Goal: Task Accomplishment & Management: Use online tool/utility

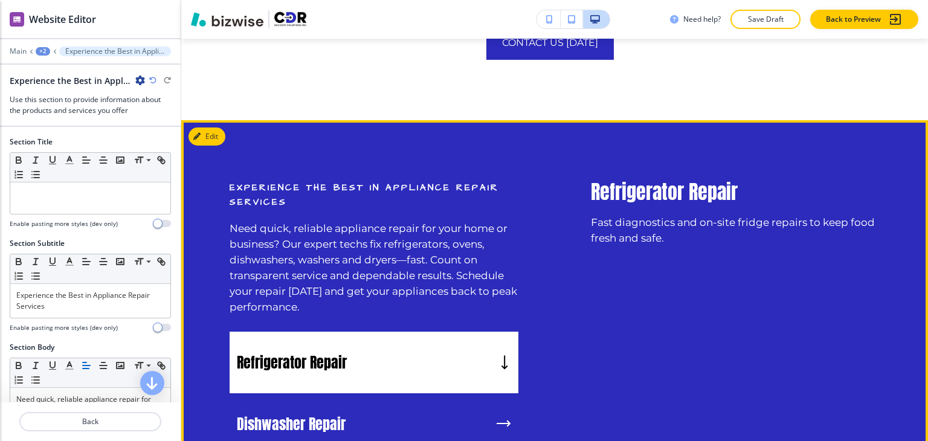
scroll to position [926, 0]
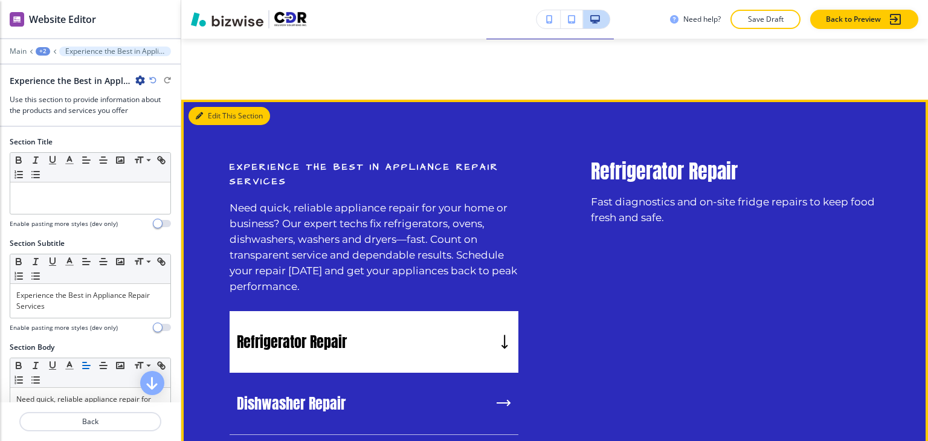
click at [209, 120] on div "Edit This Section Experience the Best in Appliance Repair Services Need quick, …" at bounding box center [554, 422] width 747 height 645
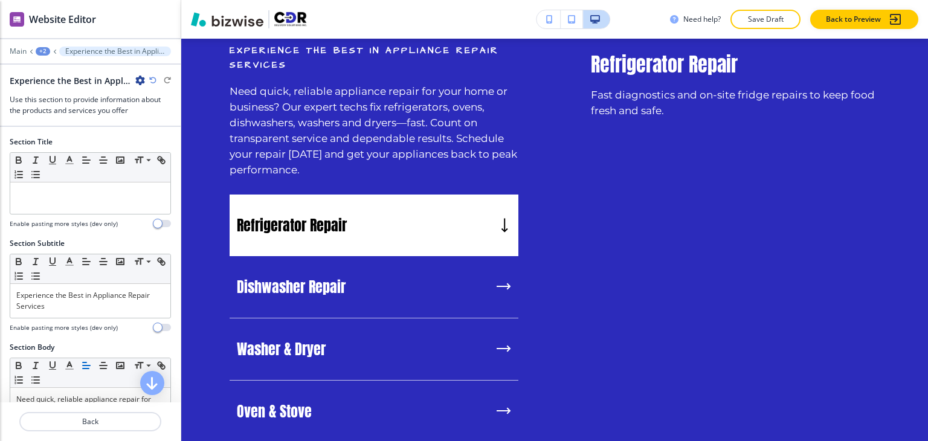
scroll to position [1047, 0]
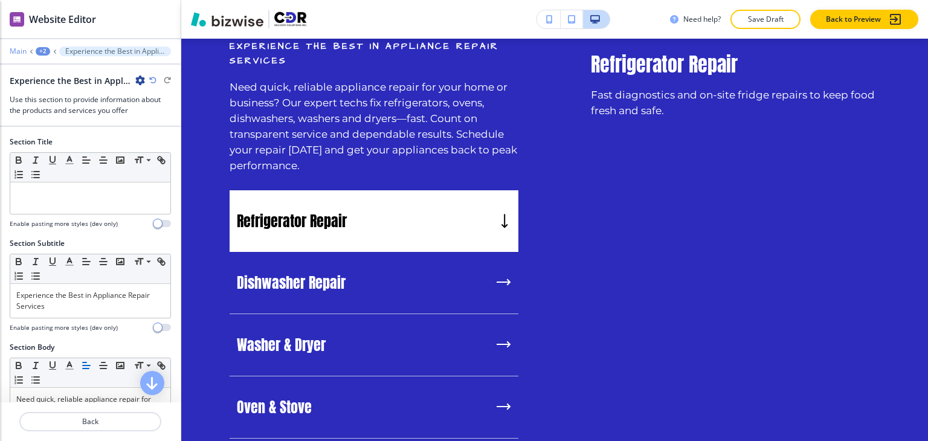
click at [13, 50] on p "Main" at bounding box center [18, 51] width 17 height 8
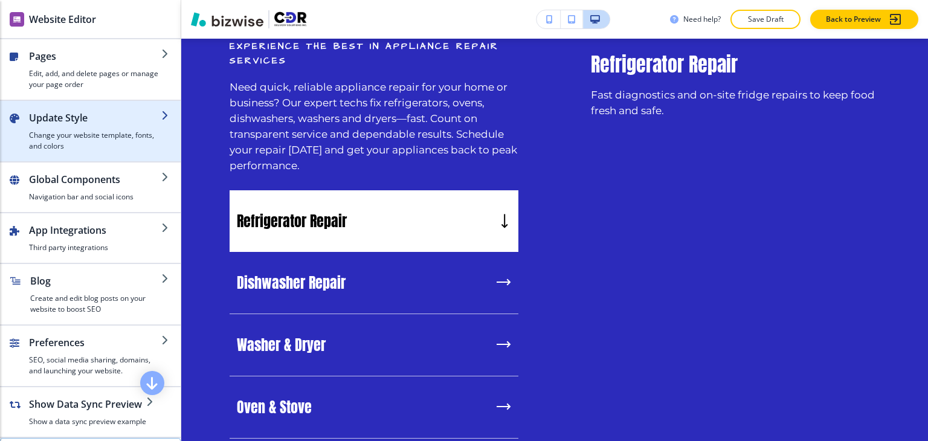
click at [84, 125] on div "button" at bounding box center [95, 127] width 132 height 5
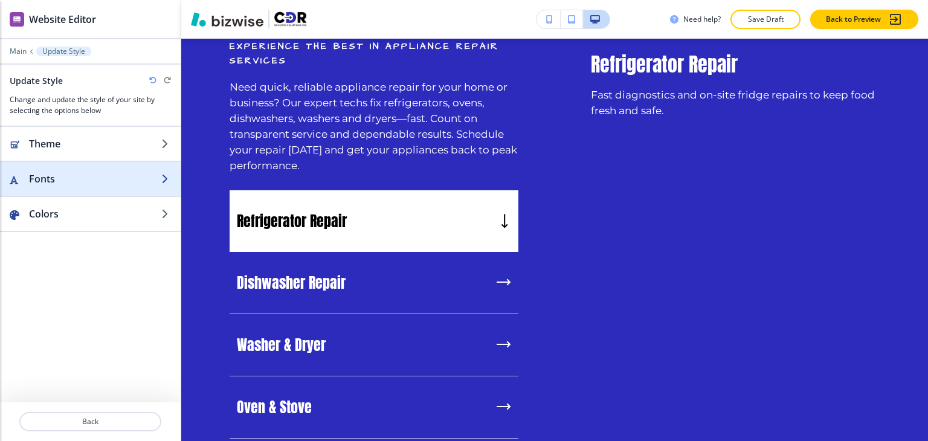
click at [85, 178] on h2 "Fonts" at bounding box center [95, 179] width 132 height 15
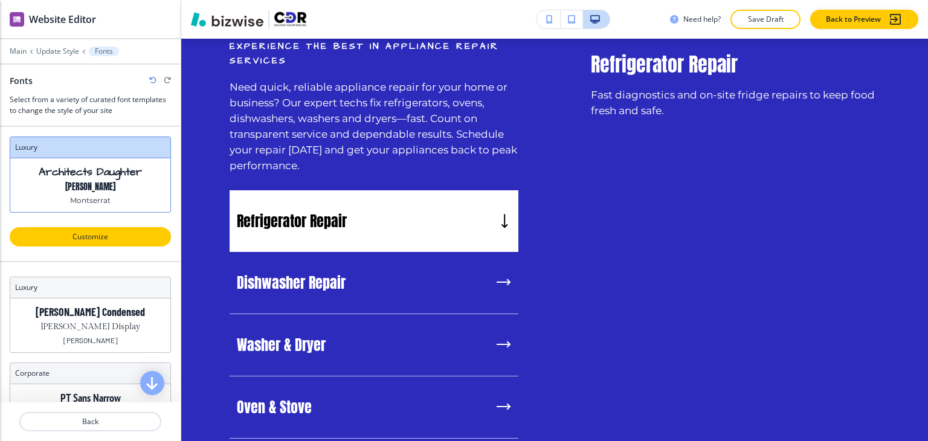
click at [104, 240] on p "Customize" at bounding box center [90, 236] width 130 height 11
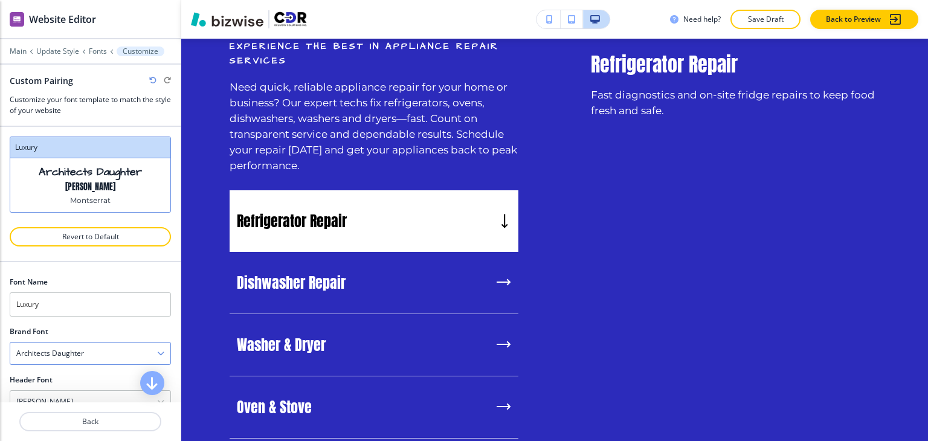
click at [108, 356] on div "Architects Daughter" at bounding box center [90, 354] width 160 height 22
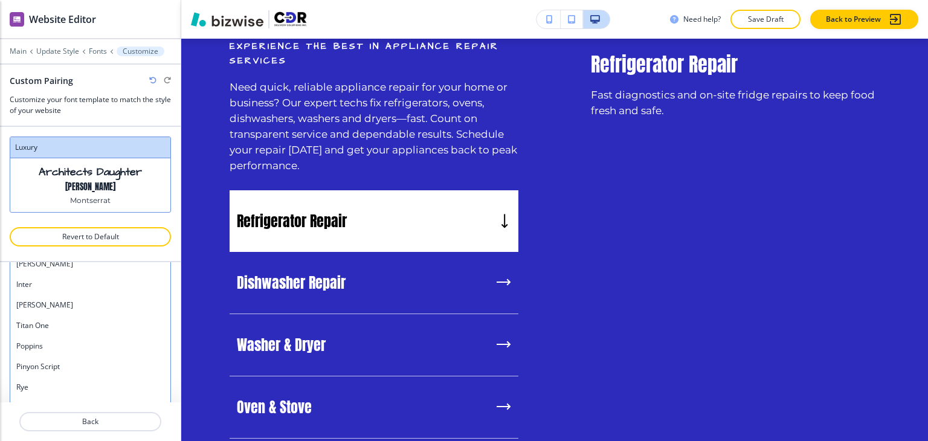
scroll to position [963, 0]
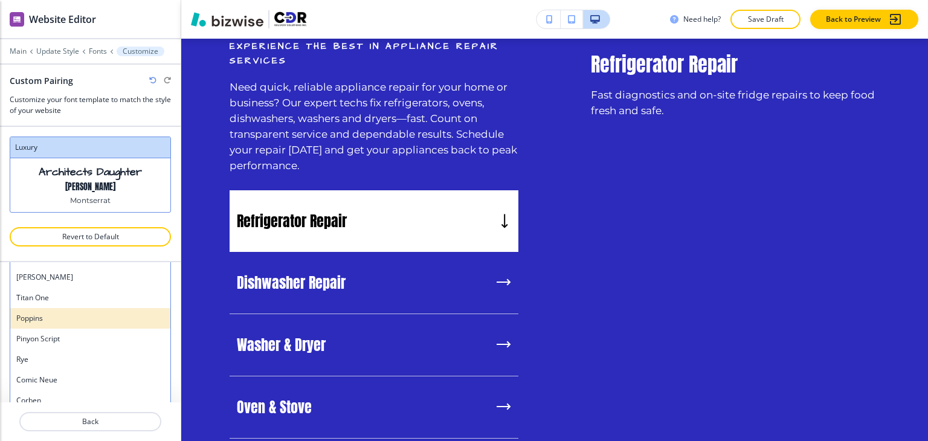
click at [99, 322] on div "Poppins" at bounding box center [90, 318] width 160 height 21
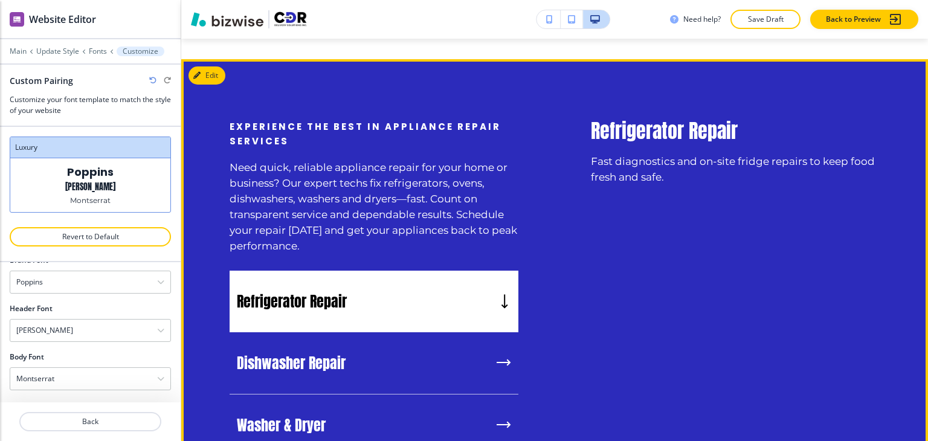
scroll to position [1330, 0]
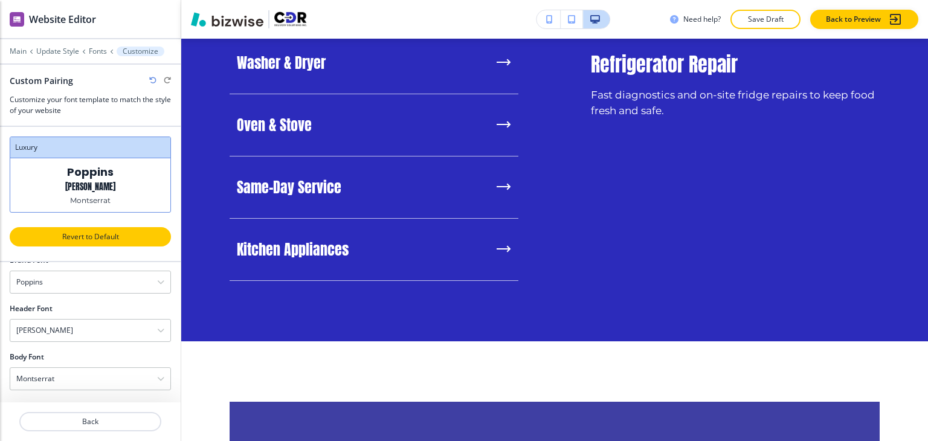
click at [97, 241] on button "Revert to Default" at bounding box center [90, 236] width 161 height 19
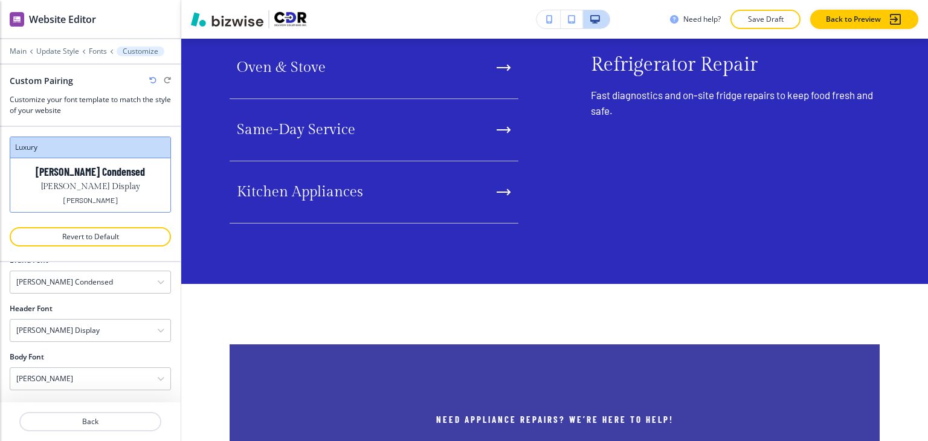
scroll to position [1299, 0]
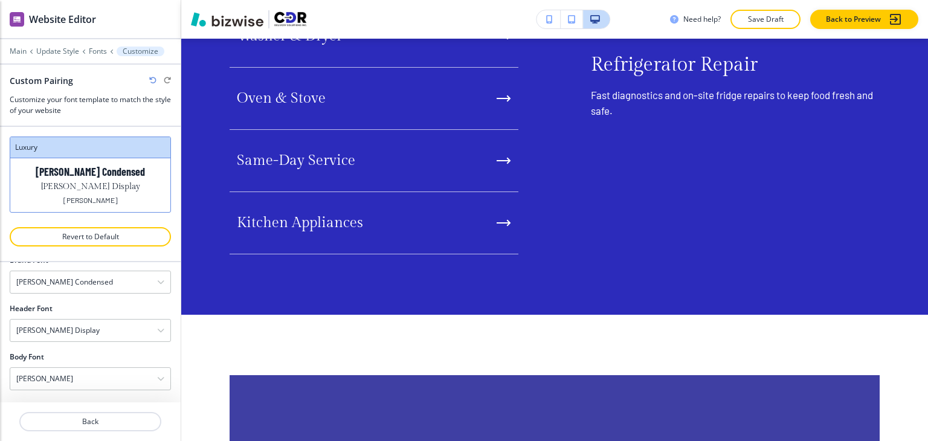
click at [154, 79] on icon "button" at bounding box center [152, 80] width 7 height 7
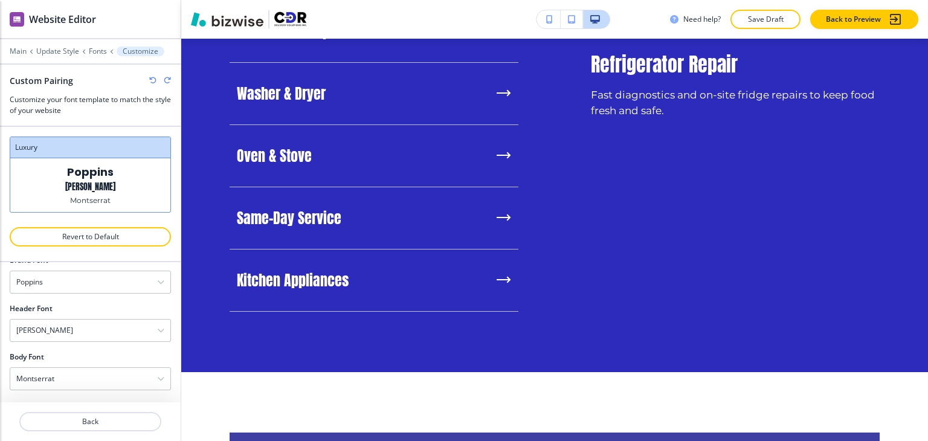
scroll to position [1330, 0]
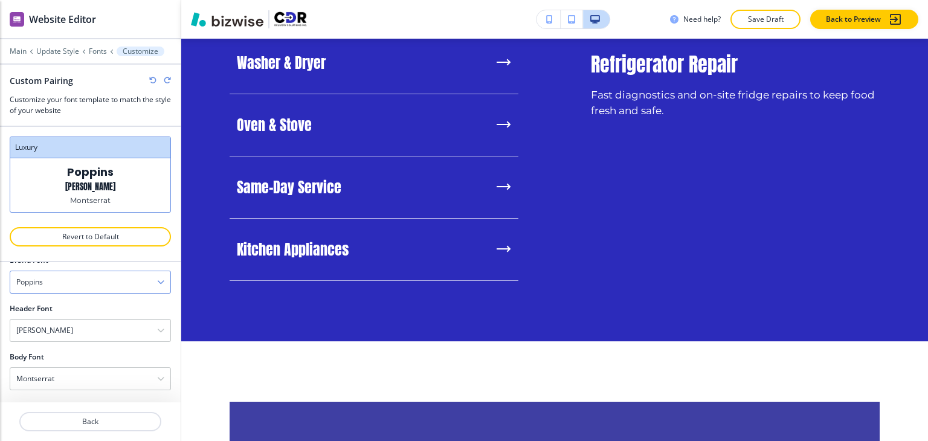
click at [109, 282] on div "Poppins" at bounding box center [90, 282] width 160 height 22
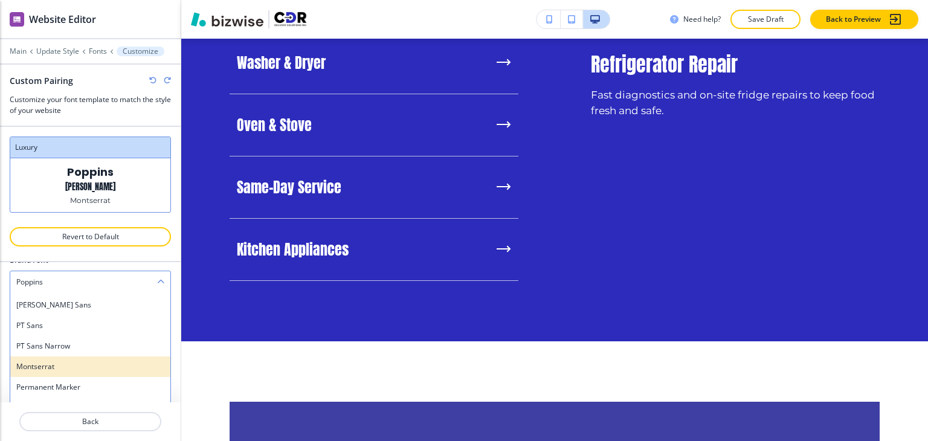
scroll to position [587, 0]
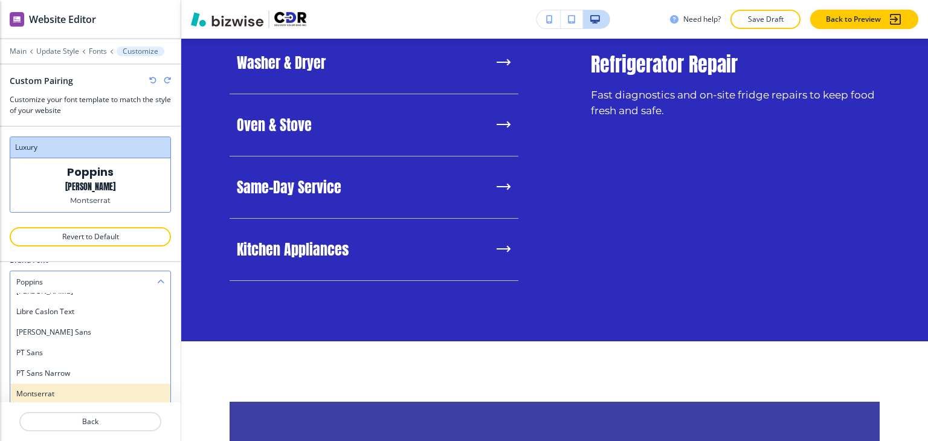
click at [97, 390] on h4 "Montserrat" at bounding box center [90, 394] width 148 height 11
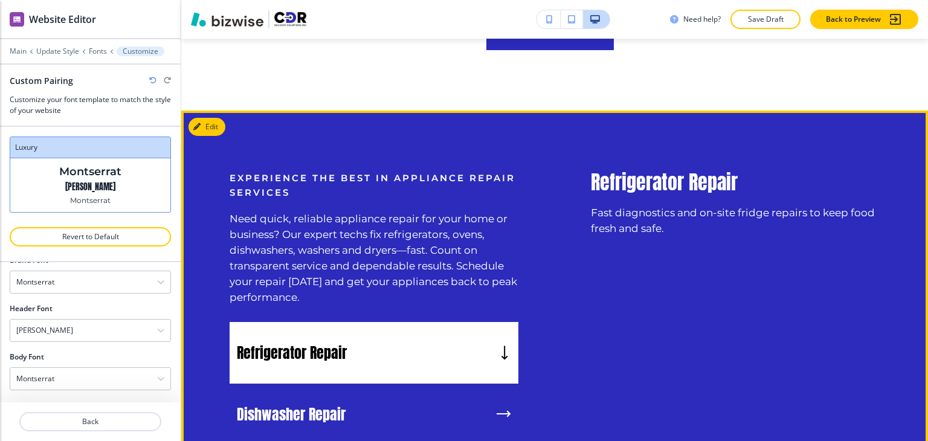
scroll to position [786, 0]
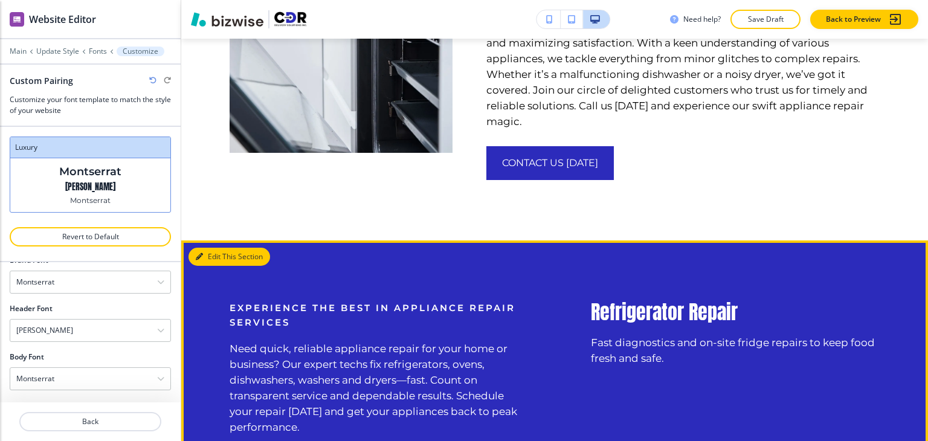
click at [218, 258] on button "Edit This Section" at bounding box center [230, 257] width 82 height 18
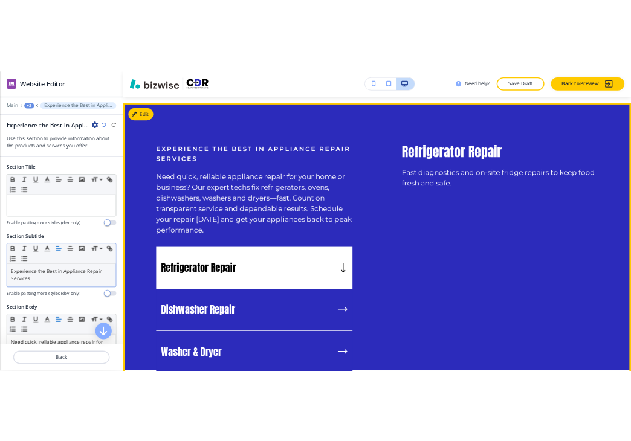
scroll to position [987, 0]
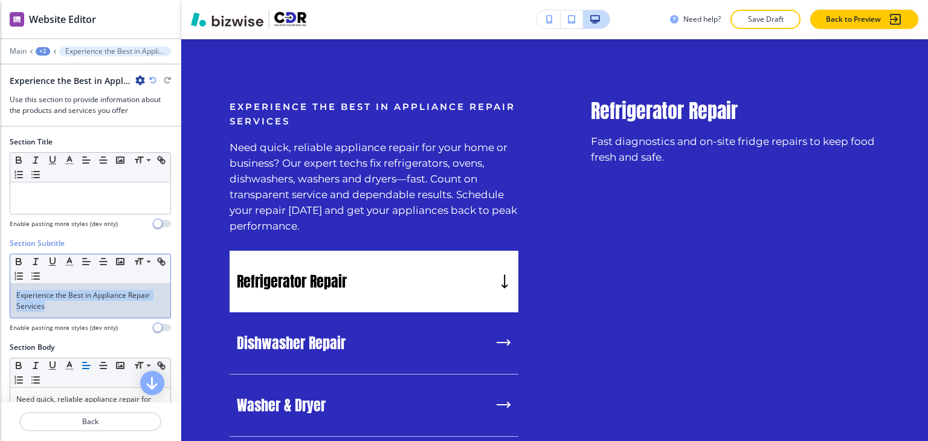
drag, startPoint x: 60, startPoint y: 304, endPoint x: -3, endPoint y: 296, distance: 64.0
click at [0, 0] on html "WELCOME TO YOUR WEBSITE PREVIEW Want to try out the Website Editor? Edit this s…" at bounding box center [464, 0] width 928 height 0
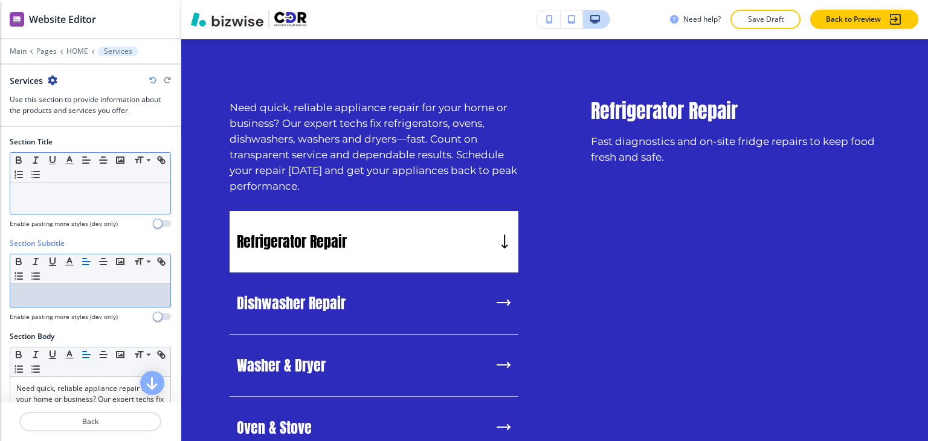
click at [112, 194] on p at bounding box center [90, 194] width 148 height 11
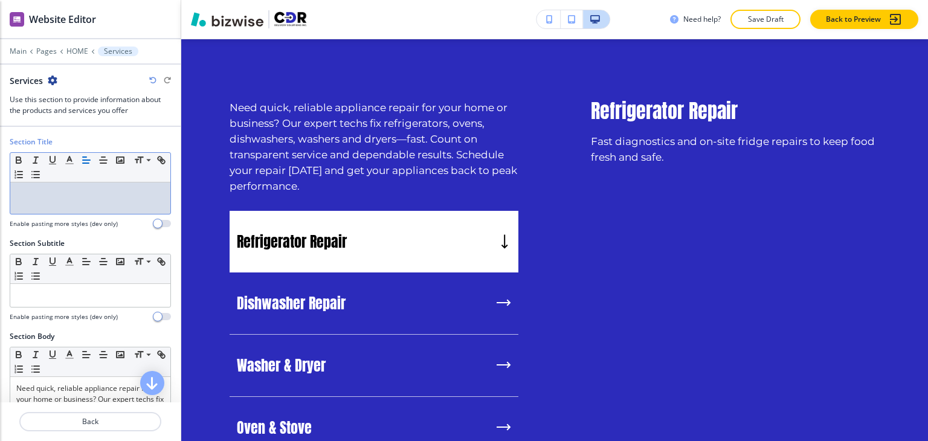
click at [95, 194] on p at bounding box center [90, 194] width 148 height 11
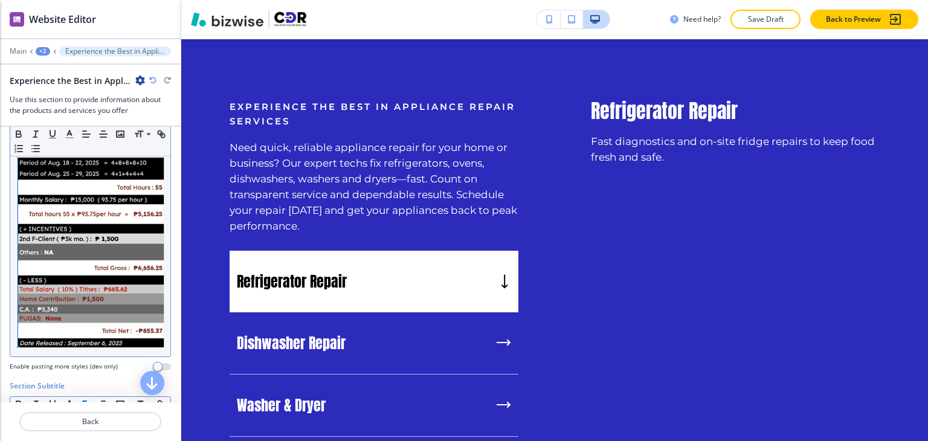
scroll to position [60, 0]
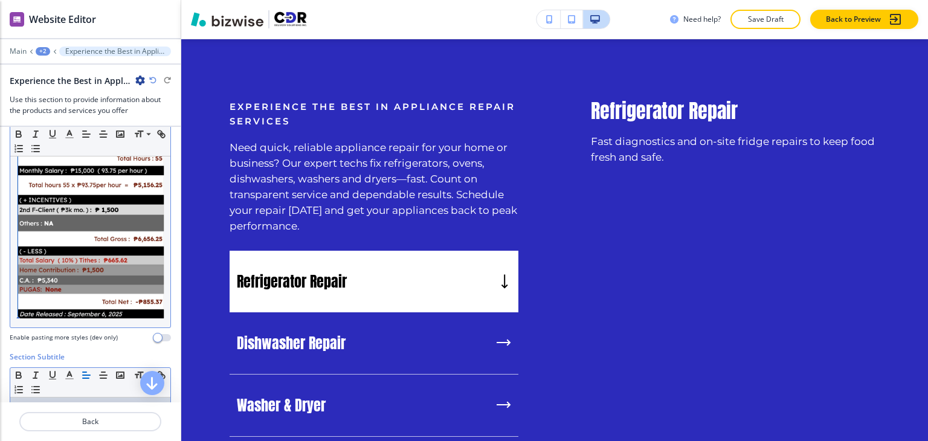
click at [117, 269] on img at bounding box center [90, 223] width 148 height 191
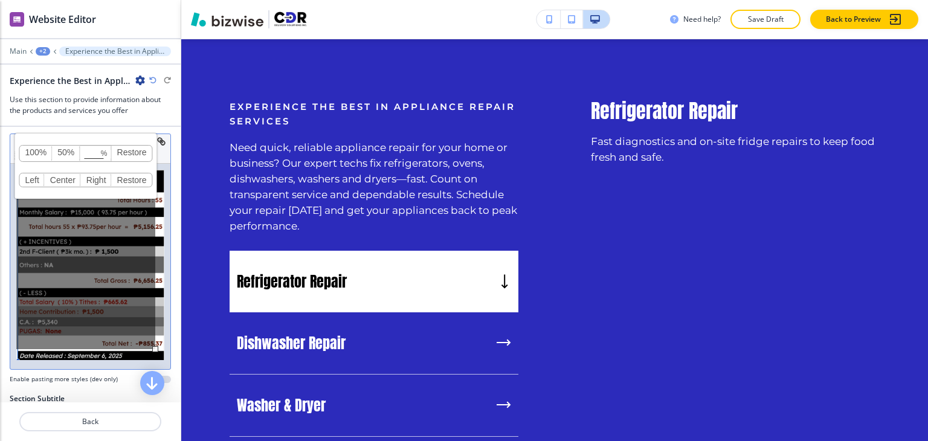
scroll to position [0, 0]
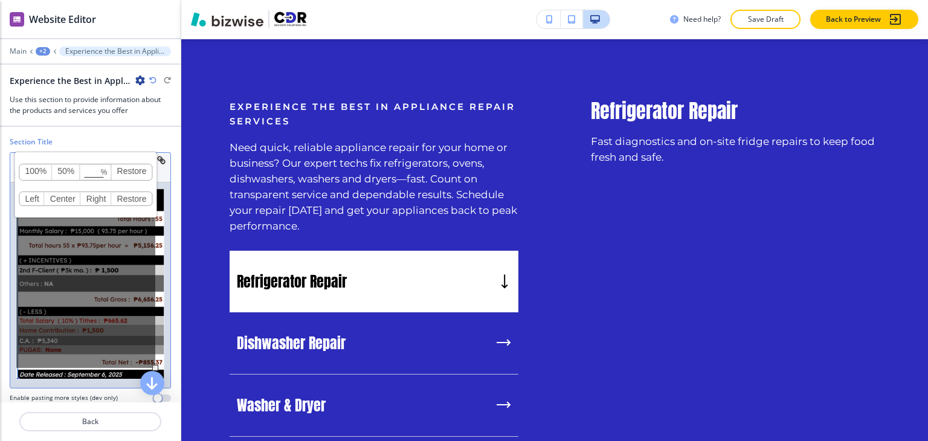
click at [151, 312] on div "100% 50% % Press enter key to apply change! [GEOGRAPHIC_DATA] Left Center Right…" at bounding box center [85, 278] width 139 height 179
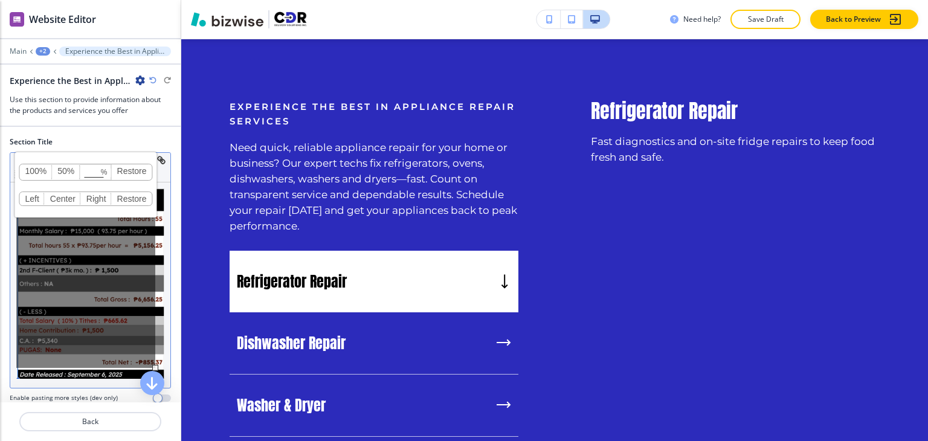
click at [155, 313] on div "100% 50% % Press enter key to apply change! [GEOGRAPHIC_DATA] Left Center Right…" at bounding box center [85, 278] width 139 height 179
click at [153, 313] on div "100% 50% % Press enter key to apply change! [GEOGRAPHIC_DATA] Left Center Right…" at bounding box center [85, 278] width 139 height 179
click at [101, 310] on div "100% 50% % Press enter key to apply change! [GEOGRAPHIC_DATA] Left Center Right…" at bounding box center [85, 278] width 139 height 179
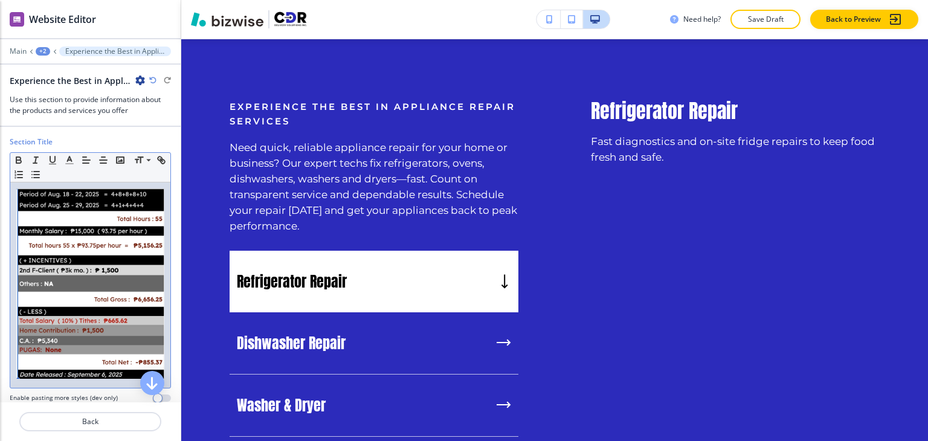
click at [53, 373] on div at bounding box center [90, 286] width 160 height 206
click at [83, 344] on img at bounding box center [90, 284] width 148 height 191
click at [157, 325] on div at bounding box center [90, 286] width 160 height 206
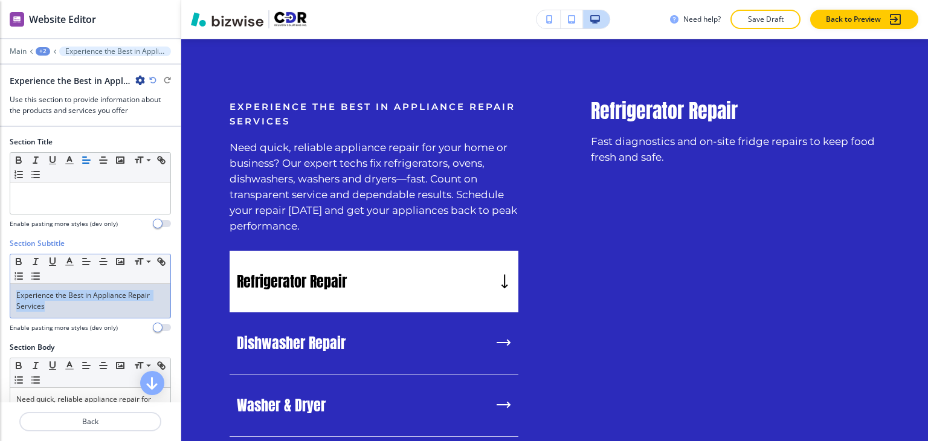
drag, startPoint x: 63, startPoint y: 305, endPoint x: 5, endPoint y: 293, distance: 59.4
click at [5, 293] on div "Section Subtitle Small Normal Large Huge Experience the Best in Appliance Repai…" at bounding box center [90, 290] width 181 height 104
copy p "Experience the Best in Appliance Repair Services"
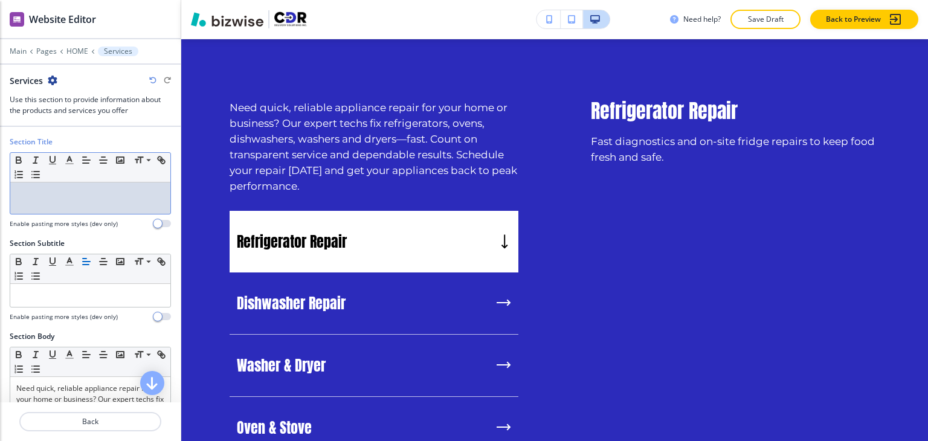
click at [42, 196] on p at bounding box center [90, 194] width 148 height 11
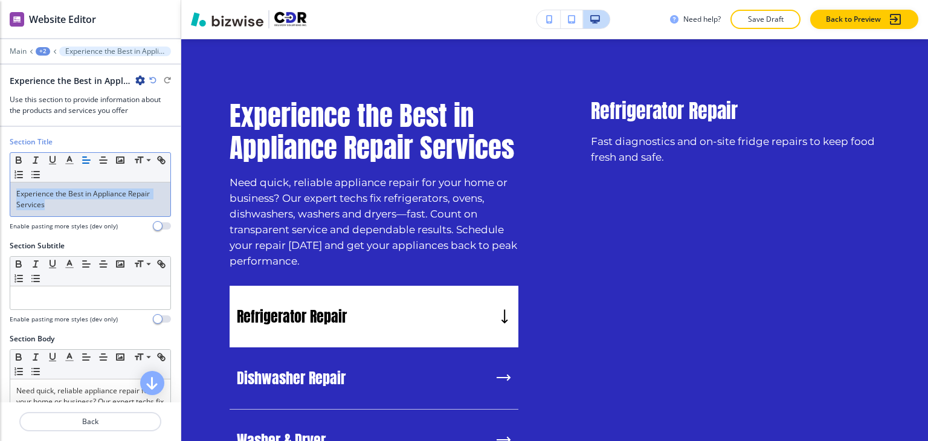
drag, startPoint x: 78, startPoint y: 206, endPoint x: 13, endPoint y: 191, distance: 66.4
click at [13, 191] on div "Experience the Best in Appliance Repair Services" at bounding box center [90, 200] width 160 height 34
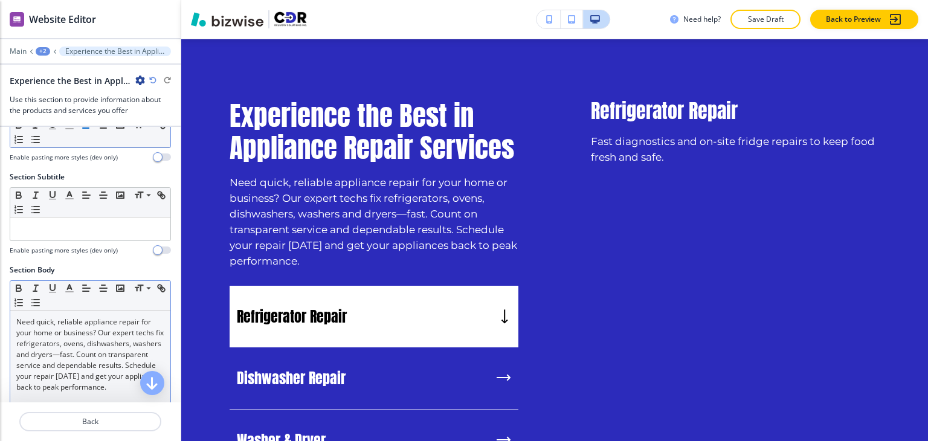
scroll to position [121, 0]
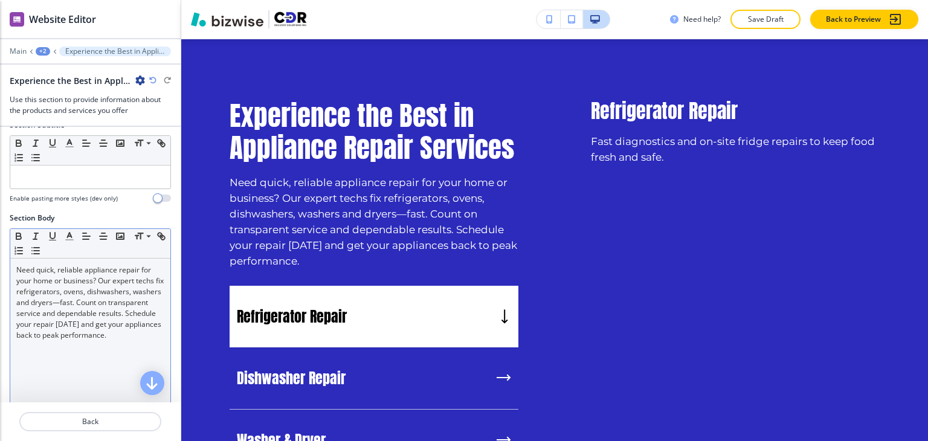
click at [66, 355] on div "Need quick, reliable appliance repair for your home or business? Our expert tec…" at bounding box center [90, 337] width 160 height 157
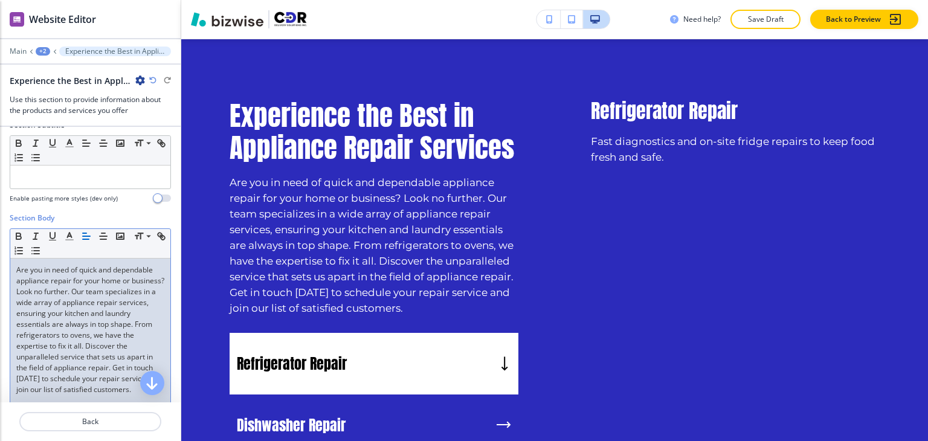
click at [78, 341] on p "Are you in need of quick and dependable appliance repair for your home or busin…" at bounding box center [90, 330] width 148 height 131
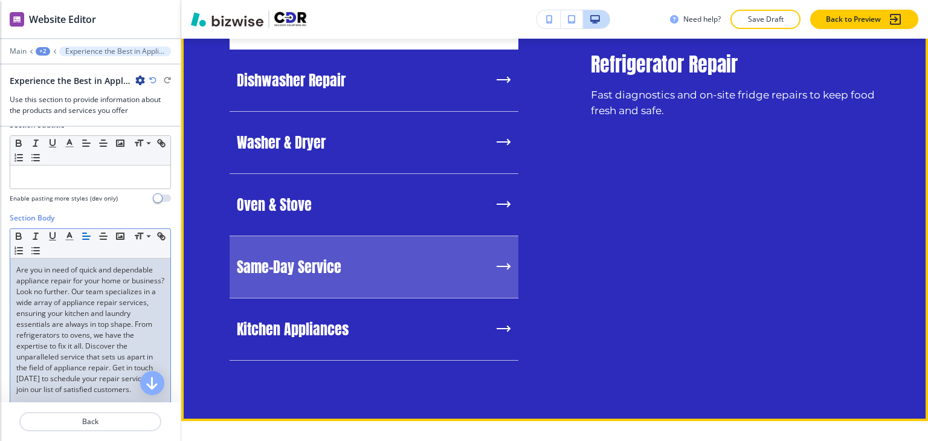
scroll to position [1350, 0]
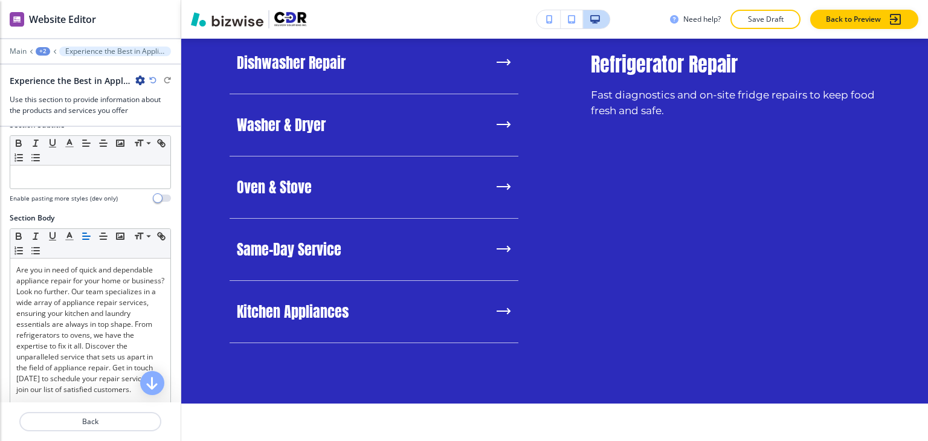
click at [42, 50] on div "+2" at bounding box center [43, 51] width 15 height 8
click at [73, 97] on button "HOME" at bounding box center [74, 92] width 77 height 22
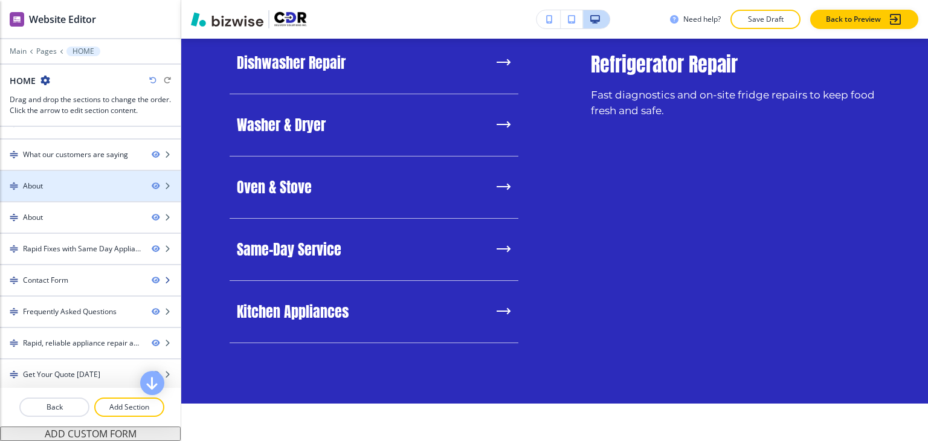
scroll to position [205, 0]
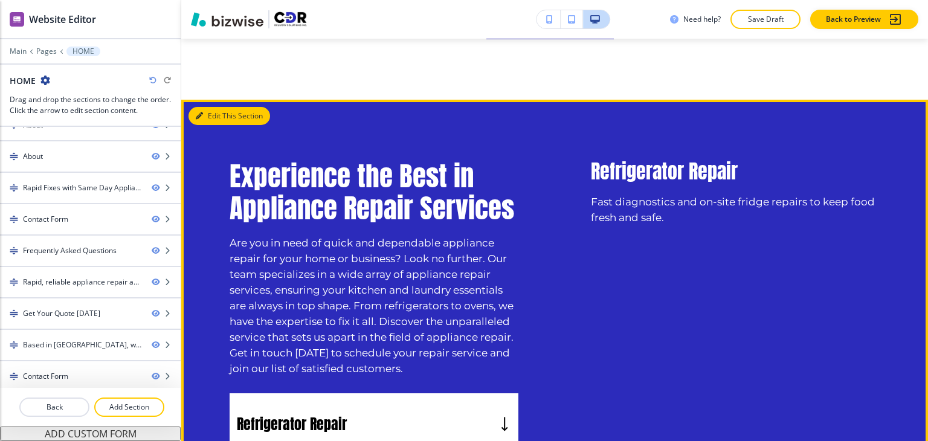
click at [213, 117] on button "Edit This Section" at bounding box center [230, 116] width 82 height 18
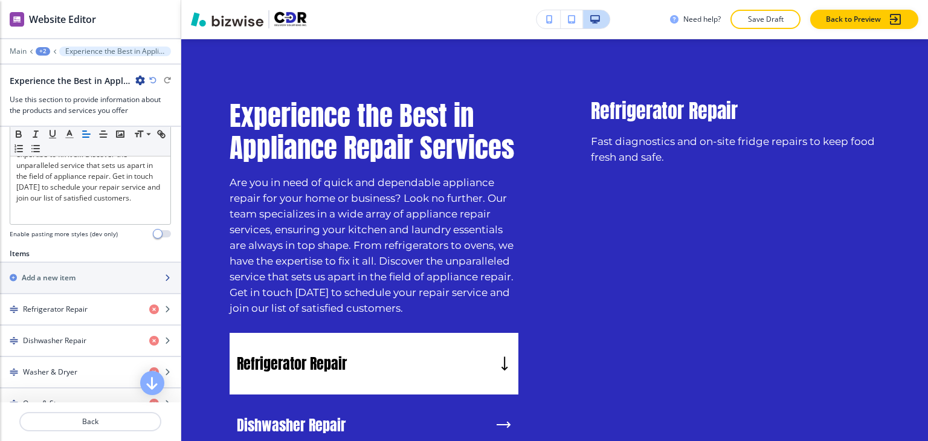
scroll to position [363, 0]
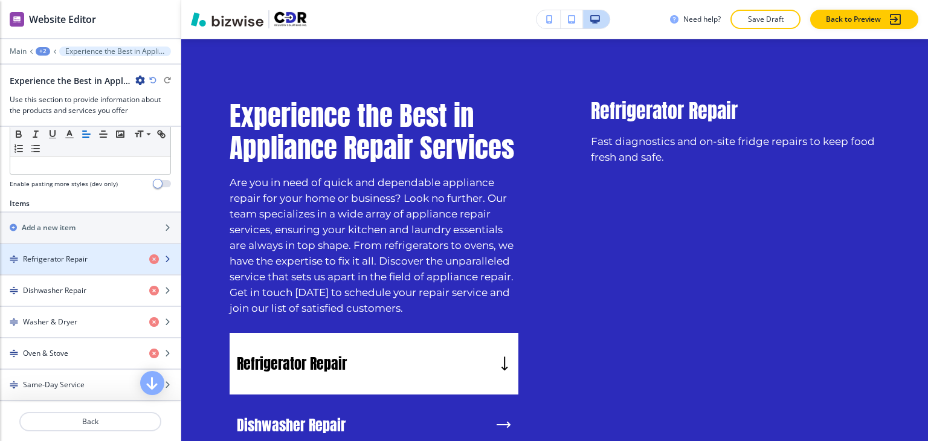
click at [95, 248] on div "button" at bounding box center [90, 249] width 181 height 10
click at [95, 257] on div "Refrigerator Repair" at bounding box center [70, 259] width 140 height 11
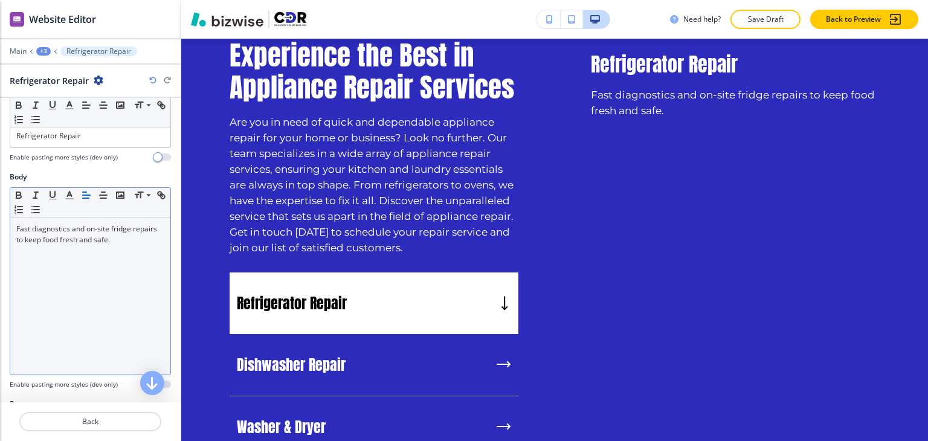
scroll to position [0, 0]
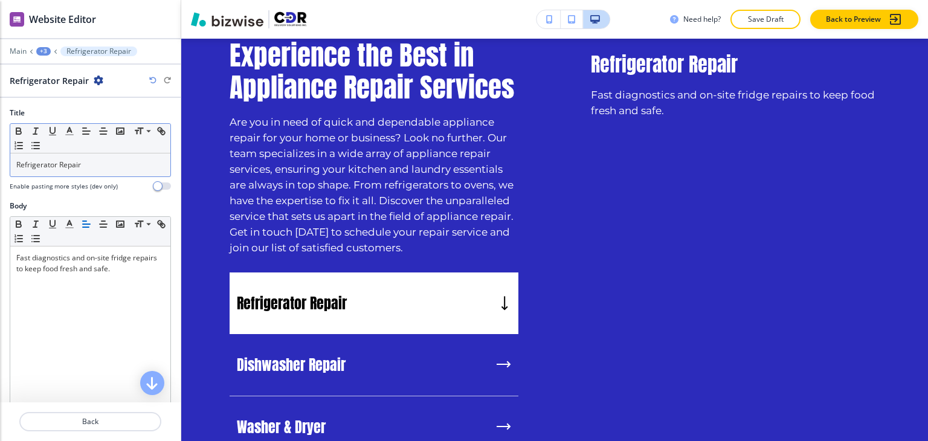
click at [106, 166] on p "Refrigerator Repair" at bounding box center [90, 165] width 148 height 11
click at [106, 165] on p "Refrigerator Repair" at bounding box center [90, 165] width 148 height 11
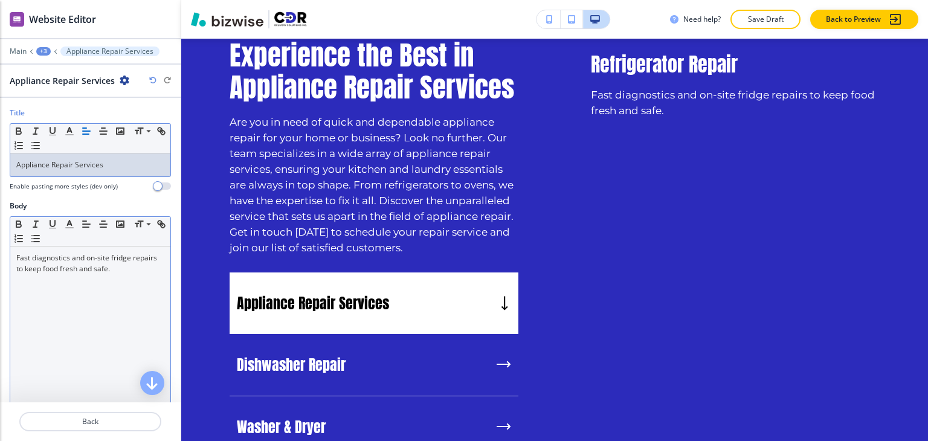
click at [126, 259] on p "Fast diagnostics and on-site fridge repairs to keep food fresh and safe." at bounding box center [90, 264] width 148 height 22
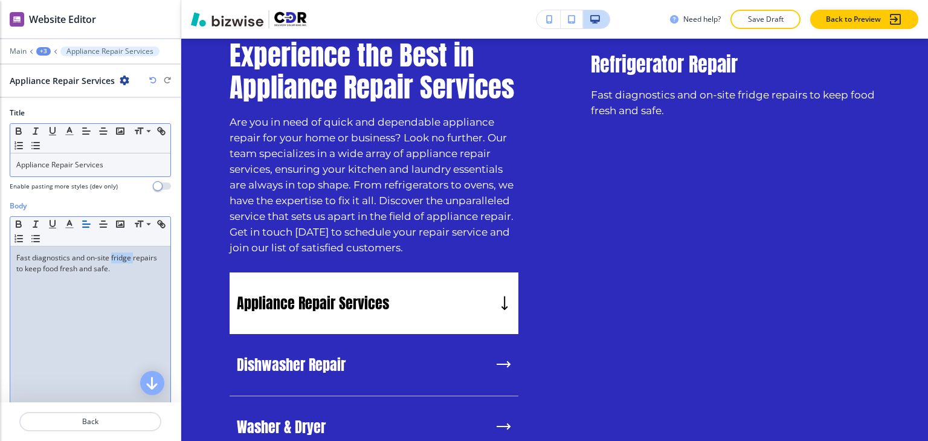
click at [126, 259] on p "Fast diagnostics and on-site fridge repairs to keep food fresh and safe." at bounding box center [90, 264] width 148 height 22
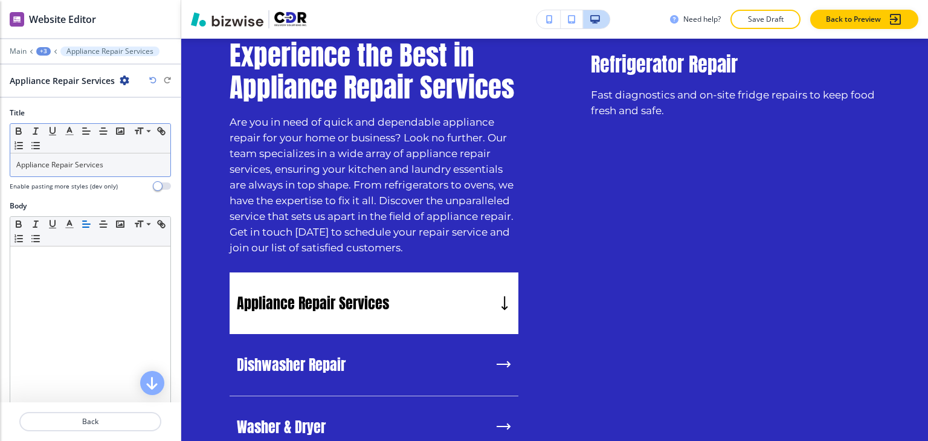
click at [48, 50] on div "+3" at bounding box center [43, 51] width 15 height 8
click at [79, 106] on button "Experience the Best in Appliance Repair Services" at bounding box center [74, 113] width 77 height 22
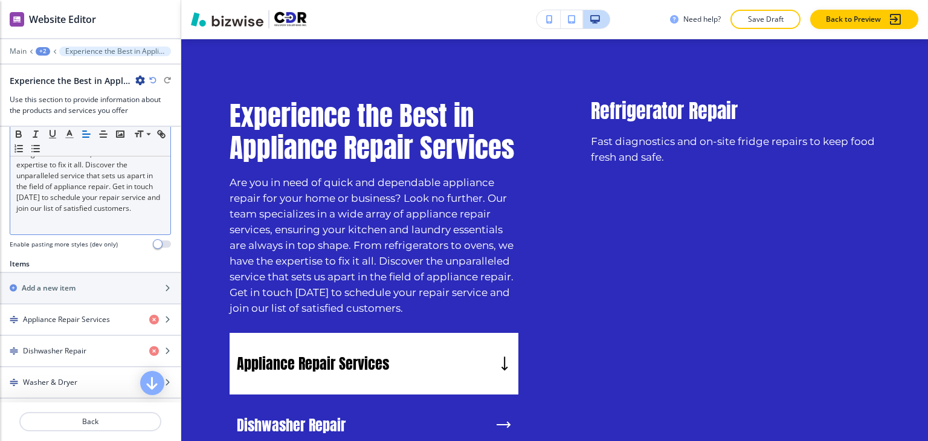
scroll to position [423, 0]
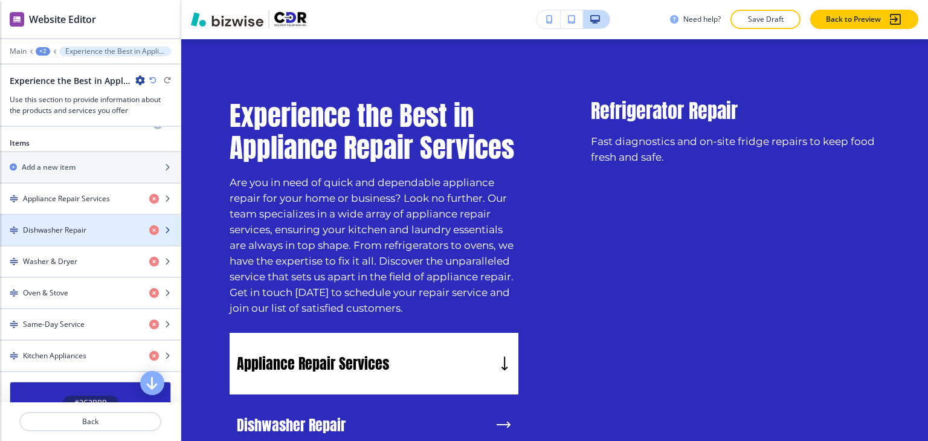
click at [93, 228] on div "Dishwasher Repair" at bounding box center [70, 230] width 140 height 11
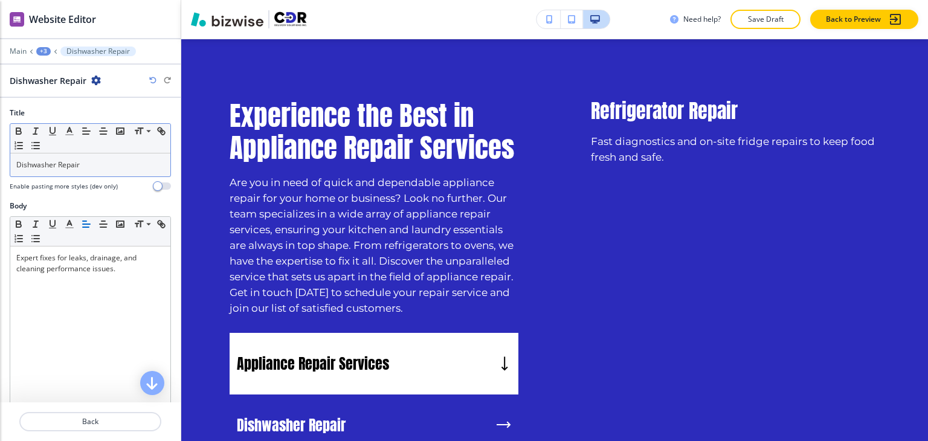
click at [105, 170] on div "Dishwasher Repair" at bounding box center [90, 165] width 160 height 23
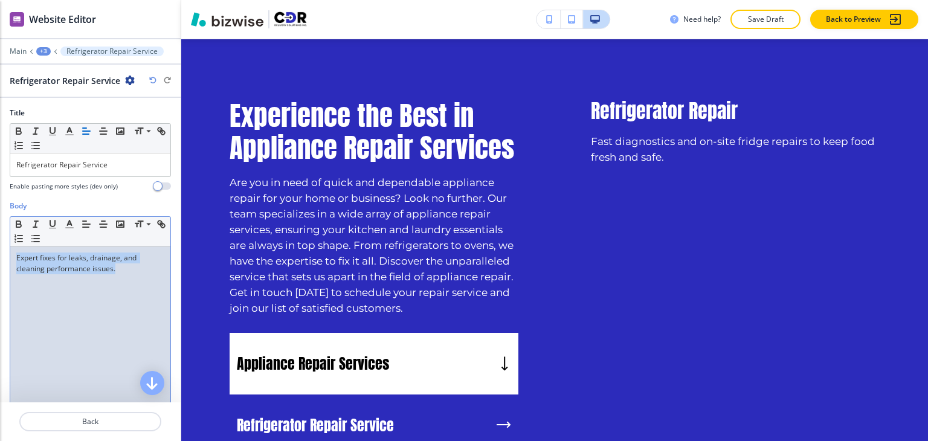
drag, startPoint x: 118, startPoint y: 274, endPoint x: 13, endPoint y: 256, distance: 107.4
click at [13, 256] on div "Expert fixes for leaks, drainage, and cleaning performance issues." at bounding box center [90, 325] width 160 height 157
click at [43, 51] on div "+3" at bounding box center [43, 51] width 15 height 8
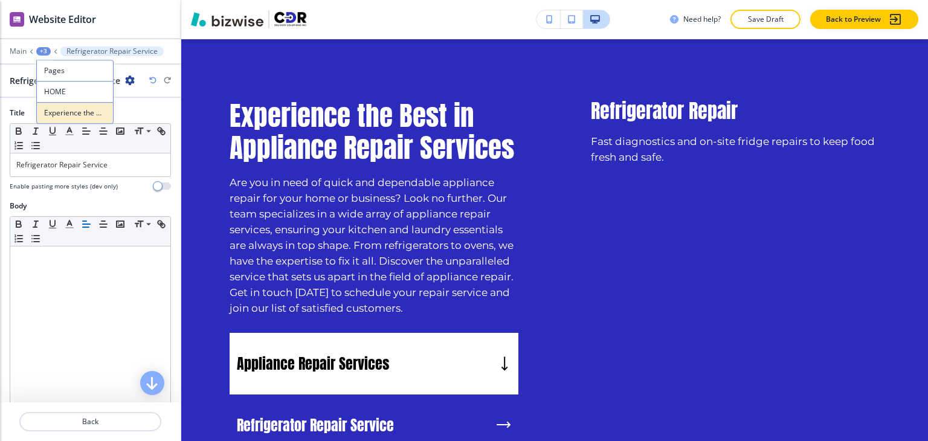
click at [68, 106] on button "Experience the Best in Appliance Repair Services" at bounding box center [74, 113] width 77 height 22
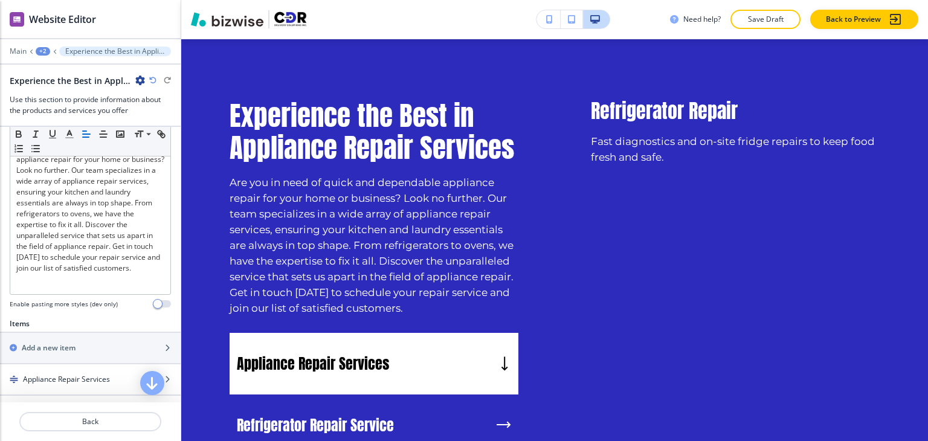
scroll to position [363, 0]
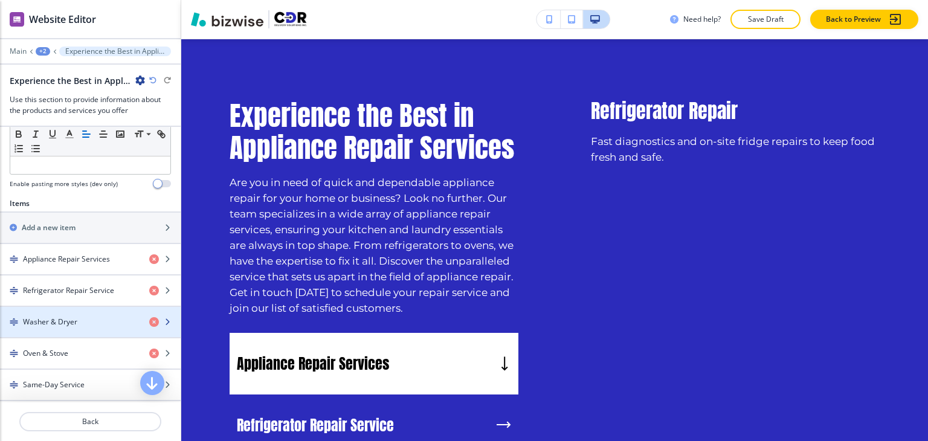
click at [95, 322] on div "Washer & Dryer" at bounding box center [70, 322] width 140 height 11
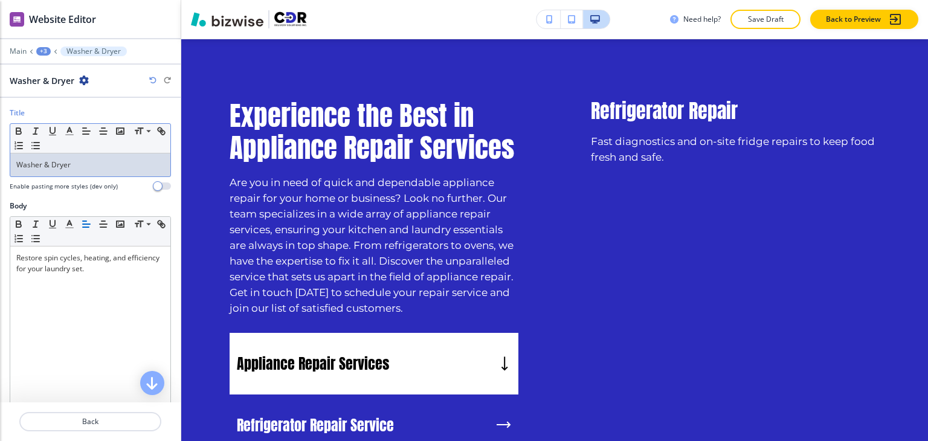
click at [90, 170] on div "Washer & Dryer" at bounding box center [90, 165] width 160 height 23
paste div
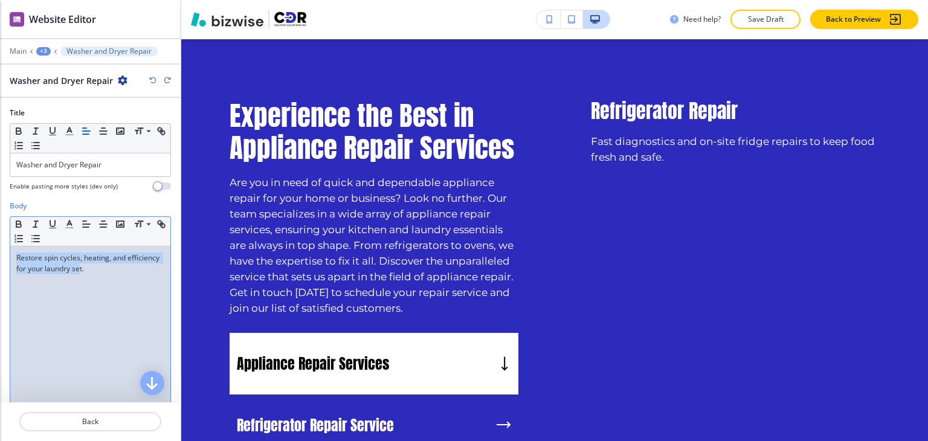
drag, startPoint x: 115, startPoint y: 273, endPoint x: 6, endPoint y: 256, distance: 110.6
click at [6, 256] on div "Body Small Normal Large Huge Restore spin cycles, heating, and efficiency for y…" at bounding box center [90, 314] width 181 height 227
click at [50, 259] on p "t." at bounding box center [90, 258] width 148 height 11
click at [47, 54] on div "+3" at bounding box center [43, 51] width 15 height 8
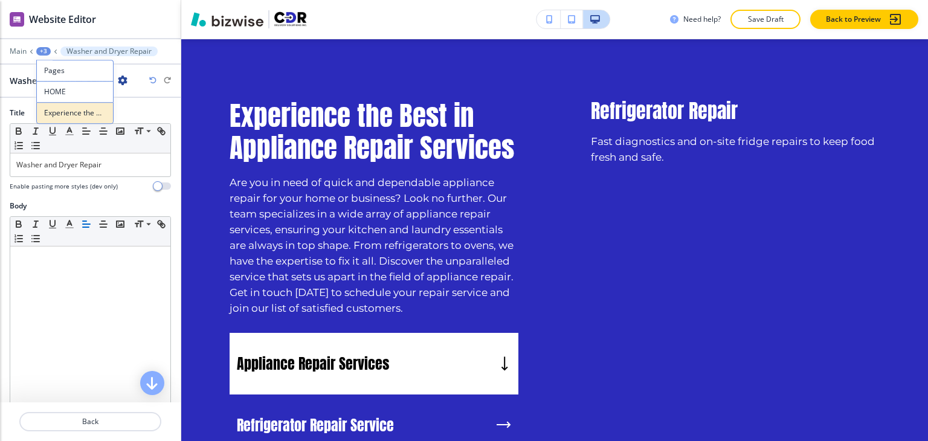
click at [72, 109] on p "Experience the Best in Appliance Repair Services" at bounding box center [75, 113] width 62 height 11
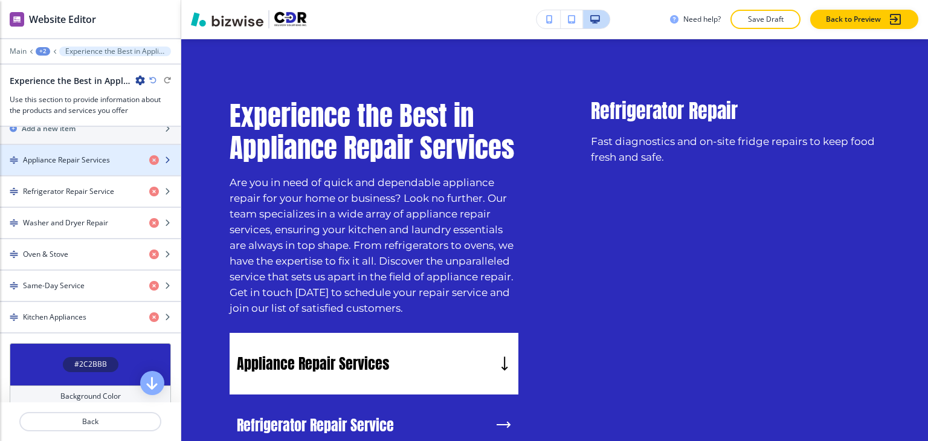
scroll to position [483, 0]
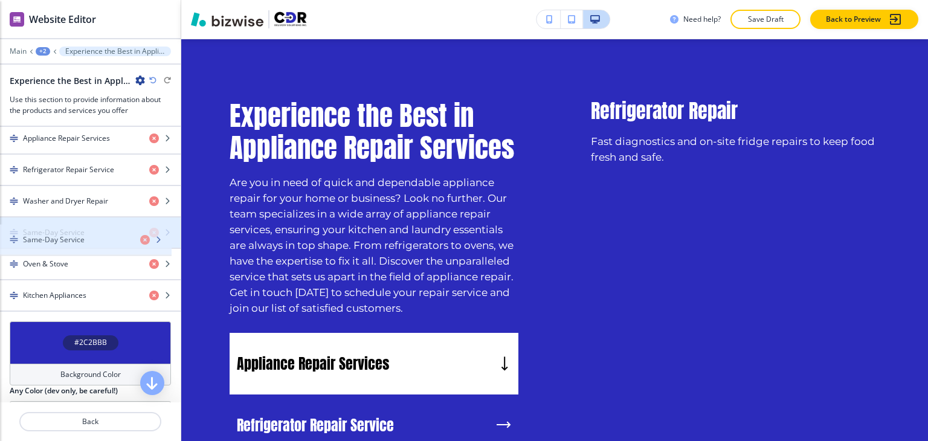
drag, startPoint x: 113, startPoint y: 249, endPoint x: 113, endPoint y: 233, distance: 15.7
click at [92, 234] on div "Same-Day Service" at bounding box center [70, 232] width 140 height 11
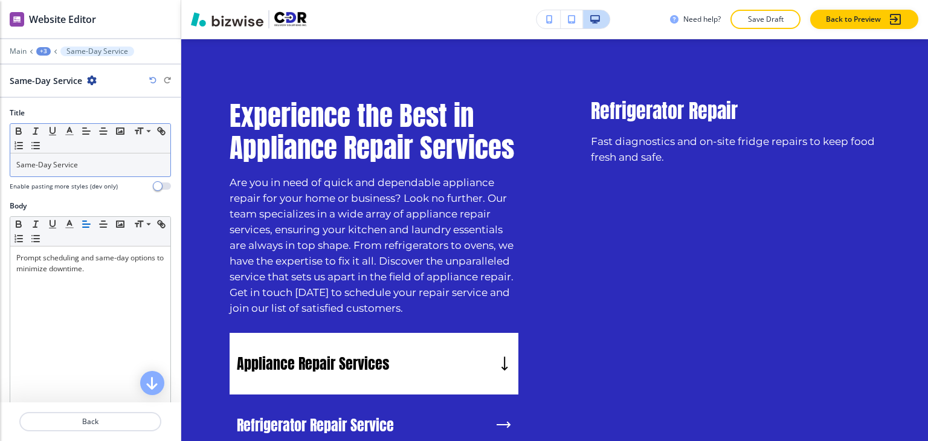
click at [111, 167] on p "Same-Day Service" at bounding box center [90, 165] width 148 height 11
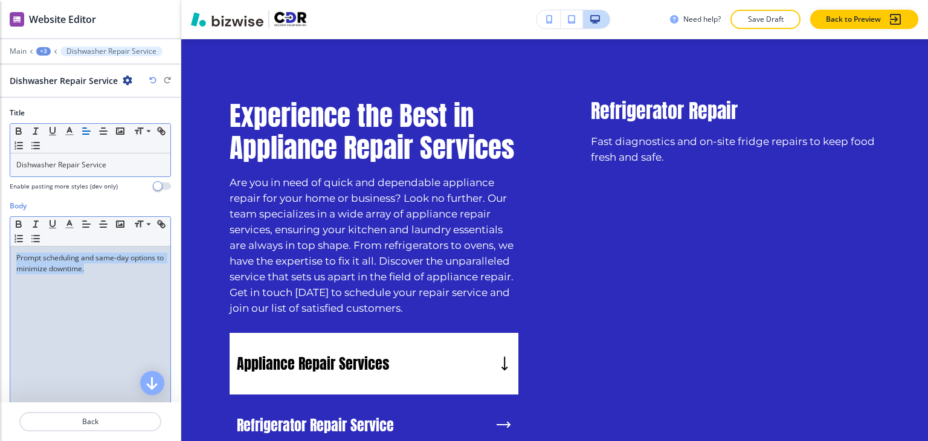
drag, startPoint x: 129, startPoint y: 272, endPoint x: 10, endPoint y: 257, distance: 120.6
click at [10, 257] on div "Small Normal Large Huge Prompt scheduling and same-day options to minimize down…" at bounding box center [90, 310] width 161 height 188
click at [43, 48] on div "+3" at bounding box center [43, 51] width 15 height 8
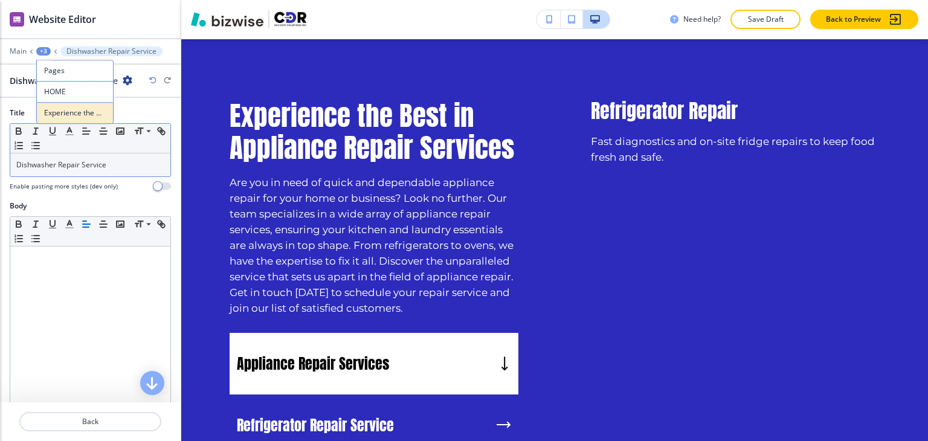
click at [68, 106] on button "Experience the Best in Appliance Repair Services" at bounding box center [74, 113] width 77 height 22
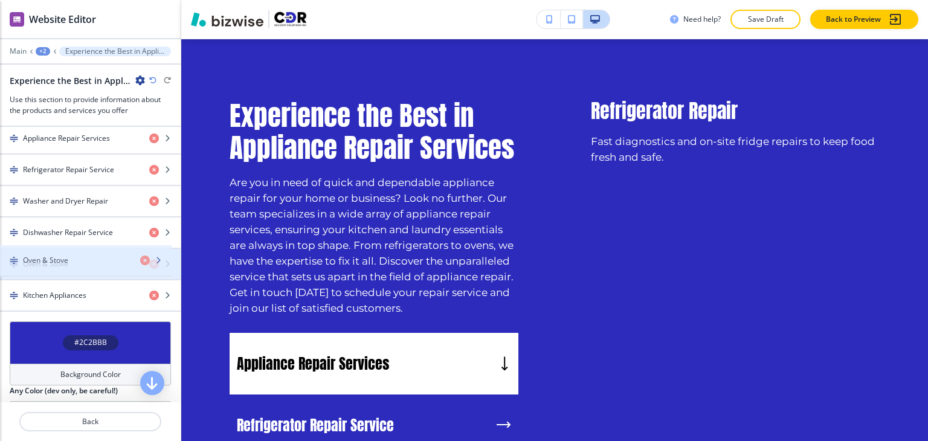
click at [82, 259] on div "Oven & Stove" at bounding box center [70, 264] width 140 height 11
click at [82, 270] on div "button" at bounding box center [90, 275] width 181 height 10
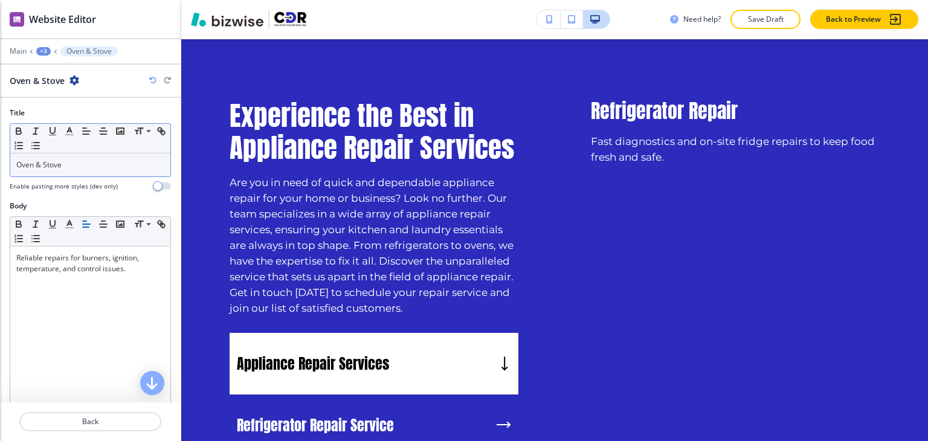
click at [114, 172] on div "Oven & Stove" at bounding box center [90, 165] width 160 height 23
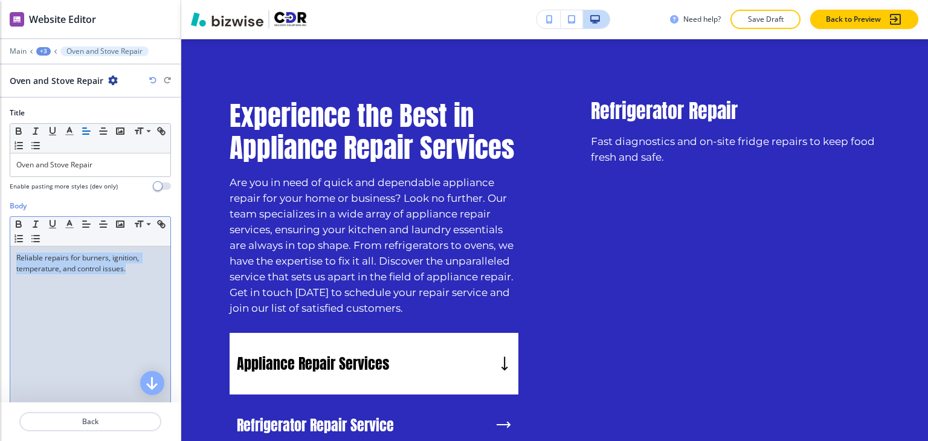
drag, startPoint x: 128, startPoint y: 271, endPoint x: 8, endPoint y: 253, distance: 121.0
click at [8, 253] on div "Body Small Normal Large Huge Reliable repairs for burners, ignition, temperatur…" at bounding box center [90, 314] width 181 height 227
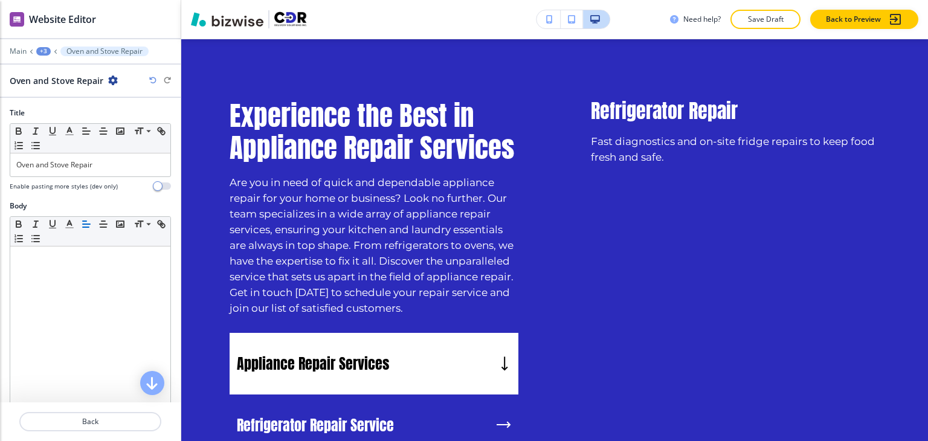
click at [46, 51] on div "+3" at bounding box center [43, 51] width 15 height 8
click at [60, 106] on button "Experience the Best in Appliance Repair Services" at bounding box center [74, 113] width 77 height 22
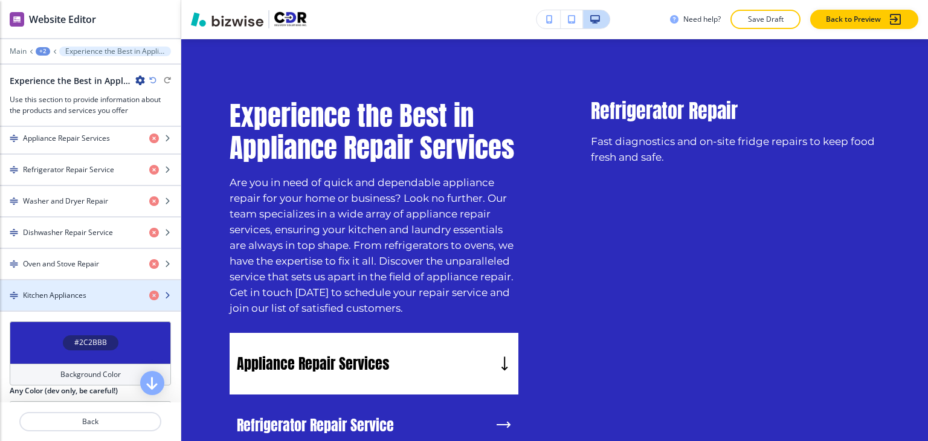
click at [94, 303] on div "button" at bounding box center [90, 306] width 181 height 10
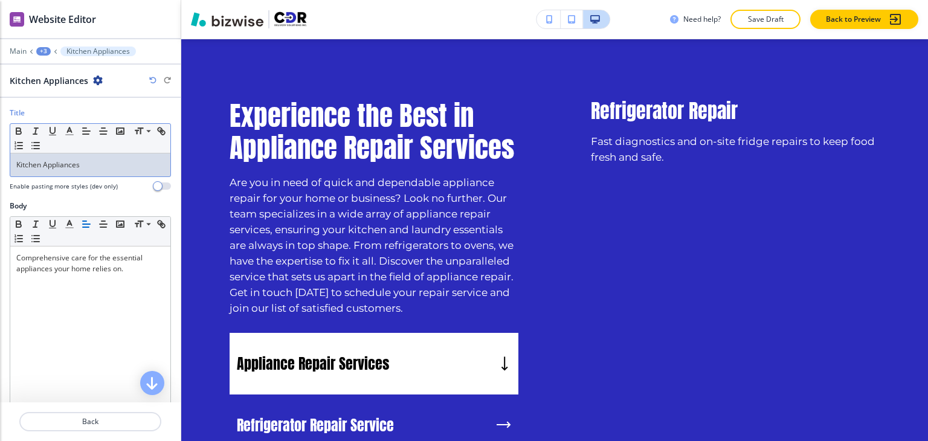
click at [103, 169] on p "Kitchen Appliances" at bounding box center [90, 165] width 148 height 11
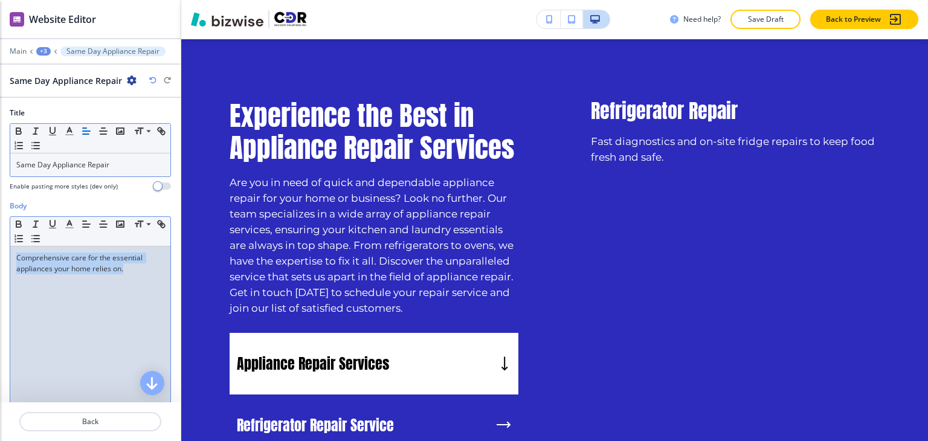
drag, startPoint x: 131, startPoint y: 271, endPoint x: 15, endPoint y: 257, distance: 117.5
click at [15, 257] on div "Comprehensive care for the essential appliances your home relies on." at bounding box center [90, 325] width 160 height 157
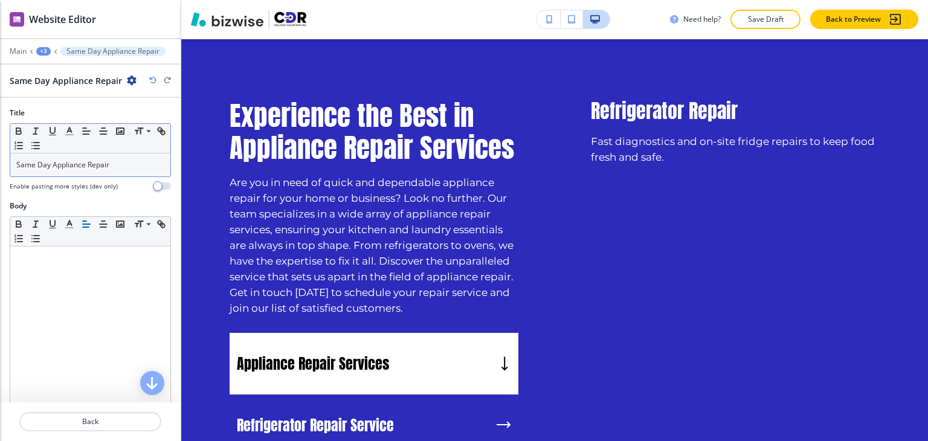
click at [41, 52] on div "+3" at bounding box center [43, 51] width 15 height 8
click at [79, 108] on p "Experience the Best in Appliance Repair Services" at bounding box center [75, 113] width 62 height 11
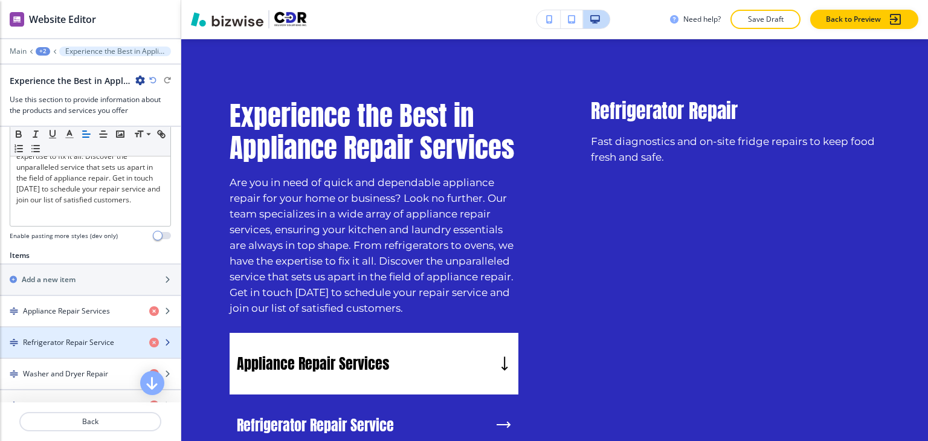
scroll to position [363, 0]
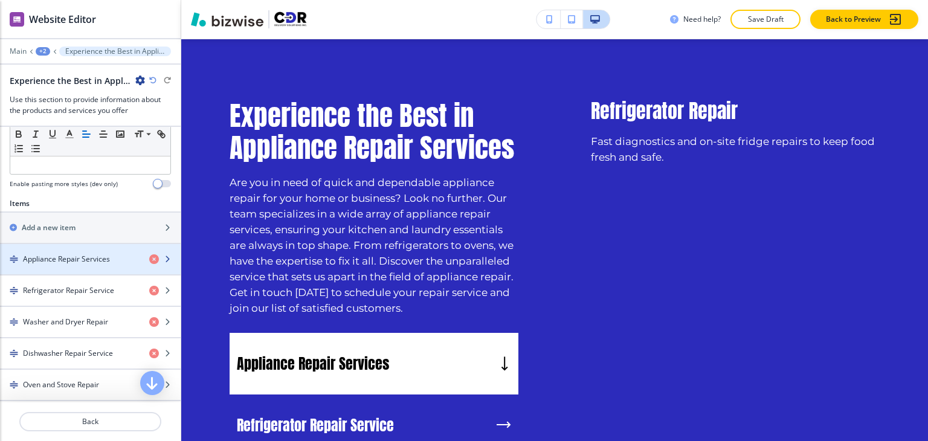
click at [87, 260] on h4 "Appliance Repair Services" at bounding box center [66, 259] width 87 height 11
click at [87, 262] on h4 "Appliance Repair Services" at bounding box center [66, 259] width 87 height 11
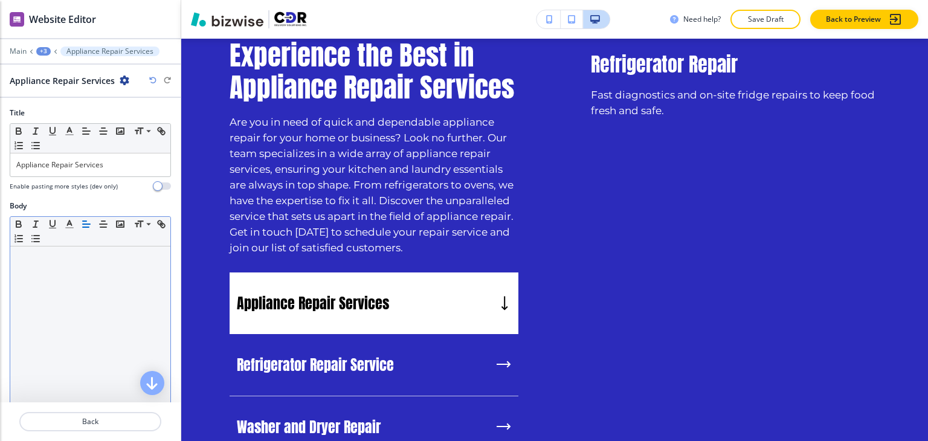
scroll to position [176, 0]
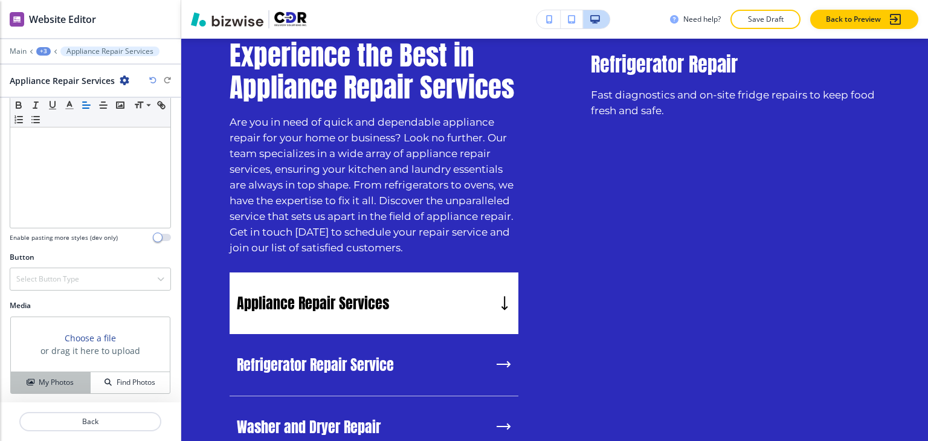
click at [66, 381] on h4 "My Photos" at bounding box center [56, 382] width 35 height 11
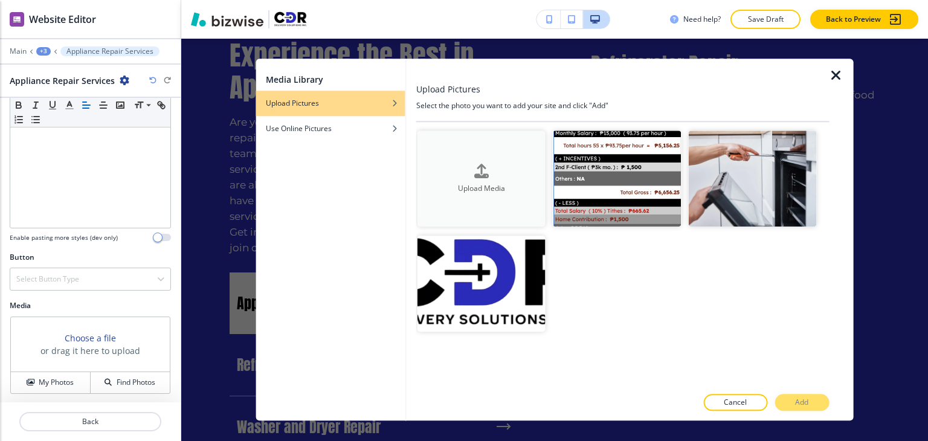
click at [454, 173] on div "Upload Media" at bounding box center [482, 179] width 128 height 31
drag, startPoint x: 628, startPoint y: 170, endPoint x: 605, endPoint y: 289, distance: 121.3
click at [605, 289] on div "Upload Media Crop Crop Crop" at bounding box center [623, 236] width 411 height 210
click at [478, 183] on h4 "Upload Media" at bounding box center [482, 188] width 128 height 11
click at [455, 187] on h4 "Upload Media" at bounding box center [482, 188] width 128 height 11
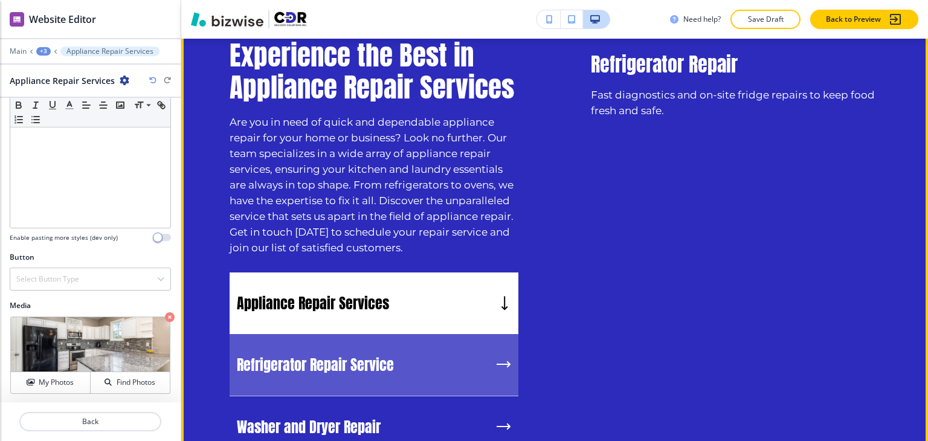
click at [303, 368] on p "Refrigerator Repair Service" at bounding box center [315, 365] width 157 height 18
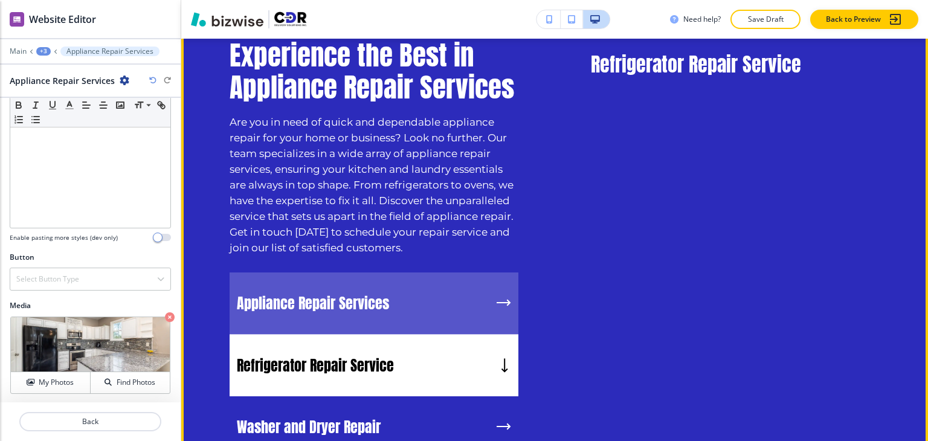
click at [337, 309] on p "Appliance Repair Services" at bounding box center [313, 303] width 152 height 18
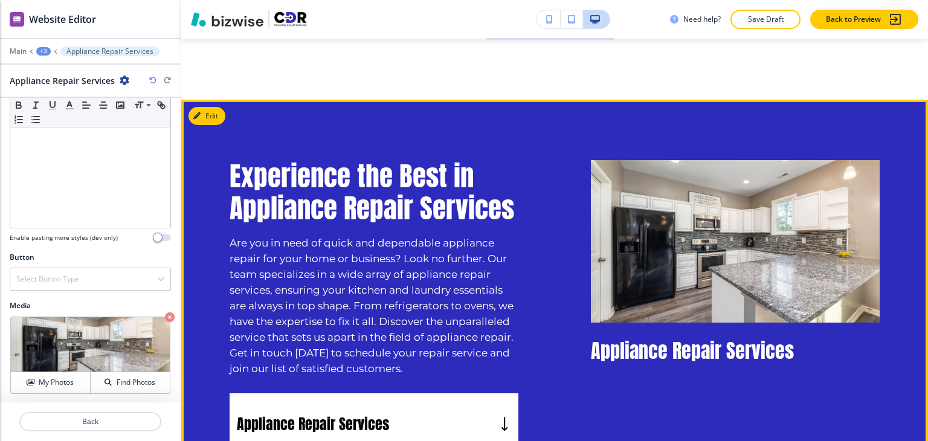
scroll to position [1047, 0]
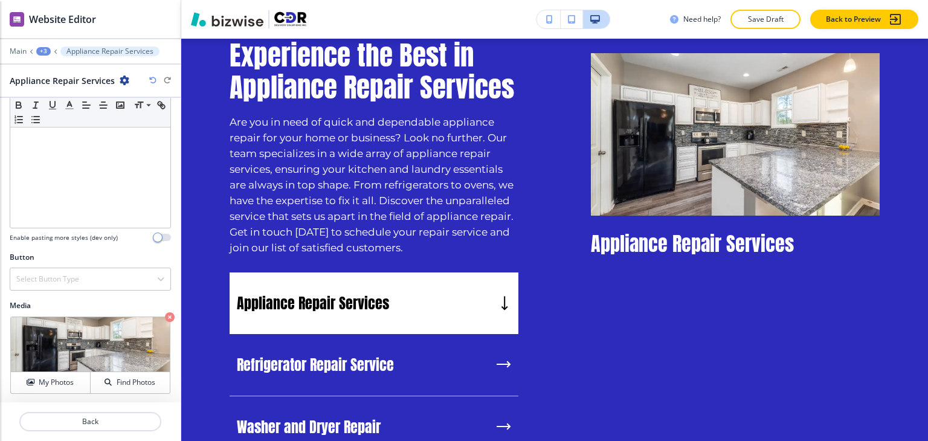
click at [48, 51] on div "+3" at bounding box center [43, 51] width 15 height 8
click at [78, 118] on p "Experience the Best in Appliance Repair Services" at bounding box center [75, 113] width 62 height 11
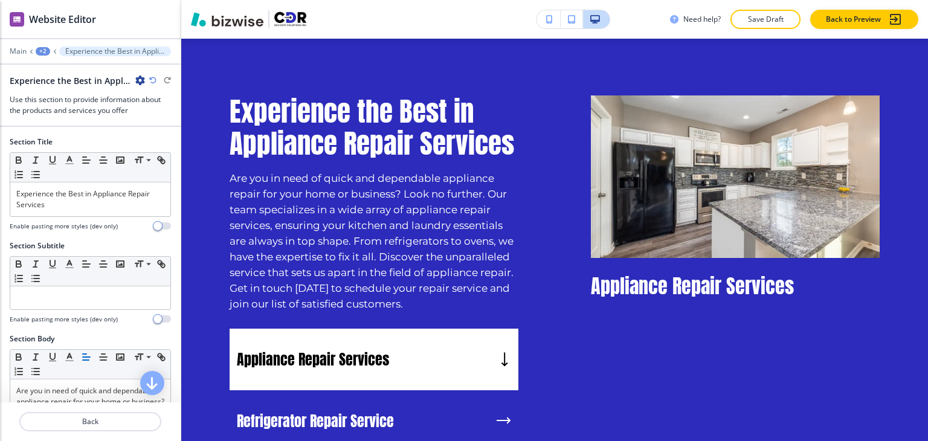
scroll to position [987, 0]
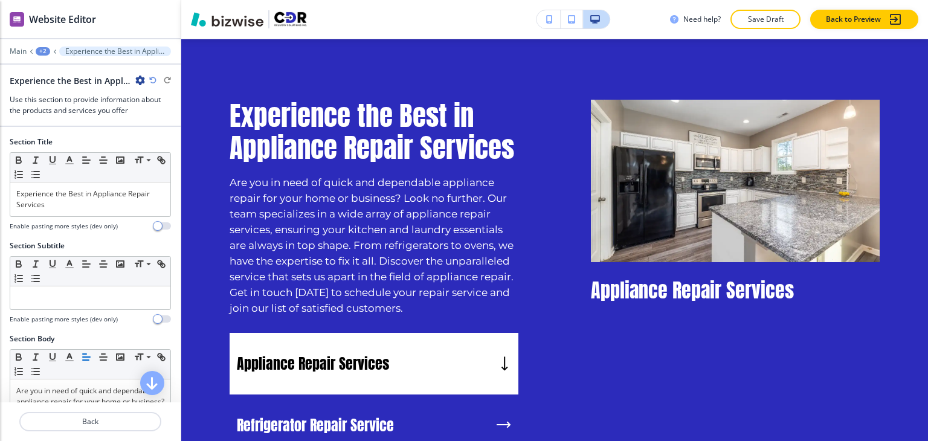
click at [19, 55] on div "Main +2 Experience the Best in Appliance Repair Services" at bounding box center [90, 52] width 161 height 10
click at [15, 54] on p "Main" at bounding box center [18, 51] width 17 height 8
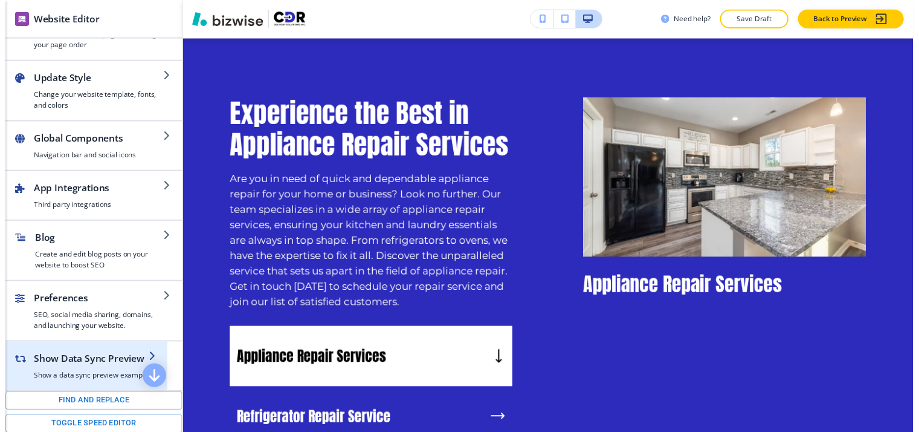
scroll to position [18, 0]
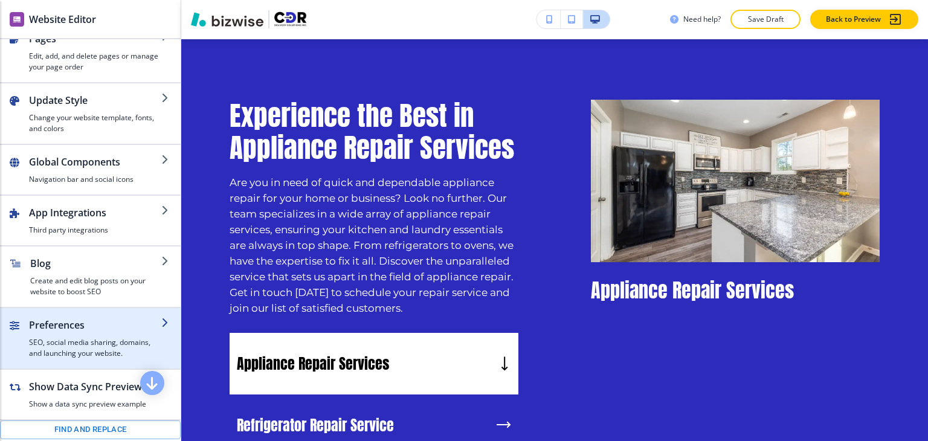
click at [142, 324] on h2 "Preferences" at bounding box center [95, 325] width 132 height 15
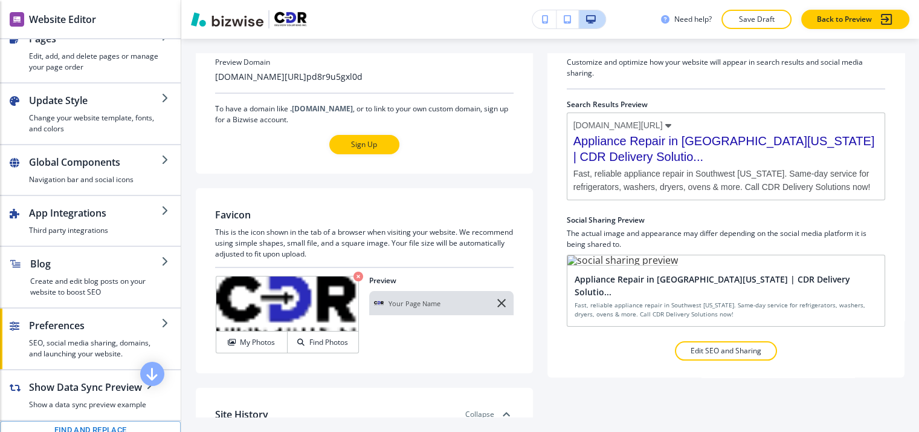
scroll to position [60, 0]
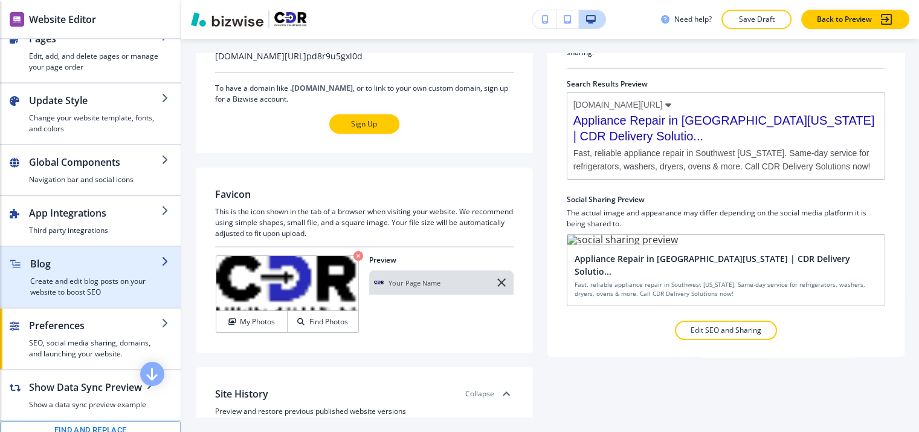
click at [111, 267] on h2 "Blog" at bounding box center [95, 263] width 131 height 15
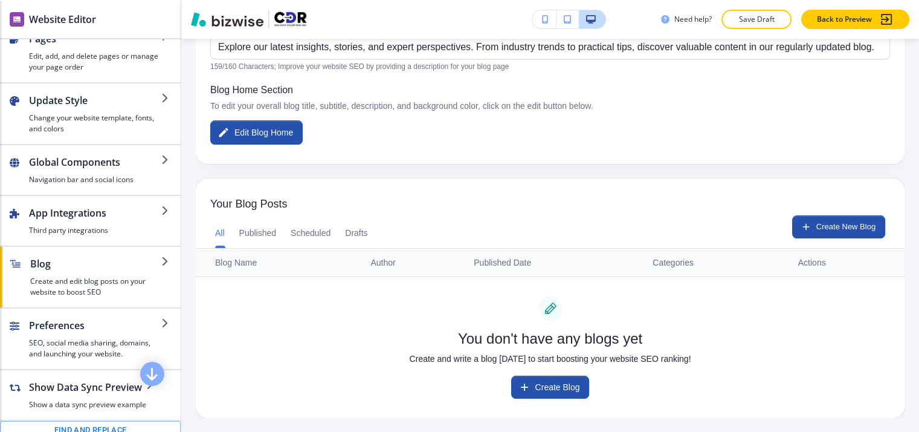
scroll to position [18, 0]
click at [271, 219] on button "Published" at bounding box center [257, 233] width 37 height 29
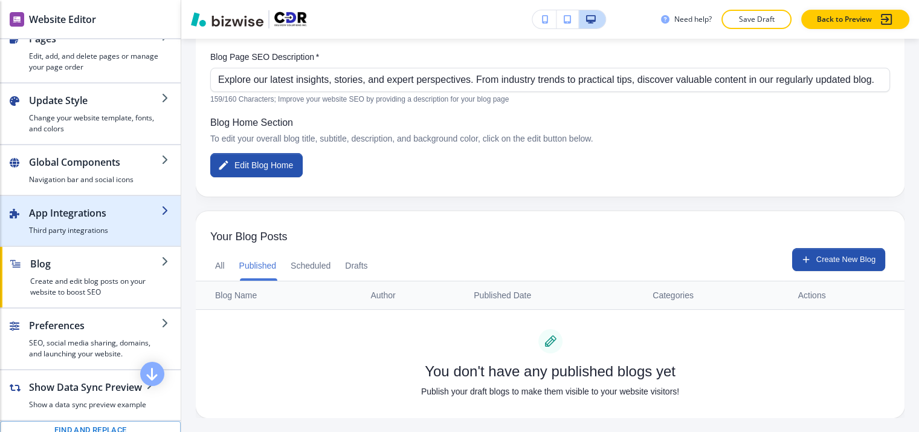
click at [155, 236] on div "button" at bounding box center [90, 241] width 181 height 10
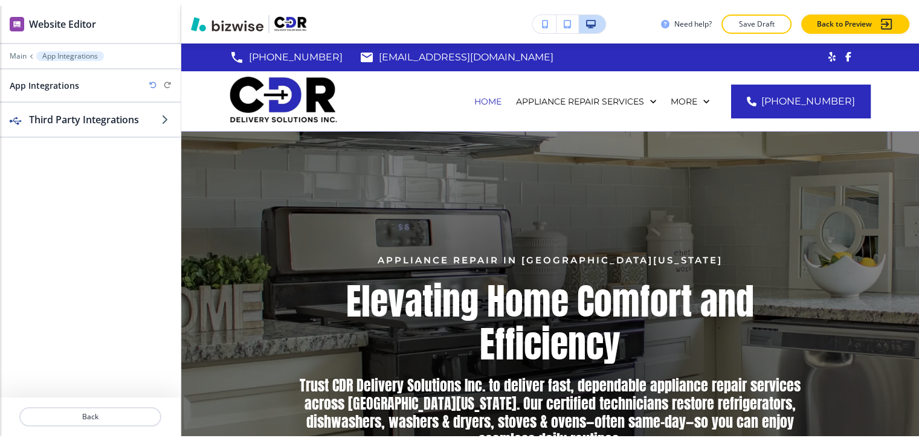
scroll to position [9, 0]
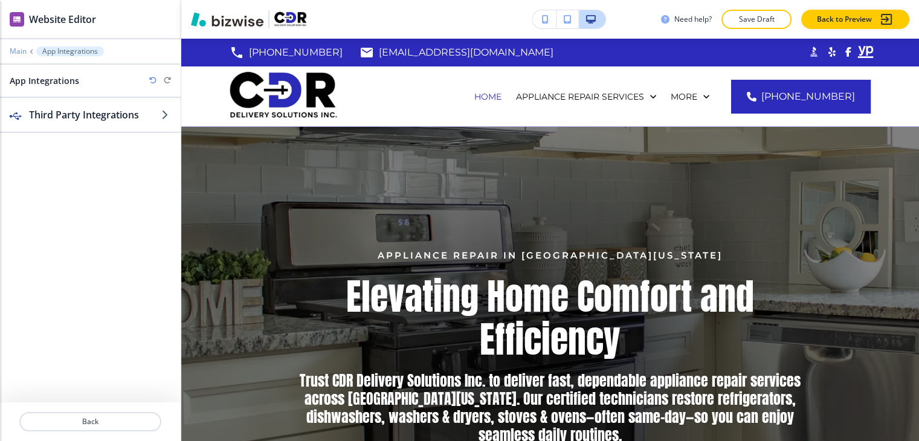
click at [15, 47] on p "Main" at bounding box center [18, 51] width 17 height 8
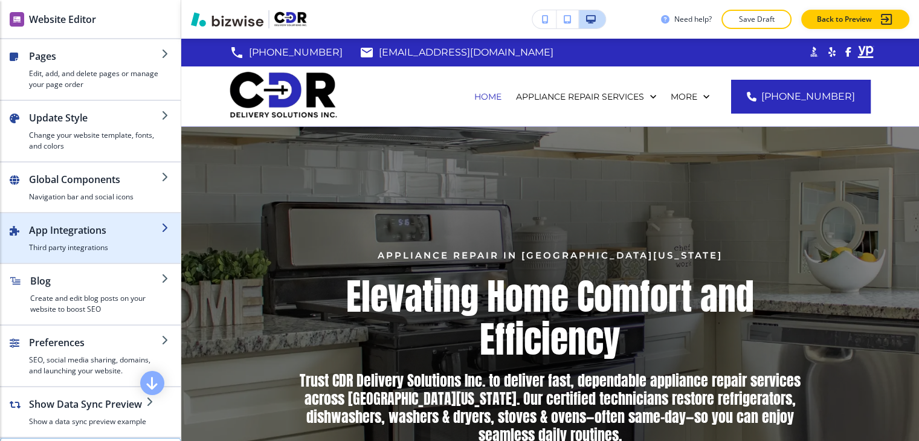
click at [111, 213] on div "button" at bounding box center [90, 218] width 181 height 10
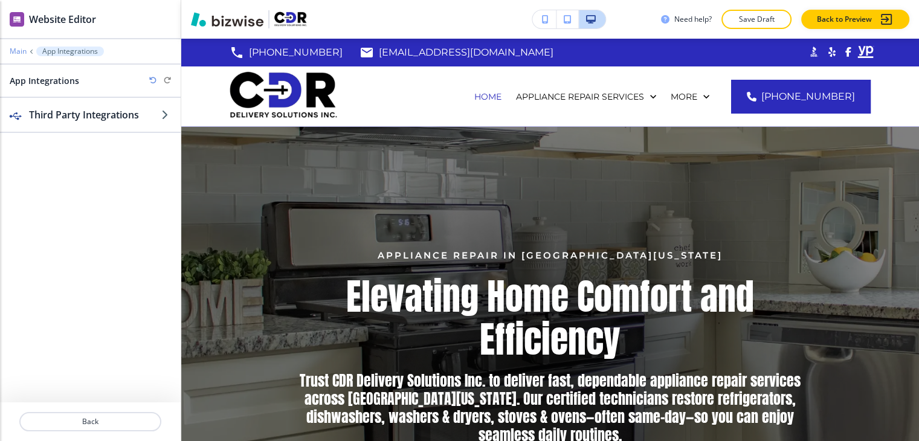
click at [19, 47] on p "Main" at bounding box center [18, 51] width 17 height 8
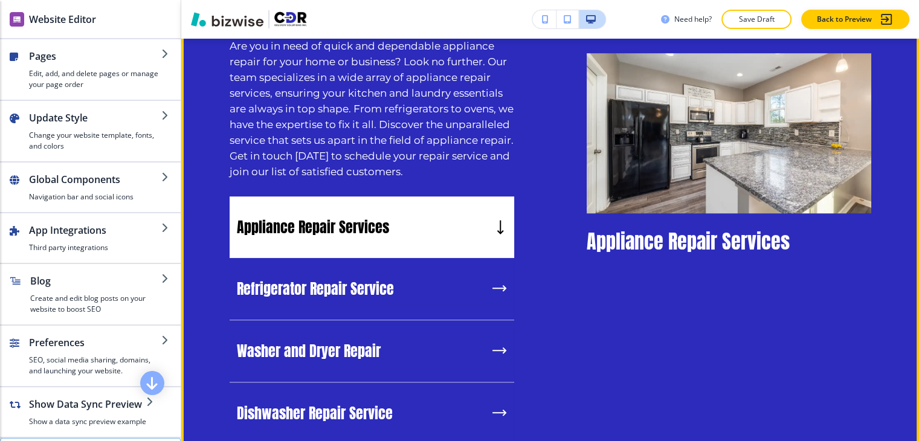
scroll to position [1148, 0]
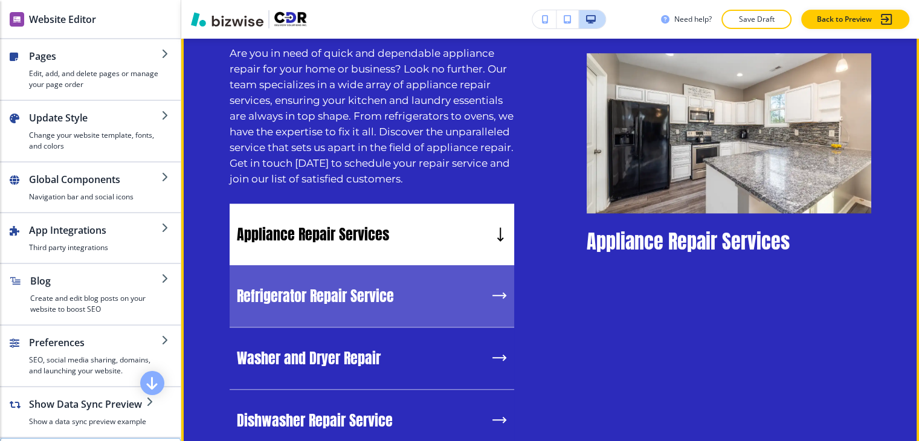
click at [263, 287] on p "Refrigerator Repair Service" at bounding box center [315, 296] width 157 height 18
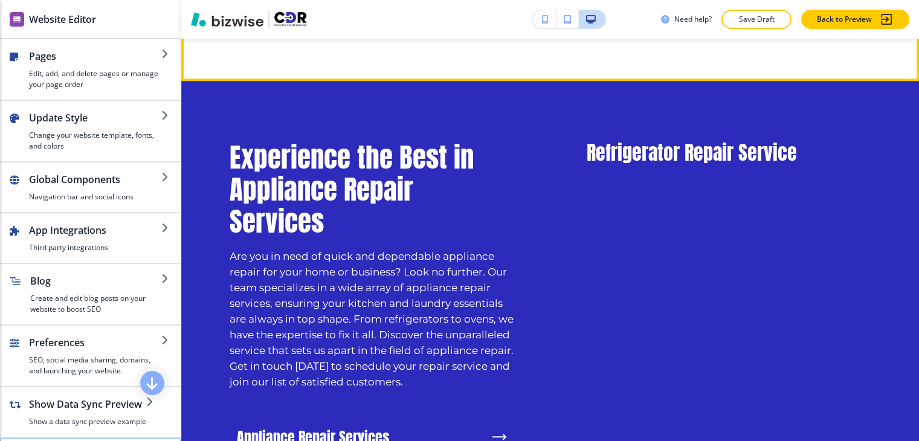
scroll to position [846, 0]
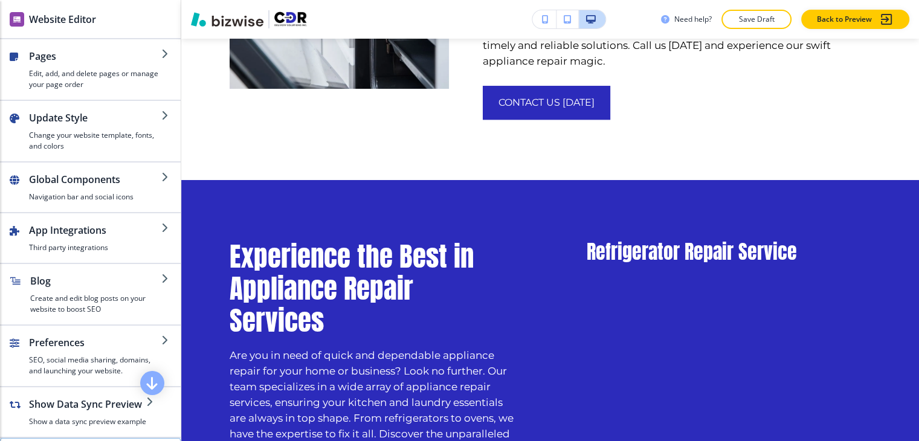
click at [77, 24] on h2 "Website Editor" at bounding box center [62, 19] width 67 height 15
click at [36, 14] on h2 "Website Editor" at bounding box center [62, 19] width 67 height 15
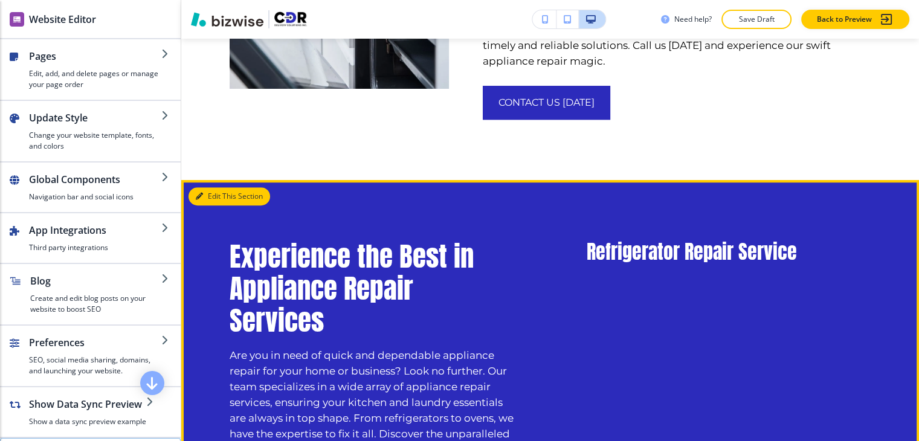
click at [209, 193] on button "Edit This Section" at bounding box center [230, 196] width 82 height 18
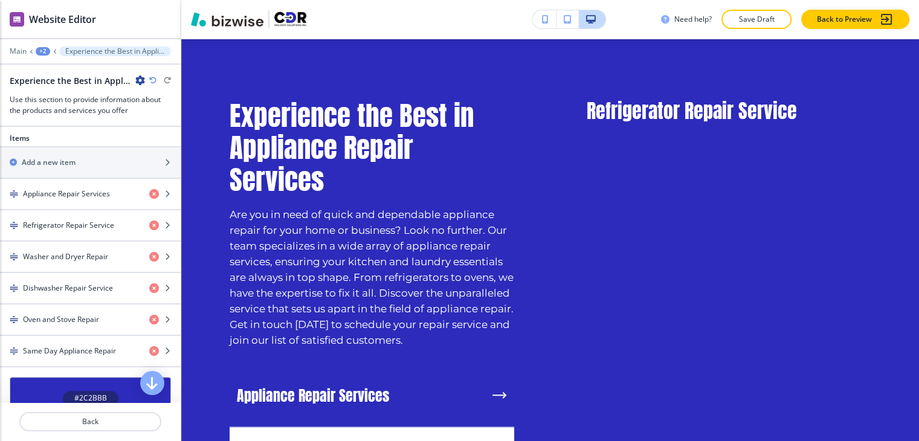
scroll to position [389, 0]
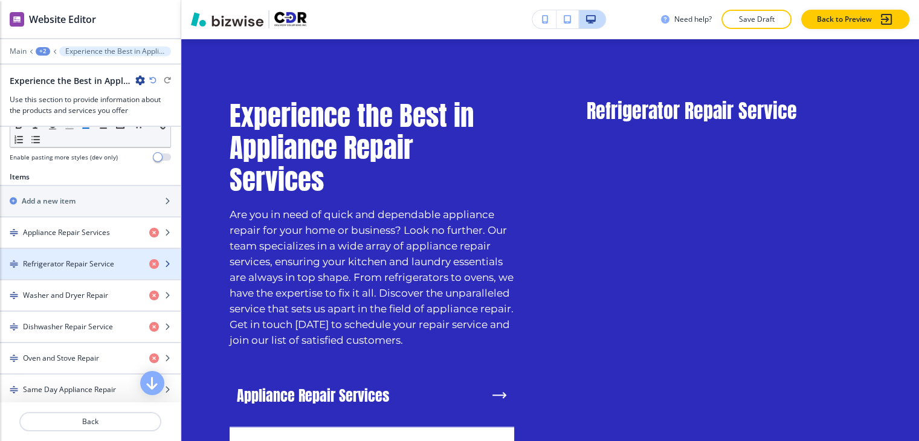
click at [80, 270] on div "button" at bounding box center [90, 275] width 181 height 10
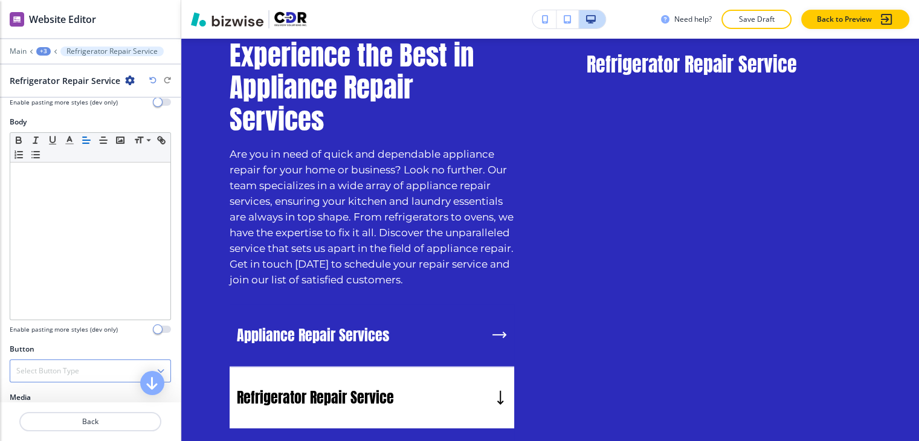
scroll to position [176, 0]
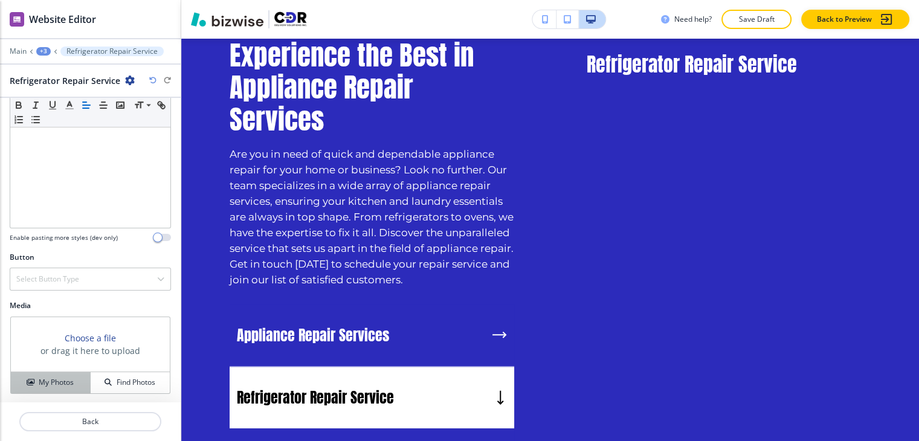
click at [64, 377] on h4 "My Photos" at bounding box center [56, 382] width 35 height 11
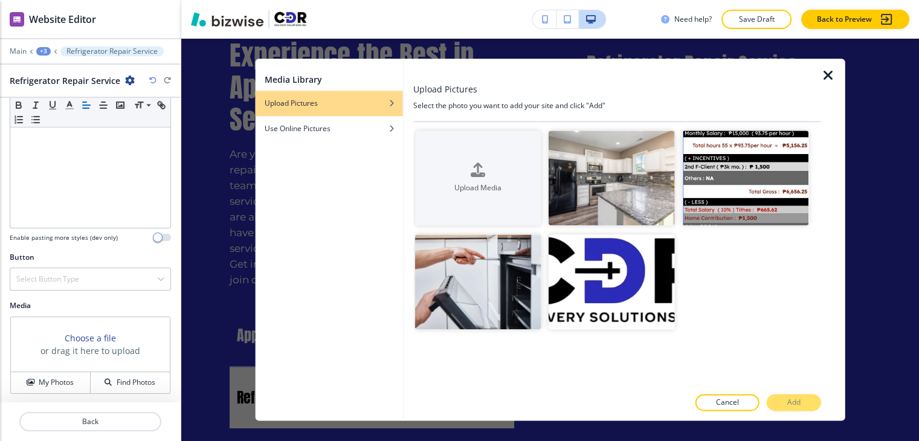
click at [830, 73] on icon "button" at bounding box center [828, 75] width 15 height 15
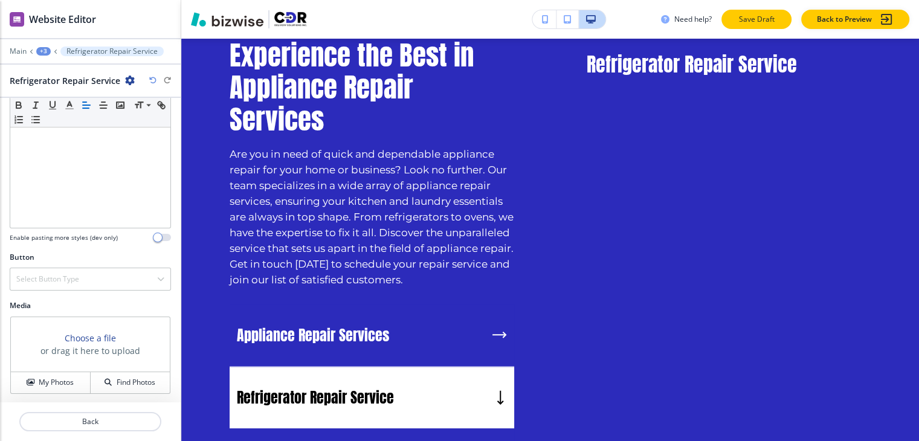
click at [755, 15] on p "Save Draft" at bounding box center [756, 19] width 39 height 11
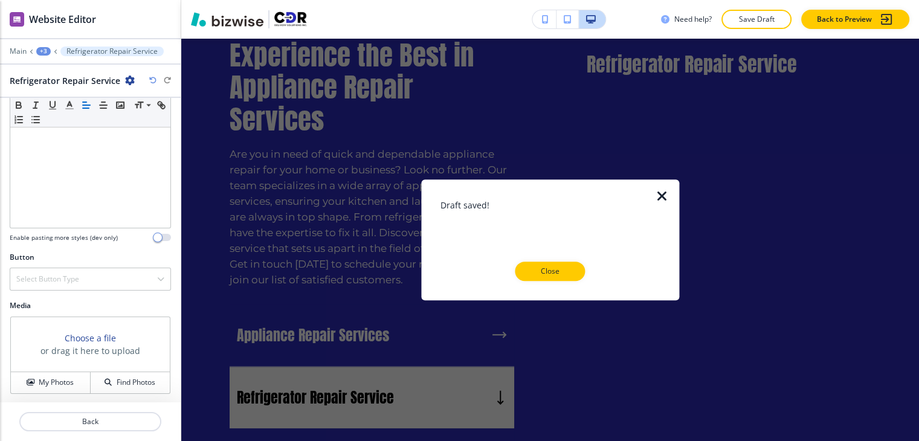
click at [556, 259] on div "Draft saved! Close" at bounding box center [550, 240] width 219 height 82
click at [546, 267] on p "Close" at bounding box center [550, 271] width 39 height 11
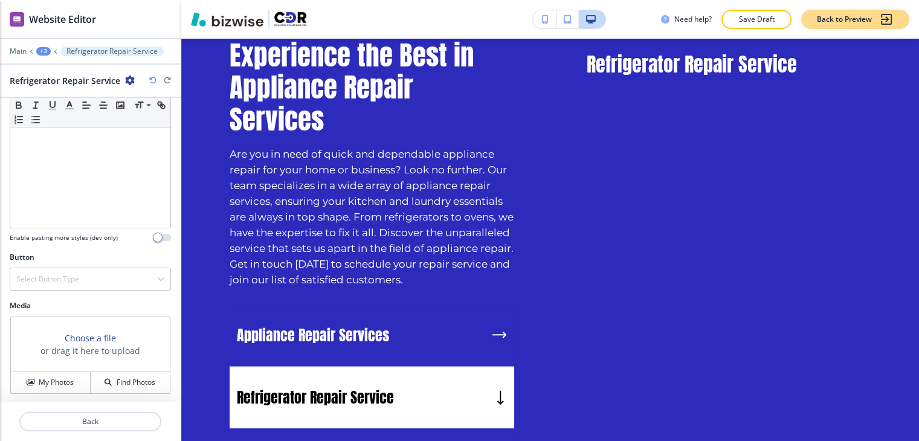
click at [841, 23] on p "Back to Preview" at bounding box center [844, 19] width 55 height 11
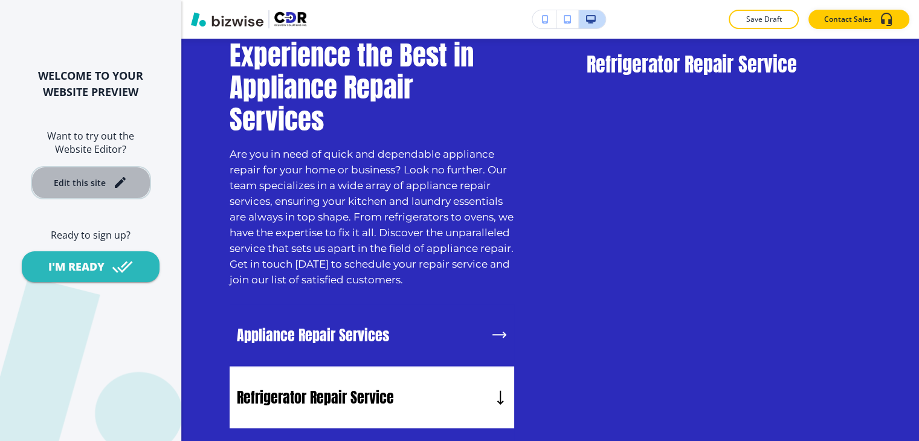
click at [122, 178] on icon "button" at bounding box center [120, 182] width 15 height 15
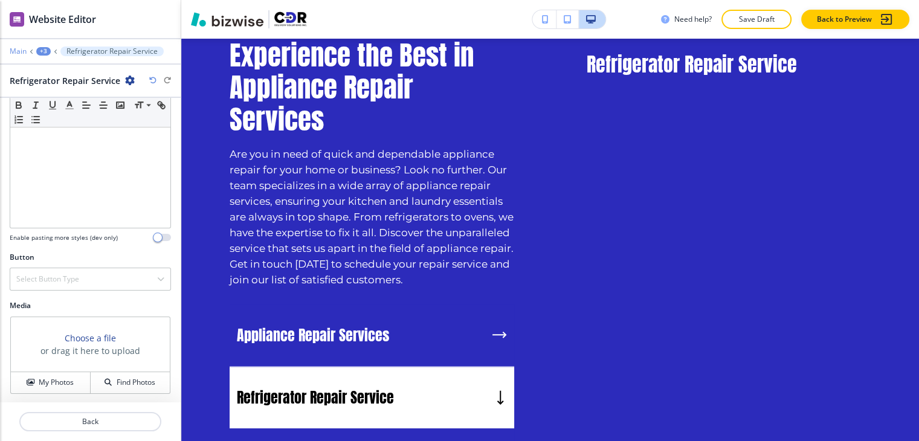
click at [19, 47] on p "Main" at bounding box center [18, 51] width 17 height 8
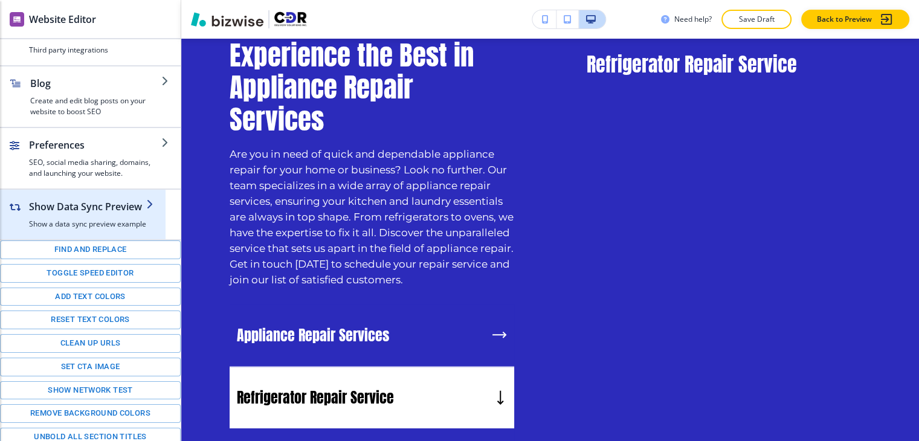
scroll to position [199, 0]
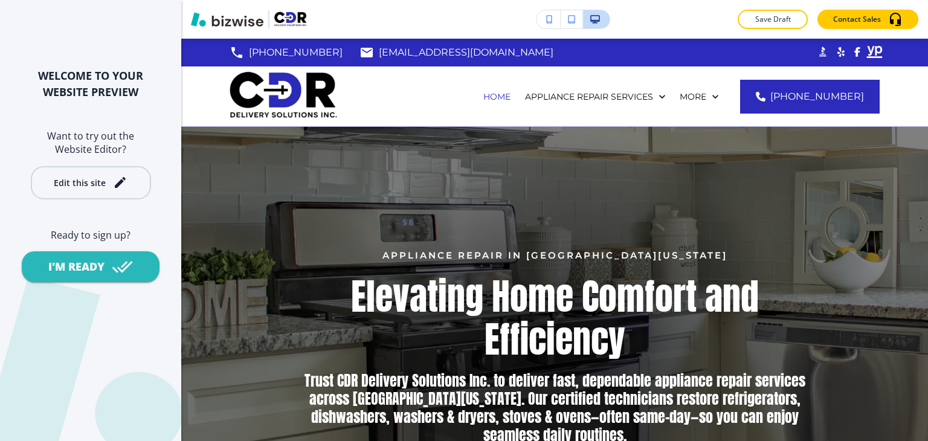
click at [114, 193] on button "Edit this site" at bounding box center [91, 182] width 120 height 33
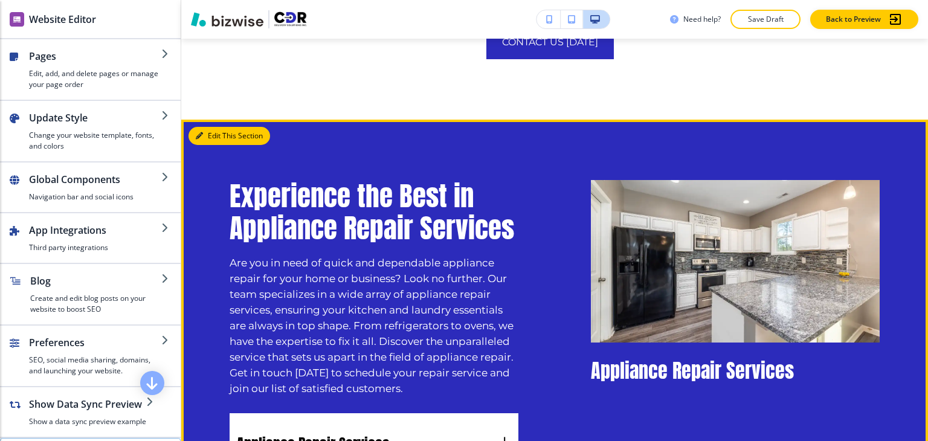
click at [216, 137] on button "Edit This Section" at bounding box center [230, 136] width 82 height 18
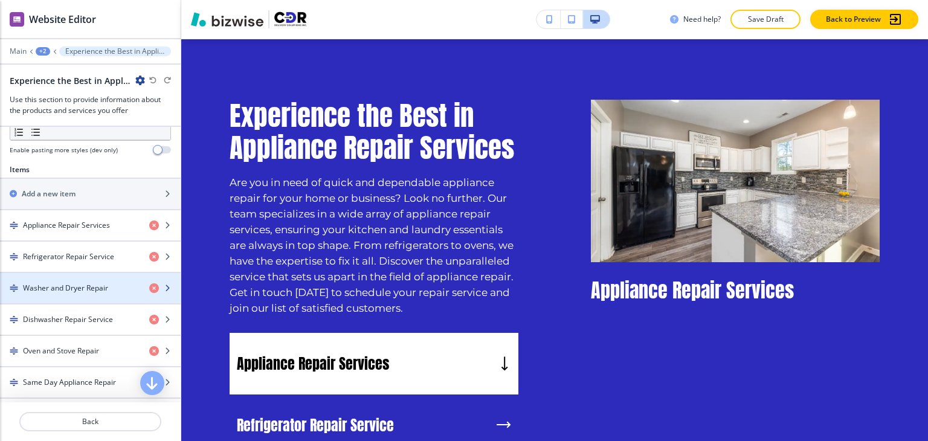
scroll to position [423, 0]
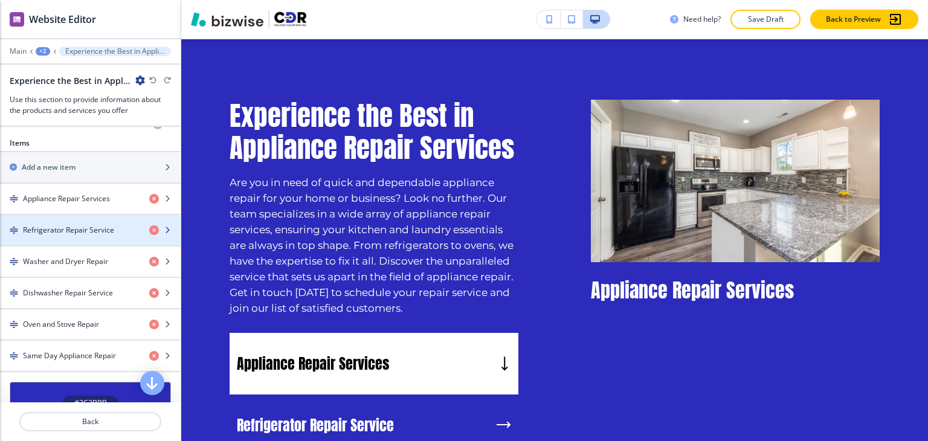
click at [97, 231] on h4 "Refrigerator Repair Service" at bounding box center [68, 230] width 91 height 11
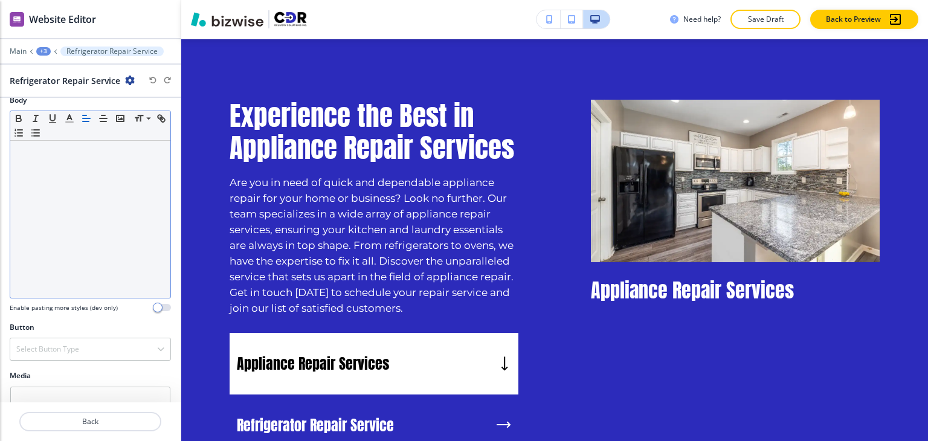
scroll to position [176, 0]
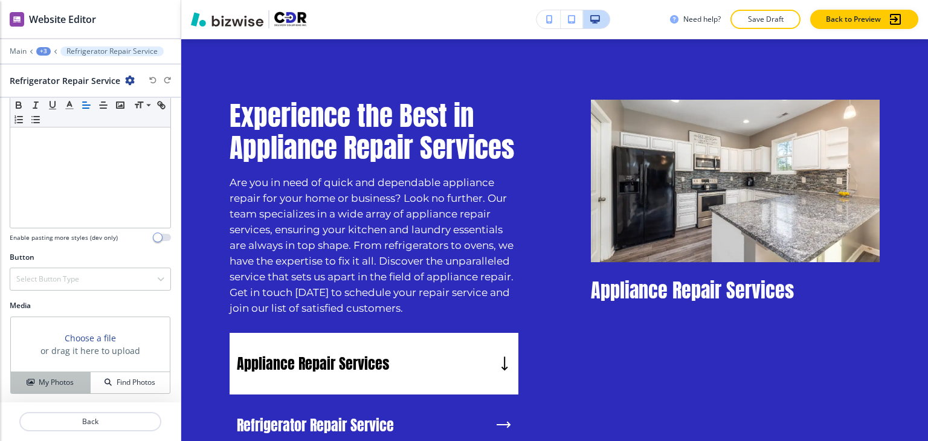
click at [44, 373] on button "My Photos" at bounding box center [51, 382] width 80 height 21
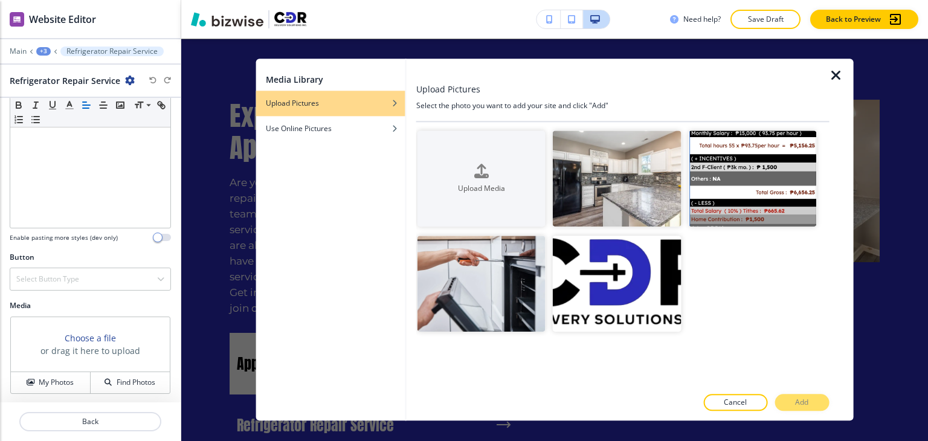
click at [834, 74] on icon "button" at bounding box center [836, 75] width 15 height 15
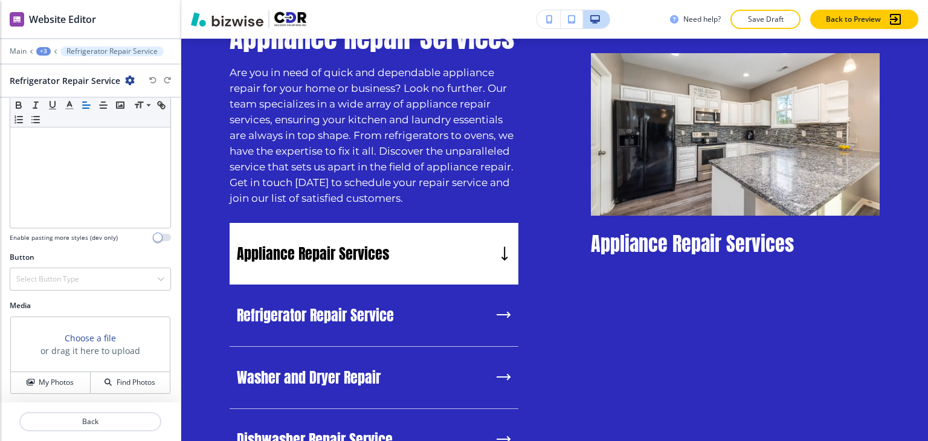
scroll to position [1108, 0]
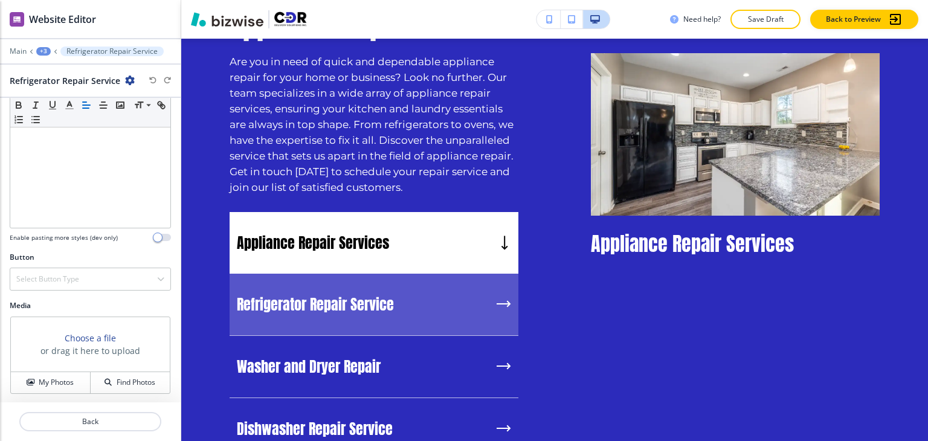
click at [348, 296] on p "Refrigerator Repair Service" at bounding box center [315, 305] width 157 height 18
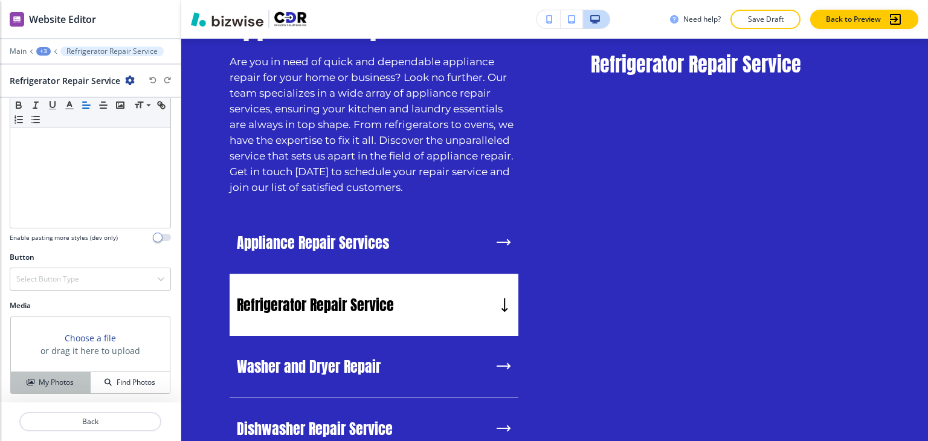
click at [57, 384] on h4 "My Photos" at bounding box center [56, 382] width 35 height 11
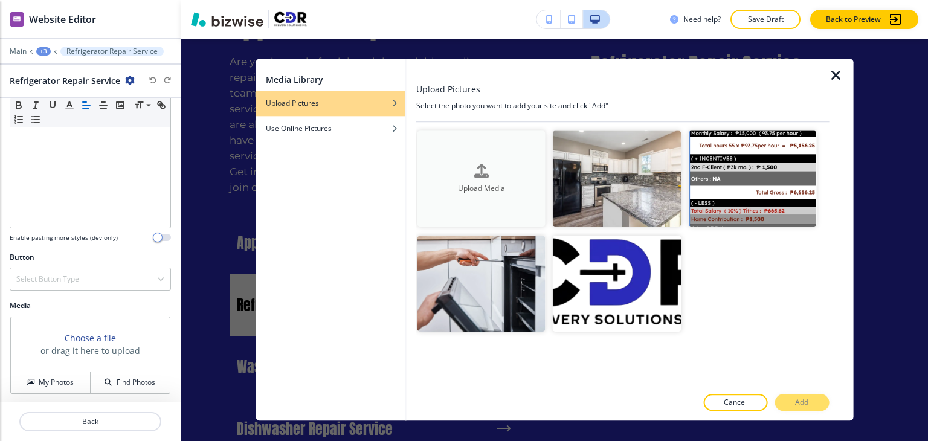
click at [447, 156] on button "Upload Media" at bounding box center [482, 179] width 128 height 96
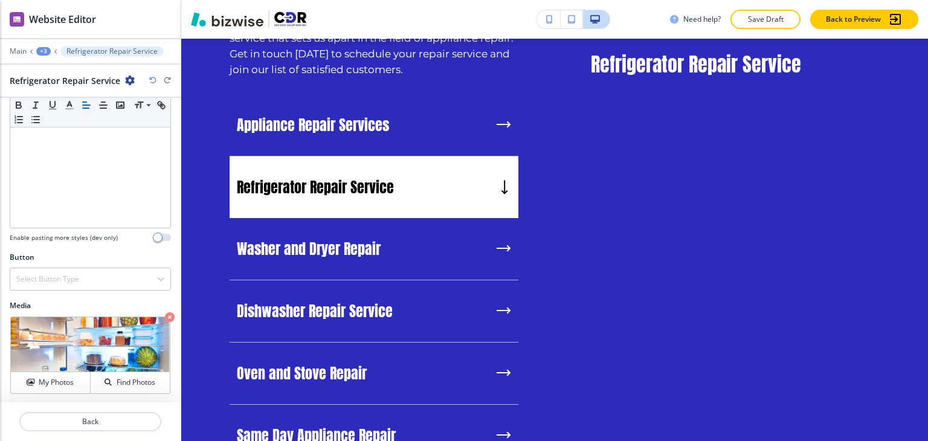
scroll to position [1229, 0]
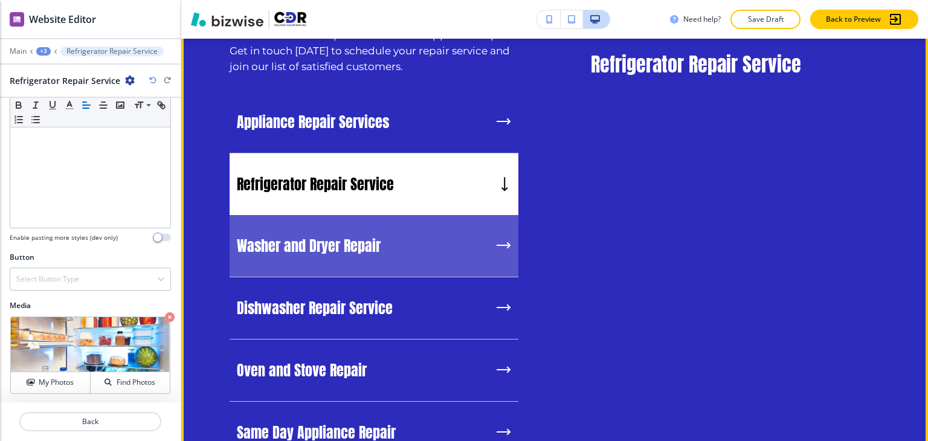
click at [406, 260] on div "Washer and Dryer Repair" at bounding box center [374, 246] width 289 height 62
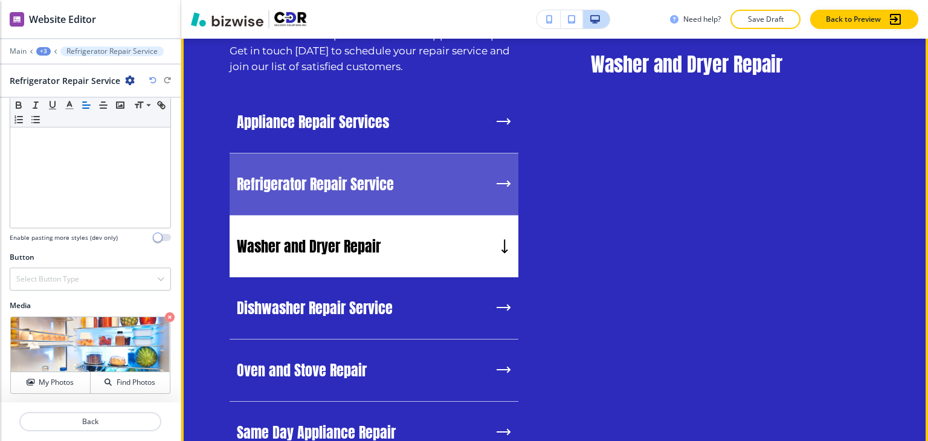
click at [389, 199] on div "Refrigerator Repair Service" at bounding box center [374, 185] width 289 height 62
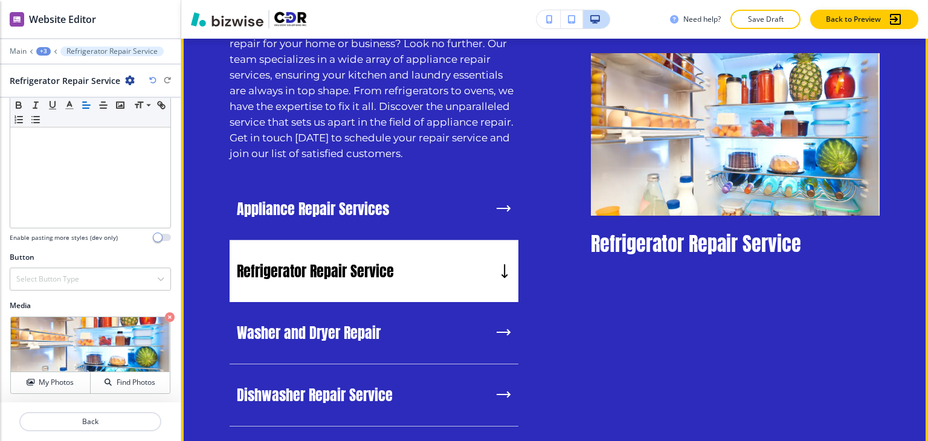
scroll to position [1168, 0]
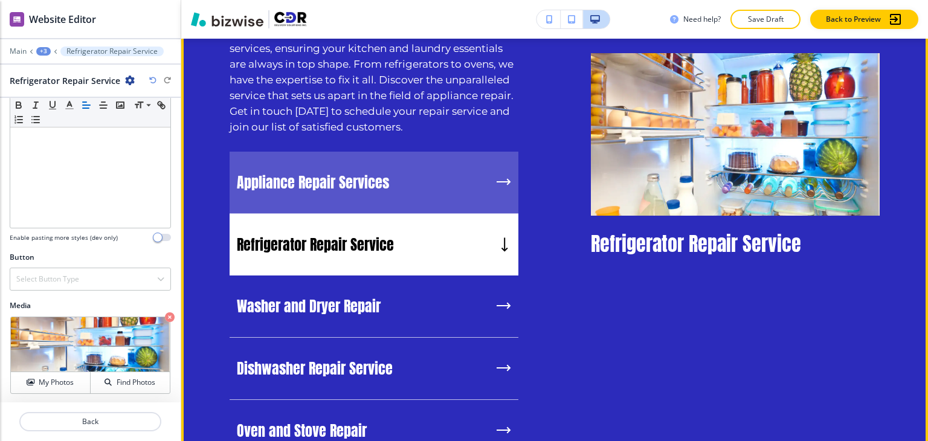
click at [386, 184] on p "Appliance Repair Services" at bounding box center [313, 182] width 152 height 18
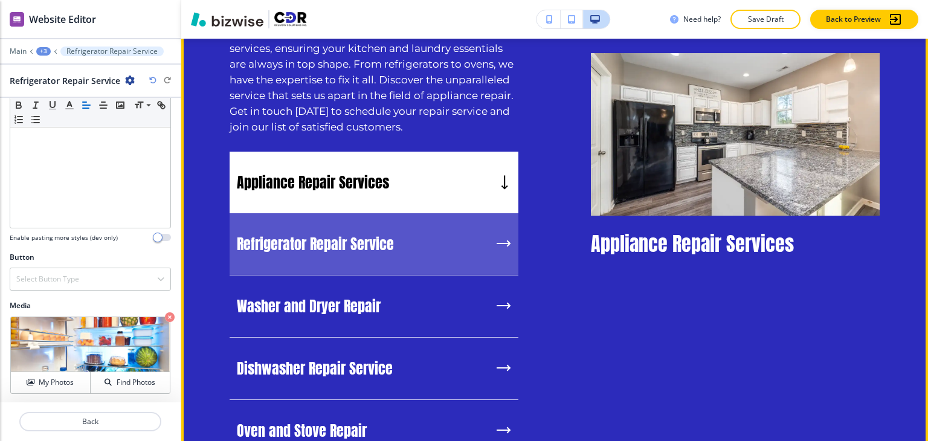
click at [375, 249] on p "Refrigerator Repair Service" at bounding box center [315, 244] width 157 height 18
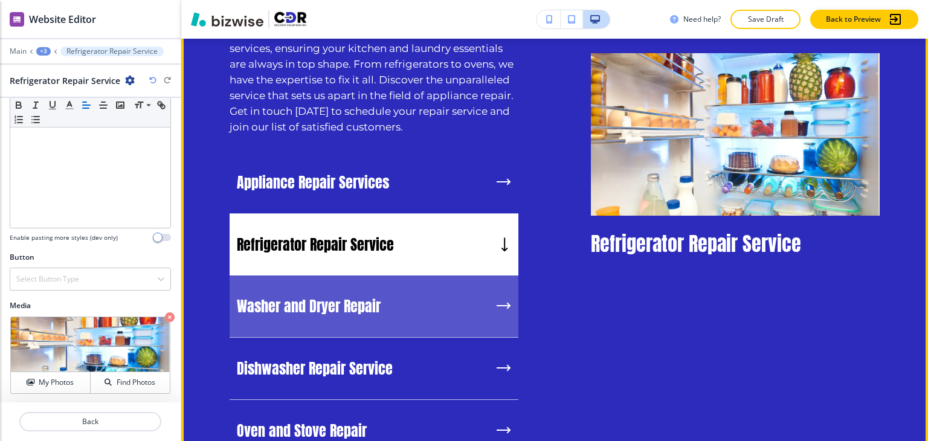
click at [352, 312] on p "Washer and Dryer Repair" at bounding box center [309, 306] width 144 height 18
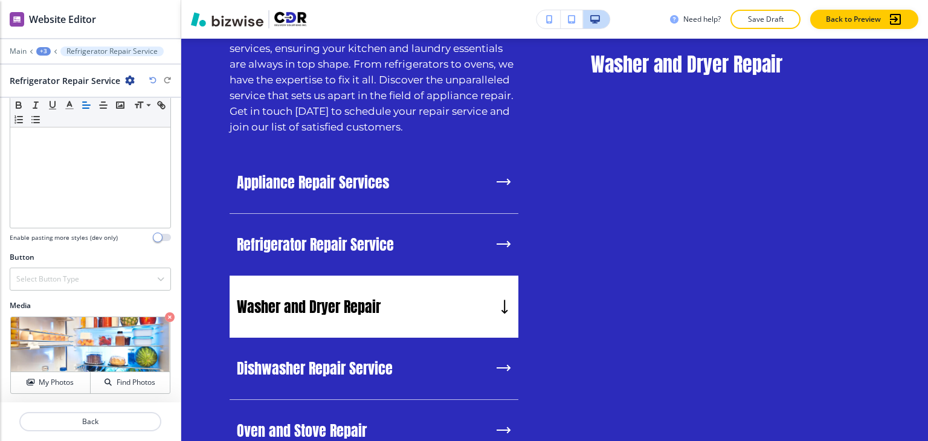
click at [46, 50] on div "+3" at bounding box center [43, 51] width 15 height 8
click at [70, 117] on p "Experience the Best in Appliance Repair Services" at bounding box center [75, 113] width 62 height 11
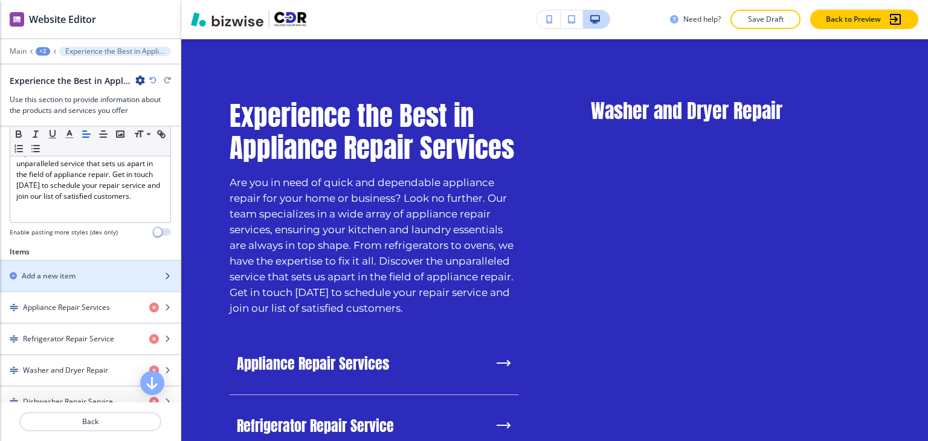
scroll to position [363, 0]
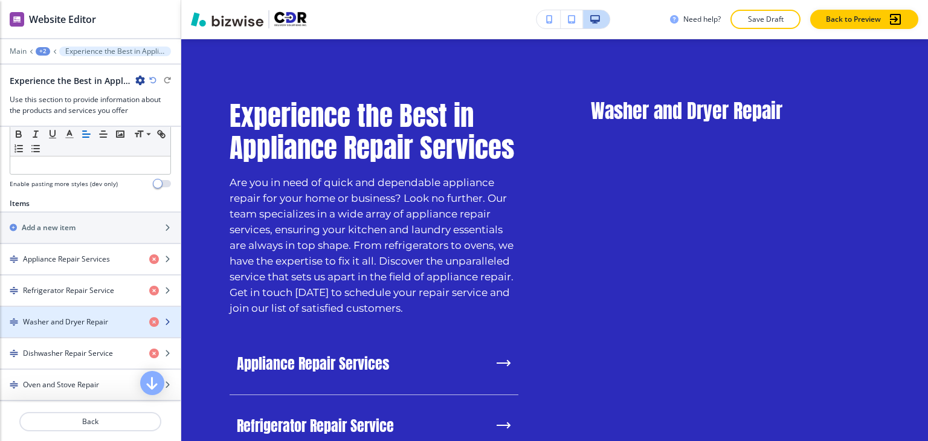
click at [94, 317] on h4 "Washer and Dryer Repair" at bounding box center [65, 322] width 85 height 11
click at [95, 320] on h4 "Washer and Dryer Repair" at bounding box center [65, 322] width 85 height 11
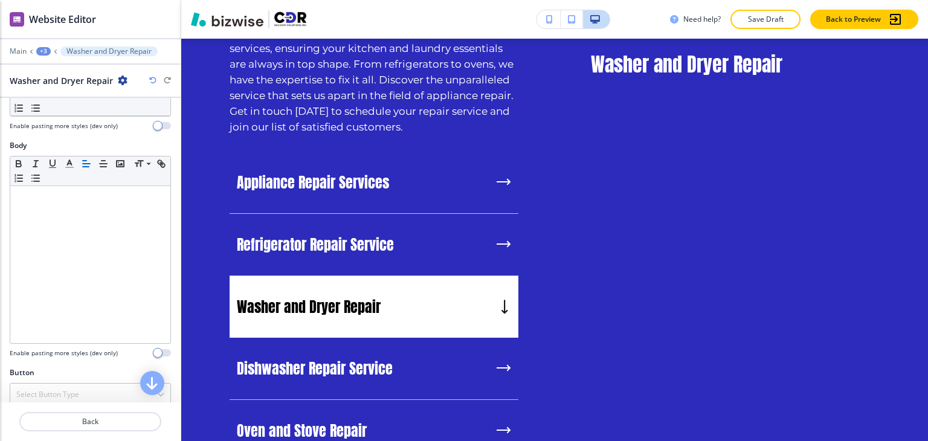
scroll to position [176, 0]
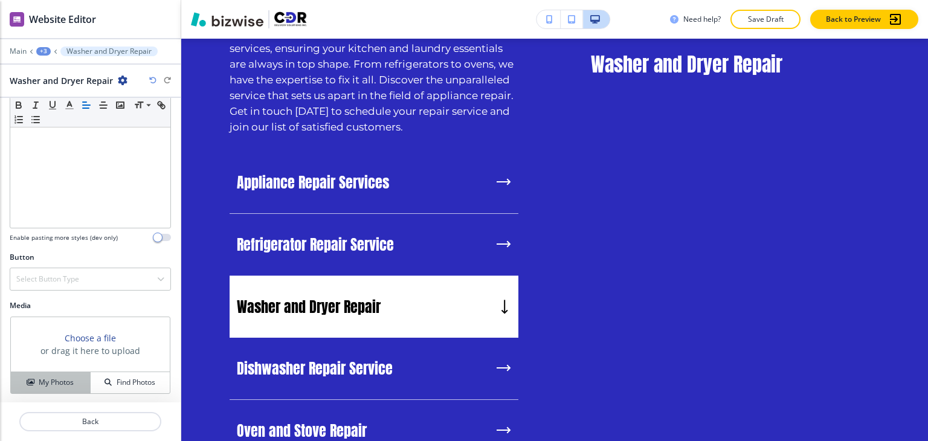
click at [65, 387] on button "My Photos" at bounding box center [51, 382] width 80 height 21
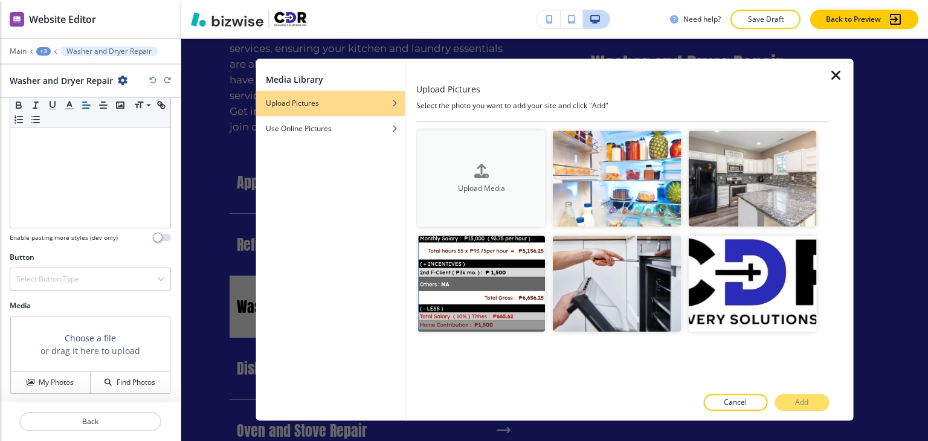
click at [483, 152] on button "Upload Media" at bounding box center [482, 179] width 128 height 96
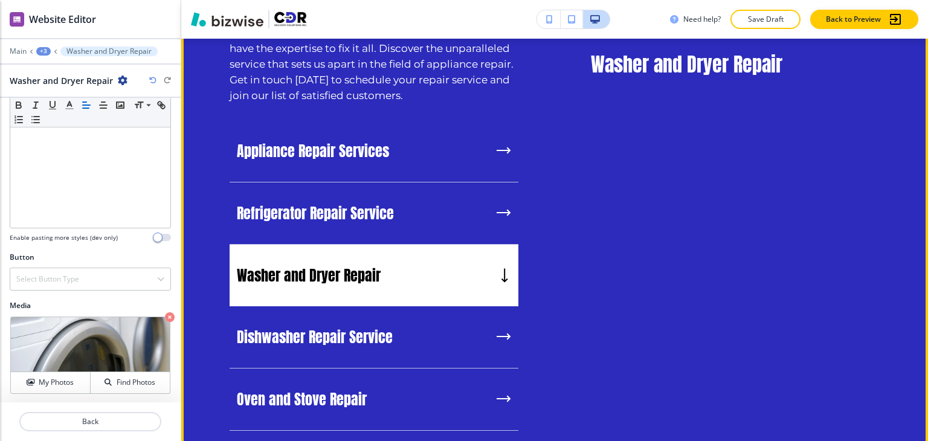
scroll to position [1229, 0]
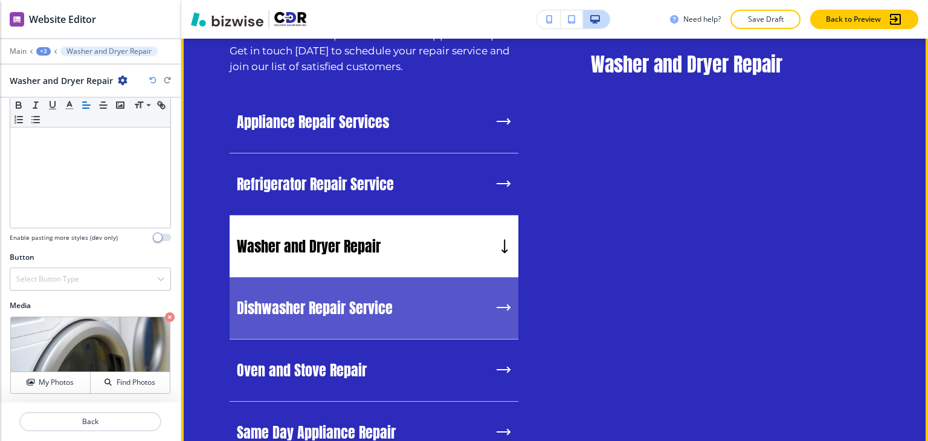
click at [309, 318] on div "Dishwasher Repair Service" at bounding box center [374, 308] width 289 height 62
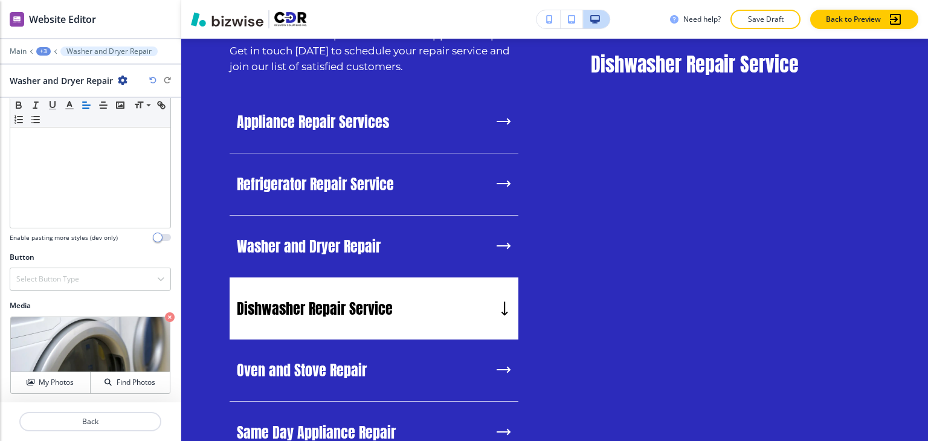
click at [41, 45] on div at bounding box center [90, 42] width 181 height 7
click at [44, 50] on div "+3" at bounding box center [43, 51] width 15 height 8
click at [58, 105] on button "Experience the Best in Appliance Repair Services" at bounding box center [74, 113] width 77 height 22
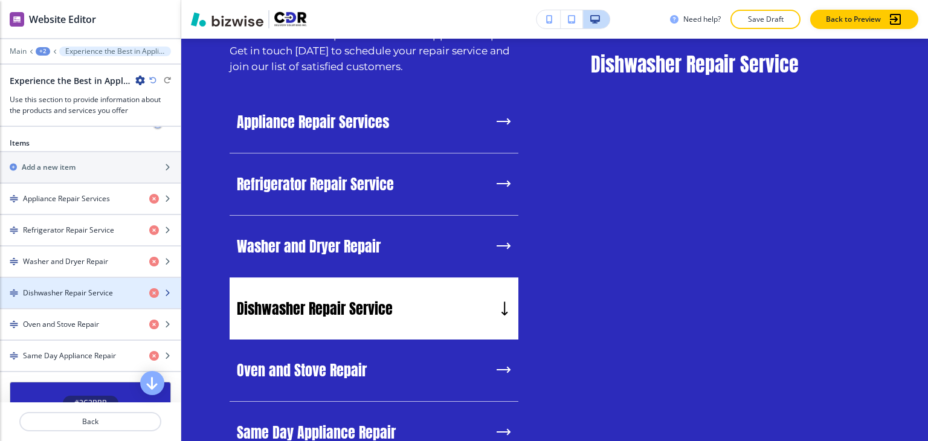
click at [88, 300] on div "button" at bounding box center [90, 304] width 181 height 10
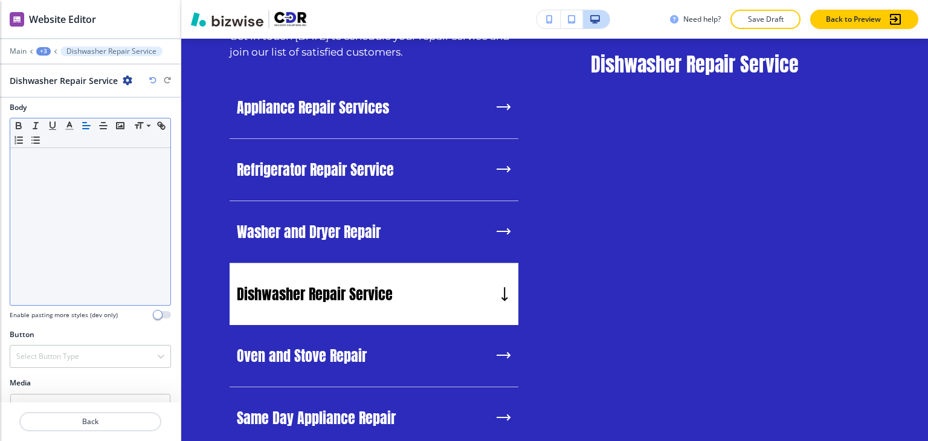
scroll to position [176, 0]
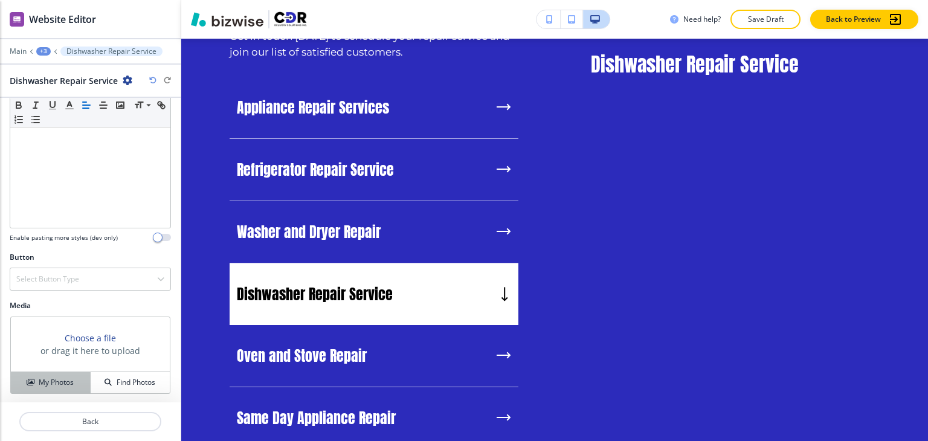
click at [65, 378] on h4 "My Photos" at bounding box center [56, 382] width 35 height 11
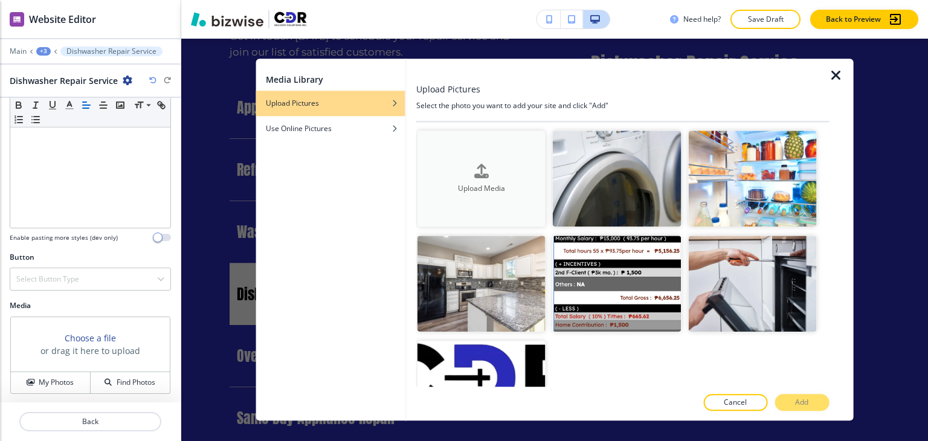
click at [490, 184] on h4 "Upload Media" at bounding box center [482, 188] width 128 height 11
click at [58, 386] on h4 "My Photos" at bounding box center [56, 382] width 35 height 11
click at [460, 175] on div "Upload Media" at bounding box center [482, 179] width 128 height 31
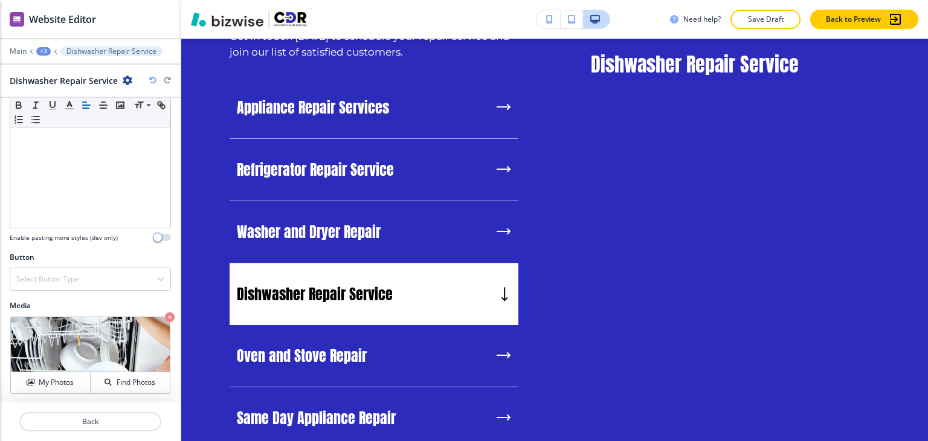
click at [48, 51] on div "+3" at bounding box center [43, 51] width 15 height 8
click at [71, 111] on p "Experience the Best in Appliance Repair Services" at bounding box center [75, 113] width 62 height 11
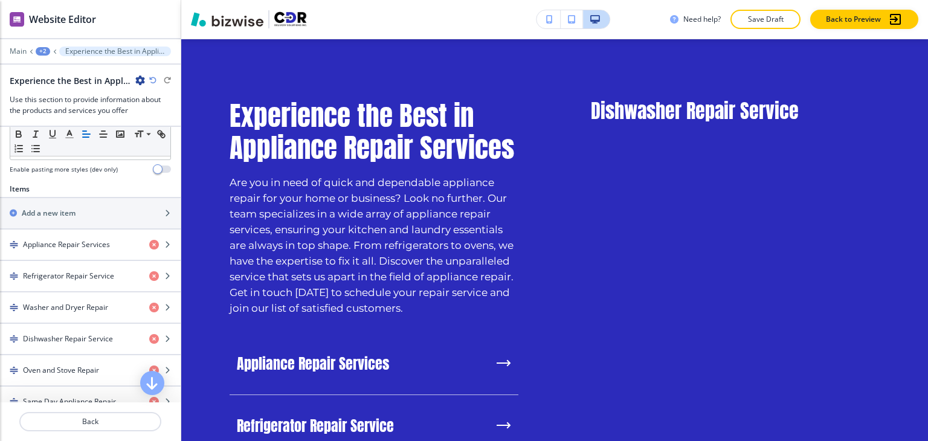
scroll to position [423, 0]
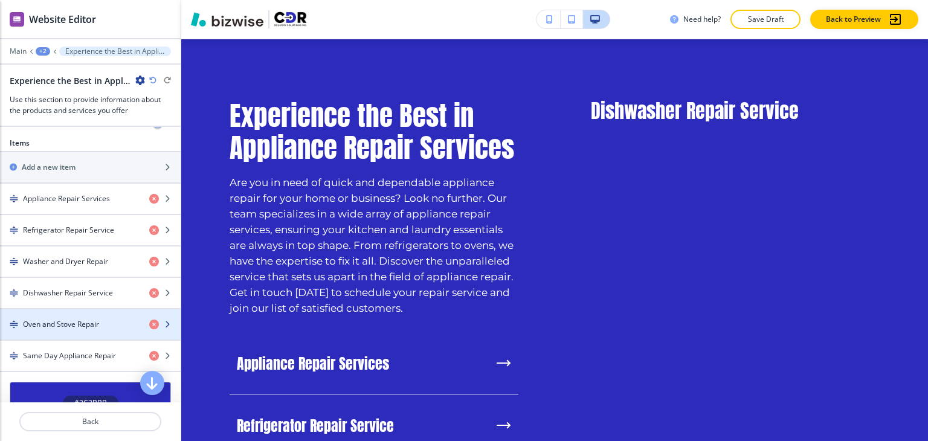
click at [87, 319] on h4 "Oven and Stove Repair" at bounding box center [61, 324] width 76 height 11
click at [87, 326] on h4 "Oven and Stove Repair" at bounding box center [61, 324] width 76 height 11
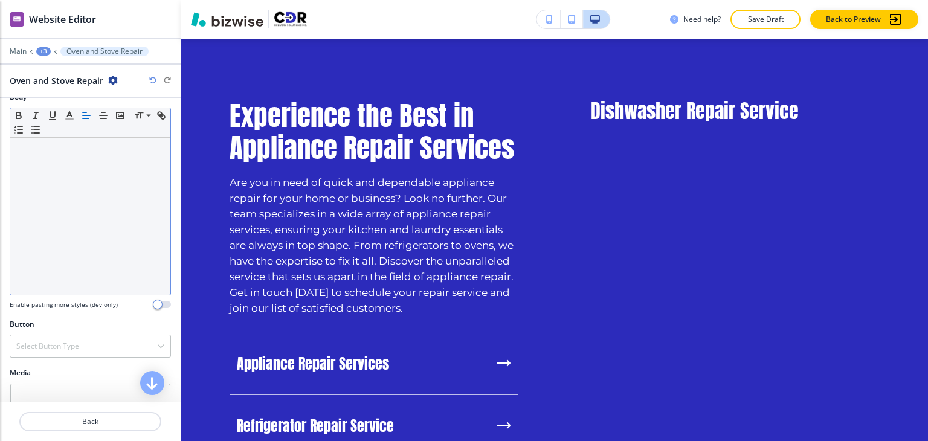
scroll to position [176, 0]
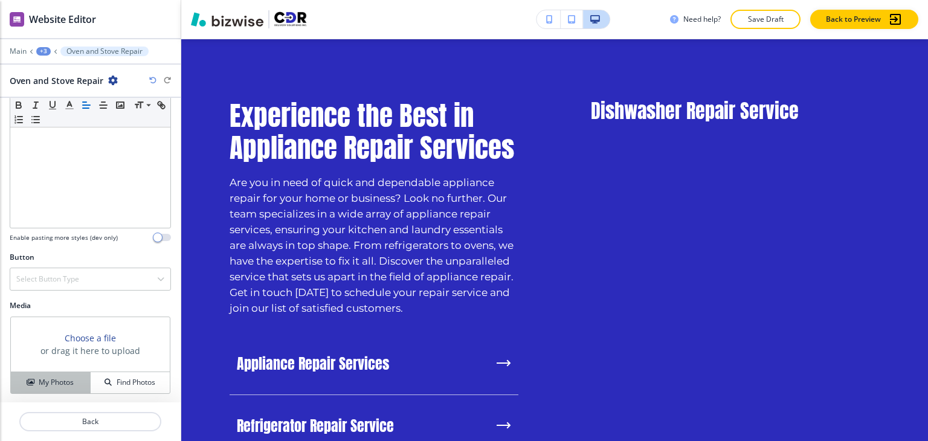
click at [64, 377] on h4 "My Photos" at bounding box center [56, 382] width 35 height 11
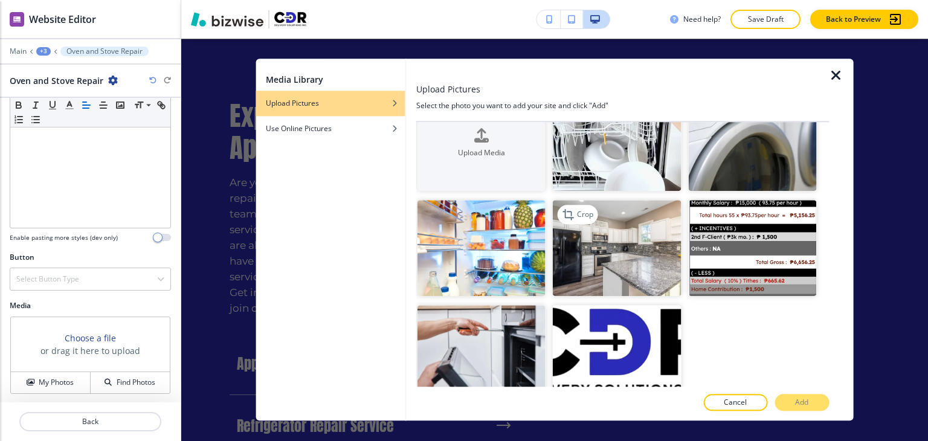
scroll to position [53, 0]
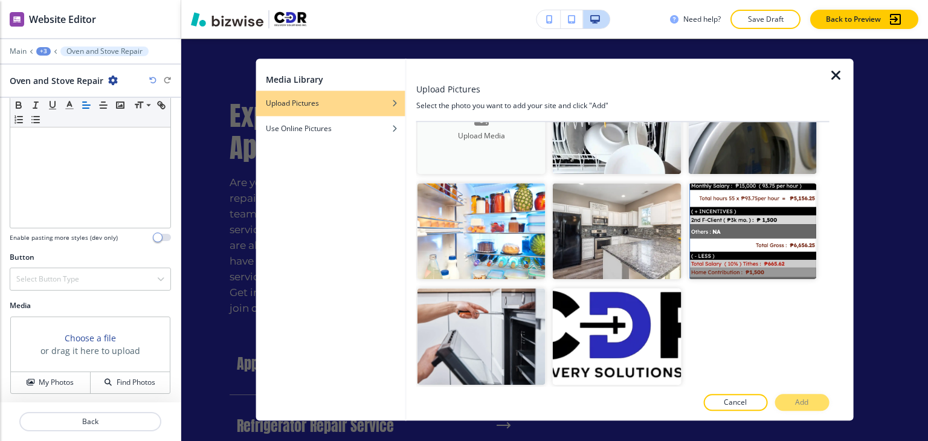
click at [491, 146] on button "Upload Media" at bounding box center [482, 126] width 128 height 96
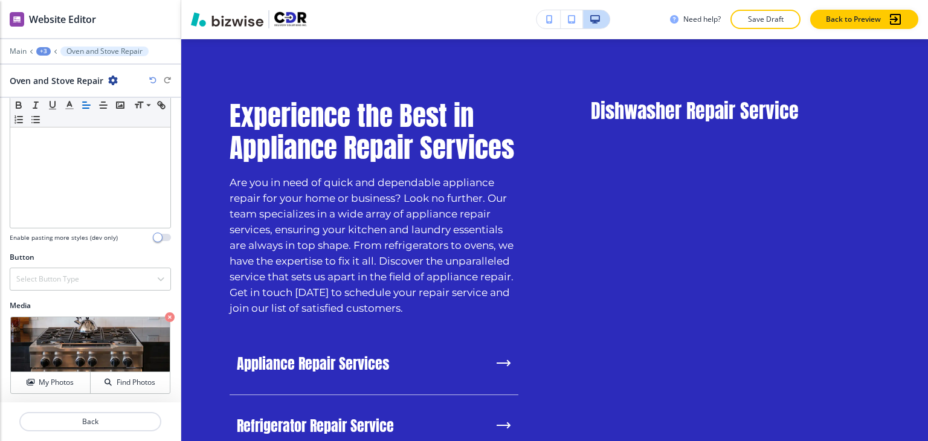
click at [45, 53] on div "+3" at bounding box center [43, 51] width 15 height 8
click at [64, 111] on p "Experience the Best in Appliance Repair Services" at bounding box center [75, 113] width 62 height 11
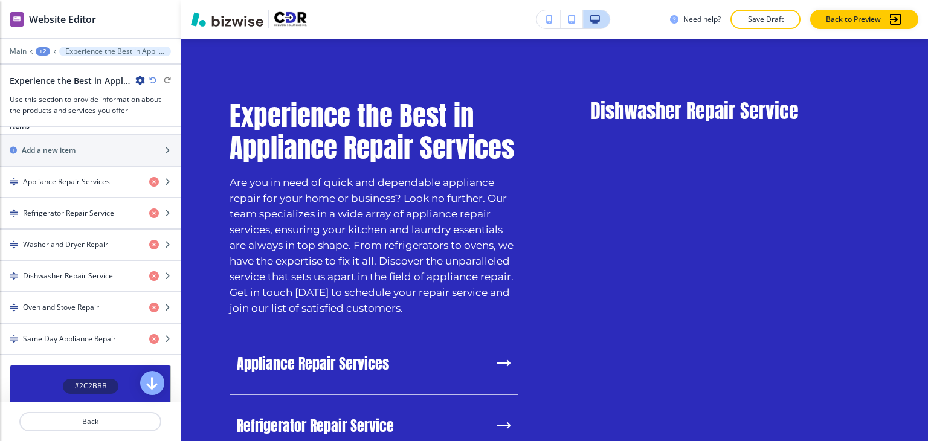
scroll to position [483, 0]
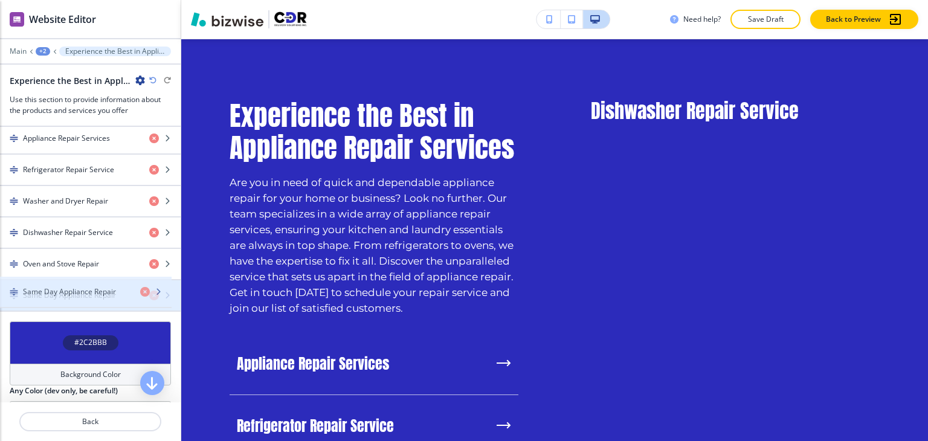
click at [92, 293] on h4 "Same Day Appliance Repair" at bounding box center [69, 295] width 93 height 11
click at [92, 295] on h4 "Same Day Appliance Repair" at bounding box center [69, 295] width 93 height 11
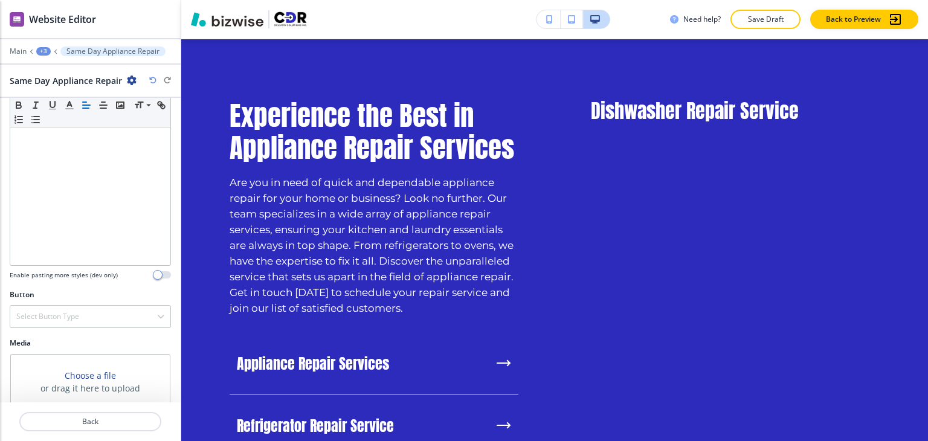
scroll to position [176, 0]
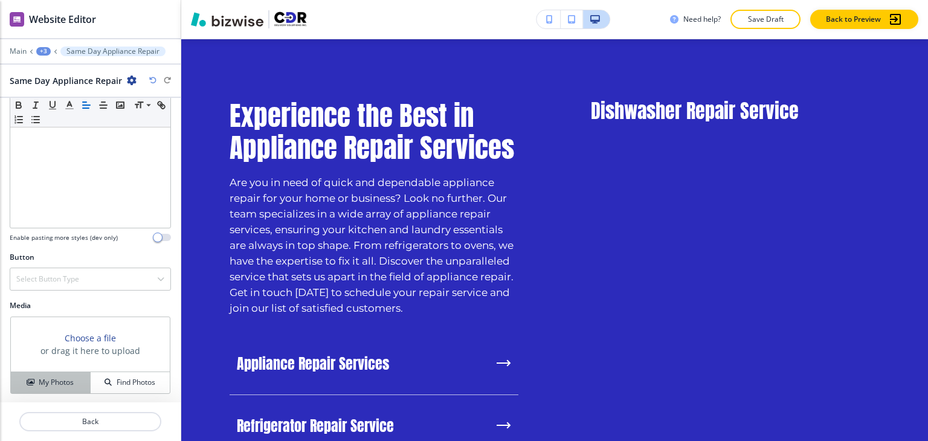
click at [66, 384] on h4 "My Photos" at bounding box center [56, 382] width 35 height 11
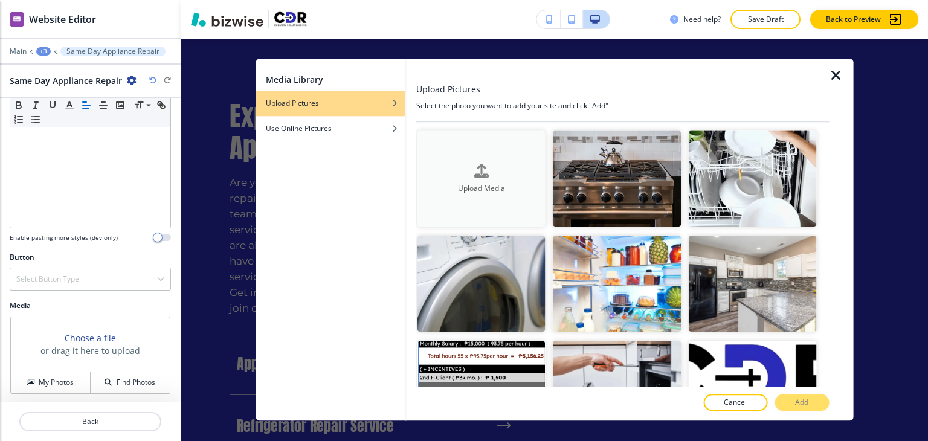
click at [508, 192] on h4 "Upload Media" at bounding box center [482, 188] width 128 height 11
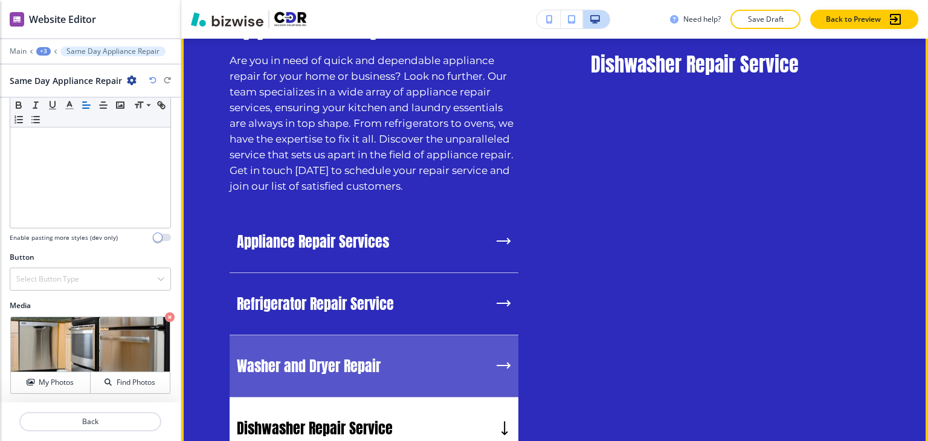
scroll to position [1108, 0]
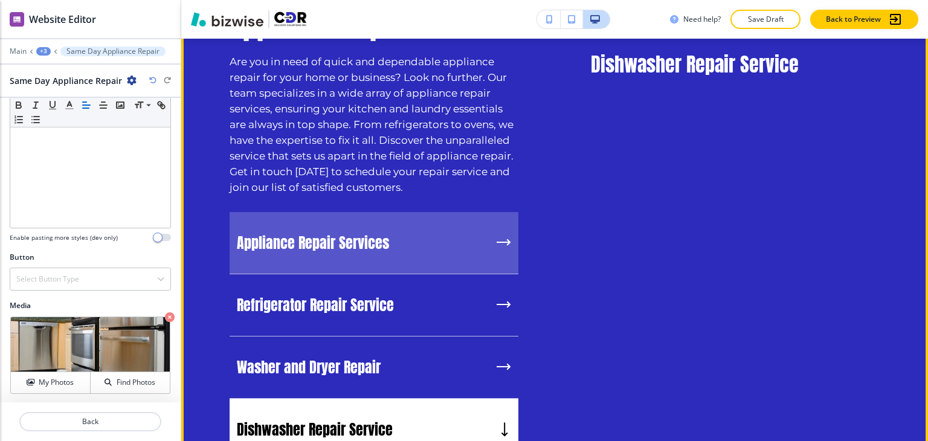
click at [392, 245] on div "Appliance Repair Services" at bounding box center [374, 243] width 289 height 62
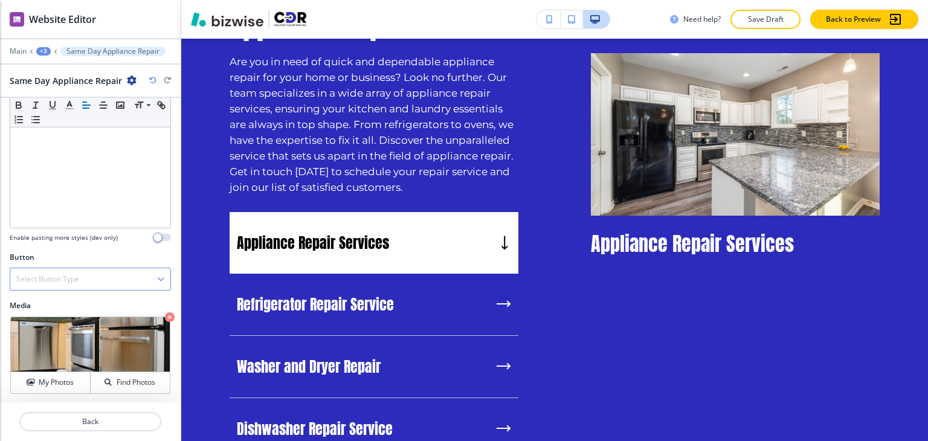
click at [105, 282] on div "Select Button Type" at bounding box center [90, 279] width 160 height 22
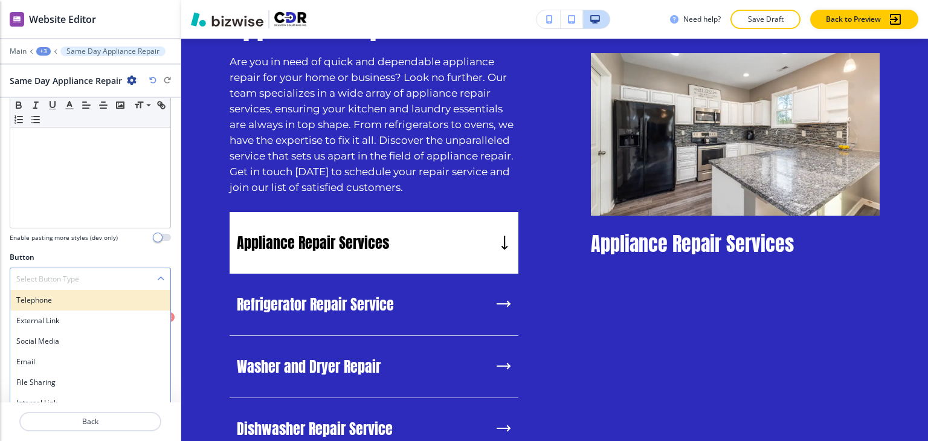
click at [97, 295] on h4 "Telephone" at bounding box center [90, 300] width 148 height 11
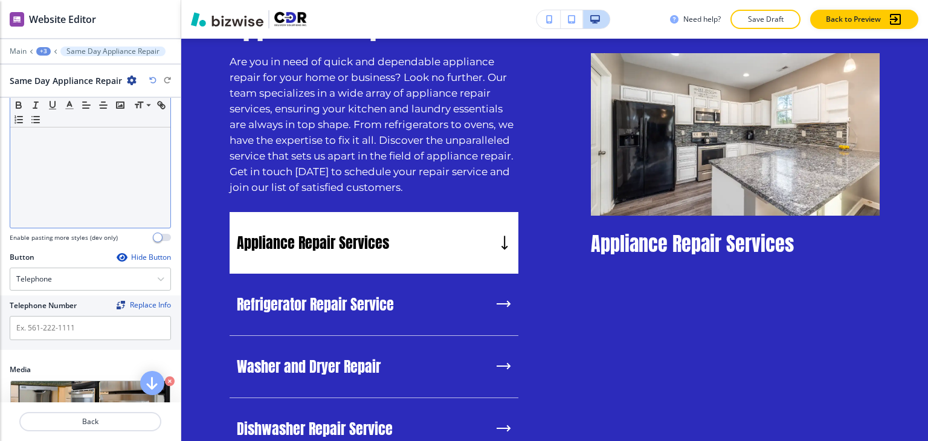
scroll to position [0, 0]
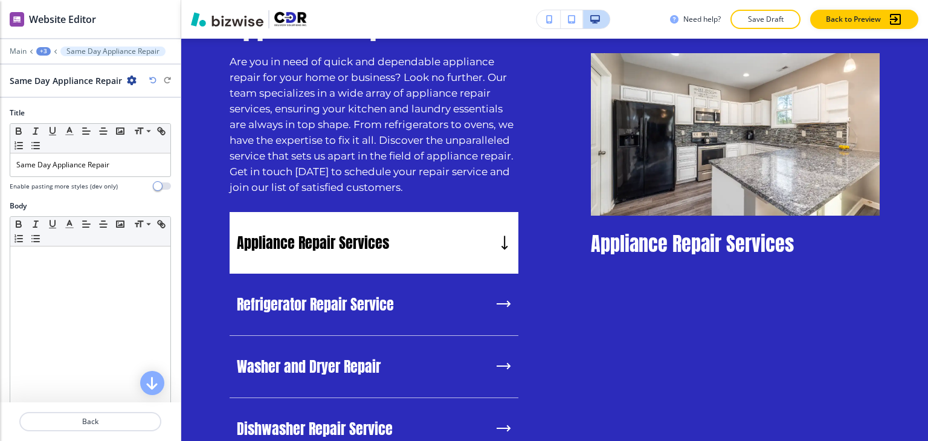
click at [44, 53] on div "+3" at bounding box center [43, 51] width 15 height 8
click at [68, 106] on button "Experience the Best in Appliance Repair Services" at bounding box center [74, 113] width 77 height 22
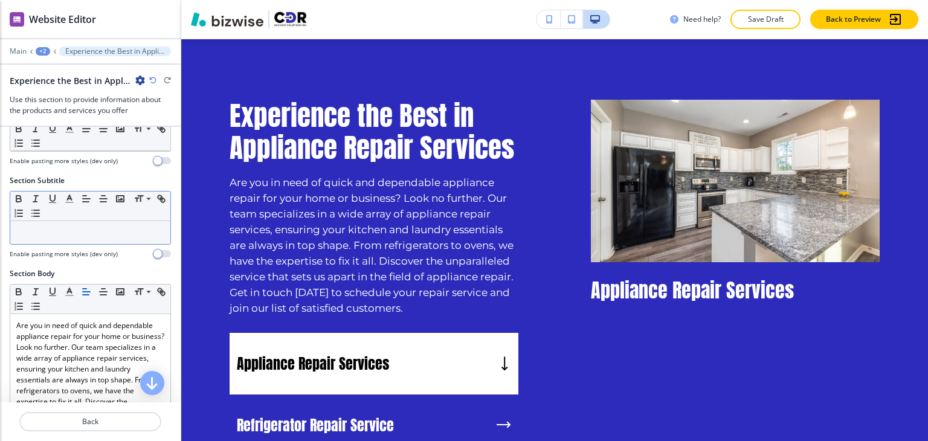
scroll to position [363, 0]
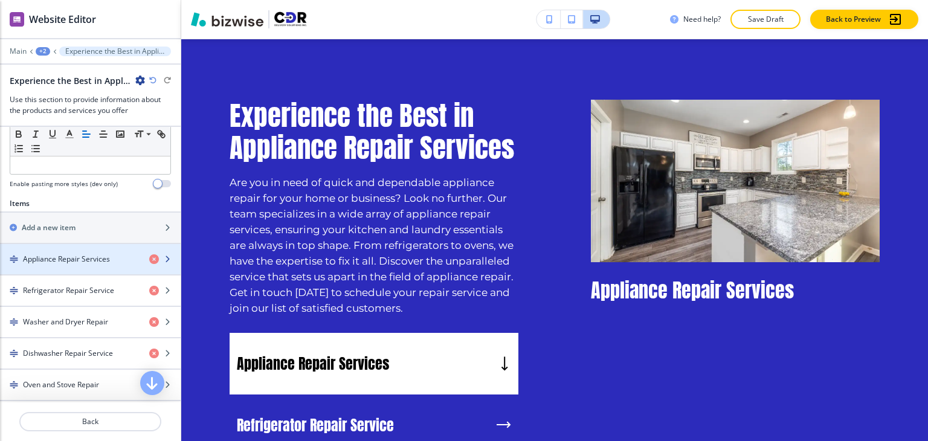
click at [82, 265] on div "button" at bounding box center [90, 270] width 181 height 10
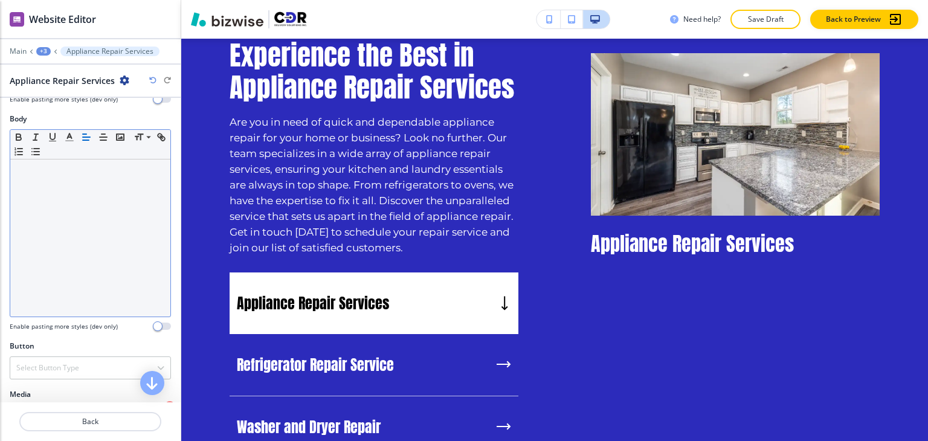
scroll to position [176, 0]
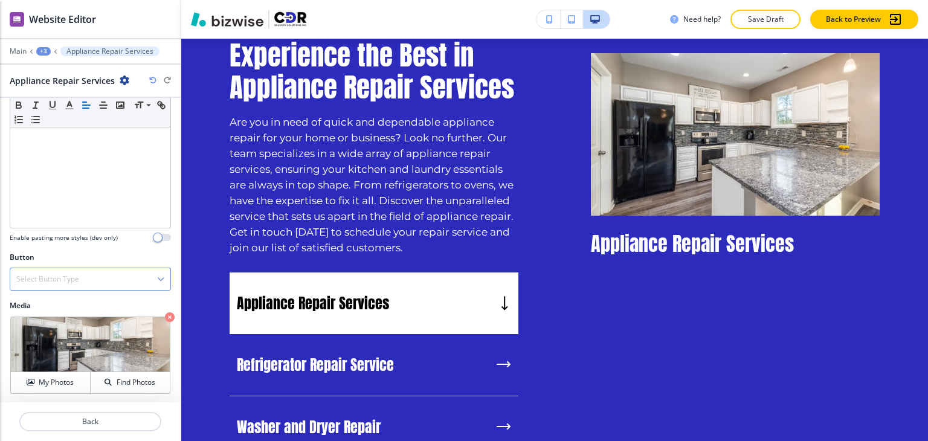
click at [87, 281] on div "Select Button Type" at bounding box center [90, 279] width 160 height 22
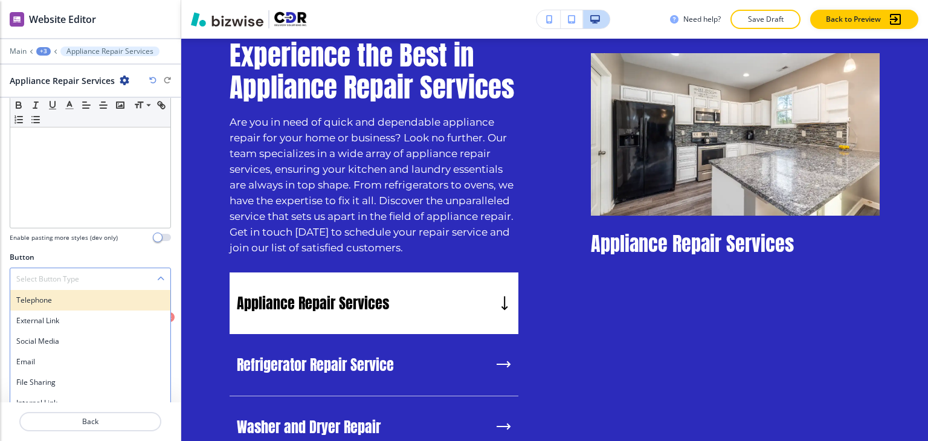
click at [91, 299] on h4 "Telephone" at bounding box center [90, 300] width 148 height 11
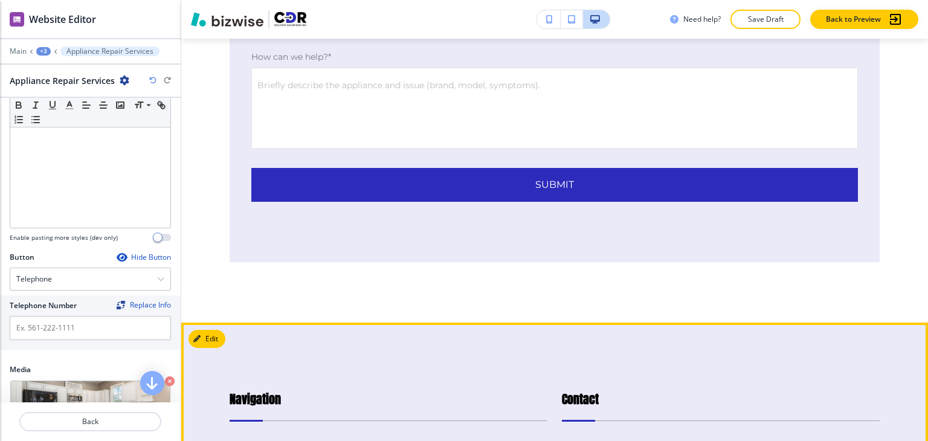
scroll to position [7553, 0]
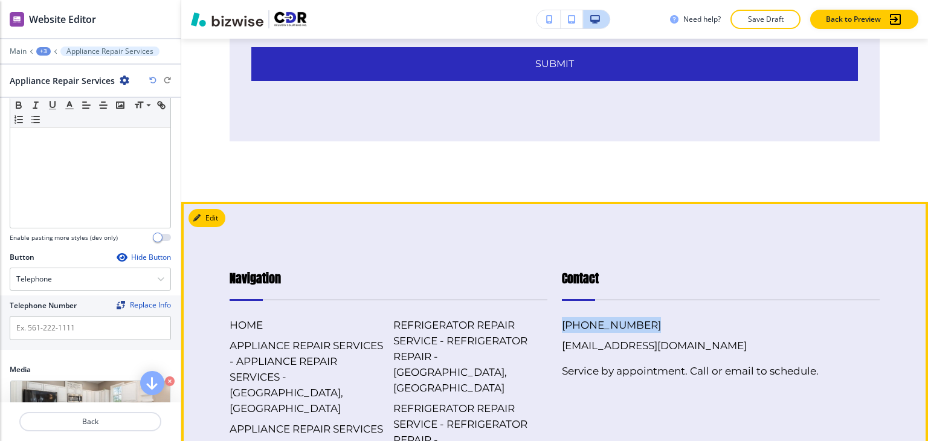
drag, startPoint x: 644, startPoint y: 269, endPoint x: 554, endPoint y: 275, distance: 90.9
copy h6 "[PHONE_NUMBER]"
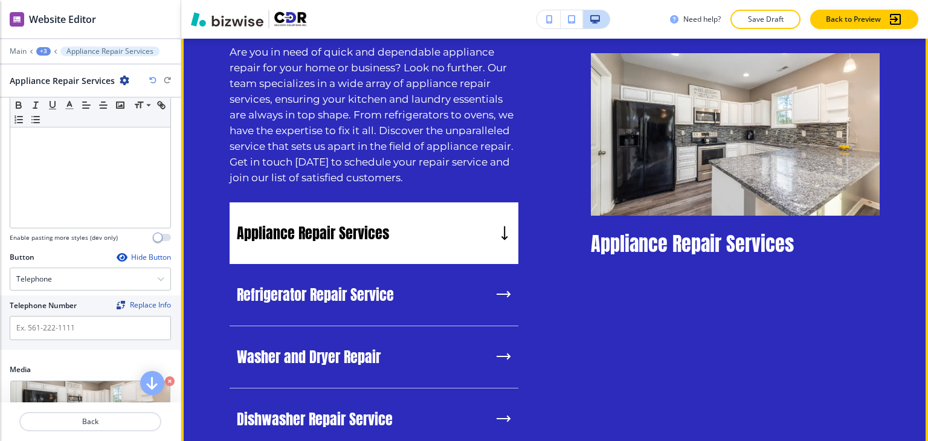
scroll to position [1146, 0]
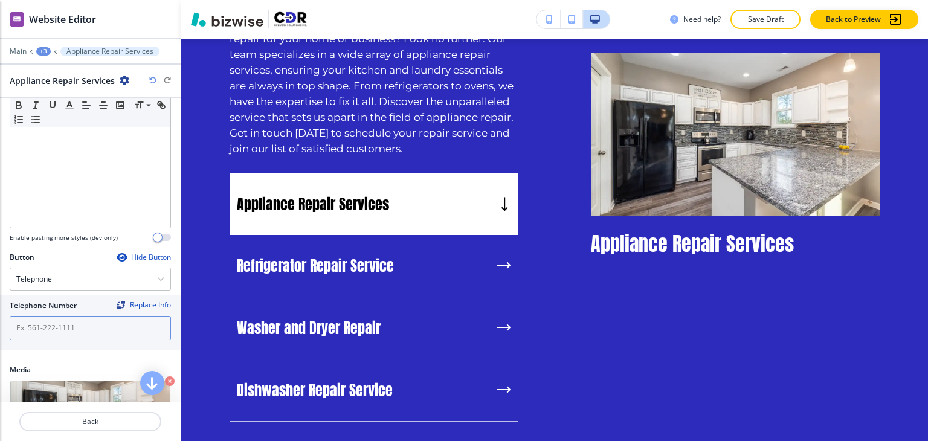
click at [99, 320] on input "text" at bounding box center [90, 328] width 161 height 24
paste input "[PHONE_NUMBER]"
type input "[PHONE_NUMBER]"
click at [44, 50] on div "+3" at bounding box center [43, 51] width 15 height 8
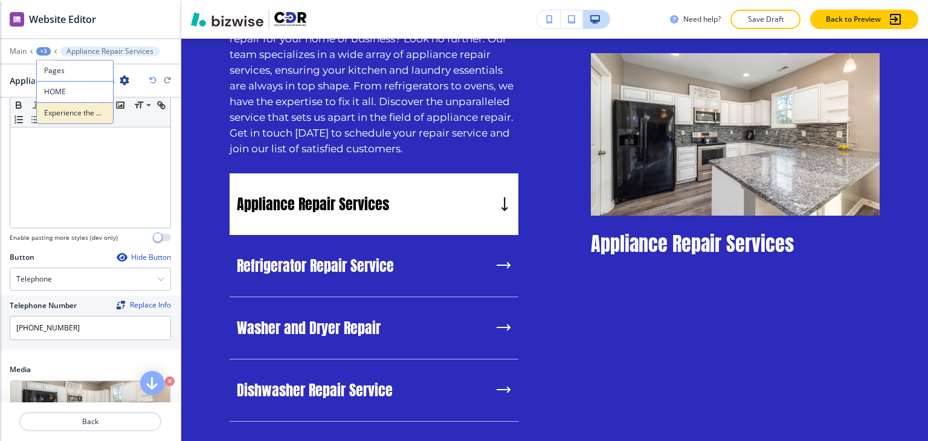
click at [53, 112] on p "Experience the Best in Appliance Repair Services" at bounding box center [75, 113] width 62 height 11
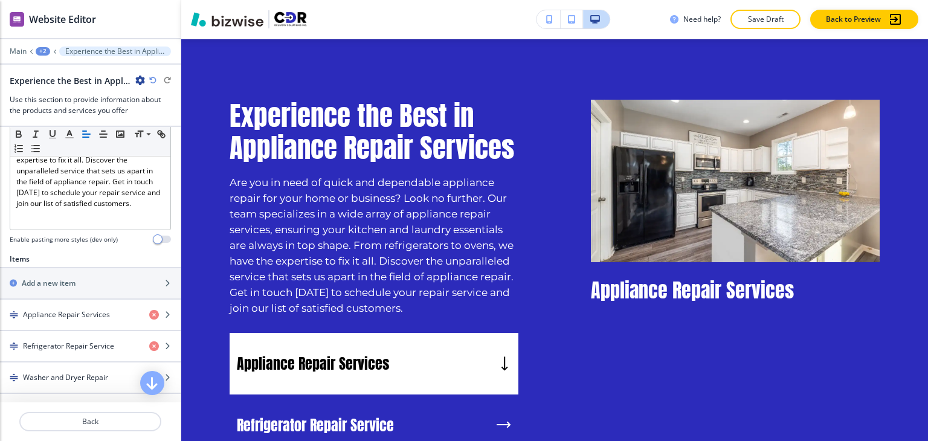
scroll to position [363, 0]
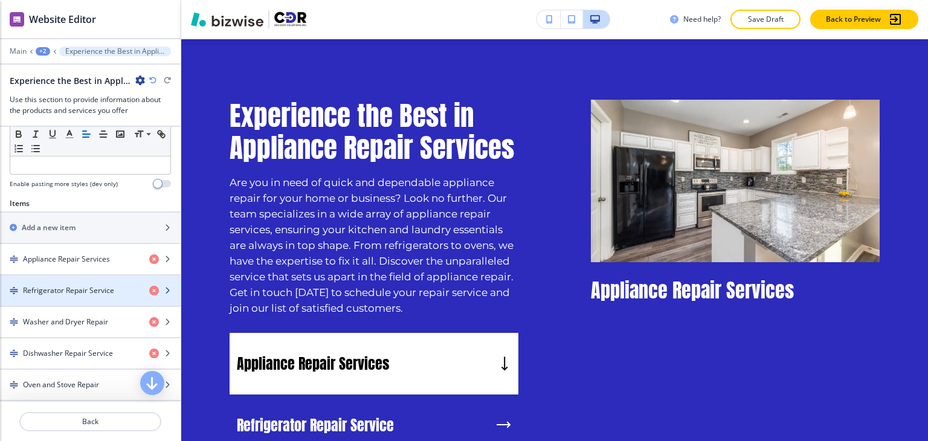
click at [89, 292] on h4 "Refrigerator Repair Service" at bounding box center [68, 290] width 91 height 11
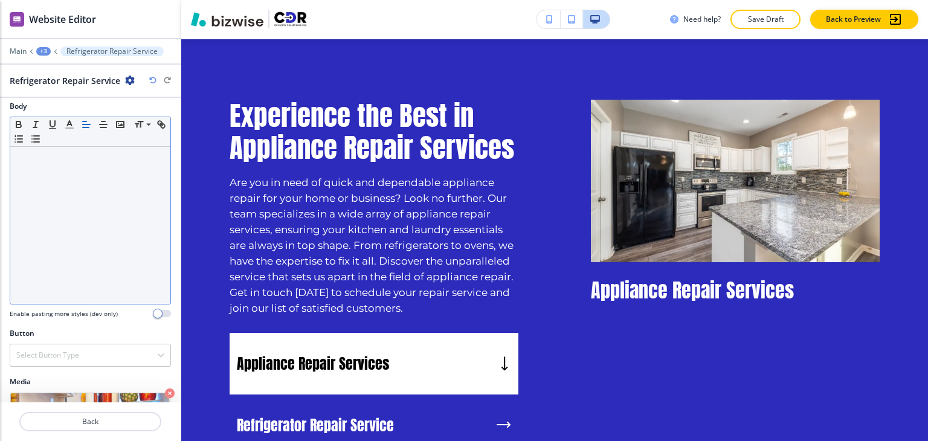
scroll to position [176, 0]
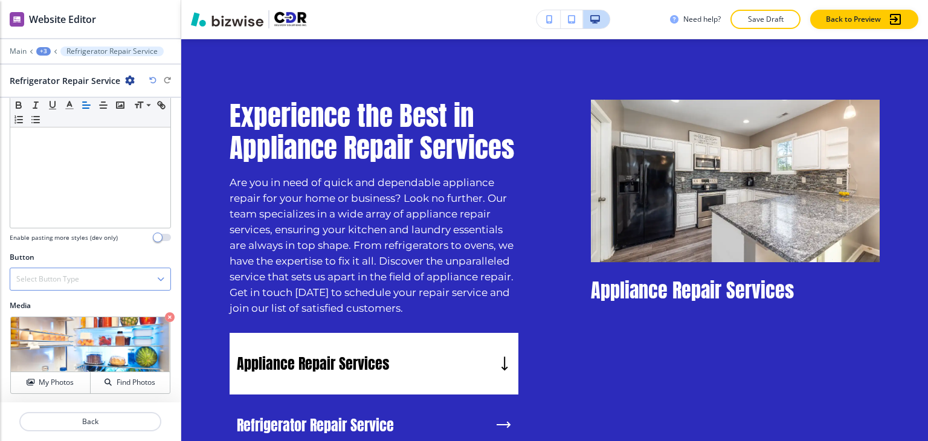
click at [91, 277] on div "Select Button Type" at bounding box center [90, 279] width 160 height 22
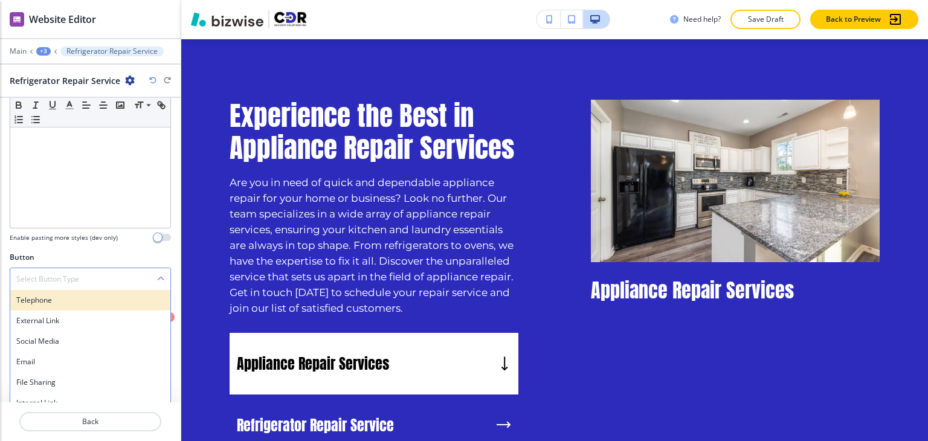
click at [85, 303] on h4 "Telephone" at bounding box center [90, 300] width 148 height 11
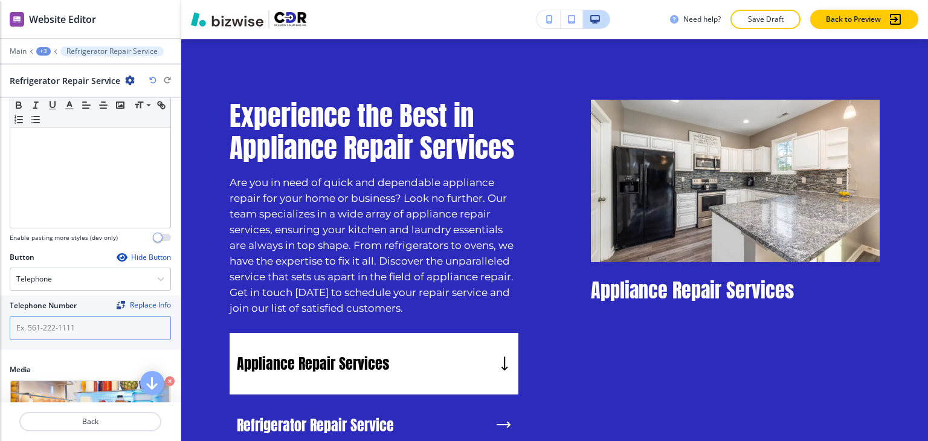
click at [77, 320] on input "text" at bounding box center [90, 328] width 161 height 24
paste input "[PHONE_NUMBER]"
type input "[PHONE_NUMBER]"
click at [48, 51] on div "+3" at bounding box center [43, 51] width 15 height 8
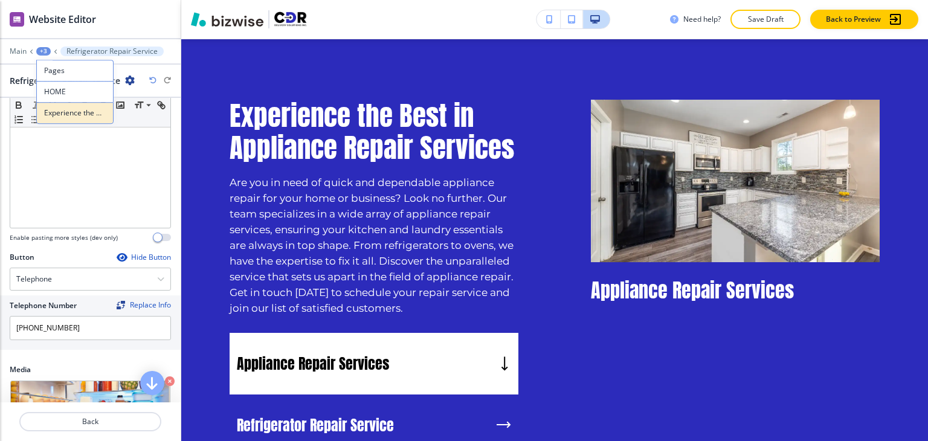
click at [57, 114] on p "Experience the Best in Appliance Repair Services" at bounding box center [75, 113] width 62 height 11
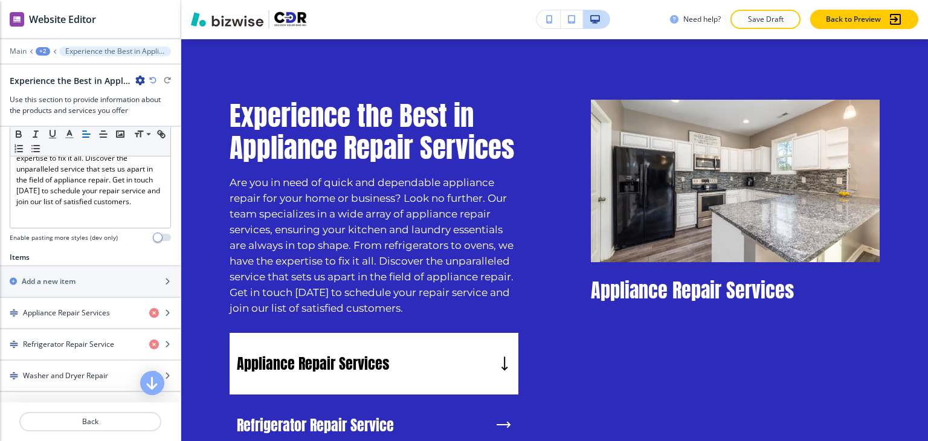
scroll to position [363, 0]
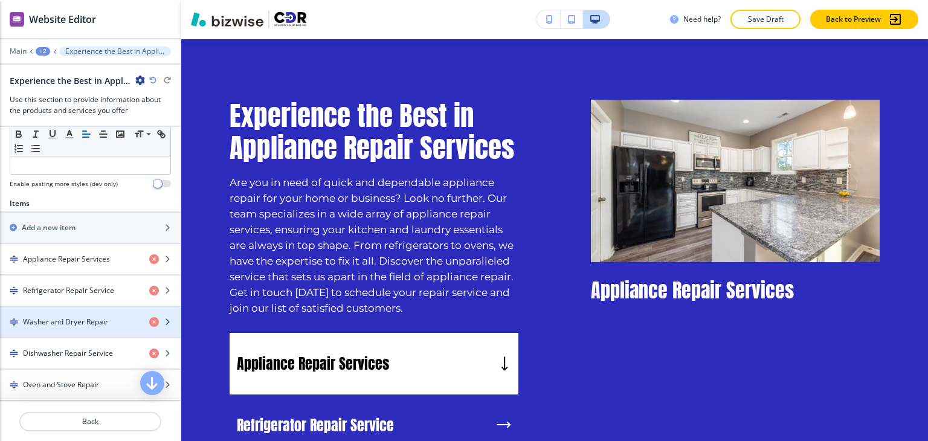
click at [93, 312] on div "button" at bounding box center [90, 312] width 181 height 10
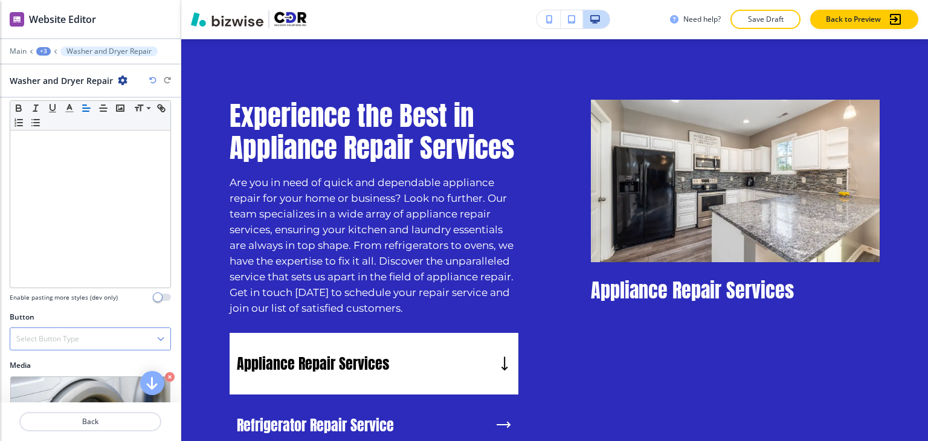
scroll to position [176, 0]
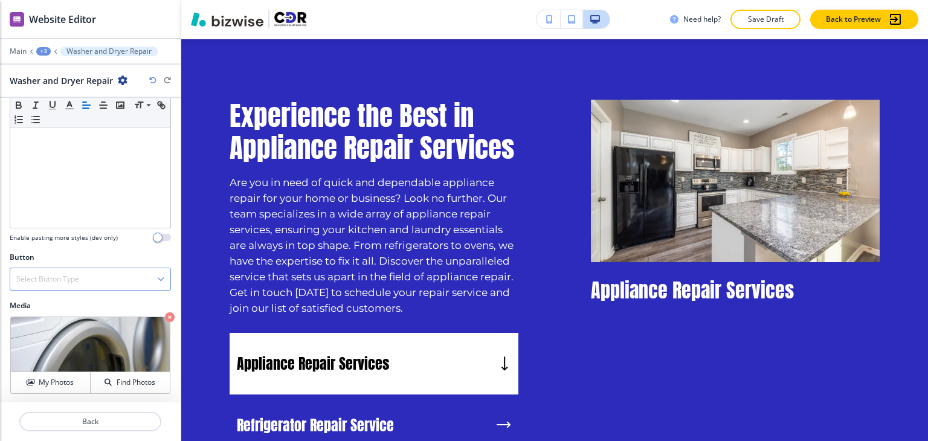
click at [87, 279] on div "Select Button Type" at bounding box center [90, 279] width 160 height 22
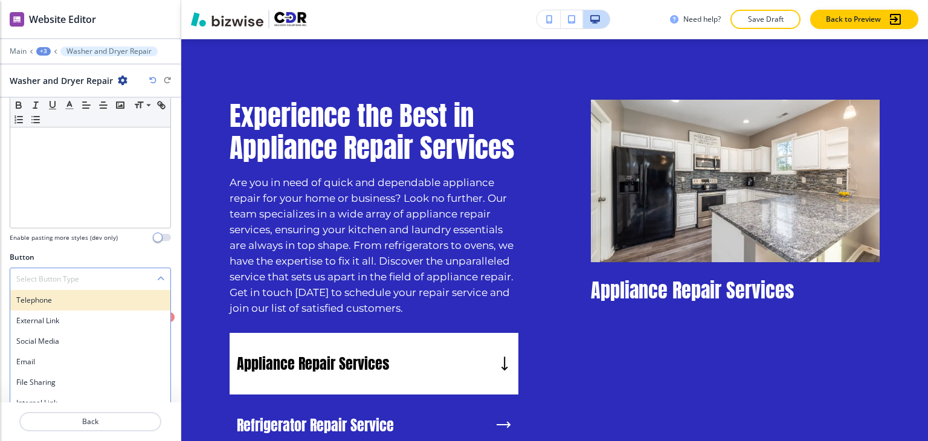
click at [82, 299] on h4 "Telephone" at bounding box center [90, 300] width 148 height 11
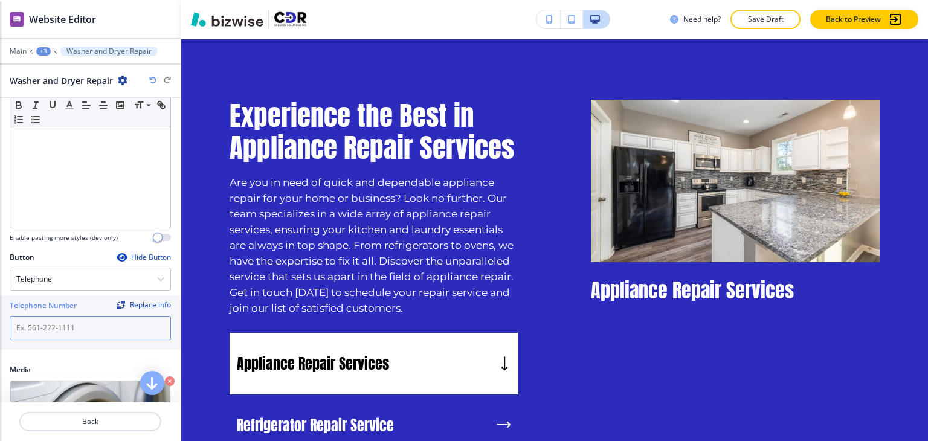
click at [74, 337] on input "text" at bounding box center [90, 328] width 161 height 24
paste input "[PHONE_NUMBER]"
type input "[PHONE_NUMBER]"
click at [45, 50] on div "+3" at bounding box center [43, 51] width 15 height 8
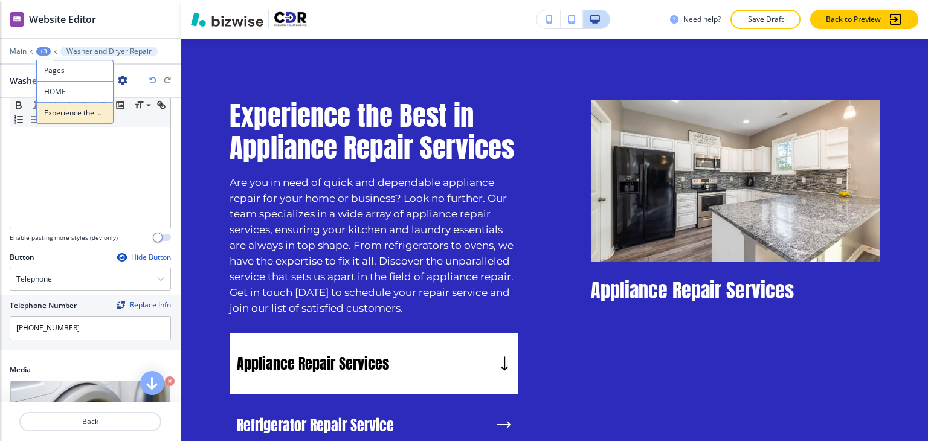
click at [79, 106] on button "Experience the Best in Appliance Repair Services" at bounding box center [74, 113] width 77 height 22
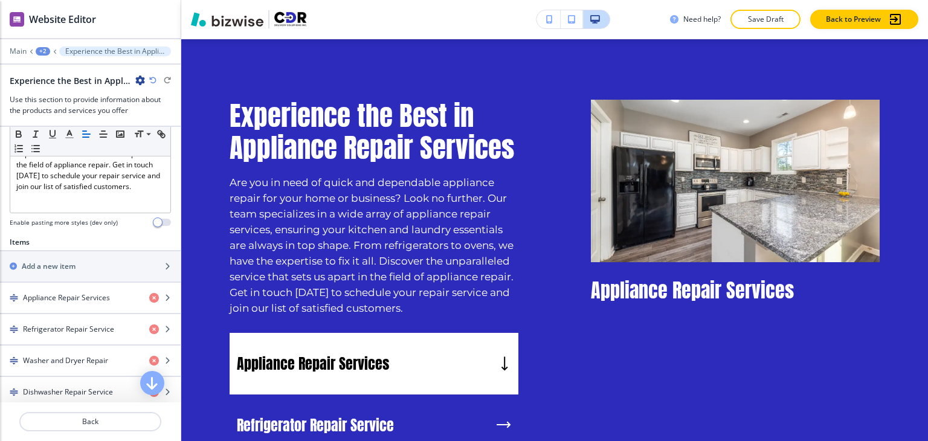
scroll to position [363, 0]
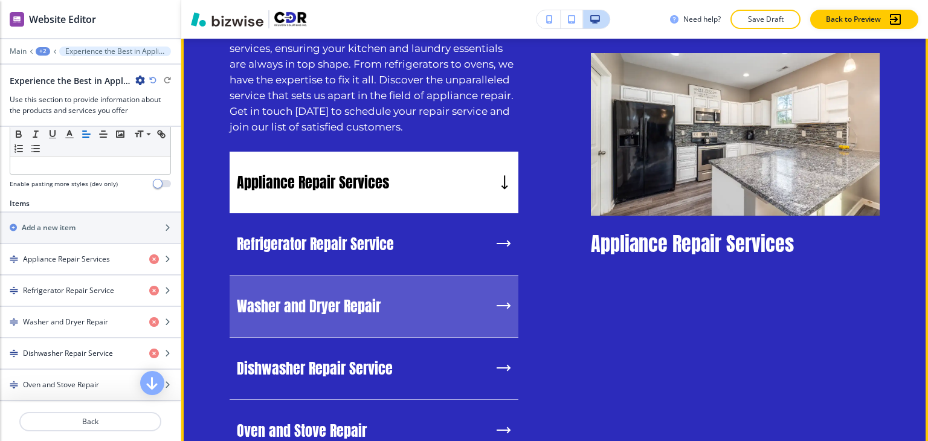
click at [395, 297] on div "Washer and Dryer Repair" at bounding box center [374, 307] width 289 height 62
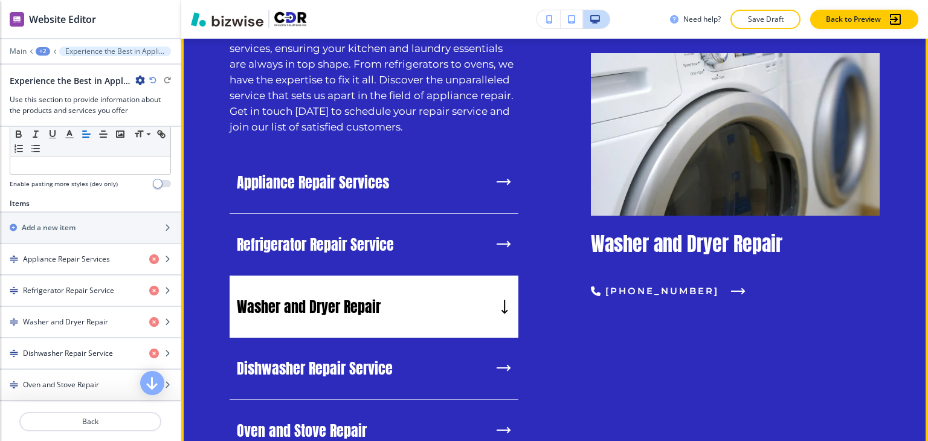
scroll to position [1229, 0]
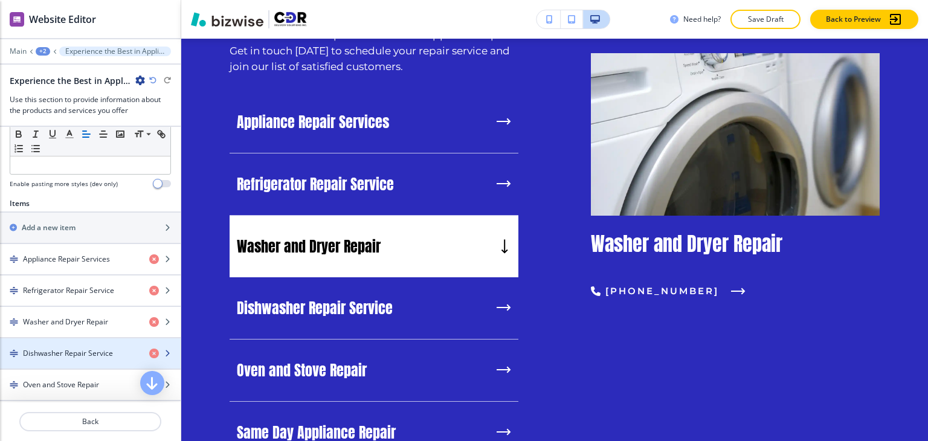
click at [103, 338] on div "button" at bounding box center [90, 343] width 181 height 10
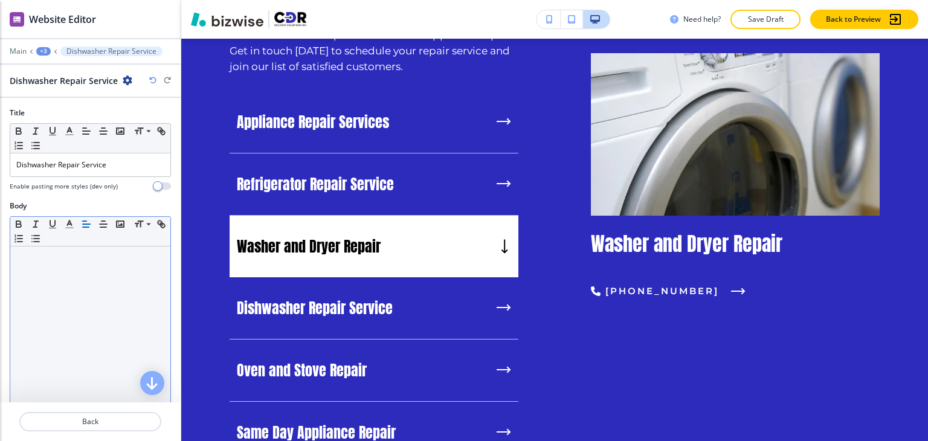
scroll to position [176, 0]
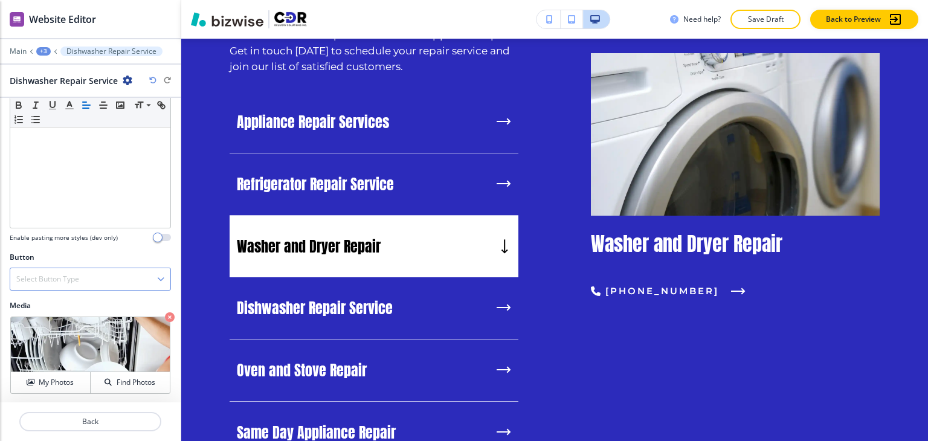
click at [82, 286] on div "Select Button Type" at bounding box center [90, 279] width 160 height 22
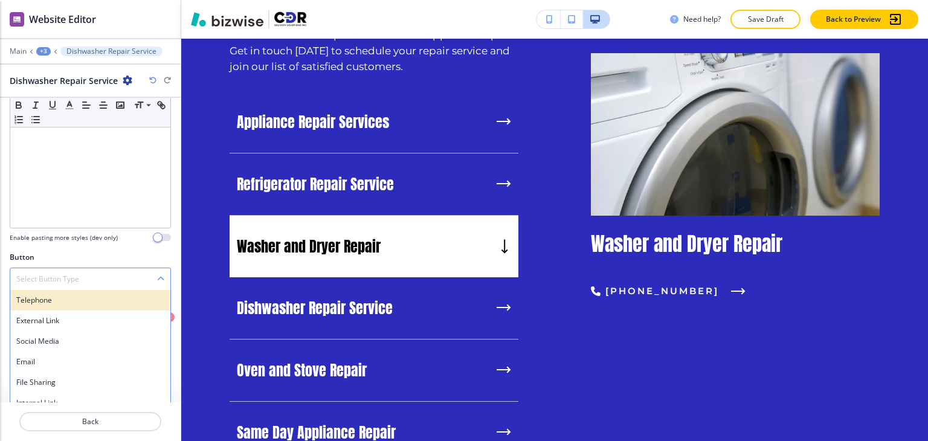
click at [78, 299] on h4 "Telephone" at bounding box center [90, 300] width 148 height 11
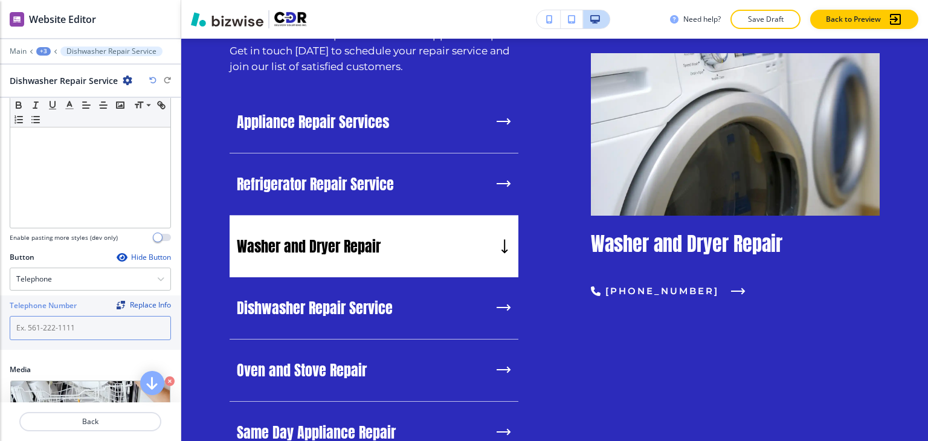
click at [72, 322] on input "text" at bounding box center [90, 328] width 161 height 24
paste input "[PHONE_NUMBER]"
type input "[PHONE_NUMBER]"
click at [44, 53] on div "+3" at bounding box center [43, 51] width 15 height 8
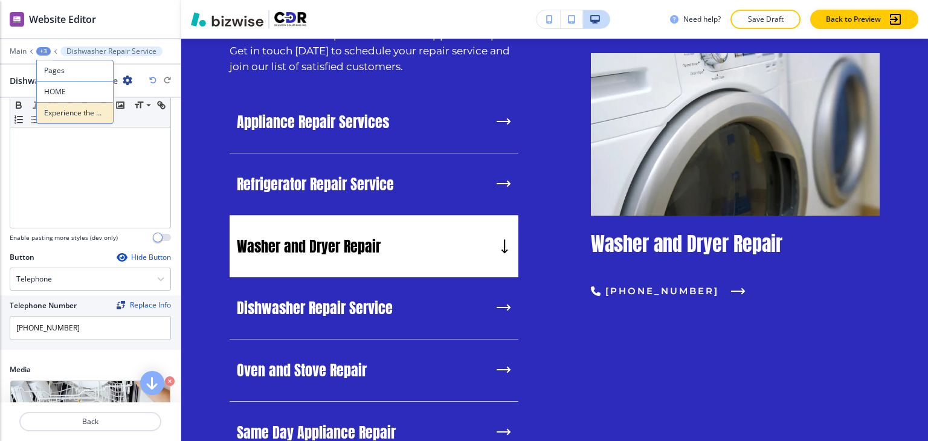
click at [65, 120] on button "Experience the Best in Appliance Repair Services" at bounding box center [74, 113] width 77 height 22
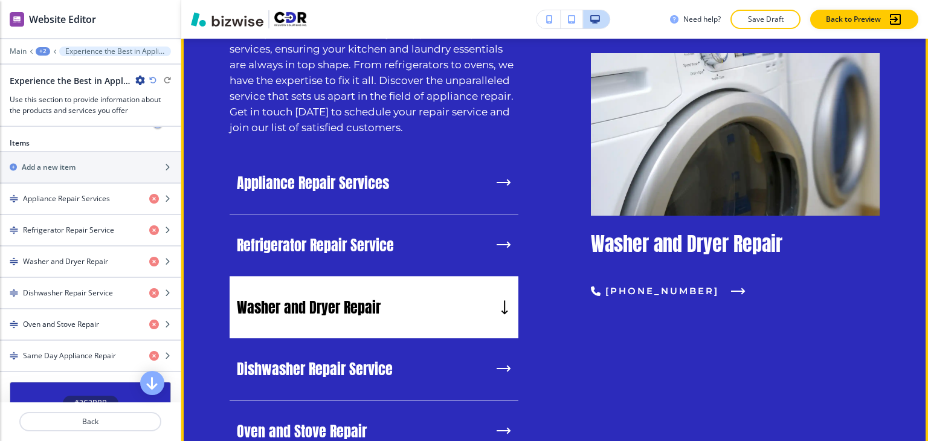
scroll to position [1229, 0]
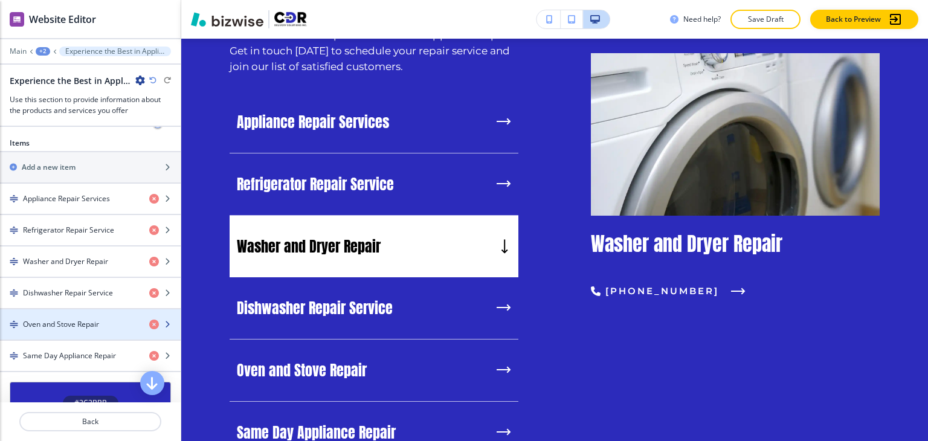
click at [63, 330] on div "button" at bounding box center [90, 335] width 181 height 10
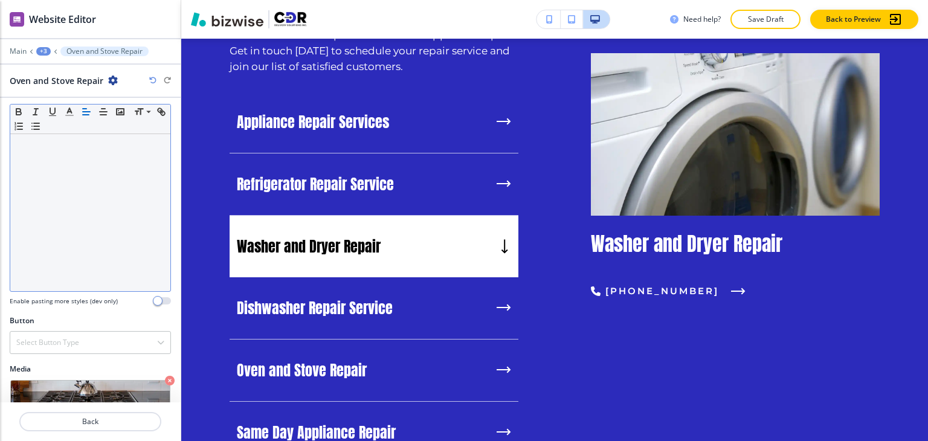
scroll to position [176, 0]
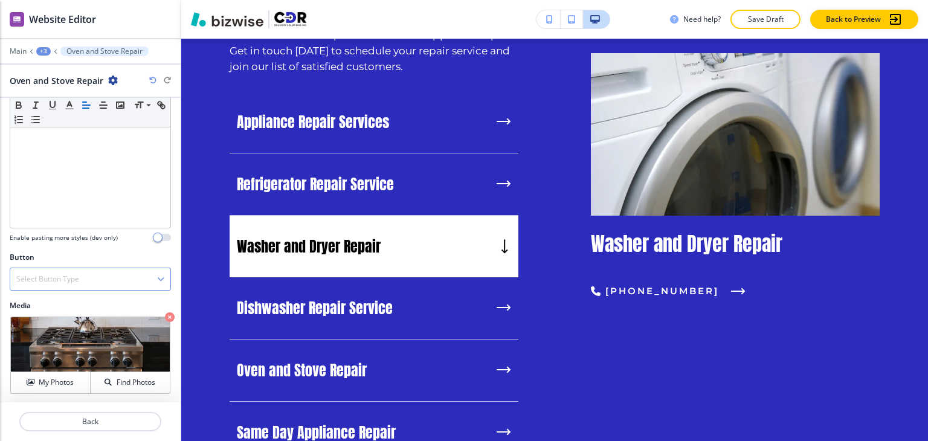
click at [71, 282] on h4 "Select Button Type" at bounding box center [47, 279] width 63 height 11
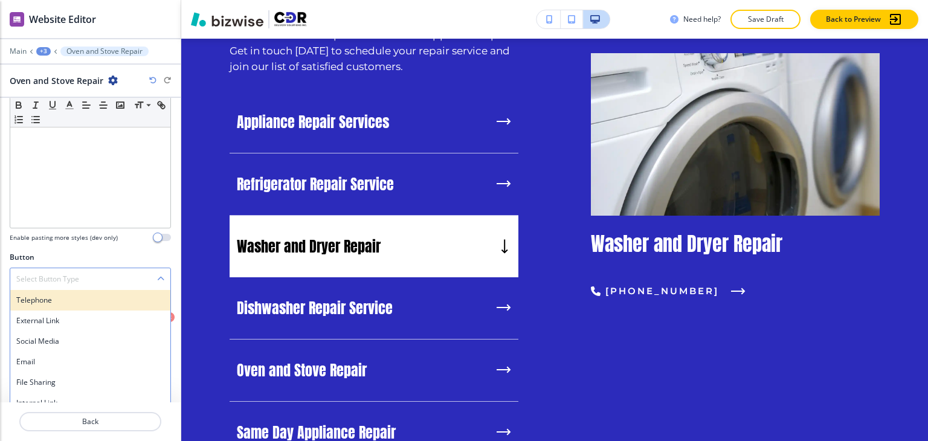
click at [68, 304] on div "Telephone" at bounding box center [90, 300] width 160 height 21
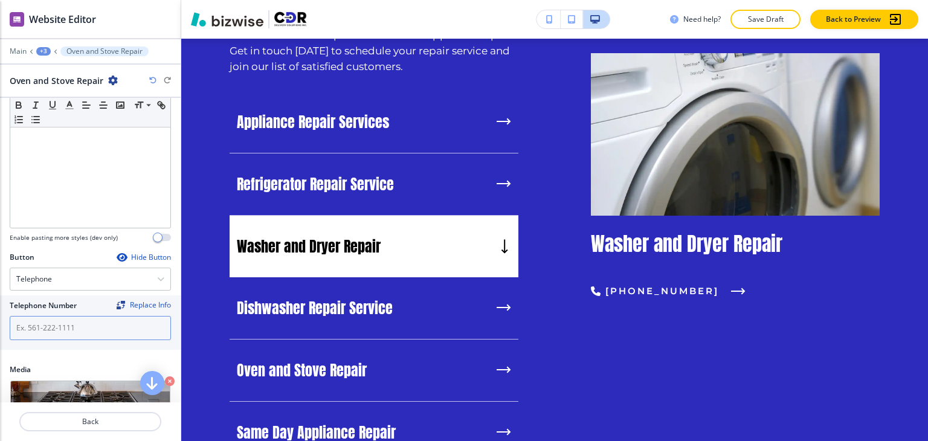
click at [66, 318] on input "text" at bounding box center [90, 328] width 161 height 24
paste input "[PHONE_NUMBER]"
type input "[PHONE_NUMBER]"
click at [44, 52] on div "+3" at bounding box center [43, 51] width 15 height 8
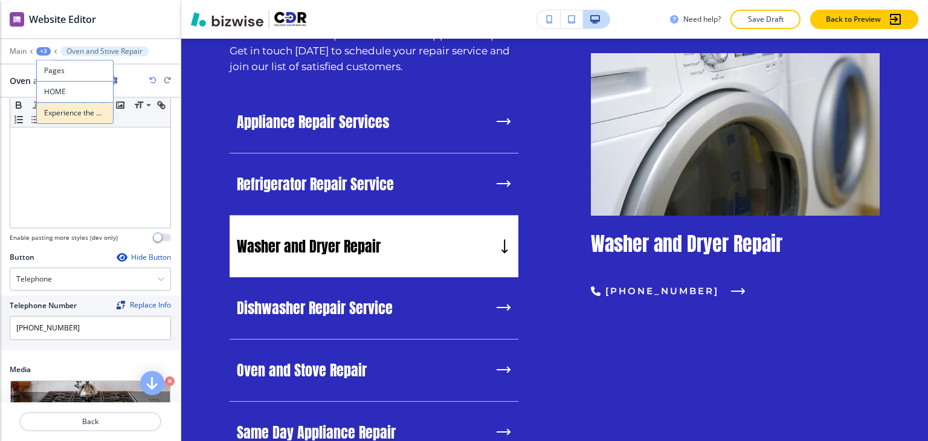
click at [66, 108] on p "Experience the Best in Appliance Repair Services" at bounding box center [75, 113] width 62 height 11
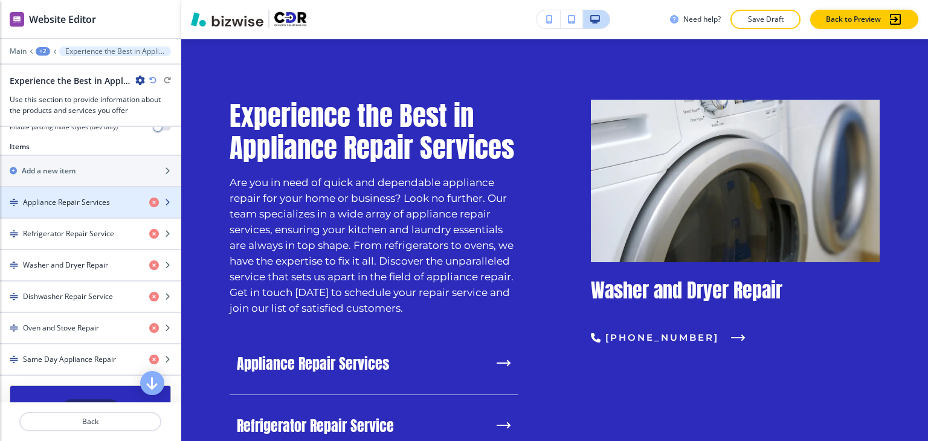
scroll to position [423, 0]
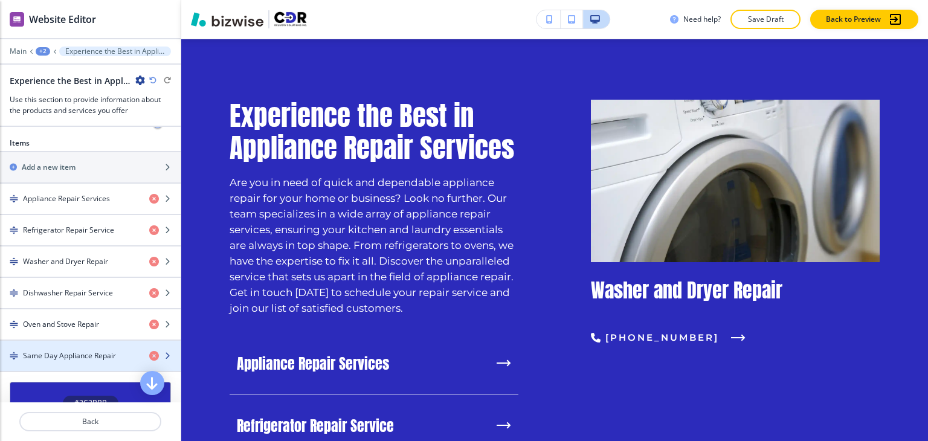
click at [90, 351] on h4 "Same Day Appliance Repair" at bounding box center [69, 356] width 93 height 11
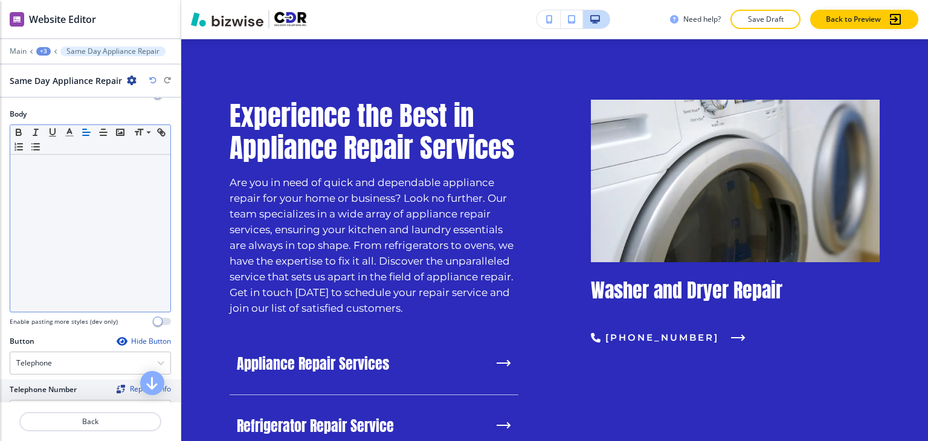
scroll to position [239, 0]
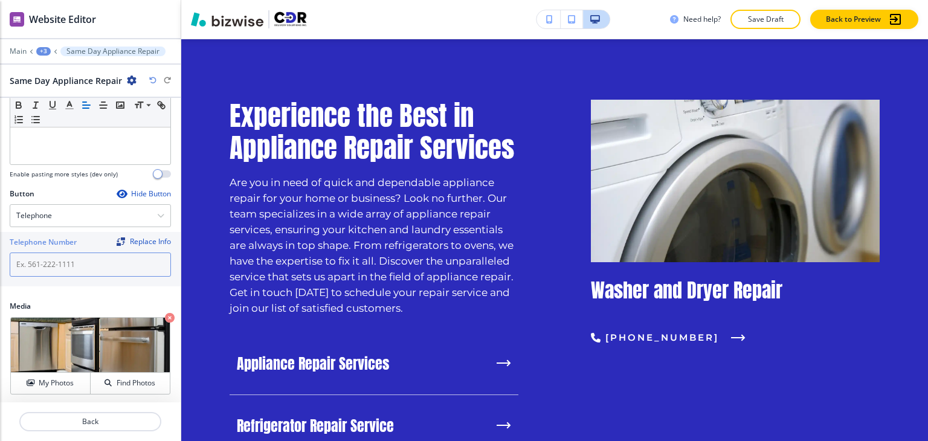
click at [94, 260] on input "text" at bounding box center [90, 265] width 161 height 24
paste input "[PHONE_NUMBER]"
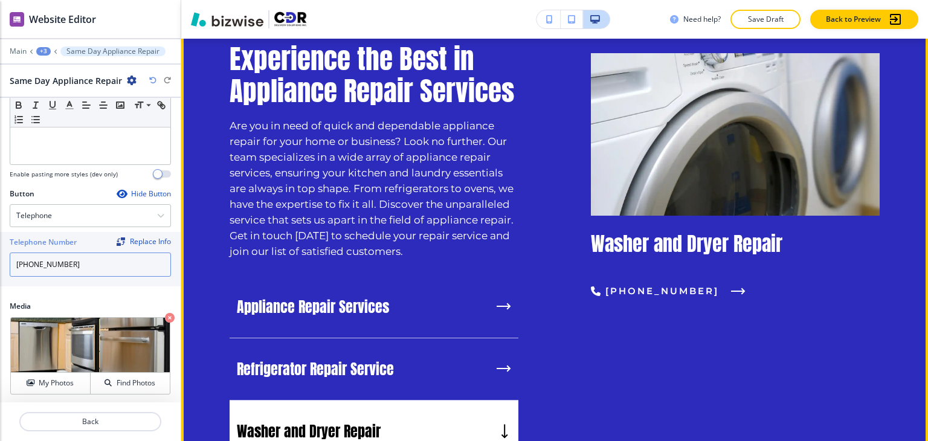
scroll to position [1168, 0]
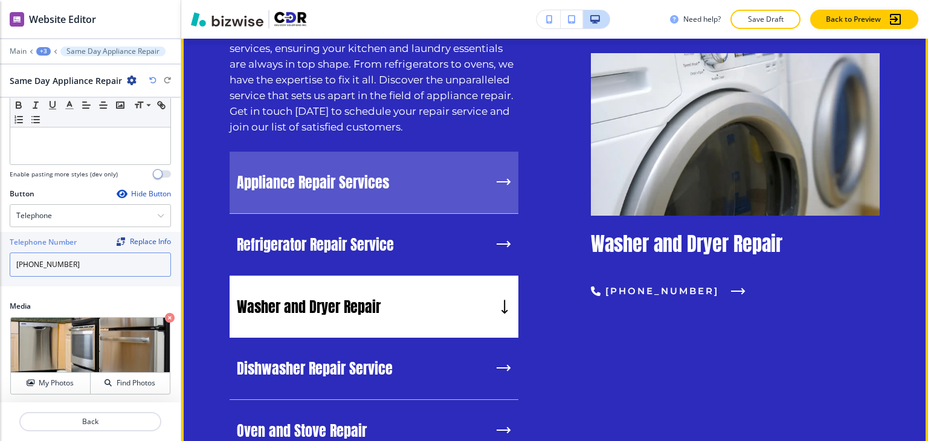
type input "[PHONE_NUMBER]"
click at [392, 173] on div "Appliance Repair Services" at bounding box center [374, 183] width 289 height 62
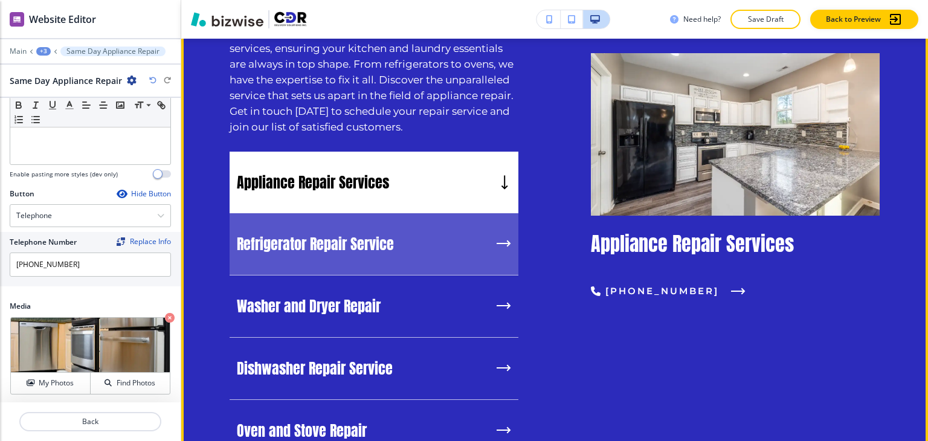
click at [374, 250] on p "Refrigerator Repair Service" at bounding box center [315, 244] width 157 height 18
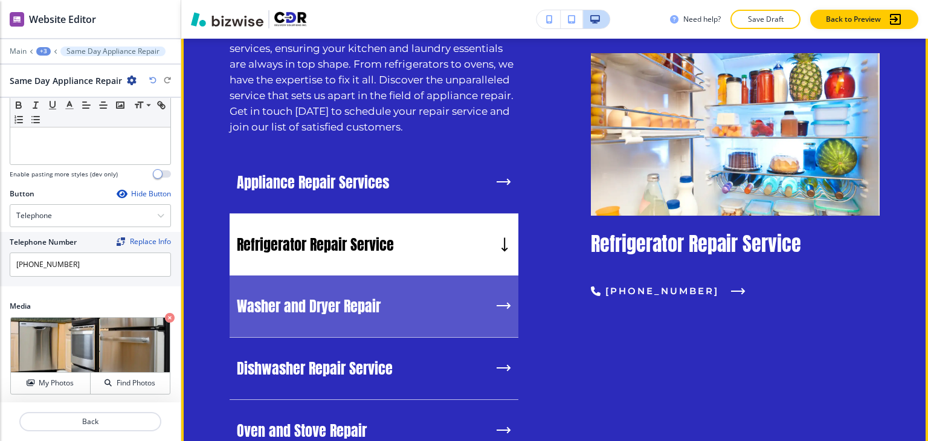
click at [370, 284] on div "Washer and Dryer Repair" at bounding box center [374, 307] width 289 height 62
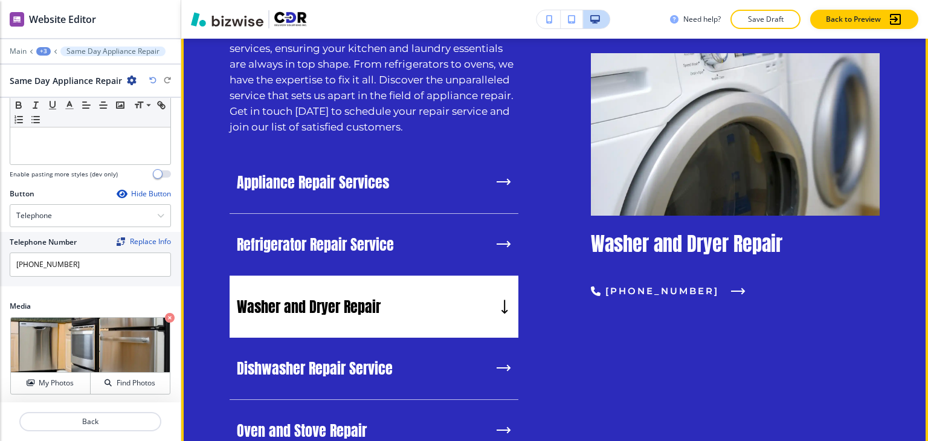
scroll to position [1289, 0]
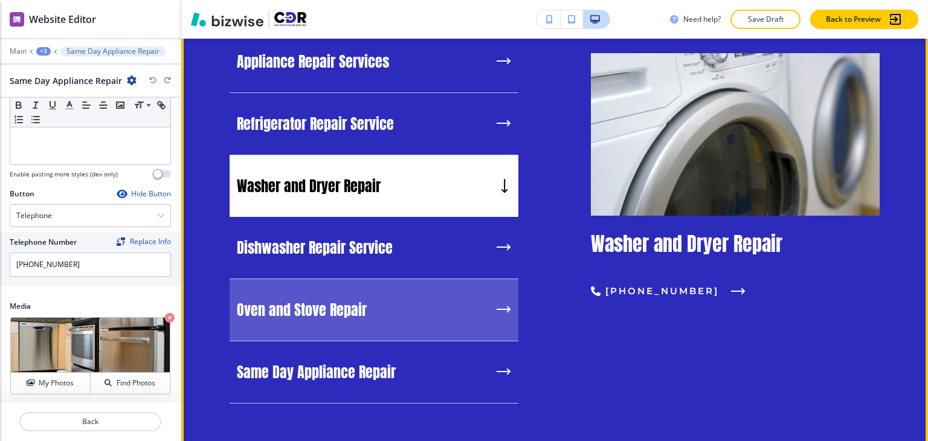
click at [374, 268] on div "Dishwasher Repair Service" at bounding box center [374, 248] width 289 height 62
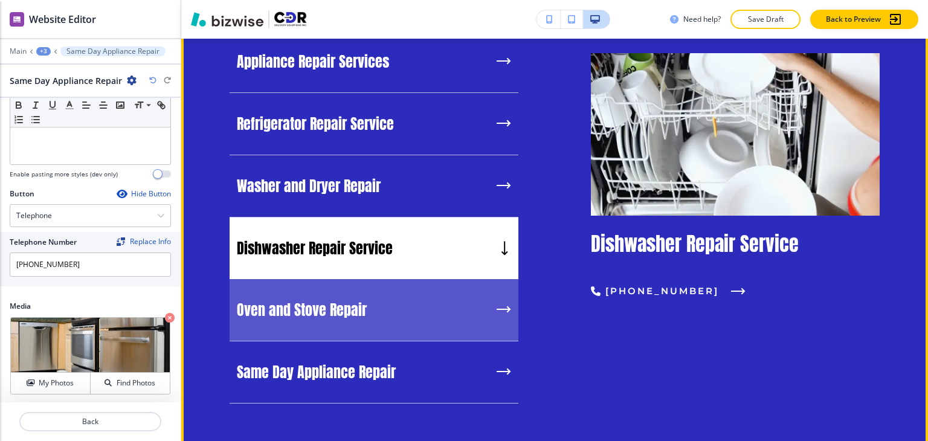
click at [355, 311] on p "Oven and Stove Repair" at bounding box center [302, 310] width 130 height 18
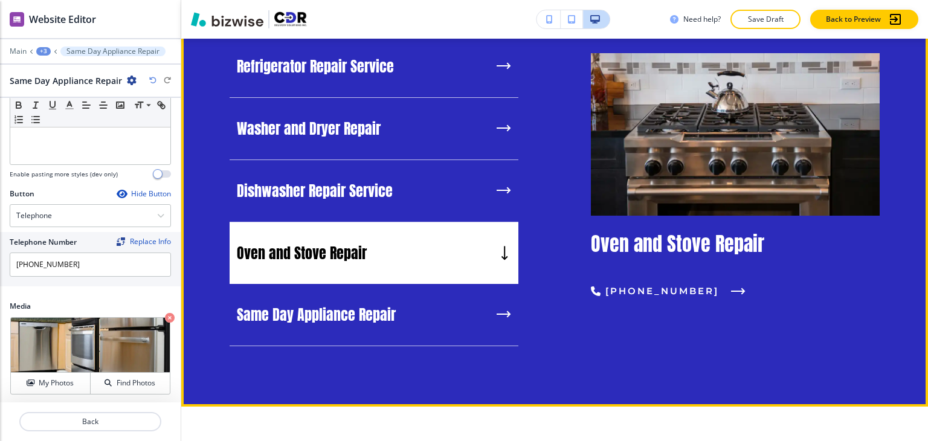
scroll to position [1410, 0]
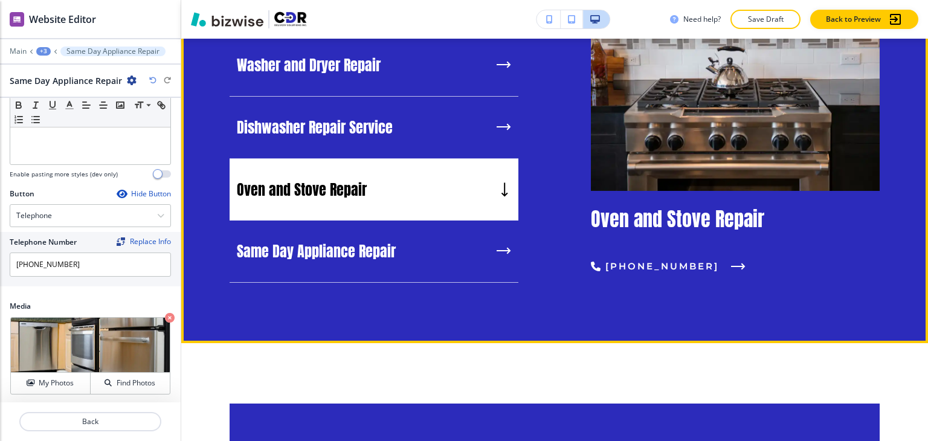
click at [347, 271] on div "Same Day Appliance Repair" at bounding box center [374, 252] width 289 height 62
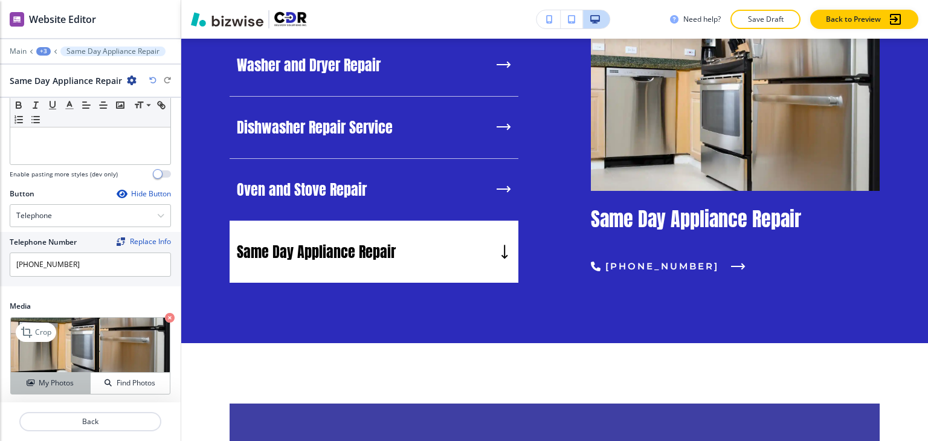
click at [54, 381] on h4 "My Photos" at bounding box center [56, 383] width 35 height 11
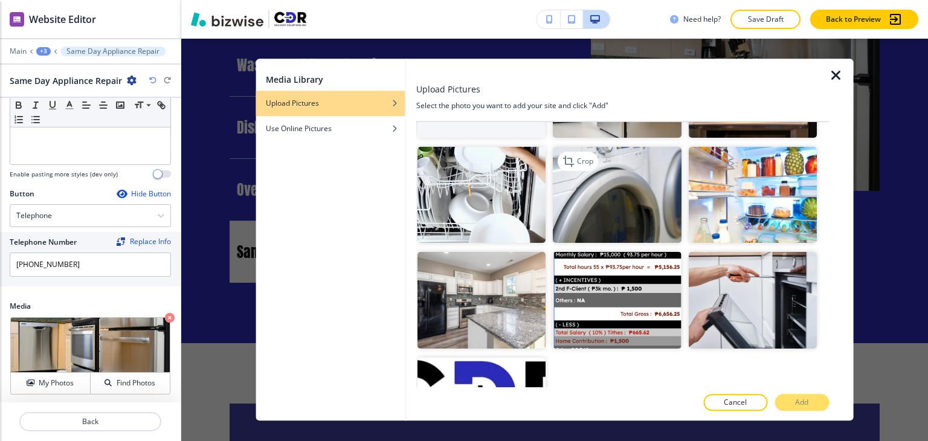
scroll to position [0, 0]
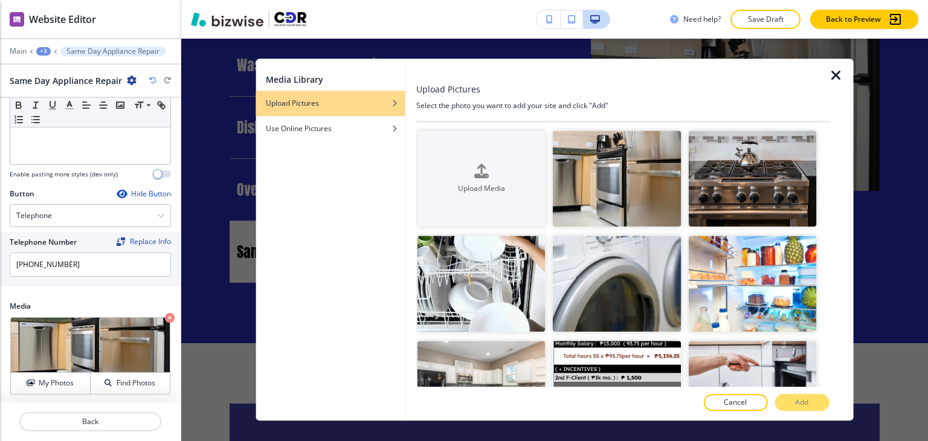
click at [834, 78] on icon "button" at bounding box center [836, 75] width 15 height 15
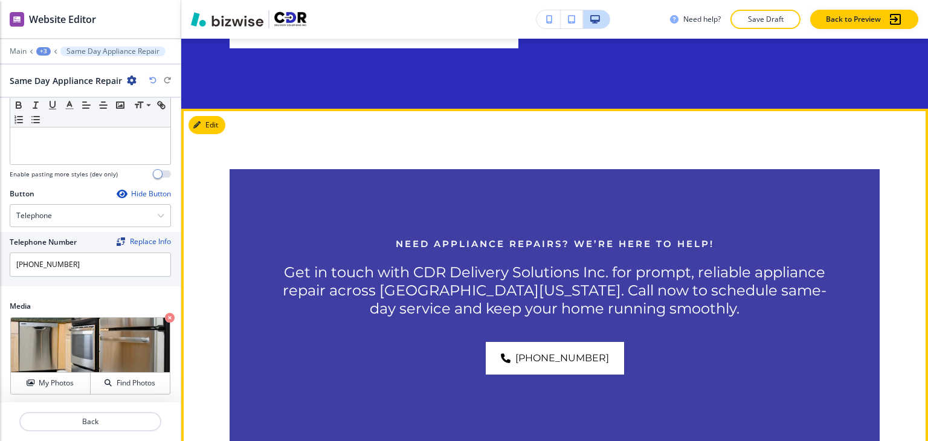
scroll to position [1712, 0]
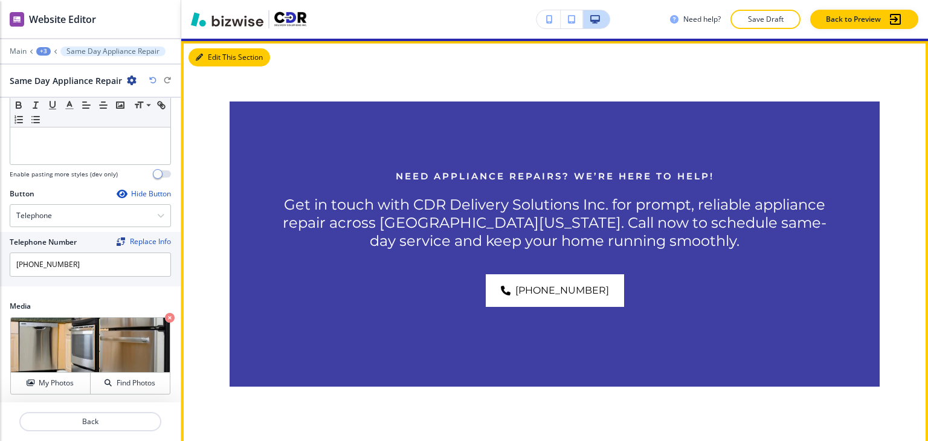
click at [198, 51] on button "Edit This Section" at bounding box center [230, 57] width 82 height 18
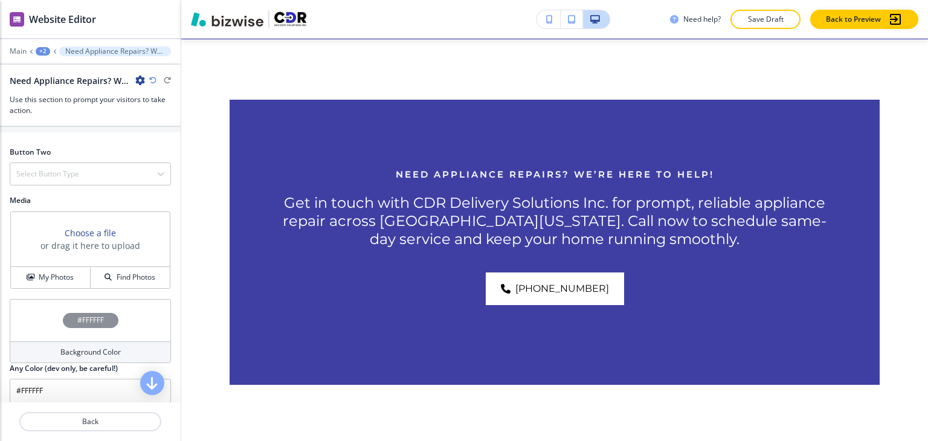
scroll to position [581, 0]
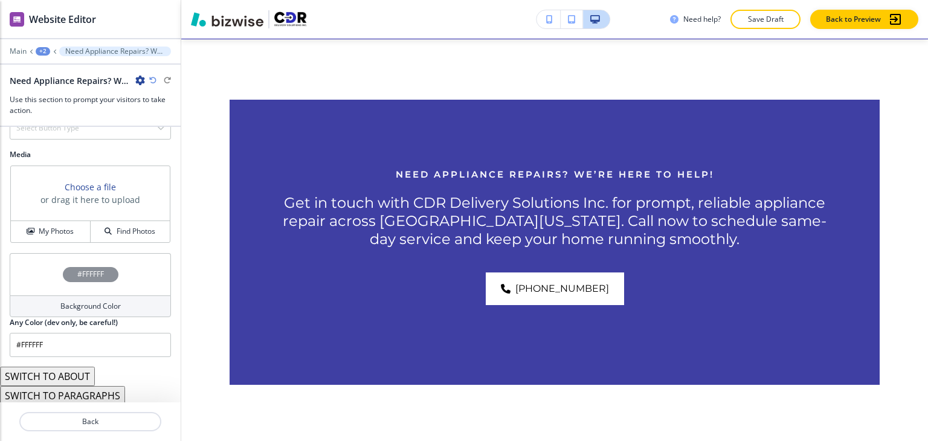
click at [85, 377] on button "SWITCH TO ABOUT" at bounding box center [47, 376] width 95 height 19
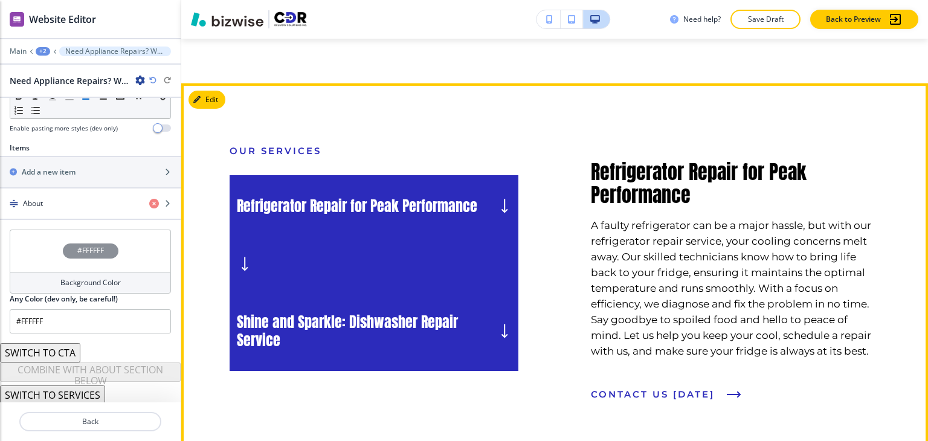
scroll to position [2077, 0]
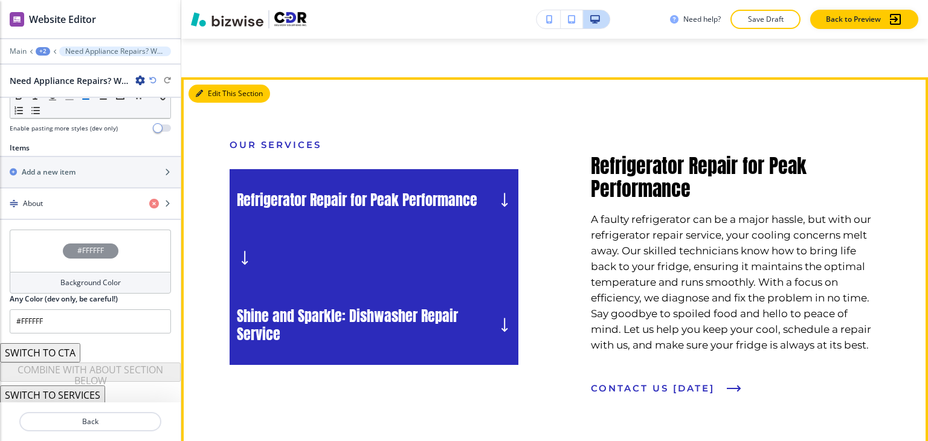
click at [208, 87] on button "Edit This Section" at bounding box center [230, 94] width 82 height 18
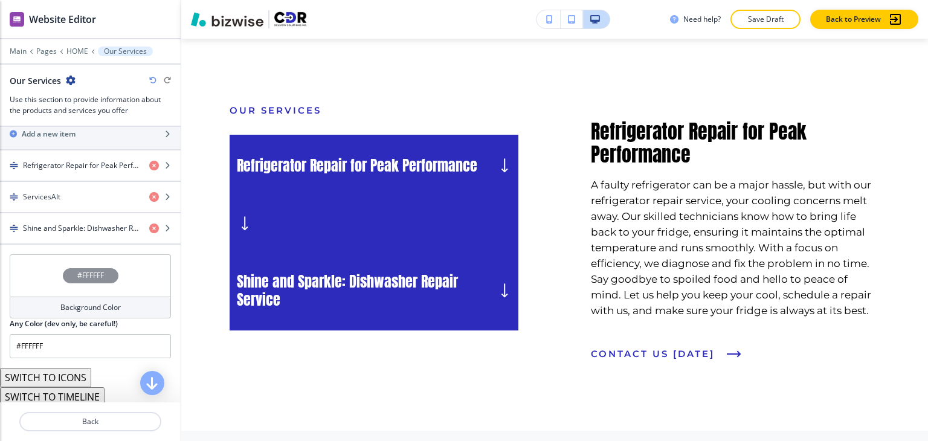
scroll to position [474, 0]
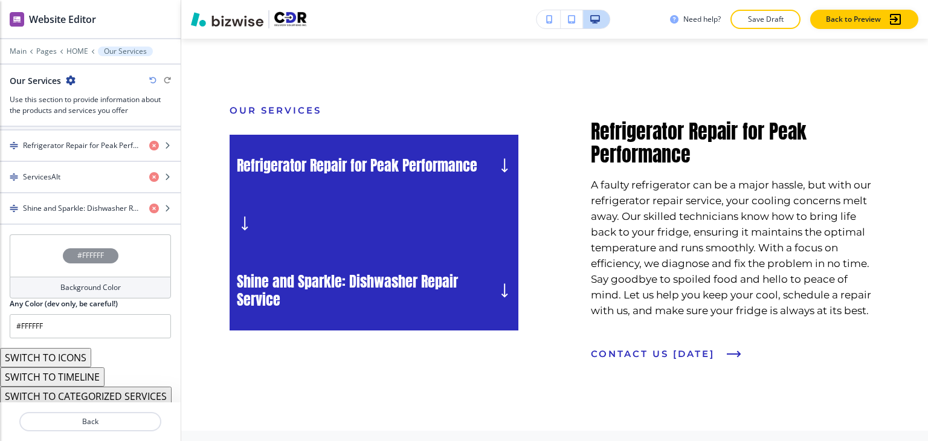
click at [74, 395] on button "SWITCH TO CATEGORIZED SERVICES" at bounding box center [86, 396] width 172 height 19
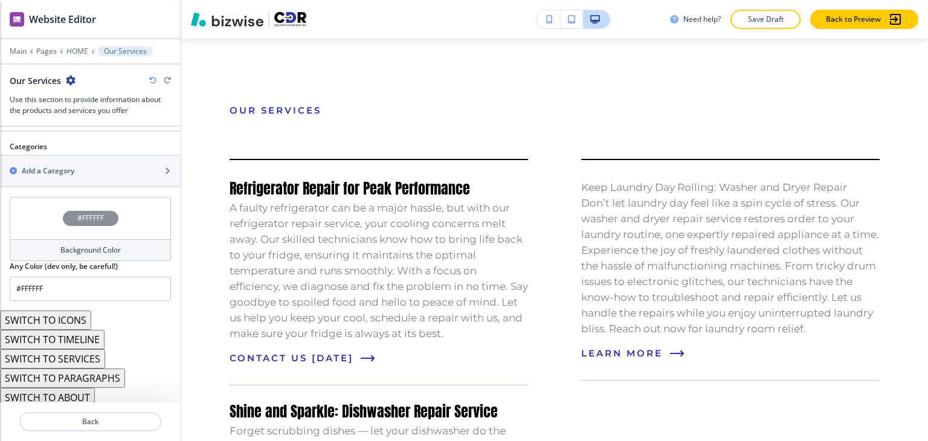
scroll to position [636, 0]
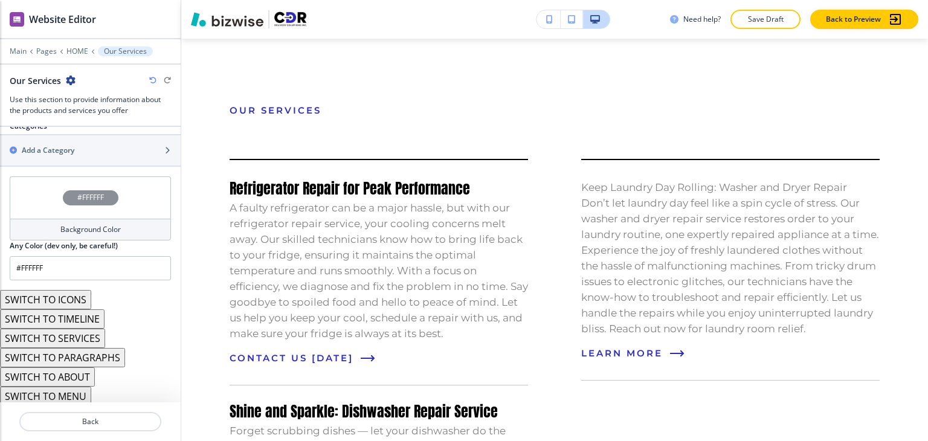
click at [76, 370] on button "SWITCH TO ABOUT" at bounding box center [47, 376] width 95 height 19
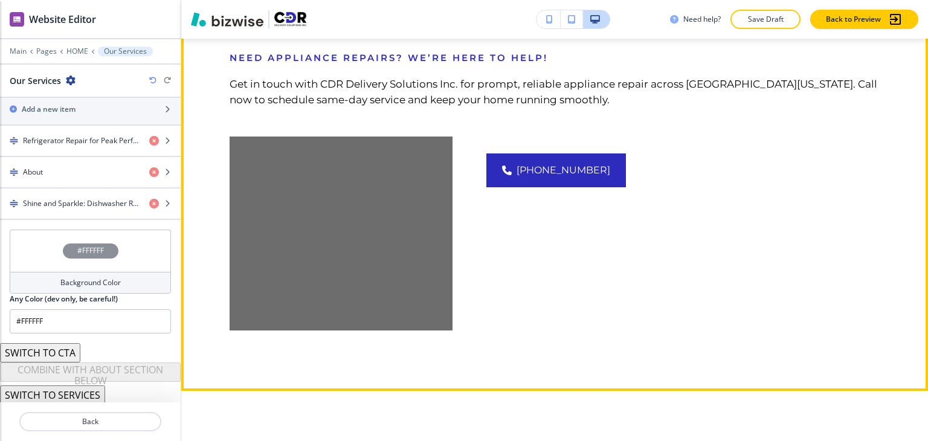
scroll to position [1628, 0]
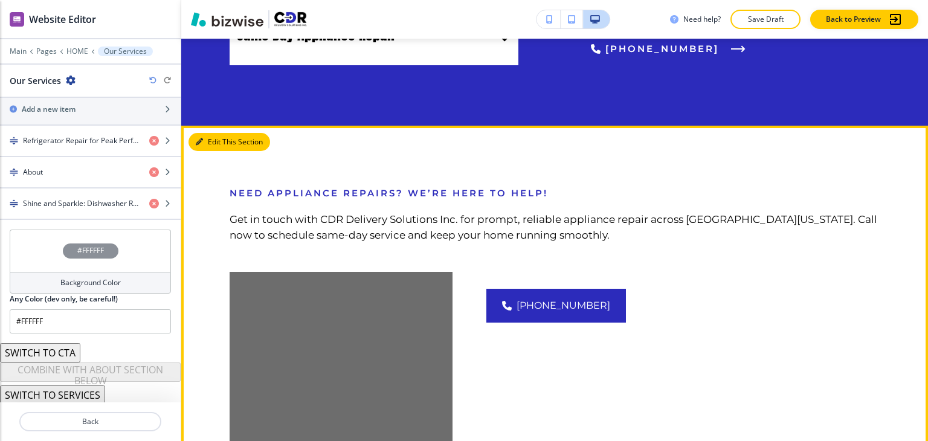
click at [216, 143] on button "Edit This Section" at bounding box center [230, 142] width 82 height 18
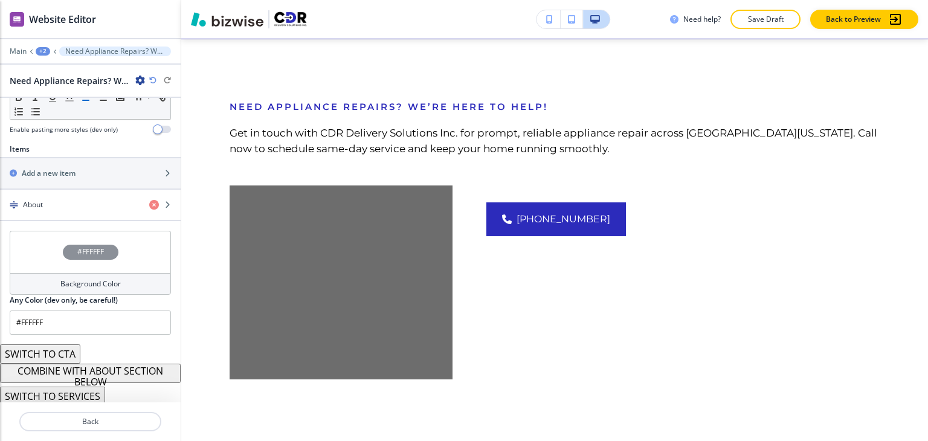
scroll to position [398, 0]
click at [97, 366] on button "COMBINE WITH ABOUT SECTION BELOW" at bounding box center [90, 372] width 181 height 19
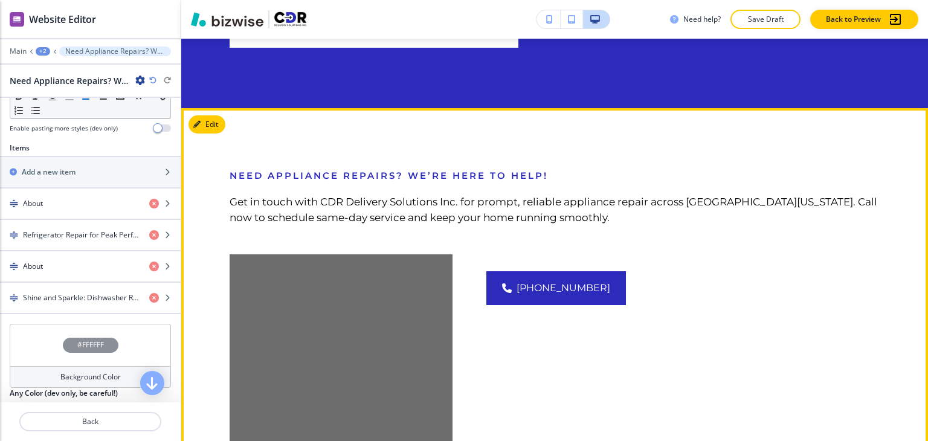
scroll to position [1593, 0]
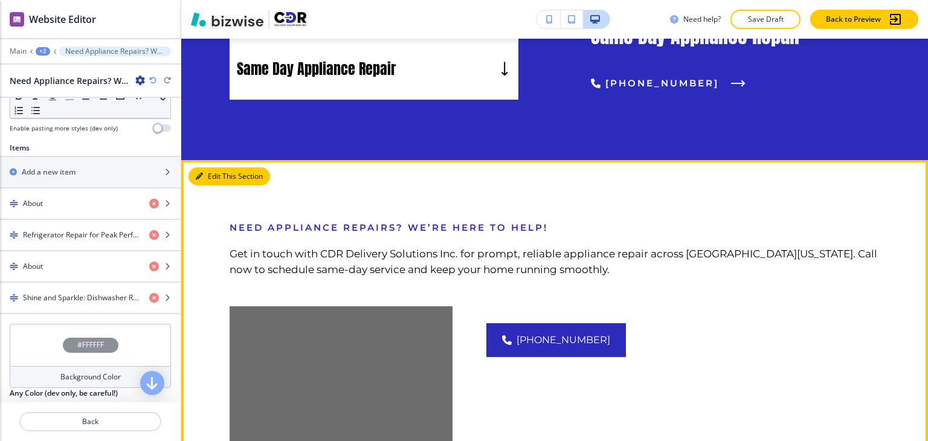
click at [213, 180] on button "Edit This Section" at bounding box center [230, 176] width 82 height 18
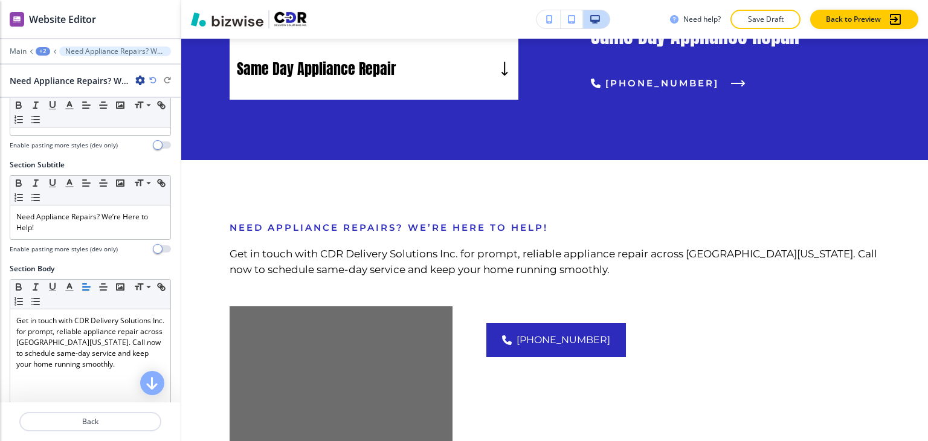
scroll to position [0, 0]
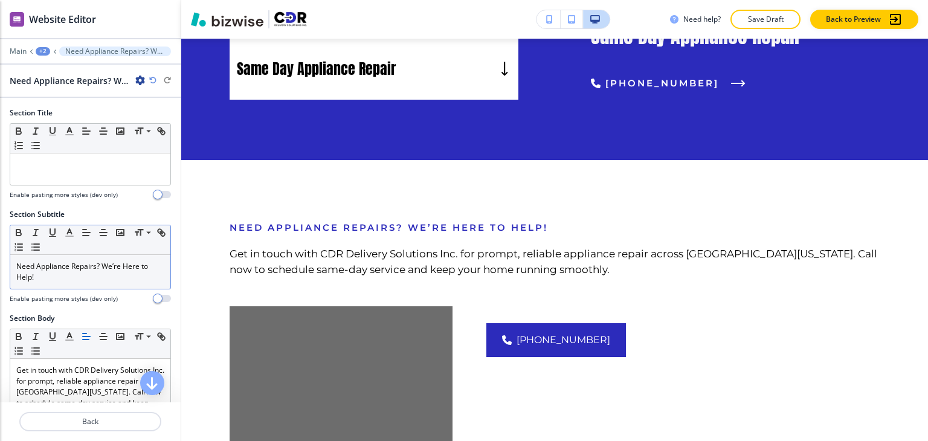
click at [51, 264] on p "Need Appliance Repairs? We’re Here to Help!" at bounding box center [90, 272] width 148 height 22
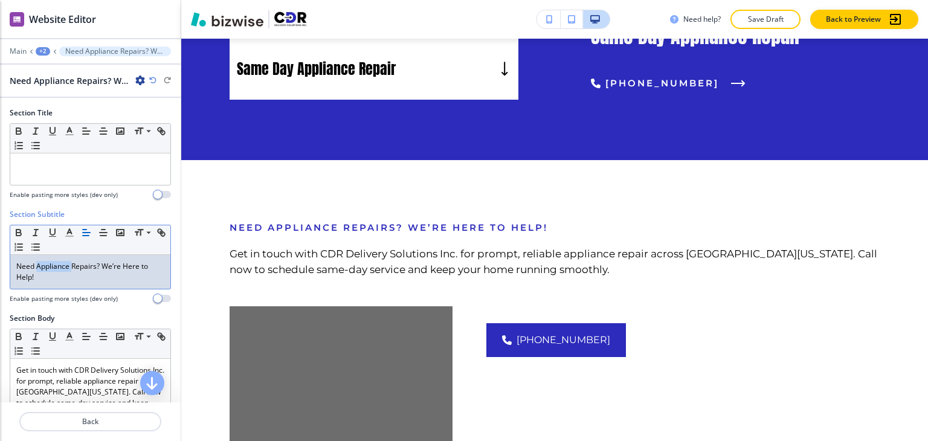
click at [51, 264] on p "Need Appliance Repairs? We’re Here to Help!" at bounding box center [90, 272] width 148 height 22
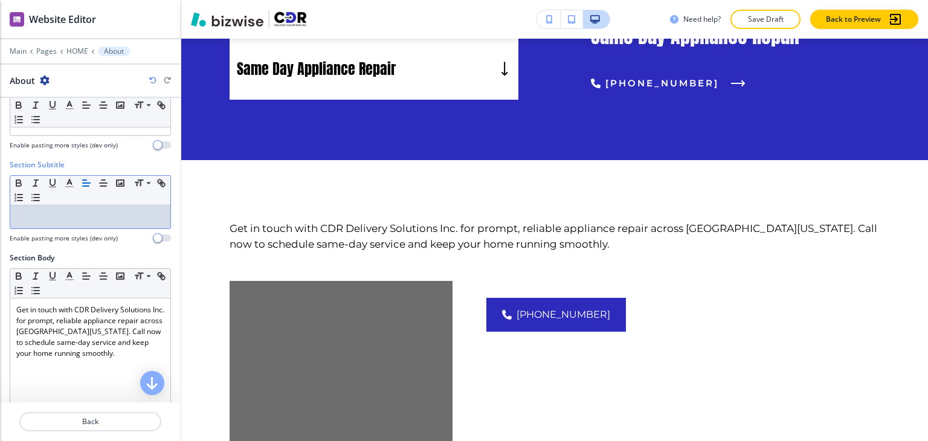
scroll to position [181, 0]
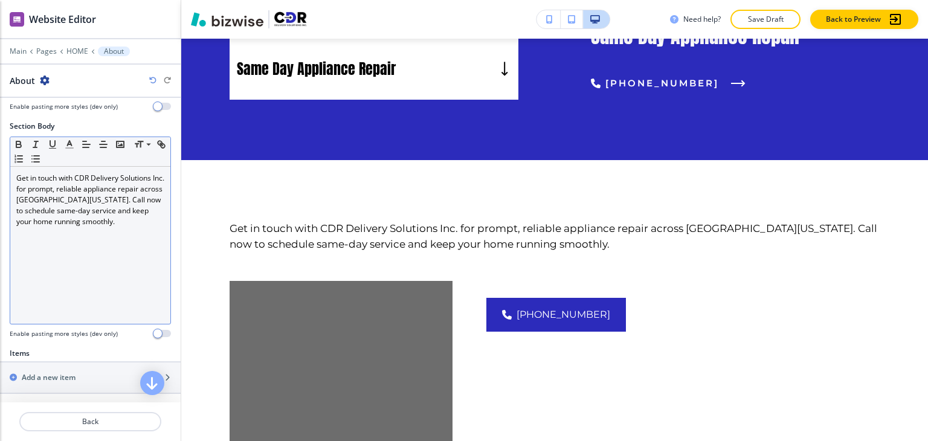
click at [89, 176] on p "Get in touch with CDR Delivery Solutions Inc. for prompt, reliable appliance re…" at bounding box center [90, 200] width 148 height 54
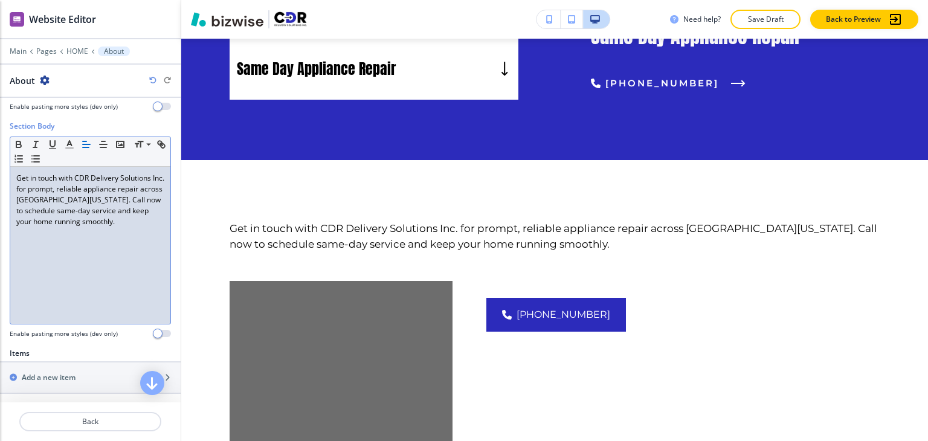
click at [89, 176] on p "Get in touch with CDR Delivery Solutions Inc. for prompt, reliable appliance re…" at bounding box center [90, 200] width 148 height 54
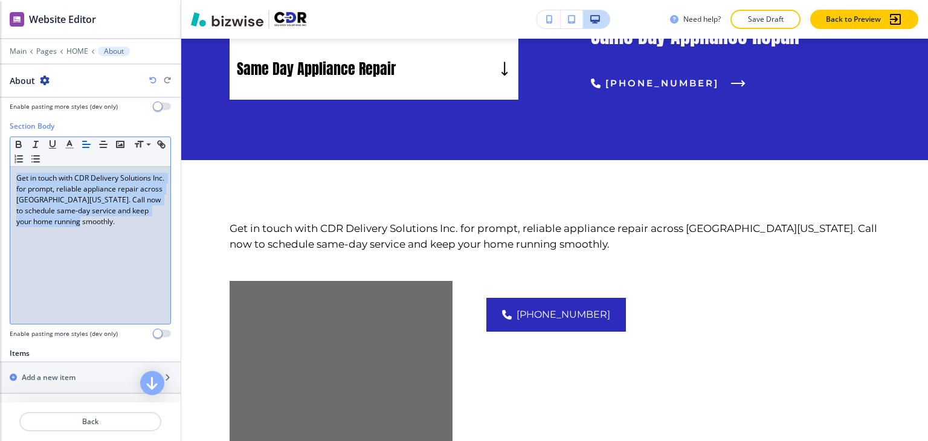
click at [89, 176] on p "Get in touch with CDR Delivery Solutions Inc. for prompt, reliable appliance re…" at bounding box center [90, 200] width 148 height 54
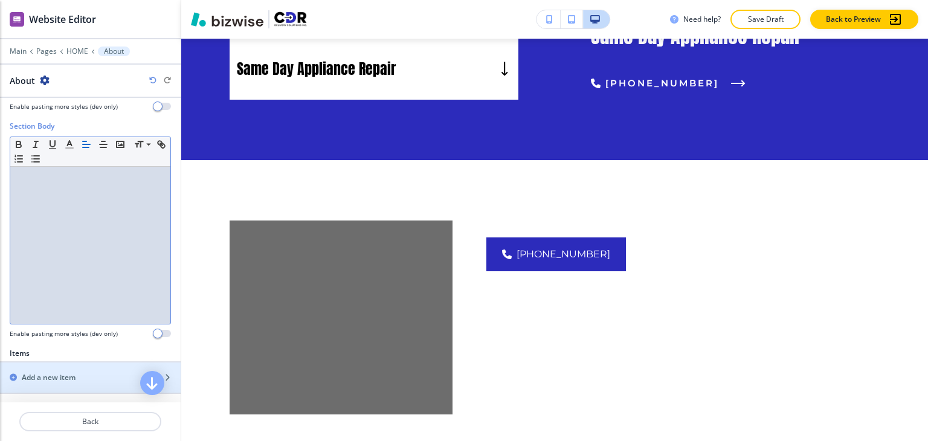
scroll to position [363, 0]
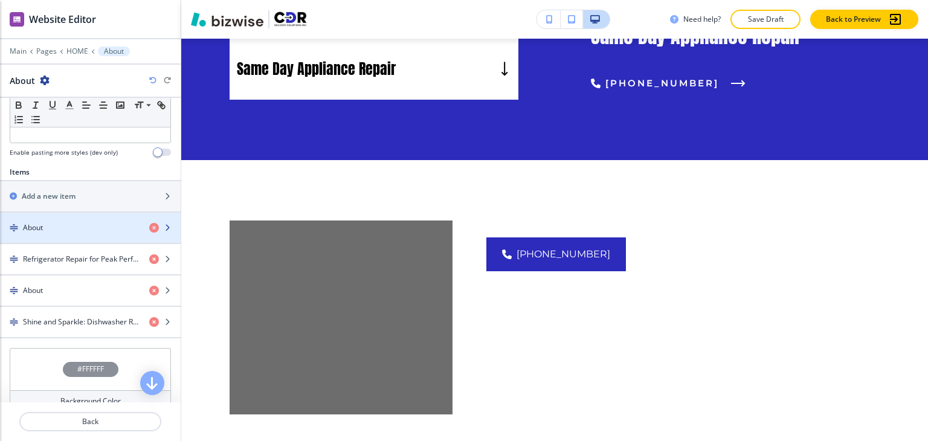
click at [77, 226] on div "About" at bounding box center [70, 227] width 140 height 11
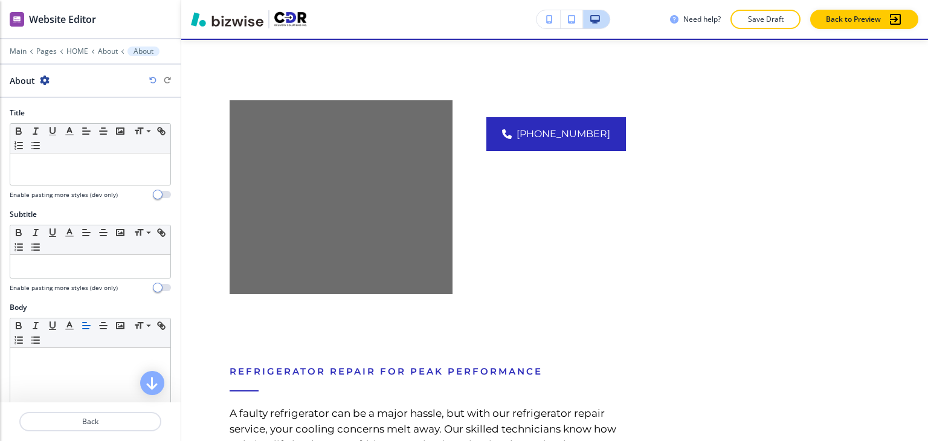
scroll to position [1714, 0]
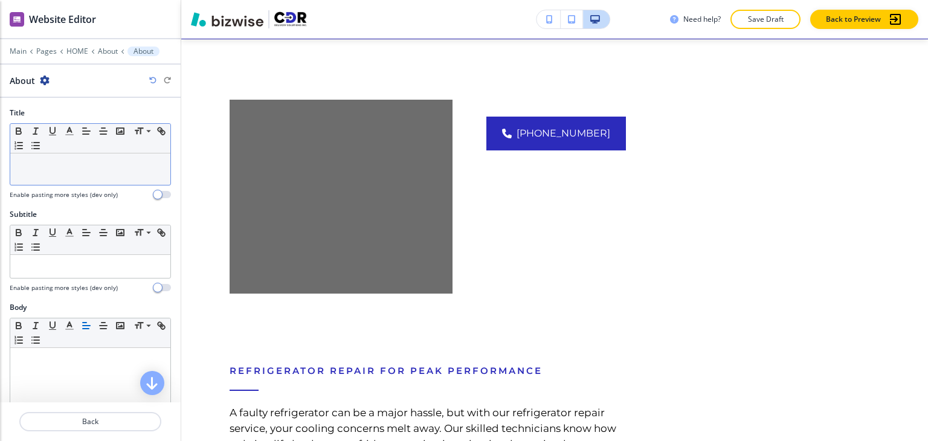
click at [77, 176] on div at bounding box center [90, 169] width 160 height 31
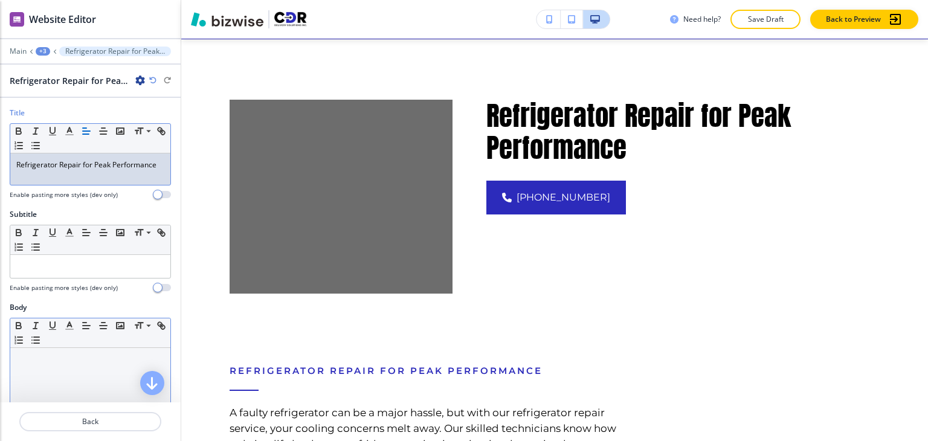
click at [79, 364] on p at bounding box center [90, 359] width 148 height 11
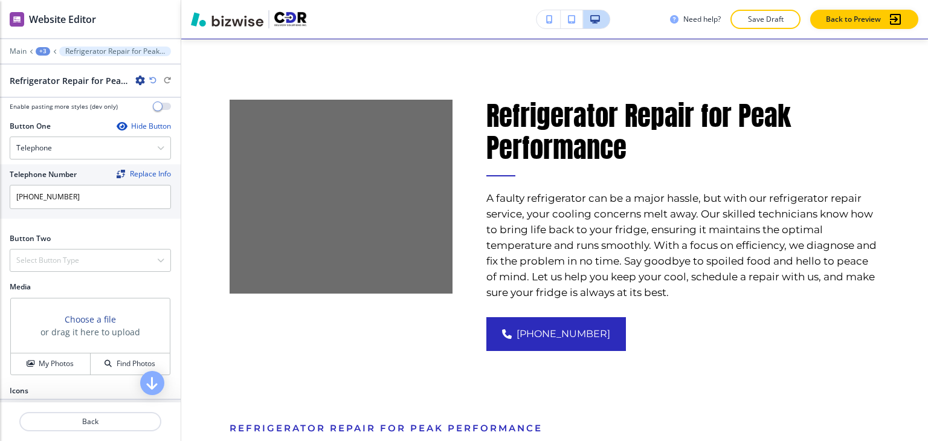
scroll to position [419, 0]
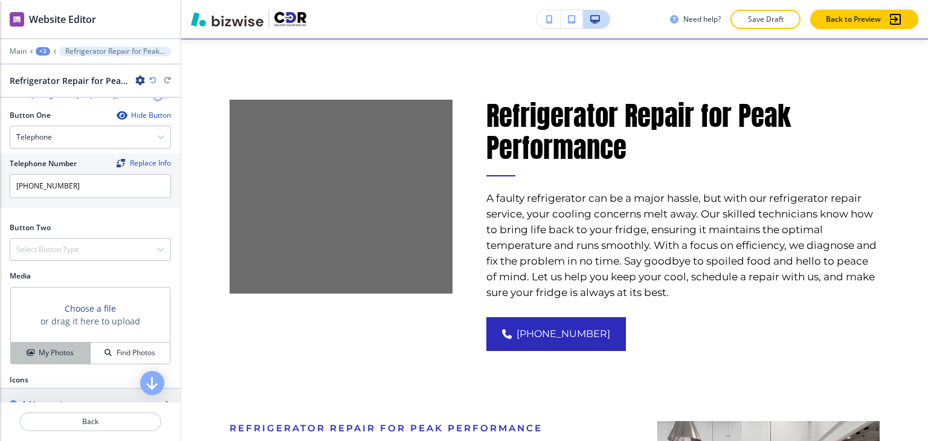
click at [51, 358] on h4 "My Photos" at bounding box center [56, 353] width 35 height 11
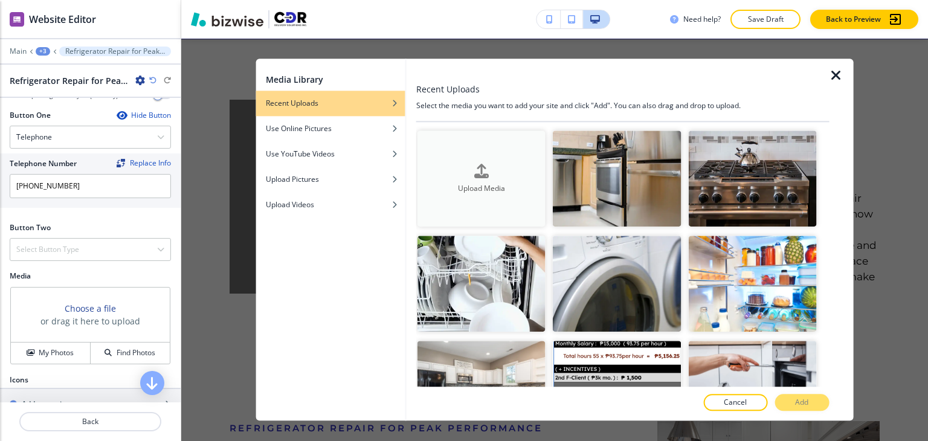
click at [483, 214] on button "Upload Media" at bounding box center [482, 179] width 128 height 96
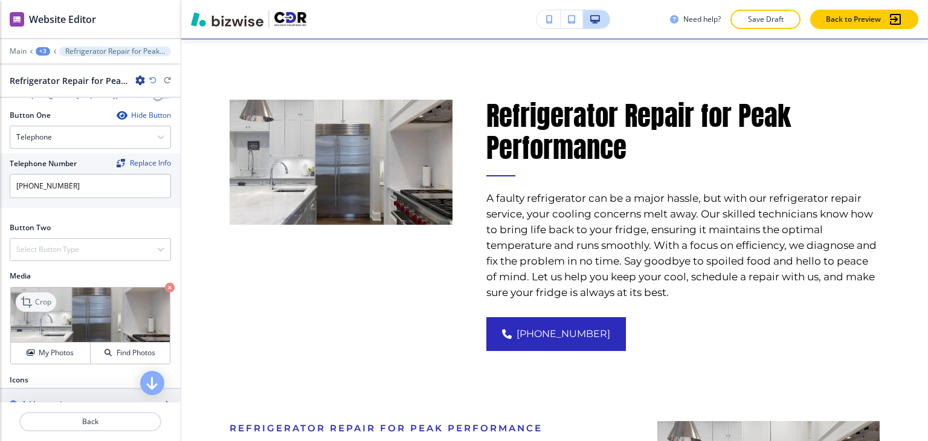
click at [46, 298] on p "Crop" at bounding box center [43, 302] width 16 height 11
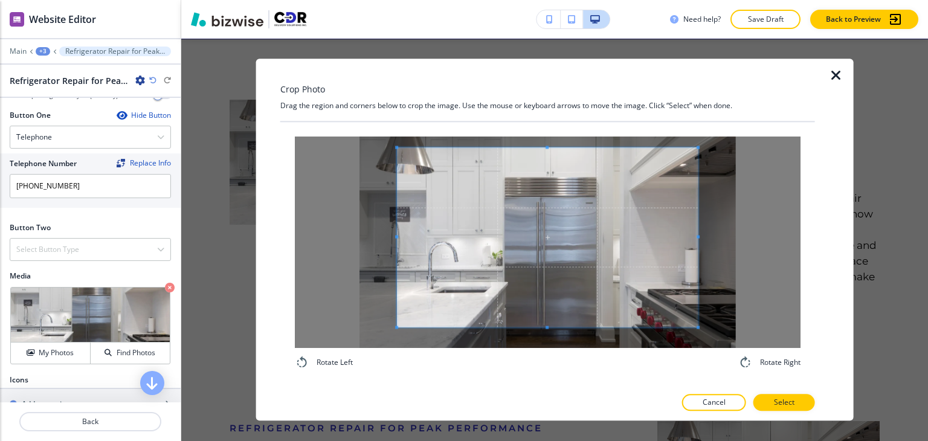
click at [549, 119] on div "Crop Photo Drag the region and corners below to crop the image. Use the mouse o…" at bounding box center [547, 240] width 535 height 362
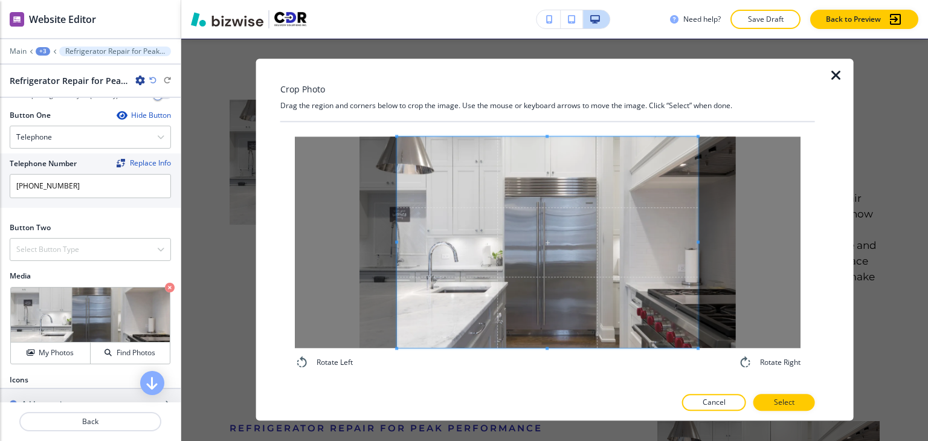
click at [539, 373] on div "Rotate Left Rotate Right" at bounding box center [547, 253] width 535 height 262
click at [394, 242] on div at bounding box center [548, 243] width 506 height 212
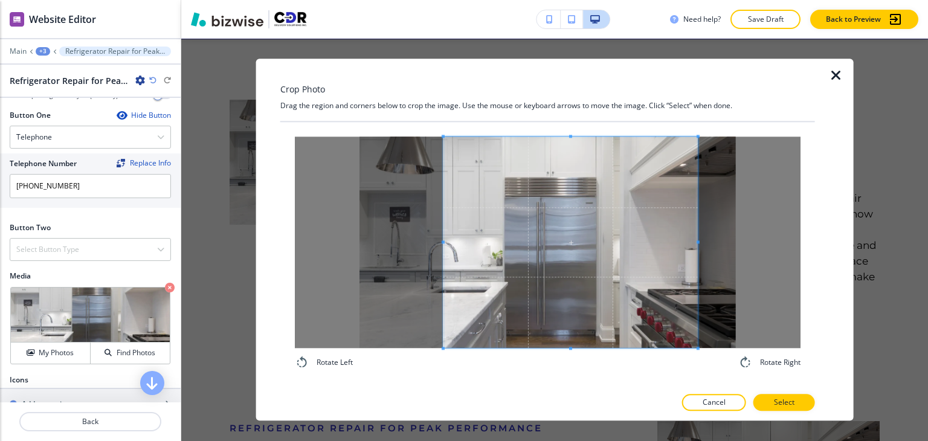
click at [445, 242] on span at bounding box center [443, 242] width 3 height 3
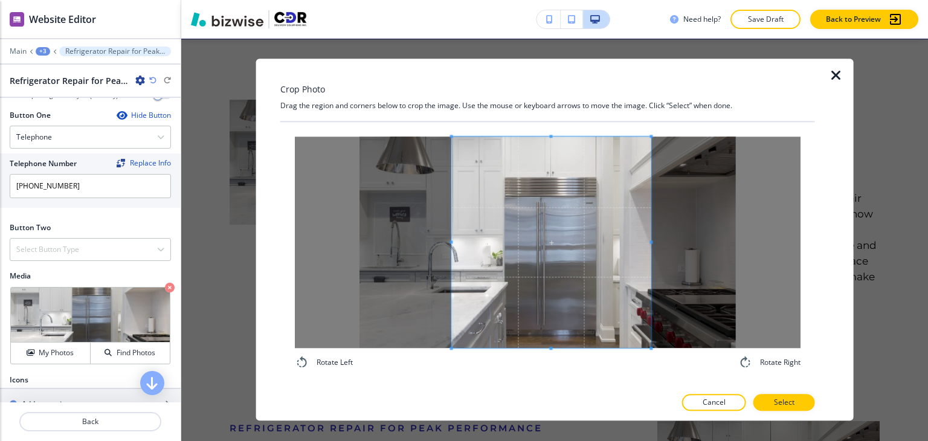
click at [651, 254] on div at bounding box center [550, 243] width 199 height 212
click at [780, 403] on p "Select" at bounding box center [784, 403] width 21 height 11
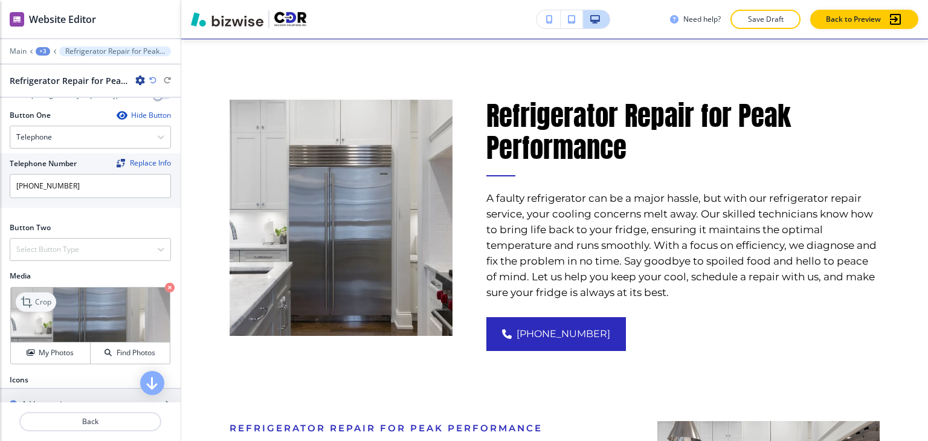
click at [46, 299] on p "Crop" at bounding box center [43, 302] width 16 height 11
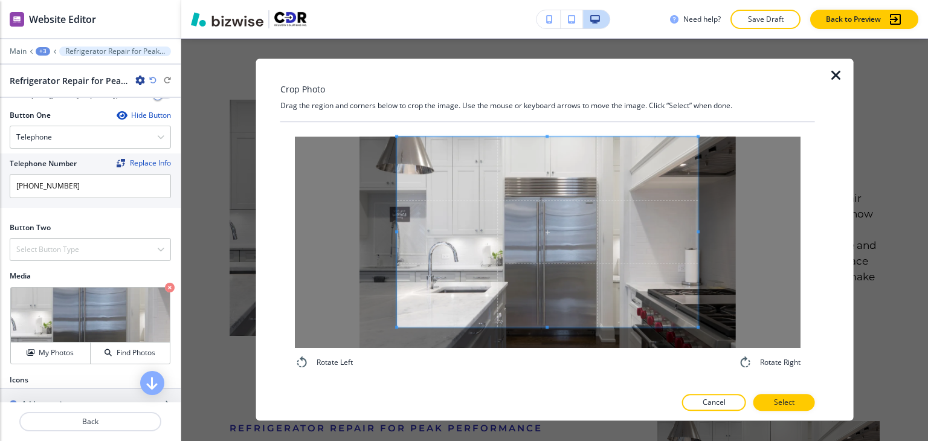
click at [551, 117] on div "Crop Photo Drag the region and corners below to crop the image. Use the mouse o…" at bounding box center [547, 240] width 535 height 362
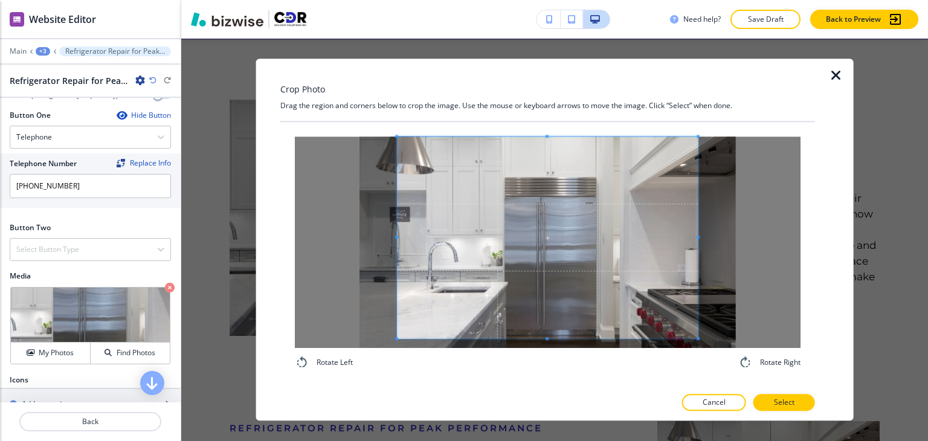
click at [543, 368] on div "Rotate Left Rotate Right" at bounding box center [548, 253] width 506 height 233
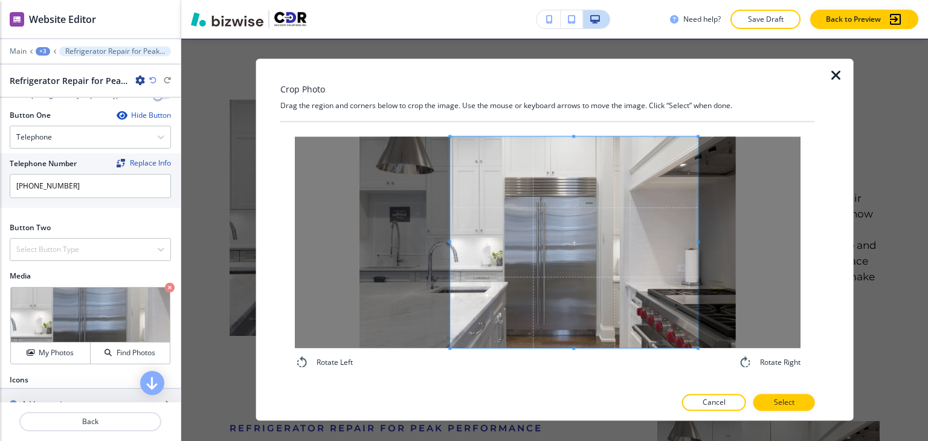
click at [448, 242] on span at bounding box center [449, 242] width 3 height 3
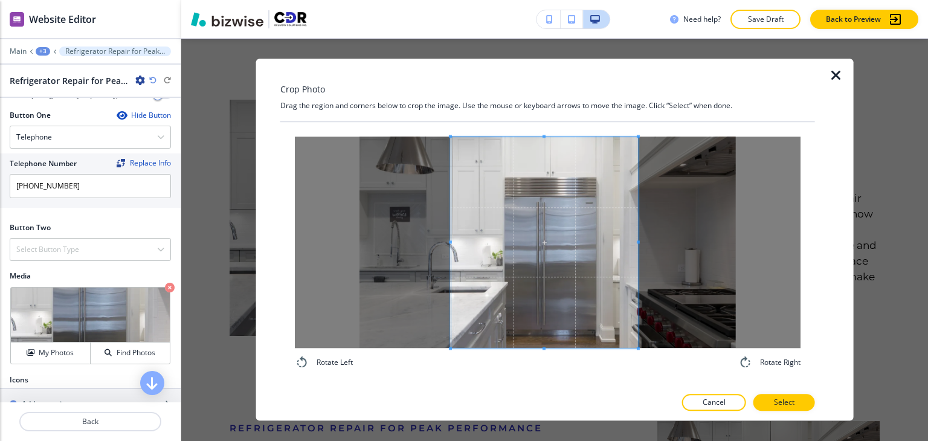
click at [637, 252] on span at bounding box center [638, 243] width 3 height 212
click at [461, 242] on span at bounding box center [460, 242] width 3 height 3
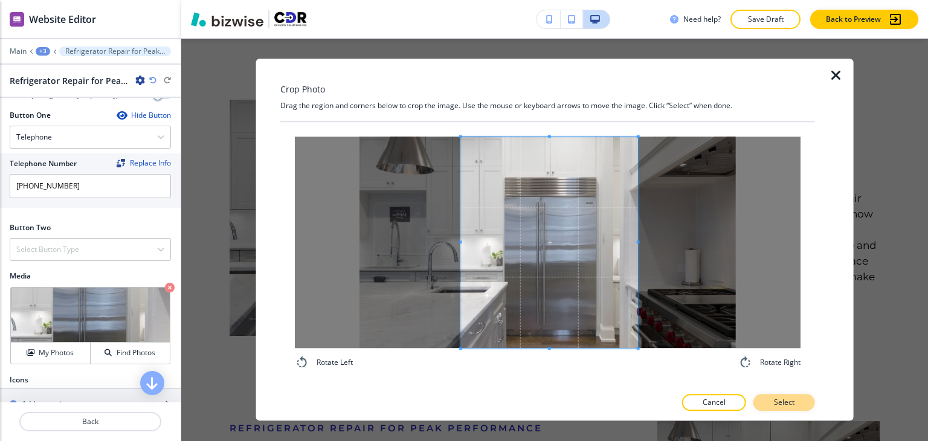
click at [778, 395] on button "Select" at bounding box center [785, 403] width 62 height 17
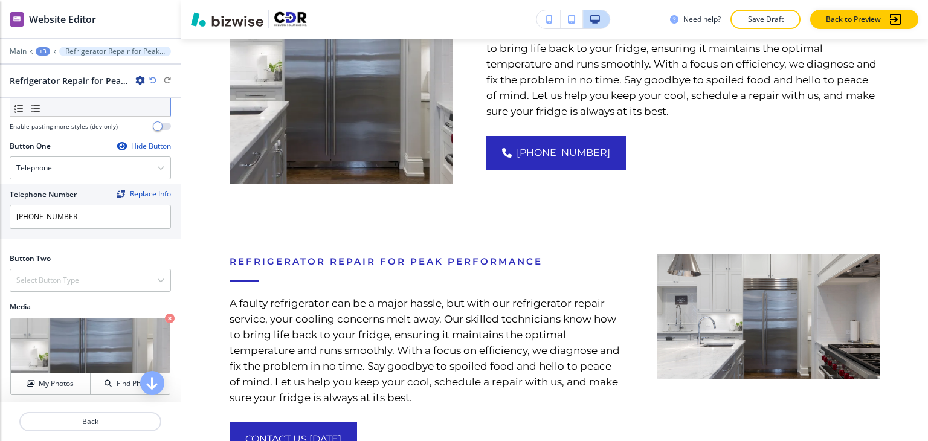
scroll to position [359, 0]
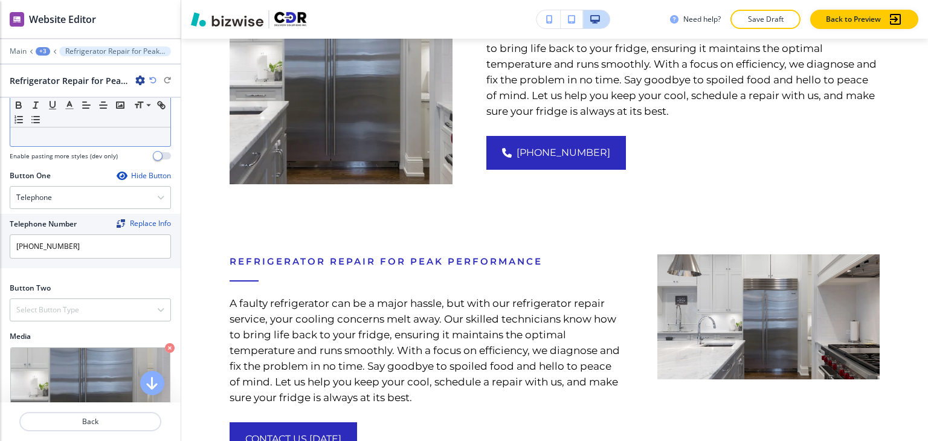
click at [91, 210] on div "Button One Hide Button Telephone Telephone External Link Social Media Email Fil…" at bounding box center [90, 221] width 161 height 103
click at [91, 205] on div "Telephone" at bounding box center [90, 198] width 160 height 22
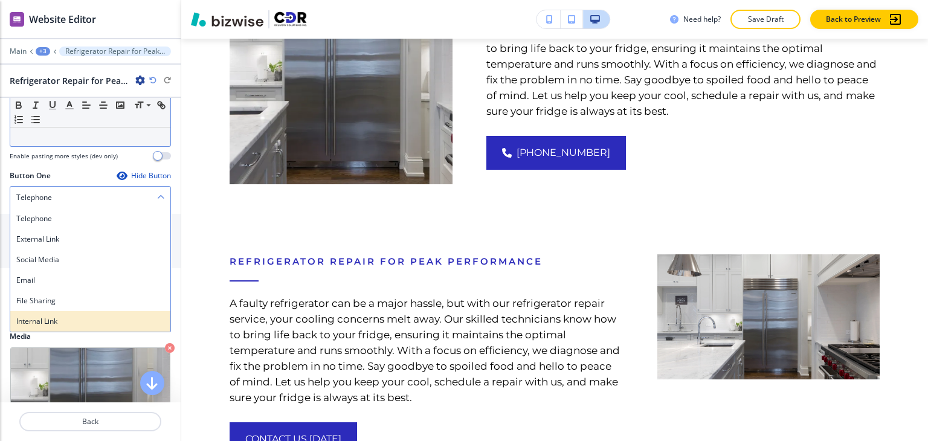
click at [65, 317] on h4 "Internal Link" at bounding box center [90, 321] width 148 height 11
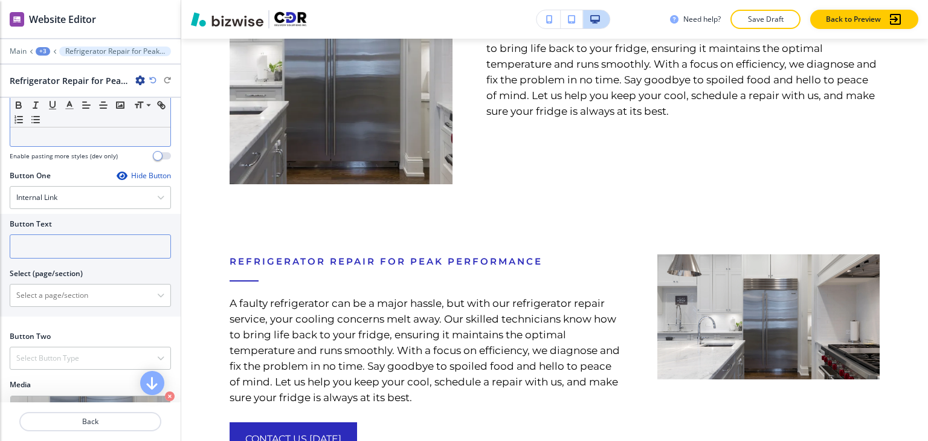
click at [89, 246] on input "text" at bounding box center [90, 246] width 161 height 24
paste input "CONTACT US [DATE]"
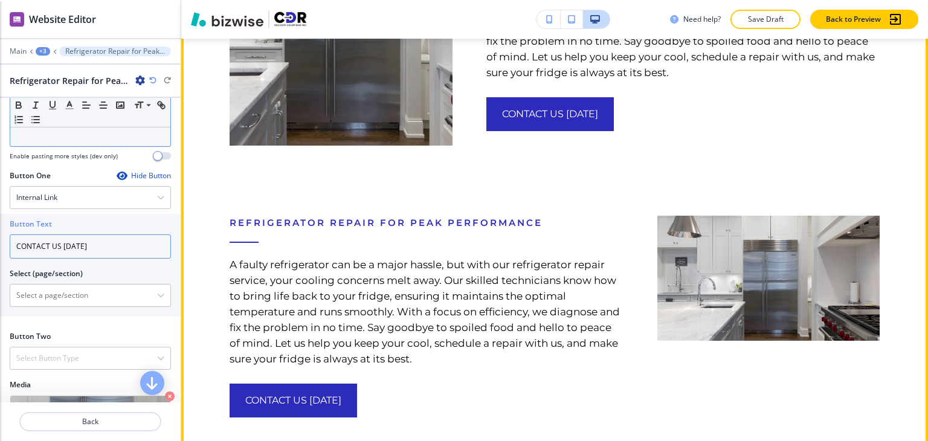
scroll to position [1956, 0]
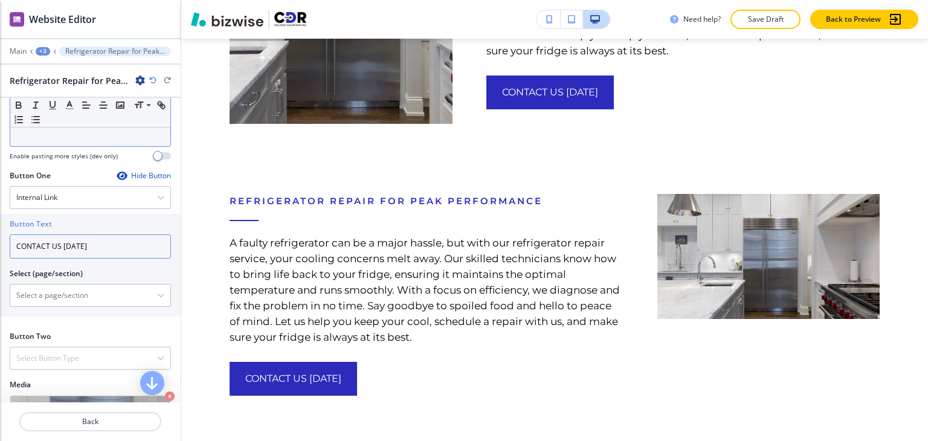
type input "CONTACT US [DATE]"
click at [44, 49] on div "+3" at bounding box center [43, 51] width 15 height 8
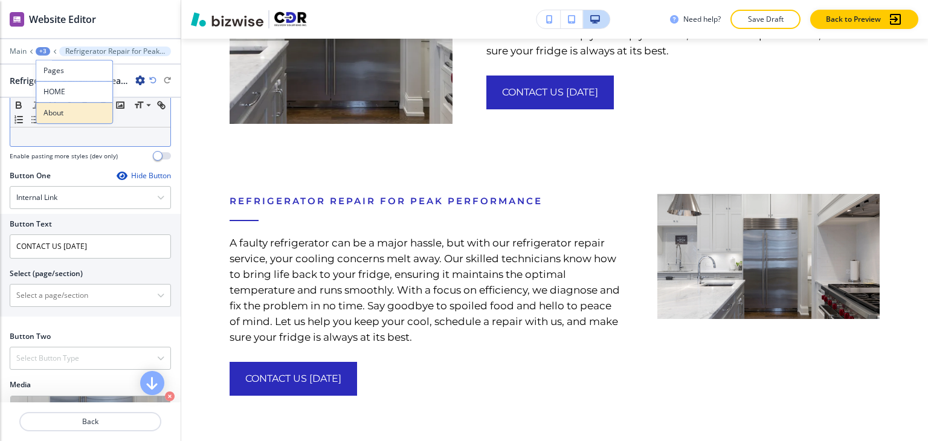
click at [73, 112] on p "About" at bounding box center [75, 113] width 62 height 11
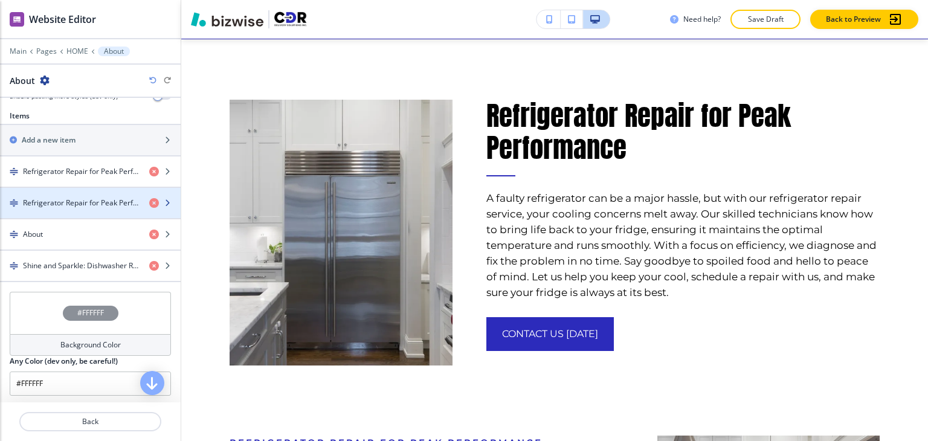
scroll to position [423, 0]
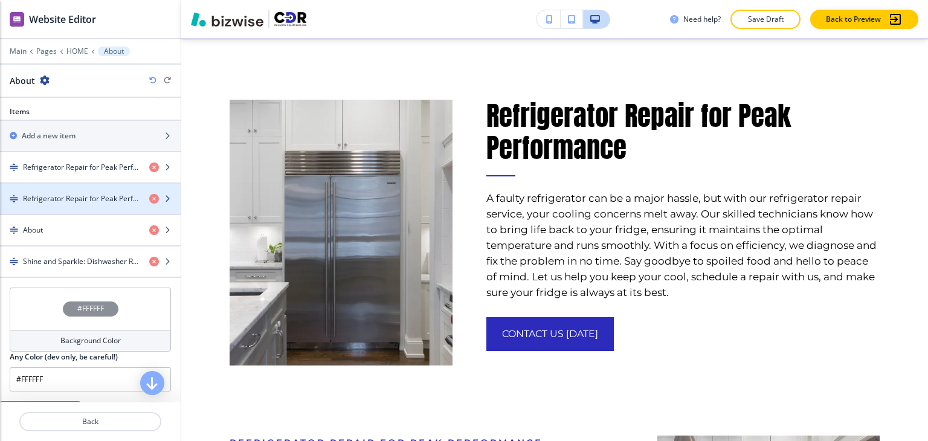
click at [89, 201] on h4 "Refrigerator Repair for Peak Performance" at bounding box center [81, 198] width 117 height 11
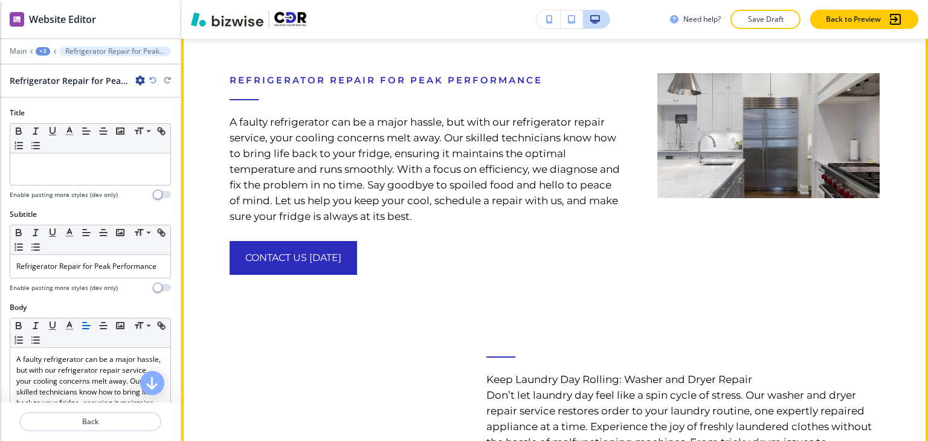
scroll to position [2197, 0]
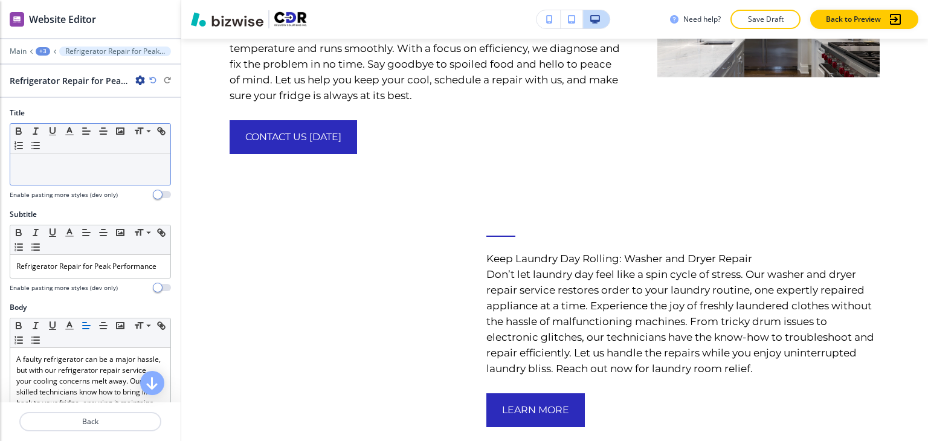
click at [102, 175] on div at bounding box center [90, 169] width 160 height 31
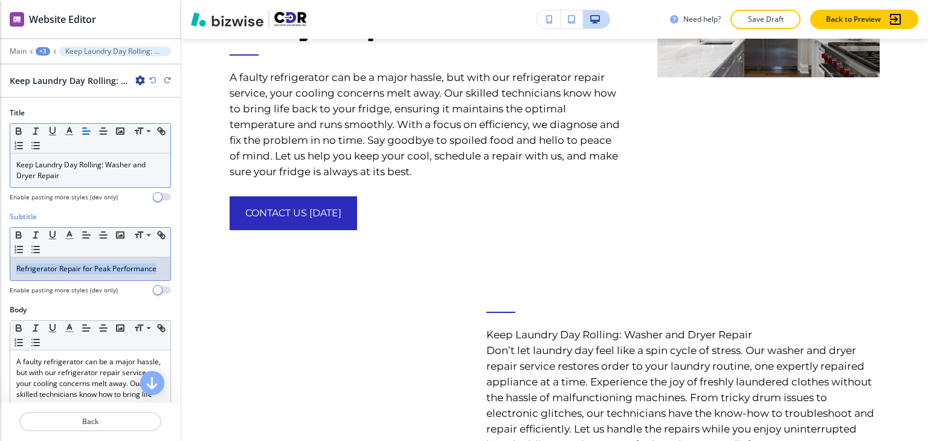
drag, startPoint x: 71, startPoint y: 279, endPoint x: 10, endPoint y: 263, distance: 62.4
click at [10, 263] on div "Refrigerator Repair for Peak Performance" at bounding box center [90, 268] width 160 height 23
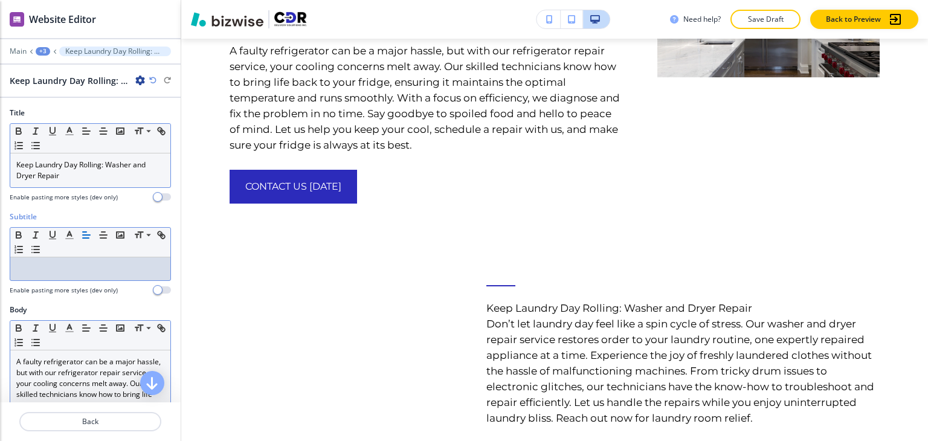
click at [63, 378] on p "A faulty refrigerator can be a major hassle, but with our refrigerator repair s…" at bounding box center [90, 422] width 148 height 131
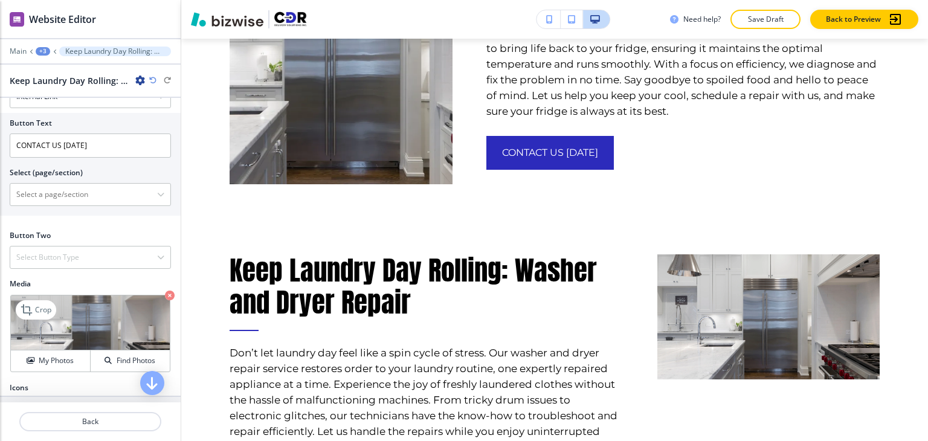
scroll to position [480, 0]
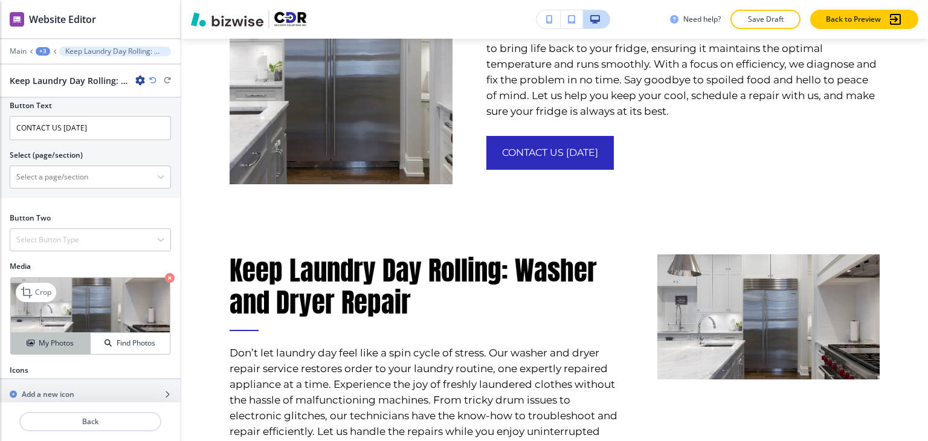
click at [53, 333] on button "My Photos" at bounding box center [51, 343] width 80 height 21
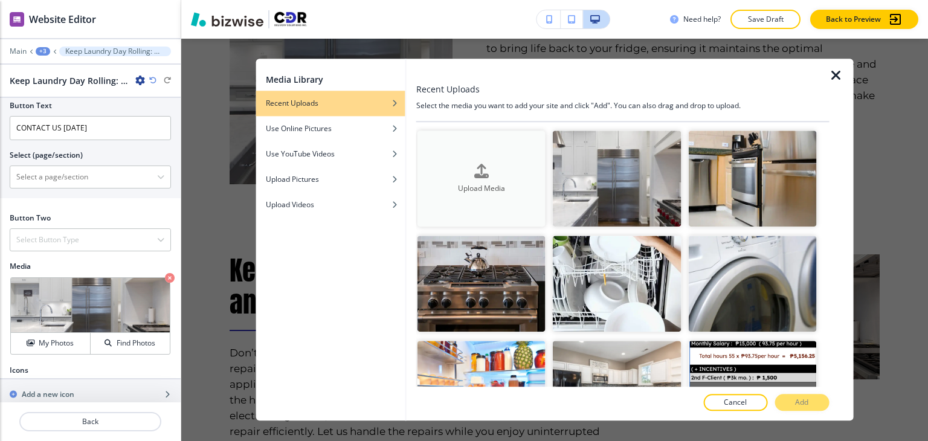
click at [470, 186] on h4 "Upload Media" at bounding box center [482, 188] width 128 height 11
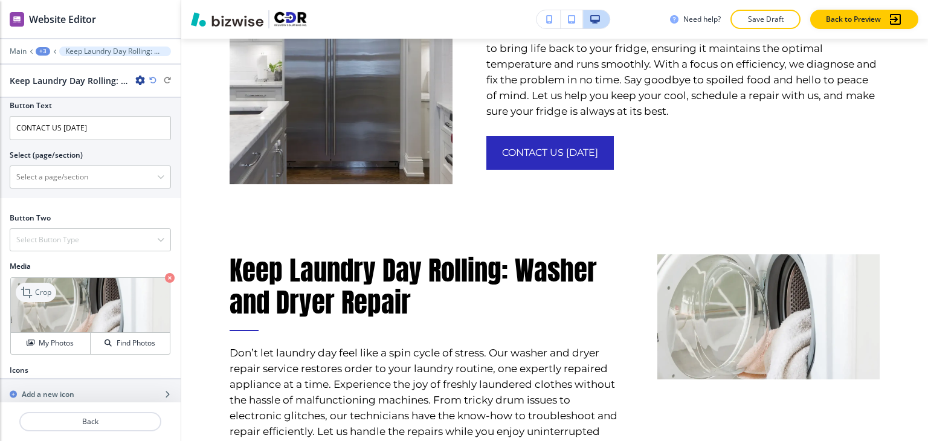
click at [51, 288] on p "Crop" at bounding box center [43, 292] width 16 height 11
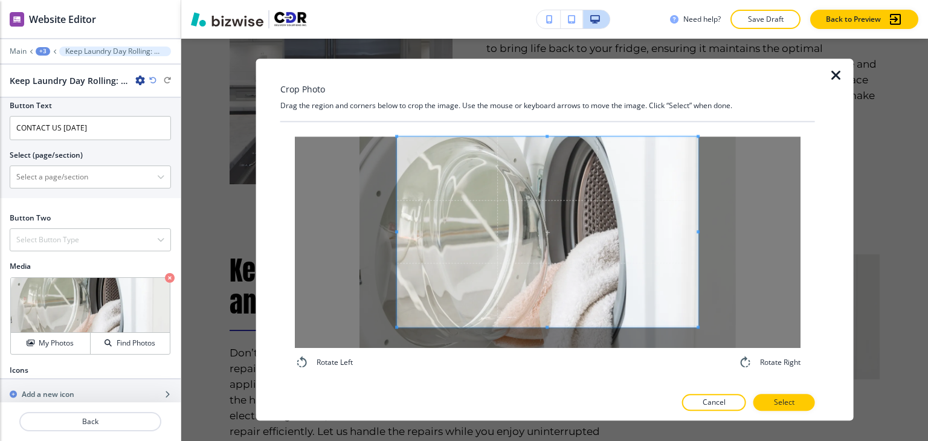
click at [548, 113] on div "Crop Photo Drag the region and corners below to crop the image. Use the mouse o…" at bounding box center [547, 240] width 535 height 362
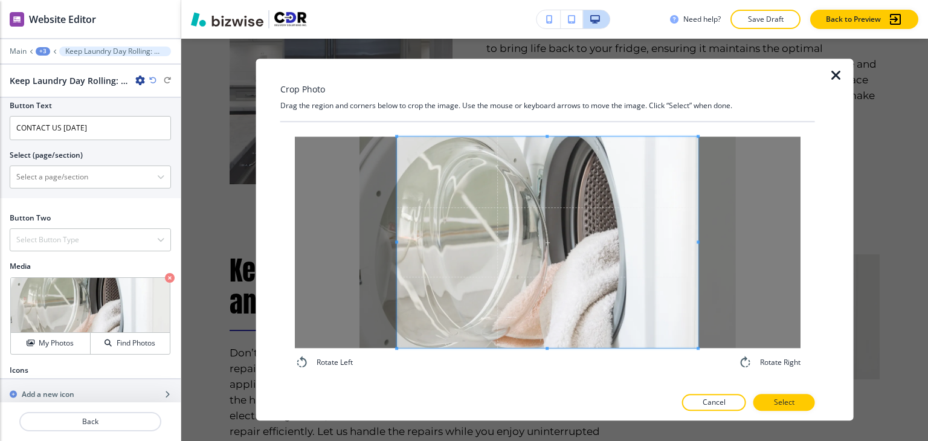
click at [549, 386] on div "Rotate Left Rotate Right" at bounding box center [547, 254] width 535 height 265
click at [684, 242] on div at bounding box center [548, 243] width 506 height 212
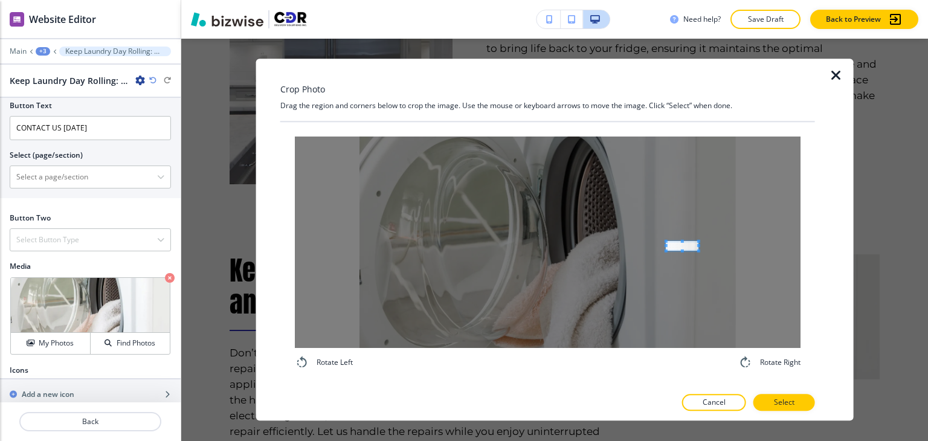
click at [668, 245] on div at bounding box center [548, 243] width 506 height 212
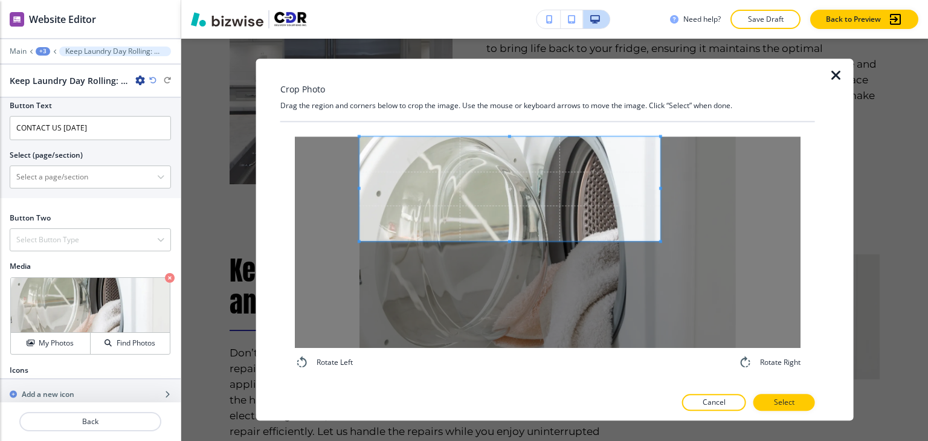
click at [299, 117] on div "Crop Photo Drag the region and corners below to crop the image. Use the mouse o…" at bounding box center [547, 240] width 535 height 362
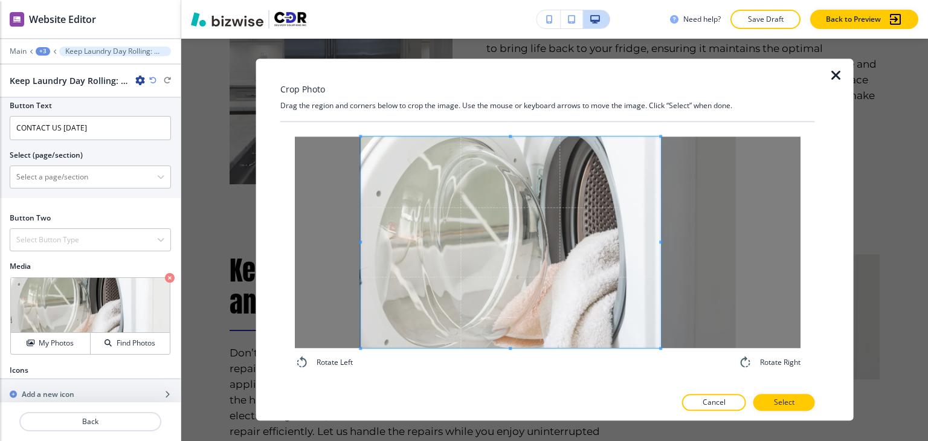
click at [493, 431] on div "Crop Photo Drag the region and corners below to crop the image. Use the mouse o…" at bounding box center [554, 240] width 747 height 403
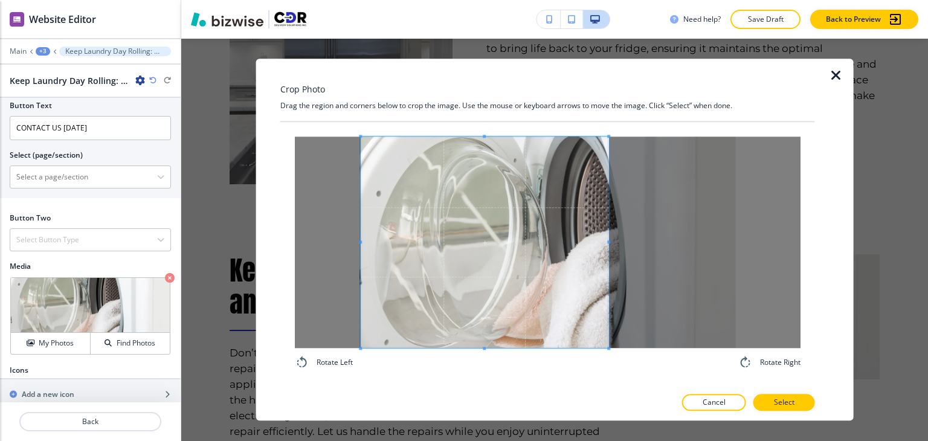
click at [610, 242] on span at bounding box center [608, 242] width 3 height 3
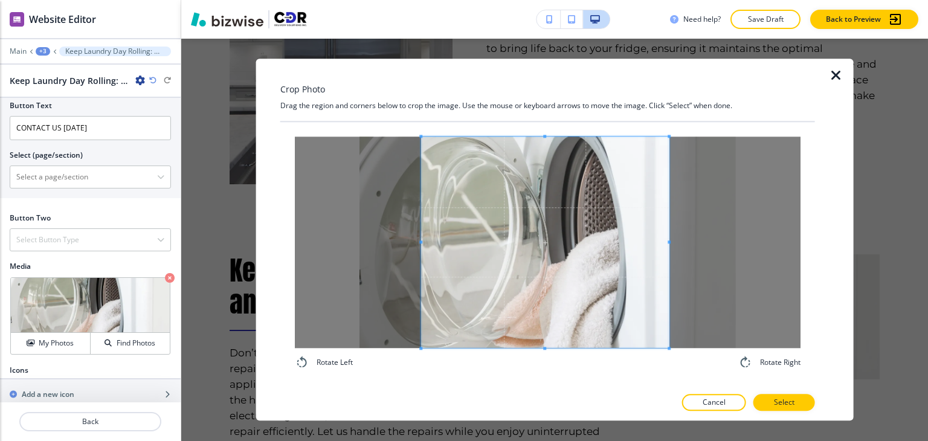
click at [554, 276] on span at bounding box center [545, 243] width 248 height 212
click at [791, 401] on p "Select" at bounding box center [784, 403] width 21 height 11
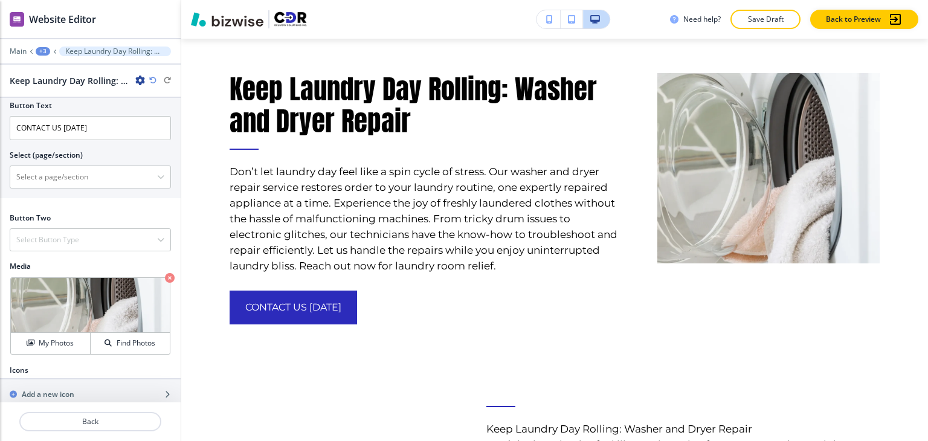
scroll to position [2016, 0]
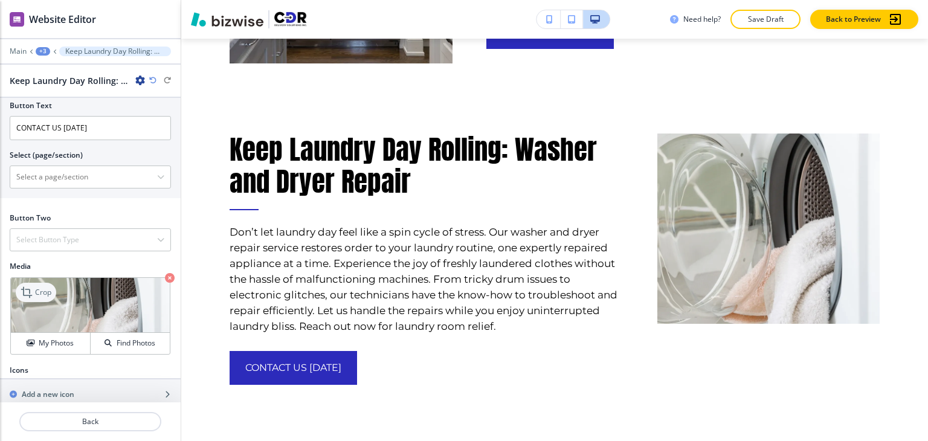
click at [49, 288] on p "Crop" at bounding box center [43, 292] width 16 height 11
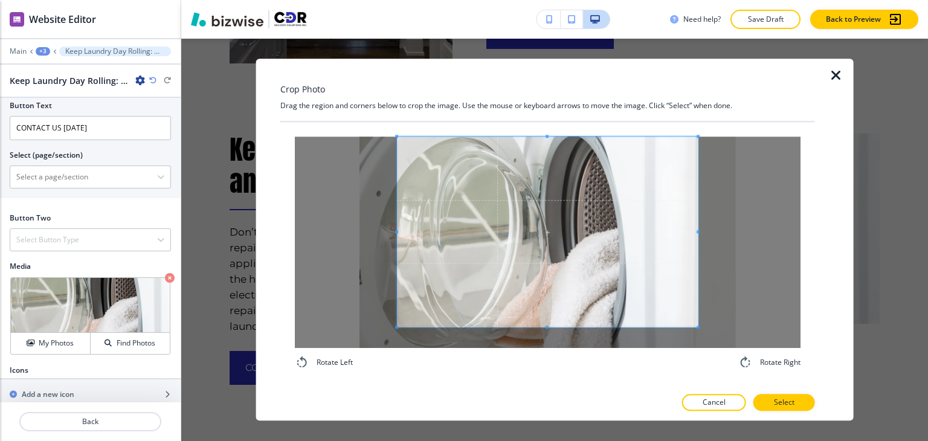
click at [560, 86] on div "Crop Photo Drag the region and corners below to crop the image. Use the mouse o…" at bounding box center [547, 240] width 535 height 362
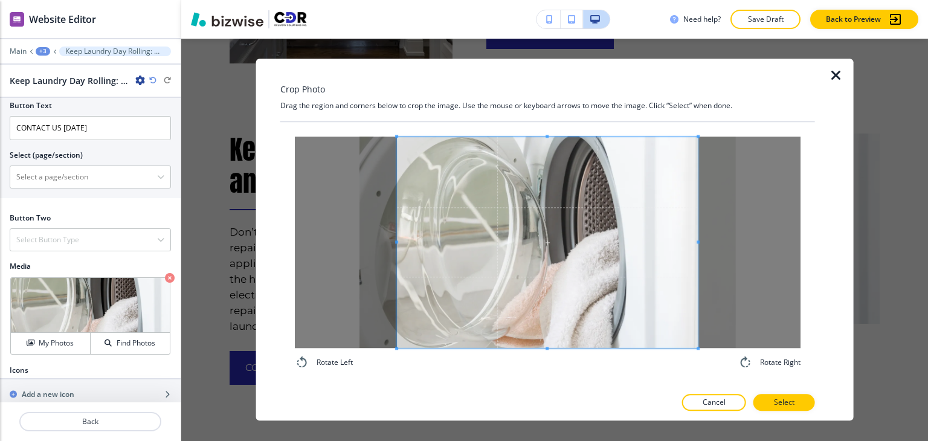
click at [528, 438] on div "Crop Photo Drag the region and corners below to crop the image. Use the mouse o…" at bounding box center [554, 240] width 747 height 403
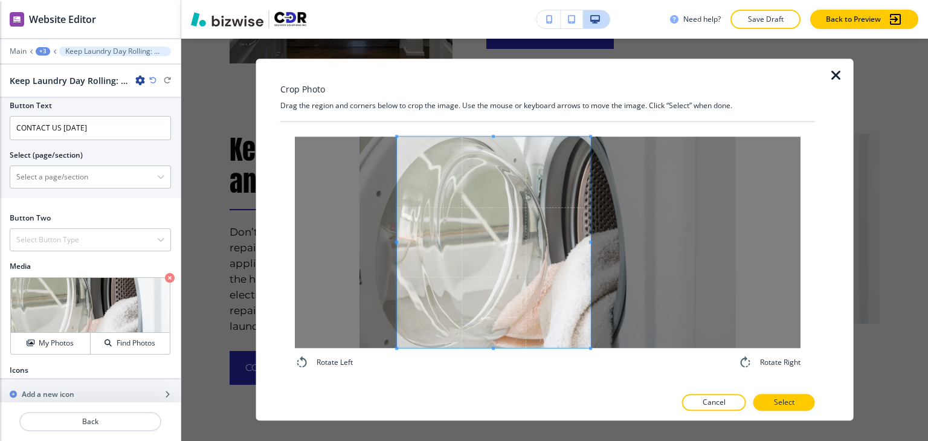
click at [591, 242] on span at bounding box center [590, 242] width 3 height 3
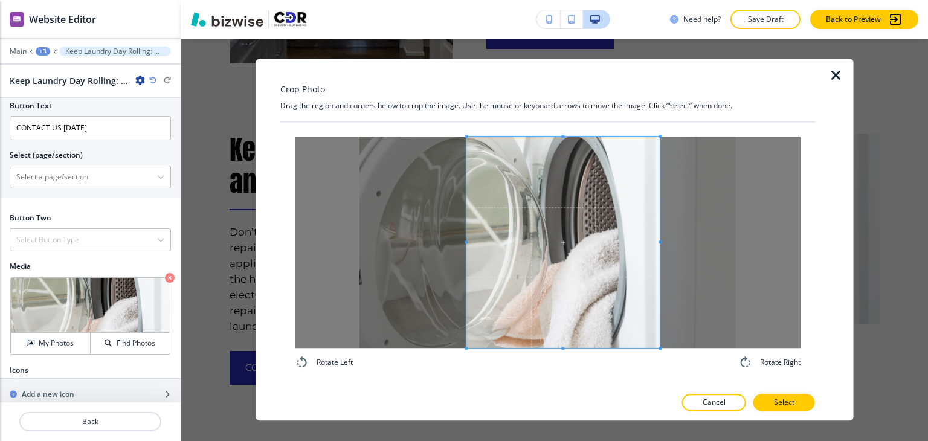
click at [583, 260] on span at bounding box center [563, 243] width 193 height 212
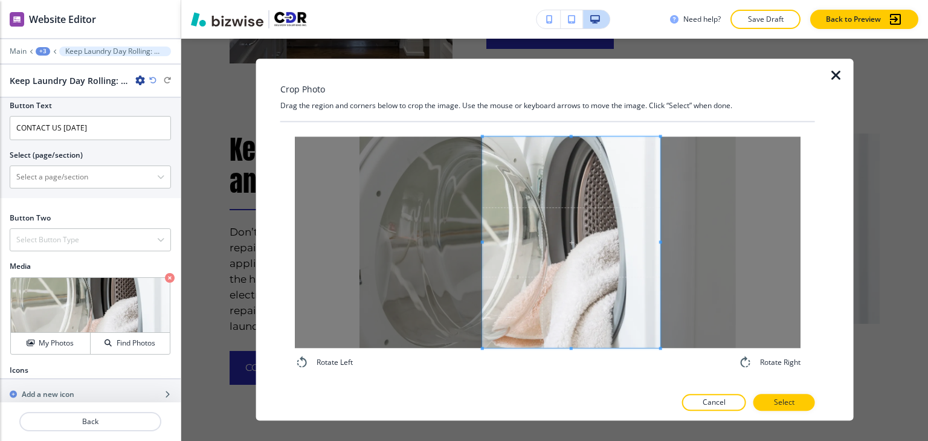
click at [482, 242] on span at bounding box center [482, 242] width 3 height 3
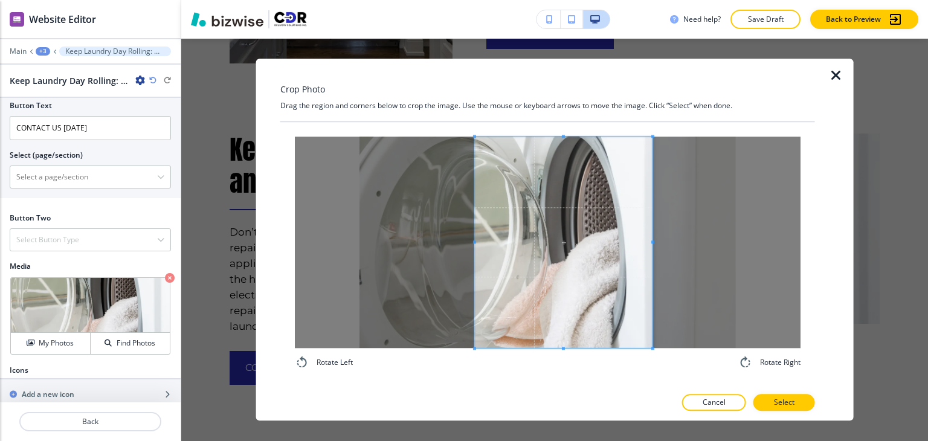
click at [546, 245] on span at bounding box center [564, 243] width 178 height 212
click at [785, 400] on p "Select" at bounding box center [784, 403] width 21 height 11
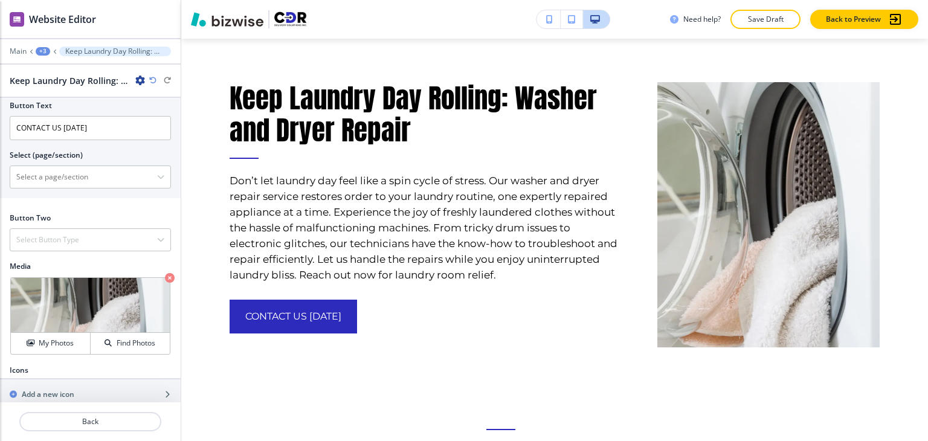
scroll to position [2197, 0]
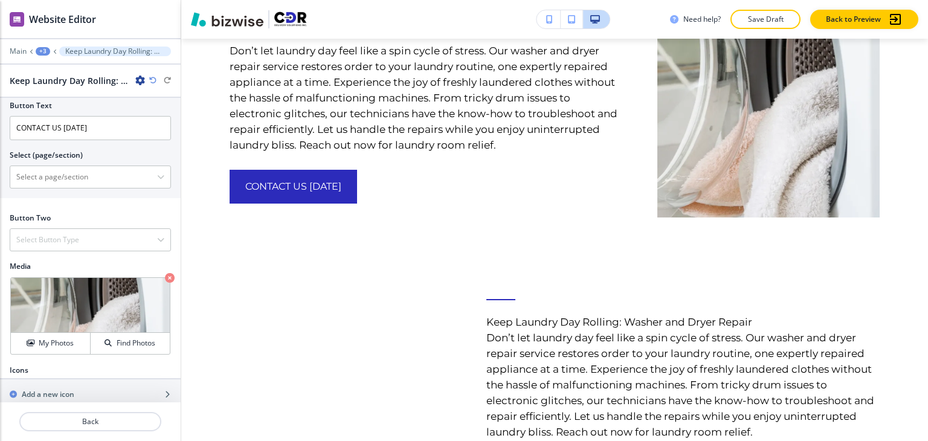
click at [43, 52] on div "+3" at bounding box center [43, 51] width 15 height 8
click at [73, 112] on p "About" at bounding box center [75, 113] width 62 height 11
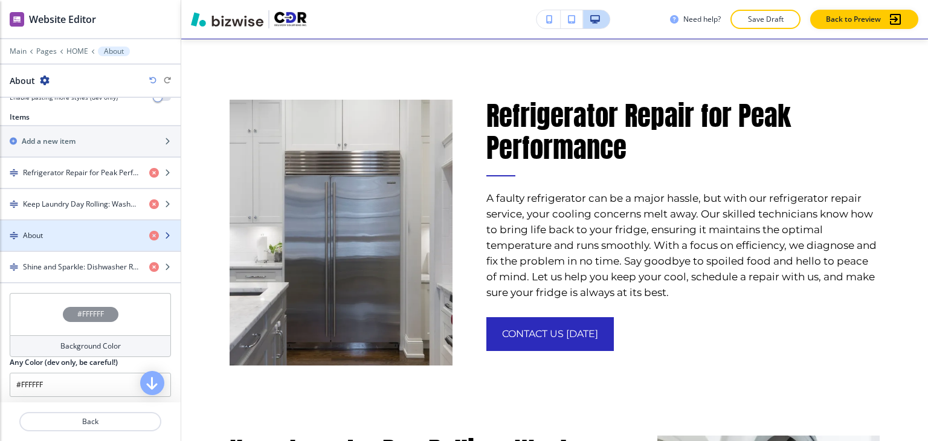
scroll to position [423, 0]
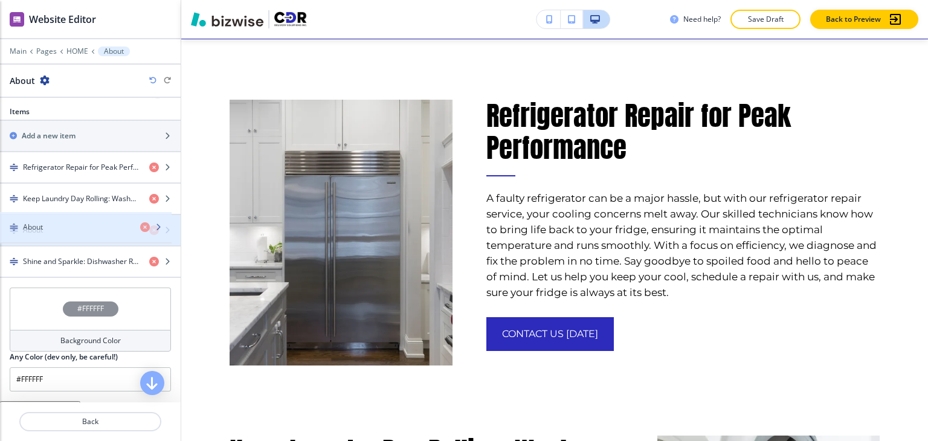
click at [76, 225] on div "About" at bounding box center [70, 230] width 140 height 11
click at [78, 236] on div "button" at bounding box center [90, 241] width 181 height 10
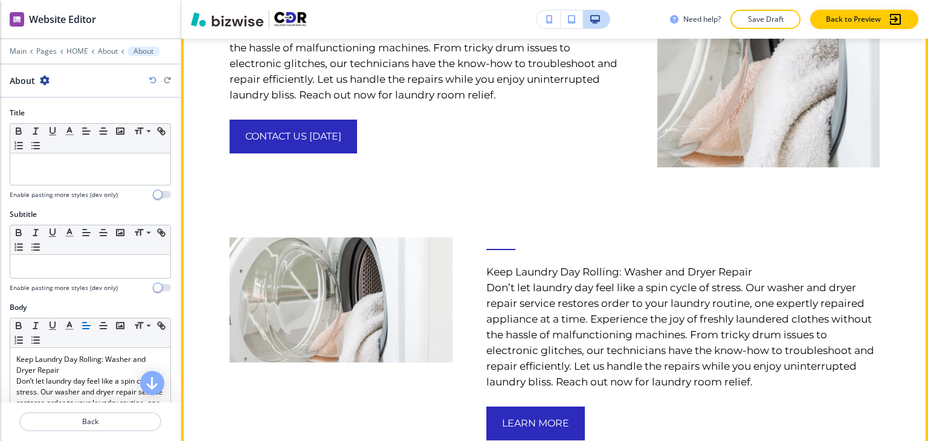
scroll to position [2318, 0]
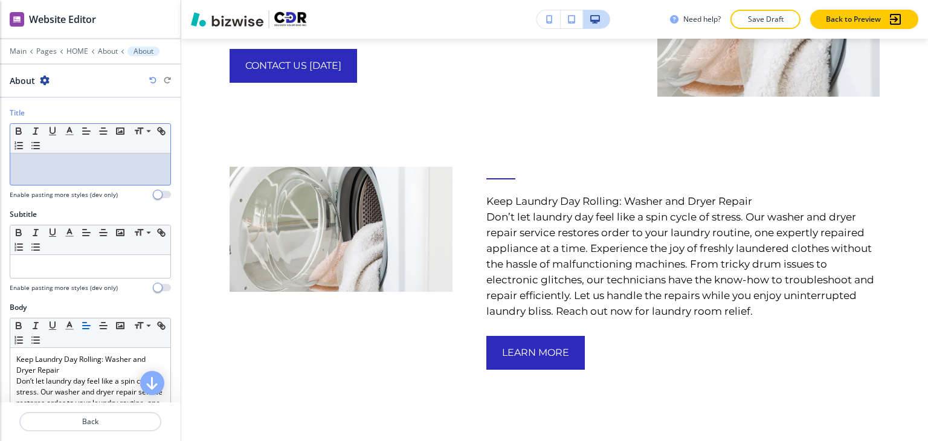
click at [102, 170] on div at bounding box center [90, 169] width 160 height 31
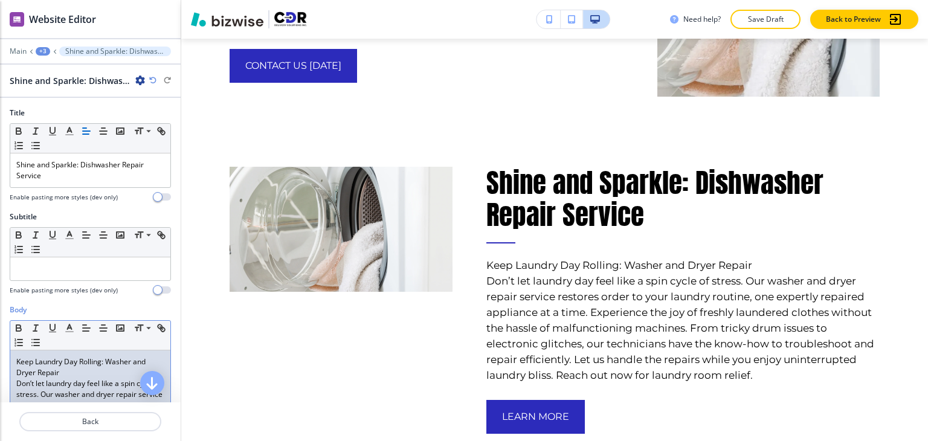
click at [61, 393] on p "Don’t let laundry day feel like a spin cycle of stress. Our washer and dryer re…" at bounding box center [90, 443] width 148 height 131
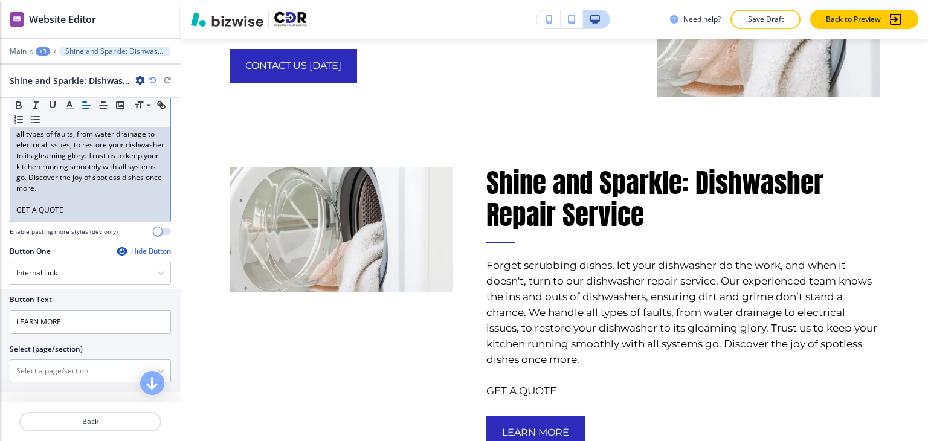
scroll to position [308, 0]
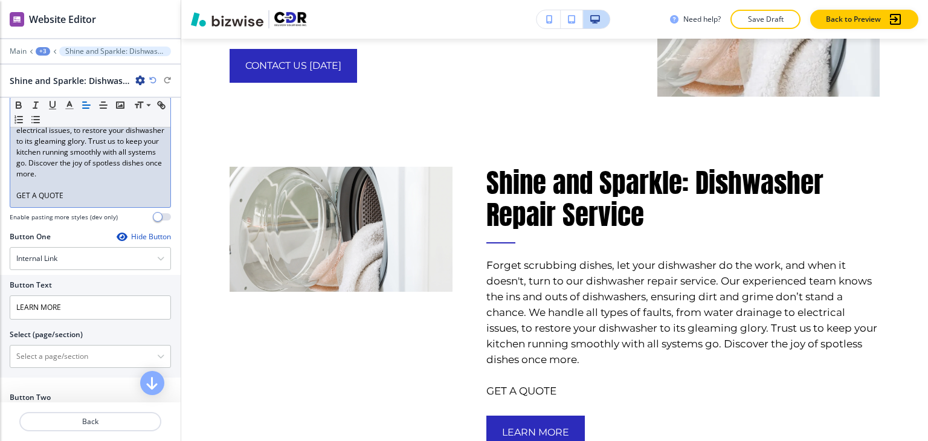
drag, startPoint x: 56, startPoint y: 203, endPoint x: -1, endPoint y: 204, distance: 56.8
click at [0, 0] on html "WELCOME TO YOUR WEBSITE PREVIEW Want to try out the Website Editor? Edit this s…" at bounding box center [464, 0] width 928 height 0
copy p "GET A QUOTE"
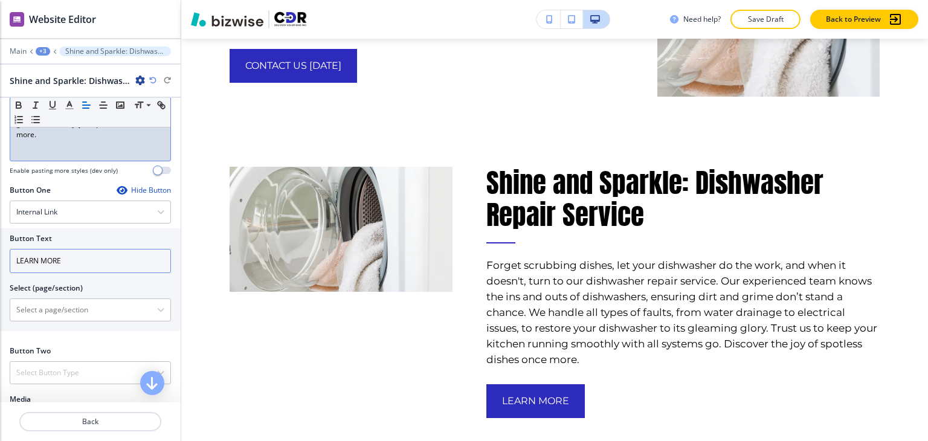
scroll to position [348, 0]
click at [99, 254] on input "LEARN MORE" at bounding box center [90, 260] width 161 height 24
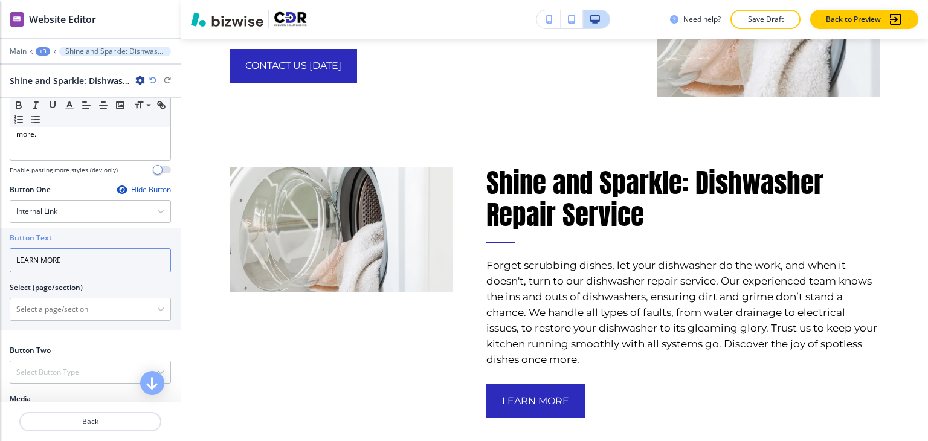
click at [99, 254] on input "LEARN MORE" at bounding box center [90, 260] width 161 height 24
paste input "GET A QUOTE"
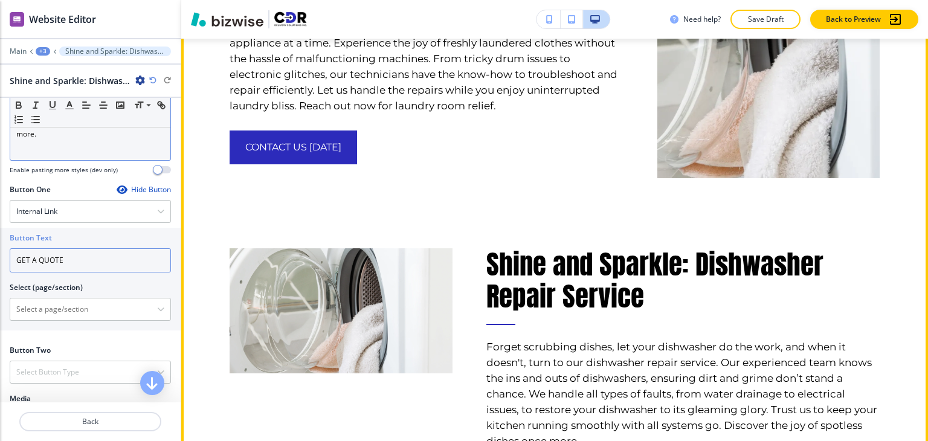
scroll to position [2137, 0]
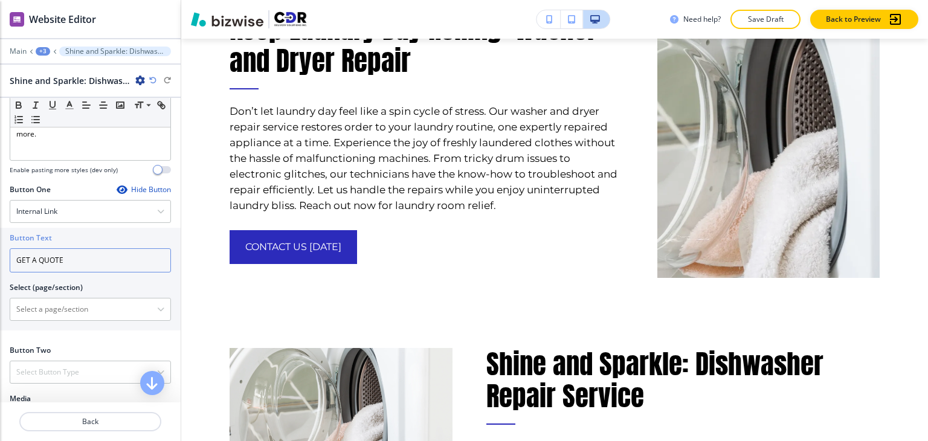
type input "GET A QUOTE"
click at [42, 50] on div "+3" at bounding box center [43, 51] width 15 height 8
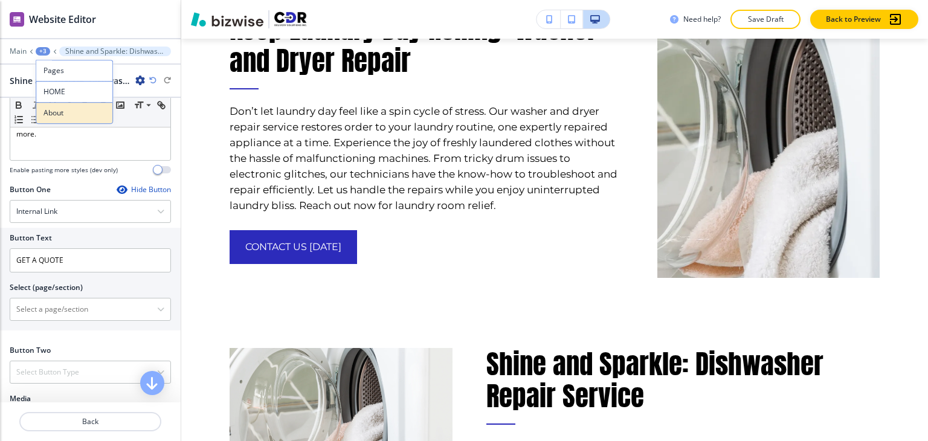
click at [56, 113] on p "About" at bounding box center [75, 113] width 62 height 11
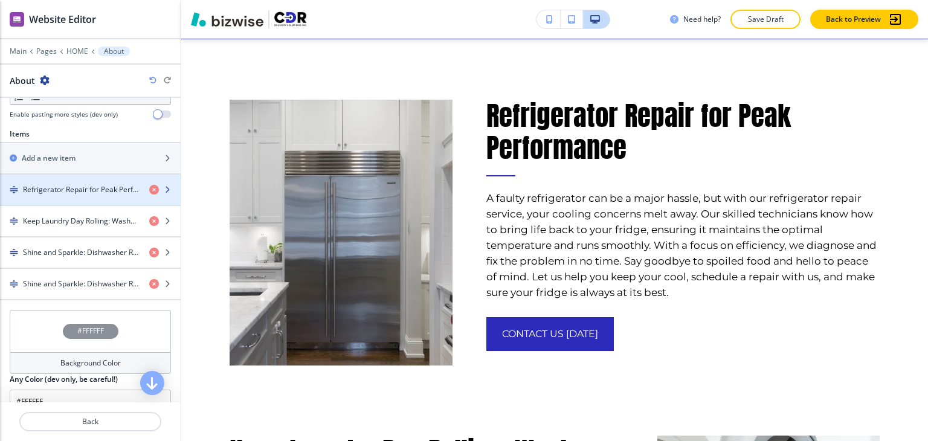
scroll to position [423, 0]
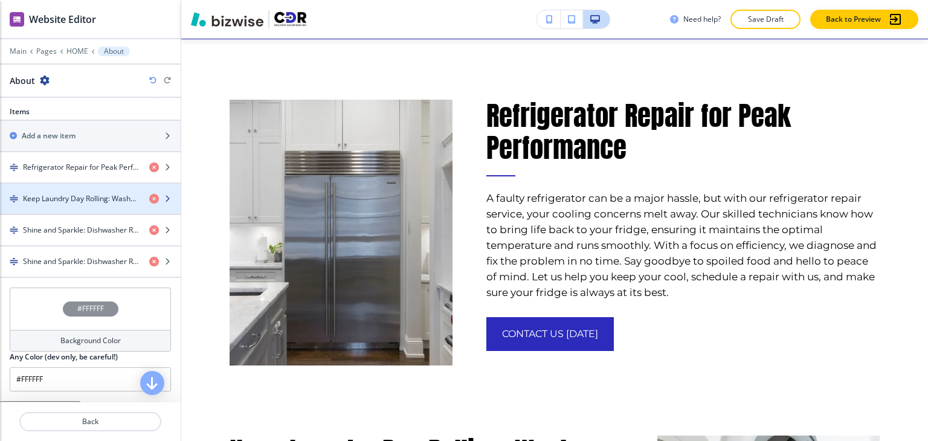
click at [94, 208] on div "button" at bounding box center [90, 209] width 181 height 10
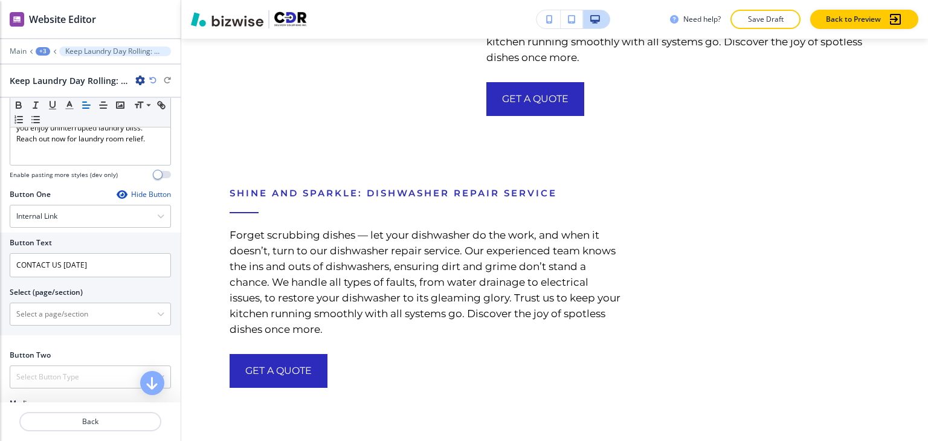
scroll to position [363, 0]
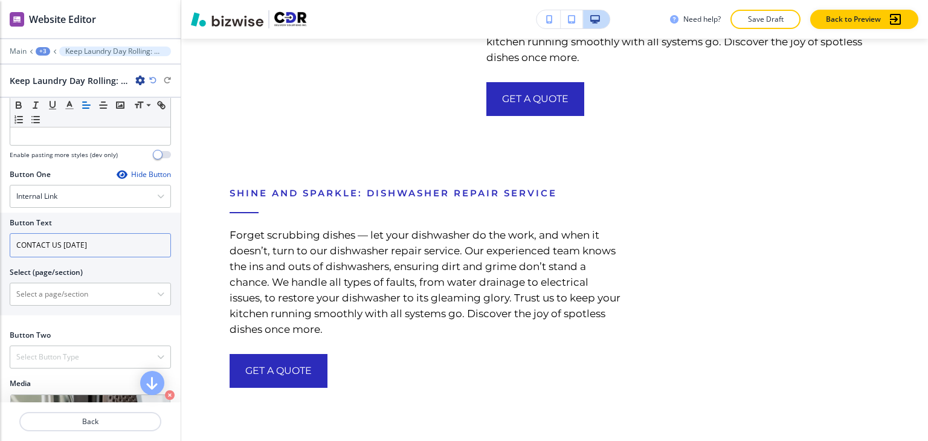
click at [114, 248] on input "CONTACT US [DATE]" at bounding box center [90, 245] width 161 height 24
paste input "LEARN MORE"
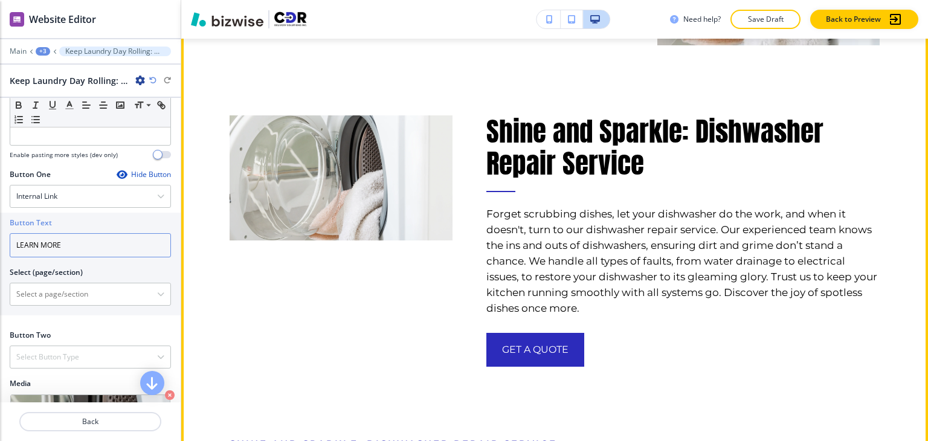
scroll to position [2318, 0]
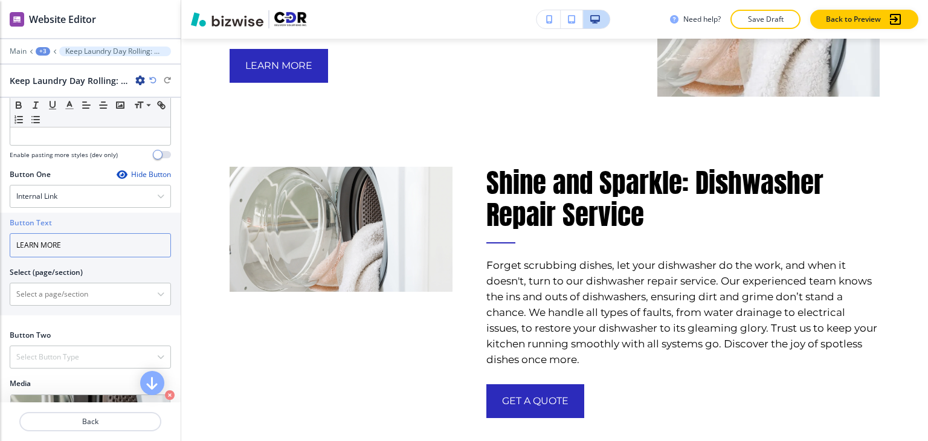
type input "LEARN MORE"
click at [44, 50] on div "+3" at bounding box center [43, 51] width 15 height 8
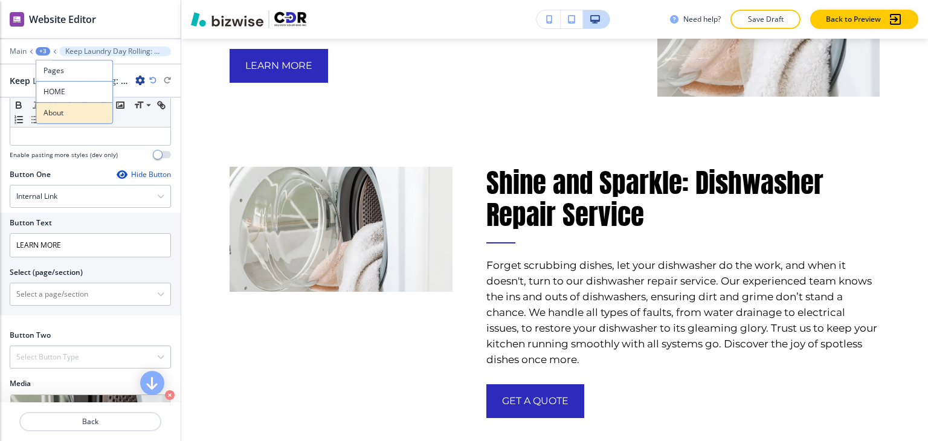
click at [68, 112] on p "About" at bounding box center [75, 113] width 62 height 11
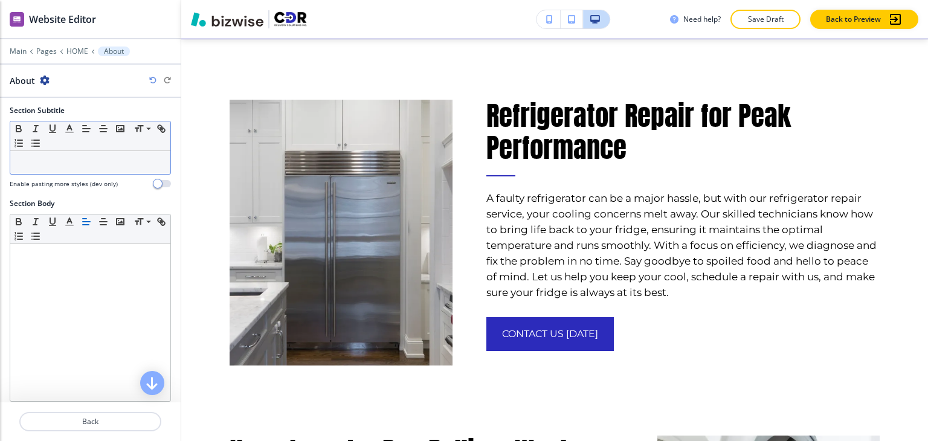
scroll to position [302, 0]
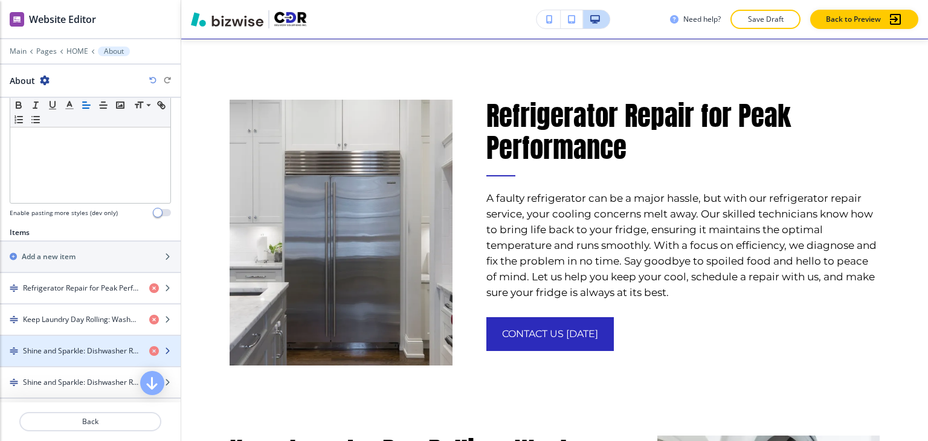
click at [91, 349] on h4 "Shine and Sparkle: Dishwasher Repair Service" at bounding box center [81, 351] width 117 height 11
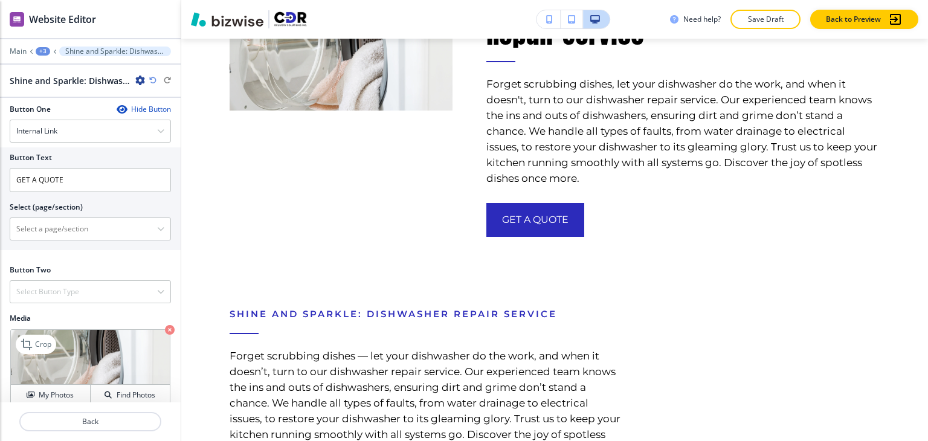
scroll to position [494, 0]
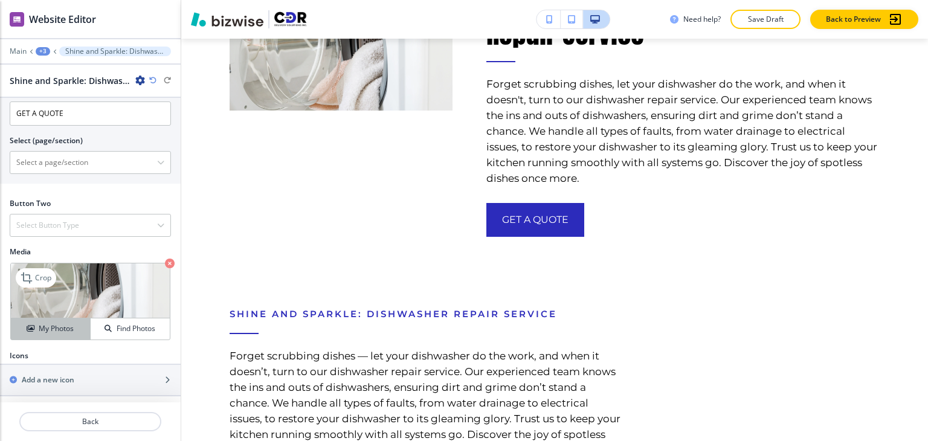
click at [53, 323] on h4 "My Photos" at bounding box center [56, 328] width 35 height 11
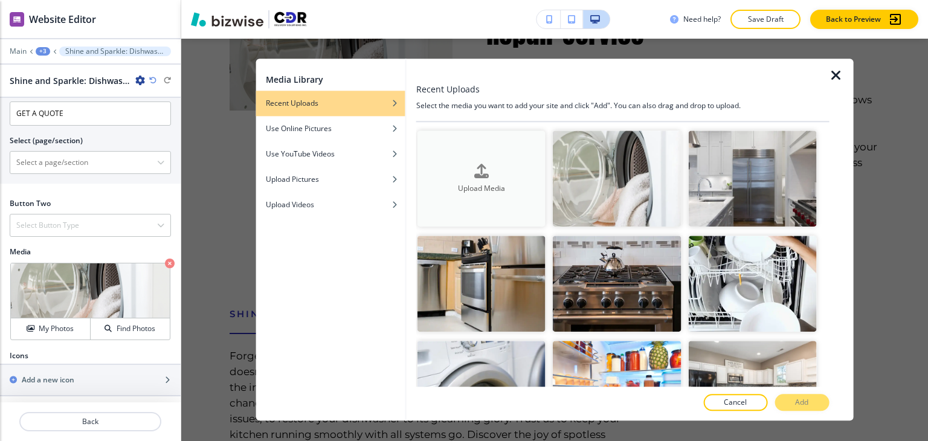
click at [477, 186] on h4 "Upload Media" at bounding box center [482, 188] width 128 height 11
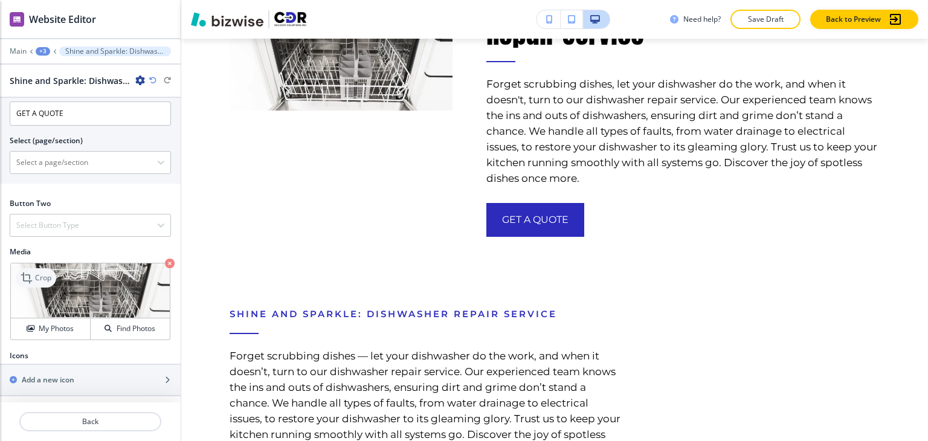
click at [35, 273] on p "Crop" at bounding box center [43, 278] width 16 height 11
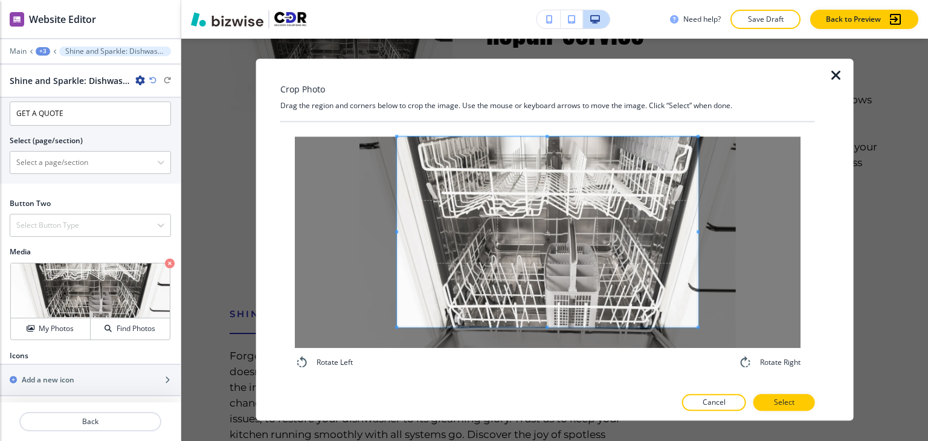
click at [547, 114] on div "Crop Photo Drag the region and corners below to crop the image. Use the mouse o…" at bounding box center [547, 240] width 535 height 362
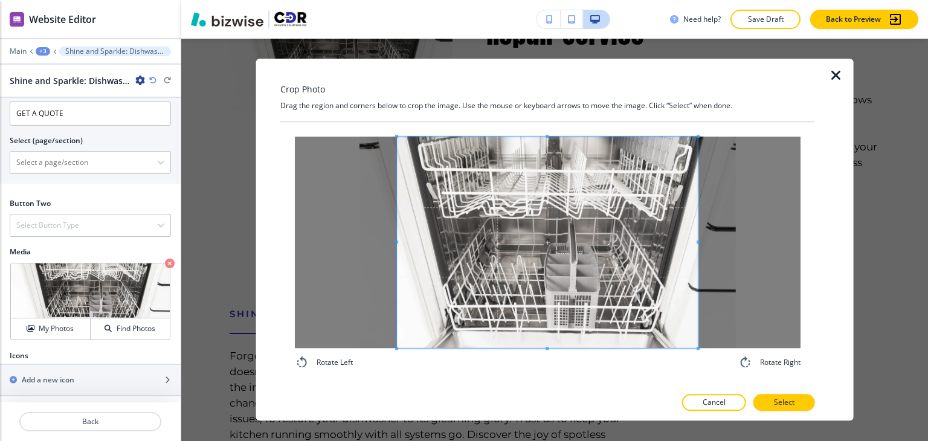
click at [545, 390] on div "Crop Photo Drag the region and corners below to crop the image. Use the mouse o…" at bounding box center [547, 240] width 535 height 362
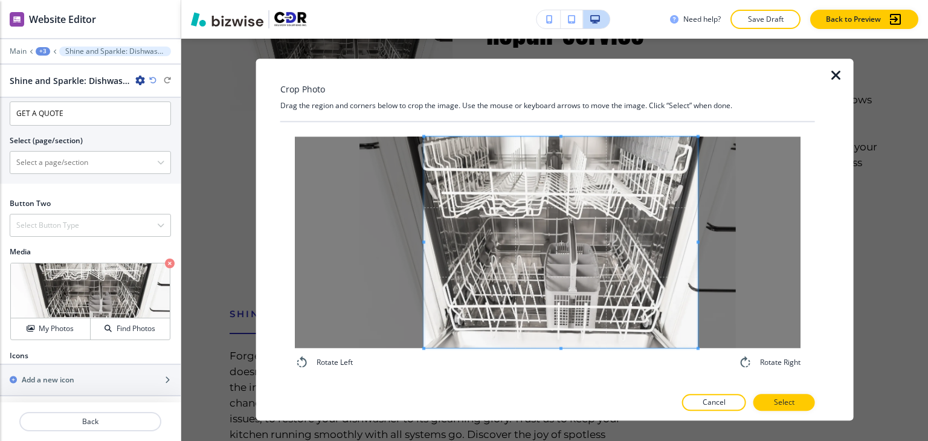
click at [428, 238] on div at bounding box center [561, 243] width 274 height 212
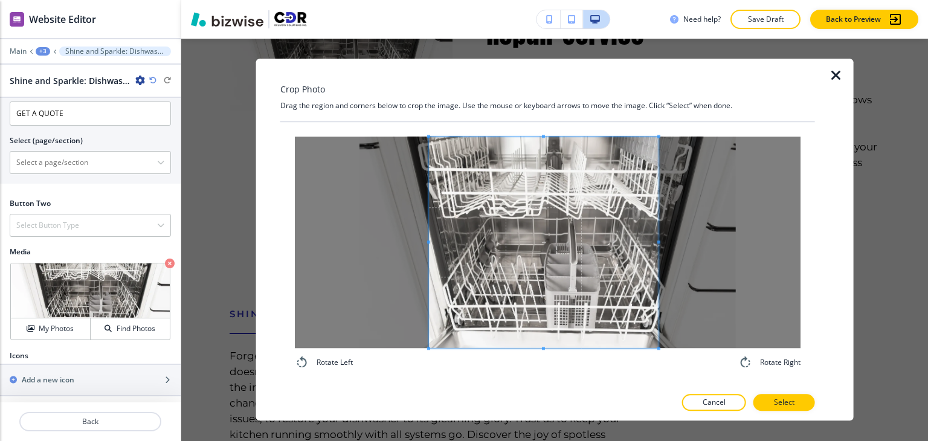
click at [656, 247] on div at bounding box center [544, 243] width 230 height 212
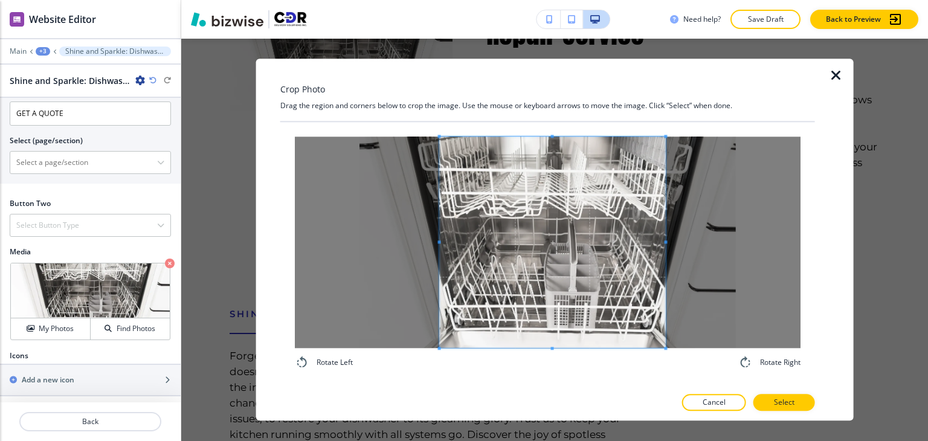
click at [601, 283] on span at bounding box center [552, 243] width 226 height 212
click at [791, 403] on p "Select" at bounding box center [784, 403] width 21 height 11
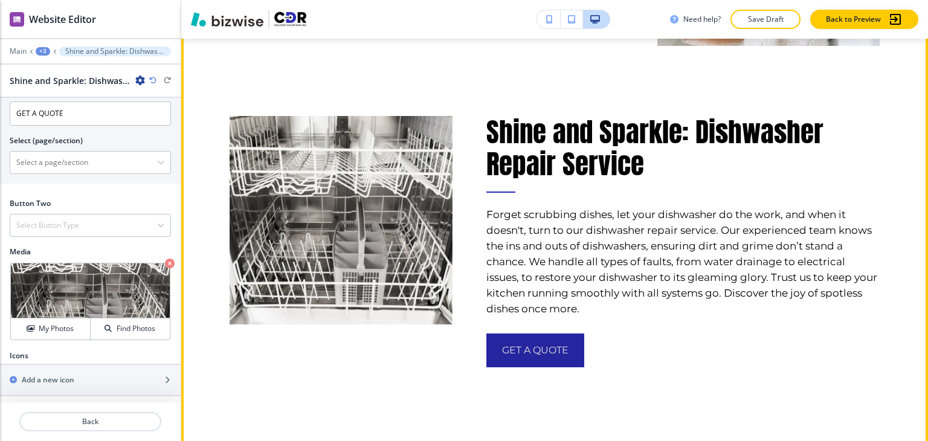
scroll to position [2439, 0]
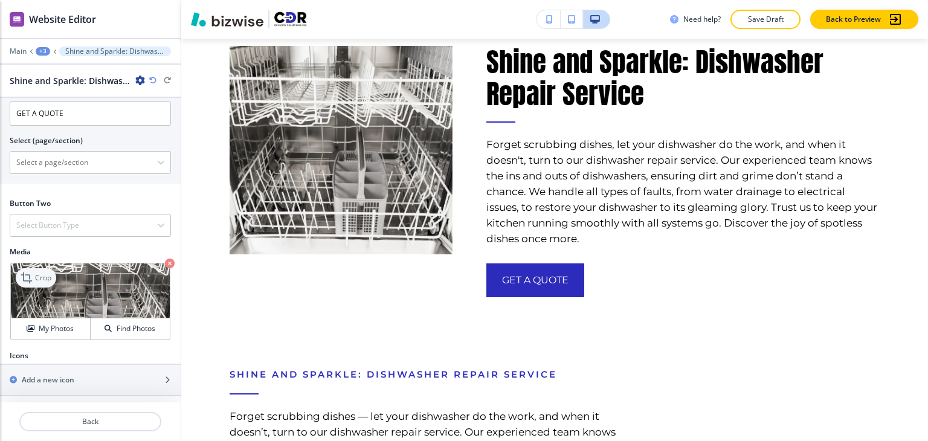
click at [46, 275] on p "Crop" at bounding box center [43, 278] width 16 height 11
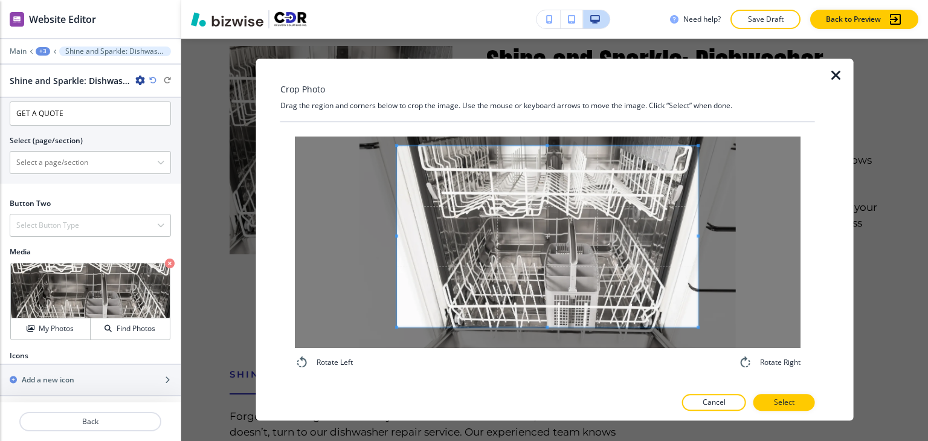
click at [546, 120] on div "Crop Photo Drag the region and corners below to crop the image. Use the mouse o…" at bounding box center [547, 240] width 535 height 362
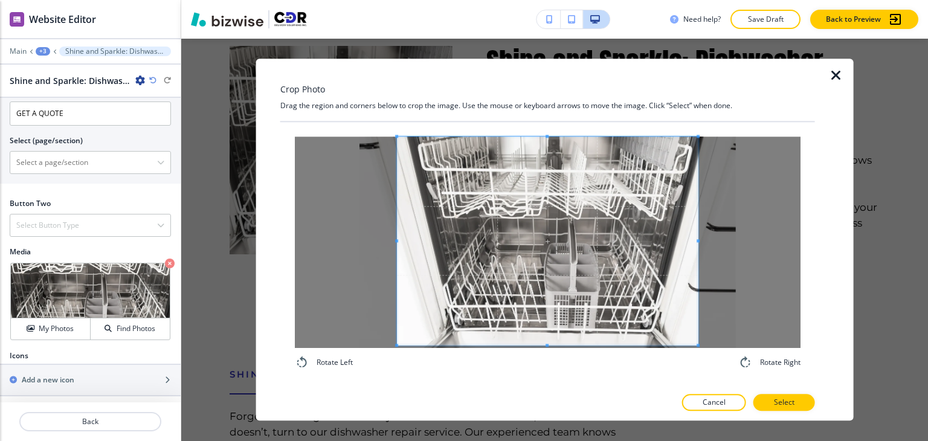
click at [539, 382] on div "Rotate Left Rotate Right" at bounding box center [547, 253] width 535 height 262
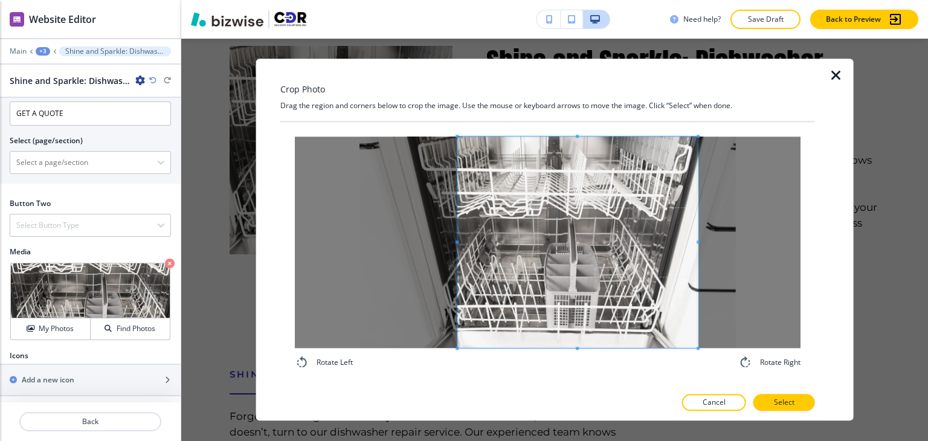
click at [456, 241] on span at bounding box center [457, 242] width 3 height 3
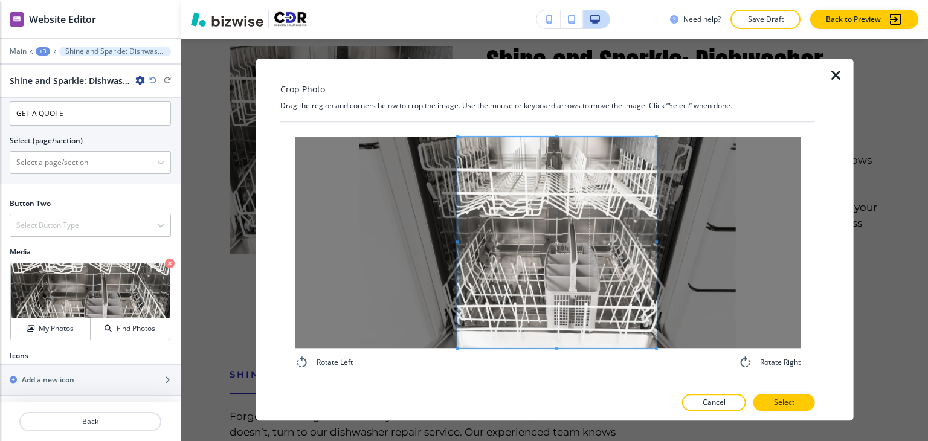
click at [656, 251] on span at bounding box center [656, 243] width 3 height 212
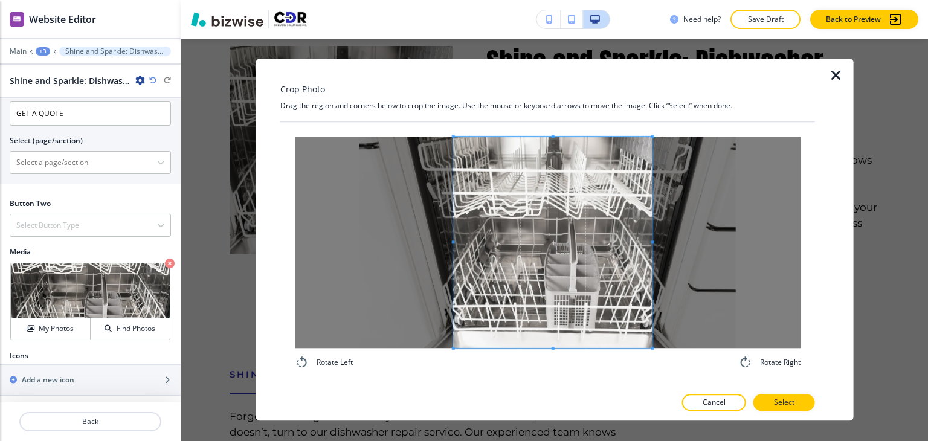
click at [593, 289] on span at bounding box center [553, 243] width 199 height 212
click at [781, 408] on button "Select" at bounding box center [785, 403] width 62 height 17
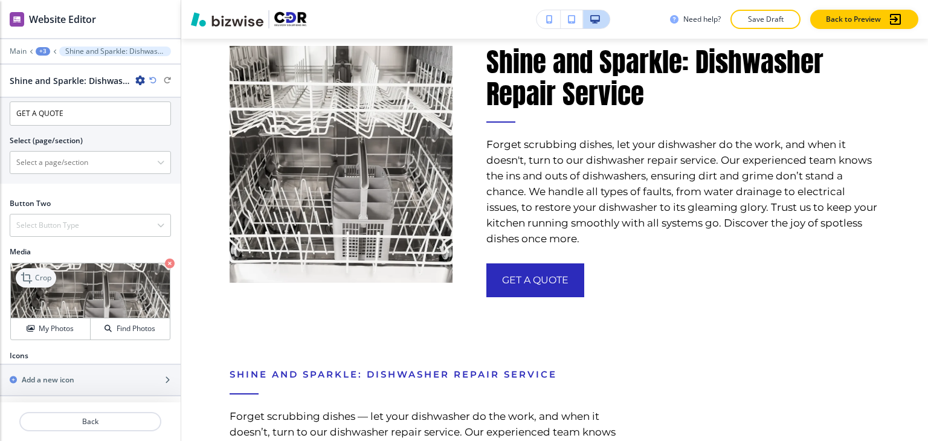
click at [29, 273] on icon at bounding box center [26, 278] width 11 height 11
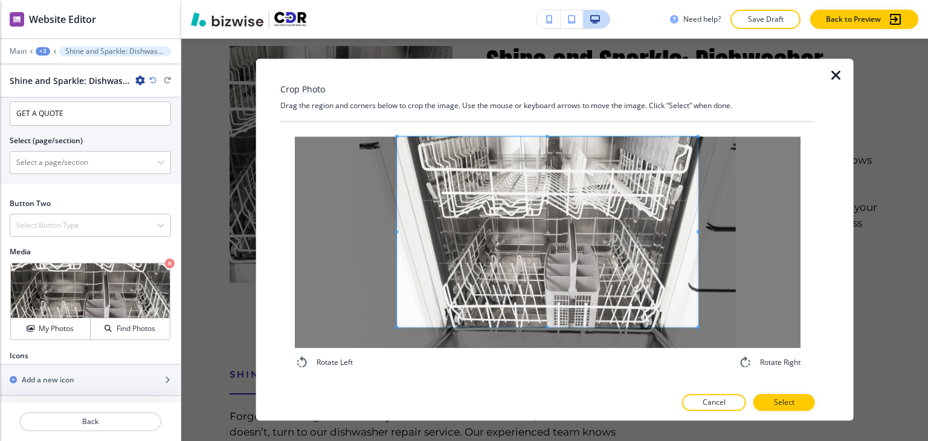
click at [547, 105] on div "Crop Photo Drag the region and corners below to crop the image. Use the mouse o…" at bounding box center [547, 240] width 535 height 362
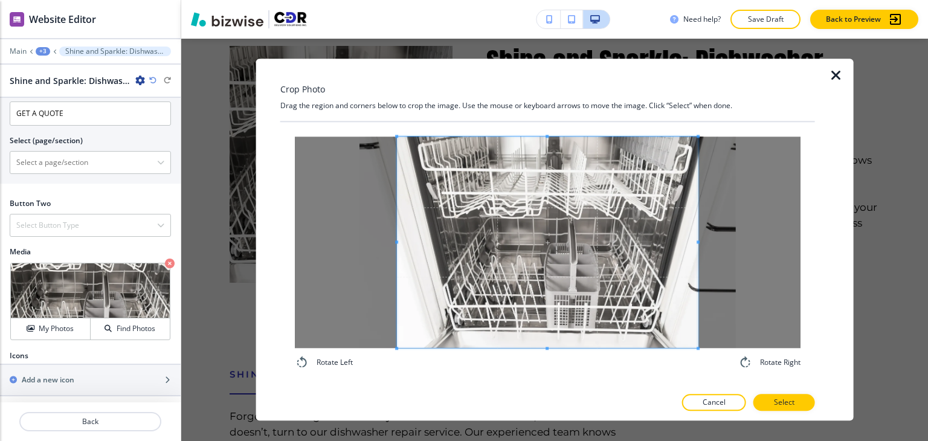
click at [544, 407] on div "Crop Photo Drag the region and corners below to crop the image. Use the mouse o…" at bounding box center [547, 240] width 535 height 362
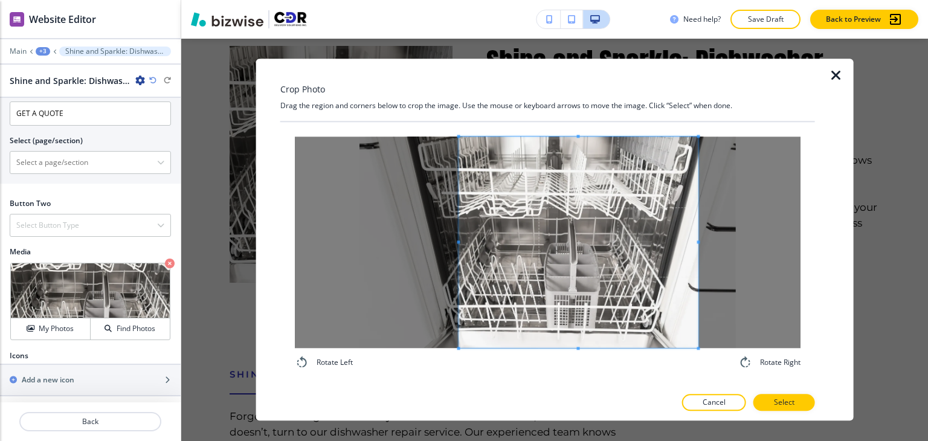
click at [459, 248] on span at bounding box center [458, 243] width 3 height 212
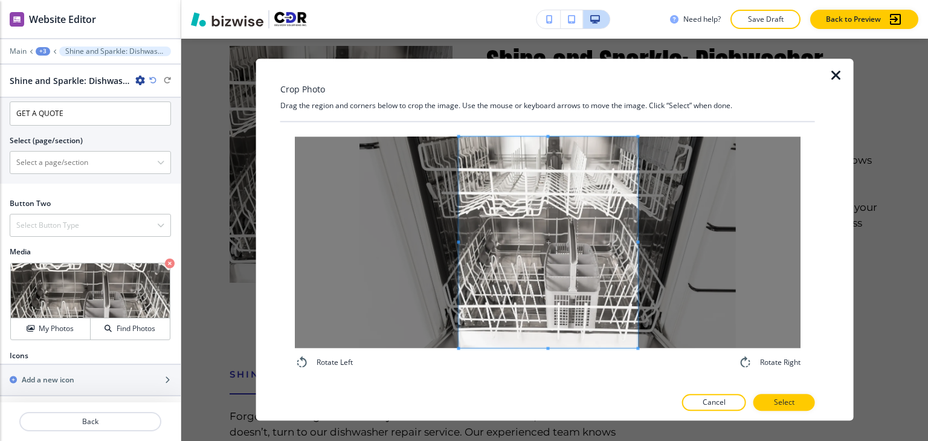
click at [638, 256] on div at bounding box center [548, 243] width 179 height 212
click at [453, 241] on span at bounding box center [454, 242] width 3 height 3
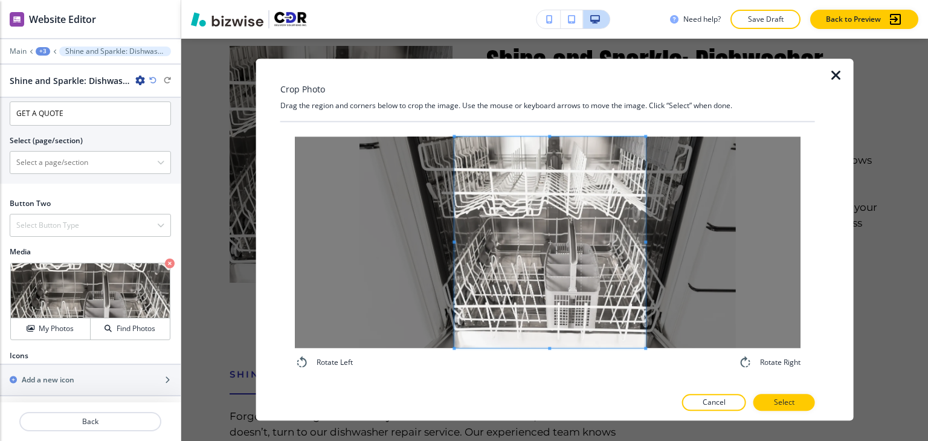
click at [645, 241] on span at bounding box center [645, 242] width 3 height 3
click at [642, 241] on span at bounding box center [643, 242] width 3 height 3
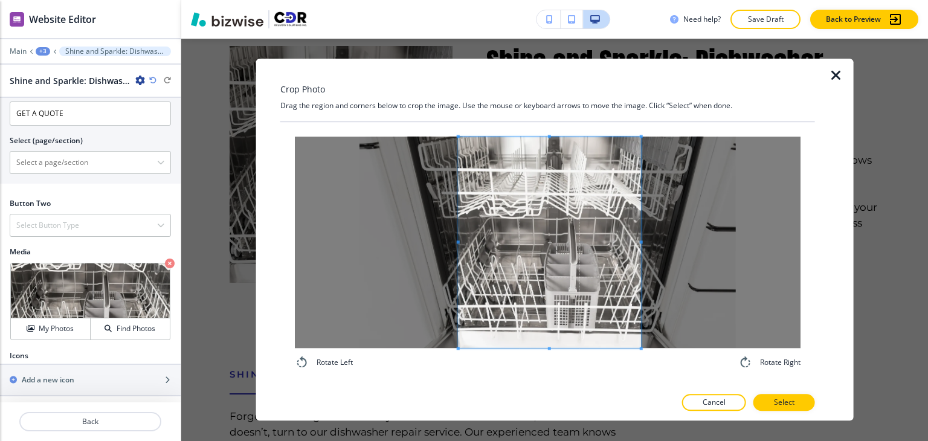
click at [459, 242] on span at bounding box center [458, 242] width 3 height 3
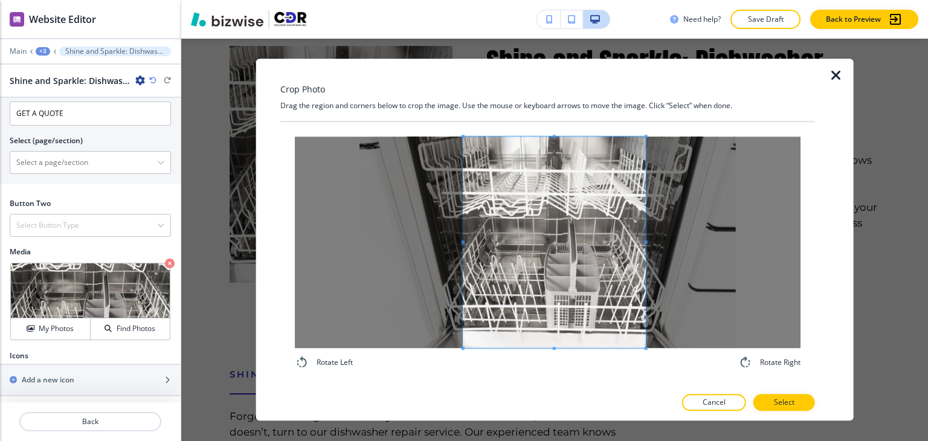
click at [505, 249] on span at bounding box center [555, 243] width 183 height 212
click at [588, 298] on span at bounding box center [555, 243] width 183 height 212
click at [781, 401] on p "Select" at bounding box center [784, 403] width 21 height 11
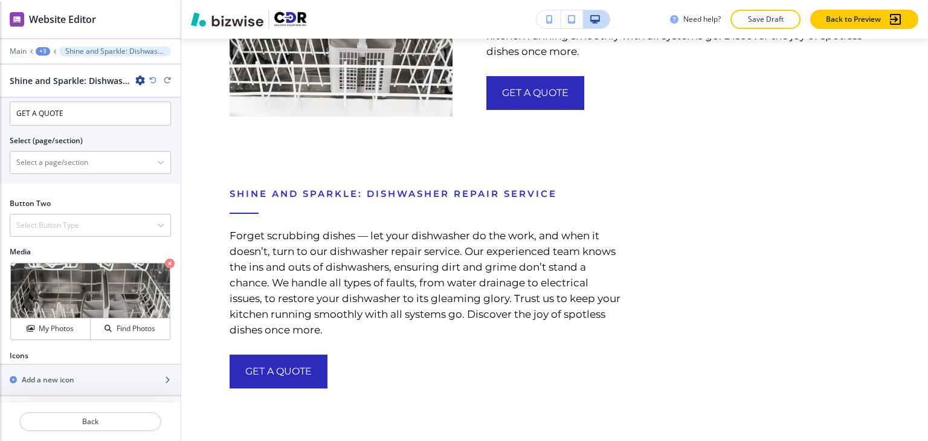
scroll to position [2681, 0]
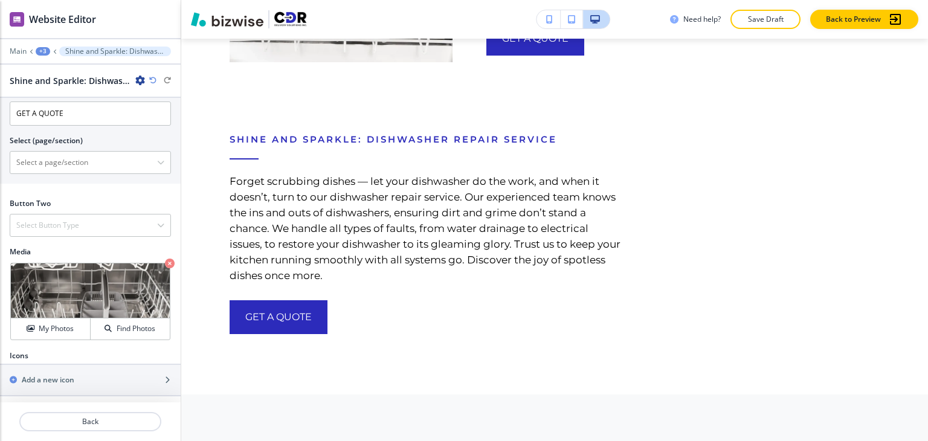
click at [39, 51] on div "+3" at bounding box center [43, 51] width 15 height 8
click at [65, 103] on button "About" at bounding box center [74, 113] width 77 height 22
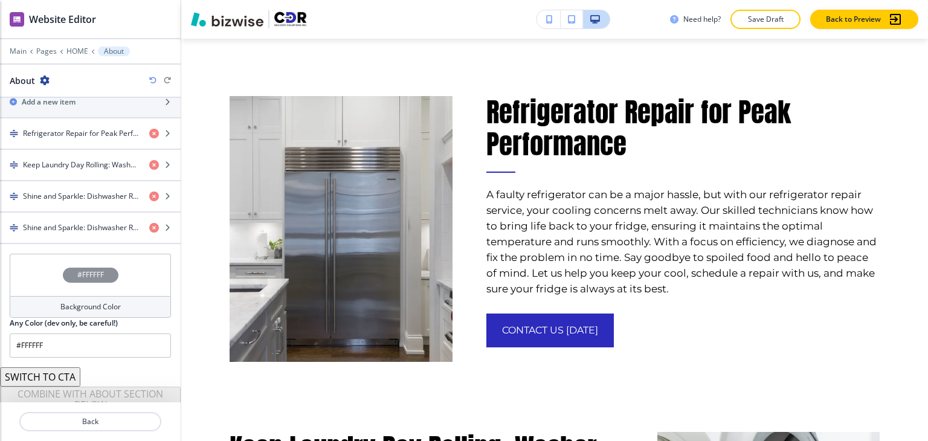
scroll to position [1714, 0]
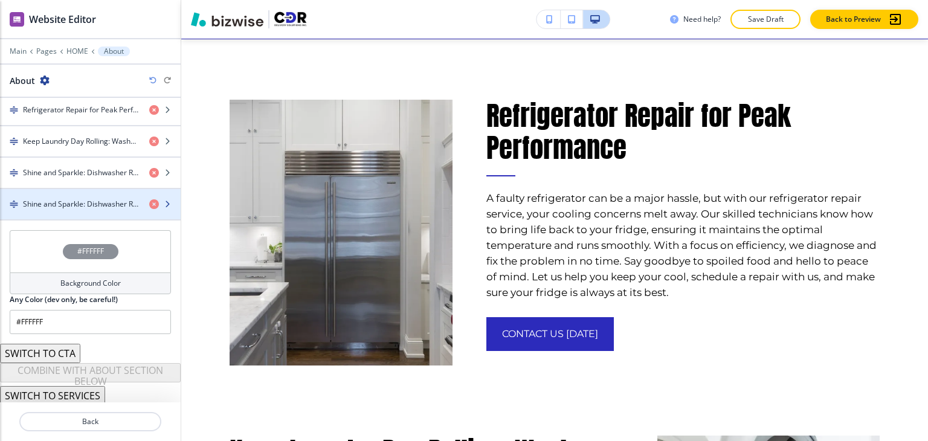
click at [77, 201] on h4 "Shine and Sparkle: Dishwasher Repair Service" at bounding box center [81, 204] width 117 height 11
click at [77, 203] on h4 "Shine and Sparkle: Dishwasher Repair Service" at bounding box center [81, 204] width 117 height 11
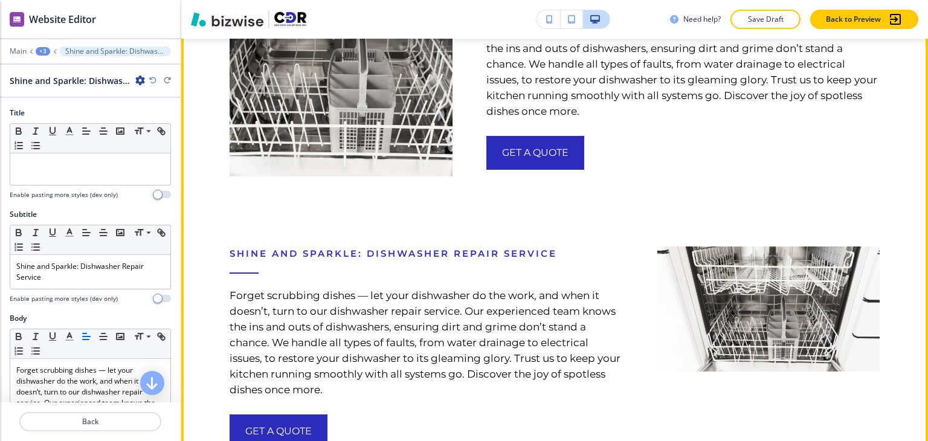
scroll to position [2560, 0]
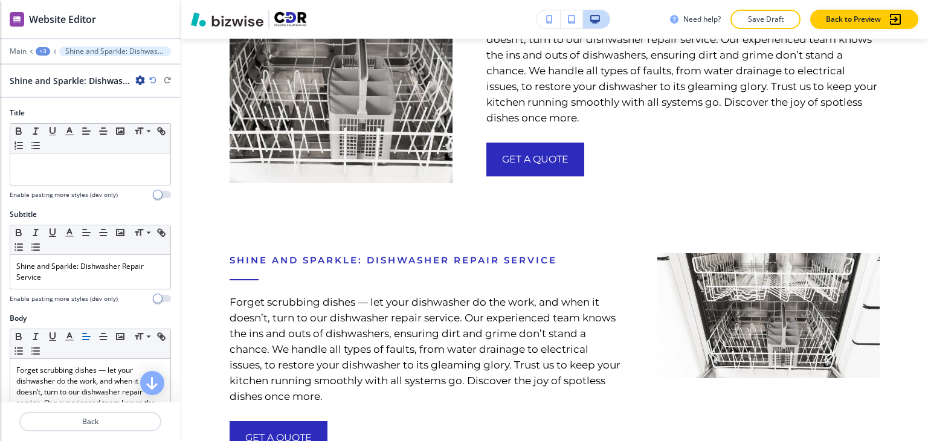
click at [45, 51] on div "+3" at bounding box center [43, 51] width 15 height 8
click at [87, 112] on p "About" at bounding box center [75, 113] width 62 height 11
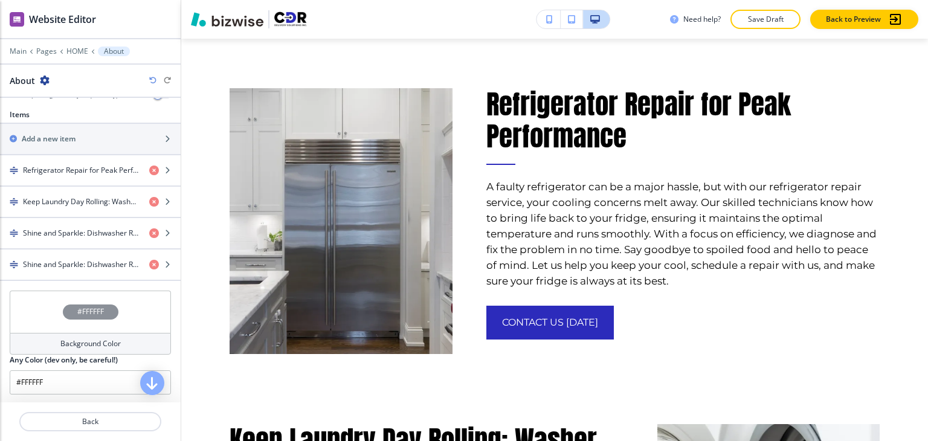
scroll to position [1714, 0]
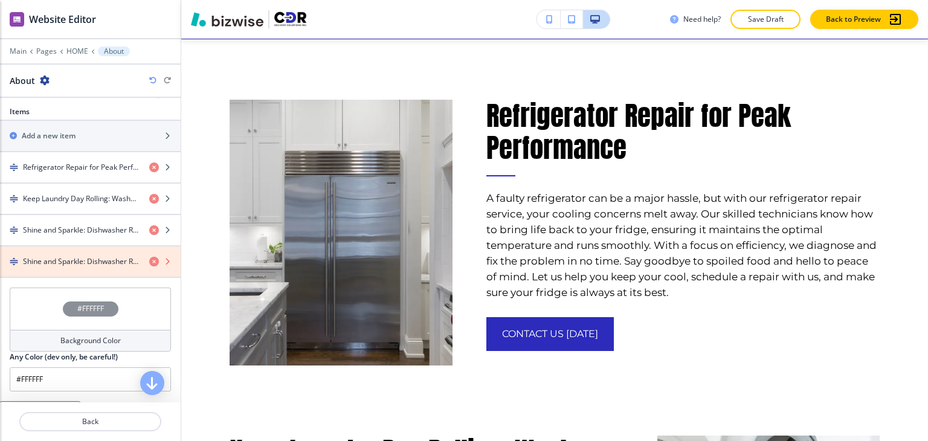
click at [149, 259] on icon "button" at bounding box center [154, 262] width 10 height 10
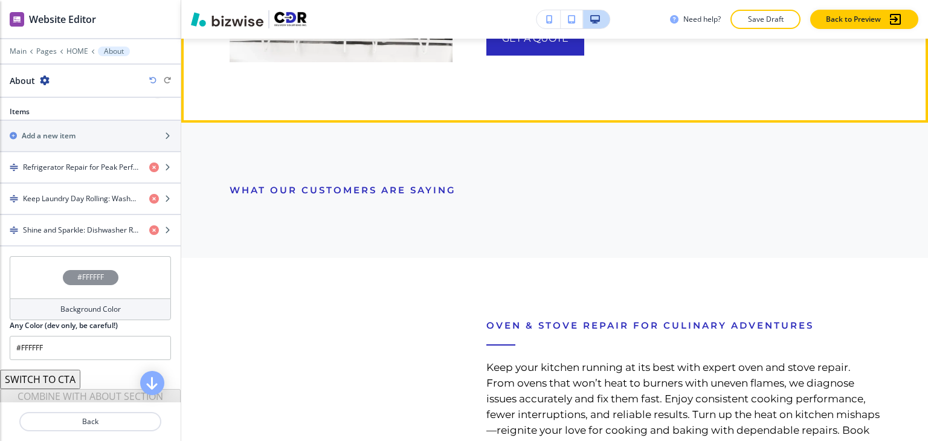
scroll to position [2621, 0]
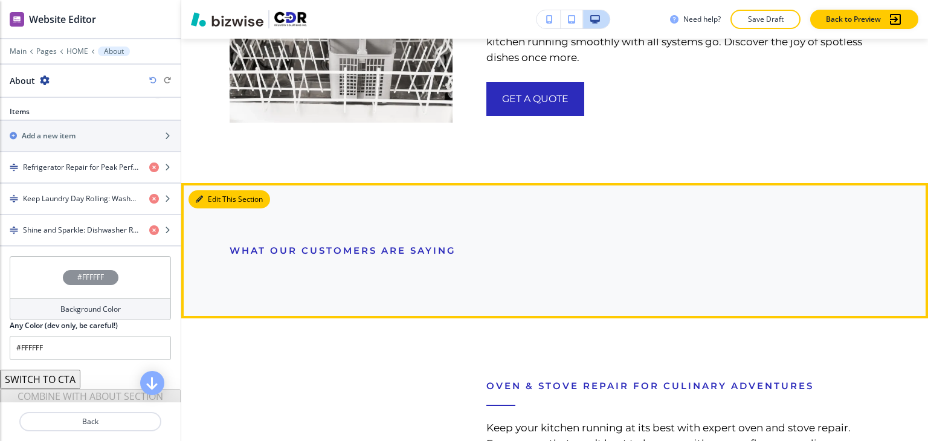
click at [212, 190] on button "Edit This Section" at bounding box center [230, 199] width 82 height 18
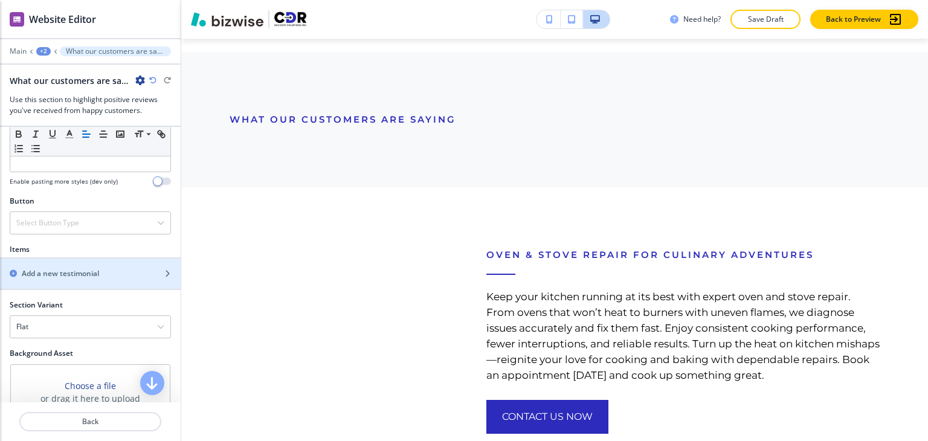
scroll to position [522, 0]
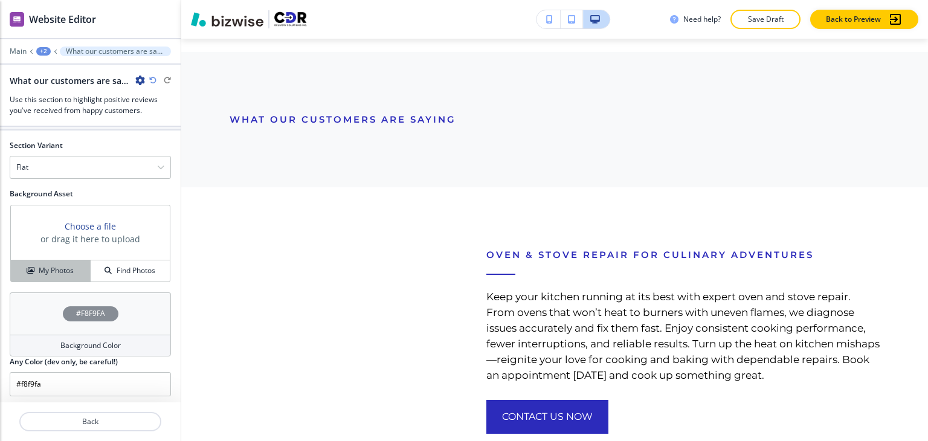
click at [65, 272] on h4 "My Photos" at bounding box center [56, 270] width 35 height 11
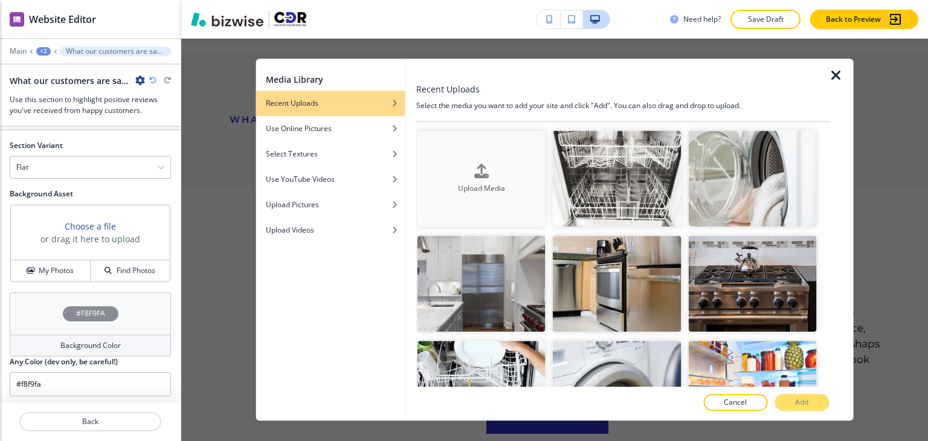
click at [462, 156] on button "Upload Media" at bounding box center [482, 179] width 128 height 96
click at [454, 172] on div "Upload Media" at bounding box center [482, 179] width 128 height 31
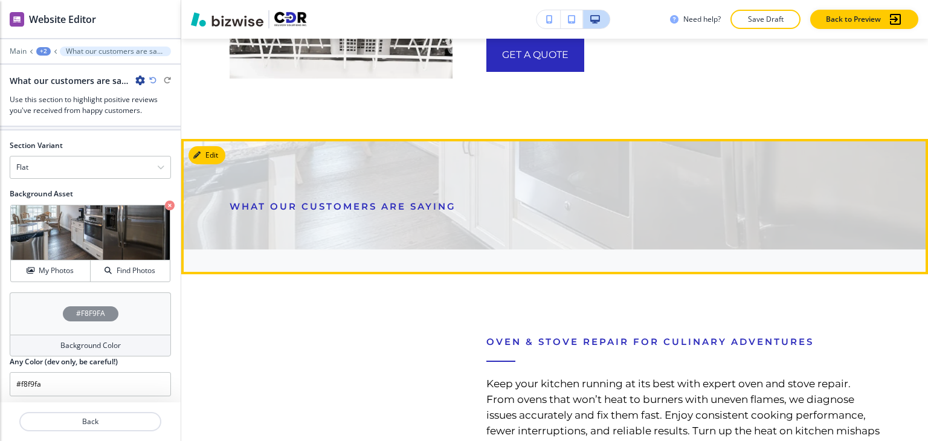
scroll to position [2631, 0]
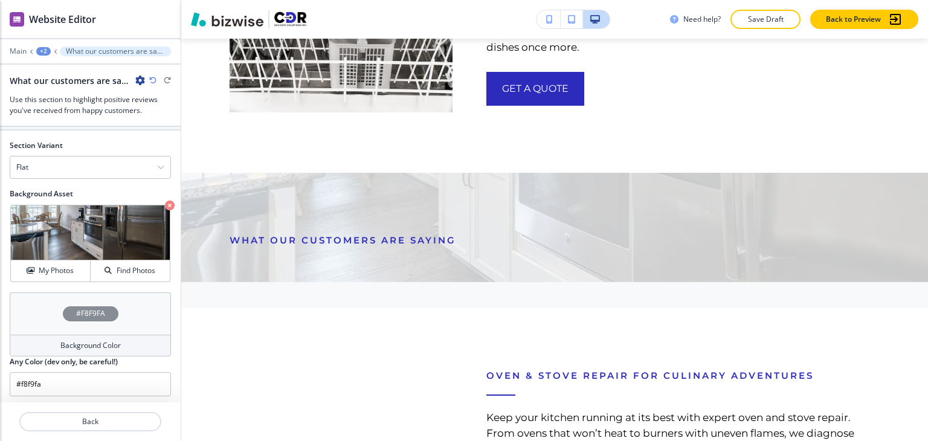
click at [99, 336] on div "Background Color" at bounding box center [90, 346] width 161 height 22
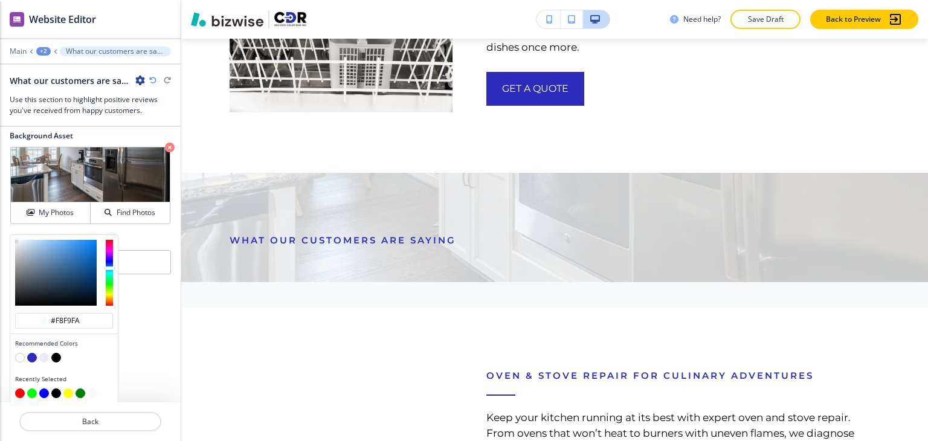
click at [60, 354] on button "button" at bounding box center [56, 358] width 10 height 10
type input "#000000"
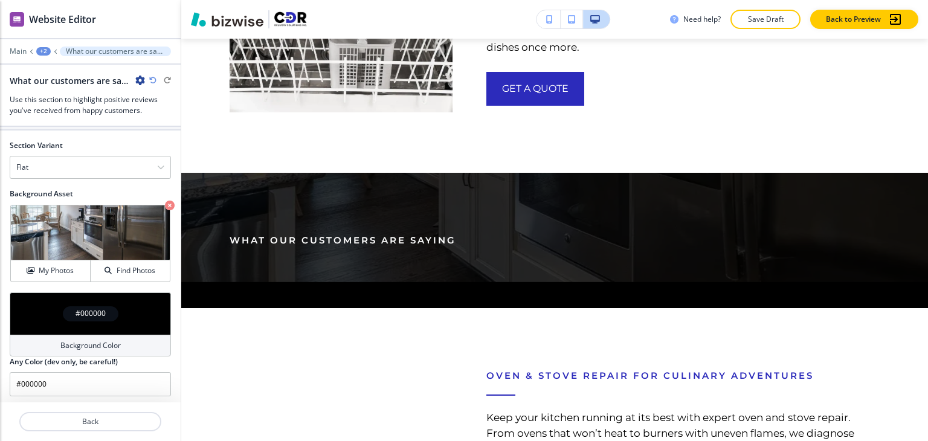
click at [95, 335] on div "Background Color" at bounding box center [90, 346] width 161 height 22
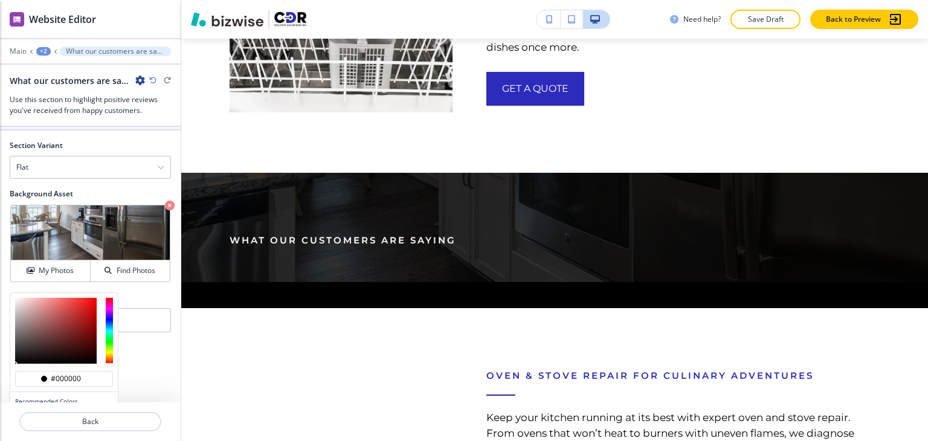
type input "#797575"
click at [18, 329] on div at bounding box center [56, 331] width 82 height 66
type input "#797575"
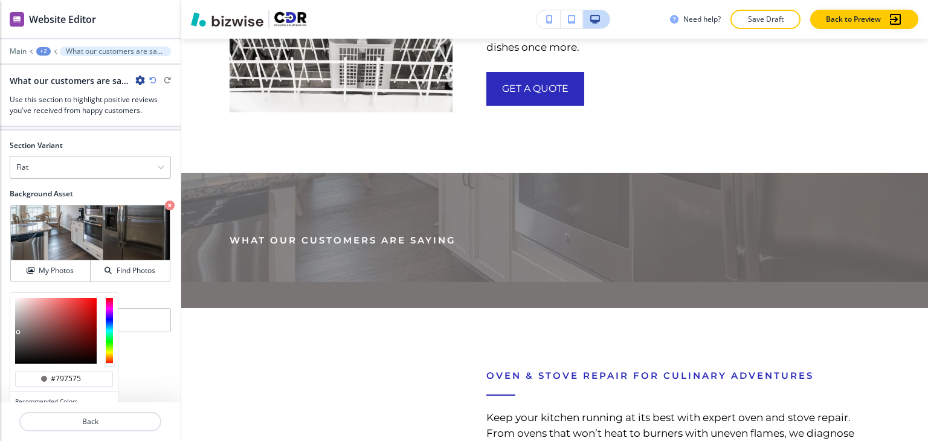
type input "#3a3434"
click at [23, 345] on div at bounding box center [56, 331] width 82 height 66
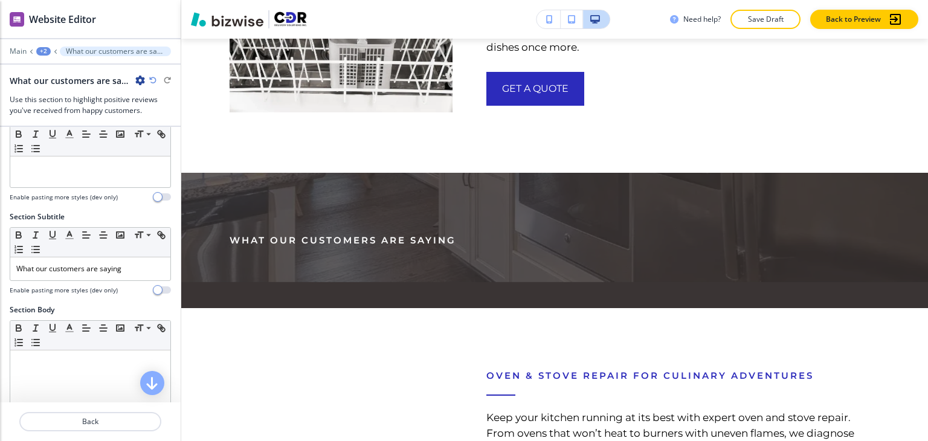
scroll to position [0, 0]
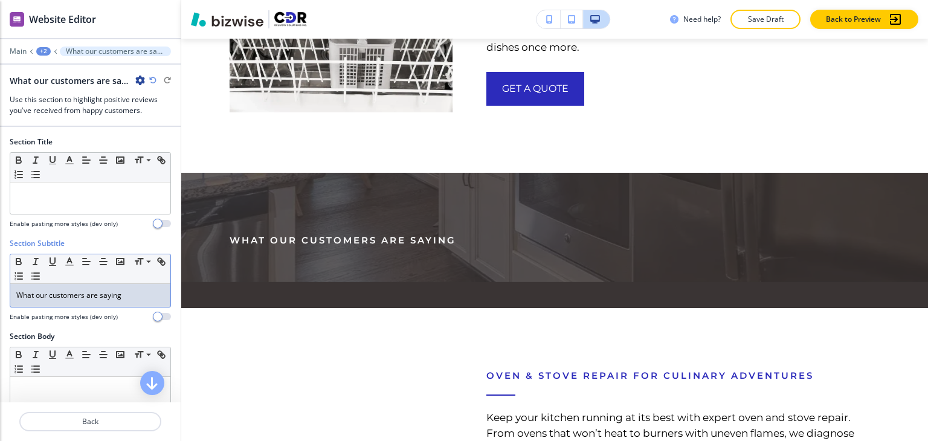
click at [83, 300] on div "What our customers are saying" at bounding box center [90, 295] width 160 height 23
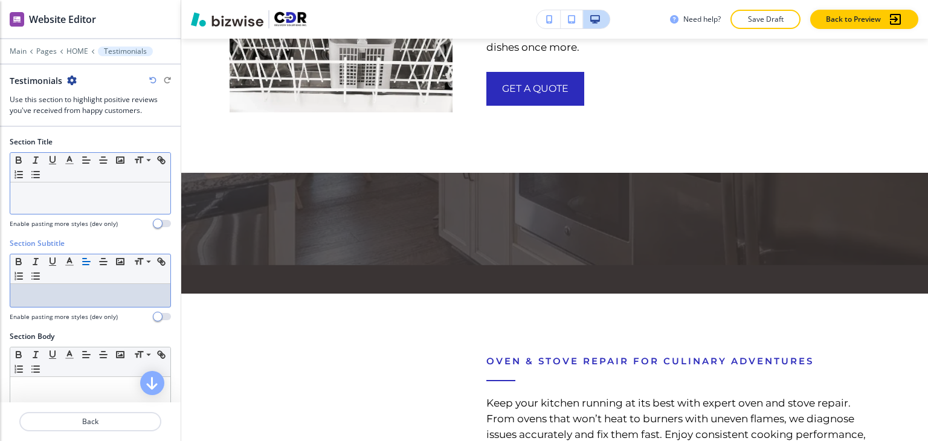
click at [92, 198] on div at bounding box center [90, 198] width 160 height 31
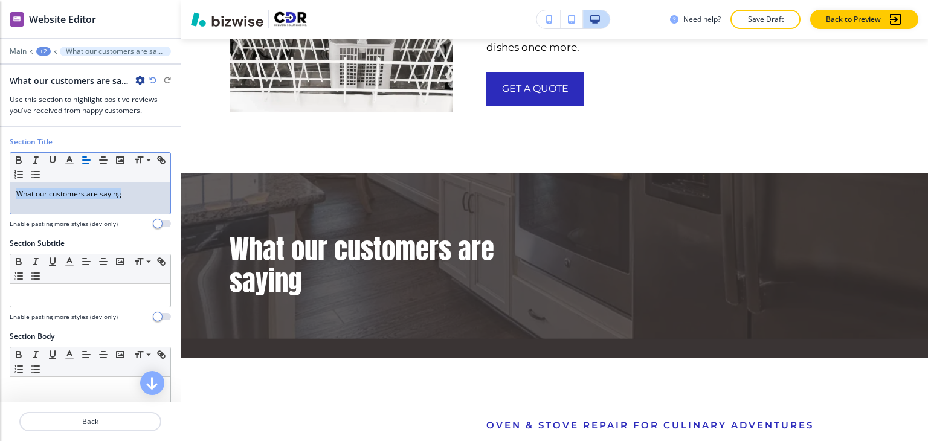
drag, startPoint x: 127, startPoint y: 195, endPoint x: -1, endPoint y: 193, distance: 127.5
click at [0, 0] on html "WELCOME TO YOUR WEBSITE PREVIEW Want to try out the Website Editor? Edit this s…" at bounding box center [464, 0] width 928 height 0
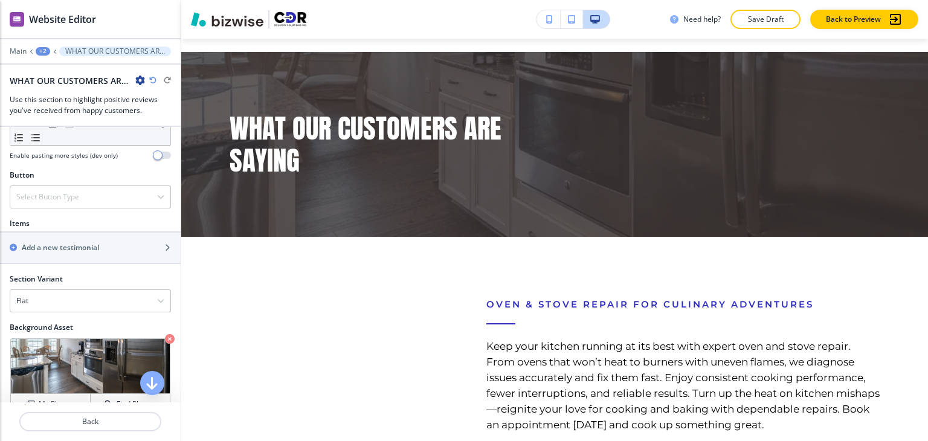
scroll to position [423, 0]
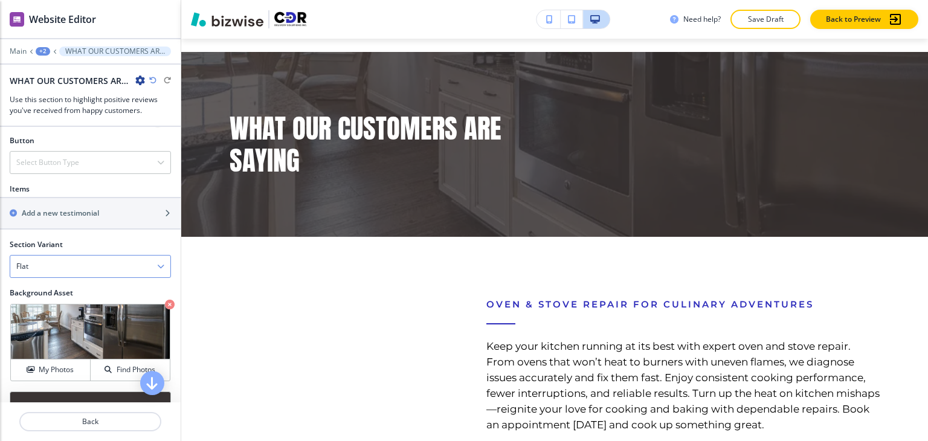
click at [79, 263] on div "Flat" at bounding box center [90, 267] width 160 height 22
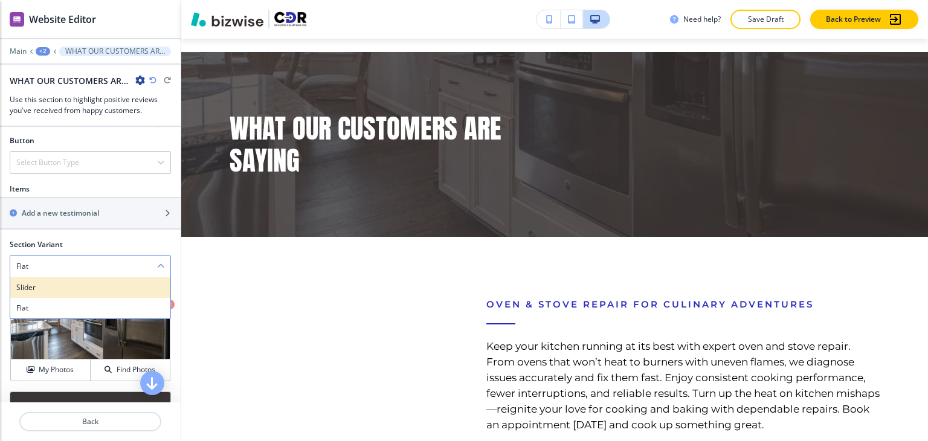
click at [77, 286] on h4 "Slider" at bounding box center [90, 287] width 148 height 11
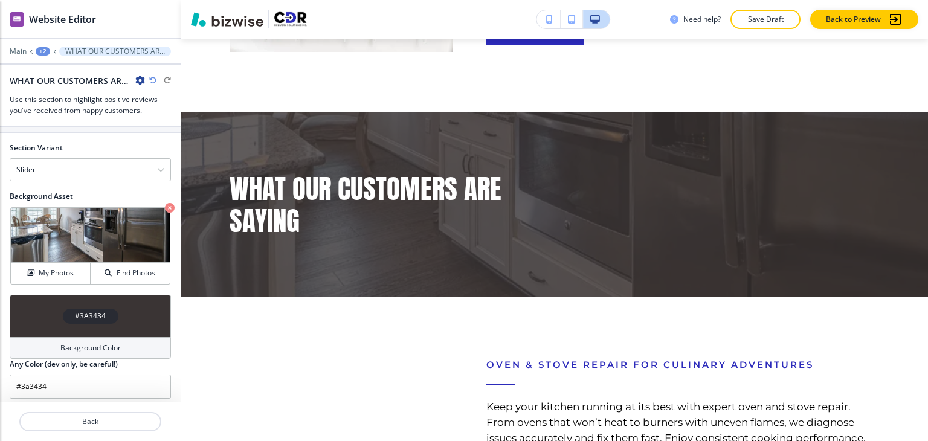
scroll to position [522, 0]
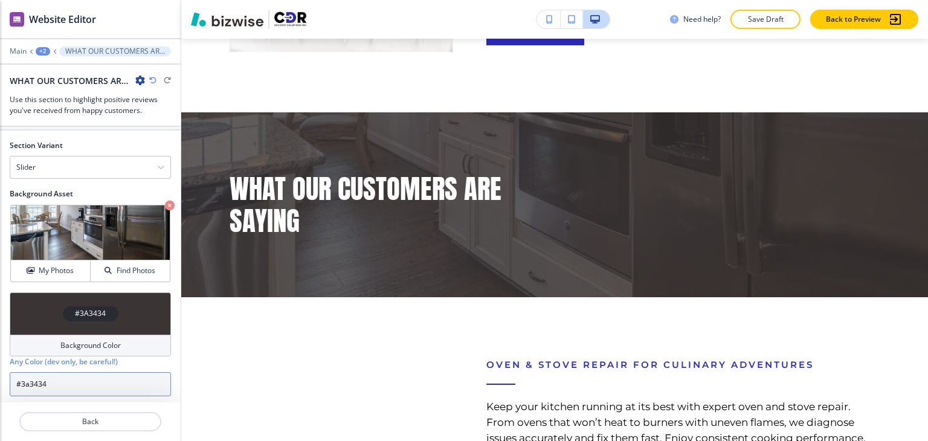
click at [55, 376] on input "#3a3434" at bounding box center [90, 384] width 161 height 24
click at [56, 376] on input "#3a3434" at bounding box center [90, 384] width 161 height 24
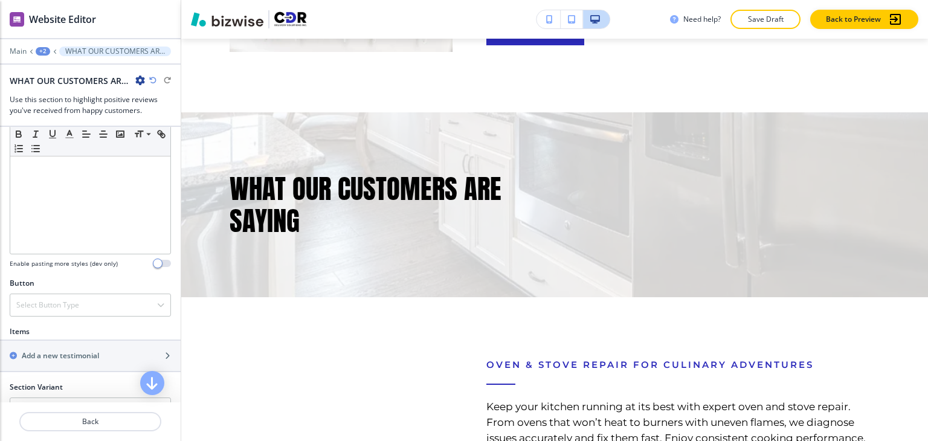
scroll to position [160, 0]
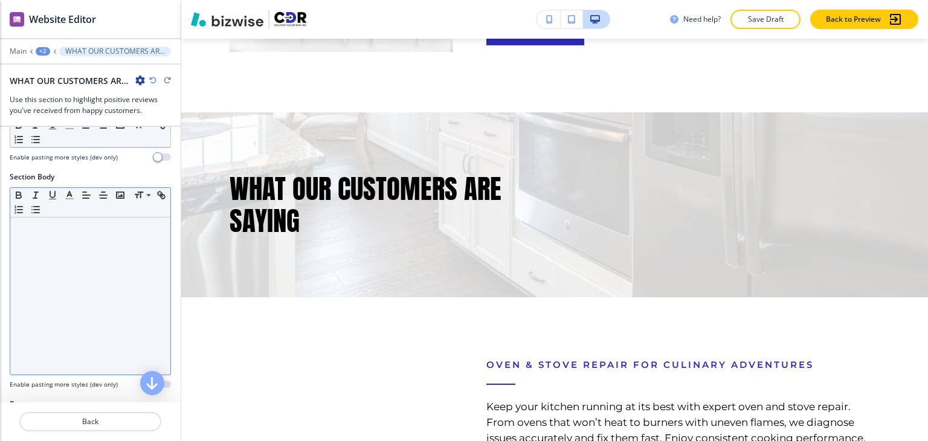
click at [89, 227] on p at bounding box center [90, 229] width 148 height 11
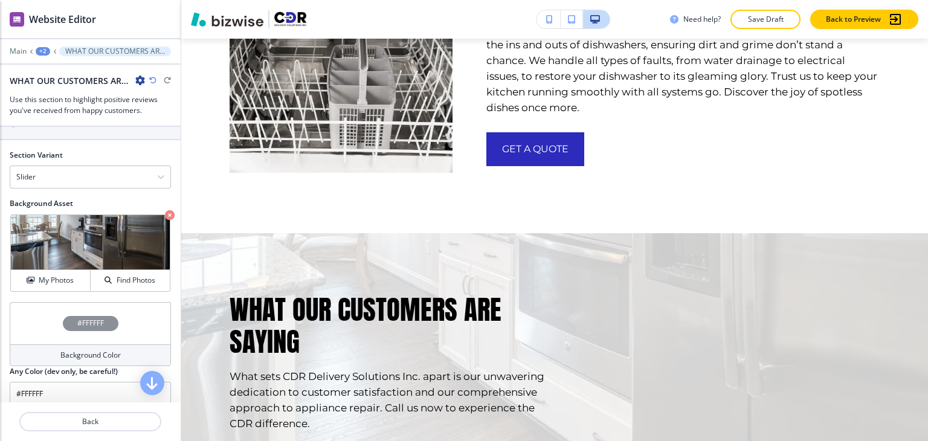
scroll to position [522, 0]
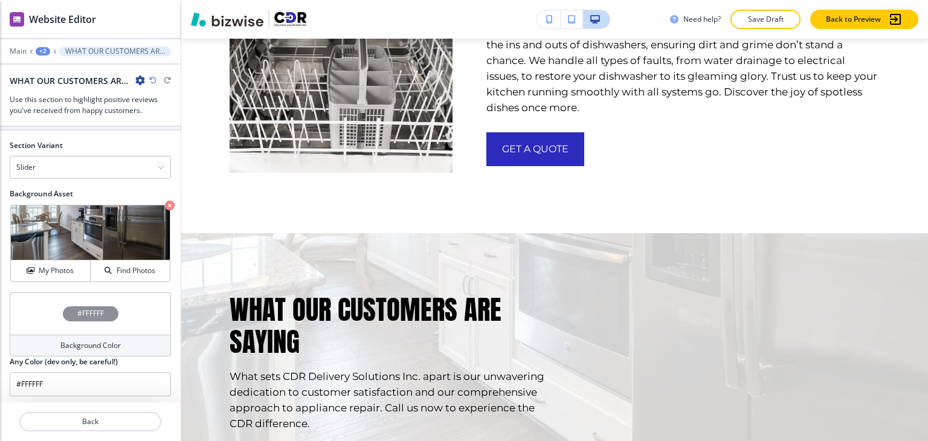
click at [112, 346] on h4 "Background Color" at bounding box center [90, 345] width 60 height 11
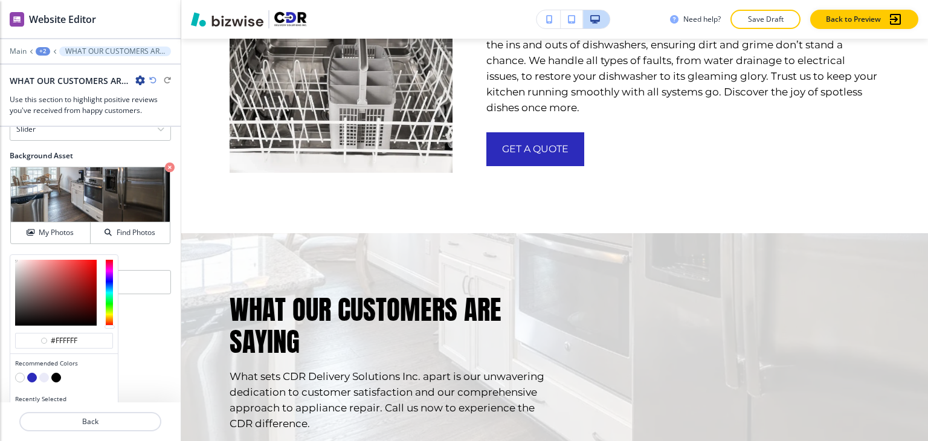
scroll to position [580, 0]
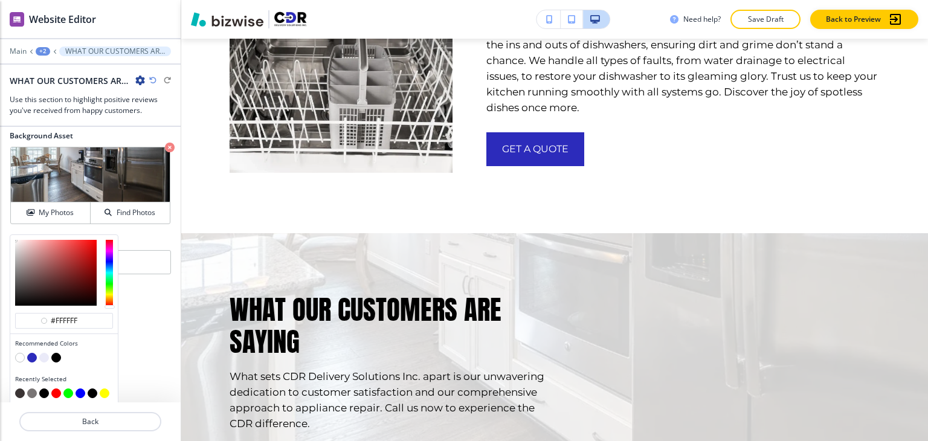
click at [33, 389] on button "button" at bounding box center [32, 394] width 10 height 10
type input "#797575"
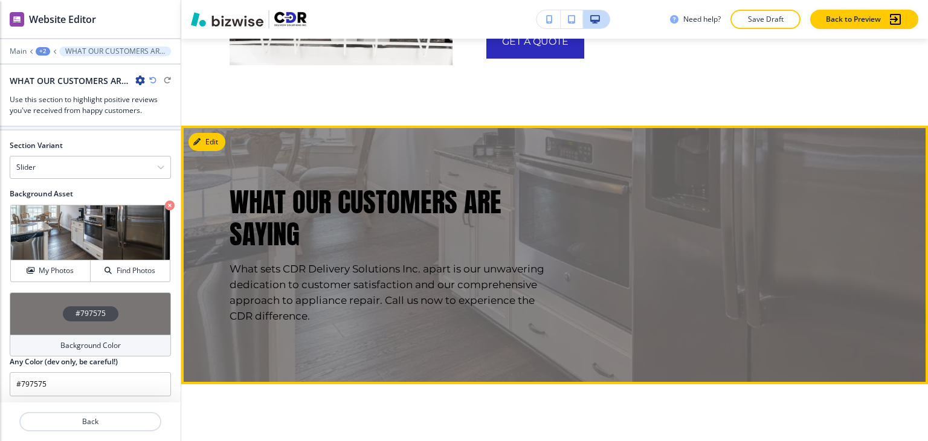
scroll to position [2691, 0]
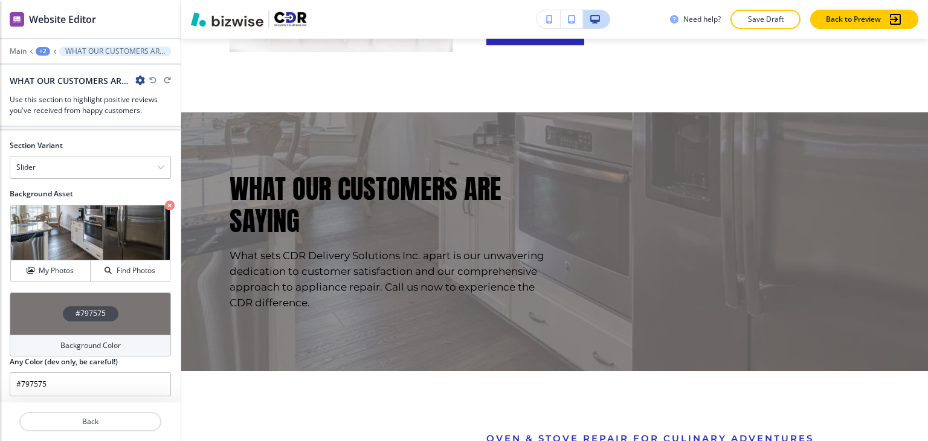
click at [60, 341] on h4 "Background Color" at bounding box center [90, 345] width 60 height 11
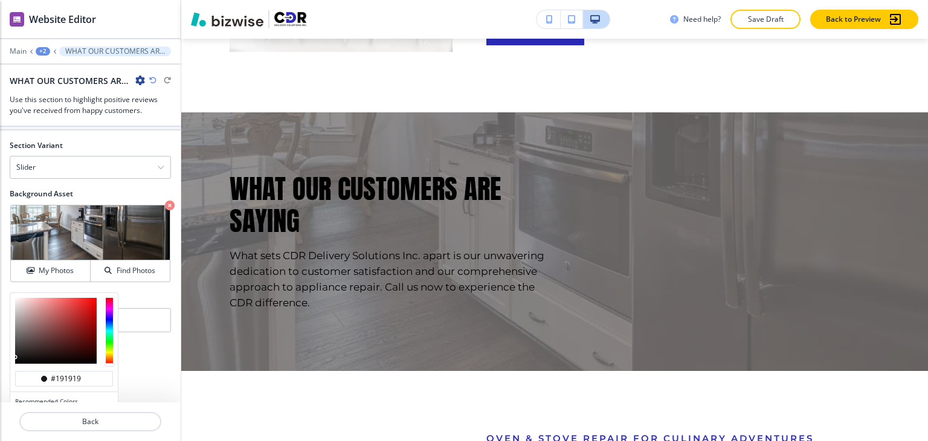
drag, startPoint x: 25, startPoint y: 344, endPoint x: 12, endPoint y: 357, distance: 17.5
click at [12, 357] on div at bounding box center [64, 331] width 108 height 76
click at [28, 371] on div "#191919" at bounding box center [64, 379] width 98 height 16
type input "#2c2a2a"
click at [18, 349] on div at bounding box center [56, 331] width 82 height 66
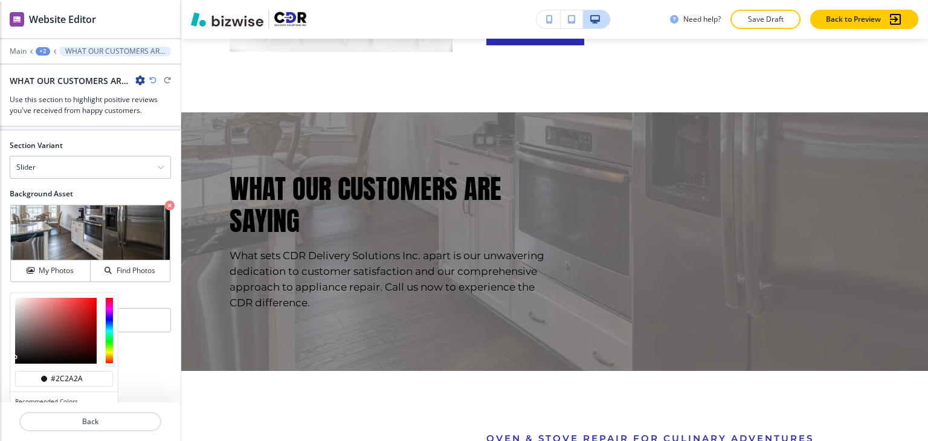
type input "#2c2a2a"
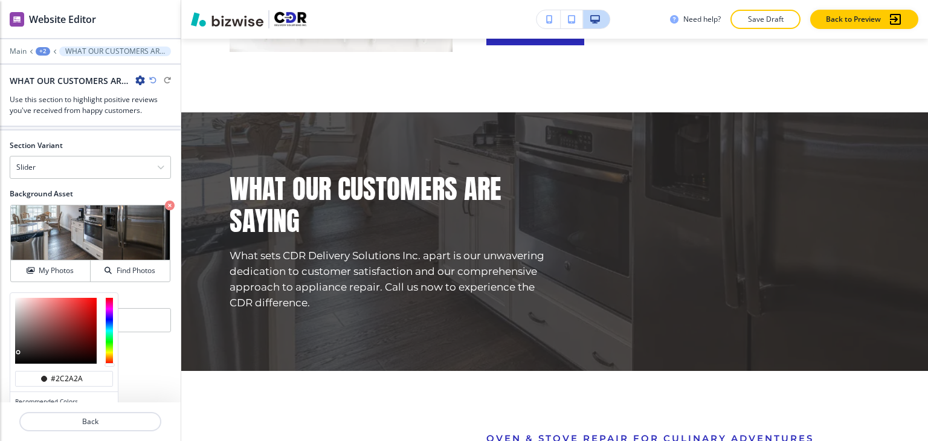
type input "#191818"
click at [19, 354] on div at bounding box center [56, 331] width 82 height 66
type input "#191818"
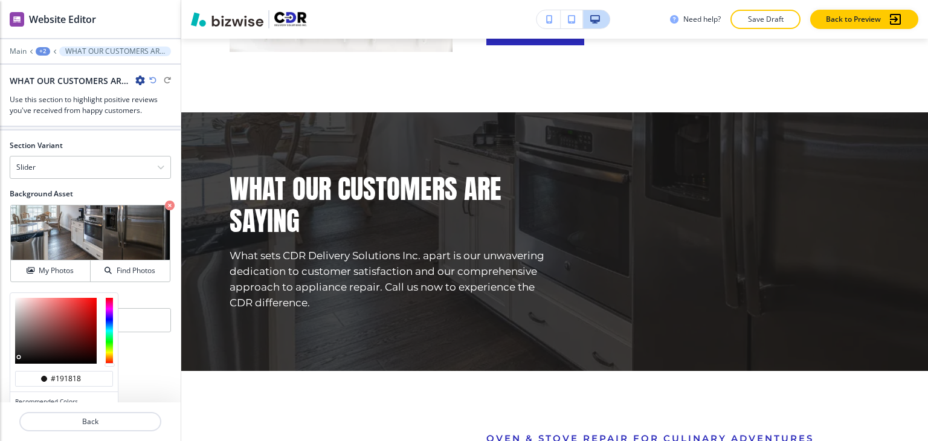
type input "#100f0f"
click at [18, 356] on div at bounding box center [56, 331] width 82 height 66
type input "#100f0f"
drag, startPoint x: 18, startPoint y: 356, endPoint x: 18, endPoint y: 363, distance: 7.3
click at [18, 363] on div at bounding box center [64, 331] width 108 height 76
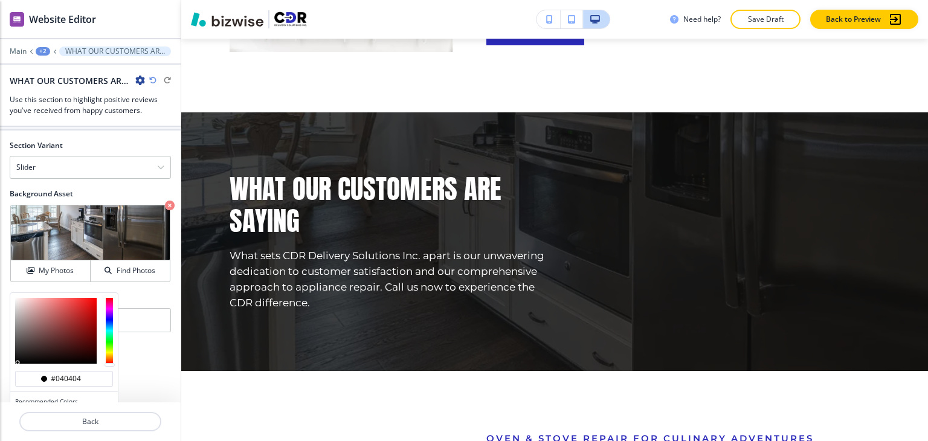
type input "#625858"
click at [23, 335] on div at bounding box center [56, 331] width 82 height 66
type input "#625858"
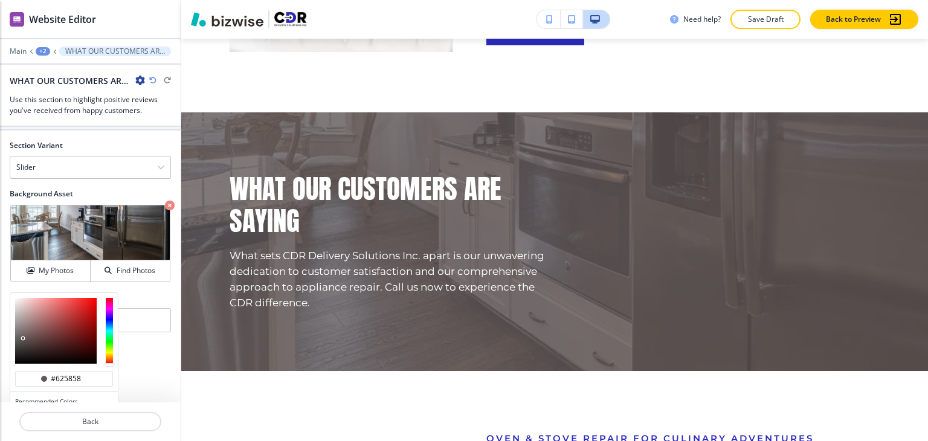
type input "#2c2b2b"
click at [16, 349] on div at bounding box center [56, 331] width 82 height 66
type input "#2c2b2b"
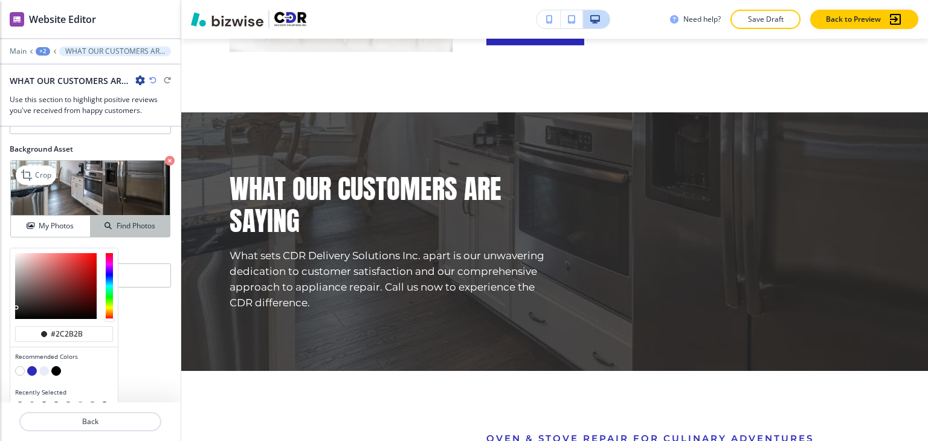
scroll to position [580, 0]
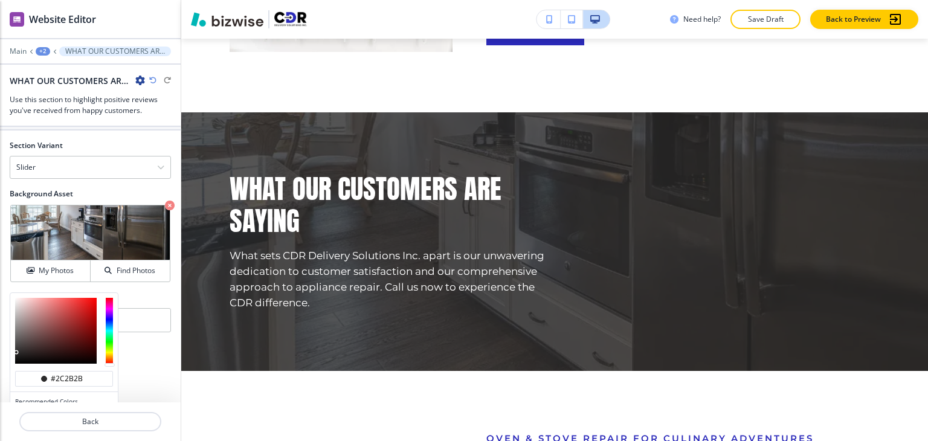
click at [140, 326] on div "Section Title Small Normal Large Huge WHAT OUR CUSTOMERS ARE SAYING Enable past…" at bounding box center [90, 265] width 181 height 276
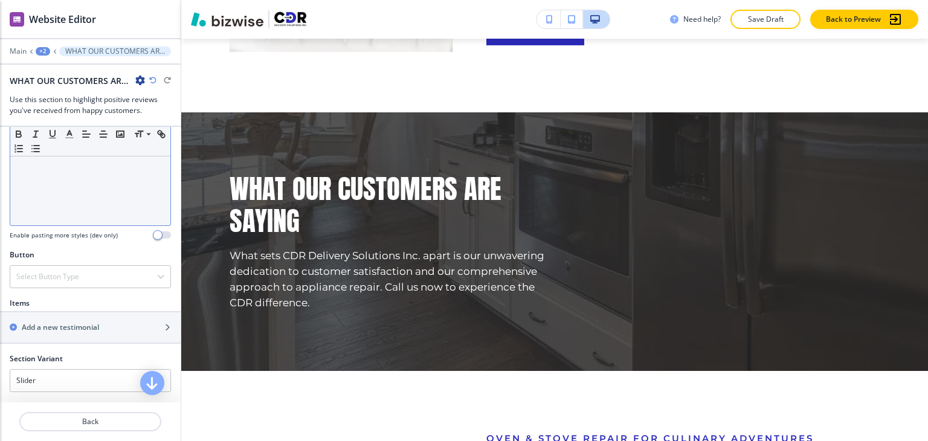
scroll to position [220, 0]
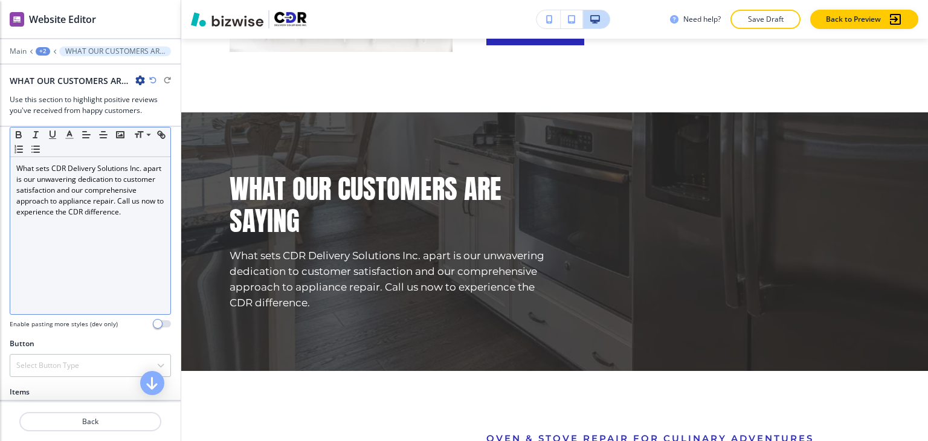
click at [103, 218] on p "What sets CDR Delivery Solutions Inc. apart is our unwavering dedication to cus…" at bounding box center [90, 190] width 148 height 54
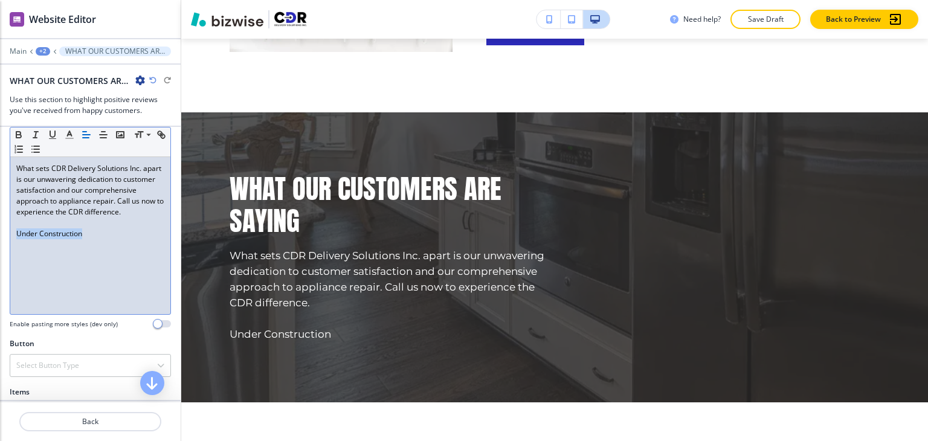
drag, startPoint x: 105, startPoint y: 248, endPoint x: 4, endPoint y: 248, distance: 100.9
click at [4, 248] on div "Section Body Small Normal Large Huge What sets CDR Delivery Solutions Inc. apar…" at bounding box center [90, 224] width 181 height 227
drag, startPoint x: 108, startPoint y: 238, endPoint x: 14, endPoint y: 238, distance: 93.7
click at [10, 238] on div "What sets CDR Delivery Solutions Inc. apart is our unwavering dedication to cus…" at bounding box center [90, 235] width 160 height 157
click at [21, 135] on icon "button" at bounding box center [18, 136] width 5 height 3
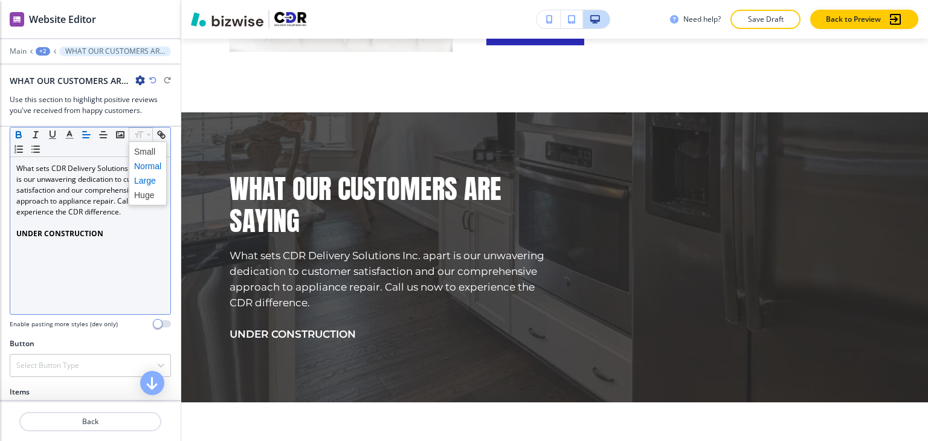
click at [144, 183] on span at bounding box center [147, 180] width 27 height 15
click at [144, 194] on span at bounding box center [147, 195] width 27 height 15
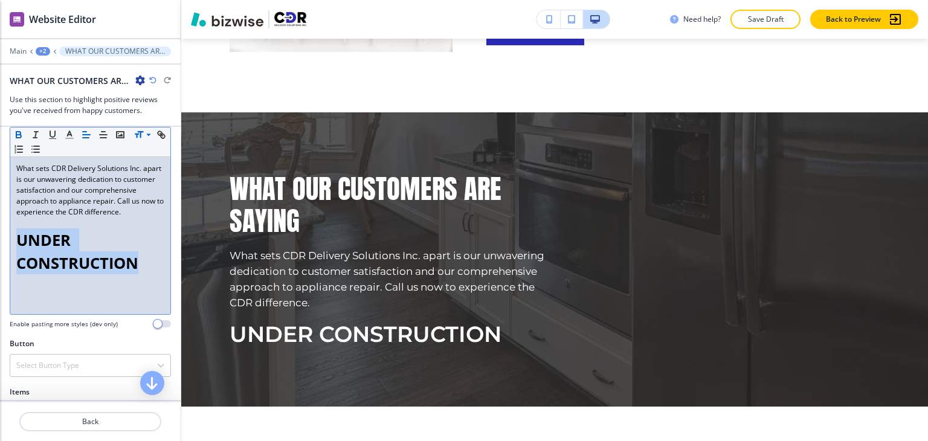
click at [123, 293] on div "What sets CDR Delivery Solutions Inc. apart is our unwavering dedication to cus…" at bounding box center [90, 235] width 160 height 157
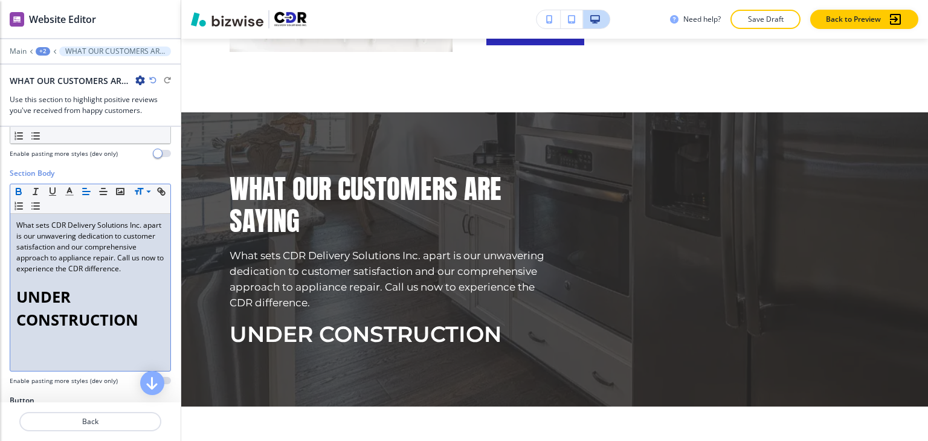
scroll to position [160, 0]
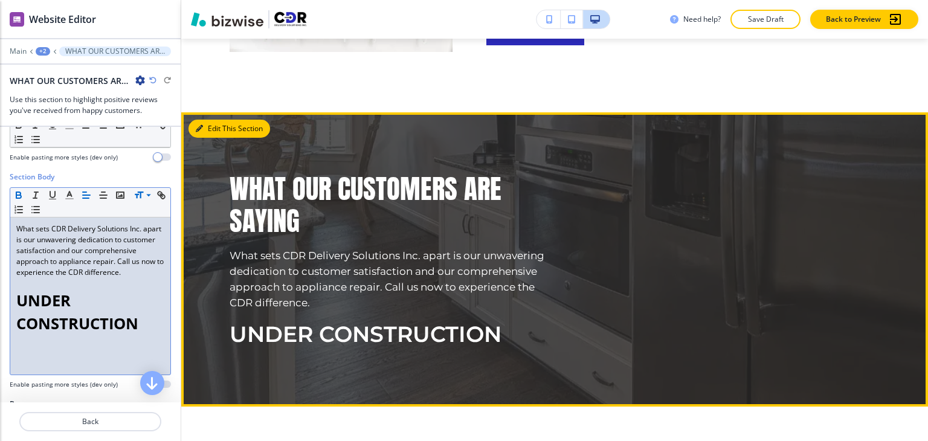
click at [205, 120] on button "Edit This Section" at bounding box center [230, 129] width 82 height 18
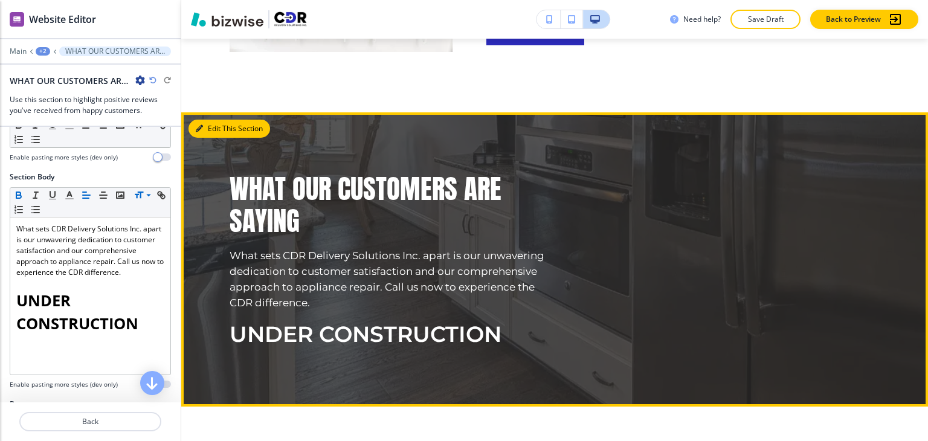
click at [205, 120] on button "Edit This Section" at bounding box center [230, 129] width 82 height 18
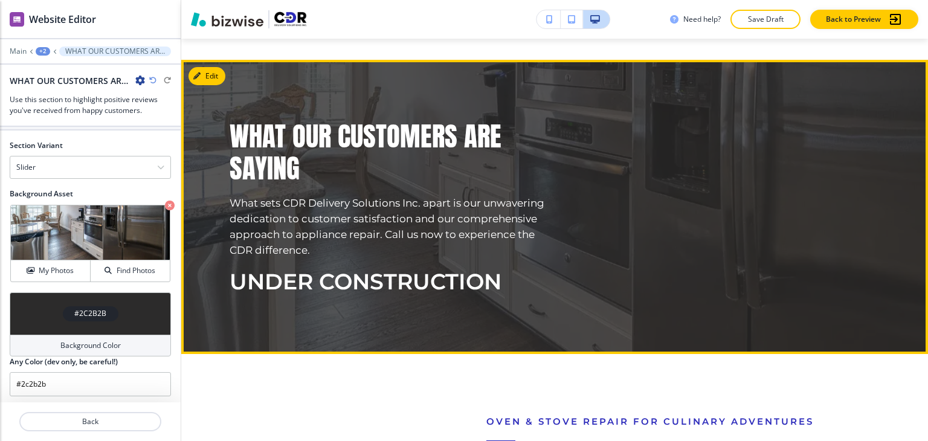
scroll to position [2873, 0]
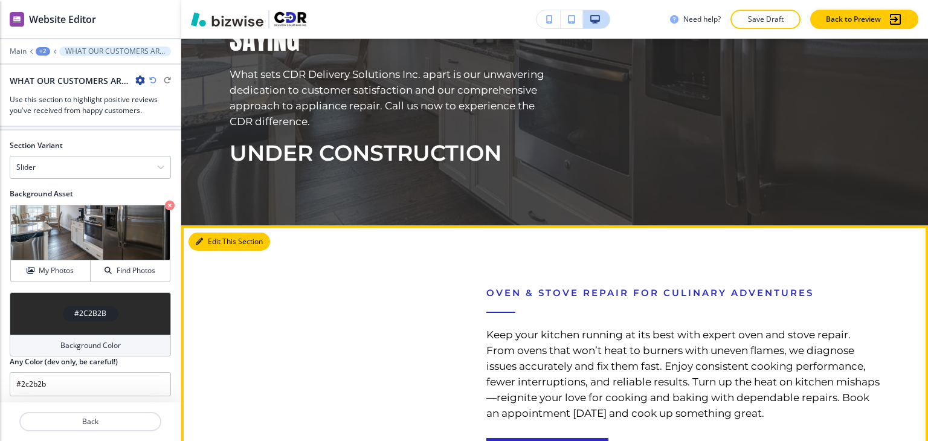
click at [210, 233] on button "Edit This Section" at bounding box center [230, 242] width 82 height 18
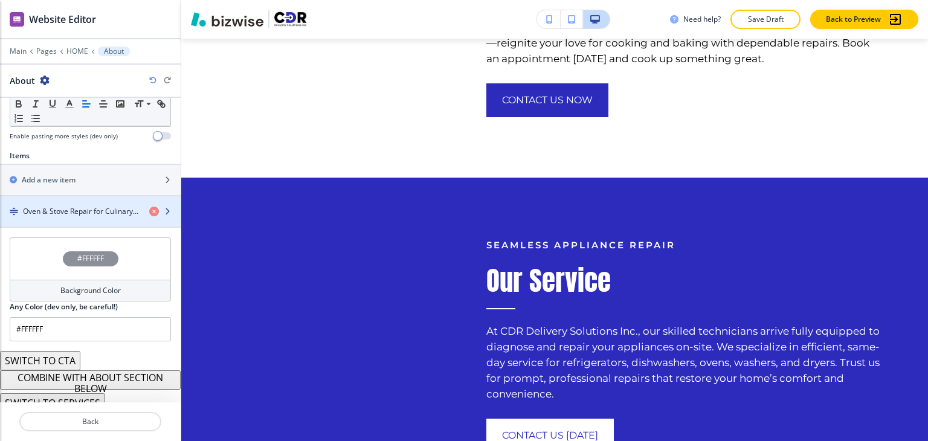
scroll to position [387, 0]
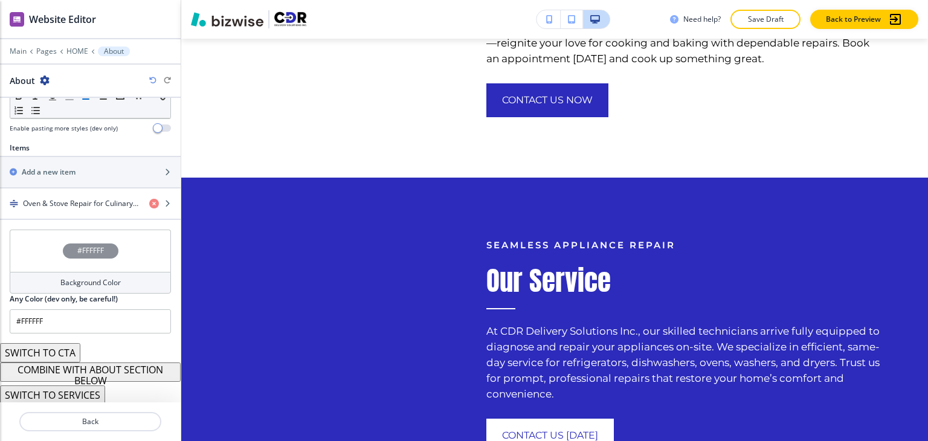
click at [126, 370] on button "COMBINE WITH ABOUT SECTION BELOW" at bounding box center [90, 372] width 181 height 19
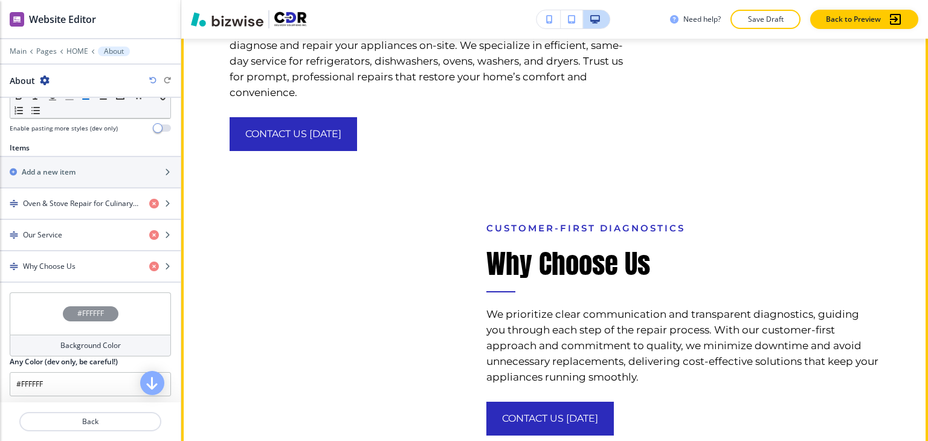
scroll to position [3469, 0]
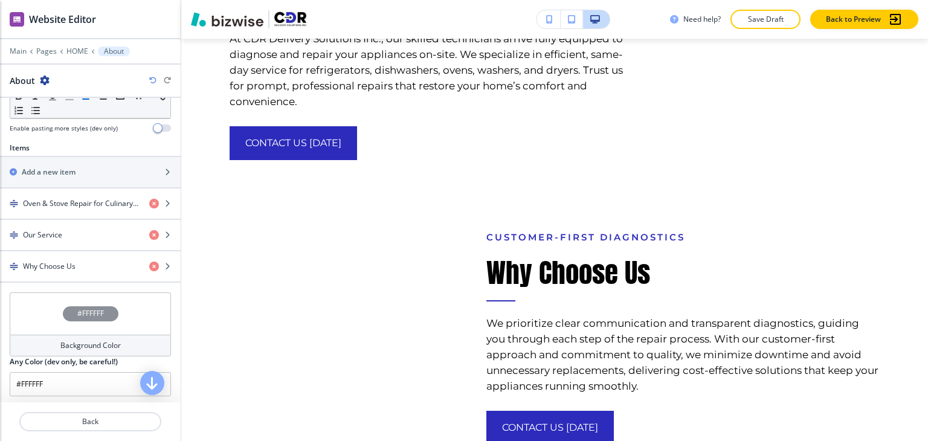
click at [46, 80] on icon "button" at bounding box center [45, 81] width 10 height 10
click at [85, 126] on p "Duplicate Section" at bounding box center [78, 122] width 62 height 11
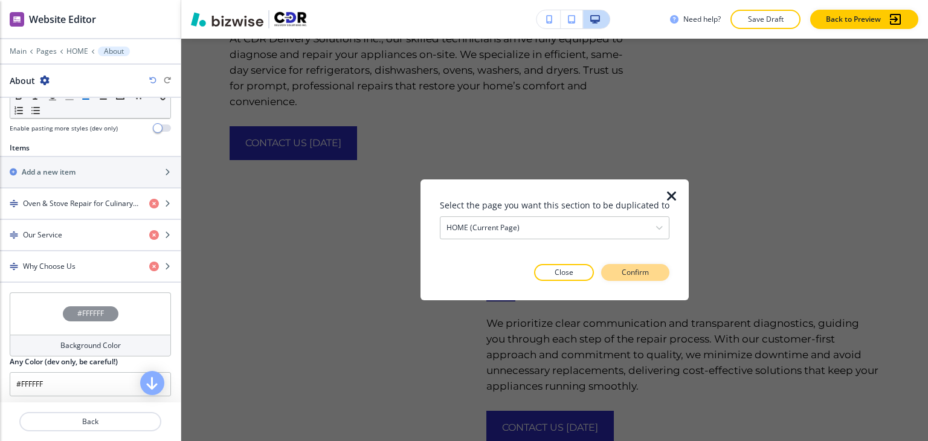
click at [631, 274] on p "Confirm" at bounding box center [635, 272] width 27 height 11
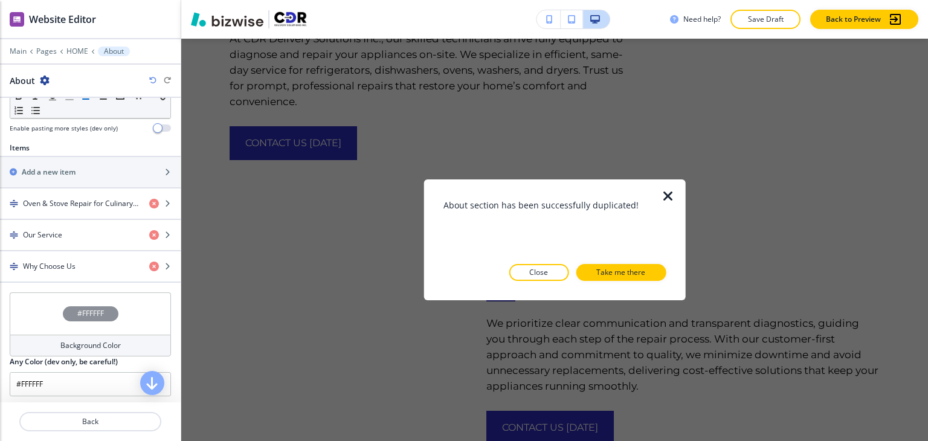
click at [622, 272] on p "Take me there" at bounding box center [621, 272] width 49 height 11
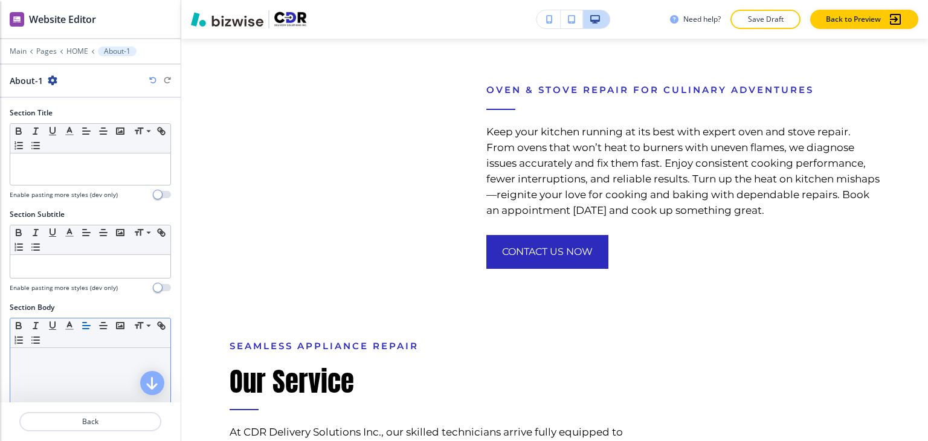
scroll to position [302, 0]
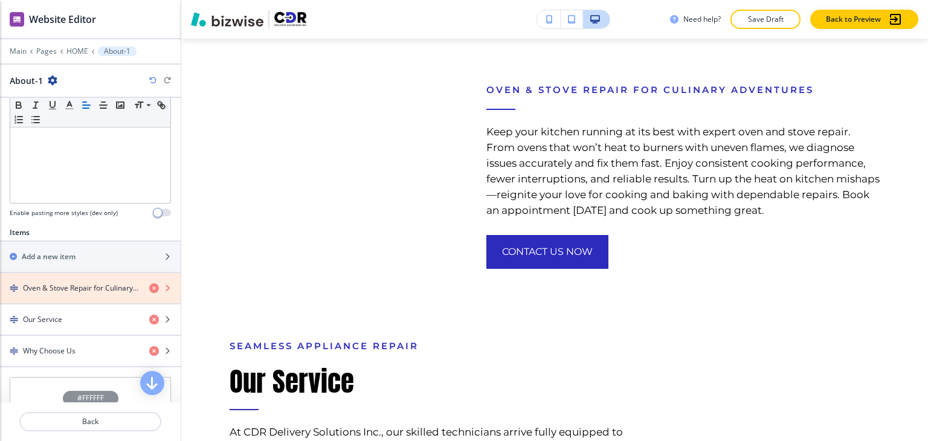
click at [149, 286] on icon "button" at bounding box center [154, 288] width 10 height 10
click at [149, 287] on icon "button" at bounding box center [154, 288] width 10 height 10
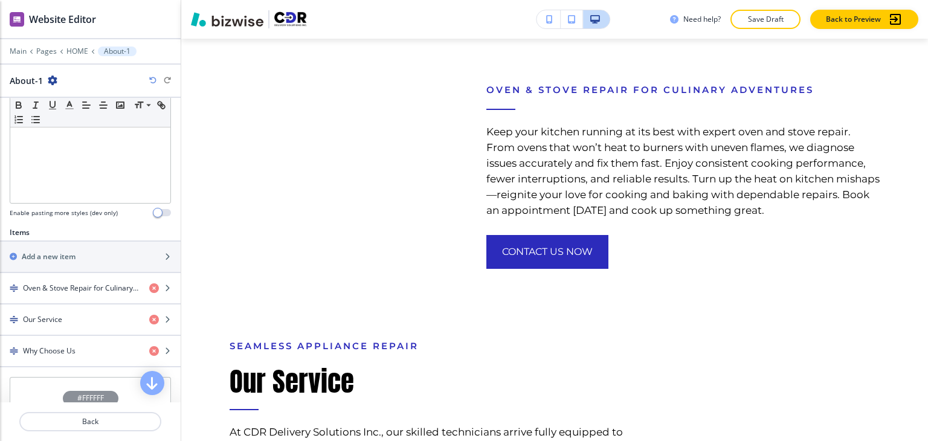
click at [146, 291] on div "Oven & Stove Repair for Culinary Adventures" at bounding box center [90, 288] width 181 height 11
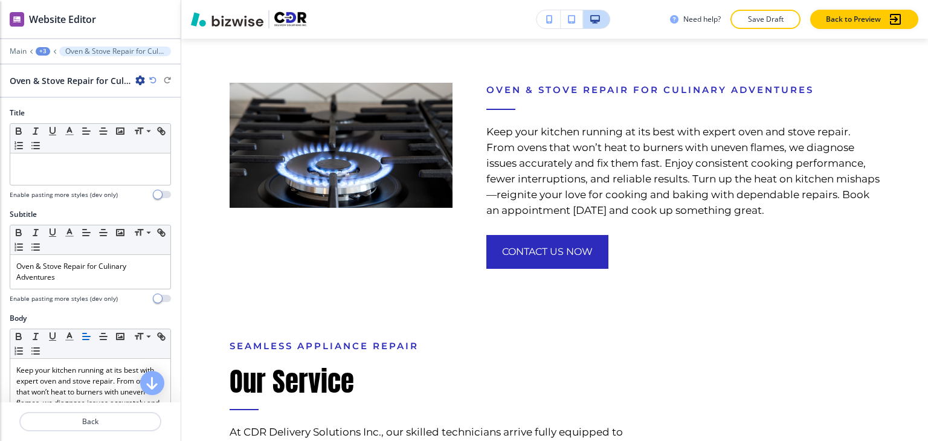
scroll to position [242, 0]
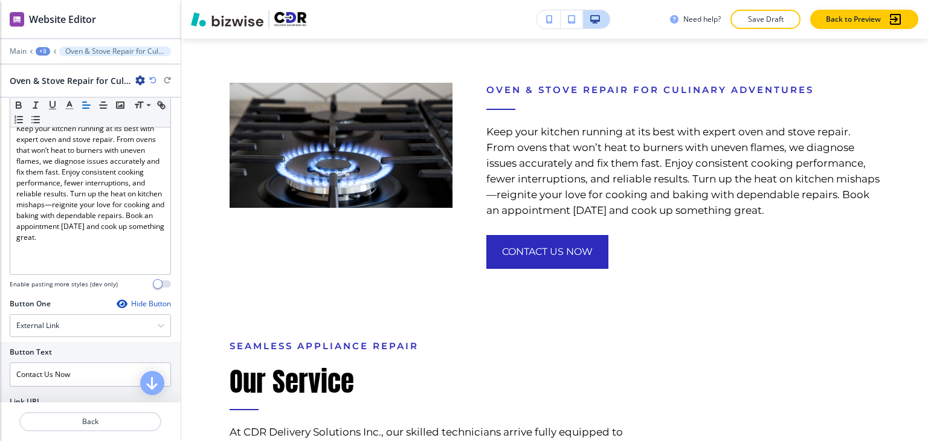
click at [43, 51] on div "+3" at bounding box center [43, 51] width 15 height 8
click at [64, 114] on p "About-1" at bounding box center [75, 113] width 62 height 11
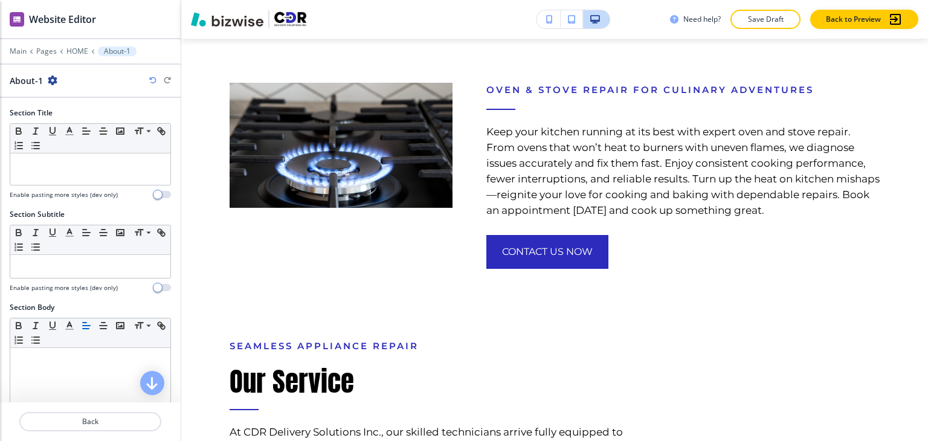
scroll to position [449, 0]
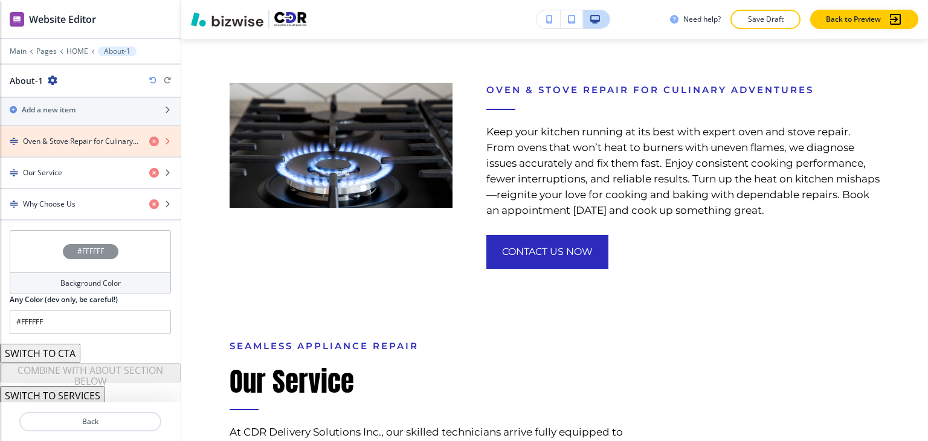
click at [149, 142] on icon "button" at bounding box center [154, 142] width 10 height 10
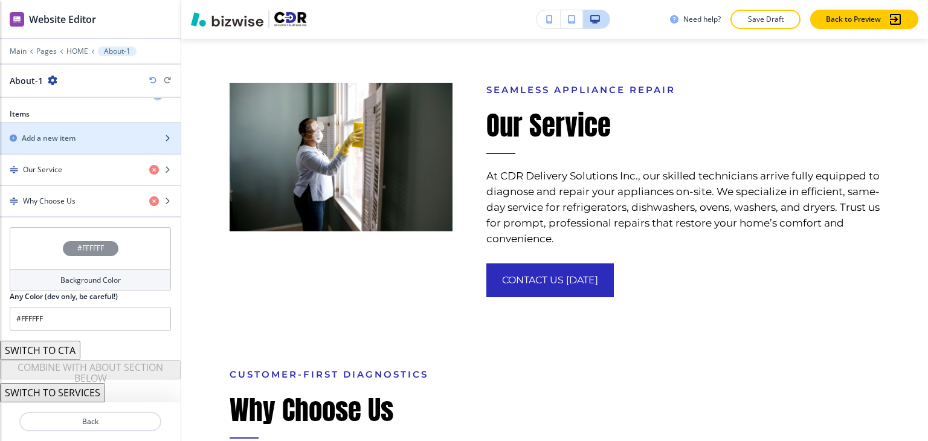
scroll to position [418, 0]
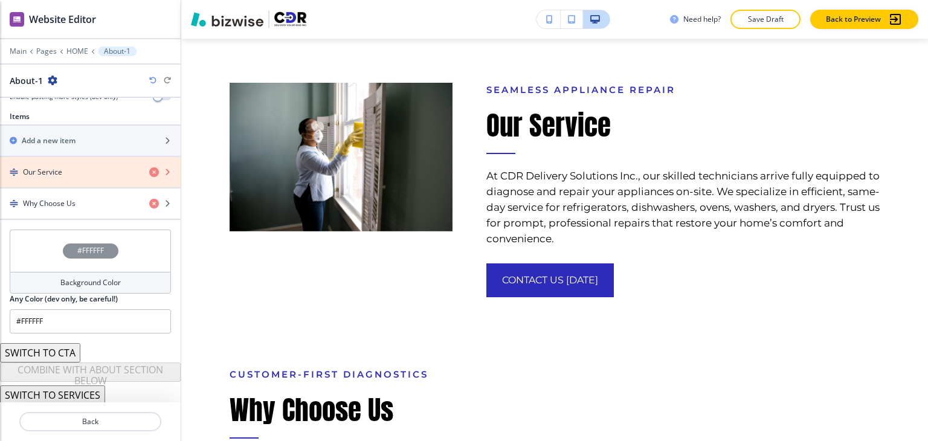
click at [149, 172] on icon "button" at bounding box center [154, 172] width 10 height 10
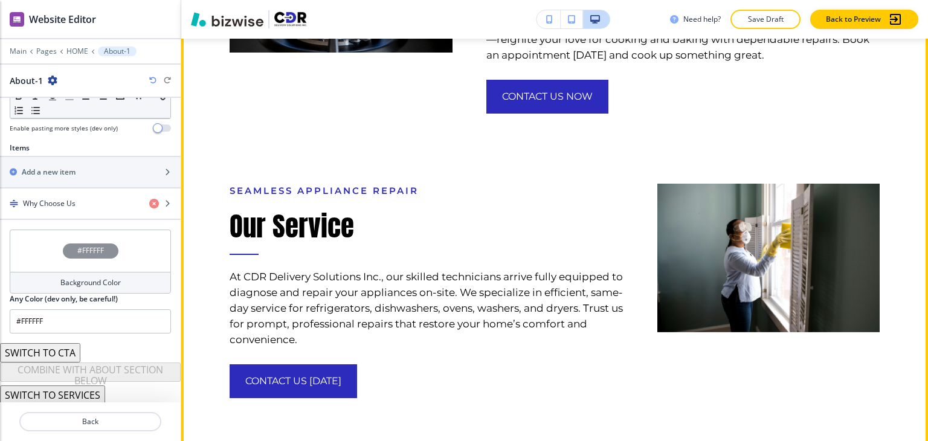
scroll to position [3045, 0]
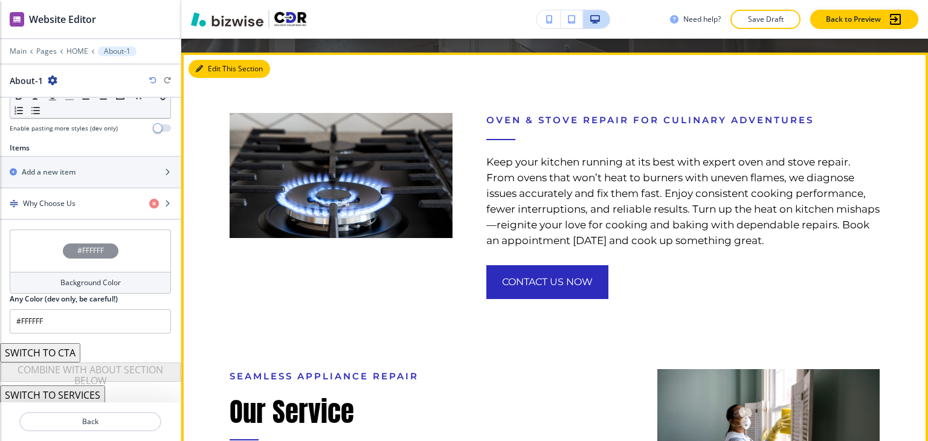
click at [207, 60] on button "Edit This Section" at bounding box center [230, 69] width 82 height 18
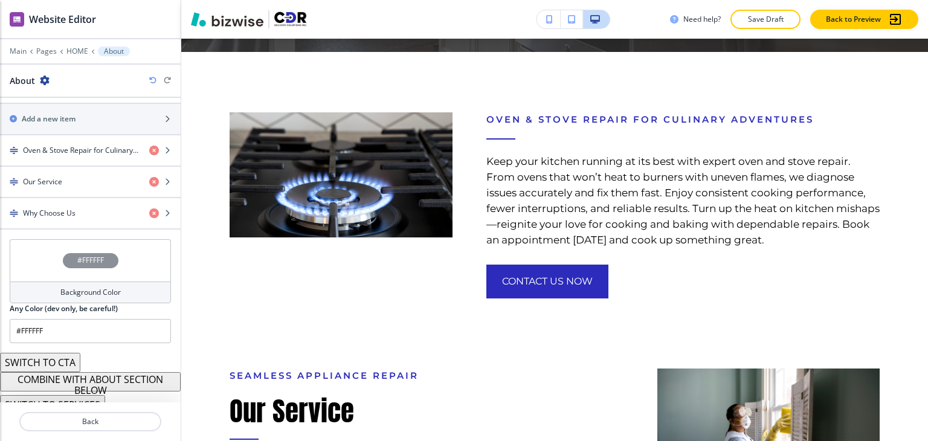
scroll to position [449, 0]
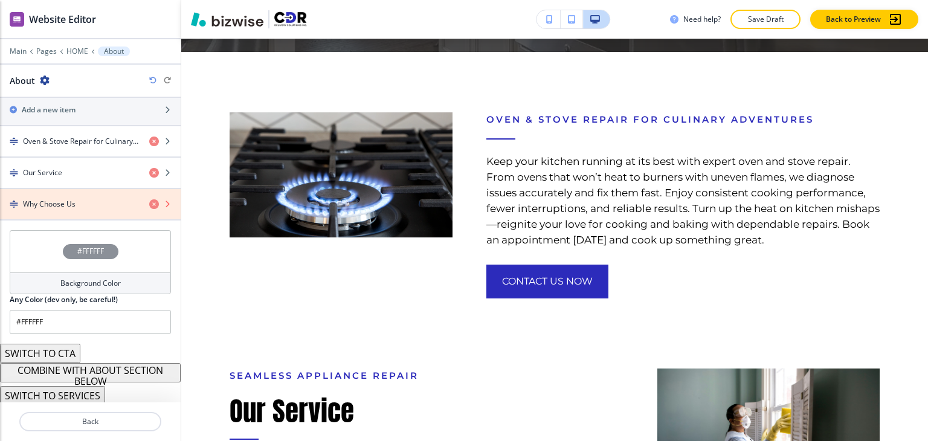
click at [149, 201] on icon "button" at bounding box center [154, 204] width 10 height 10
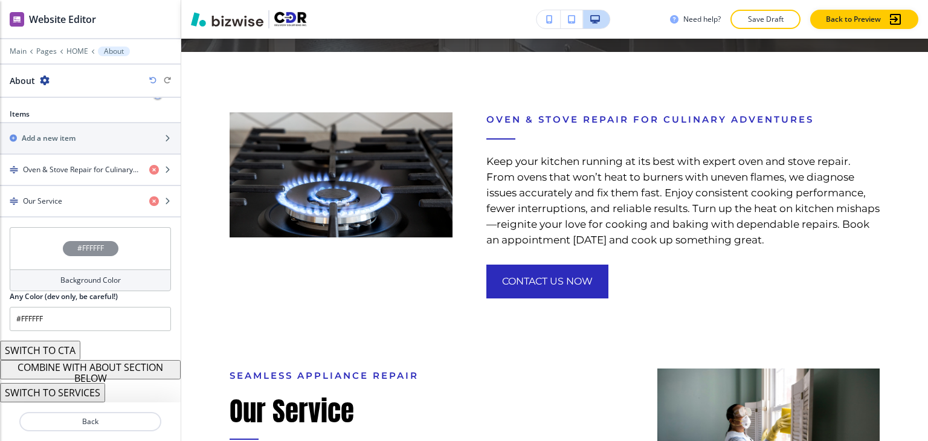
scroll to position [418, 0]
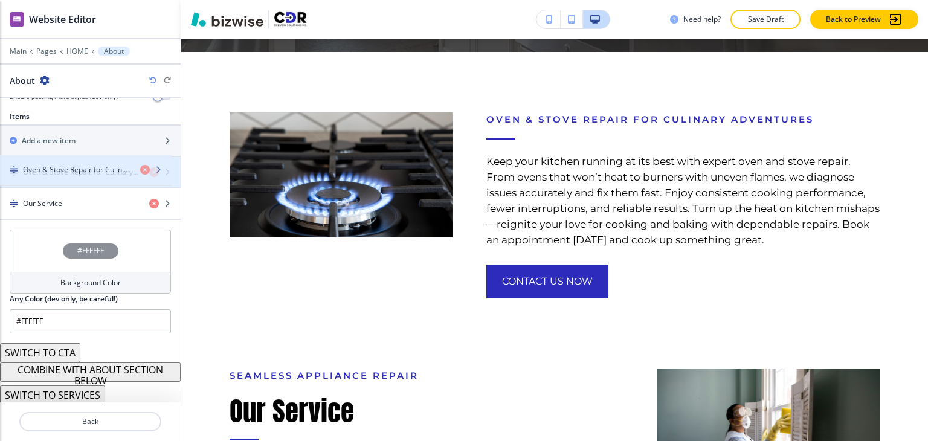
click at [126, 178] on div "button" at bounding box center [90, 183] width 181 height 10
click at [123, 179] on div "button" at bounding box center [90, 183] width 181 height 10
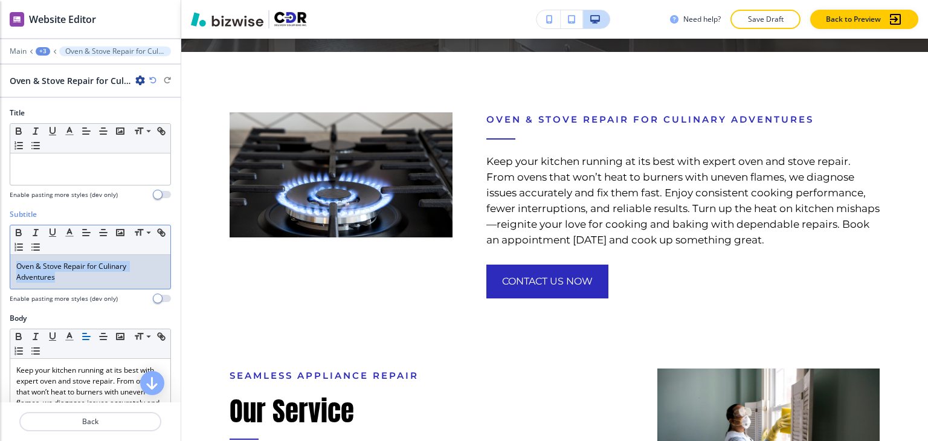
drag, startPoint x: 71, startPoint y: 280, endPoint x: 15, endPoint y: 257, distance: 61.1
click at [15, 257] on div "Oven & Stove Repair for Culinary Adventures" at bounding box center [90, 272] width 160 height 34
copy p "Oven & Stove Repair for Culinary Adventures"
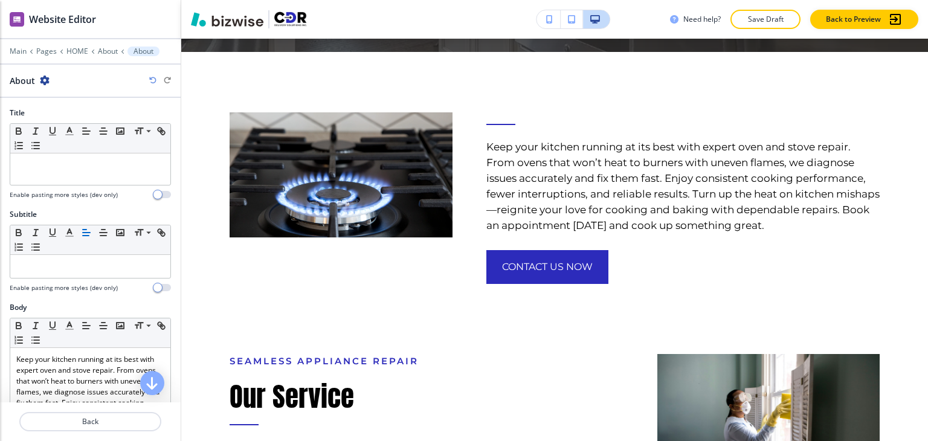
click at [68, 186] on div at bounding box center [90, 188] width 161 height 5
click at [71, 172] on div at bounding box center [90, 169] width 160 height 31
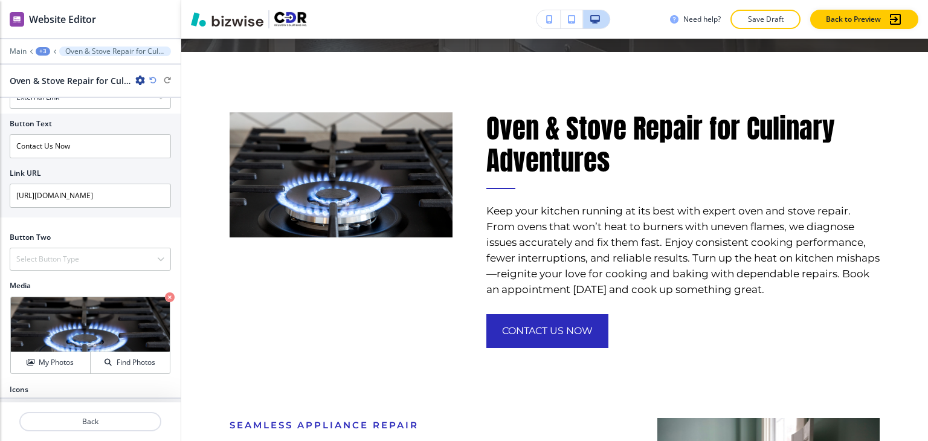
scroll to position [496, 0]
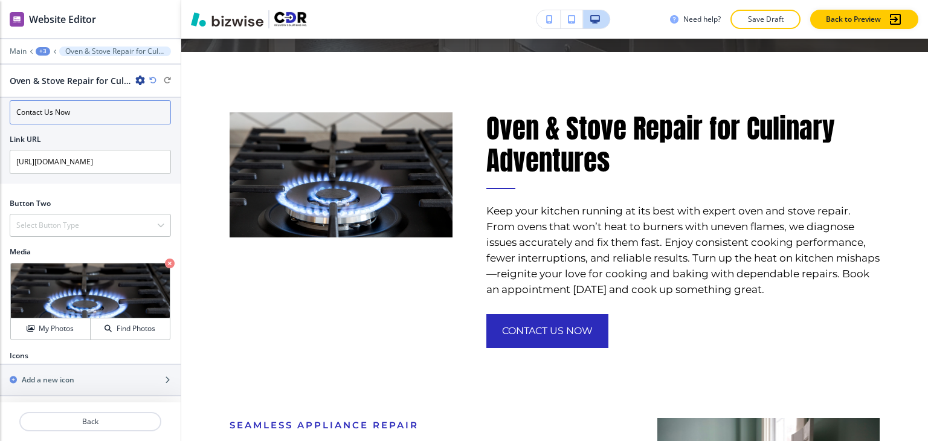
click at [114, 119] on input "Contact Us Now" at bounding box center [90, 112] width 161 height 24
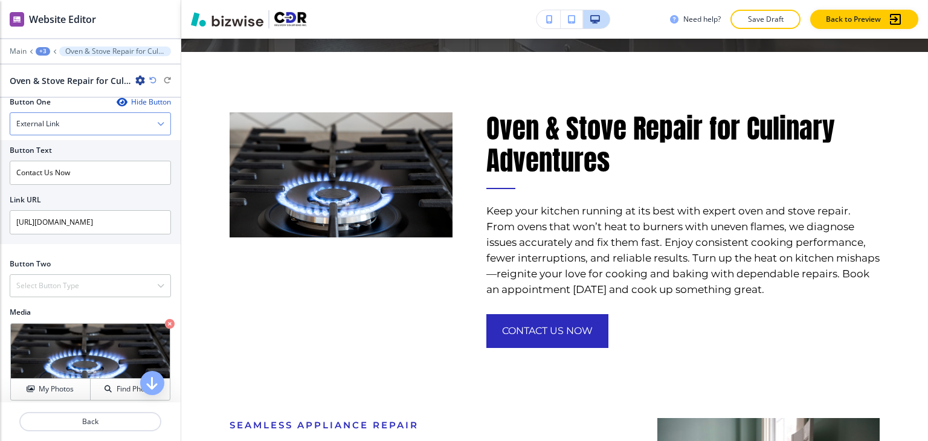
click at [105, 126] on div "External Link" at bounding box center [90, 124] width 160 height 22
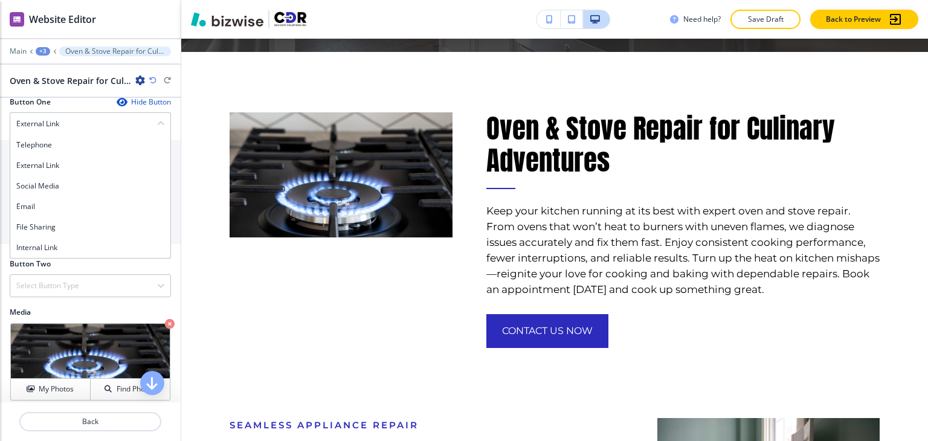
drag, startPoint x: 80, startPoint y: 245, endPoint x: 83, endPoint y: 234, distance: 11.5
click at [80, 245] on h4 "Internal Link" at bounding box center [90, 247] width 148 height 11
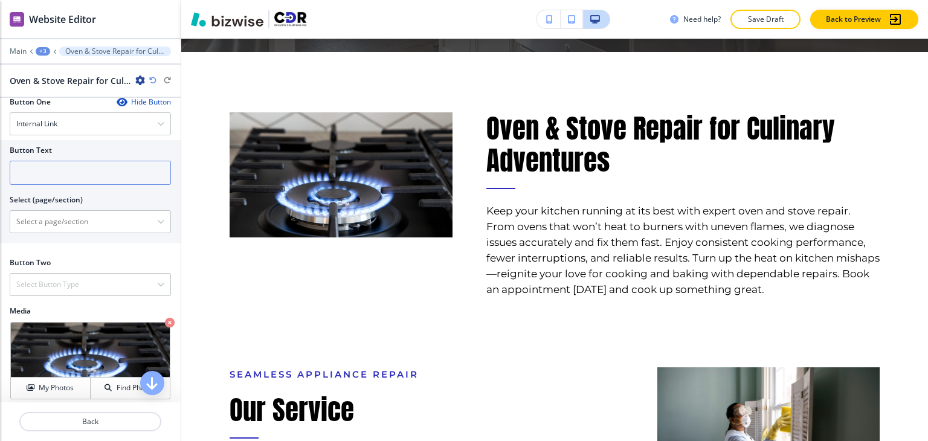
click at [98, 169] on input "text" at bounding box center [90, 173] width 161 height 24
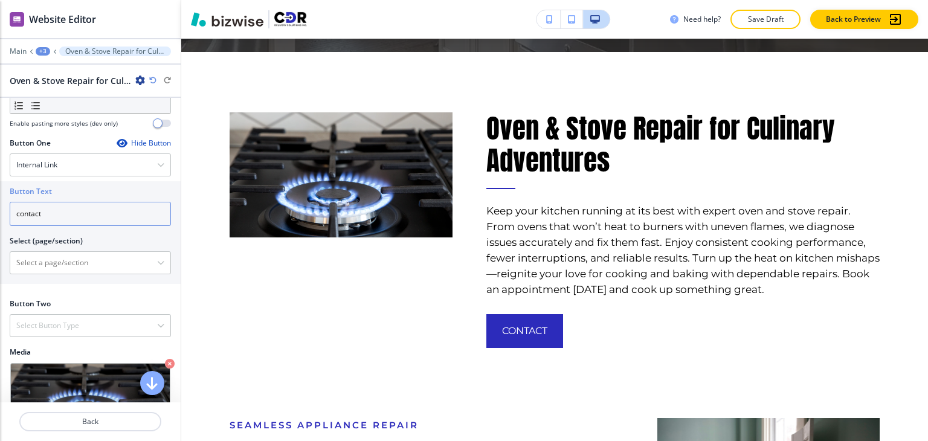
scroll to position [375, 0]
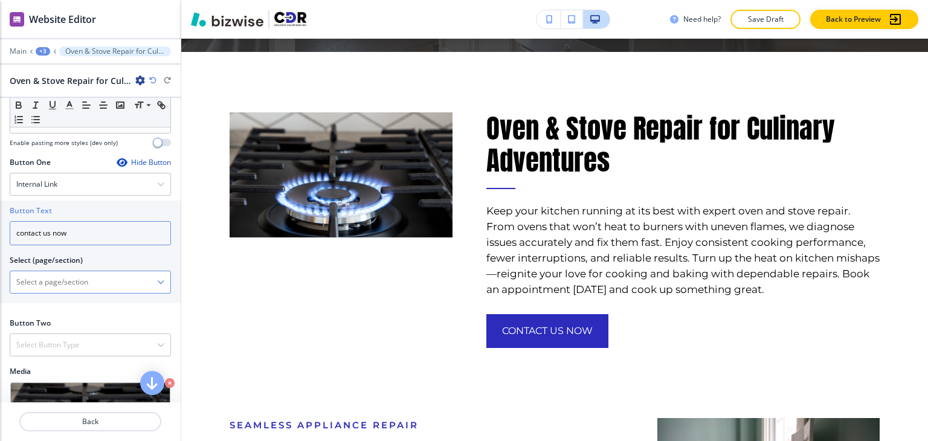
type input "contact us now"
click at [82, 286] on \(page\/section\) "Manual Input" at bounding box center [83, 282] width 147 height 21
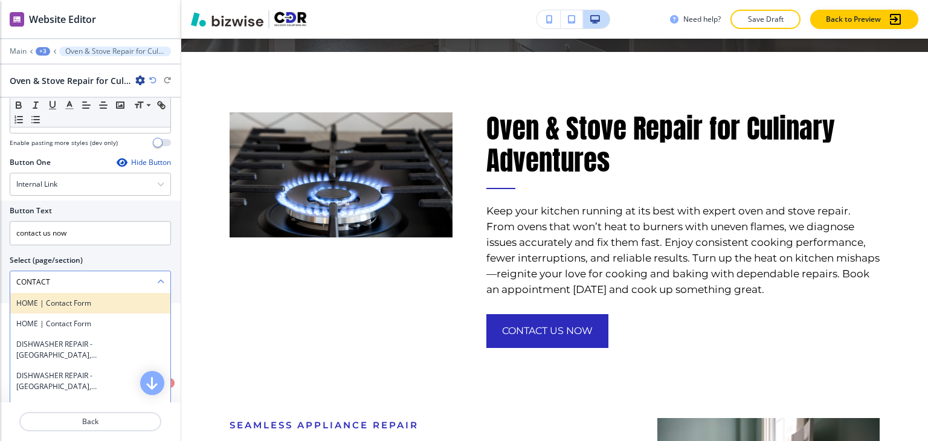
click at [94, 306] on div "HOME | Contact Form" at bounding box center [90, 303] width 160 height 21
type \(page\/section\) "HOME | Contact Form"
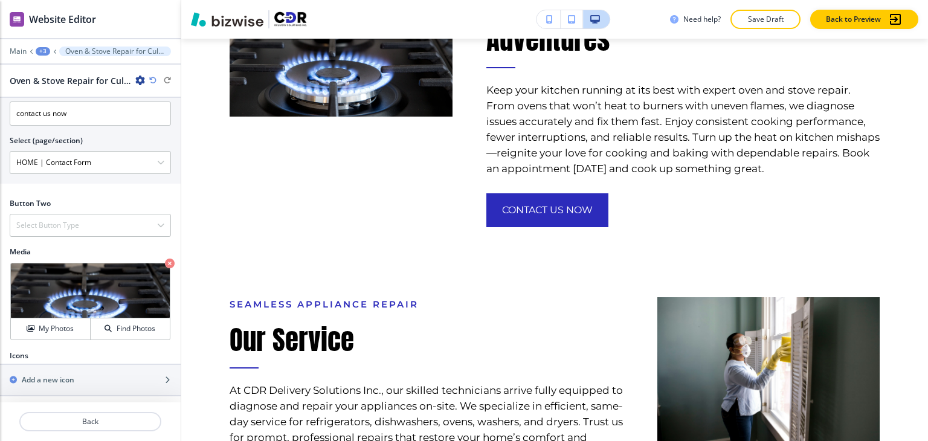
scroll to position [2925, 0]
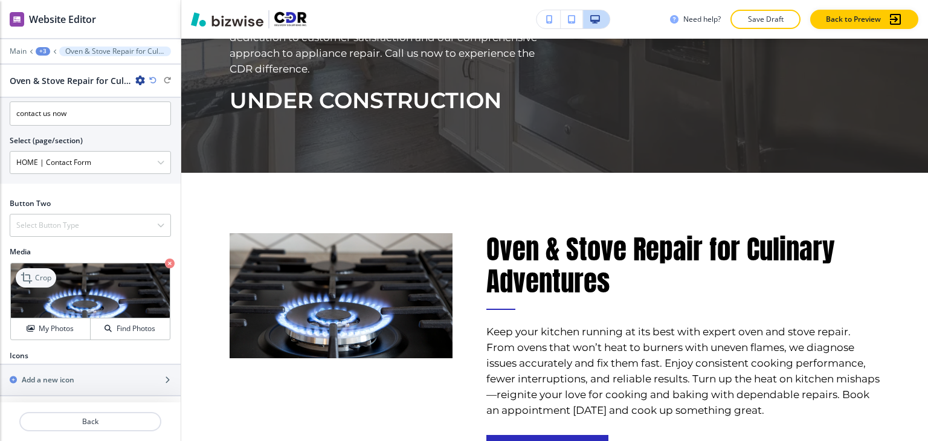
click at [39, 273] on p "Crop" at bounding box center [43, 278] width 16 height 11
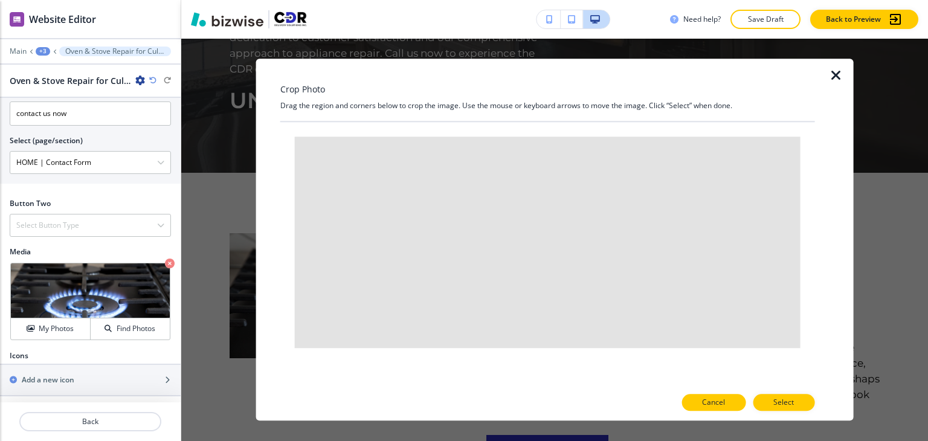
click at [723, 404] on p "Cancel" at bounding box center [713, 403] width 23 height 11
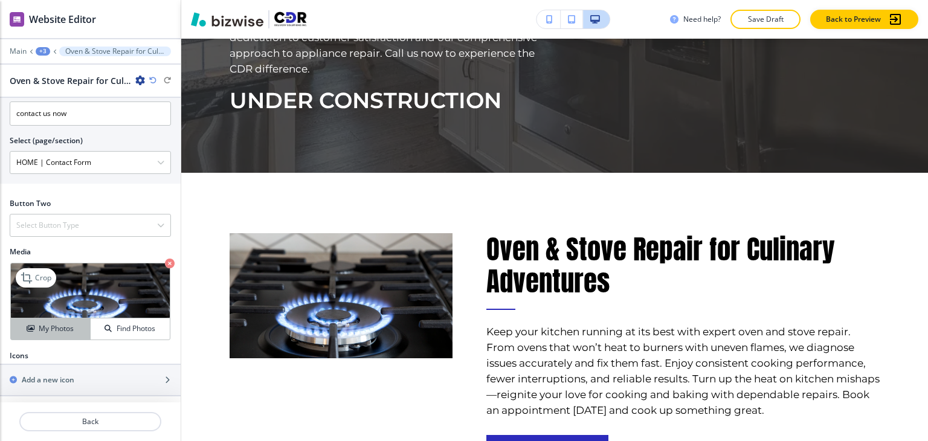
click at [48, 326] on h4 "My Photos" at bounding box center [56, 328] width 35 height 11
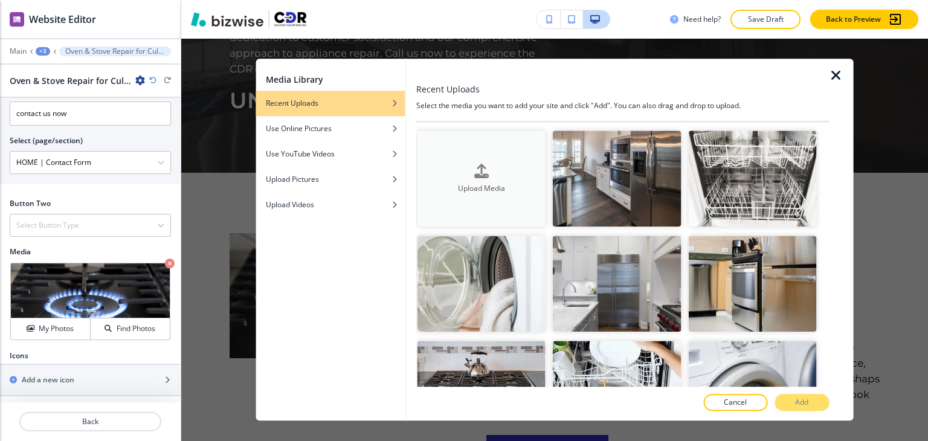
click at [494, 179] on div "button" at bounding box center [482, 180] width 128 height 5
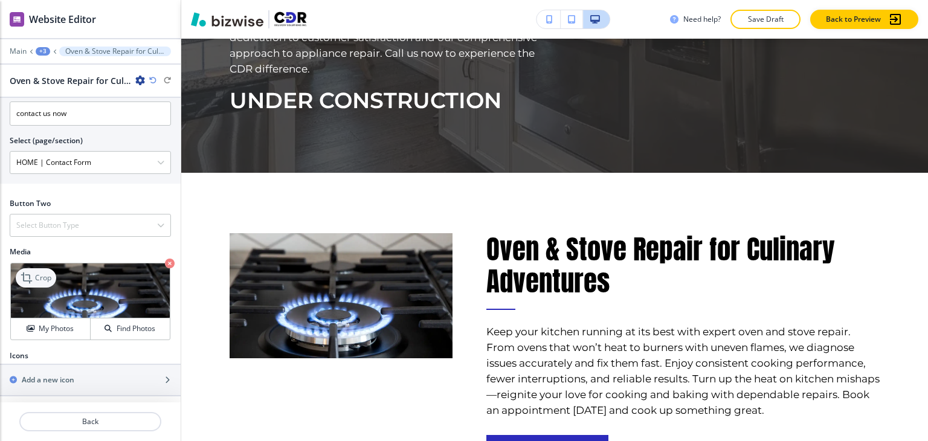
click at [38, 274] on p "Crop" at bounding box center [43, 278] width 16 height 11
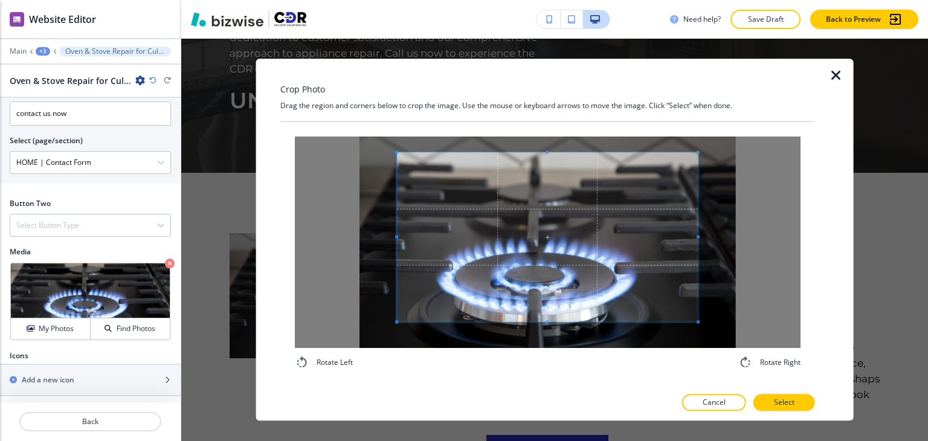
click at [546, 154] on span at bounding box center [547, 237] width 301 height 169
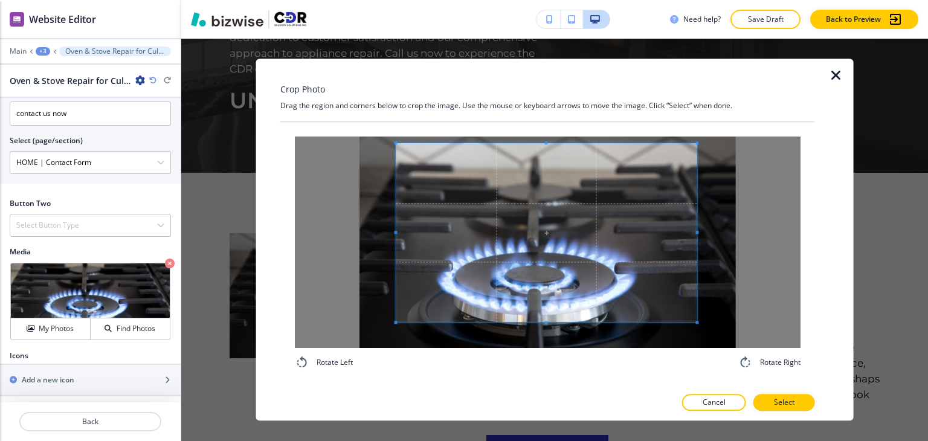
click at [543, 131] on div "Rotate Left Rotate Right" at bounding box center [547, 253] width 535 height 262
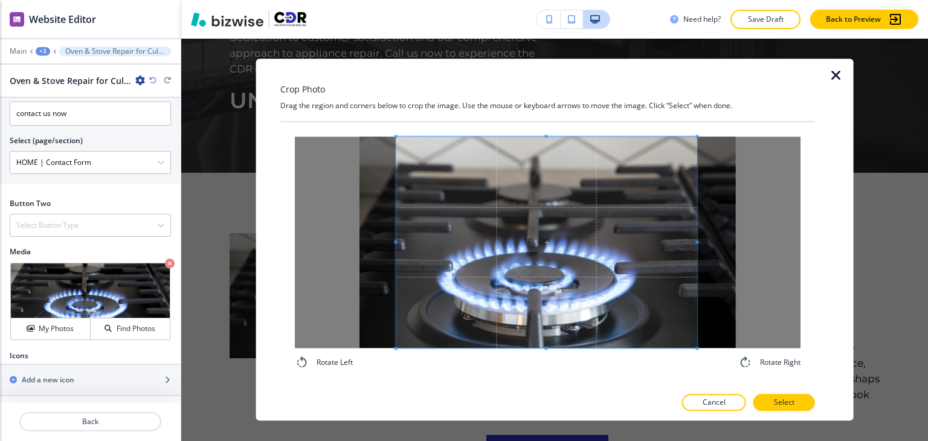
click at [539, 375] on div "Rotate Left Rotate Right" at bounding box center [547, 253] width 535 height 262
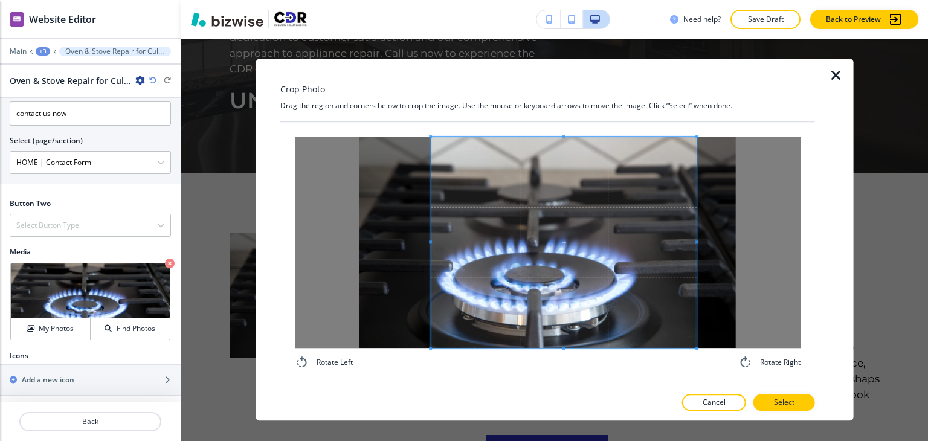
click at [431, 242] on span at bounding box center [430, 242] width 3 height 3
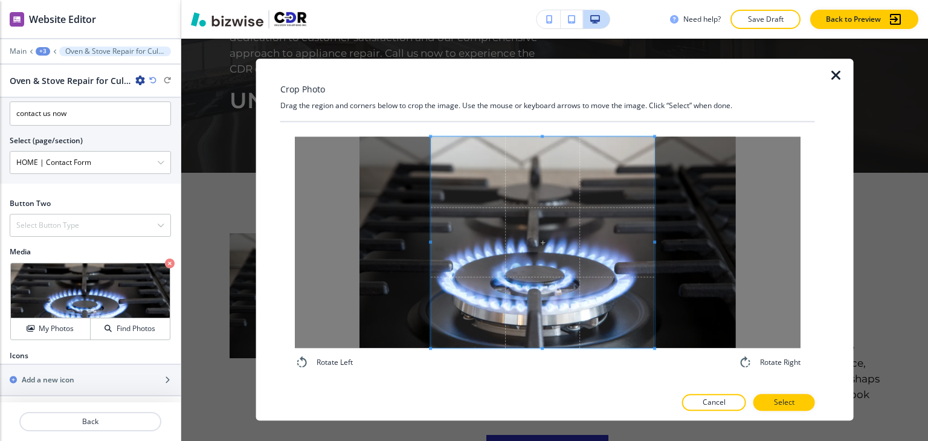
click at [653, 242] on span at bounding box center [654, 242] width 3 height 3
click at [558, 247] on span at bounding box center [540, 243] width 222 height 212
click at [602, 296] on span at bounding box center [538, 243] width 222 height 212
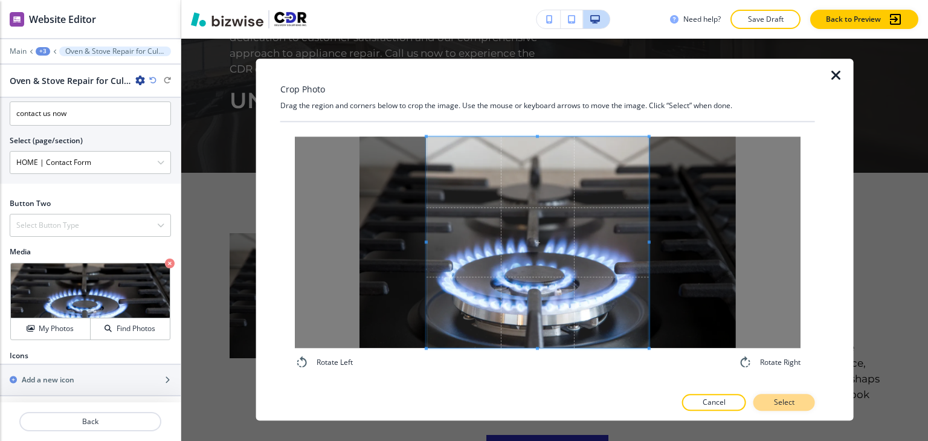
click at [805, 400] on button "Select" at bounding box center [785, 403] width 62 height 17
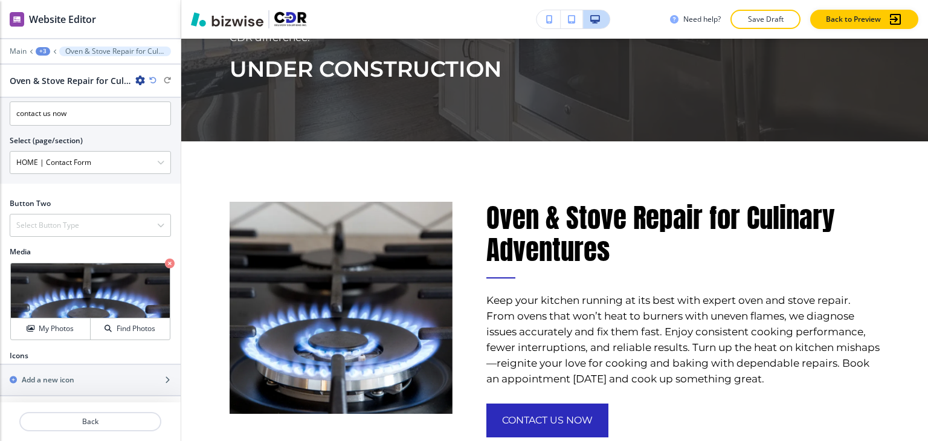
scroll to position [2986, 0]
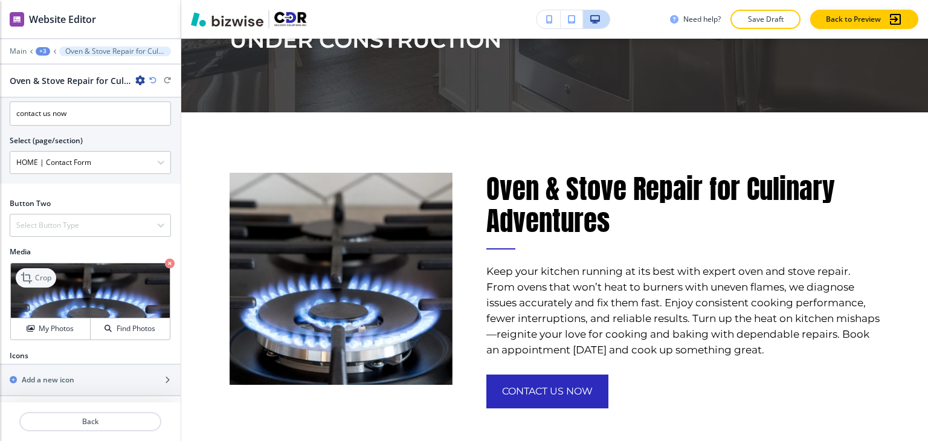
click at [34, 276] on icon at bounding box center [28, 278] width 15 height 15
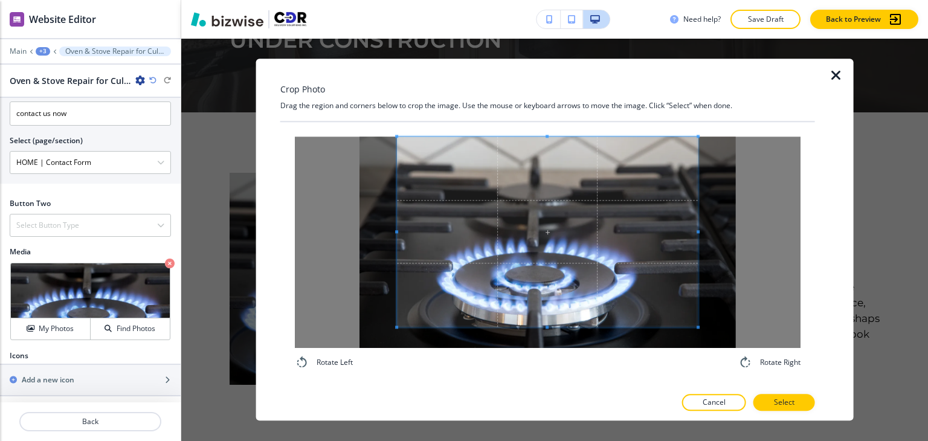
click at [545, 124] on div "Rotate Left Rotate Right" at bounding box center [547, 253] width 535 height 262
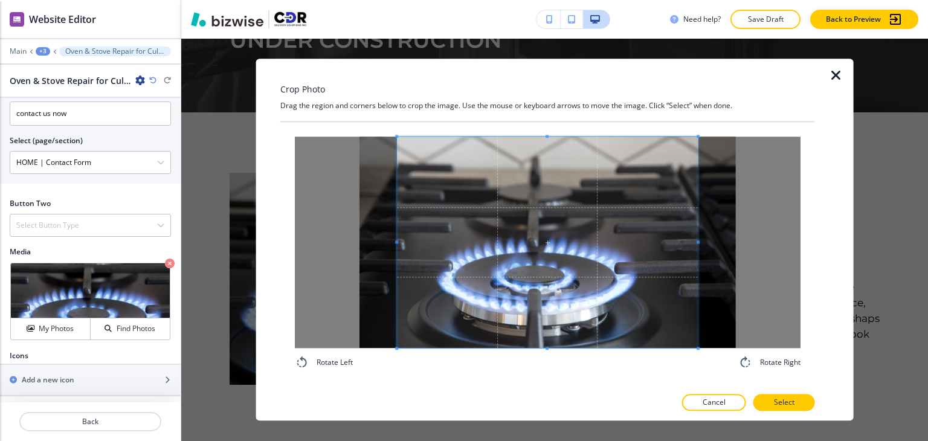
click at [545, 381] on div "Rotate Left Rotate Right" at bounding box center [547, 253] width 535 height 262
click at [492, 304] on span at bounding box center [547, 243] width 301 height 212
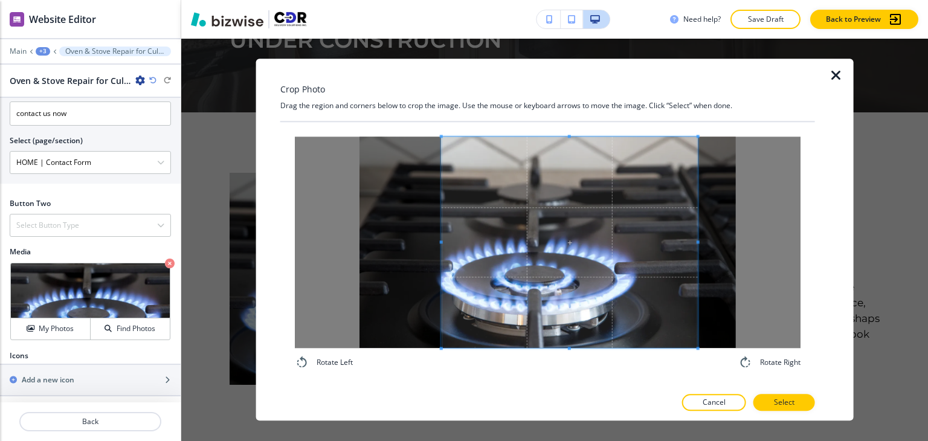
click at [441, 242] on span at bounding box center [441, 242] width 3 height 3
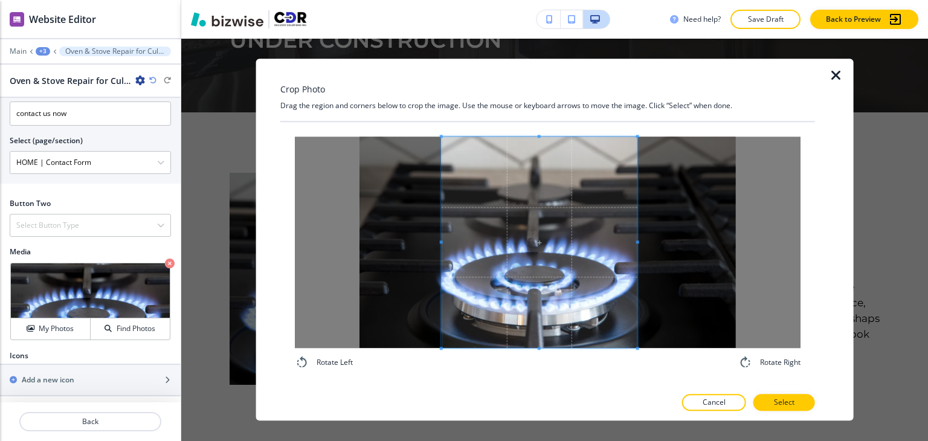
click at [638, 244] on span at bounding box center [637, 243] width 3 height 212
click at [448, 242] on span at bounding box center [449, 242] width 3 height 3
click at [525, 250] on span at bounding box center [535, 243] width 187 height 212
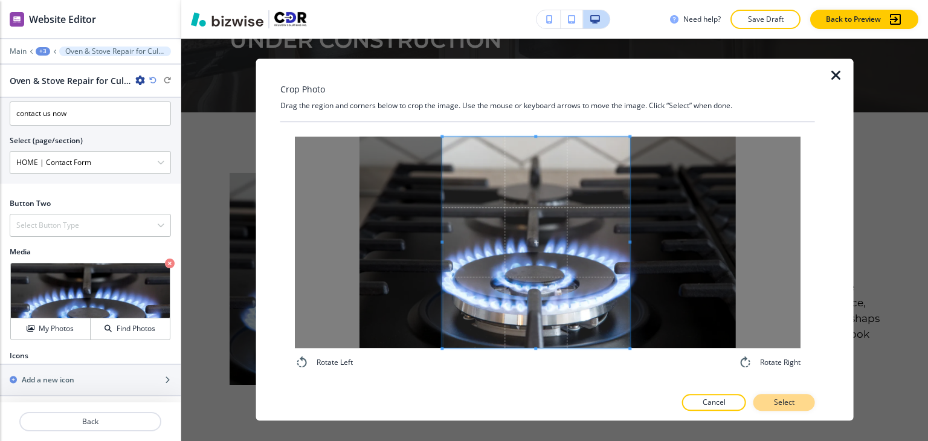
click at [798, 407] on button "Select" at bounding box center [785, 403] width 62 height 17
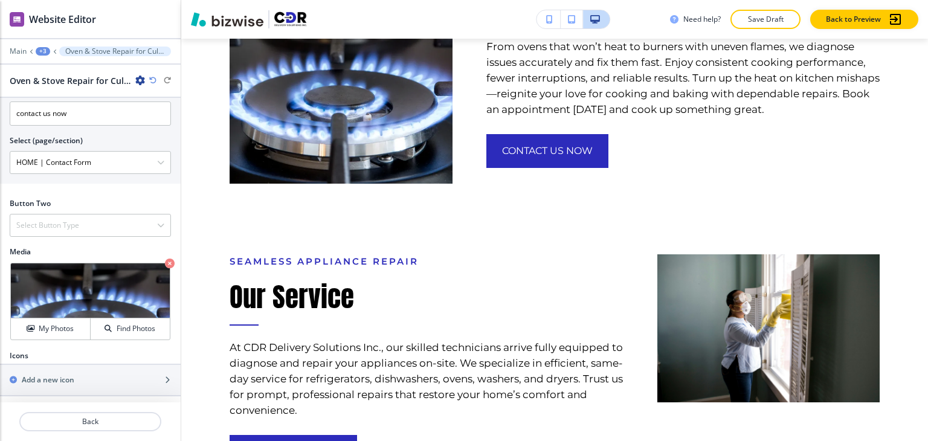
scroll to position [3227, 0]
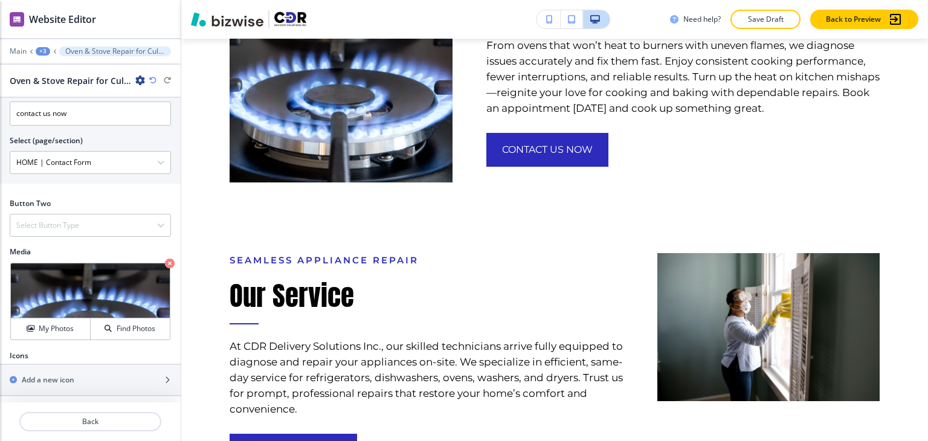
click at [48, 53] on div "+3" at bounding box center [43, 51] width 15 height 8
click at [75, 112] on p "About" at bounding box center [75, 113] width 62 height 11
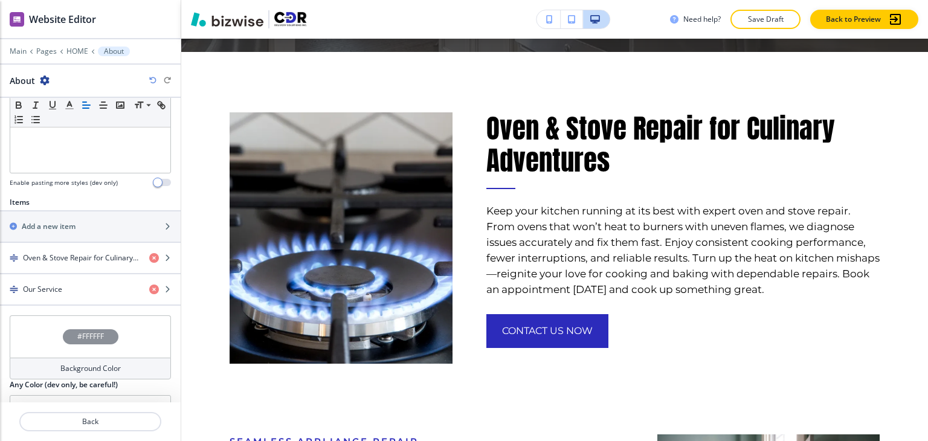
scroll to position [418, 0]
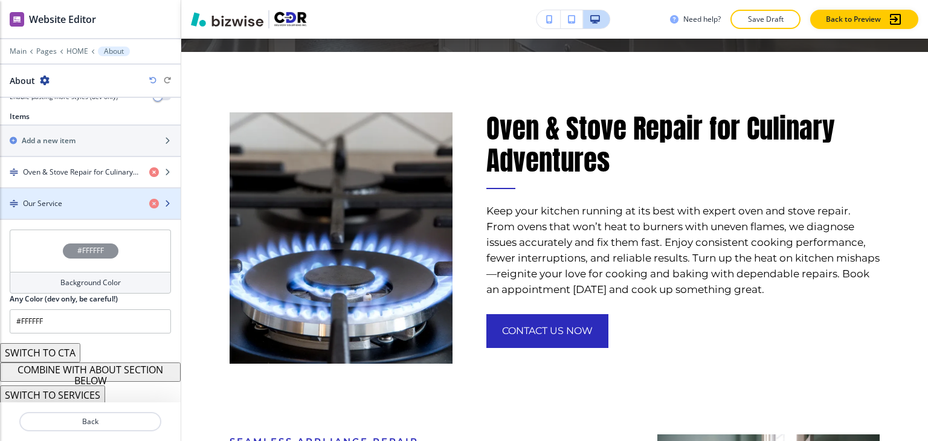
click at [94, 198] on div "Our Service" at bounding box center [70, 203] width 140 height 11
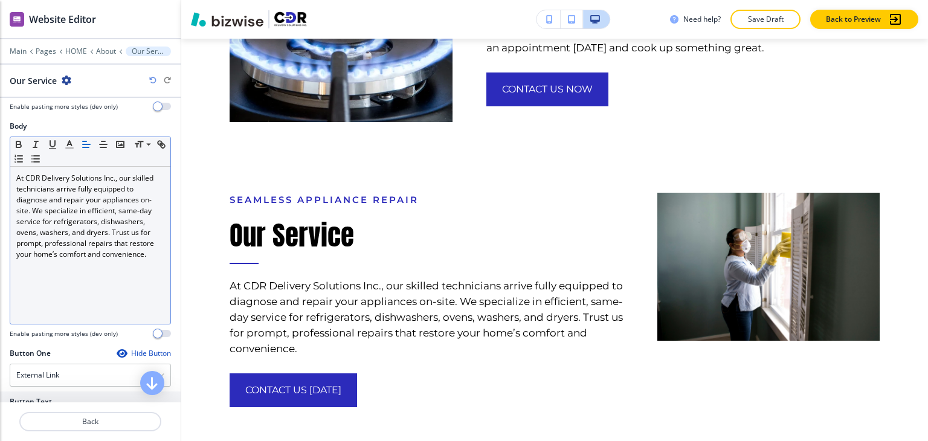
scroll to position [302, 0]
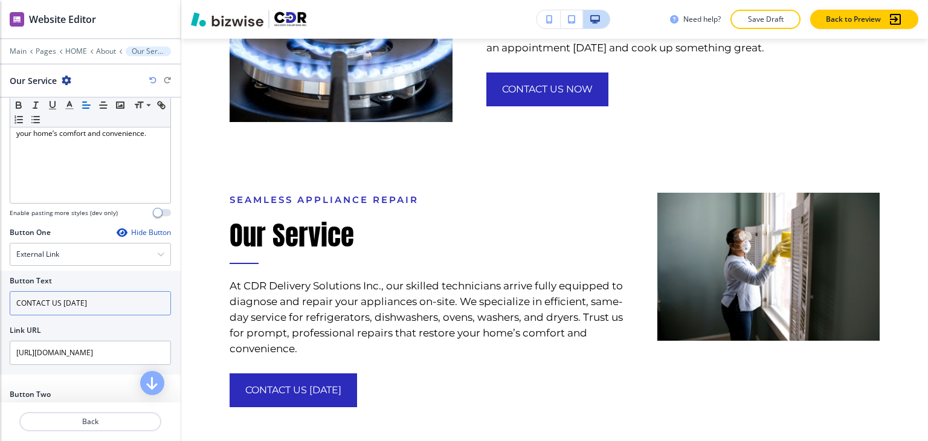
click at [109, 291] on input "CONTACT US [DATE]" at bounding box center [90, 303] width 161 height 24
click at [109, 292] on input "CONTACT US [DATE]" at bounding box center [90, 303] width 161 height 24
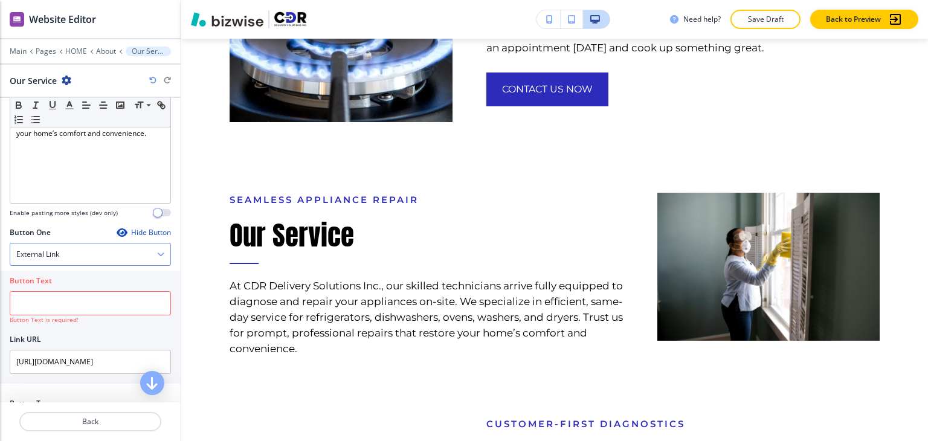
click at [108, 251] on div "External Link" at bounding box center [90, 255] width 160 height 22
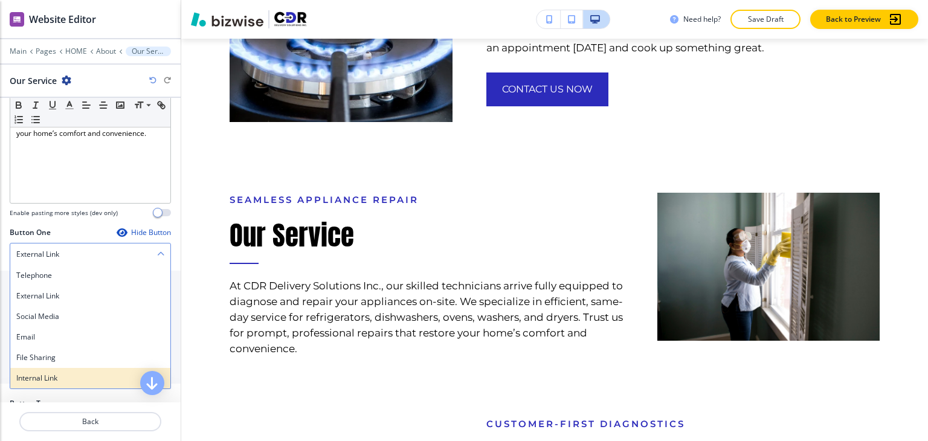
click at [95, 375] on h4 "Internal Link" at bounding box center [90, 378] width 148 height 11
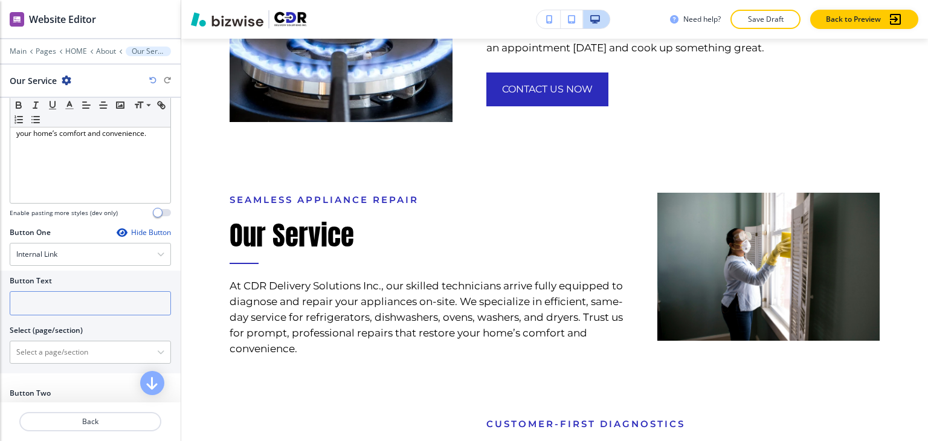
click at [97, 304] on input "text" at bounding box center [90, 303] width 161 height 24
paste input "CONTACT US [DATE]"
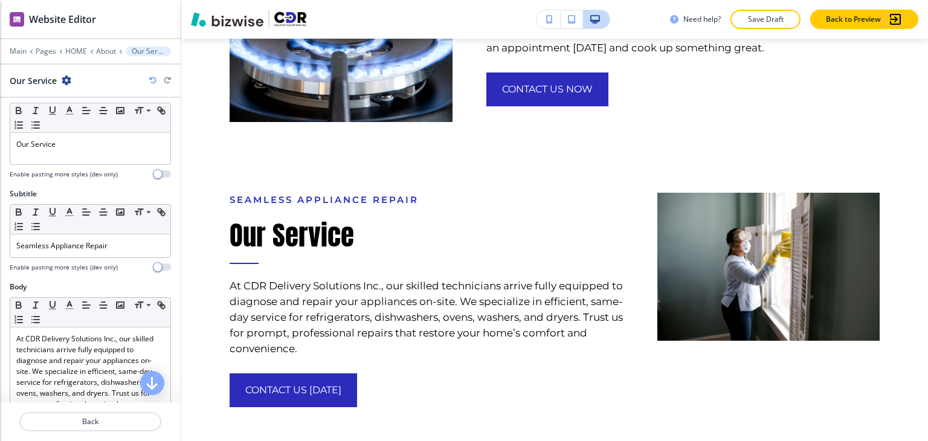
scroll to position [0, 0]
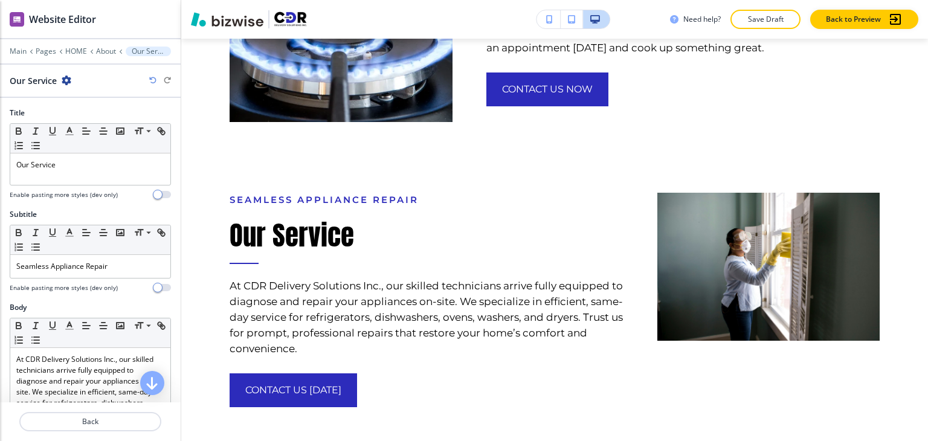
type input "CONTACT US [DATE]"
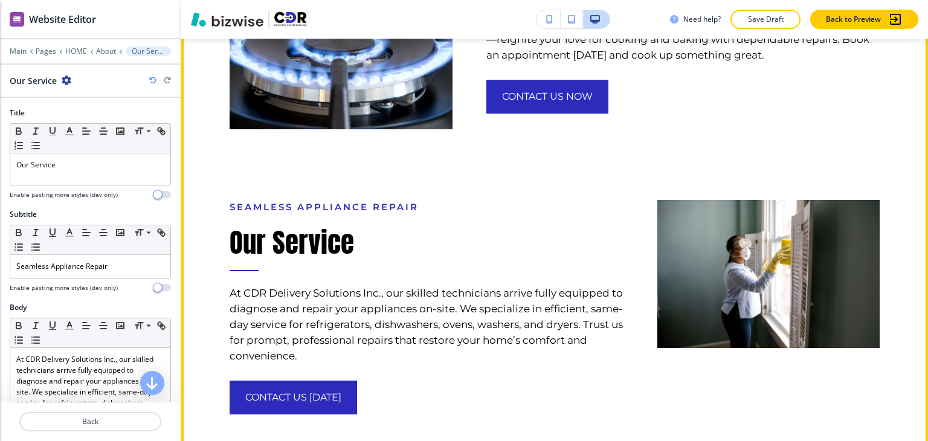
scroll to position [3288, 0]
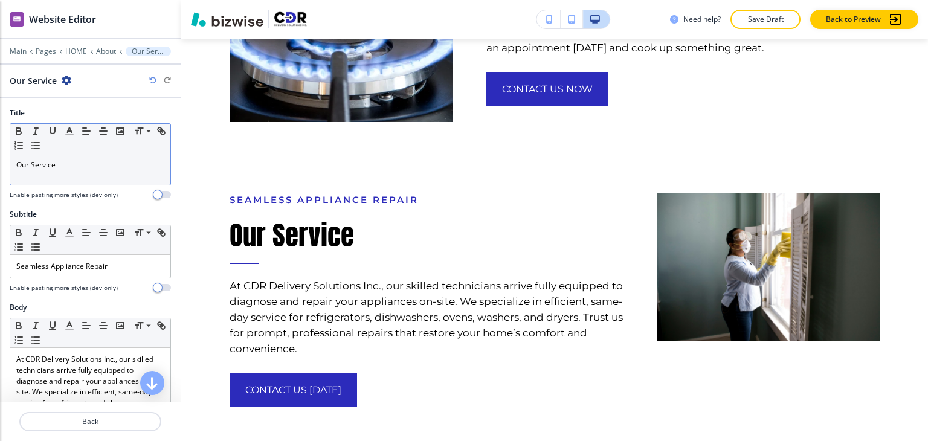
click at [70, 170] on div "Our Service" at bounding box center [90, 169] width 160 height 31
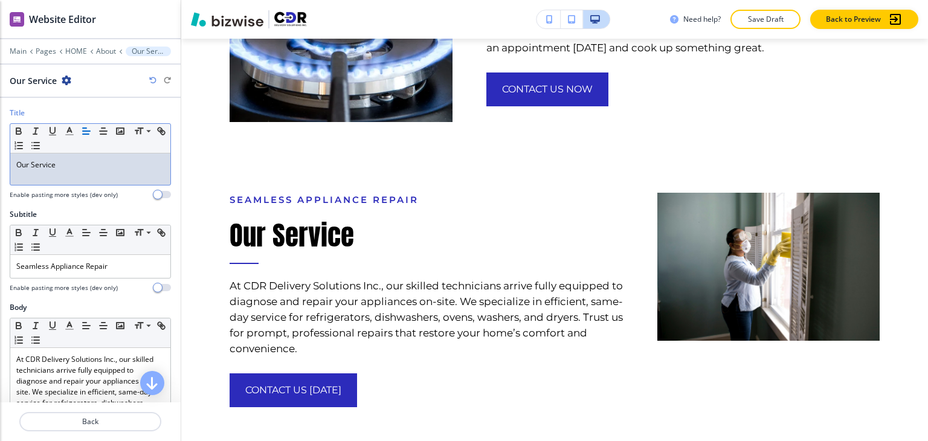
click at [70, 170] on div "Our Service" at bounding box center [90, 169] width 160 height 31
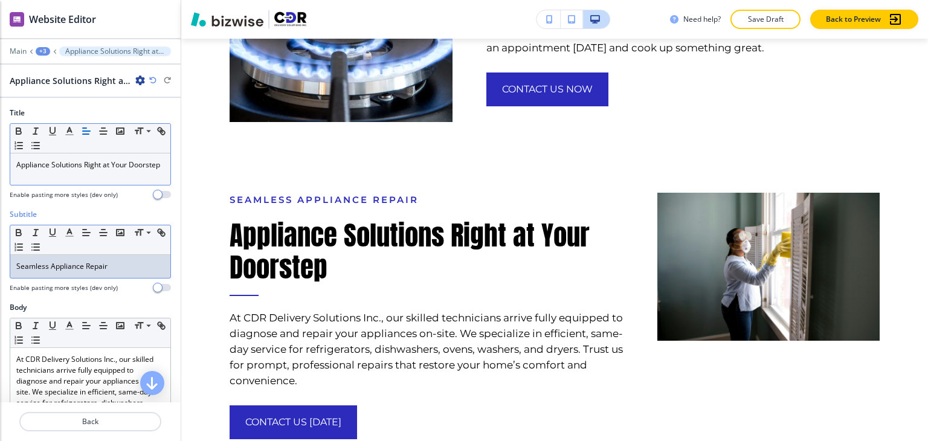
click at [72, 267] on p "Seamless Appliance Repair" at bounding box center [90, 266] width 148 height 11
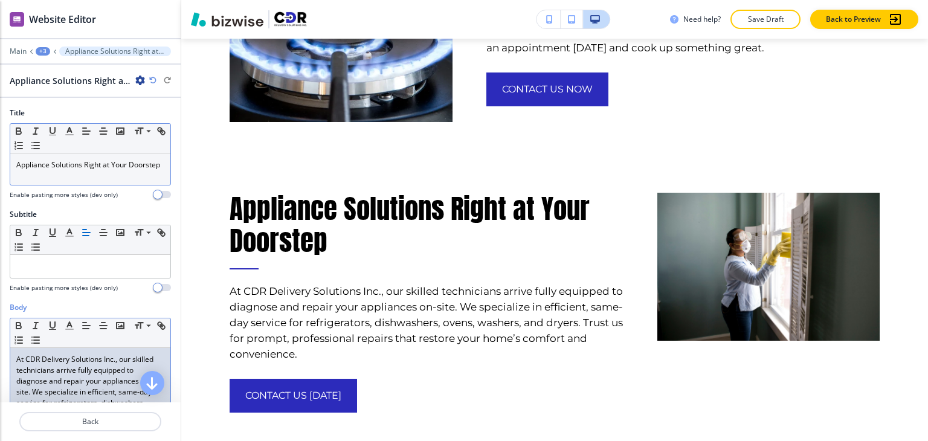
click at [68, 370] on p "At CDR Delivery Solutions Inc., our skilled technicians arrive fully equipped t…" at bounding box center [90, 397] width 148 height 87
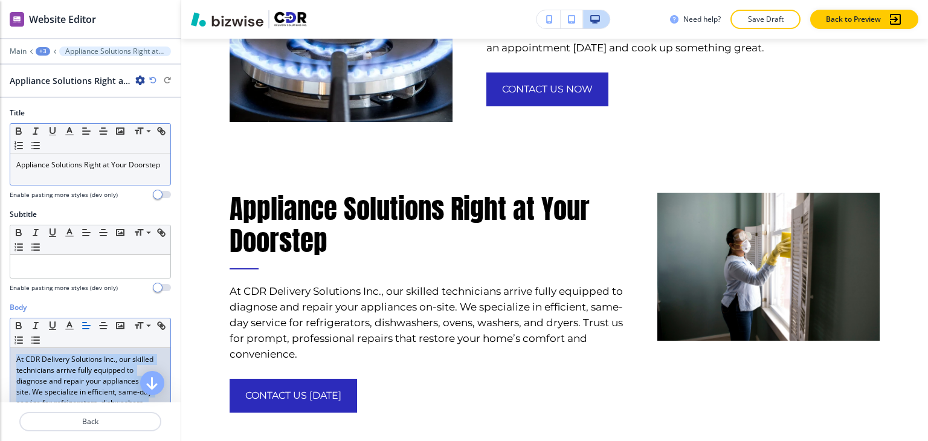
paste div
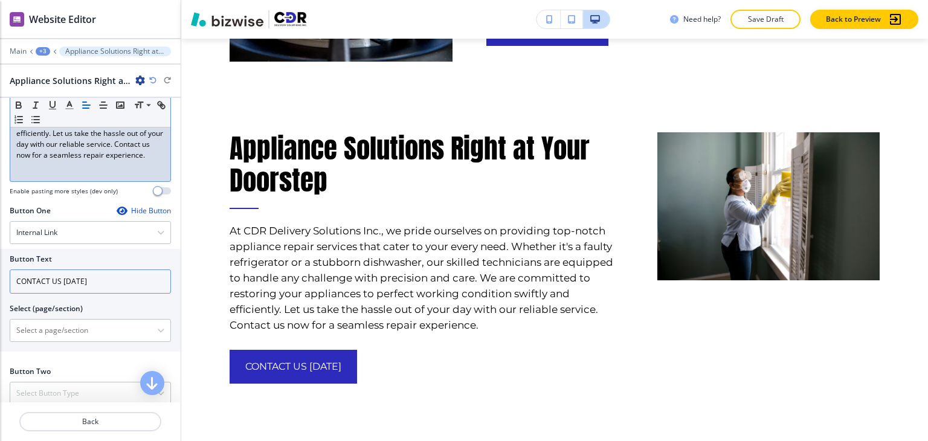
scroll to position [359, 0]
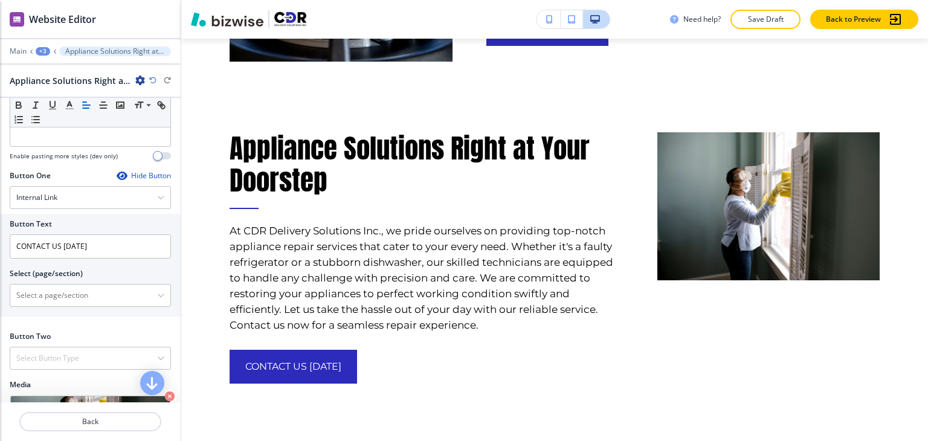
click at [46, 51] on div "+3" at bounding box center [43, 51] width 15 height 8
click at [84, 120] on button "About" at bounding box center [74, 113] width 77 height 22
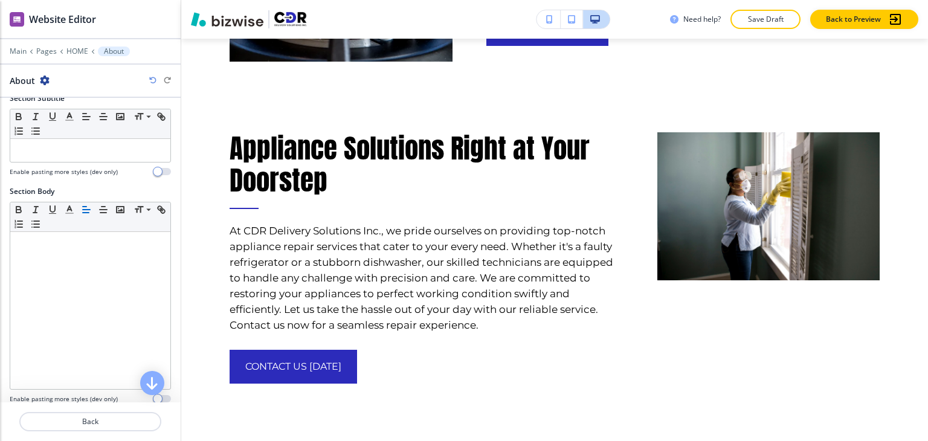
scroll to position [302, 0]
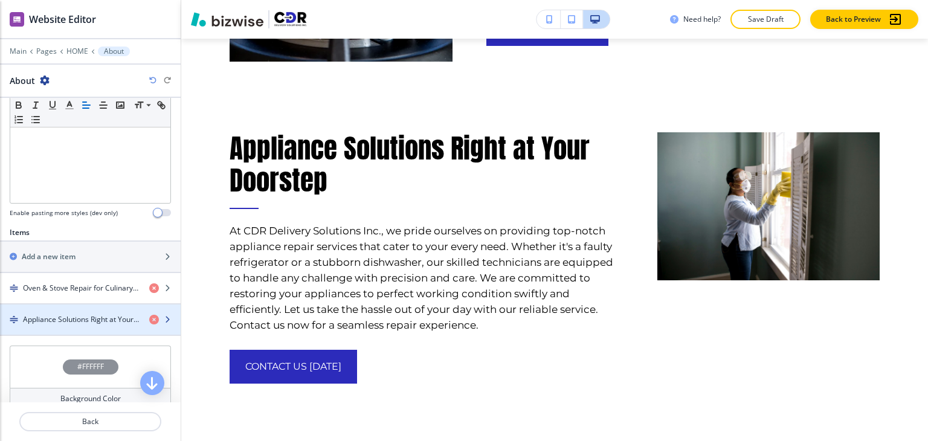
click at [80, 314] on h4 "Appliance Solutions Right at Your Doorstep" at bounding box center [81, 319] width 117 height 11
click at [80, 315] on h4 "Appliance Solutions Right at Your Doorstep" at bounding box center [81, 319] width 117 height 11
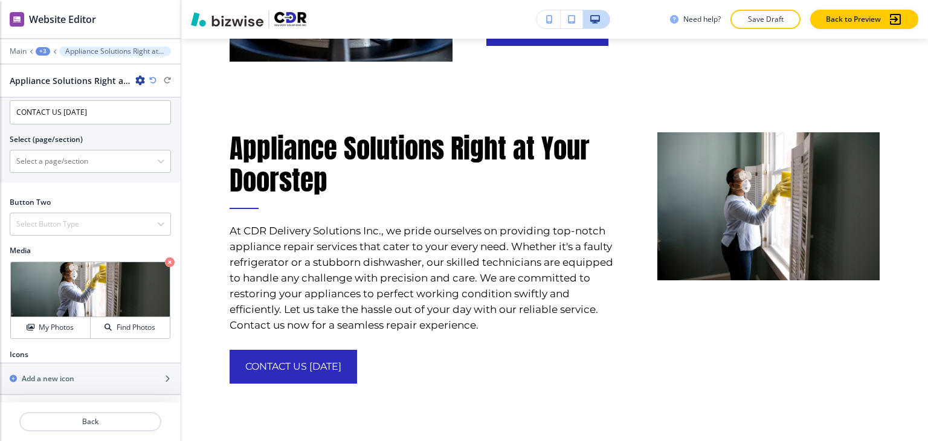
scroll to position [494, 0]
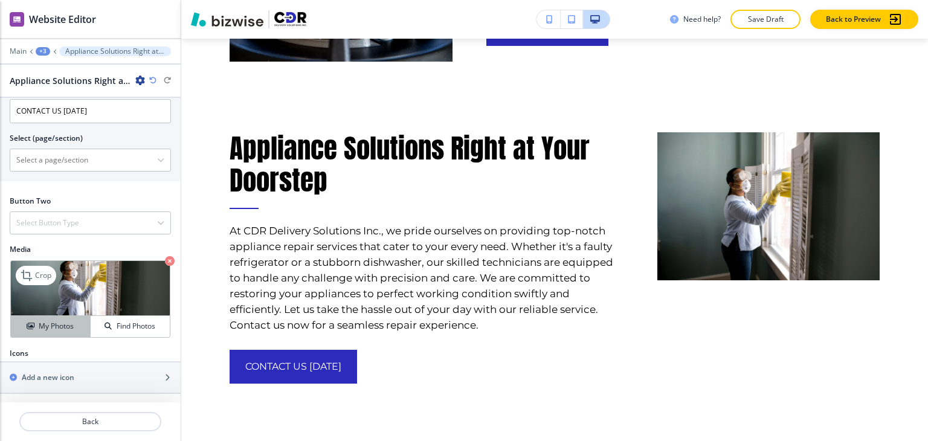
click at [57, 323] on h4 "My Photos" at bounding box center [56, 326] width 35 height 11
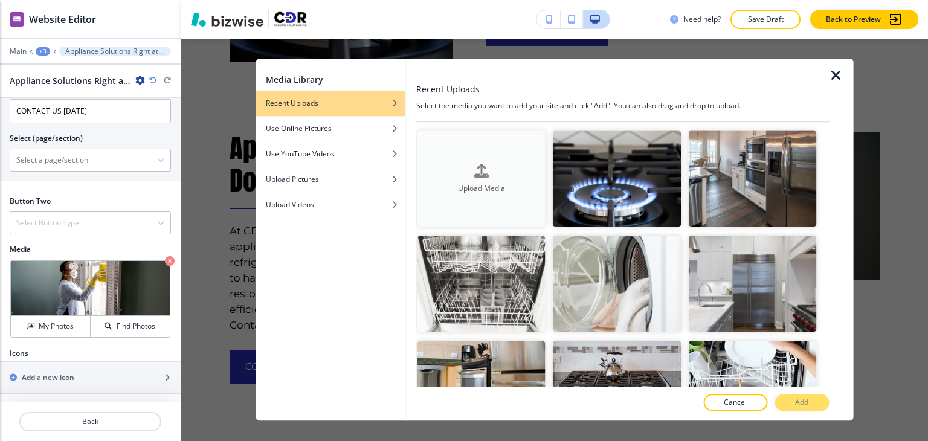
click at [471, 165] on div "Upload Media" at bounding box center [482, 179] width 128 height 31
click at [498, 191] on h4 "Upload Media" at bounding box center [482, 188] width 128 height 11
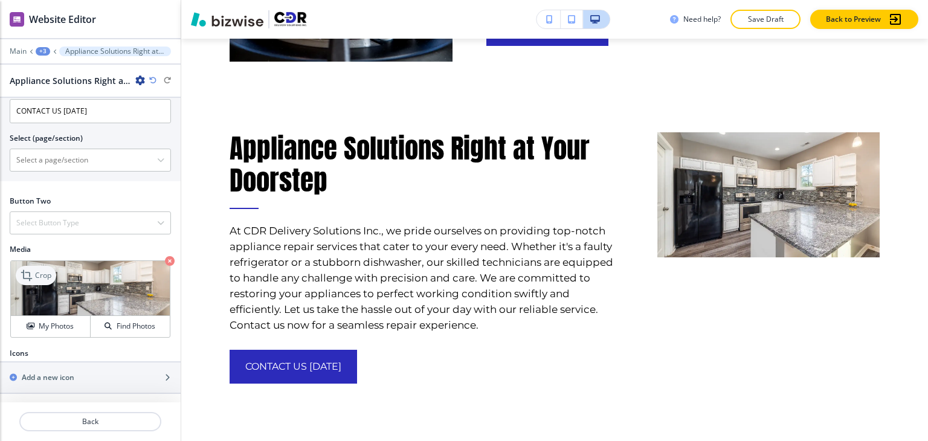
click at [33, 277] on icon at bounding box center [28, 275] width 15 height 15
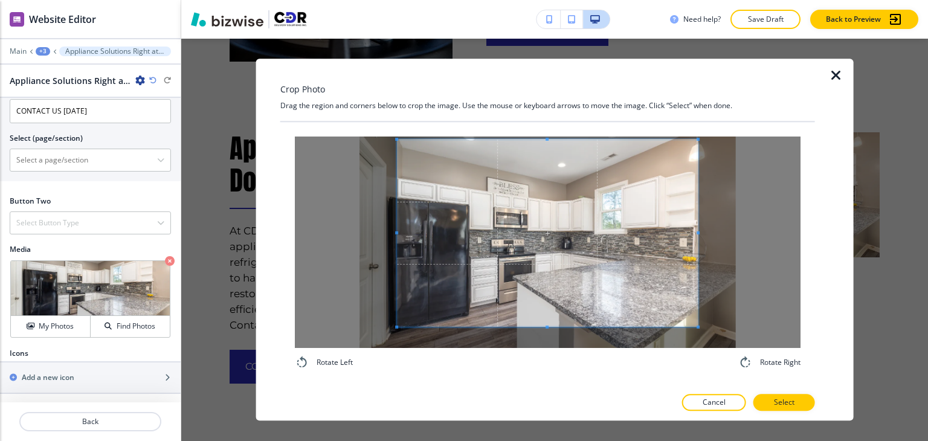
click at [548, 129] on div "Rotate Left Rotate Right" at bounding box center [547, 253] width 535 height 262
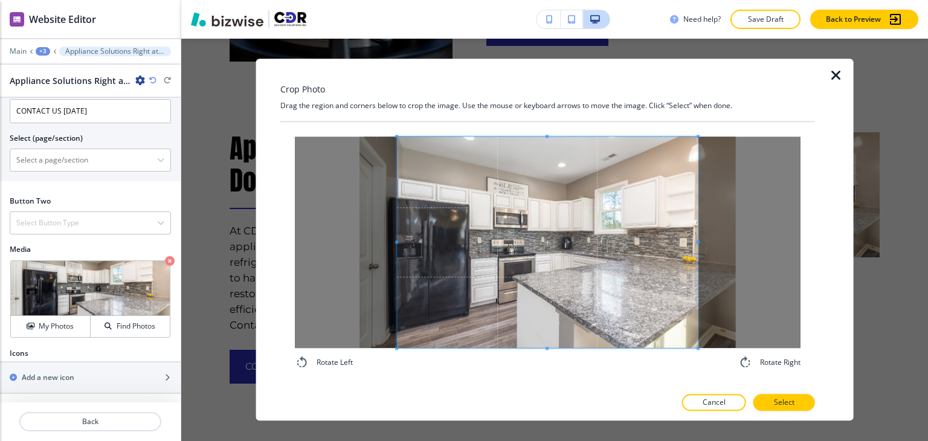
click at [540, 365] on div "Rotate Left Rotate Right" at bounding box center [548, 253] width 506 height 233
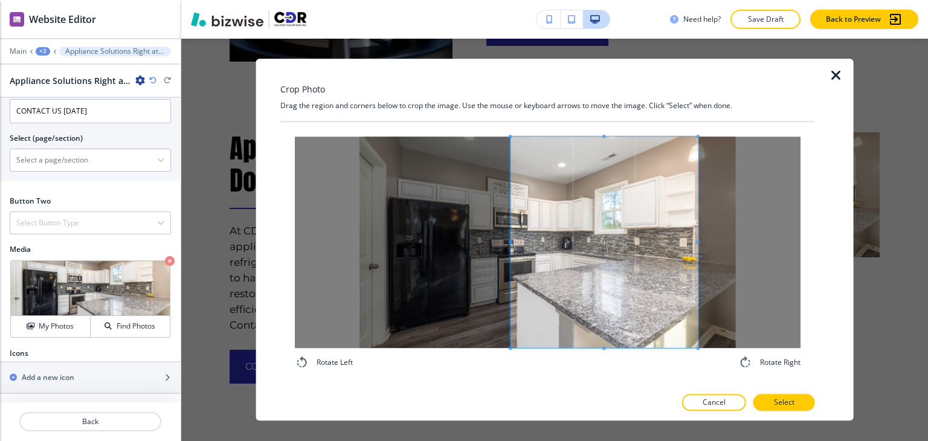
click at [511, 253] on div at bounding box center [604, 243] width 187 height 212
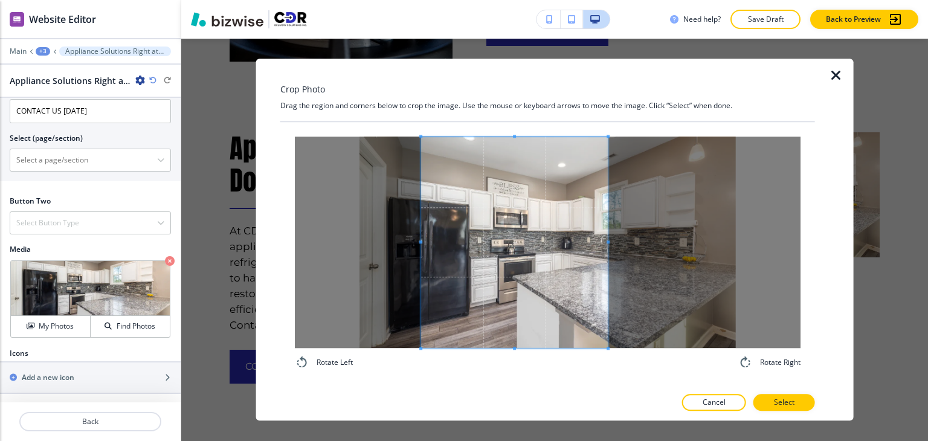
click at [485, 264] on span at bounding box center [514, 243] width 187 height 212
click at [551, 312] on span at bounding box center [517, 243] width 187 height 212
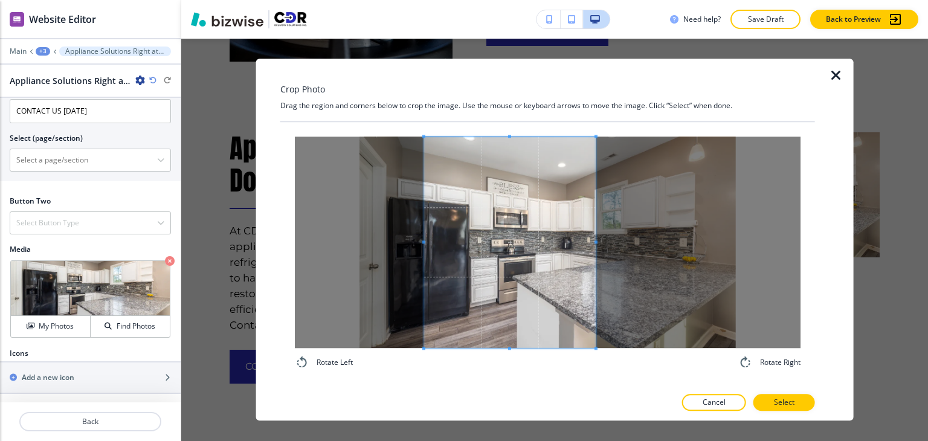
click at [596, 242] on span at bounding box center [596, 242] width 3 height 3
click at [779, 403] on p "Select" at bounding box center [784, 403] width 21 height 11
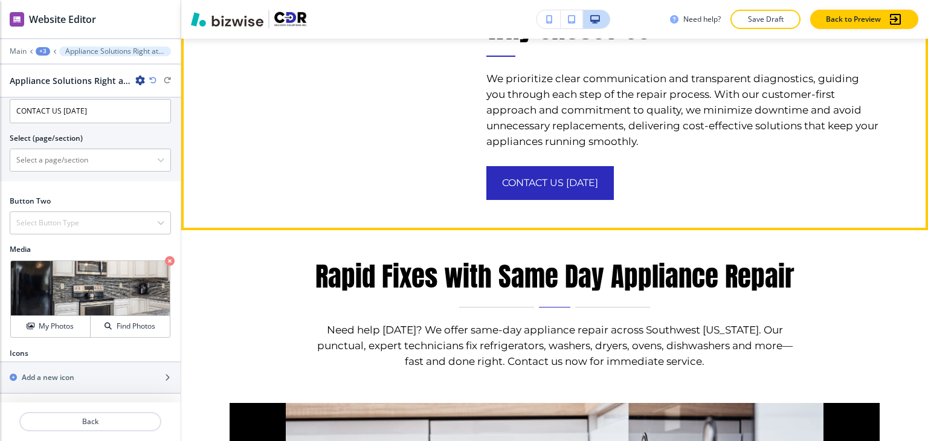
scroll to position [3832, 0]
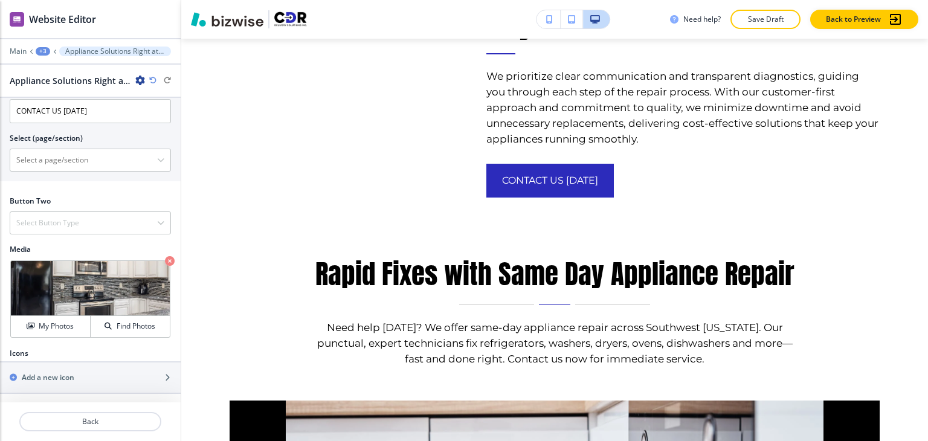
click at [48, 53] on div "+3" at bounding box center [43, 51] width 15 height 8
click at [66, 113] on p "About" at bounding box center [75, 113] width 62 height 11
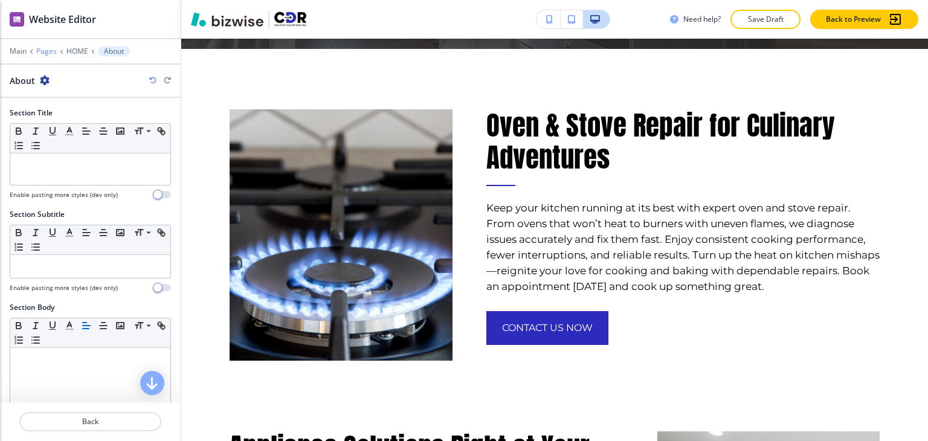
scroll to position [3046, 0]
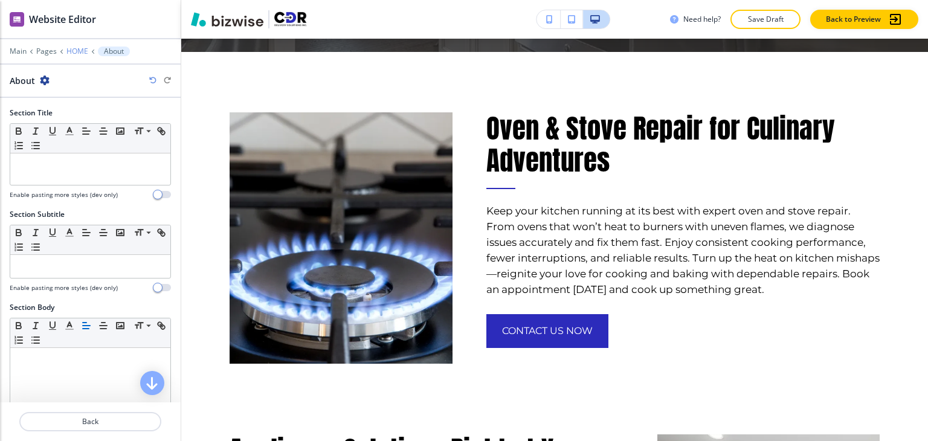
click at [72, 50] on p "HOME" at bounding box center [77, 51] width 22 height 8
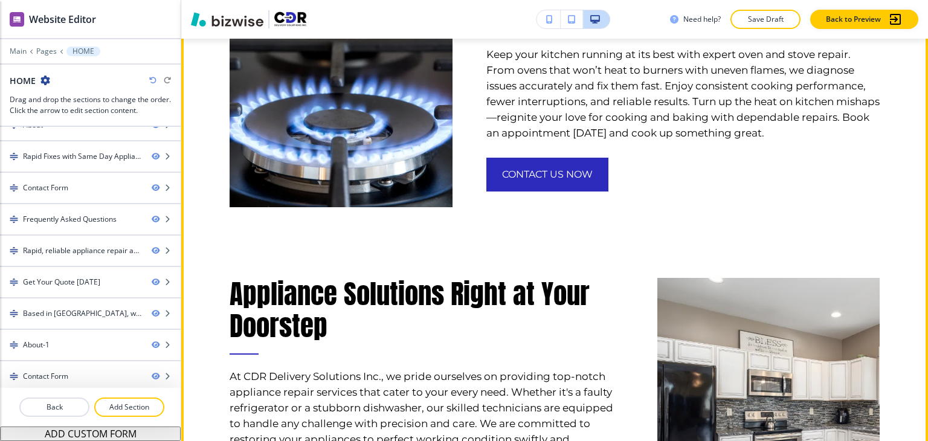
scroll to position [3341, 0]
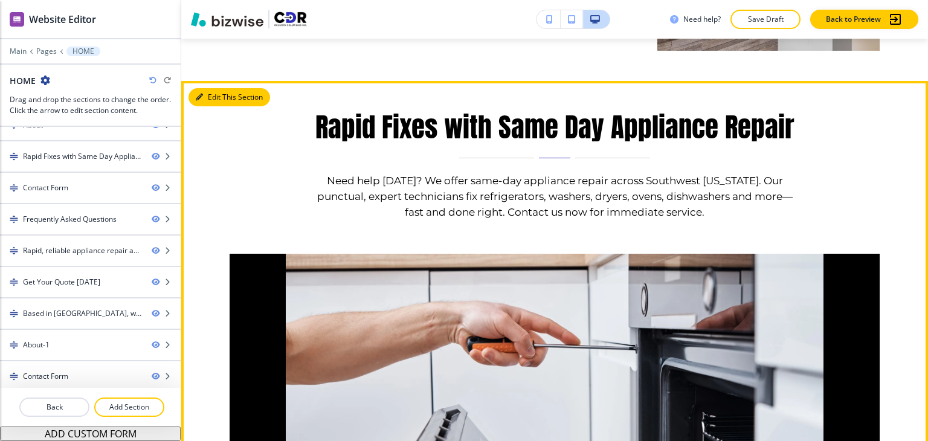
click at [215, 88] on button "Edit This Section" at bounding box center [230, 97] width 82 height 18
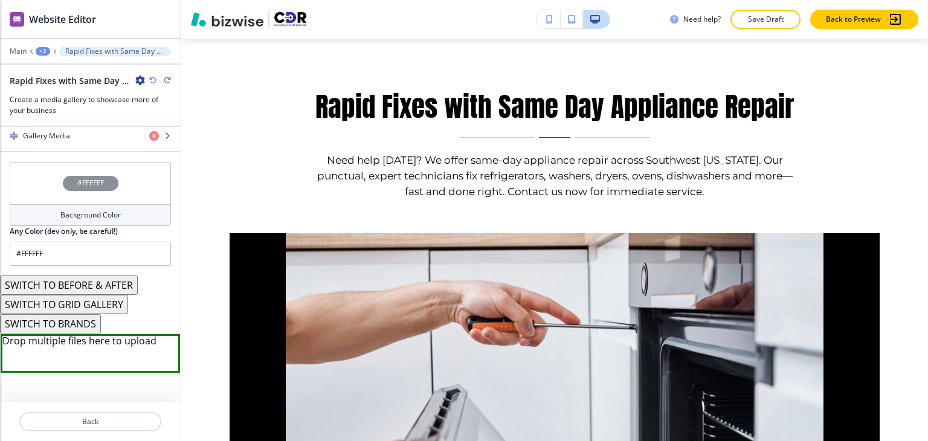
scroll to position [423, 0]
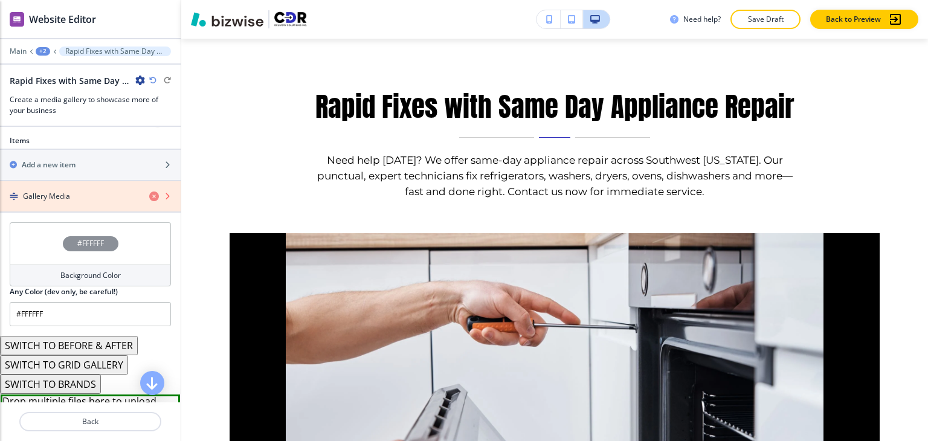
click at [149, 198] on icon "button" at bounding box center [154, 197] width 10 height 10
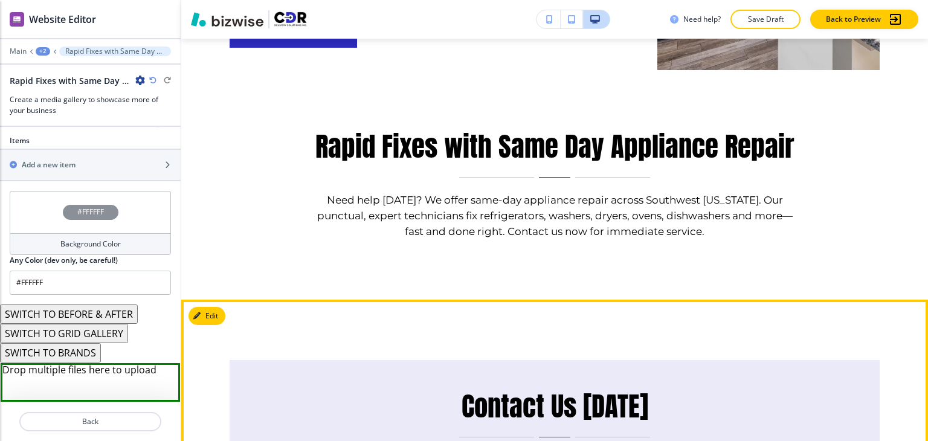
scroll to position [3664, 0]
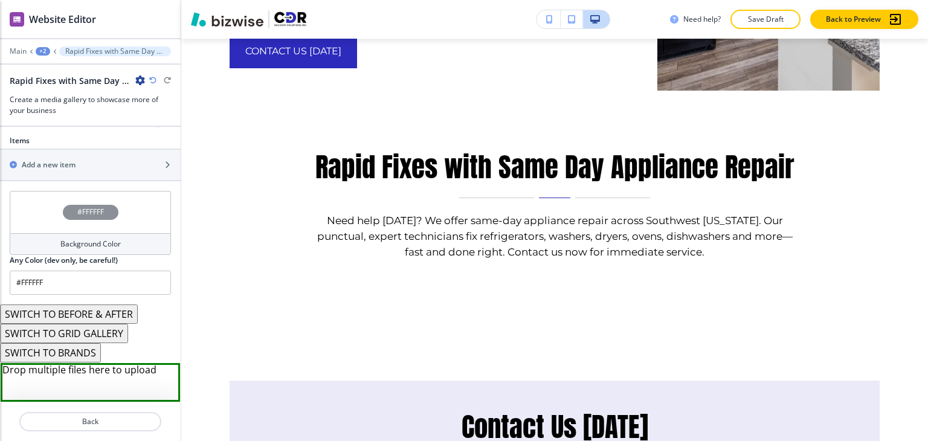
click at [95, 349] on button "SWITCH TO BRANDS" at bounding box center [50, 352] width 101 height 19
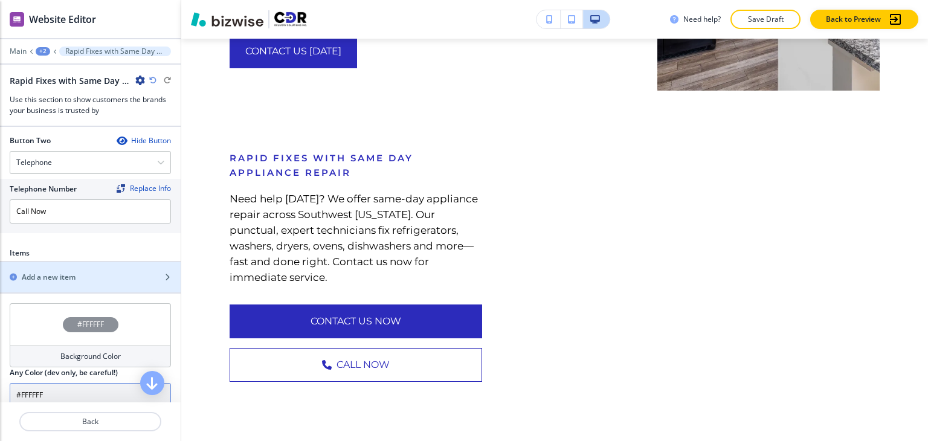
scroll to position [644, 0]
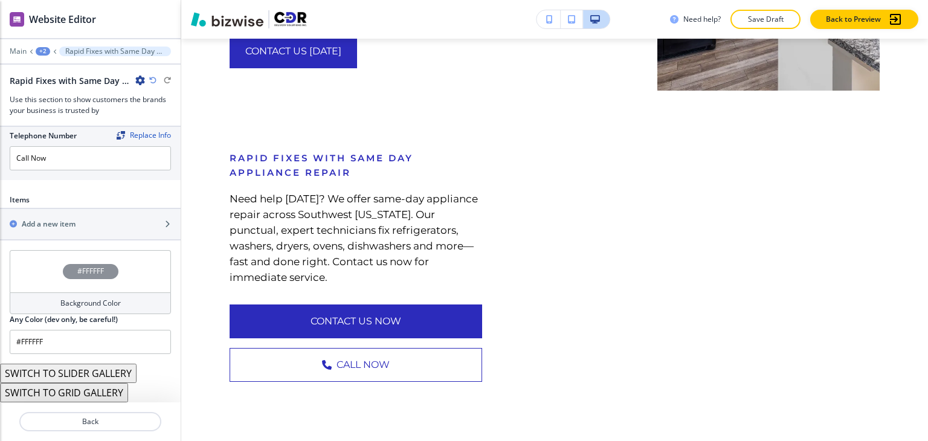
click at [152, 83] on icon "button" at bounding box center [152, 80] width 7 height 7
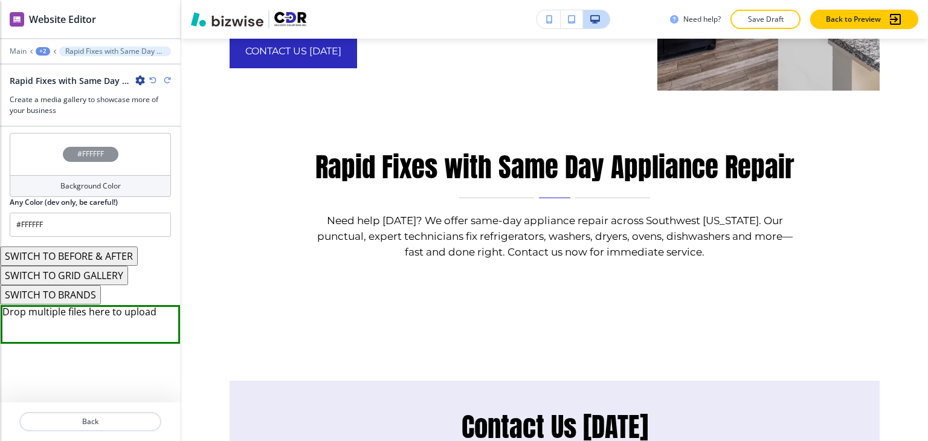
scroll to position [480, 0]
click at [108, 277] on button "SWITCH TO GRID GALLERY" at bounding box center [64, 276] width 128 height 19
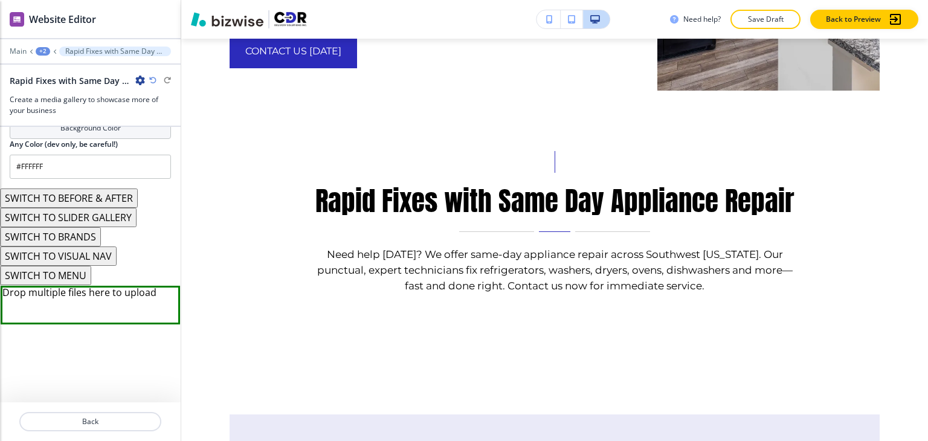
scroll to position [541, 0]
click at [109, 257] on button "SWITCH TO VISUAL NAV" at bounding box center [58, 254] width 117 height 19
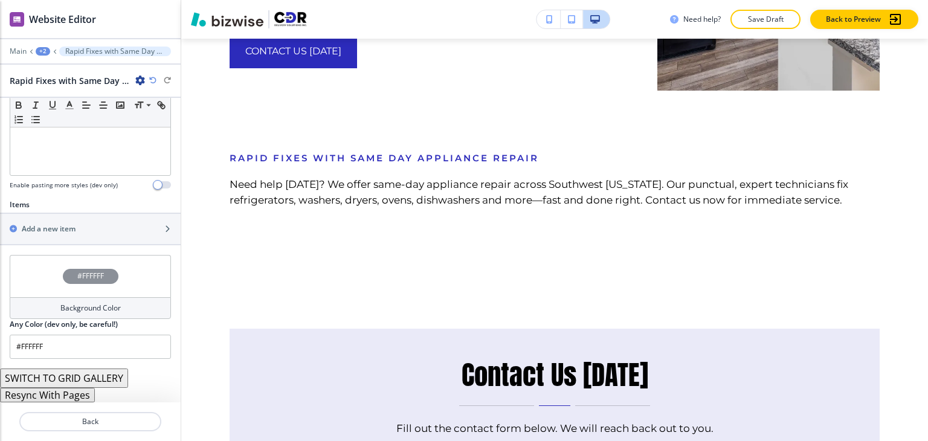
scroll to position [338, 0]
click at [93, 380] on button "SWITCH TO GRID GALLERY" at bounding box center [64, 378] width 128 height 19
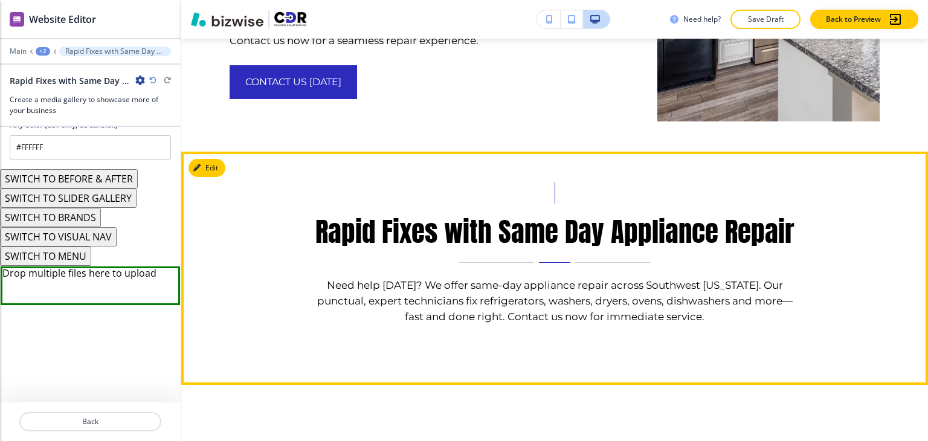
scroll to position [3603, 0]
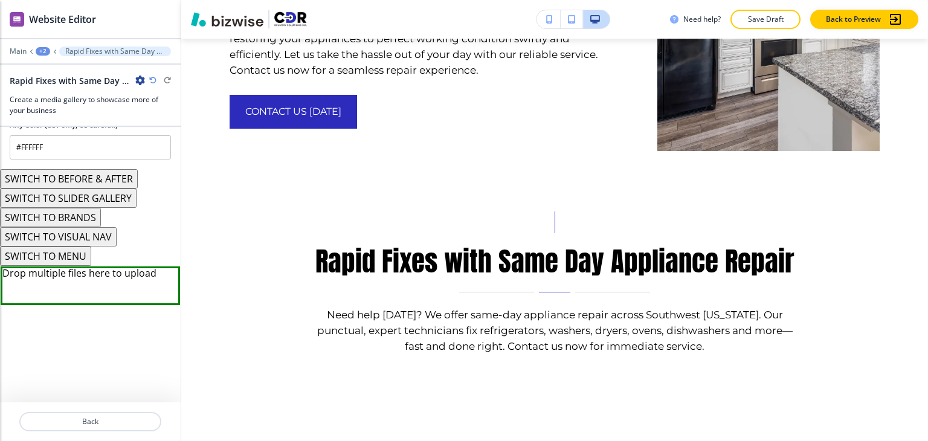
click at [87, 259] on button "SWITCH TO MENU" at bounding box center [45, 256] width 91 height 19
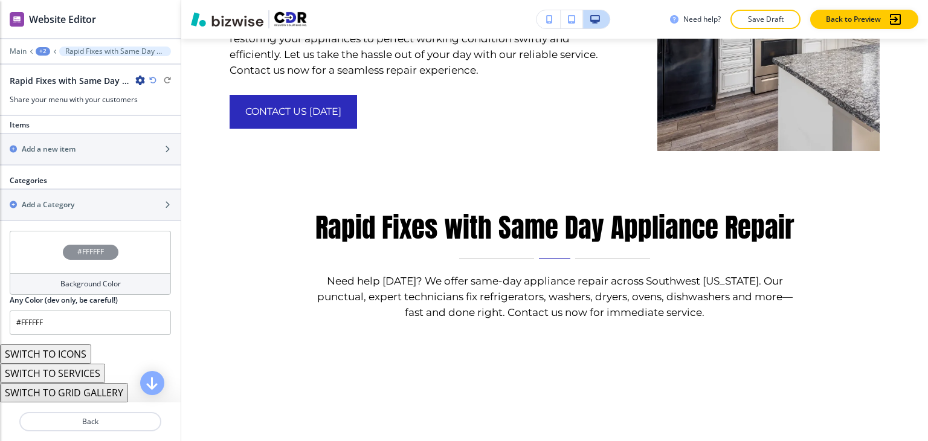
scroll to position [447, 0]
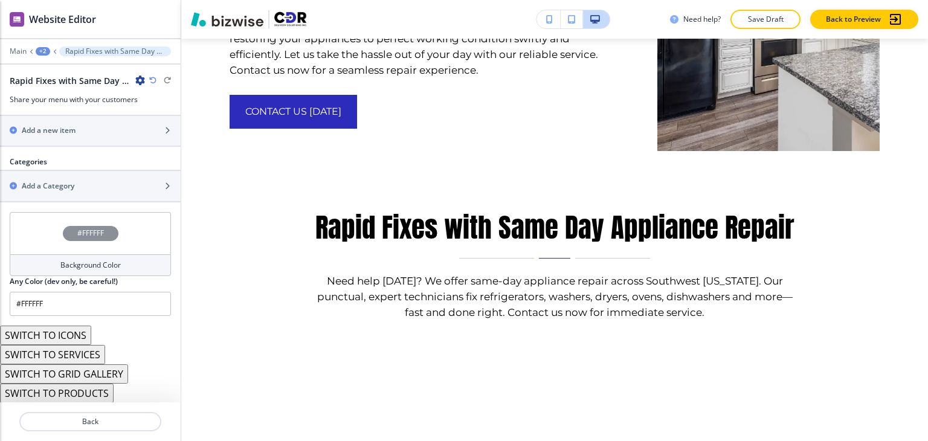
click at [97, 356] on button "SWITCH TO SERVICES" at bounding box center [52, 354] width 105 height 19
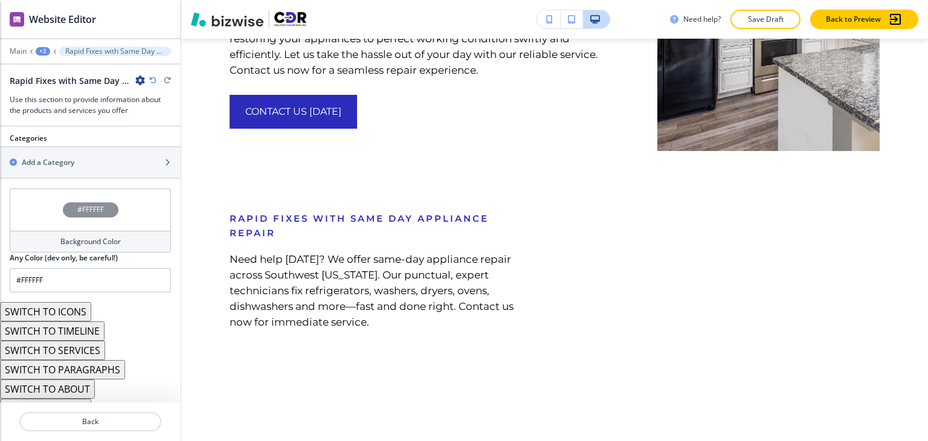
scroll to position [553, 0]
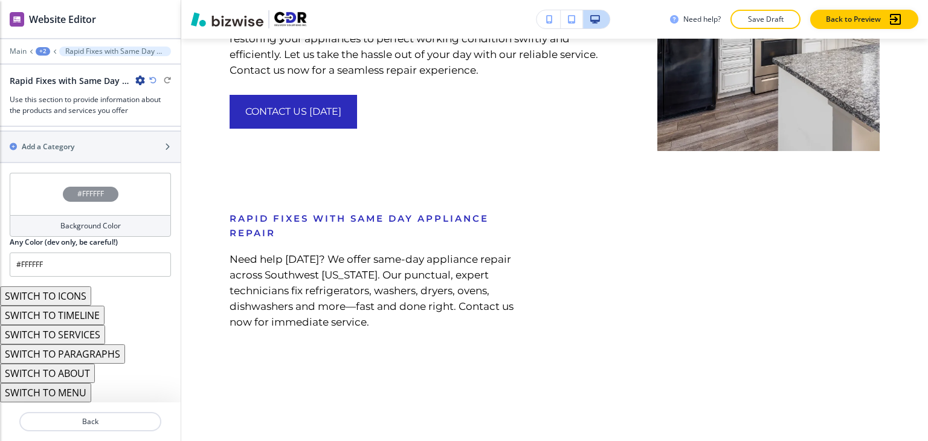
click at [103, 357] on button "SWITCH TO PARAGRAPHS" at bounding box center [62, 353] width 125 height 19
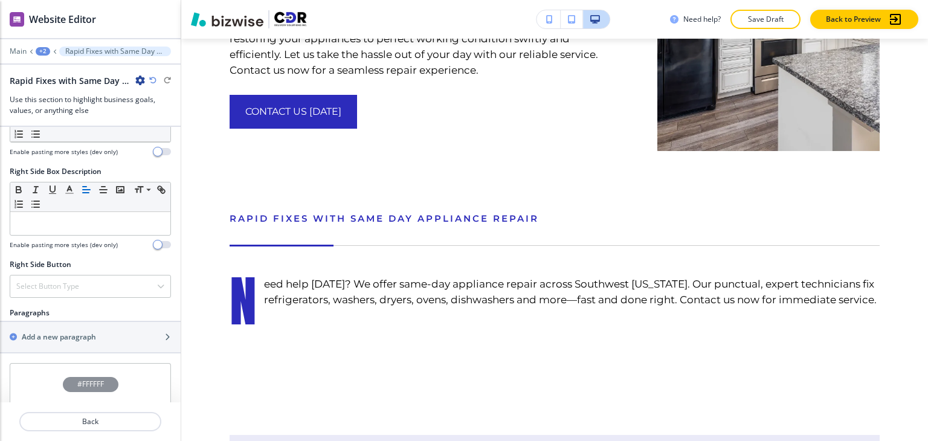
scroll to position [711, 0]
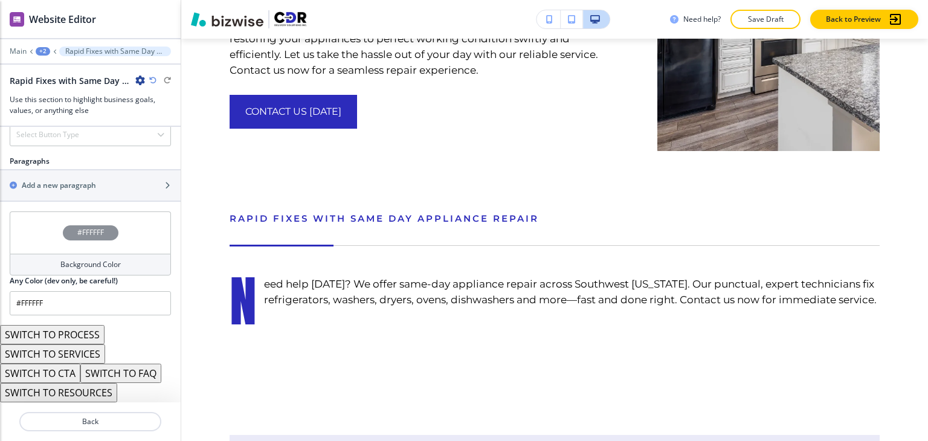
click at [94, 339] on button "SWITCH TO PROCESS" at bounding box center [52, 334] width 105 height 19
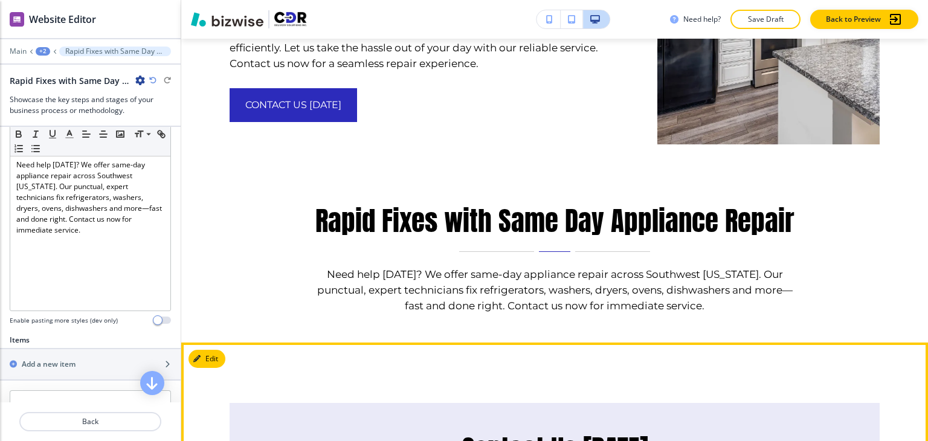
scroll to position [3603, 0]
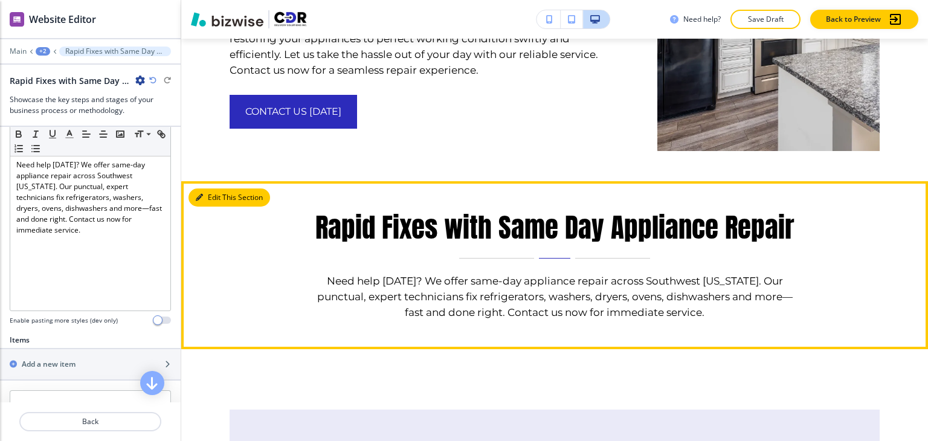
click at [202, 194] on icon "button" at bounding box center [199, 197] width 7 height 7
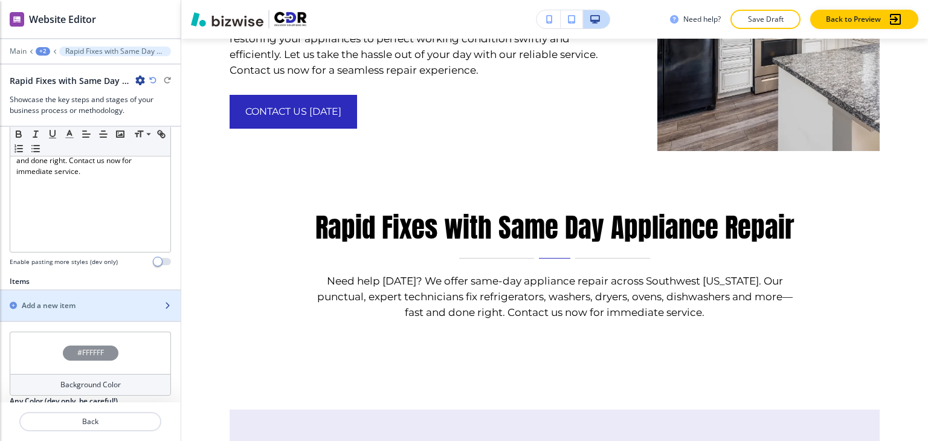
scroll to position [344, 0]
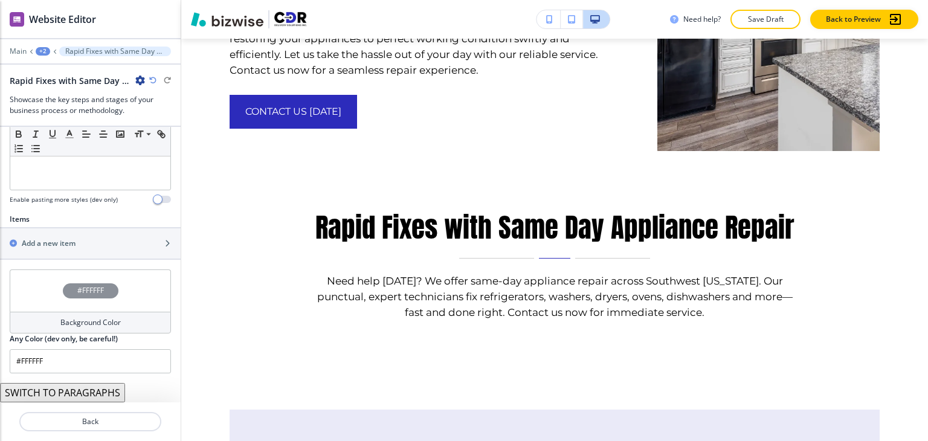
click at [85, 391] on button "SWITCH TO PARAGRAPHS" at bounding box center [62, 392] width 125 height 19
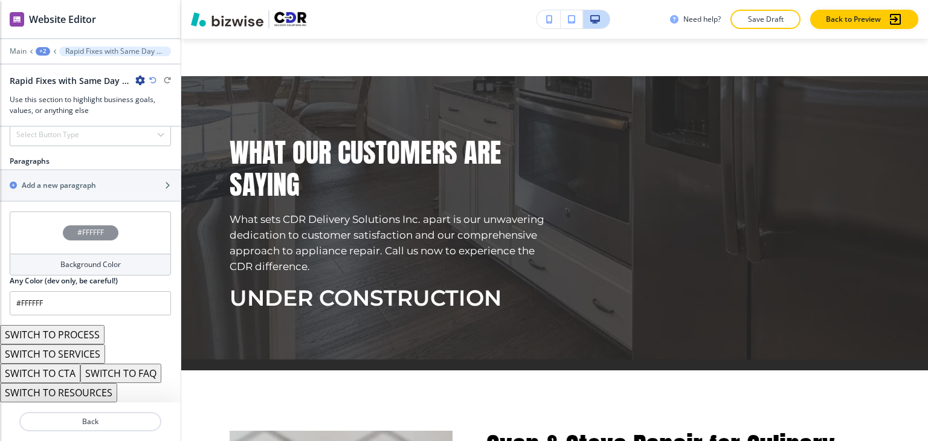
scroll to position [2576, 0]
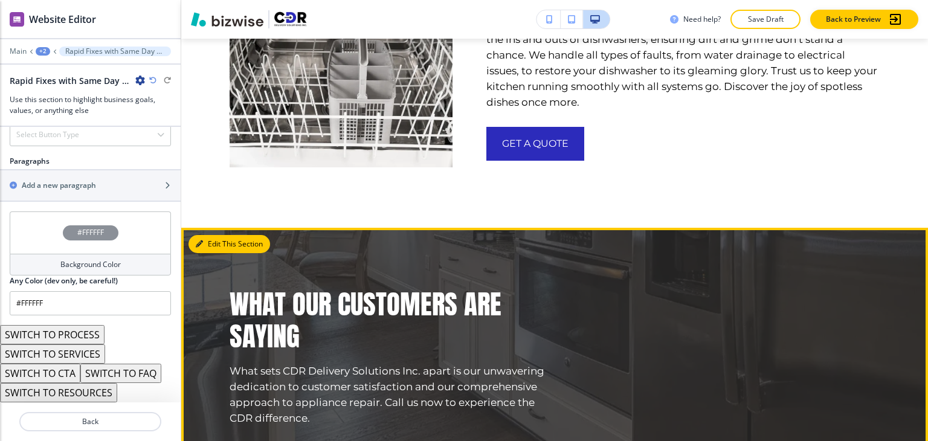
click at [208, 235] on button "Edit This Section" at bounding box center [230, 244] width 82 height 18
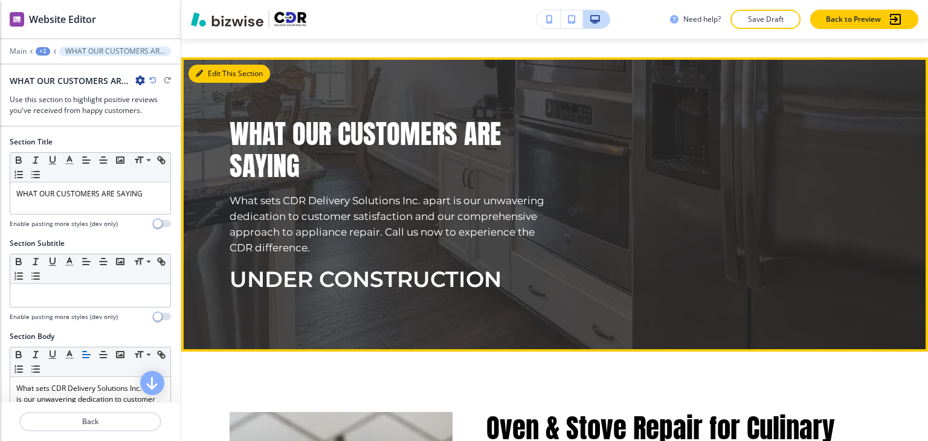
scroll to position [2752, 0]
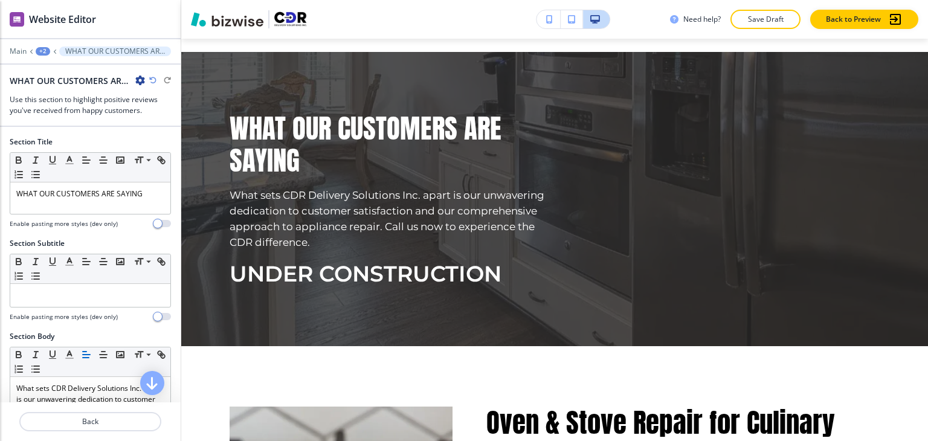
click at [137, 78] on icon "button" at bounding box center [140, 81] width 10 height 10
click at [171, 124] on p "Duplicate Section" at bounding box center [174, 122] width 62 height 11
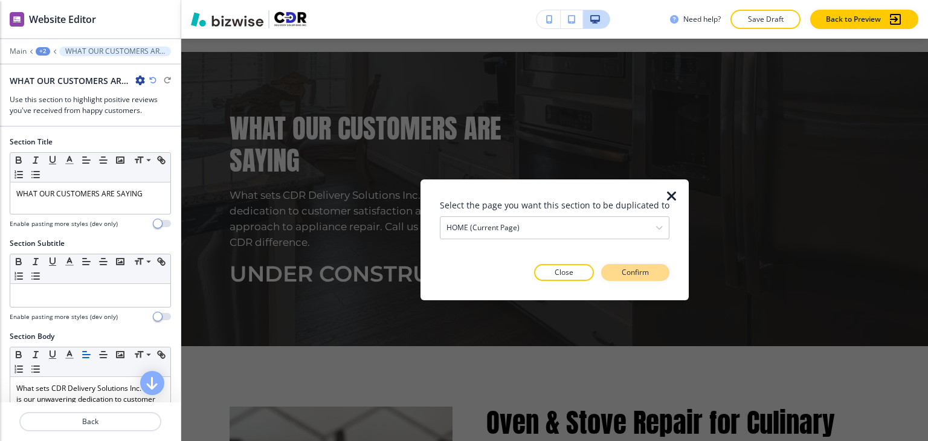
click at [628, 273] on p "Confirm" at bounding box center [635, 272] width 27 height 11
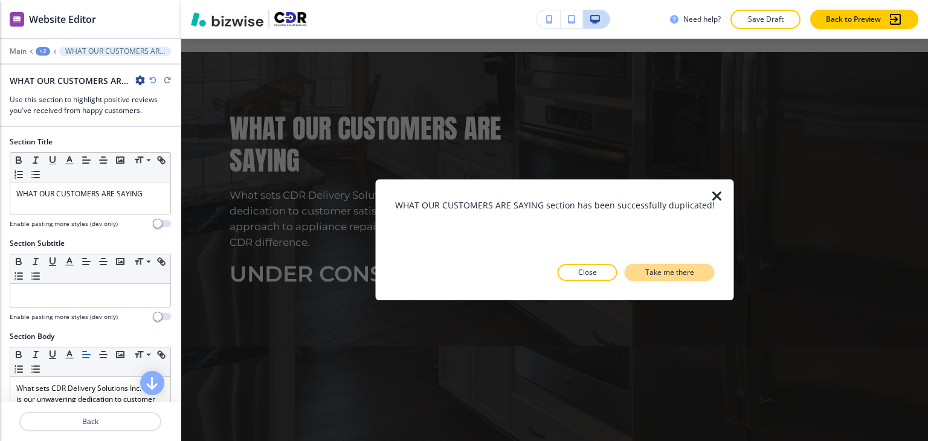
click at [647, 271] on p "Take me there" at bounding box center [669, 272] width 49 height 11
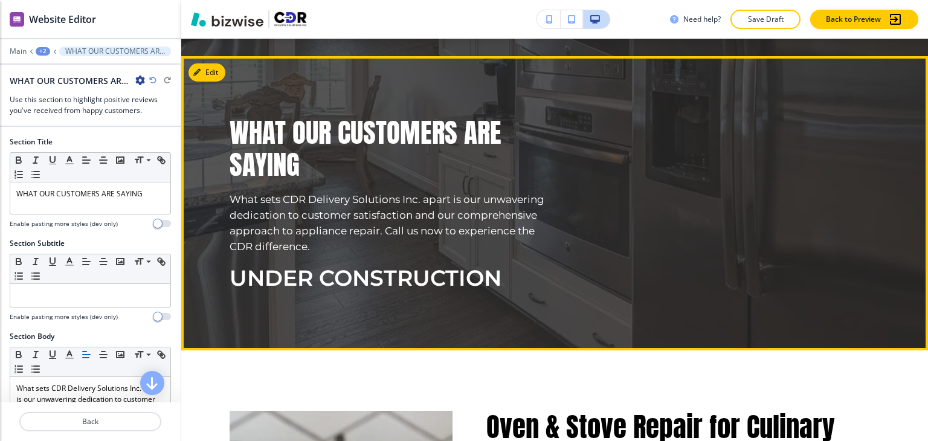
scroll to position [3046, 0]
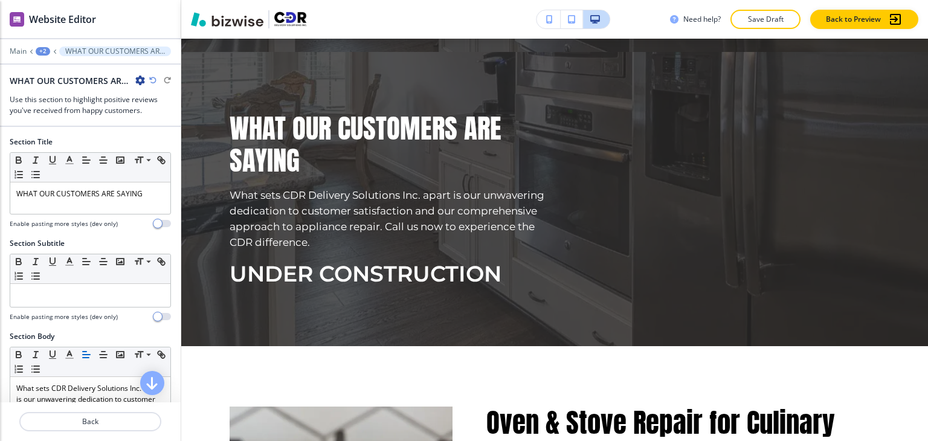
click at [44, 52] on div "+2" at bounding box center [43, 51] width 15 height 8
click at [89, 102] on button "HOME" at bounding box center [74, 92] width 77 height 22
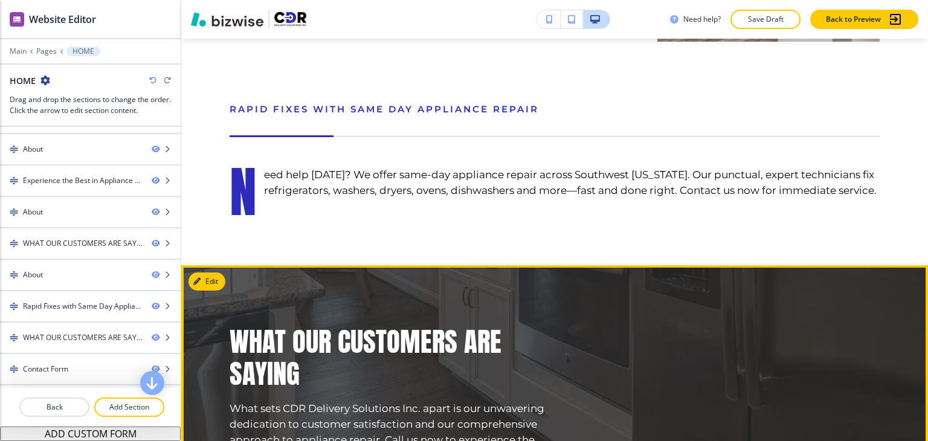
scroll to position [3624, 0]
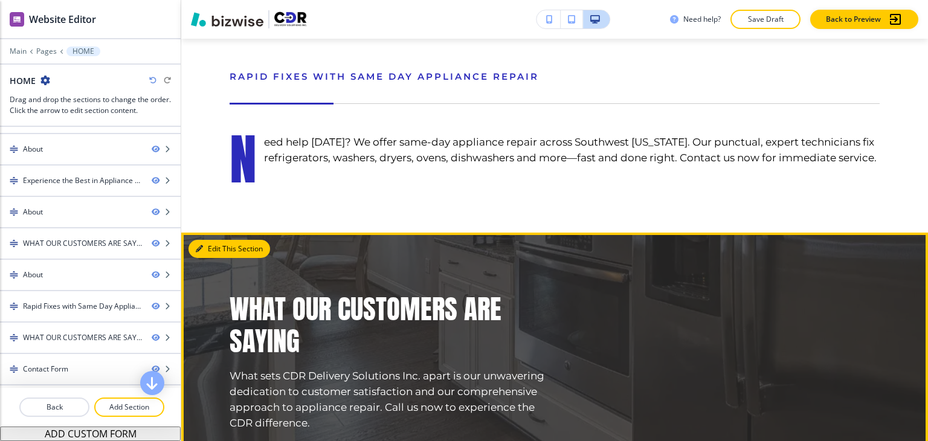
click at [210, 240] on button "Edit This Section" at bounding box center [230, 249] width 82 height 18
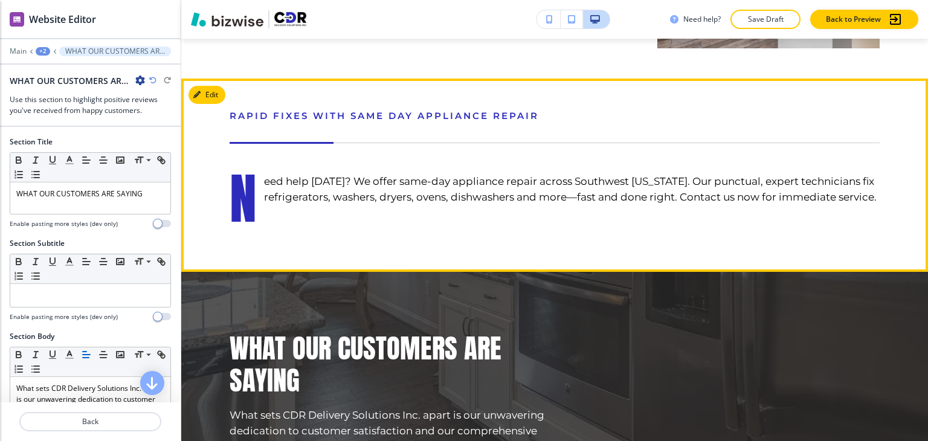
scroll to position [3685, 0]
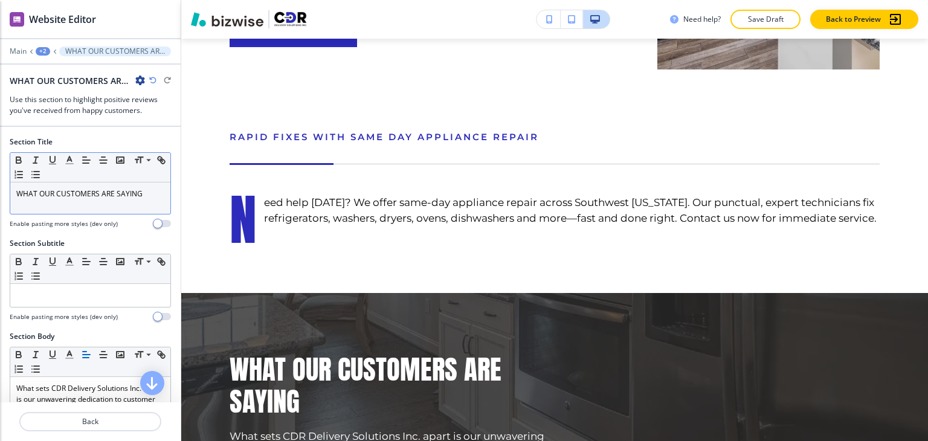
click at [127, 195] on p "WHAT OUR CUSTOMERS ARE SAYING" at bounding box center [90, 194] width 148 height 11
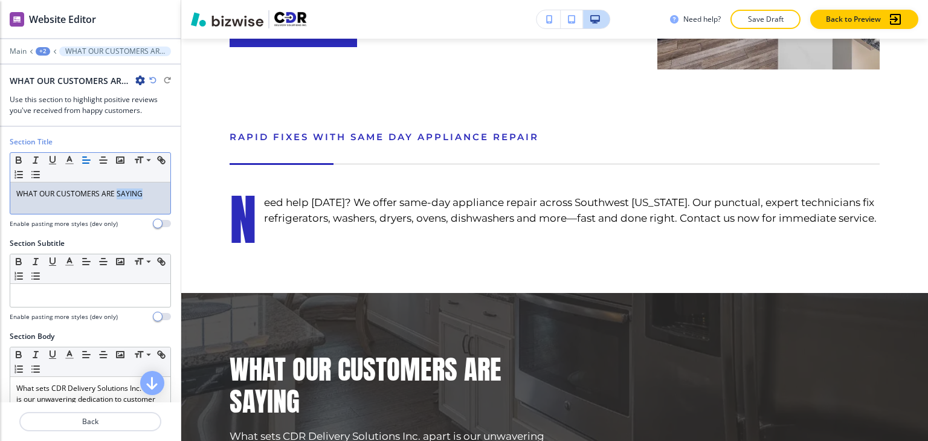
click at [127, 195] on p "WHAT OUR CUSTOMERS ARE SAYING" at bounding box center [90, 194] width 148 height 11
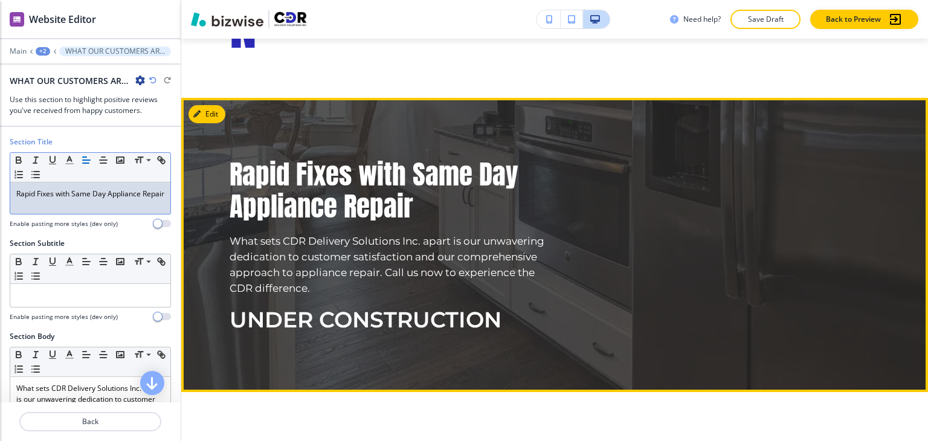
scroll to position [3806, 0]
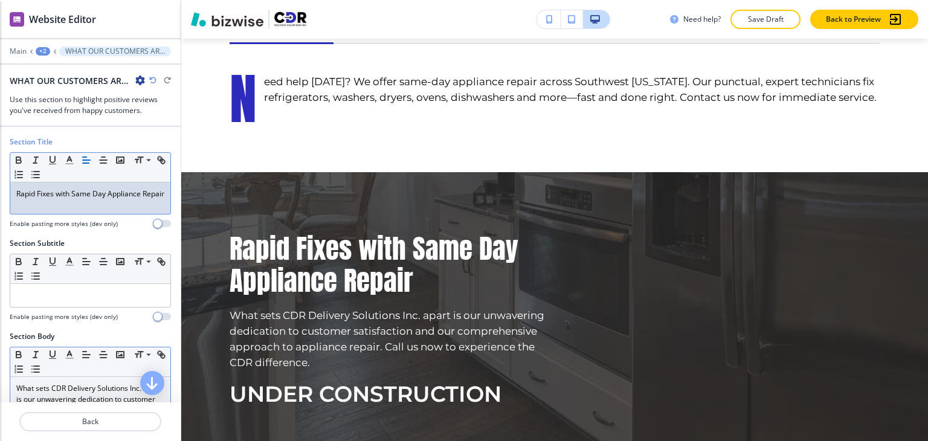
click at [110, 396] on p "What sets CDR Delivery Solutions Inc. apart is our unwavering dedication to cus…" at bounding box center [90, 410] width 148 height 54
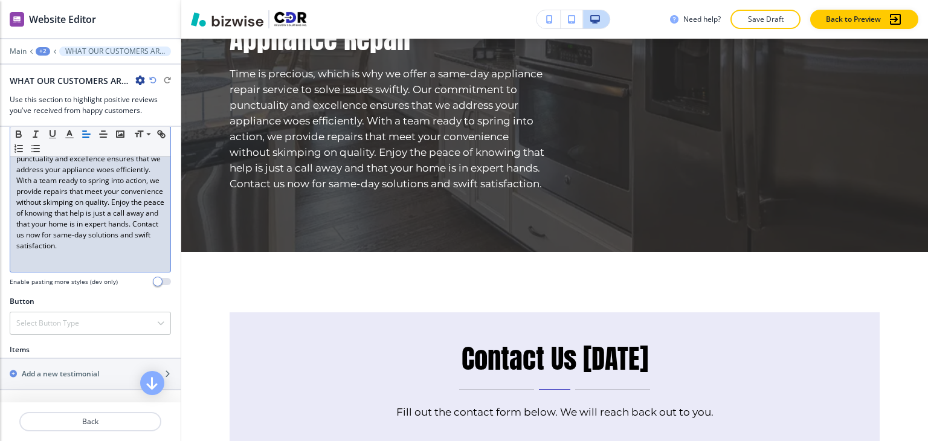
scroll to position [373, 0]
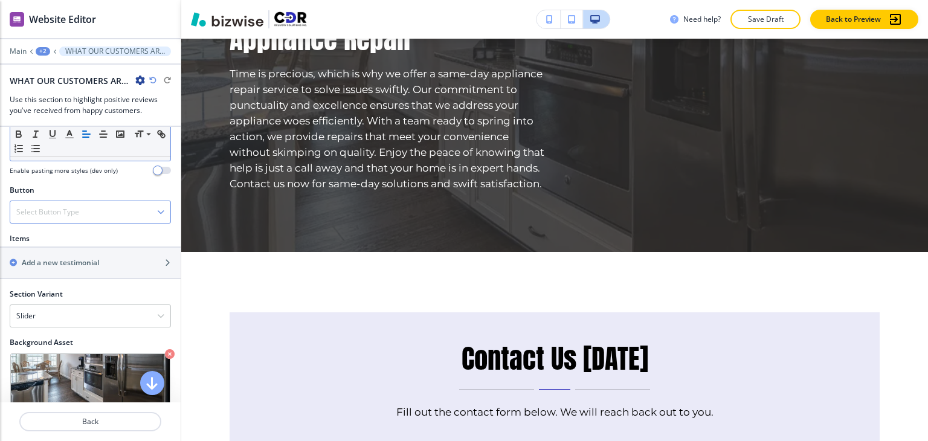
click at [104, 219] on div "Select Button Type" at bounding box center [90, 212] width 160 height 22
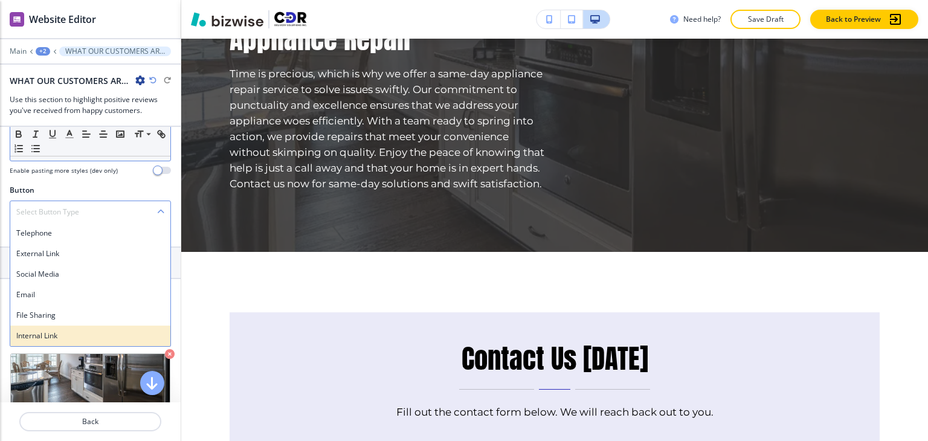
click at [68, 334] on h4 "Internal Link" at bounding box center [90, 336] width 148 height 11
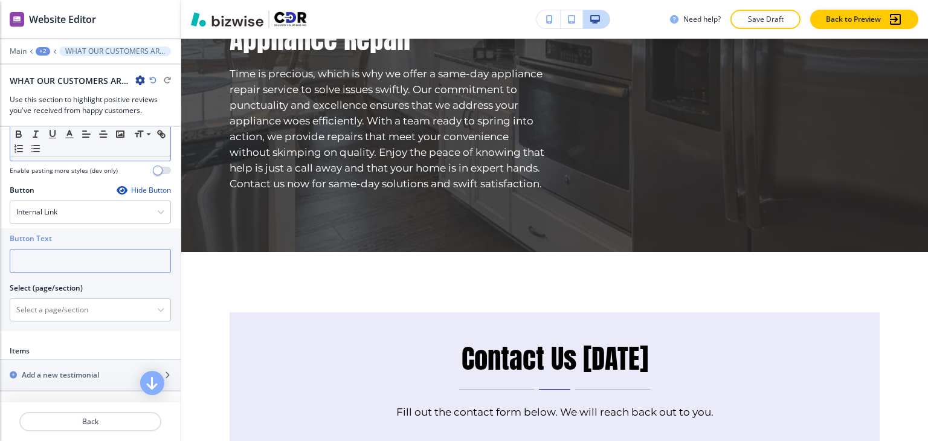
click at [99, 268] on input "text" at bounding box center [90, 261] width 161 height 24
paste input "CONTACT US NOW"
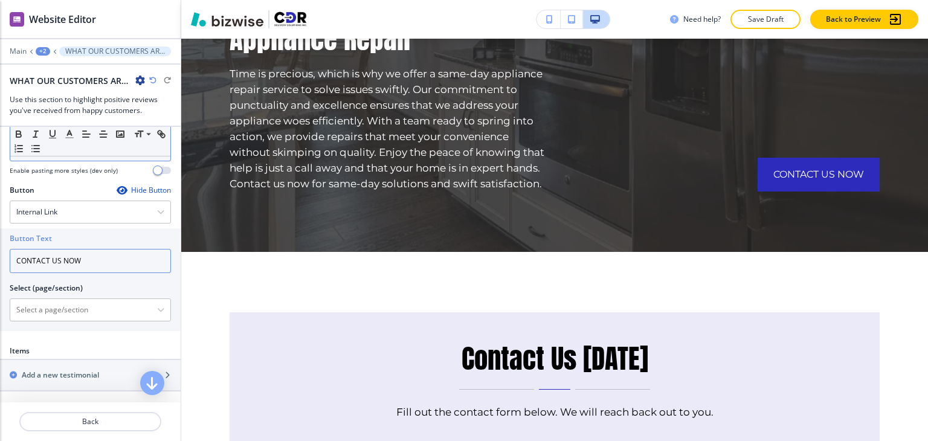
type input "CONTACT US NOW"
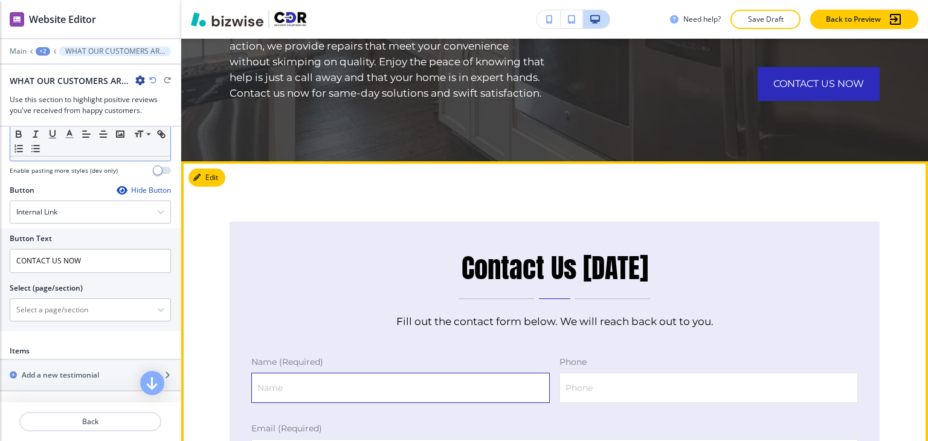
scroll to position [4047, 0]
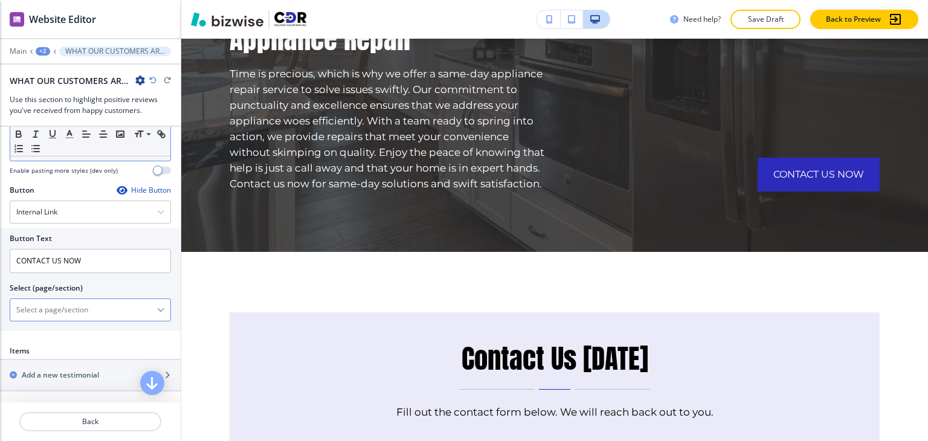
click at [102, 312] on \(page\/section\) "Manual Input" at bounding box center [83, 310] width 147 height 21
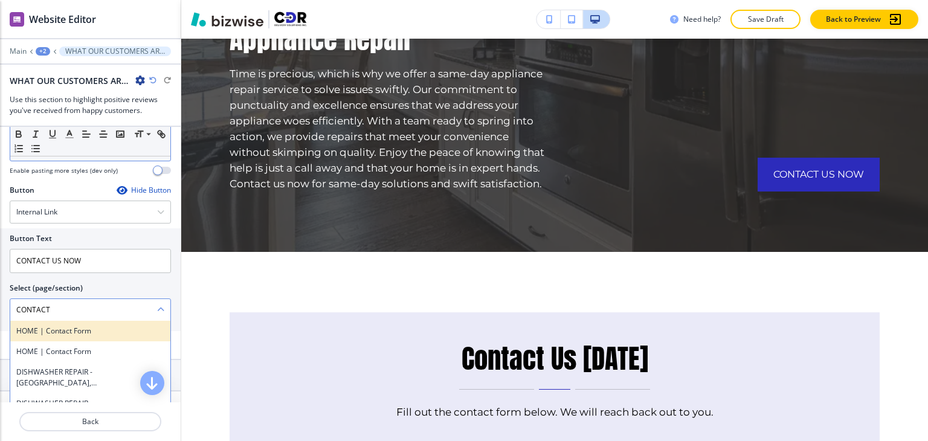
click at [97, 330] on h4 "HOME | Contact Form" at bounding box center [90, 331] width 148 height 11
type \(page\/section\) "HOME | Contact Form"
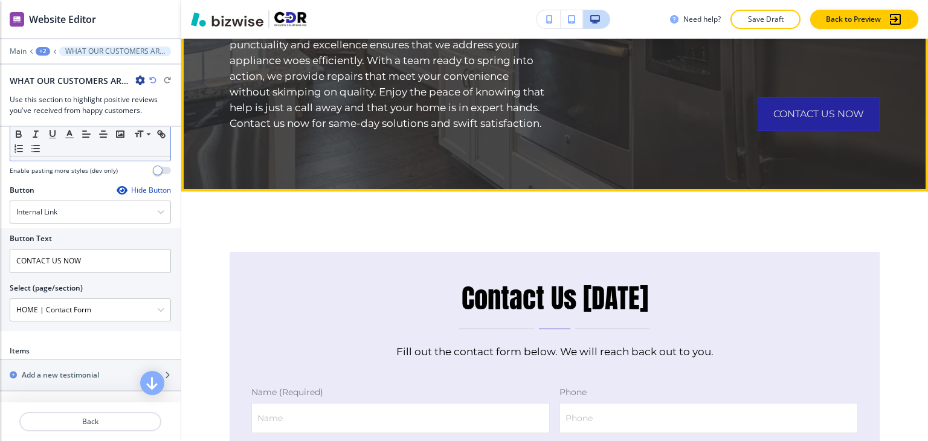
click at [776, 119] on button "CONTACT US NOW" at bounding box center [819, 114] width 122 height 34
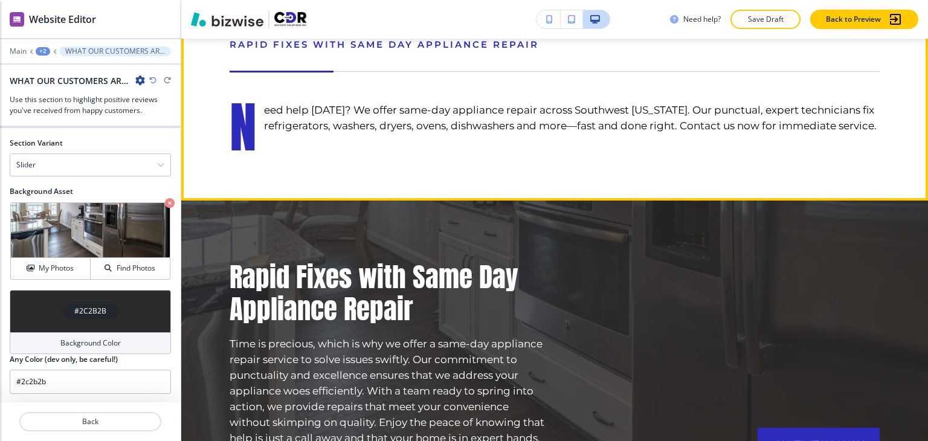
scroll to position [3659, 0]
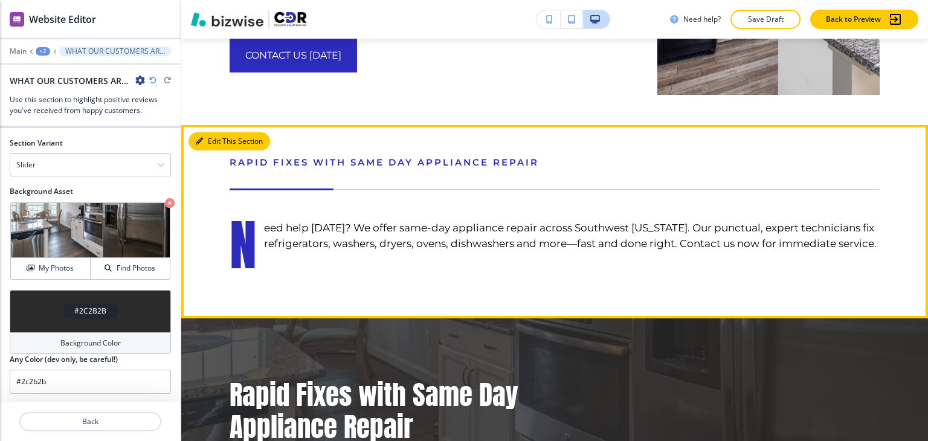
click at [203, 132] on button "Edit This Section" at bounding box center [230, 141] width 82 height 18
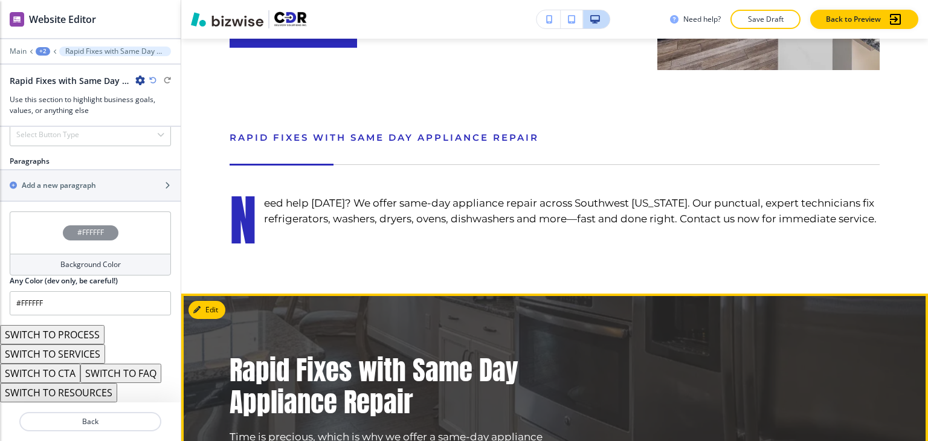
scroll to position [3664, 0]
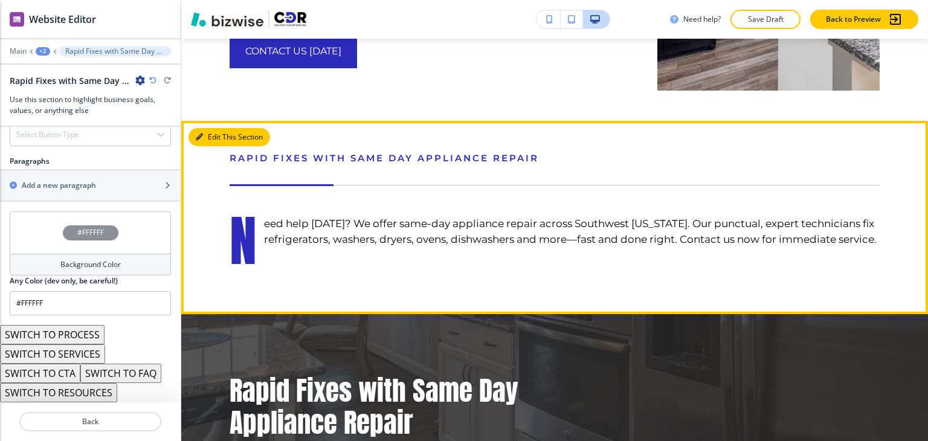
click at [203, 128] on button "Edit This Section" at bounding box center [230, 137] width 82 height 18
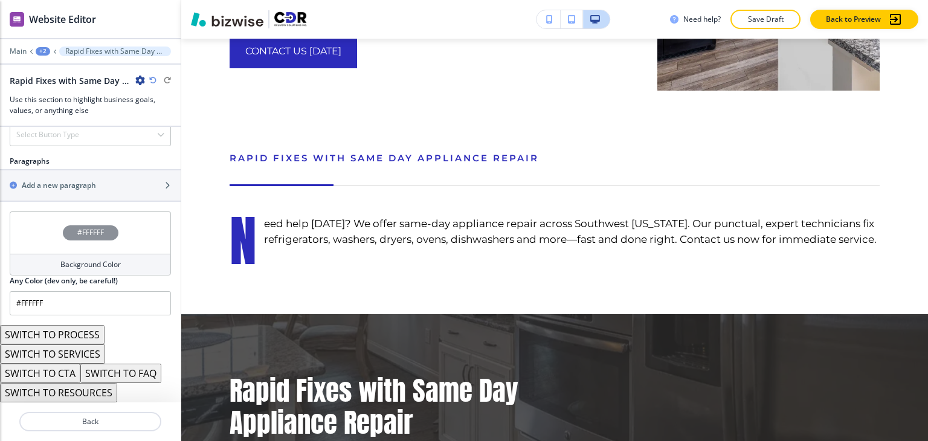
click at [68, 370] on button "SWITCH TO CTA" at bounding box center [40, 373] width 80 height 19
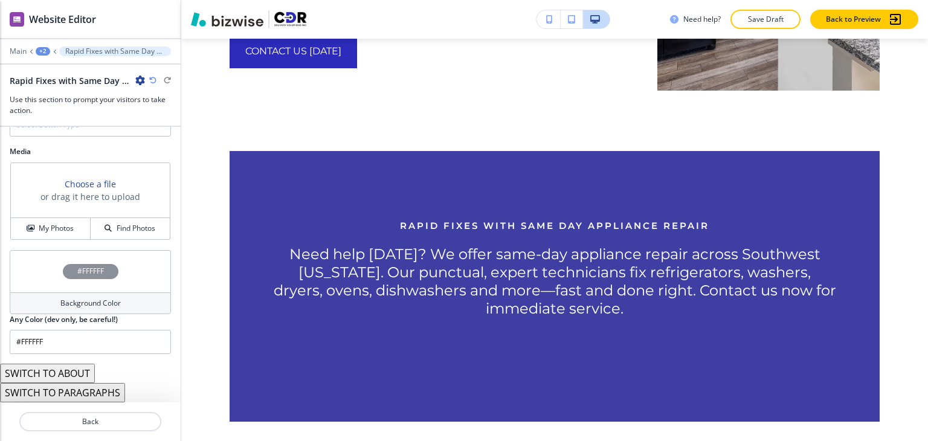
click at [84, 390] on button "SWITCH TO PARAGRAPHS" at bounding box center [62, 392] width 125 height 19
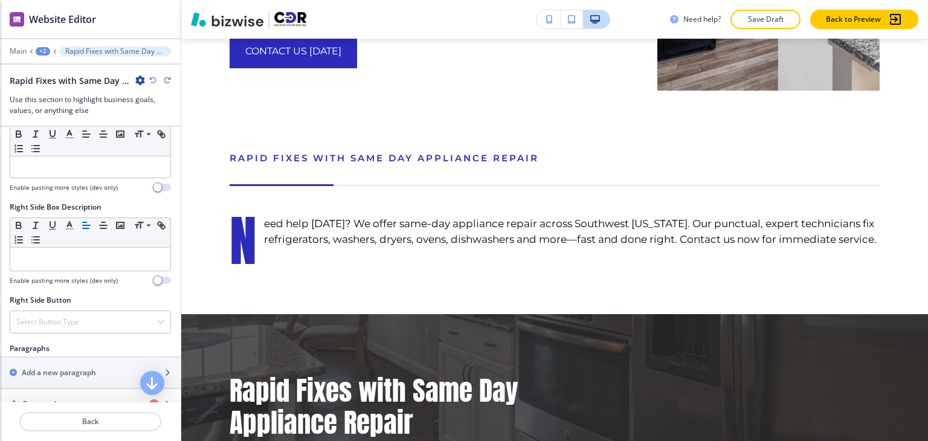
scroll to position [704, 0]
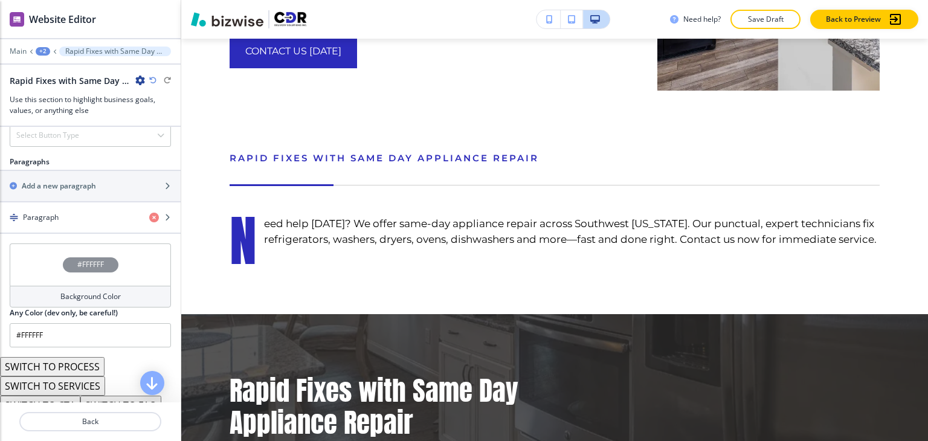
click at [87, 393] on button "SWITCH TO SERVICES" at bounding box center [52, 386] width 105 height 19
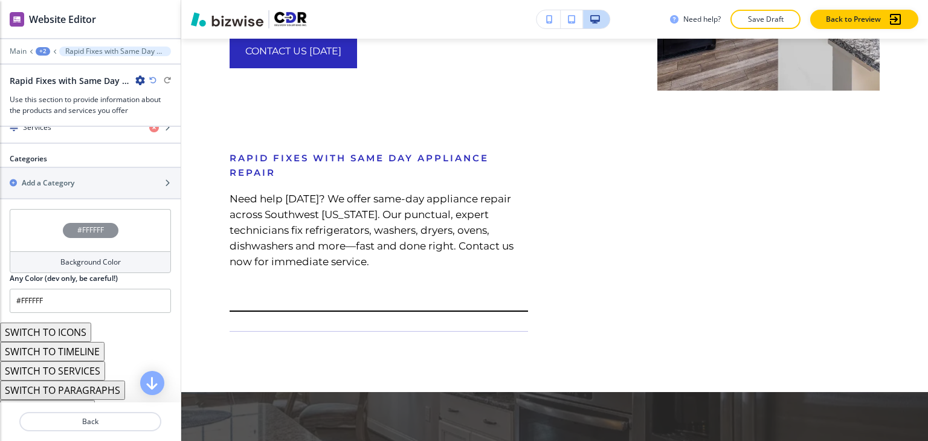
scroll to position [567, 0]
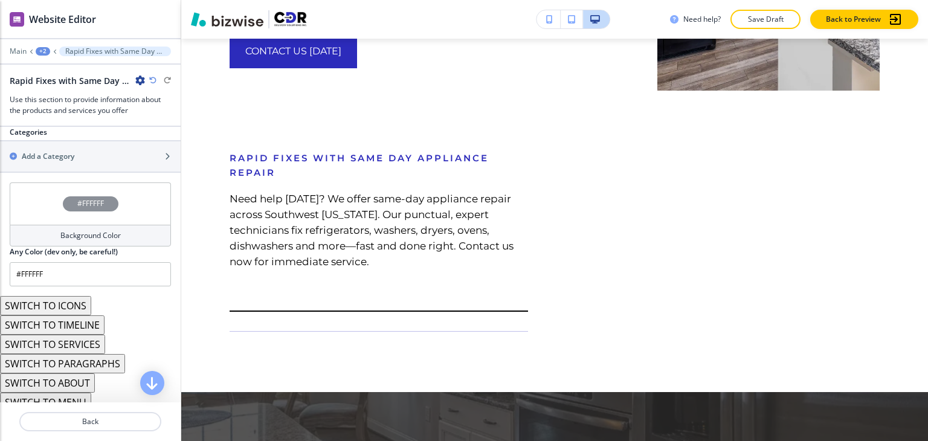
click at [75, 372] on button "SWITCH TO PARAGRAPHS" at bounding box center [62, 363] width 125 height 19
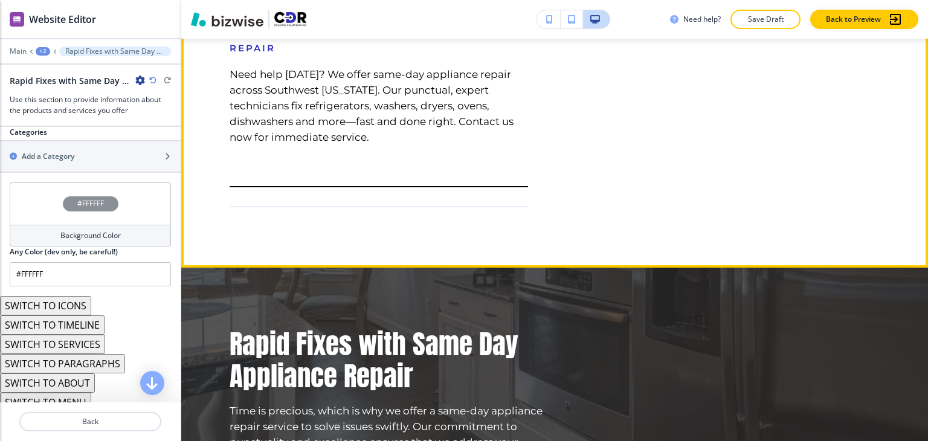
scroll to position [3724, 0]
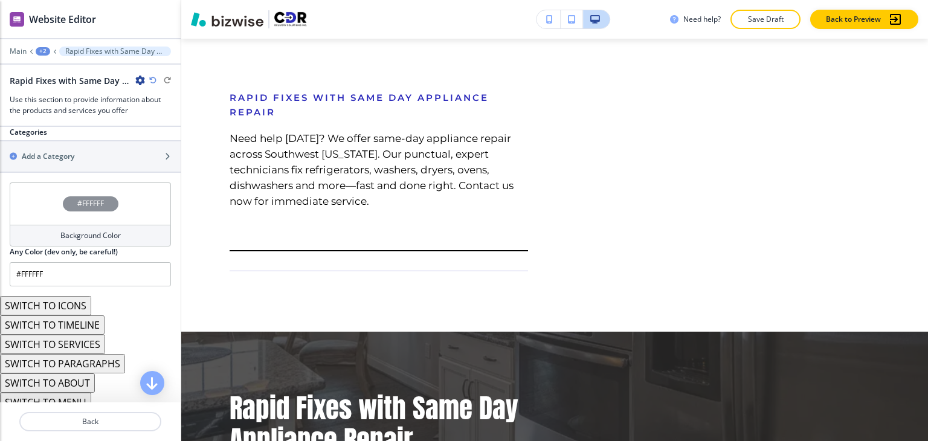
click at [77, 310] on button "SWITCH TO ICONS" at bounding box center [45, 305] width 91 height 19
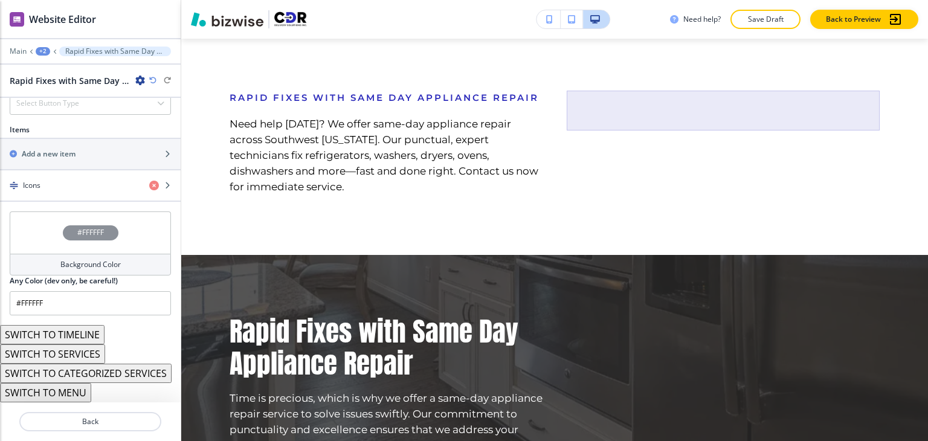
scroll to position [461, 0]
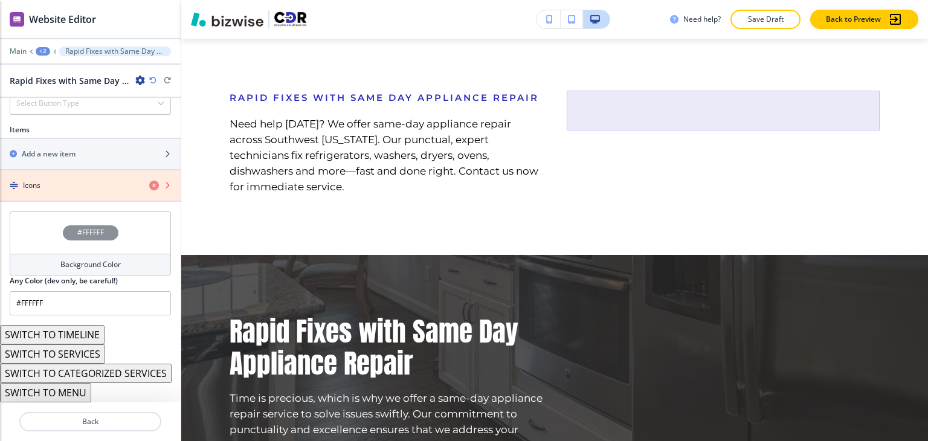
click at [149, 184] on icon "button" at bounding box center [154, 186] width 10 height 10
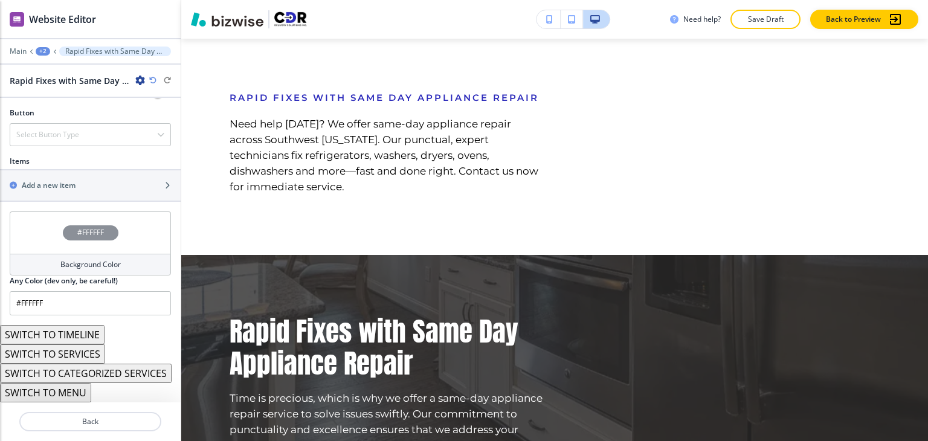
click at [71, 395] on button "SWITCH TO MENU" at bounding box center [45, 392] width 91 height 19
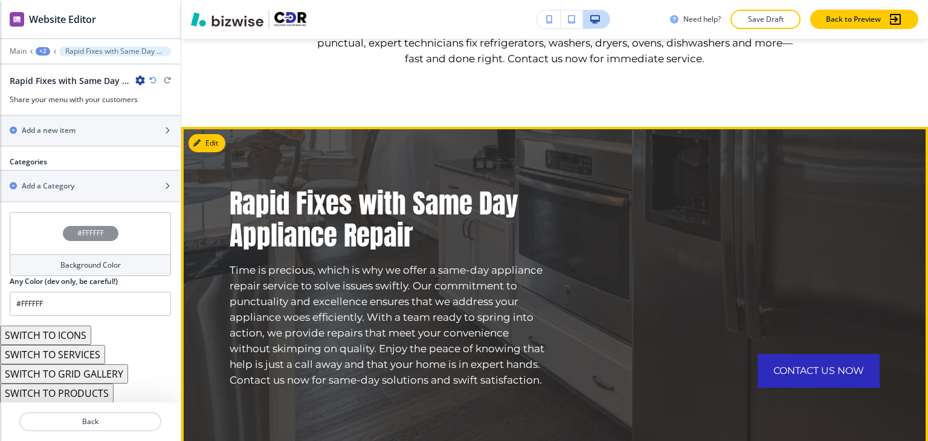
scroll to position [3785, 0]
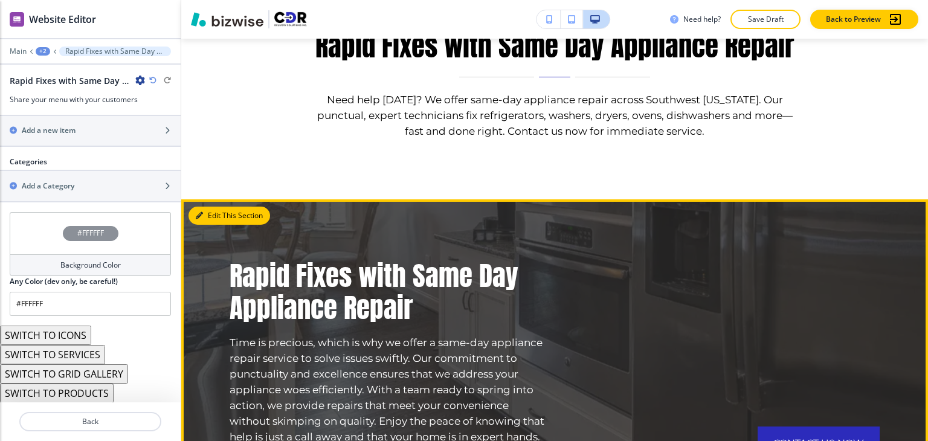
click at [218, 207] on button "Edit This Section" at bounding box center [230, 216] width 82 height 18
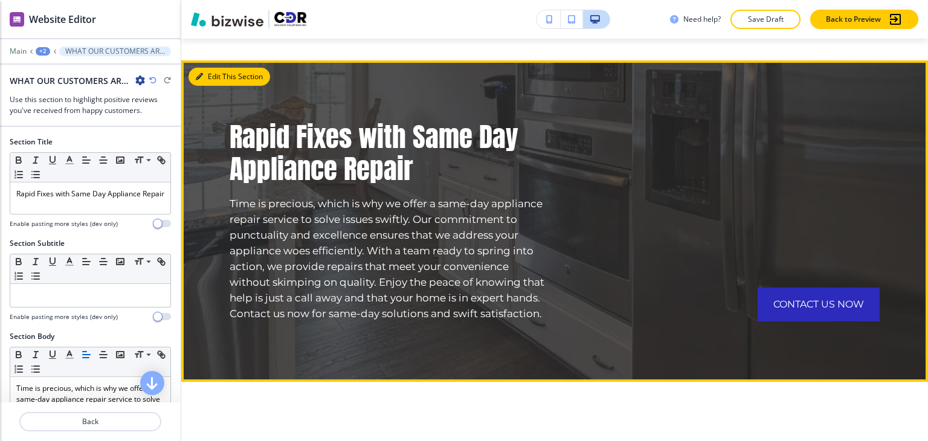
scroll to position [3924, 0]
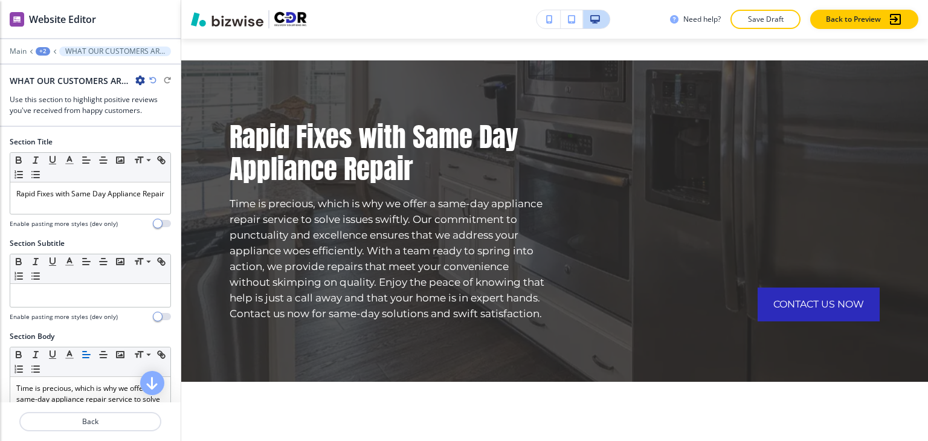
click at [143, 83] on icon "button" at bounding box center [140, 81] width 10 height 10
click at [172, 138] on p "Delete Section" at bounding box center [174, 143] width 62 height 11
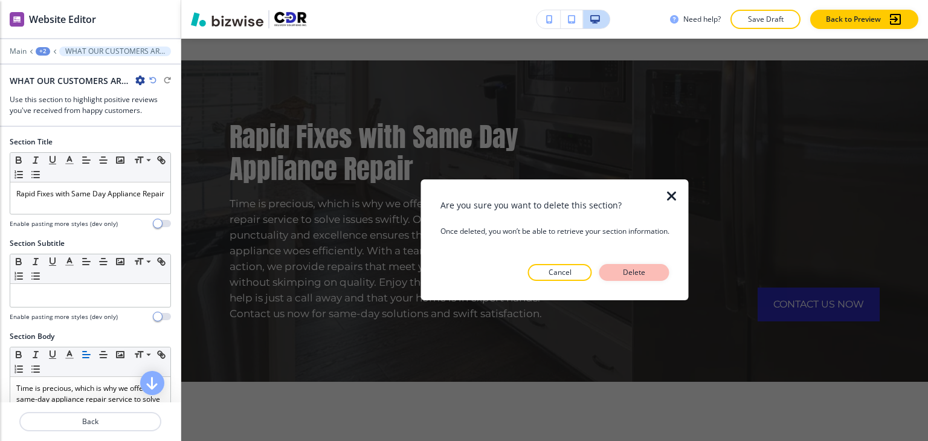
click at [658, 274] on button "Delete" at bounding box center [635, 272] width 70 height 17
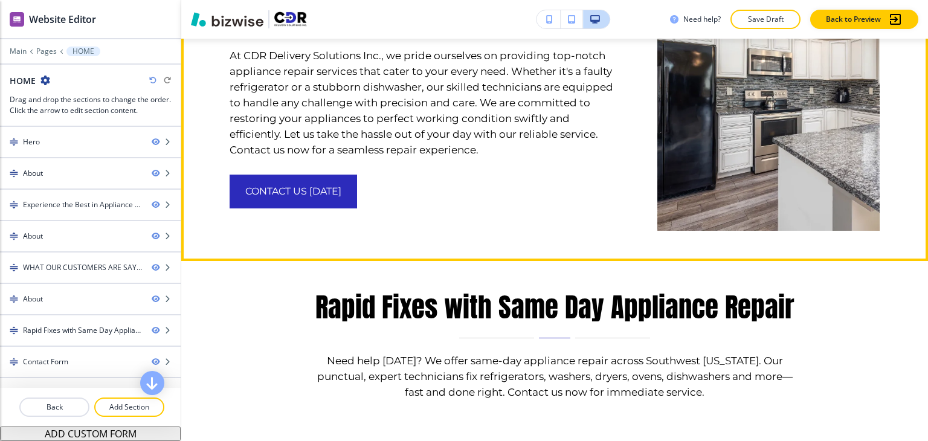
scroll to position [3587, 0]
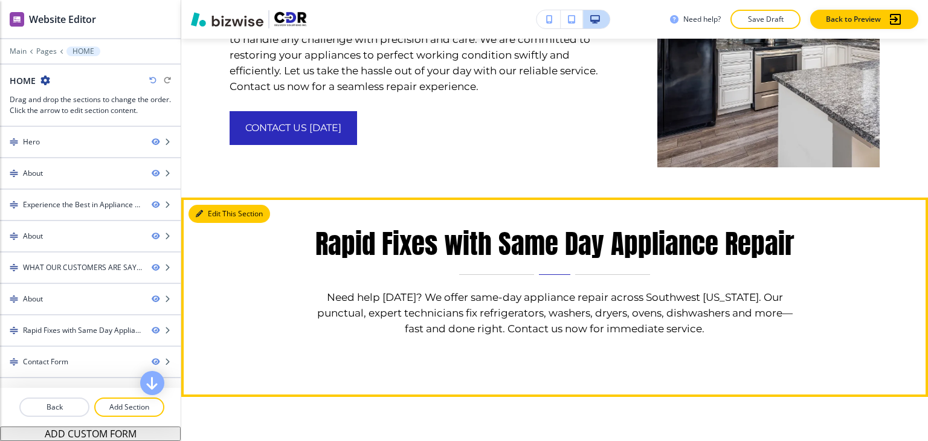
click at [208, 205] on button "Edit This Section" at bounding box center [230, 214] width 82 height 18
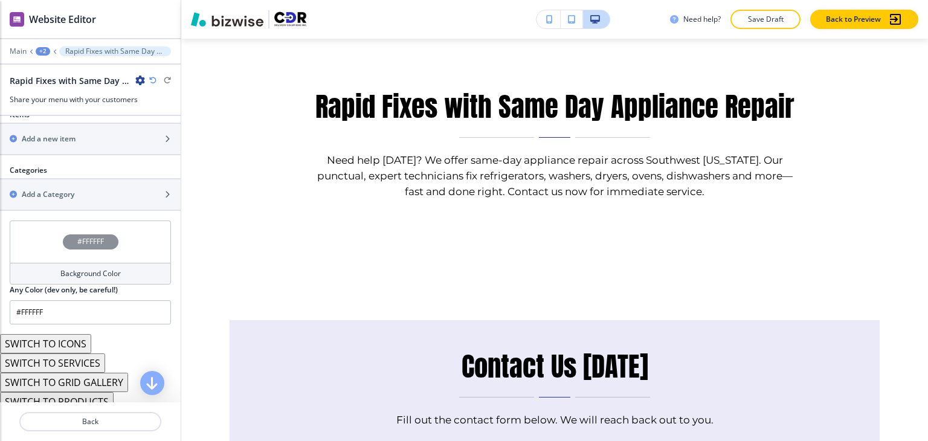
scroll to position [447, 0]
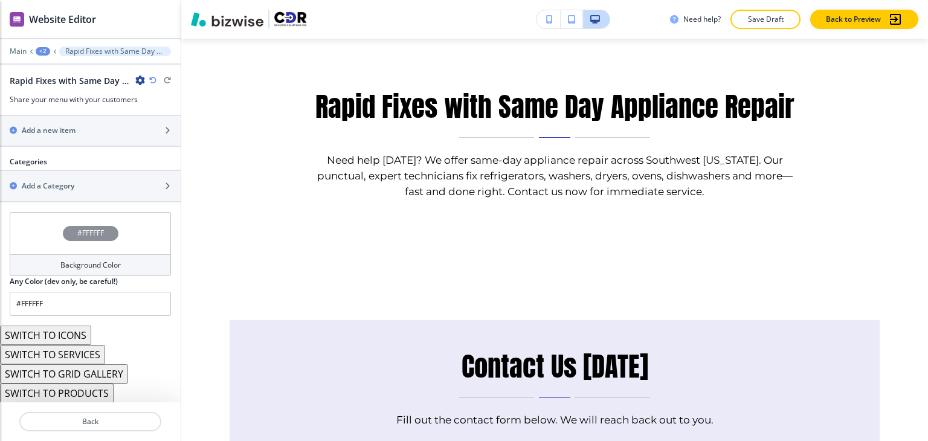
click at [153, 79] on icon "button" at bounding box center [152, 80] width 7 height 7
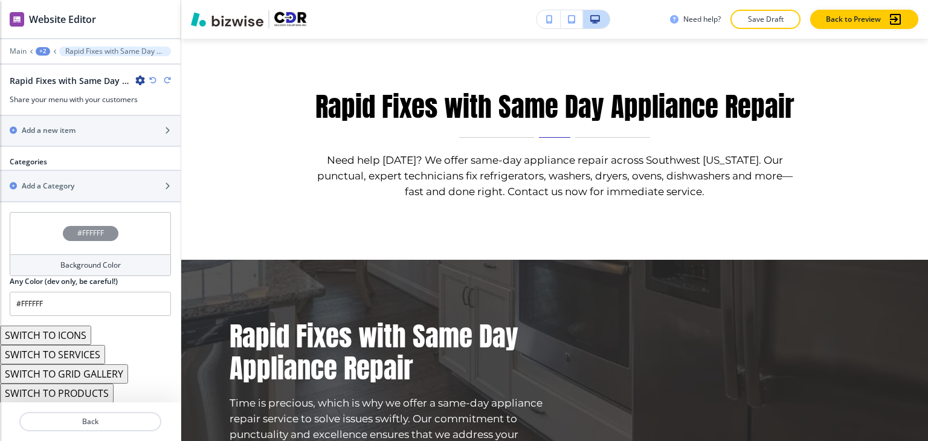
click at [153, 79] on icon "button" at bounding box center [152, 80] width 7 height 7
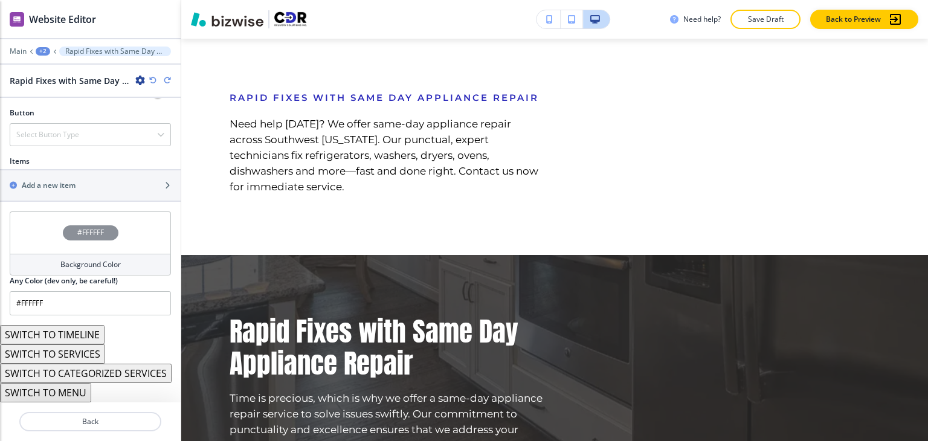
click at [153, 79] on icon "button" at bounding box center [152, 80] width 7 height 7
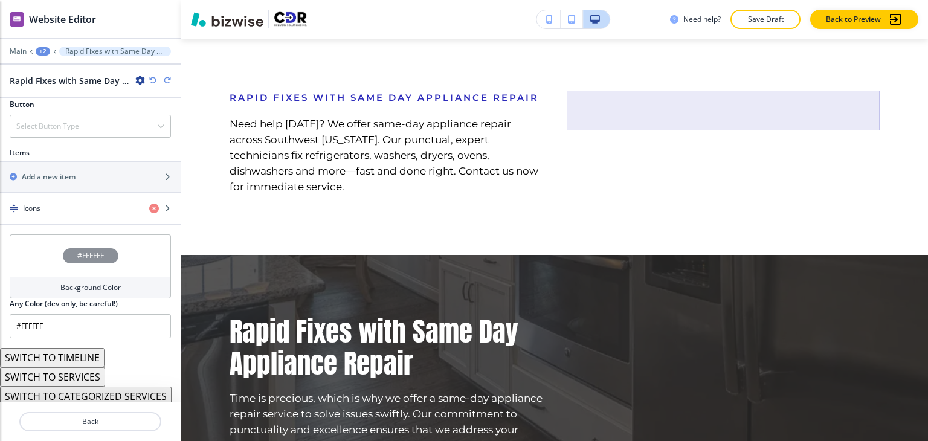
scroll to position [461, 0]
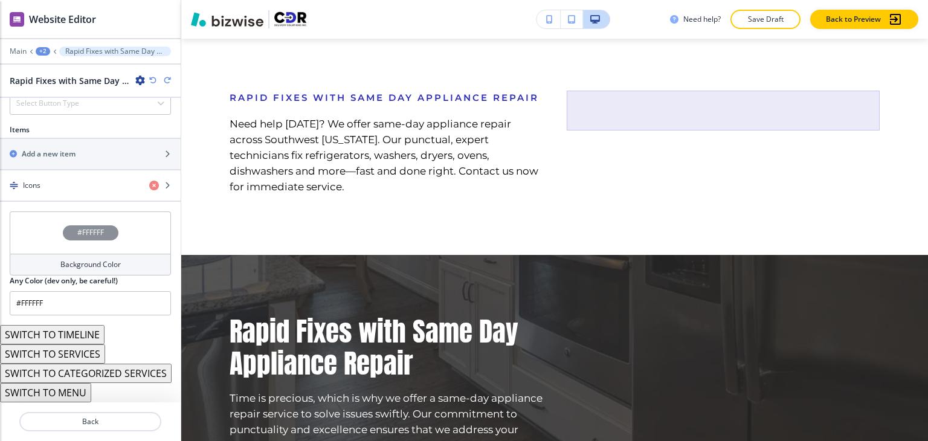
click at [153, 79] on icon "button" at bounding box center [152, 80] width 7 height 7
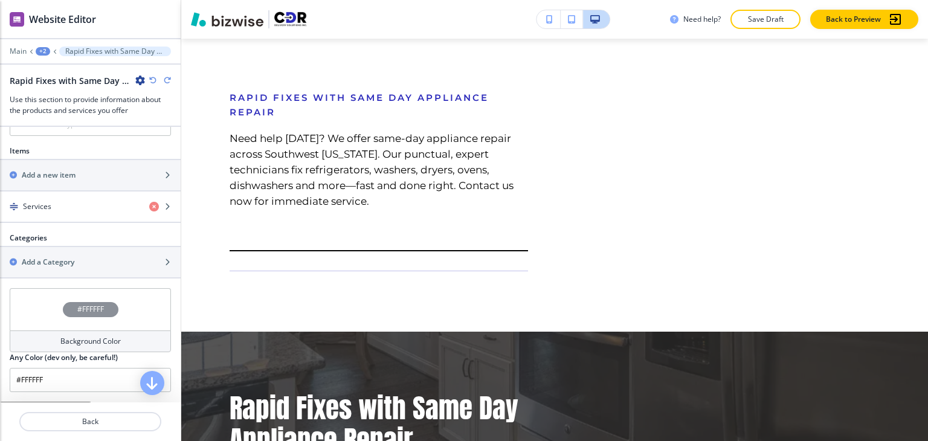
click at [153, 79] on icon "button" at bounding box center [152, 80] width 7 height 7
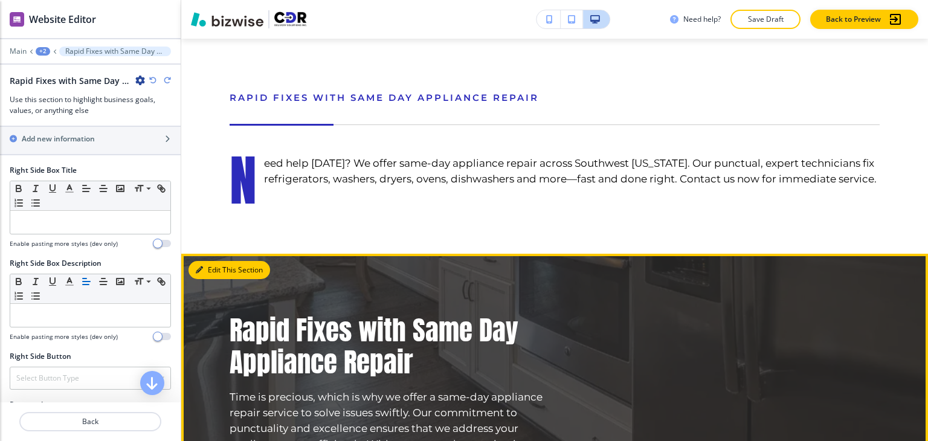
click at [214, 261] on button "Edit This Section" at bounding box center [230, 270] width 82 height 18
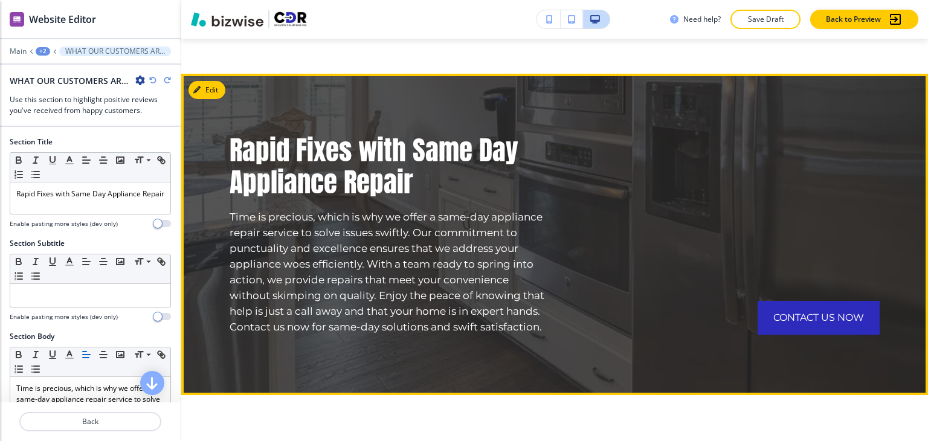
scroll to position [3927, 0]
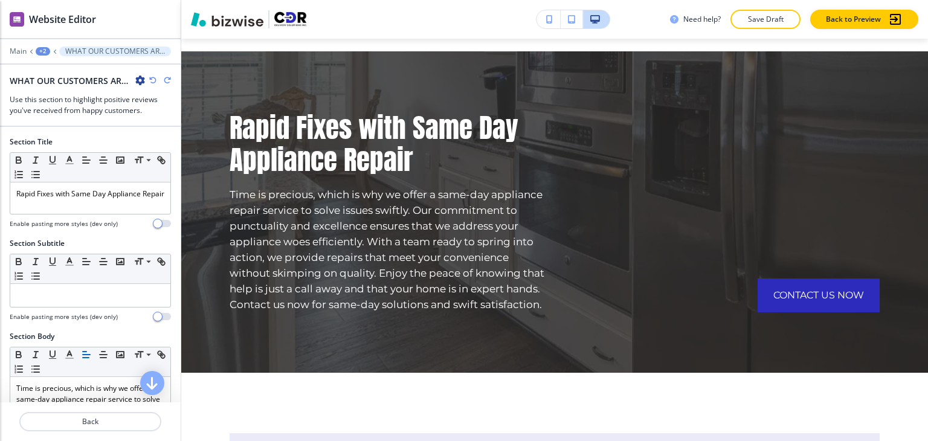
click at [143, 82] on icon "button" at bounding box center [140, 81] width 10 height 10
click at [176, 139] on p "Delete Section" at bounding box center [174, 143] width 62 height 11
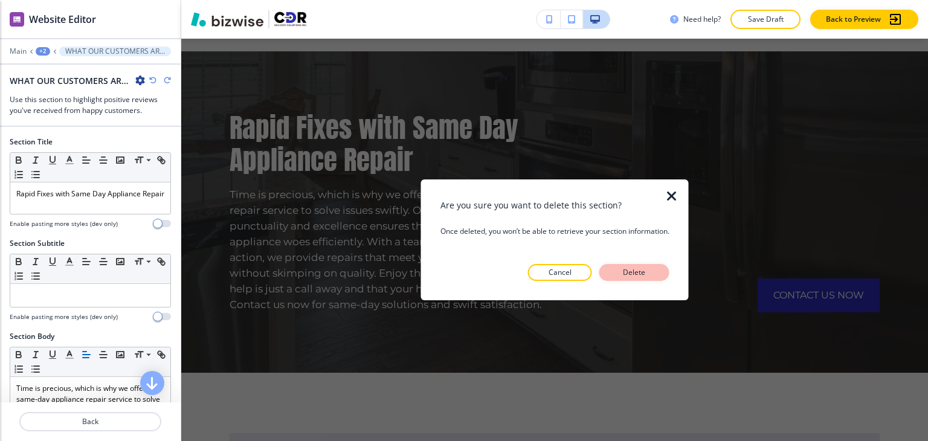
click at [643, 273] on p "Delete" at bounding box center [634, 272] width 29 height 11
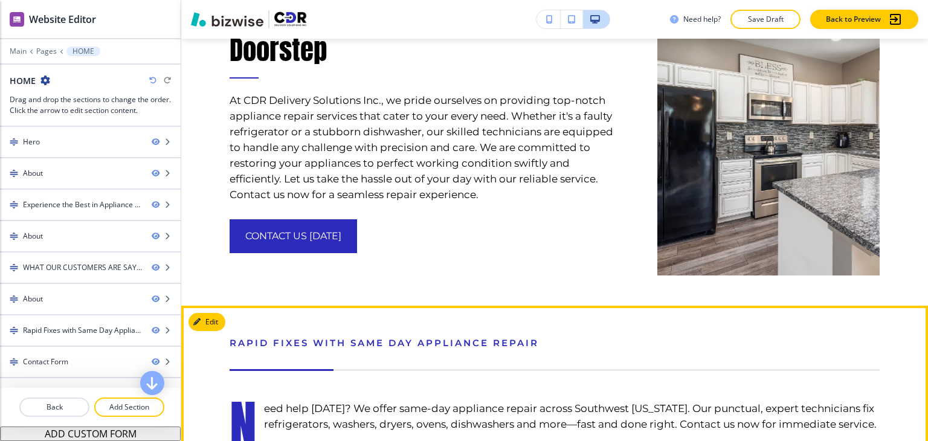
scroll to position [3530, 0]
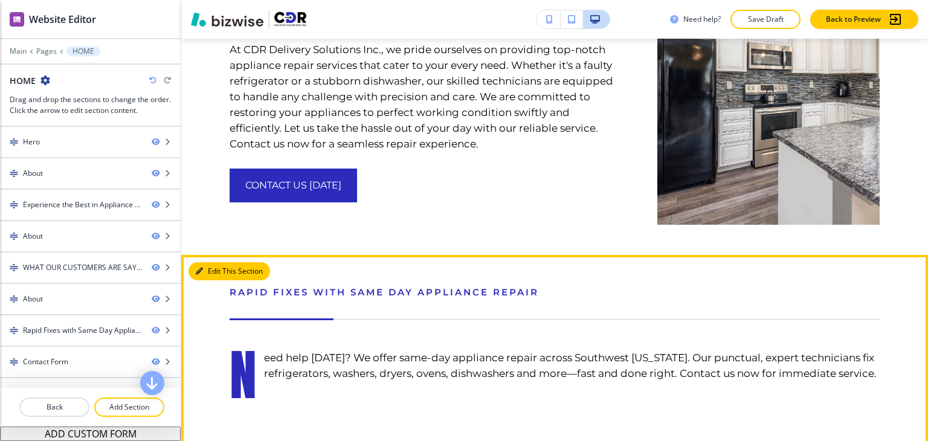
click at [210, 262] on button "Edit This Section" at bounding box center [230, 271] width 82 height 18
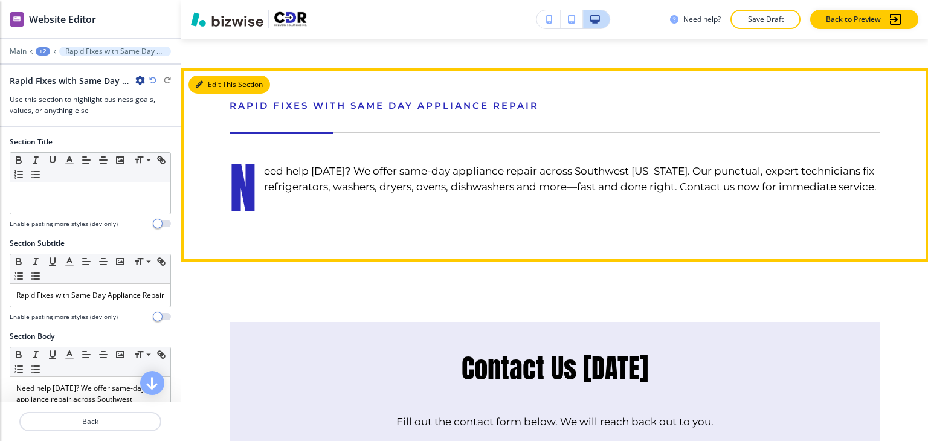
scroll to position [3724, 0]
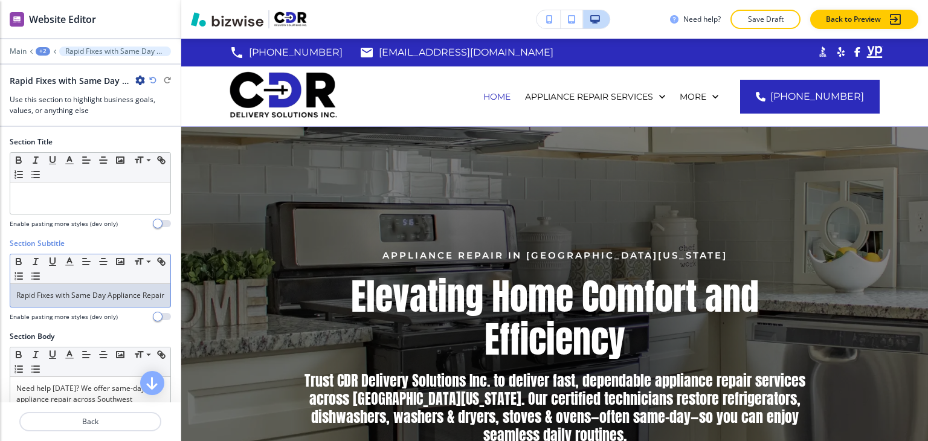
click at [34, 300] on p "Rapid Fixes with Same Day Appliance Repair" at bounding box center [90, 295] width 148 height 11
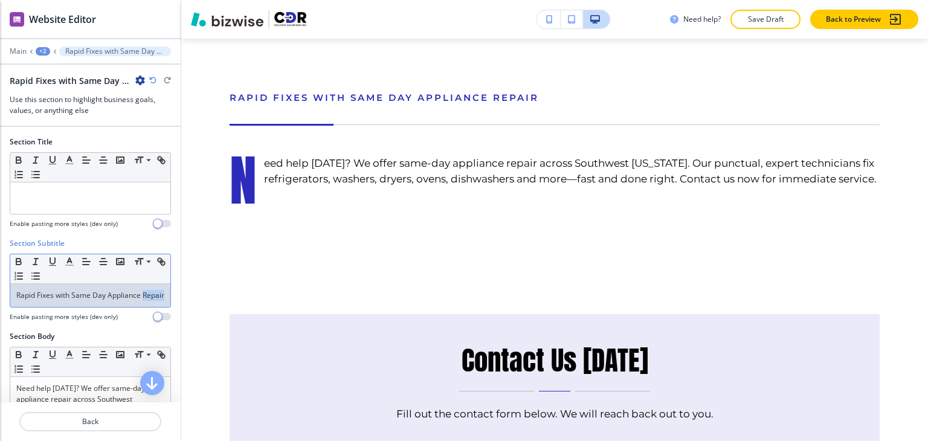
click at [34, 300] on p "Rapid Fixes with Same Day Appliance Repair" at bounding box center [90, 295] width 148 height 11
copy p "Rapid Fixes with Same Day Appliance Repair"
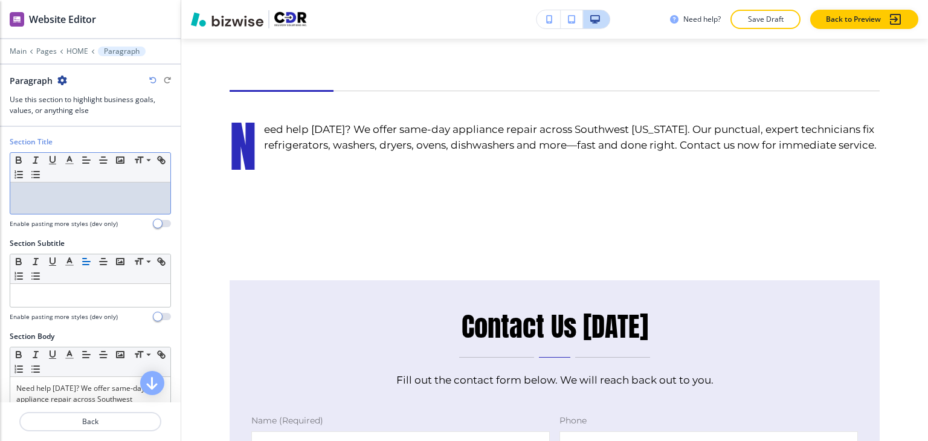
click at [56, 205] on div at bounding box center [90, 198] width 160 height 31
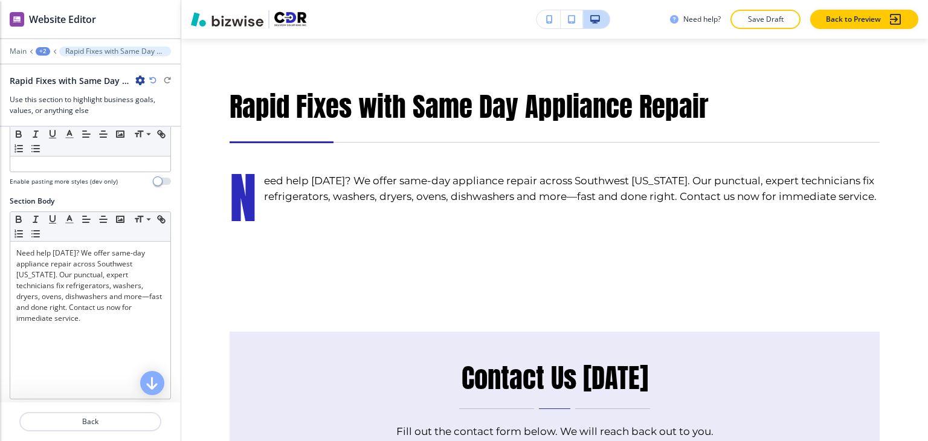
scroll to position [181, 0]
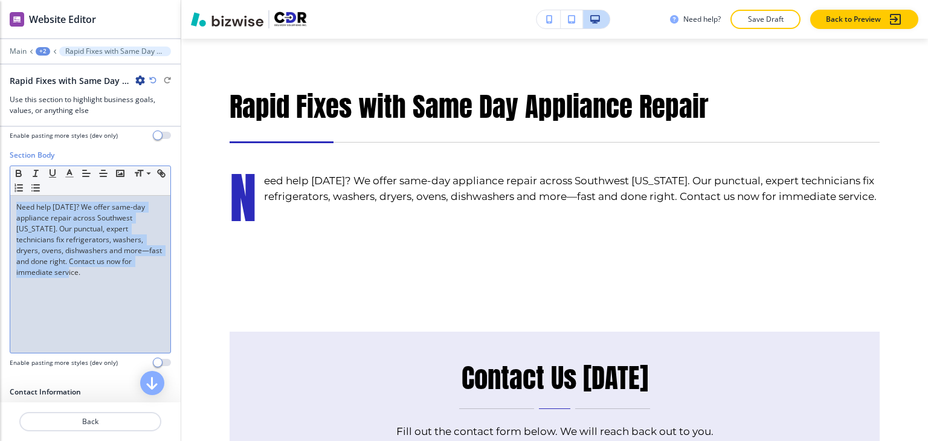
drag, startPoint x: 15, startPoint y: 208, endPoint x: 70, endPoint y: 277, distance: 88.3
click at [70, 277] on div "Need help [DATE]? We offer same-day appliance repair across Southwest [US_STATE…" at bounding box center [90, 274] width 160 height 157
copy p "Need help [DATE]? We offer same-day appliance repair across Southwest [US_STATE…"
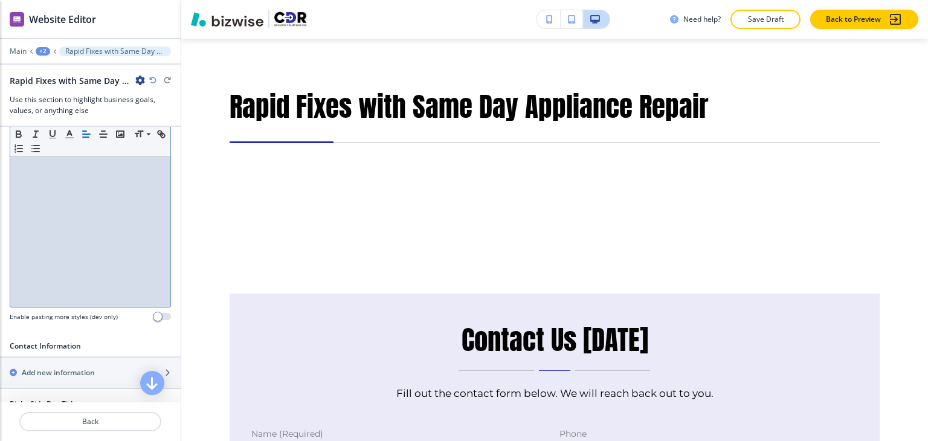
scroll to position [302, 0]
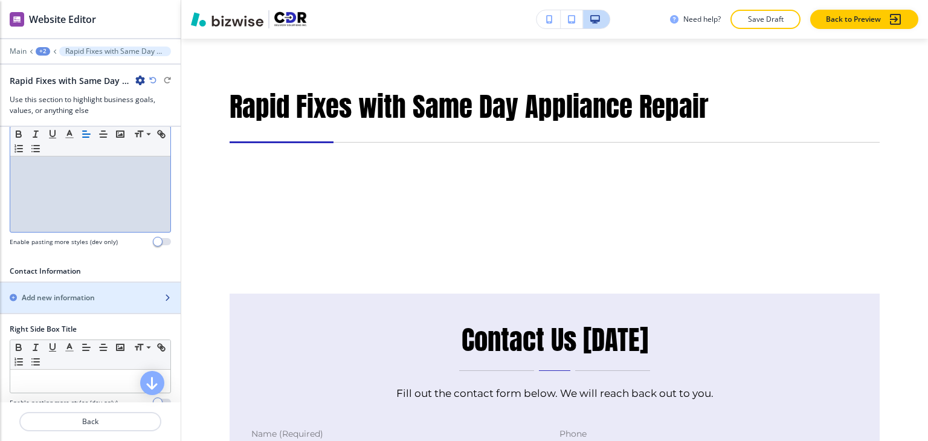
click at [82, 302] on h2 "Add new information" at bounding box center [58, 298] width 73 height 11
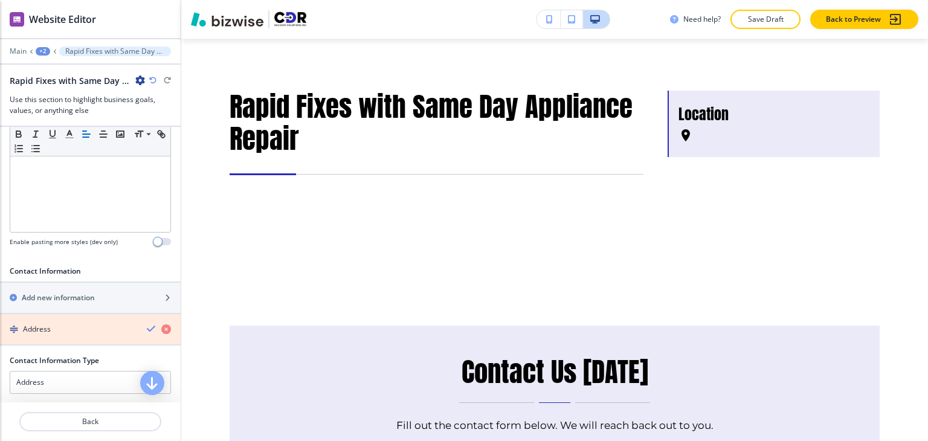
click at [161, 329] on icon "button" at bounding box center [166, 330] width 10 height 10
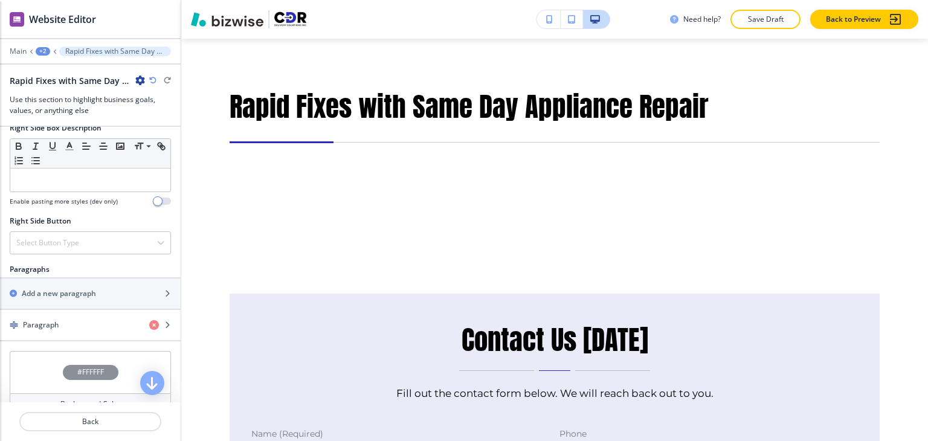
scroll to position [604, 0]
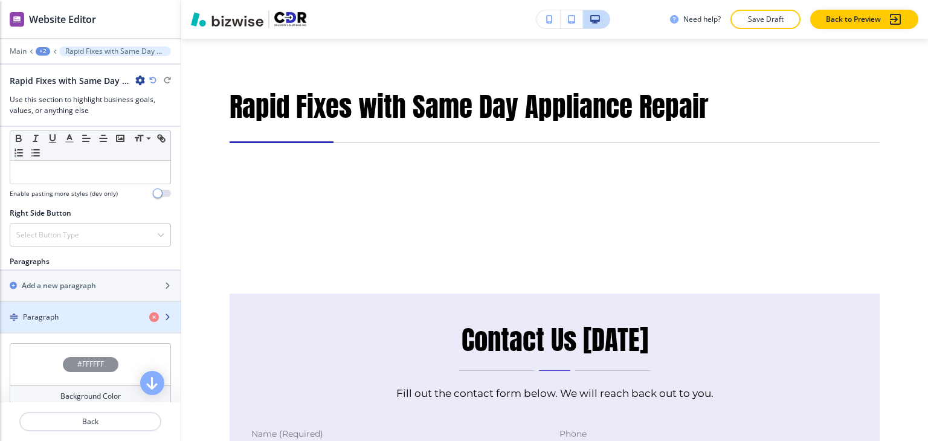
click at [94, 315] on div "Paragraph" at bounding box center [70, 317] width 140 height 11
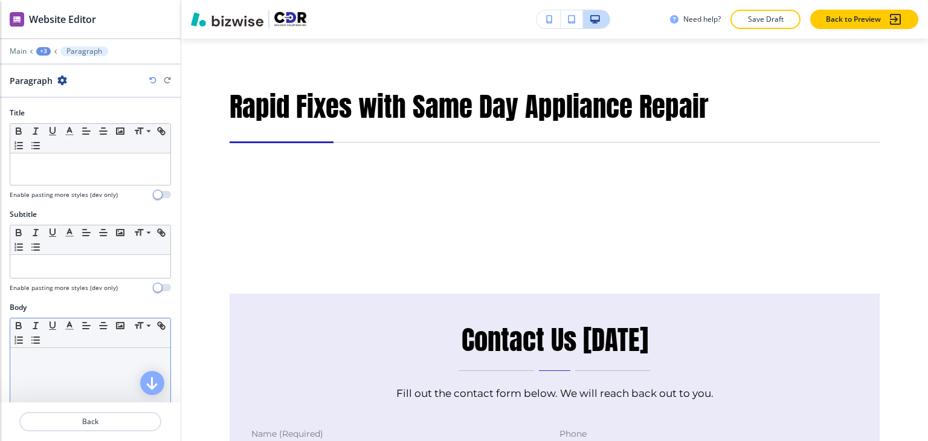
click at [77, 369] on div at bounding box center [90, 426] width 160 height 157
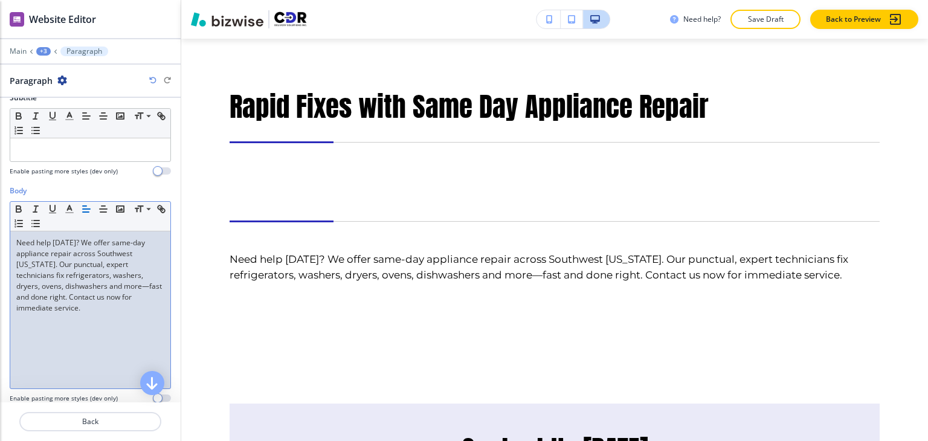
scroll to position [0, 0]
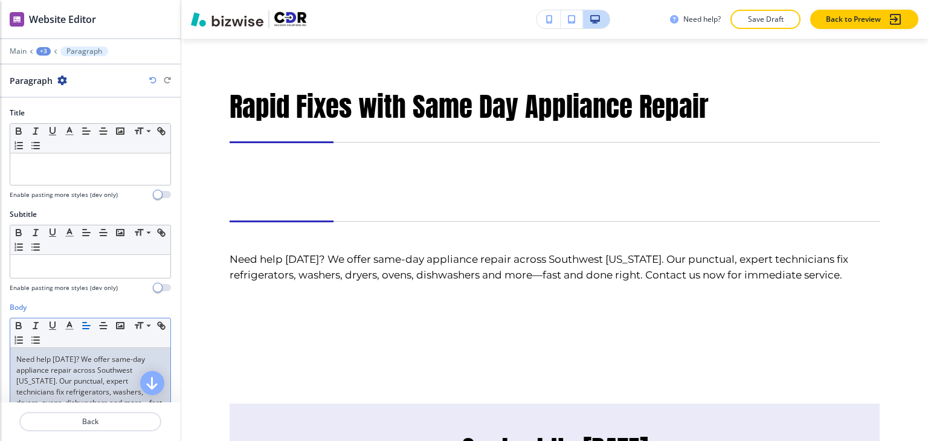
click at [44, 50] on div "+3" at bounding box center [43, 51] width 15 height 8
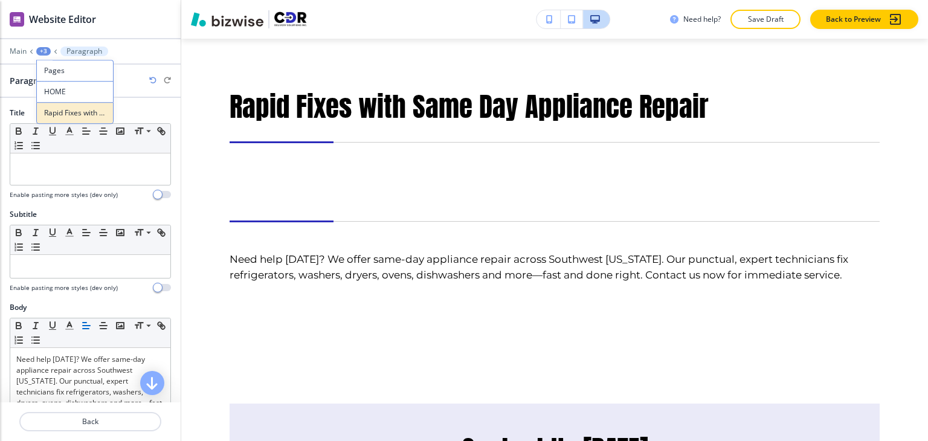
click at [76, 112] on p "Rapid Fixes with Same Day Appliance Repair" at bounding box center [75, 113] width 62 height 11
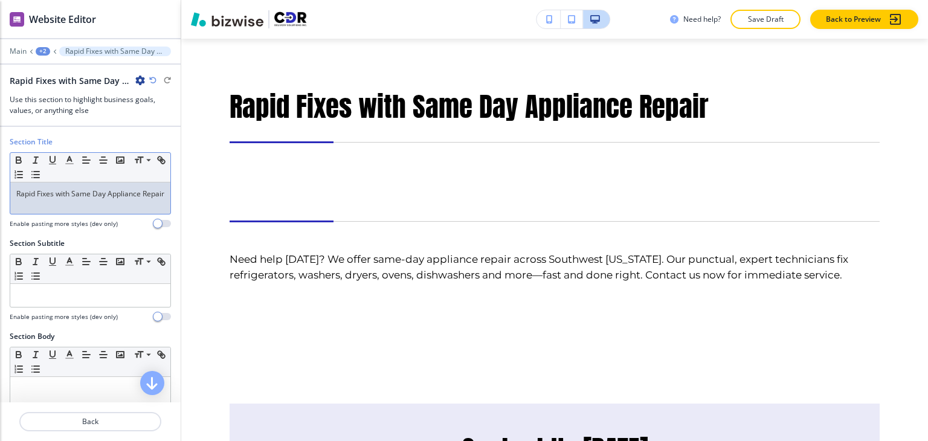
click at [89, 199] on p "Rapid Fixes with Same Day Appliance Repair" at bounding box center [90, 194] width 148 height 11
copy p "Rapid Fixes with Same Day Appliance Repair"
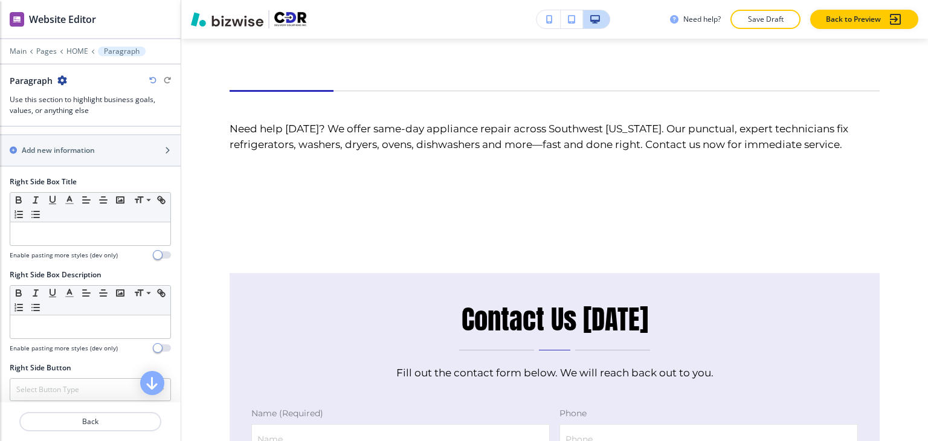
scroll to position [544, 0]
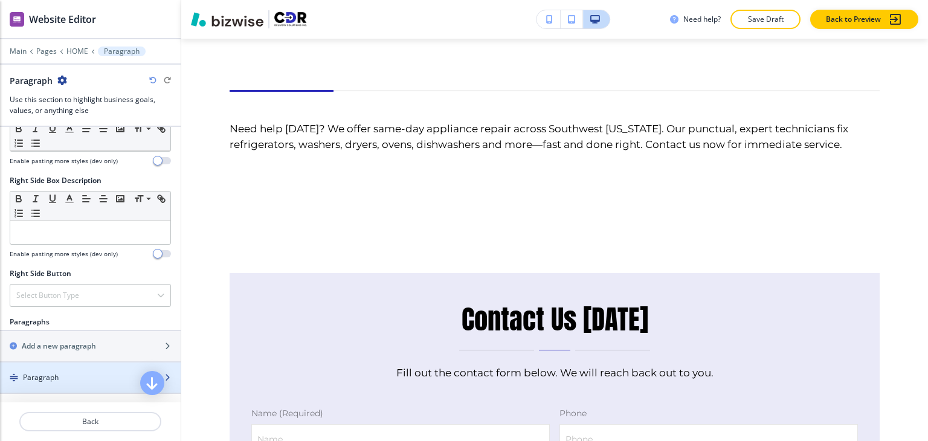
click at [77, 372] on div "Paragraph" at bounding box center [70, 377] width 140 height 11
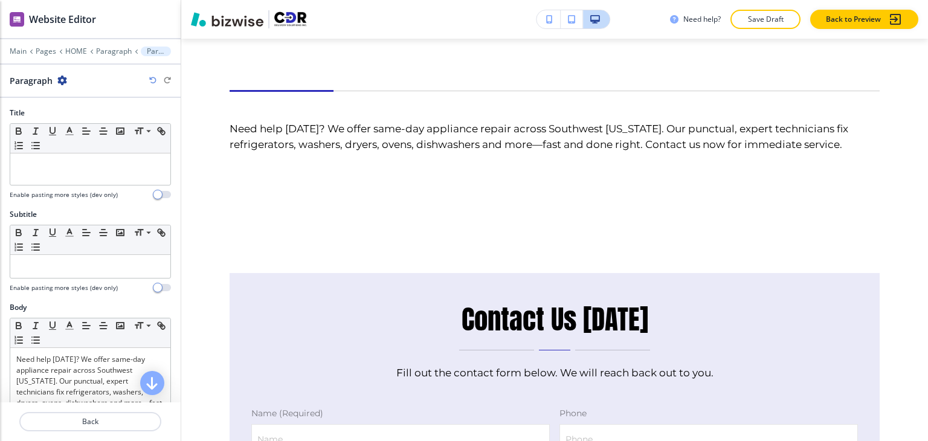
scroll to position [3754, 0]
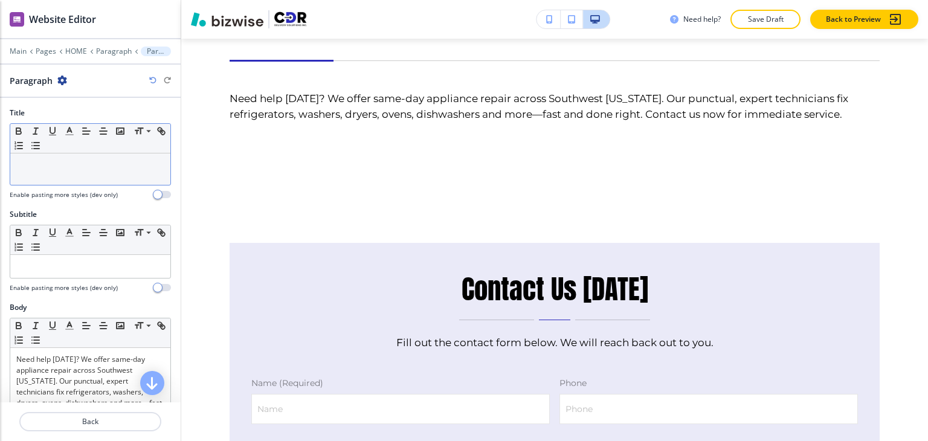
click at [79, 173] on div at bounding box center [90, 169] width 160 height 31
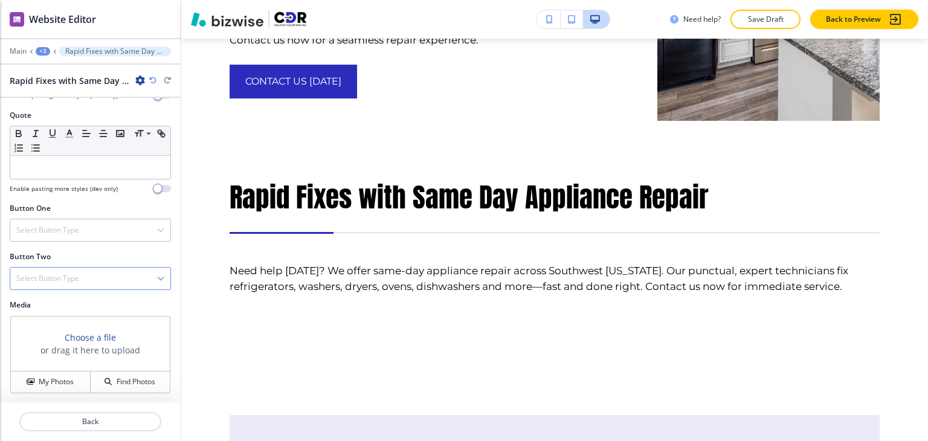
scroll to position [420, 0]
click at [76, 230] on h4 "Select Button Type" at bounding box center [47, 229] width 63 height 11
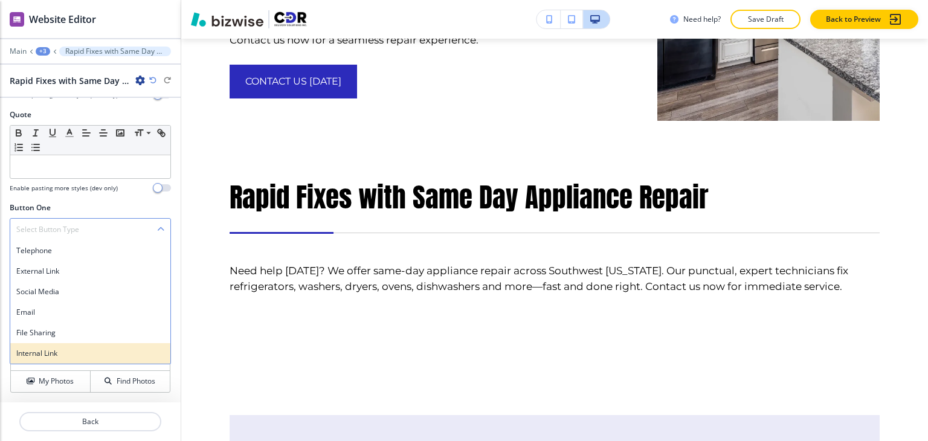
click at [75, 354] on h4 "Internal Link" at bounding box center [90, 353] width 148 height 11
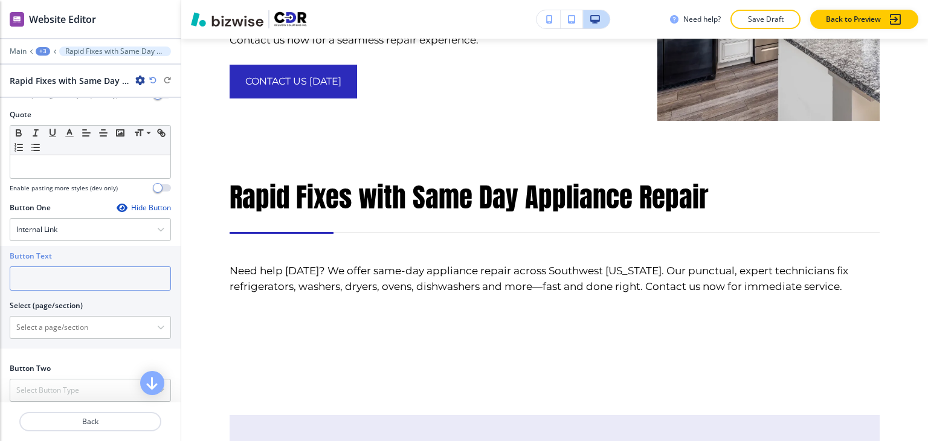
click at [77, 280] on input "text" at bounding box center [90, 279] width 161 height 24
paste input "CONTACT US NOW"
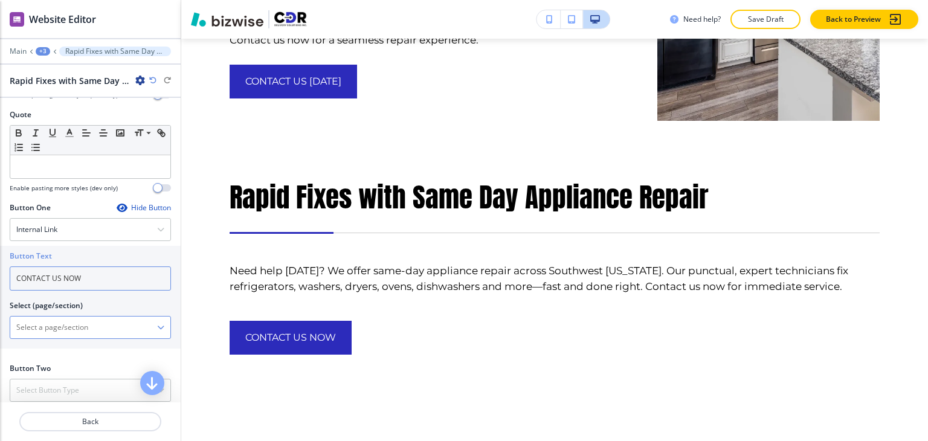
type input "CONTACT US NOW"
click at [91, 332] on \(page\/section\) "Manual Input" at bounding box center [83, 327] width 147 height 21
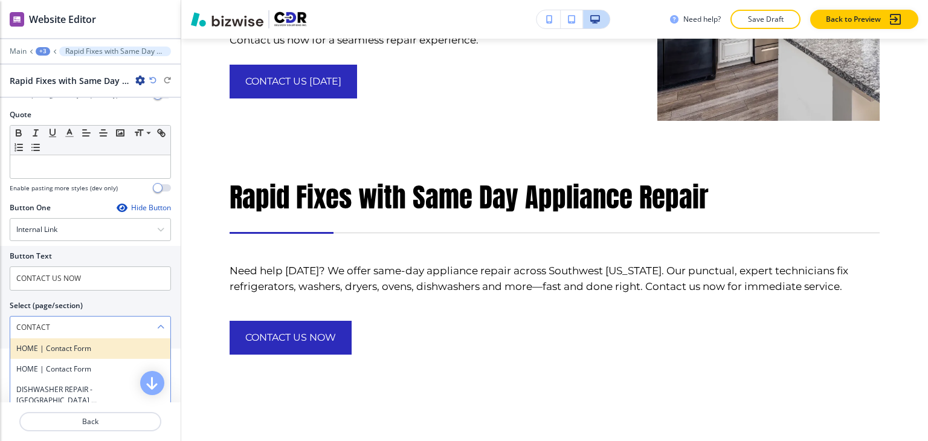
click at [82, 351] on h4 "HOME | Contact Form" at bounding box center [90, 348] width 148 height 11
type \(page\/section\) "HOME | Contact Form"
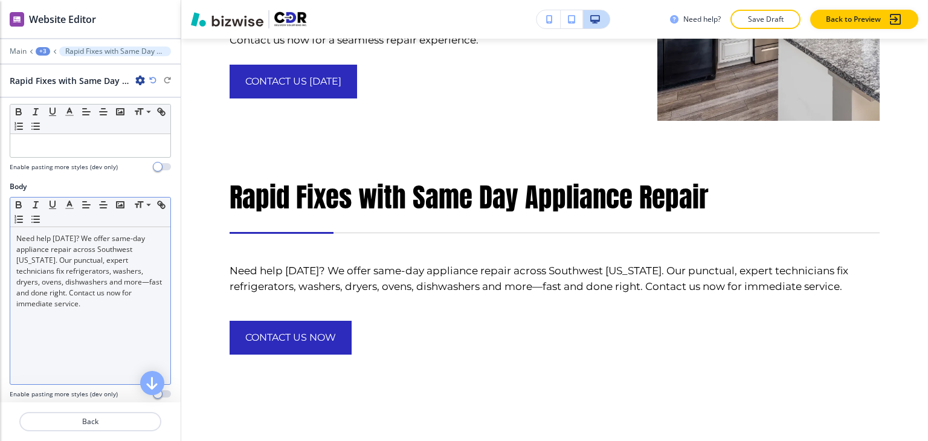
scroll to position [118, 0]
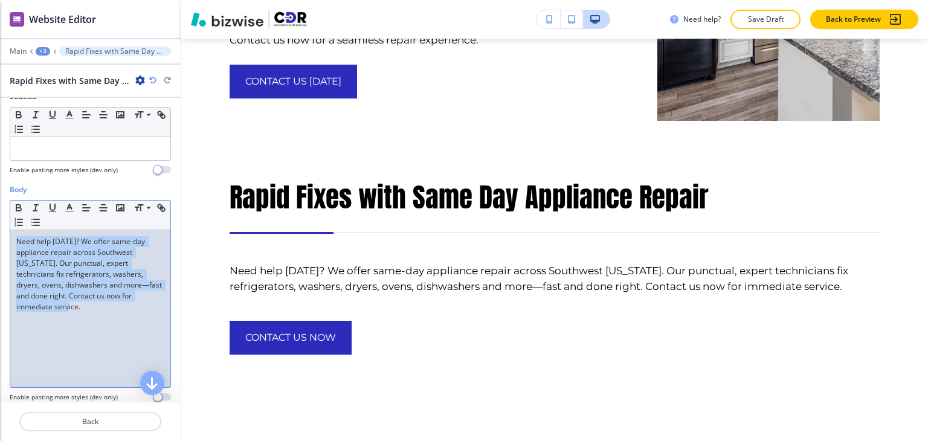
drag, startPoint x: 45, startPoint y: 306, endPoint x: 12, endPoint y: 242, distance: 71.9
click at [12, 242] on div "Need help today? We offer same-day appliance repair across Southwest Florida. O…" at bounding box center [90, 308] width 160 height 157
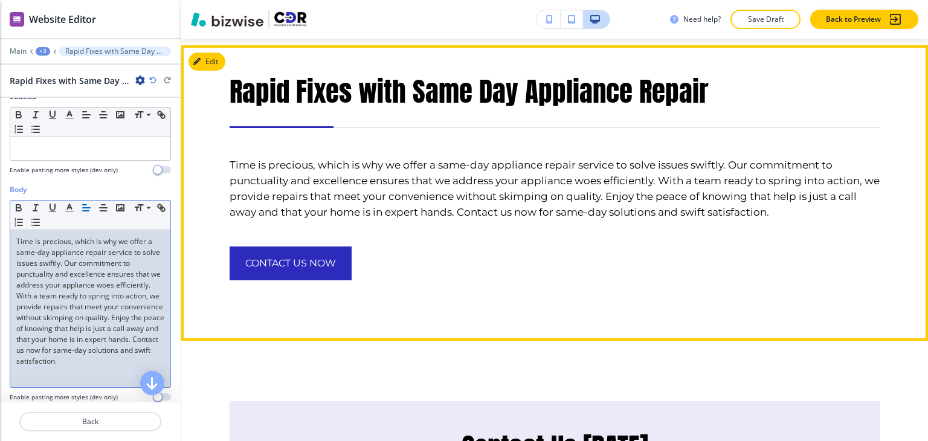
scroll to position [3694, 0]
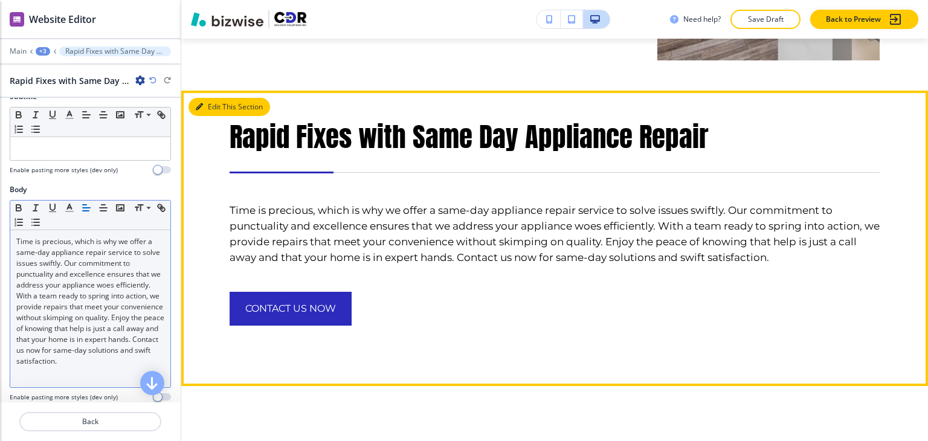
click at [211, 98] on button "Edit This Section" at bounding box center [230, 107] width 82 height 18
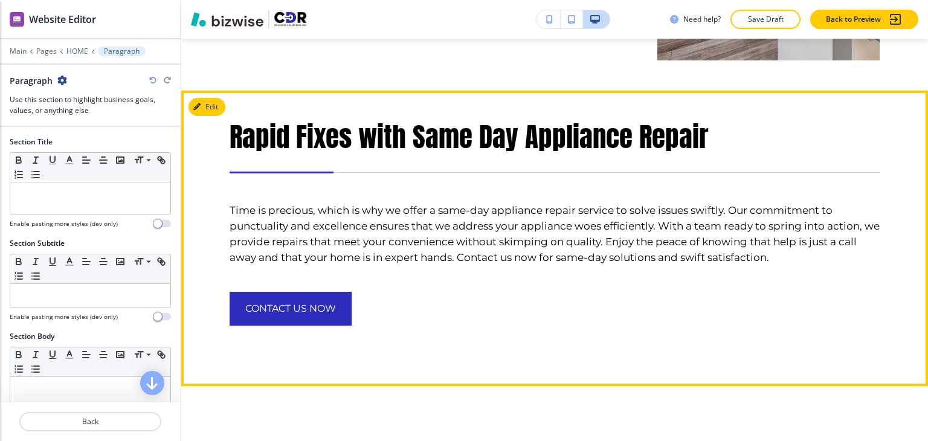
scroll to position [3724, 0]
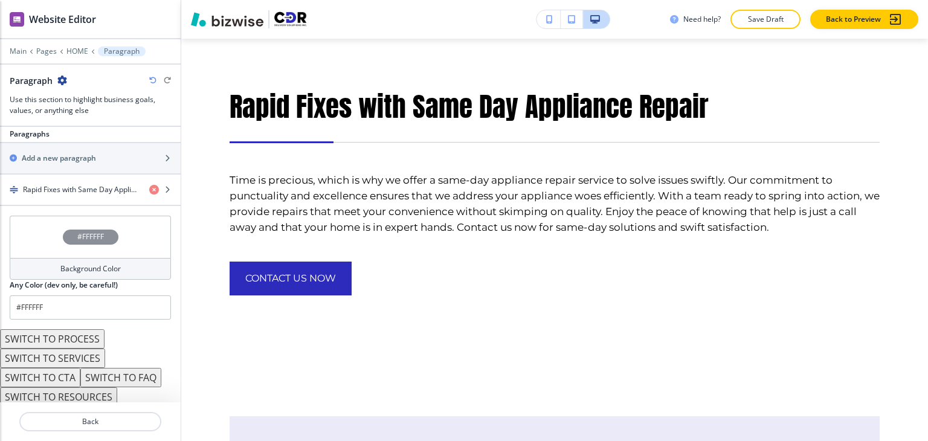
click at [101, 267] on h4 "Background Color" at bounding box center [90, 269] width 60 height 11
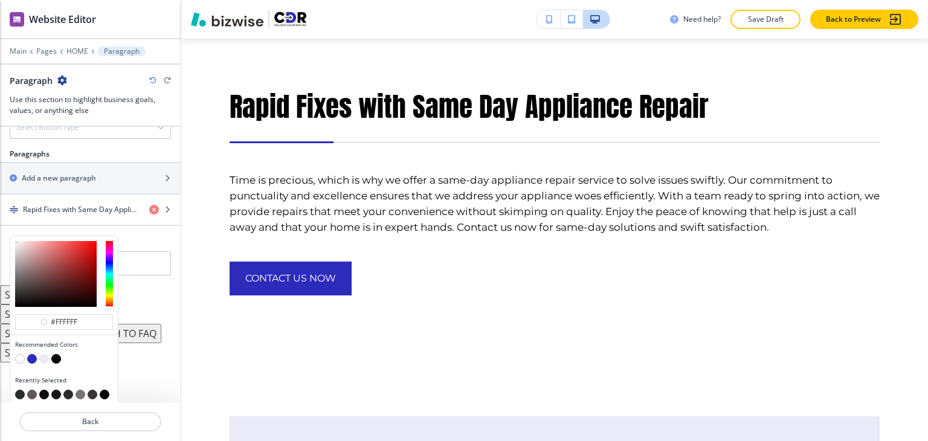
click at [33, 356] on button "button" at bounding box center [32, 359] width 10 height 10
type input "#2c2bbb"
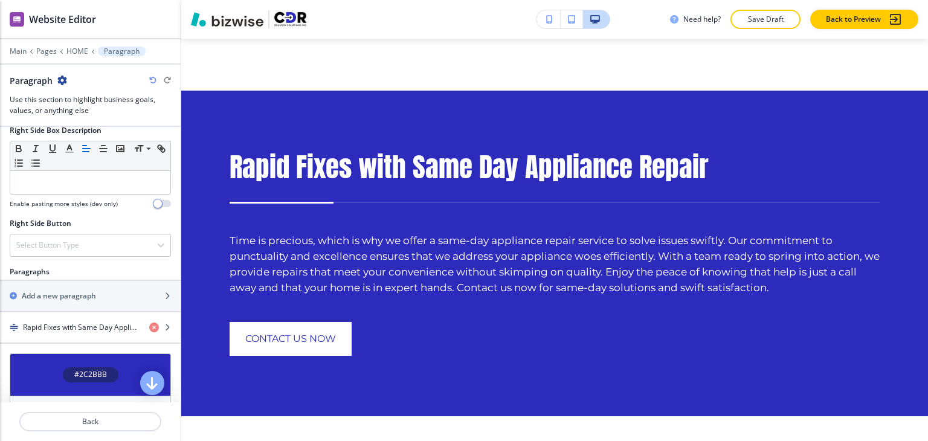
scroll to position [591, 0]
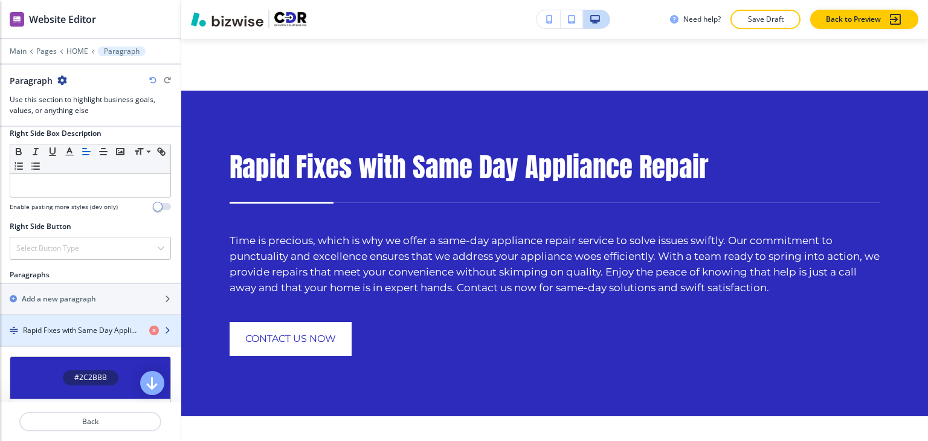
click at [110, 325] on h4 "Rapid Fixes with Same Day Appliance Repair" at bounding box center [81, 330] width 117 height 11
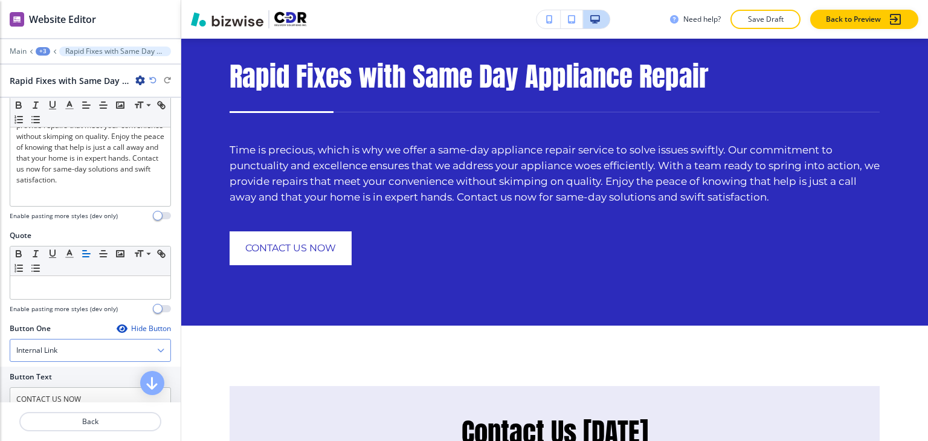
scroll to position [242, 0]
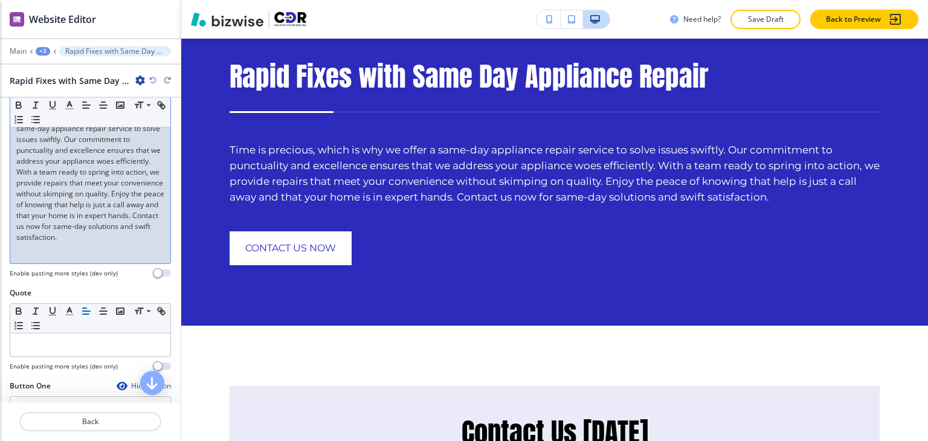
click at [86, 243] on p "Time is precious, which is why we offer a same-day appliance repair service to …" at bounding box center [90, 177] width 148 height 131
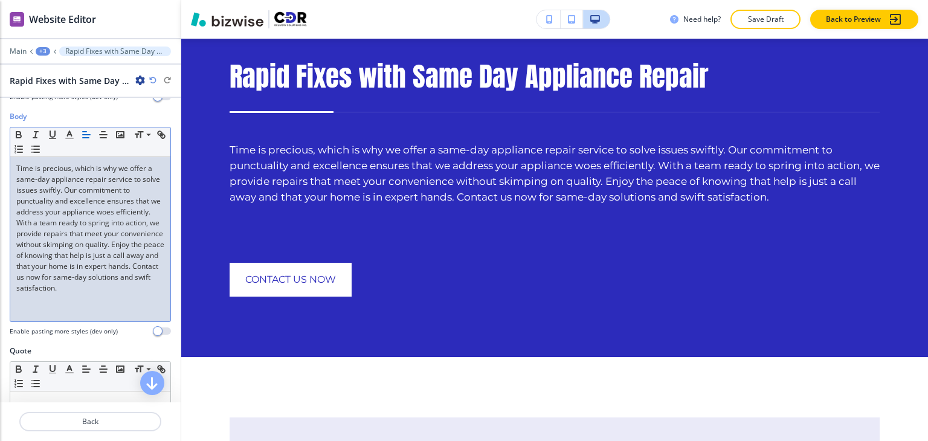
scroll to position [121, 0]
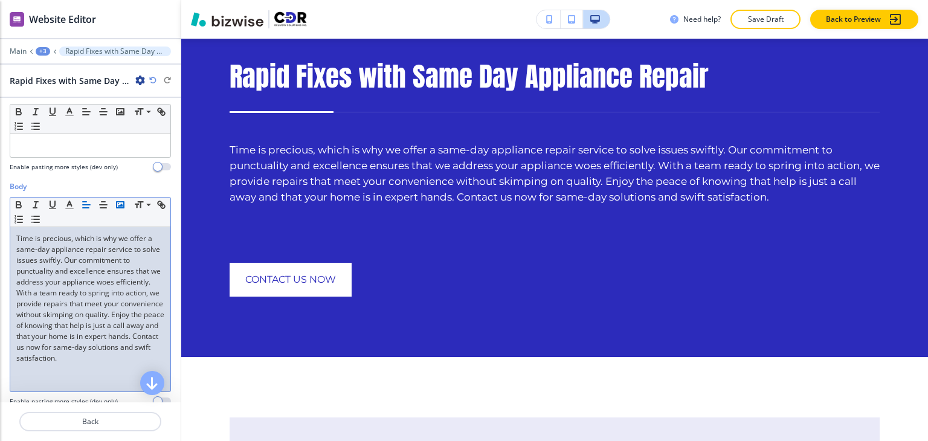
click at [120, 207] on icon "button" at bounding box center [120, 204] width 11 height 11
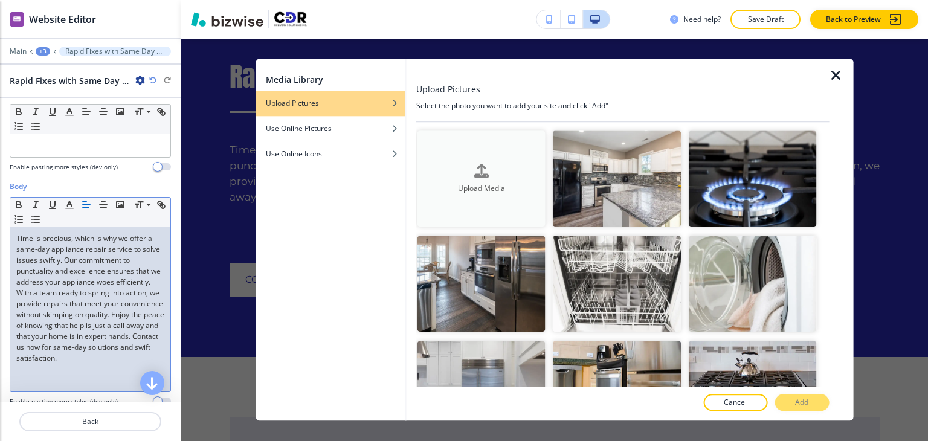
click at [483, 158] on button "Upload Media" at bounding box center [482, 179] width 128 height 96
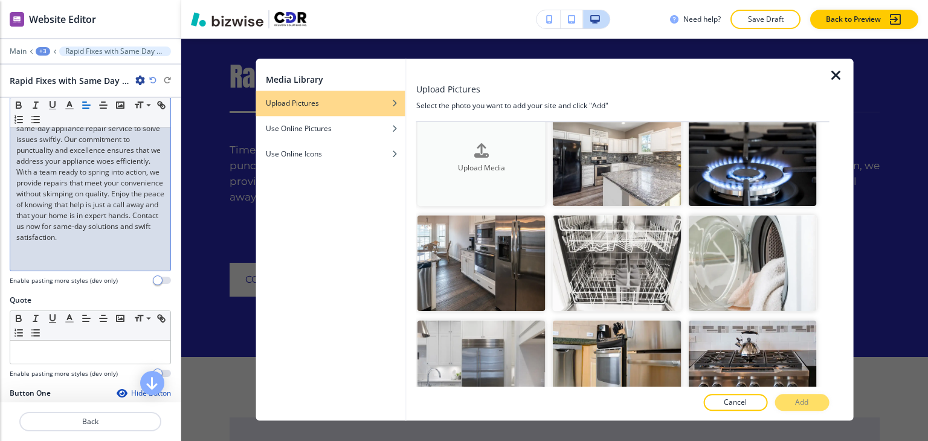
scroll to position [0, 0]
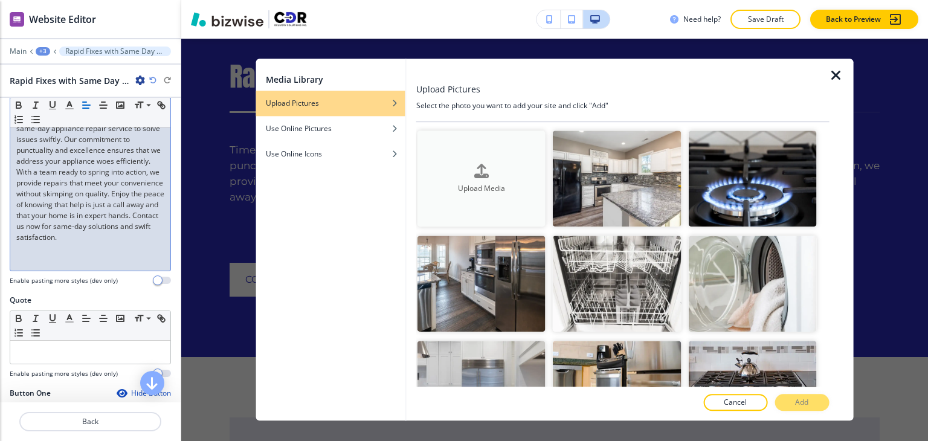
click at [503, 167] on div "Upload Media" at bounding box center [482, 179] width 128 height 31
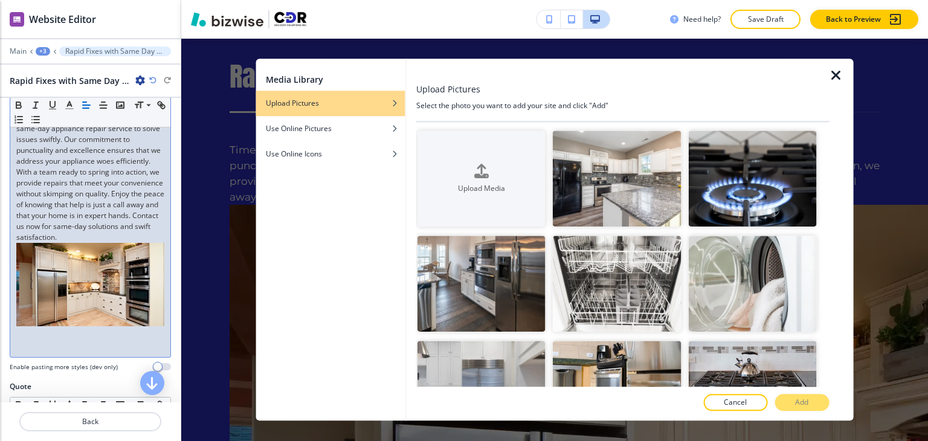
click at [836, 76] on icon "button" at bounding box center [836, 75] width 15 height 15
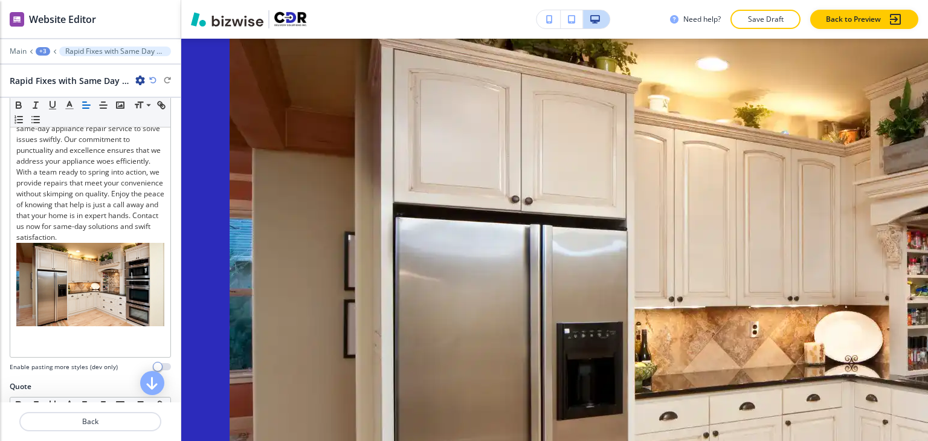
scroll to position [4057, 0]
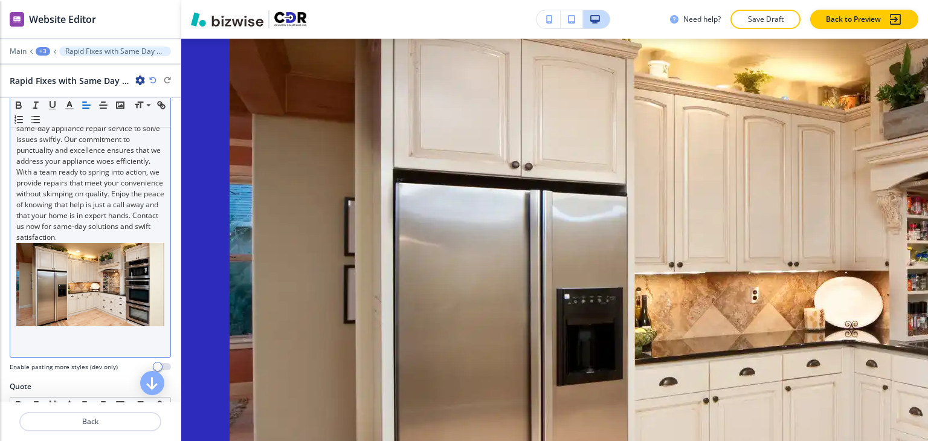
click at [152, 280] on img at bounding box center [90, 284] width 148 height 83
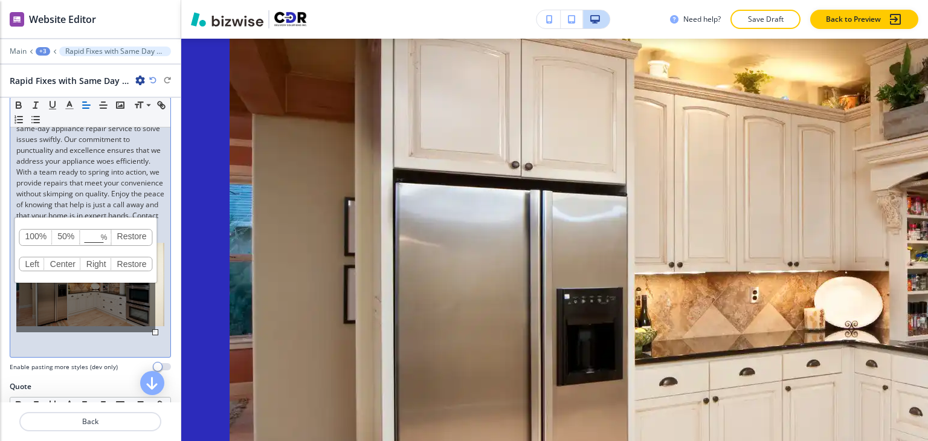
click at [65, 264] on link "Center" at bounding box center [63, 263] width 36 height 13
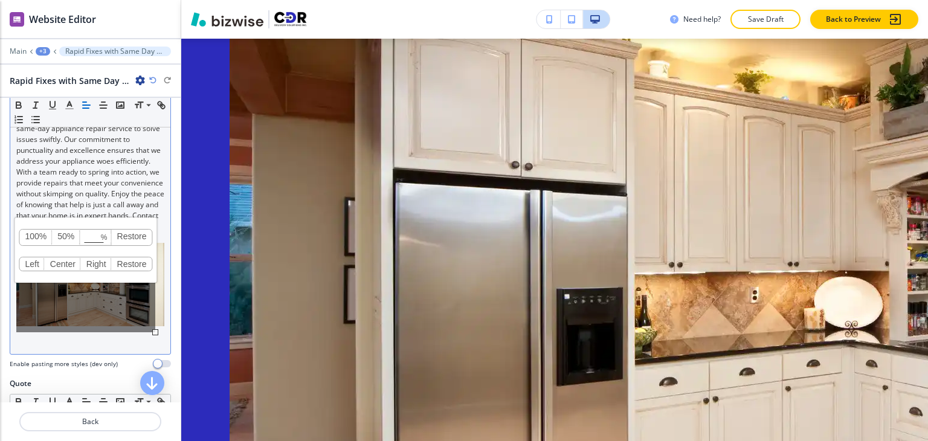
click at [80, 303] on div "100% 50% % Press enter key to apply change! Restore Left Center Right Restore" at bounding box center [85, 293] width 139 height 79
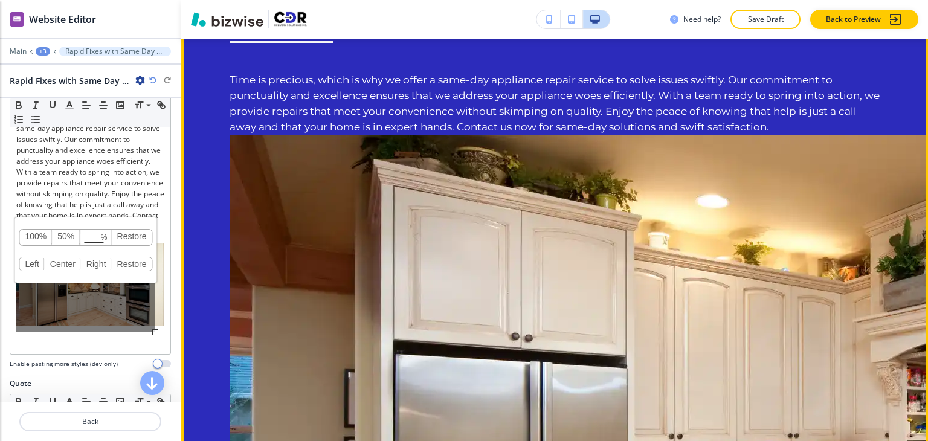
scroll to position [3936, 0]
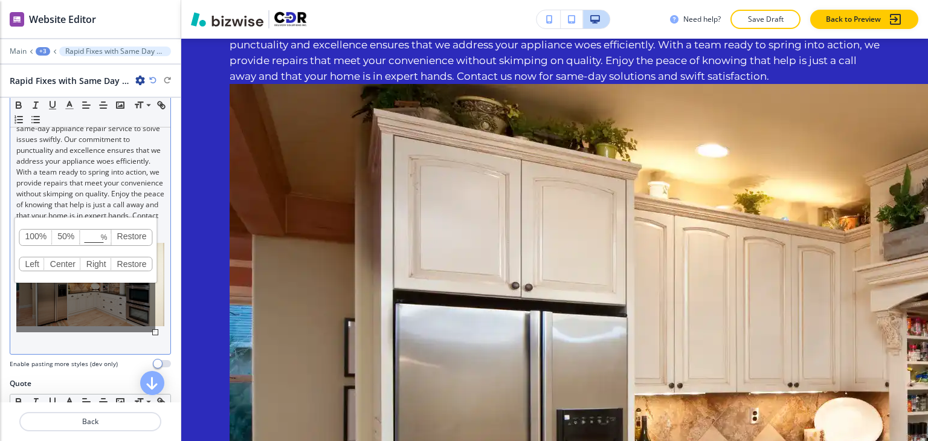
click at [136, 295] on div "100% 50% % Press enter key to apply change! Restore Left Center Right Restore" at bounding box center [85, 293] width 139 height 79
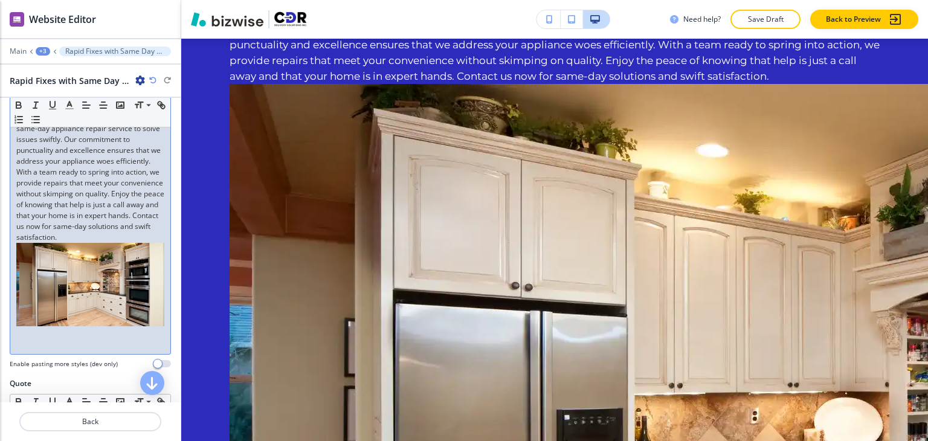
click at [160, 311] on div "Time is precious, which is why we offer a same-day appliance repair service to …" at bounding box center [90, 230] width 160 height 248
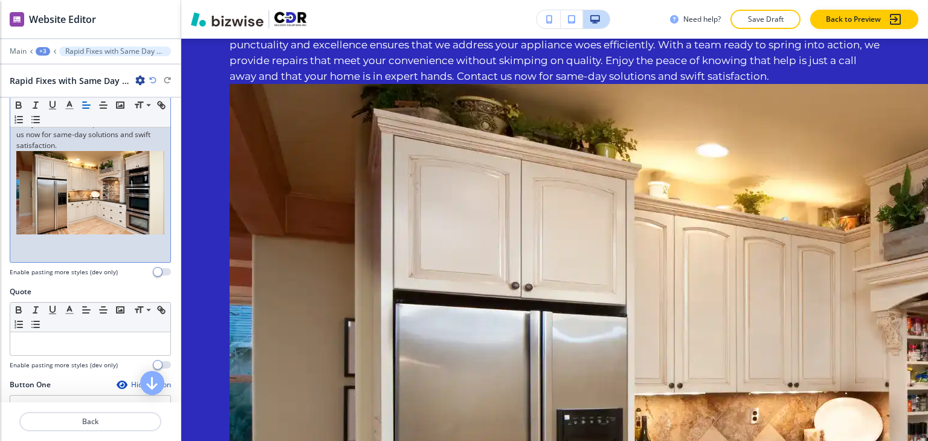
scroll to position [326, 0]
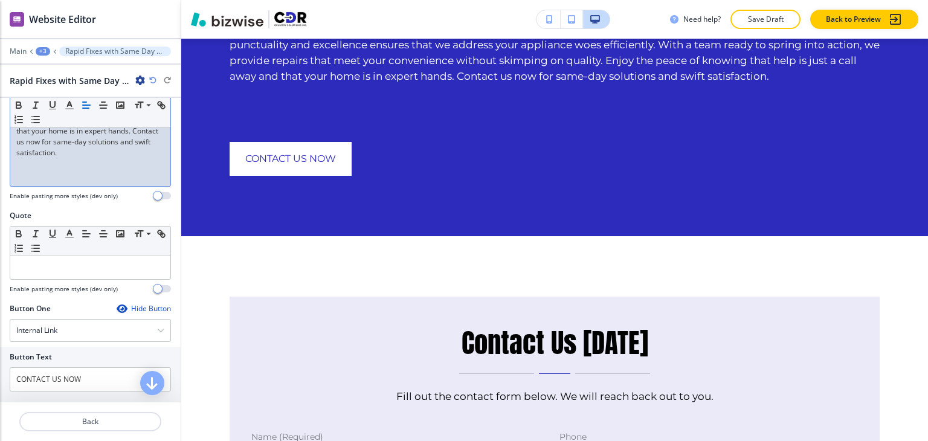
click at [51, 180] on p at bounding box center [90, 174] width 148 height 11
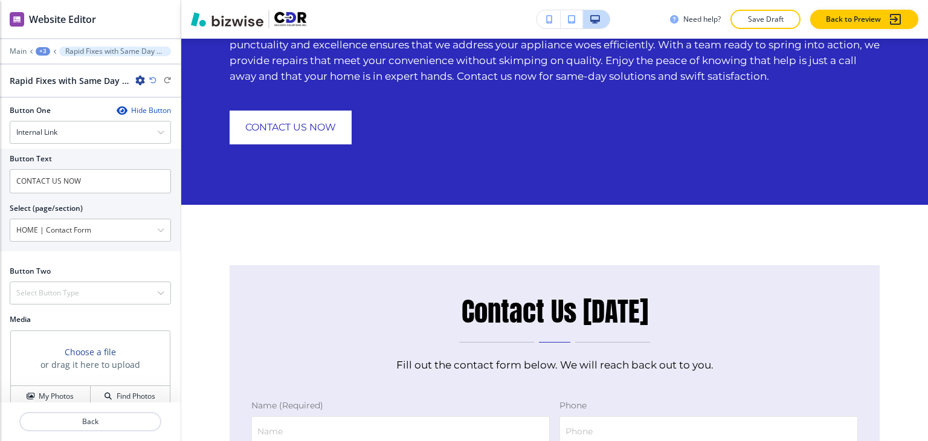
scroll to position [532, 0]
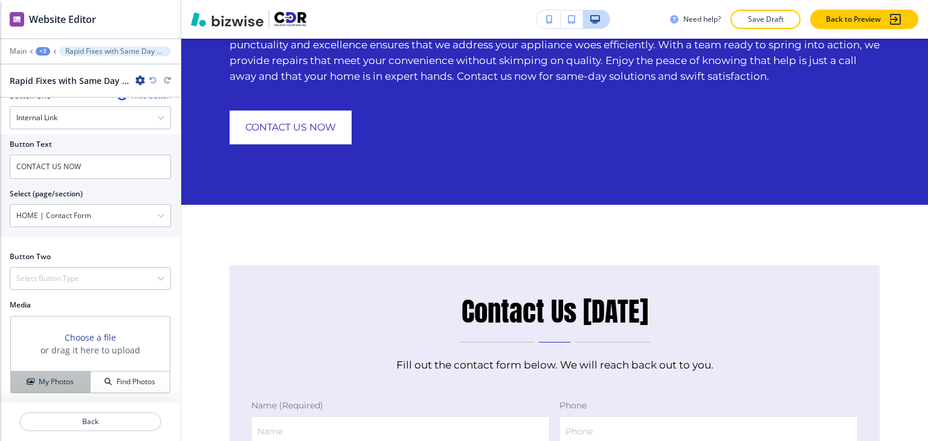
click at [66, 380] on h4 "My Photos" at bounding box center [56, 382] width 35 height 11
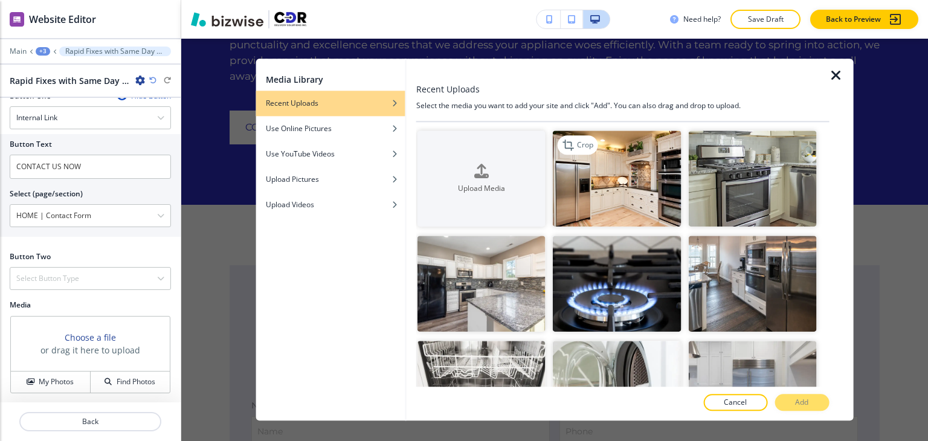
click at [627, 195] on img "button" at bounding box center [617, 179] width 128 height 96
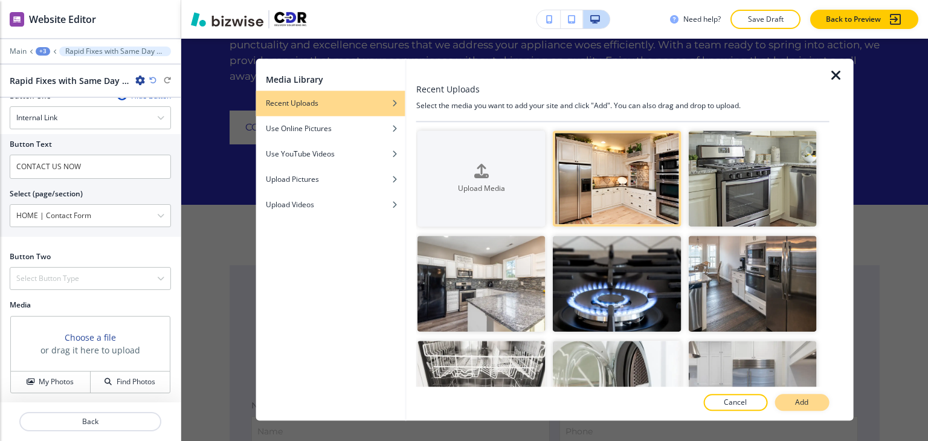
click at [797, 402] on p "Add" at bounding box center [801, 403] width 13 height 11
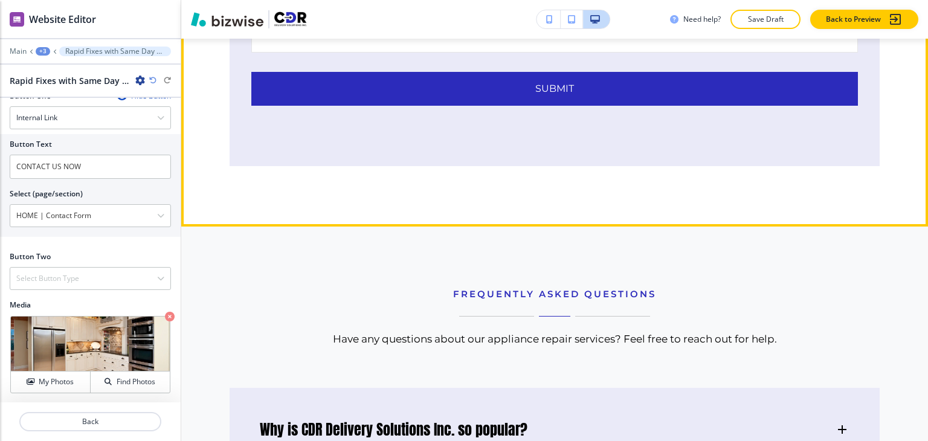
scroll to position [4419, 0]
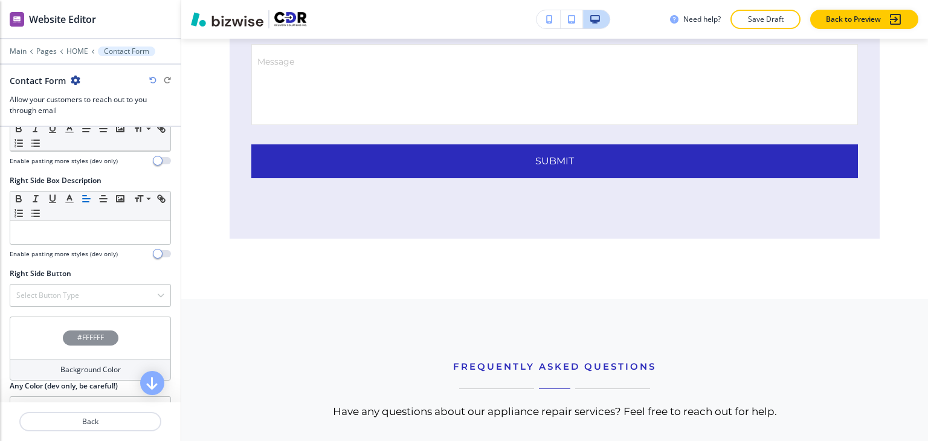
scroll to position [904, 0]
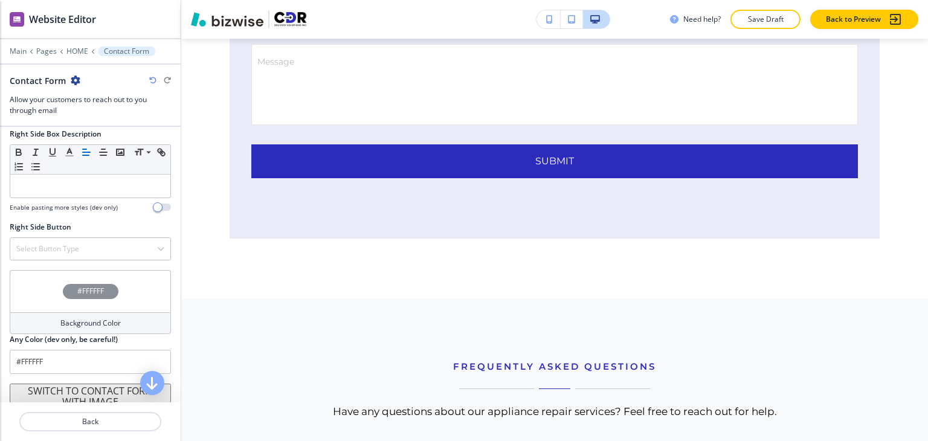
click at [106, 392] on button "SWITCH TO CONTACT FORM WITH IMAGE" at bounding box center [90, 393] width 161 height 19
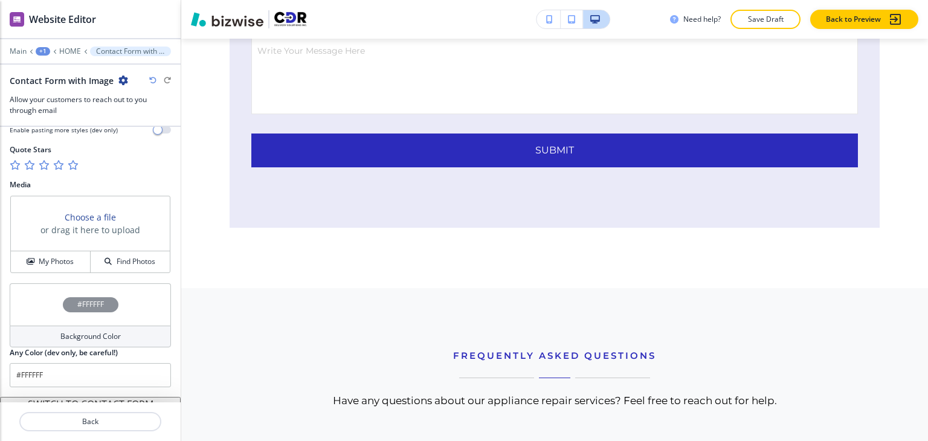
scroll to position [708, 0]
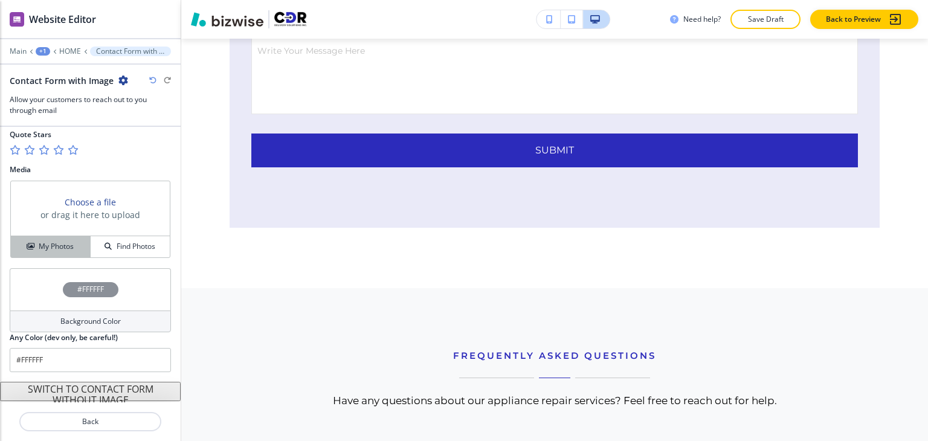
click at [67, 243] on h4 "My Photos" at bounding box center [56, 246] width 35 height 11
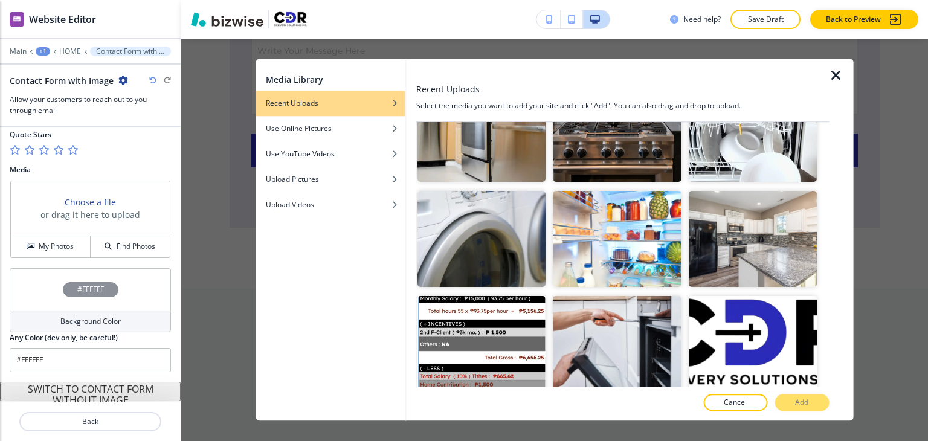
scroll to position [59, 0]
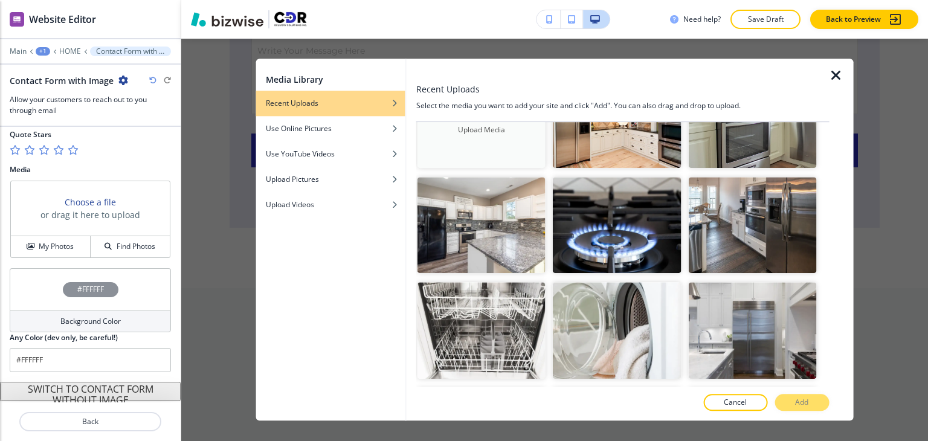
click at [486, 143] on button "Upload Media" at bounding box center [482, 120] width 128 height 96
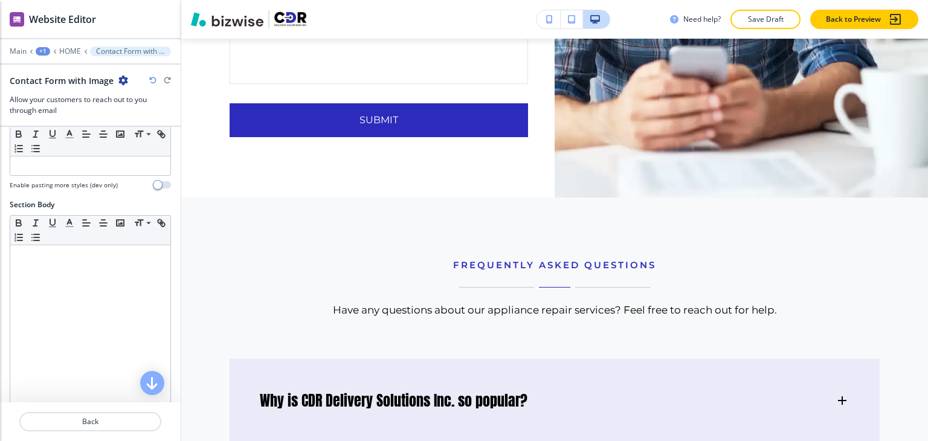
scroll to position [0, 0]
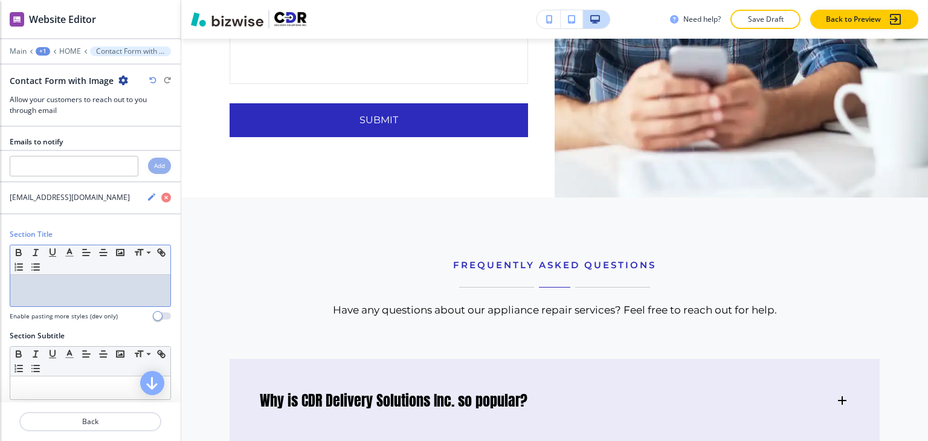
click at [64, 289] on div at bounding box center [90, 290] width 160 height 31
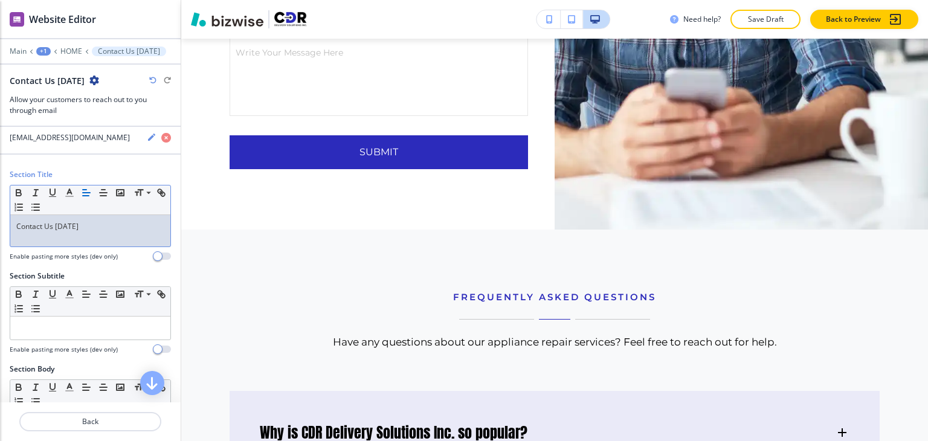
scroll to position [60, 0]
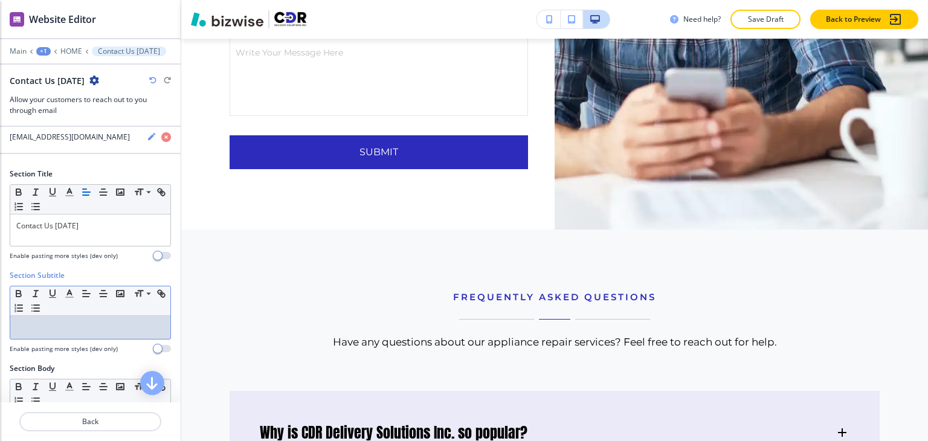
click at [65, 326] on p at bounding box center [90, 327] width 148 height 11
paste div
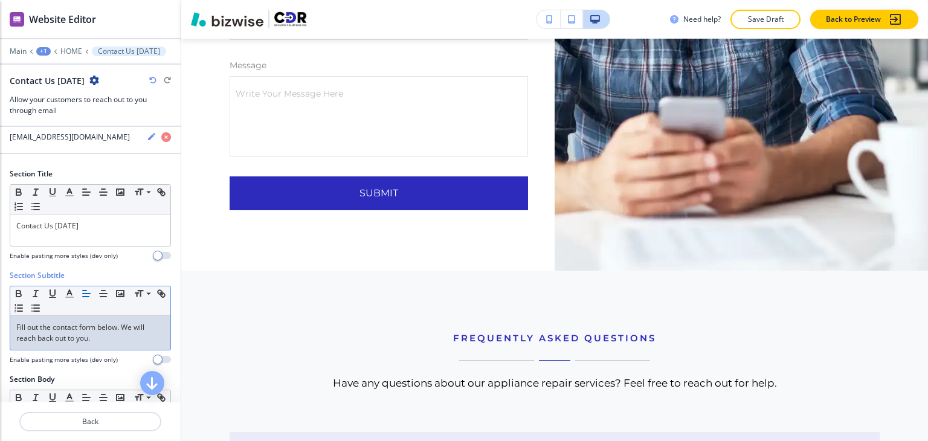
click at [65, 325] on p "Fill out the contact form below. We will reach back out to you." at bounding box center [90, 333] width 148 height 22
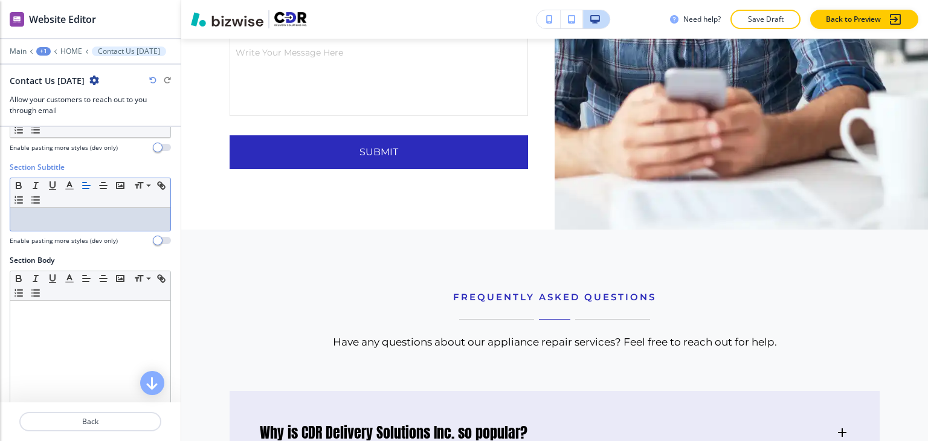
scroll to position [181, 0]
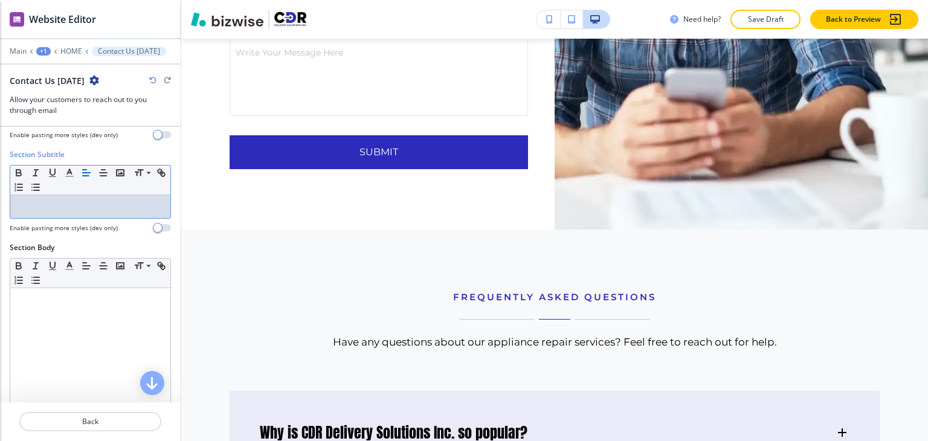
click at [65, 325] on div at bounding box center [90, 366] width 160 height 157
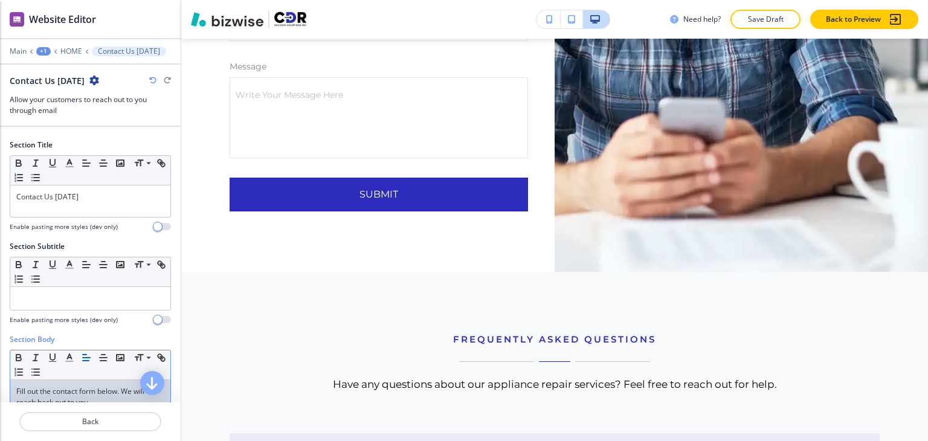
scroll to position [60, 0]
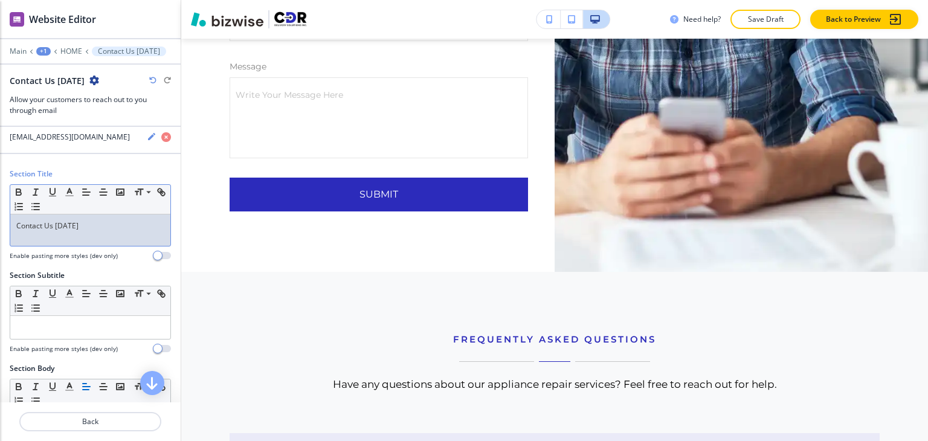
click at [74, 221] on p "Contact Us TODAY" at bounding box center [90, 226] width 148 height 11
copy p "Contact Us TODAY"
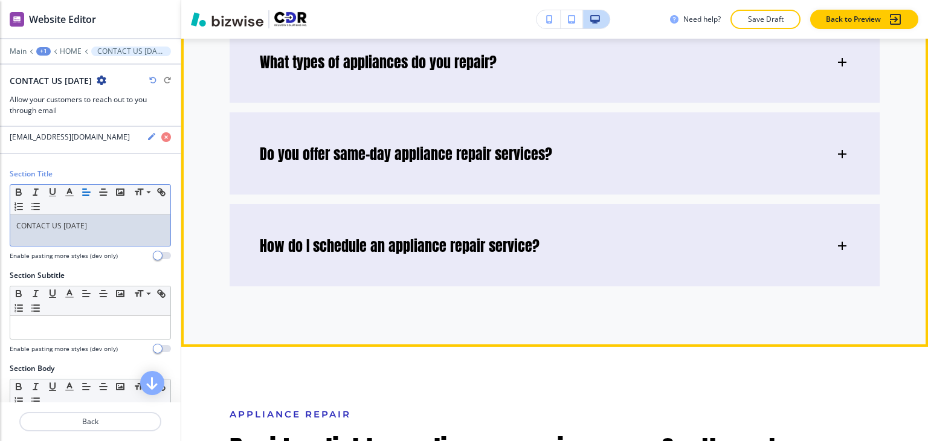
scroll to position [4951, 0]
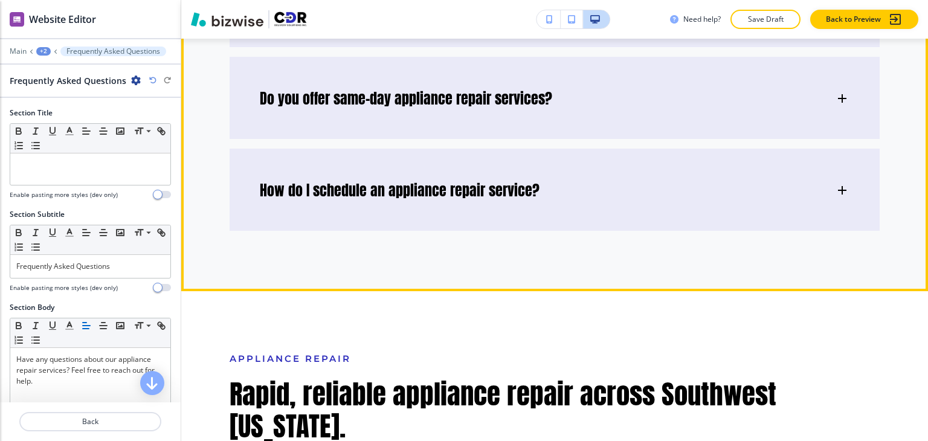
scroll to position [5038, 0]
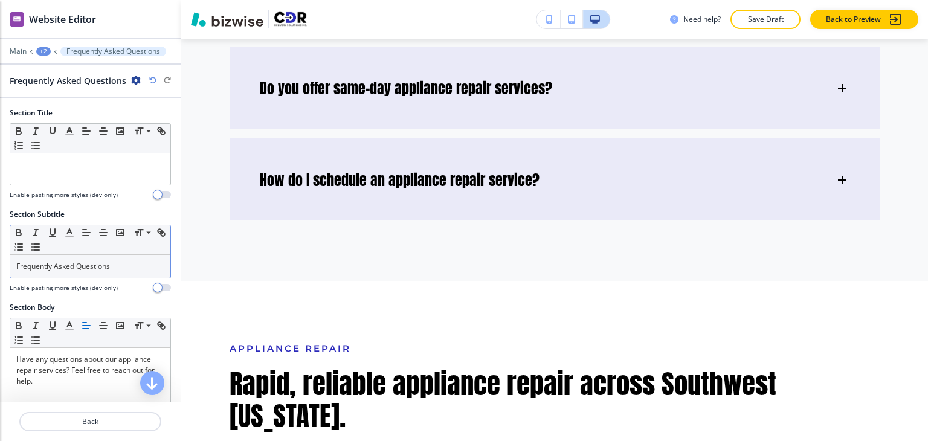
click at [82, 265] on p "Frequently Asked Questions" at bounding box center [90, 266] width 148 height 11
click at [81, 265] on p "Frequently Asked Questions" at bounding box center [90, 266] width 148 height 11
click at [80, 265] on p "Frequently Asked Questions" at bounding box center [90, 266] width 148 height 11
copy p "Frequently Asked Questions"
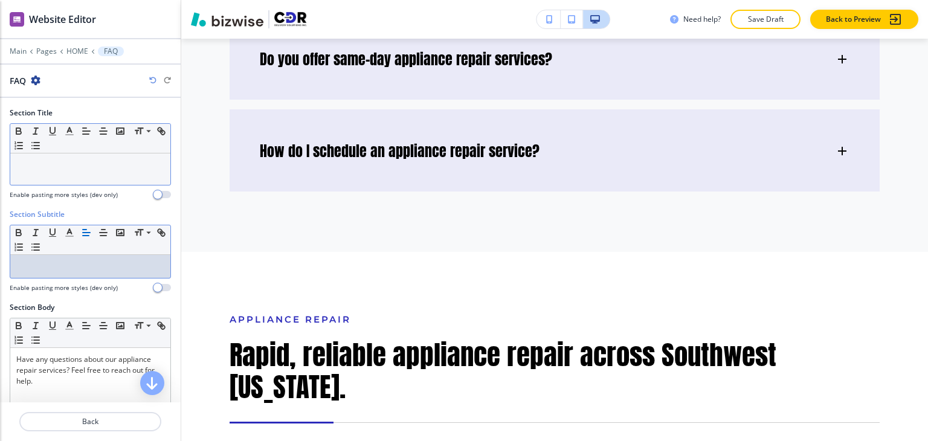
click at [82, 175] on div at bounding box center [90, 169] width 160 height 31
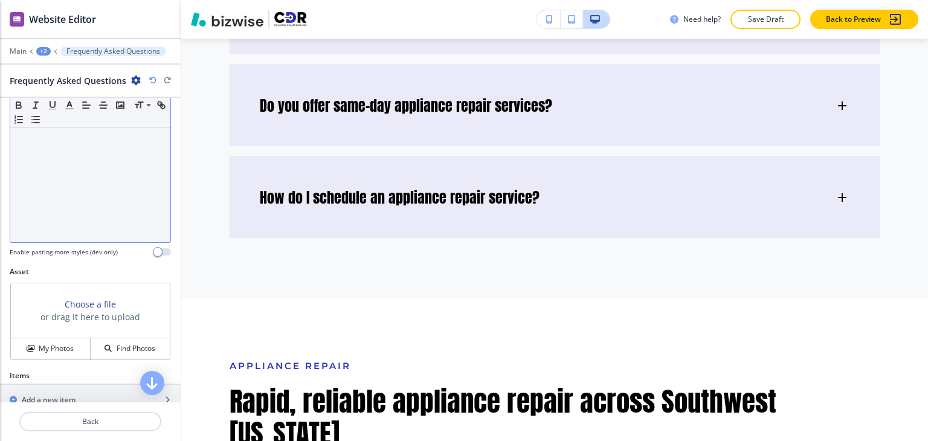
scroll to position [421, 0]
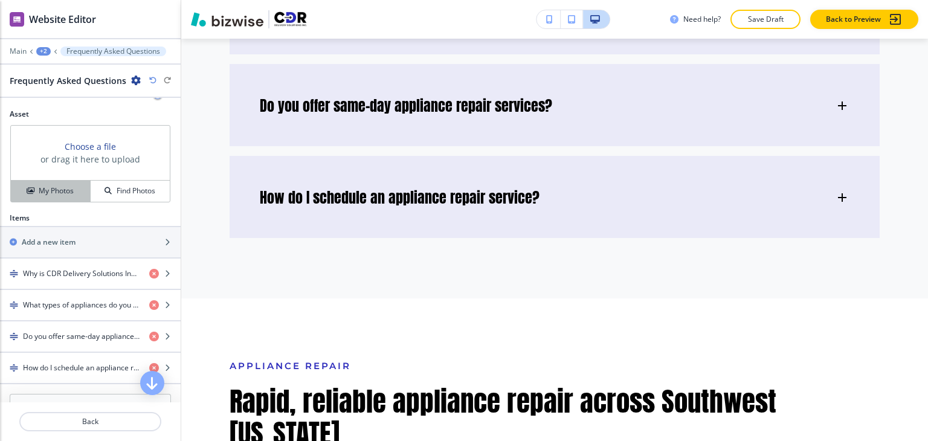
click at [57, 187] on h4 "My Photos" at bounding box center [56, 191] width 35 height 11
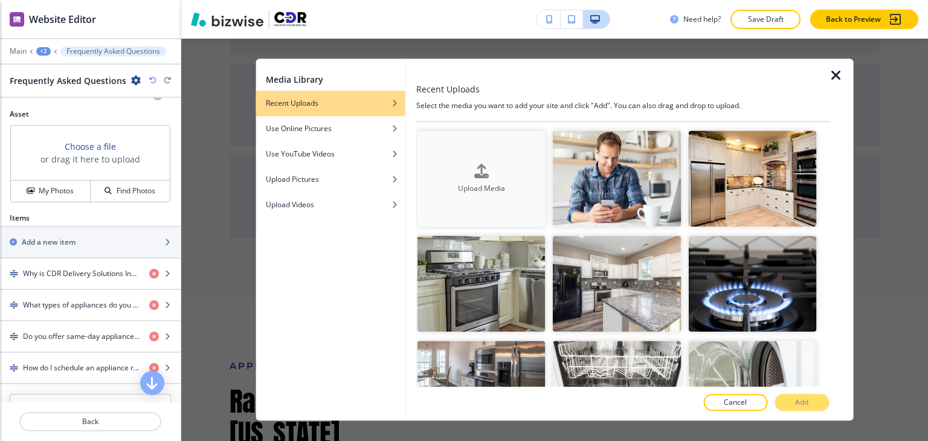
click at [490, 178] on div "button" at bounding box center [482, 180] width 128 height 5
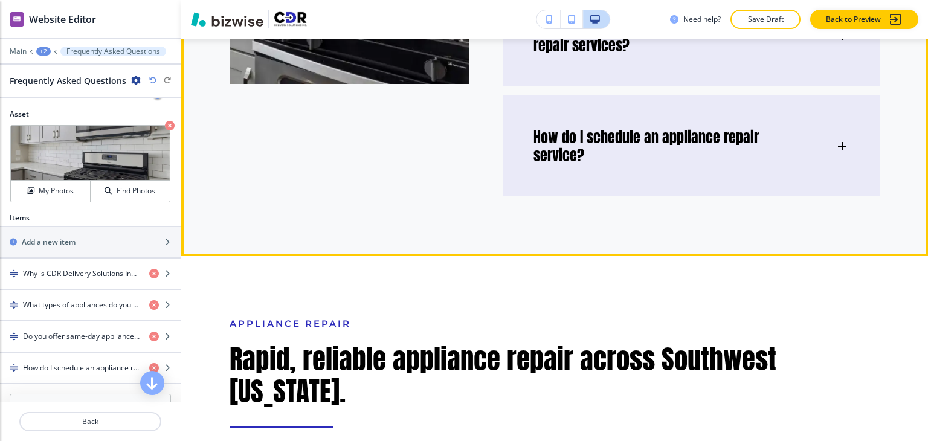
scroll to position [5038, 0]
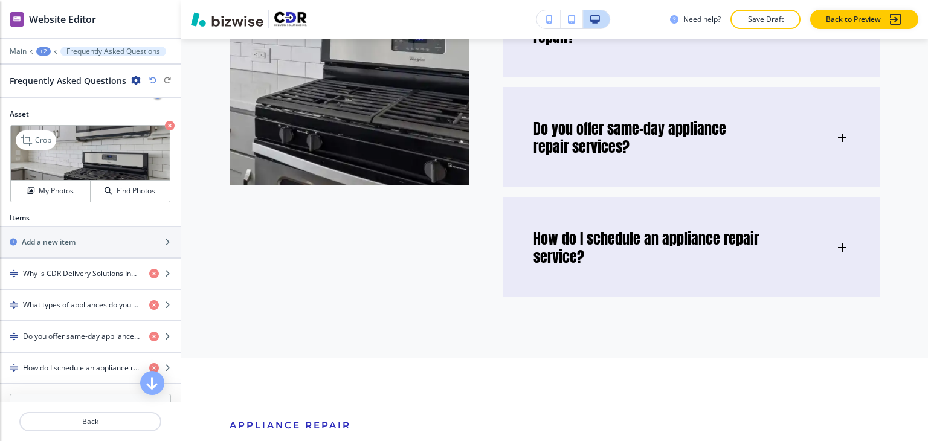
click at [165, 123] on icon "button" at bounding box center [170, 126] width 10 height 10
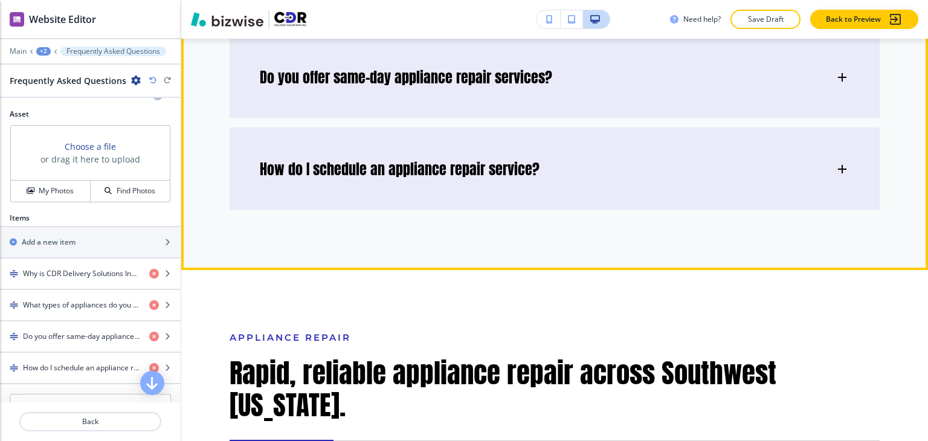
scroll to position [4978, 0]
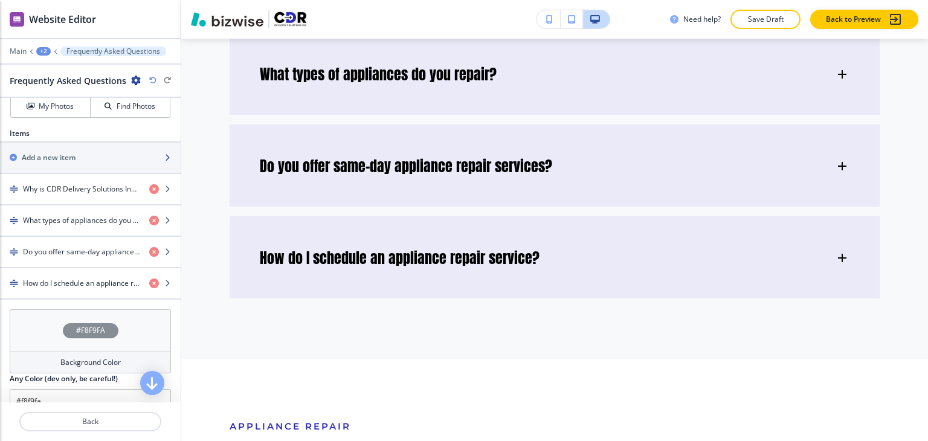
scroll to position [542, 0]
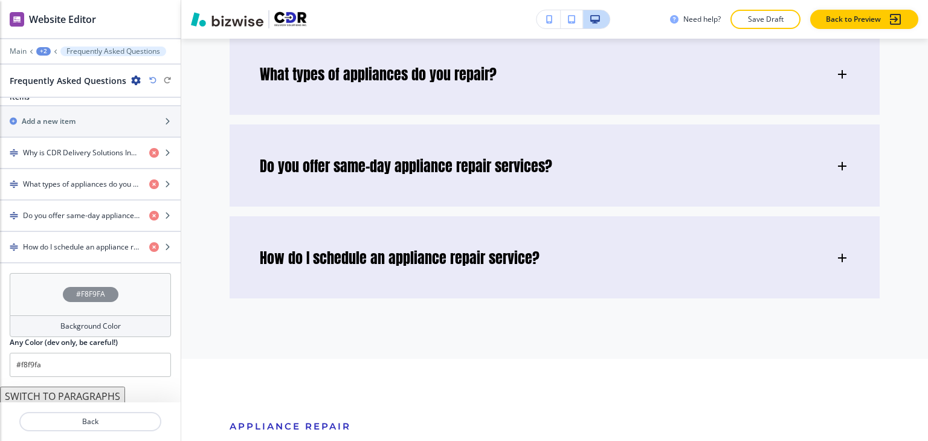
click at [77, 321] on h4 "Background Color" at bounding box center [90, 326] width 60 height 11
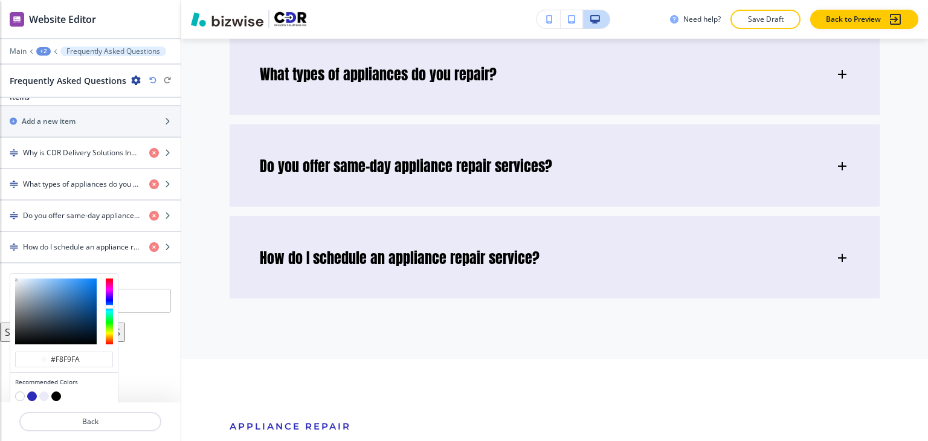
click at [34, 392] on button "button" at bounding box center [32, 397] width 10 height 10
type input "#2c2bbb"
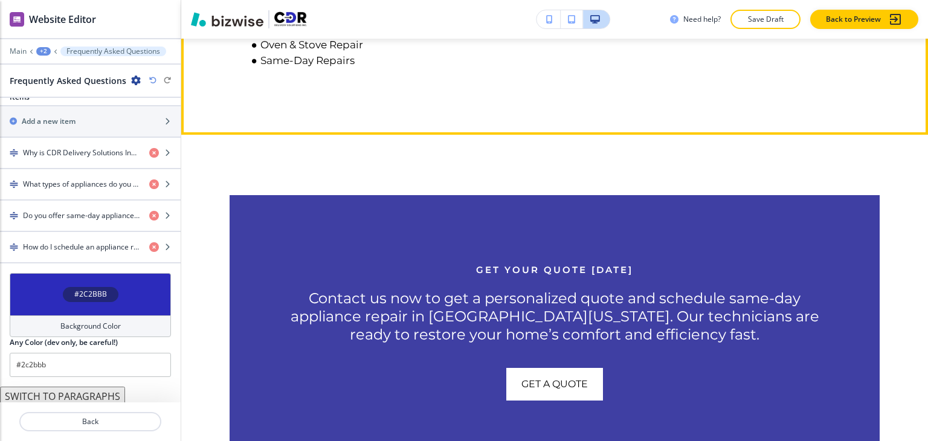
scroll to position [5582, 0]
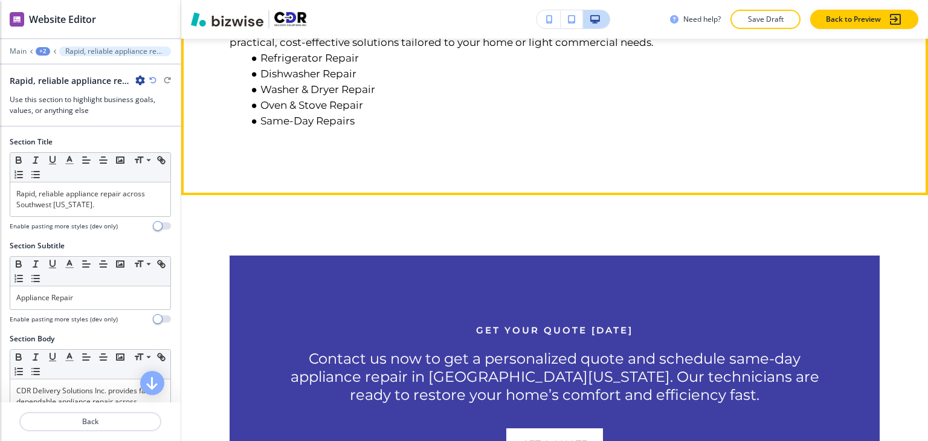
scroll to position [5635, 0]
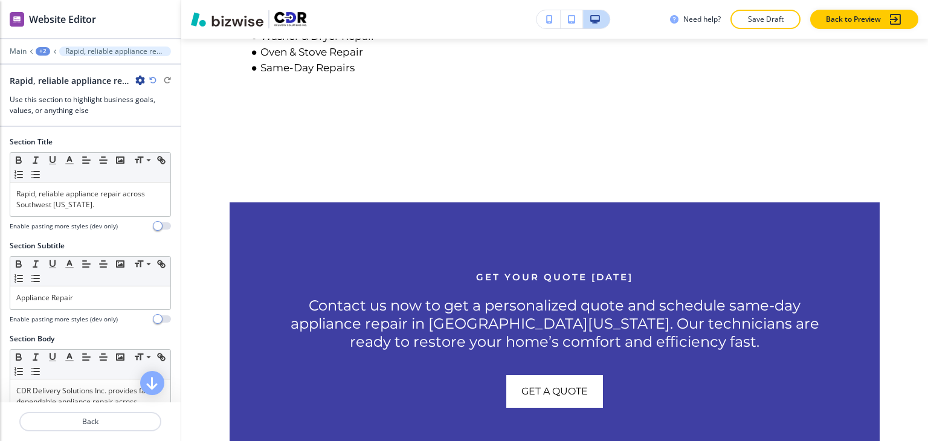
click at [141, 80] on icon "button" at bounding box center [140, 81] width 10 height 10
click at [195, 146] on p "Delete Section" at bounding box center [174, 143] width 62 height 11
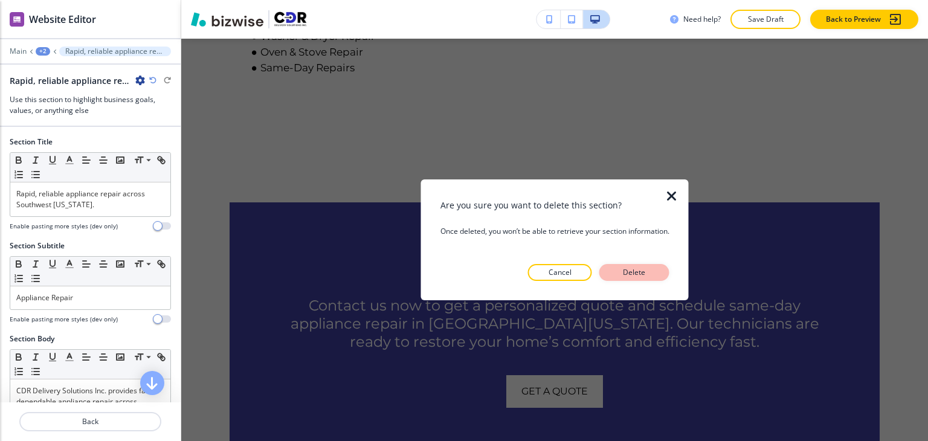
drag, startPoint x: 626, startPoint y: 263, endPoint x: 633, endPoint y: 271, distance: 10.7
click at [629, 264] on div "Are you sure you want to delete this section? Once deleted, you won’t be able t…" at bounding box center [555, 240] width 229 height 82
click at [634, 273] on p "Delete" at bounding box center [634, 272] width 29 height 11
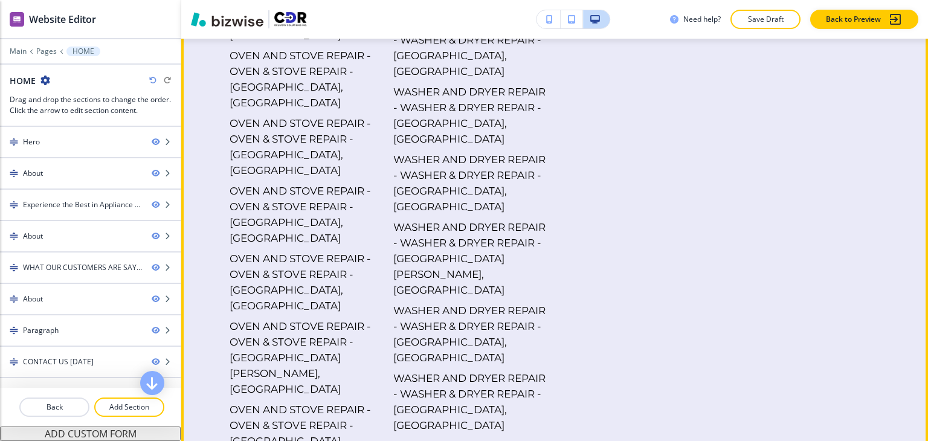
scroll to position [10472, 0]
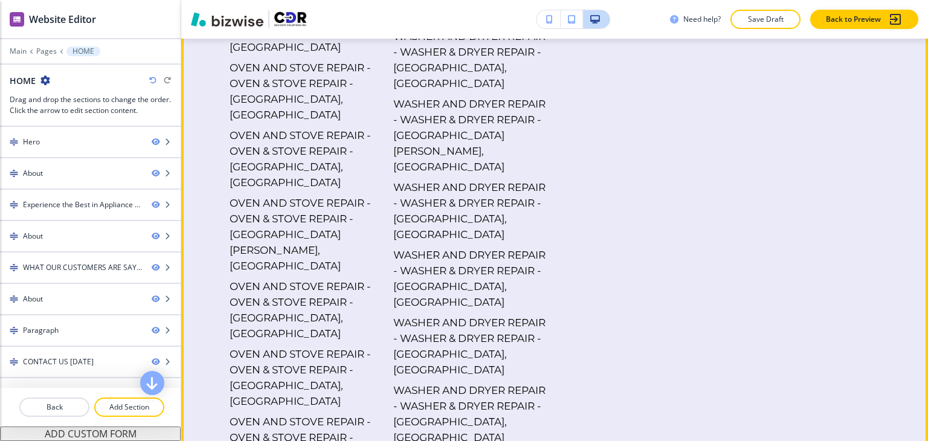
drag, startPoint x: 707, startPoint y: 349, endPoint x: 870, endPoint y: 346, distance: 163.2
copy h6 "CDR Delivery Solutions Inc."
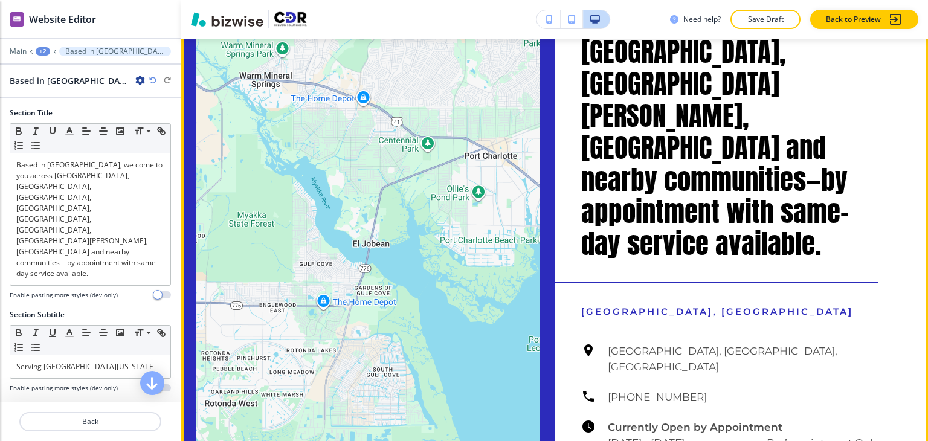
scroll to position [6041, 0]
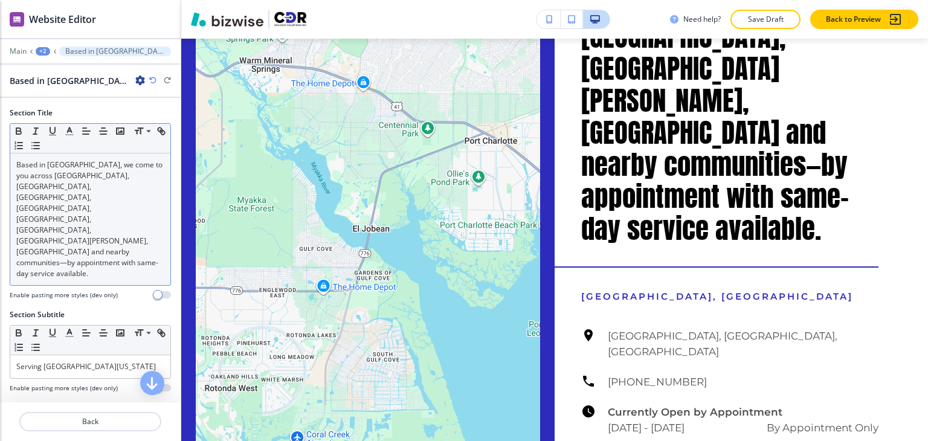
click at [121, 191] on p "Based in North Port, we come to you across Sarasota, Venice, Englewood, Port Ch…" at bounding box center [90, 220] width 148 height 120
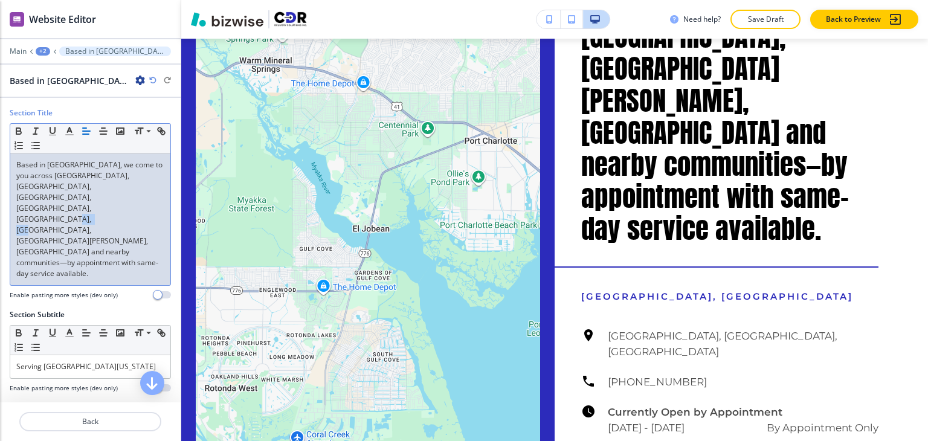
click at [121, 191] on p "Based in North Port, we come to you across Sarasota, Venice, Englewood, Port Ch…" at bounding box center [90, 220] width 148 height 120
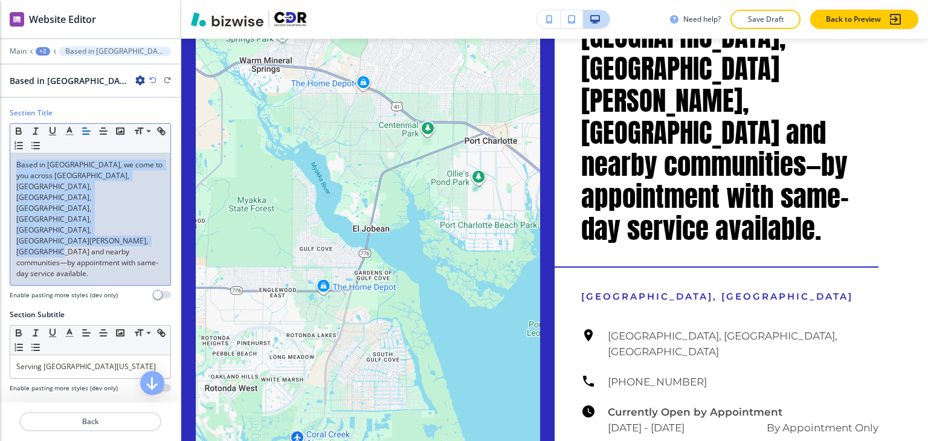
click at [121, 191] on p "Based in North Port, we come to you across Sarasota, Venice, Englewood, Port Ch…" at bounding box center [90, 220] width 148 height 120
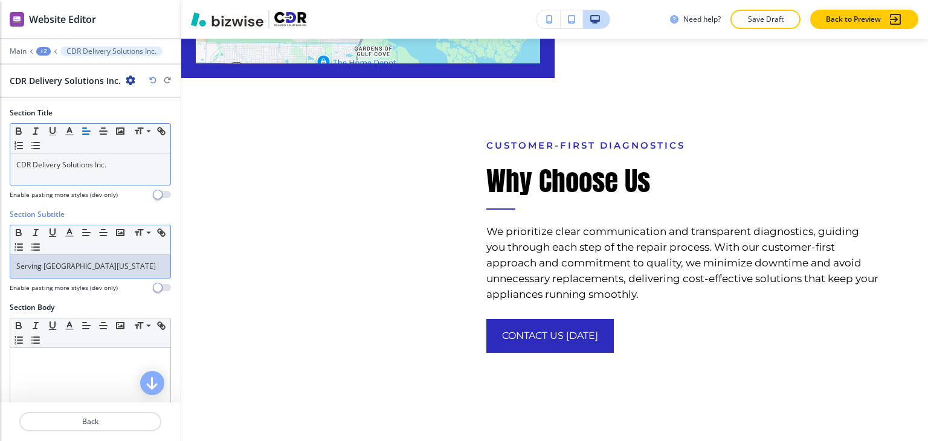
click at [65, 264] on p "Serving Southwest Florida" at bounding box center [90, 266] width 148 height 11
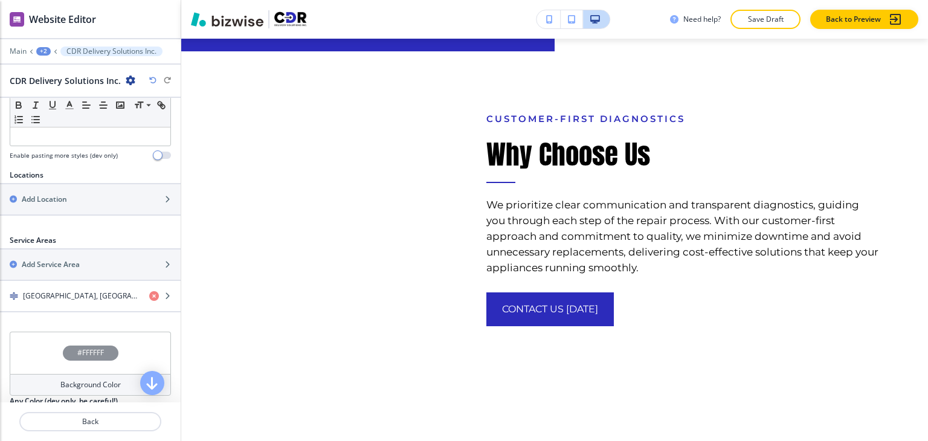
scroll to position [363, 0]
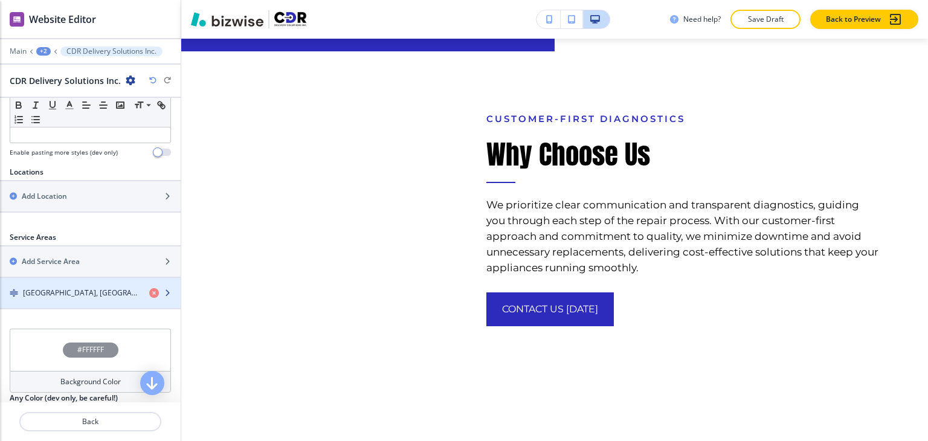
click at [87, 299] on div "button" at bounding box center [90, 304] width 181 height 10
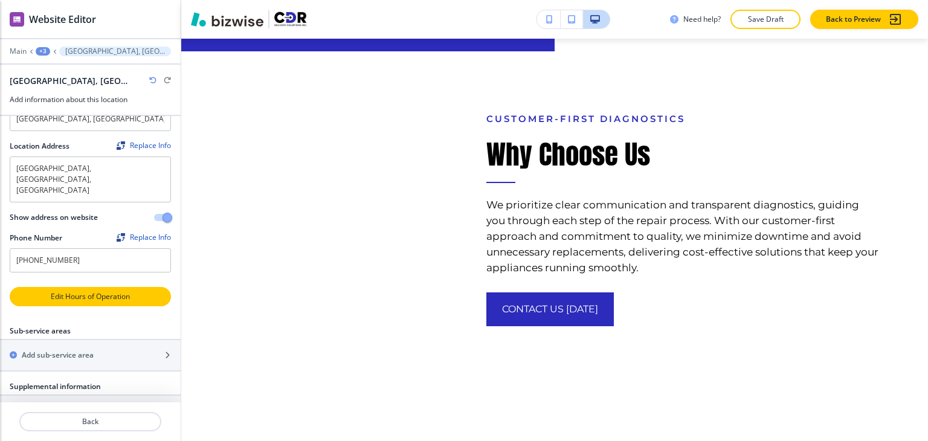
scroll to position [45, 0]
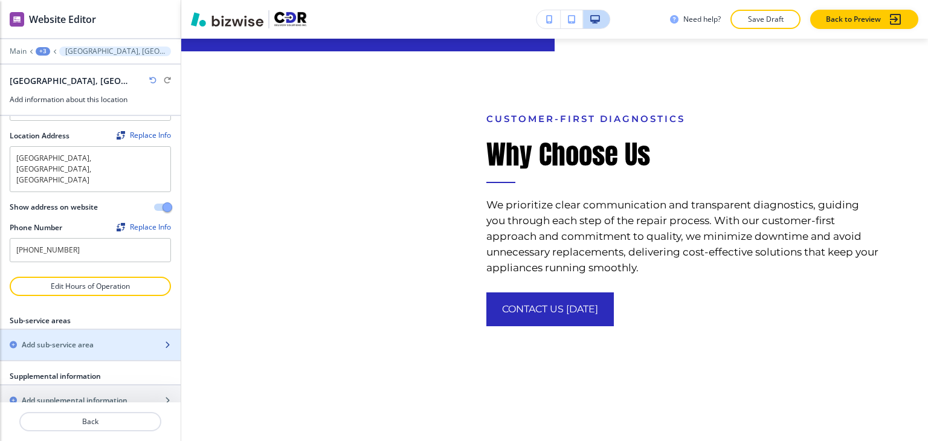
click at [105, 340] on div "Add sub-service area" at bounding box center [77, 345] width 154 height 11
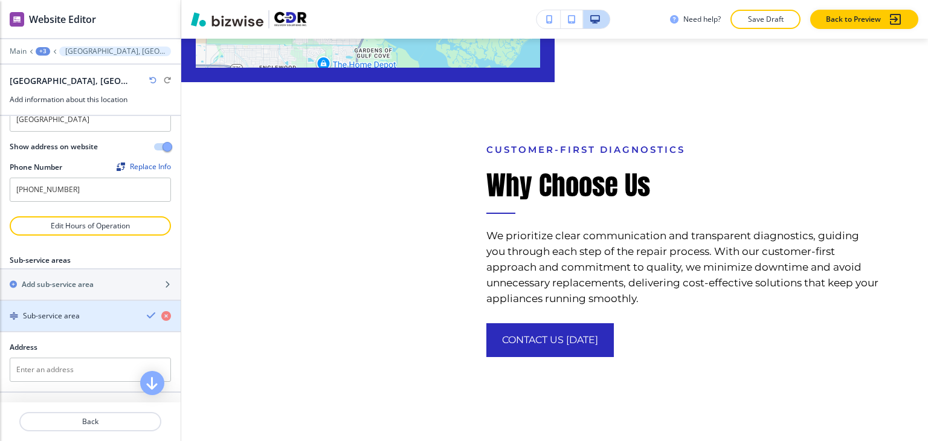
click at [100, 311] on div "Sub-service area" at bounding box center [68, 316] width 137 height 11
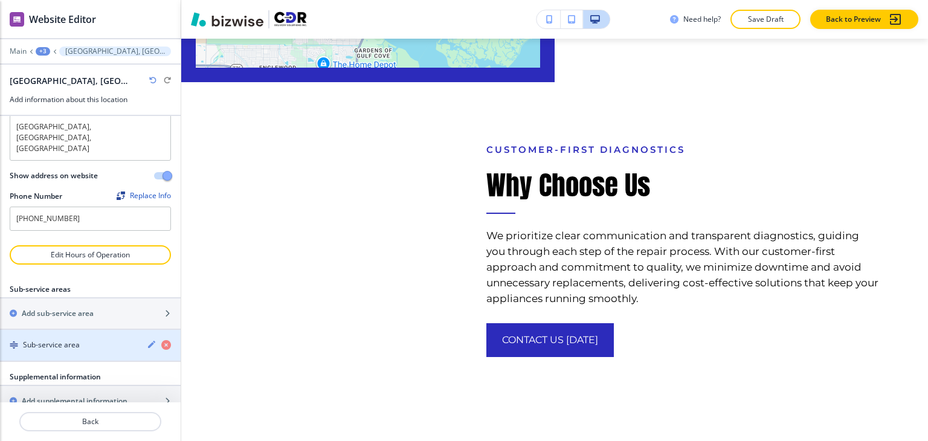
click at [105, 340] on div "Sub-service area" at bounding box center [68, 345] width 137 height 11
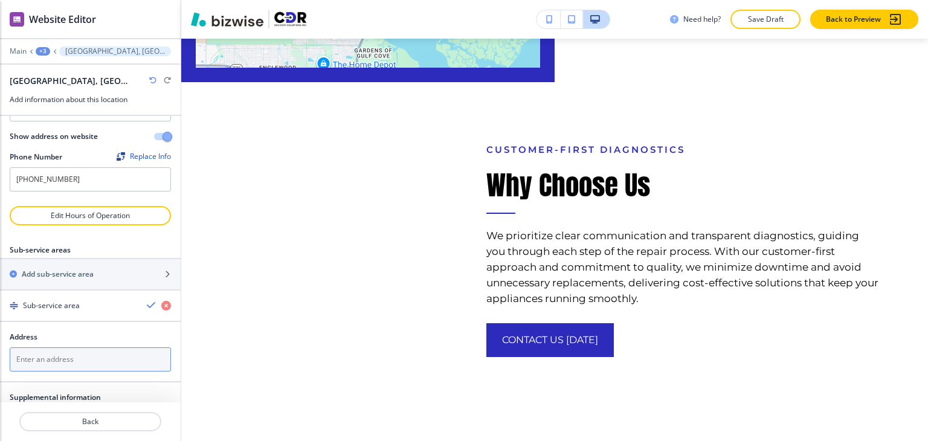
scroll to position [136, 0]
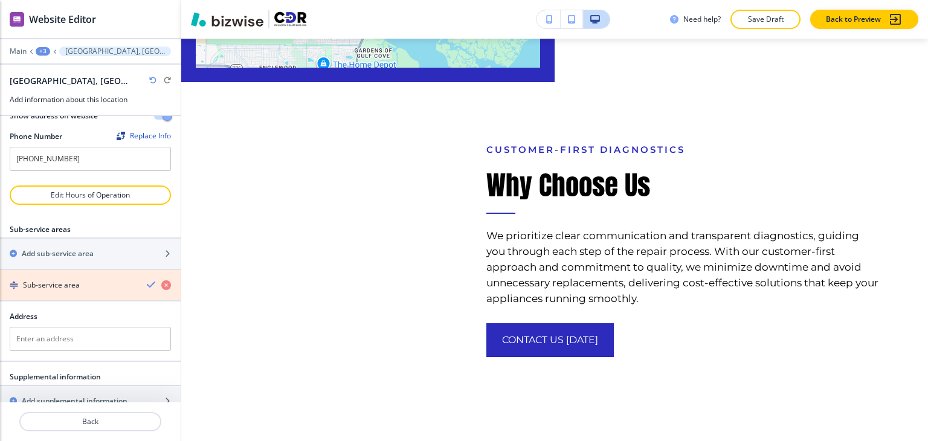
click at [161, 280] on icon "button" at bounding box center [166, 285] width 10 height 10
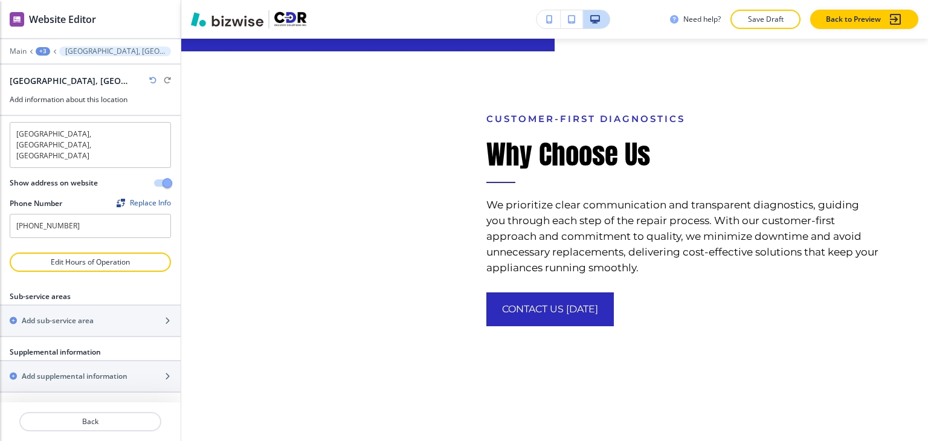
scroll to position [45, 0]
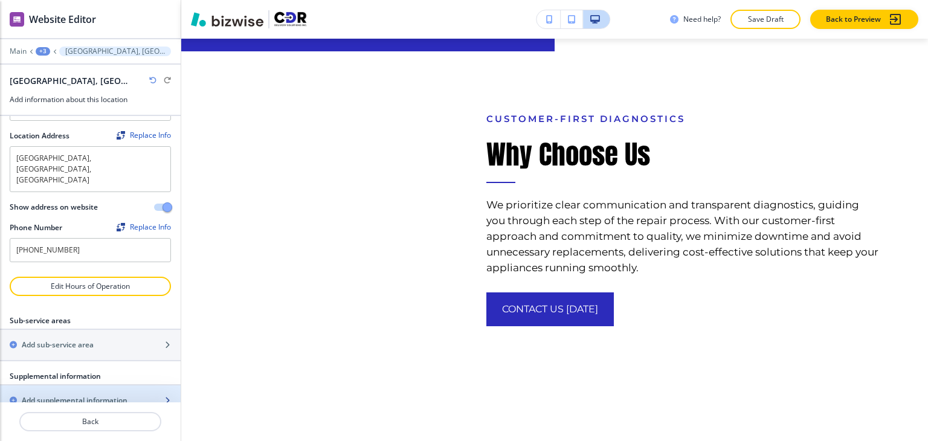
click at [94, 395] on h2 "Add supplemental information" at bounding box center [75, 400] width 106 height 11
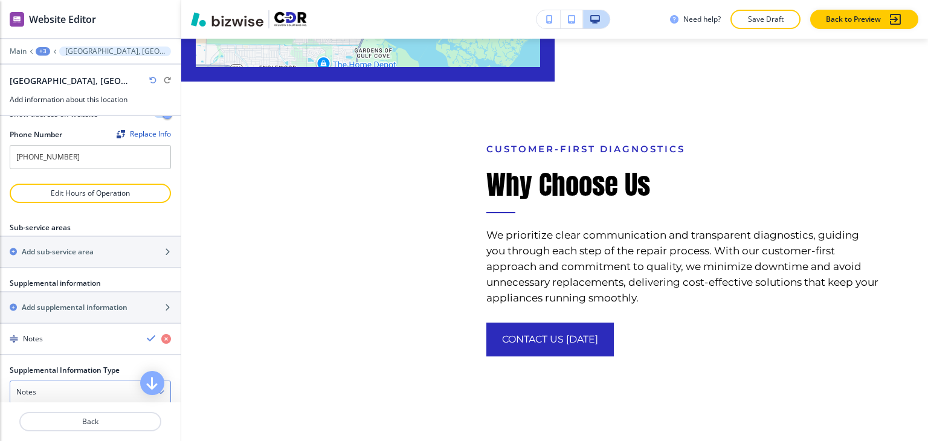
scroll to position [166, 0]
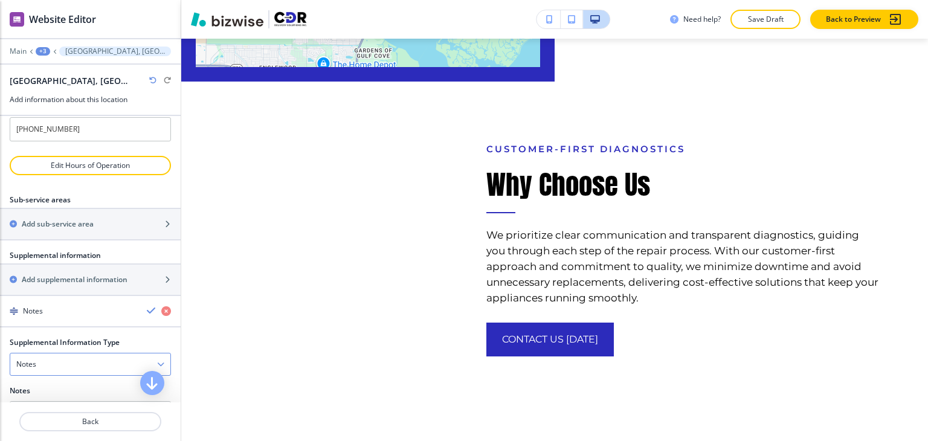
click at [94, 354] on div "Notes" at bounding box center [90, 365] width 160 height 22
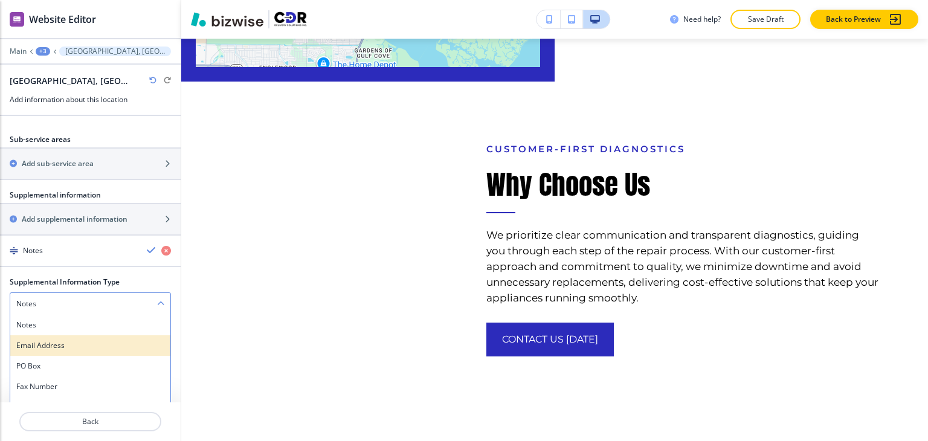
click at [85, 340] on h4 "Email Address" at bounding box center [90, 345] width 148 height 11
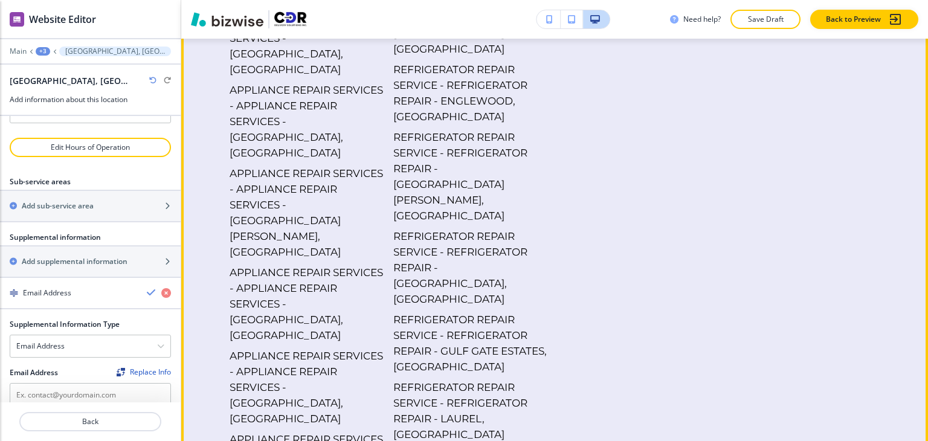
scroll to position [7371, 0]
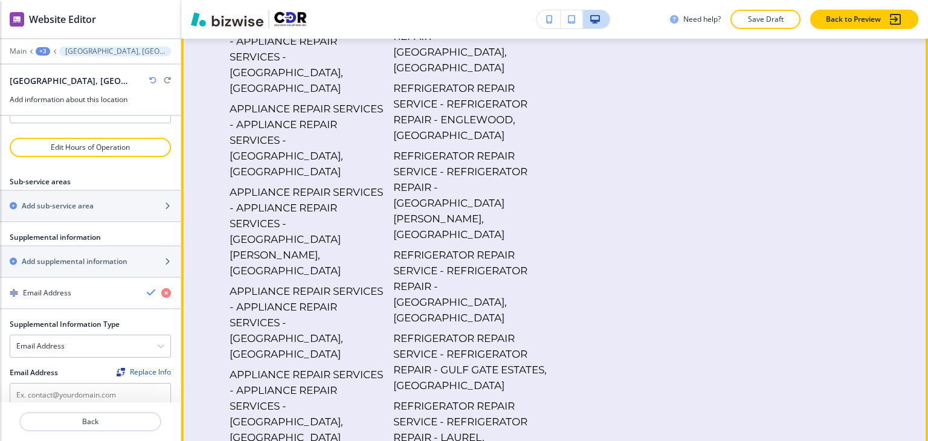
drag, startPoint x: 549, startPoint y: 180, endPoint x: 675, endPoint y: 177, distance: 125.7
drag, startPoint x: 654, startPoint y: 179, endPoint x: 564, endPoint y: 176, distance: 89.5
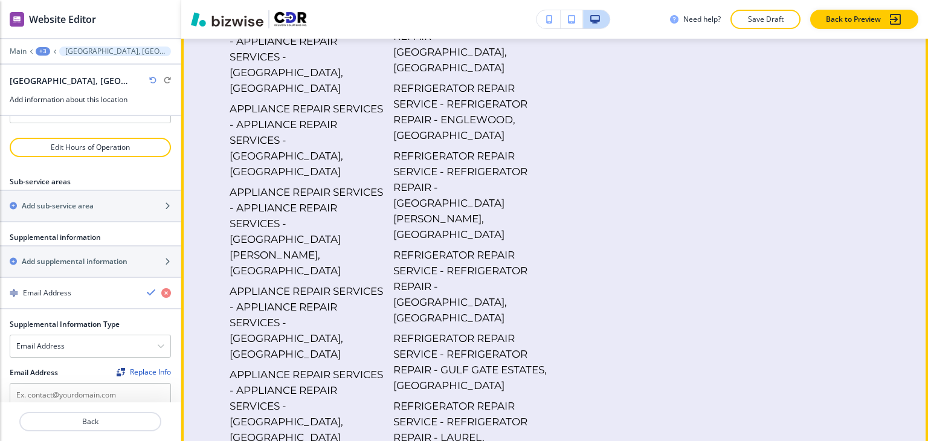
drag, startPoint x: 545, startPoint y: 170, endPoint x: 653, endPoint y: 178, distance: 107.9
copy h6 "[EMAIL_ADDRESS][DOMAIN_NAME]"
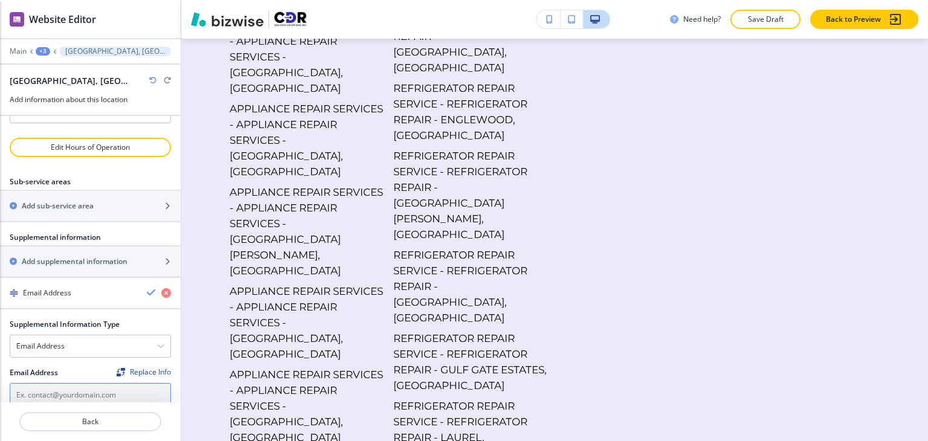
click at [78, 383] on input "text" at bounding box center [90, 395] width 161 height 24
paste input "[EMAIL_ADDRESS][DOMAIN_NAME]"
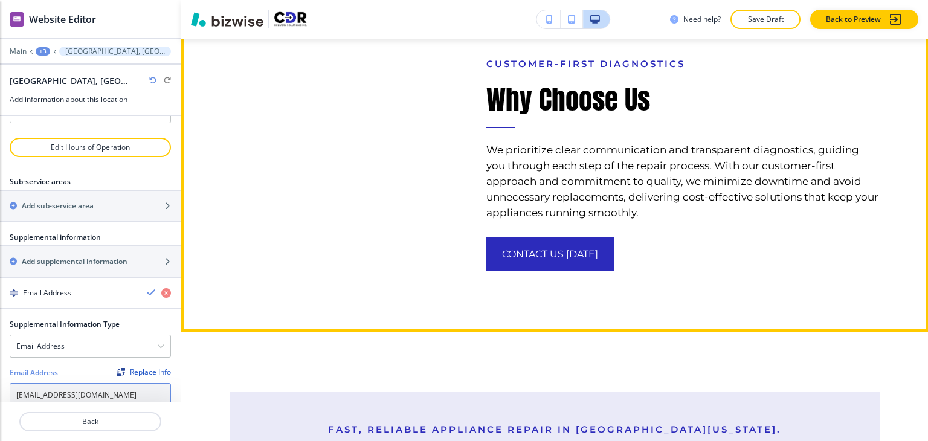
scroll to position [6072, 0]
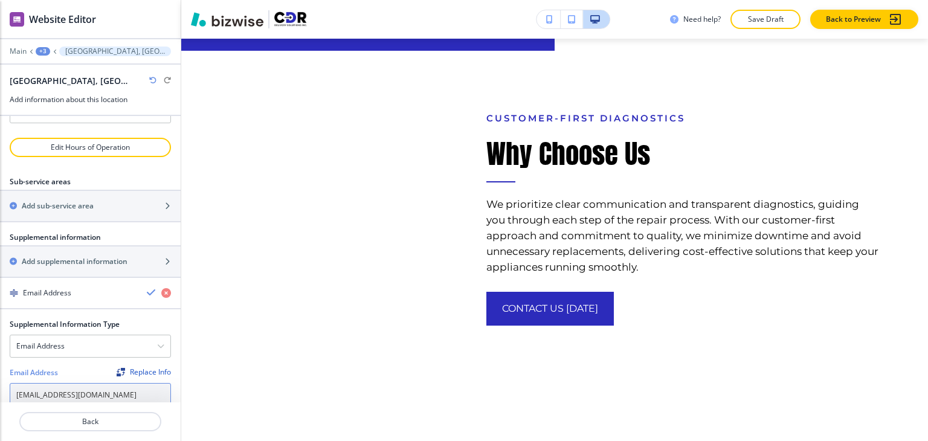
type input "[EMAIL_ADDRESS][DOMAIN_NAME]"
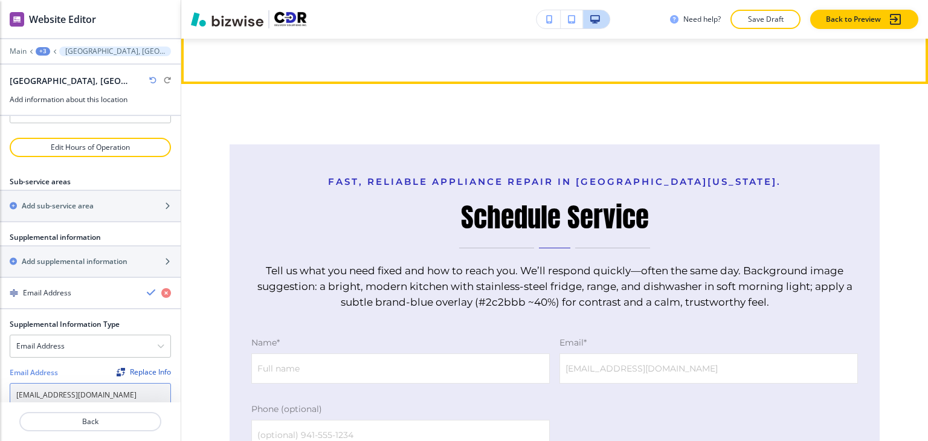
scroll to position [6616, 0]
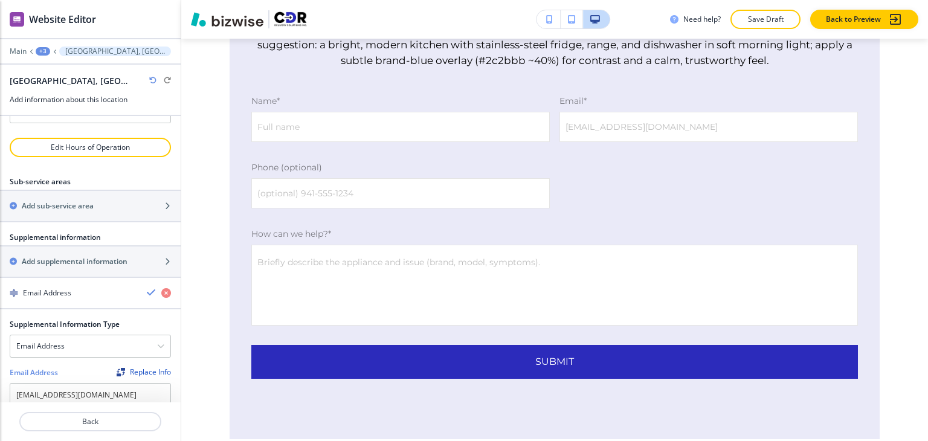
drag, startPoint x: 5, startPoint y: 51, endPoint x: 17, endPoint y: 51, distance: 12.1
click at [5, 51] on div "Main +3 North Port, FL" at bounding box center [90, 52] width 181 height 10
click at [19, 51] on p "Main" at bounding box center [18, 51] width 17 height 8
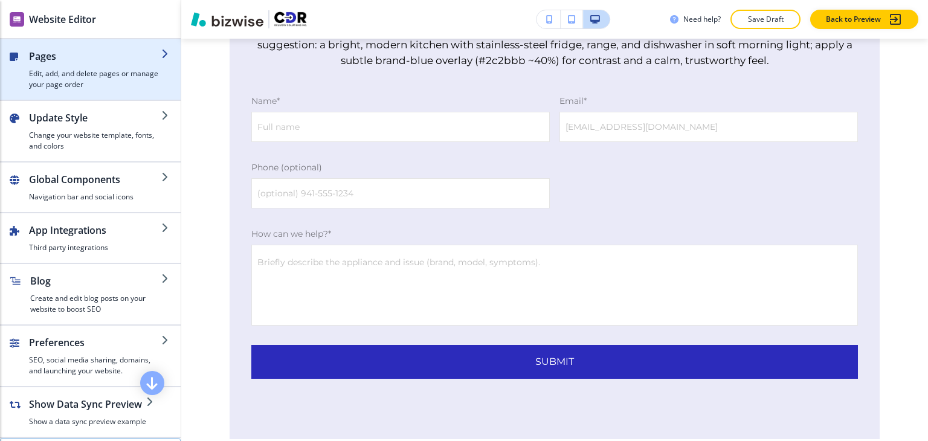
click at [109, 54] on h2 "Pages" at bounding box center [95, 56] width 132 height 15
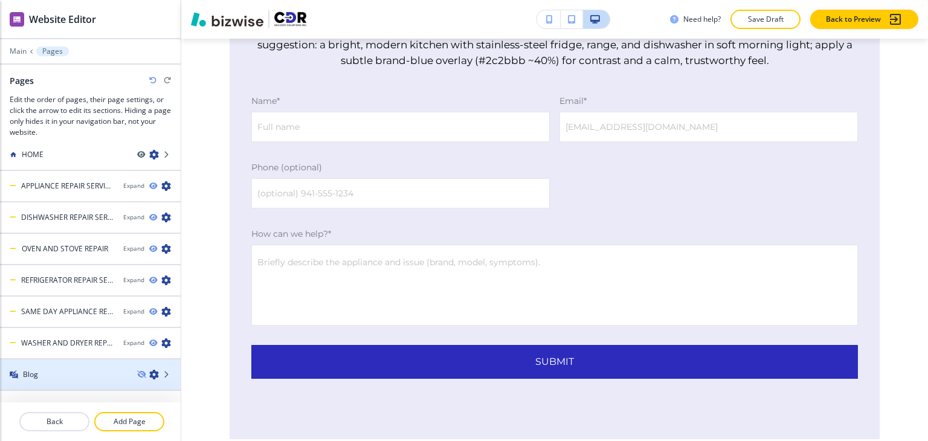
scroll to position [15, 0]
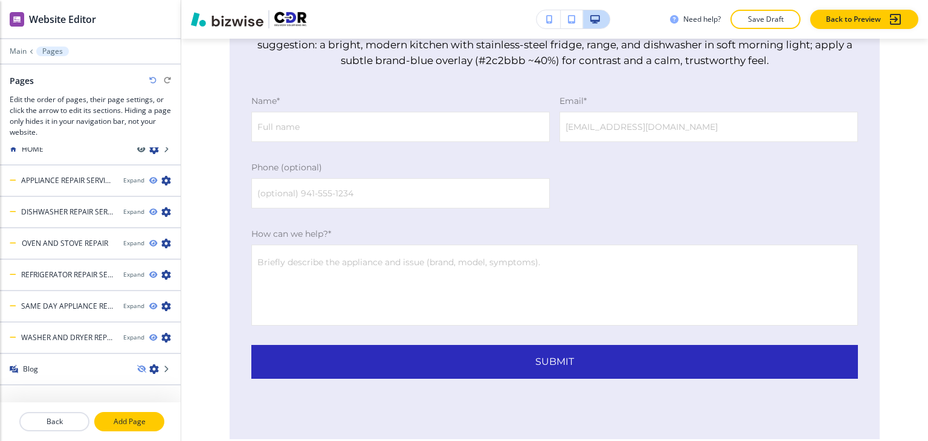
click at [131, 418] on p "Add Page" at bounding box center [129, 421] width 68 height 11
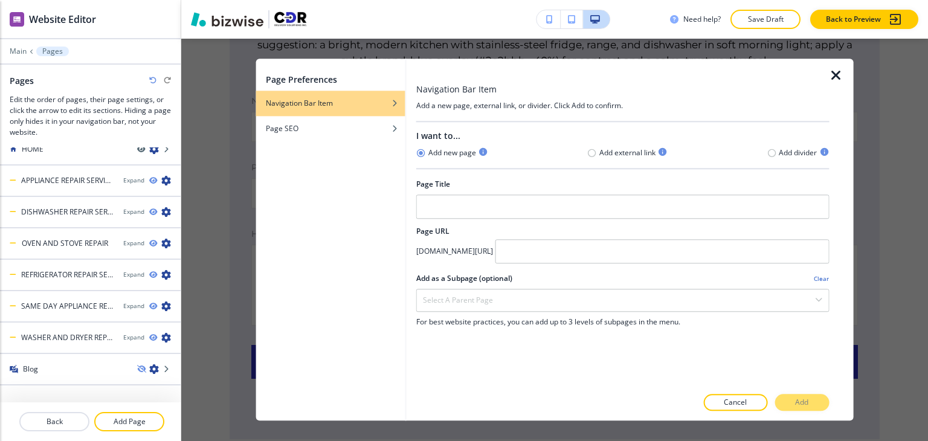
click at [839, 73] on icon "button" at bounding box center [836, 75] width 15 height 15
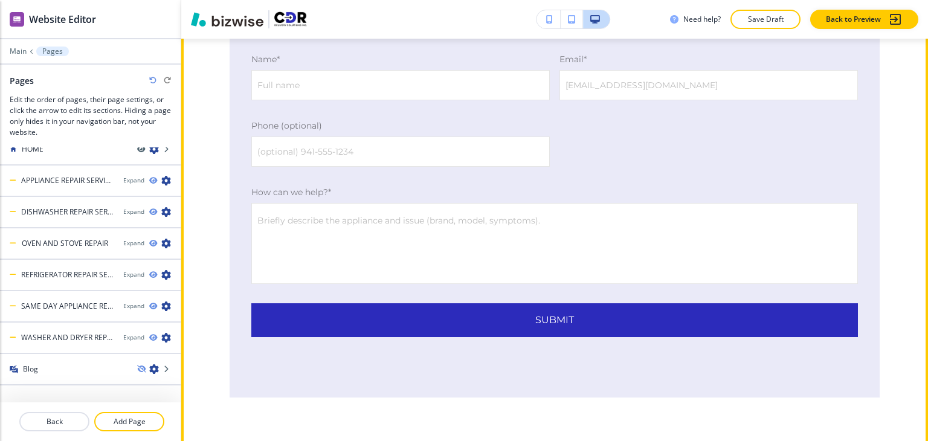
scroll to position [6676, 0]
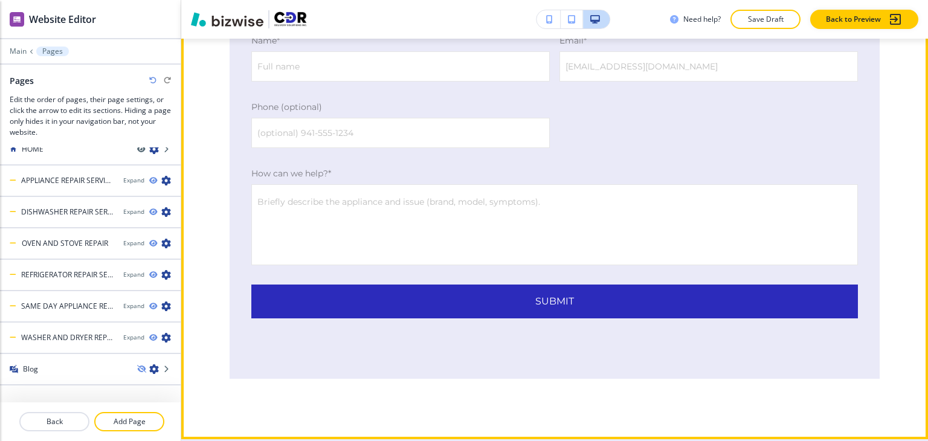
drag, startPoint x: 450, startPoint y: 236, endPoint x: 660, endPoint y: 234, distance: 210.3
copy h3 "Schedule Service"
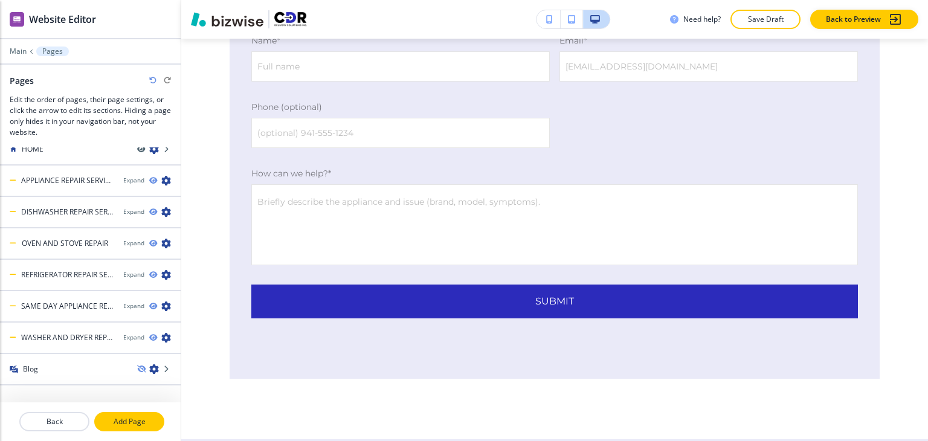
click at [137, 423] on p "Add Page" at bounding box center [129, 421] width 68 height 11
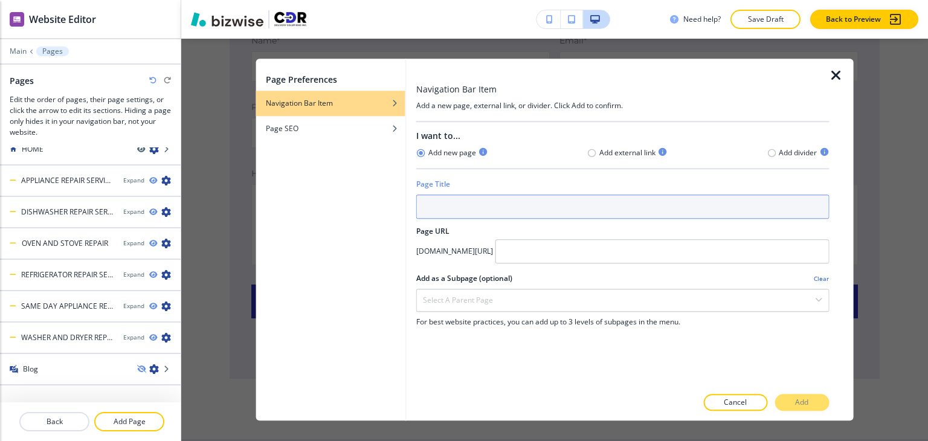
click at [487, 202] on input "text" at bounding box center [622, 207] width 413 height 24
paste input "Schedule Service"
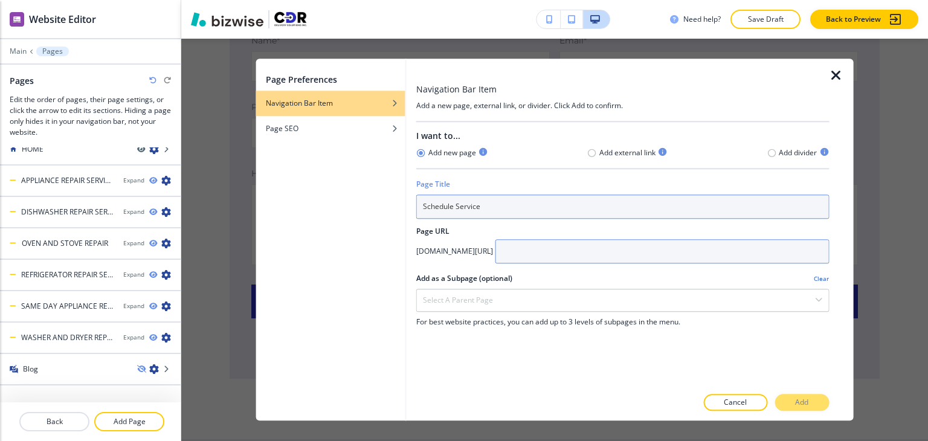
type input "Schedule Service"
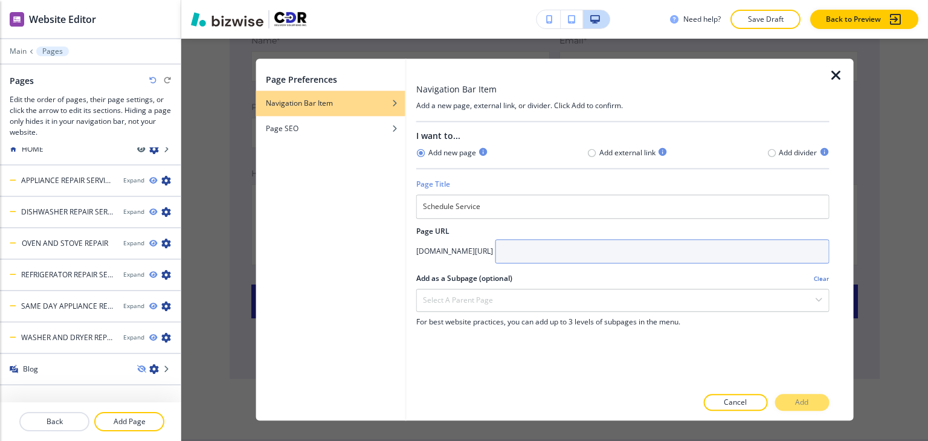
click at [611, 256] on input "text" at bounding box center [663, 251] width 334 height 24
paste input "Schedule Service"
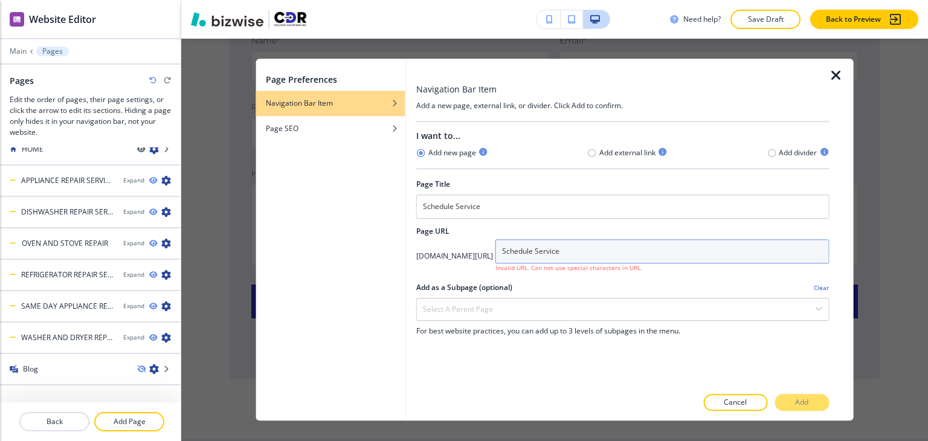
click at [607, 250] on input "Schedule Service" at bounding box center [663, 251] width 334 height 24
drag, startPoint x: 609, startPoint y: 250, endPoint x: 616, endPoint y: 250, distance: 7.3
click at [609, 250] on input "Schedule Service" at bounding box center [663, 251] width 334 height 24
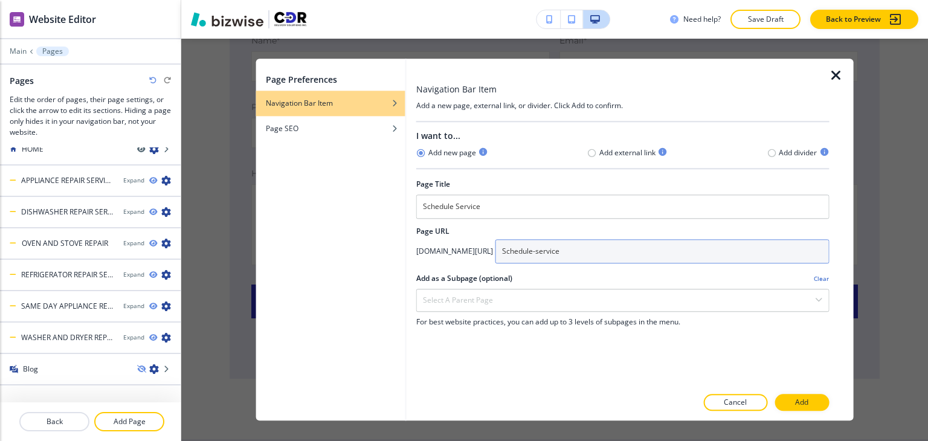
drag, startPoint x: 575, startPoint y: 248, endPoint x: 583, endPoint y: 248, distance: 7.3
click at [575, 248] on input "Schedule-service" at bounding box center [663, 251] width 334 height 24
type input "schedule-service"
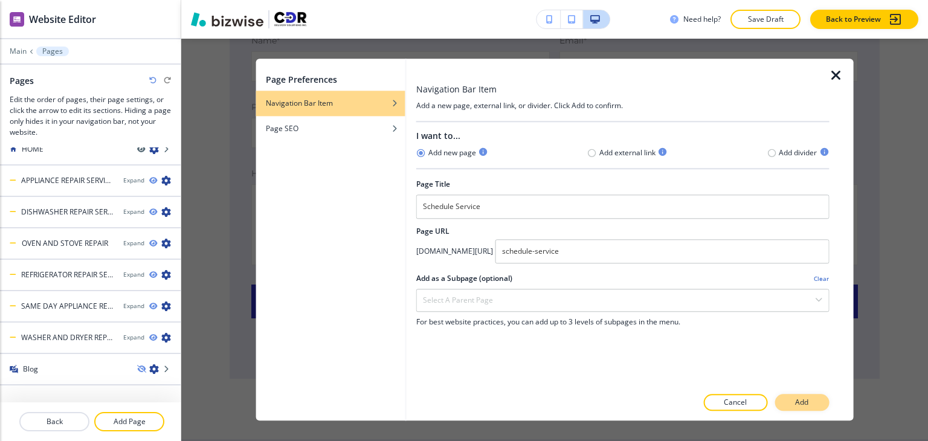
click at [794, 397] on button "Add" at bounding box center [802, 403] width 54 height 17
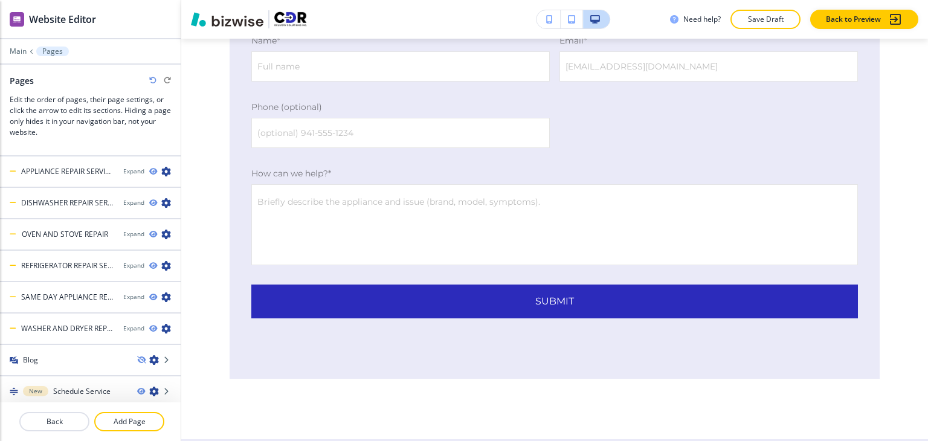
scroll to position [26, 0]
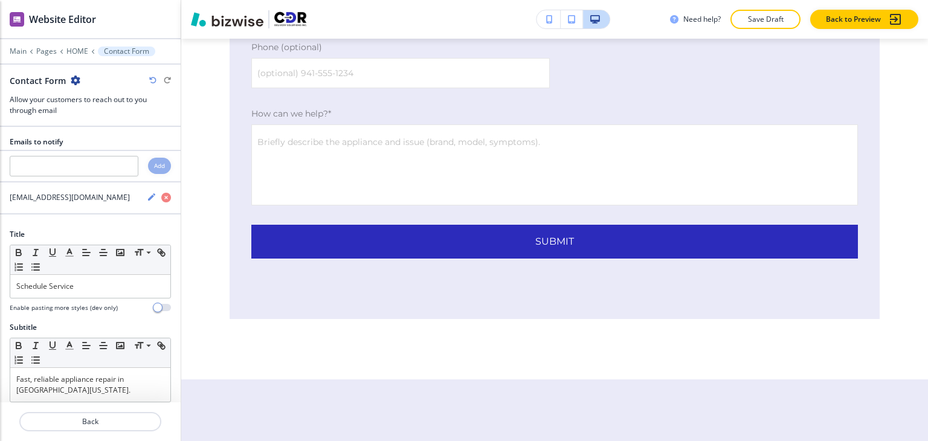
scroll to position [6741, 0]
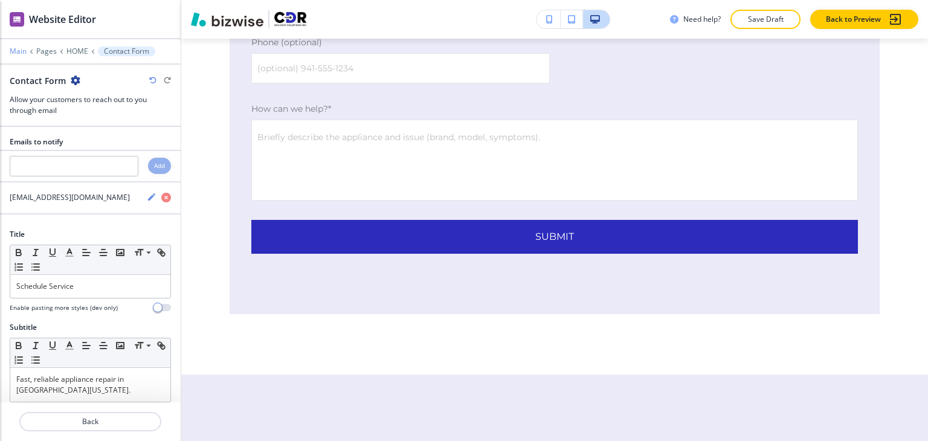
click at [19, 50] on p "Main" at bounding box center [18, 51] width 17 height 8
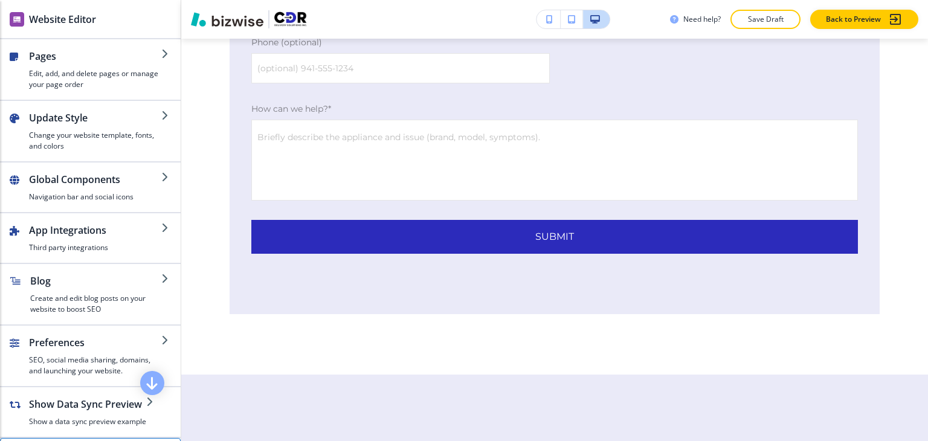
scroll to position [199, 0]
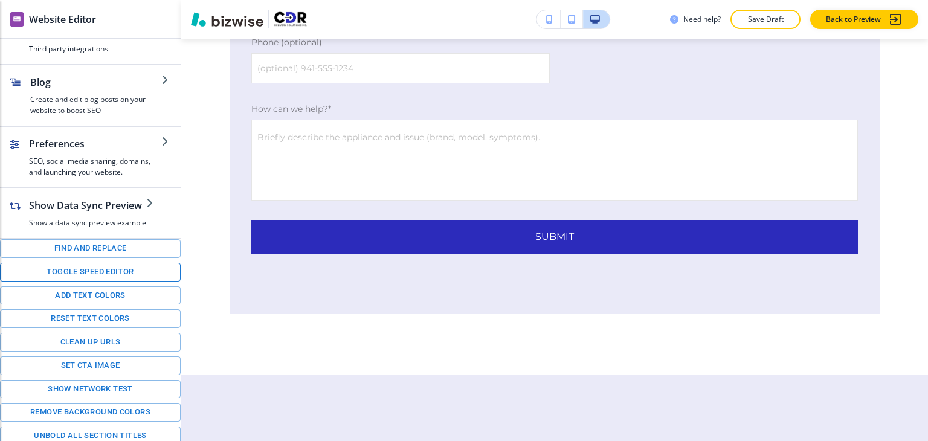
click at [94, 268] on button "Toggle speed editor" at bounding box center [90, 272] width 181 height 19
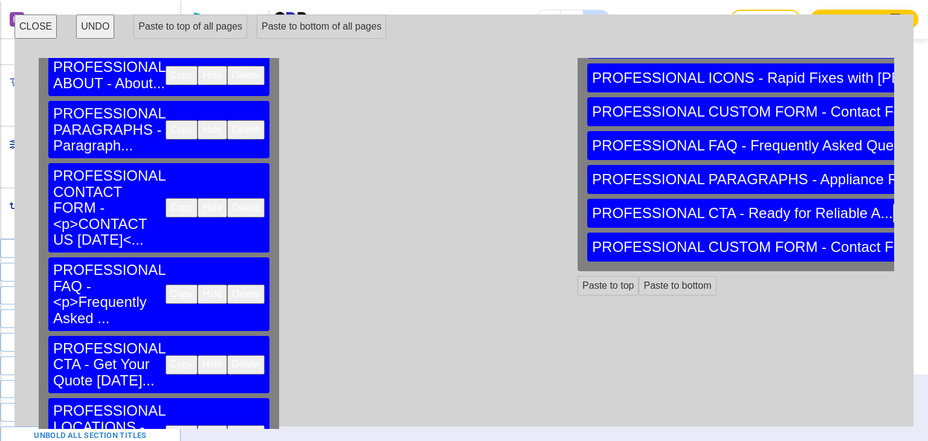
scroll to position [269, 0]
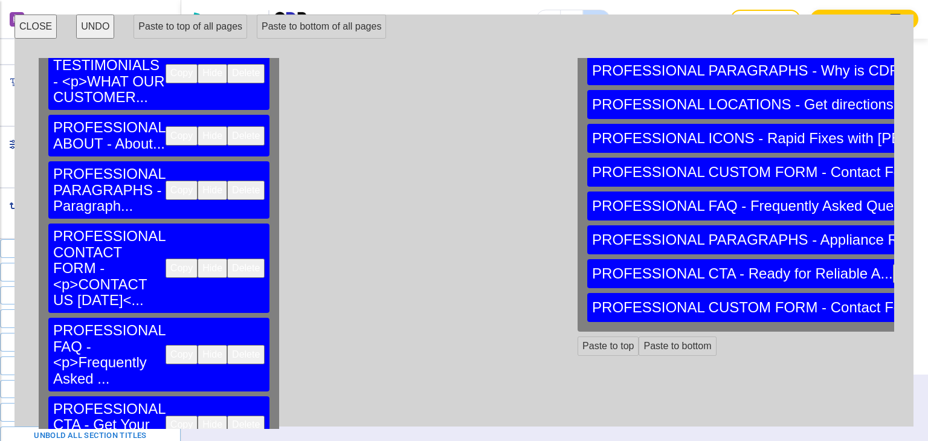
click at [166, 259] on button "Copy" at bounding box center [182, 268] width 32 height 19
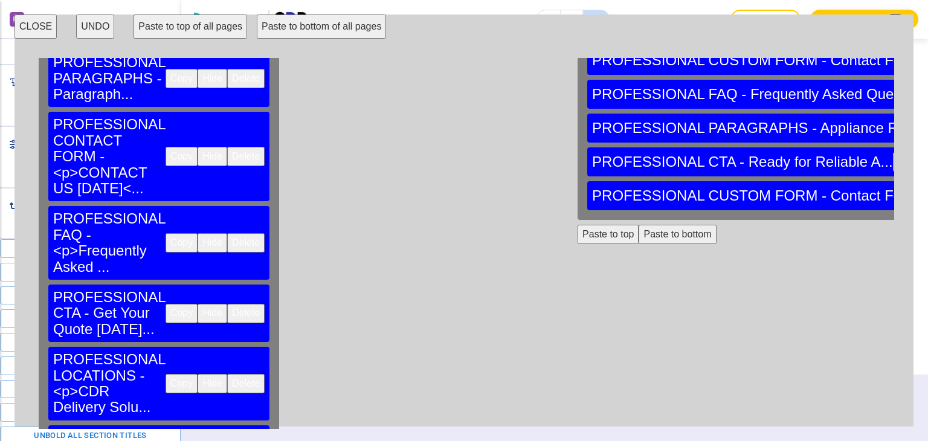
scroll to position [390, 0]
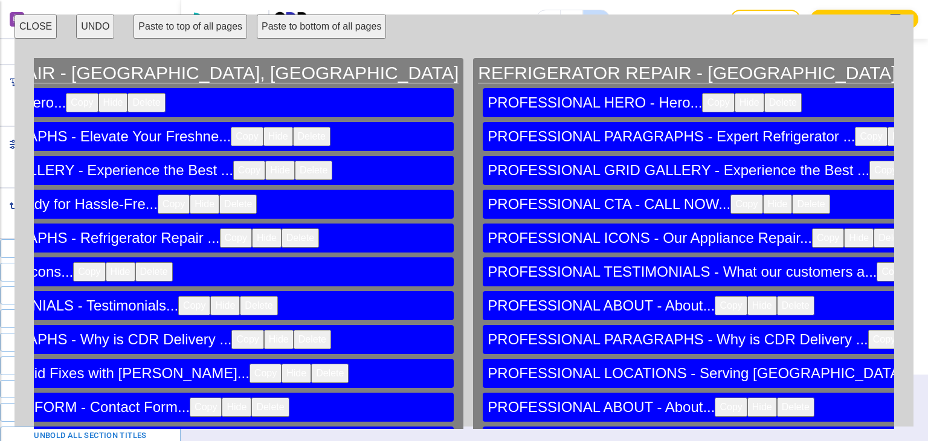
scroll to position [0, 35140]
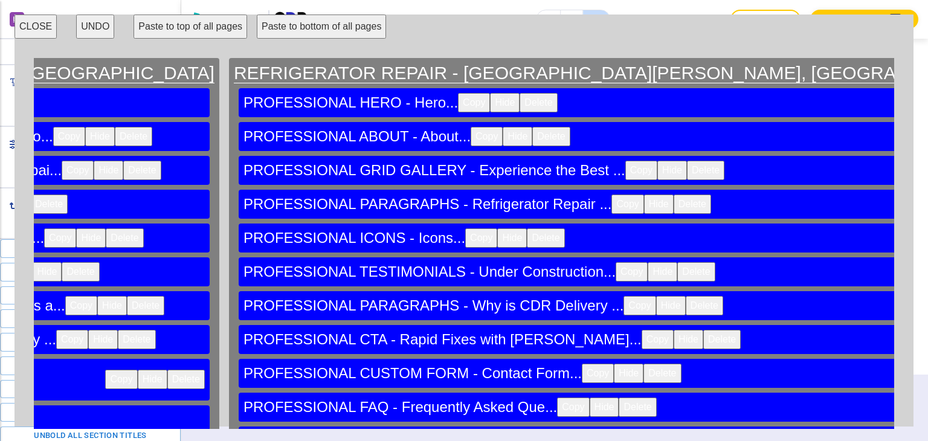
click at [44, 28] on button "CLOSE" at bounding box center [36, 27] width 42 height 24
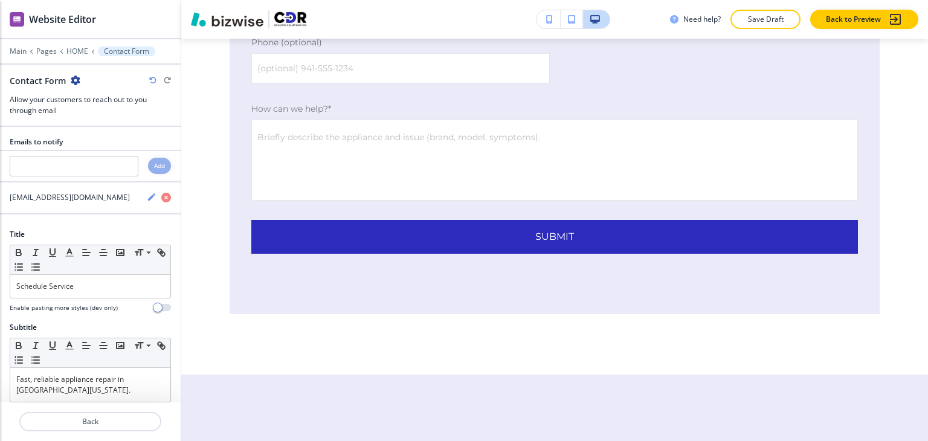
click at [77, 80] on icon "button" at bounding box center [76, 81] width 10 height 10
drag, startPoint x: 124, startPoint y: 142, endPoint x: 136, endPoint y: 143, distance: 11.5
click at [124, 143] on p "Delete Section" at bounding box center [108, 143] width 62 height 11
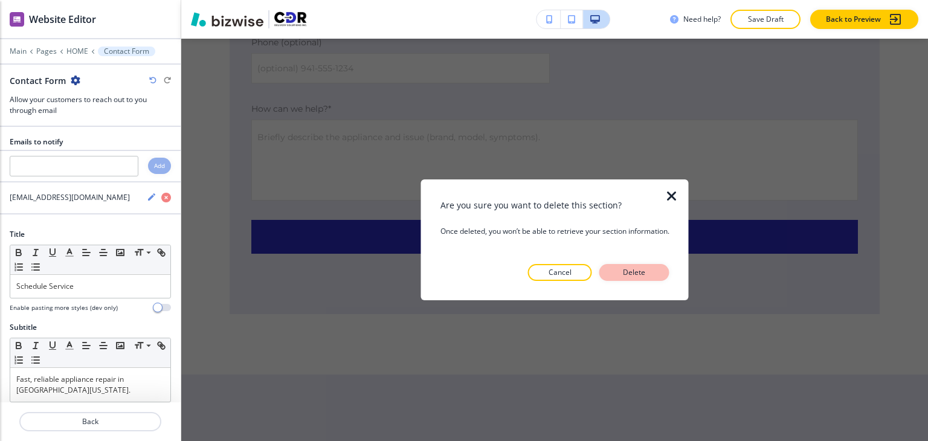
click at [638, 272] on p "Delete" at bounding box center [634, 272] width 29 height 11
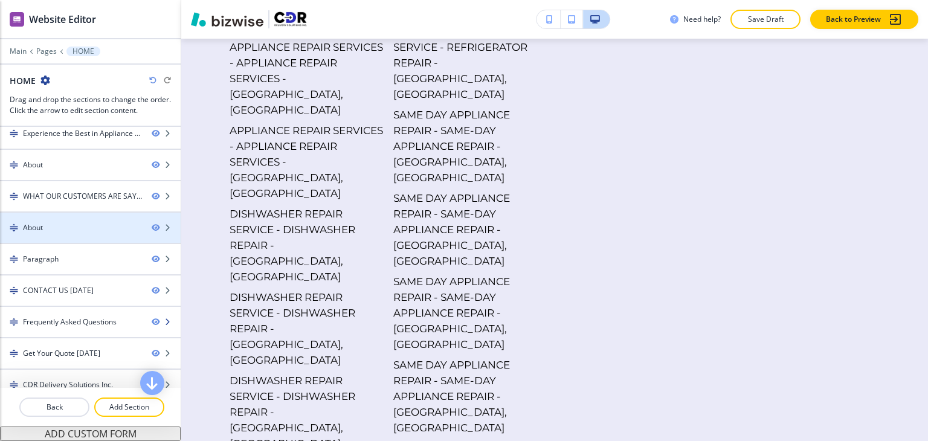
scroll to position [112, 0]
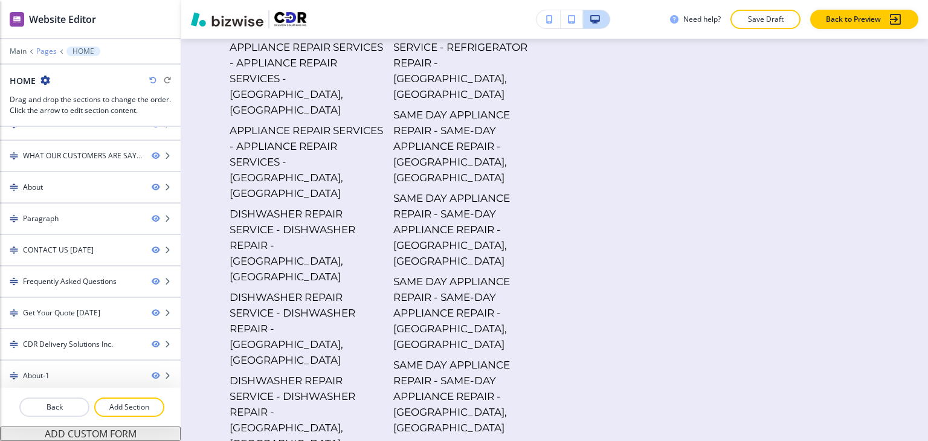
click at [48, 50] on p "Pages" at bounding box center [46, 51] width 21 height 8
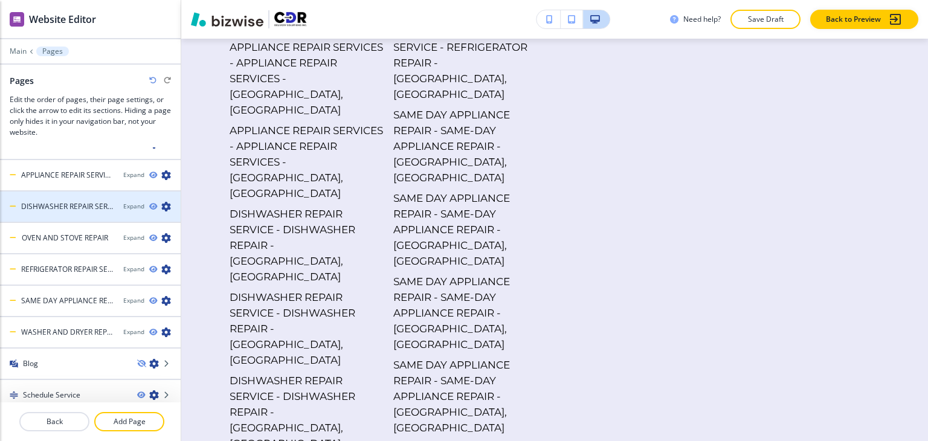
scroll to position [26, 0]
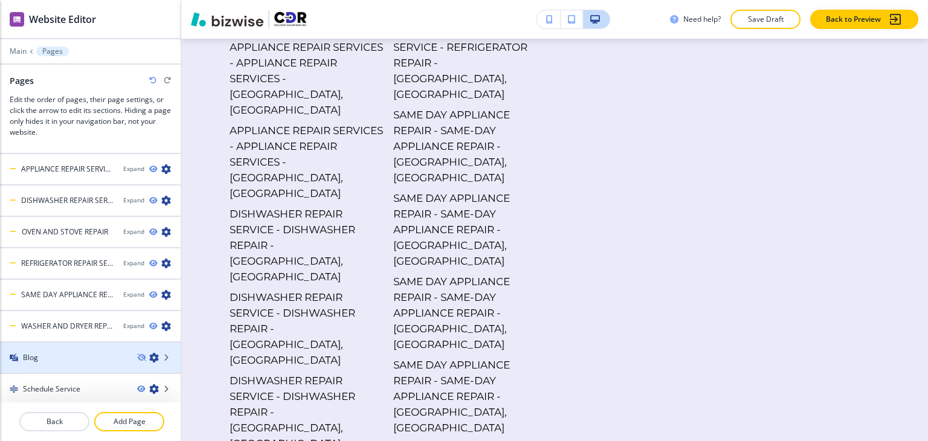
click at [68, 355] on div "Blog" at bounding box center [64, 357] width 128 height 11
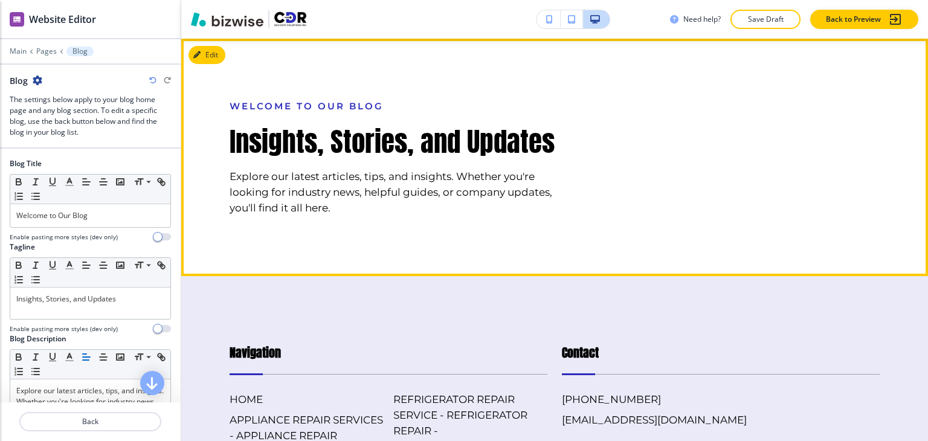
scroll to position [0, 0]
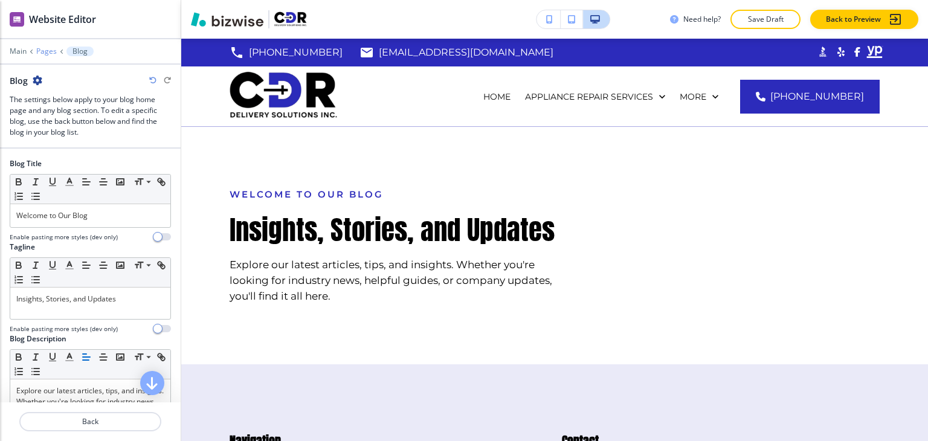
click at [51, 49] on p "Pages" at bounding box center [46, 51] width 21 height 8
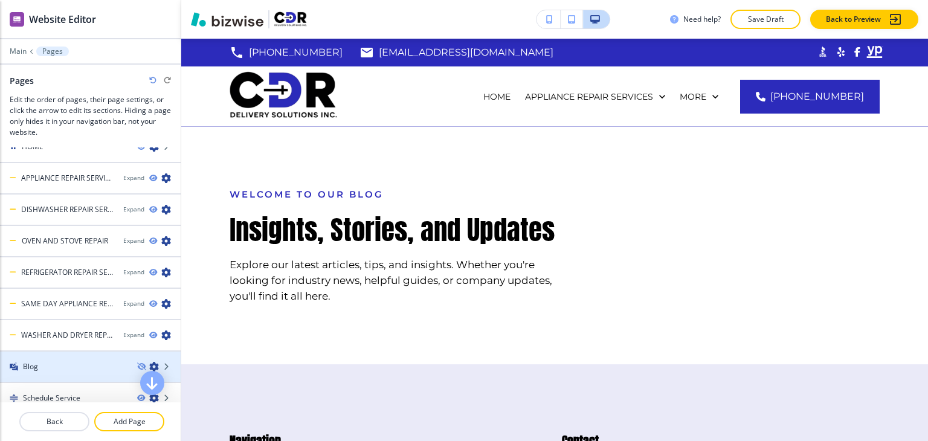
scroll to position [26, 0]
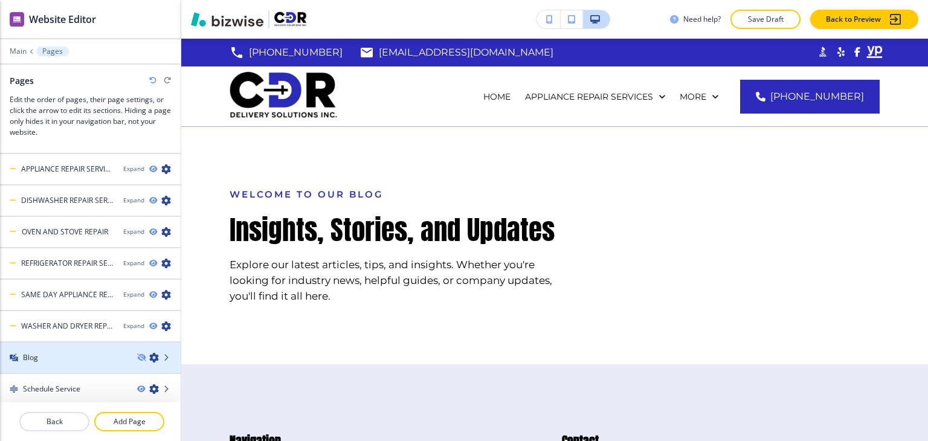
click at [149, 357] on icon "button" at bounding box center [154, 358] width 10 height 10
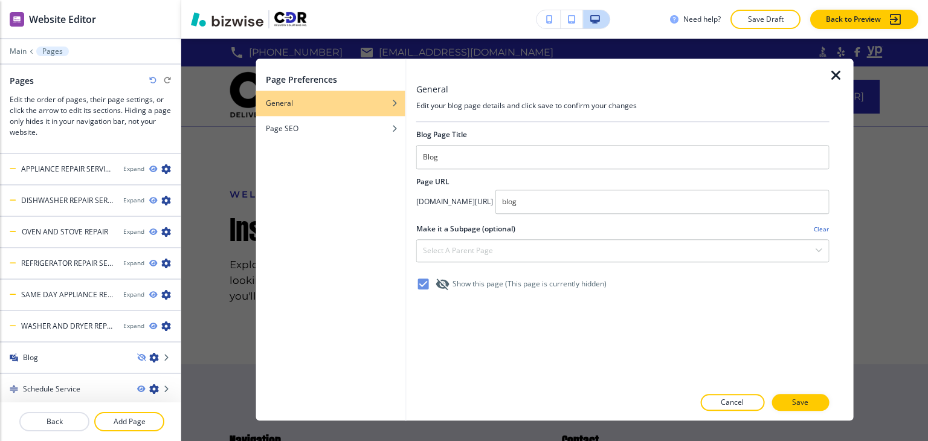
click at [834, 75] on icon "button" at bounding box center [836, 75] width 15 height 15
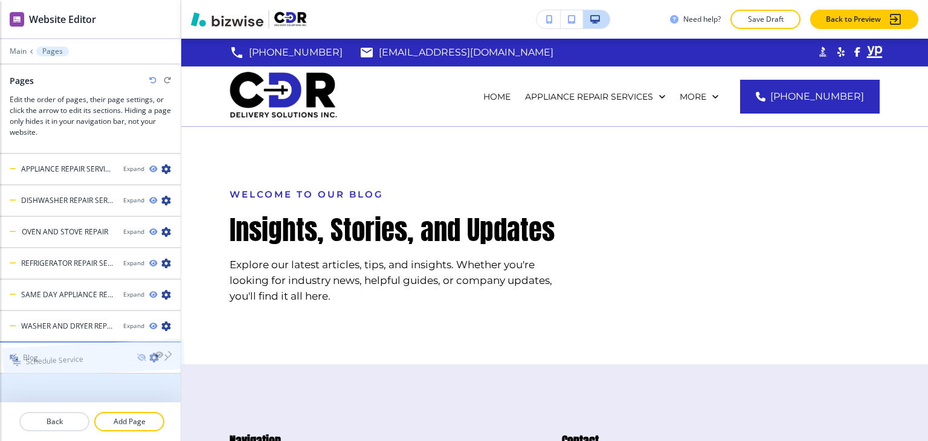
drag, startPoint x: 102, startPoint y: 393, endPoint x: 104, endPoint y: 346, distance: 47.2
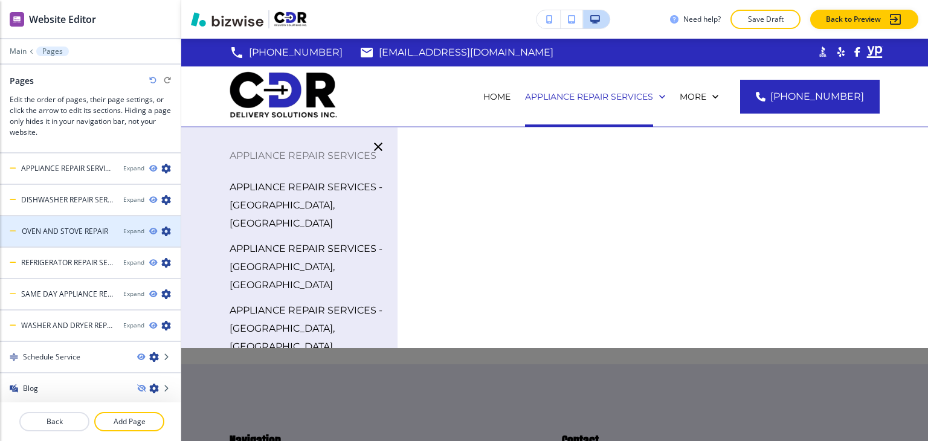
scroll to position [0, 0]
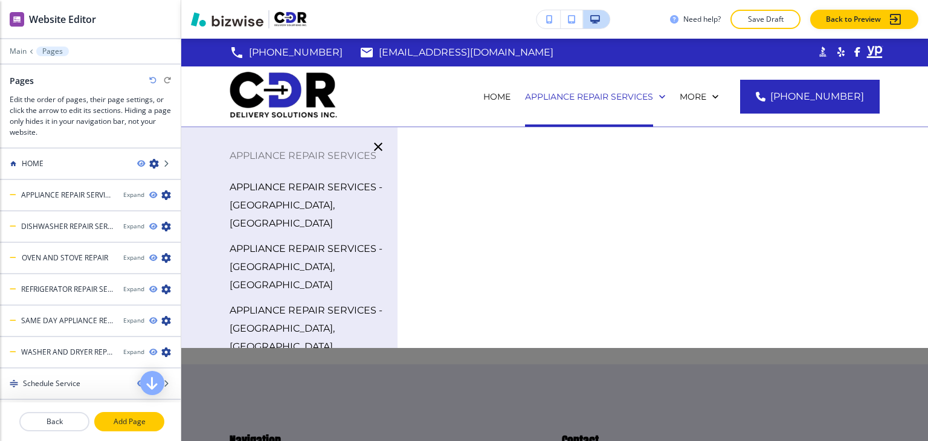
click at [114, 424] on p "Add Page" at bounding box center [129, 421] width 68 height 11
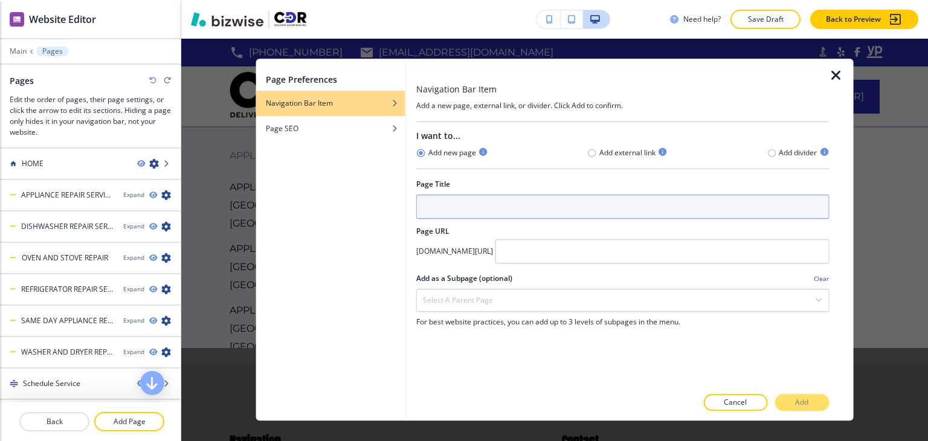
click at [538, 199] on input "text" at bounding box center [622, 207] width 413 height 24
click at [533, 216] on input "text" at bounding box center [622, 207] width 413 height 24
click at [540, 201] on input "text" at bounding box center [622, 207] width 413 height 24
click at [511, 207] on input "text" at bounding box center [622, 207] width 413 height 24
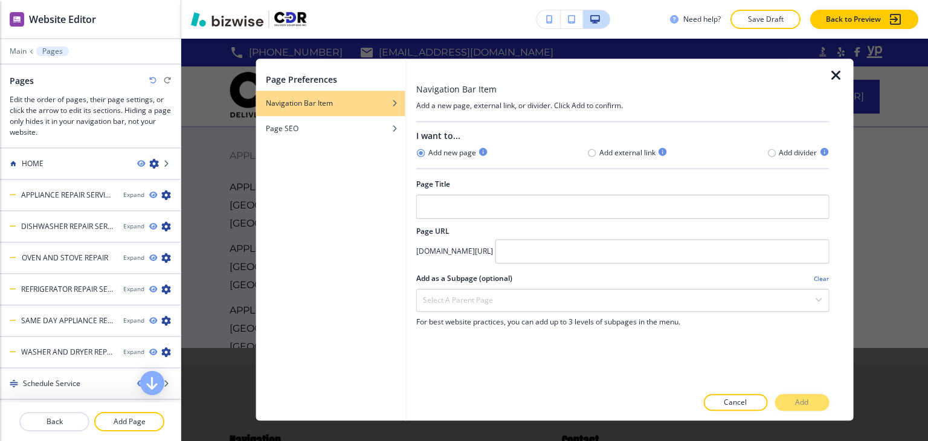
click at [838, 75] on icon "button" at bounding box center [836, 75] width 15 height 15
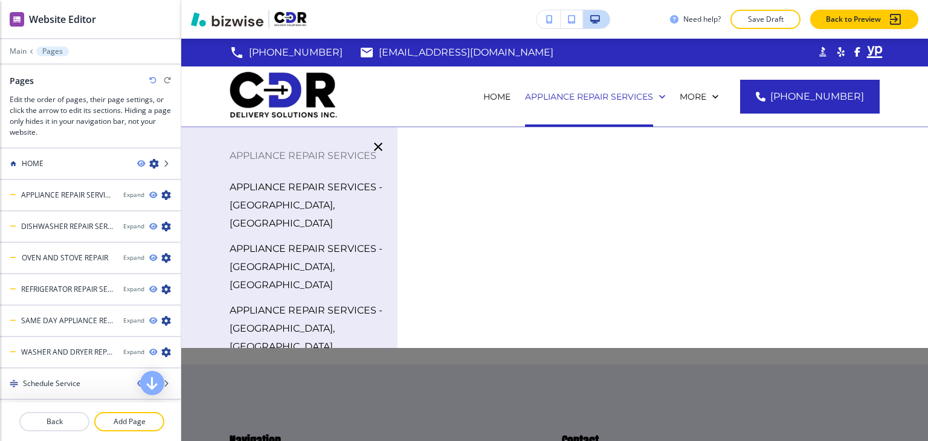
click at [372, 151] on icon "button" at bounding box center [378, 147] width 15 height 15
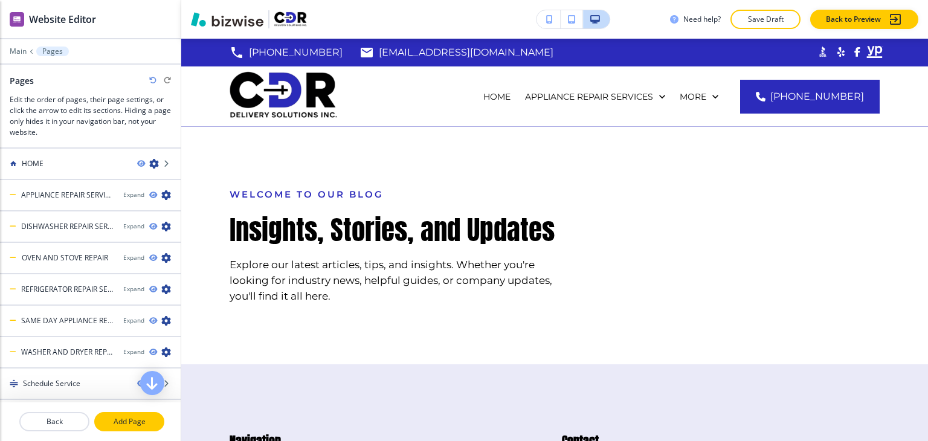
click at [125, 421] on p "Add Page" at bounding box center [129, 421] width 68 height 11
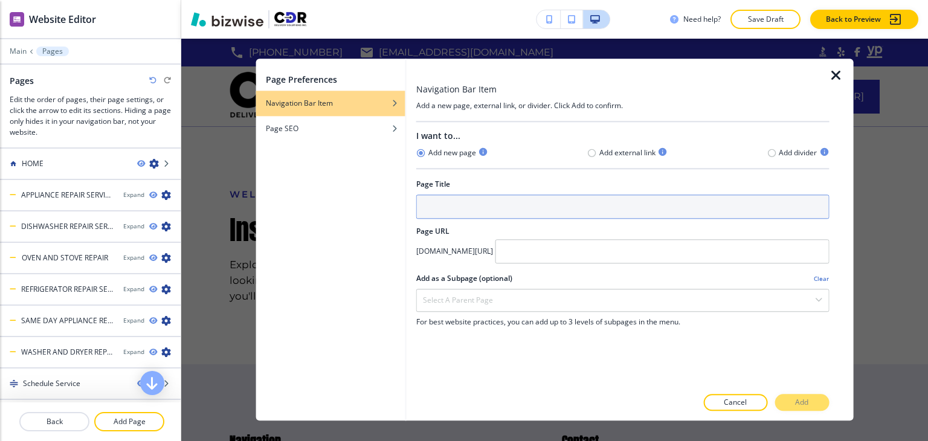
click at [438, 215] on input "text" at bounding box center [622, 207] width 413 height 24
click at [485, 210] on input "About" at bounding box center [622, 207] width 413 height 24
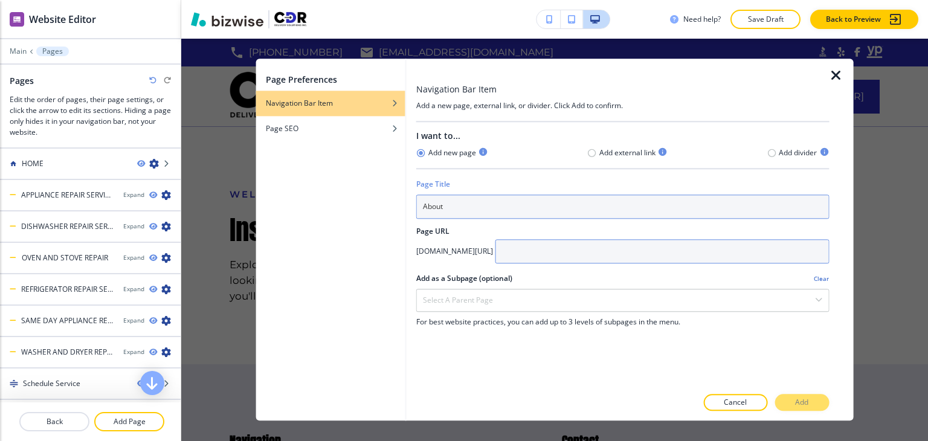
type input "About"
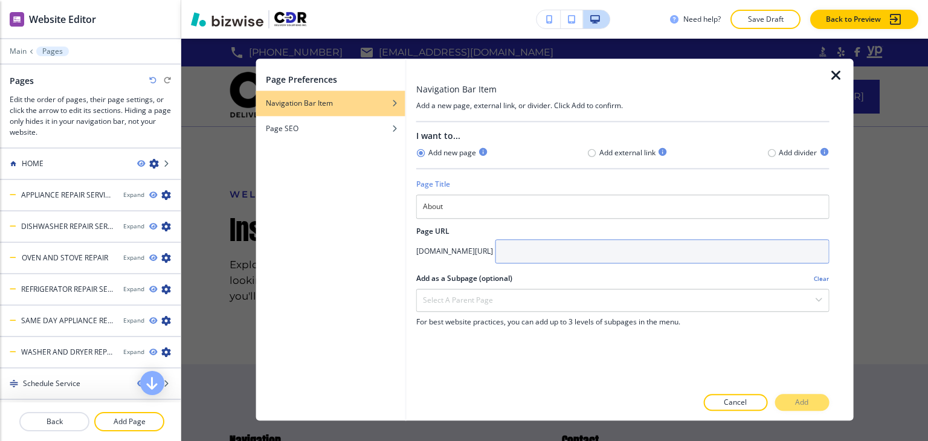
click at [639, 250] on input "text" at bounding box center [663, 251] width 334 height 24
paste input "About"
click at [576, 251] on input "About" at bounding box center [663, 251] width 334 height 24
type input "about"
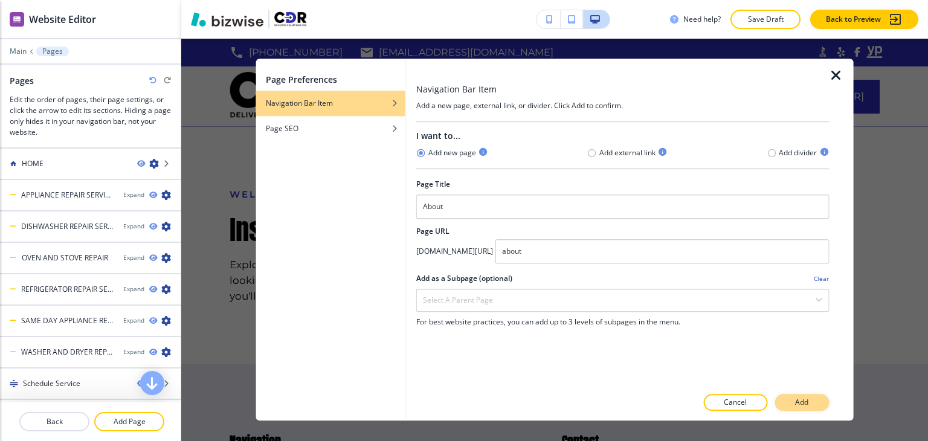
click at [799, 402] on p "Add" at bounding box center [801, 403] width 13 height 11
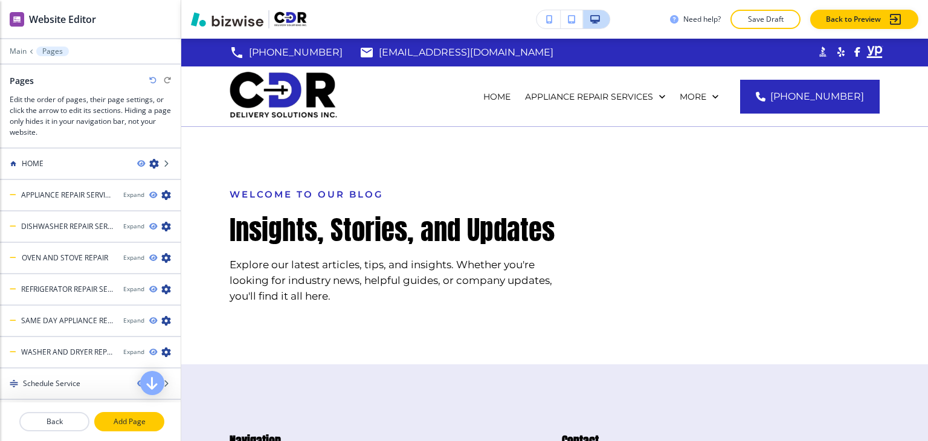
click at [121, 423] on p "Add Page" at bounding box center [129, 421] width 68 height 11
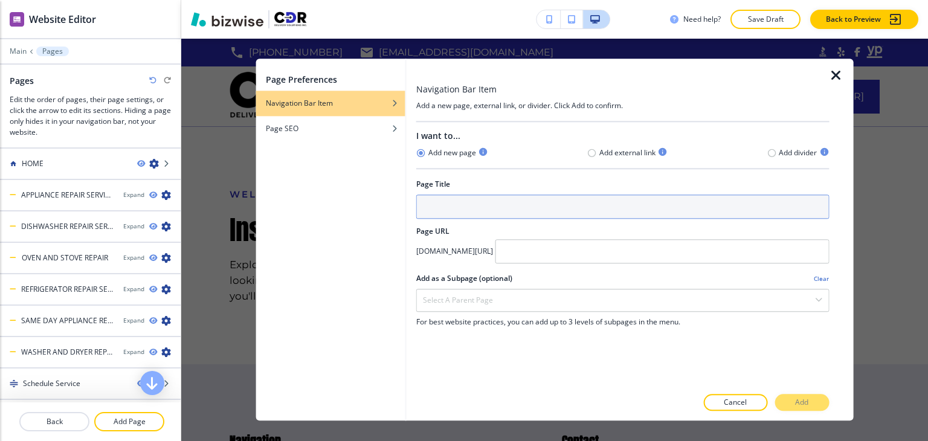
click at [453, 215] on input "text" at bounding box center [622, 207] width 413 height 24
paste input "HOME ABOUT REPAIR SERVICES"
drag, startPoint x: 473, startPoint y: 206, endPoint x: 415, endPoint y: 211, distance: 58.2
click at [415, 211] on div "Navigation Bar Item Add a new page, external link, or divider. Click Add to con…" at bounding box center [630, 240] width 447 height 362
click at [502, 205] on input "REPAIR SERVICES" at bounding box center [622, 207] width 413 height 24
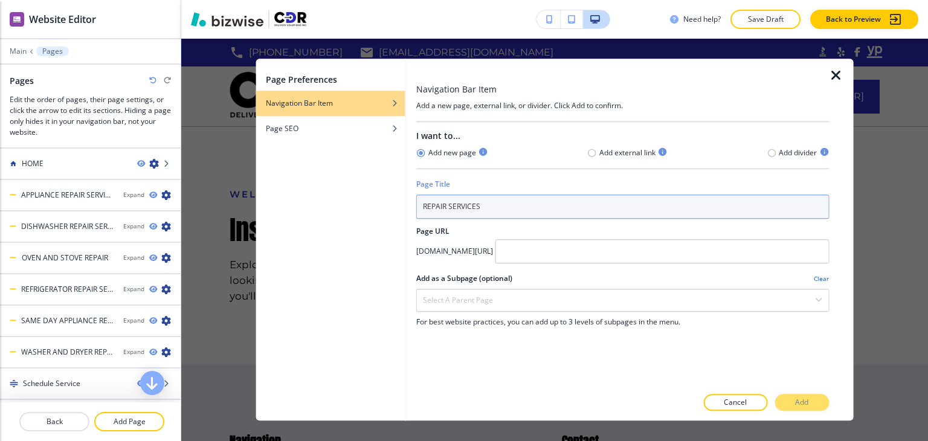
click at [502, 205] on input "REPAIR SERVICES" at bounding box center [622, 207] width 413 height 24
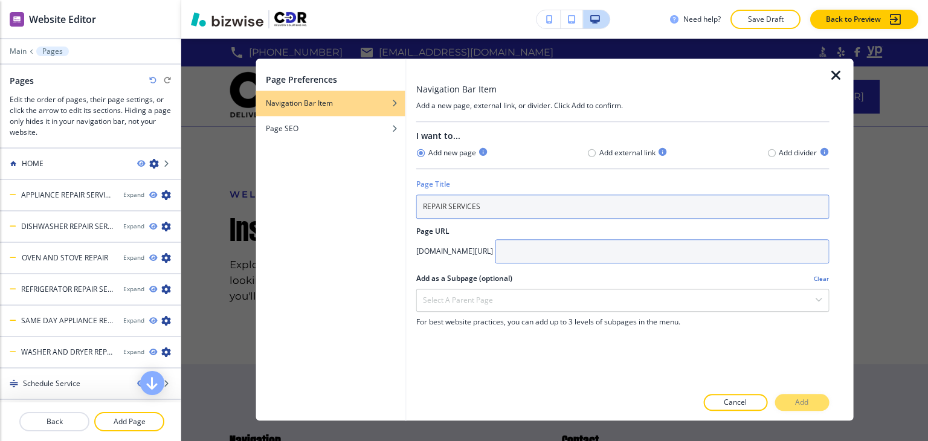
type input "REPAIR SERVICES"
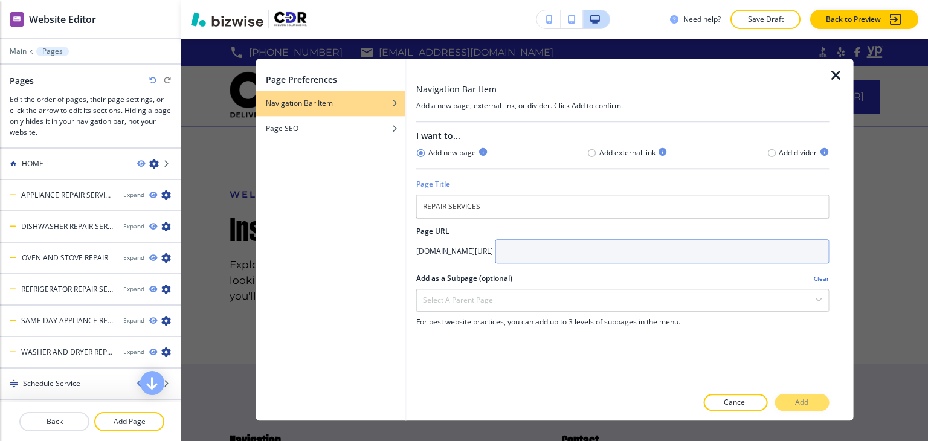
click at [613, 254] on input "text" at bounding box center [663, 251] width 334 height 24
type input "R"
type input "repair-services"
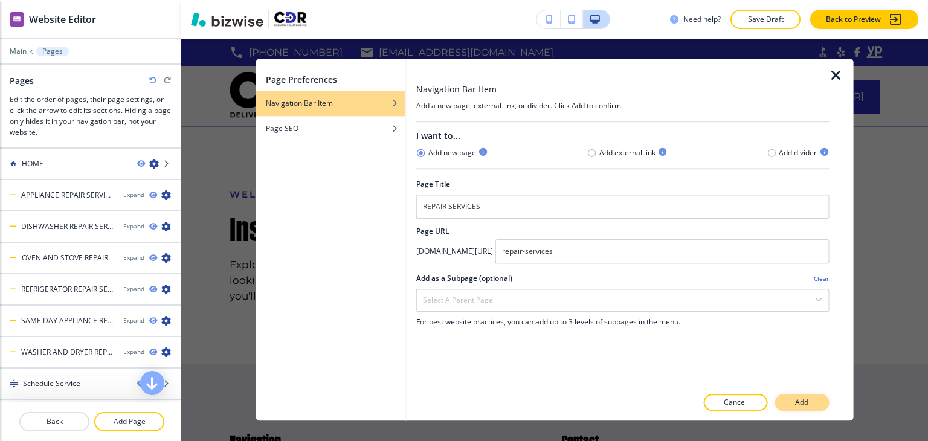
click at [800, 400] on p "Add" at bounding box center [801, 403] width 13 height 11
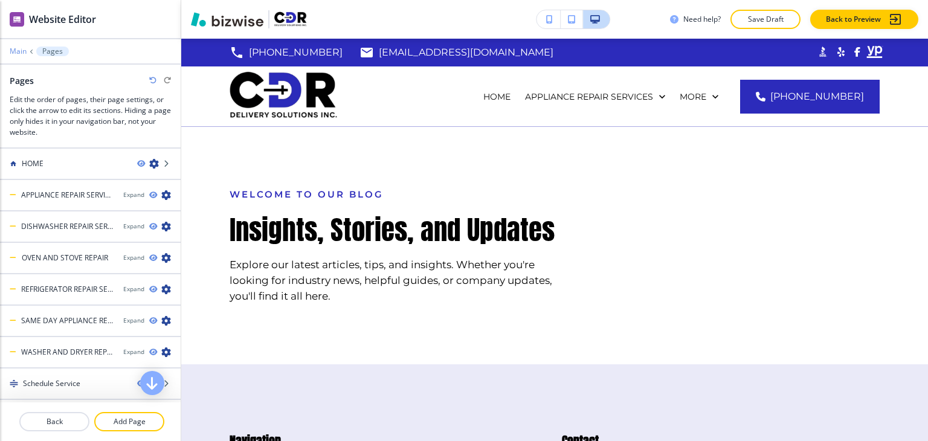
click at [22, 51] on p "Main" at bounding box center [18, 51] width 17 height 8
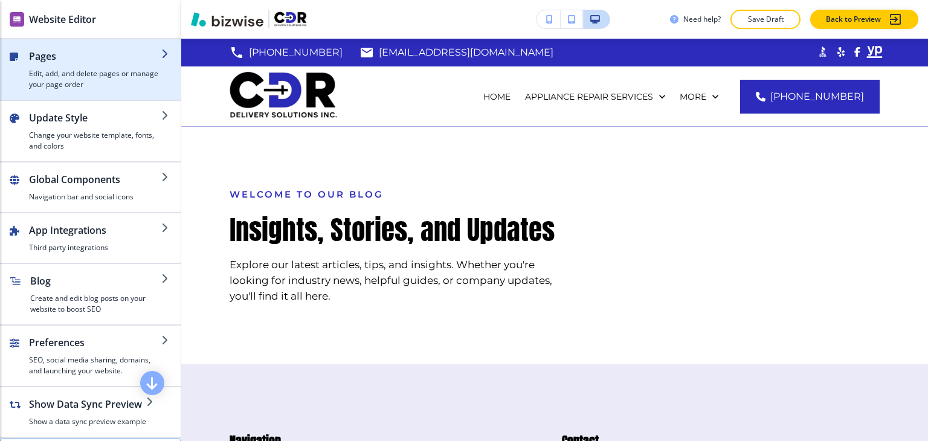
click at [48, 60] on h2 "Pages" at bounding box center [95, 56] width 132 height 15
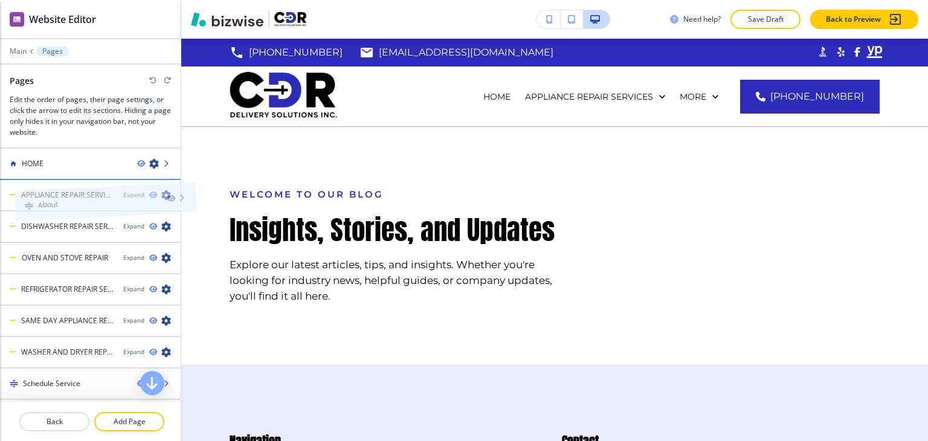
drag, startPoint x: 60, startPoint y: 360, endPoint x: 75, endPoint y: 187, distance: 173.5
drag, startPoint x: 68, startPoint y: 388, endPoint x: 71, endPoint y: 180, distance: 207.9
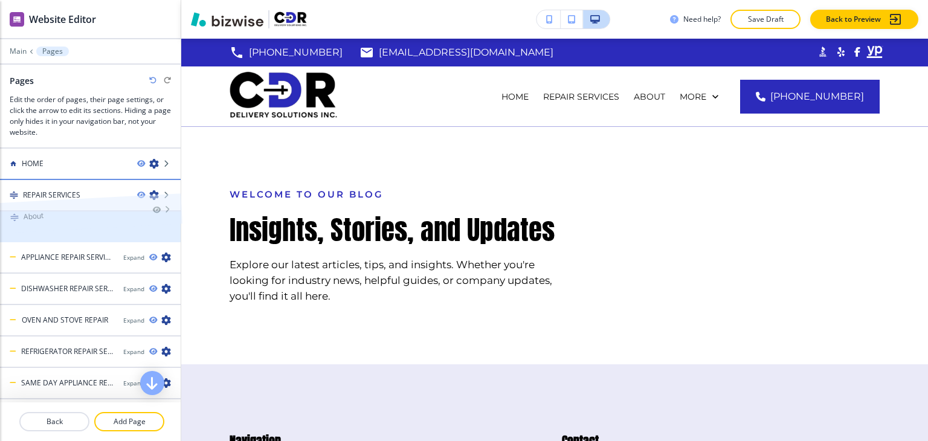
drag, startPoint x: 75, startPoint y: 221, endPoint x: 75, endPoint y: 189, distance: 31.4
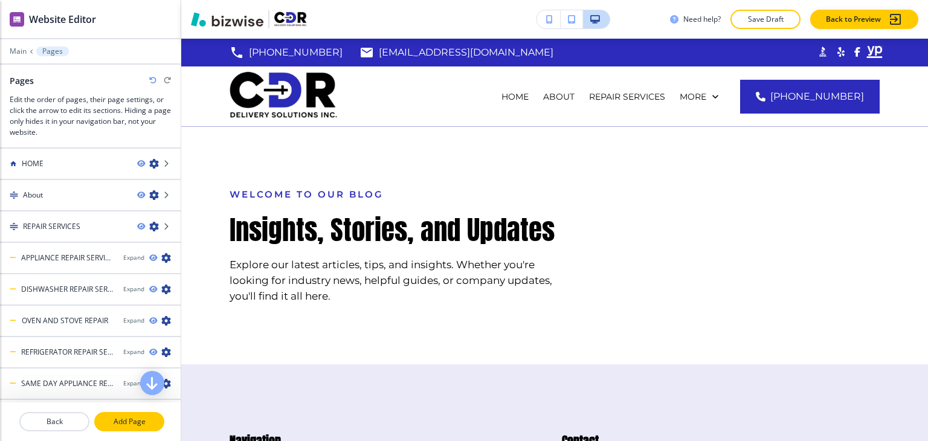
click at [135, 421] on p "Add Page" at bounding box center [129, 421] width 68 height 11
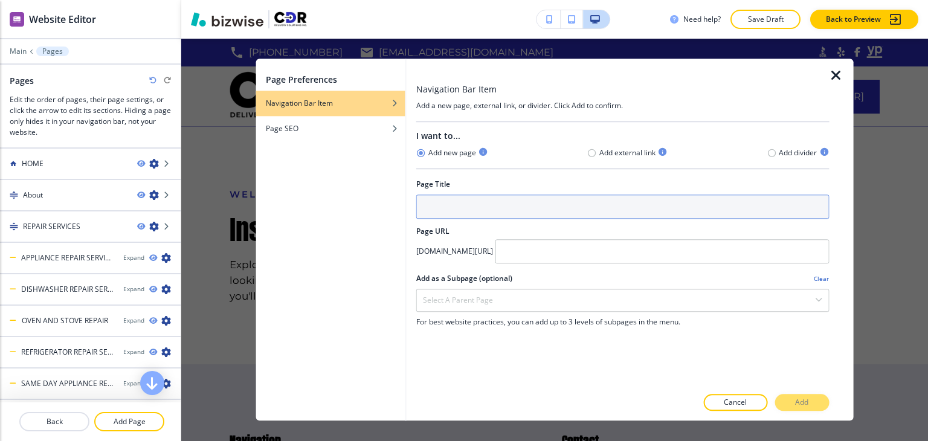
click at [442, 210] on input "text" at bounding box center [622, 207] width 413 height 24
type input "Reviews"
click at [486, 209] on input "Reviews" at bounding box center [622, 207] width 413 height 24
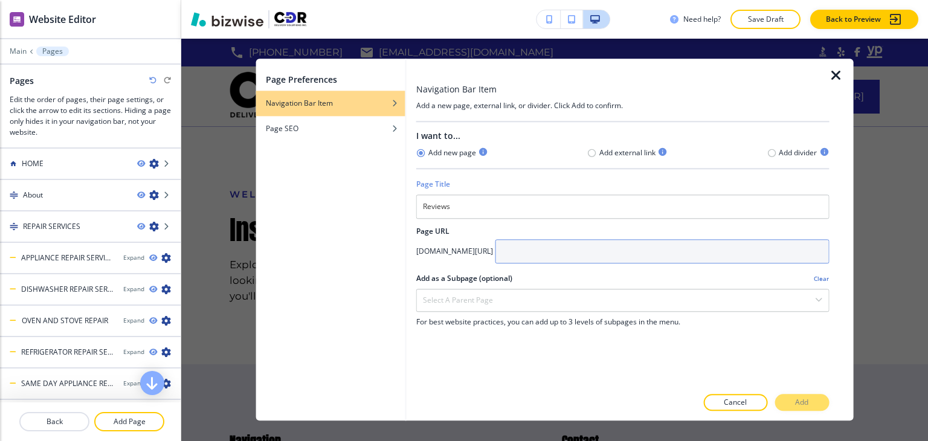
click at [647, 245] on input "text" at bounding box center [663, 251] width 334 height 24
paste input "Reviews"
click at [578, 252] on input "Reviews" at bounding box center [663, 251] width 334 height 24
type input "reviews"
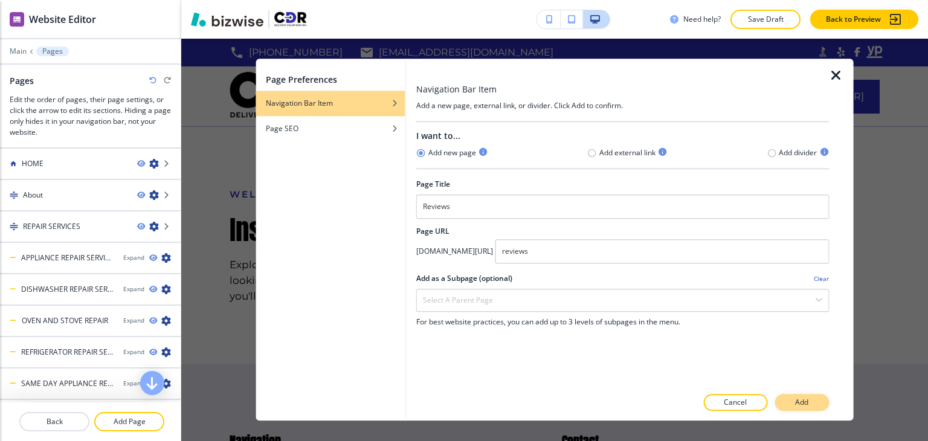
click at [798, 404] on p "Add" at bounding box center [801, 403] width 13 height 11
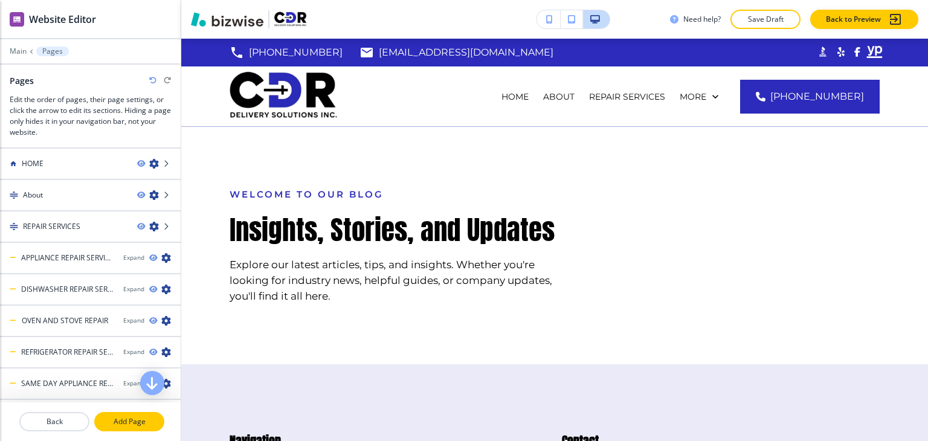
click at [138, 421] on p "Add Page" at bounding box center [129, 421] width 68 height 11
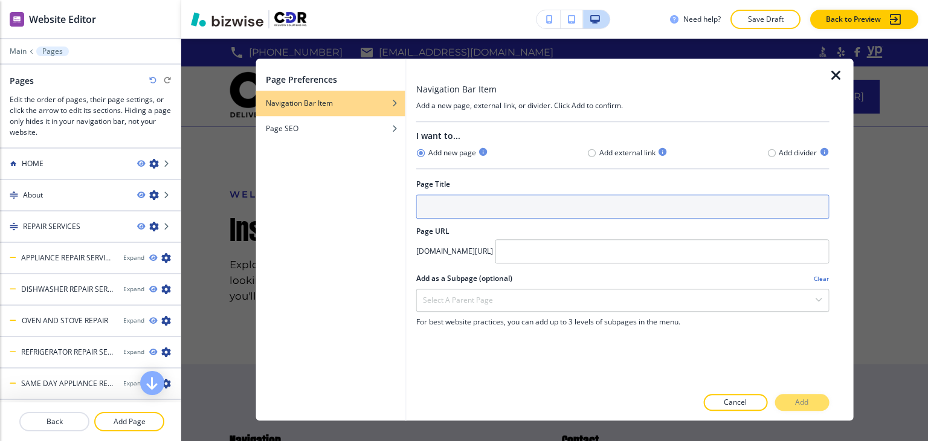
click at [491, 202] on input "text" at bounding box center [622, 207] width 413 height 24
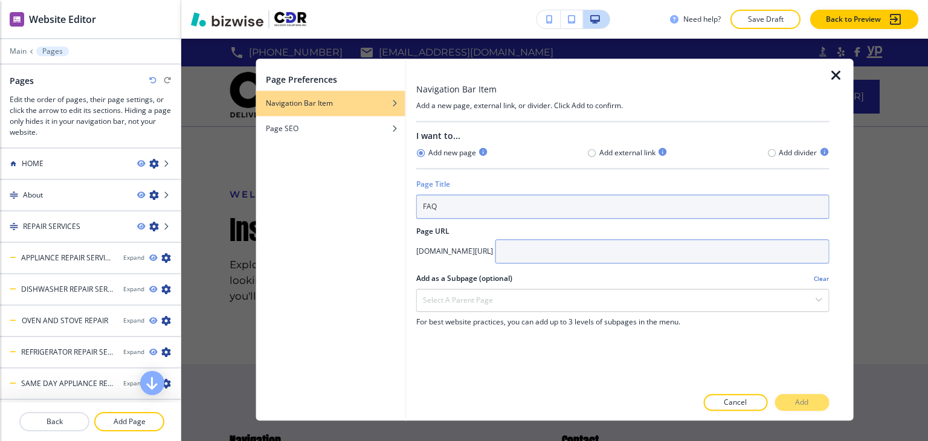
type input "FAQ"
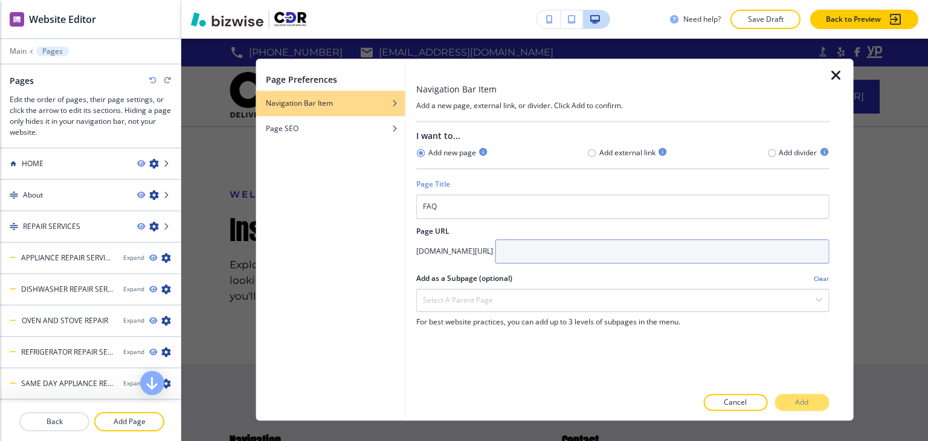
click at [627, 259] on input "text" at bounding box center [663, 251] width 334 height 24
type input "faq"
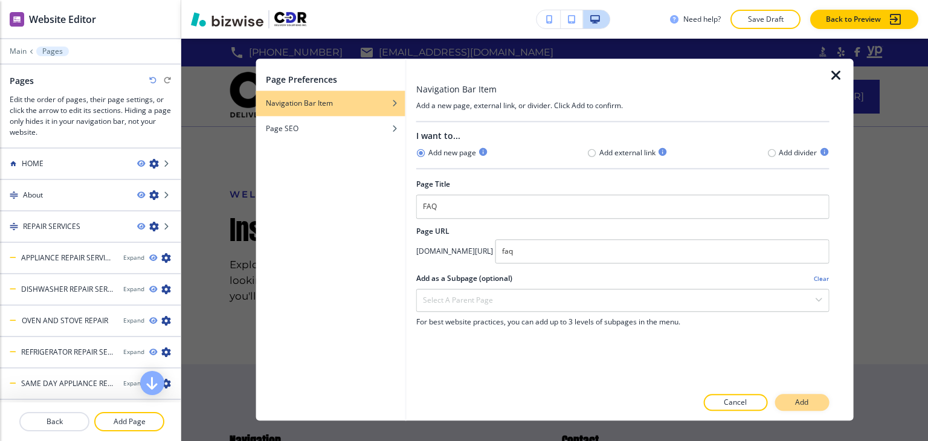
click at [806, 396] on button "Add" at bounding box center [802, 403] width 54 height 17
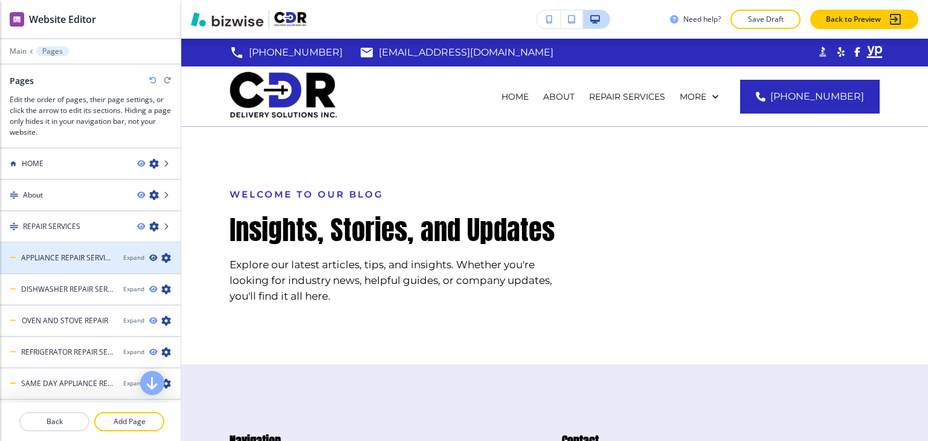
click at [149, 257] on icon "button" at bounding box center [152, 257] width 7 height 7
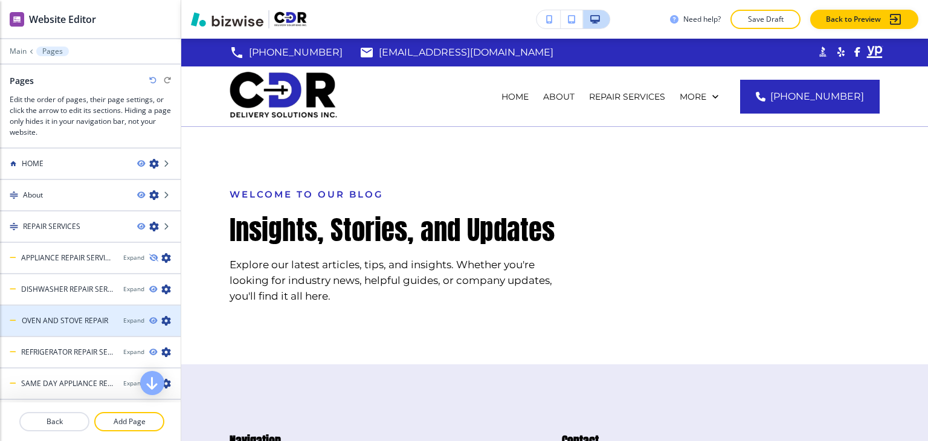
click at [148, 317] on div "Expand" at bounding box center [151, 321] width 57 height 10
click at [149, 317] on icon "button" at bounding box center [152, 320] width 7 height 7
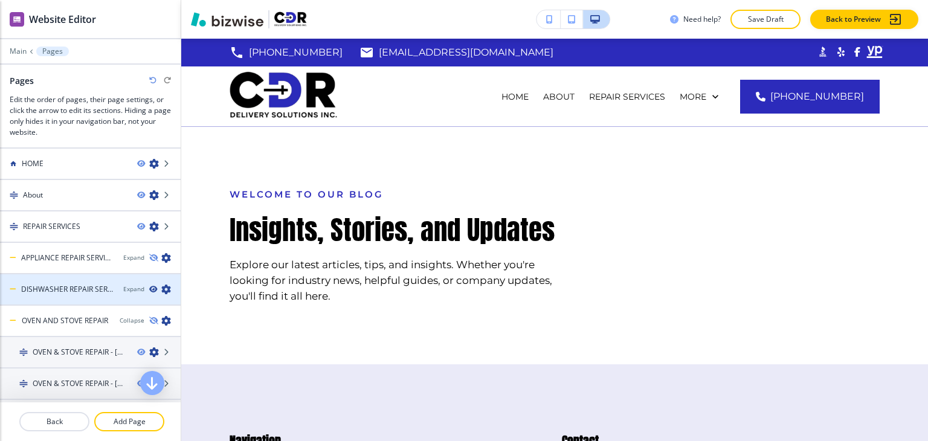
click at [149, 288] on icon "button" at bounding box center [152, 289] width 7 height 7
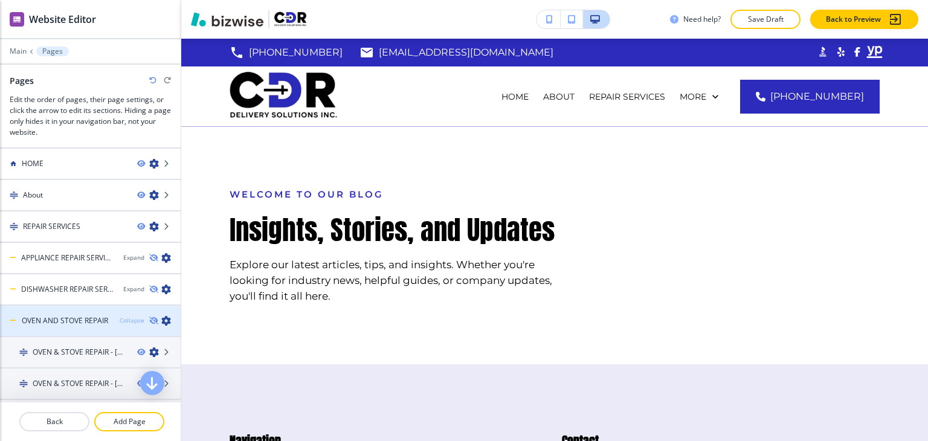
click at [126, 317] on div "Collapse" at bounding box center [132, 320] width 25 height 9
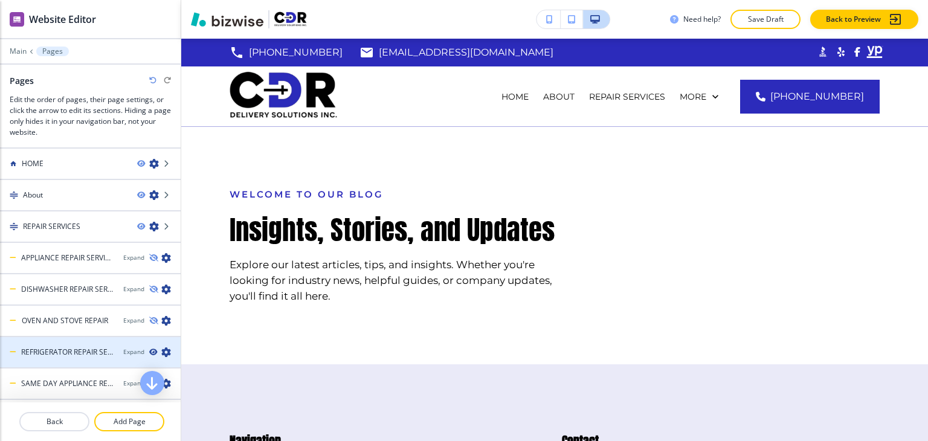
click at [149, 351] on icon "button" at bounding box center [152, 352] width 7 height 7
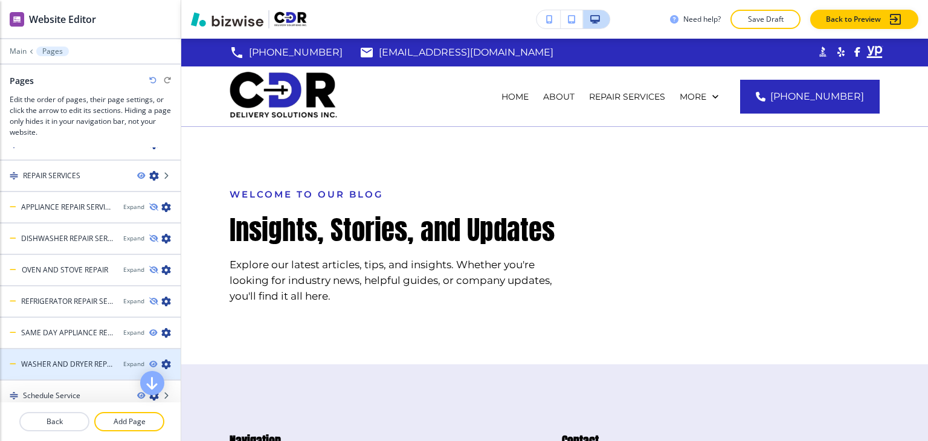
scroll to position [121, 0]
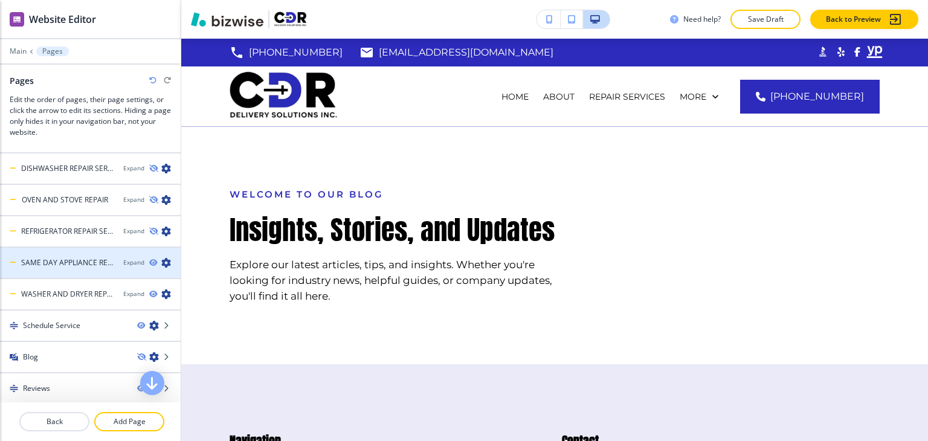
click at [145, 264] on div "Expand" at bounding box center [151, 263] width 57 height 10
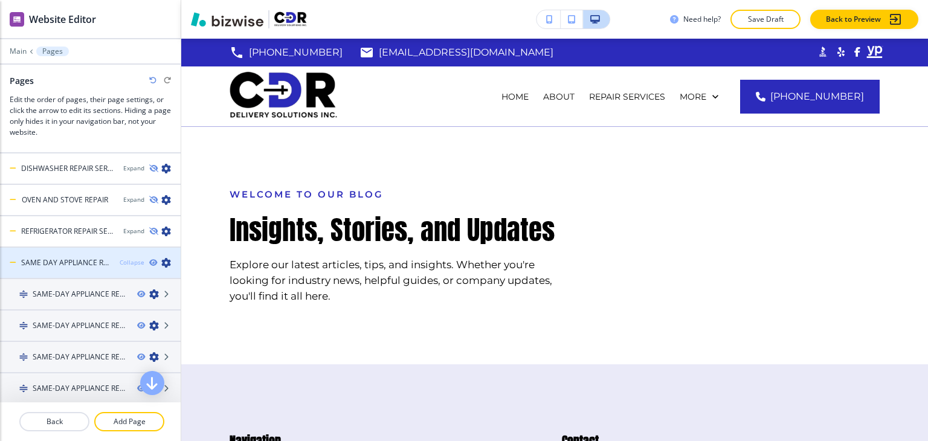
click at [120, 264] on div "Collapse" at bounding box center [132, 262] width 25 height 9
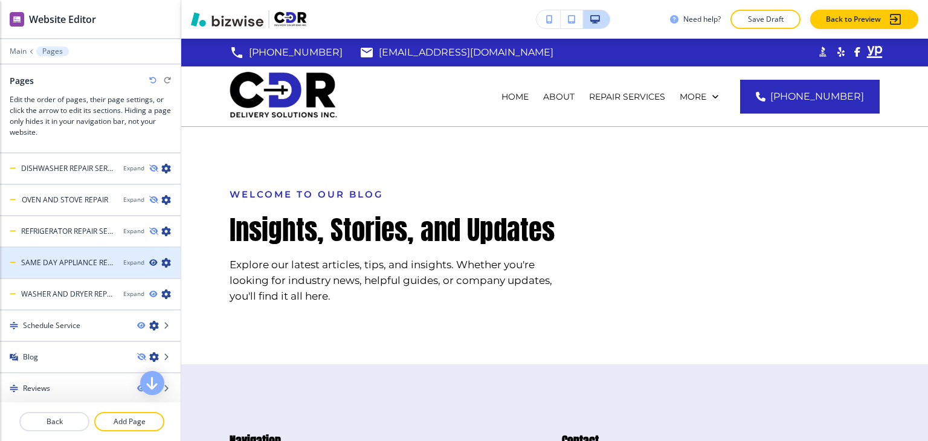
click at [149, 261] on icon "button" at bounding box center [152, 262] width 7 height 7
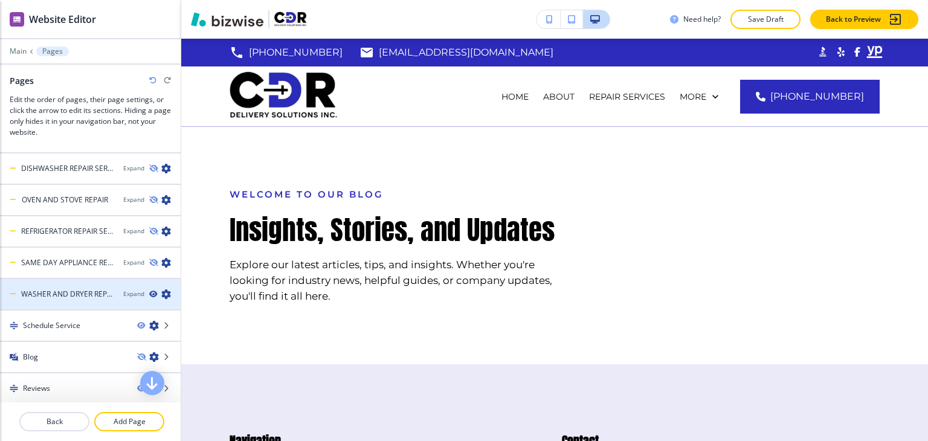
click at [149, 292] on icon "button" at bounding box center [152, 294] width 7 height 7
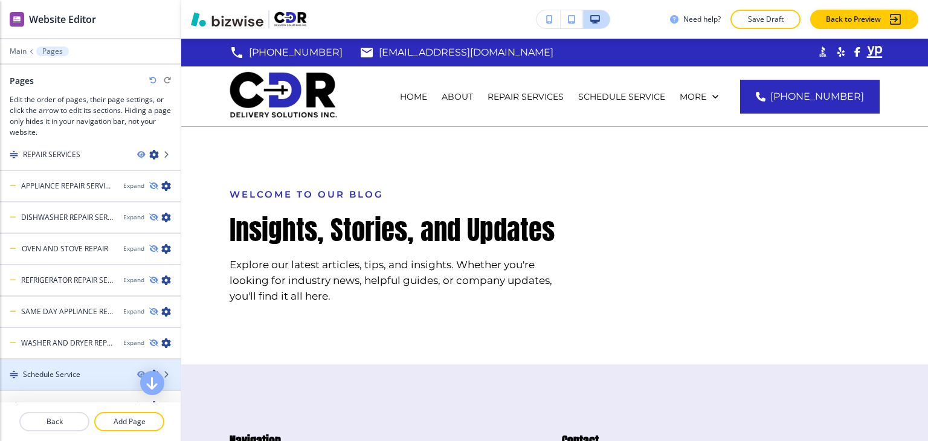
scroll to position [0, 0]
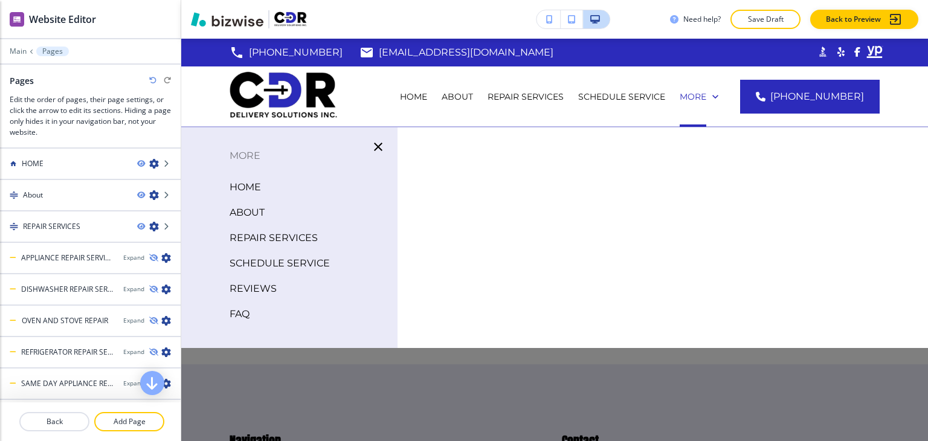
click at [239, 190] on p "HOME" at bounding box center [245, 187] width 31 height 18
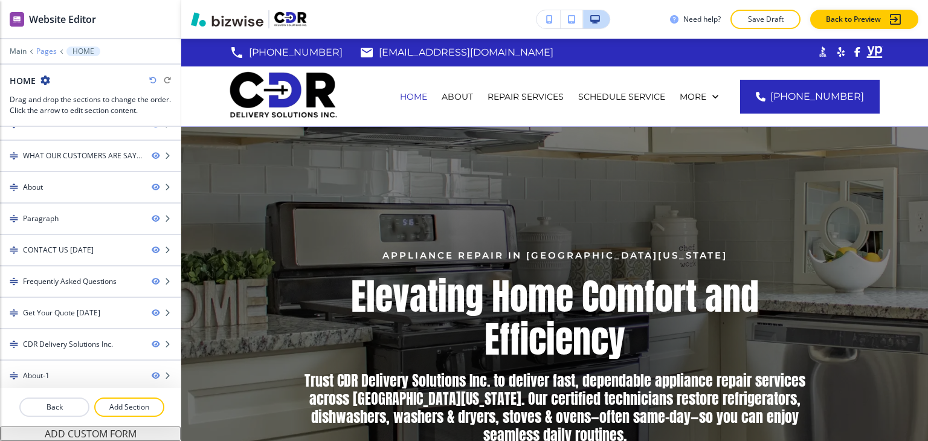
click at [48, 54] on p "Pages" at bounding box center [46, 51] width 21 height 8
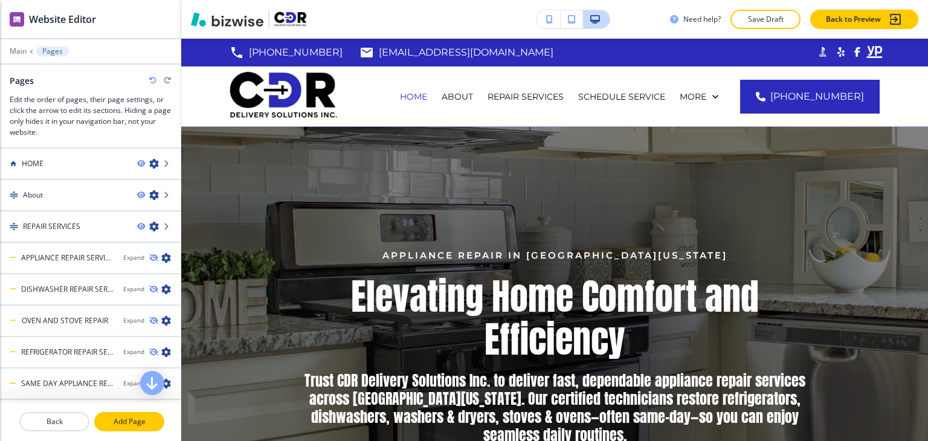
click at [117, 427] on button "Add Page" at bounding box center [129, 421] width 70 height 19
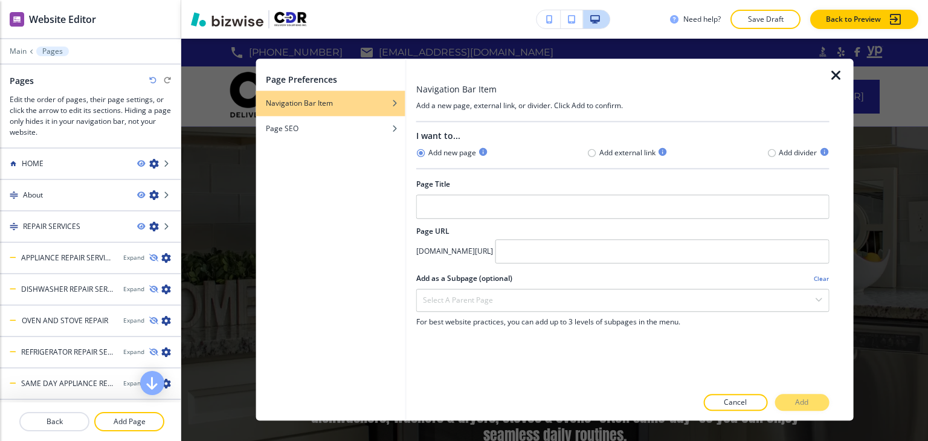
click at [828, 77] on div at bounding box center [622, 71] width 413 height 24
click at [833, 71] on icon "button" at bounding box center [836, 75] width 15 height 15
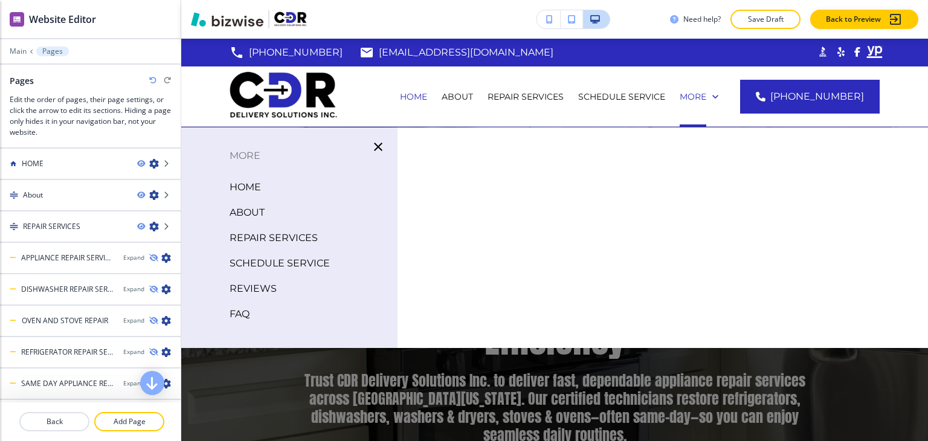
drag, startPoint x: 375, startPoint y: 147, endPoint x: 218, endPoint y: 268, distance: 198.6
click at [376, 147] on icon "button" at bounding box center [378, 147] width 8 height 8
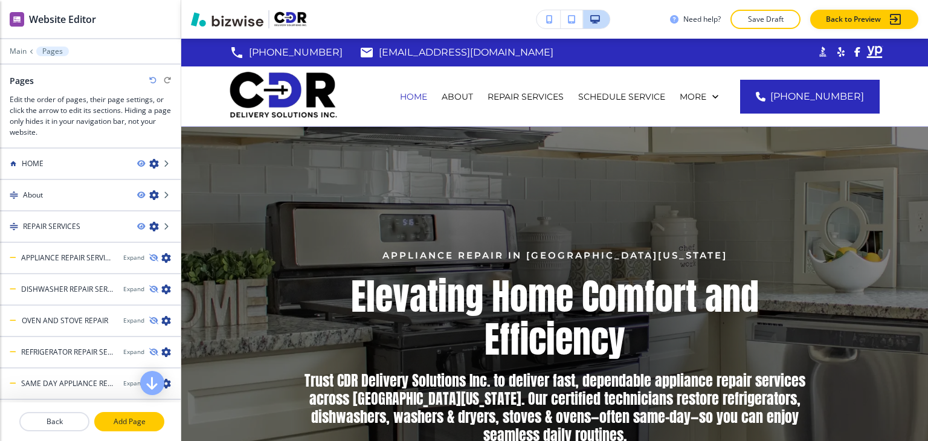
click at [126, 421] on p "Add Page" at bounding box center [129, 421] width 68 height 11
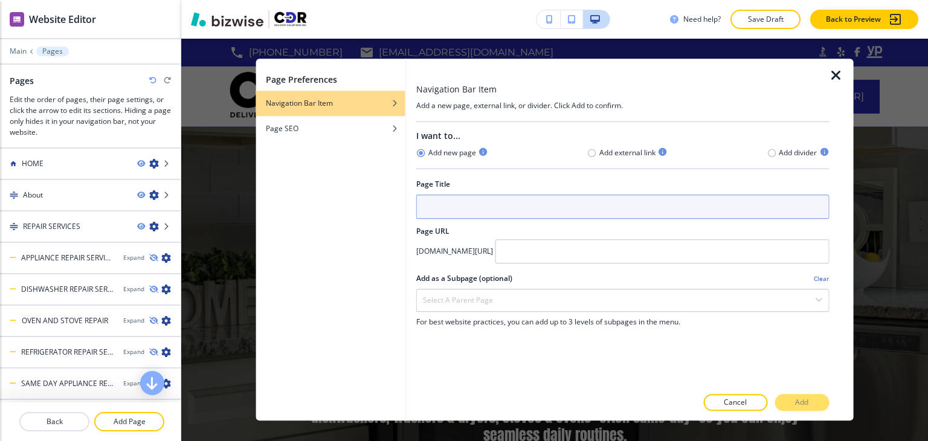
click at [449, 211] on input "text" at bounding box center [622, 207] width 413 height 24
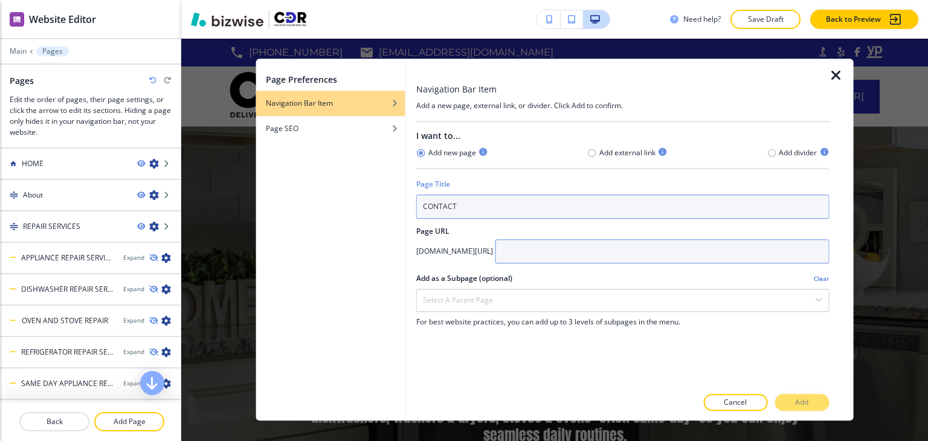
type input "CONTACT"
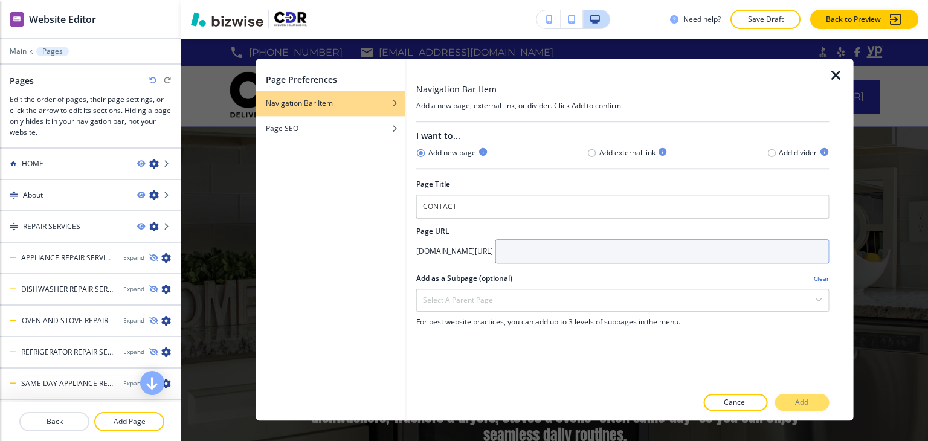
click at [624, 245] on input "text" at bounding box center [663, 251] width 334 height 24
type input "C"
type input "contact"
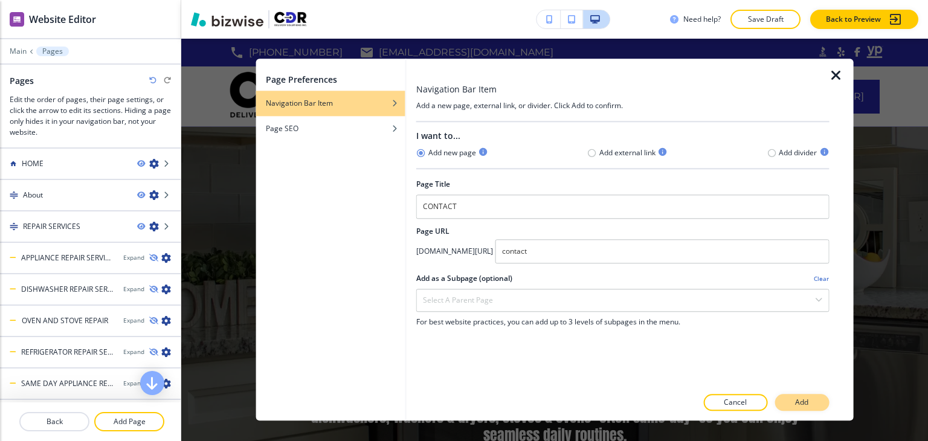
click at [817, 402] on button "Add" at bounding box center [802, 403] width 54 height 17
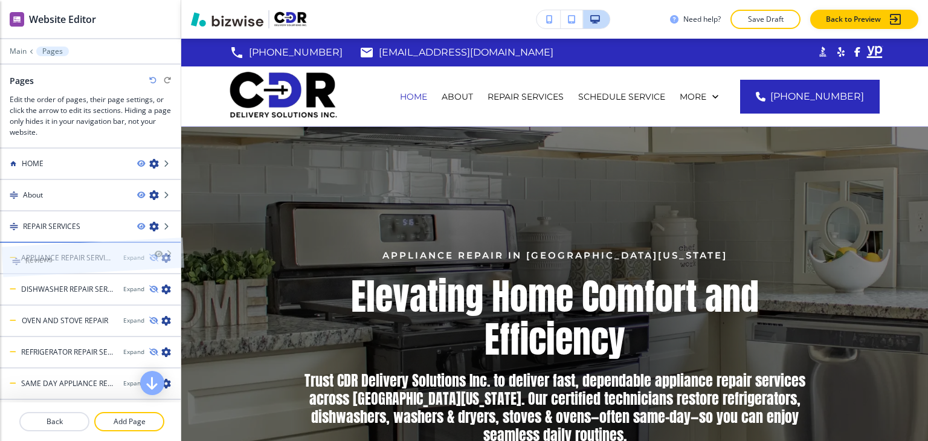
drag, startPoint x: 77, startPoint y: 338, endPoint x: 79, endPoint y: 252, distance: 85.8
drag, startPoint x: 79, startPoint y: 361, endPoint x: 76, endPoint y: 262, distance: 99.2
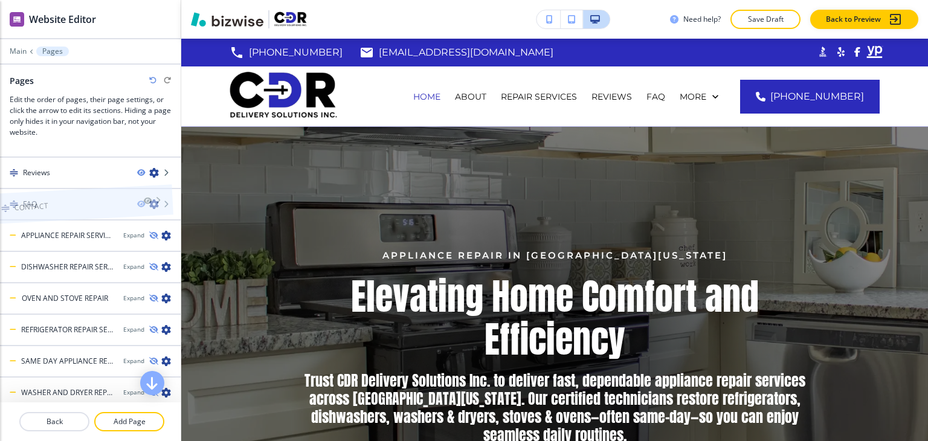
scroll to position [1, 0]
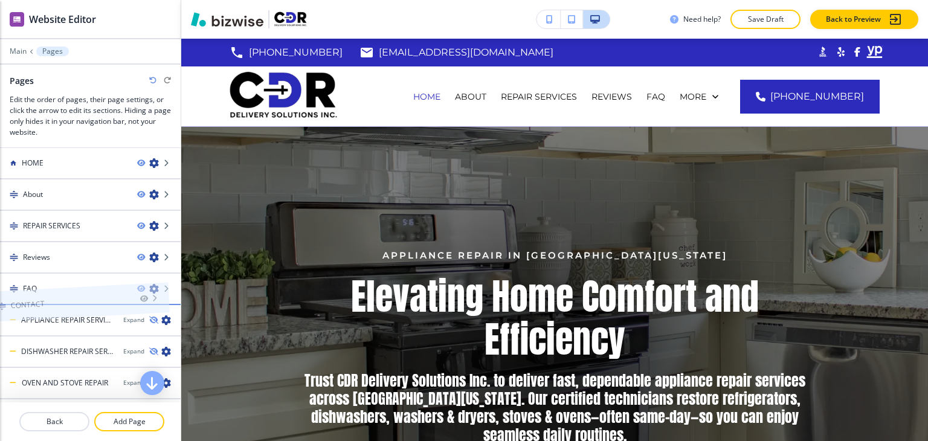
drag, startPoint x: 85, startPoint y: 395, endPoint x: 72, endPoint y: 292, distance: 104.1
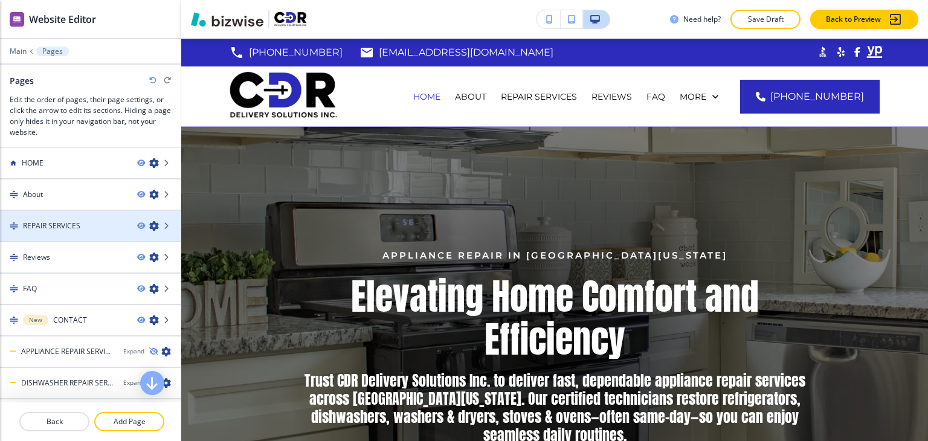
click at [149, 224] on icon "button" at bounding box center [154, 226] width 10 height 10
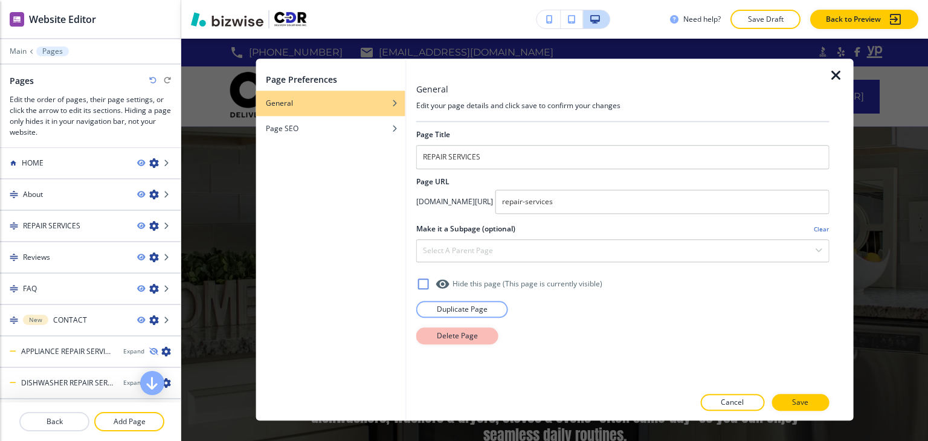
click at [445, 335] on p "Delete Page" at bounding box center [457, 336] width 41 height 11
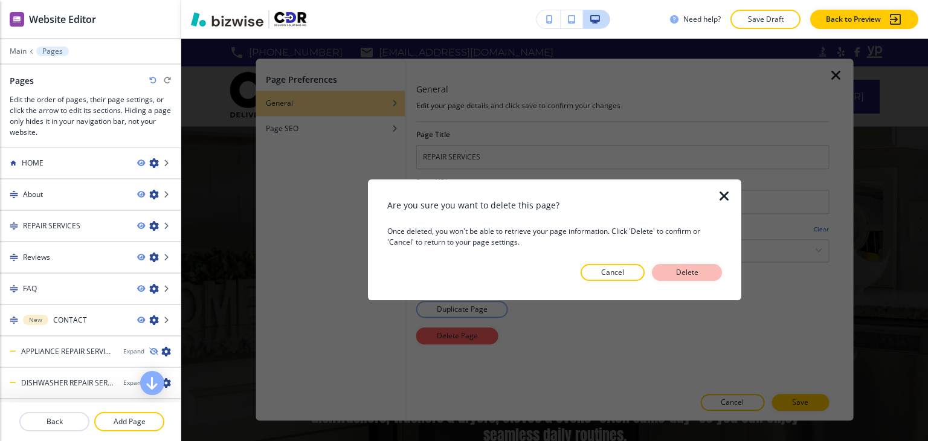
click at [682, 271] on p "Delete" at bounding box center [687, 272] width 29 height 11
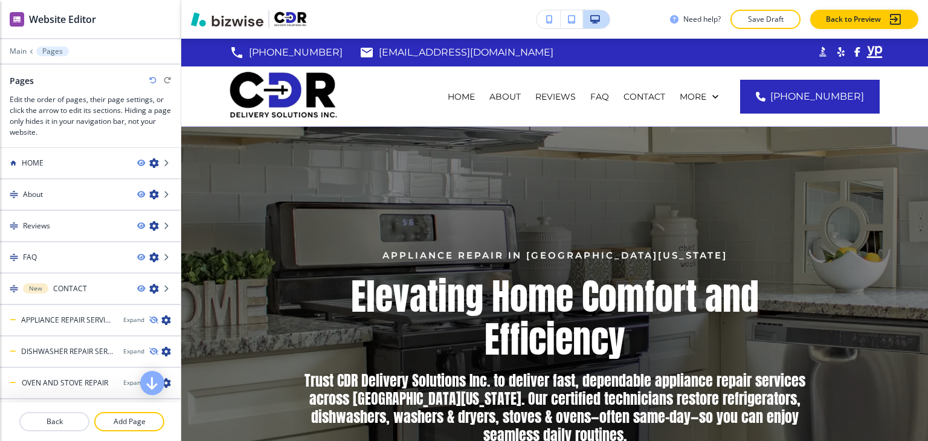
click at [153, 80] on icon "button" at bounding box center [152, 80] width 7 height 7
click at [759, 19] on p "Save Draft" at bounding box center [765, 19] width 39 height 11
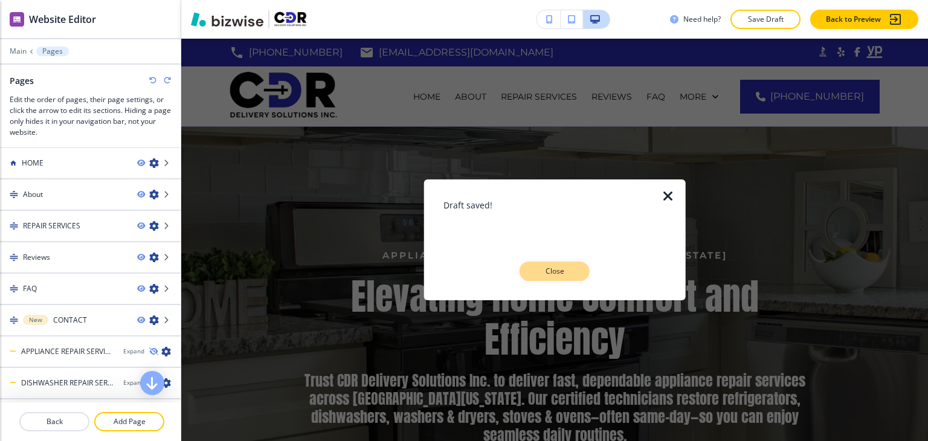
click at [574, 270] on p "Close" at bounding box center [554, 271] width 39 height 11
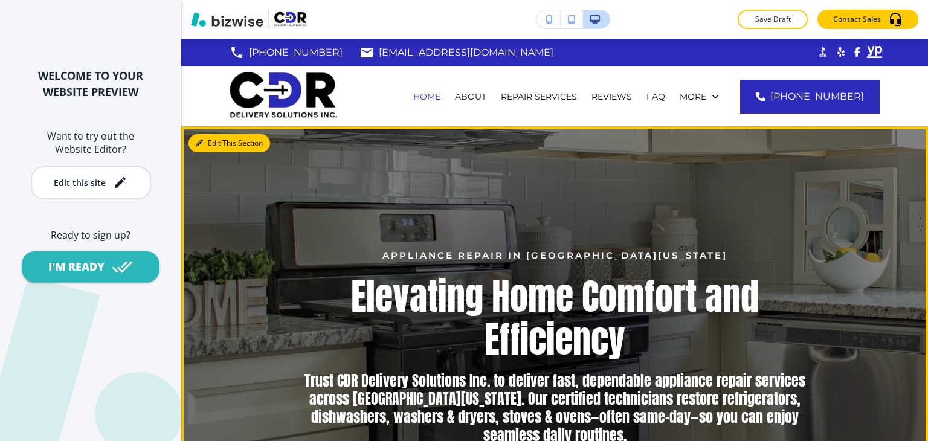
click at [218, 146] on button "Edit This Section" at bounding box center [230, 143] width 82 height 18
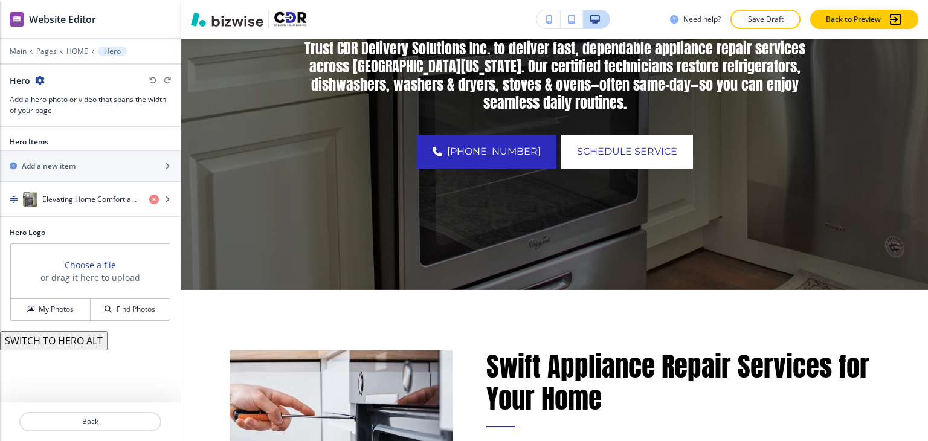
scroll to position [330, 0]
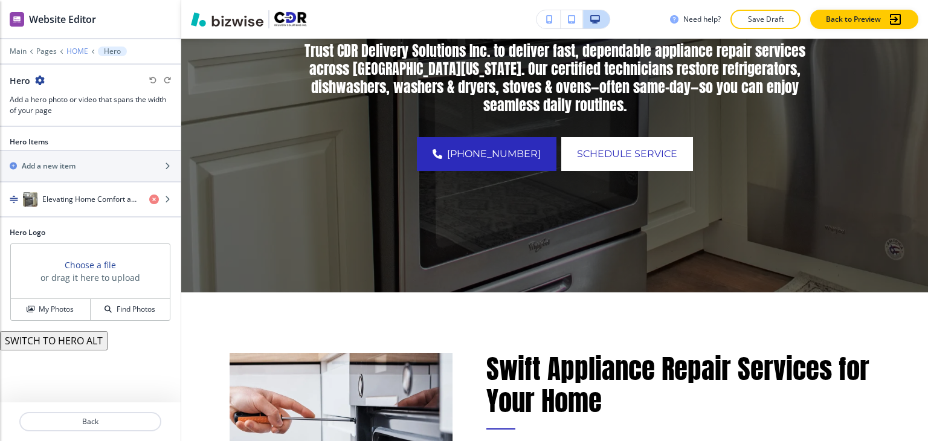
click at [80, 53] on p "HOME" at bounding box center [77, 51] width 22 height 8
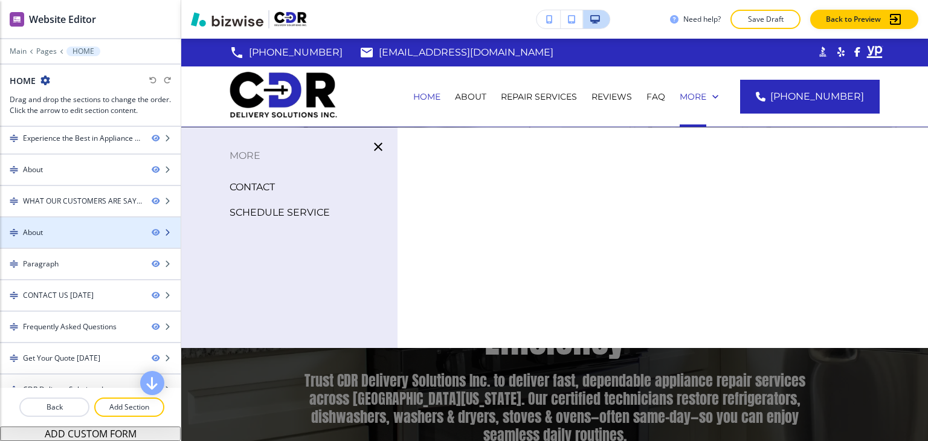
scroll to position [112, 0]
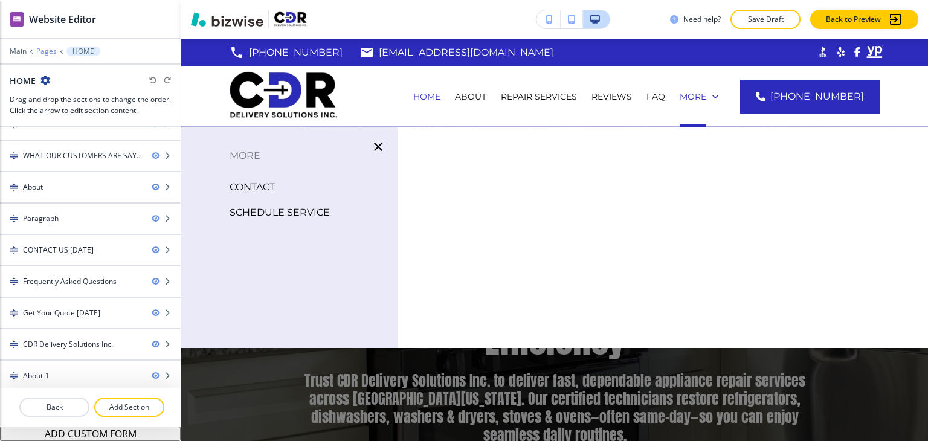
click at [44, 54] on p "Pages" at bounding box center [46, 51] width 21 height 8
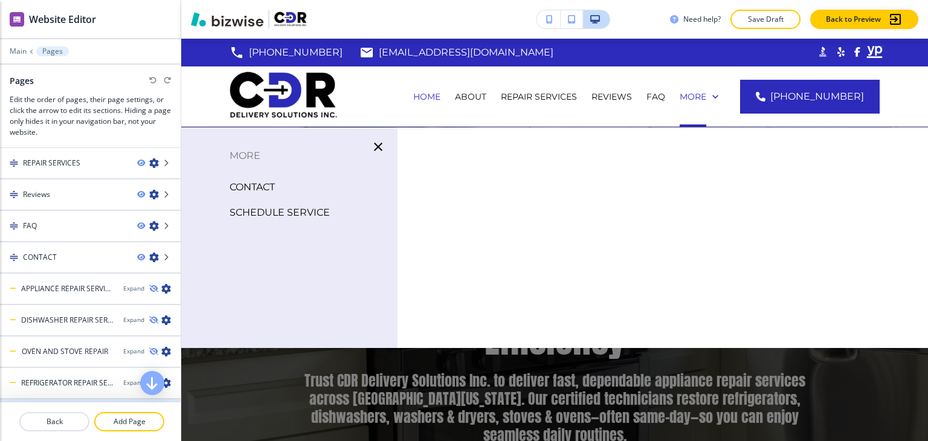
scroll to position [182, 0]
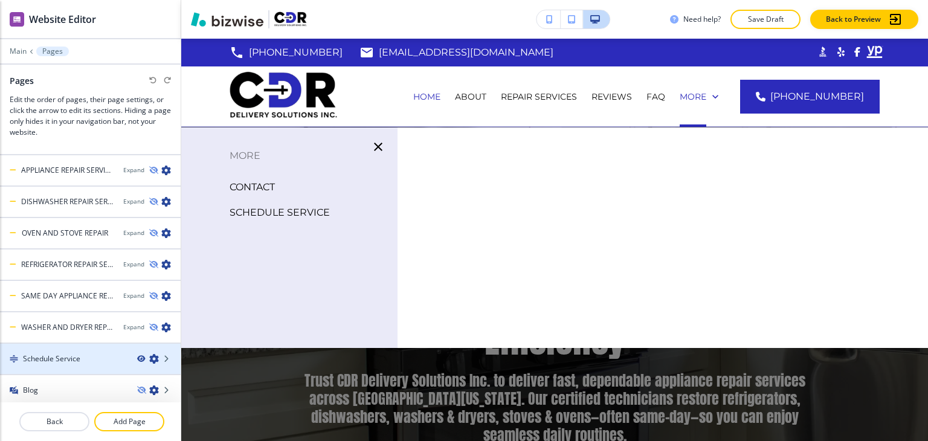
click at [137, 356] on icon "button" at bounding box center [140, 358] width 7 height 7
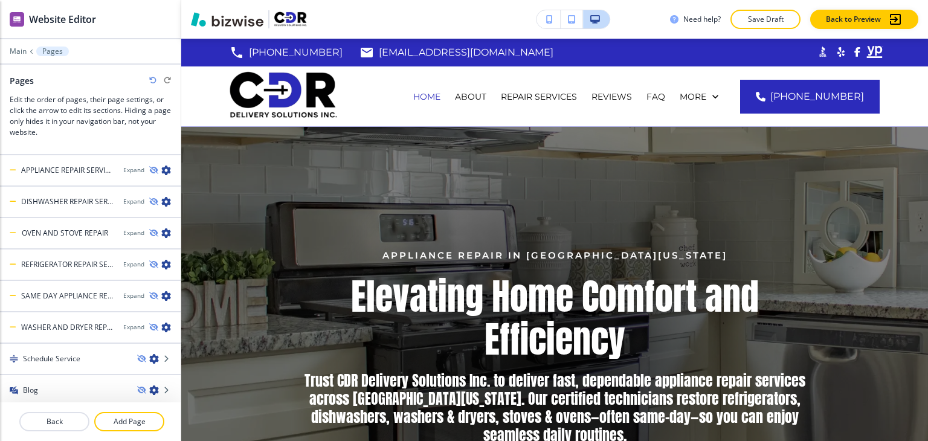
click at [762, 22] on p "Save Draft" at bounding box center [765, 19] width 39 height 11
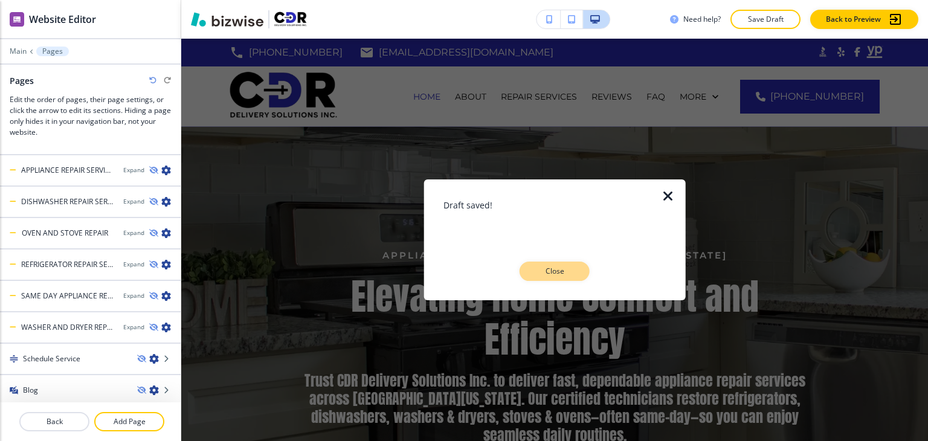
click at [562, 274] on p "Close" at bounding box center [554, 271] width 39 height 11
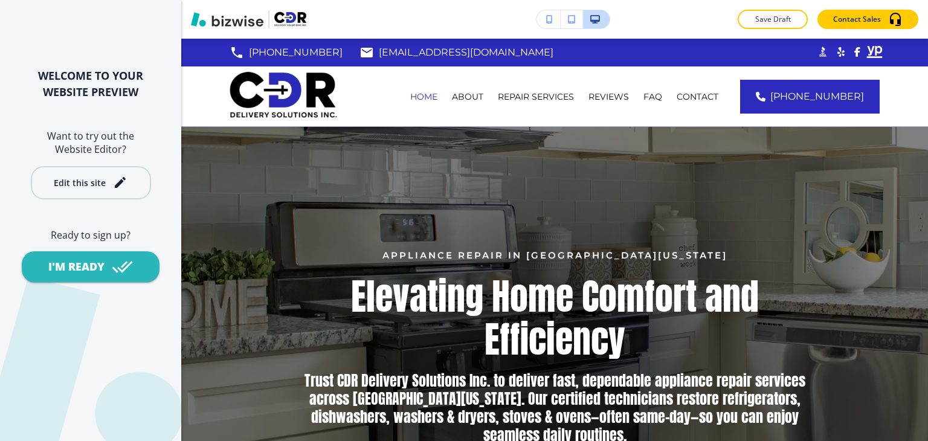
click at [108, 175] on div "Edit this site" at bounding box center [91, 182] width 74 height 15
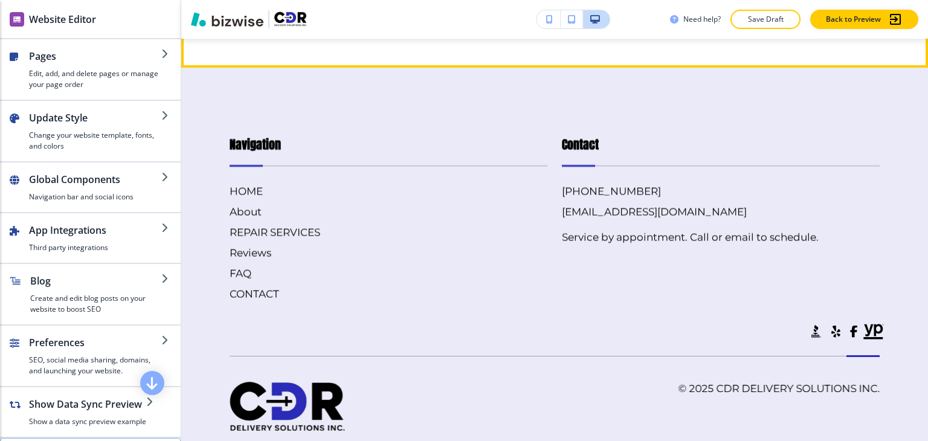
scroll to position [6388, 0]
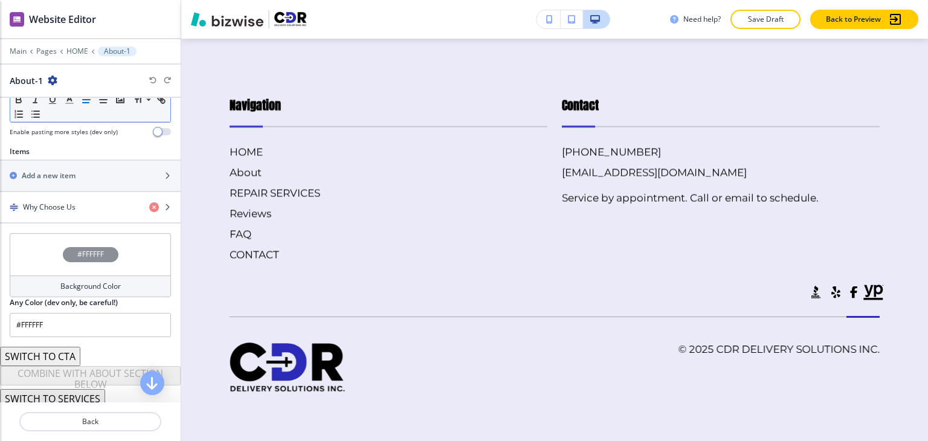
scroll to position [387, 0]
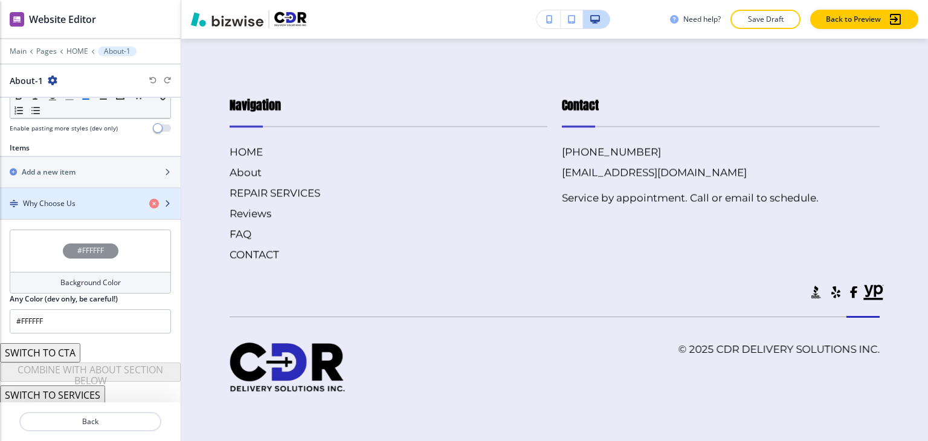
click at [89, 204] on div "Why Choose Us" at bounding box center [70, 203] width 140 height 11
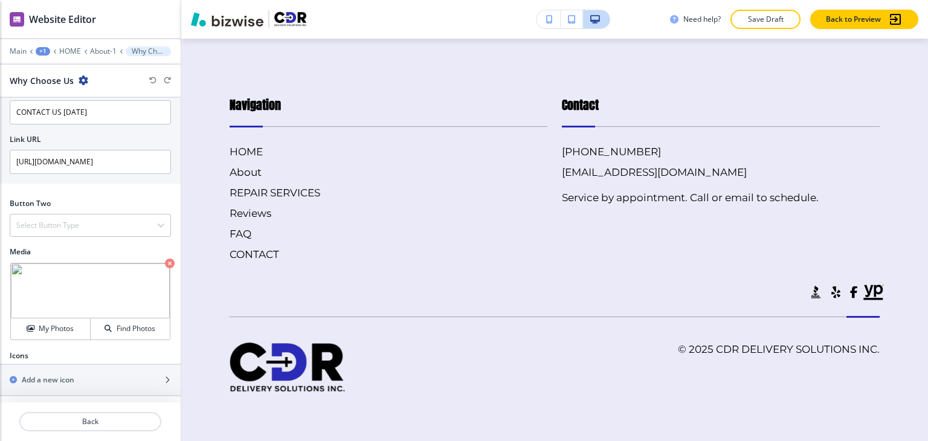
scroll to position [433, 0]
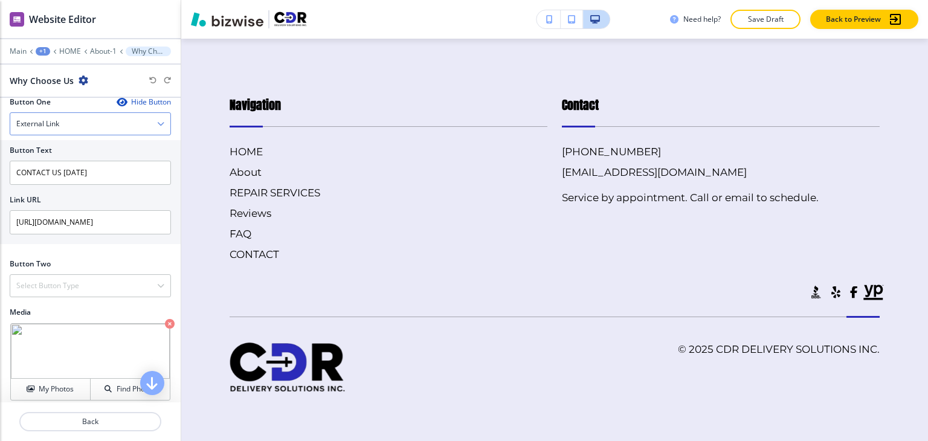
click at [126, 119] on div "External Link" at bounding box center [90, 124] width 160 height 22
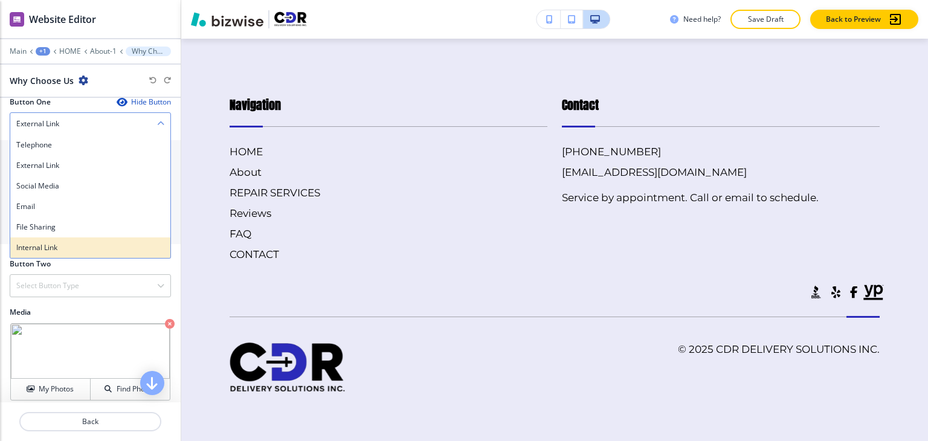
click at [76, 242] on h4 "Internal Link" at bounding box center [90, 247] width 148 height 11
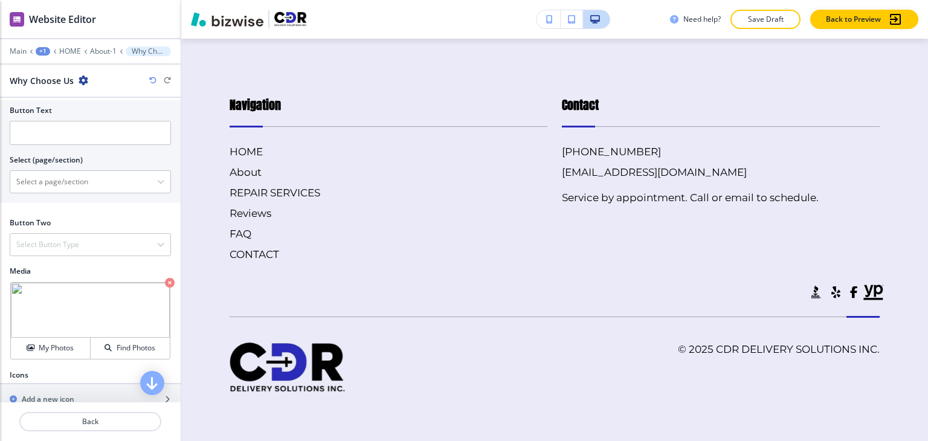
scroll to position [492, 0]
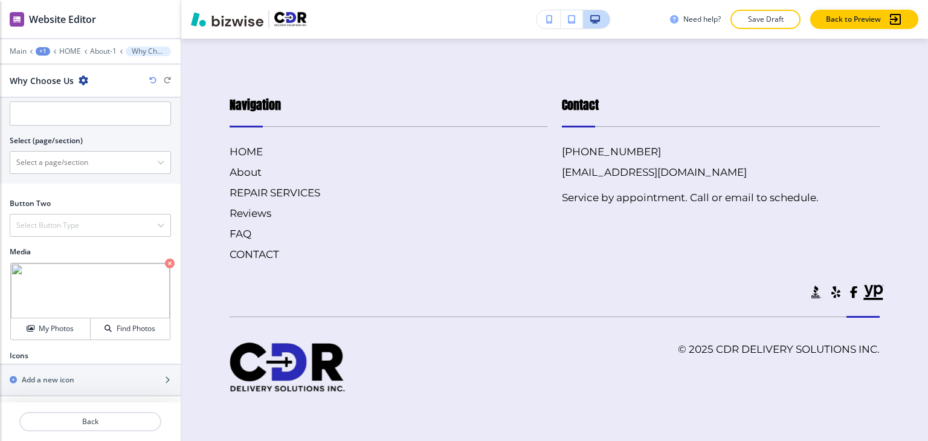
click at [165, 259] on icon "button" at bounding box center [170, 264] width 10 height 10
click at [59, 325] on h4 "My Photos" at bounding box center [56, 328] width 35 height 11
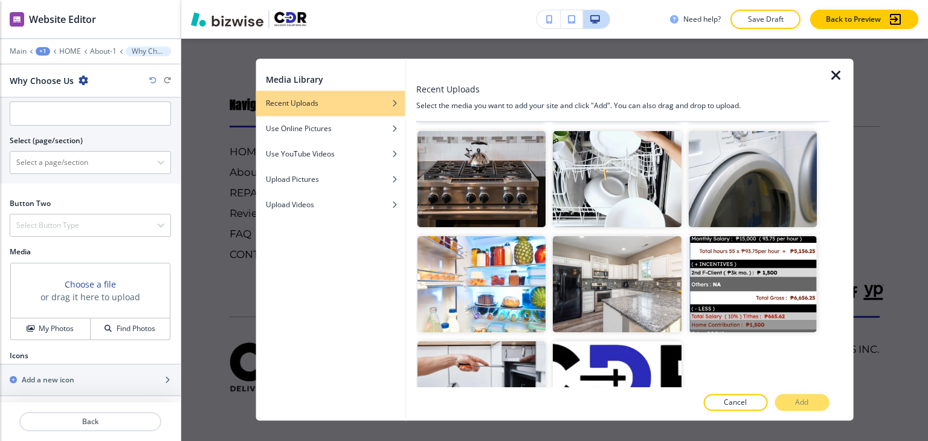
scroll to position [423, 0]
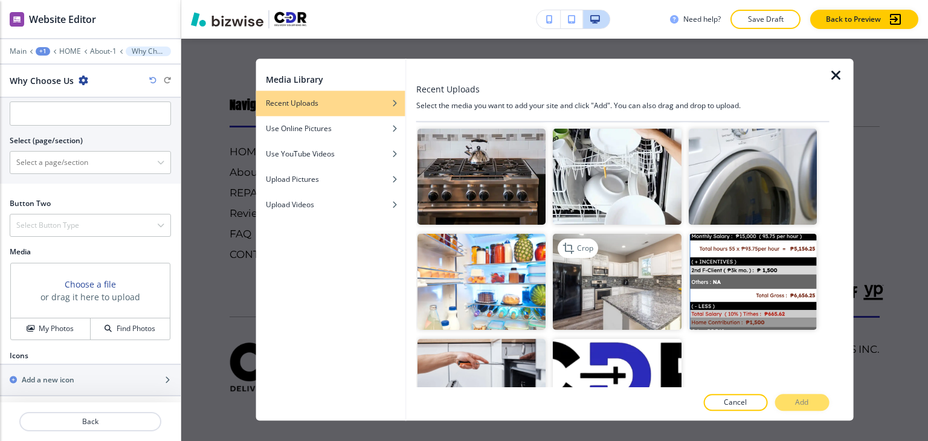
click at [634, 271] on img "button" at bounding box center [617, 282] width 128 height 96
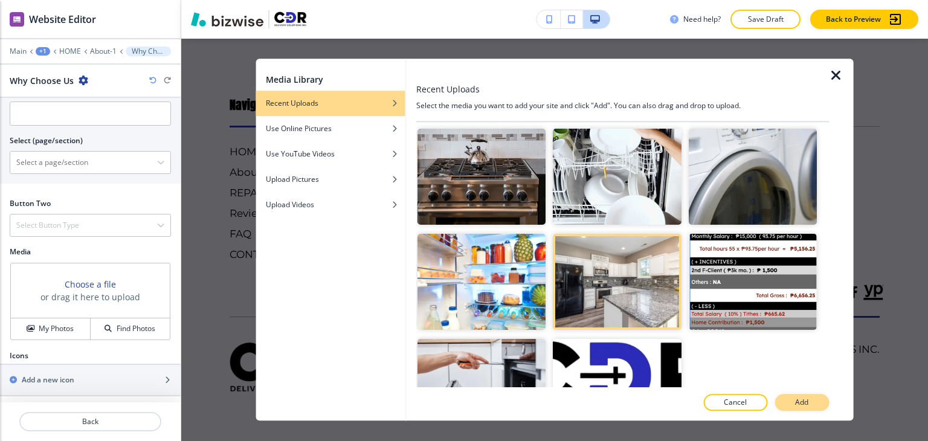
click at [817, 409] on button "Add" at bounding box center [802, 403] width 54 height 17
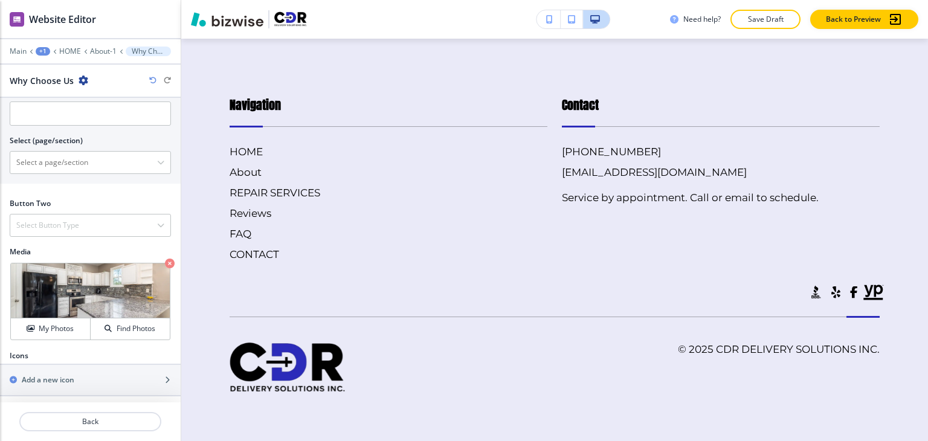
click at [57, 280] on img at bounding box center [90, 291] width 159 height 55
click at [0, 0] on p "Crop" at bounding box center [0, 0] width 0 height 0
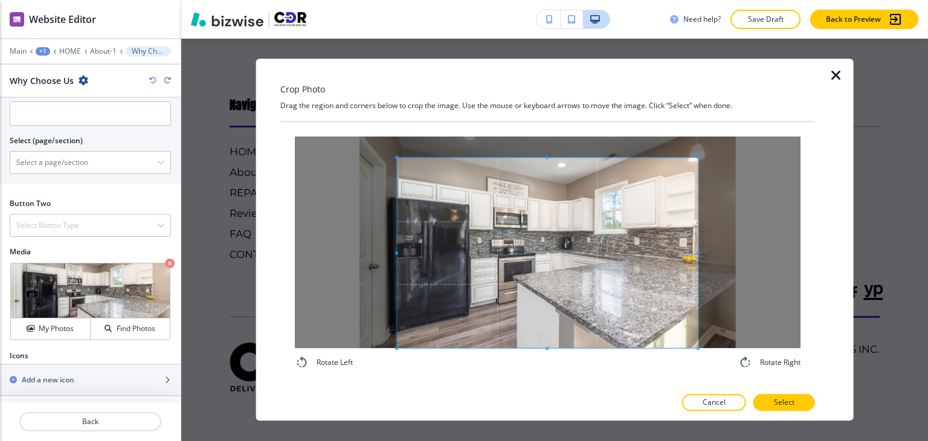
click at [549, 364] on div "Rotate Left Rotate Right" at bounding box center [548, 253] width 506 height 233
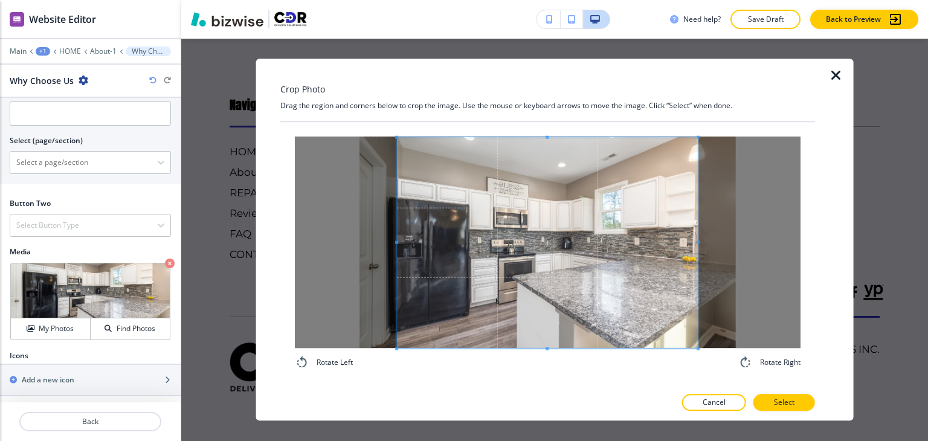
click at [546, 131] on div "Rotate Left Rotate Right" at bounding box center [547, 253] width 535 height 262
click at [786, 401] on p "Select" at bounding box center [784, 403] width 21 height 11
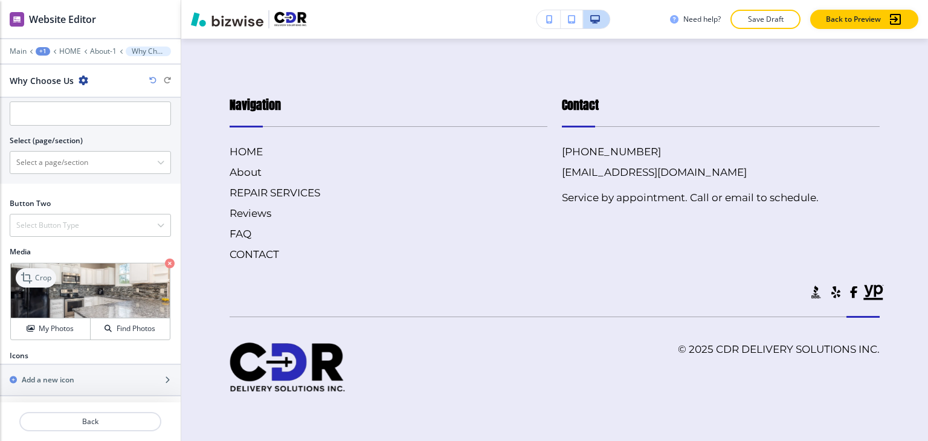
click at [38, 273] on p "Crop" at bounding box center [43, 278] width 16 height 11
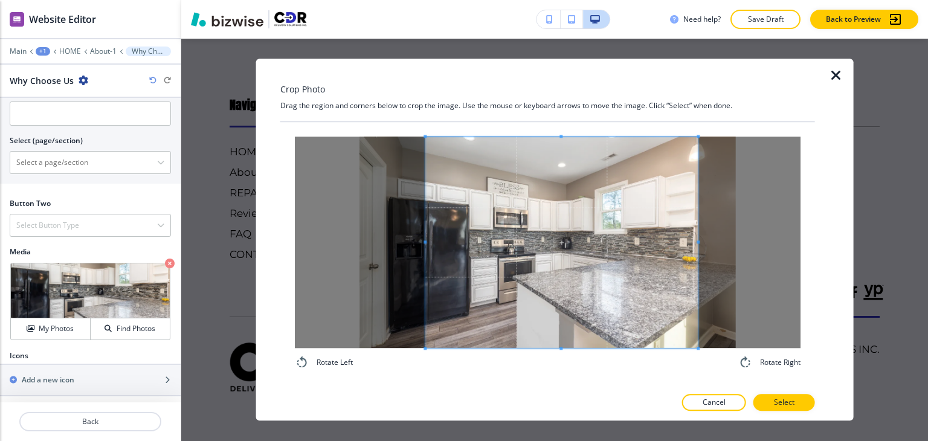
click at [425, 239] on div at bounding box center [561, 243] width 273 height 212
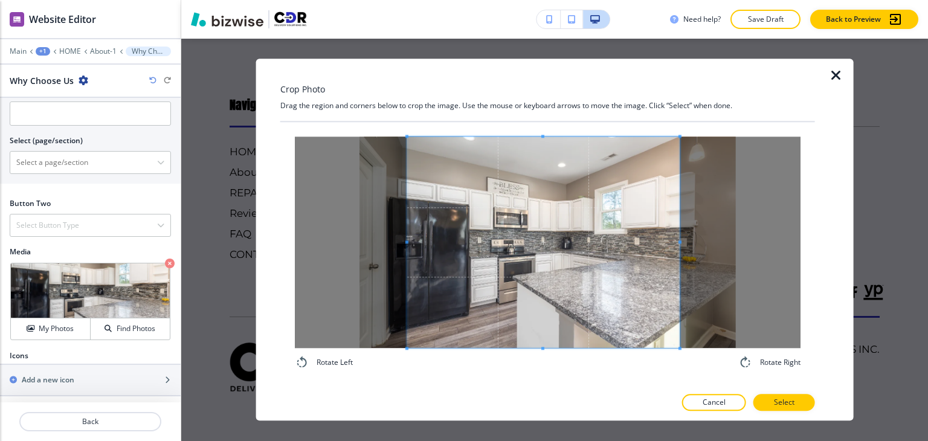
click at [572, 263] on span at bounding box center [543, 243] width 273 height 212
click at [781, 393] on div at bounding box center [547, 390] width 535 height 7
click at [784, 401] on p "Select" at bounding box center [784, 403] width 21 height 11
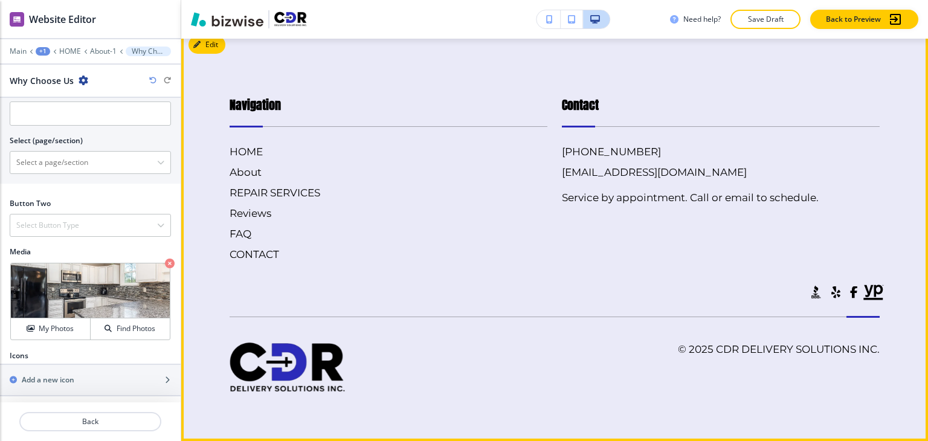
scroll to position [6646, 0]
click at [219, 54] on button "Edit Footer" at bounding box center [220, 45] width 63 height 18
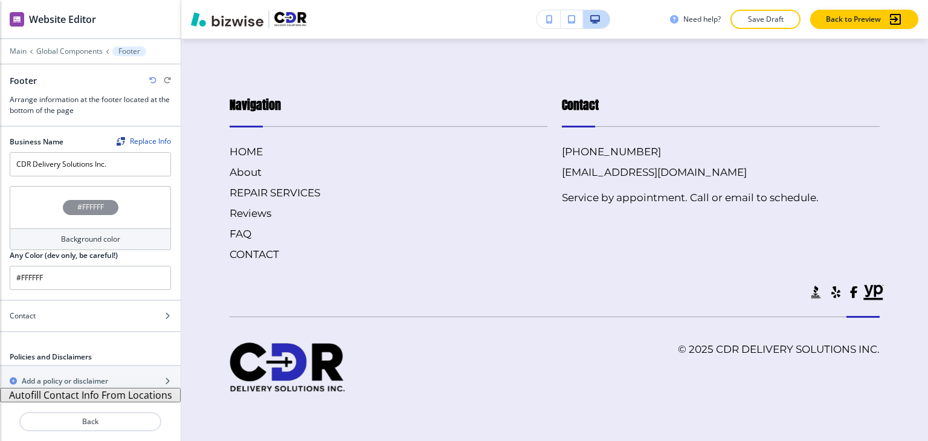
scroll to position [7, 0]
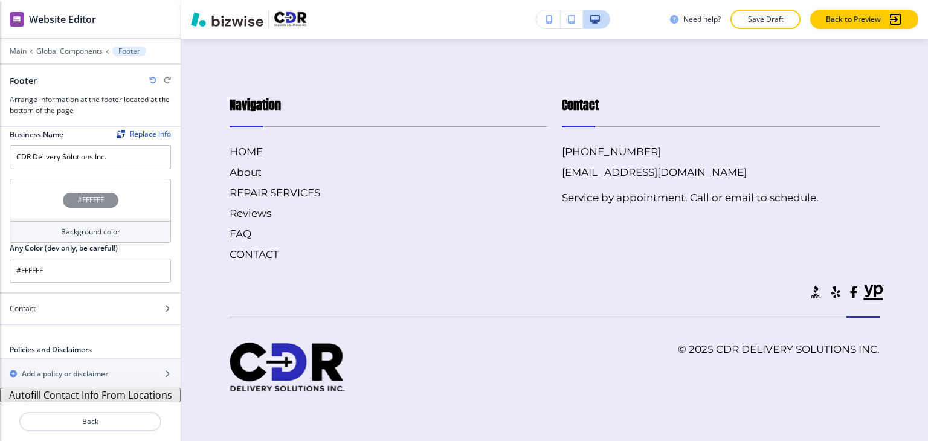
click at [143, 394] on button "Autofill Contact Info From Locations" at bounding box center [90, 395] width 181 height 15
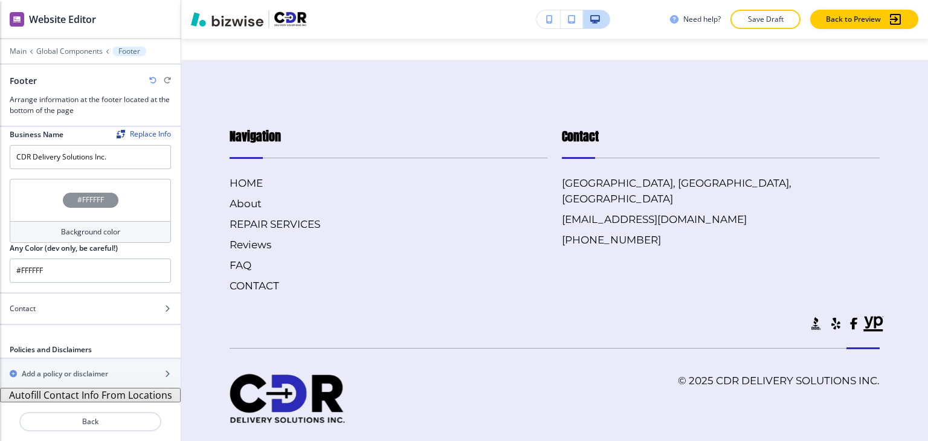
scroll to position [6637, 0]
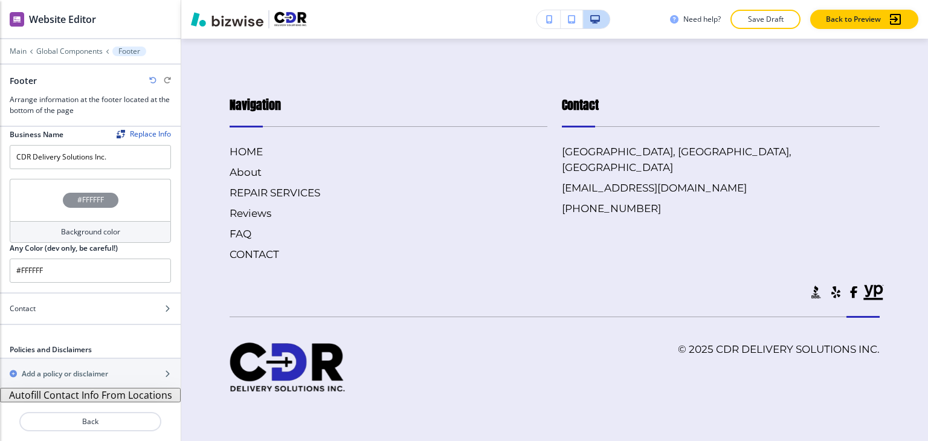
click at [152, 81] on icon "button" at bounding box center [152, 80] width 7 height 7
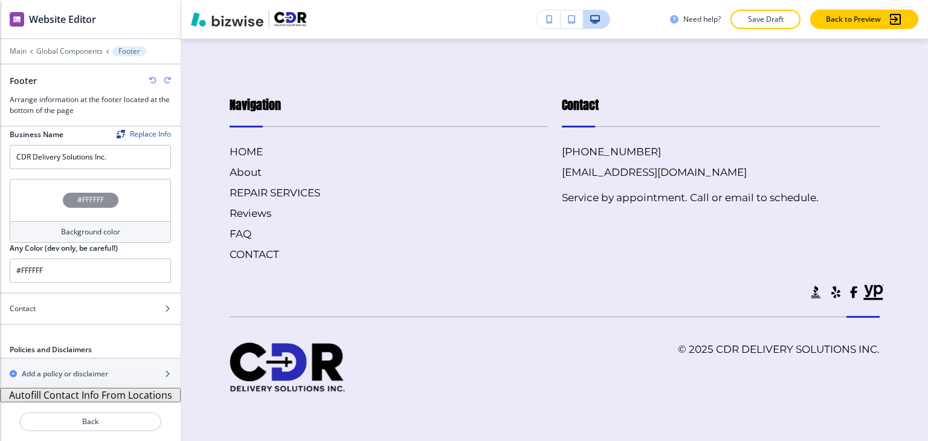
click at [130, 397] on button "Autofill Contact Info From Locations" at bounding box center [90, 395] width 181 height 15
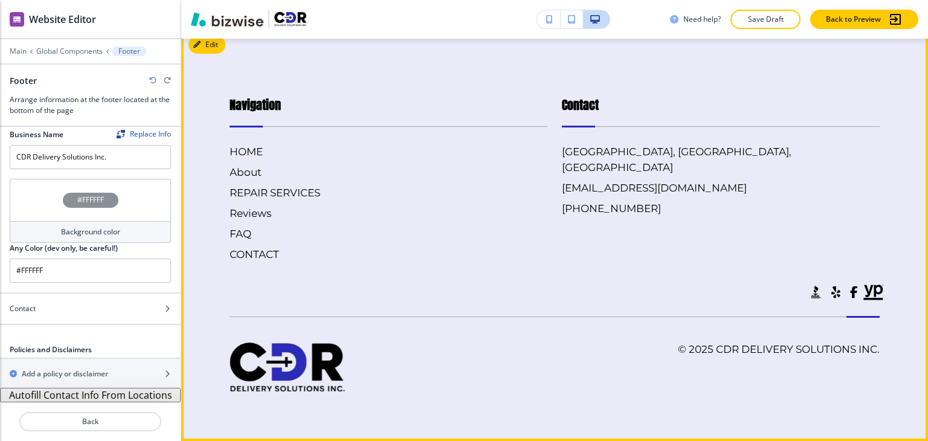
scroll to position [6697, 0]
drag, startPoint x: 549, startPoint y: 166, endPoint x: 662, endPoint y: 160, distance: 113.8
click at [662, 160] on div "Contact [GEOGRAPHIC_DATA] [EMAIL_ADDRESS][DOMAIN_NAME] [PHONE_NUMBER]" at bounding box center [714, 167] width 332 height 190
copy h6 "[GEOGRAPHIC_DATA], [GEOGRAPHIC_DATA], [GEOGRAPHIC_DATA]"
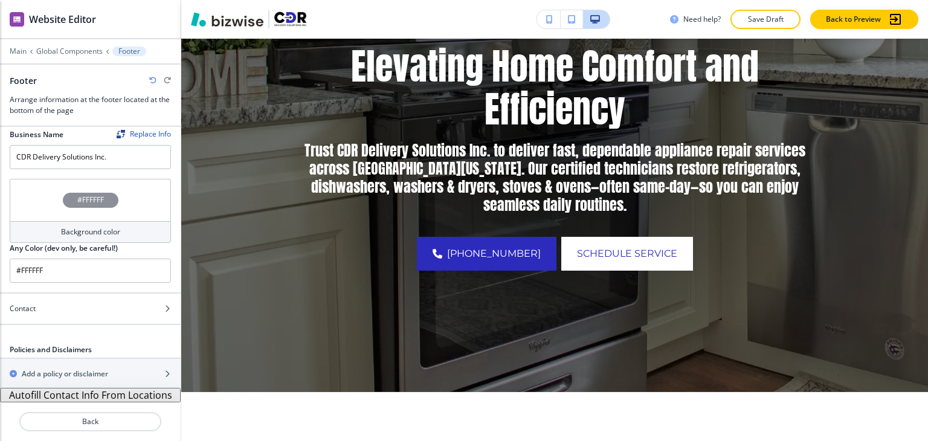
scroll to position [0, 0]
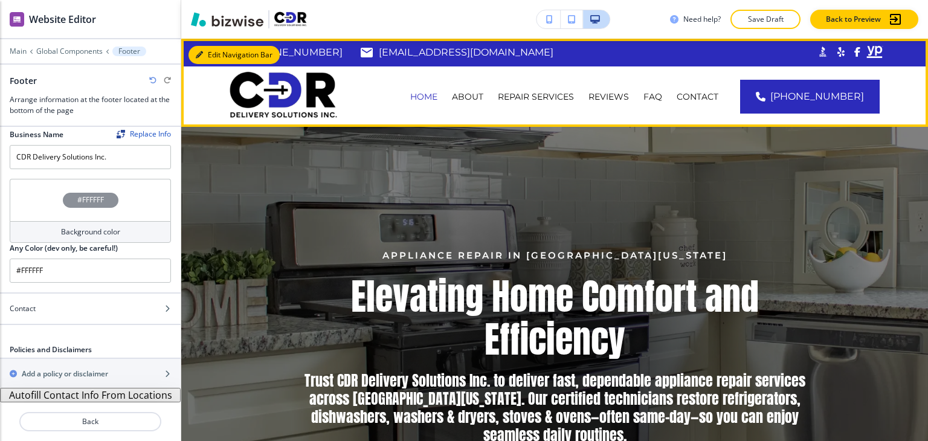
click at [206, 50] on button "Edit Navigation Bar" at bounding box center [234, 55] width 91 height 18
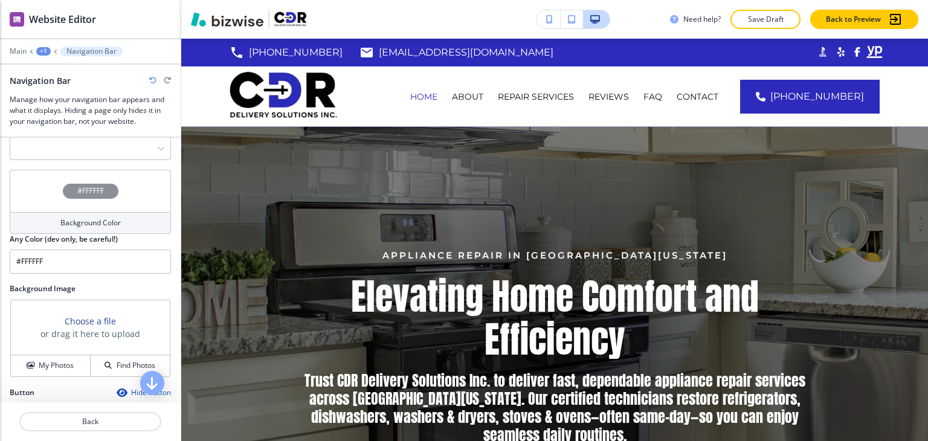
scroll to position [242, 0]
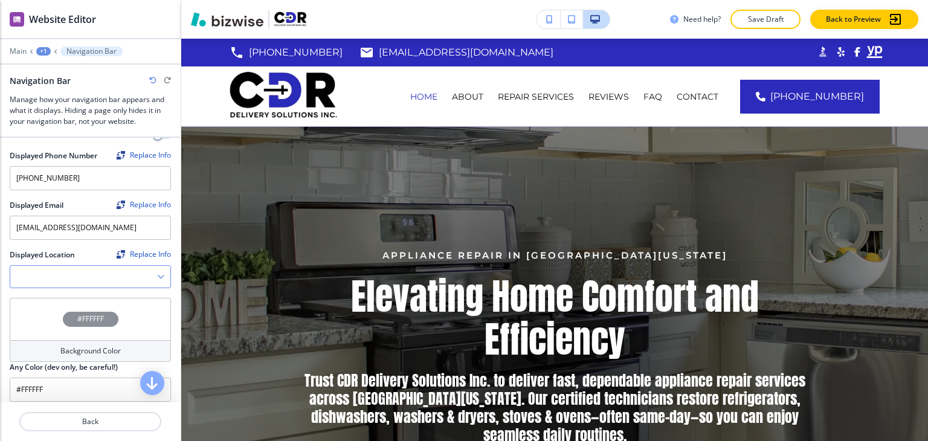
click at [86, 270] on Location "Manual Input" at bounding box center [83, 277] width 147 height 21
paste Location "[GEOGRAPHIC_DATA], [GEOGRAPHIC_DATA], [GEOGRAPHIC_DATA]"
type Location "[GEOGRAPHIC_DATA], [GEOGRAPHIC_DATA], [GEOGRAPHIC_DATA]"
click at [97, 250] on div "Displayed Location Replace Info" at bounding box center [90, 255] width 161 height 11
click at [145, 274] on div "[GEOGRAPHIC_DATA], [GEOGRAPHIC_DATA], [GEOGRAPHIC_DATA]" at bounding box center [90, 277] width 160 height 22
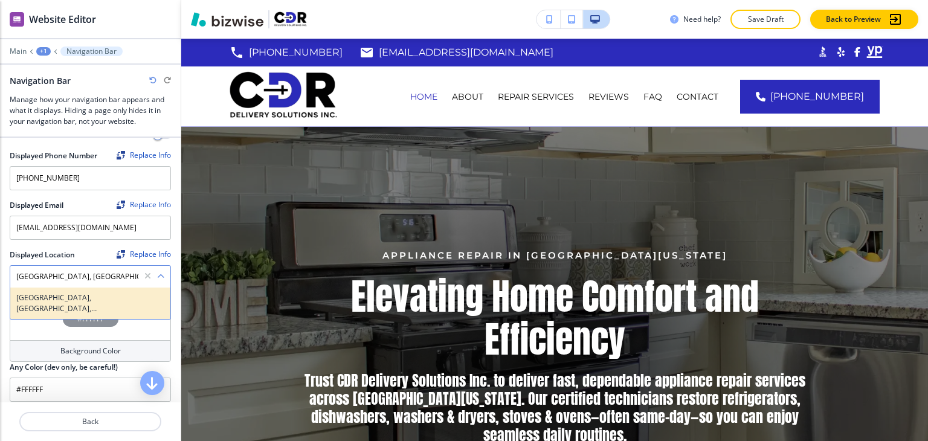
click at [130, 293] on h4 "[GEOGRAPHIC_DATA], [GEOGRAPHIC_DATA], [GEOGRAPHIC_DATA]" at bounding box center [90, 304] width 148 height 22
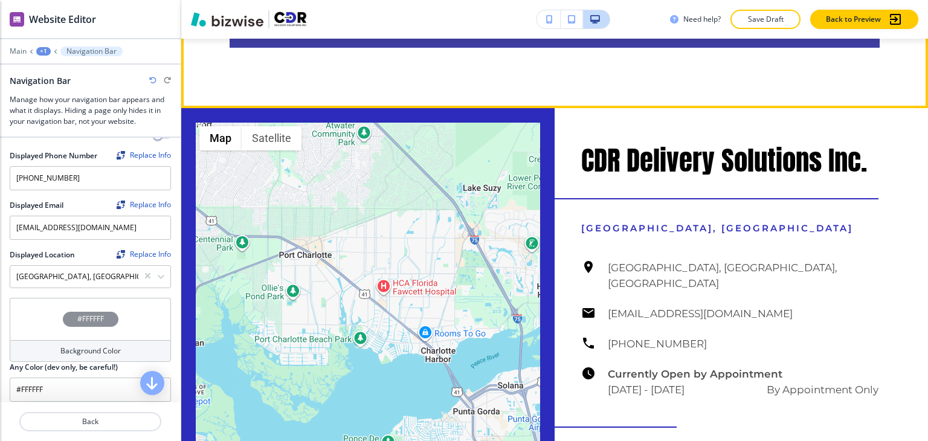
scroll to position [5560, 0]
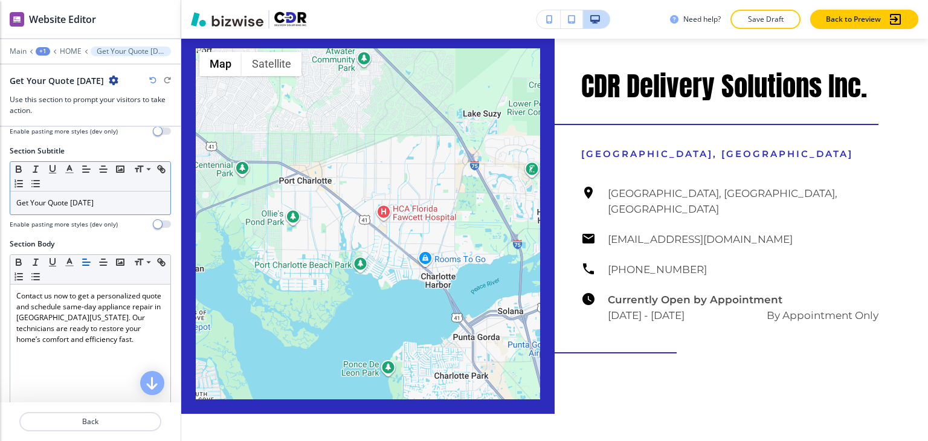
scroll to position [423, 0]
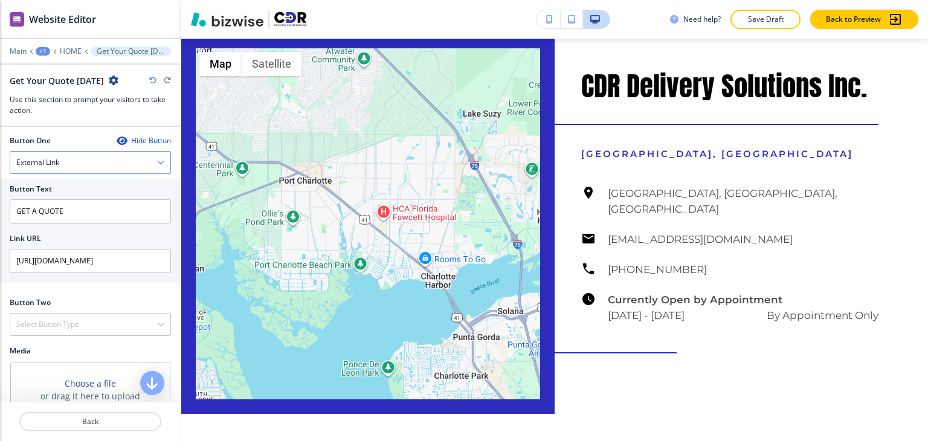
click at [110, 162] on div "External Link" at bounding box center [90, 163] width 160 height 22
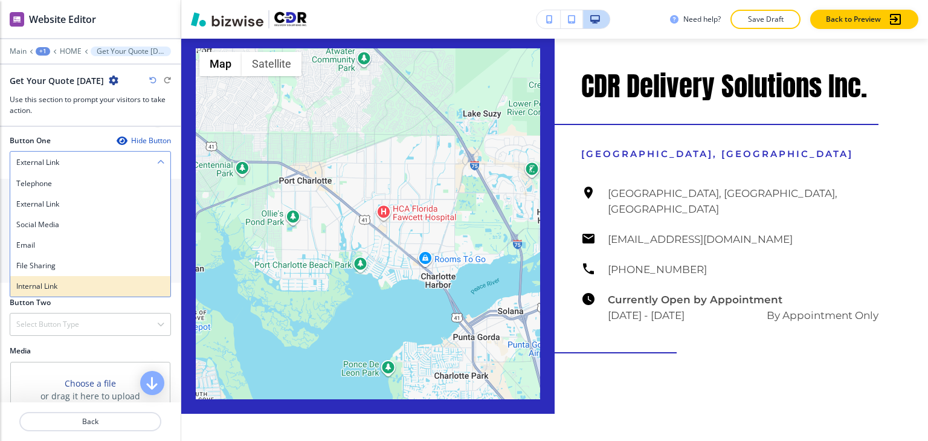
click at [80, 281] on h4 "Internal Link" at bounding box center [90, 286] width 148 height 11
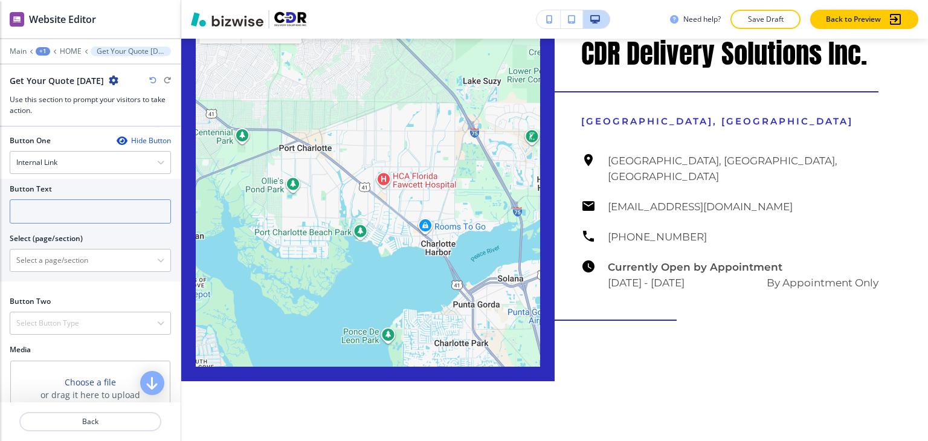
click at [88, 209] on input "text" at bounding box center [90, 211] width 161 height 24
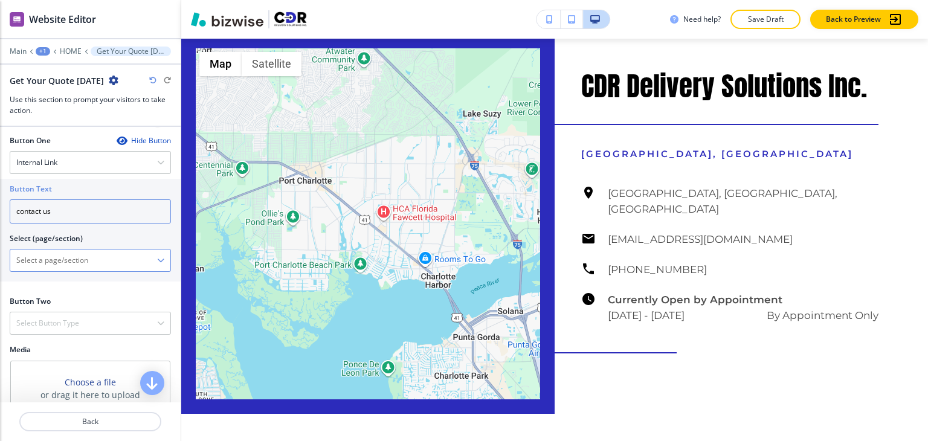
type input "contact us"
click at [79, 253] on \(page\/section\) "Manual Input" at bounding box center [83, 260] width 147 height 21
type \(page\/section\) "CONTACT"
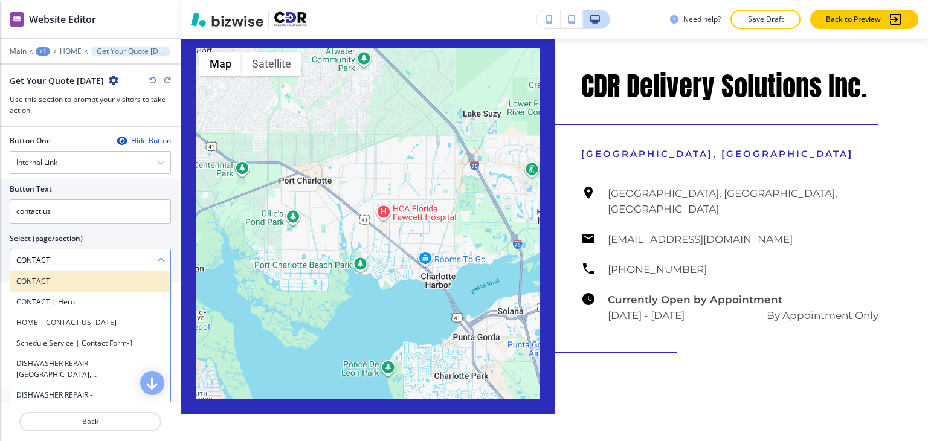
click at [64, 280] on h4 "CONTACT" at bounding box center [90, 281] width 148 height 11
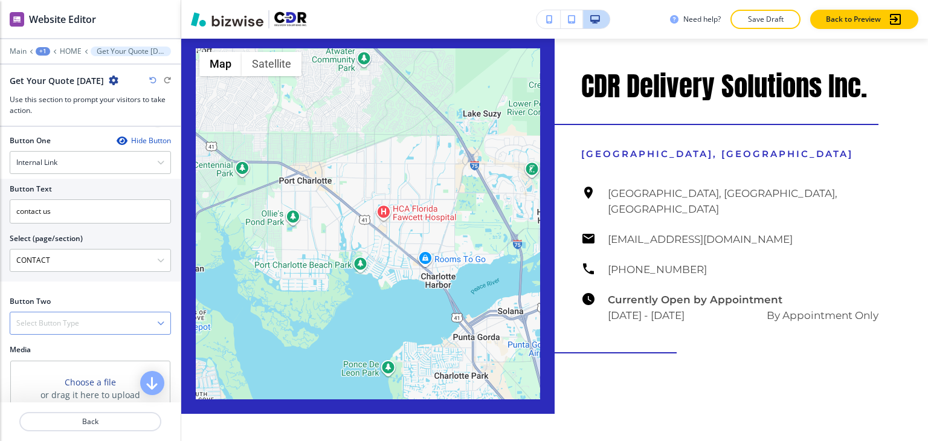
click at [84, 323] on div "Select Button Type" at bounding box center [90, 323] width 160 height 22
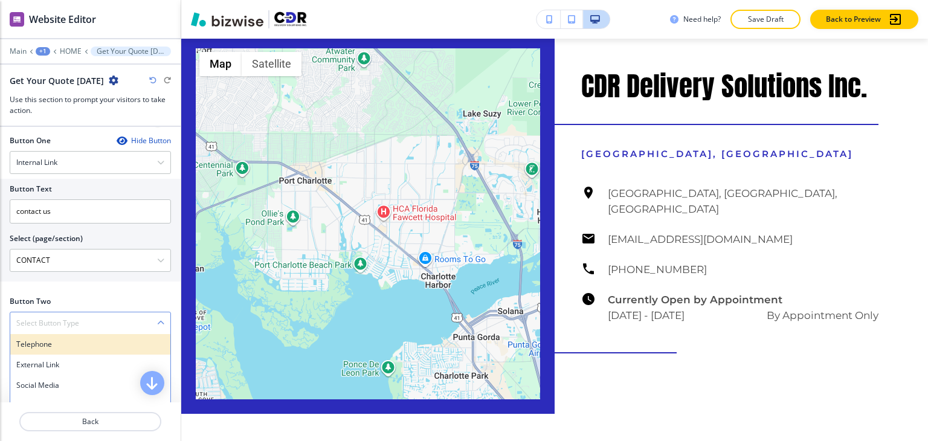
click at [80, 340] on h4 "Telephone" at bounding box center [90, 344] width 148 height 11
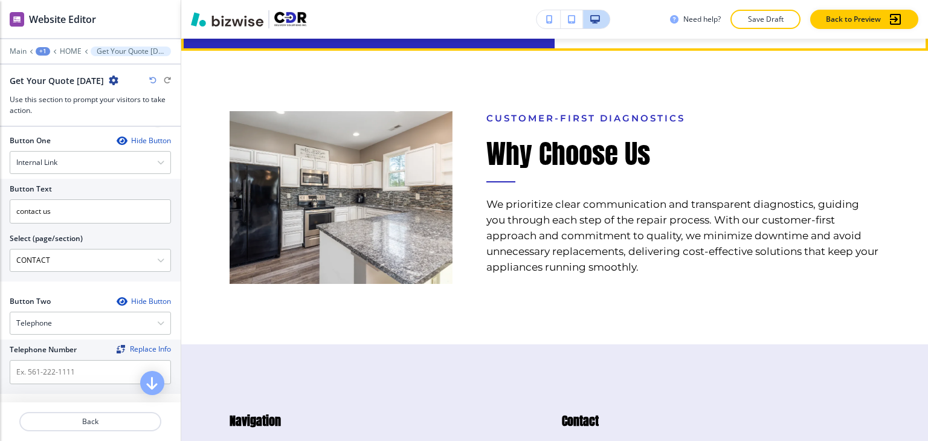
scroll to position [5998, 0]
drag, startPoint x: 694, startPoint y: 291, endPoint x: 684, endPoint y: 300, distance: 13.7
copy div "[PHONE_NUMBER]"
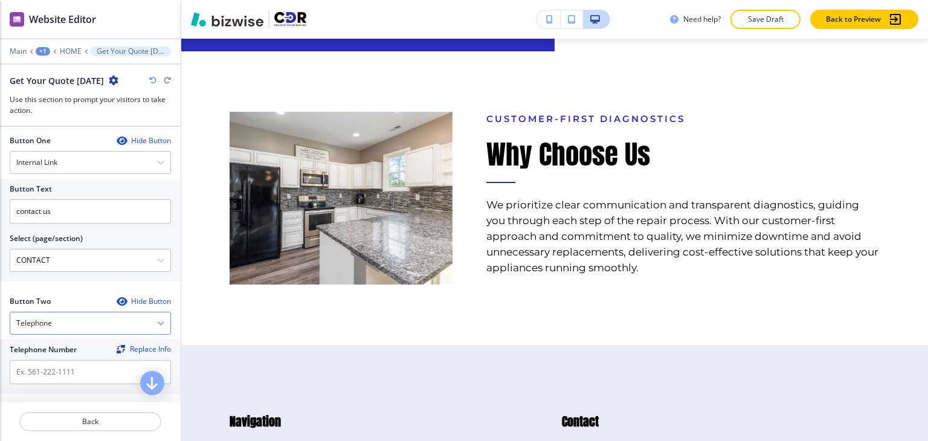
click at [57, 317] on div "Telephone" at bounding box center [90, 323] width 160 height 22
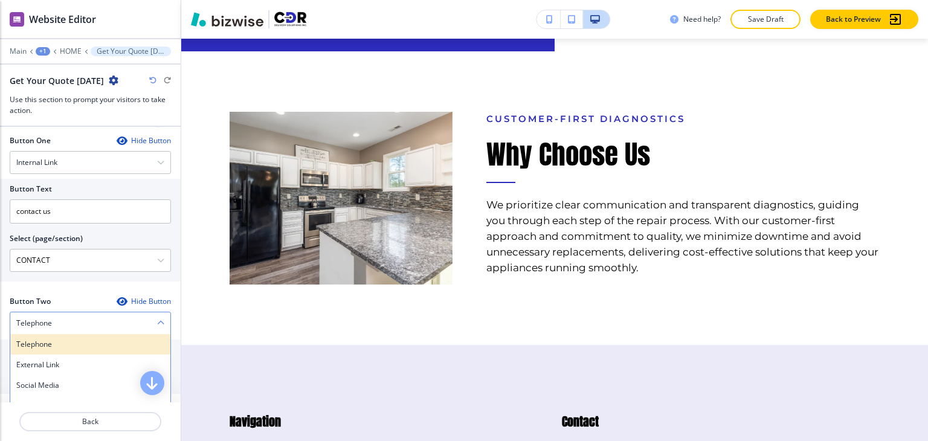
click at [53, 340] on h4 "Telephone" at bounding box center [90, 344] width 148 height 11
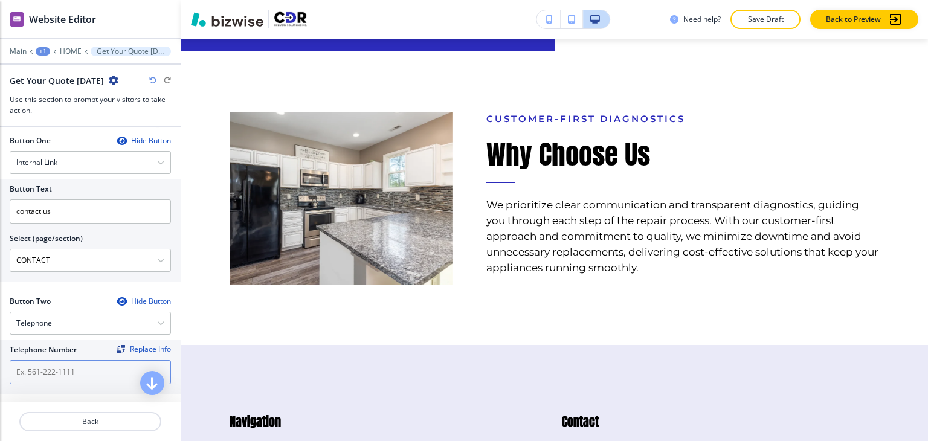
click at [58, 372] on input "text" at bounding box center [90, 372] width 161 height 24
paste input "[PHONE_NUMBER]"
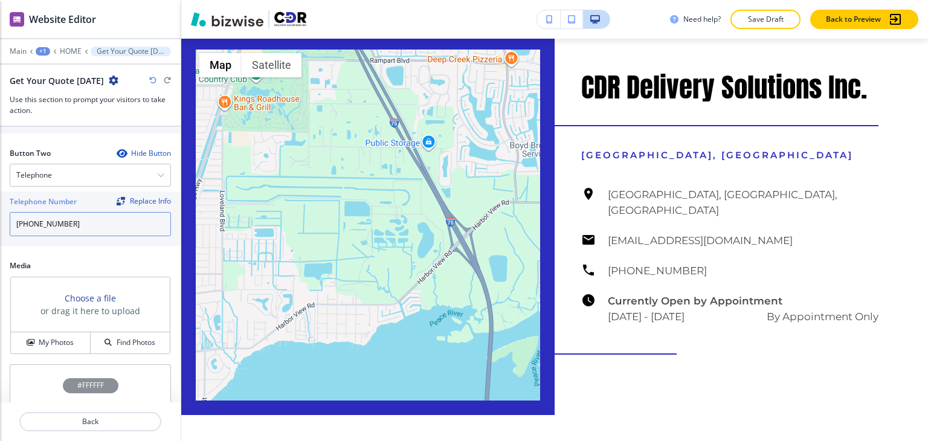
scroll to position [682, 0]
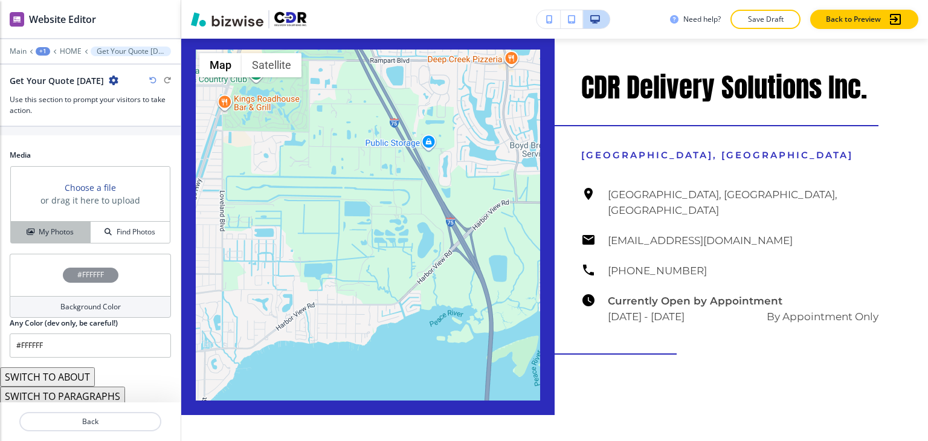
type input "[PHONE_NUMBER]"
click at [64, 229] on h4 "My Photos" at bounding box center [56, 232] width 35 height 11
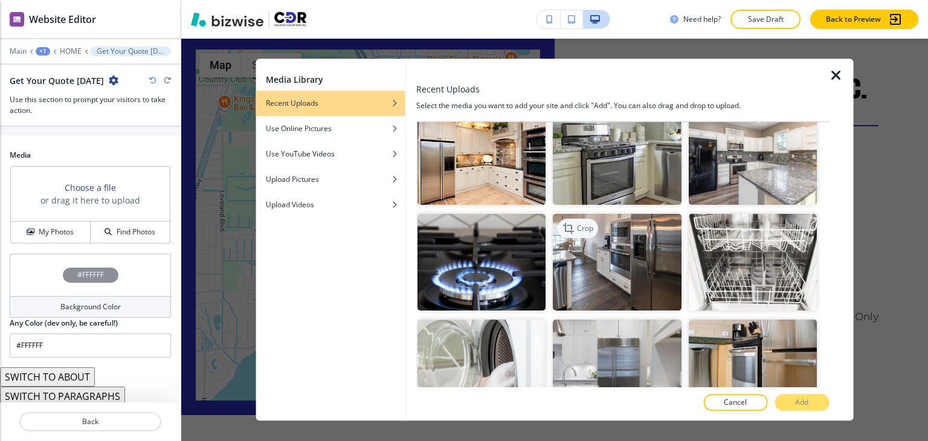
scroll to position [121, 0]
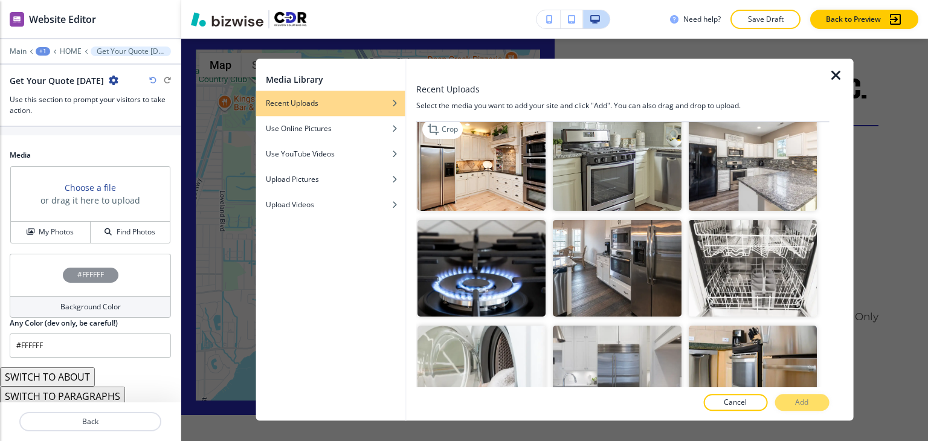
click at [464, 183] on img "button" at bounding box center [482, 163] width 128 height 96
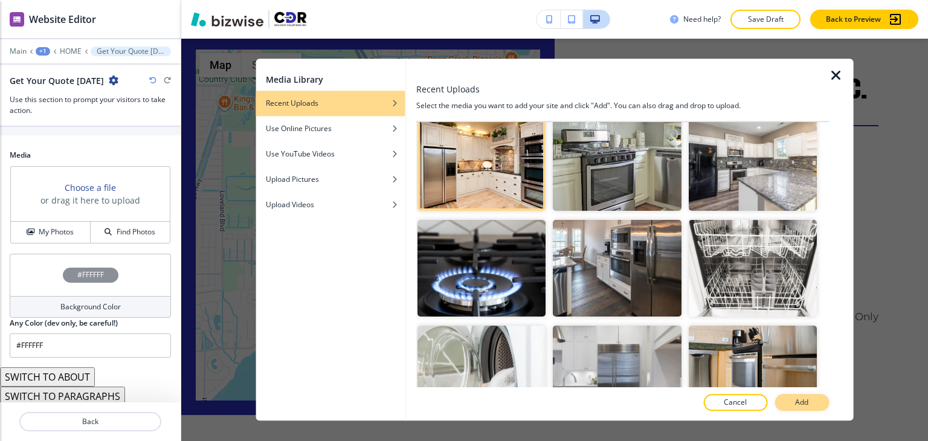
click at [808, 402] on p "Add" at bounding box center [801, 403] width 13 height 11
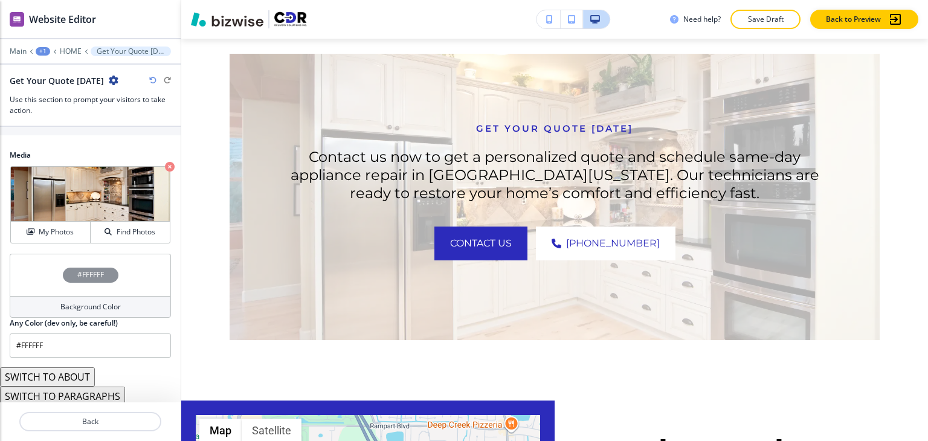
click at [79, 302] on h4 "Background Color" at bounding box center [90, 307] width 60 height 11
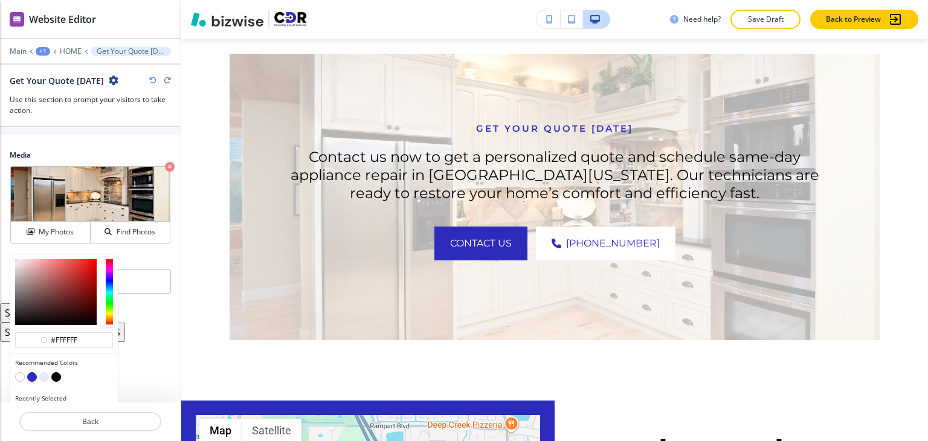
click at [56, 373] on button "button" at bounding box center [56, 377] width 10 height 10
type input "#000000"
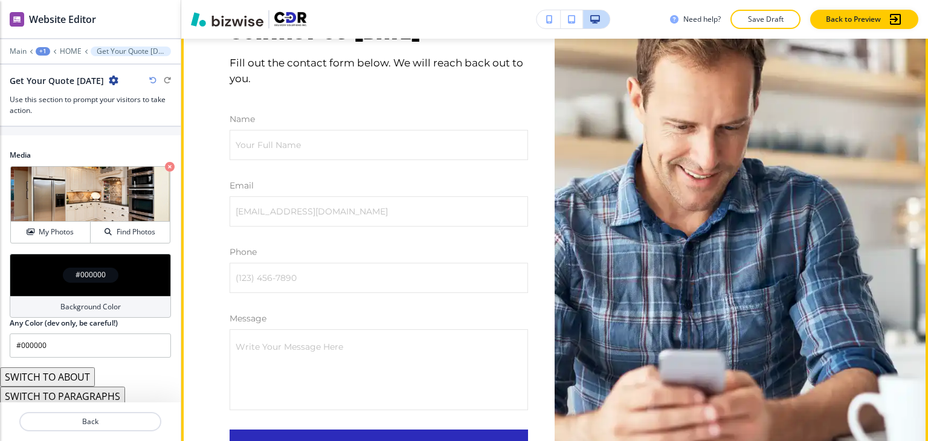
scroll to position [4487, 0]
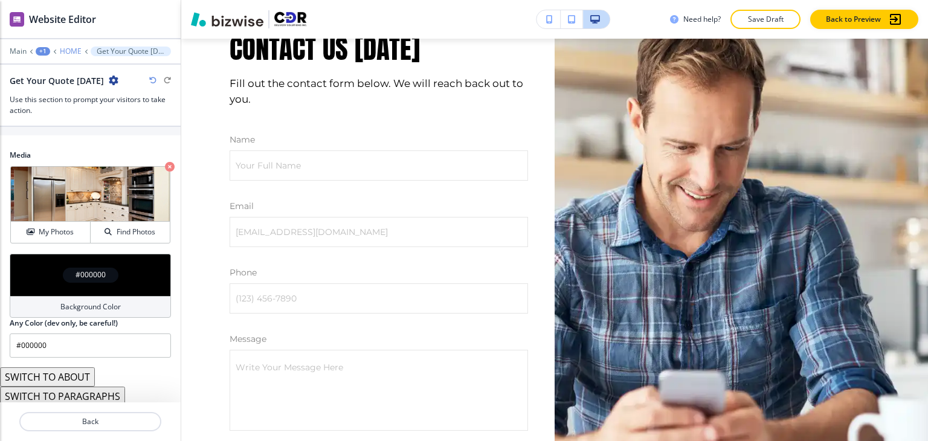
click at [73, 53] on p "HOME" at bounding box center [71, 51] width 22 height 8
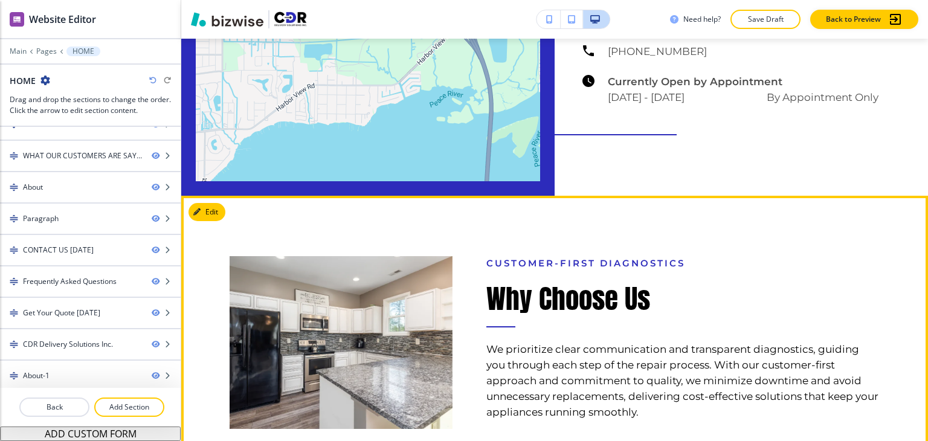
scroll to position [6239, 0]
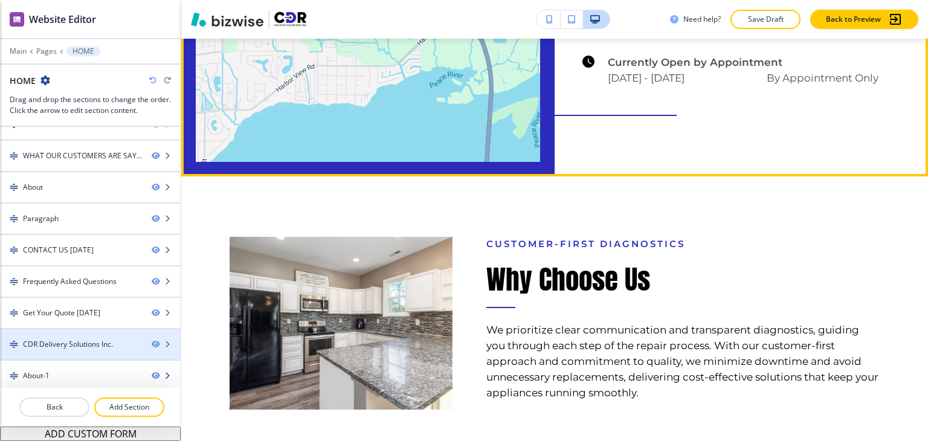
click at [73, 361] on div at bounding box center [90, 366] width 181 height 10
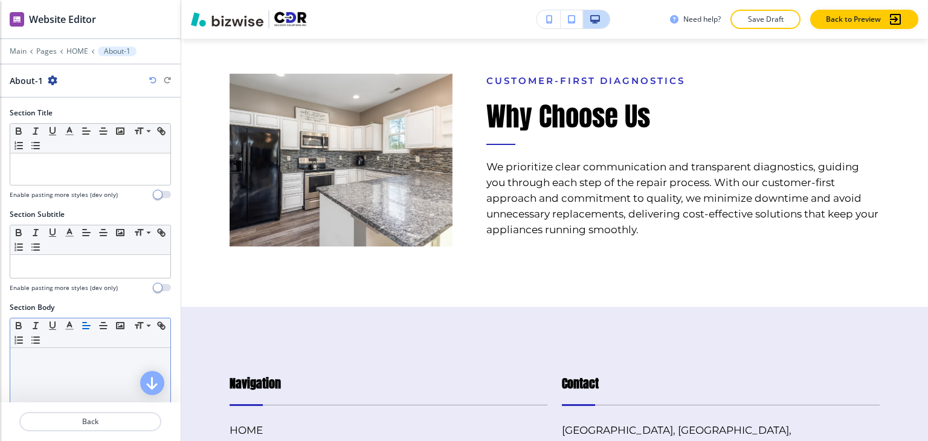
scroll to position [6407, 0]
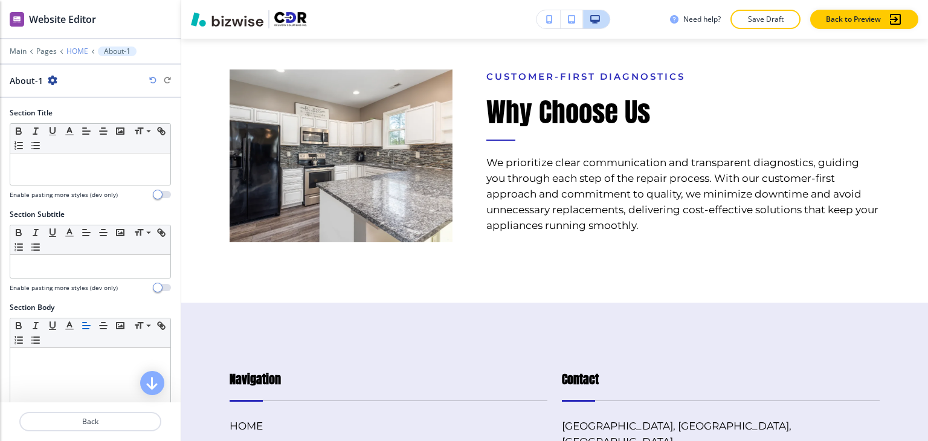
click at [78, 51] on p "HOME" at bounding box center [77, 51] width 22 height 8
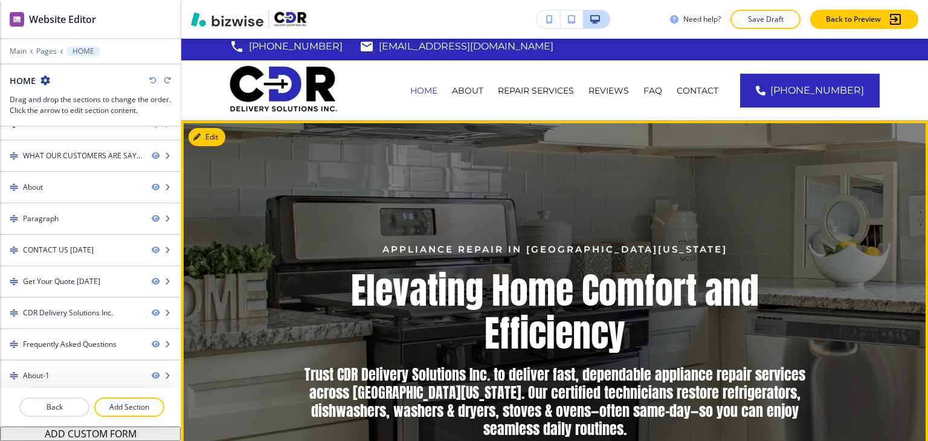
scroll to position [0, 0]
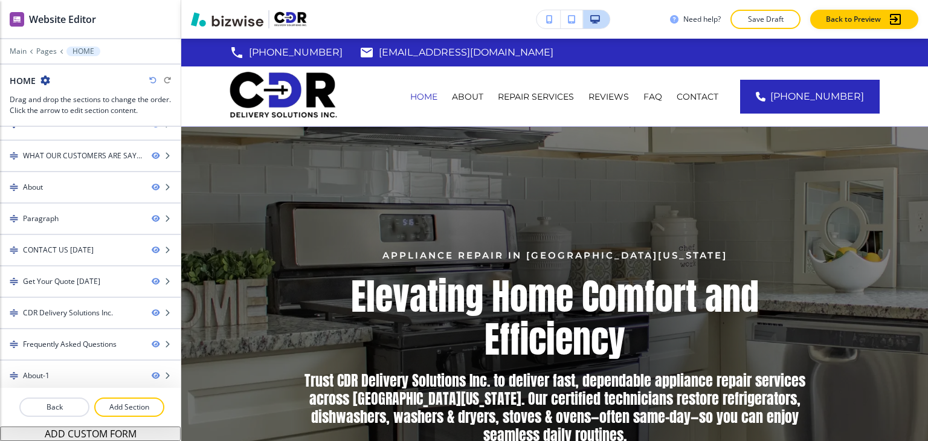
click at [771, 21] on p "Save Draft" at bounding box center [765, 19] width 39 height 11
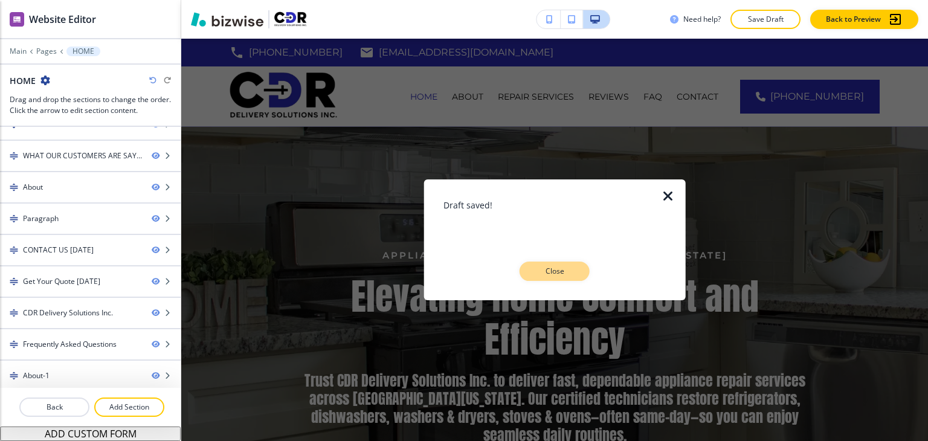
click at [569, 266] on p "Close" at bounding box center [554, 271] width 39 height 11
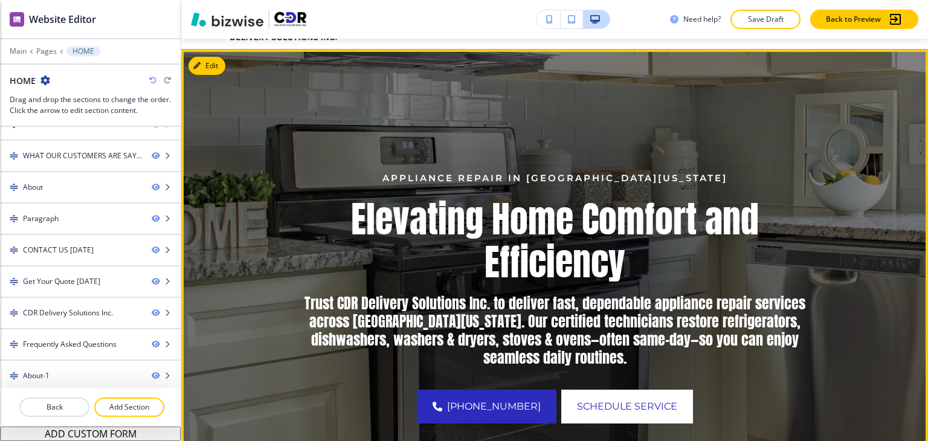
scroll to position [60, 0]
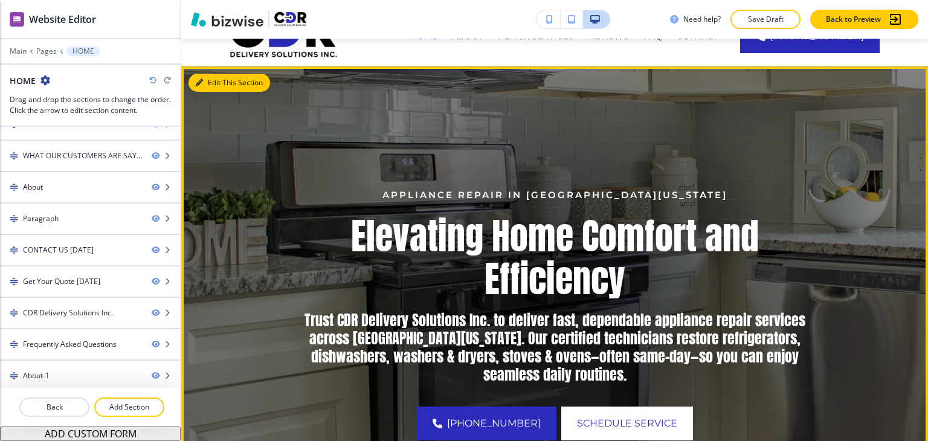
click at [208, 85] on button "Edit This Section" at bounding box center [230, 83] width 82 height 18
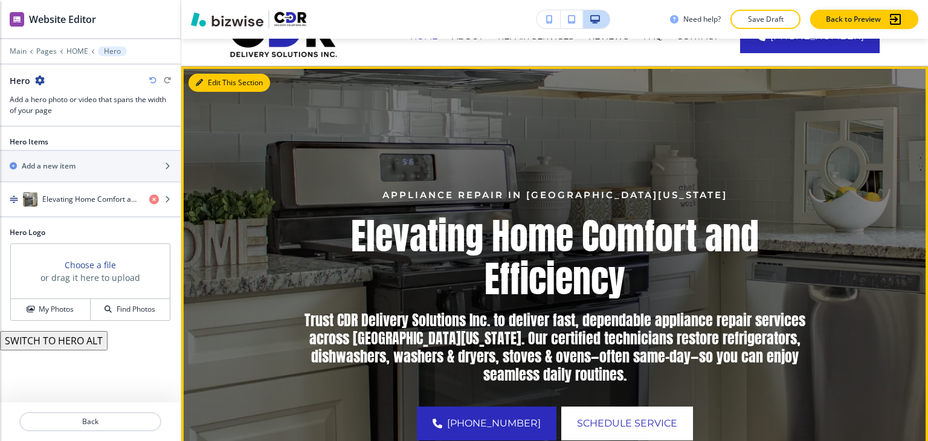
scroll to position [88, 0]
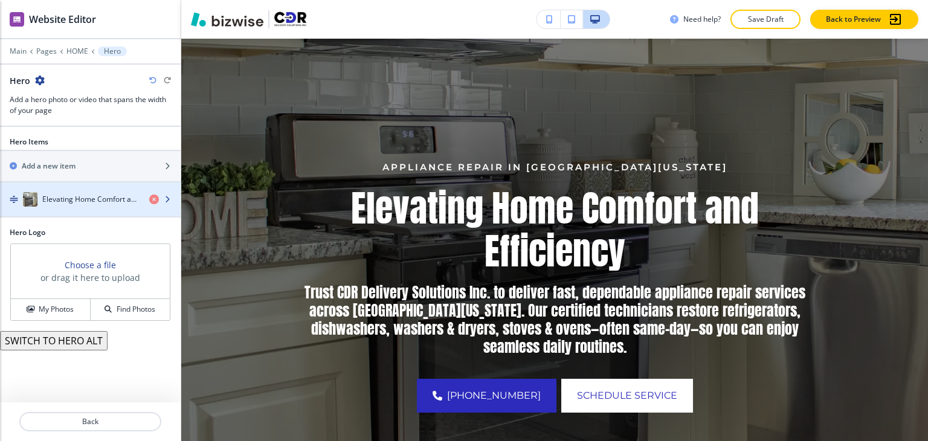
click at [90, 194] on h4 "Elevating Home Comfort and Efficiency" at bounding box center [90, 199] width 97 height 11
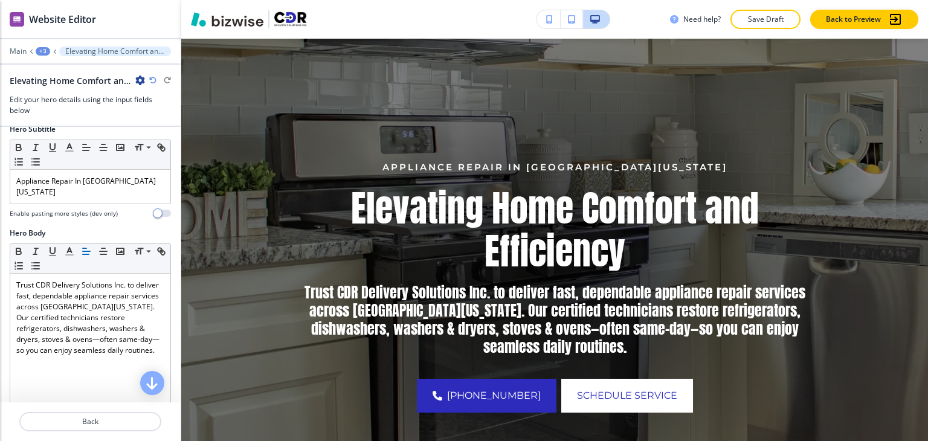
scroll to position [302, 0]
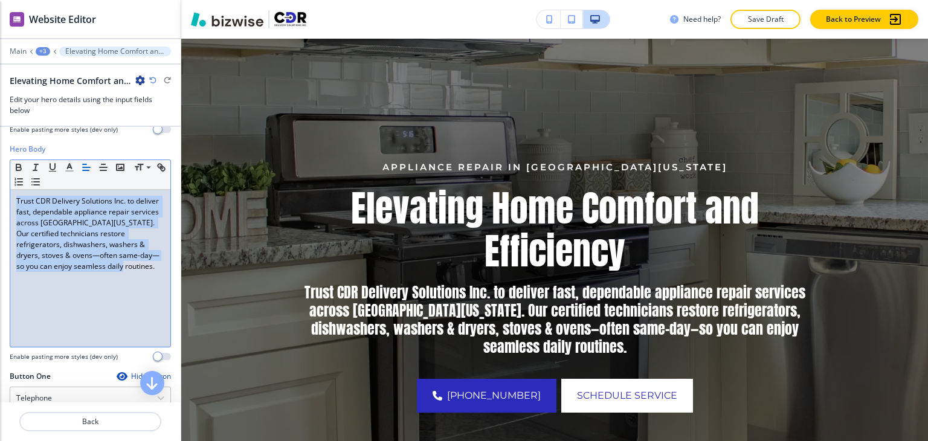
drag, startPoint x: 56, startPoint y: 269, endPoint x: 12, endPoint y: 189, distance: 90.9
click at [12, 190] on div "Trust CDR Delivery Solutions Inc. to deliver fast, dependable appliance repair …" at bounding box center [90, 268] width 160 height 157
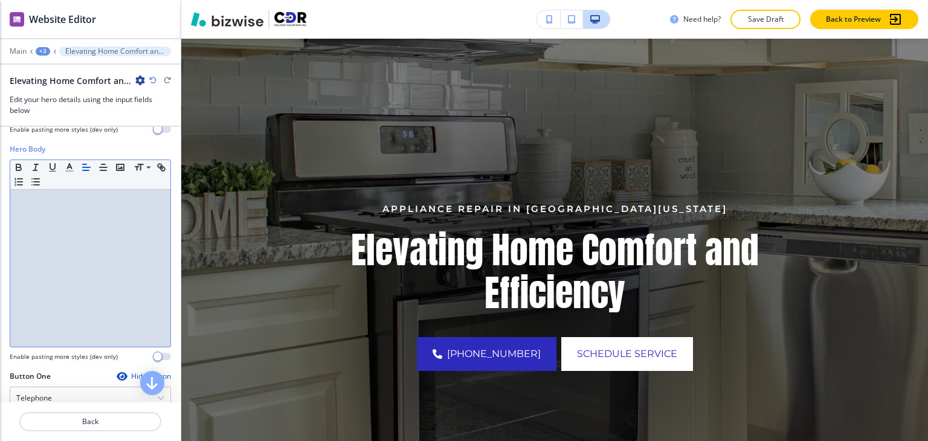
click at [137, 81] on icon "button" at bounding box center [140, 81] width 10 height 10
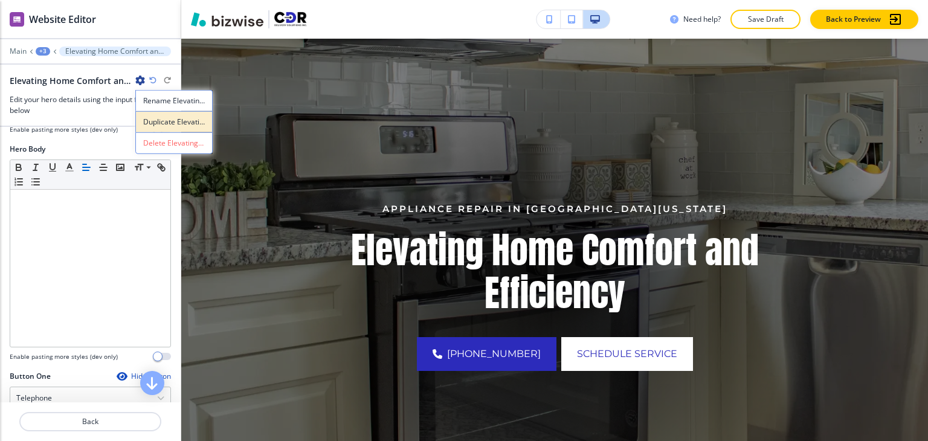
click at [154, 119] on p "Duplicate Elevating Home Comfort and Efficiency" at bounding box center [174, 122] width 62 height 11
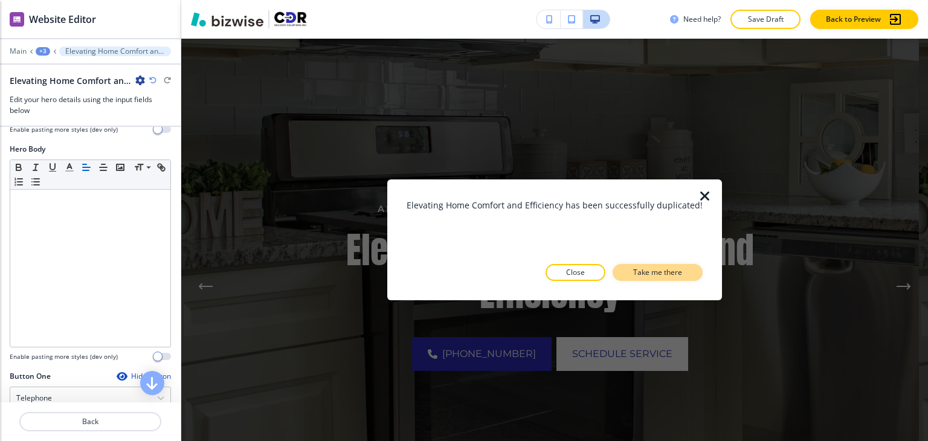
click at [678, 271] on button "Take me there" at bounding box center [658, 272] width 90 height 17
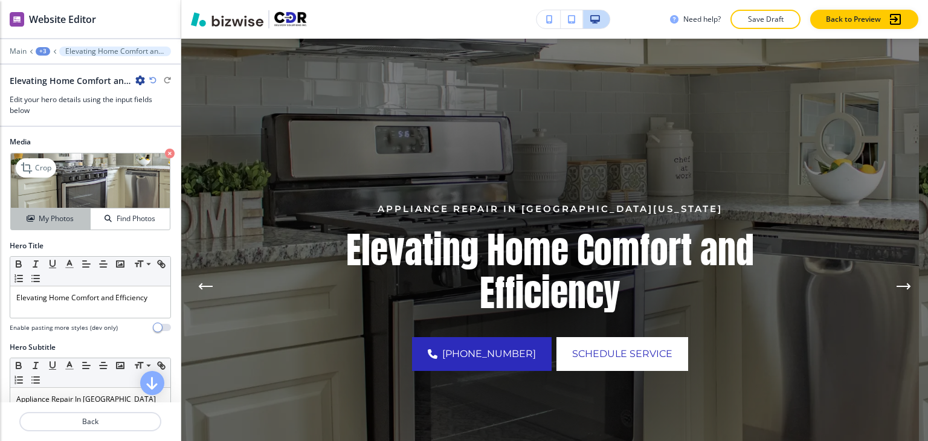
click at [66, 225] on button "My Photos" at bounding box center [51, 219] width 80 height 21
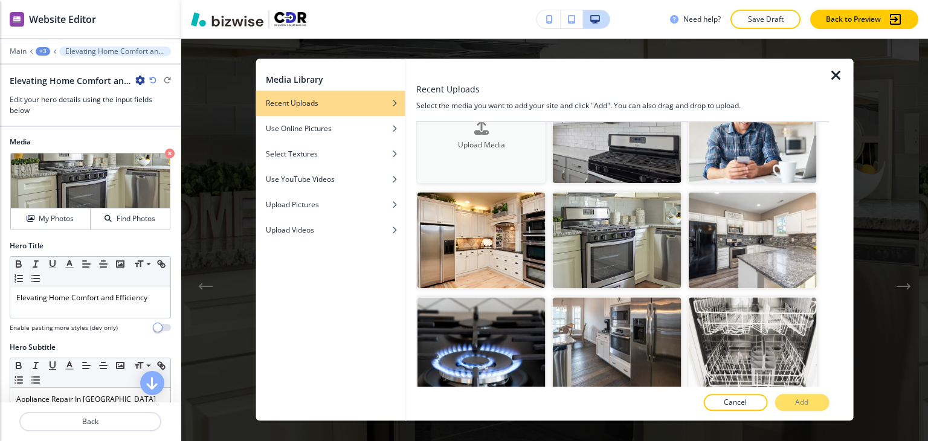
scroll to position [0, 0]
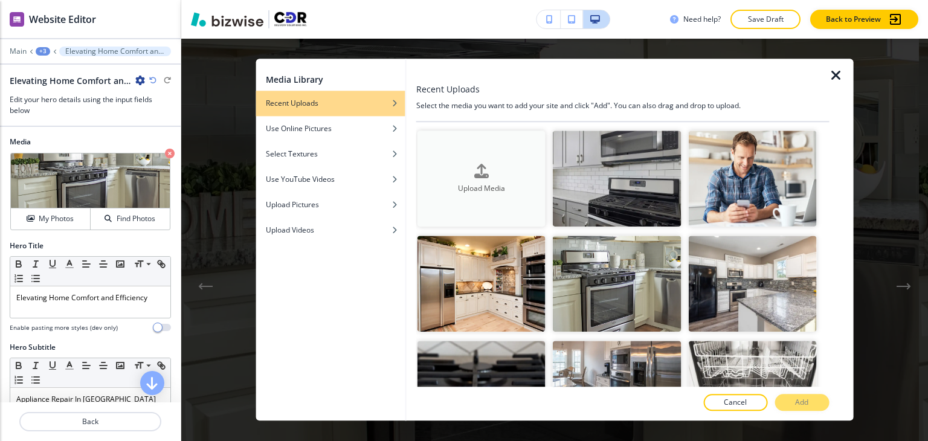
click at [480, 174] on icon "button" at bounding box center [481, 171] width 15 height 15
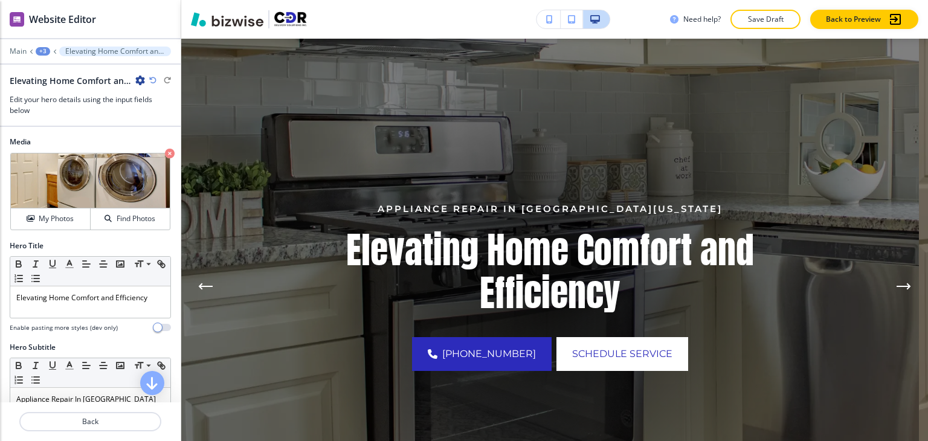
click at [138, 78] on icon "button" at bounding box center [140, 81] width 10 height 10
click at [190, 124] on p "Duplicate Elevating Home Comfort and Efficiency" at bounding box center [174, 122] width 62 height 11
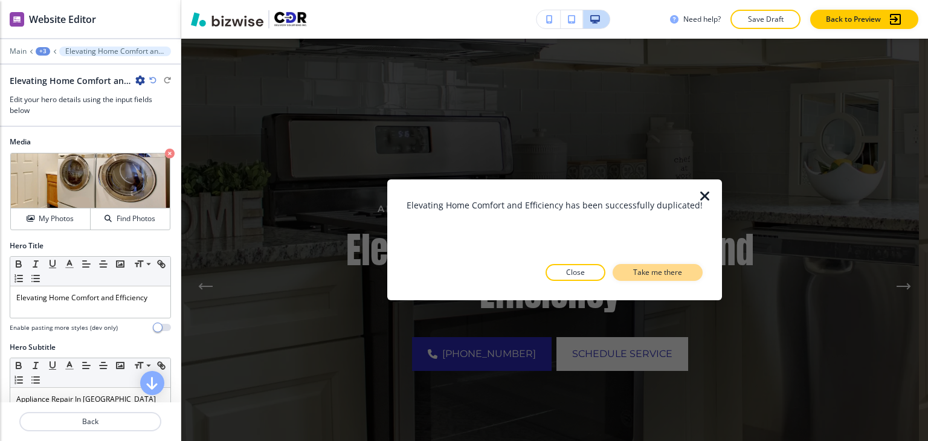
click at [645, 276] on p "Take me there" at bounding box center [657, 272] width 49 height 11
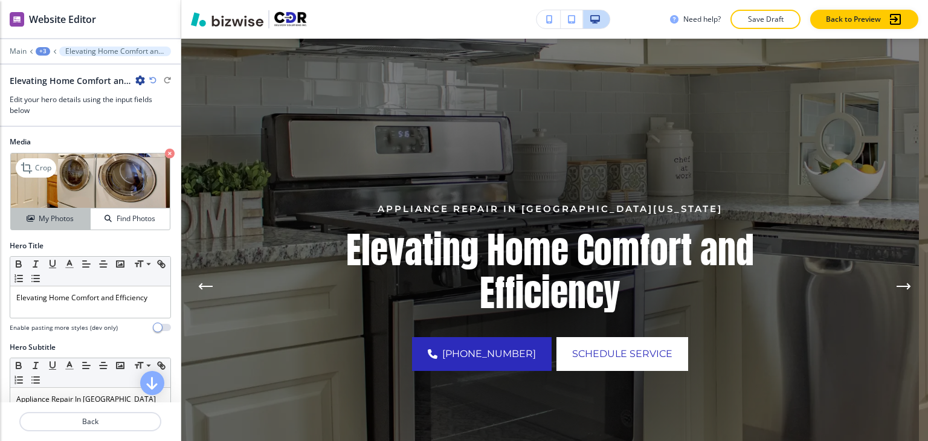
click at [48, 219] on h4 "My Photos" at bounding box center [56, 218] width 35 height 11
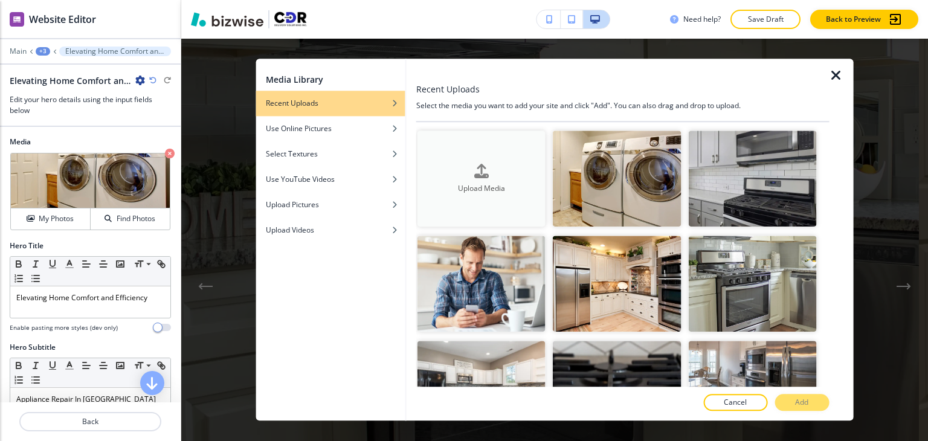
click at [502, 176] on div "Upload Media" at bounding box center [482, 179] width 128 height 31
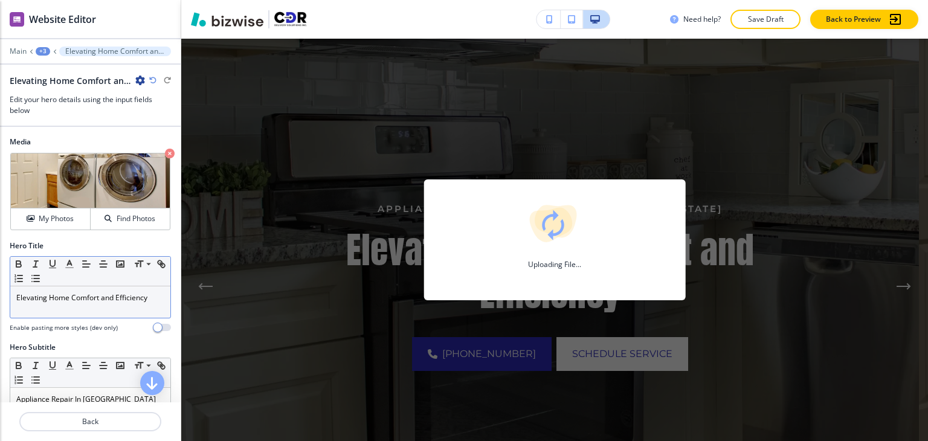
click at [82, 298] on p "Elevating Home Comfort and Efficiency" at bounding box center [90, 298] width 148 height 11
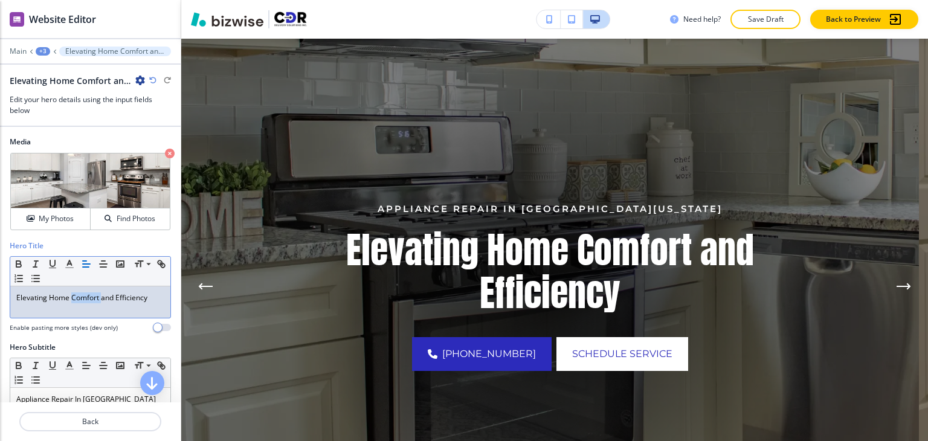
click at [82, 298] on p "Elevating Home Comfort and Efficiency" at bounding box center [90, 298] width 148 height 11
copy p "Elevating Home Comfort and Efficiency"
click at [46, 48] on div "+3" at bounding box center [43, 51] width 15 height 8
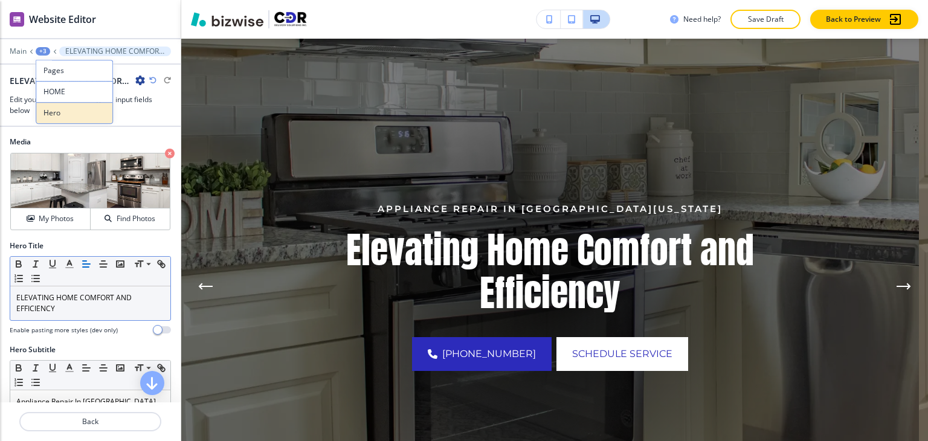
click at [68, 112] on p "Hero" at bounding box center [75, 113] width 62 height 11
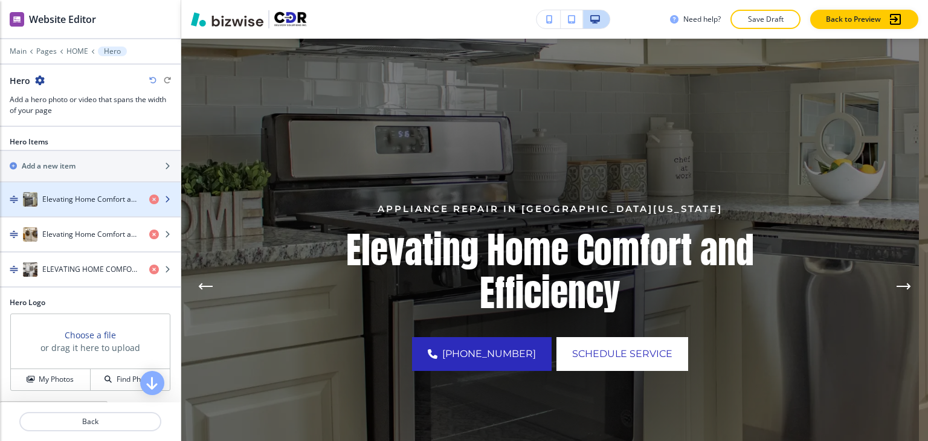
click at [75, 209] on div "button" at bounding box center [90, 212] width 181 height 10
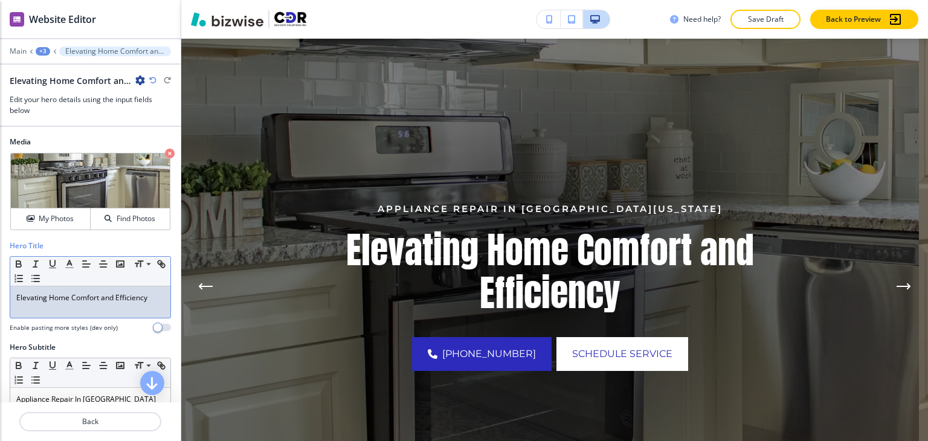
click at [73, 298] on p "Elevating Home Comfort and Efficiency" at bounding box center [90, 298] width 148 height 11
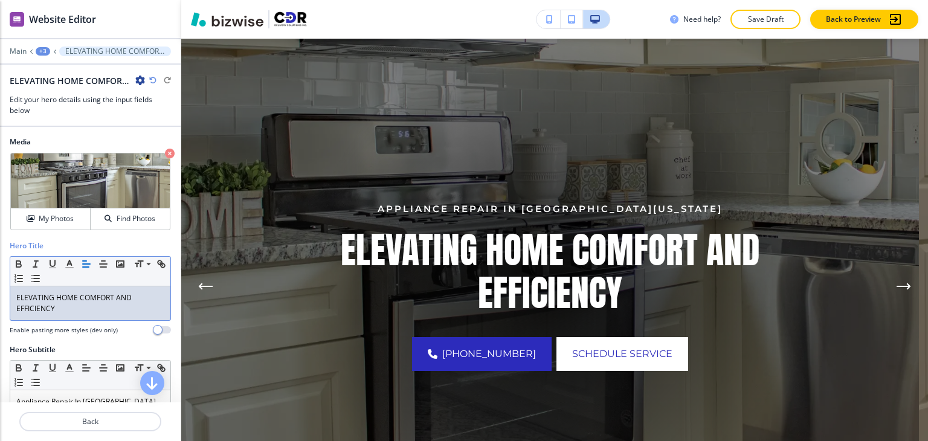
click at [44, 50] on div "+3" at bounding box center [43, 51] width 15 height 8
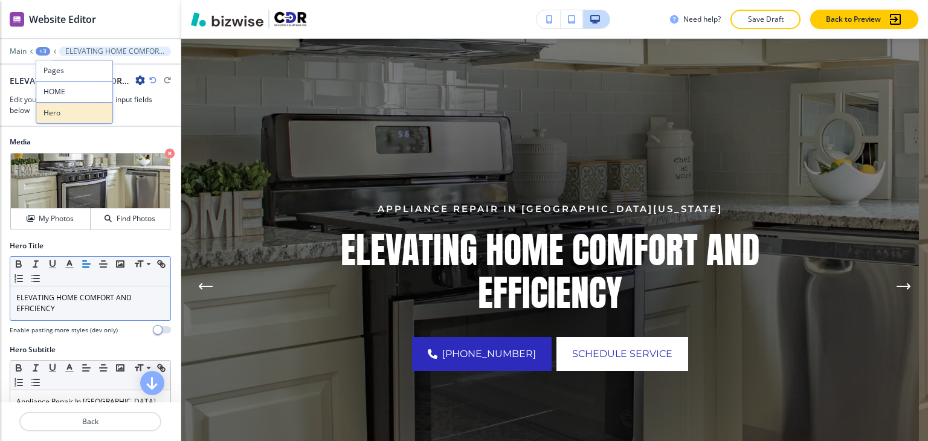
click at [65, 117] on p "Hero" at bounding box center [75, 113] width 62 height 11
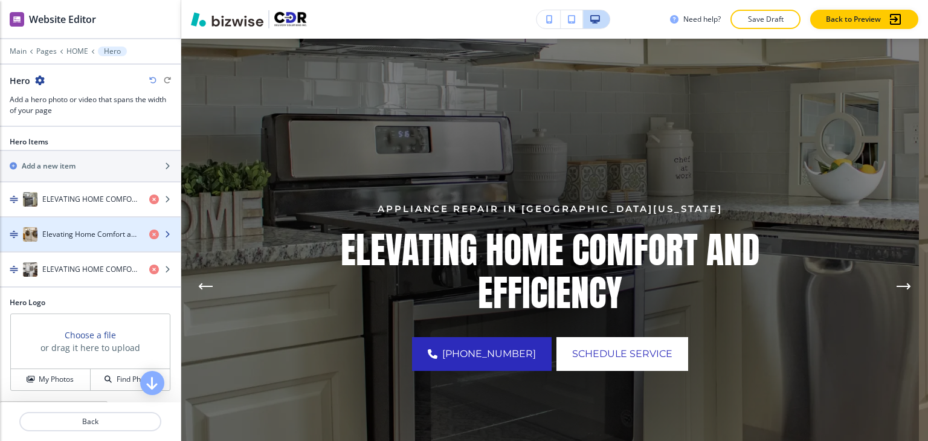
click at [77, 233] on h4 "Elevating Home Comfort and Efficiency" at bounding box center [90, 234] width 97 height 11
click at [79, 242] on div "button" at bounding box center [90, 247] width 181 height 10
click at [80, 242] on div "button" at bounding box center [90, 247] width 181 height 10
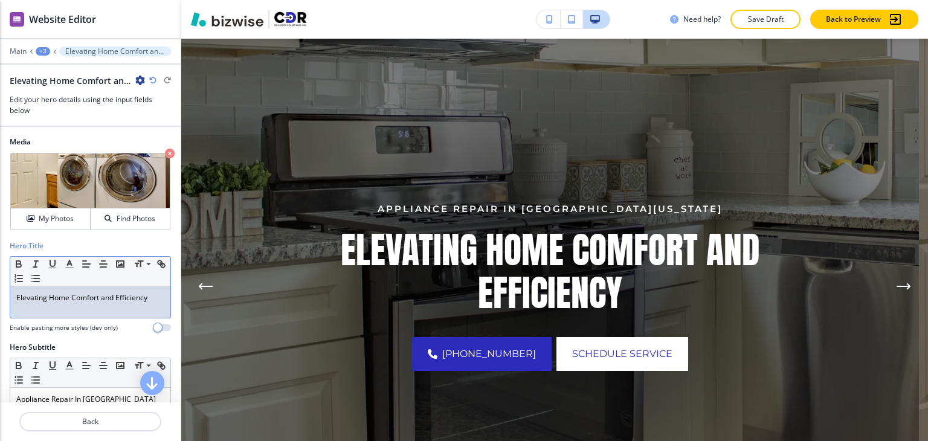
click at [80, 305] on div "Elevating Home Comfort and Efficiency" at bounding box center [90, 301] width 160 height 31
paste div
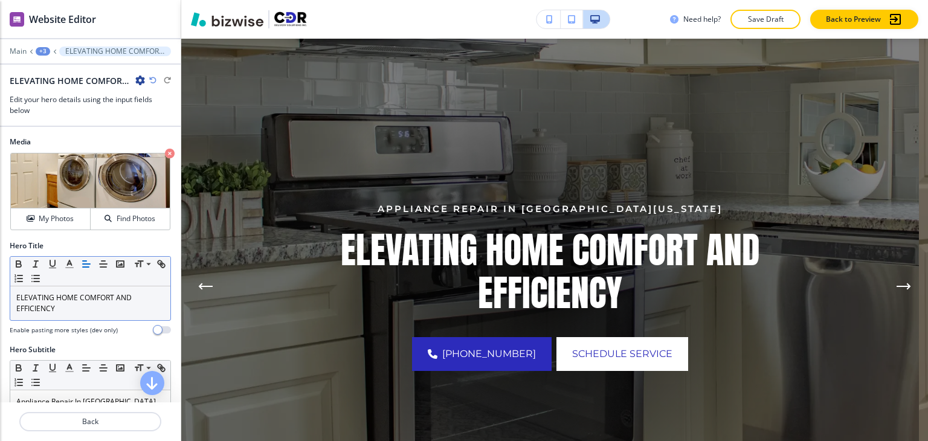
click at [44, 51] on div "+3" at bounding box center [43, 51] width 15 height 8
click at [56, 110] on p "Hero" at bounding box center [75, 113] width 62 height 11
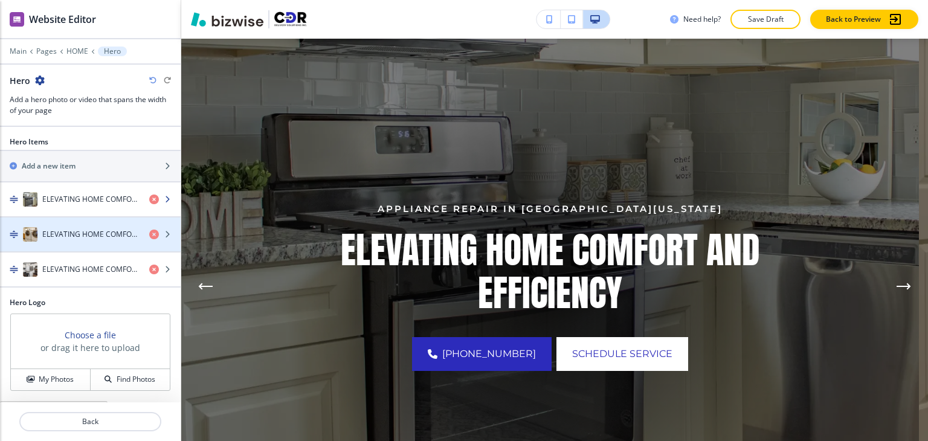
scroll to position [16, 0]
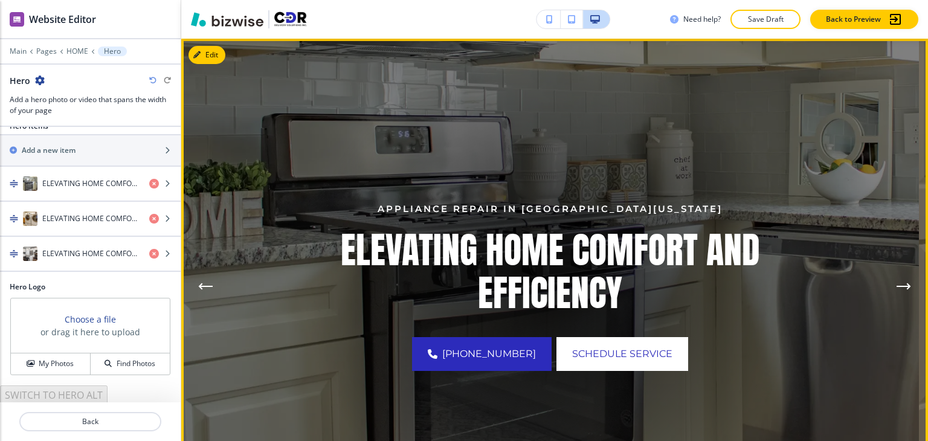
click at [892, 283] on button "Next Hero Image" at bounding box center [904, 286] width 24 height 24
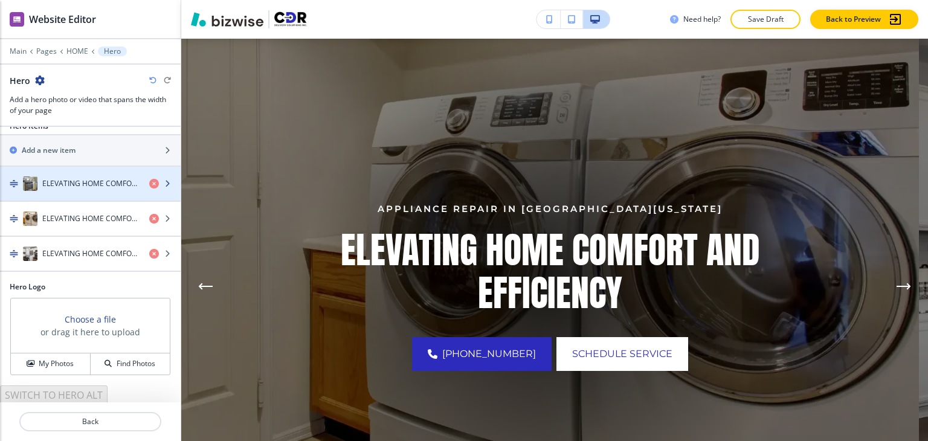
click at [85, 194] on div "button" at bounding box center [90, 196] width 181 height 10
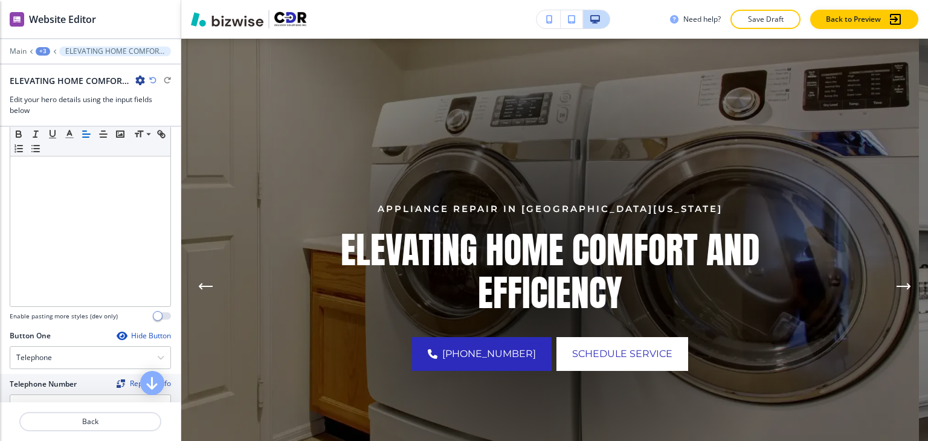
scroll to position [343, 0]
click at [41, 51] on div "+3" at bounding box center [43, 51] width 15 height 8
click at [57, 78] on button "Pages" at bounding box center [74, 70] width 77 height 21
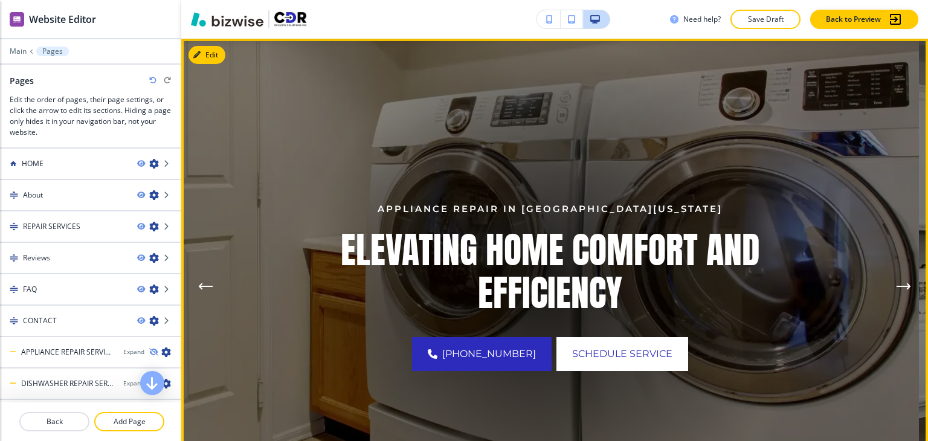
click at [897, 285] on icon "Next Hero Image" at bounding box center [904, 286] width 15 height 7
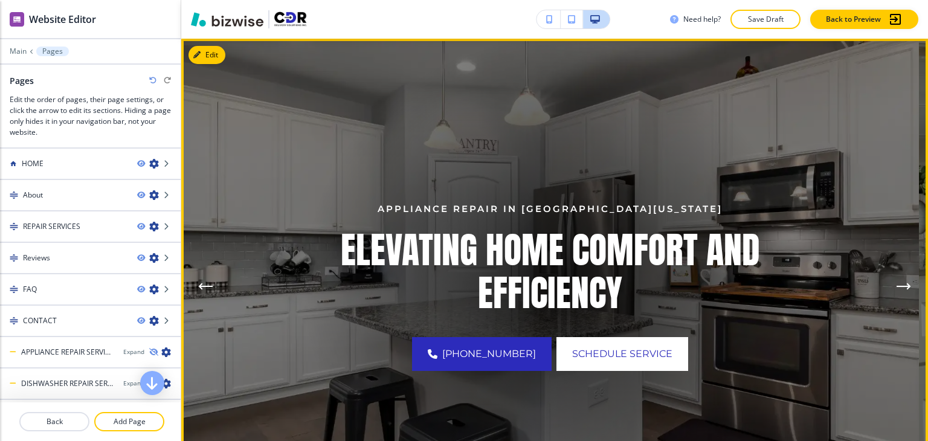
click at [897, 285] on icon "Next Hero Image" at bounding box center [904, 286] width 15 height 7
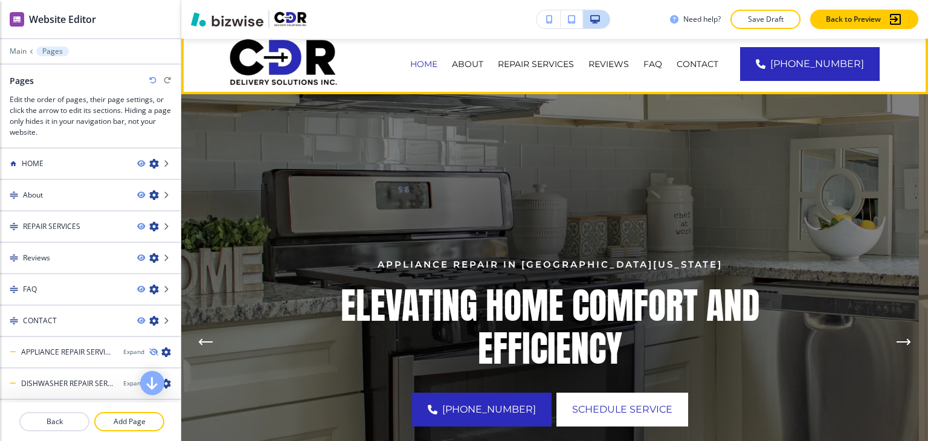
scroll to position [28, 0]
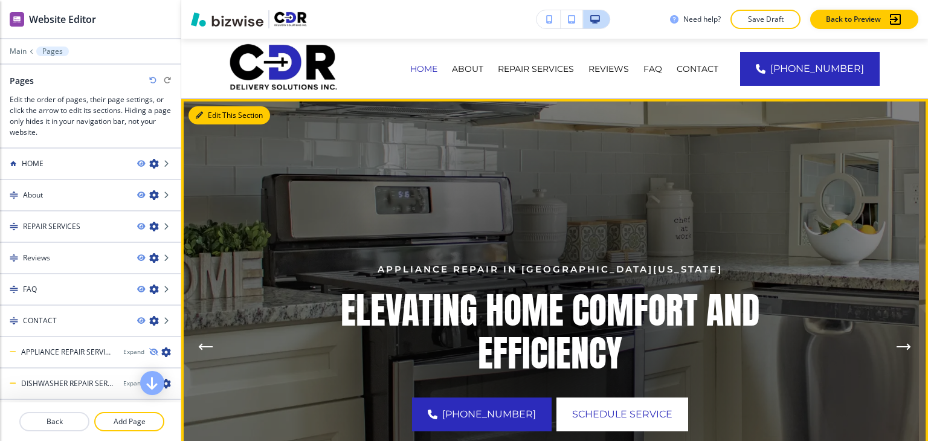
click at [218, 117] on div "Edit This Section Appliance Repair In Southwest Florida ELEVATING HOME COMFORT …" at bounding box center [554, 347] width 747 height 496
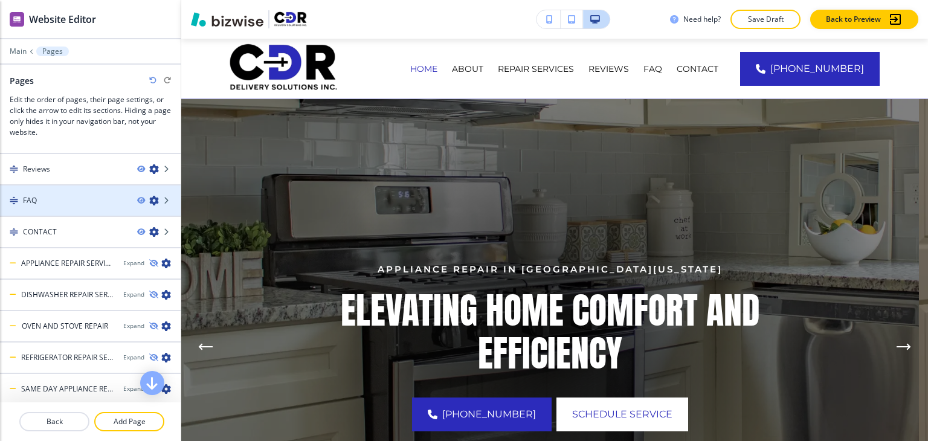
scroll to position [60, 0]
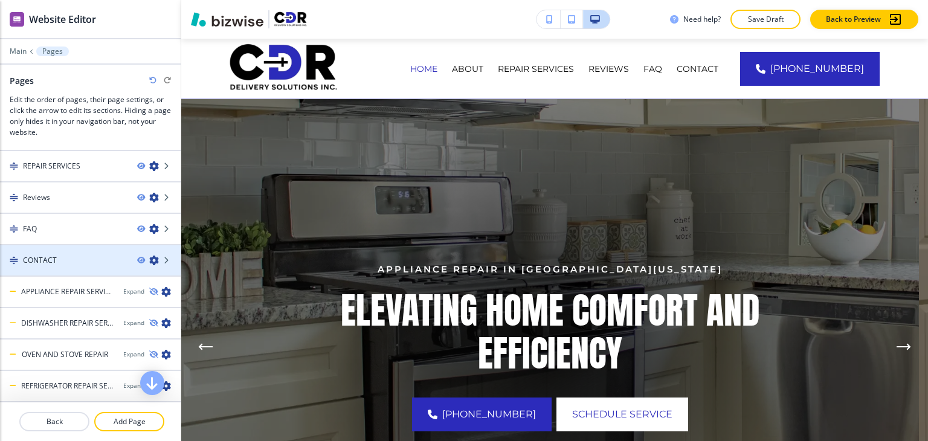
click at [85, 255] on div "CONTACT" at bounding box center [64, 260] width 128 height 11
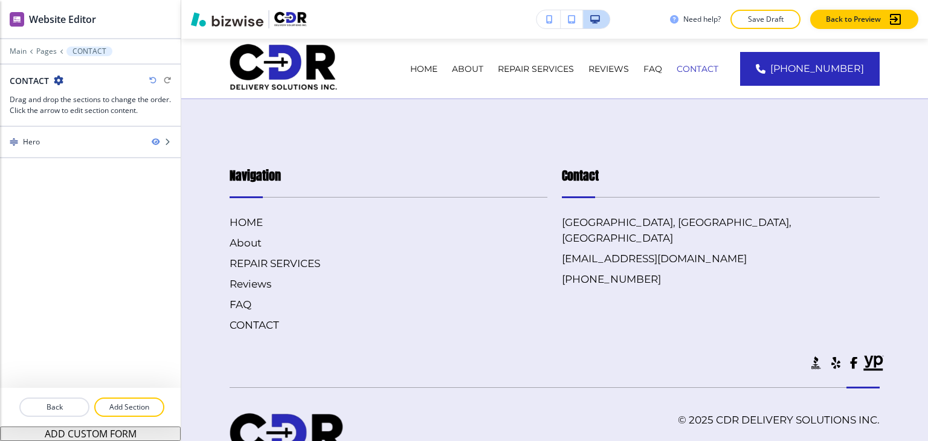
scroll to position [0, 0]
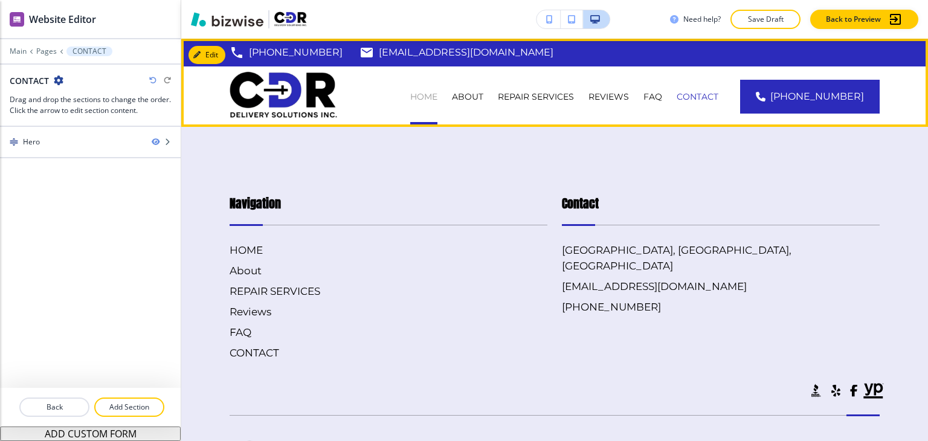
click at [438, 93] on p "HOME" at bounding box center [423, 97] width 27 height 12
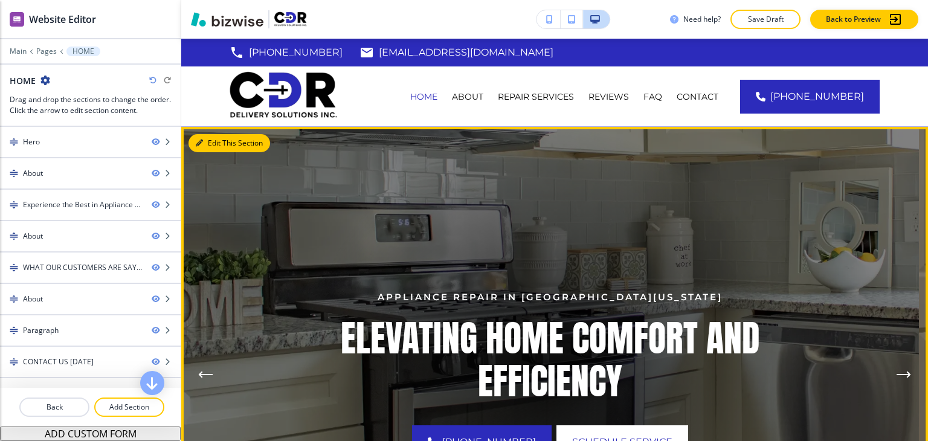
click at [219, 144] on button "Edit This Section" at bounding box center [230, 143] width 82 height 18
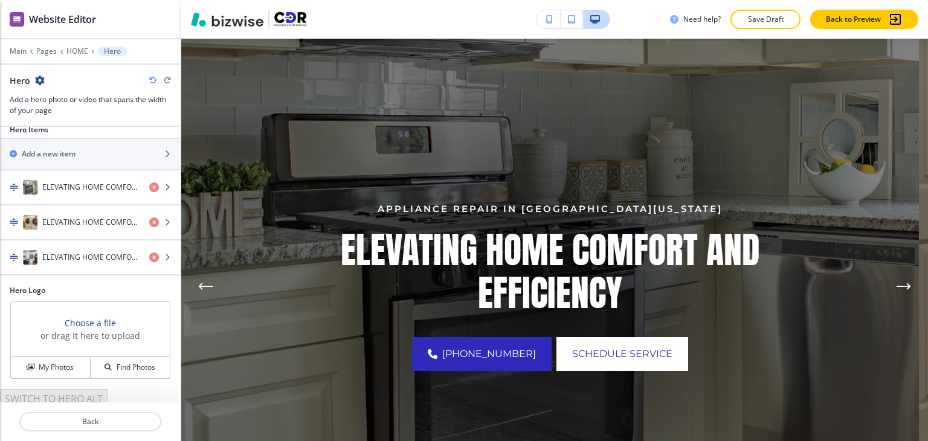
scroll to position [16, 0]
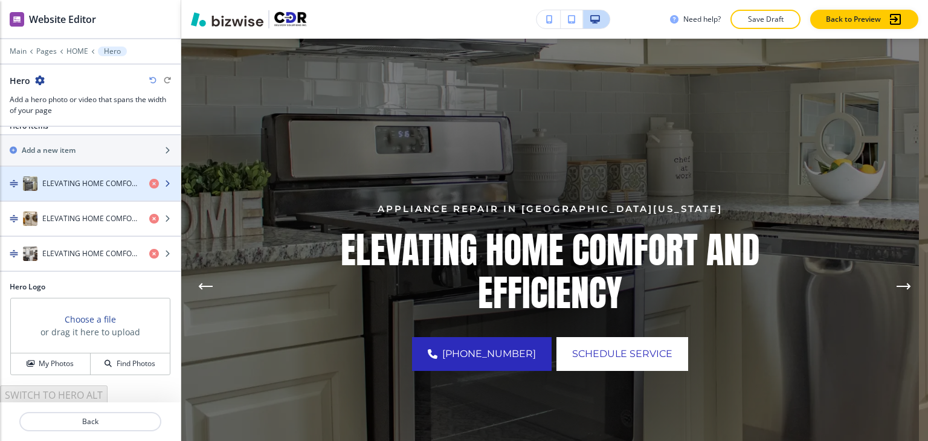
click at [92, 194] on div "button" at bounding box center [90, 196] width 181 height 10
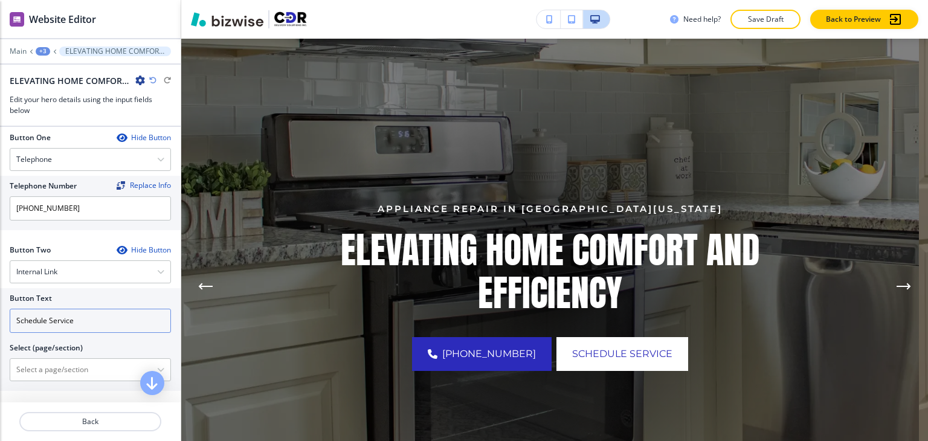
scroll to position [544, 0]
click at [157, 366] on icon "button" at bounding box center [160, 369] width 7 height 7
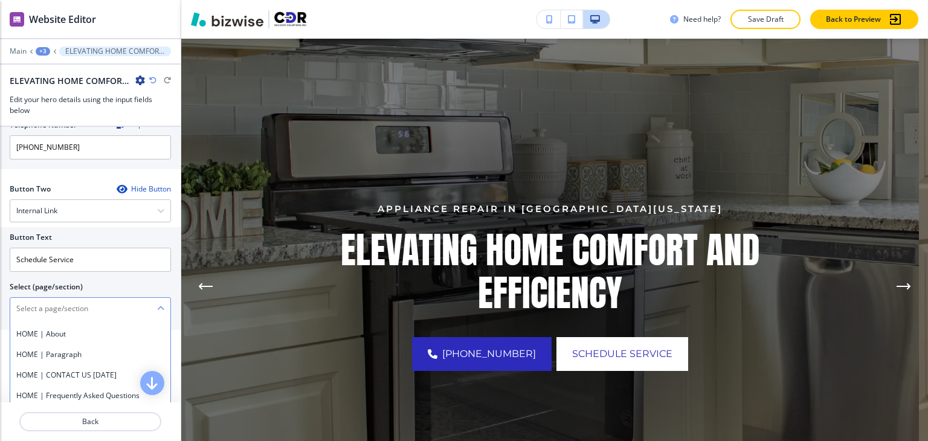
scroll to position [121, 0]
click at [110, 390] on h4 "HOME | CONTACT US [DATE]" at bounding box center [90, 395] width 148 height 11
type \(page\/section\) "HOME | CONTACT US [DATE]"
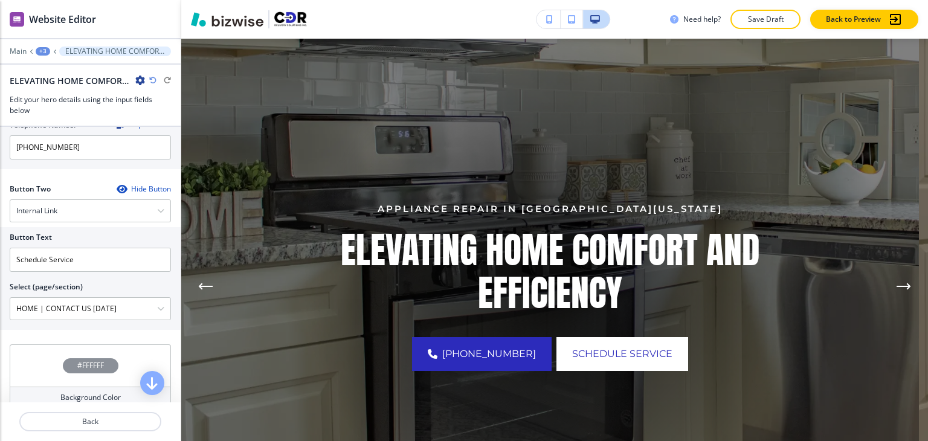
click at [46, 51] on div "+3" at bounding box center [43, 51] width 15 height 8
click at [82, 108] on p "Hero" at bounding box center [75, 113] width 62 height 11
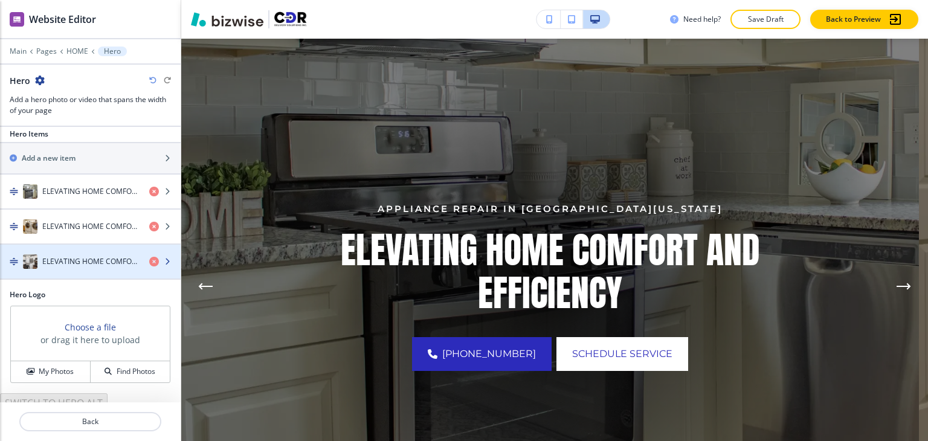
scroll to position [16, 0]
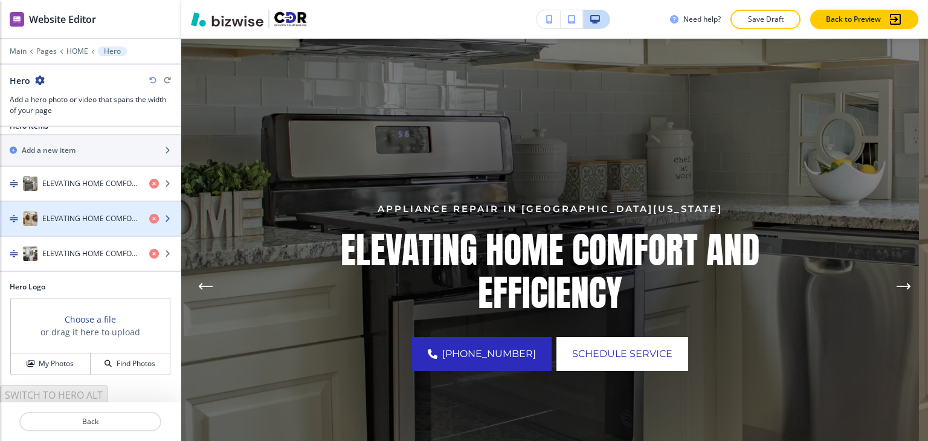
click at [106, 226] on div "button" at bounding box center [90, 231] width 181 height 10
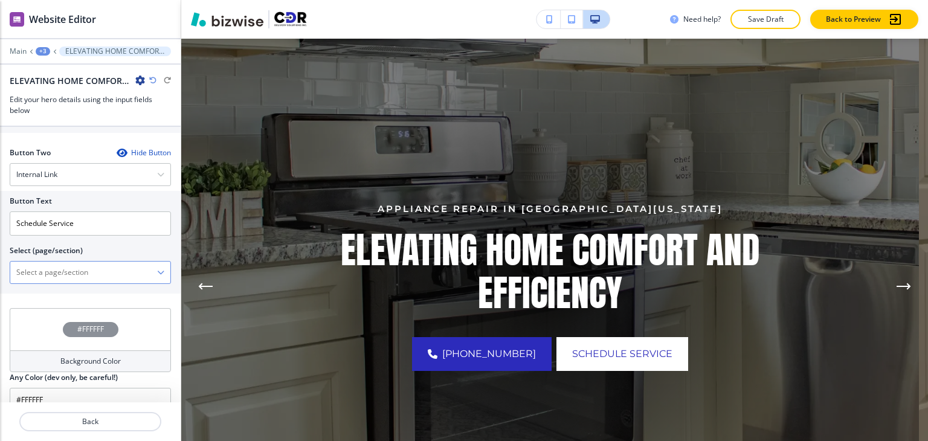
scroll to position [645, 0]
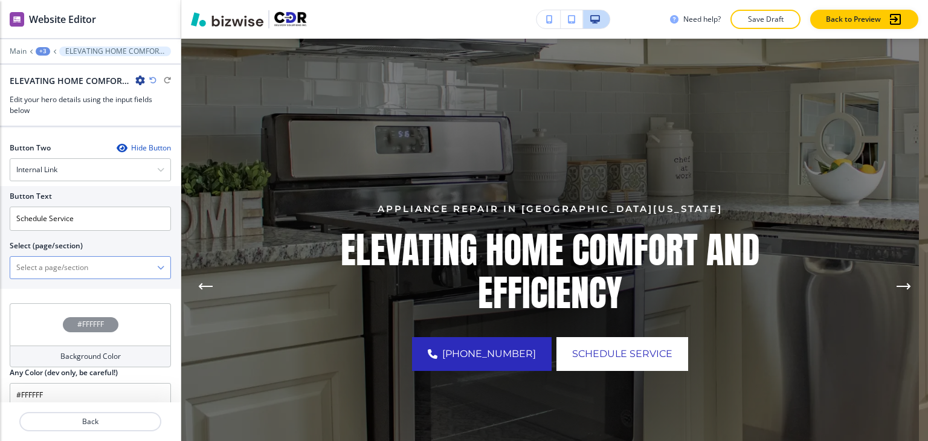
click at [157, 264] on icon "button" at bounding box center [160, 267] width 7 height 7
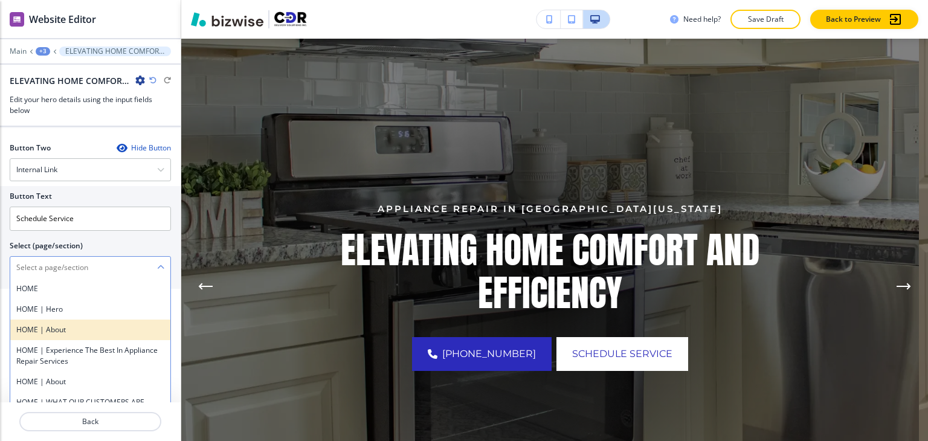
scroll to position [60, 0]
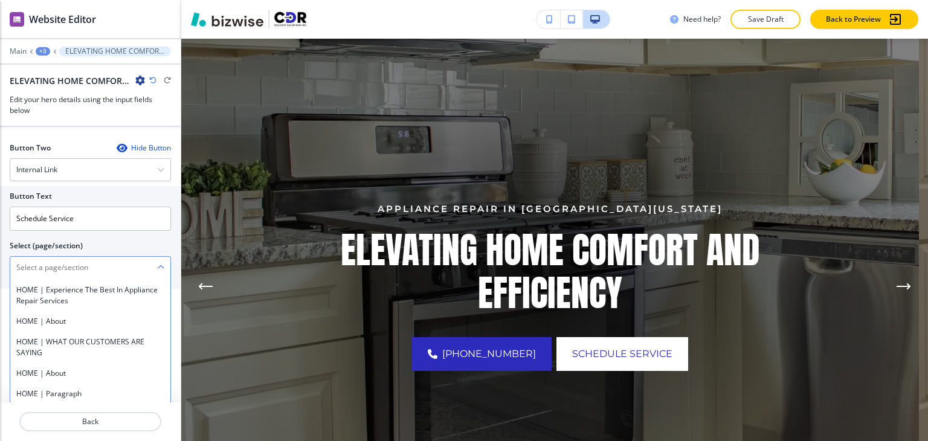
click at [92, 404] on div "HOME | CONTACT US [DATE]" at bounding box center [90, 414] width 160 height 21
type \(page\/section\) "HOME | CONTACT US [DATE]"
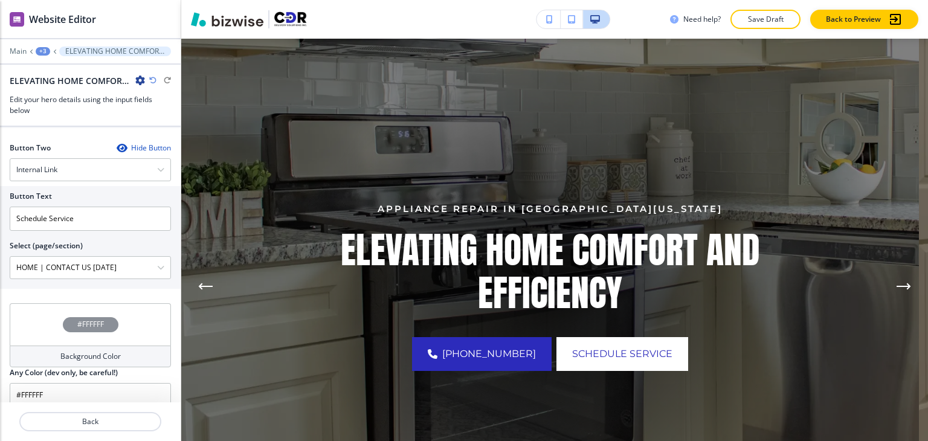
click at [45, 53] on div "+3" at bounding box center [43, 51] width 15 height 8
click at [66, 108] on p "Hero" at bounding box center [75, 113] width 62 height 11
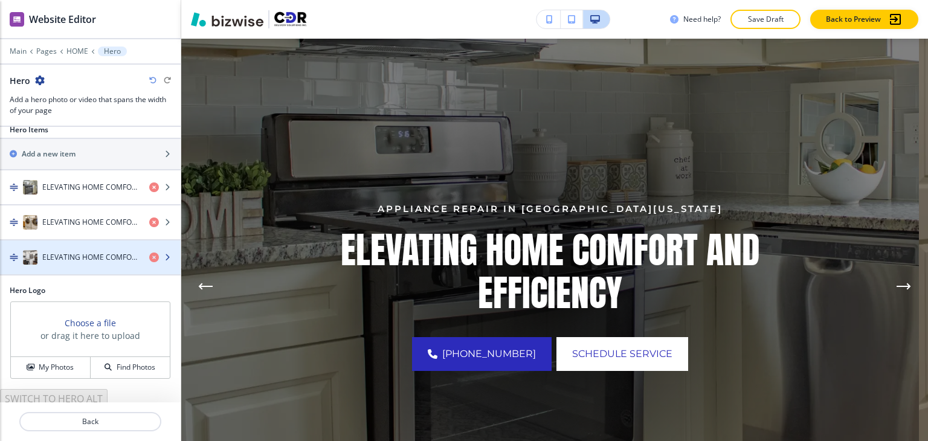
scroll to position [16, 0]
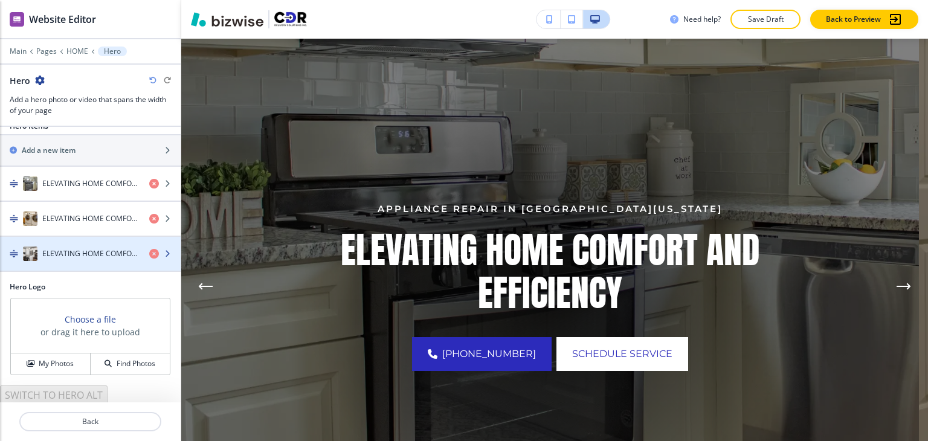
click at [85, 254] on h4 "ELEVATING HOME COMFORT AND EFFICIENCY" at bounding box center [90, 253] width 97 height 11
click at [85, 255] on h4 "ELEVATING HOME COMFORT AND EFFICIENCY" at bounding box center [90, 253] width 97 height 11
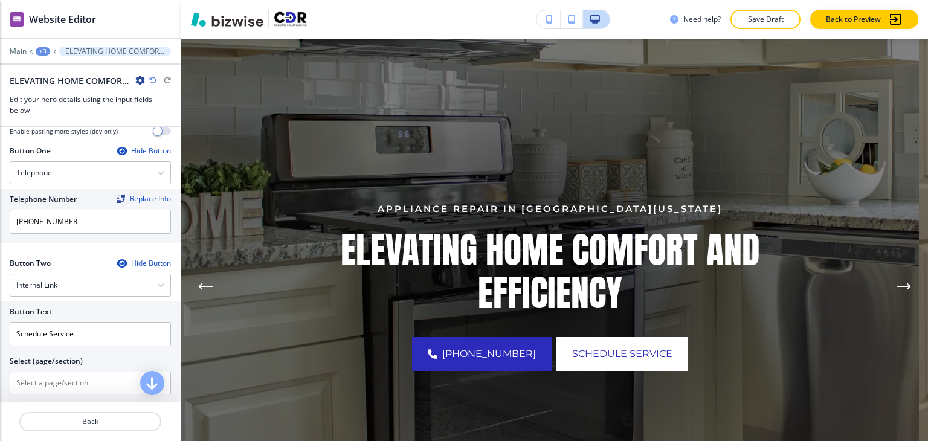
scroll to position [544, 0]
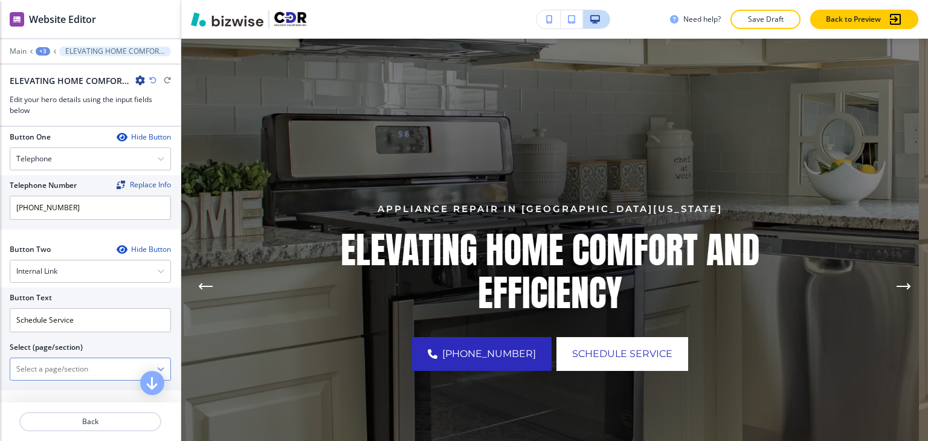
click at [157, 366] on icon "button" at bounding box center [160, 369] width 7 height 7
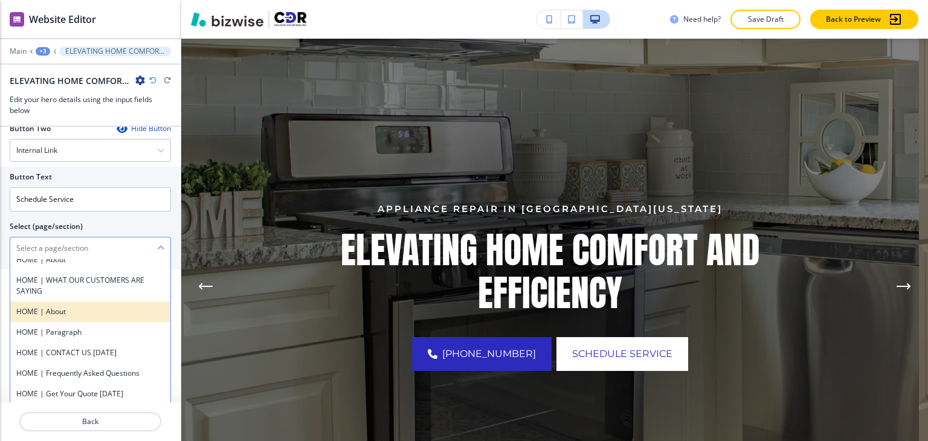
scroll to position [121, 0]
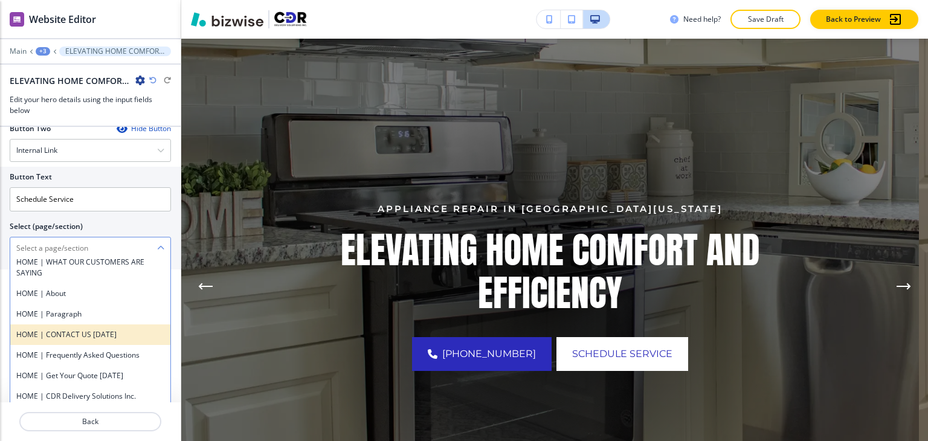
click at [92, 329] on h4 "HOME | CONTACT US [DATE]" at bounding box center [90, 334] width 148 height 11
type \(page\/section\) "HOME | CONTACT US [DATE]"
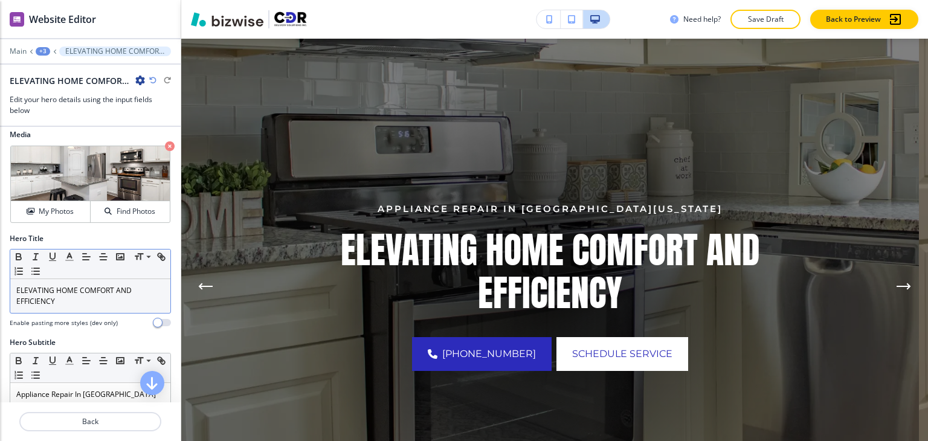
scroll to position [0, 0]
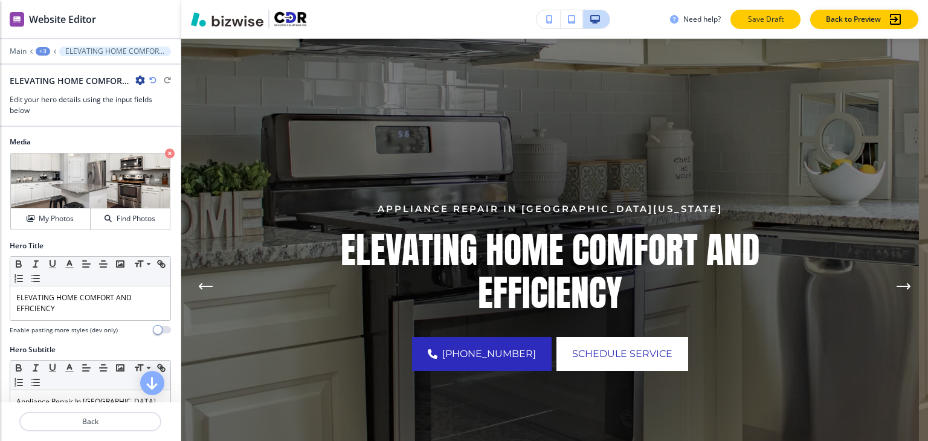
click at [763, 20] on p "Save Draft" at bounding box center [765, 19] width 39 height 11
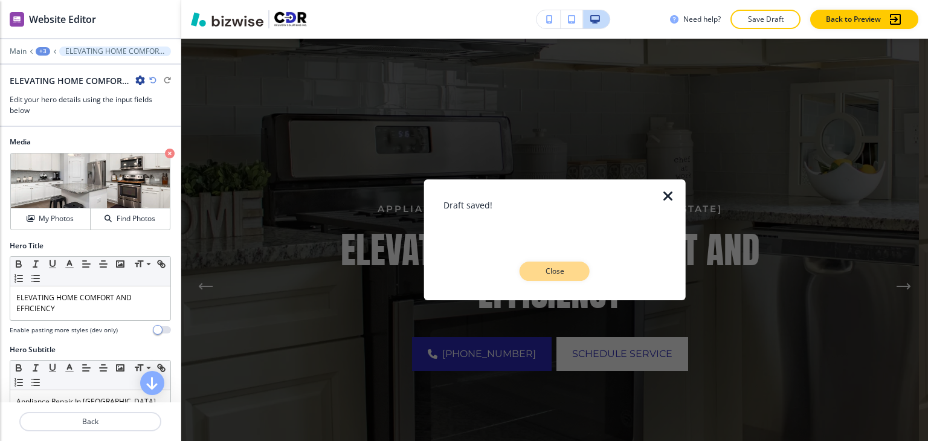
click at [576, 271] on button "Close" at bounding box center [555, 271] width 70 height 19
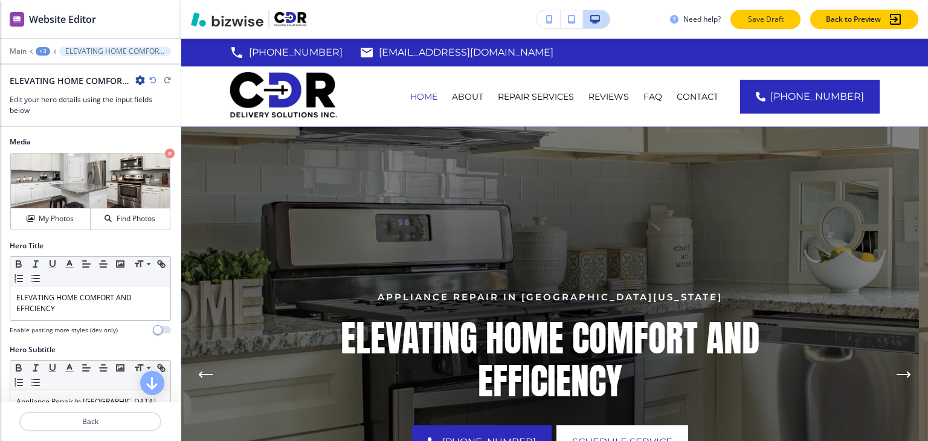
click at [774, 15] on p "Save Draft" at bounding box center [765, 19] width 39 height 11
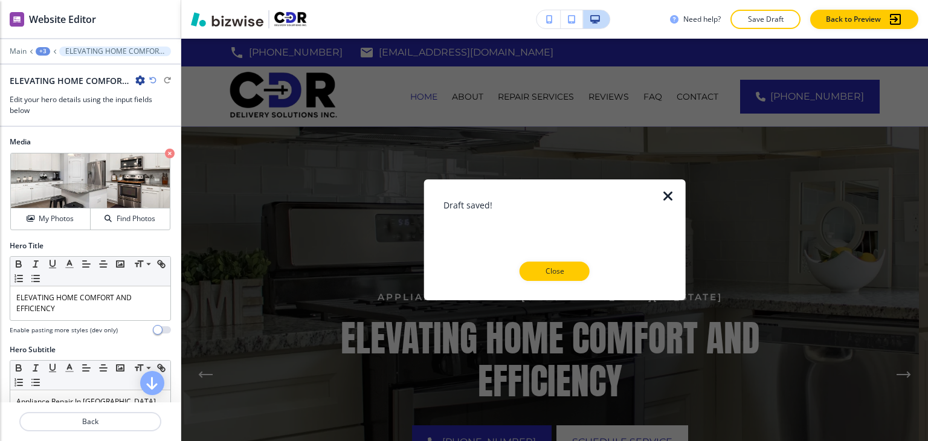
click at [561, 268] on p "Close" at bounding box center [554, 271] width 39 height 11
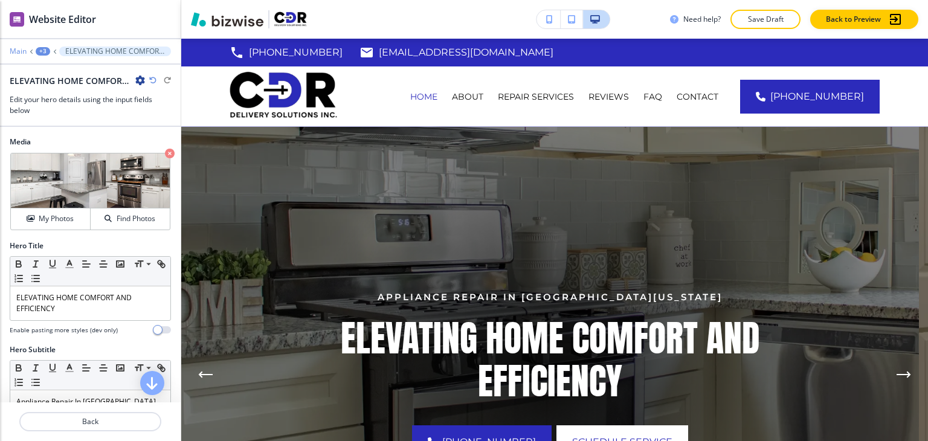
click at [17, 54] on p "Main" at bounding box center [18, 51] width 17 height 8
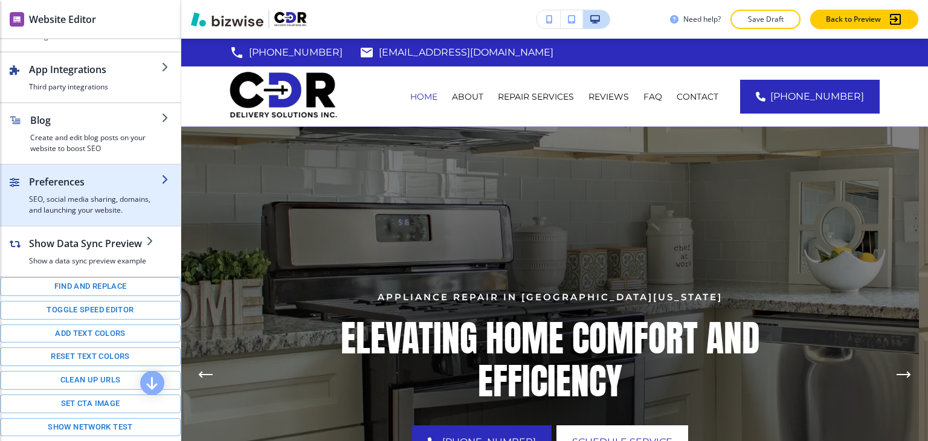
scroll to position [181, 0]
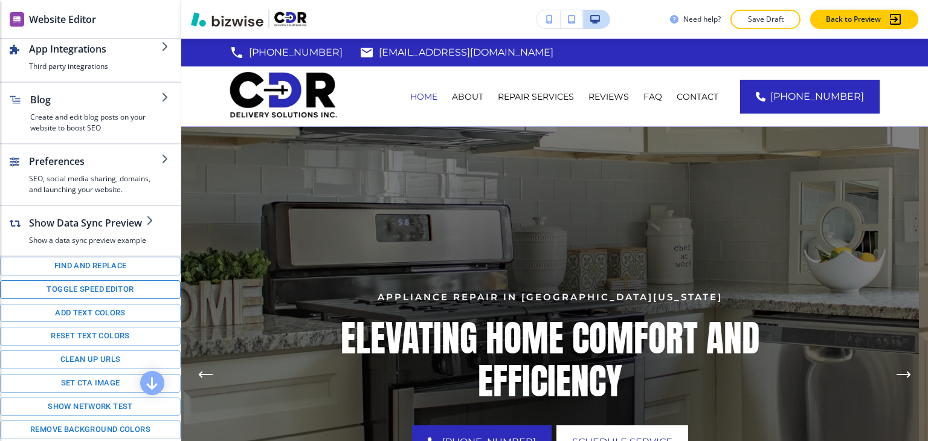
click at [73, 287] on button "Toggle speed editor" at bounding box center [90, 289] width 181 height 19
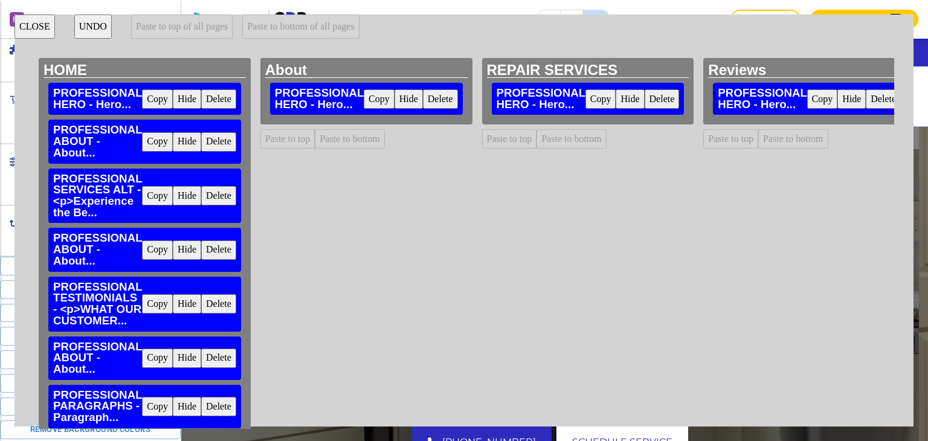
click at [153, 141] on button "Copy" at bounding box center [157, 141] width 31 height 19
click at [333, 141] on button "Paste to bottom" at bounding box center [350, 138] width 70 height 19
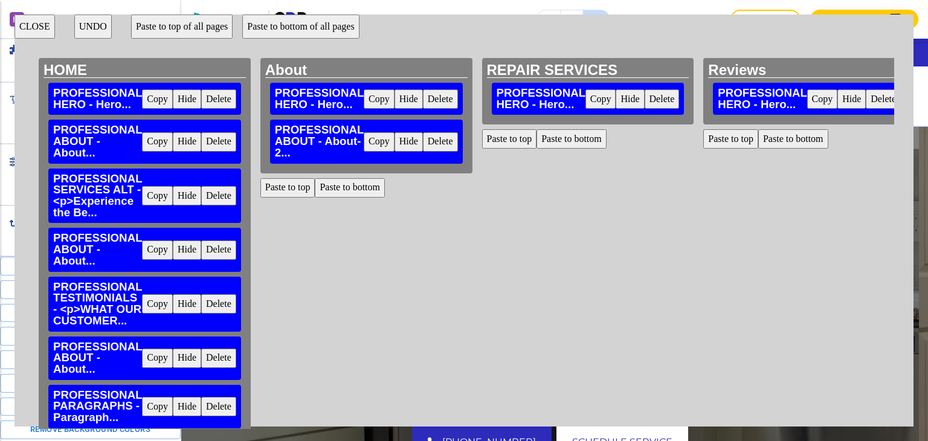
click at [153, 198] on button "Copy" at bounding box center [157, 195] width 31 height 19
click at [361, 194] on button "Paste to bottom" at bounding box center [350, 187] width 70 height 19
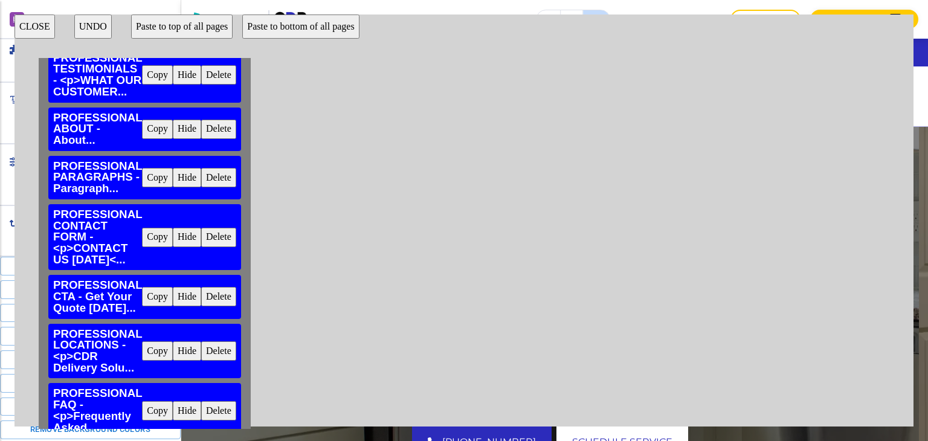
scroll to position [209, 0]
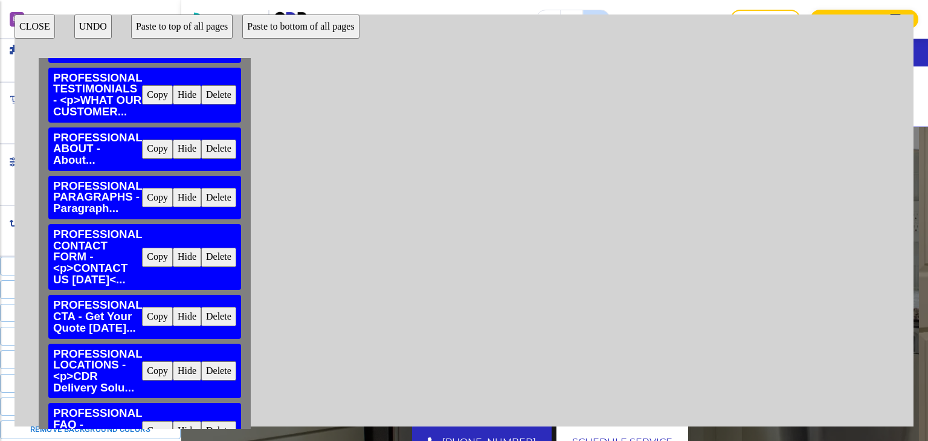
click at [159, 257] on button "Copy" at bounding box center [157, 257] width 31 height 19
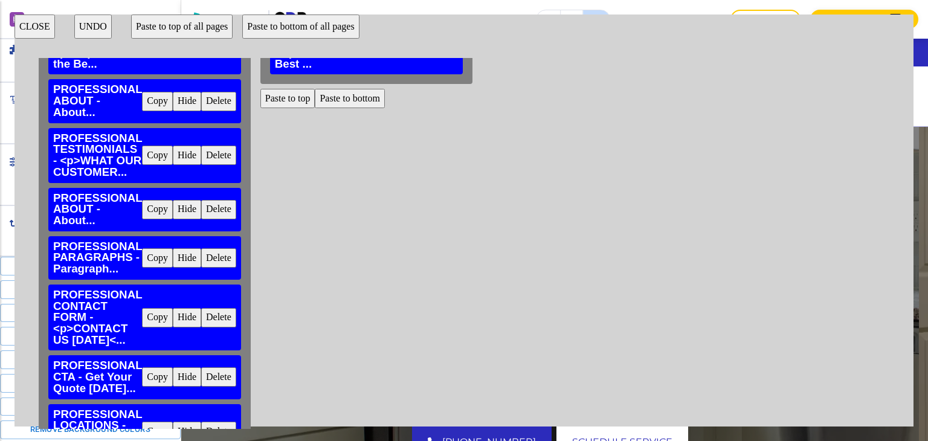
click at [348, 108] on button "Paste to bottom" at bounding box center [350, 98] width 70 height 19
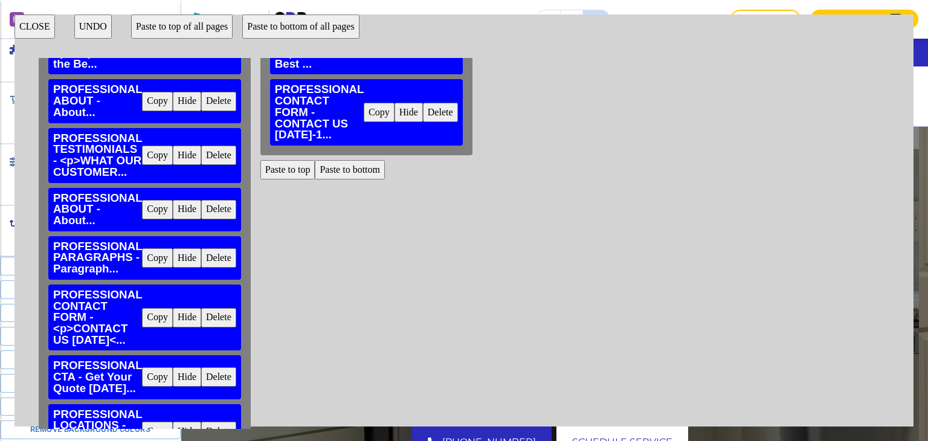
scroll to position [270, 0]
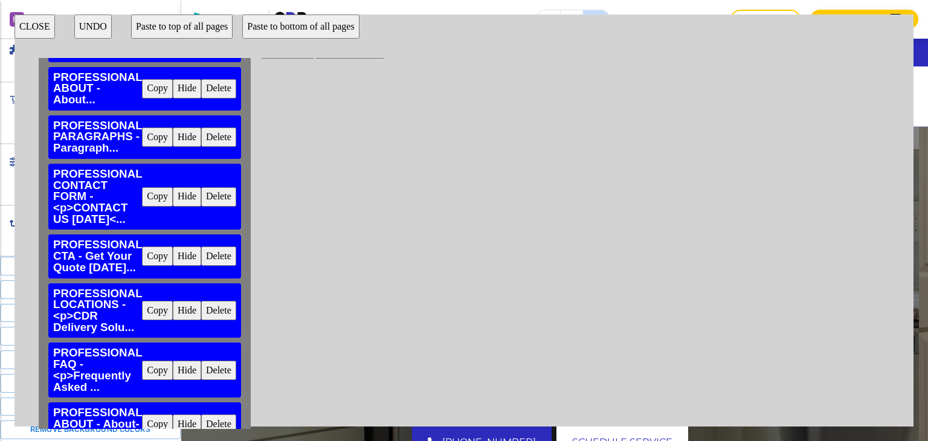
click at [160, 256] on button "Copy" at bounding box center [157, 256] width 31 height 19
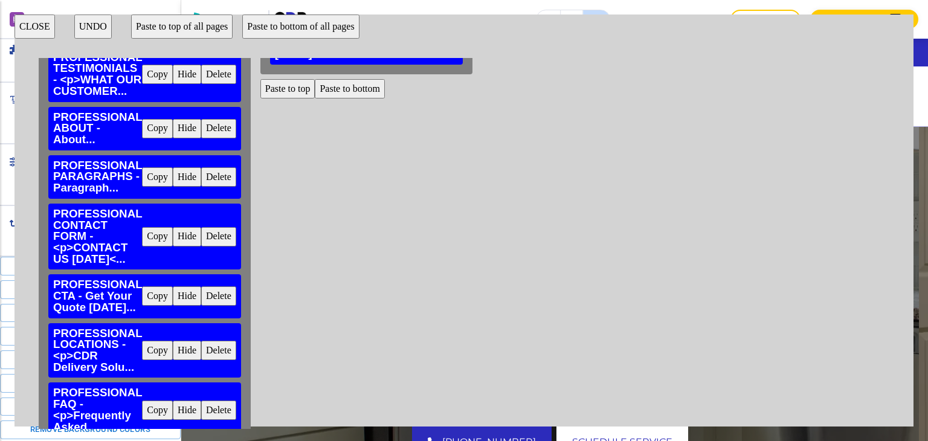
scroll to position [209, 0]
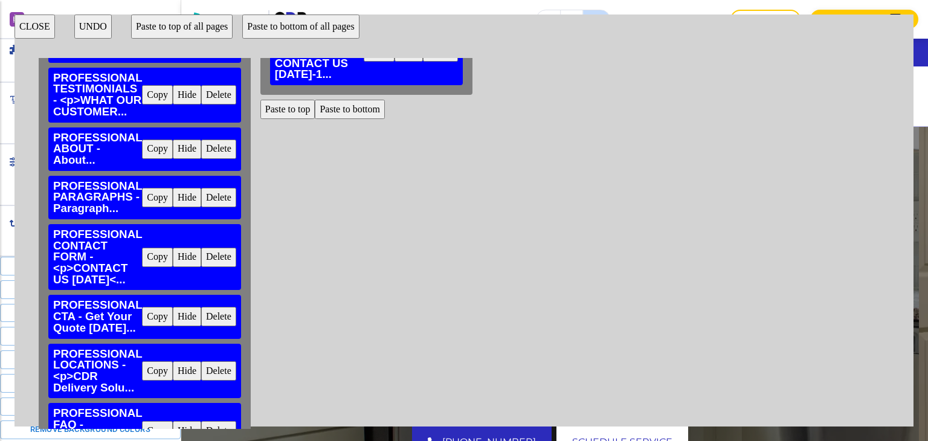
click at [364, 105] on button "Paste to bottom" at bounding box center [350, 109] width 70 height 19
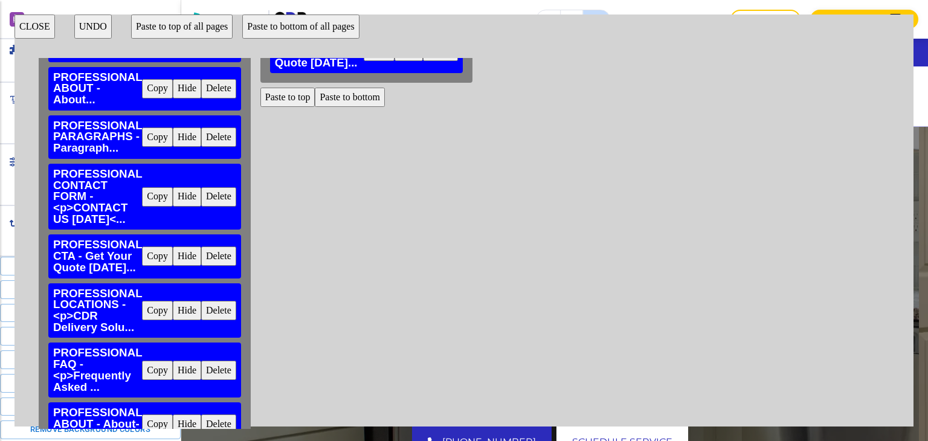
scroll to position [330, 0]
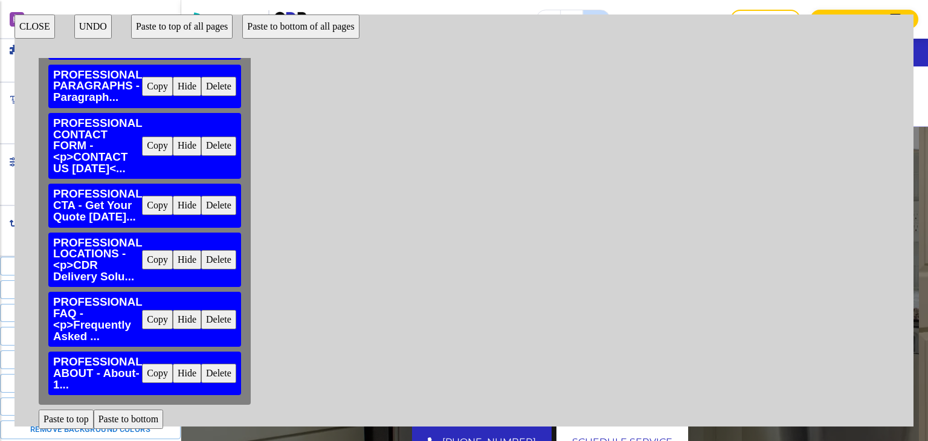
click at [160, 257] on button "Copy" at bounding box center [157, 259] width 31 height 19
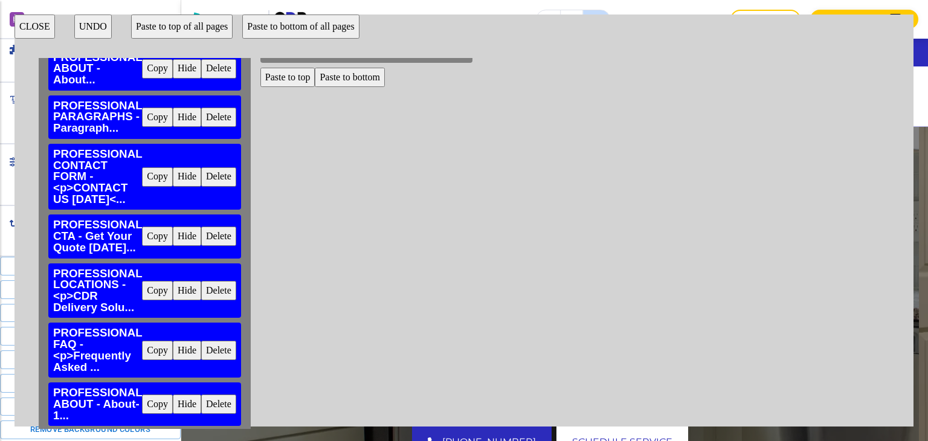
scroll to position [270, 0]
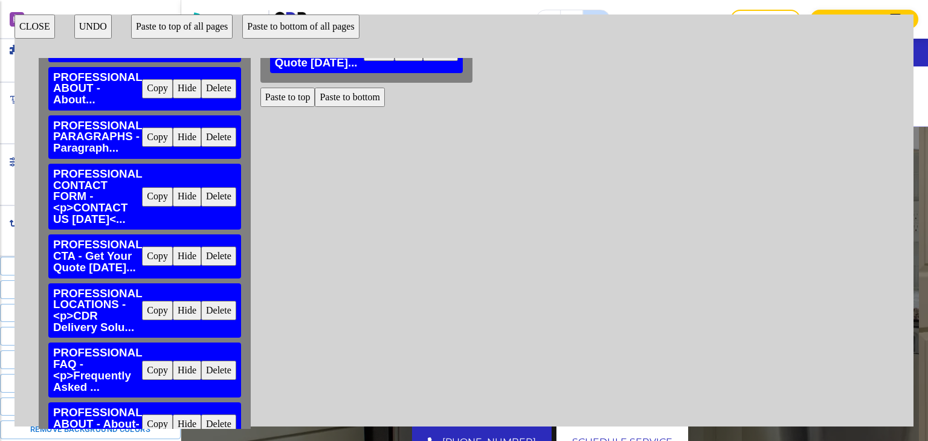
click at [348, 103] on button "Paste to bottom" at bounding box center [350, 97] width 70 height 19
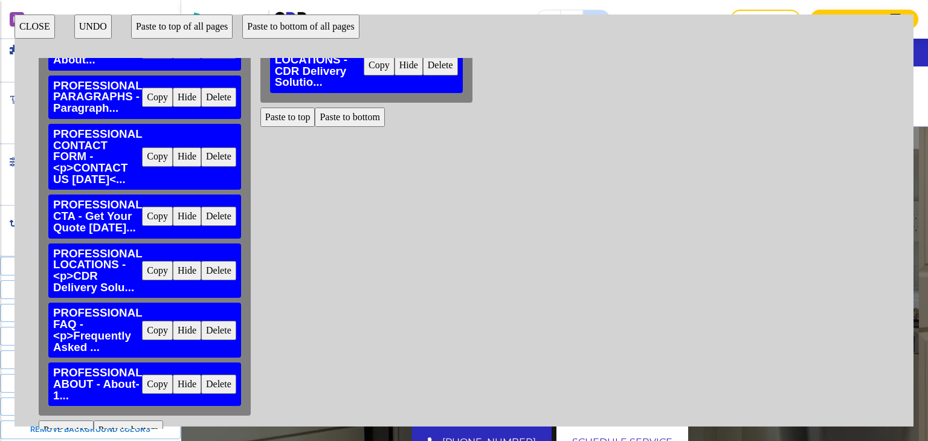
scroll to position [330, 0]
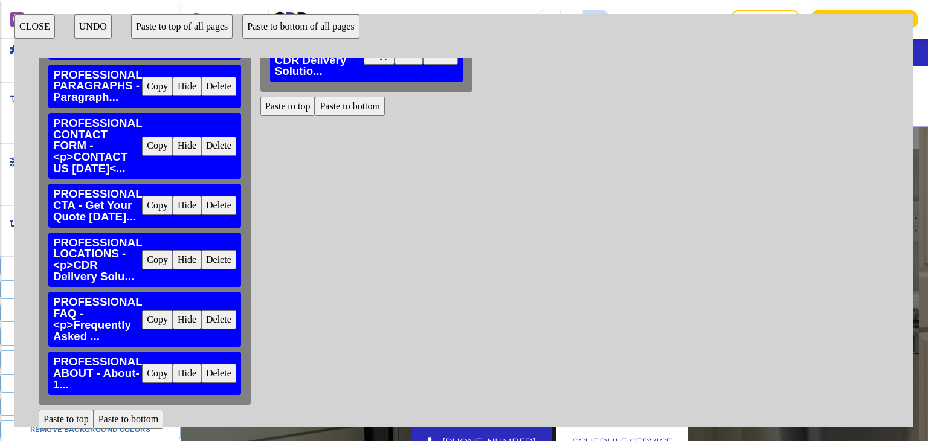
click at [157, 310] on button "Copy" at bounding box center [157, 319] width 31 height 19
click at [361, 103] on button "Paste to bottom" at bounding box center [350, 106] width 70 height 19
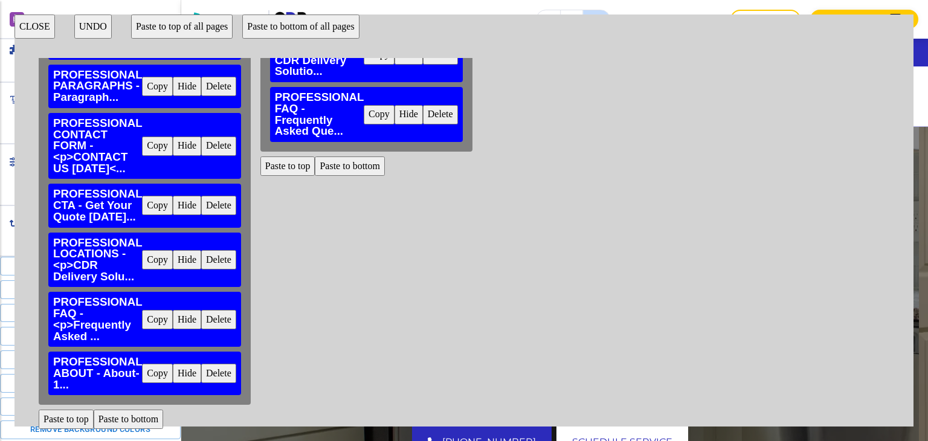
click at [41, 29] on button "CLOSE" at bounding box center [35, 27] width 40 height 24
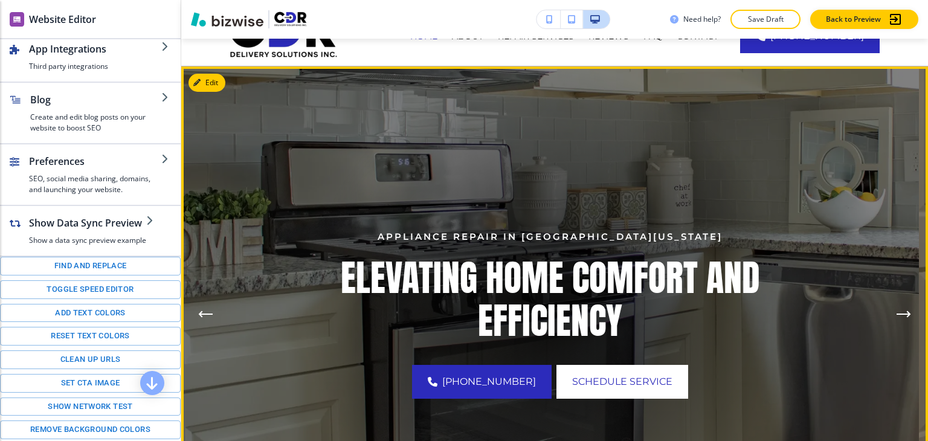
scroll to position [0, 0]
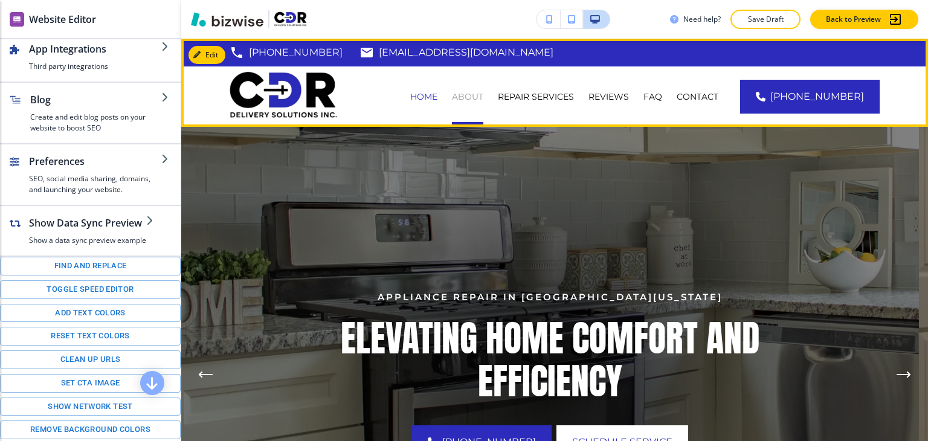
click at [477, 92] on p "About" at bounding box center [467, 97] width 31 height 12
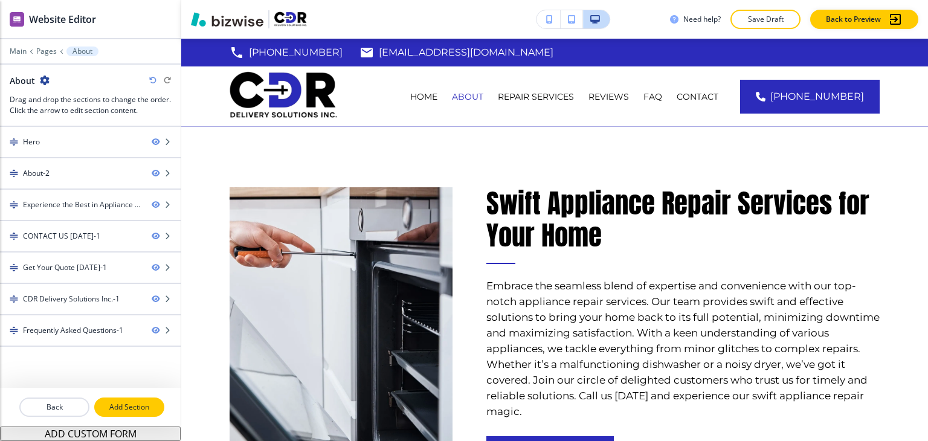
click at [117, 405] on p "Add Section" at bounding box center [129, 407] width 68 height 11
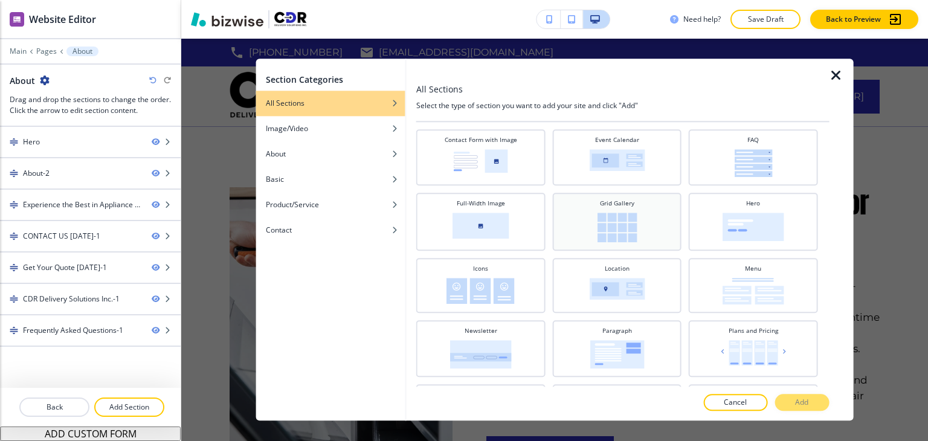
scroll to position [242, 0]
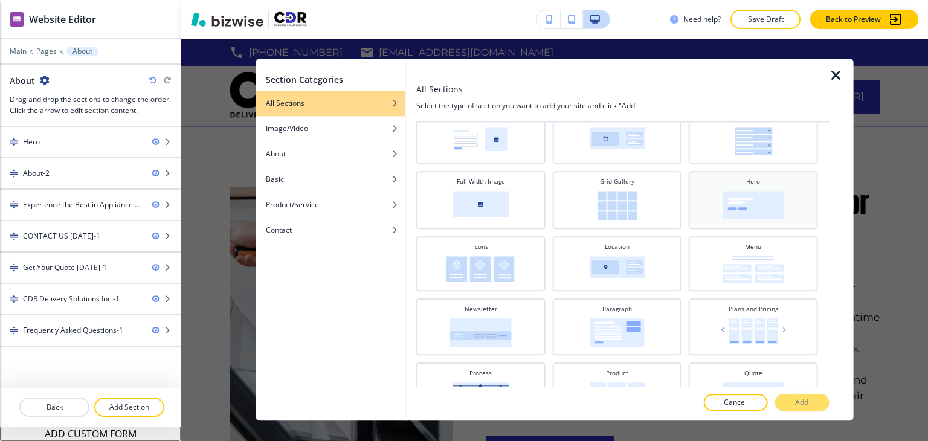
click at [737, 221] on div "Hero" at bounding box center [753, 200] width 129 height 58
click at [793, 399] on button "Add" at bounding box center [802, 403] width 54 height 17
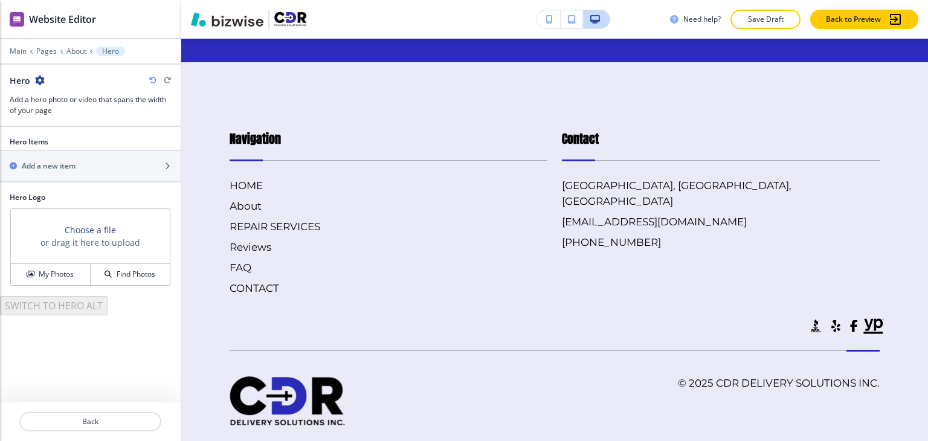
scroll to position [3158, 0]
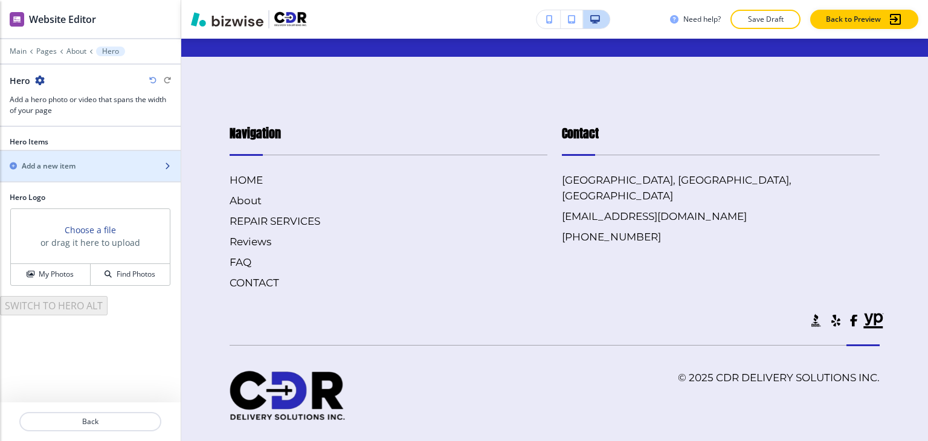
click at [85, 163] on div "Add a new item" at bounding box center [77, 166] width 154 height 11
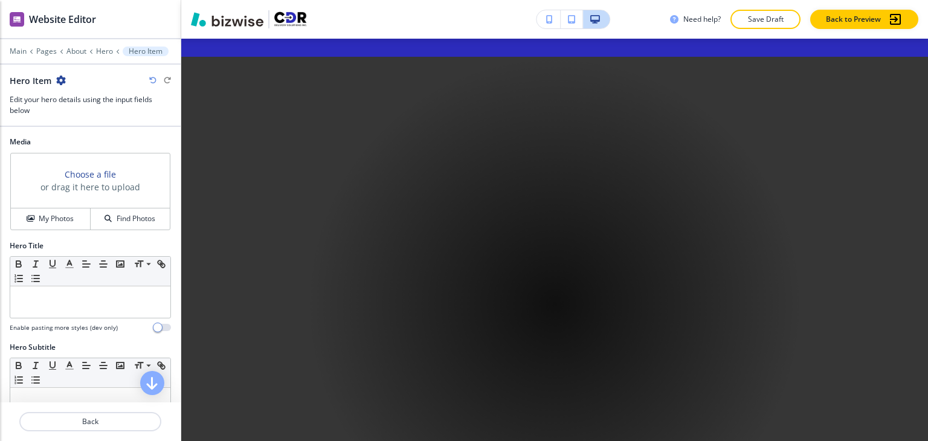
scroll to position [3653, 0]
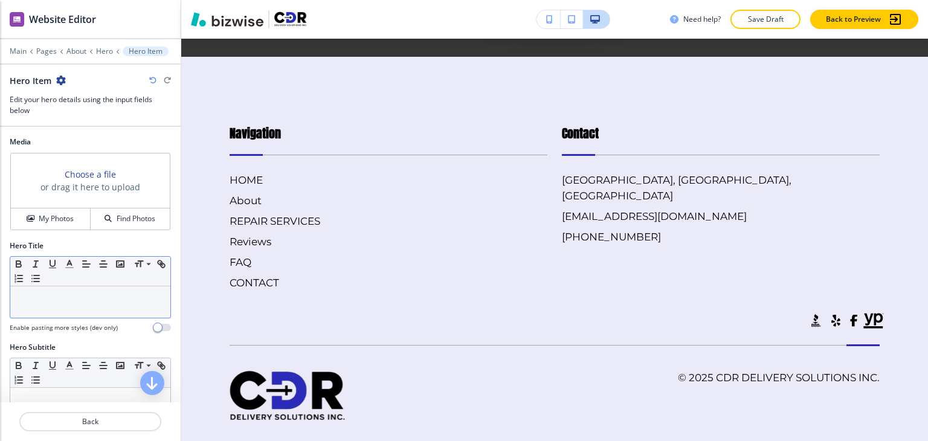
click at [65, 311] on div at bounding box center [90, 301] width 160 height 31
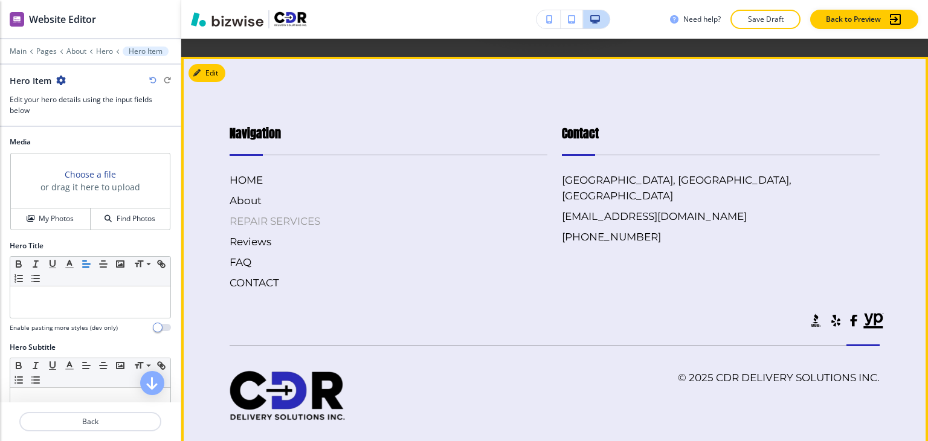
click at [428, 213] on h6 "REPAIR SERVICES" at bounding box center [389, 221] width 318 height 16
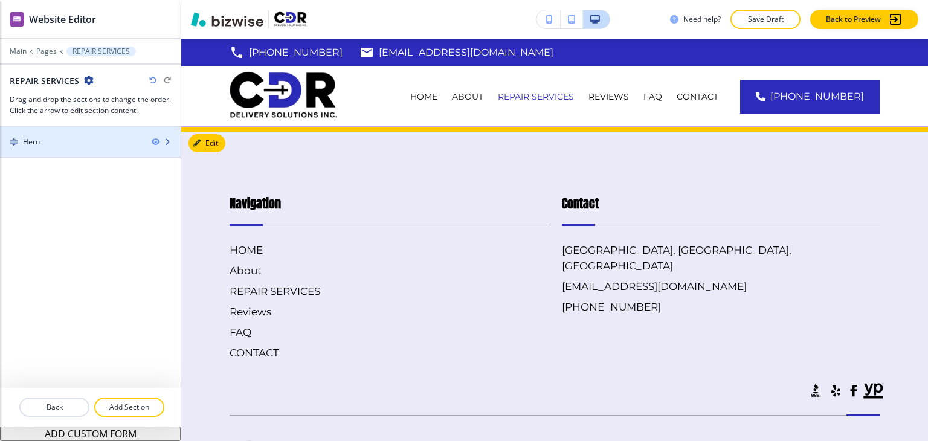
click at [73, 141] on div "Hero" at bounding box center [71, 142] width 142 height 11
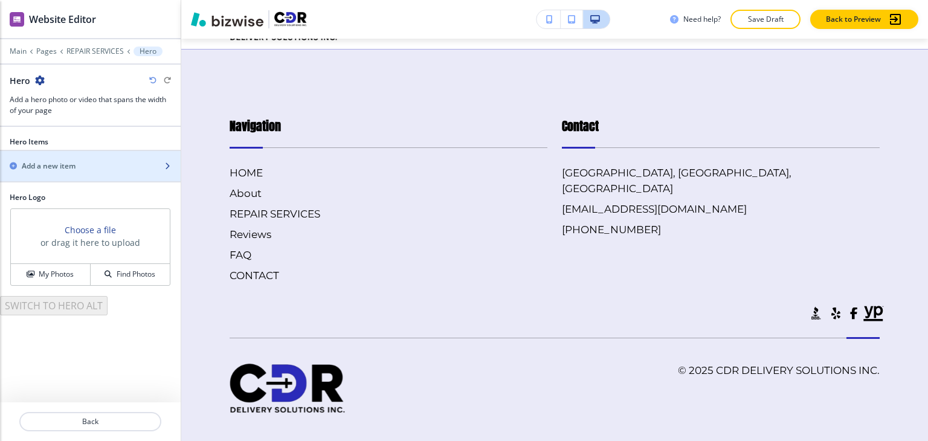
scroll to position [88, 0]
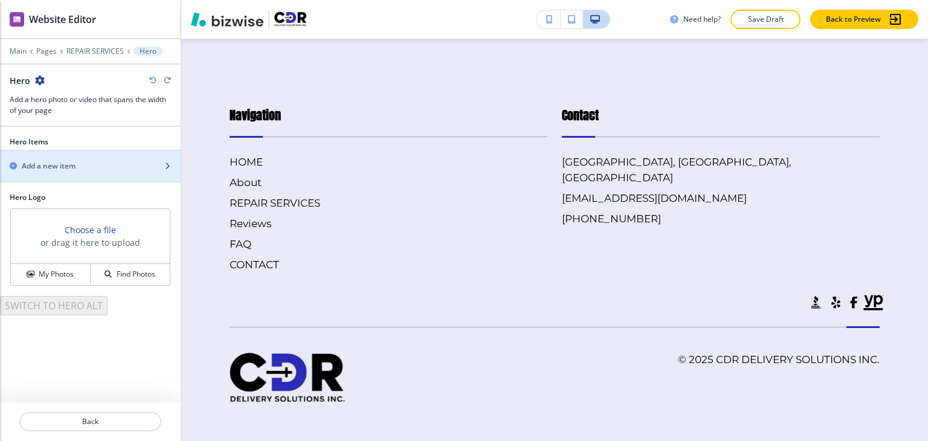
click at [86, 162] on div "Add a new item" at bounding box center [77, 166] width 154 height 11
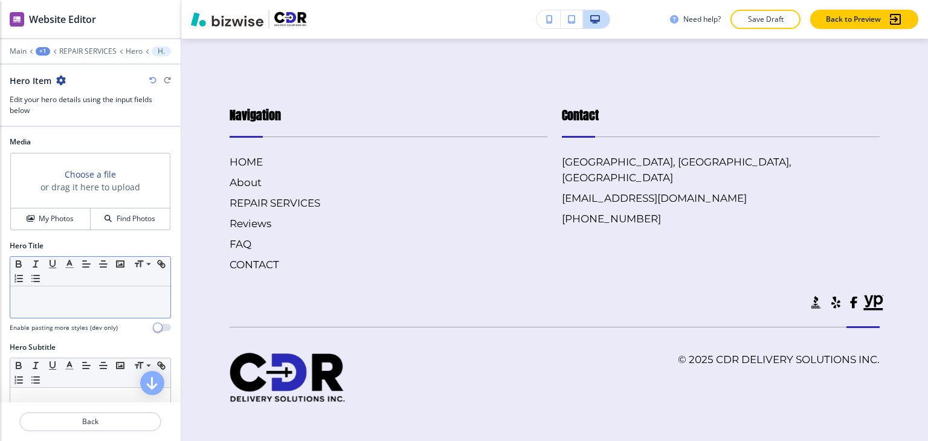
click at [54, 293] on p at bounding box center [90, 298] width 148 height 11
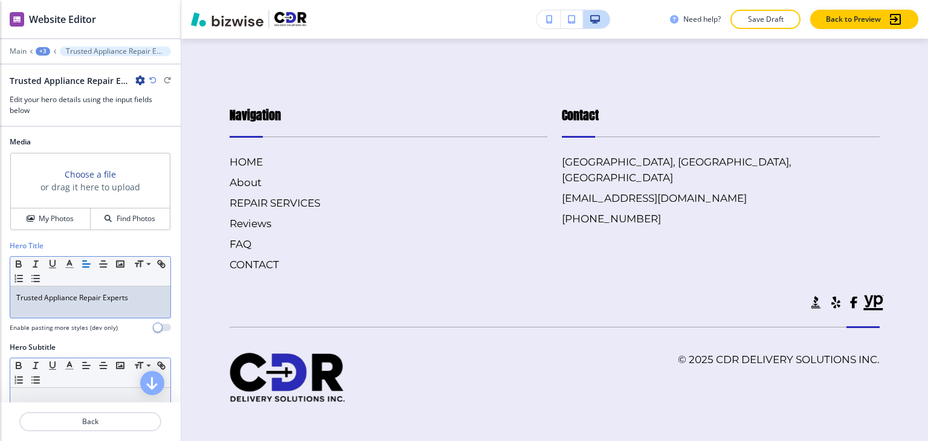
scroll to position [121, 0]
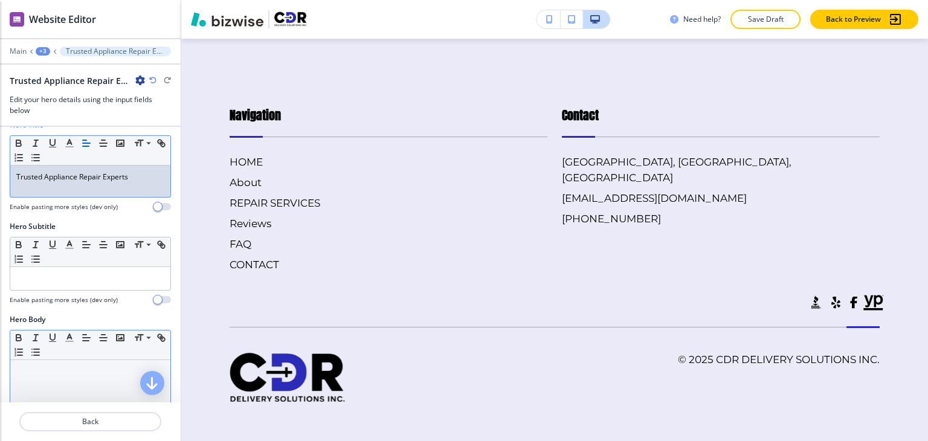
click at [77, 372] on p at bounding box center [90, 371] width 148 height 11
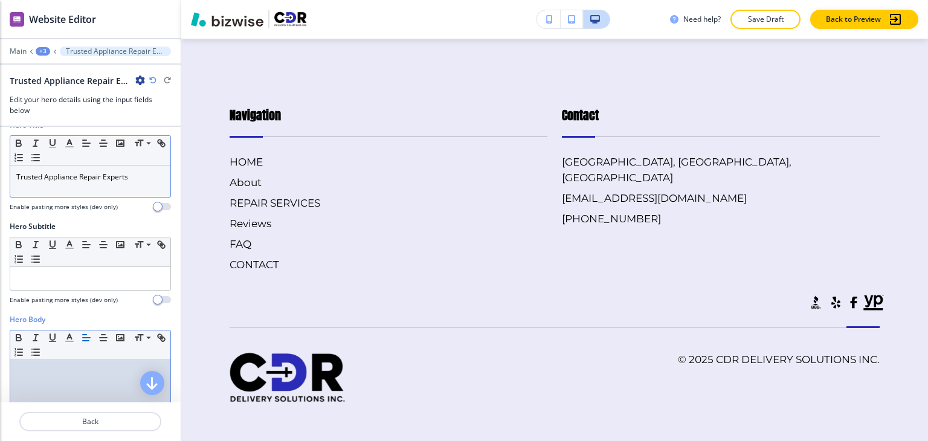
scroll to position [293, 0]
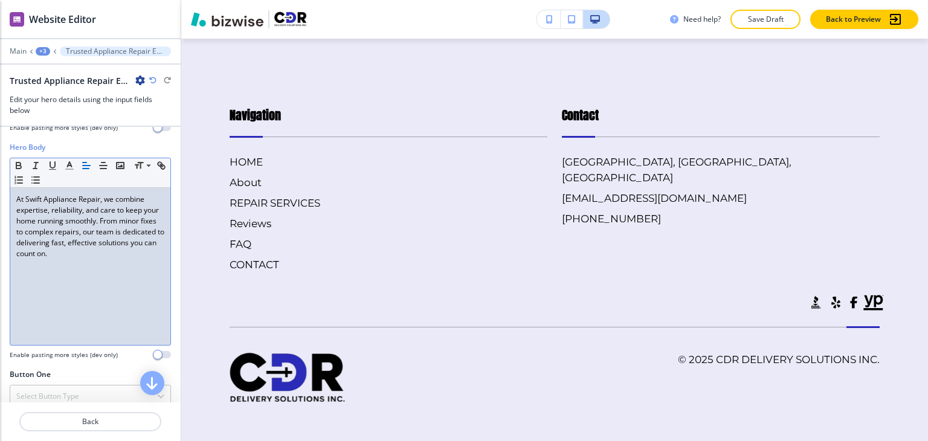
click at [42, 49] on div "+3" at bounding box center [43, 51] width 15 height 8
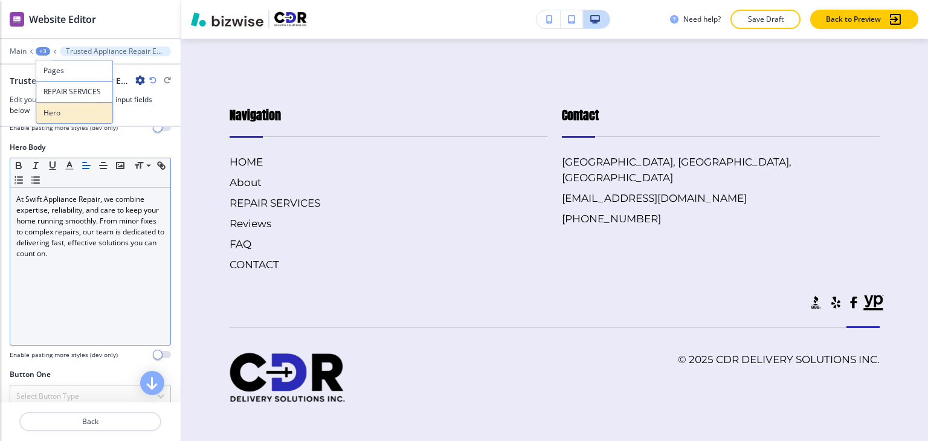
click at [65, 105] on button "Hero" at bounding box center [74, 113] width 77 height 22
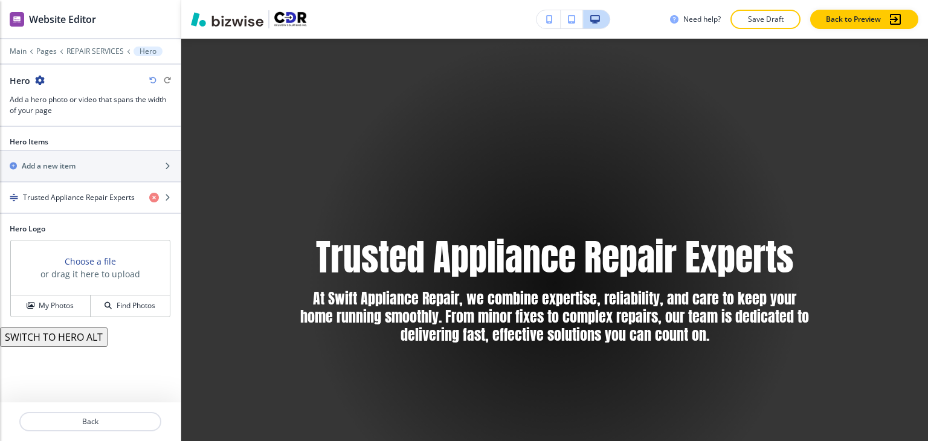
scroll to position [88, 0]
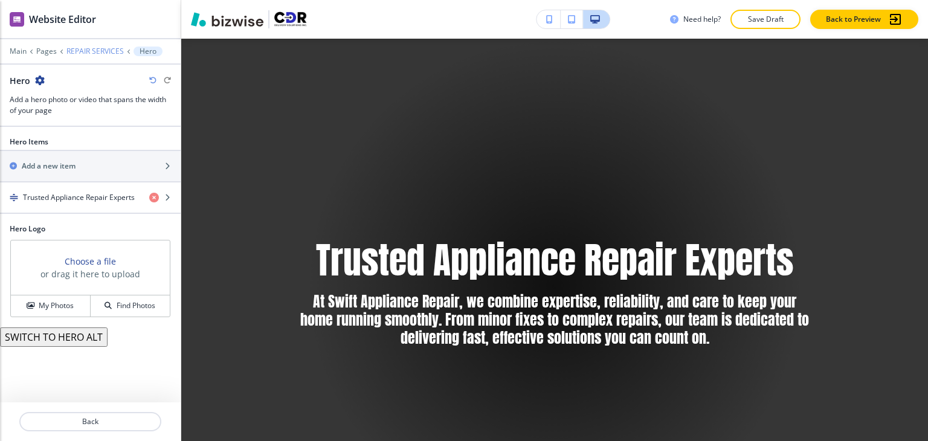
click at [85, 51] on p "REPAIR SERVICES" at bounding box center [94, 51] width 57 height 8
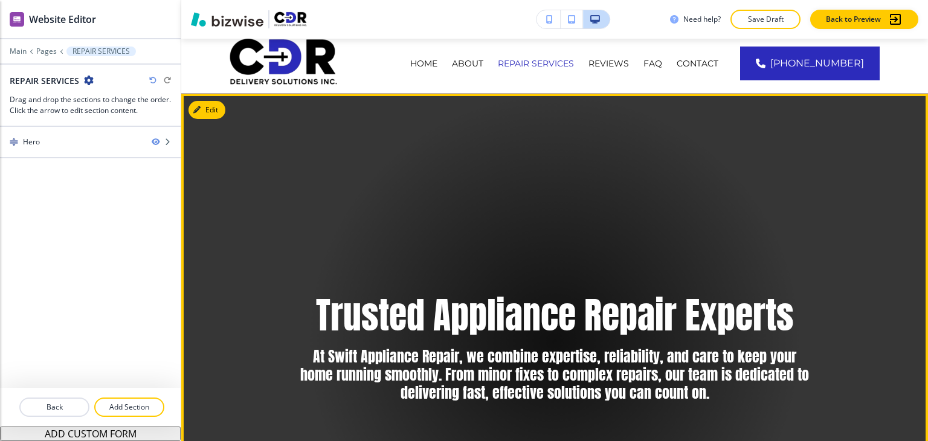
scroll to position [0, 0]
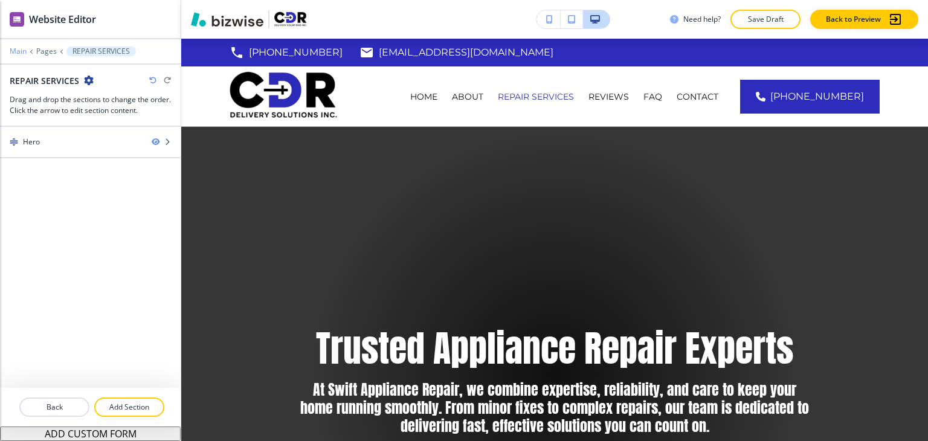
click at [25, 51] on p "Main" at bounding box center [18, 51] width 17 height 8
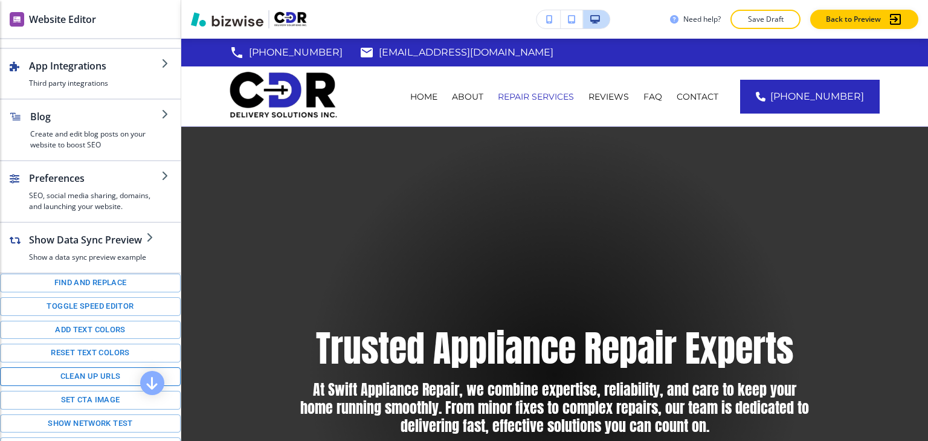
scroll to position [199, 0]
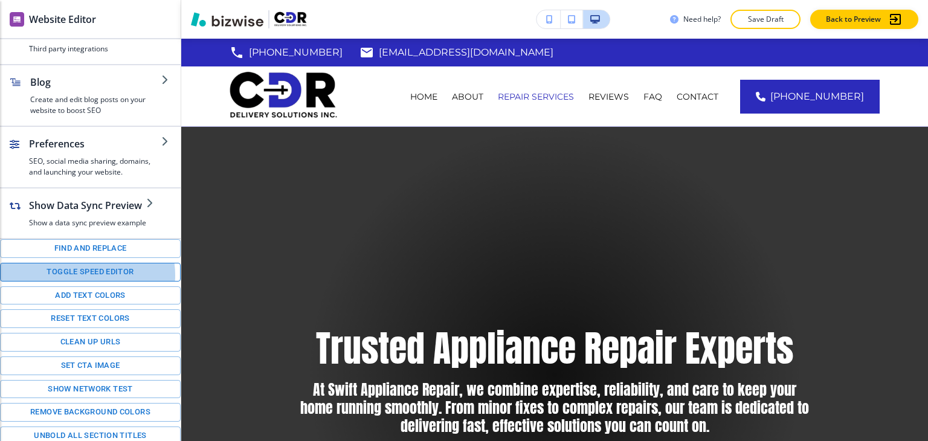
click at [87, 273] on button "Toggle speed editor" at bounding box center [90, 272] width 181 height 19
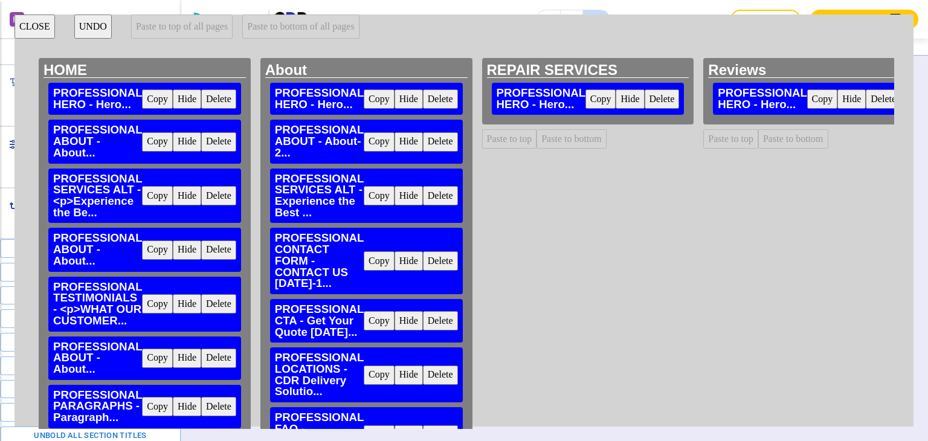
scroll to position [88, 0]
click at [39, 31] on button "CLOSE" at bounding box center [35, 27] width 40 height 24
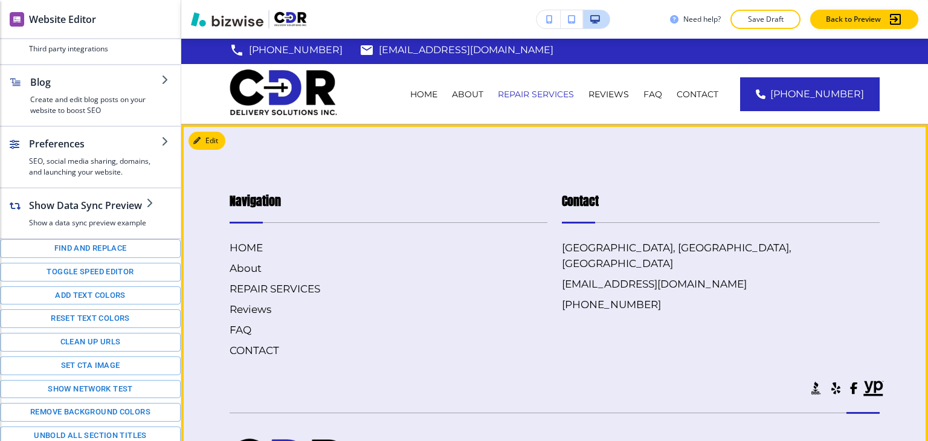
scroll to position [0, 0]
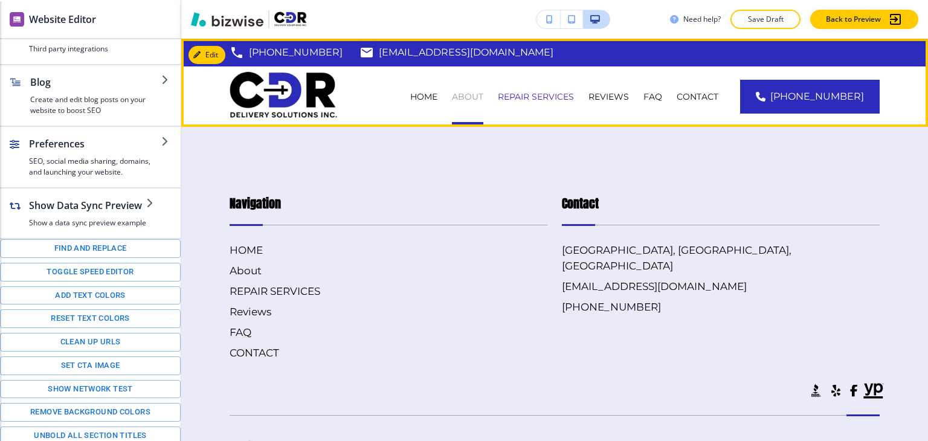
click at [483, 100] on p "About" at bounding box center [467, 97] width 31 height 12
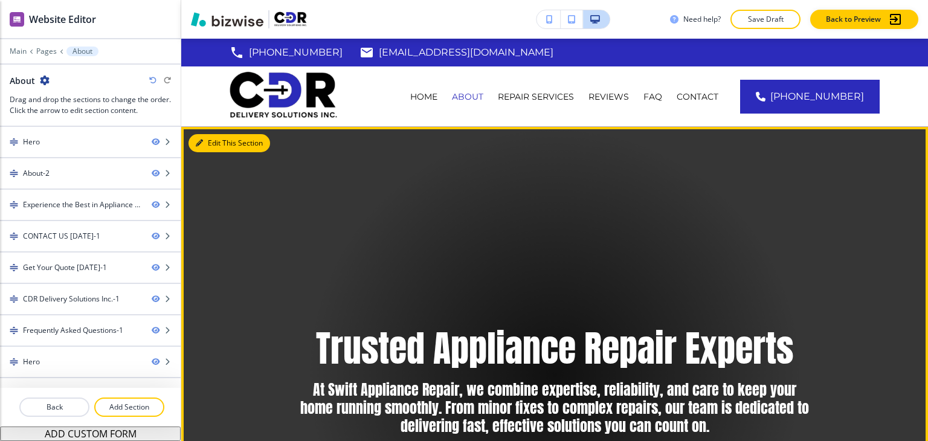
click at [208, 139] on button "Edit This Section" at bounding box center [230, 143] width 82 height 18
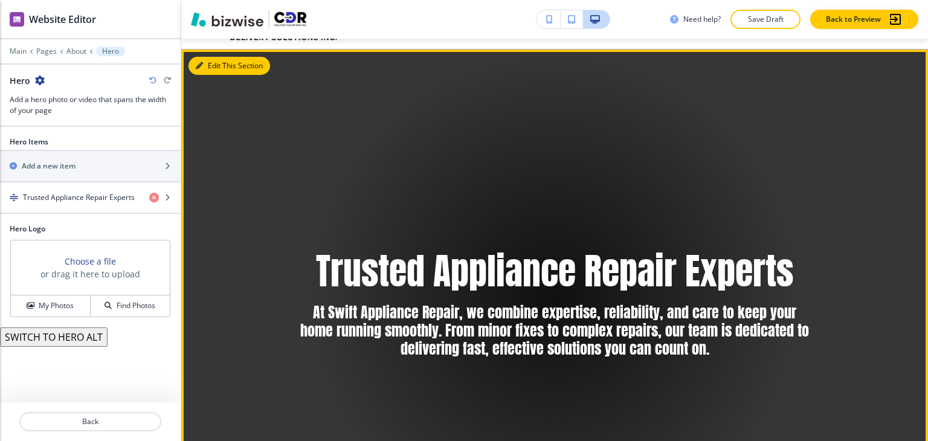
scroll to position [88, 0]
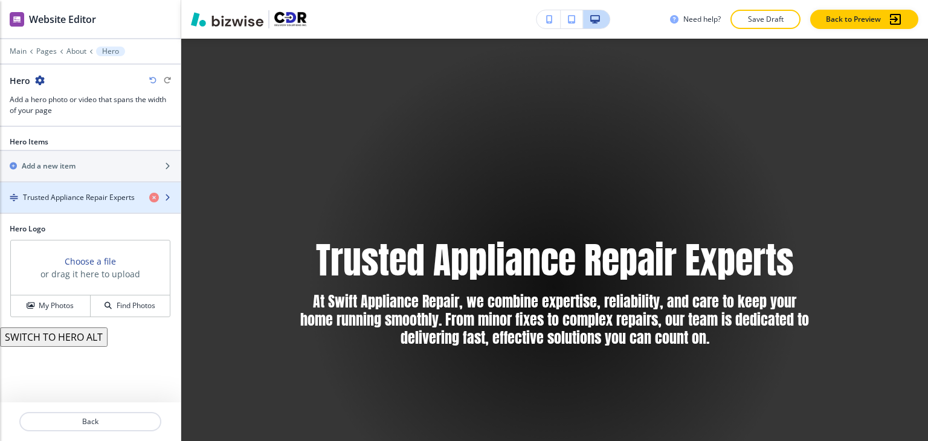
click at [65, 198] on h4 "Trusted Appliance Repair Experts" at bounding box center [79, 197] width 112 height 11
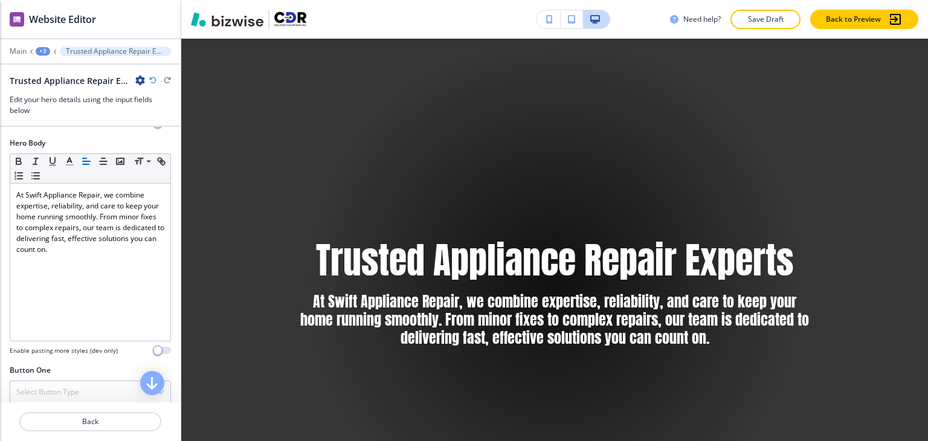
scroll to position [302, 0]
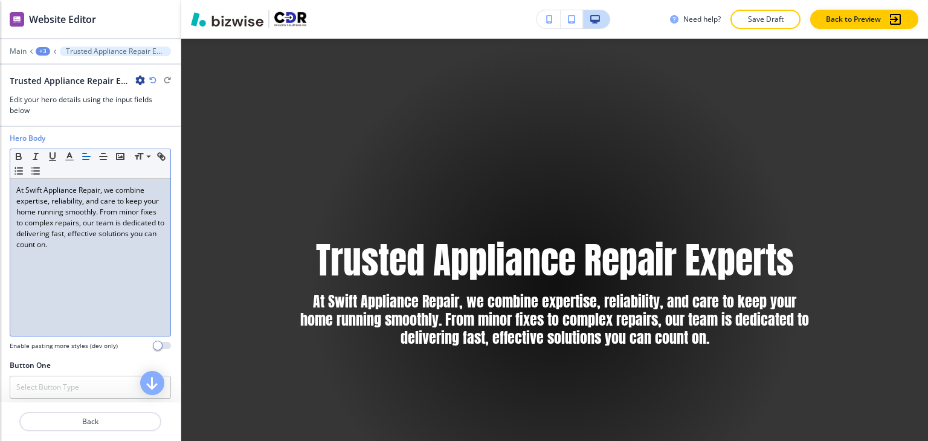
click at [109, 239] on p "At Swift Appliance Repair, we combine expertise, reliability, and care to keep …" at bounding box center [90, 217] width 148 height 65
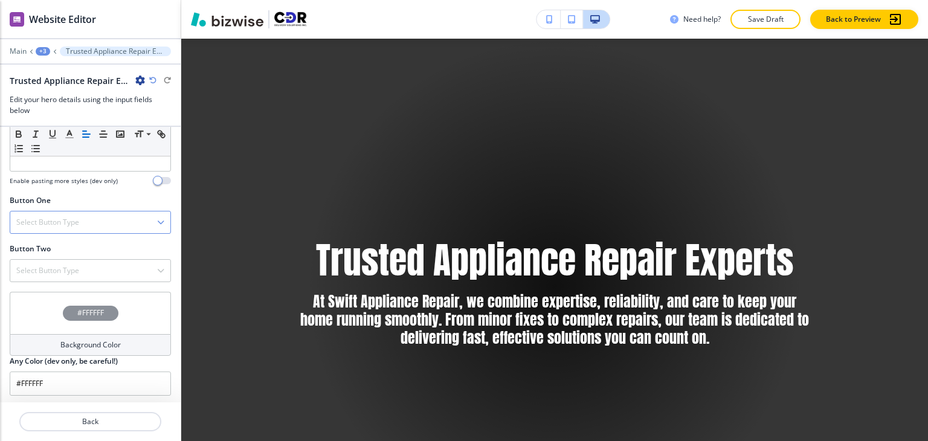
click at [100, 222] on div "Select Button Type" at bounding box center [90, 223] width 160 height 22
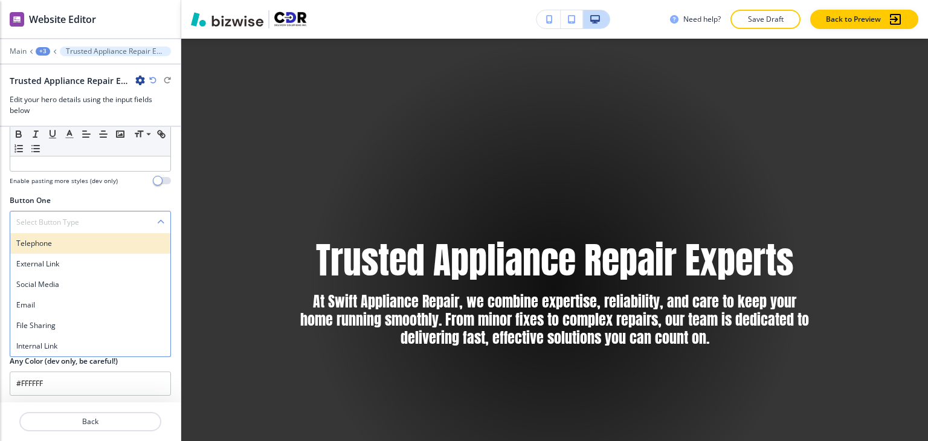
click at [90, 242] on h4 "Telephone" at bounding box center [90, 243] width 148 height 11
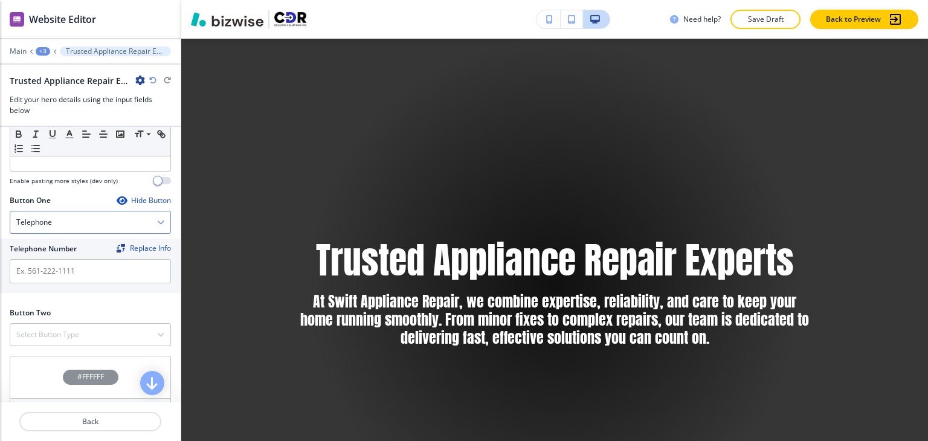
click at [92, 224] on div "Telephone" at bounding box center [90, 223] width 160 height 22
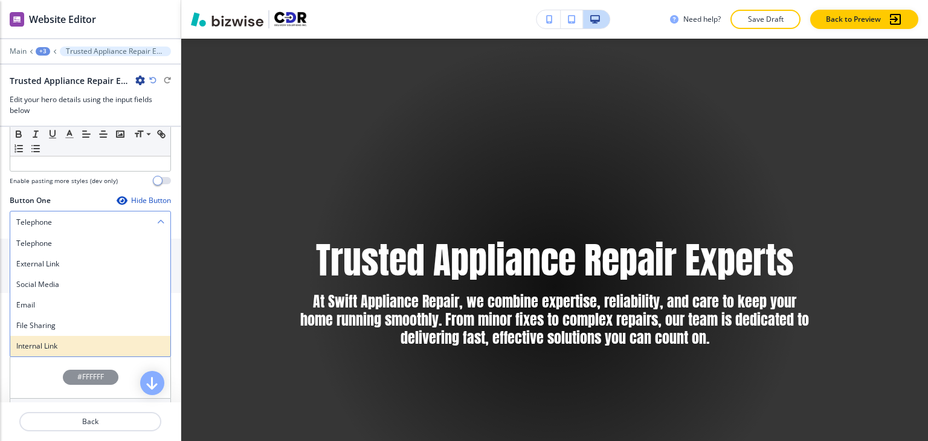
click at [79, 337] on div "Internal Link" at bounding box center [90, 346] width 160 height 21
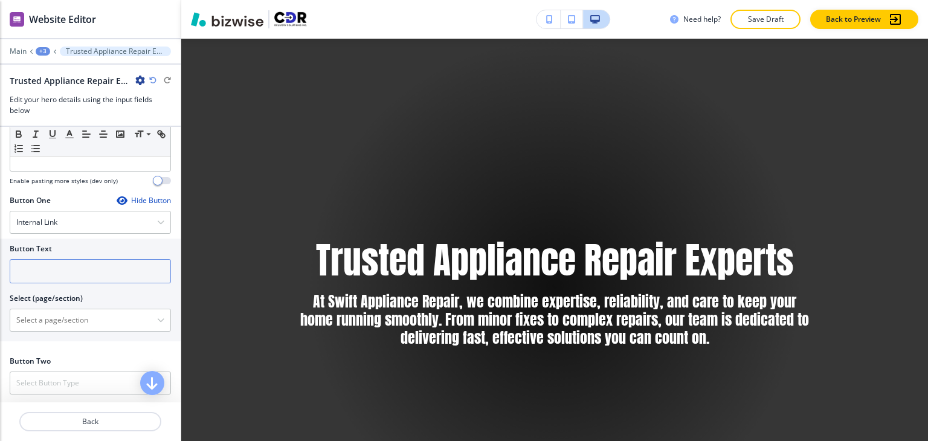
click at [85, 263] on input "text" at bounding box center [90, 271] width 161 height 24
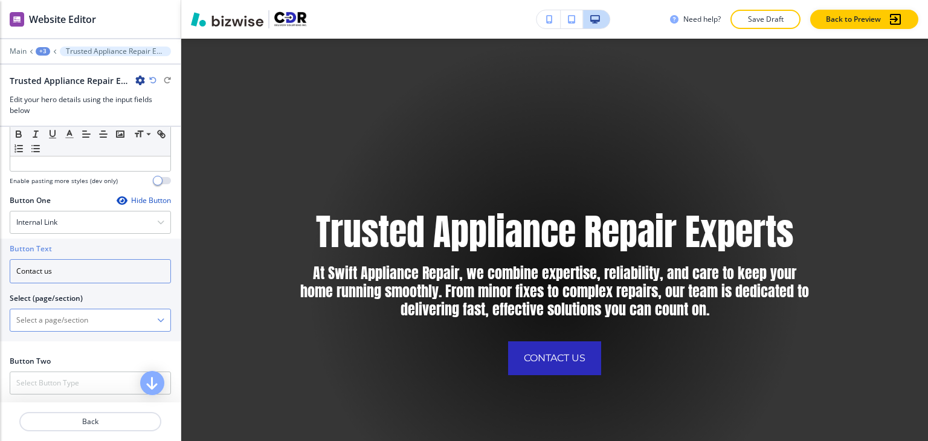
type input "Contact us"
click at [80, 314] on \(page\/section\) "Manual Input" at bounding box center [83, 320] width 147 height 21
type \(page\/section\) "CONTACT"
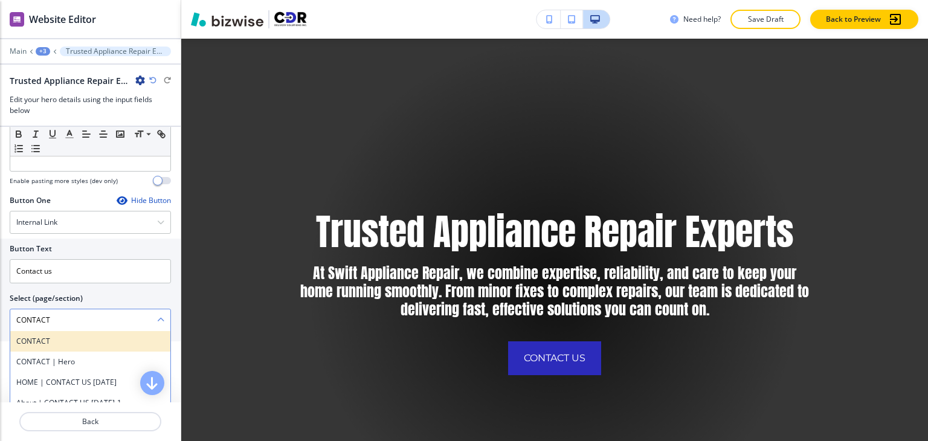
click at [62, 339] on h4 "CONTACT" at bounding box center [90, 341] width 148 height 11
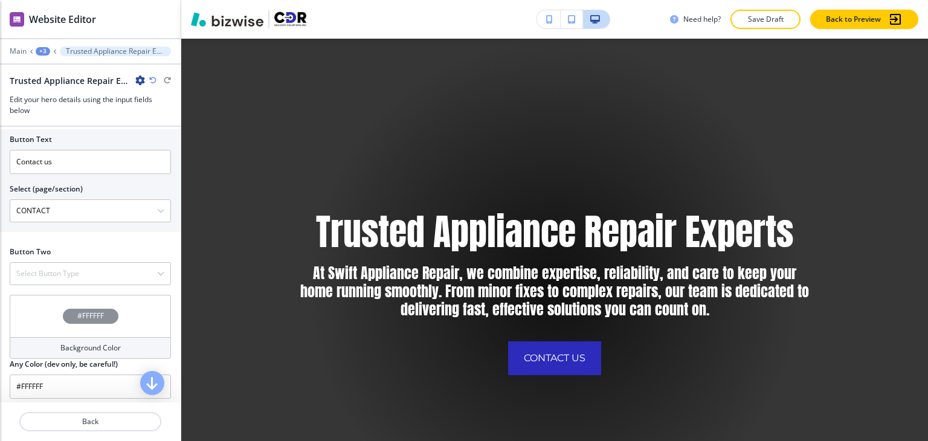
scroll to position [580, 0]
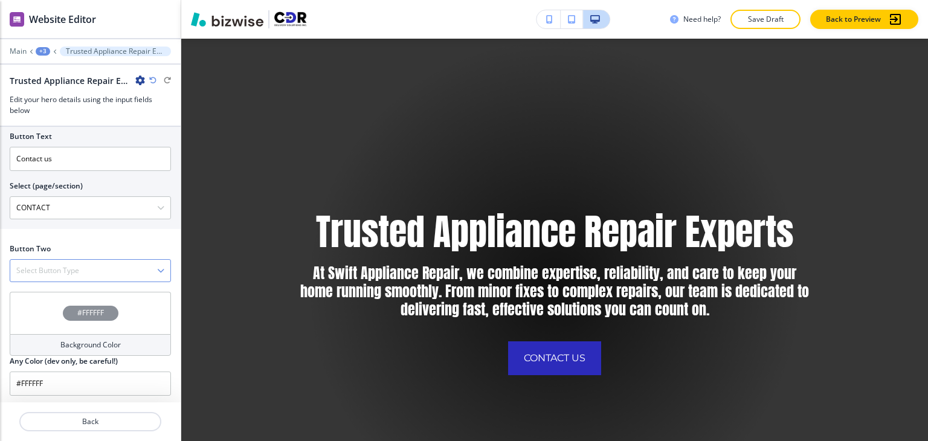
click at [79, 268] on h4 "Select Button Type" at bounding box center [47, 270] width 63 height 11
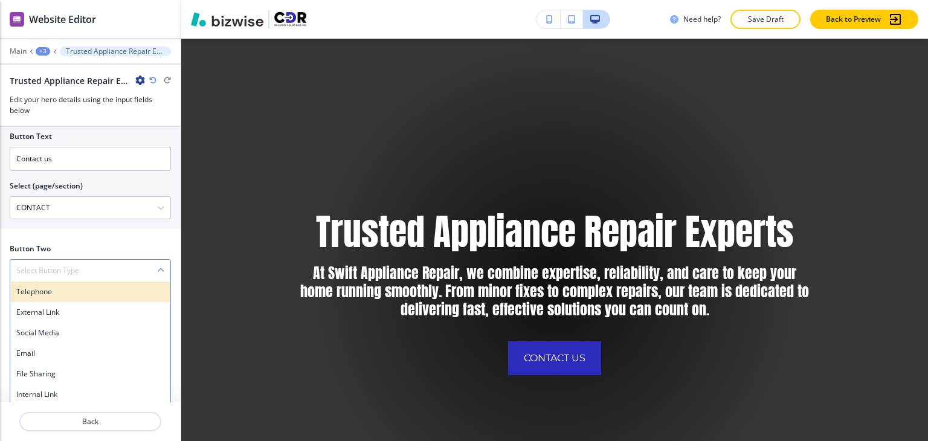
click at [70, 291] on h4 "Telephone" at bounding box center [90, 291] width 148 height 11
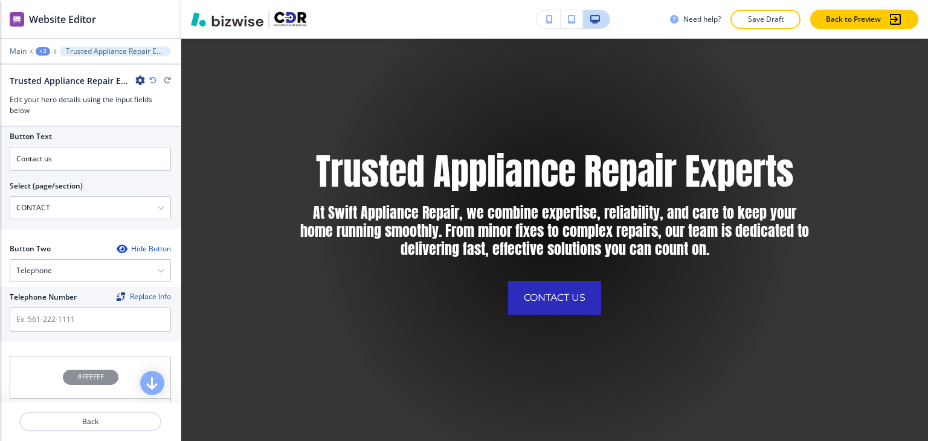
scroll to position [0, 0]
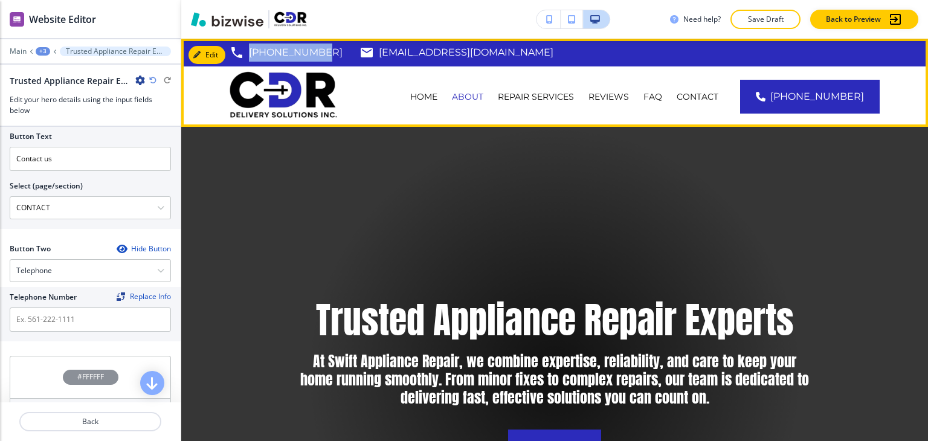
drag, startPoint x: 317, startPoint y: 53, endPoint x: 242, endPoint y: 51, distance: 75.0
click at [242, 51] on div "941-763-2884 jean003@aol.com North Port, FL, USA" at bounding box center [555, 53] width 650 height 18
copy p "[PHONE_NUMBER]"
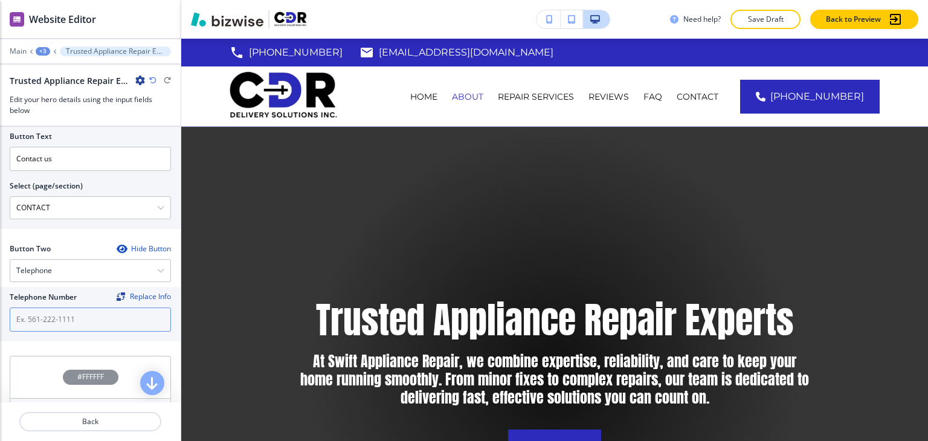
click at [114, 319] on input "text" at bounding box center [90, 320] width 161 height 24
paste input "[PHONE_NUMBER]"
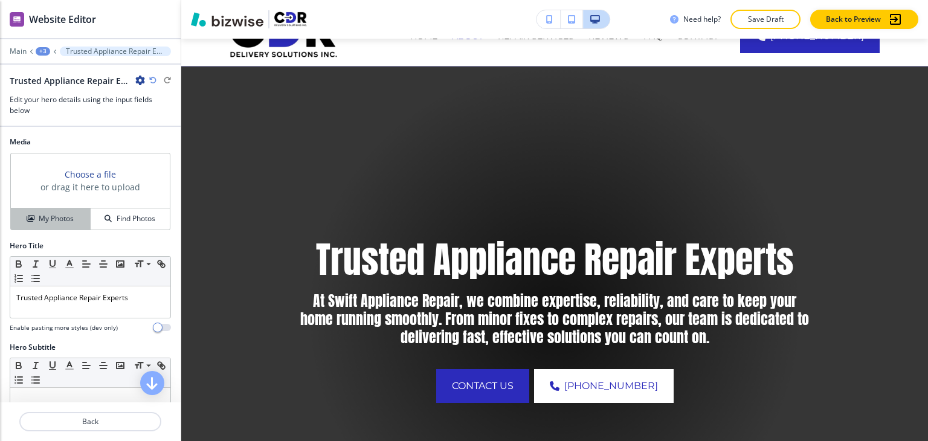
type input "[PHONE_NUMBER]"
click at [65, 213] on h4 "My Photos" at bounding box center [56, 218] width 35 height 11
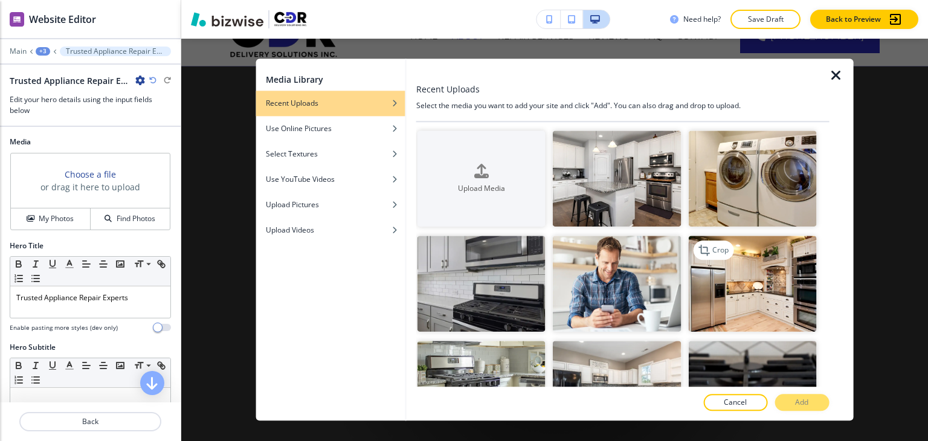
click at [761, 274] on img "button" at bounding box center [752, 284] width 128 height 96
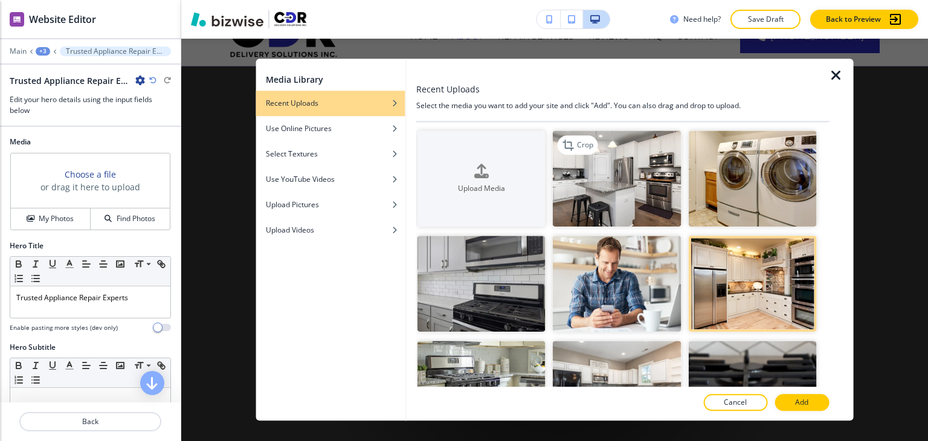
click at [650, 195] on img "button" at bounding box center [617, 179] width 128 height 96
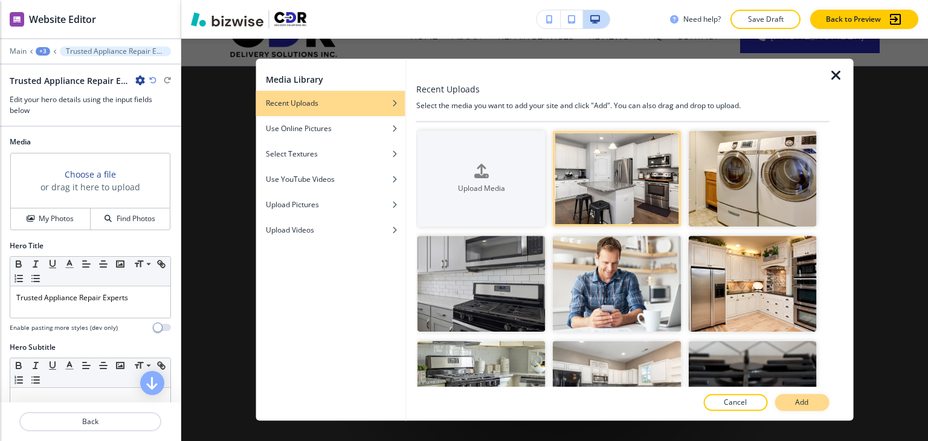
click at [799, 406] on p "Add" at bounding box center [801, 403] width 13 height 11
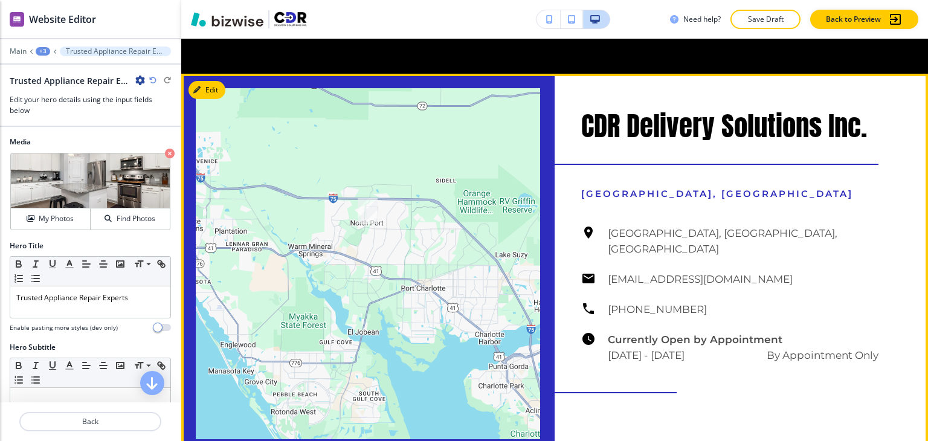
scroll to position [2297, 0]
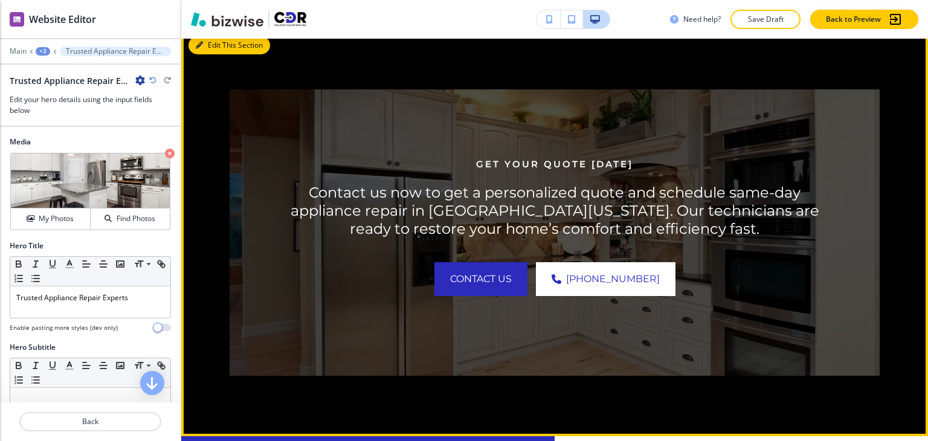
click at [210, 47] on button "Edit This Section" at bounding box center [230, 45] width 82 height 18
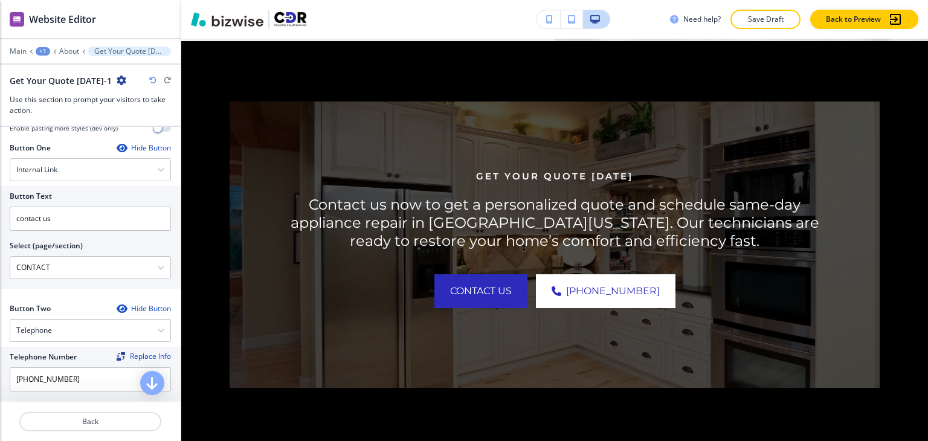
scroll to position [604, 0]
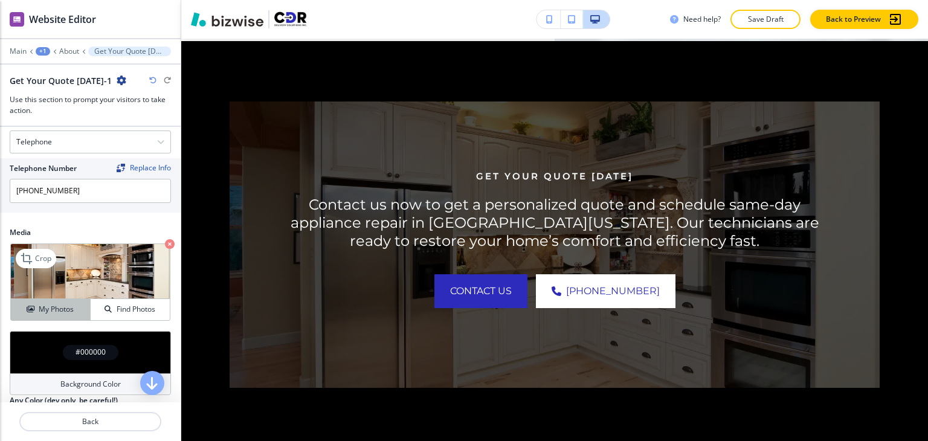
click at [60, 309] on h4 "My Photos" at bounding box center [56, 309] width 35 height 11
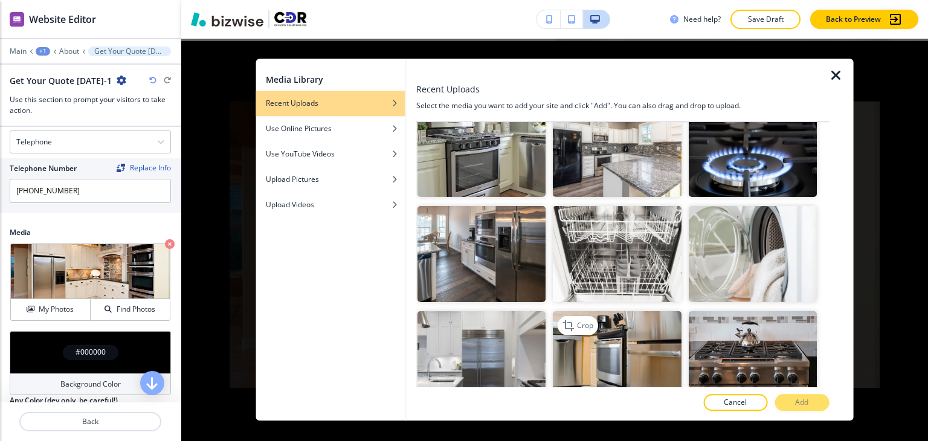
scroll to position [242, 0]
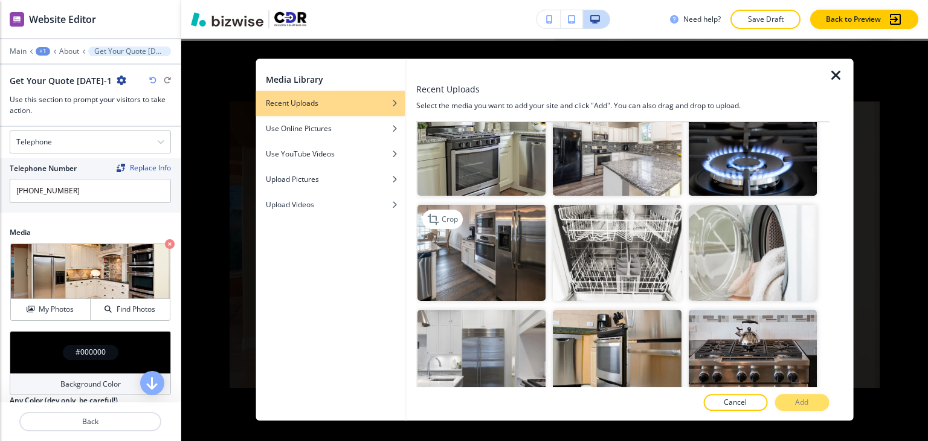
click at [482, 264] on img "button" at bounding box center [482, 253] width 128 height 96
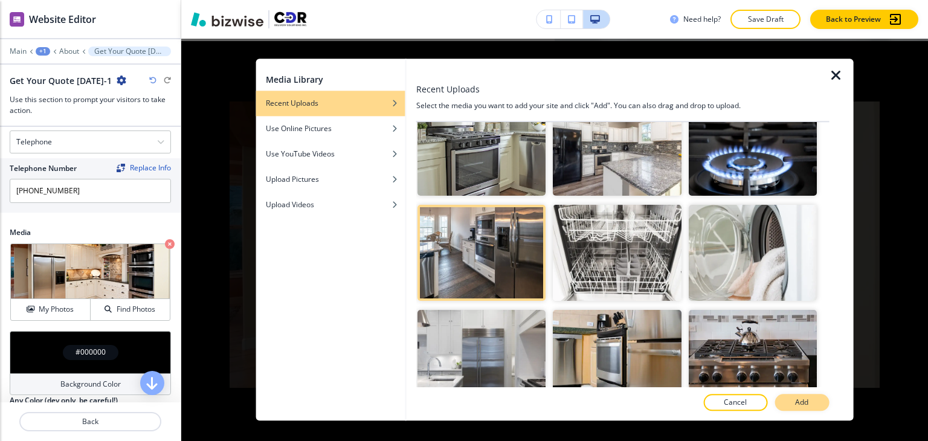
click at [812, 399] on button "Add" at bounding box center [802, 403] width 54 height 17
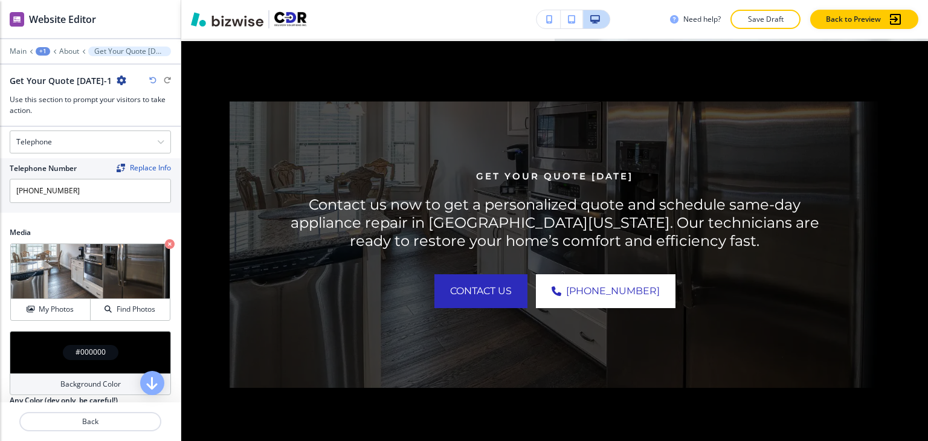
click at [749, 18] on p "Save Draft" at bounding box center [765, 19] width 39 height 11
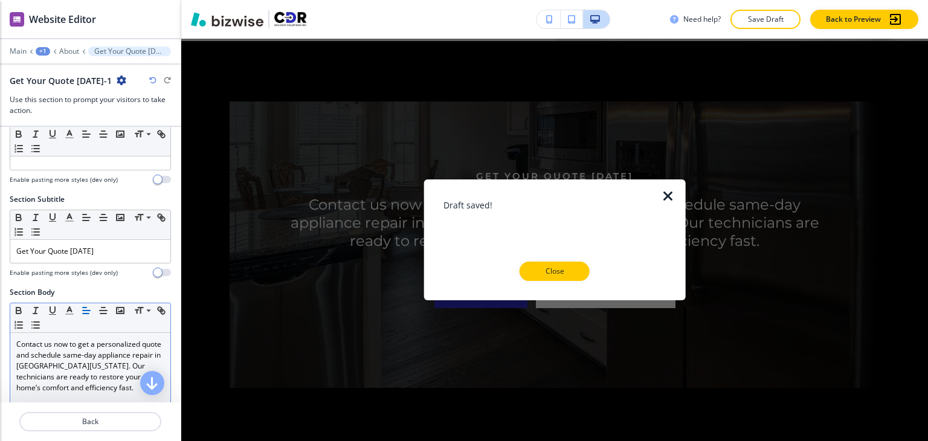
scroll to position [0, 0]
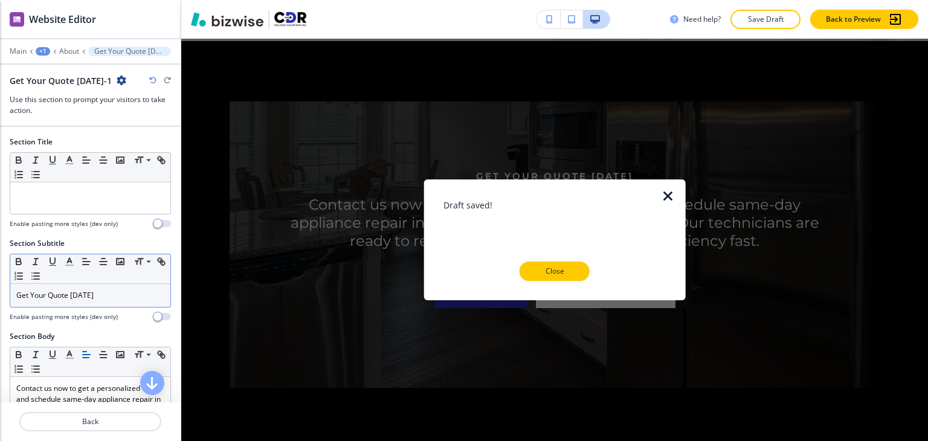
click at [131, 302] on div "Get Your Quote [DATE]" at bounding box center [90, 295] width 160 height 23
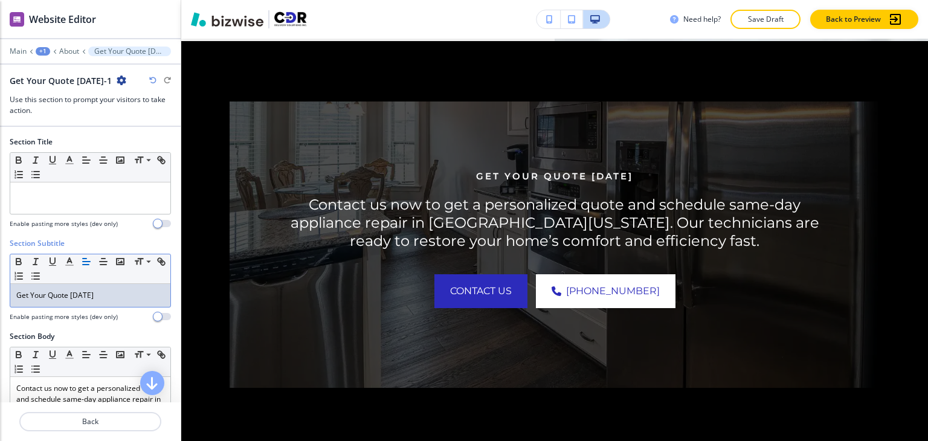
click at [131, 302] on div "Get Your Quote [DATE]" at bounding box center [90, 295] width 160 height 23
copy p "Get Your Quote [DATE]"
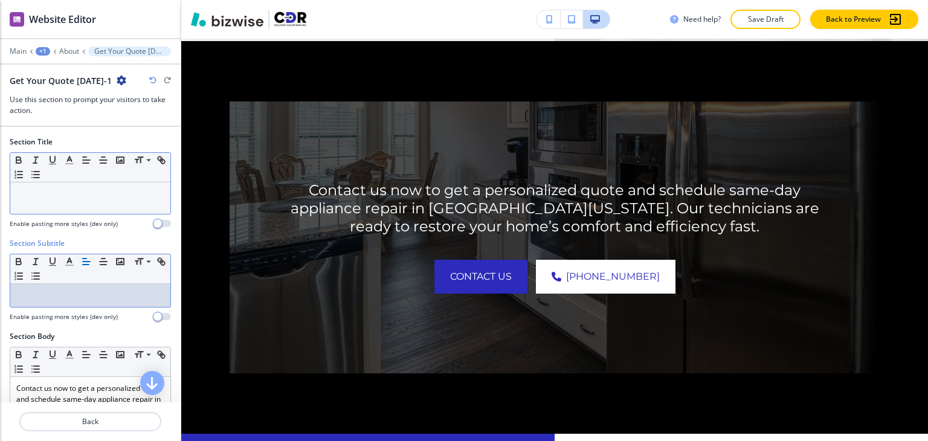
click at [120, 194] on p at bounding box center [90, 194] width 148 height 11
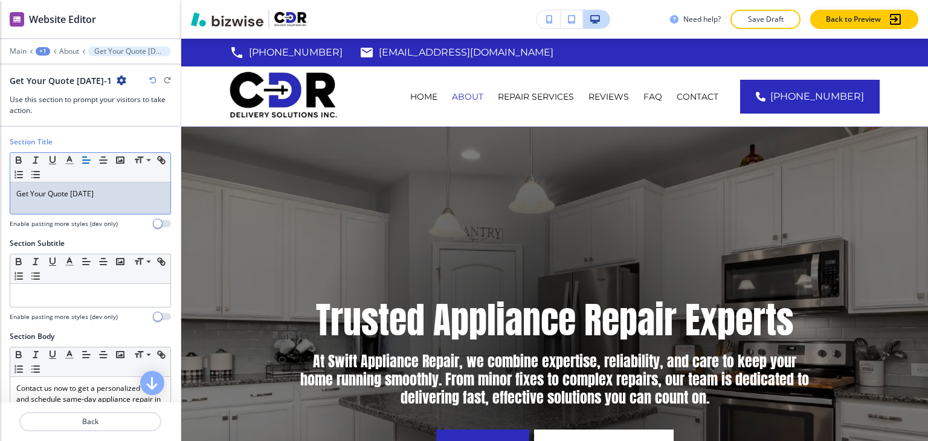
click at [762, 28] on button "Save Draft" at bounding box center [766, 19] width 70 height 19
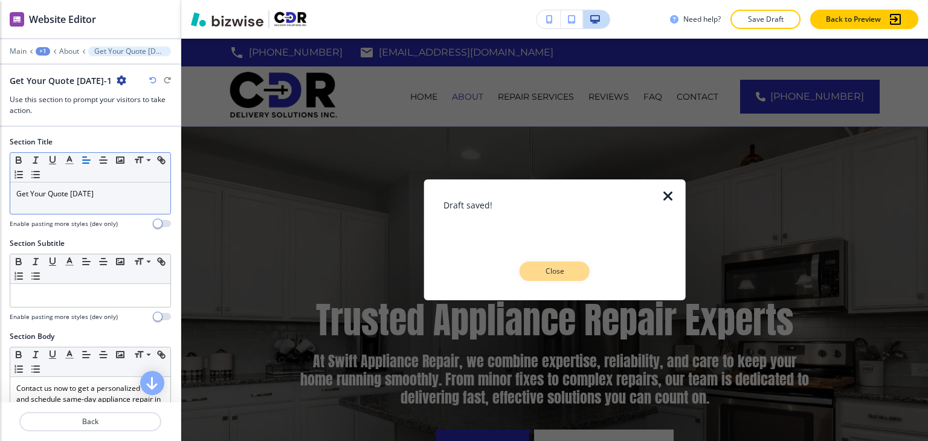
click at [553, 267] on p "Close" at bounding box center [554, 271] width 39 height 11
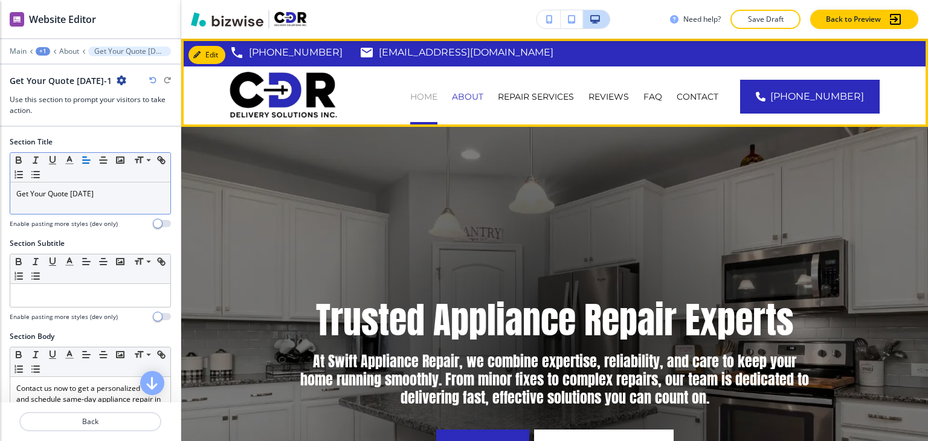
click at [438, 98] on p "HOME" at bounding box center [423, 97] width 27 height 12
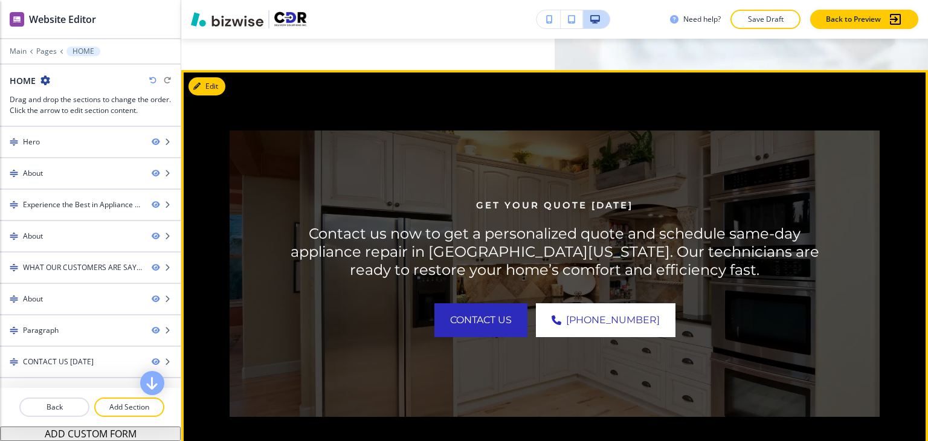
scroll to position [4895, 0]
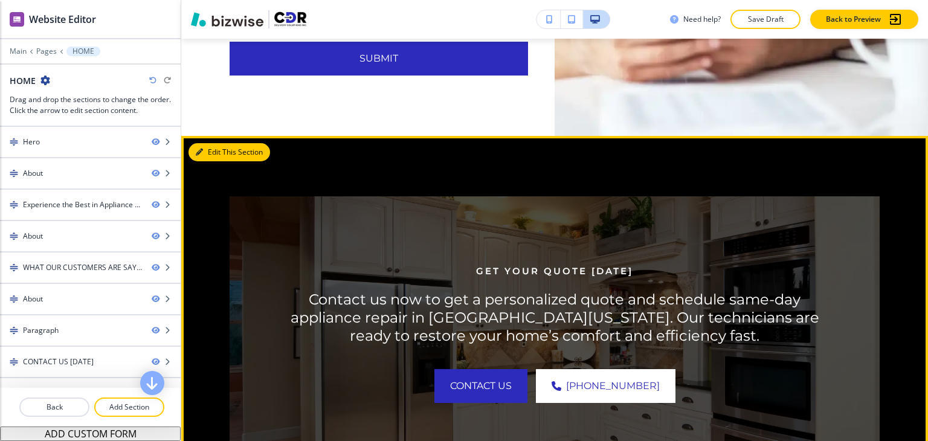
click at [215, 161] on button "Edit This Section" at bounding box center [230, 152] width 82 height 18
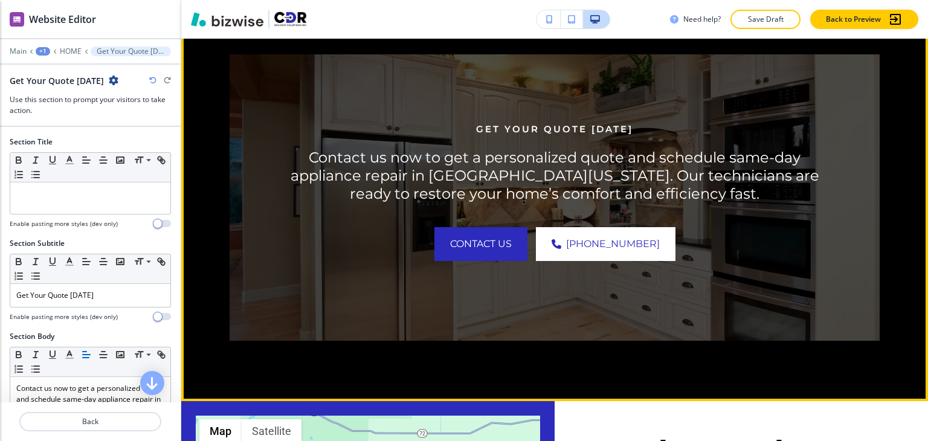
scroll to position [5038, 0]
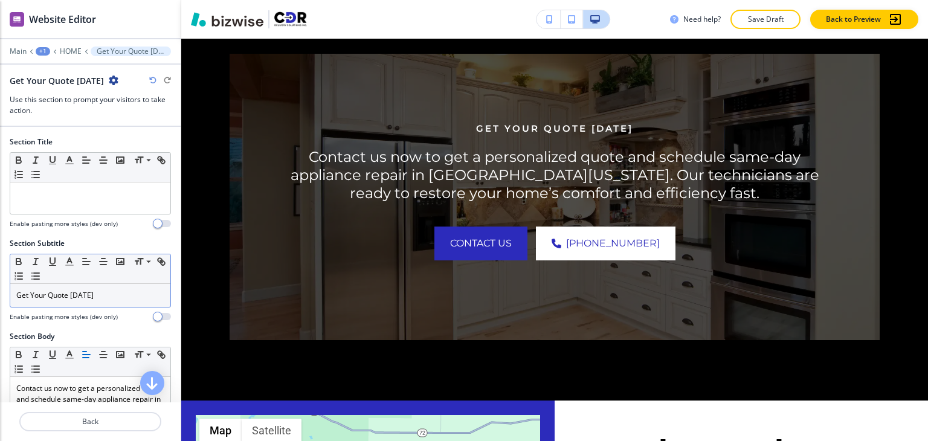
click at [127, 299] on p "Get Your Quote [DATE]" at bounding box center [90, 295] width 148 height 11
click at [128, 299] on p "Get Your Quote [DATE]" at bounding box center [90, 295] width 148 height 11
copy p "Get Your Quote [DATE]"
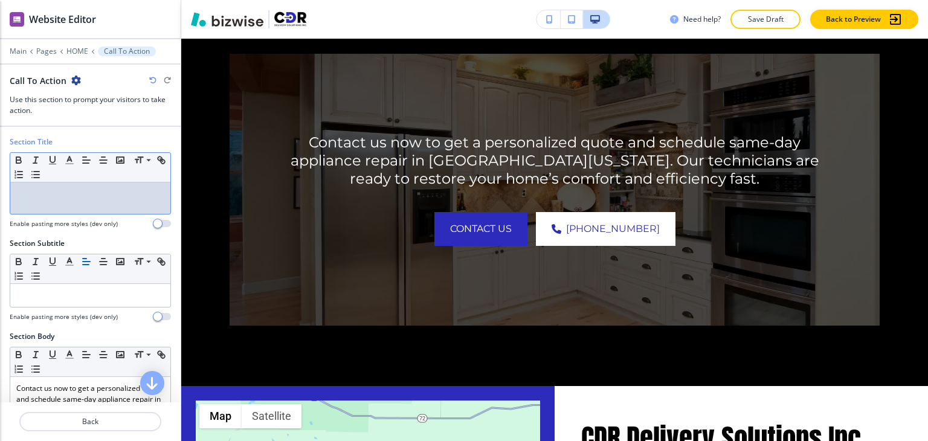
click at [94, 204] on div at bounding box center [90, 198] width 160 height 31
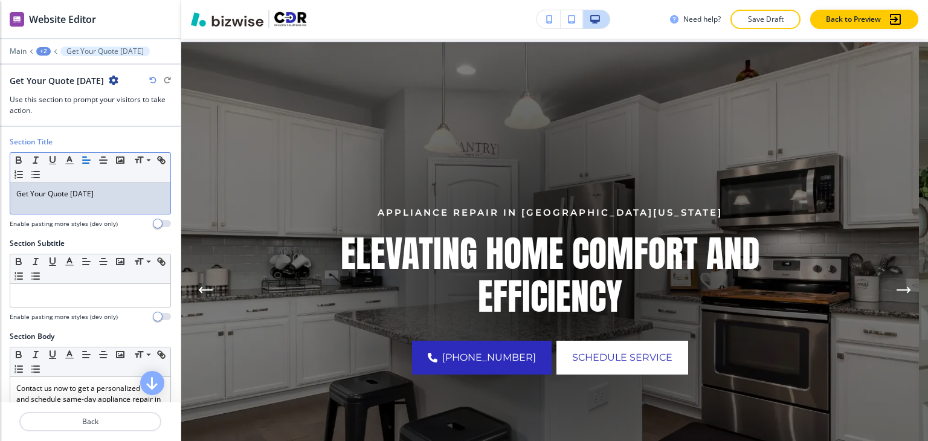
scroll to position [0, 0]
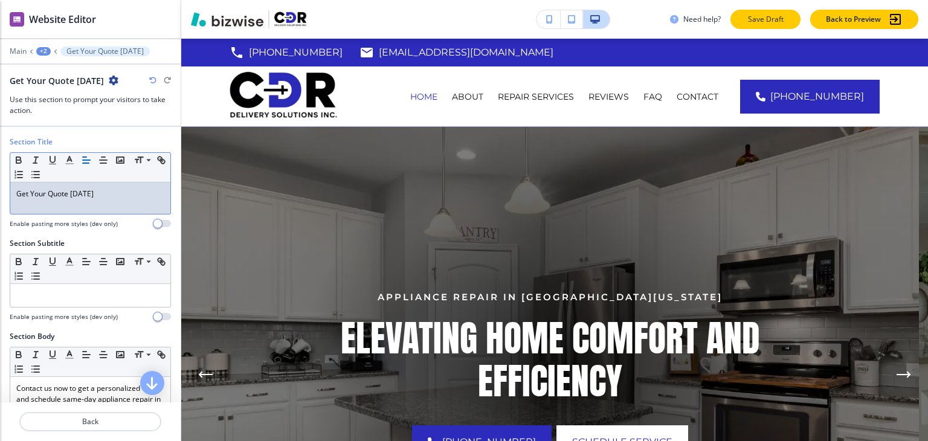
click at [769, 24] on p "Save Draft" at bounding box center [765, 19] width 39 height 11
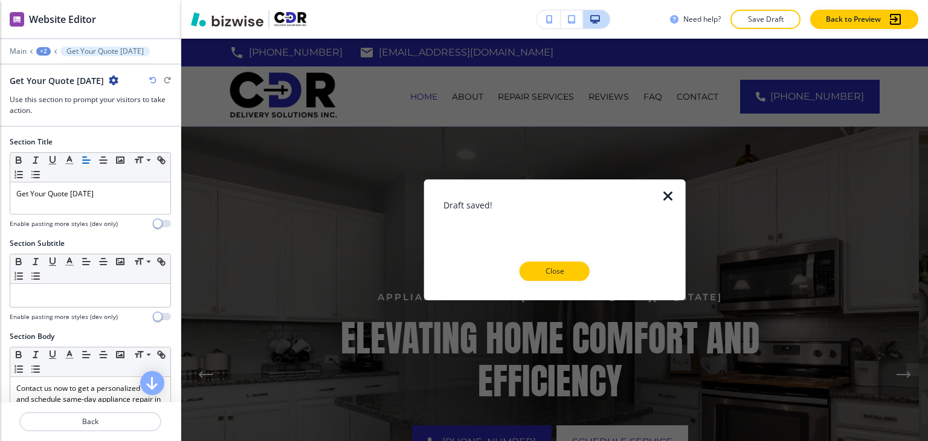
click at [578, 273] on button "Close" at bounding box center [555, 271] width 70 height 19
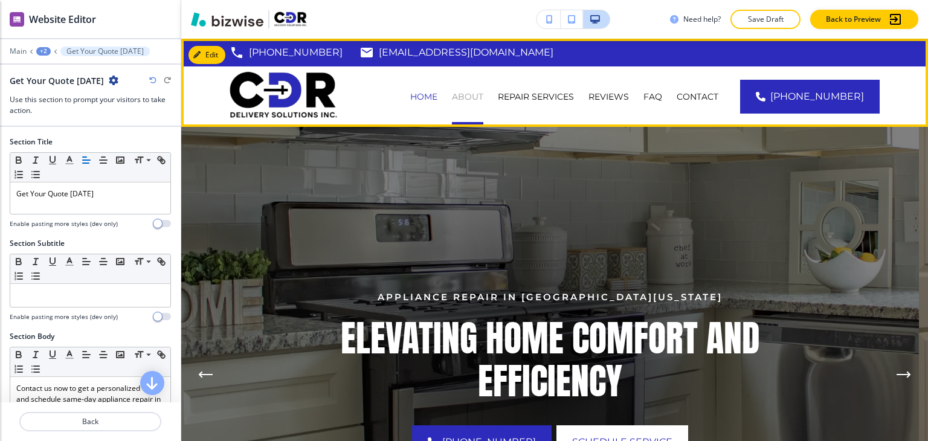
click at [477, 94] on p "About" at bounding box center [467, 97] width 31 height 12
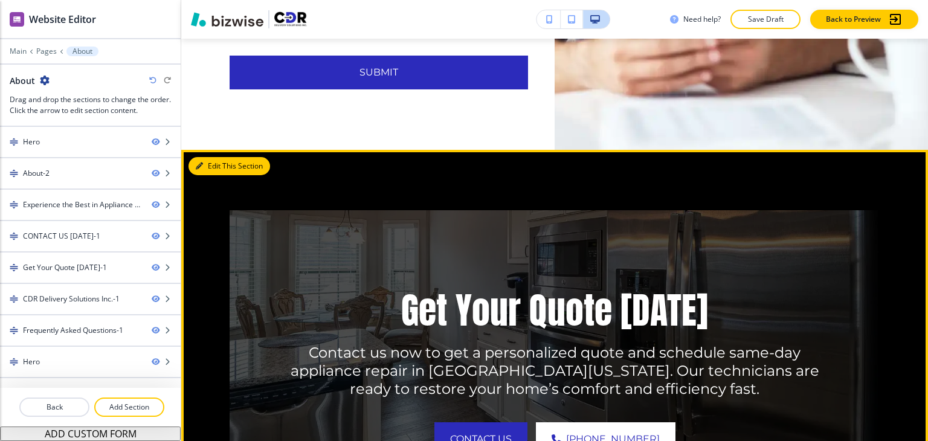
drag, startPoint x: 213, startPoint y: 163, endPoint x: 201, endPoint y: 169, distance: 13.5
click at [213, 163] on button "Edit This Section" at bounding box center [230, 166] width 82 height 18
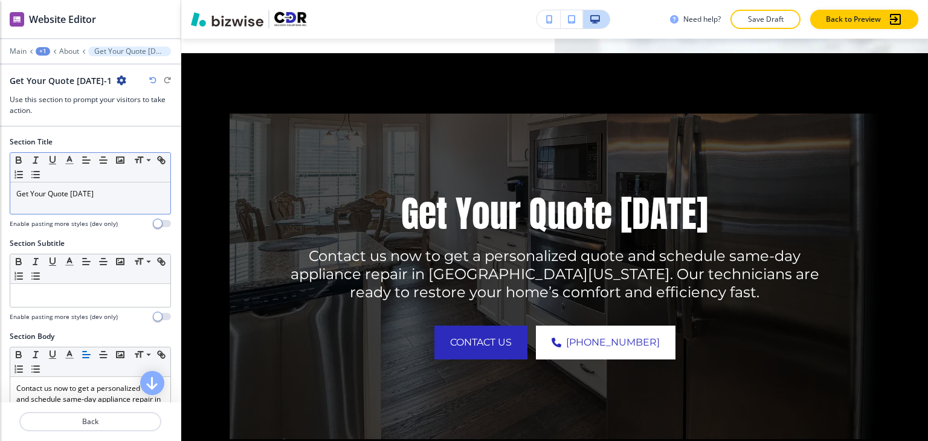
scroll to position [2285, 0]
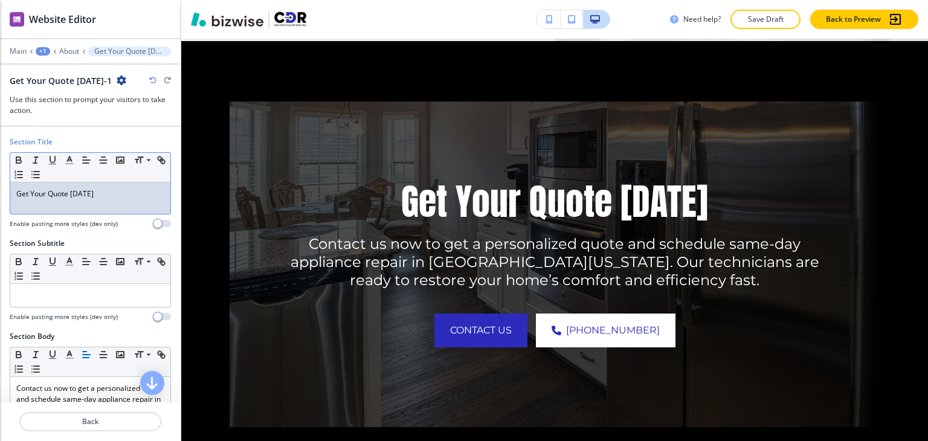
click at [120, 195] on p "Get Your Quote [DATE]" at bounding box center [90, 194] width 148 height 11
click at [121, 194] on p "Get Your Quote [DATE]" at bounding box center [90, 194] width 148 height 11
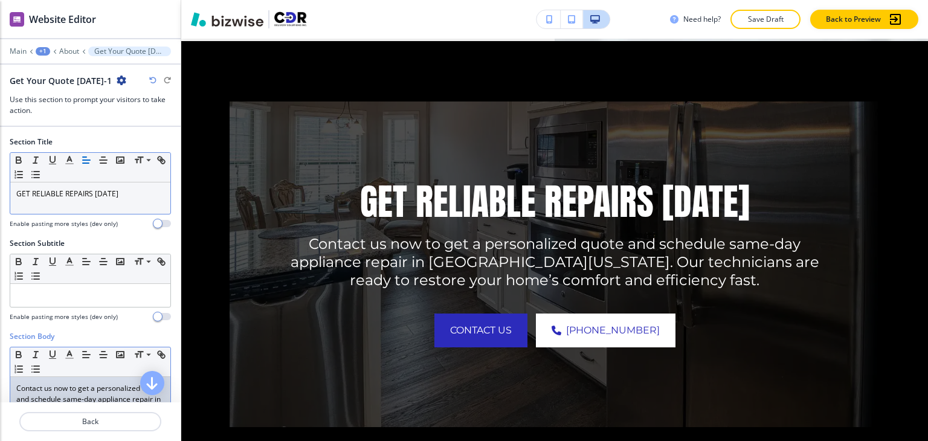
click at [68, 394] on p "Contact us now to get a personalized quote and schedule same-day appliance repa…" at bounding box center [90, 410] width 148 height 54
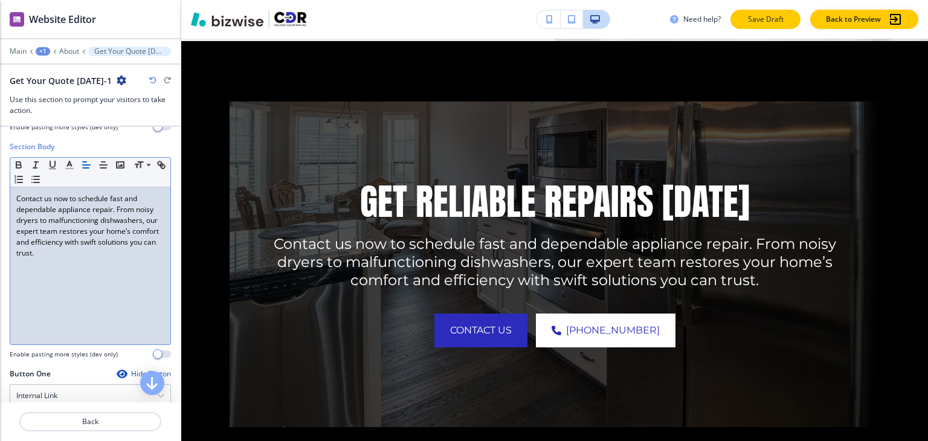
click at [760, 22] on p "Save Draft" at bounding box center [765, 19] width 39 height 11
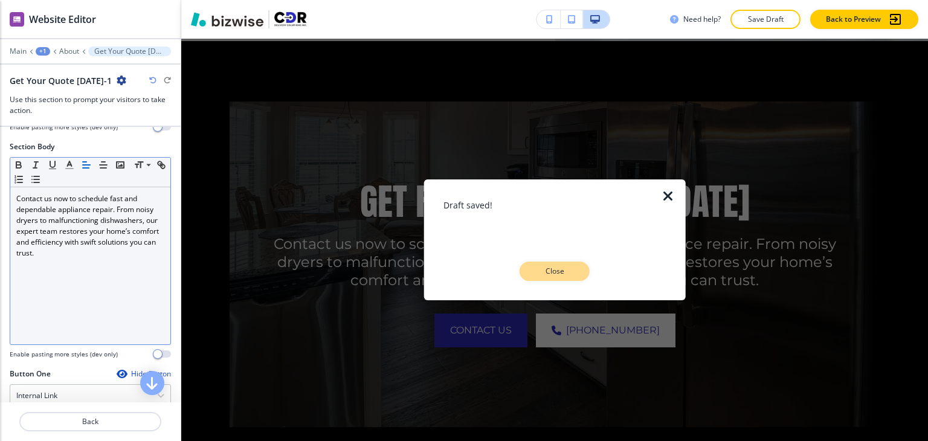
click at [572, 273] on p "Close" at bounding box center [554, 271] width 39 height 11
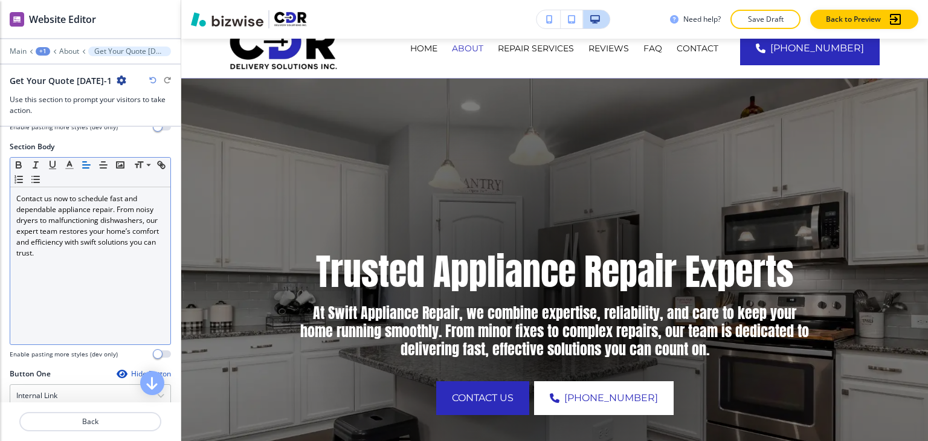
scroll to position [0, 0]
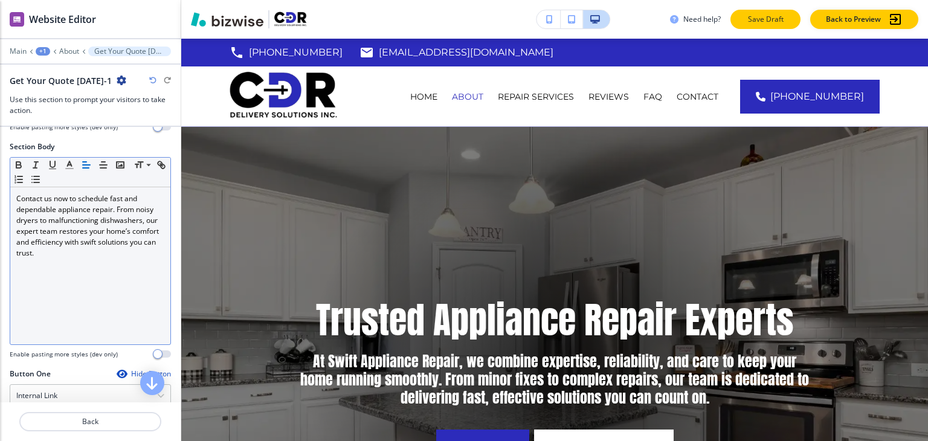
click at [762, 21] on p "Save Draft" at bounding box center [765, 19] width 39 height 11
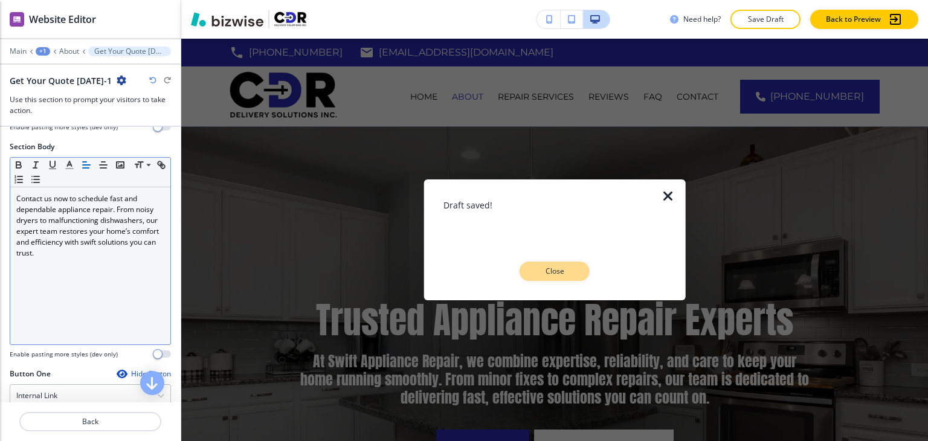
click at [568, 274] on p "Close" at bounding box center [554, 271] width 39 height 11
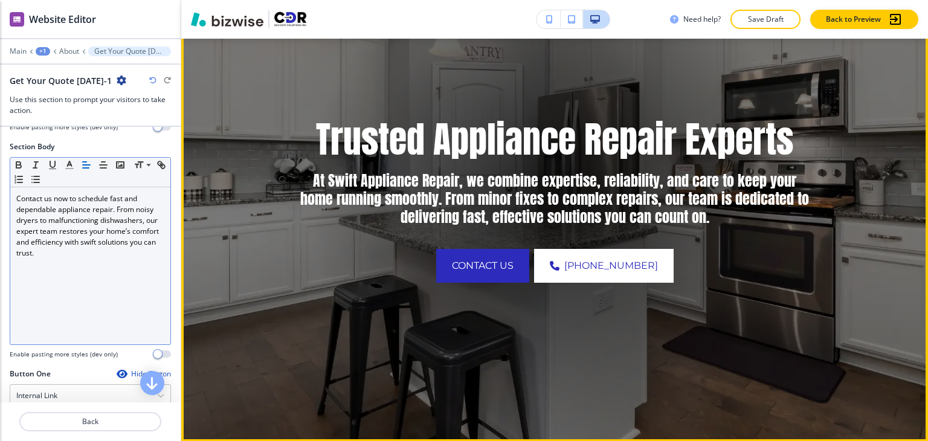
scroll to position [181, 0]
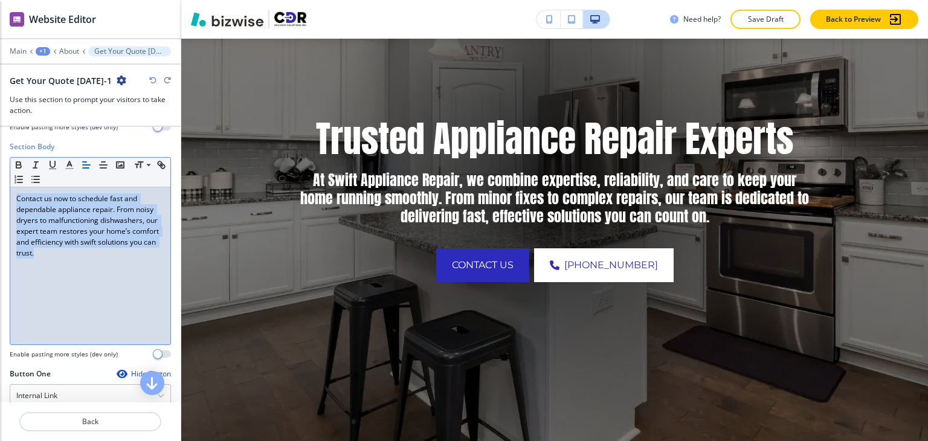
drag, startPoint x: 102, startPoint y: 255, endPoint x: 17, endPoint y: 197, distance: 102.6
click at [17, 197] on p "Contact us now to schedule fast and dependable appliance repair. From noisy dry…" at bounding box center [90, 225] width 148 height 65
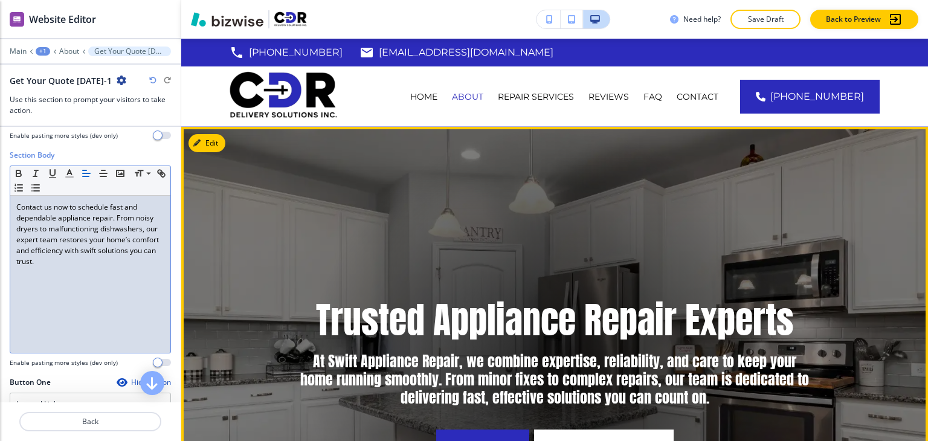
click at [225, 138] on img at bounding box center [554, 375] width 747 height 496
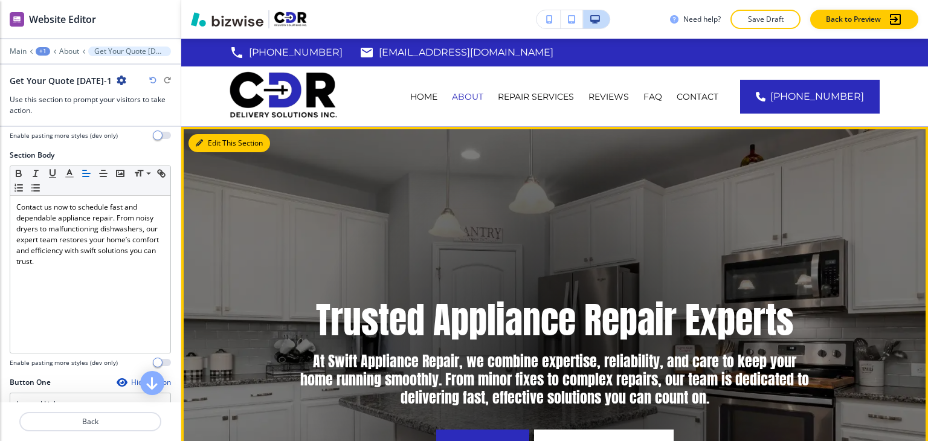
click at [214, 149] on button "Edit This Section" at bounding box center [230, 143] width 82 height 18
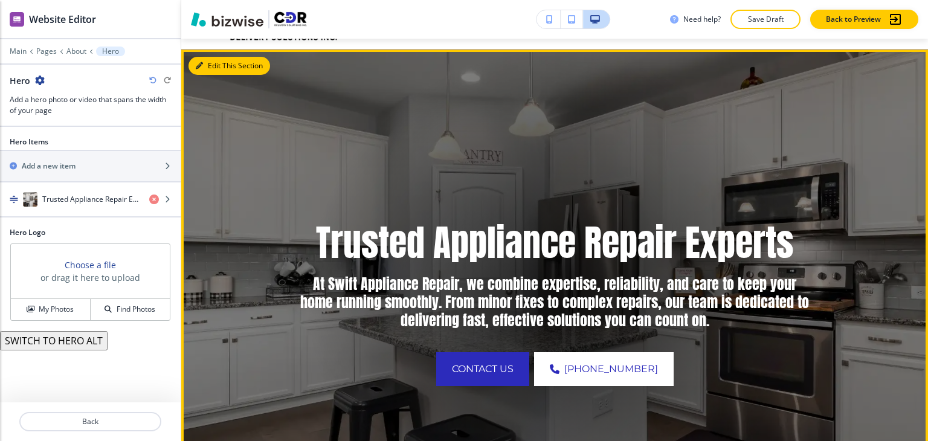
scroll to position [88, 0]
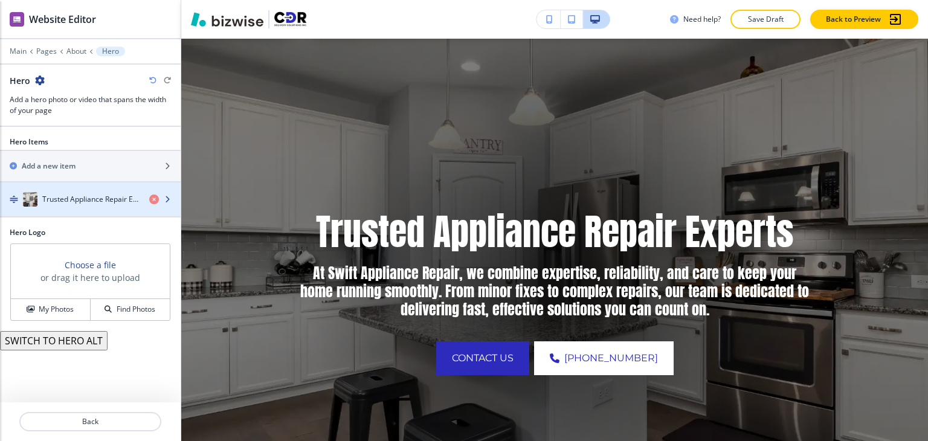
click at [111, 209] on div "button" at bounding box center [90, 212] width 181 height 10
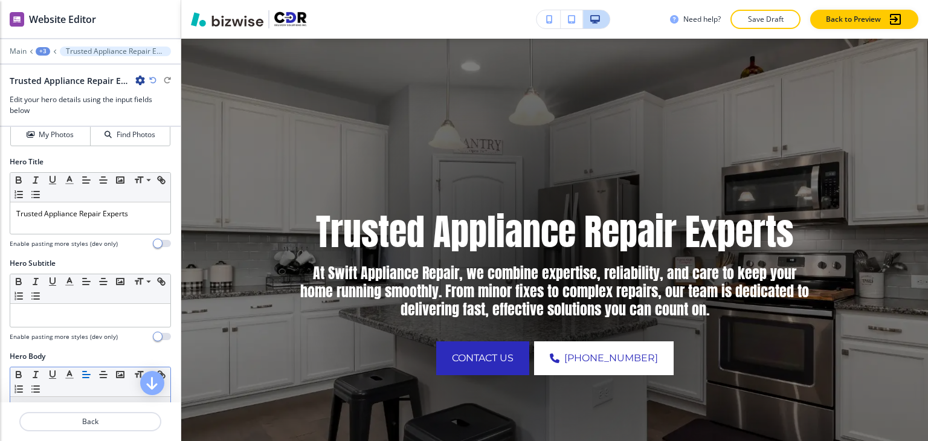
scroll to position [181, 0]
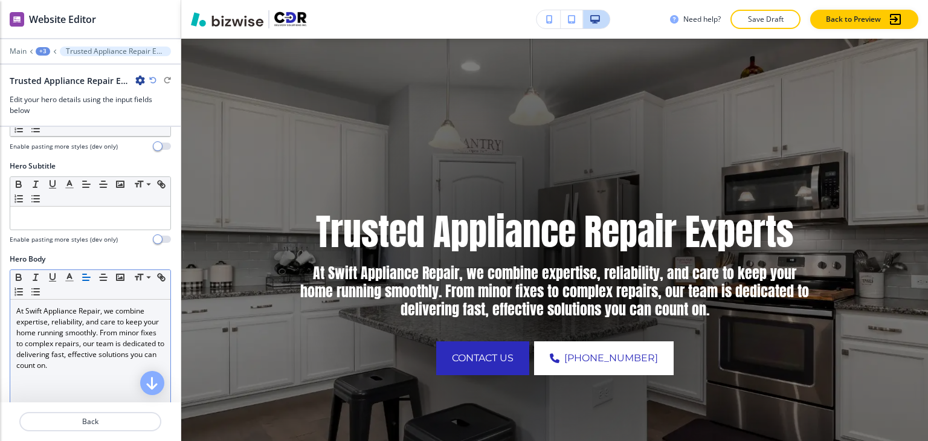
click at [74, 325] on p "At Swift Appliance Repair, we combine expertise, reliability, and care to keep …" at bounding box center [90, 338] width 148 height 65
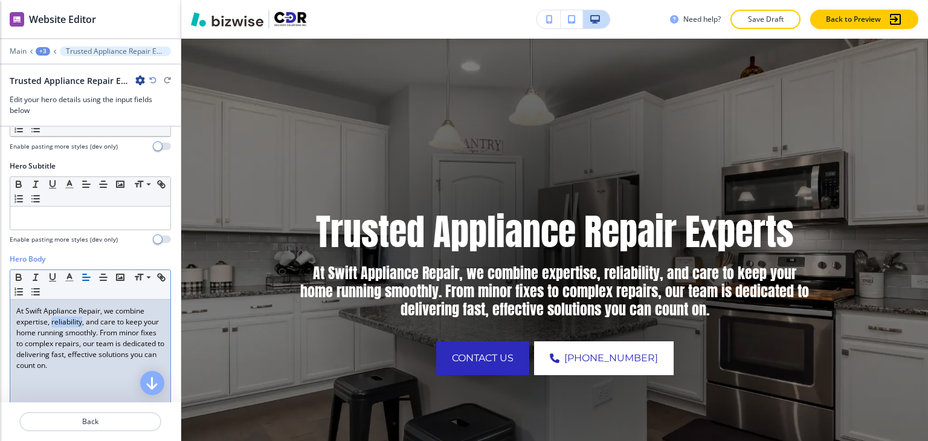
click at [74, 325] on p "At Swift Appliance Repair, we combine expertise, reliability, and care to keep …" at bounding box center [90, 338] width 148 height 65
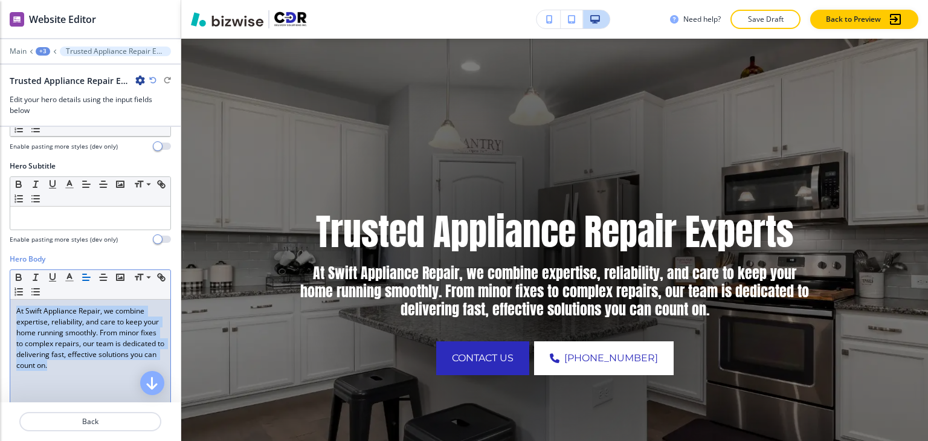
click at [74, 325] on p "At Swift Appliance Repair, we combine expertise, reliability, and care to keep …" at bounding box center [90, 338] width 148 height 65
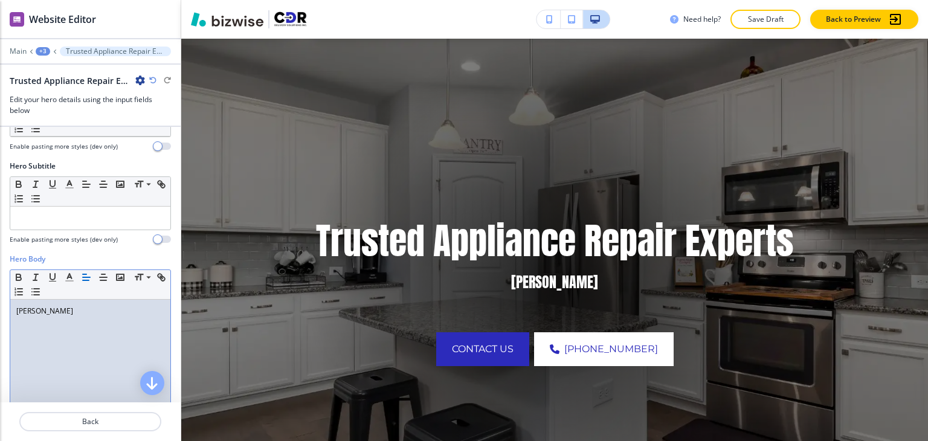
drag, startPoint x: 94, startPoint y: 313, endPoint x: -4, endPoint y: 311, distance: 97.9
click at [0, 0] on html "WELCOME TO YOUR WEBSITE PREVIEW Want to try out the Website Editor? Edit this s…" at bounding box center [464, 0] width 928 height 0
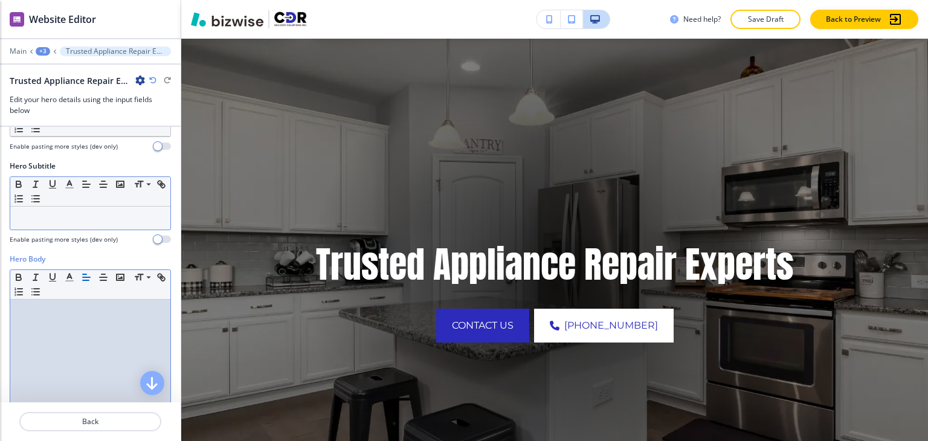
click at [64, 224] on div at bounding box center [90, 218] width 160 height 23
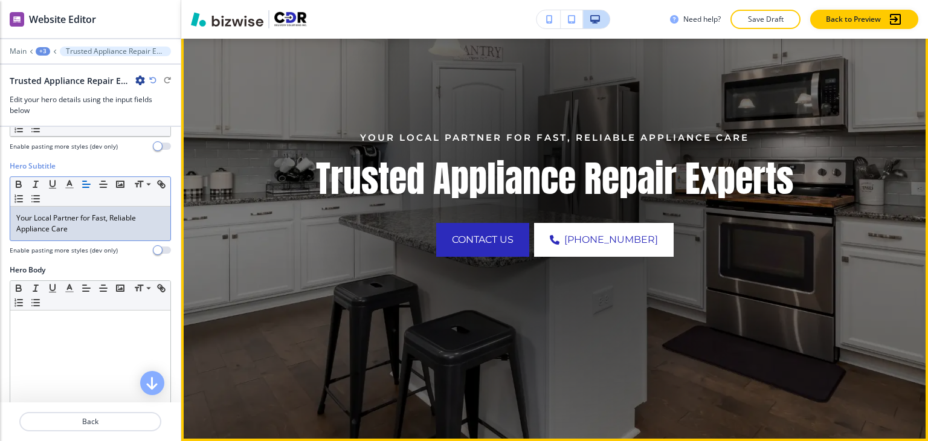
scroll to position [0, 0]
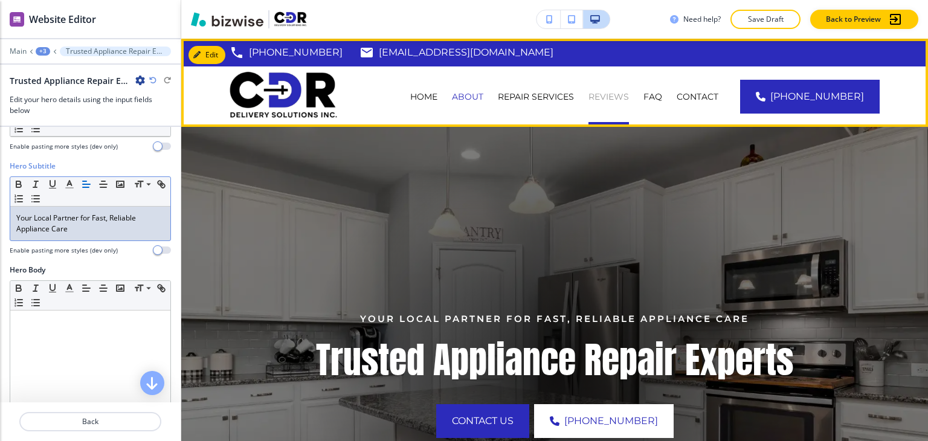
click at [629, 95] on p "Reviews" at bounding box center [609, 97] width 40 height 12
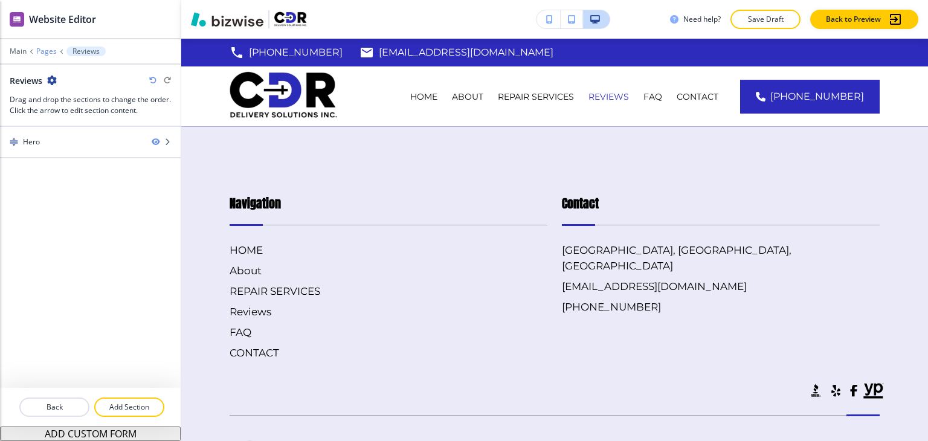
click at [43, 50] on p "Pages" at bounding box center [46, 51] width 21 height 8
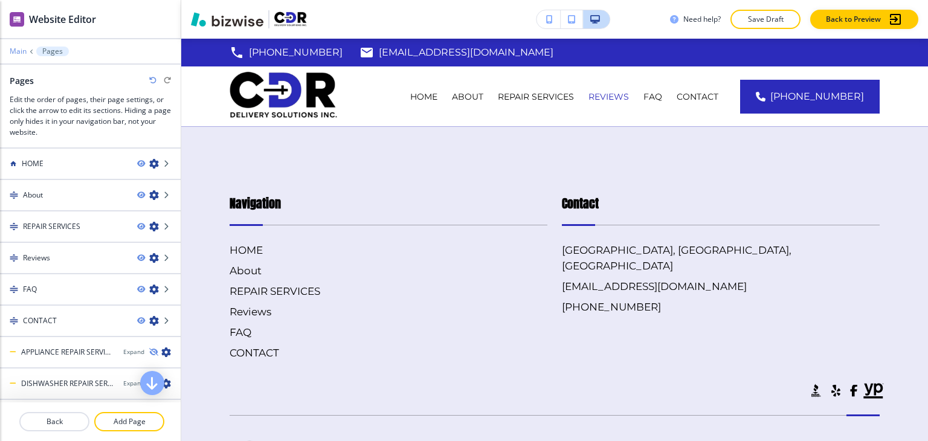
click at [13, 50] on p "Main" at bounding box center [18, 51] width 17 height 8
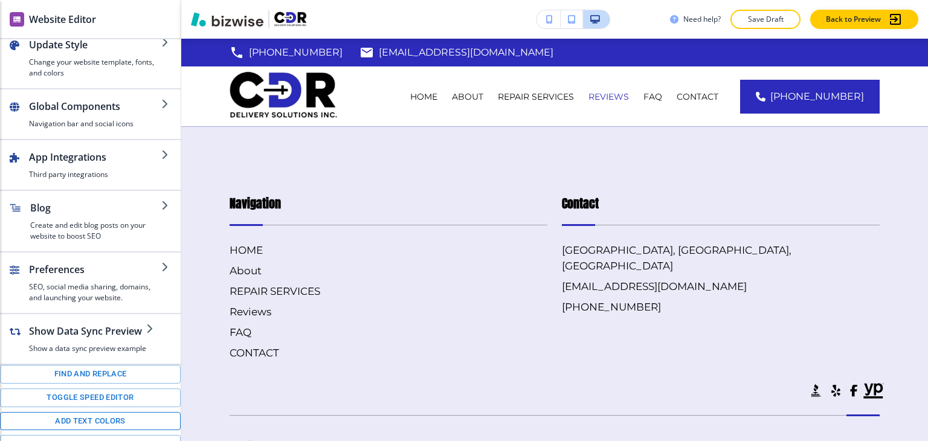
scroll to position [199, 0]
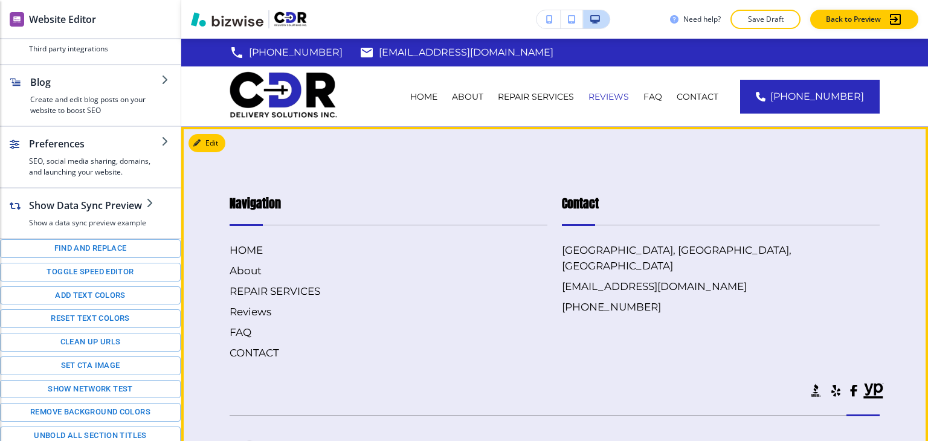
click at [616, 164] on footer "Navigation HOME About REPAIR SERVICES Reviews FAQ CONTACT Contact North Port, F…" at bounding box center [554, 333] width 747 height 413
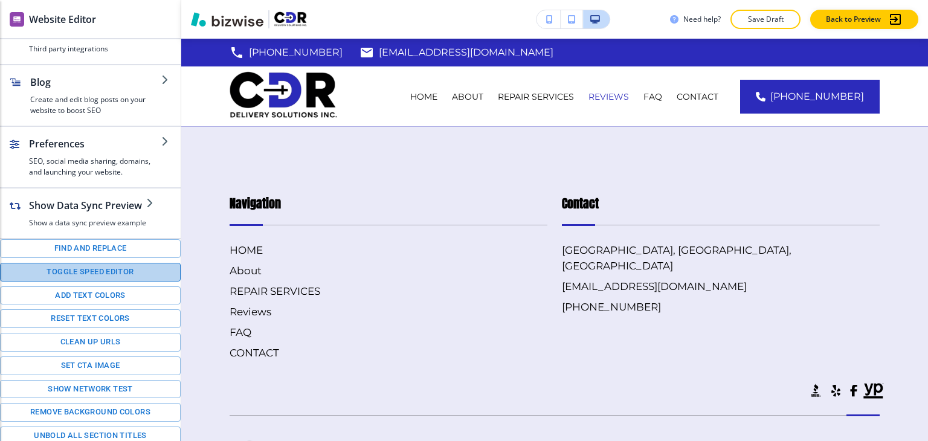
click at [94, 264] on button "Toggle speed editor" at bounding box center [90, 272] width 181 height 19
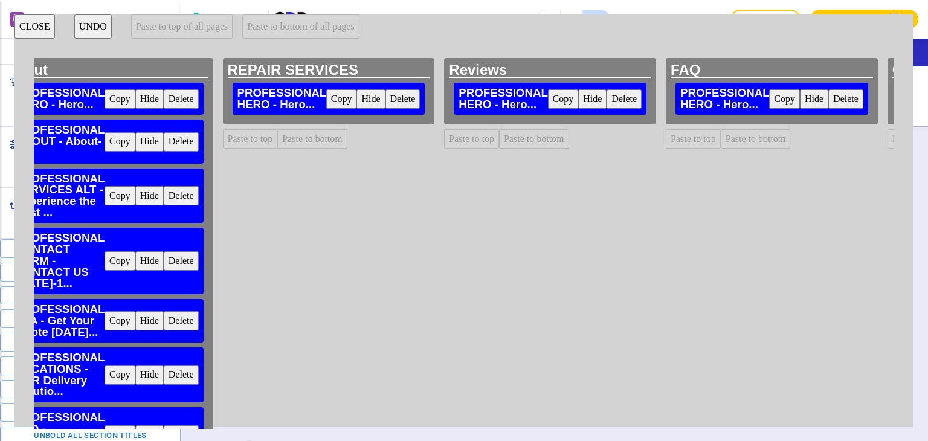
scroll to position [0, 173]
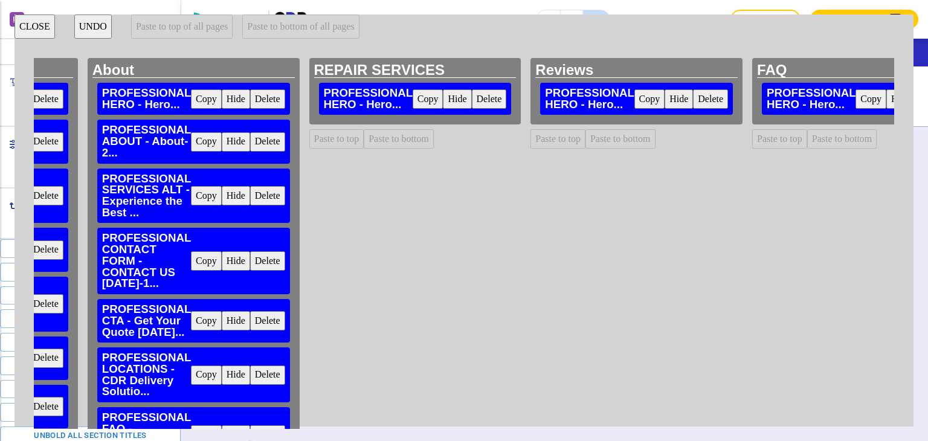
click at [205, 97] on button "Copy" at bounding box center [206, 98] width 31 height 19
click at [623, 143] on button "Paste to bottom" at bounding box center [621, 138] width 70 height 19
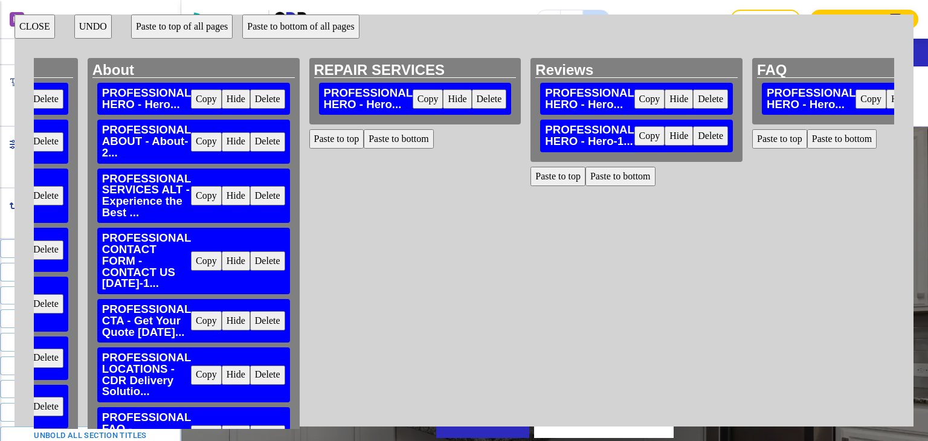
click at [818, 142] on button "Paste to bottom" at bounding box center [842, 138] width 70 height 19
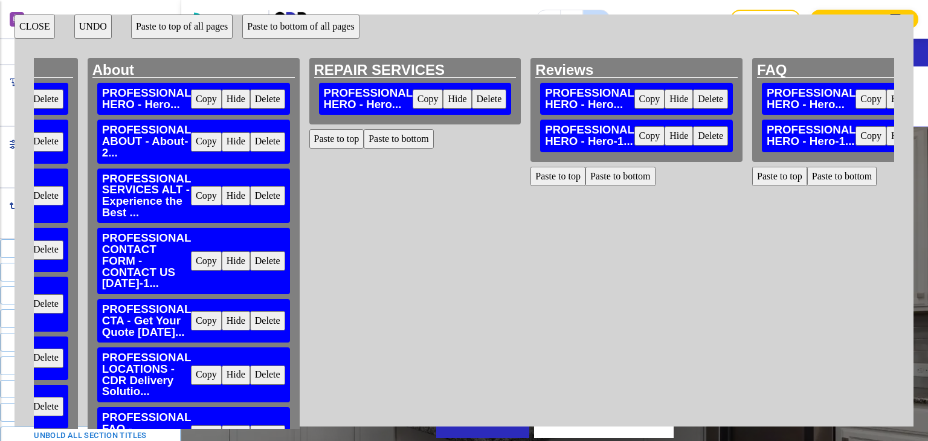
click at [711, 103] on button "Delete" at bounding box center [710, 98] width 35 height 19
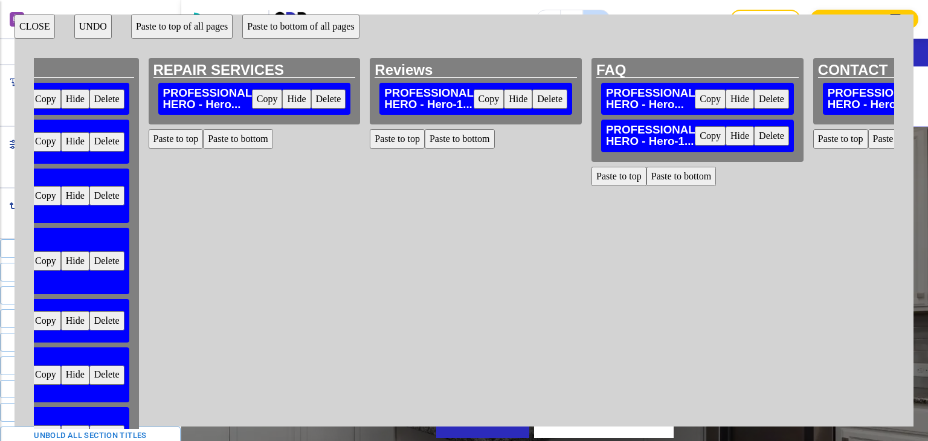
scroll to position [0, 374]
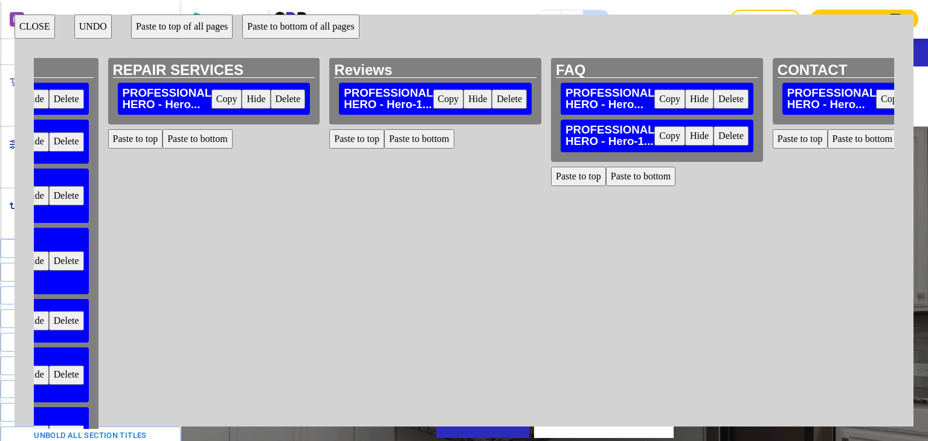
click at [718, 98] on button "Delete" at bounding box center [731, 98] width 35 height 19
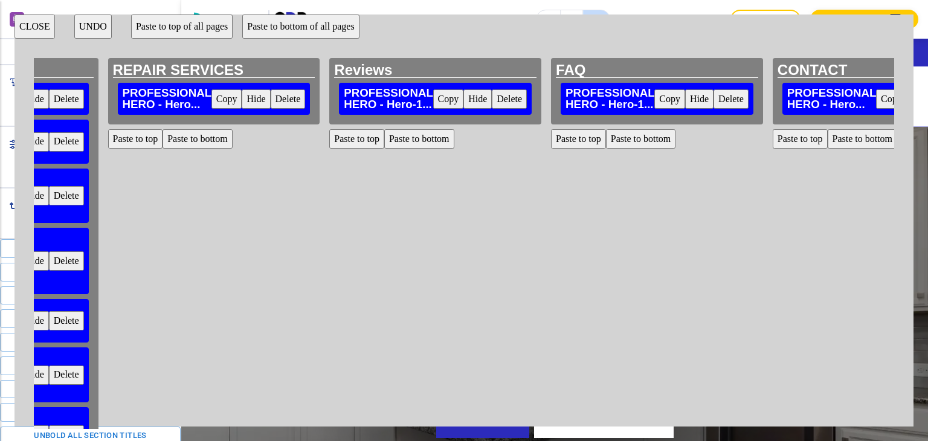
click at [853, 140] on button "Paste to bottom" at bounding box center [863, 138] width 70 height 19
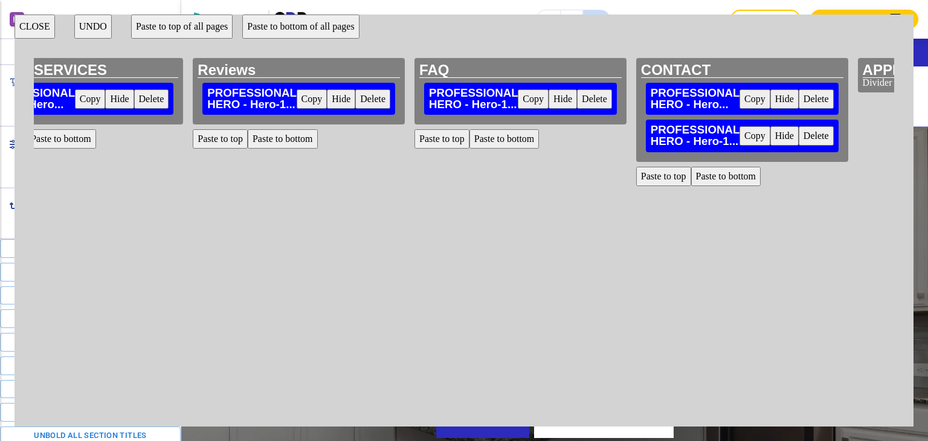
scroll to position [0, 551]
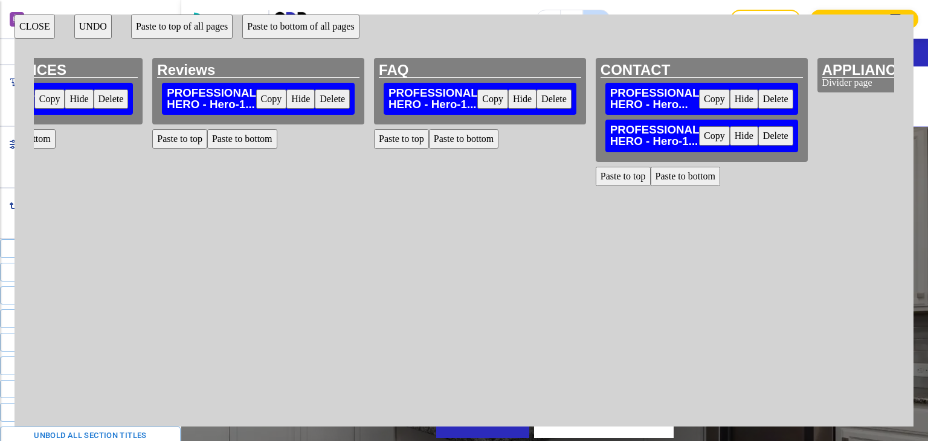
click at [773, 97] on button "Delete" at bounding box center [775, 98] width 35 height 19
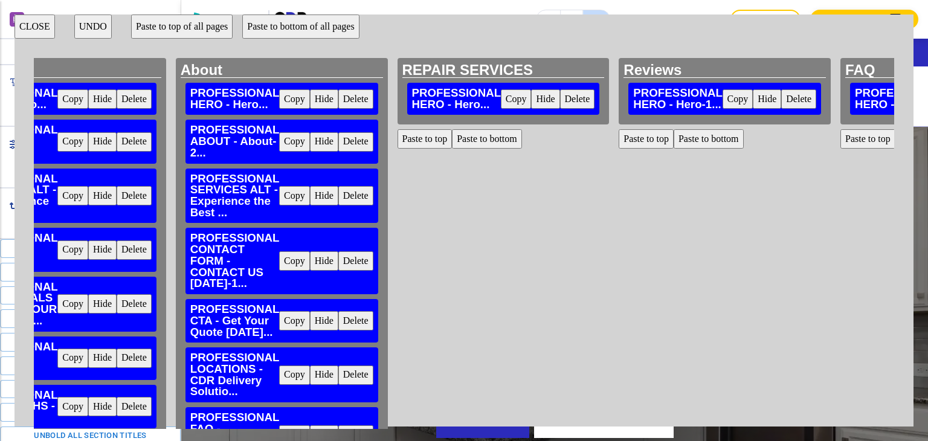
scroll to position [0, 68]
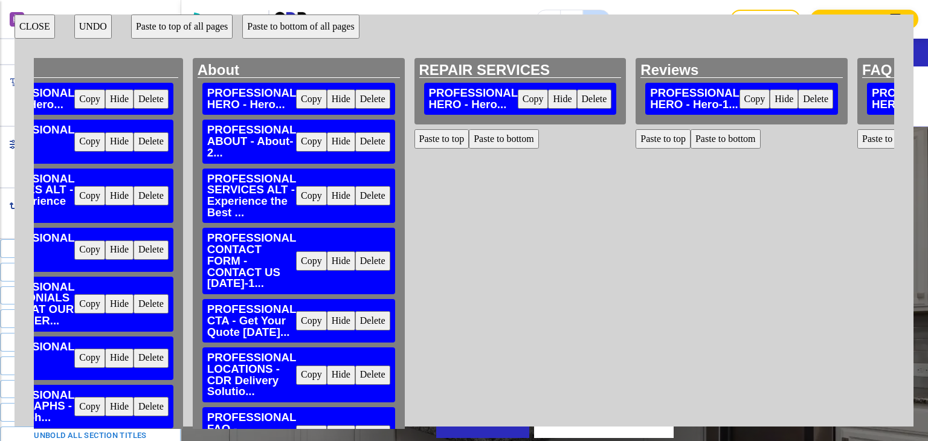
click at [305, 143] on button "Copy" at bounding box center [311, 141] width 31 height 19
click at [727, 141] on button "Paste to bottom" at bounding box center [726, 138] width 70 height 19
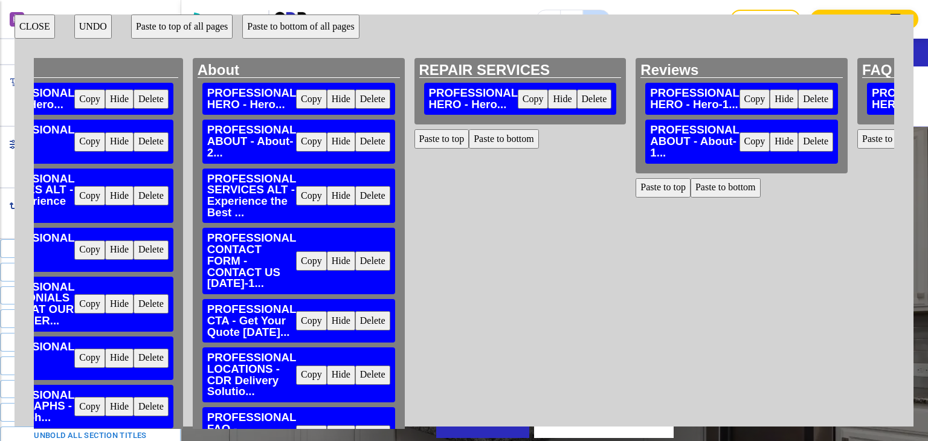
click at [302, 197] on button "Copy" at bounding box center [311, 195] width 31 height 19
click at [813, 143] on button "Delete" at bounding box center [815, 141] width 35 height 19
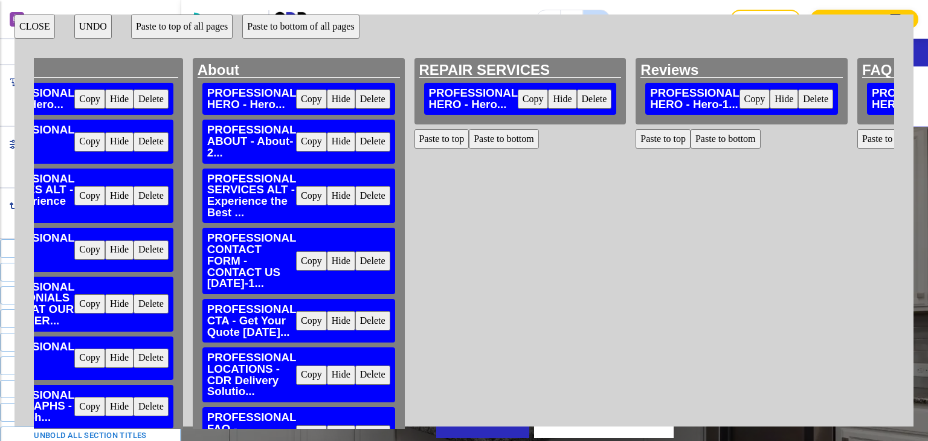
scroll to position [0, 0]
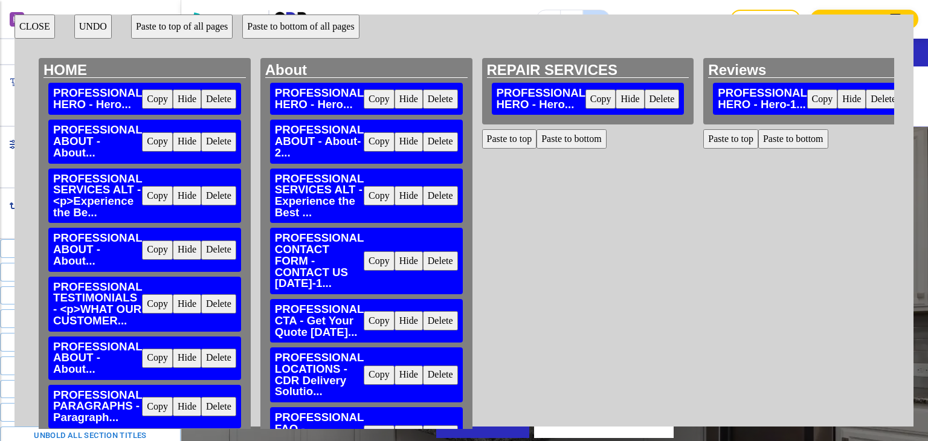
click at [152, 304] on button "Copy" at bounding box center [157, 303] width 31 height 19
click at [808, 140] on button "Paste to bottom" at bounding box center [793, 138] width 70 height 19
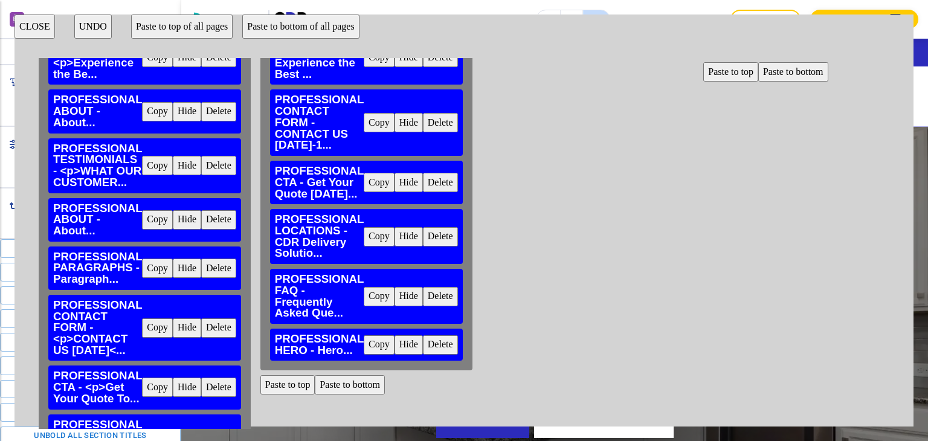
scroll to position [121, 0]
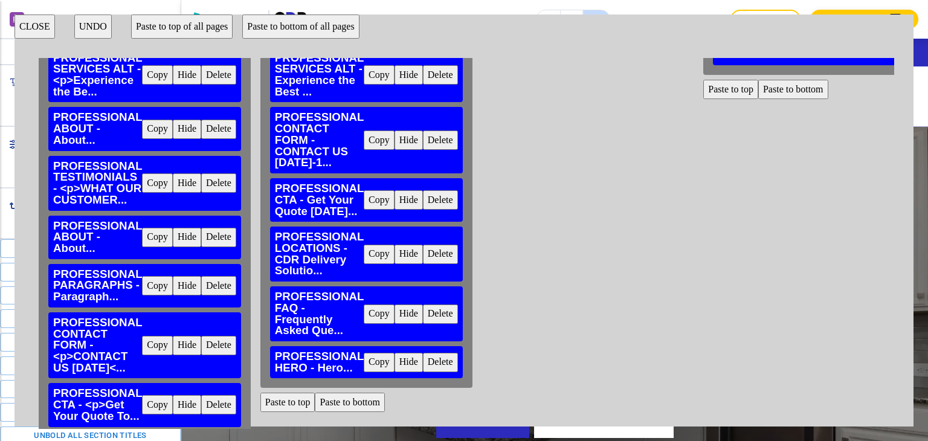
click at [382, 142] on button "Copy" at bounding box center [379, 140] width 31 height 19
click at [797, 93] on button "Paste to bottom" at bounding box center [793, 89] width 70 height 19
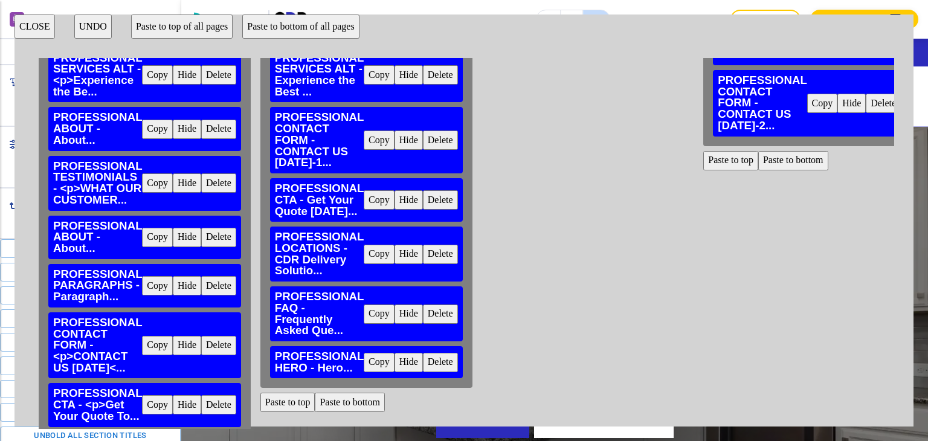
click at [380, 195] on button "Copy" at bounding box center [379, 199] width 31 height 19
click at [769, 160] on button "Paste to bottom" at bounding box center [793, 160] width 70 height 19
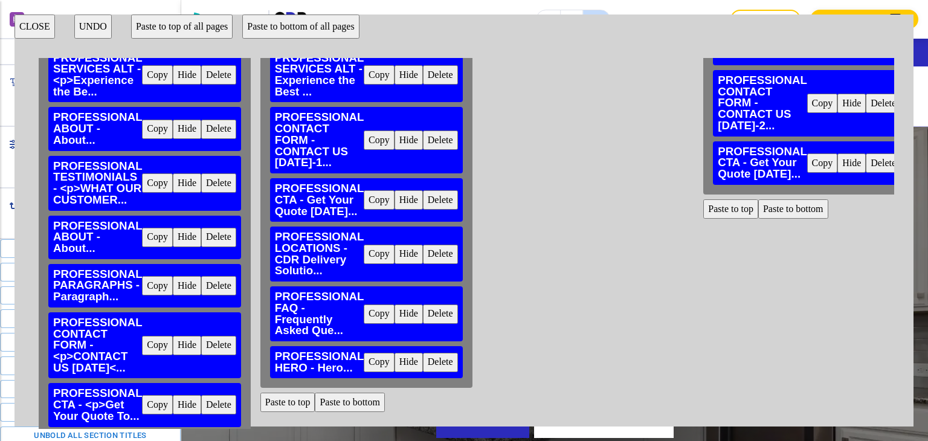
click at [377, 255] on button "Copy" at bounding box center [379, 254] width 31 height 19
click at [775, 207] on button "Paste to bottom" at bounding box center [793, 208] width 70 height 19
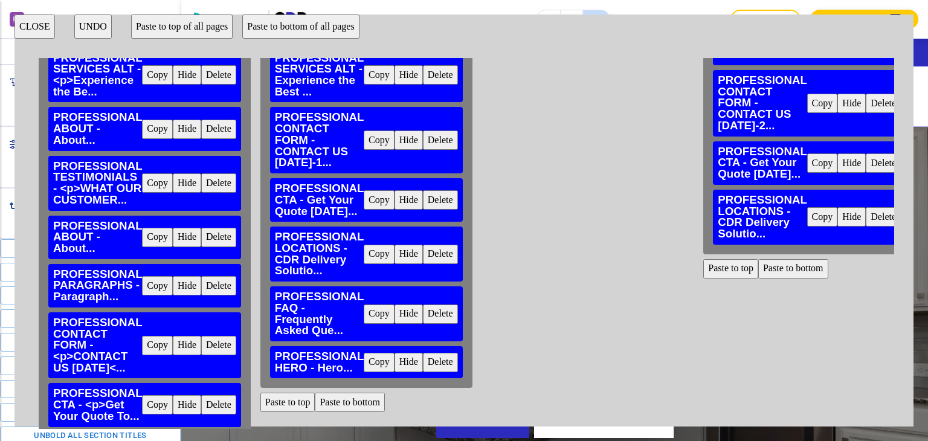
click at [378, 315] on button "Copy" at bounding box center [379, 314] width 31 height 19
click at [775, 273] on button "Paste to bottom" at bounding box center [793, 268] width 70 height 19
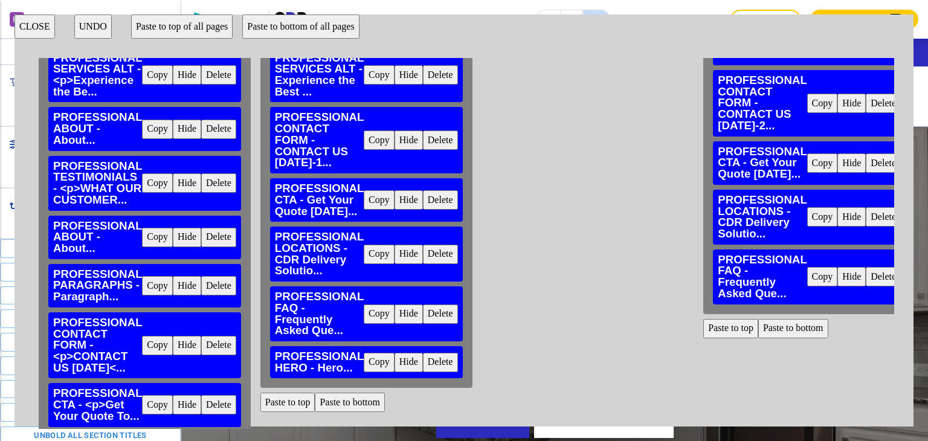
click at [443, 362] on button "Delete" at bounding box center [440, 362] width 35 height 19
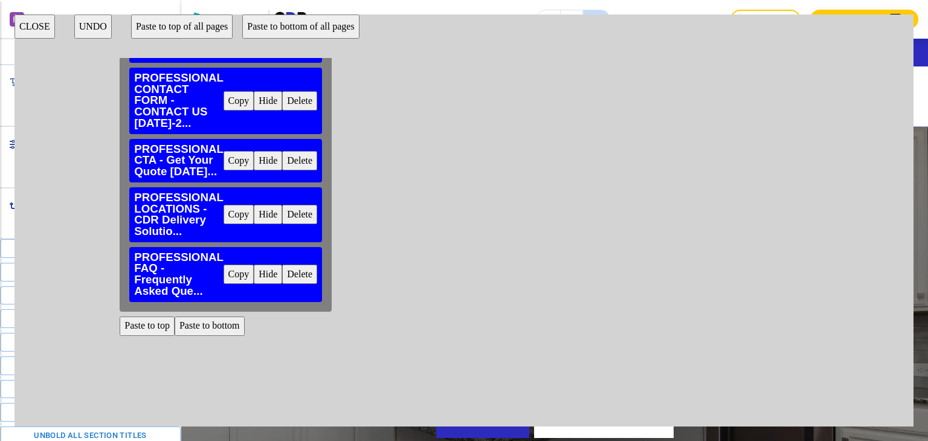
scroll to position [121, 584]
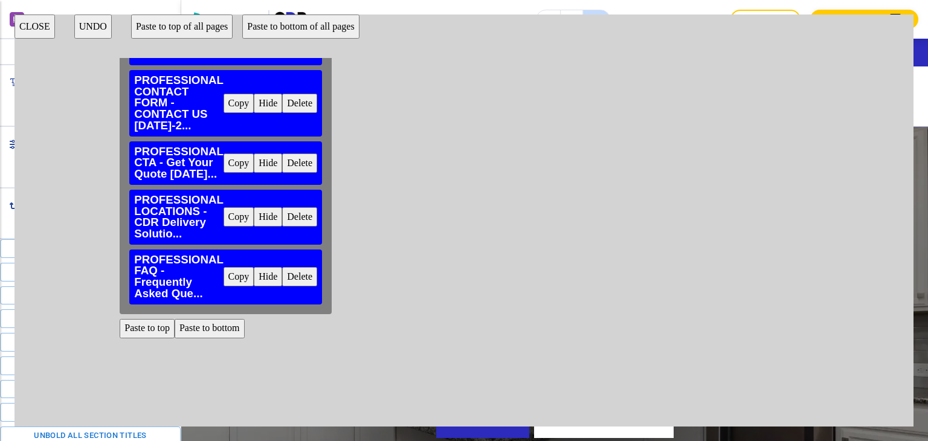
click at [230, 277] on button "Copy" at bounding box center [239, 276] width 31 height 19
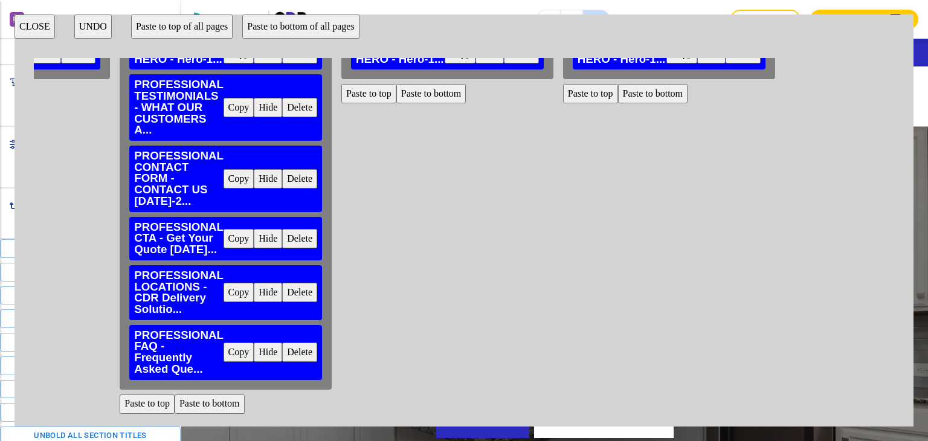
scroll to position [0, 584]
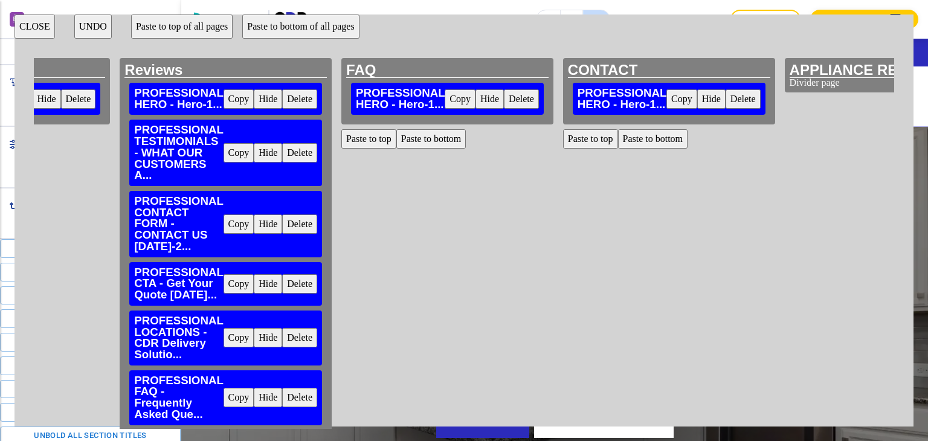
click at [419, 134] on button "Paste to bottom" at bounding box center [431, 138] width 70 height 19
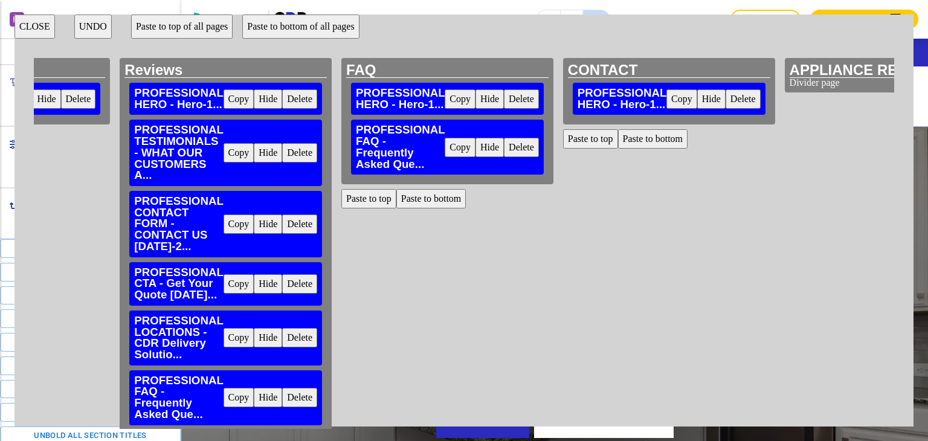
scroll to position [60, 584]
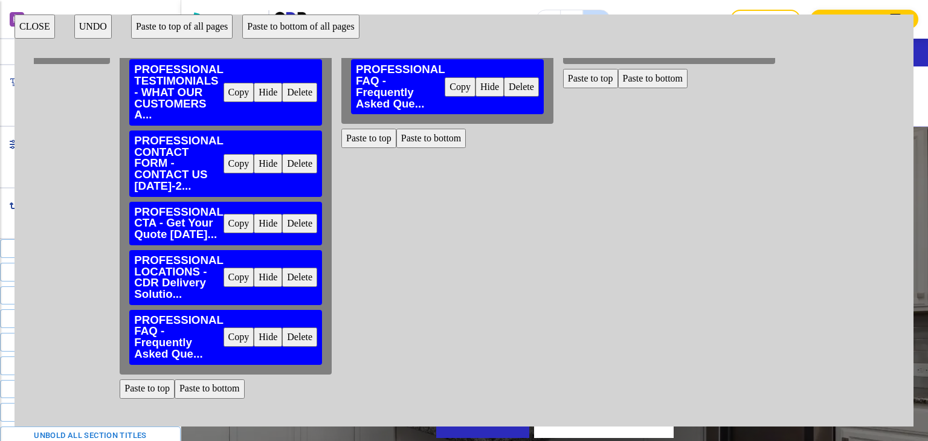
click at [236, 167] on button "Copy" at bounding box center [239, 163] width 31 height 19
click at [410, 138] on button "Paste to bottom" at bounding box center [431, 138] width 70 height 19
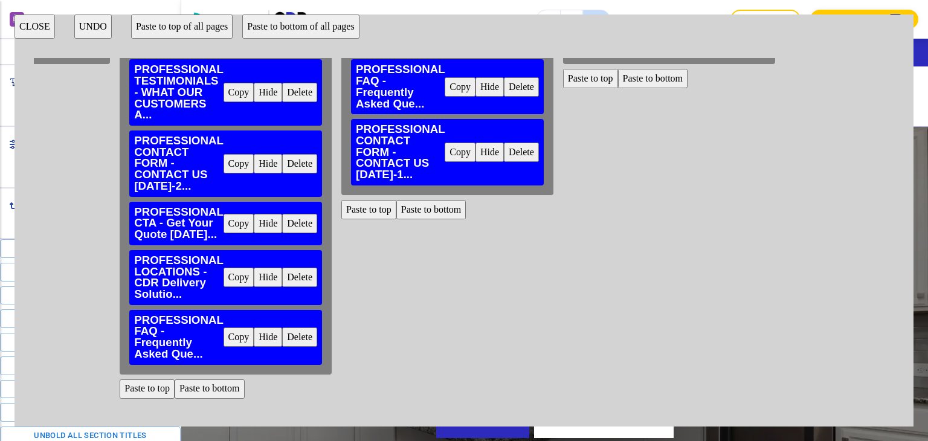
click at [232, 224] on button "Copy" at bounding box center [239, 223] width 31 height 19
click at [428, 205] on button "Paste to bottom" at bounding box center [431, 209] width 70 height 19
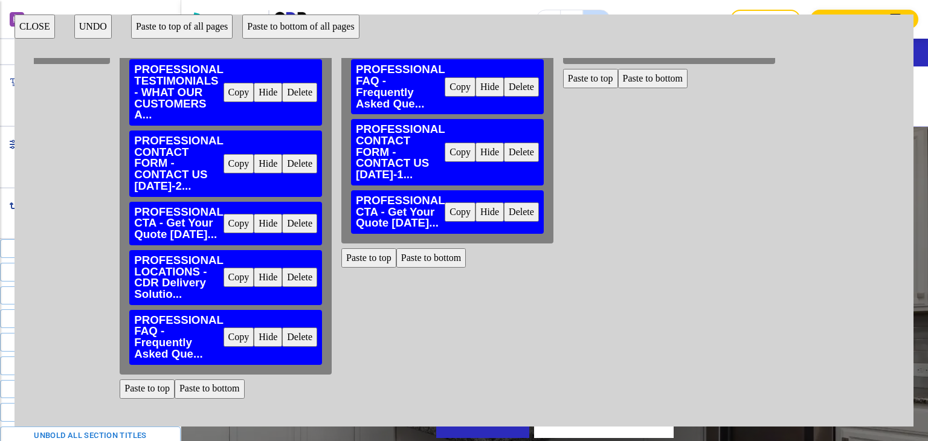
click at [237, 279] on button "Copy" at bounding box center [239, 277] width 31 height 19
click at [425, 262] on button "Paste to bottom" at bounding box center [431, 257] width 70 height 19
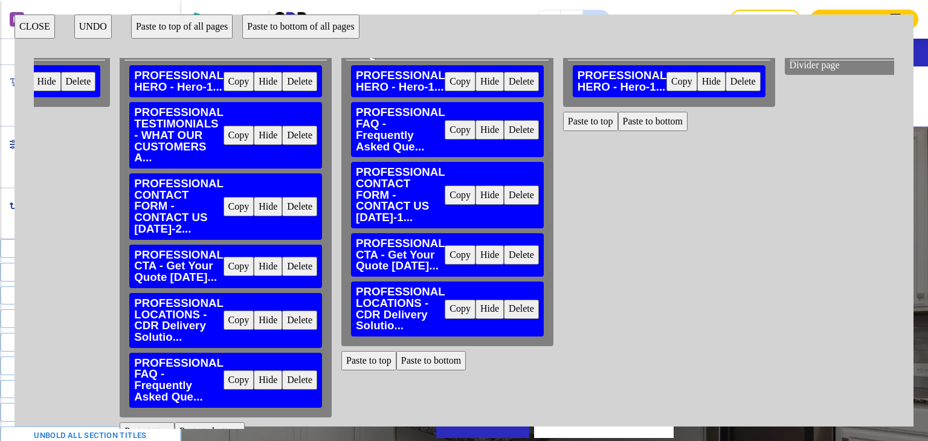
scroll to position [0, 584]
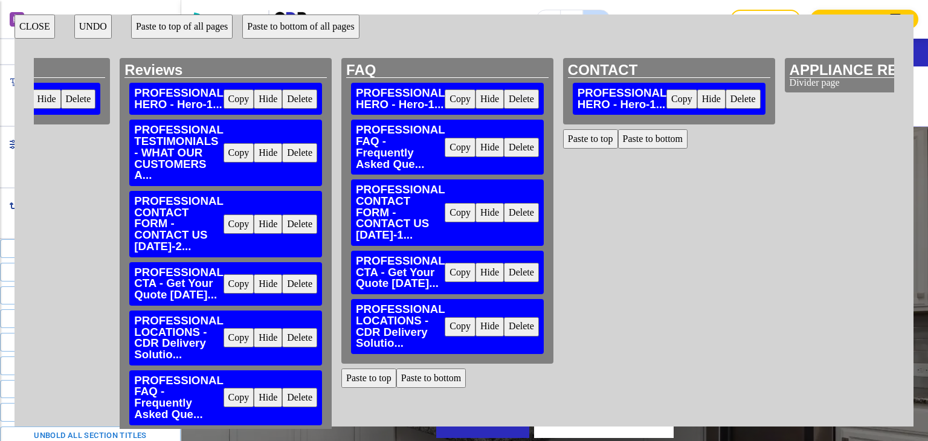
click at [453, 210] on button "Copy" at bounding box center [460, 212] width 31 height 19
click at [648, 141] on button "Paste to bottom" at bounding box center [653, 138] width 70 height 19
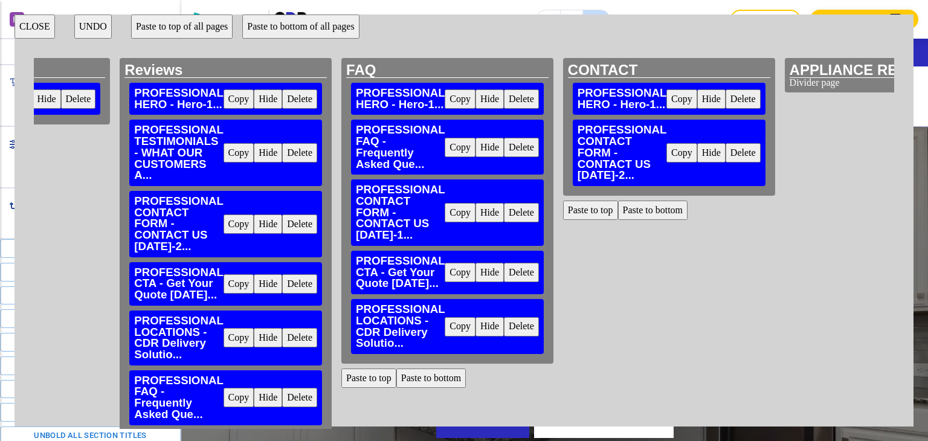
click at [457, 324] on button "Copy" at bounding box center [460, 326] width 31 height 19
click at [632, 215] on button "Paste to bottom" at bounding box center [653, 210] width 70 height 19
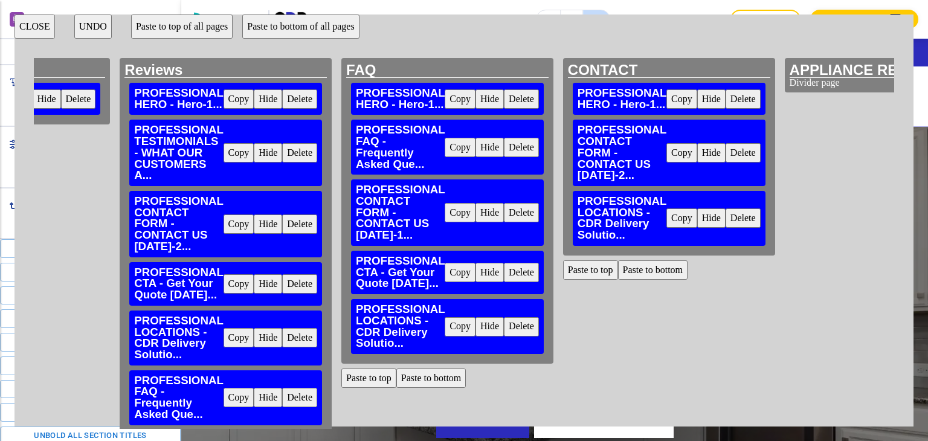
click at [459, 272] on button "Copy" at bounding box center [460, 272] width 31 height 19
click at [630, 267] on button "Paste to bottom" at bounding box center [653, 269] width 70 height 19
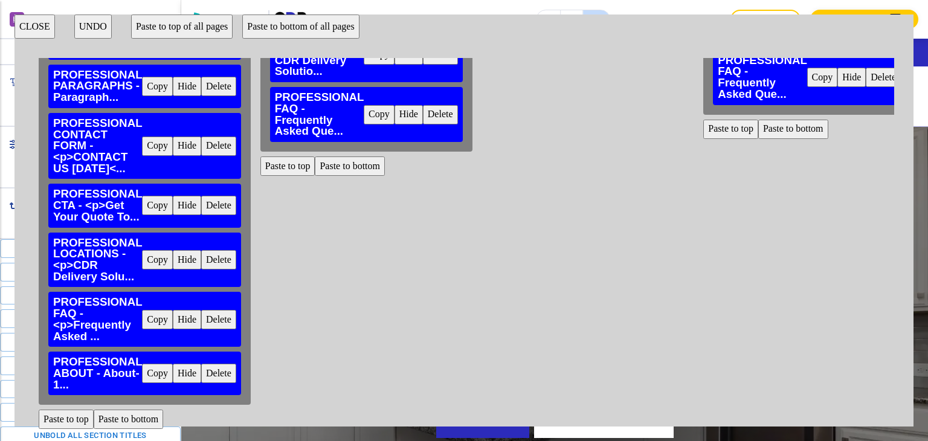
scroll to position [330, 0]
click at [154, 364] on button "Copy" at bounding box center [157, 373] width 31 height 19
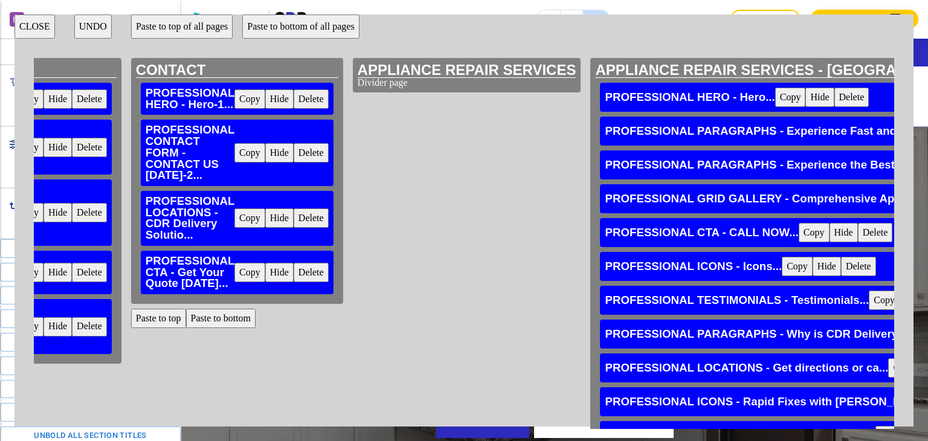
scroll to position [0, 1016]
click at [225, 320] on button "Paste to bottom" at bounding box center [221, 318] width 70 height 19
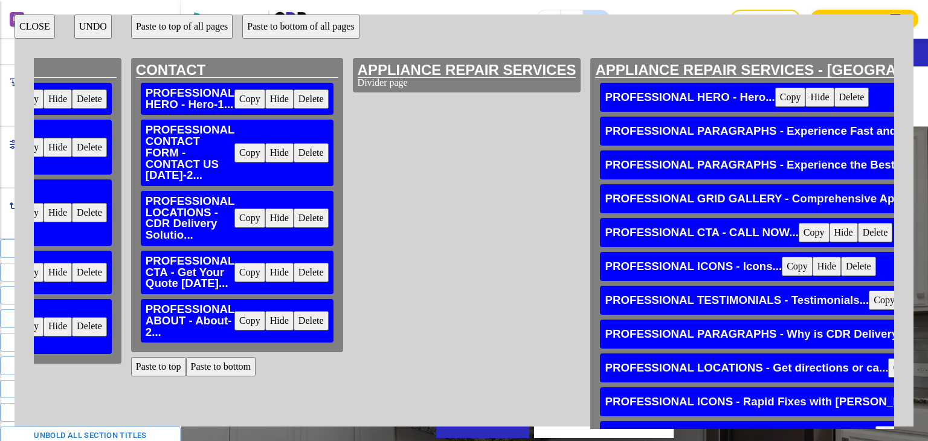
click at [29, 29] on button "CLOSE" at bounding box center [35, 27] width 40 height 24
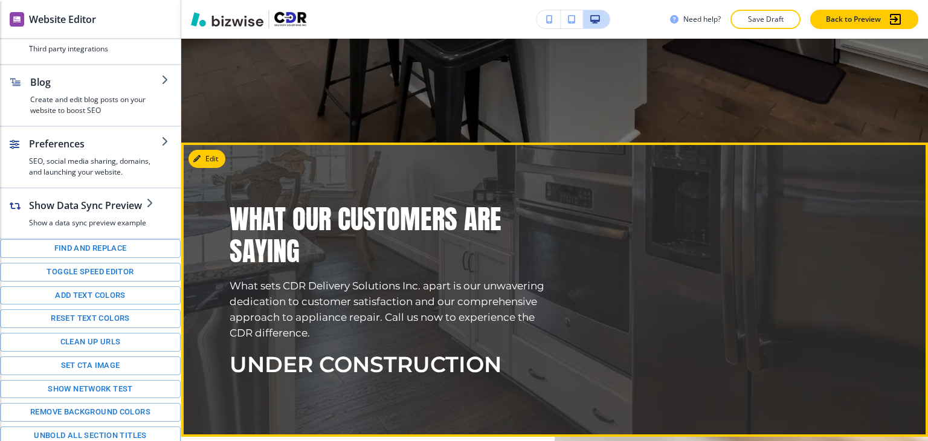
scroll to position [544, 0]
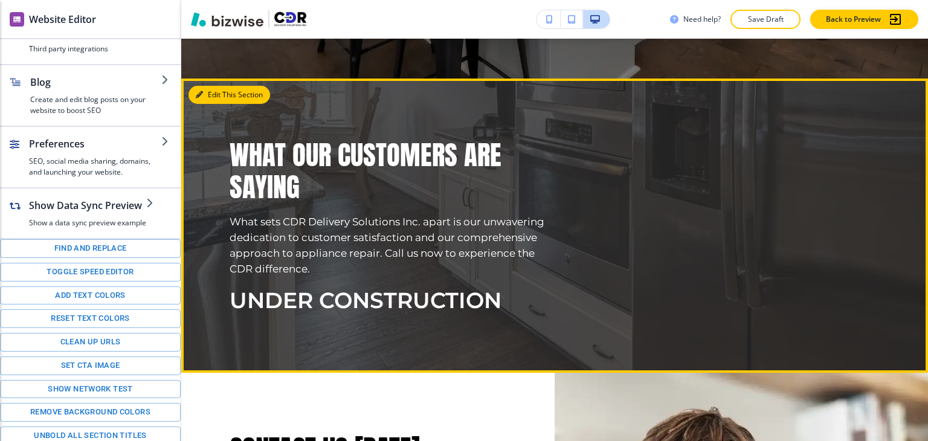
click at [217, 99] on button "Edit This Section" at bounding box center [230, 95] width 82 height 18
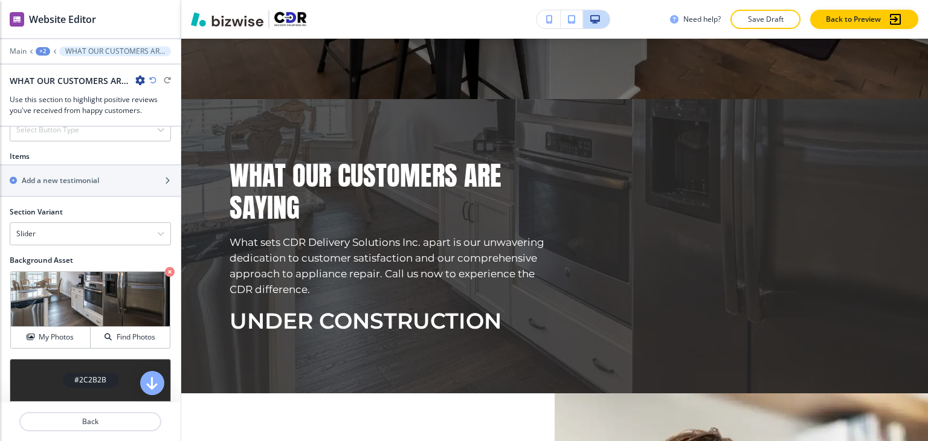
scroll to position [522, 0]
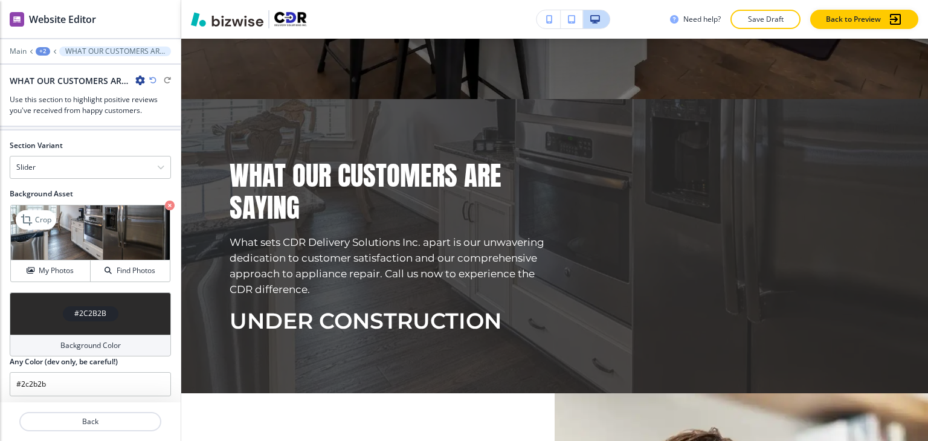
click at [165, 204] on icon "button" at bounding box center [170, 206] width 10 height 10
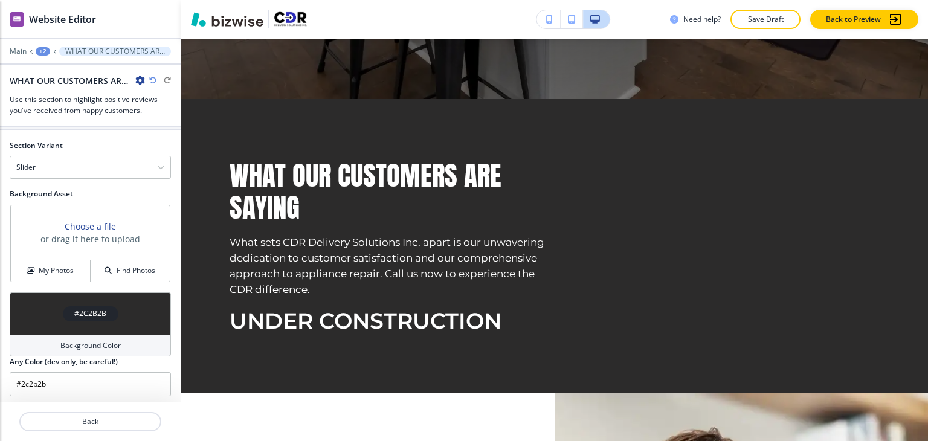
click at [101, 329] on div "#2C2B2B" at bounding box center [90, 314] width 161 height 42
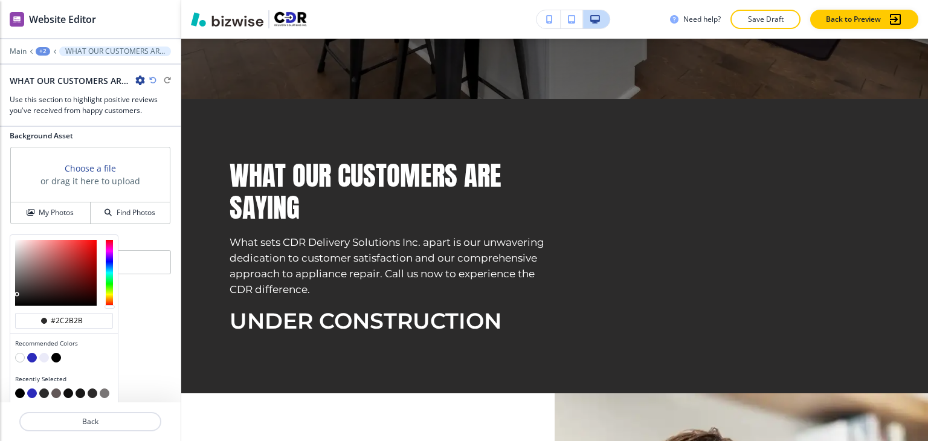
click at [34, 353] on button "button" at bounding box center [32, 358] width 10 height 10
type input "#2c2bbb"
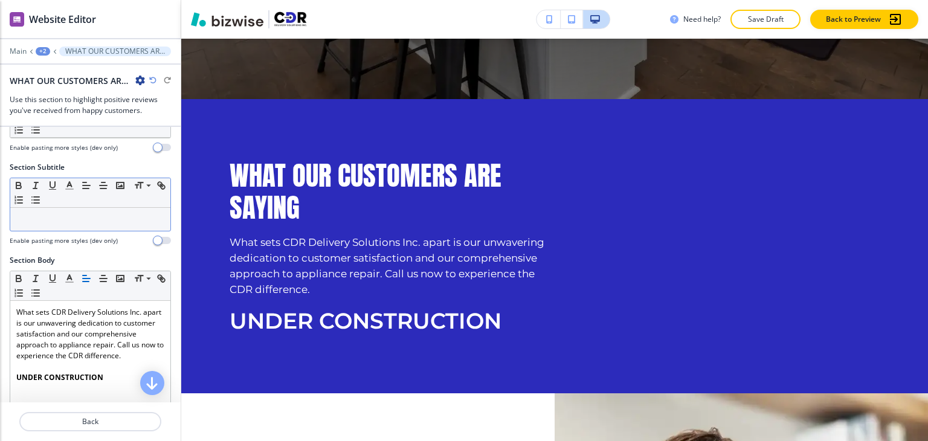
scroll to position [0, 0]
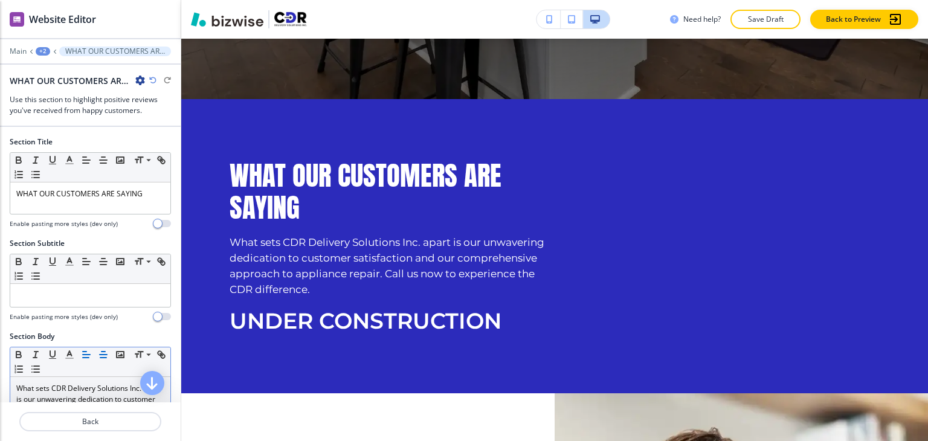
click at [103, 349] on icon "button" at bounding box center [103, 354] width 11 height 11
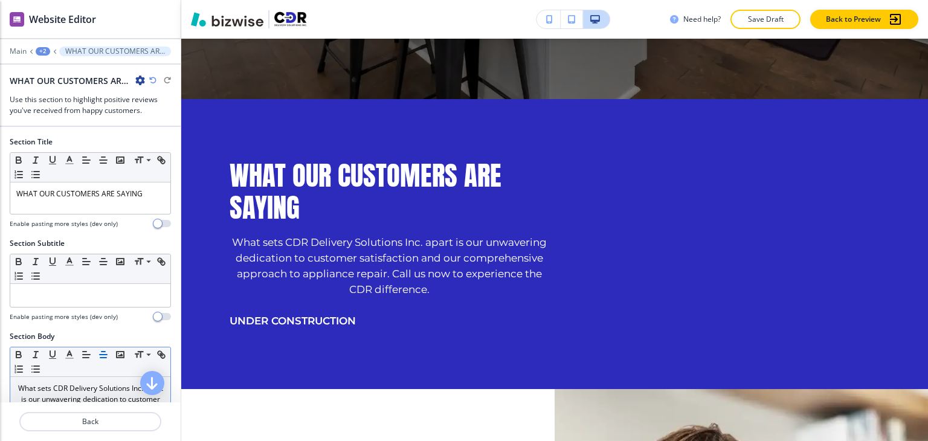
click at [103, 352] on line "button" at bounding box center [104, 352] width 4 height 0
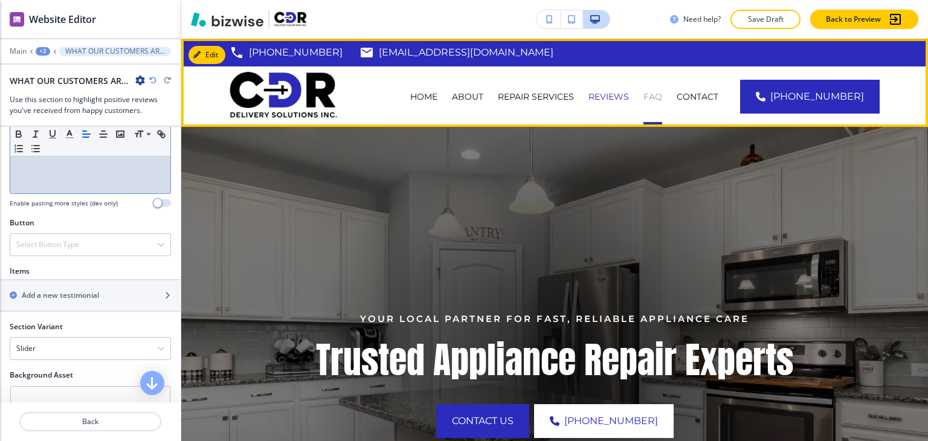
click at [662, 96] on p "FAQ" at bounding box center [653, 97] width 19 height 12
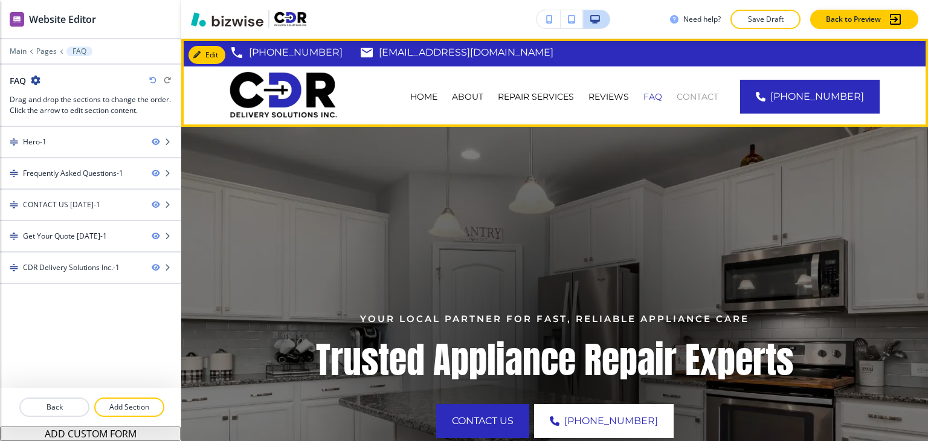
click at [720, 102] on div "CONTACT" at bounding box center [698, 96] width 56 height 60
click at [719, 101] on p "CONTACT" at bounding box center [698, 97] width 42 height 12
click at [627, 101] on p "Reviews" at bounding box center [609, 97] width 40 height 12
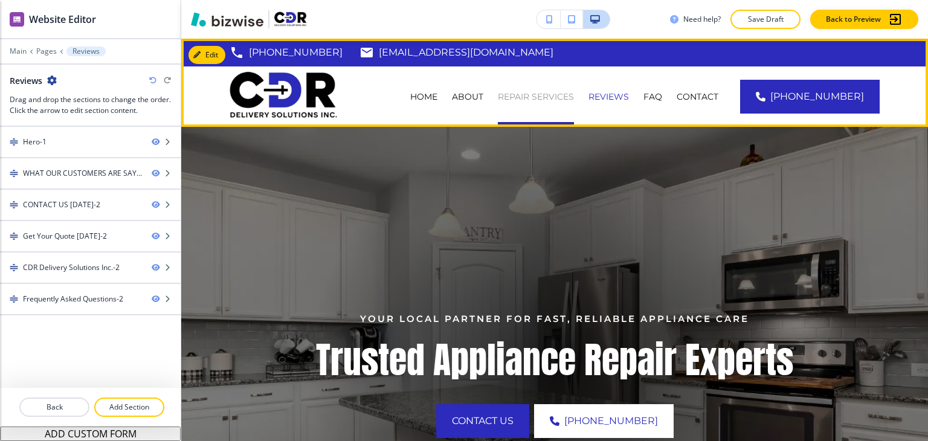
click at [561, 98] on p "REPAIR SERVICES" at bounding box center [536, 97] width 76 height 12
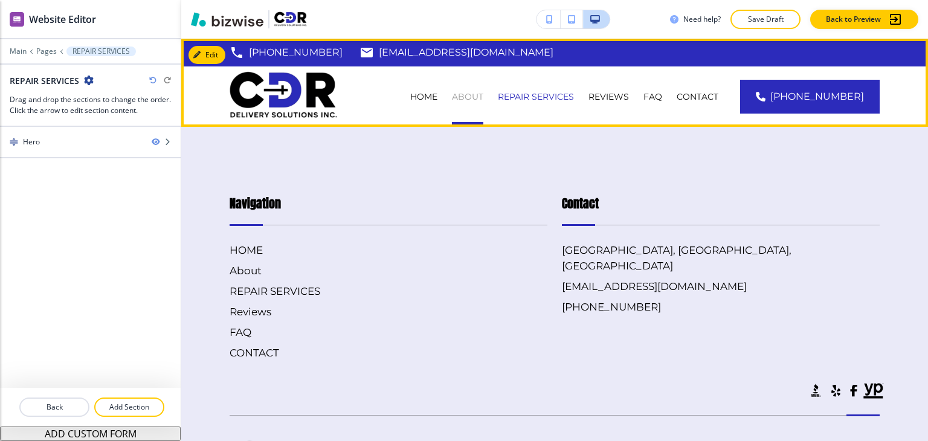
click at [475, 99] on p "About" at bounding box center [467, 97] width 31 height 12
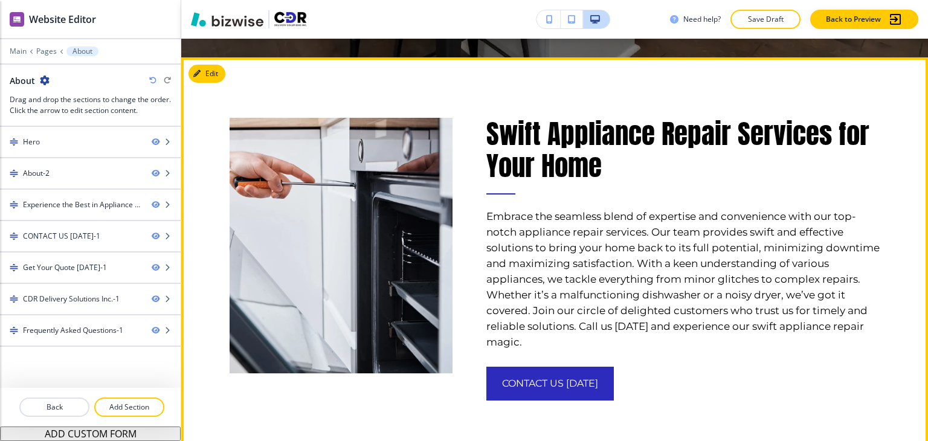
scroll to position [544, 0]
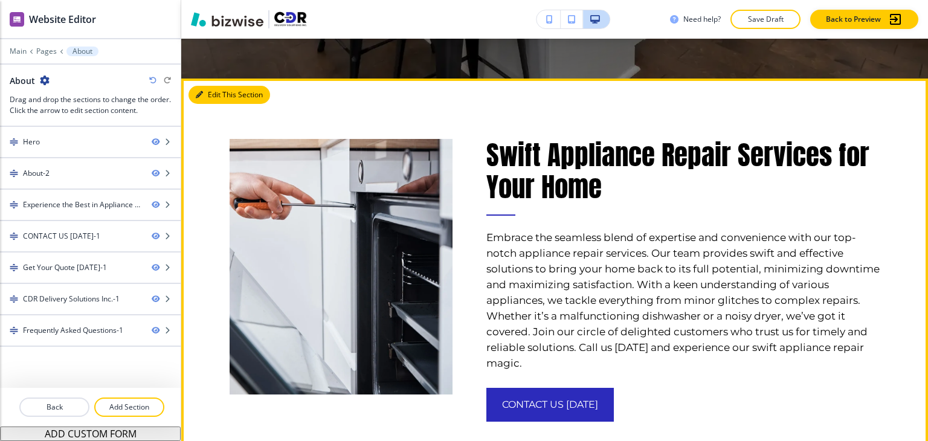
drag, startPoint x: 217, startPoint y: 97, endPoint x: 196, endPoint y: 118, distance: 29.9
click at [215, 98] on button "Edit This Section" at bounding box center [230, 95] width 82 height 18
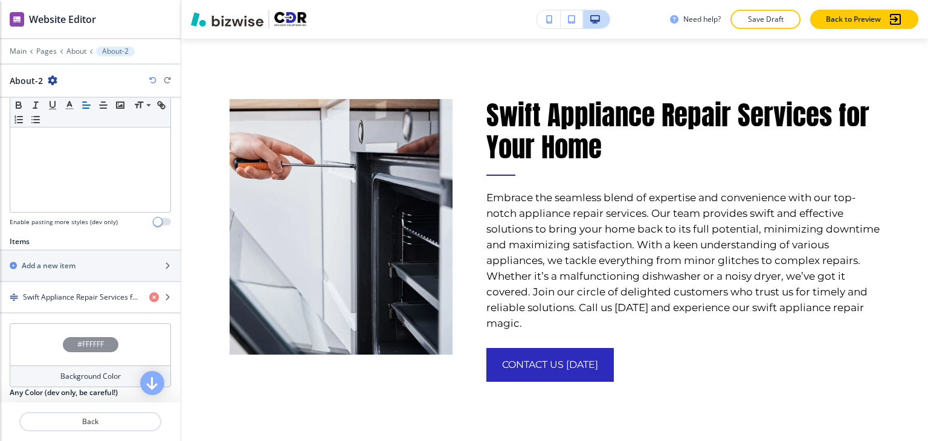
scroll to position [302, 0]
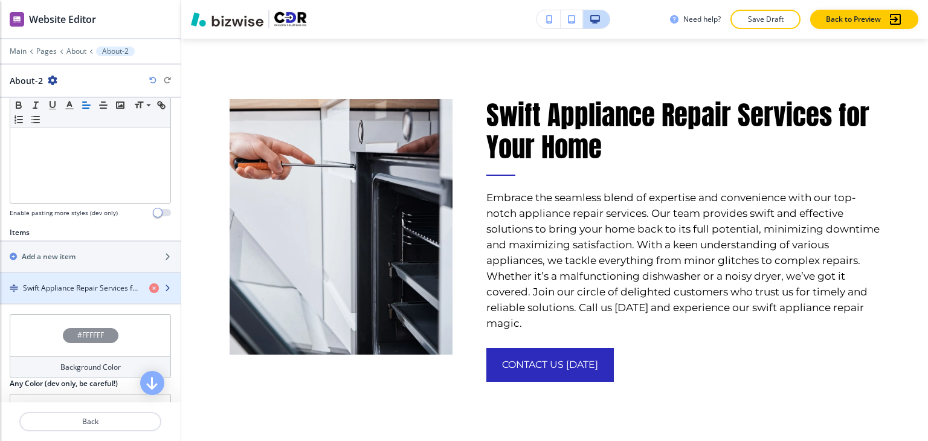
click at [88, 280] on div "Swift Appliance Repair Services for Your Home" at bounding box center [90, 288] width 181 height 30
click at [87, 287] on h4 "Swift Appliance Repair Services for Your Home" at bounding box center [81, 288] width 117 height 11
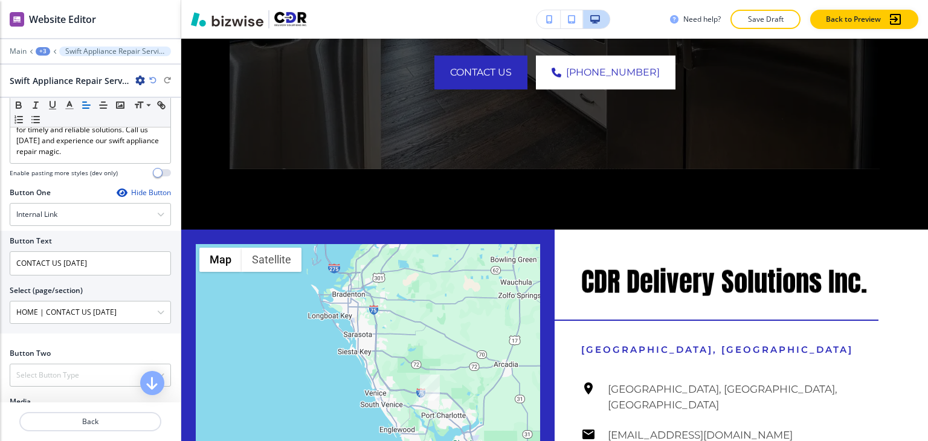
scroll to position [2376, 0]
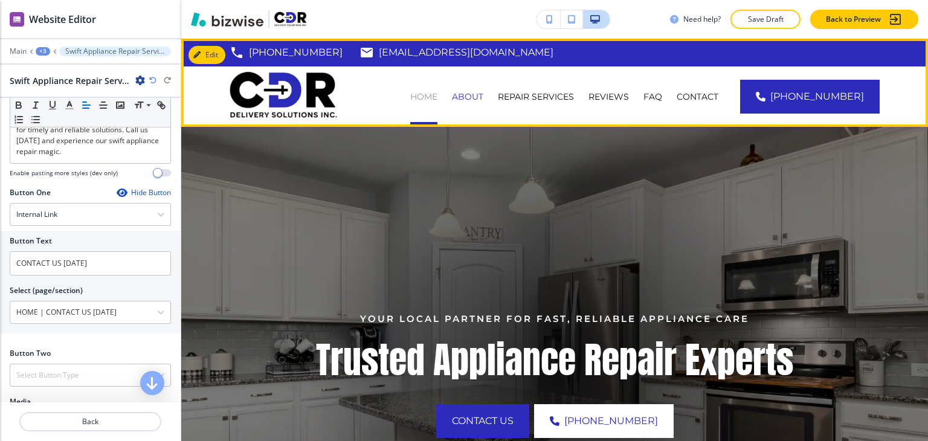
click at [438, 102] on p "HOME" at bounding box center [423, 97] width 27 height 12
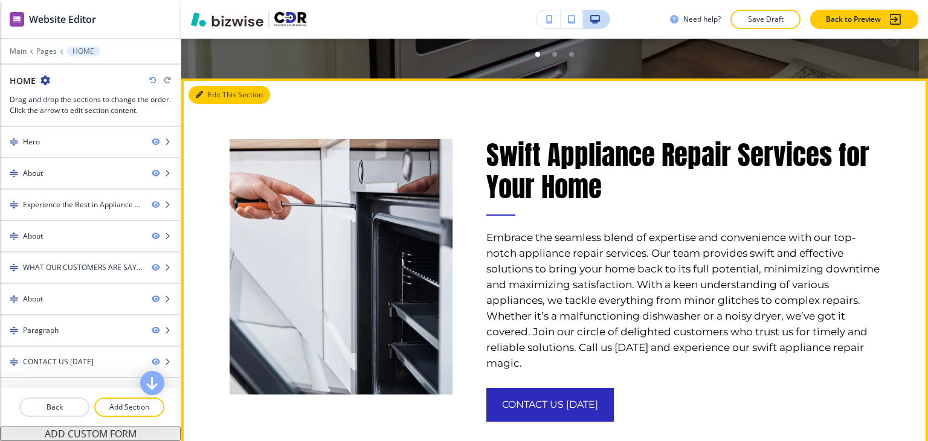
click at [219, 98] on button "Edit This Section" at bounding box center [230, 95] width 82 height 18
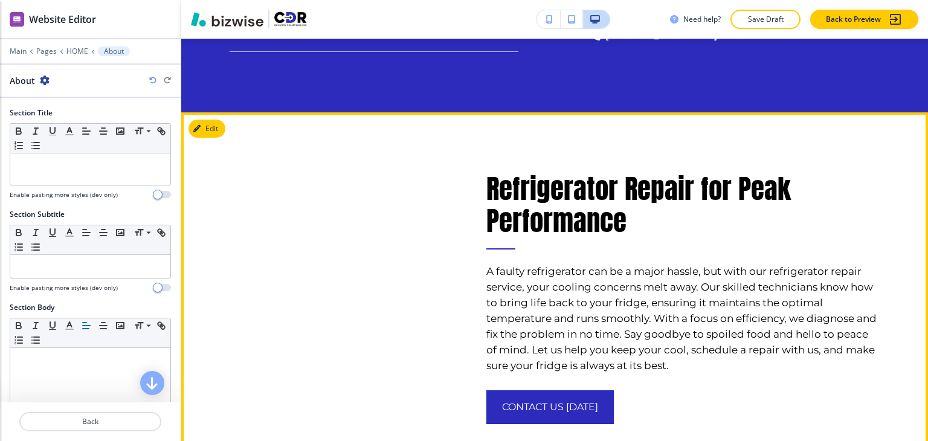
scroll to position [1611, 0]
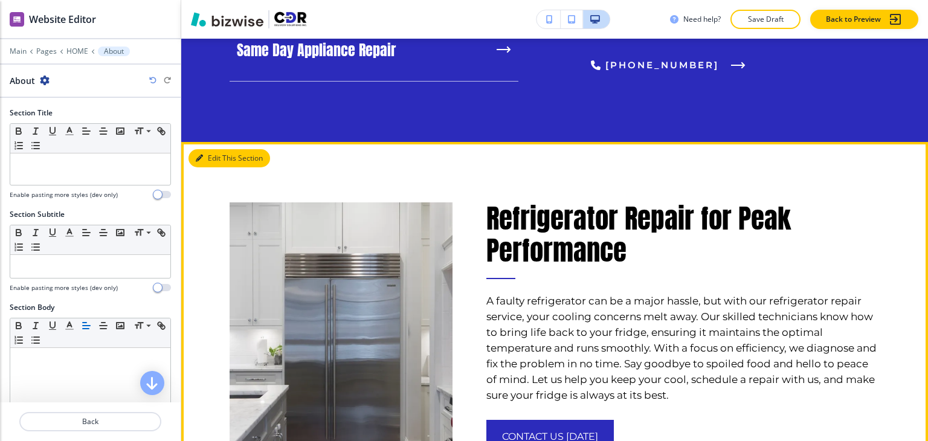
click at [209, 155] on button "Edit This Section" at bounding box center [230, 158] width 82 height 18
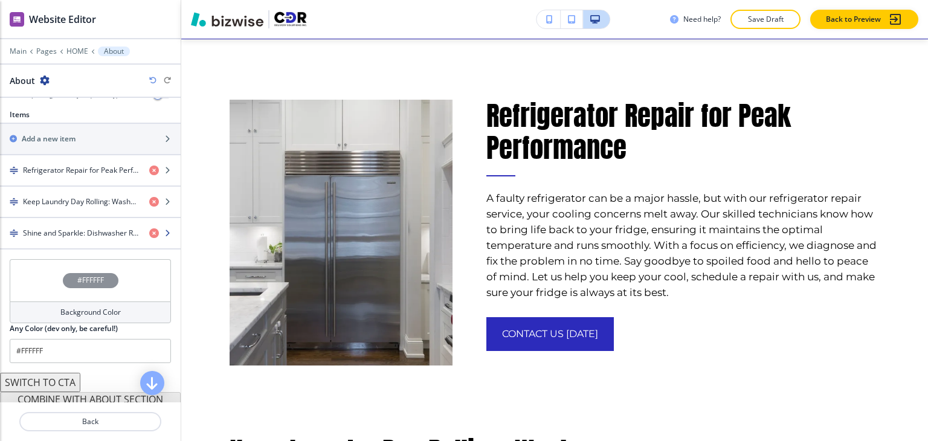
scroll to position [423, 0]
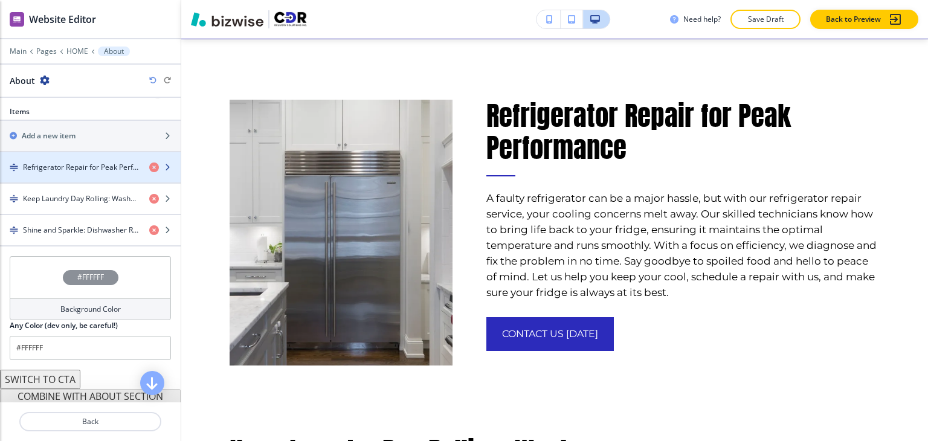
click at [99, 173] on div "button" at bounding box center [90, 178] width 181 height 10
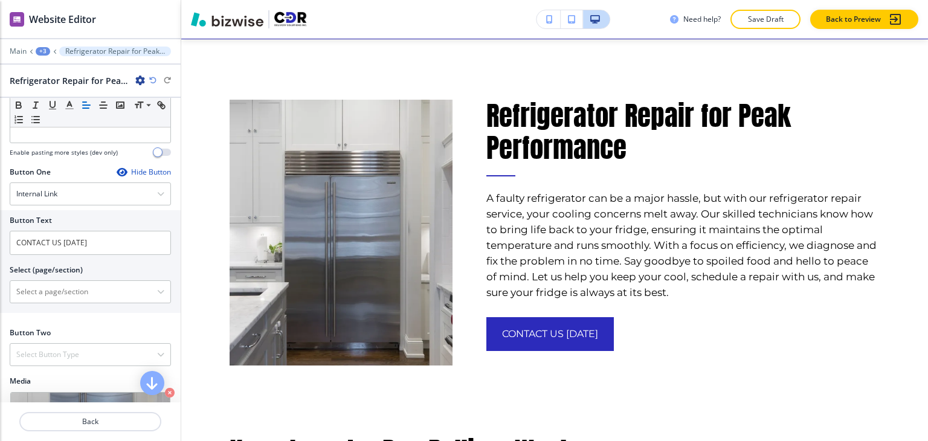
scroll to position [483, 0]
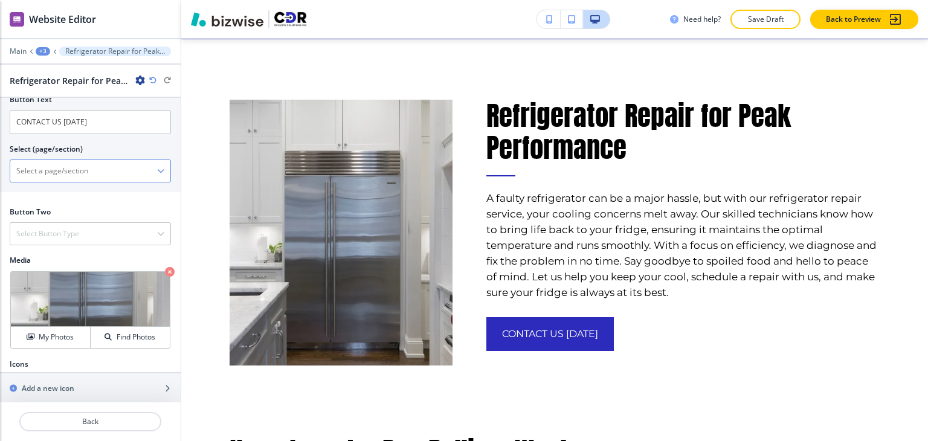
click at [98, 179] on \(page\/section\) "Manual Input" at bounding box center [83, 171] width 147 height 21
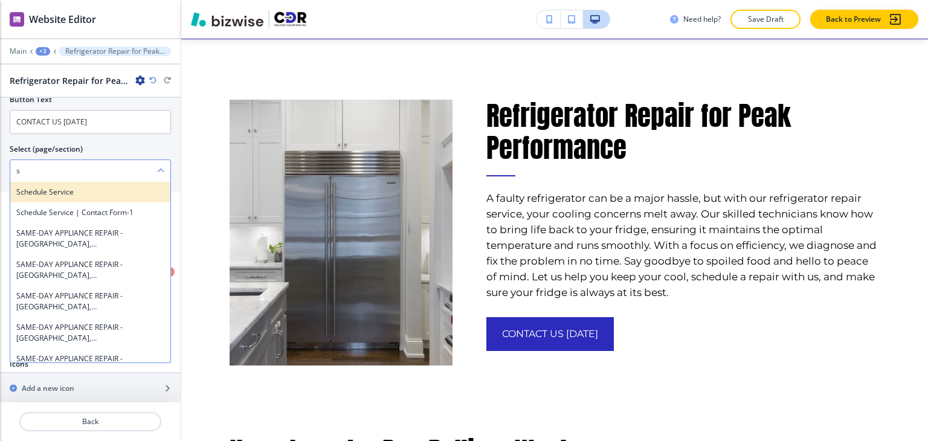
click at [49, 195] on h4 "Schedule Service" at bounding box center [90, 192] width 148 height 11
type \(page\/section\) "Schedule Service"
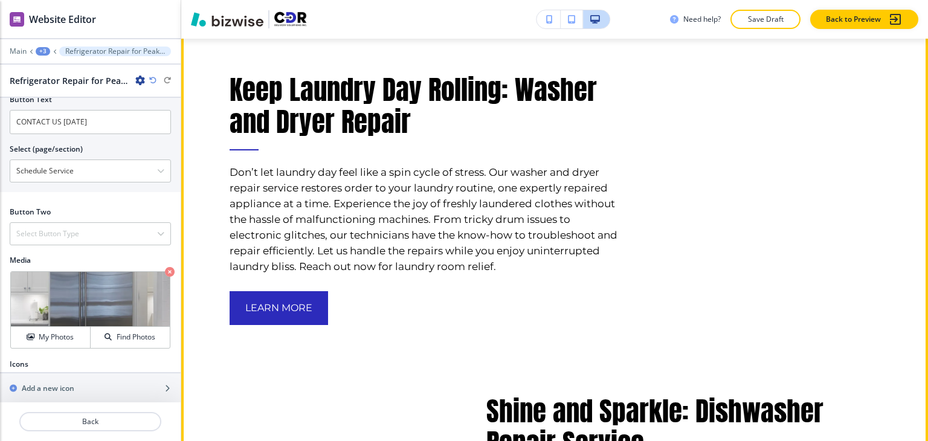
scroll to position [2077, 0]
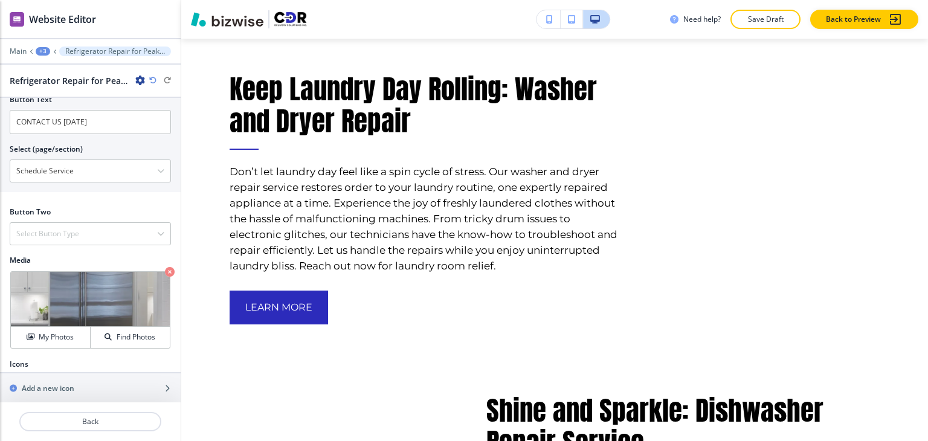
click at [45, 51] on div "+3" at bounding box center [43, 51] width 15 height 8
click at [76, 108] on p "About" at bounding box center [75, 113] width 62 height 11
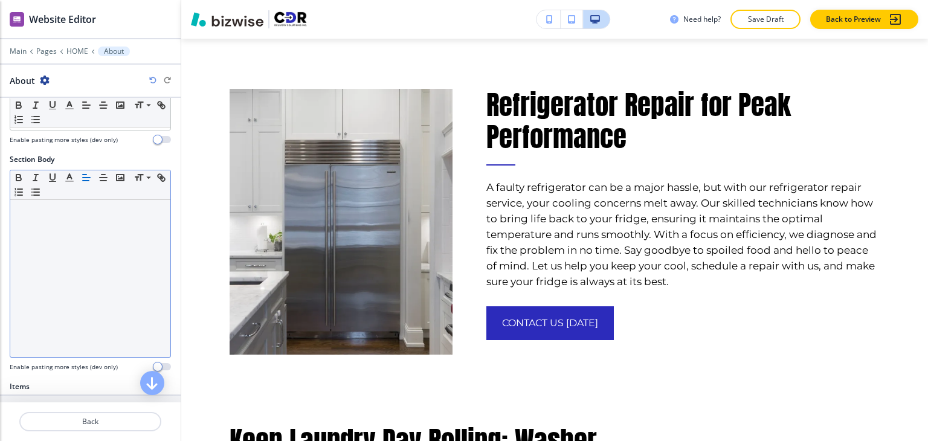
scroll to position [1714, 0]
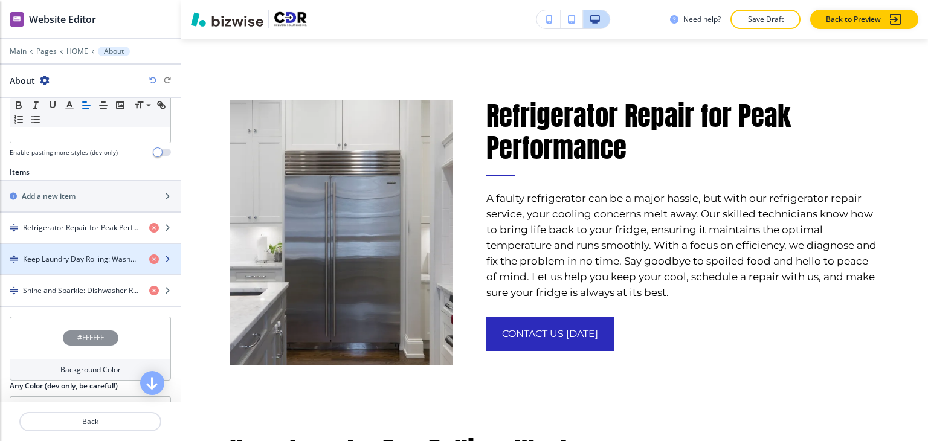
click at [97, 257] on h4 "Keep Laundry Day Rolling: Washer and Dryer Repair" at bounding box center [81, 259] width 117 height 11
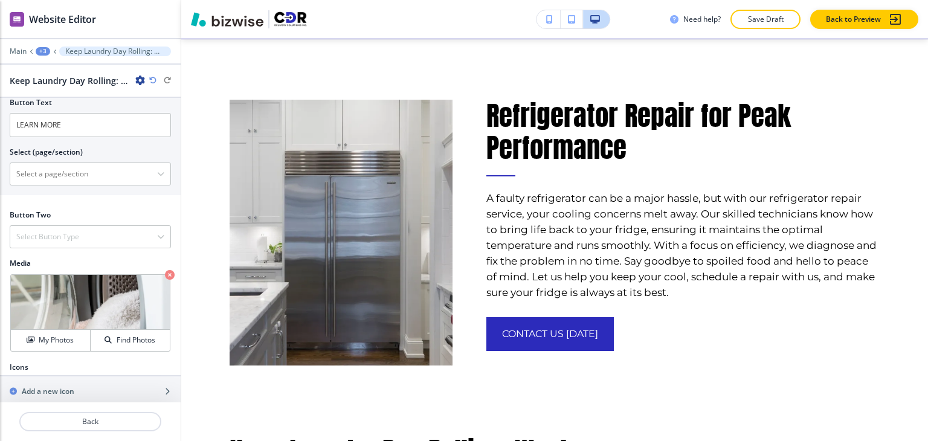
scroll to position [483, 0]
click at [89, 231] on div "Select Button Type" at bounding box center [90, 236] width 160 height 22
click at [86, 173] on \(page\/section\) "Manual Input" at bounding box center [83, 173] width 147 height 21
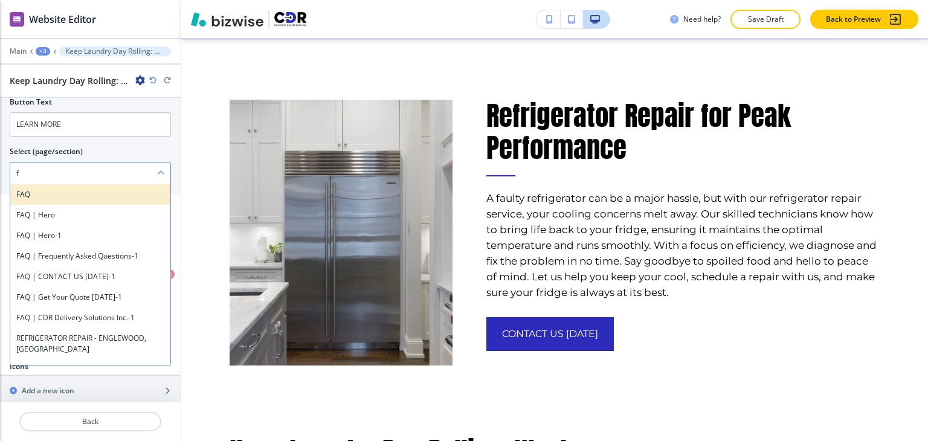
click at [46, 193] on h4 "FAQ" at bounding box center [90, 194] width 148 height 11
type \(page\/section\) "FAQ"
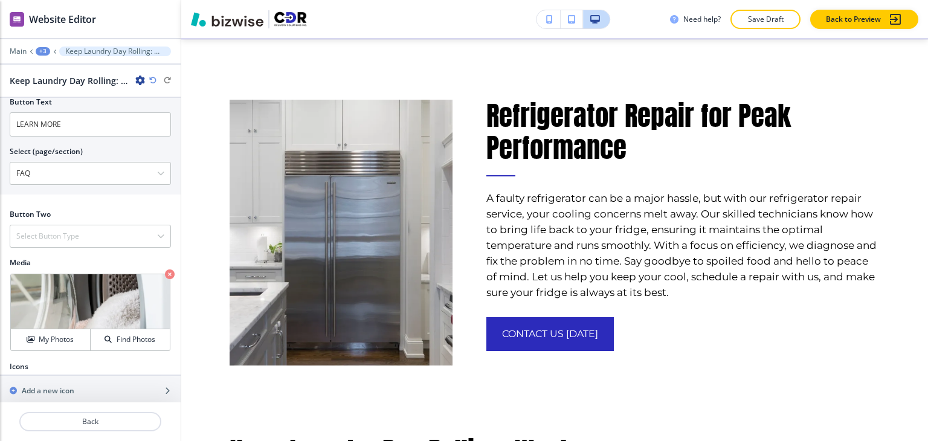
click at [42, 51] on div "+3" at bounding box center [43, 51] width 15 height 8
click at [80, 110] on p "About" at bounding box center [75, 113] width 62 height 11
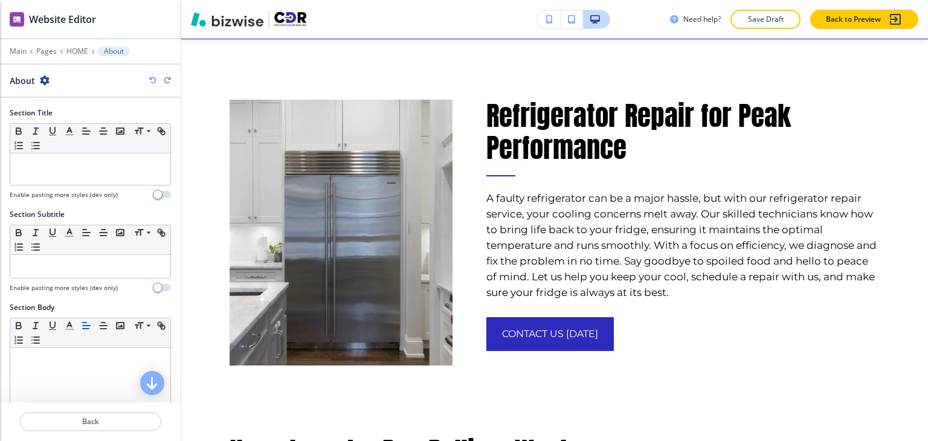
scroll to position [363, 0]
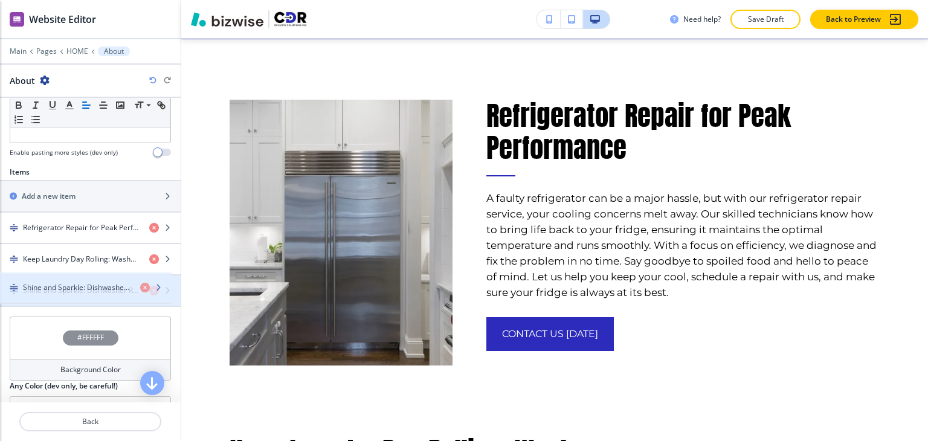
click at [59, 288] on h4 "Shine and Sparkle: Dishwasher Repair Service" at bounding box center [81, 290] width 117 height 11
click at [59, 285] on h4 "Shine and Sparkle: Dishwasher Repair Service" at bounding box center [81, 290] width 117 height 11
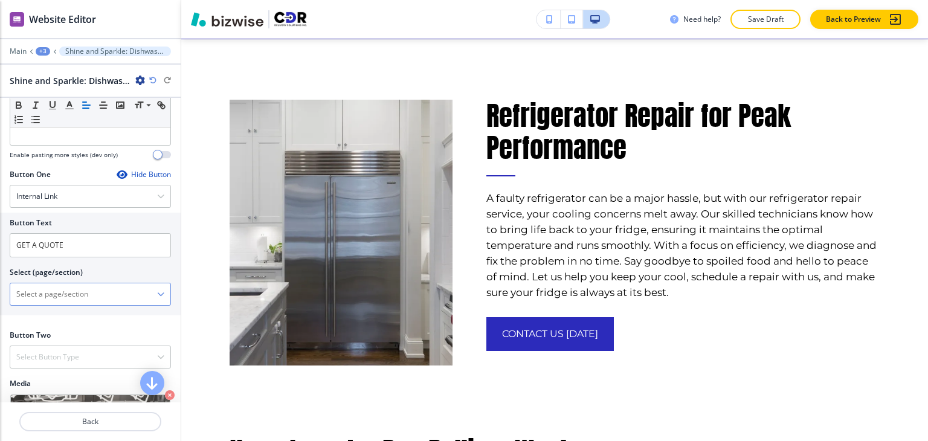
click at [74, 294] on \(page\/section\) "Manual Input" at bounding box center [83, 294] width 147 height 21
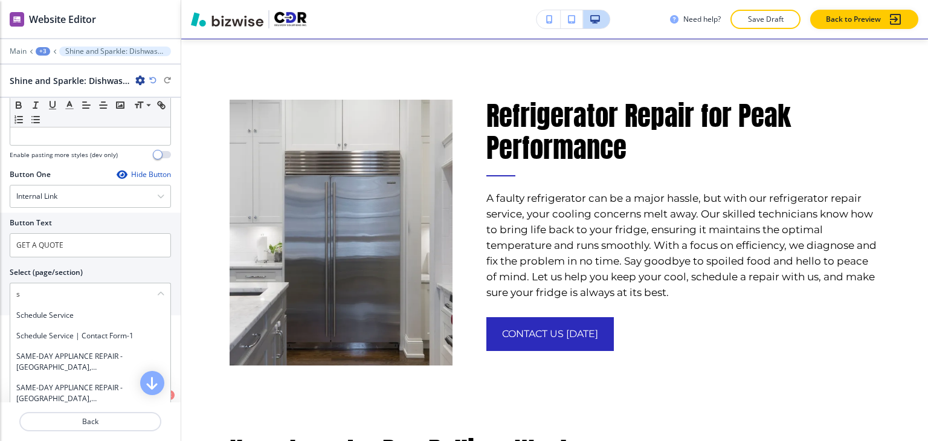
click at [51, 310] on h4 "Schedule Service" at bounding box center [90, 315] width 148 height 11
type \(page\/section\) "Schedule Service"
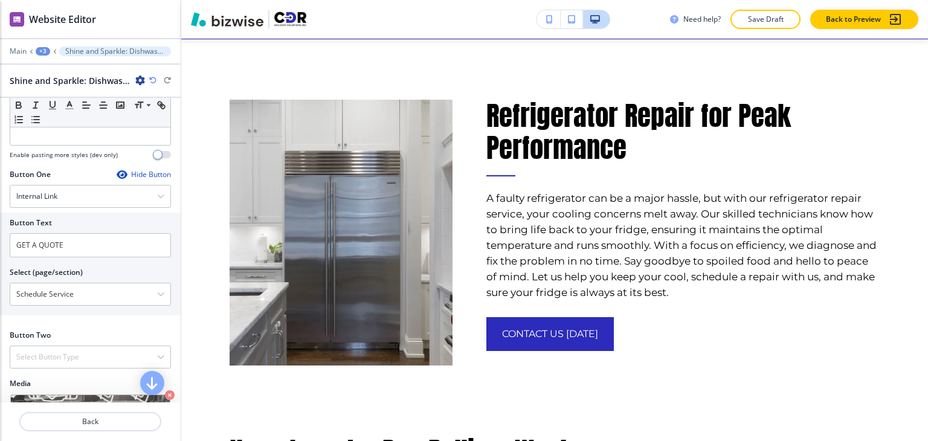
click at [45, 56] on div at bounding box center [90, 59] width 181 height 7
click at [44, 53] on div "+3" at bounding box center [43, 51] width 15 height 8
click at [63, 105] on button "About" at bounding box center [74, 113] width 77 height 22
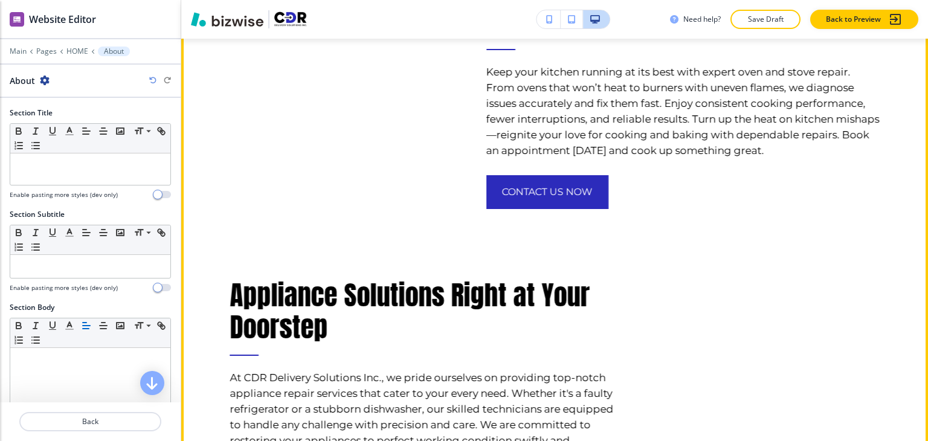
scroll to position [3044, 0]
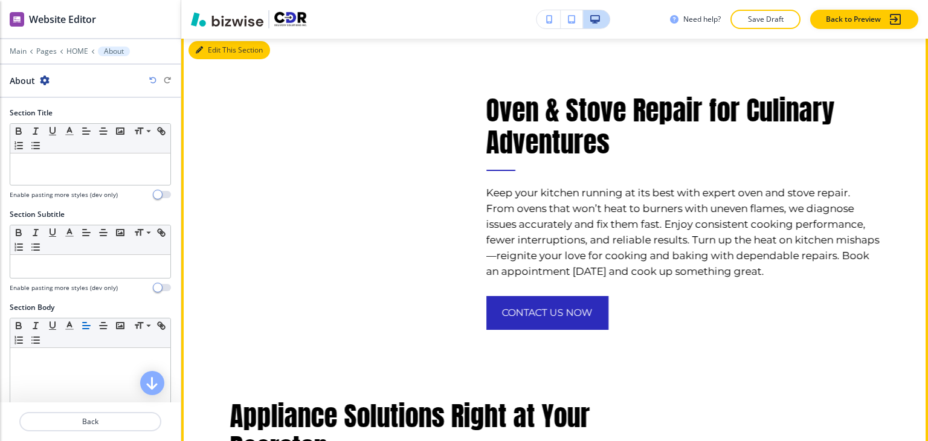
click at [220, 59] on button "Edit This Section" at bounding box center [230, 50] width 82 height 18
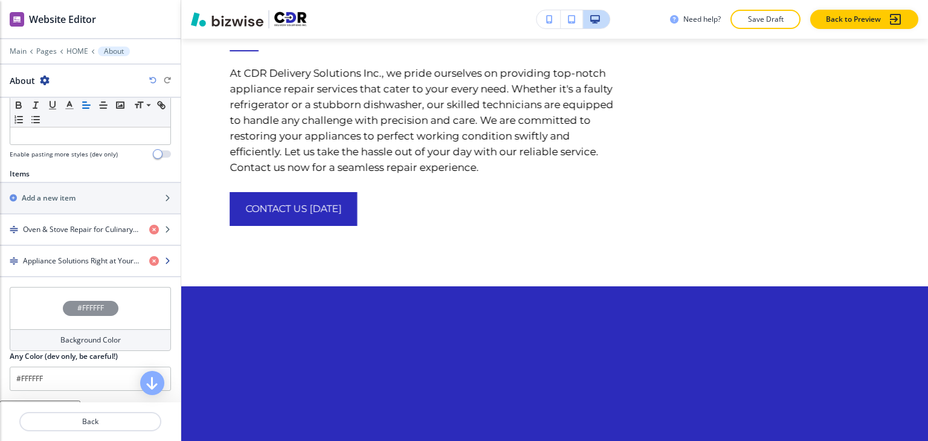
scroll to position [363, 0]
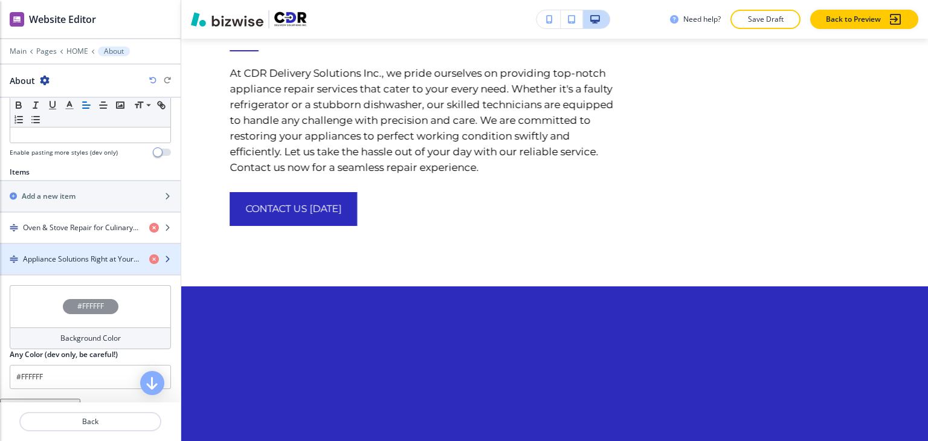
click at [92, 265] on div "button" at bounding box center [90, 270] width 181 height 10
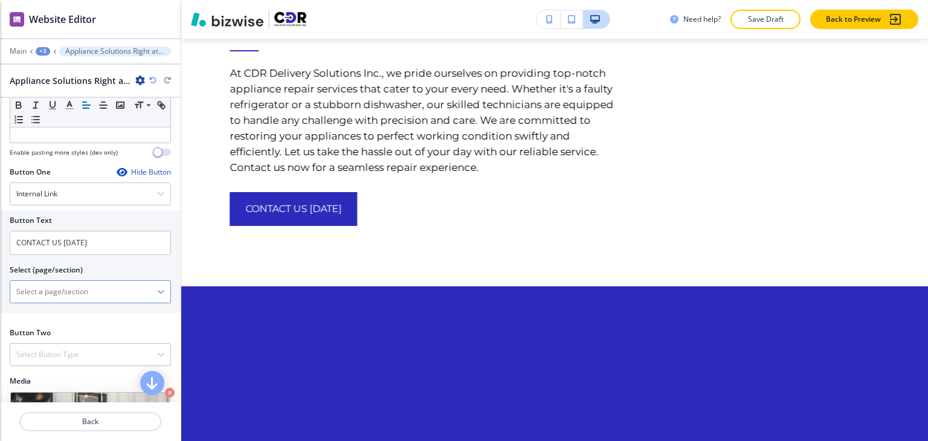
click at [92, 302] on \(page\/section\) "Manual Input" at bounding box center [83, 292] width 147 height 21
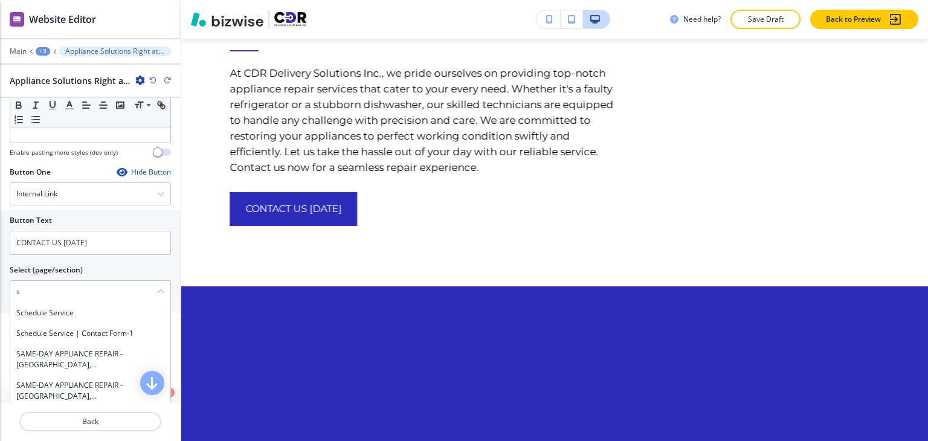
click at [85, 314] on h4 "Schedule Service" at bounding box center [90, 313] width 148 height 11
type \(page\/section\) "Schedule Service"
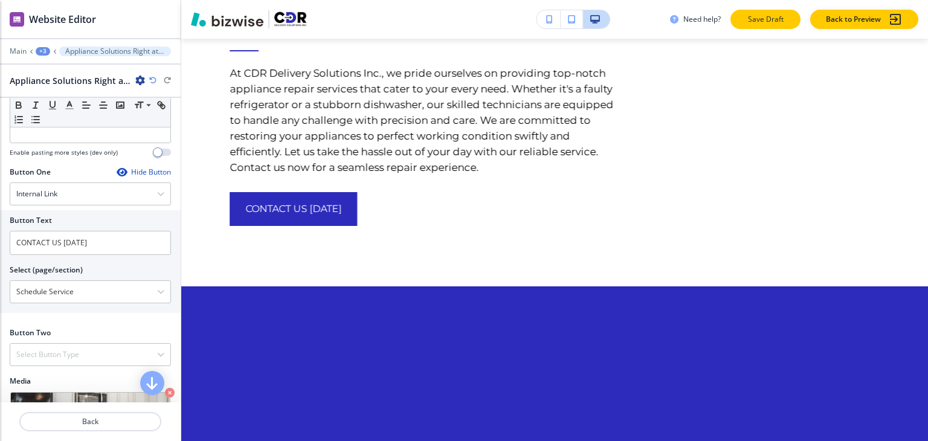
click at [758, 18] on p "Save Draft" at bounding box center [765, 19] width 39 height 11
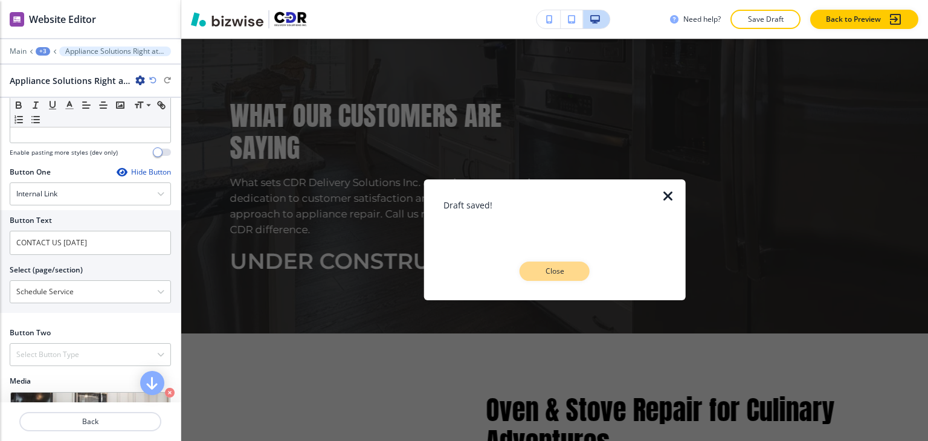
click at [543, 274] on p "Close" at bounding box center [554, 271] width 39 height 11
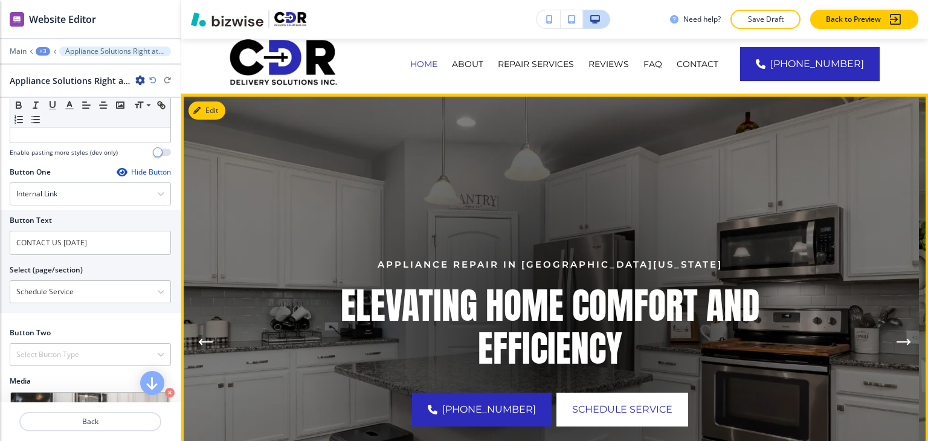
scroll to position [0, 0]
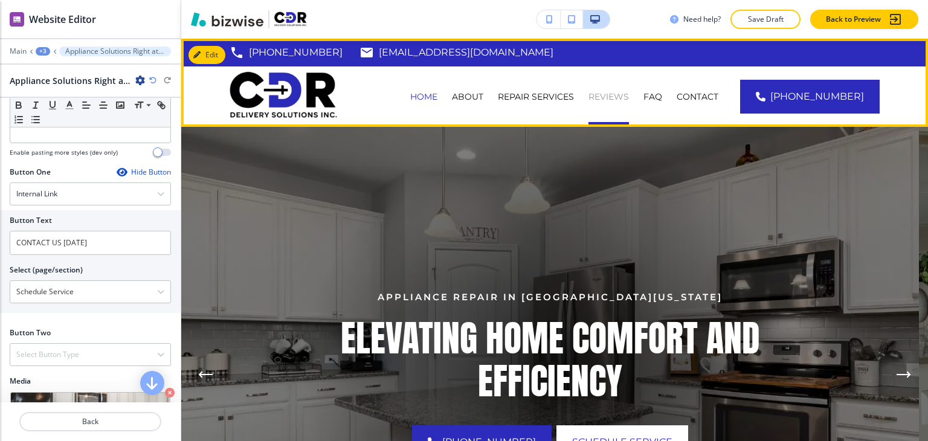
click at [629, 92] on p "Reviews" at bounding box center [609, 97] width 40 height 12
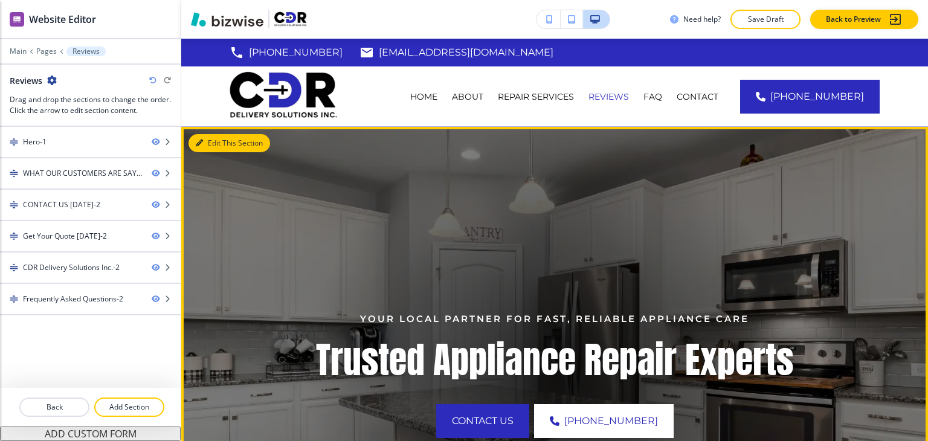
click at [215, 152] on button "Edit This Section" at bounding box center [230, 143] width 82 height 18
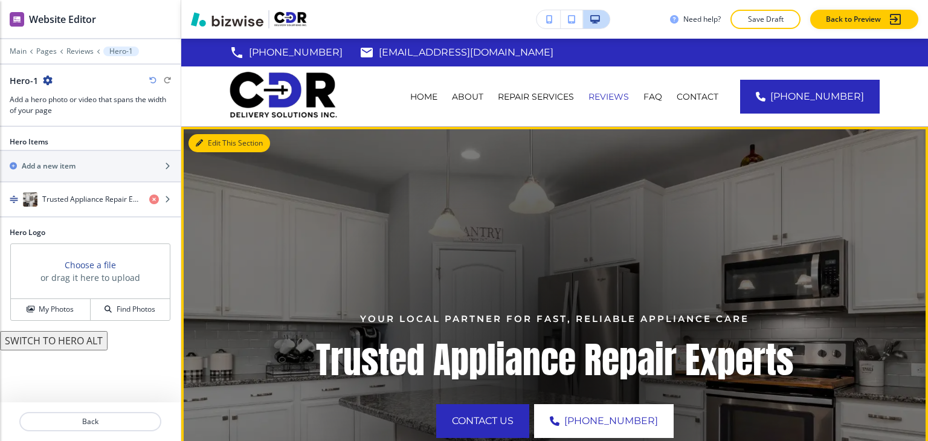
scroll to position [88, 0]
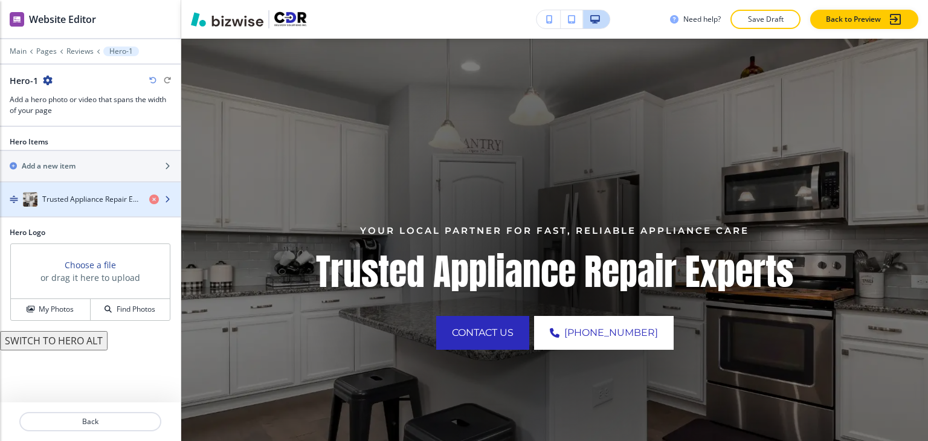
click at [106, 207] on div "button" at bounding box center [90, 212] width 181 height 10
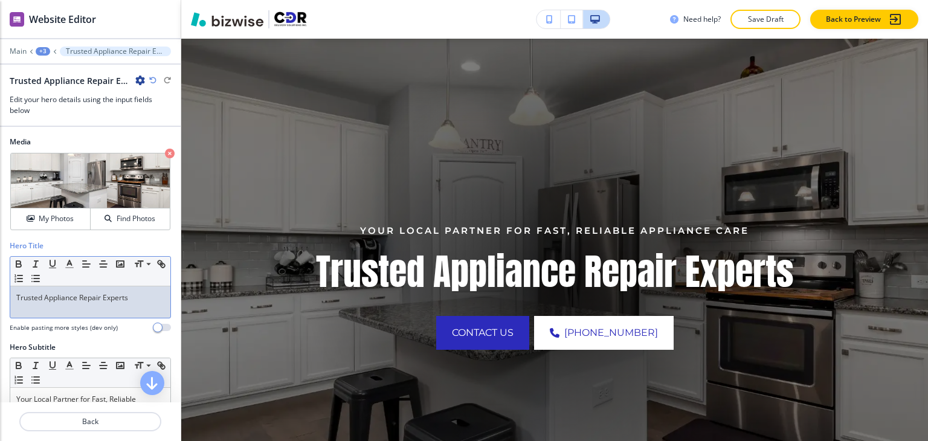
click at [92, 299] on p "Trusted Appliance Repair Experts" at bounding box center [90, 298] width 148 height 11
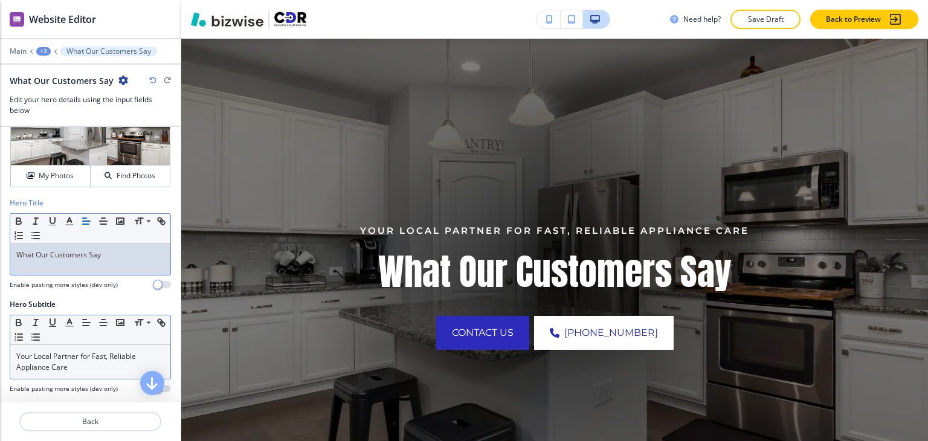
scroll to position [60, 0]
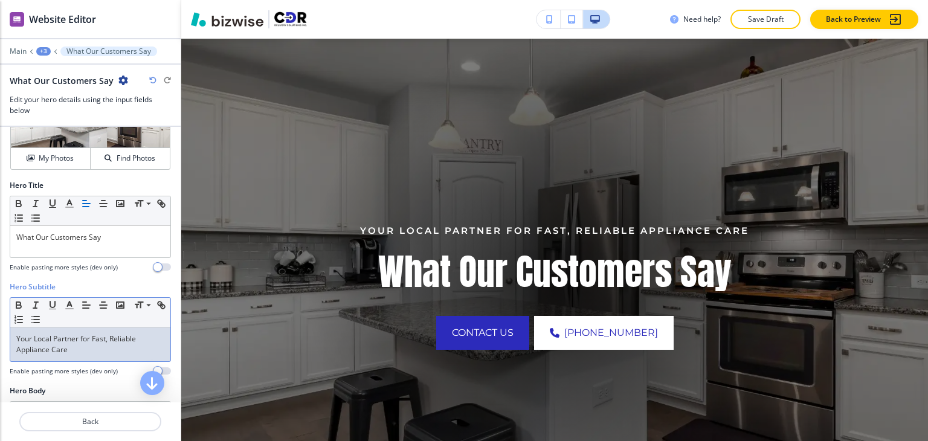
click at [87, 344] on p "Your Local Partner for Fast, Reliable Appliance Care" at bounding box center [90, 345] width 148 height 22
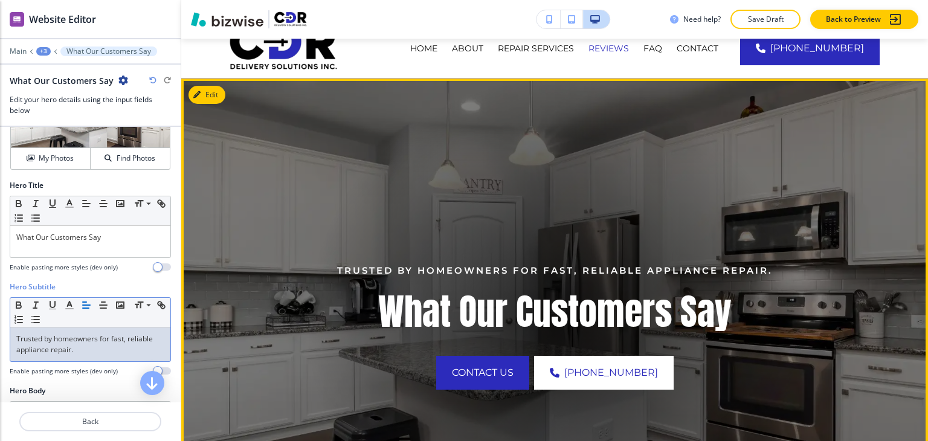
scroll to position [28, 0]
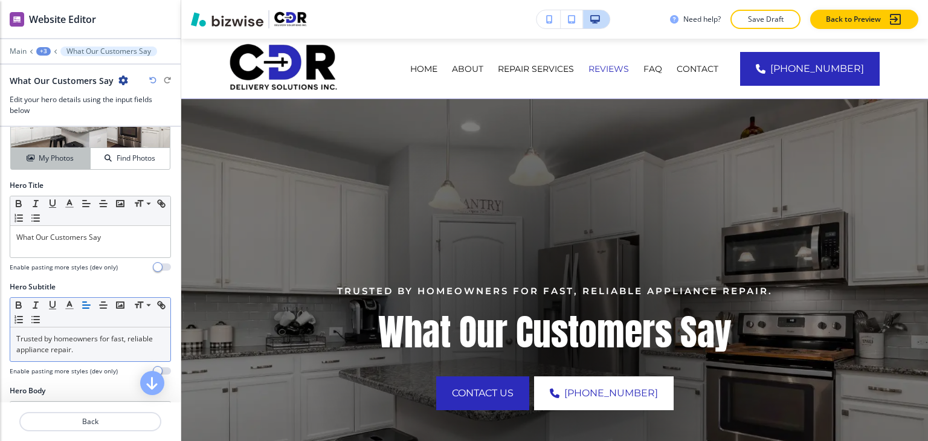
click at [66, 160] on h4 "My Photos" at bounding box center [56, 158] width 35 height 11
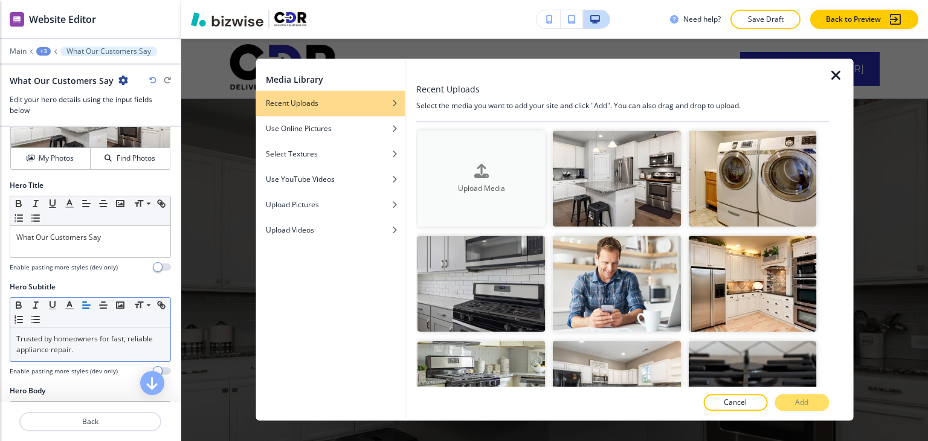
click at [464, 170] on div "Upload Media" at bounding box center [482, 179] width 128 height 31
click at [355, 132] on div "Use Online Pictures" at bounding box center [330, 128] width 149 height 11
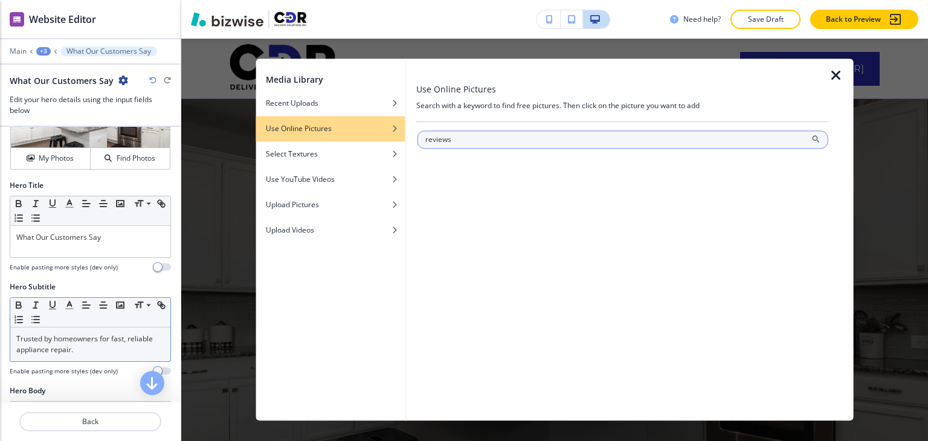
type input "reviews"
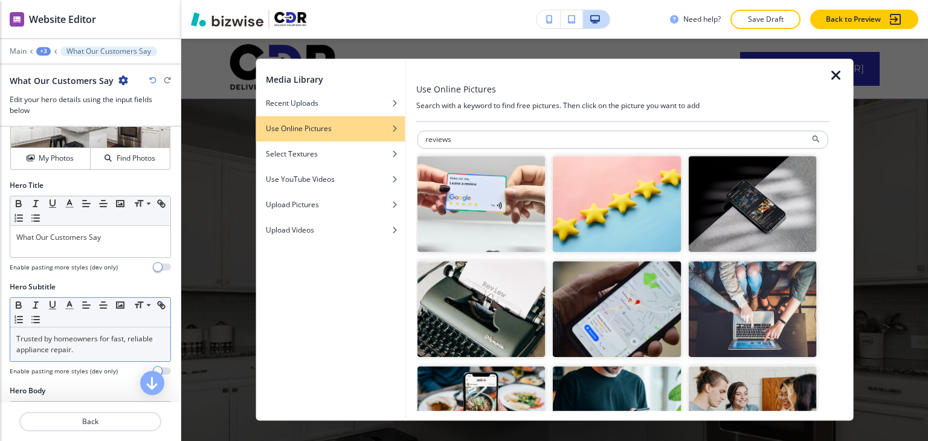
click at [607, 216] on img "button" at bounding box center [617, 204] width 128 height 96
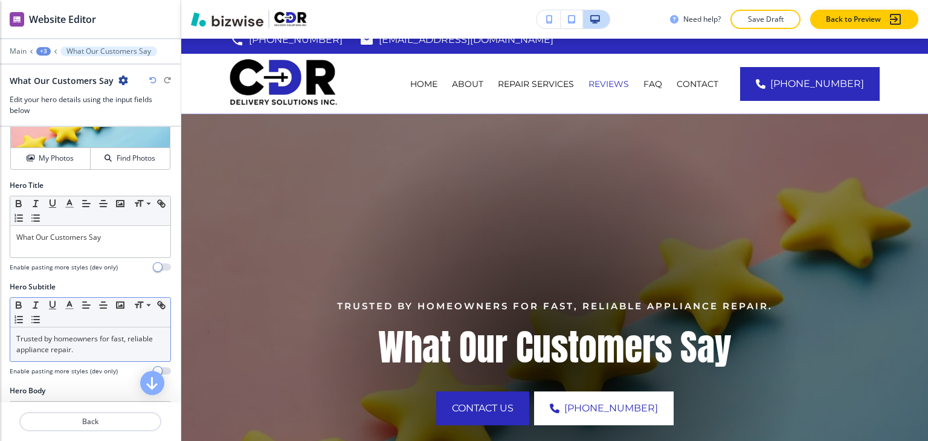
scroll to position [0, 0]
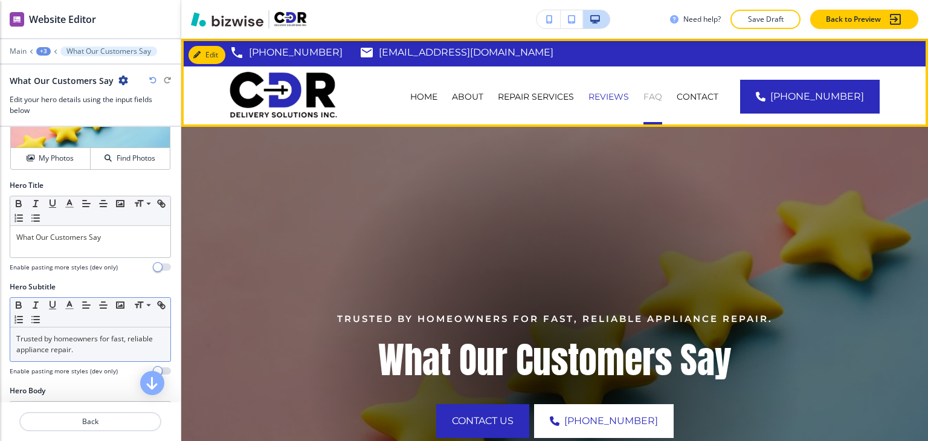
click at [662, 96] on p "FAQ" at bounding box center [653, 97] width 19 height 12
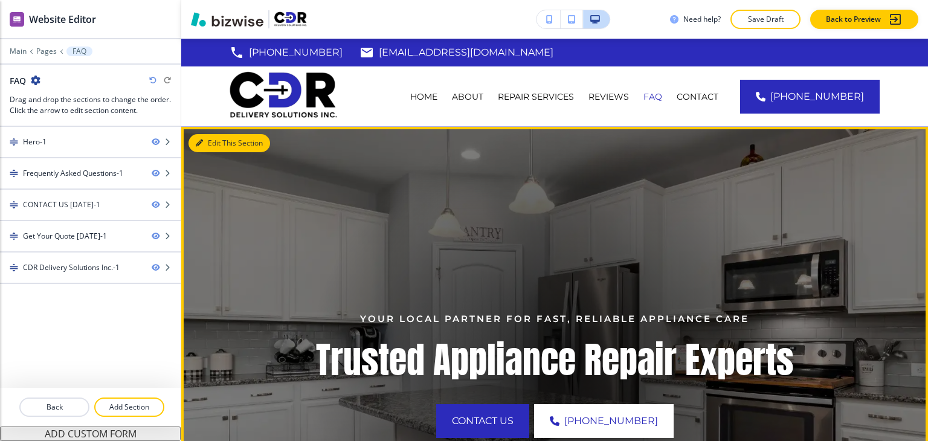
click at [215, 142] on button "Edit This Section" at bounding box center [230, 143] width 82 height 18
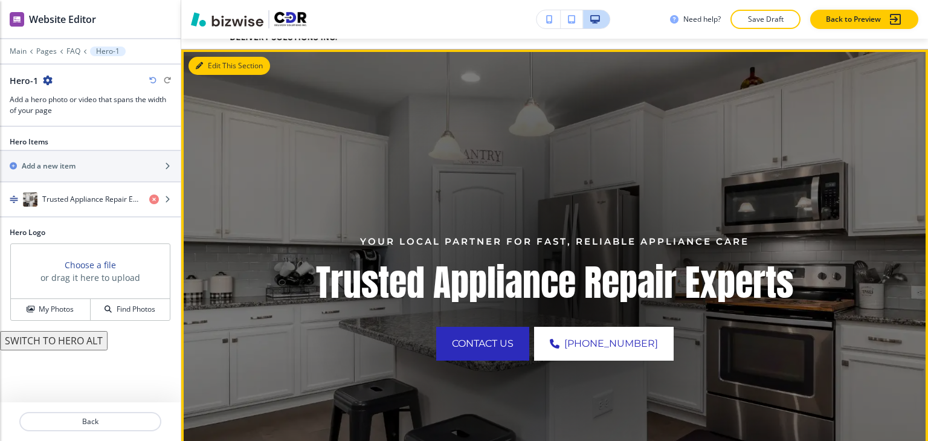
scroll to position [88, 0]
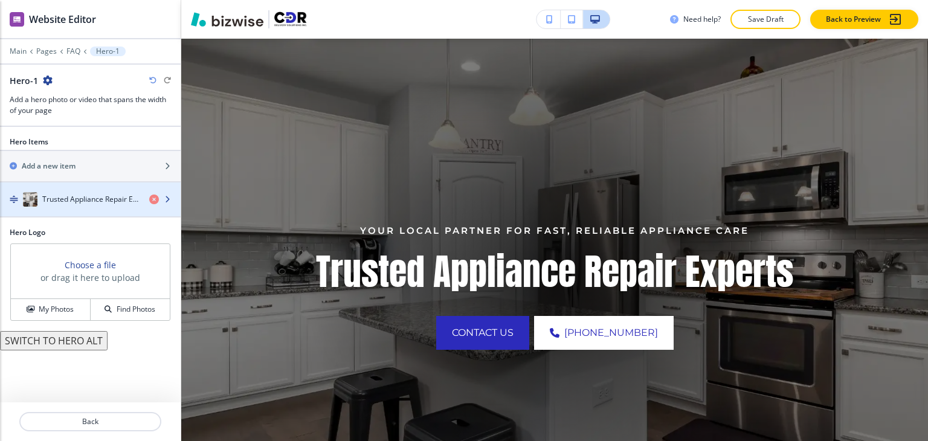
click at [99, 203] on h4 "Trusted Appliance Repair Experts" at bounding box center [90, 199] width 97 height 11
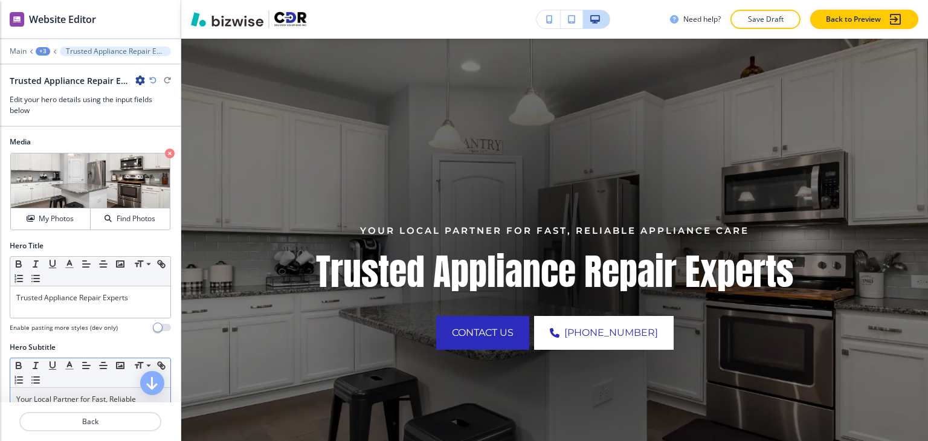
click at [77, 394] on p "Your Local Partner for Fast, Reliable Appliance Care" at bounding box center [90, 405] width 148 height 22
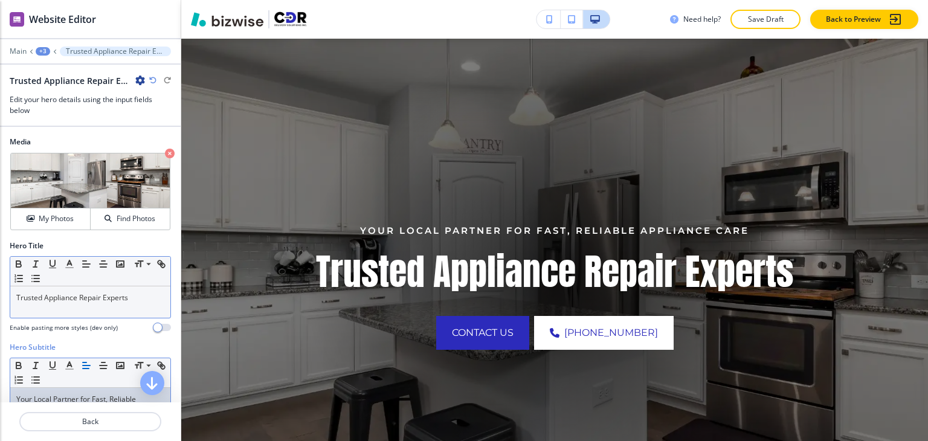
click at [105, 282] on div "Small Normal Large Huge" at bounding box center [90, 272] width 160 height 30
click at [105, 294] on p "Trusted Appliance Repair Experts" at bounding box center [90, 298] width 148 height 11
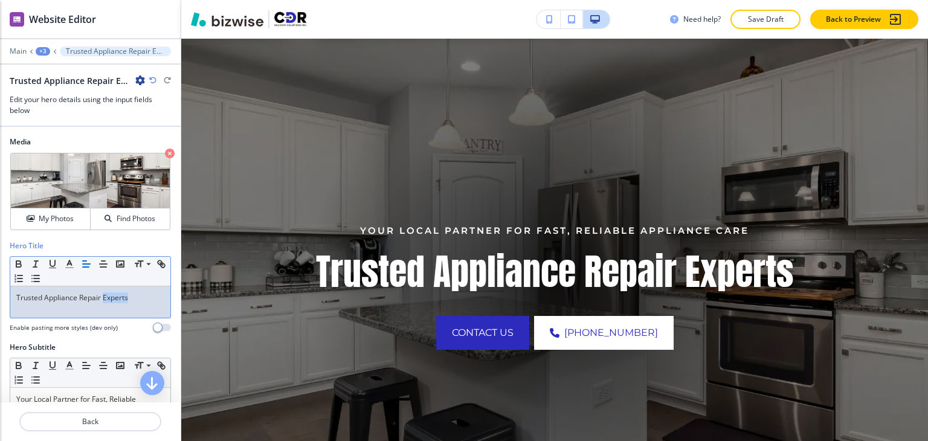
click at [105, 294] on p "Trusted Appliance Repair Experts" at bounding box center [90, 298] width 148 height 11
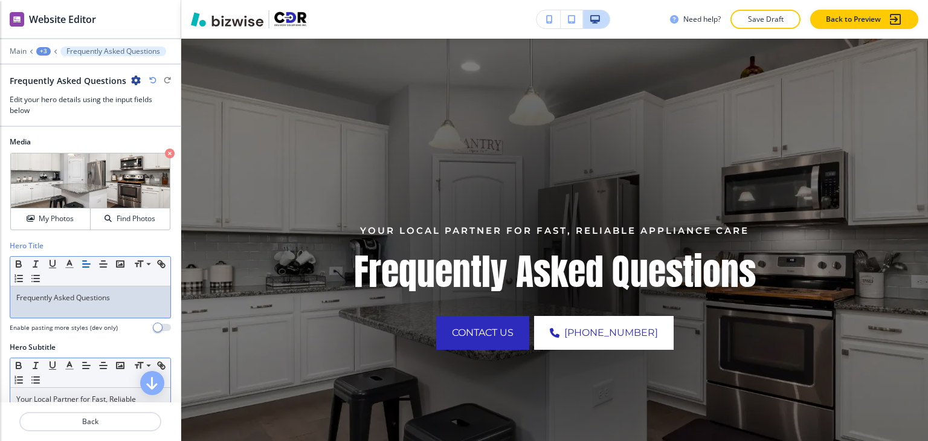
click at [77, 394] on p "Your Local Partner for Fast, Reliable Appliance Care" at bounding box center [90, 405] width 148 height 22
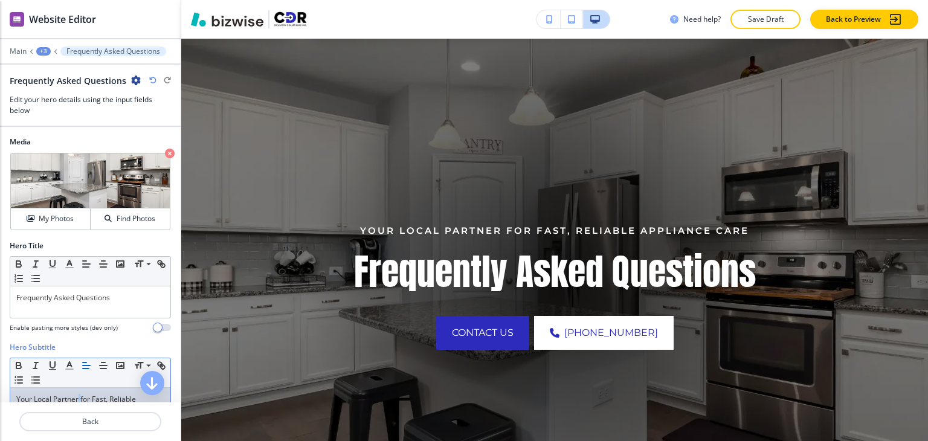
click at [77, 394] on p "Your Local Partner for Fast, Reliable Appliance Care" at bounding box center [90, 405] width 148 height 22
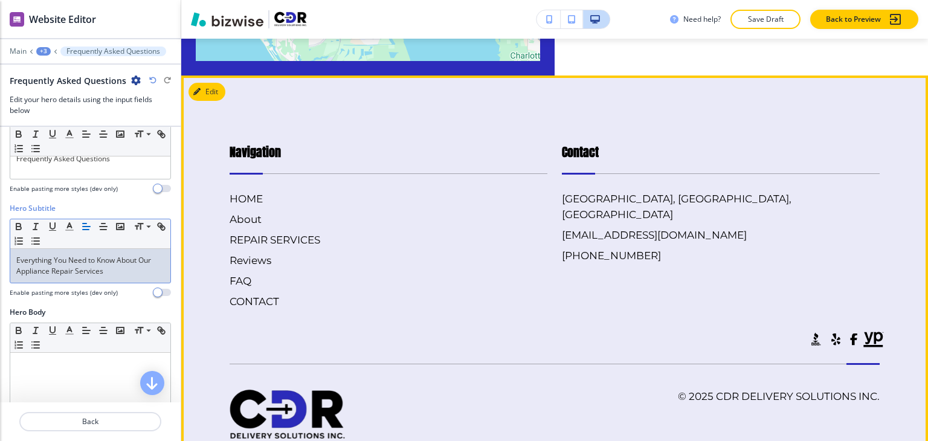
scroll to position [2572, 0]
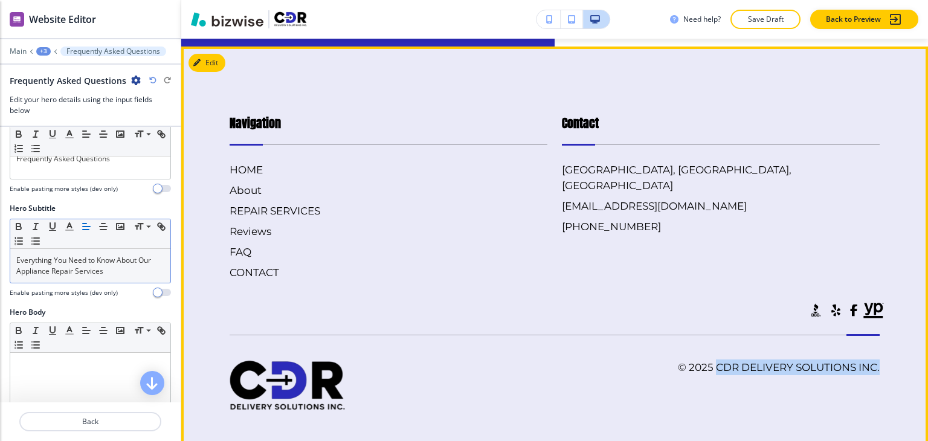
drag, startPoint x: 705, startPoint y: 351, endPoint x: 870, endPoint y: 351, distance: 164.4
click at [870, 360] on h6 "© 2025 CDR Delivery Solutions Inc." at bounding box center [779, 368] width 202 height 16
copy h6 "CDR Delivery Solutions Inc."
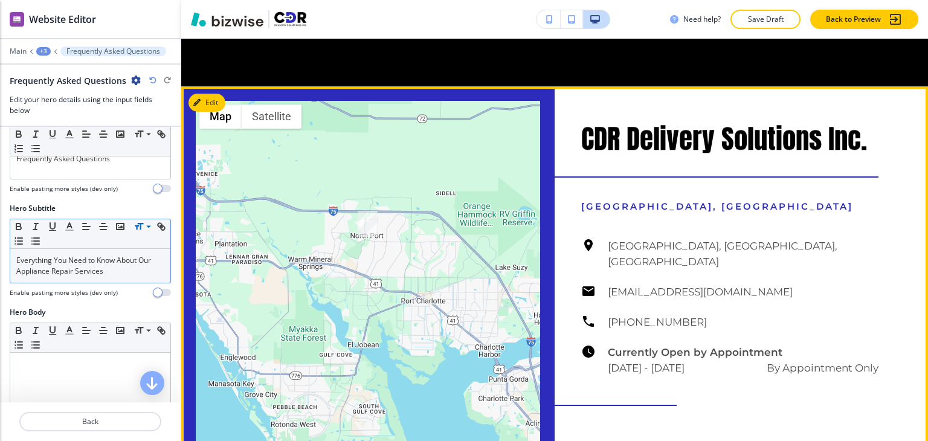
scroll to position [2149, 0]
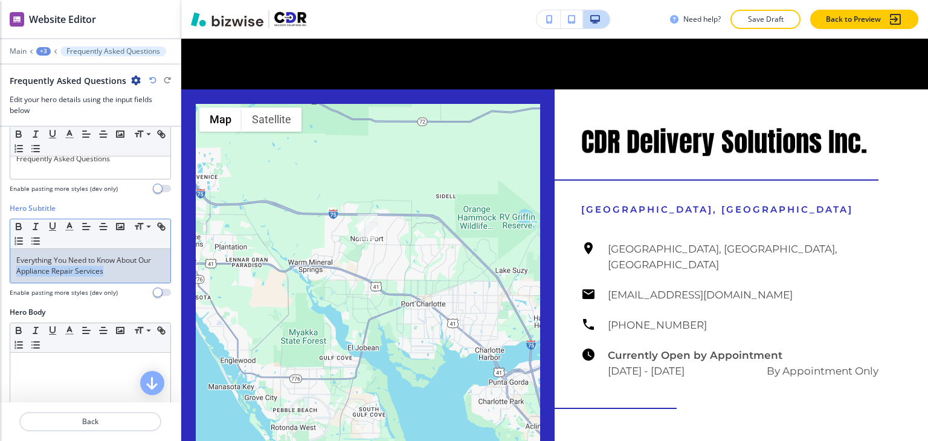
drag, startPoint x: 114, startPoint y: 272, endPoint x: 15, endPoint y: 272, distance: 98.5
click at [15, 272] on div "Everything You Need to Know About Our Appliance Repair Services" at bounding box center [90, 266] width 160 height 34
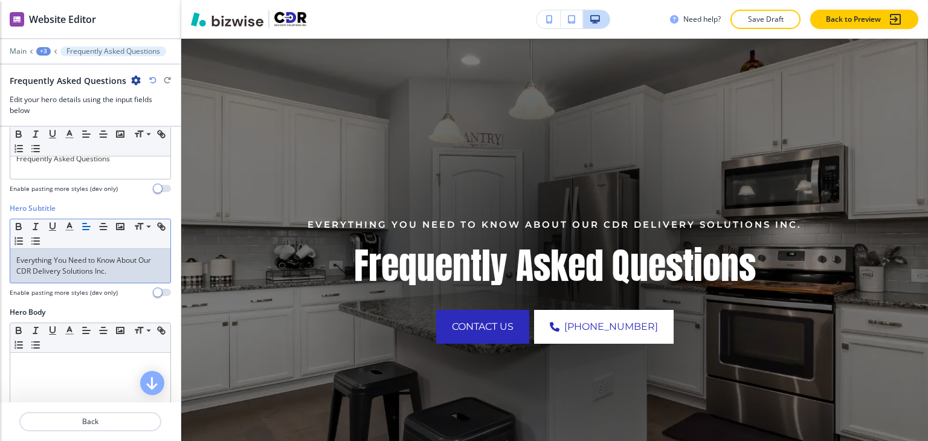
scroll to position [0, 0]
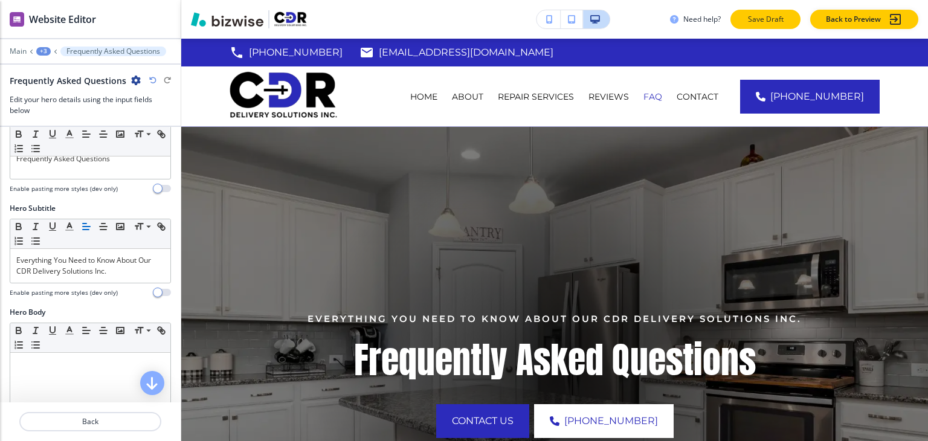
click at [749, 16] on p "Save Draft" at bounding box center [765, 19] width 39 height 11
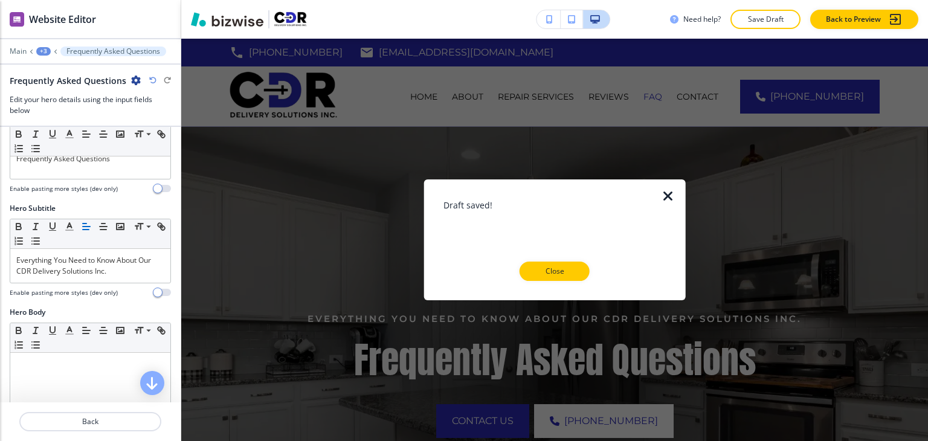
click at [570, 276] on p "Close" at bounding box center [554, 271] width 39 height 11
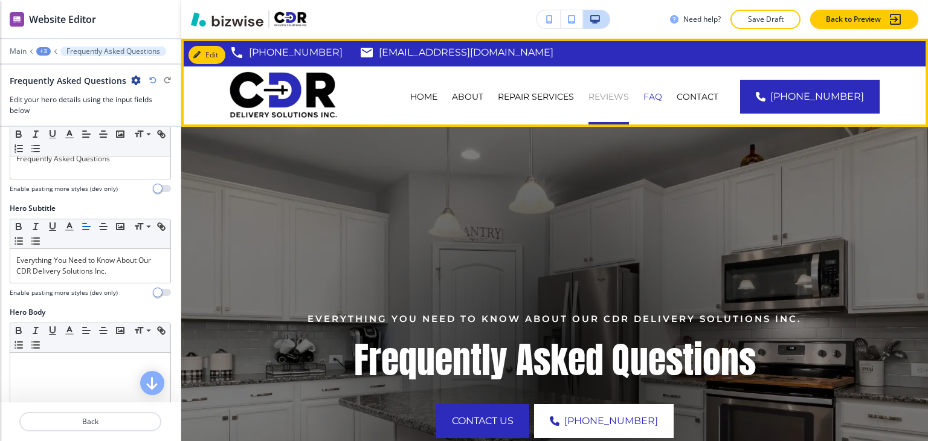
click at [629, 99] on p "Reviews" at bounding box center [609, 97] width 40 height 12
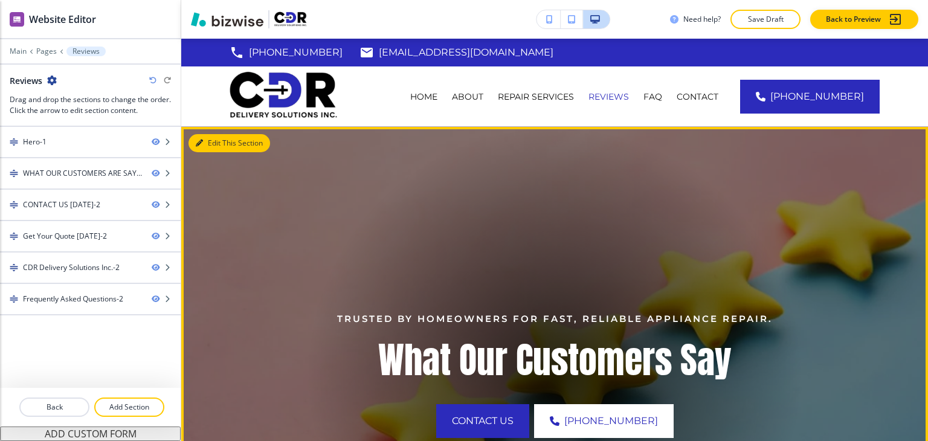
click at [215, 143] on button "Edit This Section" at bounding box center [230, 143] width 82 height 18
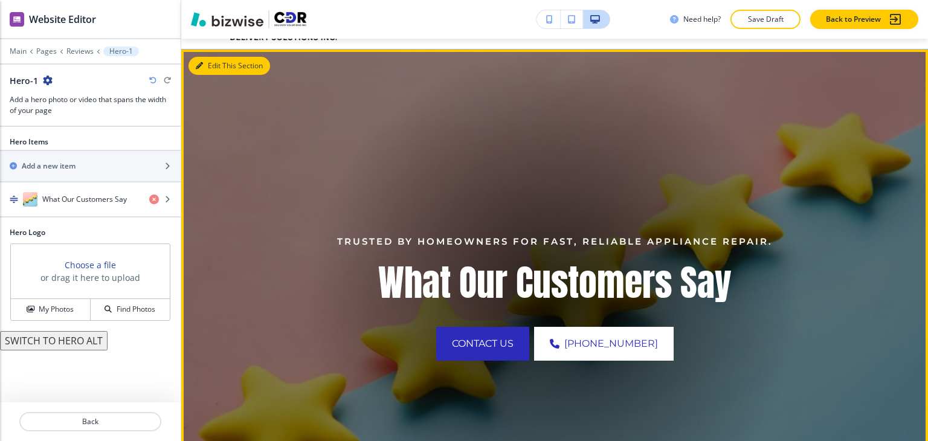
scroll to position [88, 0]
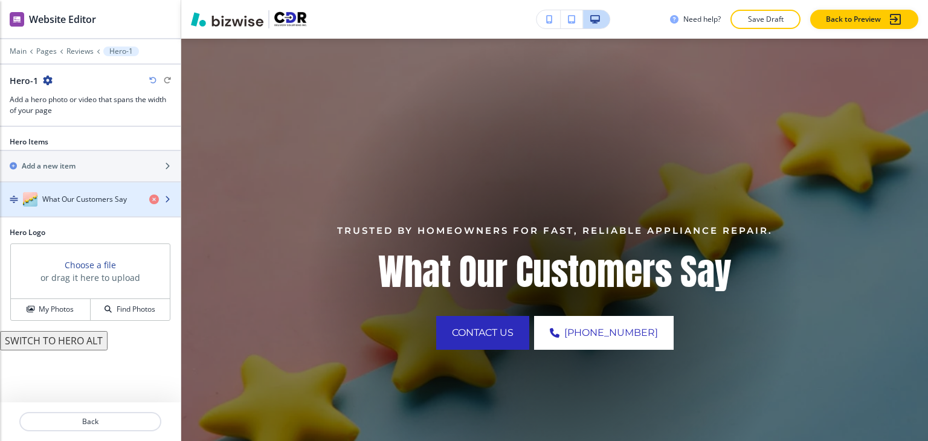
click at [107, 211] on div "button" at bounding box center [90, 212] width 181 height 10
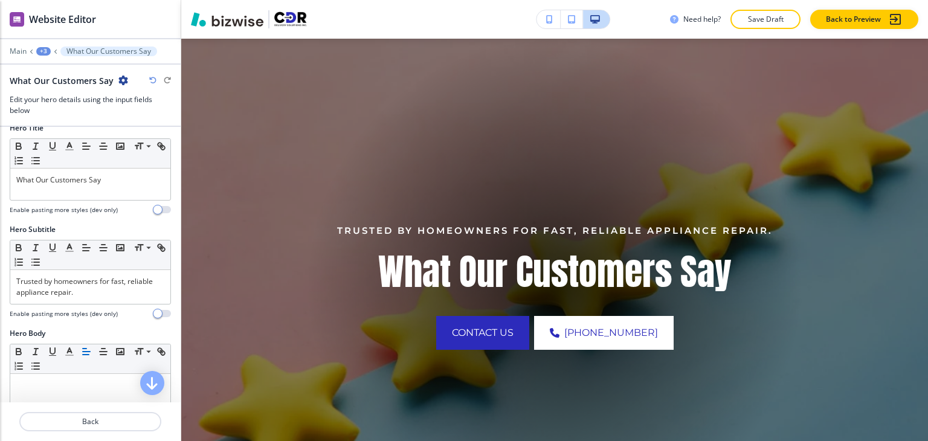
scroll to position [121, 0]
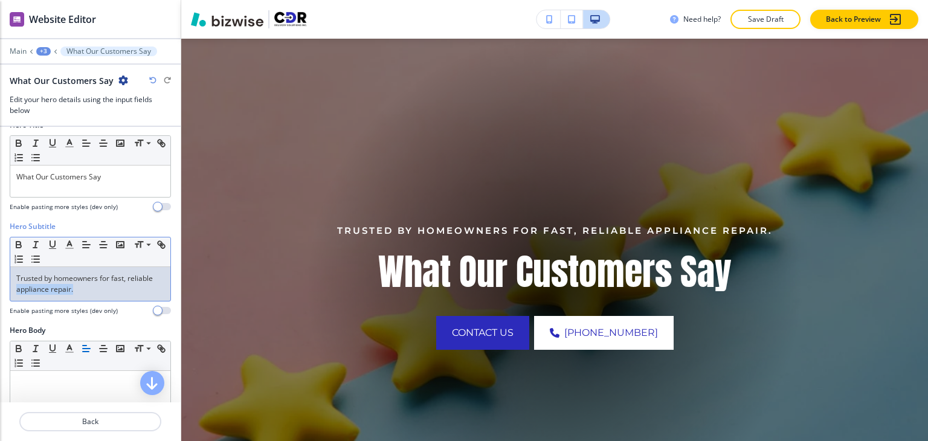
drag, startPoint x: 74, startPoint y: 291, endPoint x: 7, endPoint y: 291, distance: 67.1
click at [7, 291] on div "Hero Subtitle Small Normal Large Huge Trusted by homeowners for fast, reliable …" at bounding box center [90, 273] width 181 height 104
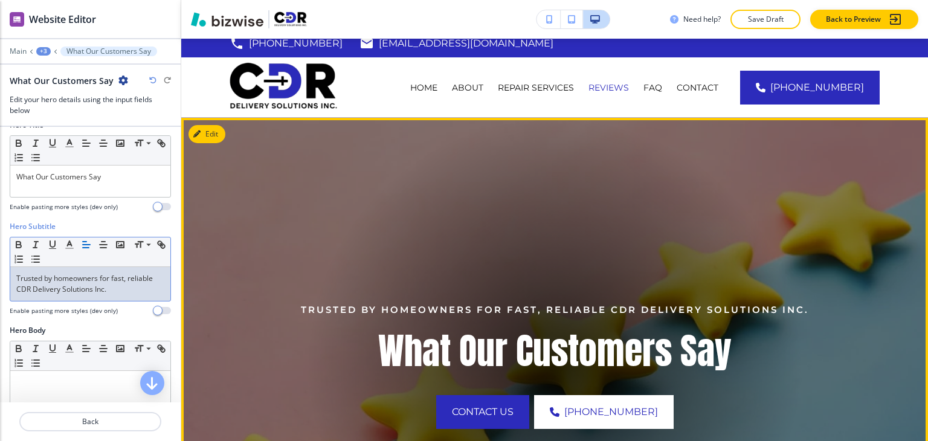
scroll to position [0, 0]
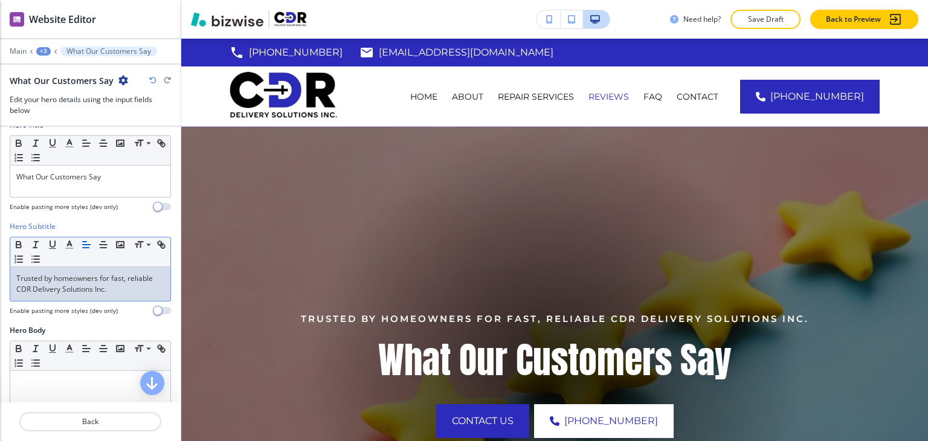
click at [755, 20] on p "Save Draft" at bounding box center [765, 19] width 39 height 11
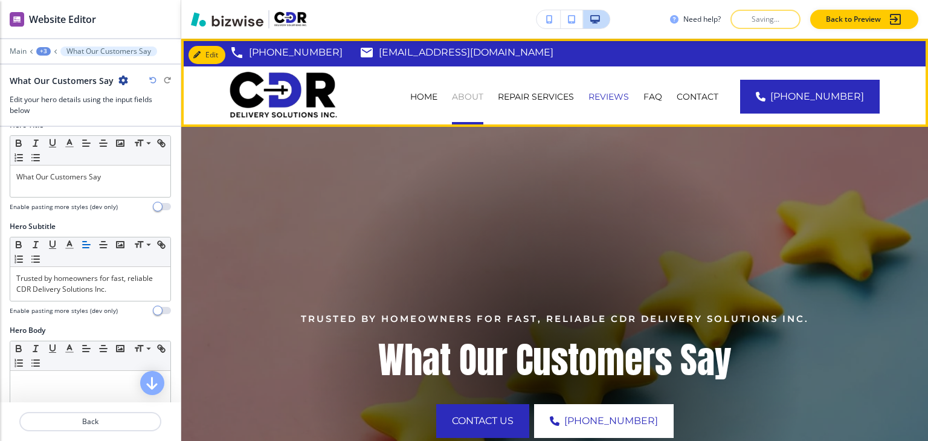
click at [487, 99] on div "Need help? Saving... Back to Preview Edit [PHONE_NUMBER] [EMAIL_ADDRESS][DOMAIN…" at bounding box center [554, 220] width 747 height 441
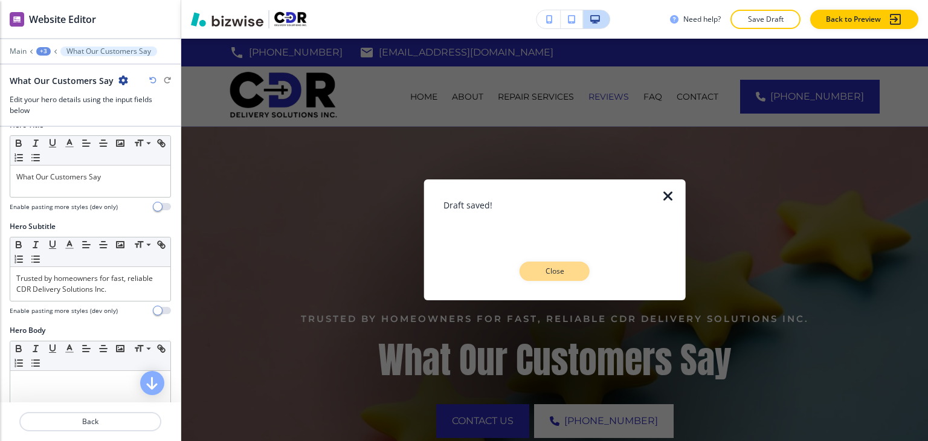
click at [540, 269] on p "Close" at bounding box center [554, 271] width 39 height 11
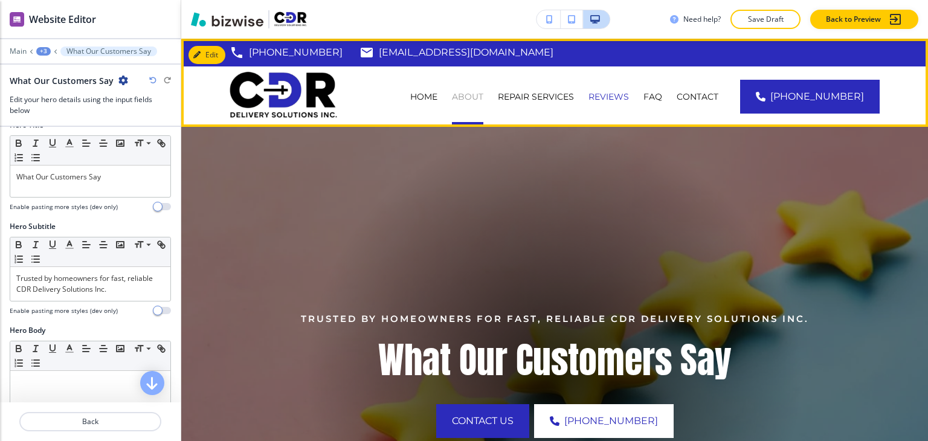
click at [480, 102] on p "About" at bounding box center [467, 97] width 31 height 12
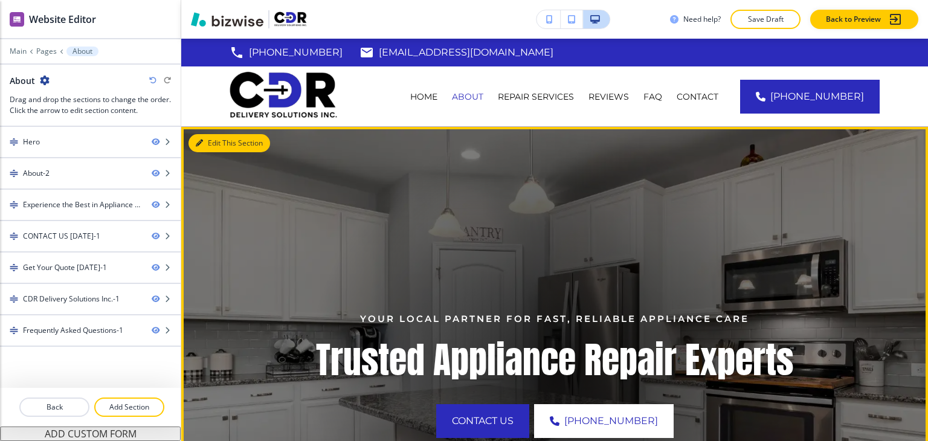
click at [207, 142] on button "Edit This Section" at bounding box center [230, 143] width 82 height 18
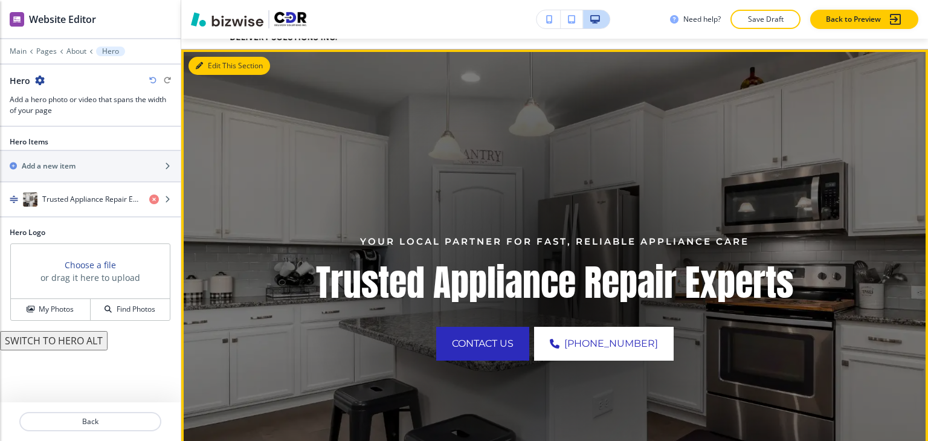
scroll to position [88, 0]
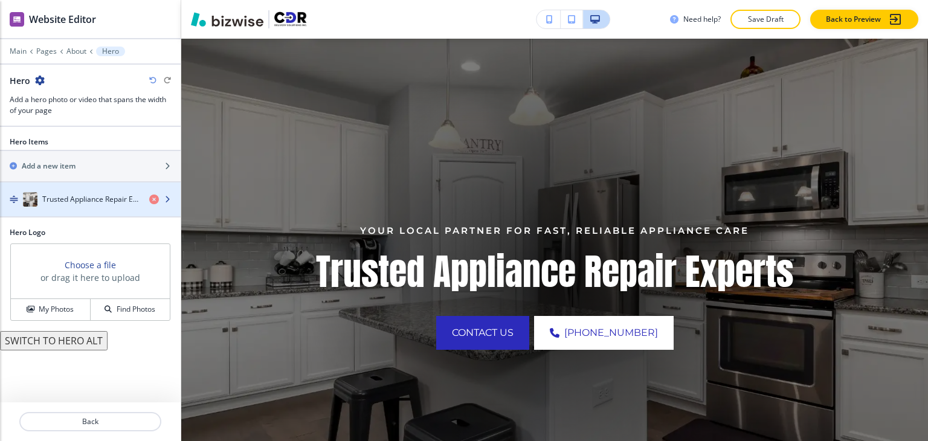
click at [89, 207] on div "button" at bounding box center [90, 212] width 181 height 10
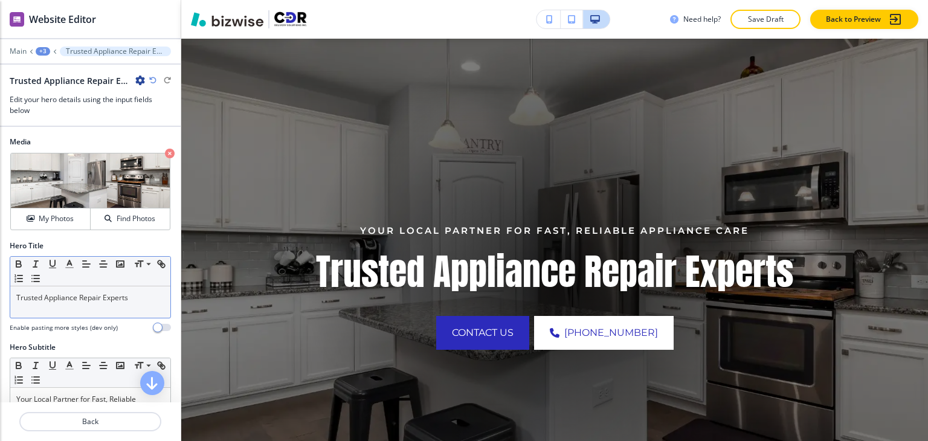
scroll to position [121, 0]
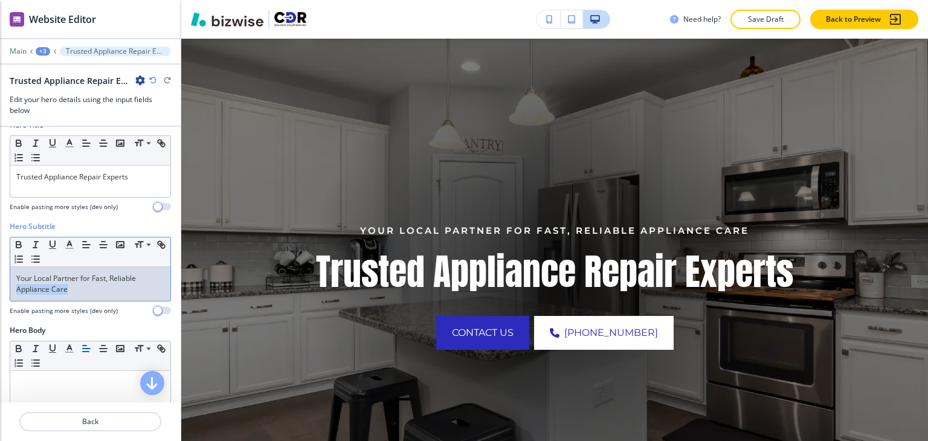
drag, startPoint x: 79, startPoint y: 289, endPoint x: 9, endPoint y: 291, distance: 69.5
click at [9, 291] on div "Hero Subtitle Small Normal Large Huge Your Local Partner for Fast, Reliable App…" at bounding box center [90, 273] width 181 height 104
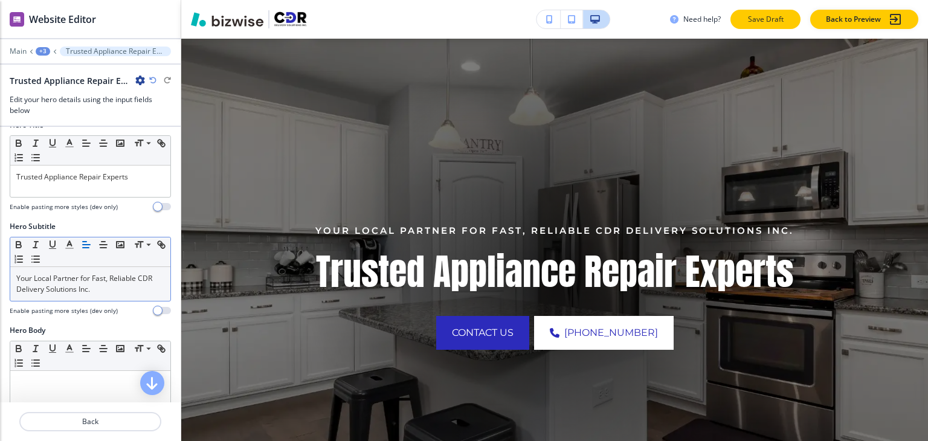
click at [775, 18] on p "Save Draft" at bounding box center [765, 19] width 39 height 11
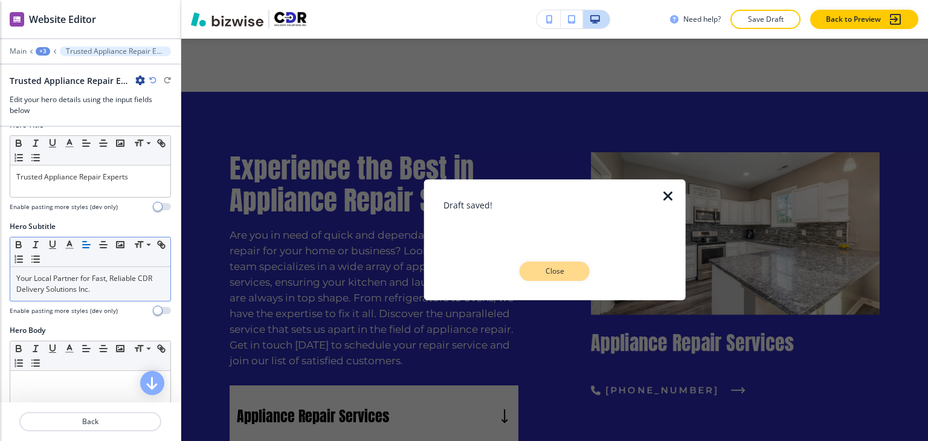
click at [586, 268] on button "Close" at bounding box center [555, 271] width 70 height 19
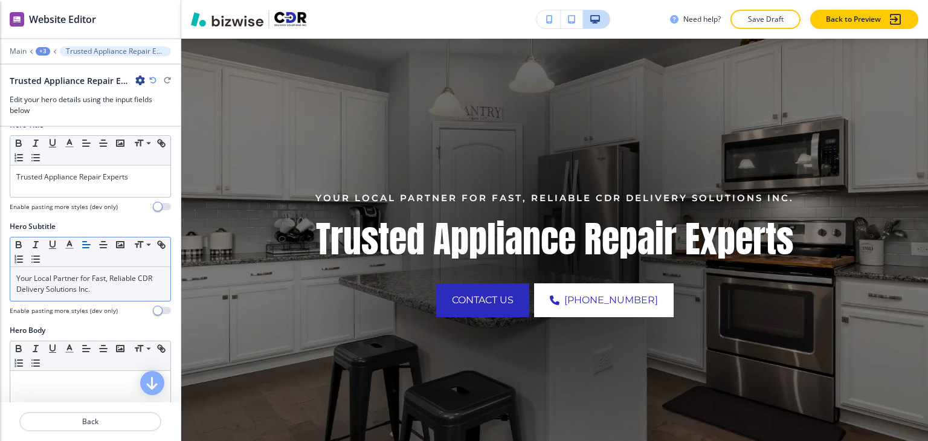
click at [152, 78] on icon "button" at bounding box center [152, 80] width 7 height 7
click at [752, 14] on p "Save Draft" at bounding box center [765, 19] width 39 height 11
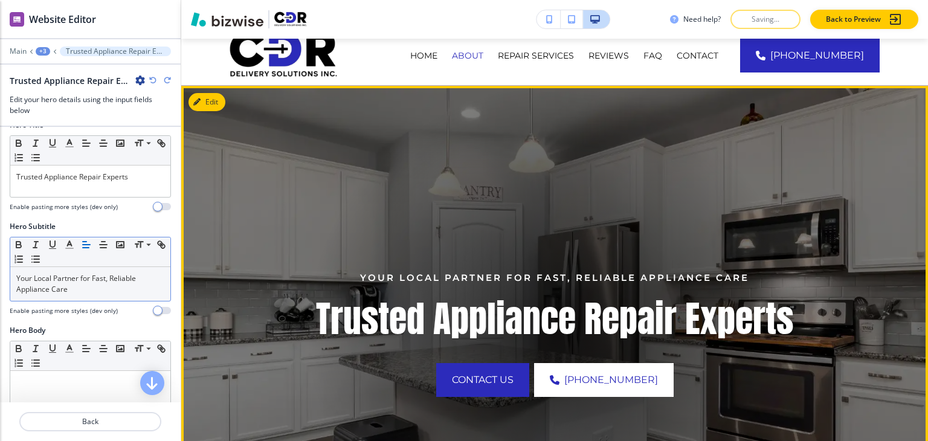
scroll to position [0, 0]
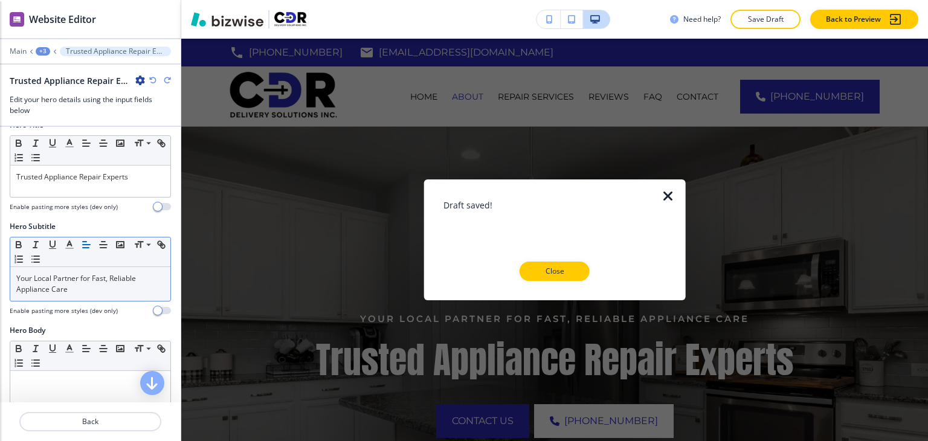
click at [568, 283] on div at bounding box center [555, 290] width 223 height 19
click at [567, 263] on button "Close" at bounding box center [555, 271] width 70 height 19
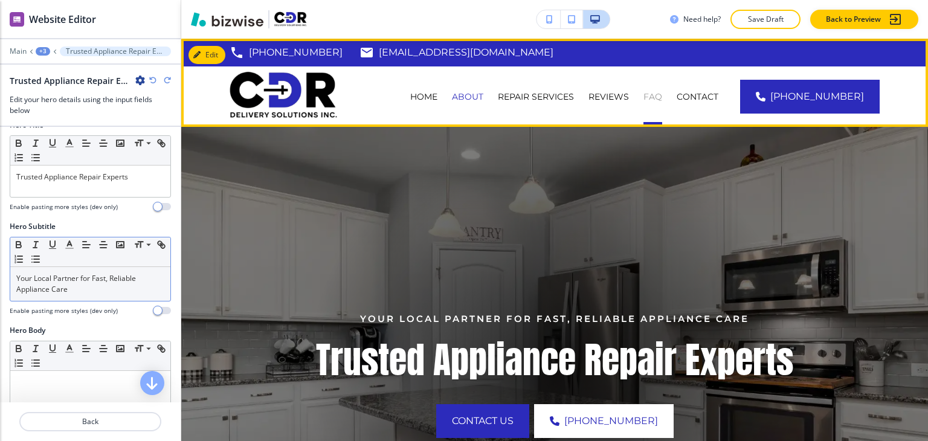
click at [662, 99] on p "FAQ" at bounding box center [653, 97] width 19 height 12
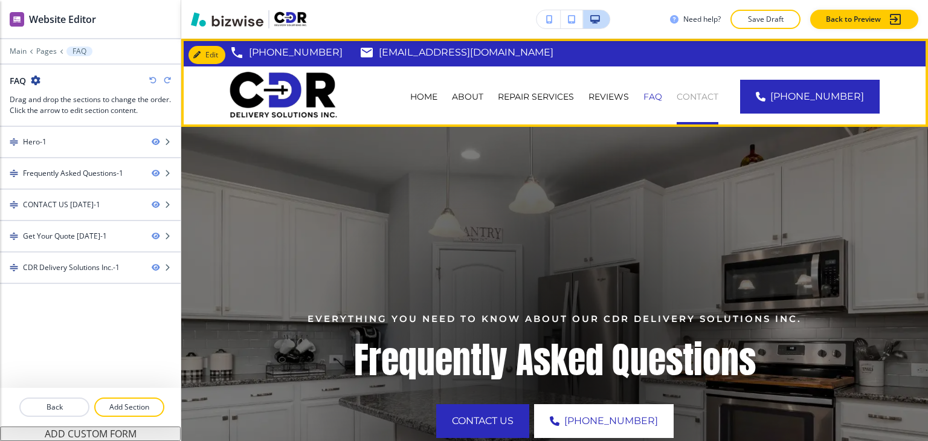
click at [701, 97] on p "CONTACT" at bounding box center [698, 97] width 42 height 12
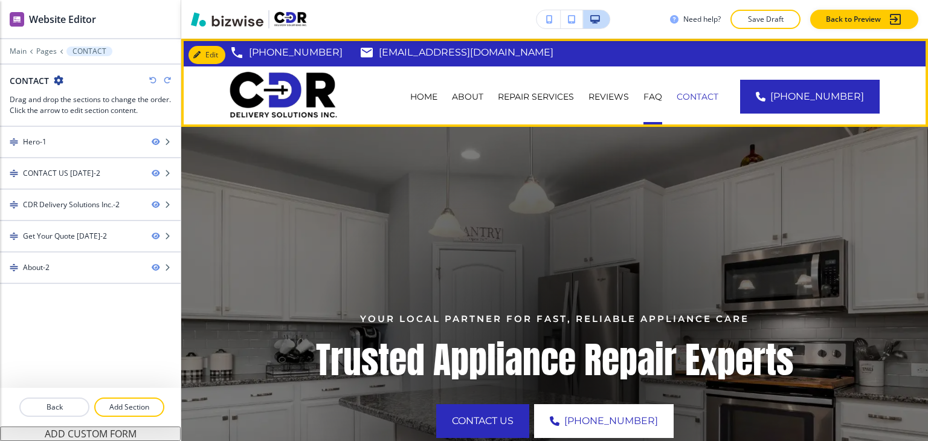
click at [658, 93] on div "FAQ" at bounding box center [652, 97] width 33 height 12
click at [662, 93] on p "FAQ" at bounding box center [653, 97] width 19 height 12
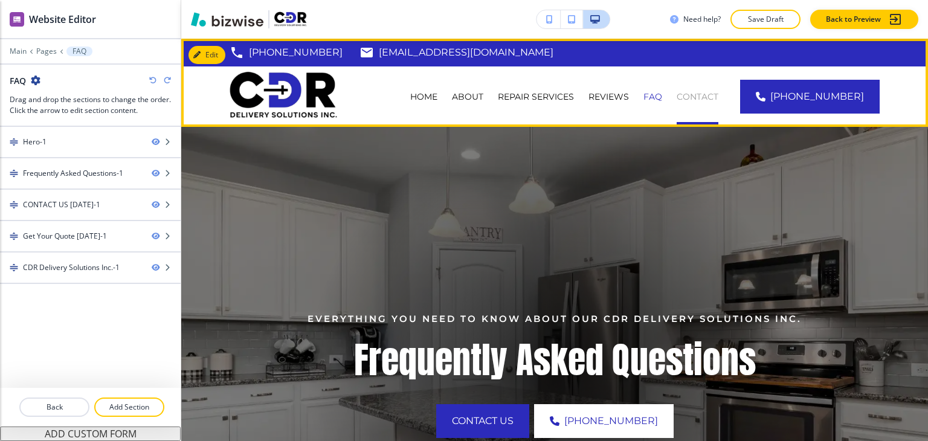
click at [701, 92] on p "CONTACT" at bounding box center [698, 97] width 42 height 12
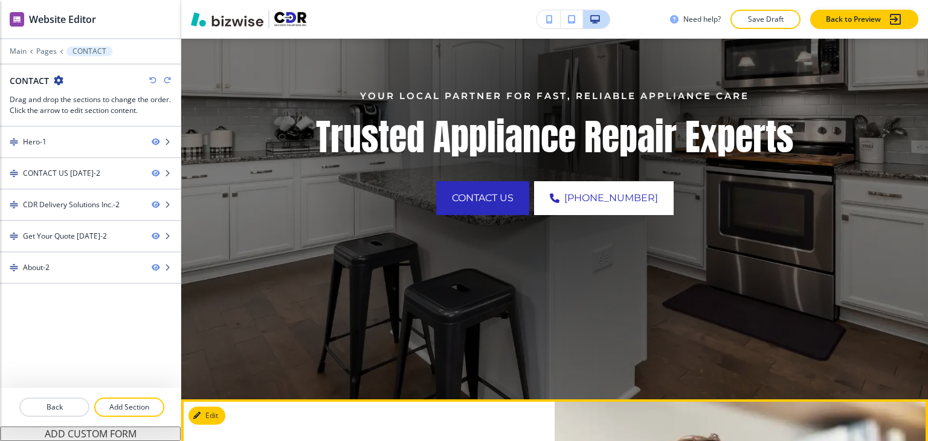
scroll to position [60, 0]
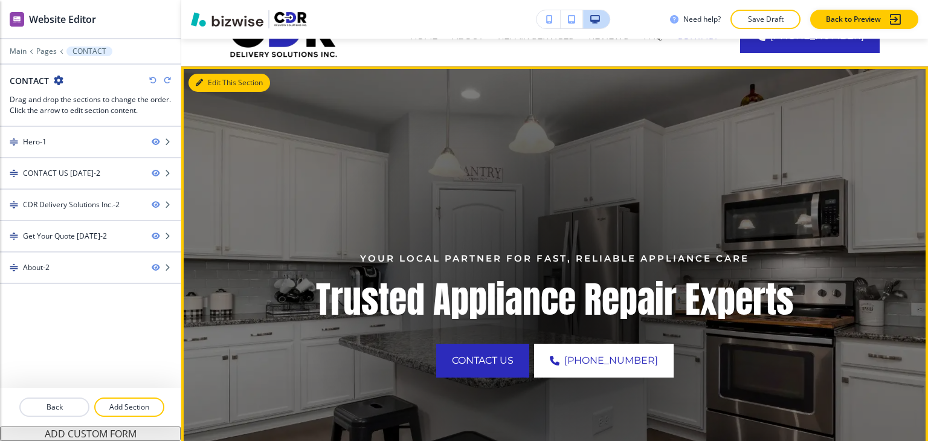
click at [221, 85] on button "Edit This Section" at bounding box center [230, 83] width 82 height 18
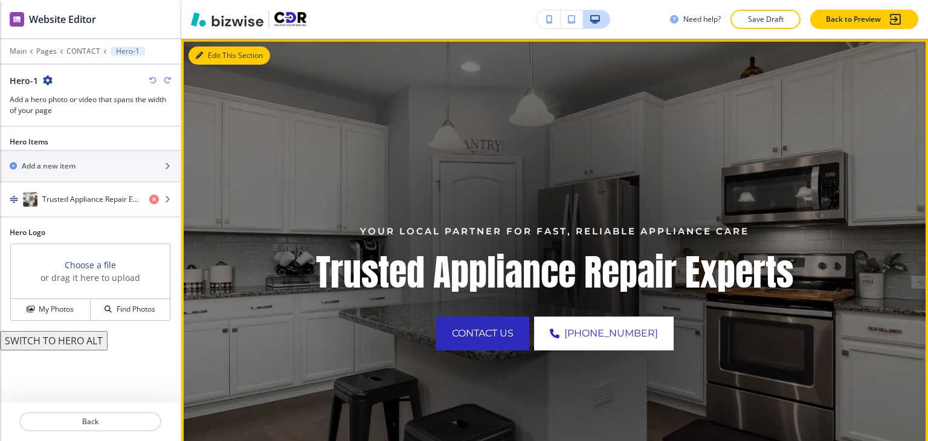
scroll to position [88, 0]
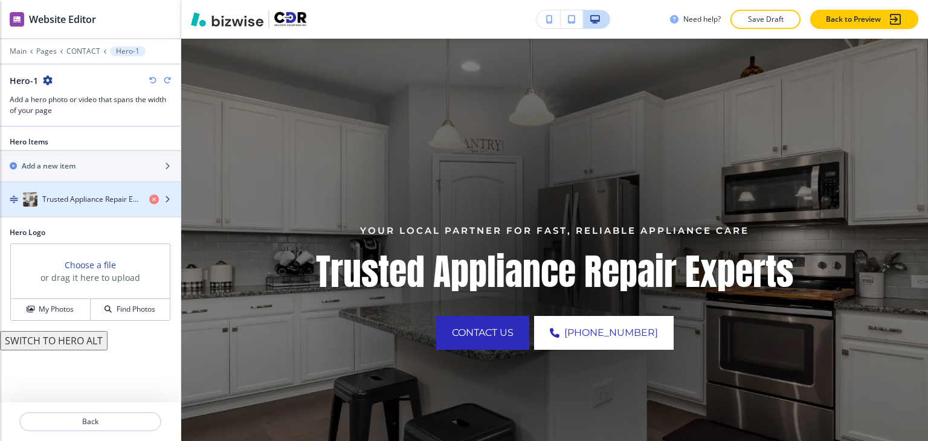
click at [76, 202] on h4 "Trusted Appliance Repair Experts" at bounding box center [90, 199] width 97 height 11
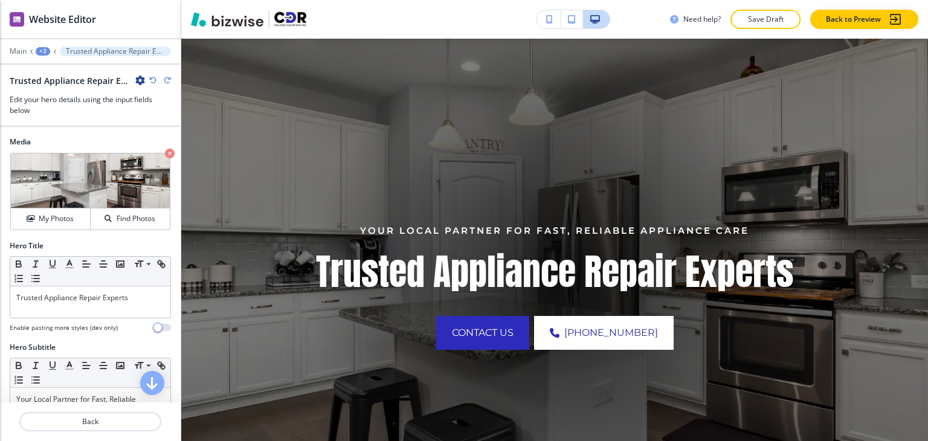
click at [75, 204] on img at bounding box center [90, 181] width 159 height 55
click at [70, 303] on div "Trusted Appliance Repair Experts" at bounding box center [90, 301] width 160 height 31
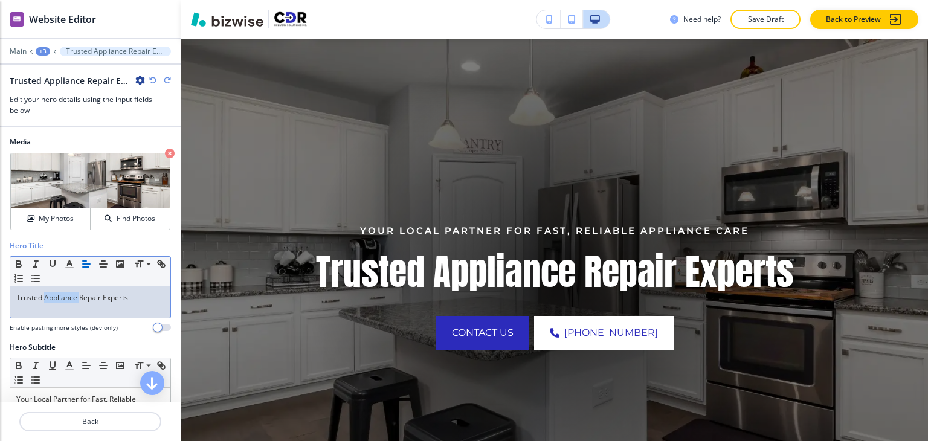
click at [70, 303] on div "Trusted Appliance Repair Experts" at bounding box center [90, 301] width 160 height 31
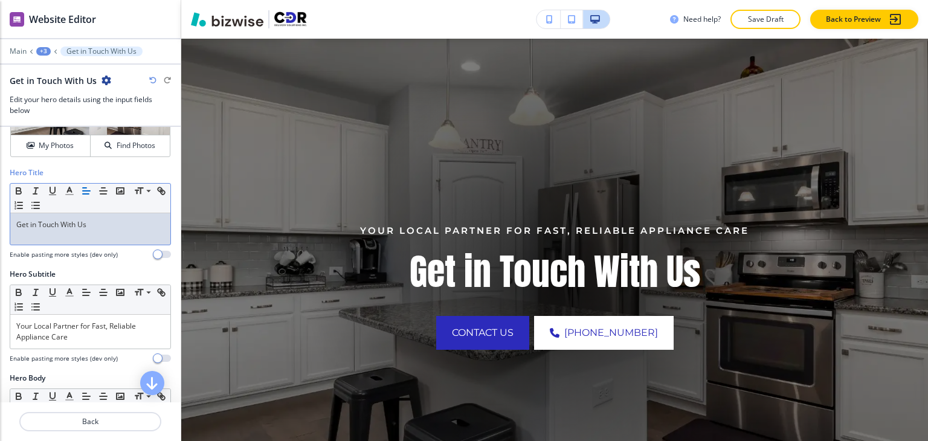
scroll to position [121, 0]
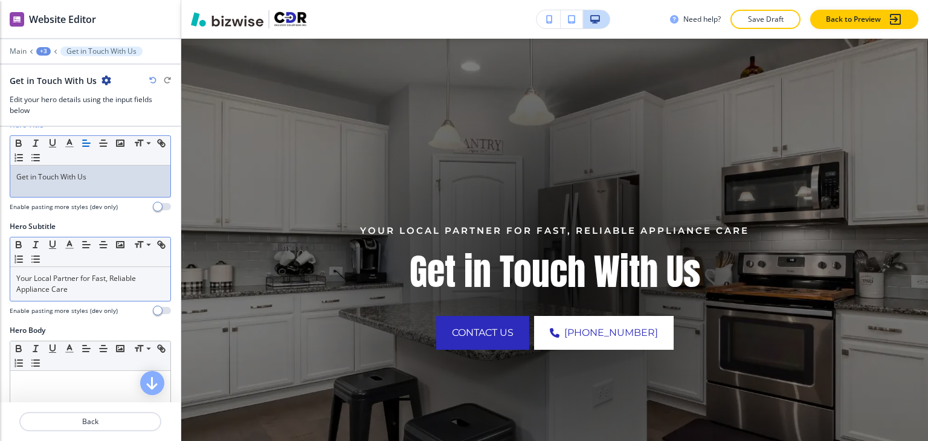
click at [104, 286] on p "Your Local Partner for Fast, Reliable Appliance Care" at bounding box center [90, 284] width 148 height 22
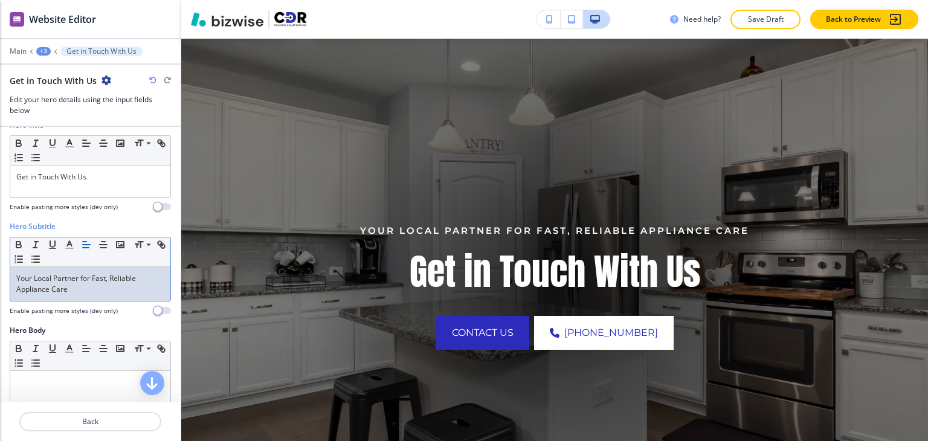
click at [104, 286] on p "Your Local Partner for Fast, Reliable Appliance Care" at bounding box center [90, 284] width 148 height 22
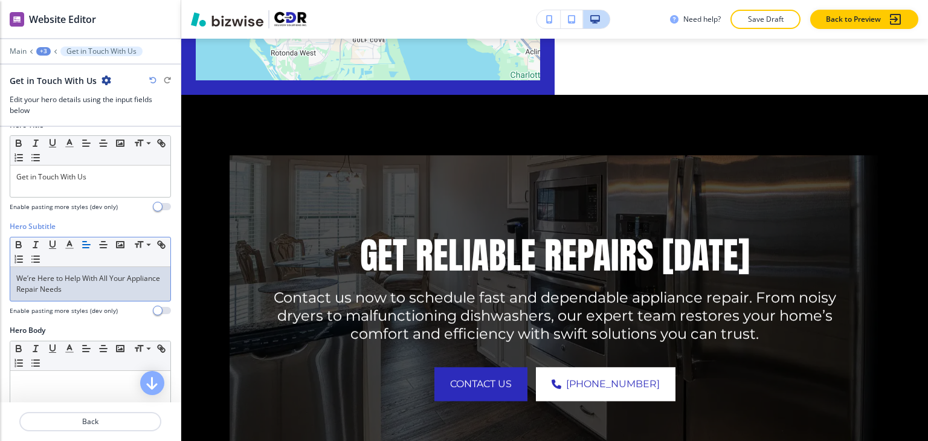
scroll to position [1478, 0]
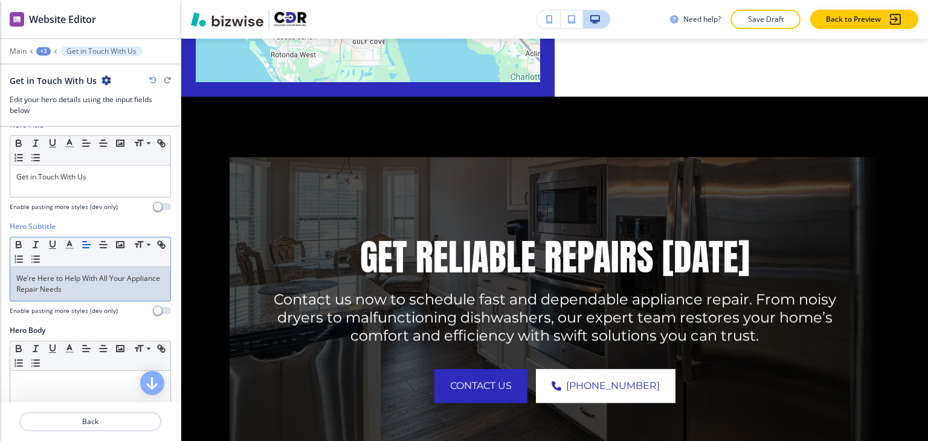
click at [766, 18] on p "Save Draft" at bounding box center [765, 19] width 39 height 11
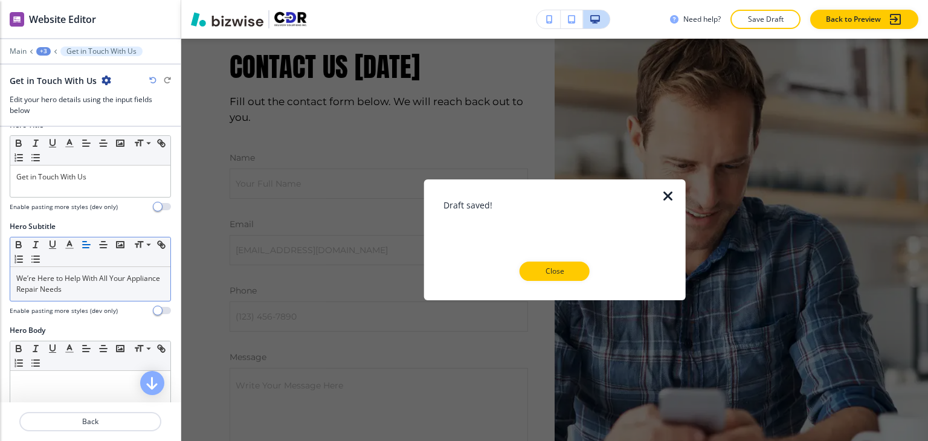
scroll to position [330, 0]
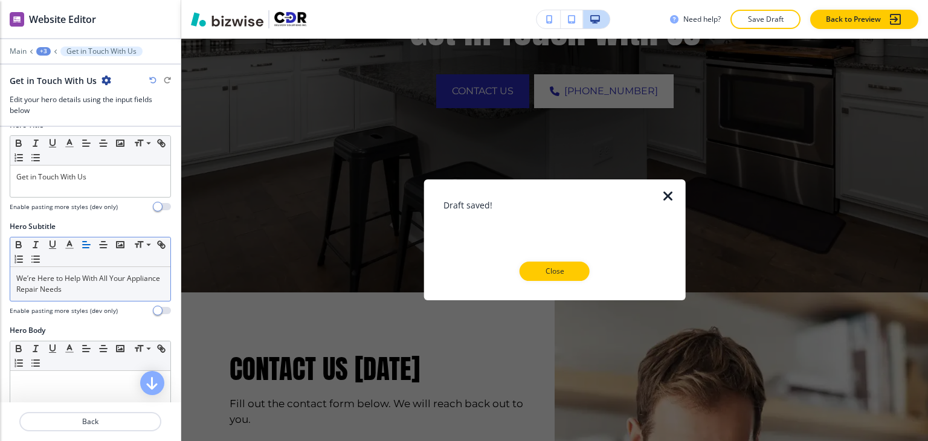
click at [568, 268] on p "Close" at bounding box center [554, 271] width 39 height 11
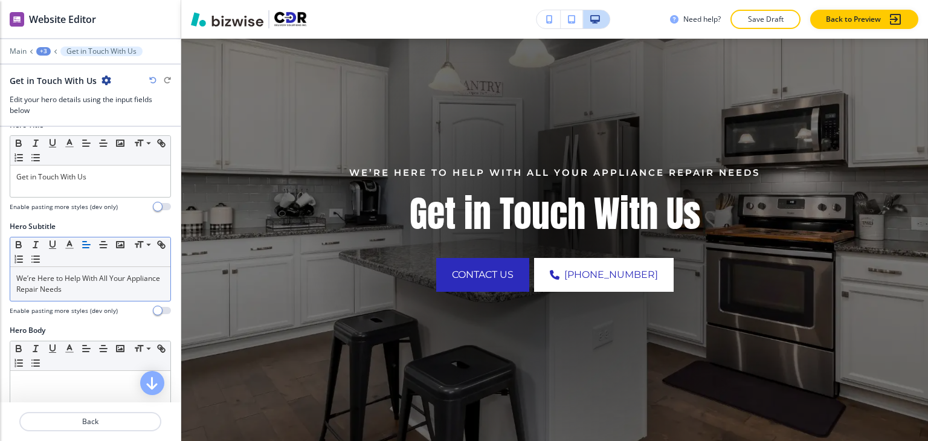
scroll to position [0, 0]
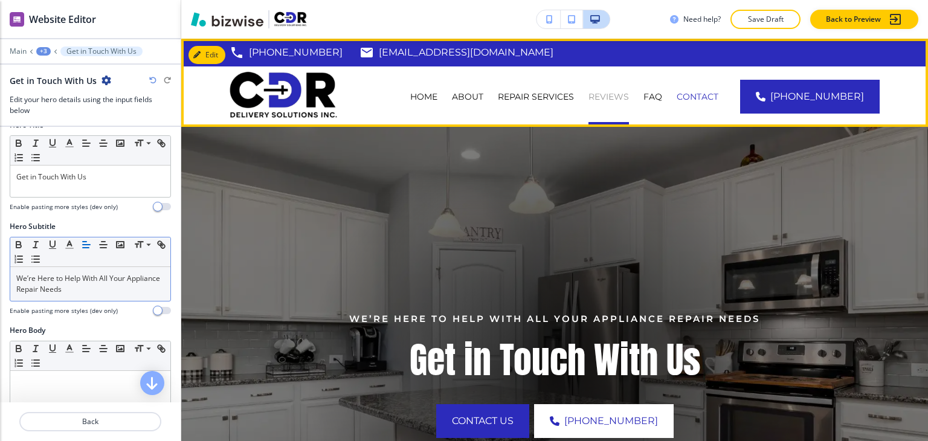
click at [619, 100] on p "Reviews" at bounding box center [609, 97] width 40 height 12
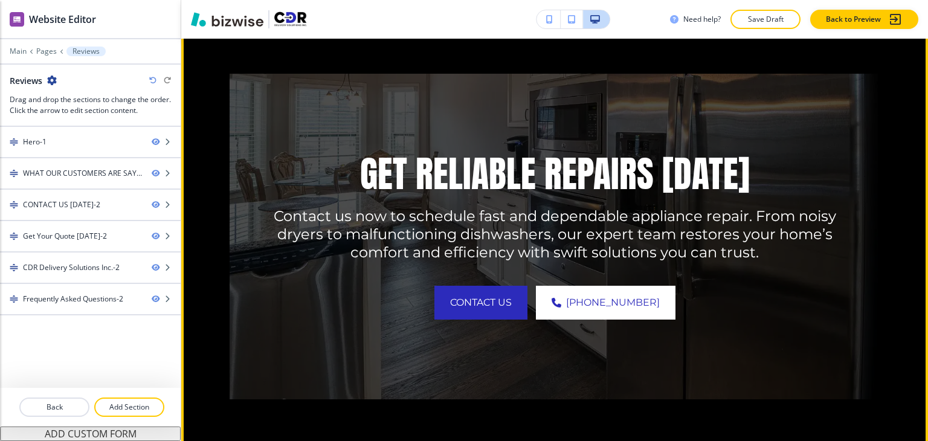
scroll to position [1450, 0]
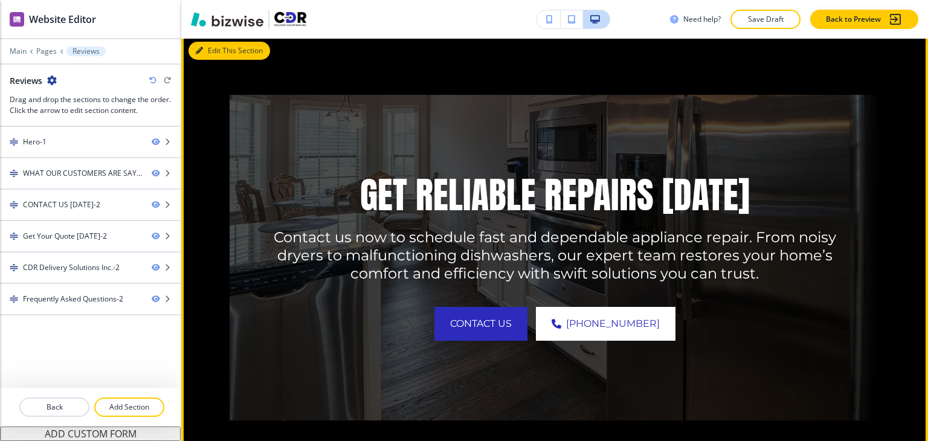
click at [221, 54] on button "Edit This Section" at bounding box center [230, 51] width 82 height 18
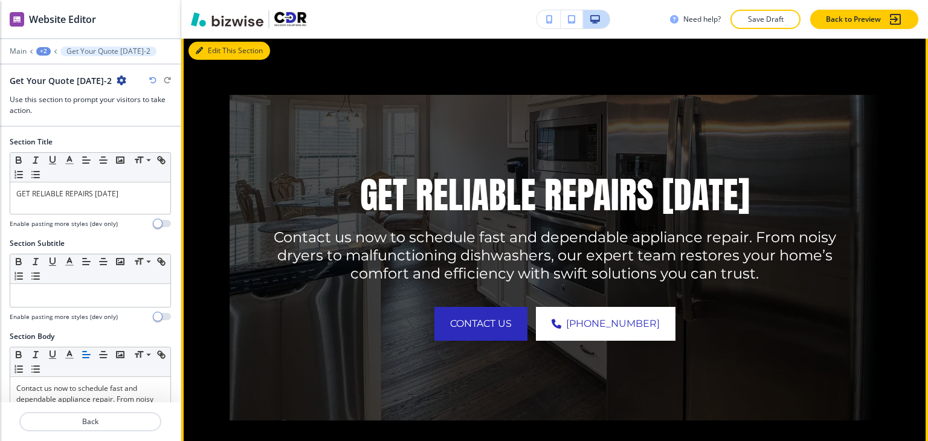
scroll to position [1445, 0]
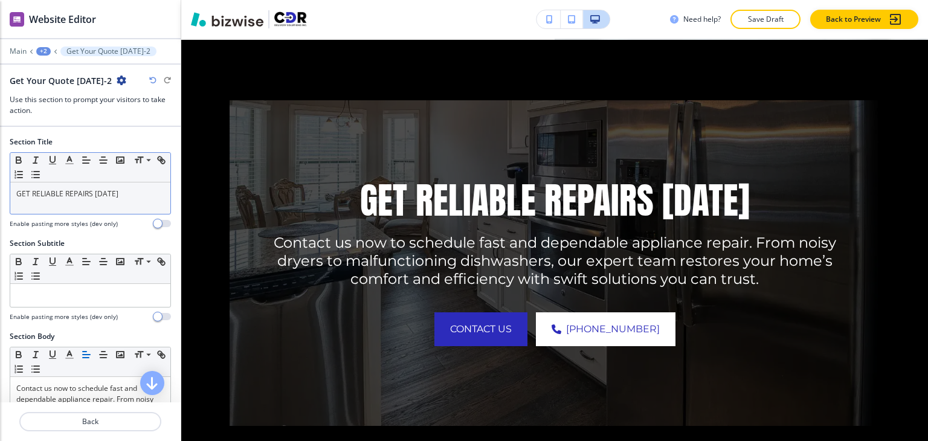
click at [124, 202] on div "GET RELIABLE REPAIRS [DATE]" at bounding box center [90, 198] width 160 height 31
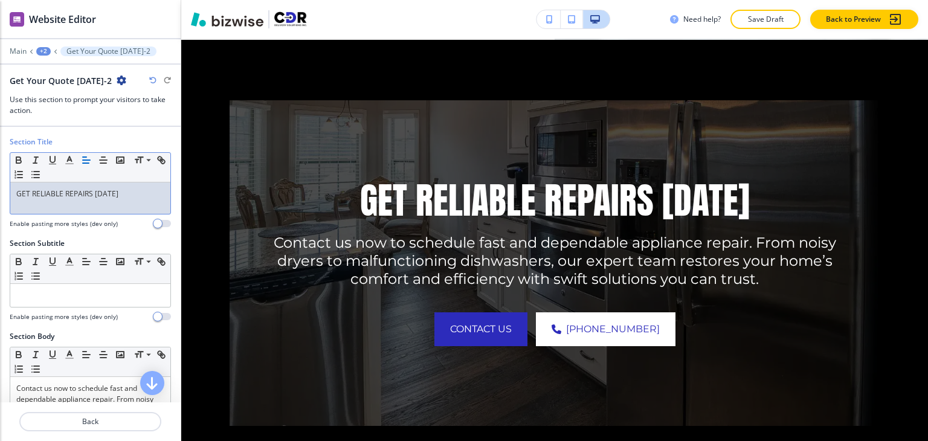
click at [124, 202] on div "GET RELIABLE REPAIRS [DATE]" at bounding box center [90, 198] width 160 height 31
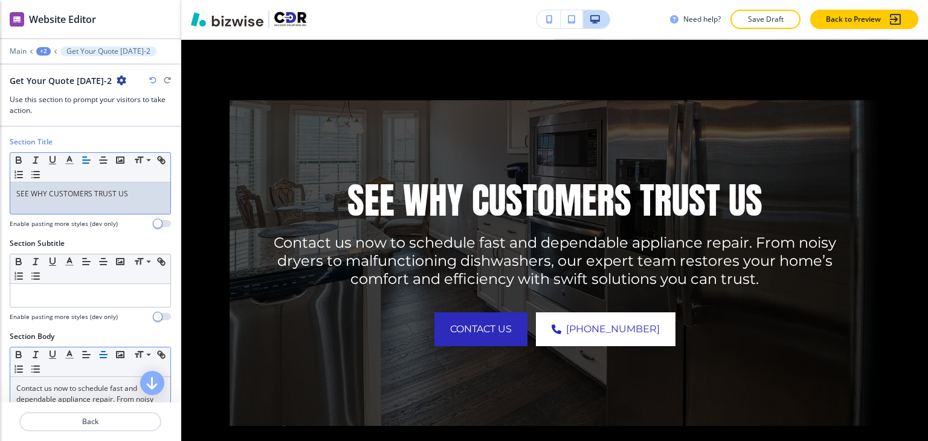
scroll to position [121, 0]
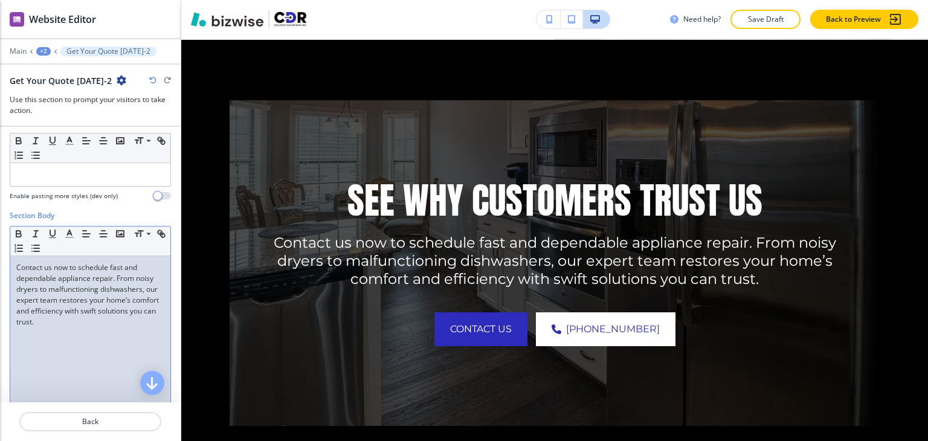
click at [101, 324] on p "Contact us now to schedule fast and dependable appliance repair. From noisy dry…" at bounding box center [90, 294] width 148 height 65
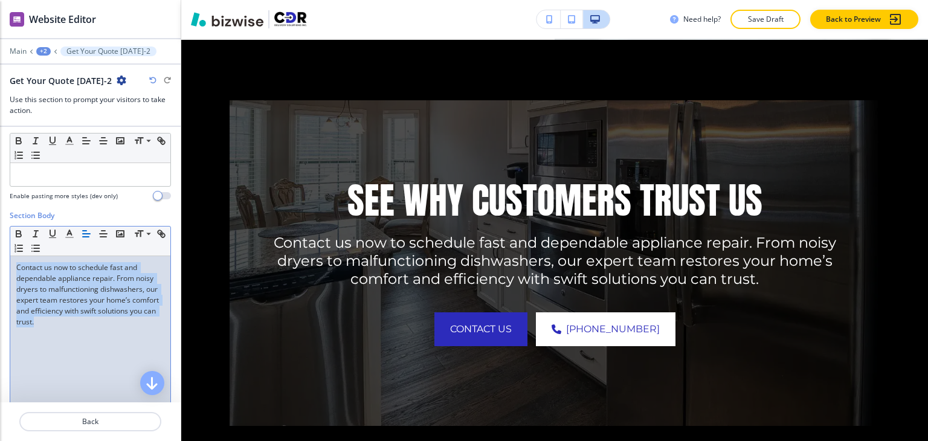
paste div
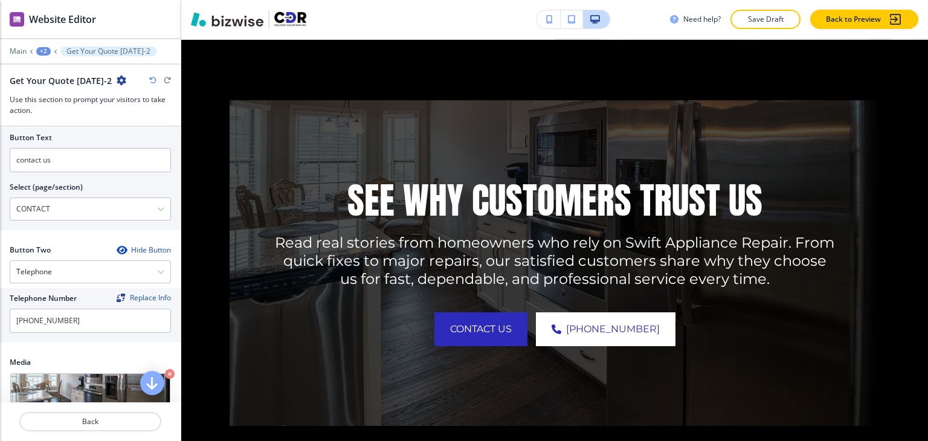
scroll to position [483, 0]
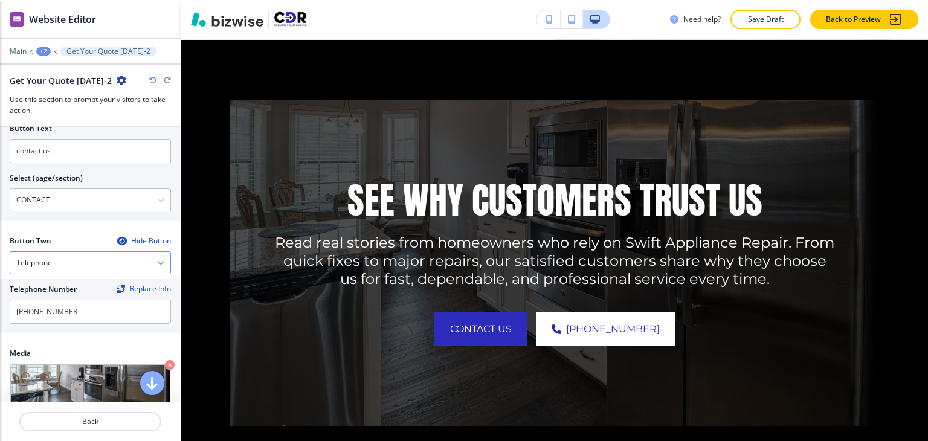
click at [88, 265] on div "Telephone" at bounding box center [90, 263] width 160 height 22
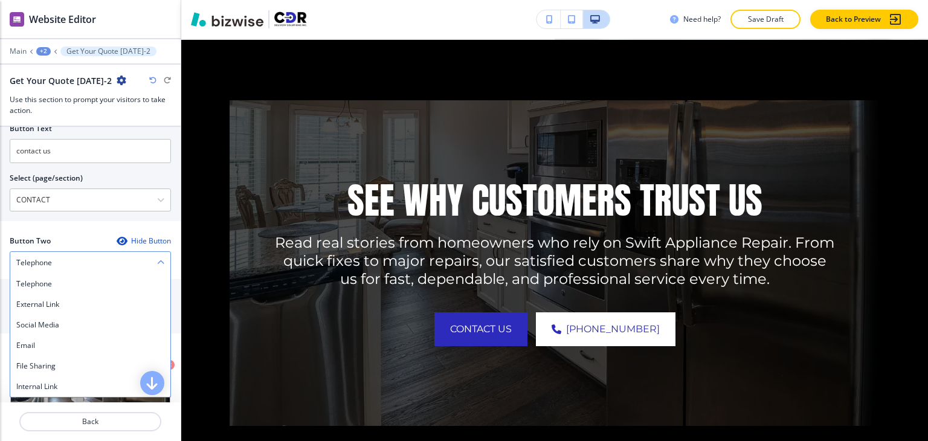
click at [92, 264] on div "Telephone" at bounding box center [90, 263] width 160 height 22
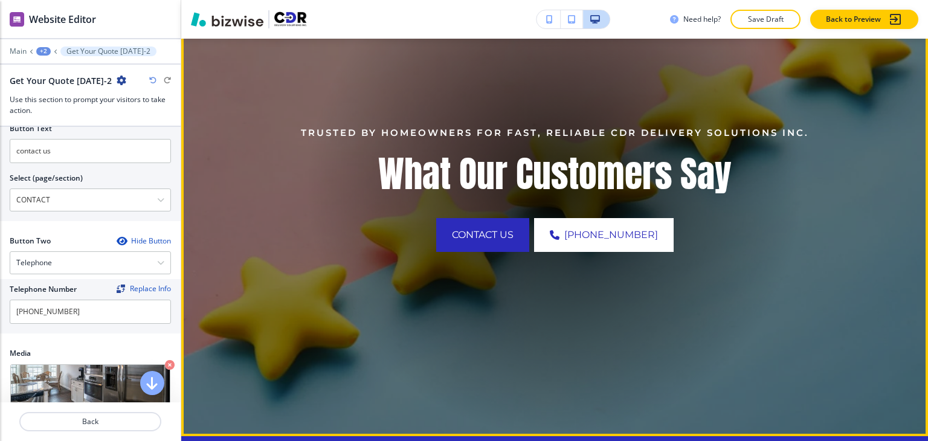
scroll to position [0, 0]
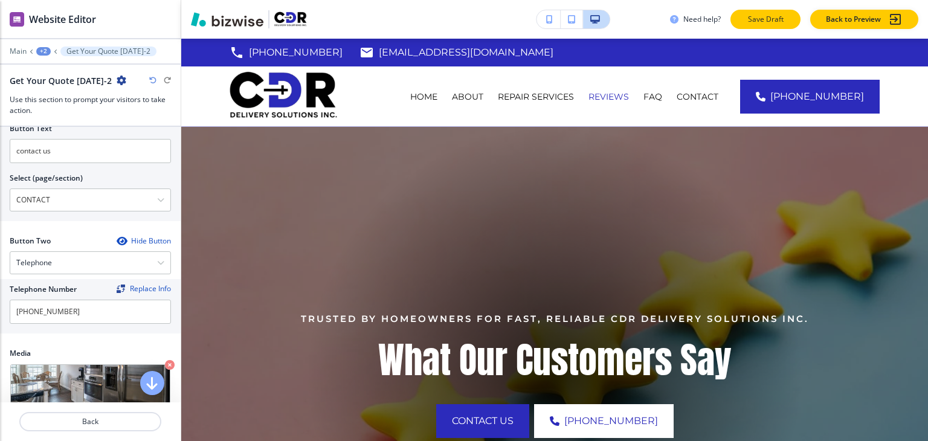
click at [759, 22] on p "Save Draft" at bounding box center [765, 19] width 39 height 11
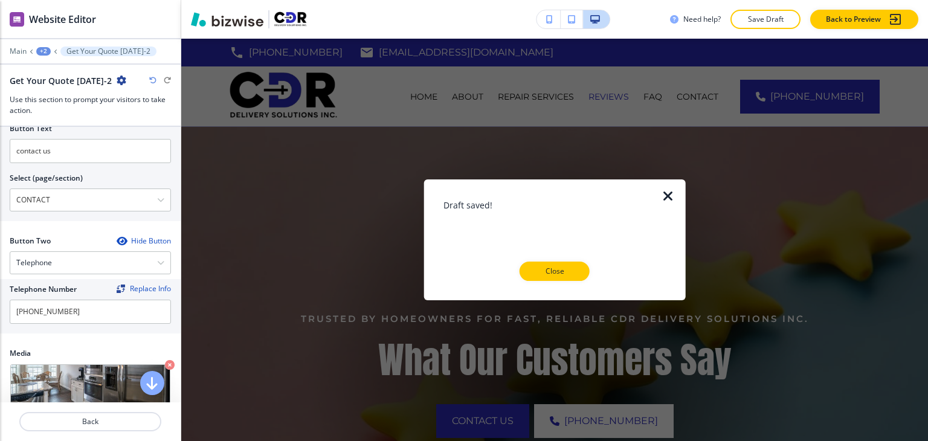
click at [574, 271] on button "Close" at bounding box center [555, 271] width 70 height 19
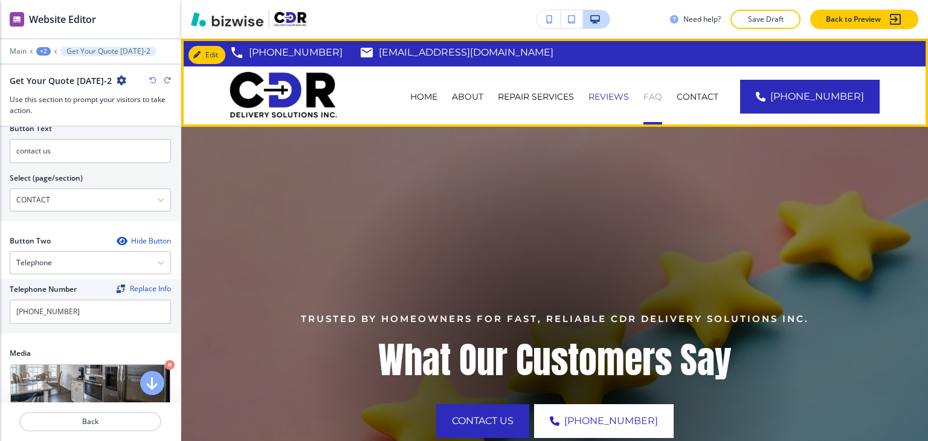
click at [662, 100] on p "FAQ" at bounding box center [653, 97] width 19 height 12
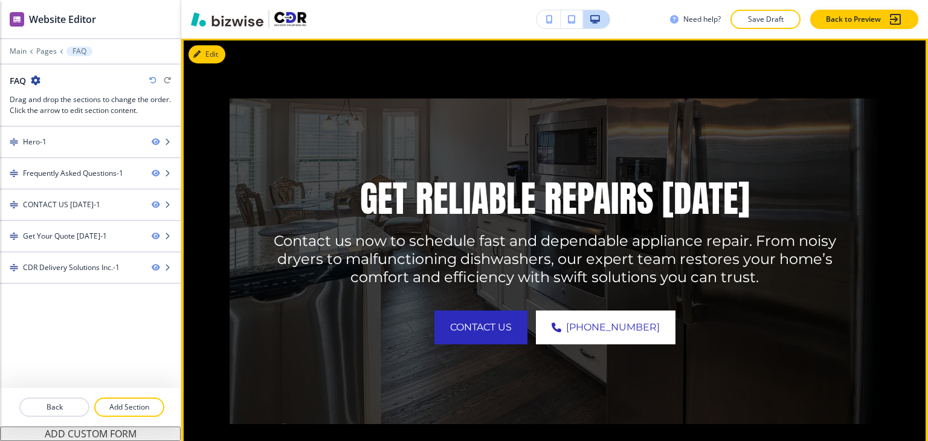
scroll to position [1692, 0]
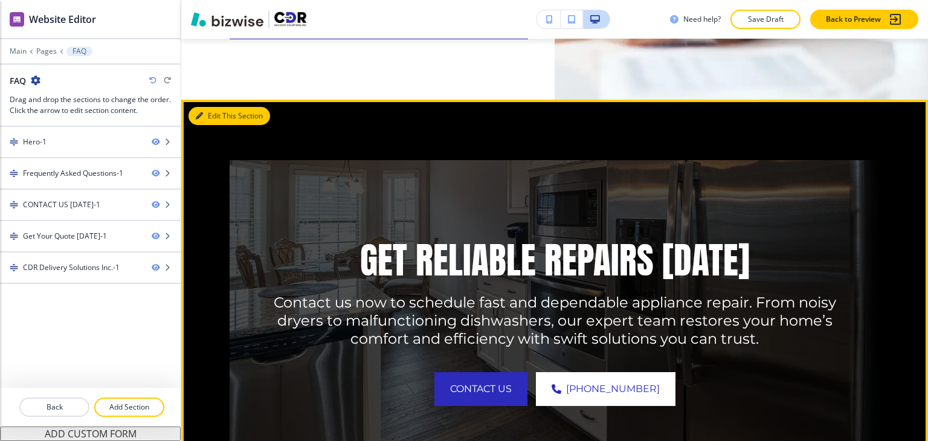
click at [218, 114] on button "Edit This Section" at bounding box center [230, 116] width 82 height 18
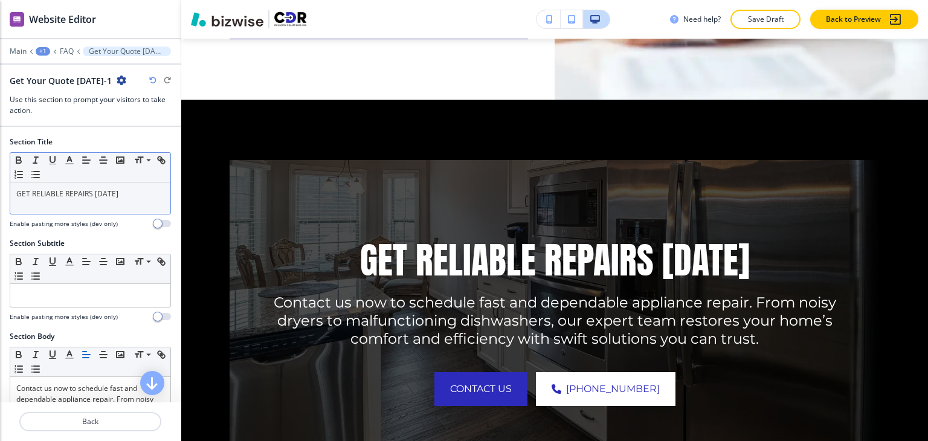
scroll to position [1752, 0]
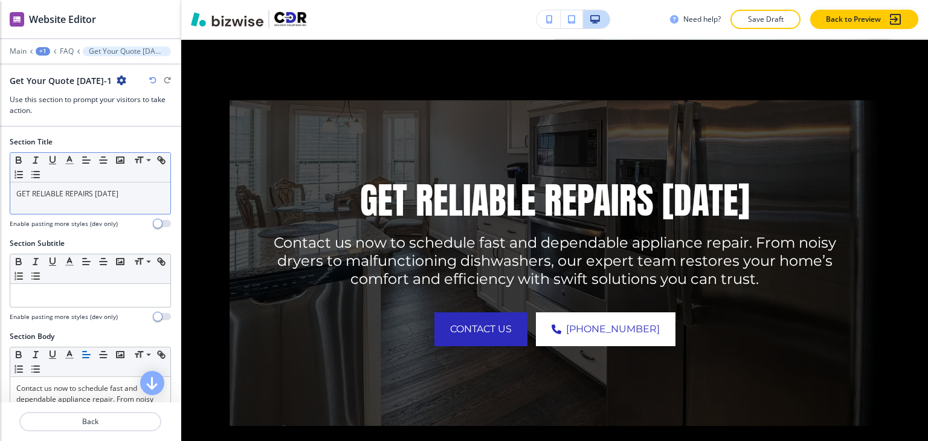
click at [121, 195] on p "GET RELIABLE REPAIRS [DATE]" at bounding box center [90, 194] width 148 height 11
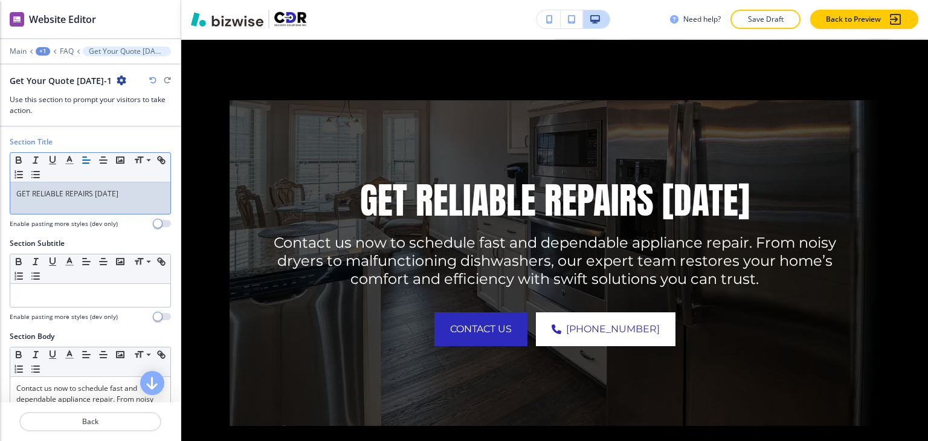
click at [121, 195] on p "GET RELIABLE REPAIRS [DATE]" at bounding box center [90, 194] width 148 height 11
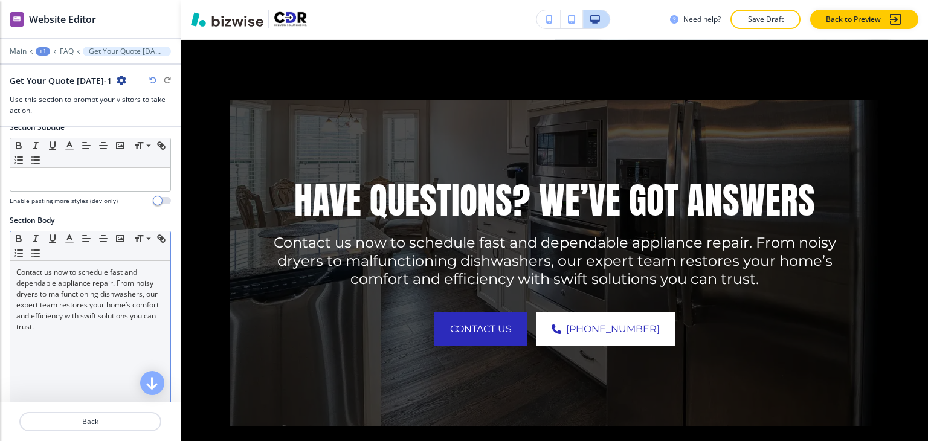
scroll to position [121, 0]
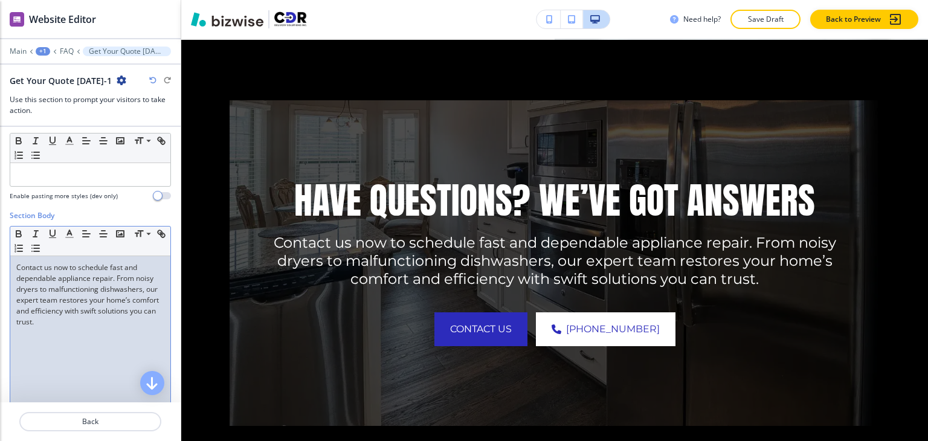
click at [92, 316] on p "Contact us now to schedule fast and dependable appliance repair. From noisy dry…" at bounding box center [90, 294] width 148 height 65
click at [99, 302] on p "Contact us now to schedule fast and dependable appliance repair. From noisy dry…" at bounding box center [90, 294] width 148 height 65
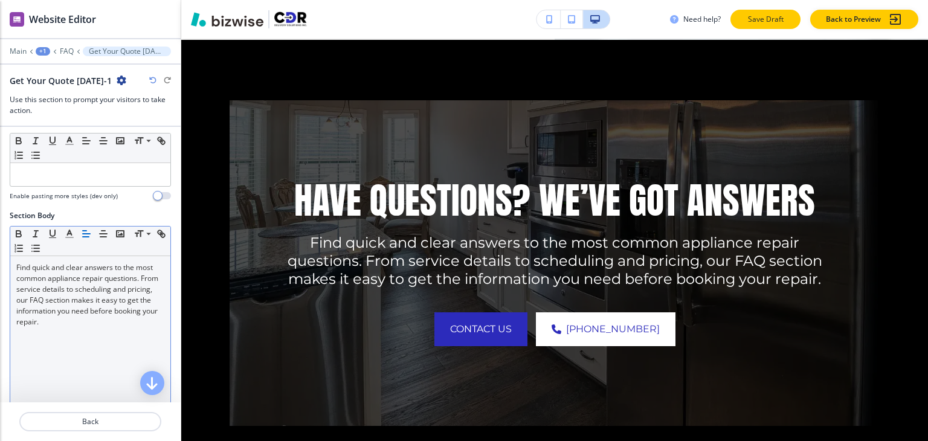
click at [772, 24] on p "Save Draft" at bounding box center [765, 19] width 39 height 11
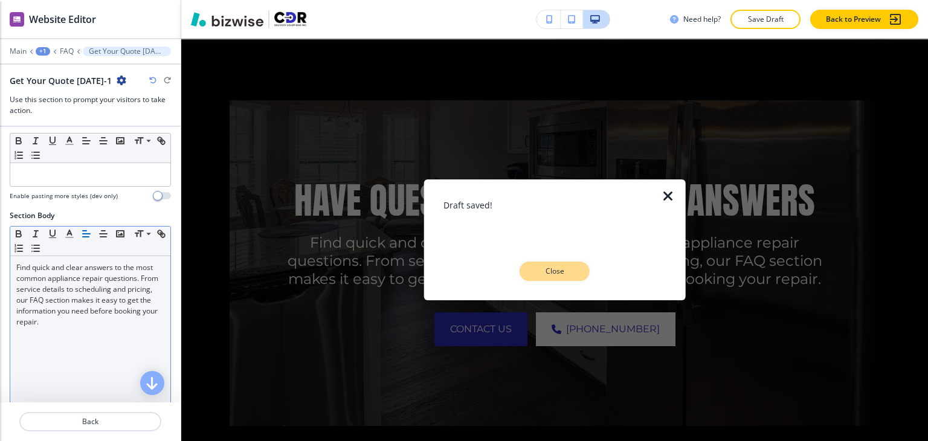
drag, startPoint x: 557, startPoint y: 267, endPoint x: 569, endPoint y: 252, distance: 19.3
click at [556, 267] on p "Close" at bounding box center [554, 271] width 39 height 11
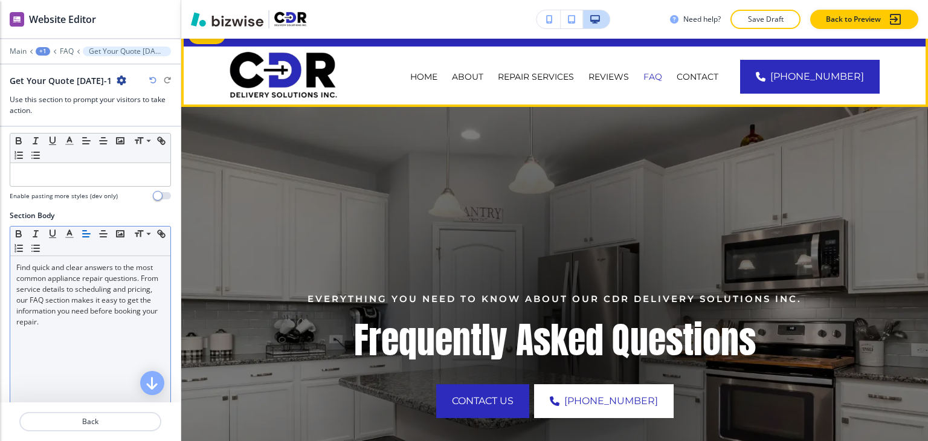
scroll to position [0, 0]
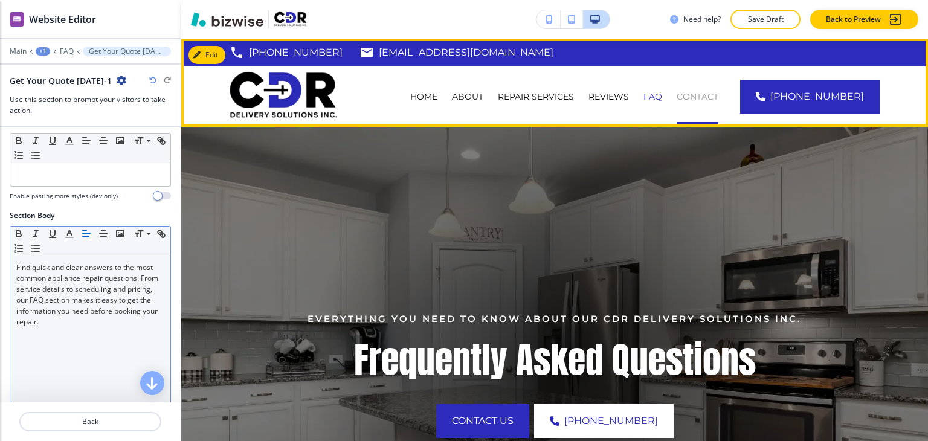
click at [719, 93] on p "CONTACT" at bounding box center [698, 97] width 42 height 12
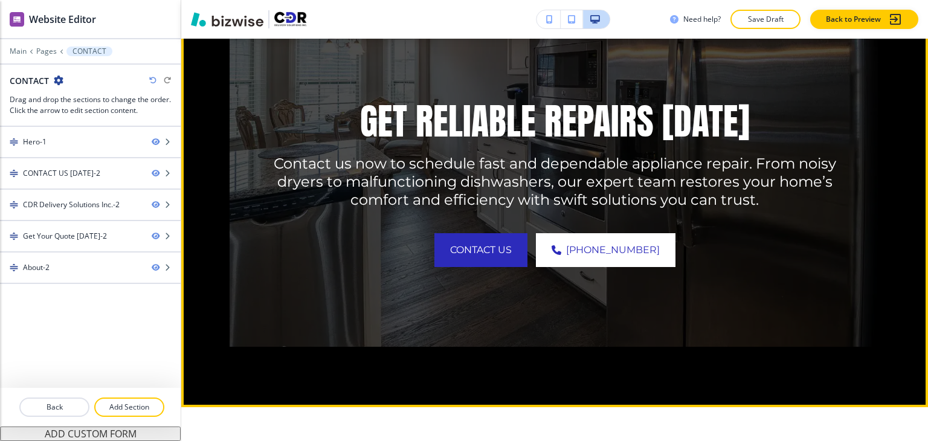
scroll to position [1541, 0]
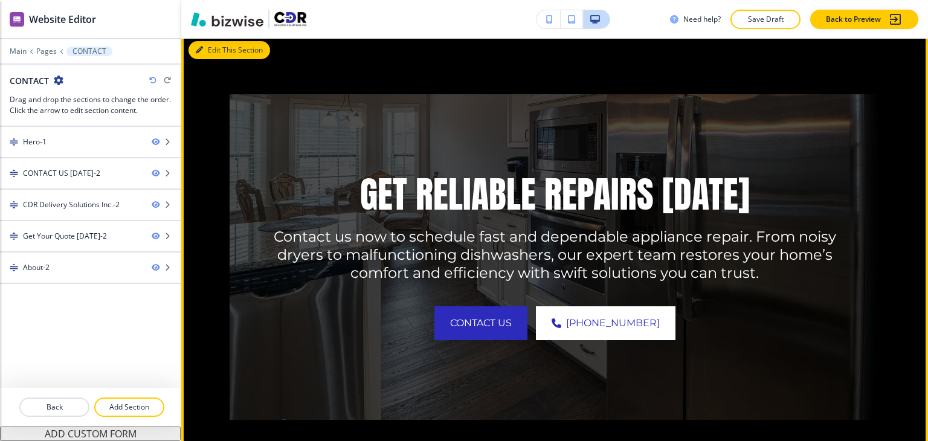
click at [219, 41] on button "Edit This Section" at bounding box center [230, 50] width 82 height 18
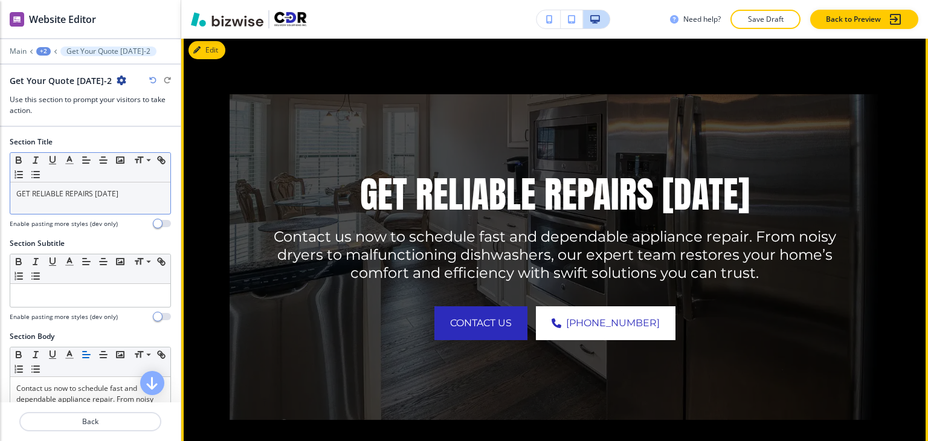
scroll to position [1519, 0]
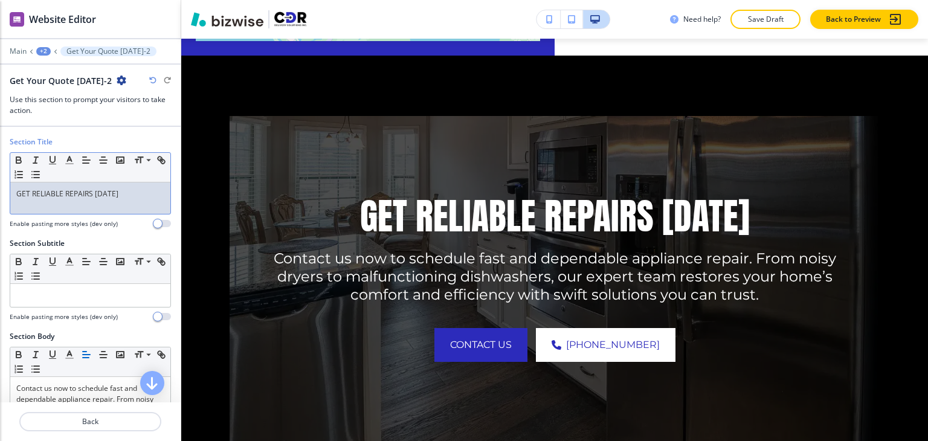
click at [106, 193] on p "GET RELIABLE REPAIRS [DATE]" at bounding box center [90, 194] width 148 height 11
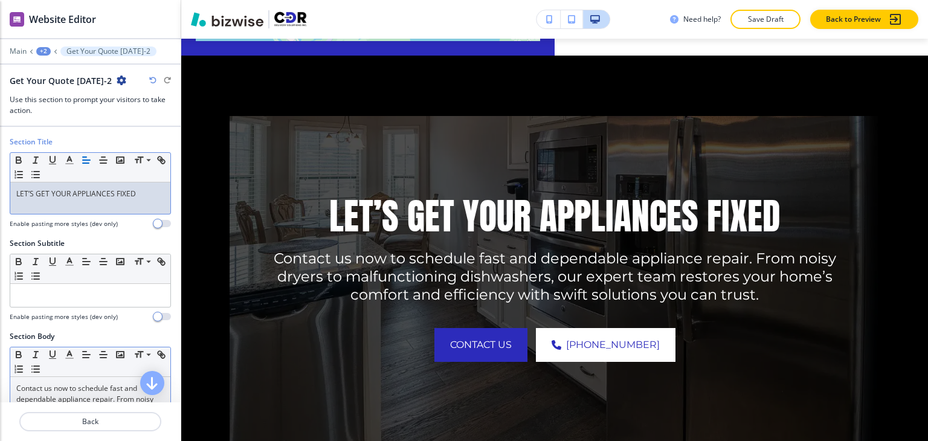
click at [73, 386] on p "Contact us now to schedule fast and dependable appliance repair. From noisy dry…" at bounding box center [90, 415] width 148 height 65
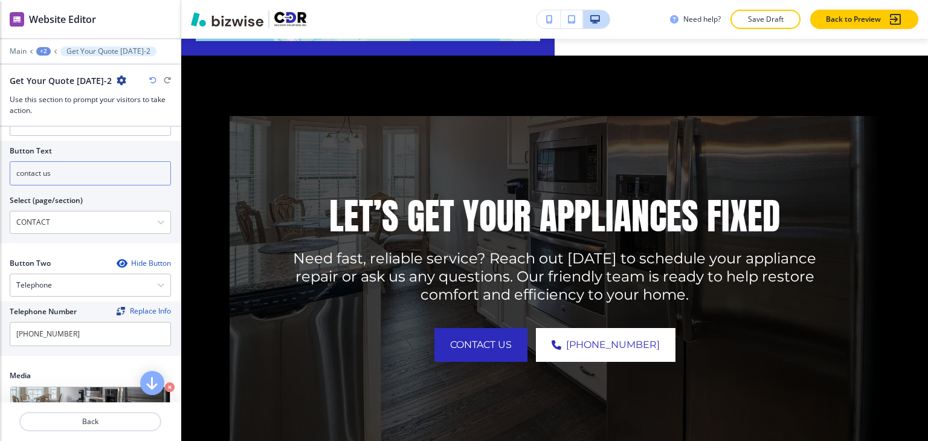
scroll to position [440, 0]
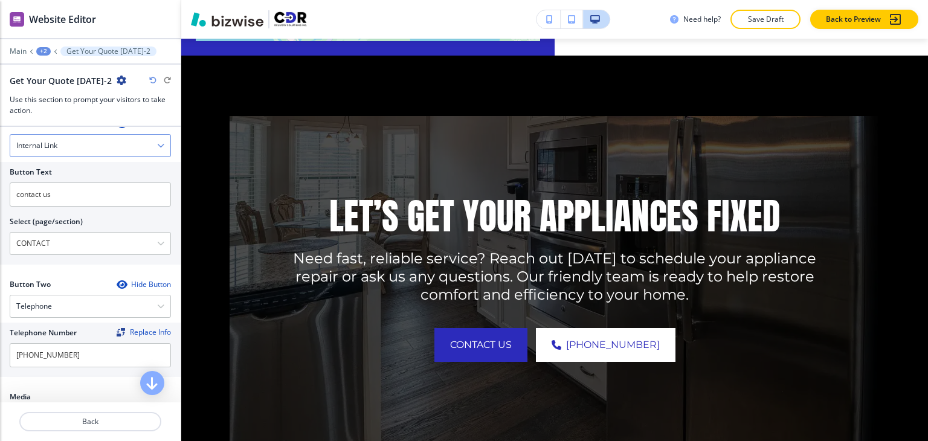
click at [98, 146] on div "Internal Link" at bounding box center [90, 146] width 160 height 22
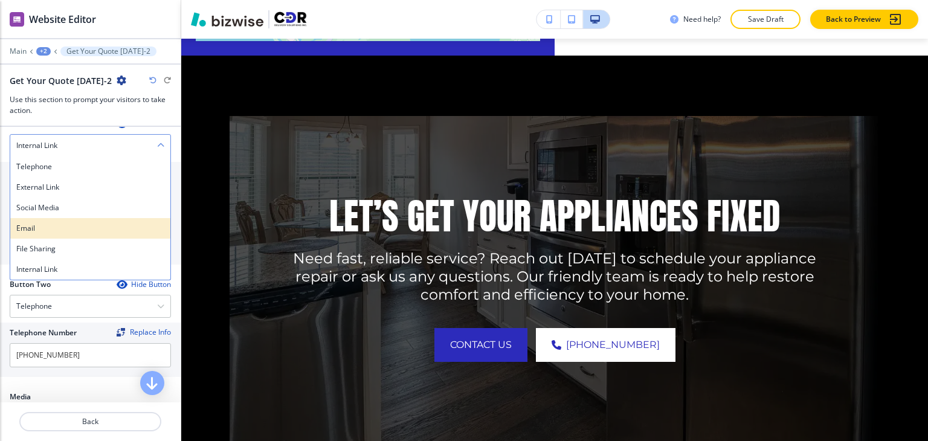
click at [70, 228] on h4 "Email" at bounding box center [90, 228] width 148 height 11
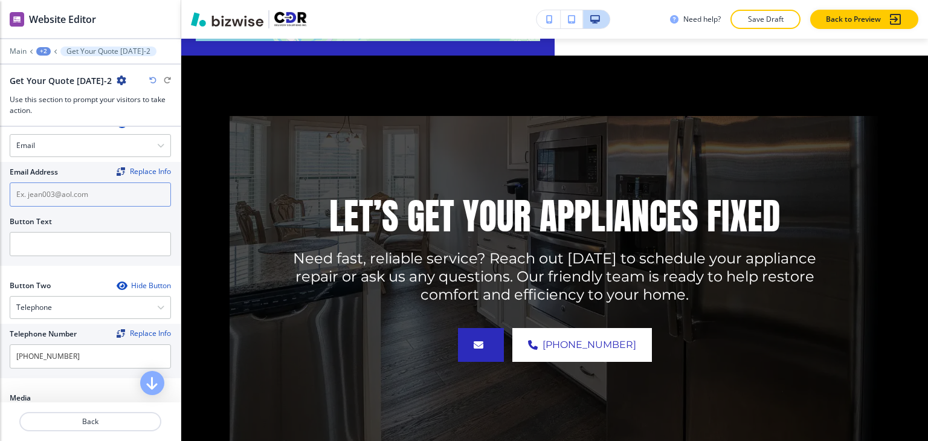
click at [82, 189] on input "text" at bounding box center [90, 195] width 161 height 24
type input "Email us"
click at [82, 189] on input "Email us" at bounding box center [90, 195] width 161 height 24
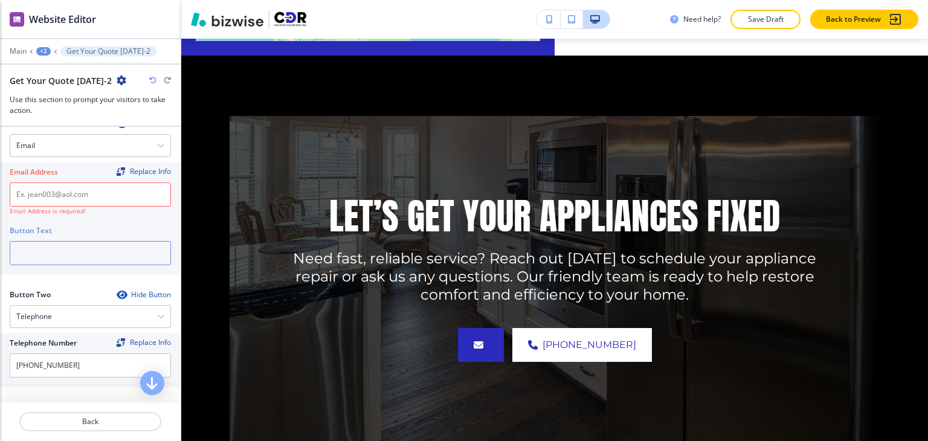
click at [92, 250] on input "text" at bounding box center [90, 253] width 161 height 24
paste input "Email us"
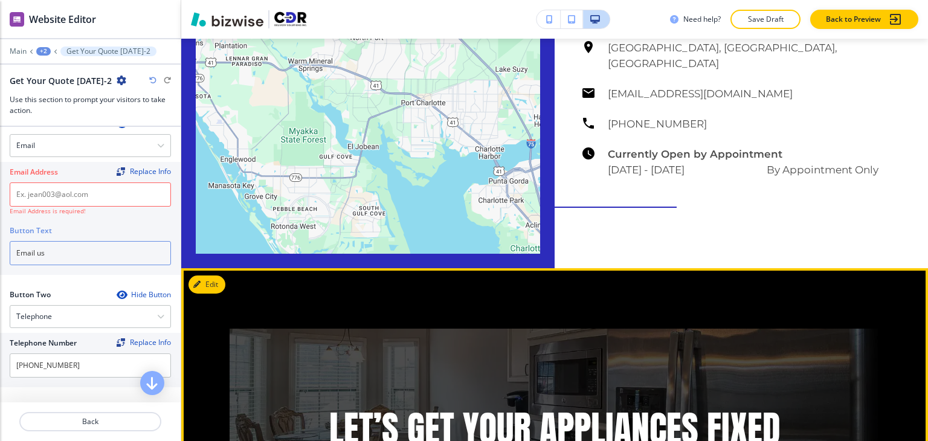
scroll to position [1217, 0]
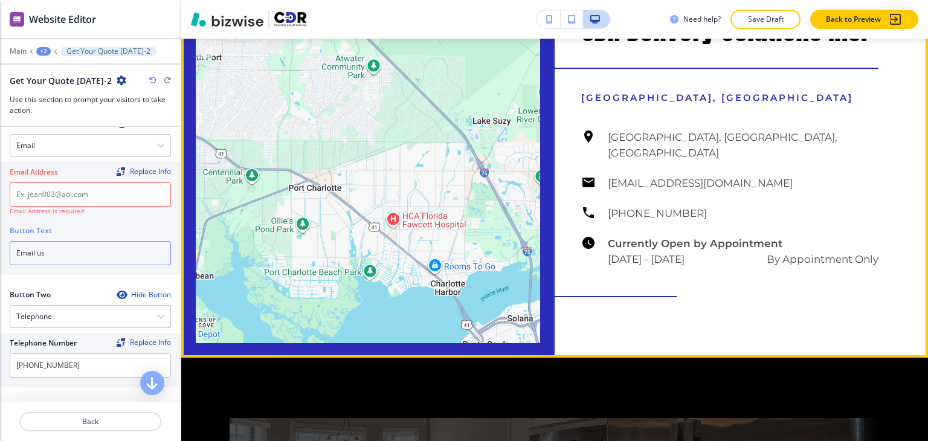
type input "Email us"
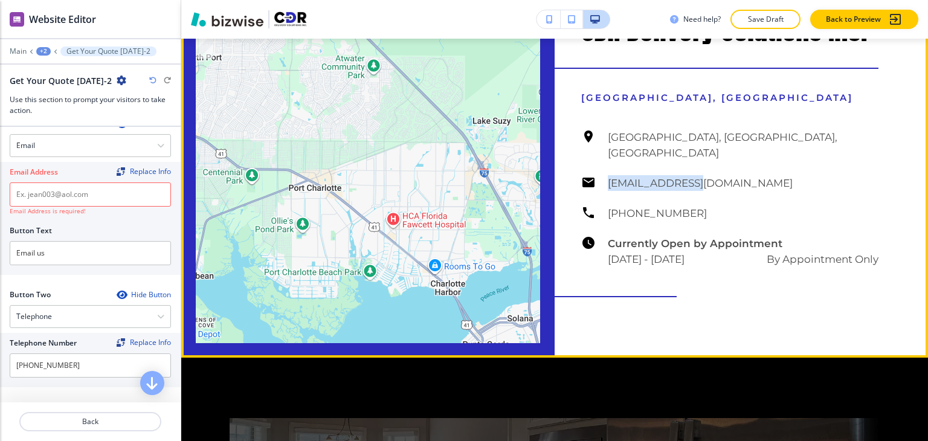
drag, startPoint x: 708, startPoint y: 173, endPoint x: 600, endPoint y: 170, distance: 108.2
click at [600, 170] on div "[GEOGRAPHIC_DATA], [GEOGRAPHIC_DATA] [EMAIL_ADDRESS][DOMAIN_NAME] [PHONE_NUMBER…" at bounding box center [729, 198] width 297 height 138
copy h6 "[EMAIL_ADDRESS][DOMAIN_NAME]"
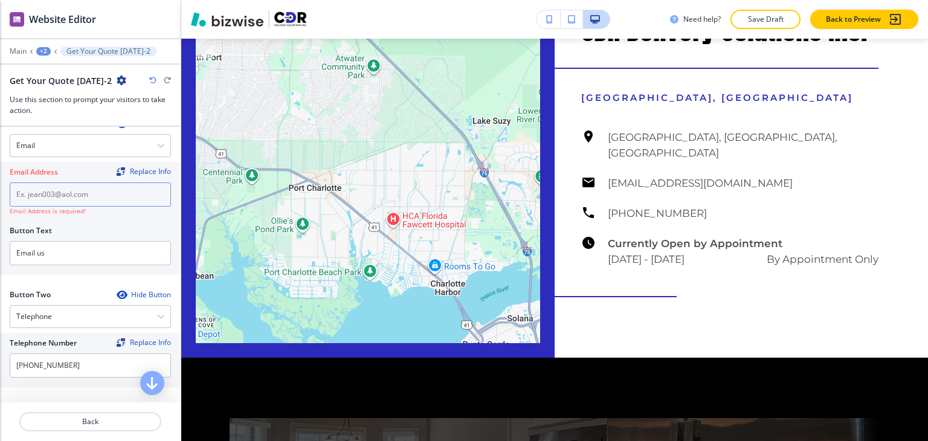
click at [109, 192] on input "text" at bounding box center [90, 195] width 161 height 24
paste input "[EMAIL_ADDRESS][DOMAIN_NAME]"
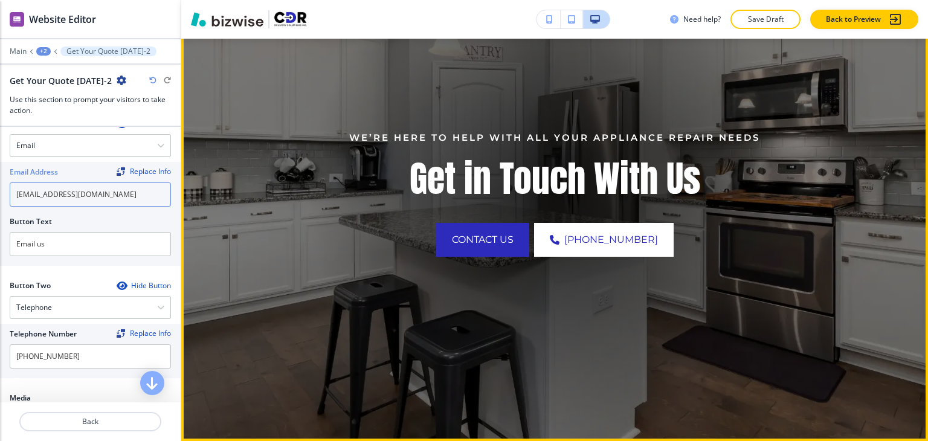
scroll to position [0, 0]
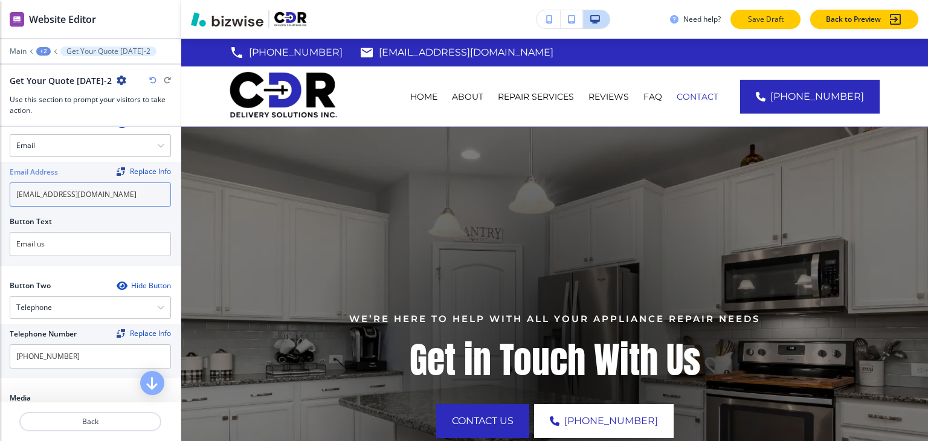
type input "[EMAIL_ADDRESS][DOMAIN_NAME]"
click at [777, 11] on button "Save Draft" at bounding box center [766, 19] width 70 height 19
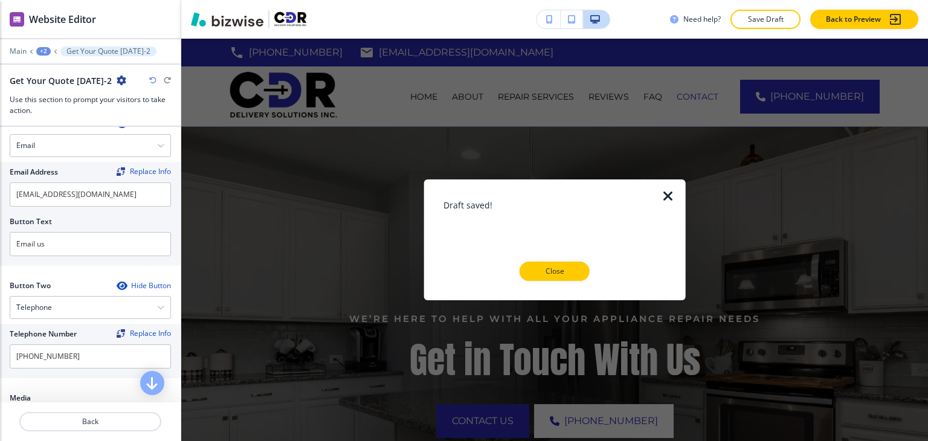
drag, startPoint x: 563, startPoint y: 264, endPoint x: 456, endPoint y: 108, distance: 189.1
click at [563, 264] on button "Close" at bounding box center [555, 271] width 70 height 19
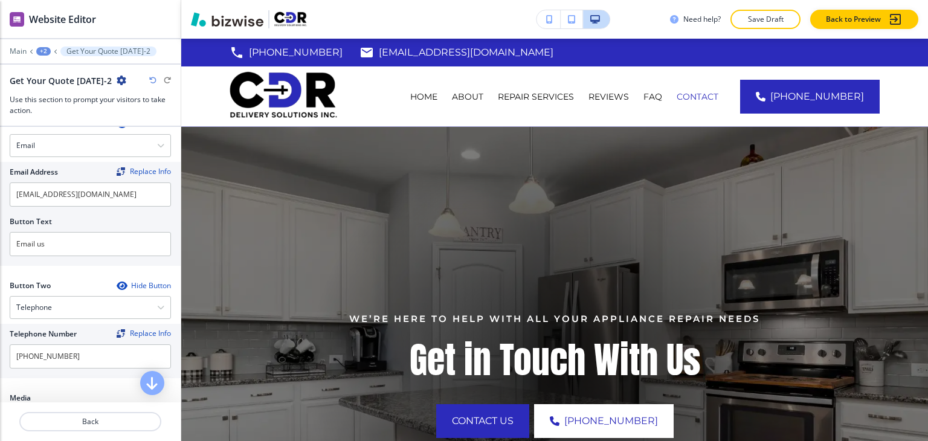
click at [44, 53] on div "+2" at bounding box center [43, 51] width 15 height 8
click at [52, 75] on p "Pages" at bounding box center [75, 70] width 62 height 11
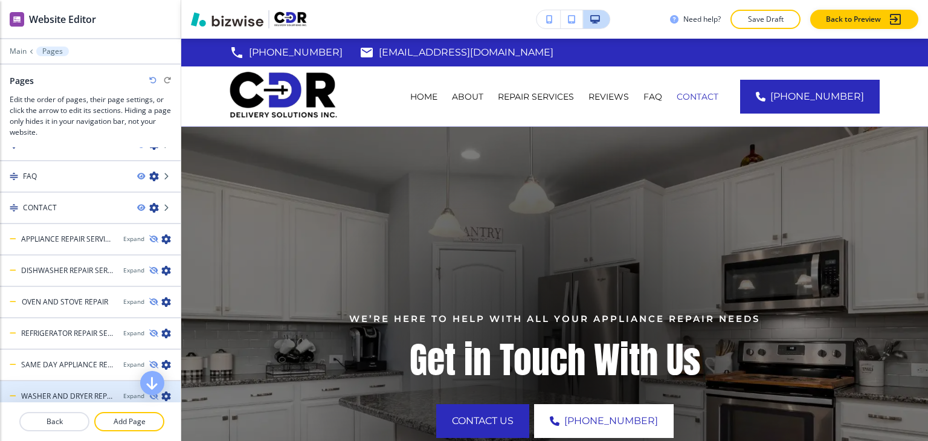
scroll to position [182, 0]
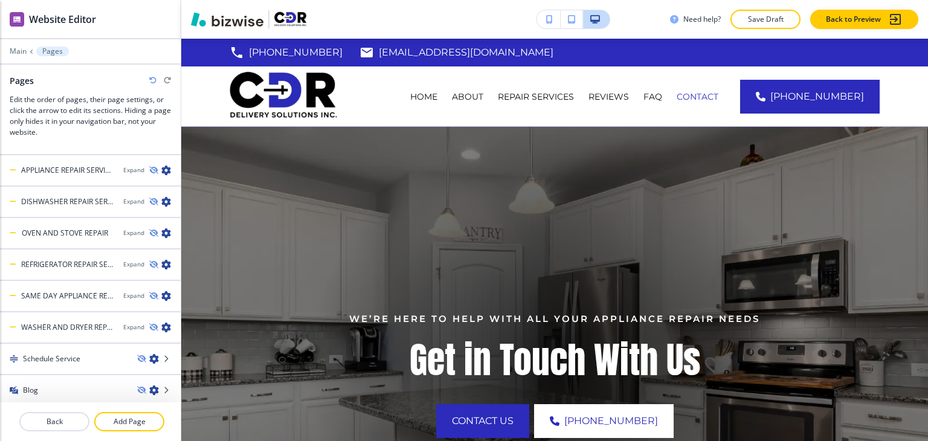
click at [70, 356] on h4 "Schedule Service" at bounding box center [51, 359] width 57 height 11
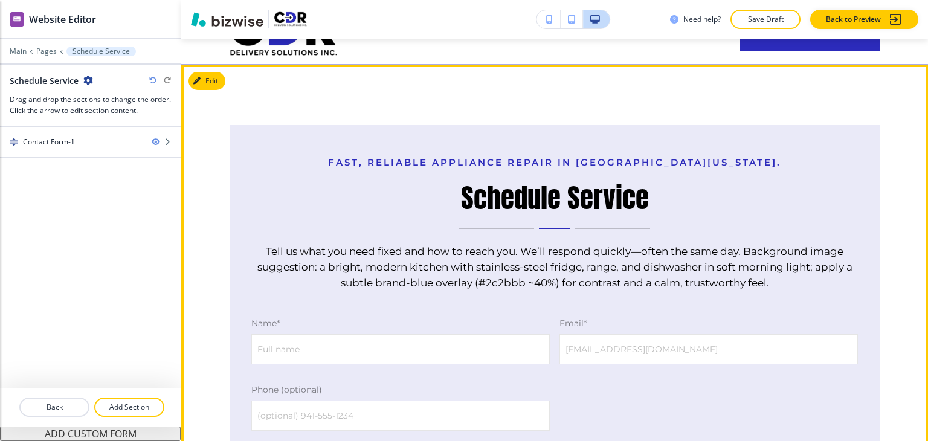
scroll to position [60, 0]
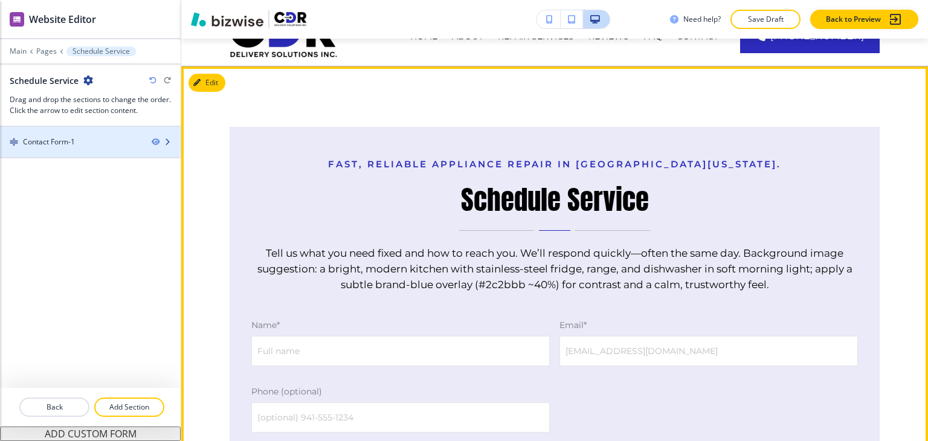
click at [103, 153] on div at bounding box center [90, 152] width 181 height 10
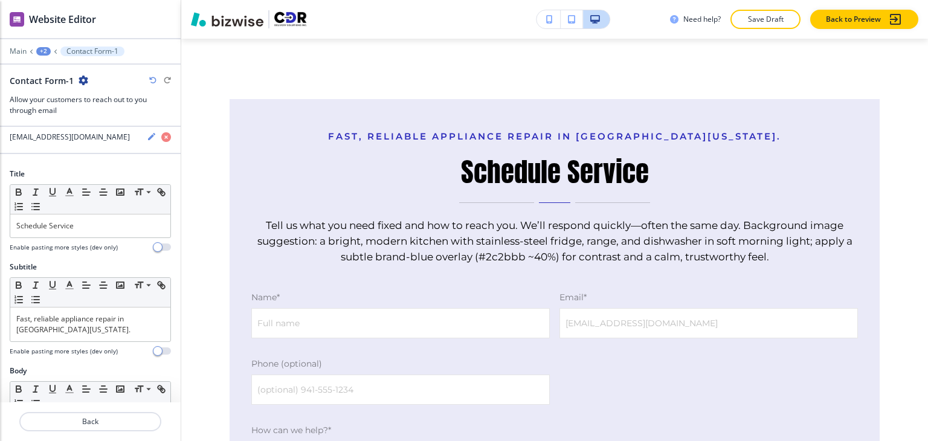
scroll to position [121, 0]
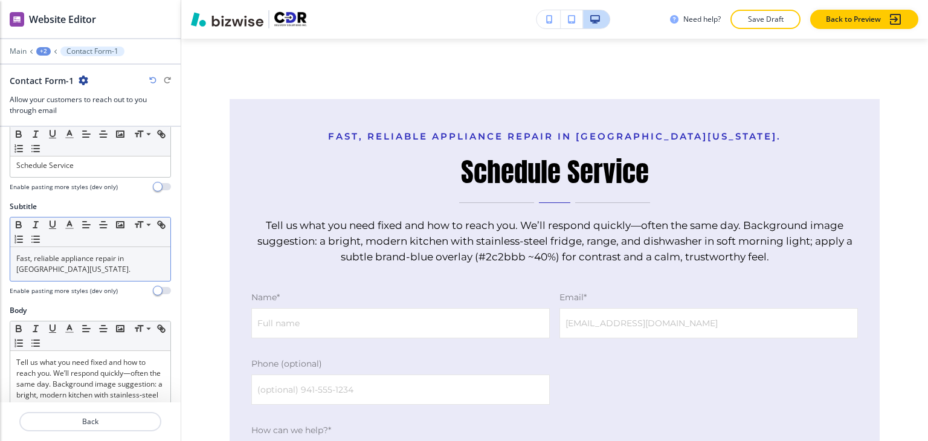
click at [100, 253] on p "Fast, reliable appliance repair in [GEOGRAPHIC_DATA][US_STATE]." at bounding box center [90, 264] width 148 height 22
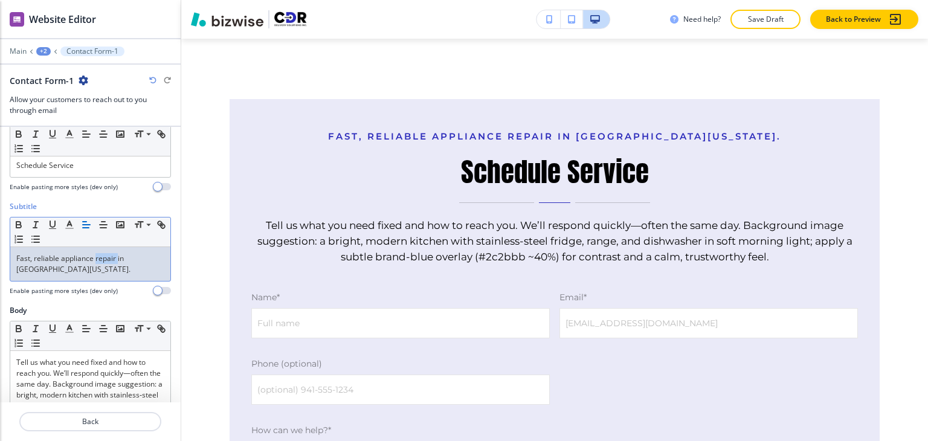
click at [100, 253] on p "Fast, reliable appliance repair in [GEOGRAPHIC_DATA][US_STATE]." at bounding box center [90, 264] width 148 height 22
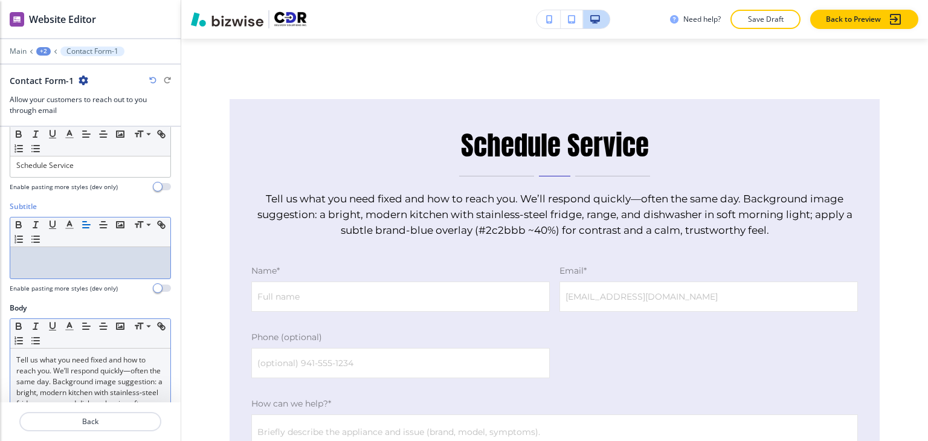
click at [87, 382] on p "Tell us what you need fixed and how to reach you. We’ll respond quickly—often t…" at bounding box center [90, 398] width 148 height 87
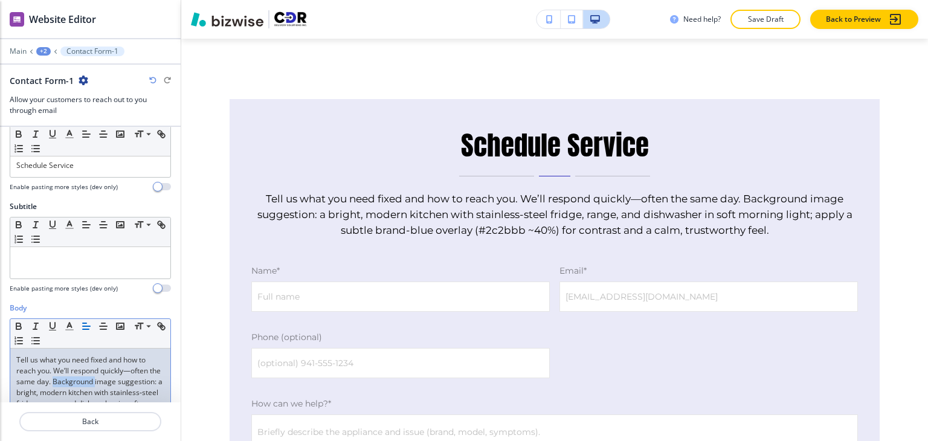
click at [87, 382] on p "Tell us what you need fixed and how to reach you. We’ll respond quickly—often t…" at bounding box center [90, 398] width 148 height 87
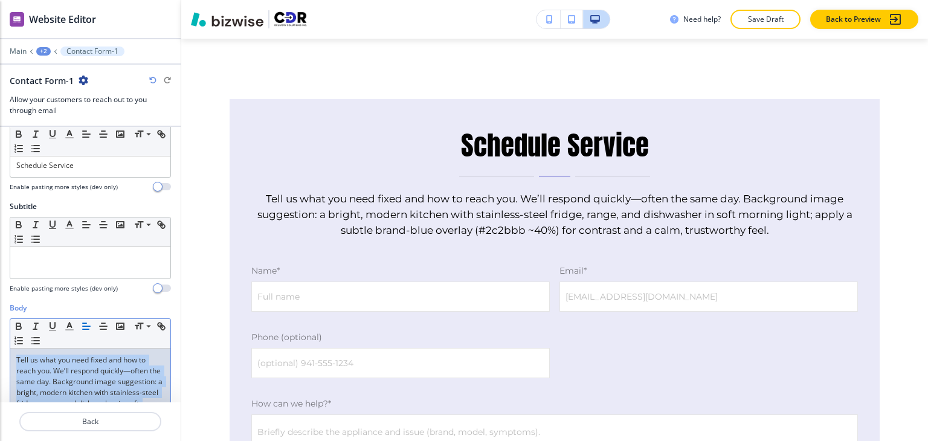
click at [87, 382] on p "Tell us what you need fixed and how to reach you. We’ll respond quickly—often t…" at bounding box center [90, 398] width 148 height 87
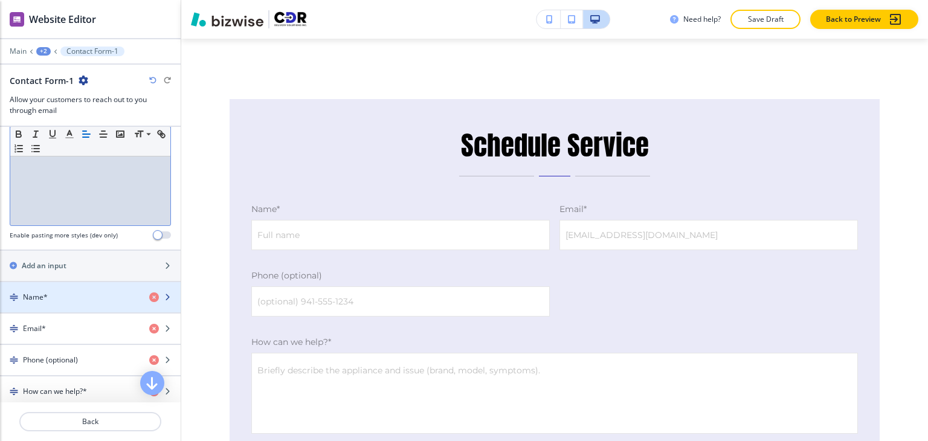
scroll to position [423, 0]
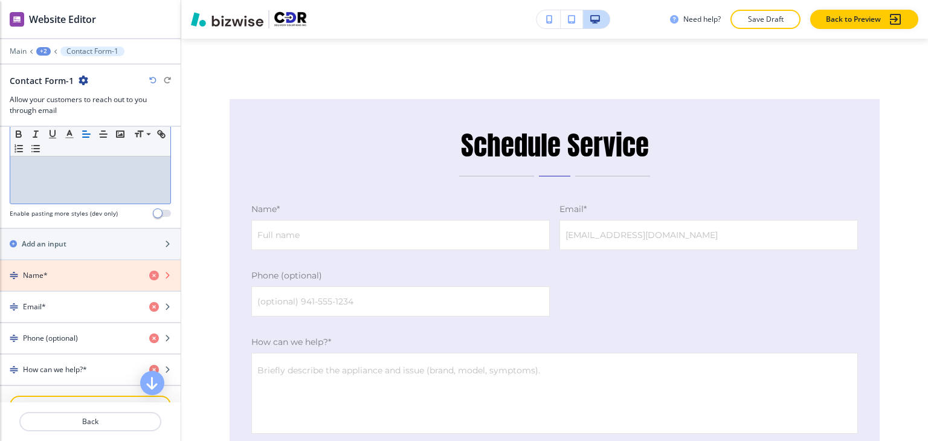
click at [149, 271] on icon "button" at bounding box center [154, 276] width 10 height 10
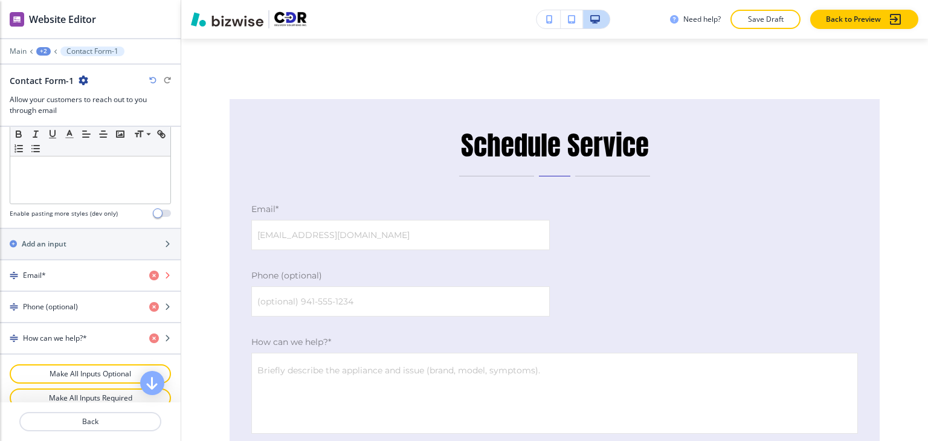
click at [149, 271] on icon "button" at bounding box center [154, 276] width 10 height 10
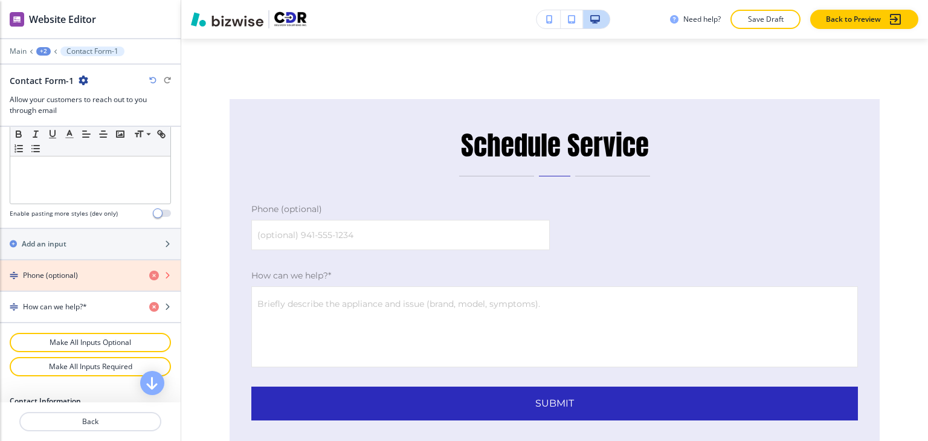
click at [149, 271] on icon "button" at bounding box center [154, 276] width 10 height 10
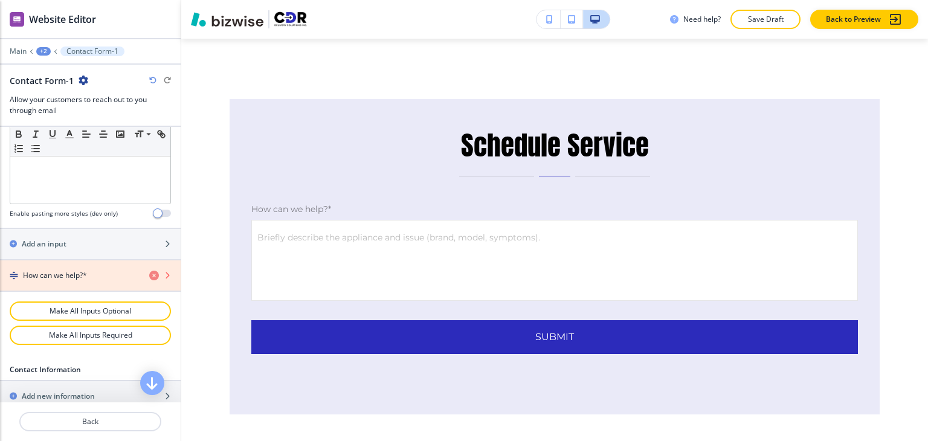
click at [149, 271] on icon "button" at bounding box center [154, 276] width 10 height 10
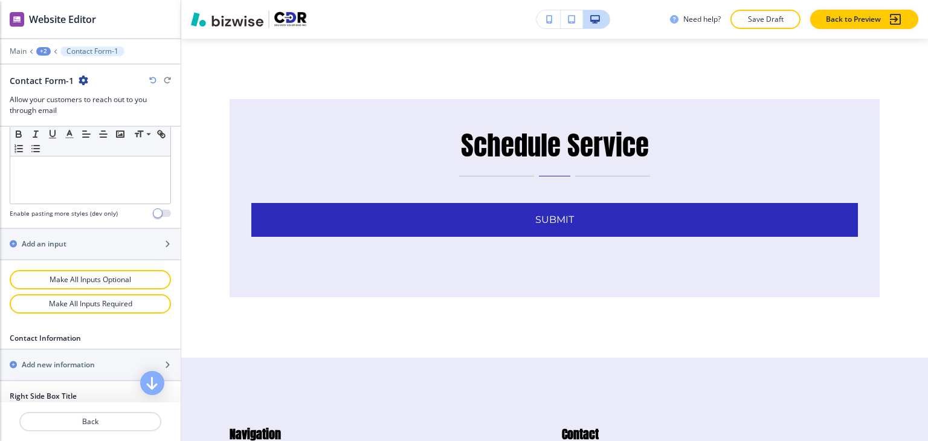
click at [96, 259] on div at bounding box center [90, 259] width 181 height 1
click at [96, 250] on div "button" at bounding box center [90, 255] width 181 height 10
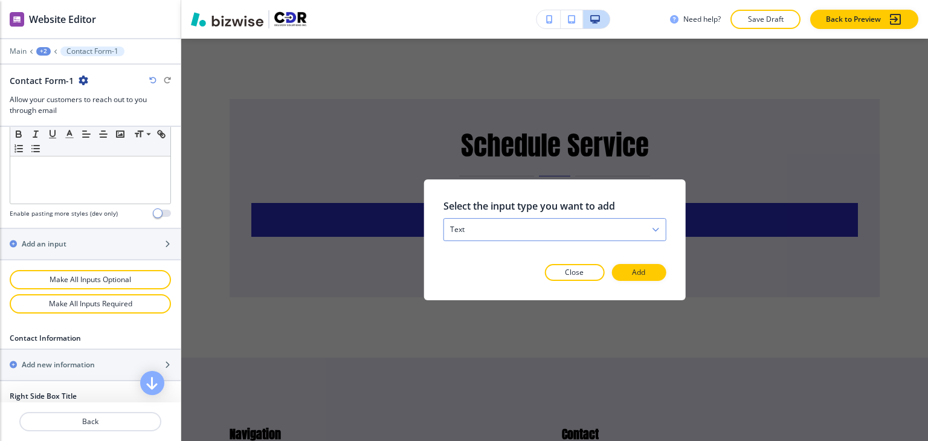
click at [521, 227] on div "text" at bounding box center [555, 230] width 222 height 22
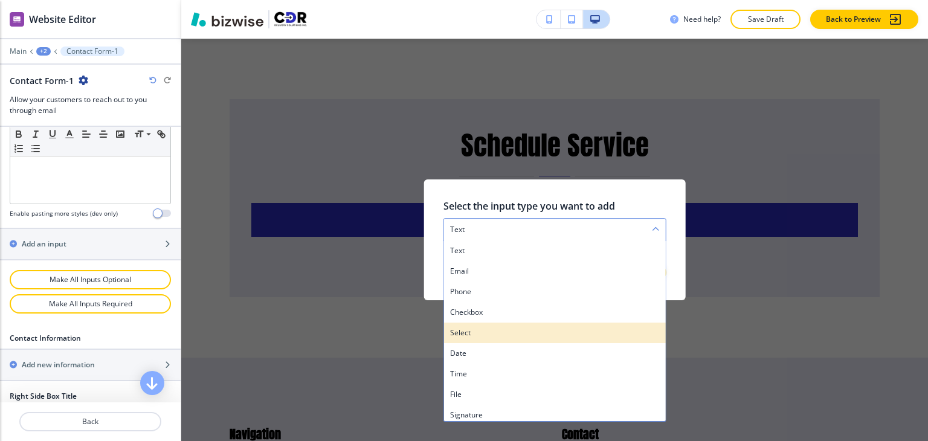
click at [506, 329] on h4 "select" at bounding box center [555, 333] width 210 height 11
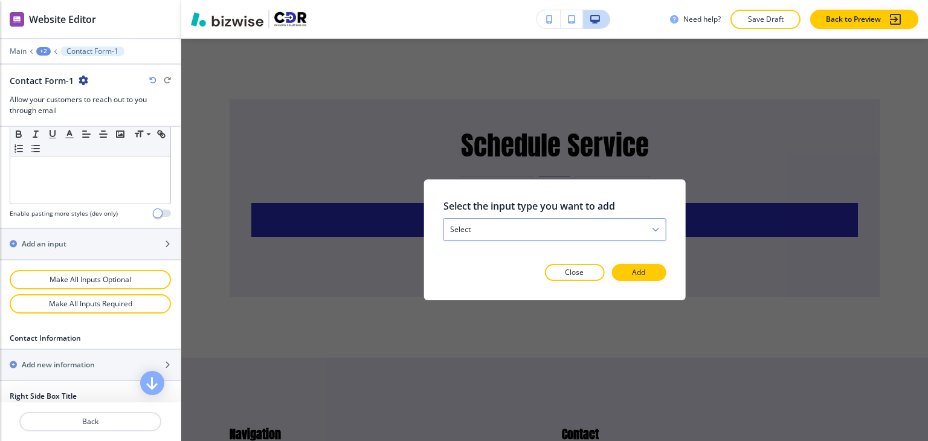
click at [521, 236] on div "select" at bounding box center [555, 230] width 222 height 22
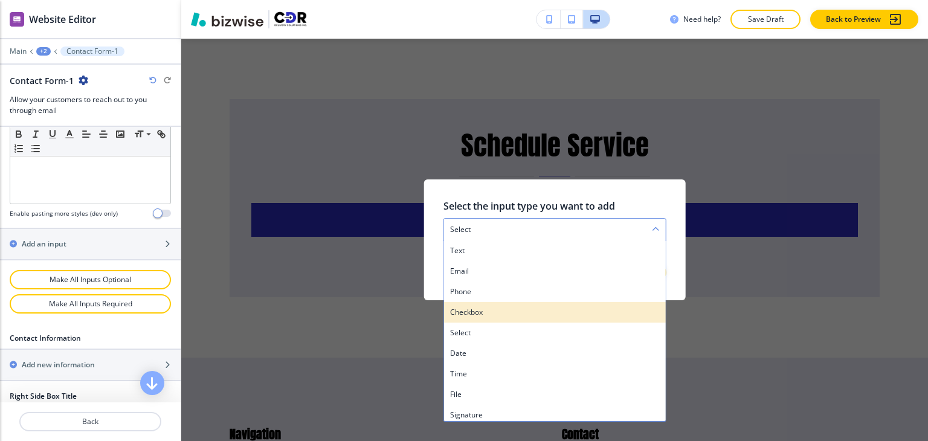
click at [503, 307] on h4 "checkbox" at bounding box center [555, 312] width 210 height 11
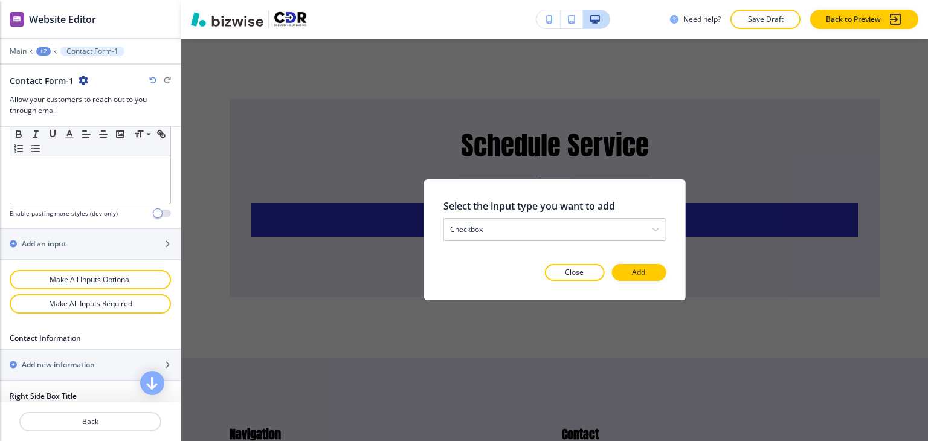
click at [632, 273] on button "Add" at bounding box center [639, 272] width 54 height 17
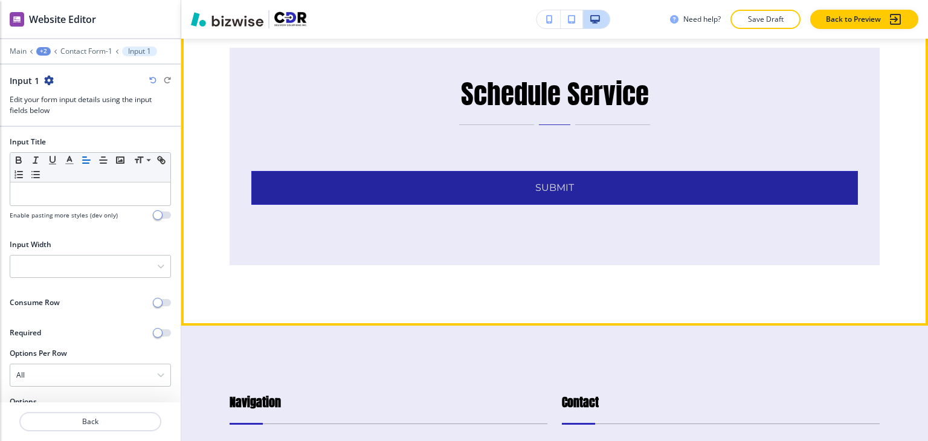
scroll to position [132, 0]
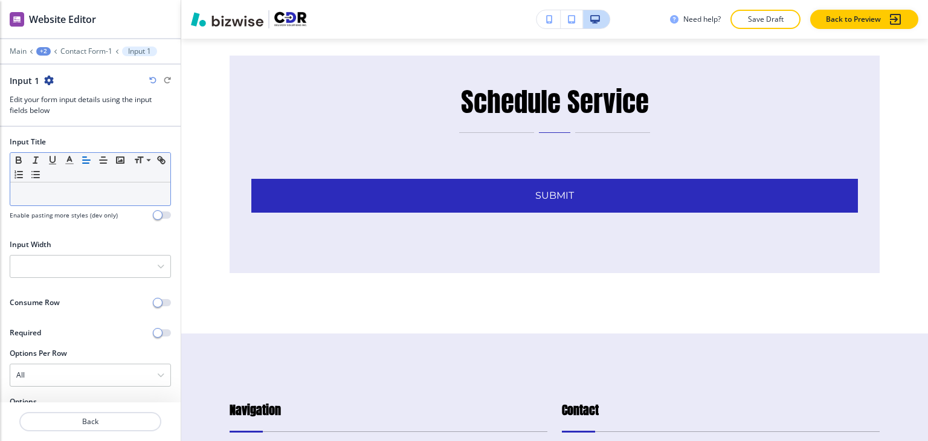
click at [58, 189] on p at bounding box center [90, 194] width 148 height 11
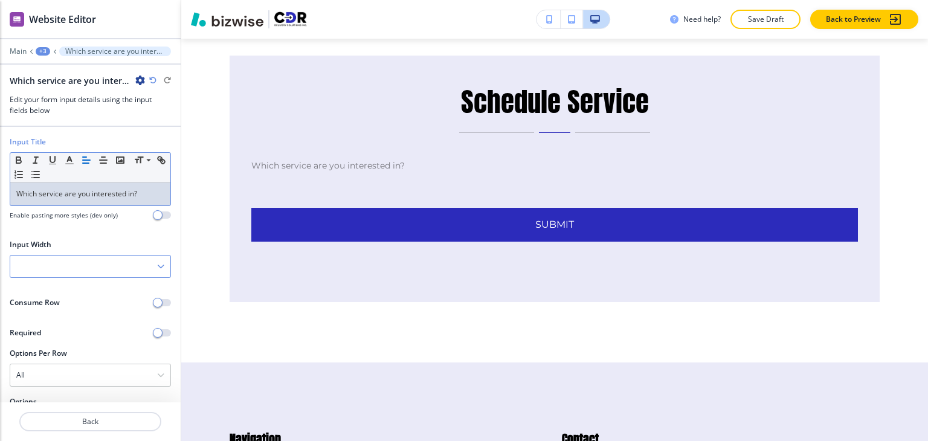
click at [103, 266] on div at bounding box center [90, 267] width 160 height 22
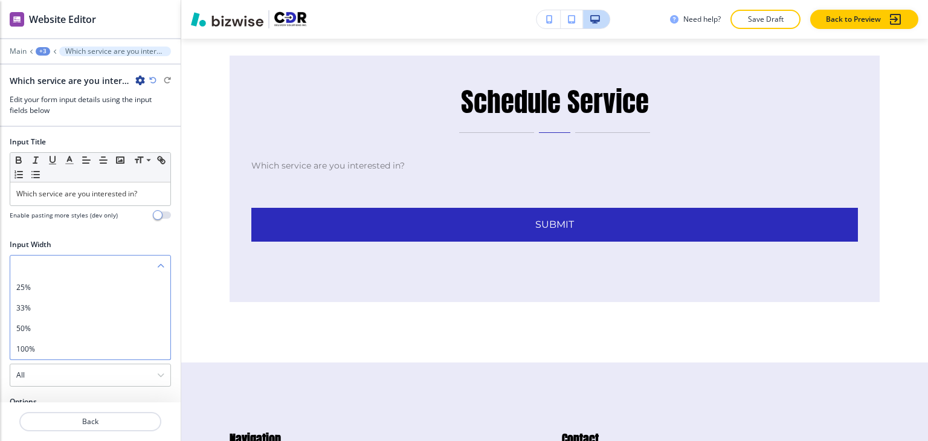
click at [103, 266] on div at bounding box center [90, 267] width 160 height 22
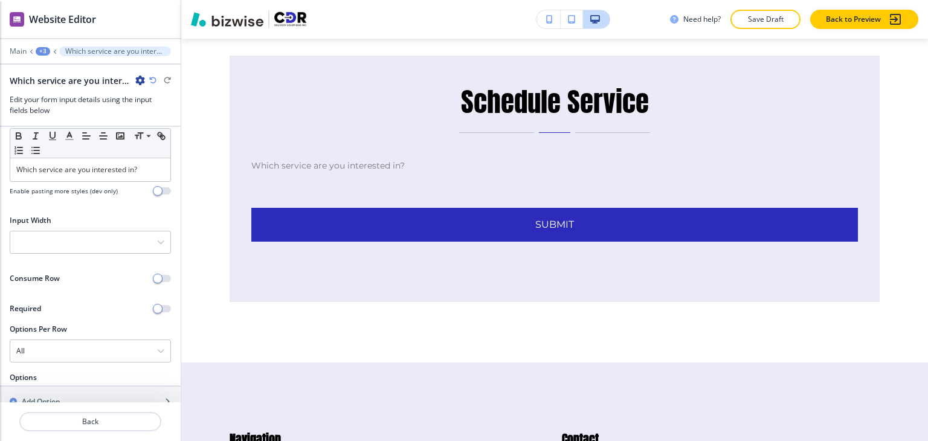
scroll to position [38, 0]
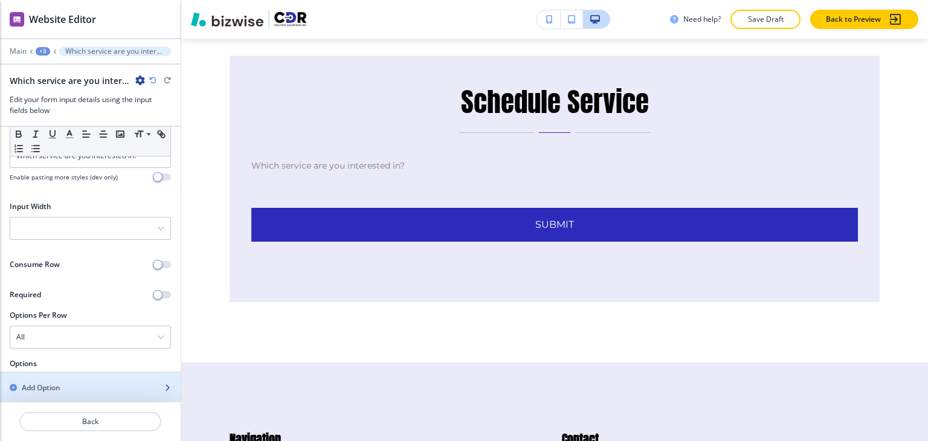
click at [70, 386] on div "Add Option" at bounding box center [77, 388] width 154 height 11
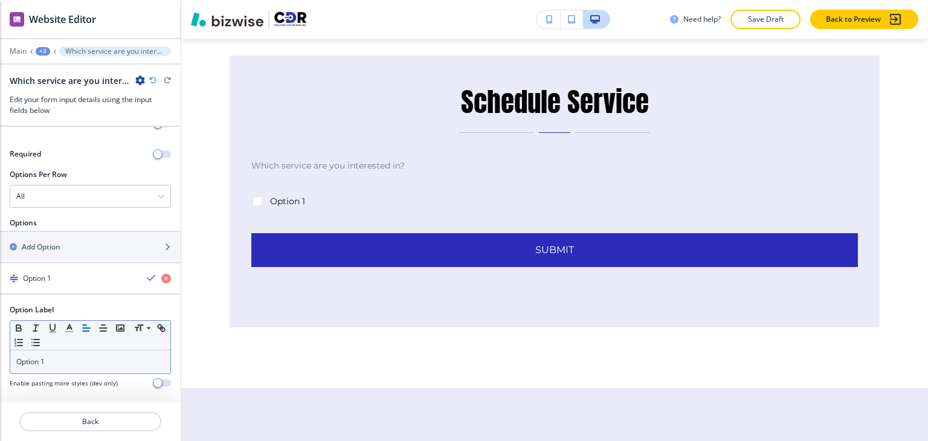
scroll to position [182, 0]
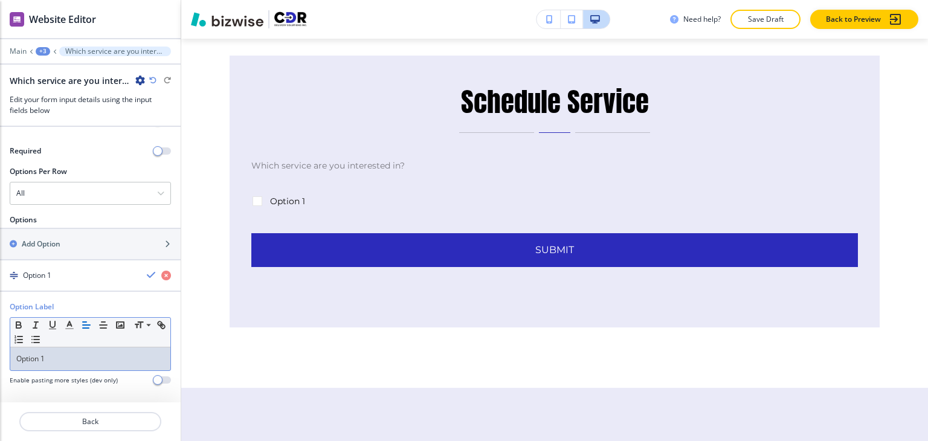
click at [71, 360] on p "Option 1" at bounding box center [90, 359] width 148 height 11
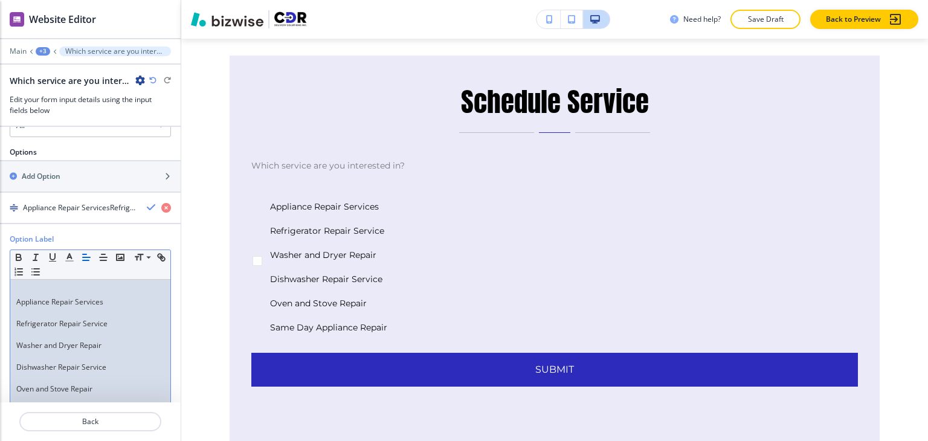
scroll to position [302, 0]
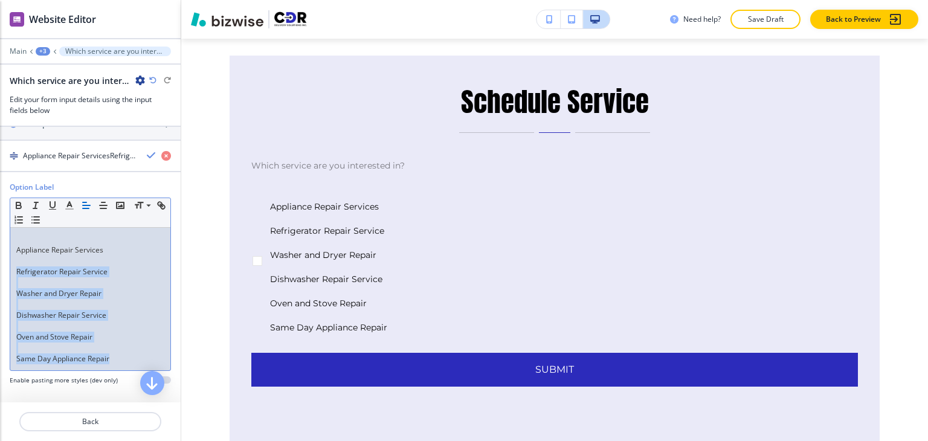
drag, startPoint x: 114, startPoint y: 360, endPoint x: 15, endPoint y: 266, distance: 136.8
click at [15, 266] on div "Appliance Repair Services Refrigerator Repair Service Washer and Dryer Repair D…" at bounding box center [90, 299] width 160 height 143
copy div "Refrigerator Repair Service Washer and Dryer Repair Dishwasher Repair Service O…"
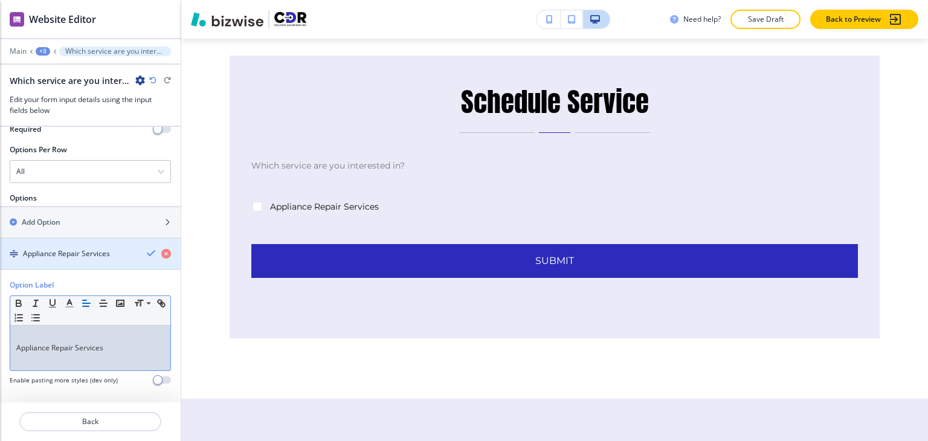
scroll to position [193, 0]
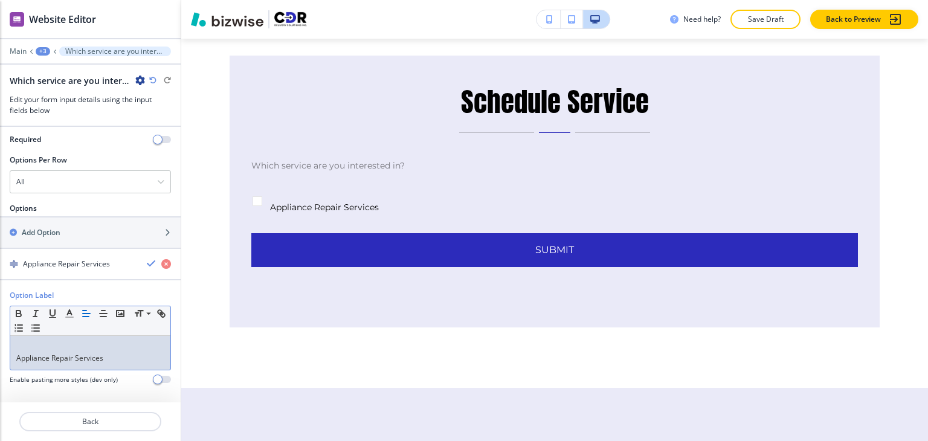
click at [16, 357] on p "Appliance Repair Services" at bounding box center [90, 358] width 148 height 11
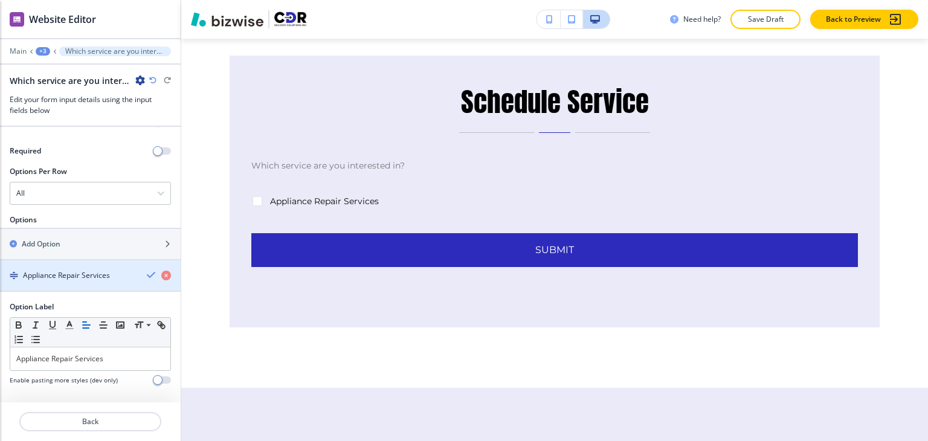
drag, startPoint x: 99, startPoint y: 275, endPoint x: 99, endPoint y: 268, distance: 7.3
click at [99, 275] on h4 "Appliance Repair Services" at bounding box center [66, 275] width 87 height 11
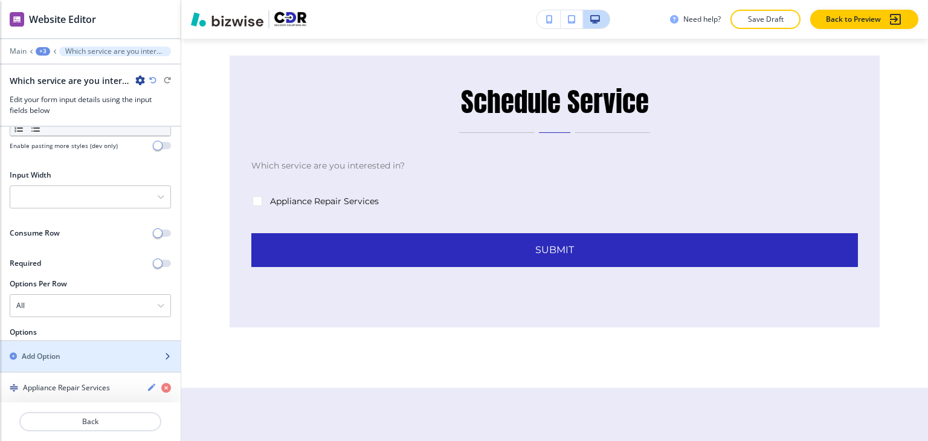
click at [82, 346] on div "button" at bounding box center [90, 346] width 181 height 10
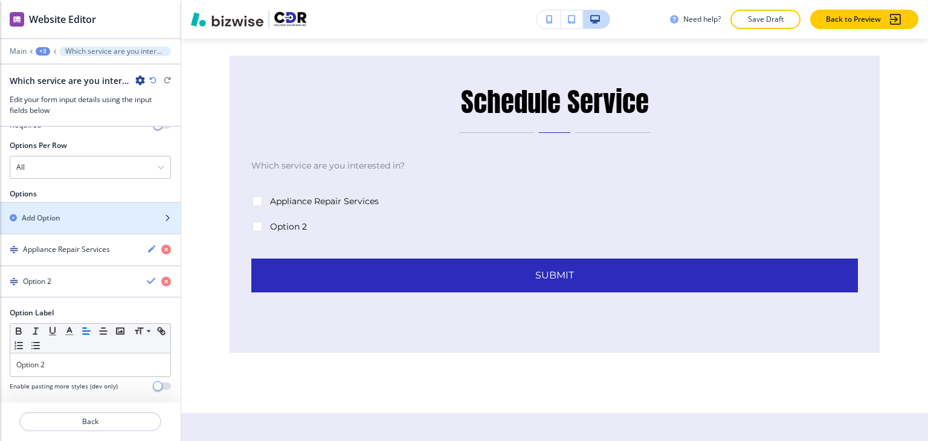
scroll to position [213, 0]
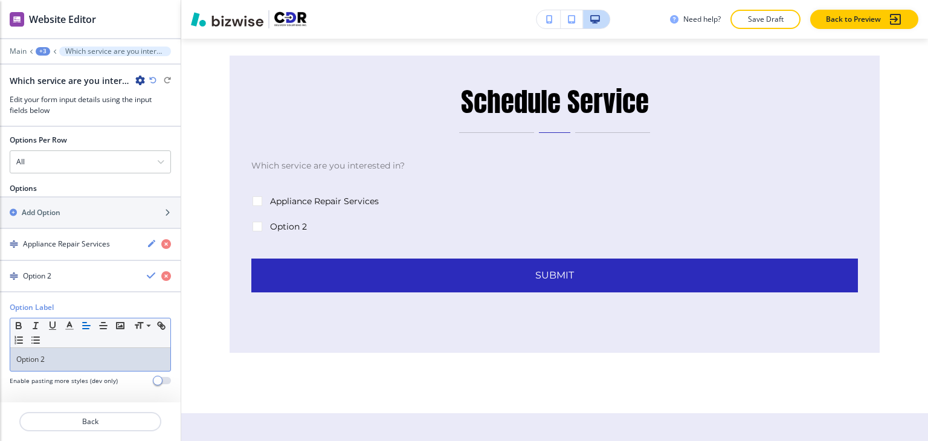
click at [84, 356] on p "Option 2" at bounding box center [90, 359] width 148 height 11
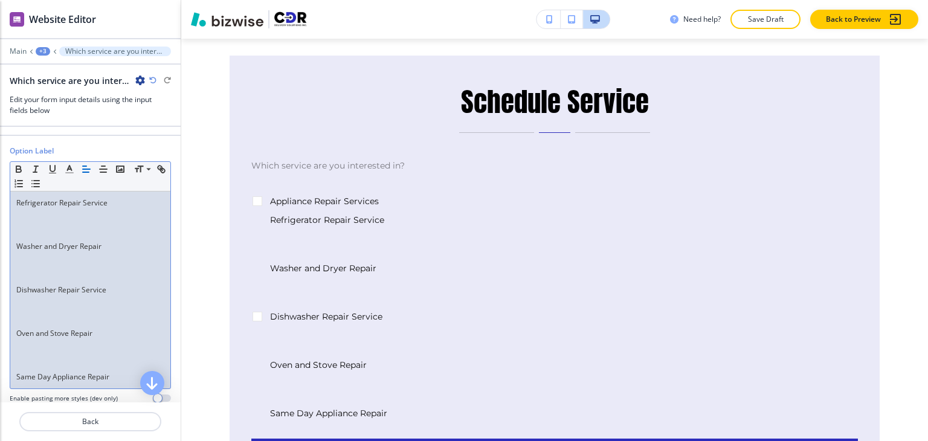
scroll to position [387, 0]
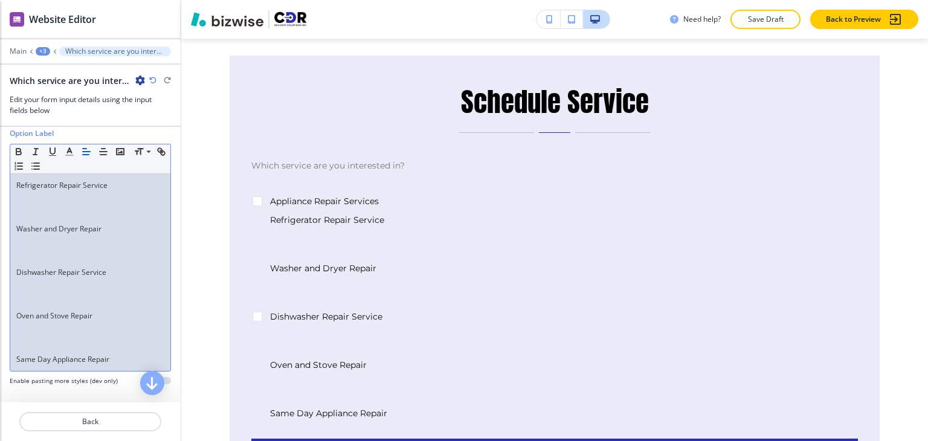
click at [111, 354] on p "Same Day Appliance Repair" at bounding box center [90, 359] width 148 height 11
drag, startPoint x: 120, startPoint y: 359, endPoint x: 16, endPoint y: 196, distance: 193.0
click at [16, 196] on div "Refrigerator Repair Service Washer and Dryer Repair Dishwasher Repair Service O…" at bounding box center [90, 272] width 160 height 197
copy div "Washer and Dryer Repair Dishwasher Repair Service Oven and Stove Repair Same Da…"
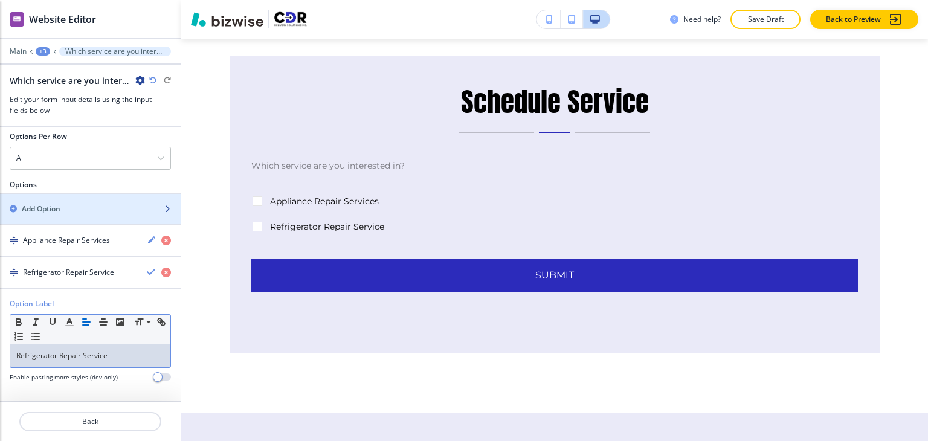
scroll to position [213, 0]
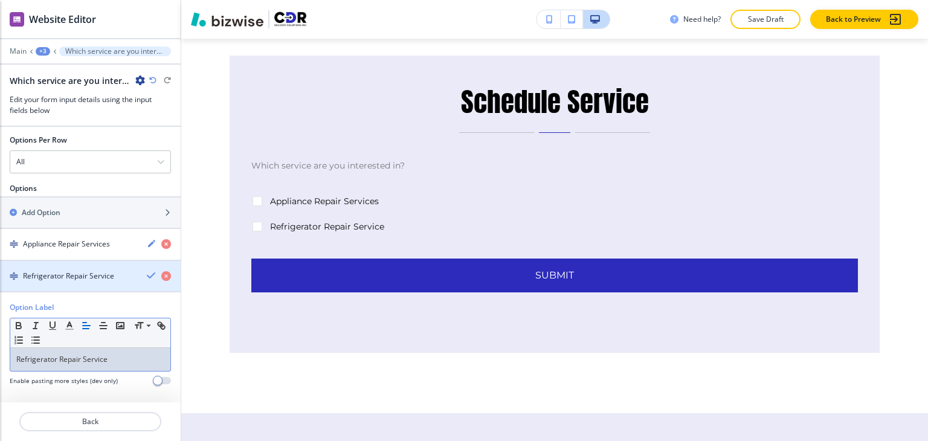
click at [42, 271] on h4 "Refrigerator Repair Service" at bounding box center [68, 276] width 91 height 11
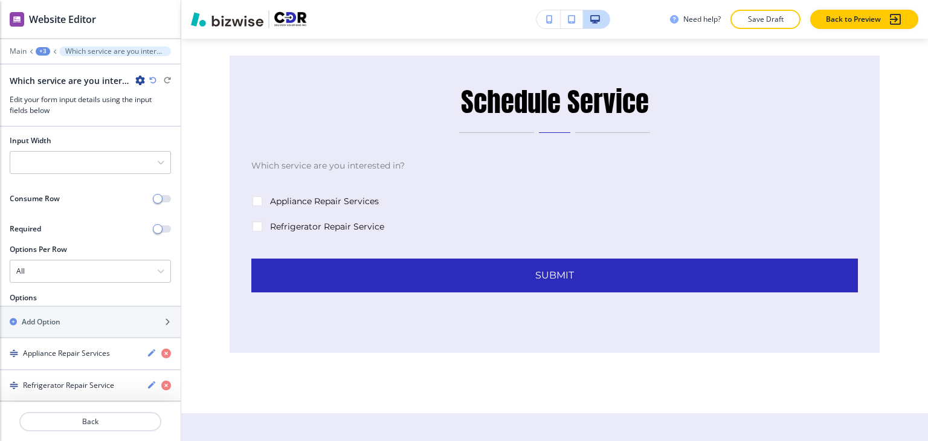
scroll to position [101, 0]
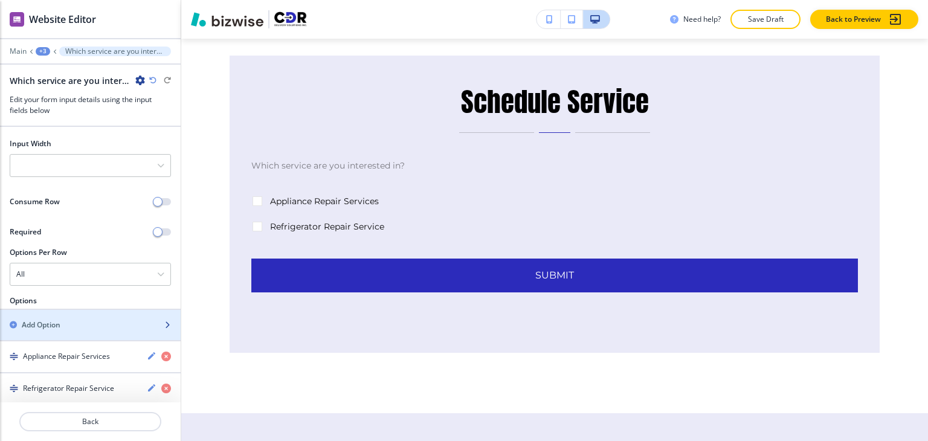
click at [47, 331] on div "button" at bounding box center [90, 336] width 181 height 10
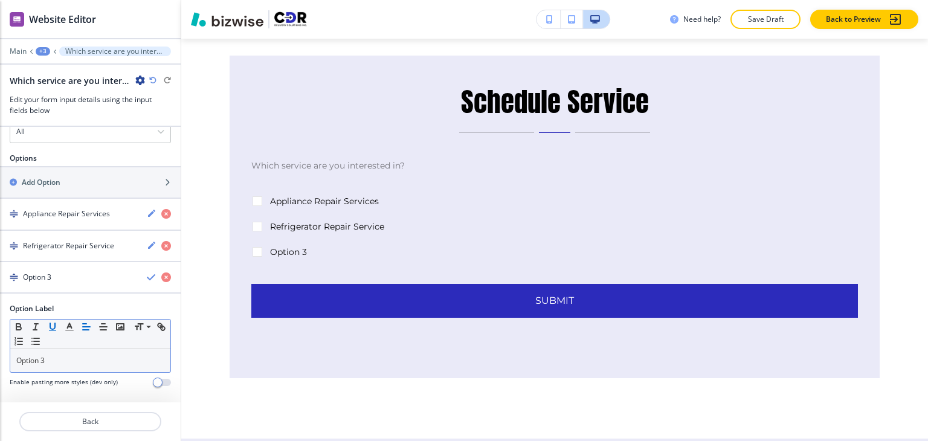
scroll to position [245, 0]
click at [64, 354] on p "Option 3" at bounding box center [90, 359] width 148 height 11
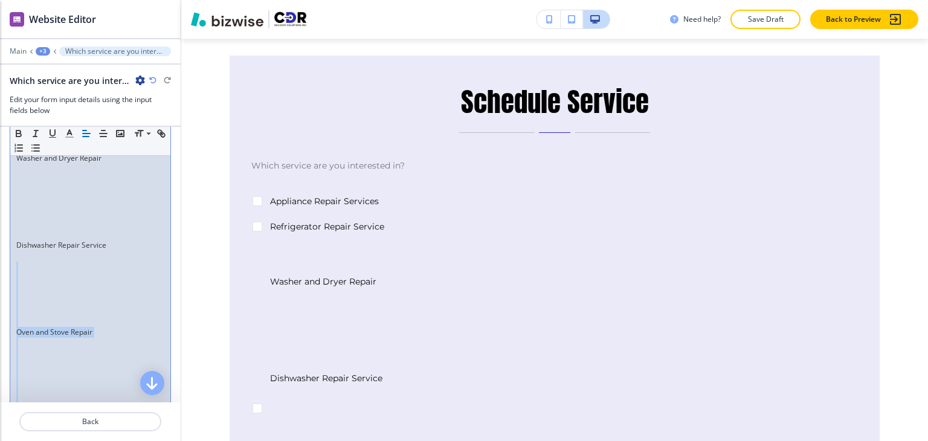
scroll to position [418, 0]
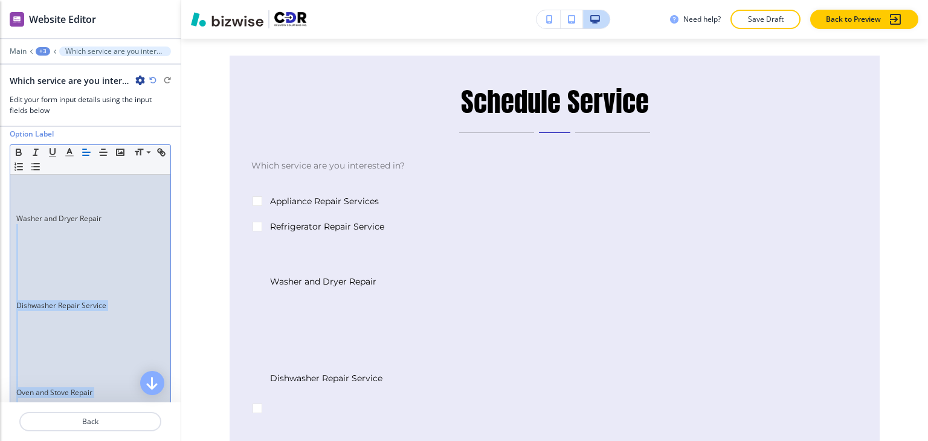
drag, startPoint x: 123, startPoint y: 356, endPoint x: 15, endPoint y: 230, distance: 166.7
click at [15, 230] on div "Washer and Dryer Repair Dishwasher Repair Service Oven and Stove Repair Same Da…" at bounding box center [90, 333] width 160 height 317
copy div "Dishwasher Repair Service Oven and Stove Repair Same Day Appliance Repair"
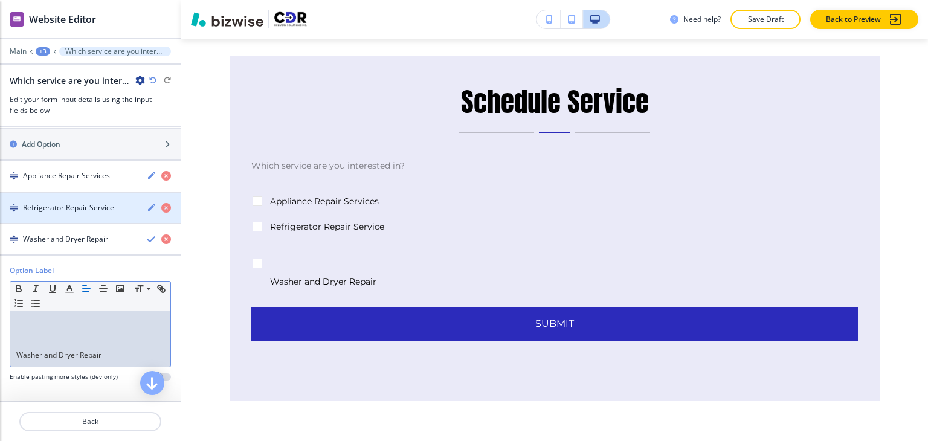
scroll to position [278, 0]
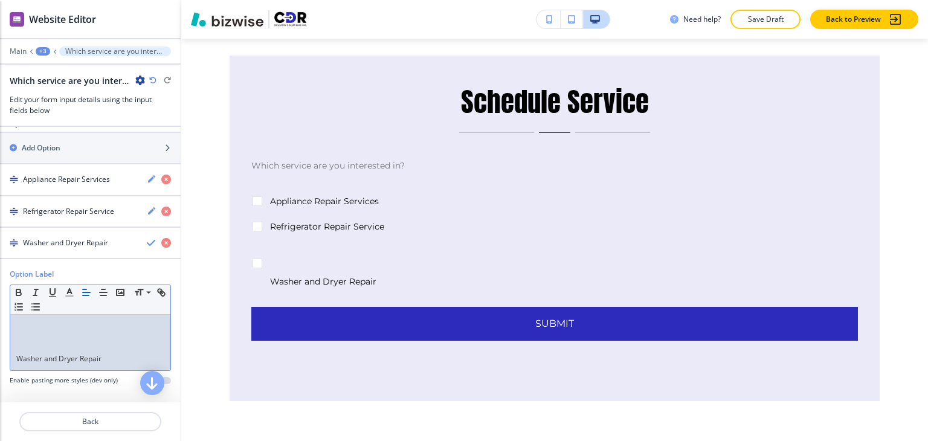
click at [14, 354] on div "Washer and Dryer Repair" at bounding box center [90, 343] width 160 height 56
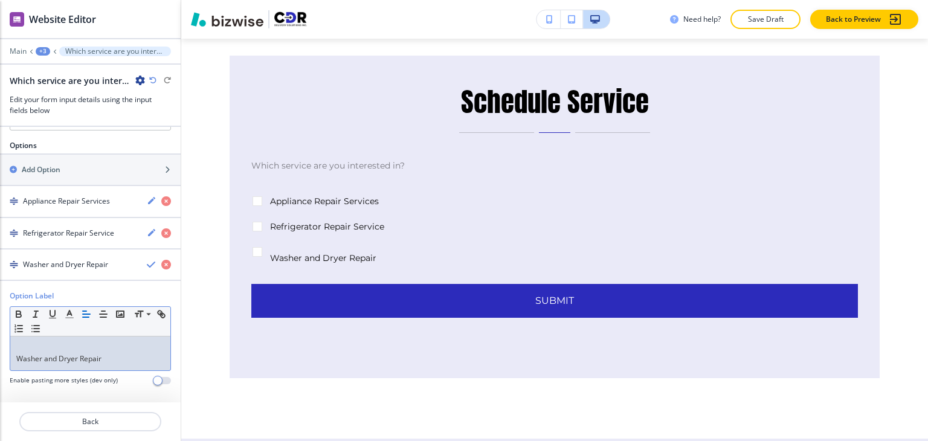
scroll to position [245, 0]
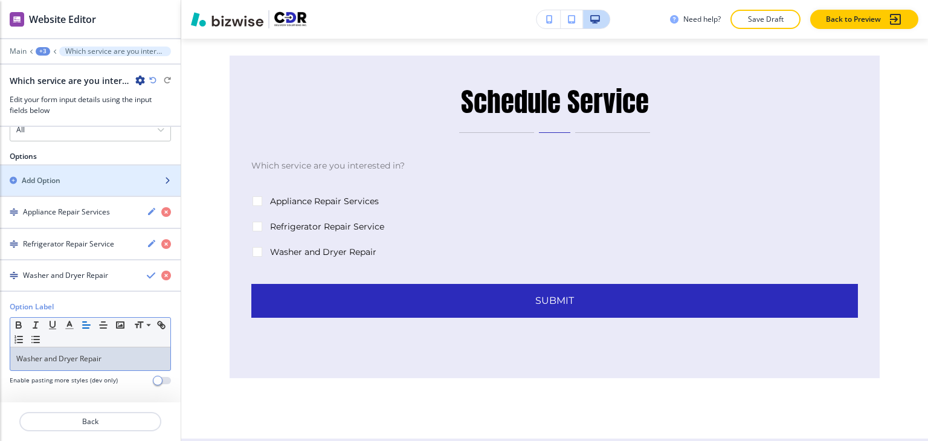
click at [77, 179] on div "Add Option" at bounding box center [77, 180] width 154 height 11
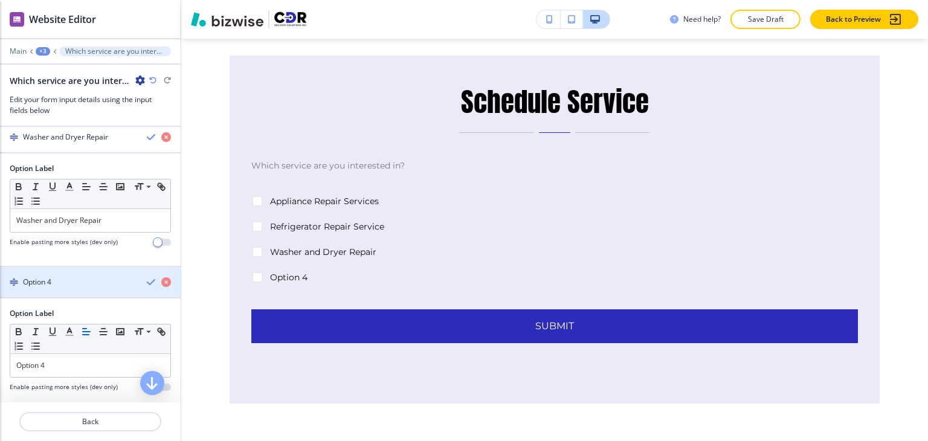
scroll to position [389, 0]
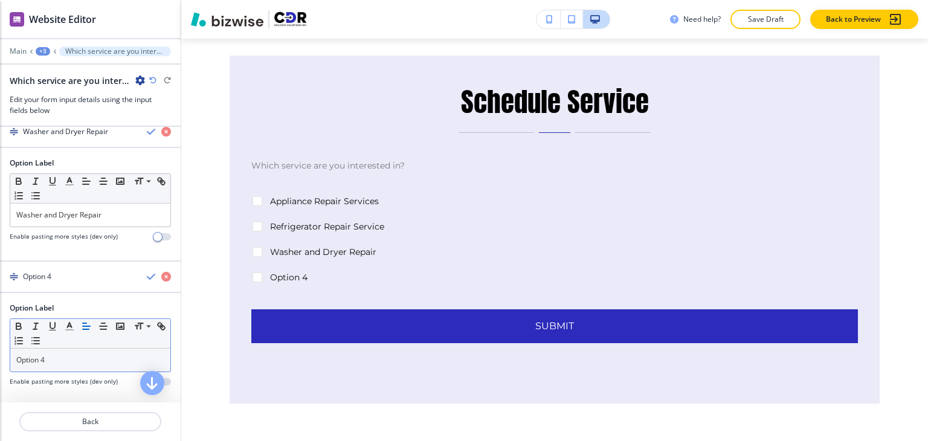
click at [70, 350] on div "Option 4" at bounding box center [90, 360] width 160 height 23
click at [70, 355] on p "Option 4" at bounding box center [90, 360] width 148 height 11
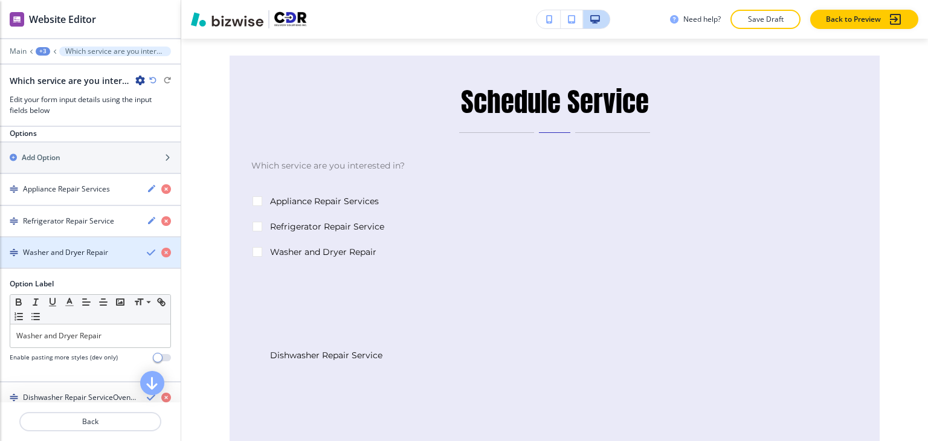
click at [74, 252] on h4 "Washer and Dryer Repair" at bounding box center [65, 252] width 85 height 11
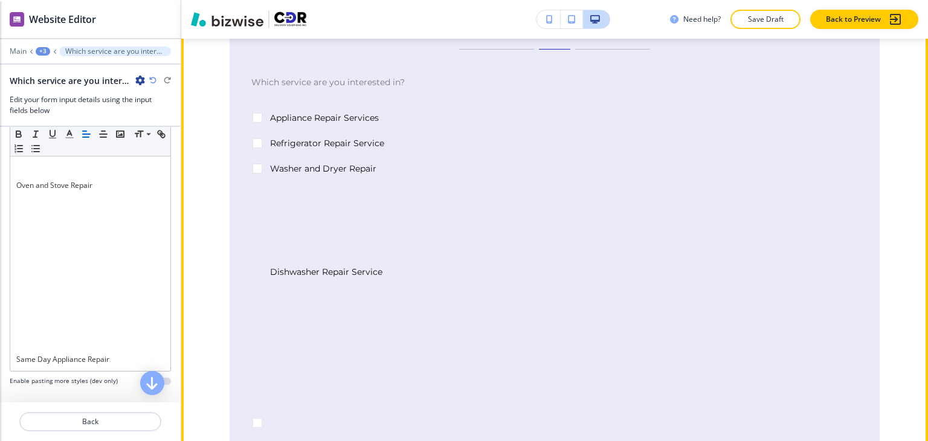
scroll to position [313, 0]
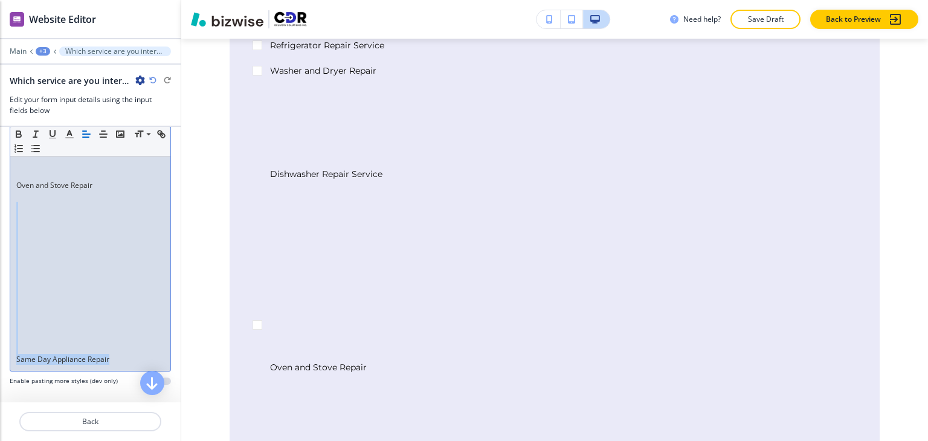
drag, startPoint x: 117, startPoint y: 357, endPoint x: 11, endPoint y: 199, distance: 189.9
click at [11, 199] on div "Dishwasher Repair Service Oven and Stove Repair Same Day Appliance Repair" at bounding box center [90, 147] width 160 height 447
copy div "Same Day Appliance Repair"
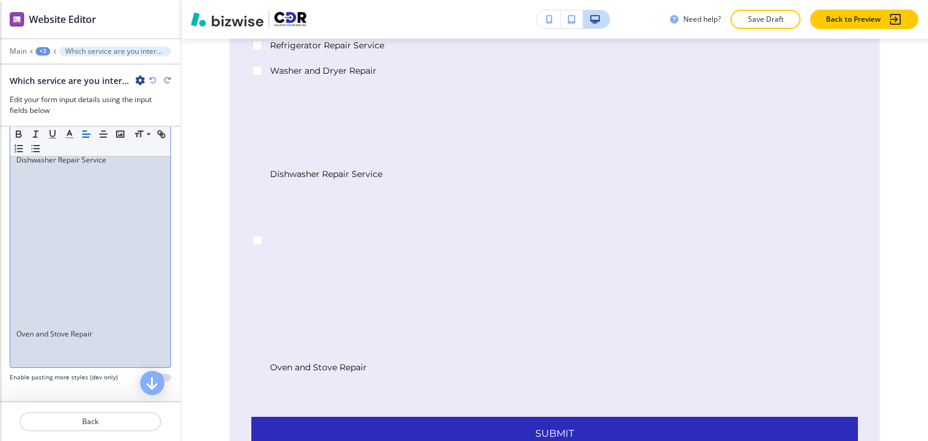
scroll to position [549, 0]
drag, startPoint x: 105, startPoint y: 338, endPoint x: 8, endPoint y: 173, distance: 191.5
click at [8, 173] on div "Option Label Small Normal Large Huge Dishwasher Repair Service Oven and Stove R…" at bounding box center [90, 212] width 181 height 365
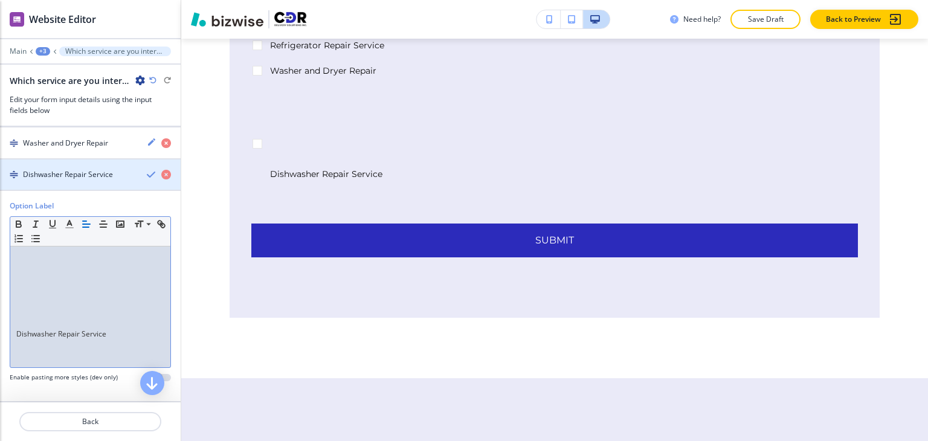
scroll to position [375, 0]
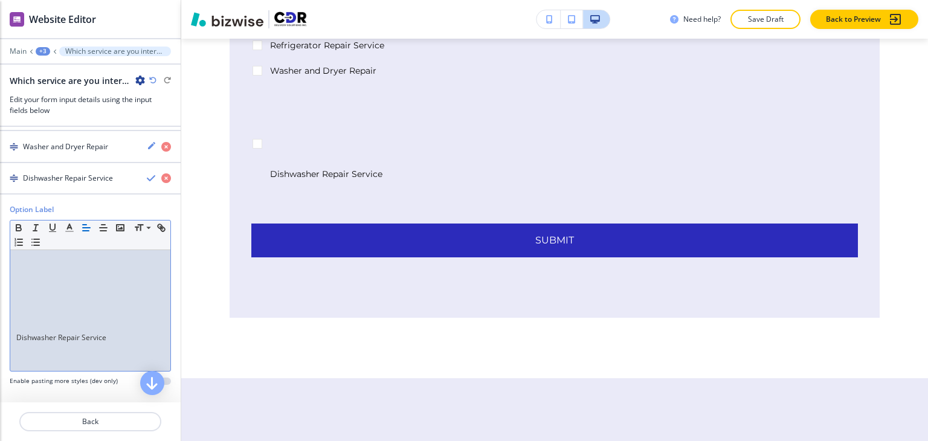
click at [29, 360] on p at bounding box center [90, 359] width 148 height 11
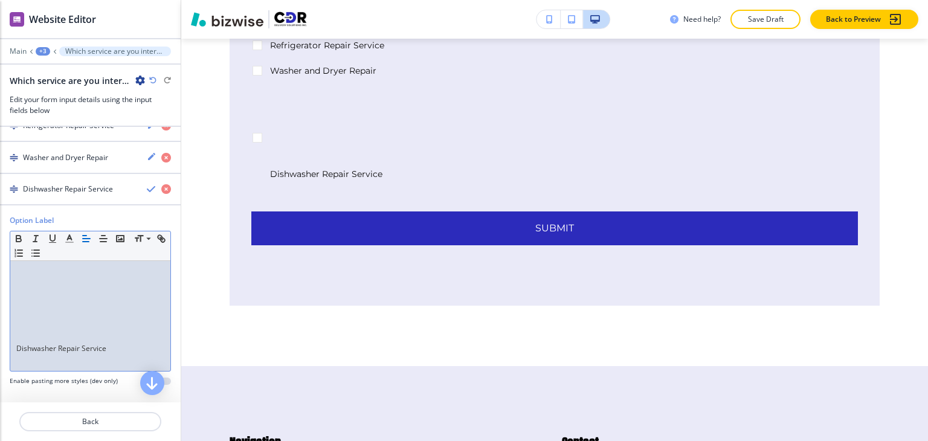
click at [29, 360] on p at bounding box center [90, 359] width 148 height 11
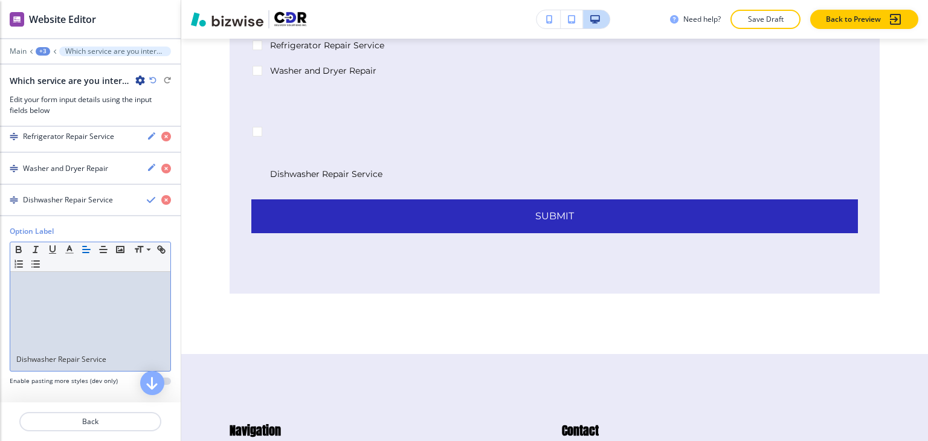
click at [18, 357] on p "Dishwasher Repair Service" at bounding box center [90, 359] width 148 height 11
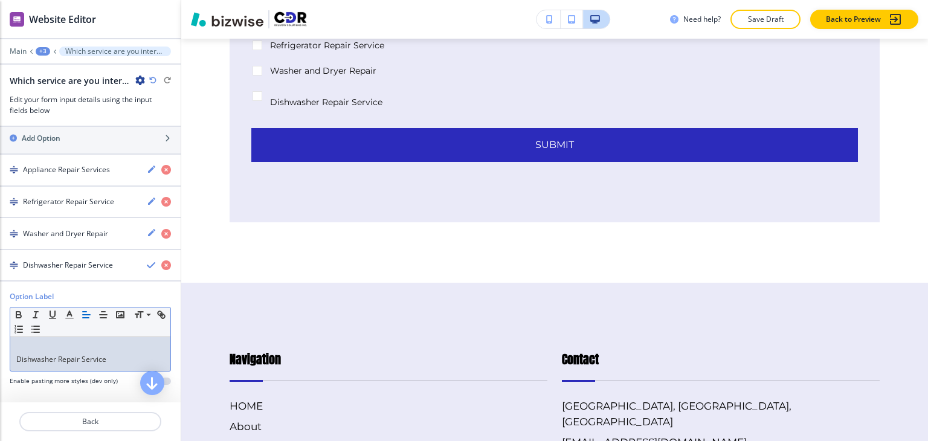
scroll to position [277, 0]
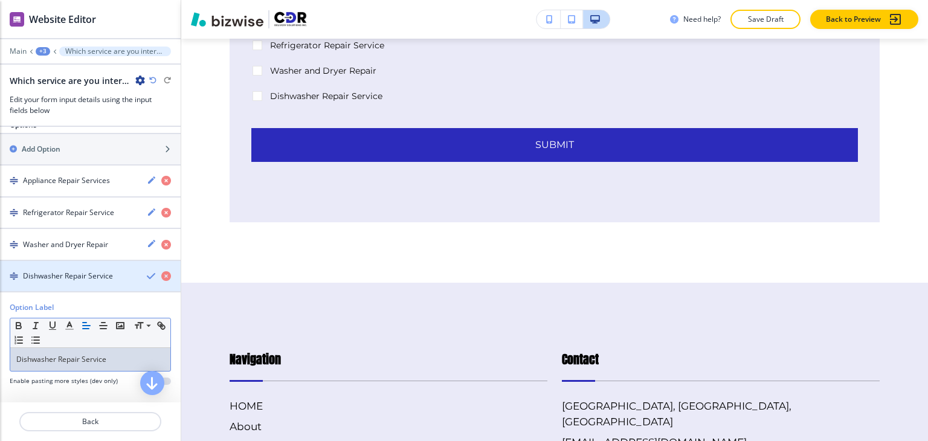
click at [60, 282] on div "button" at bounding box center [90, 287] width 181 height 10
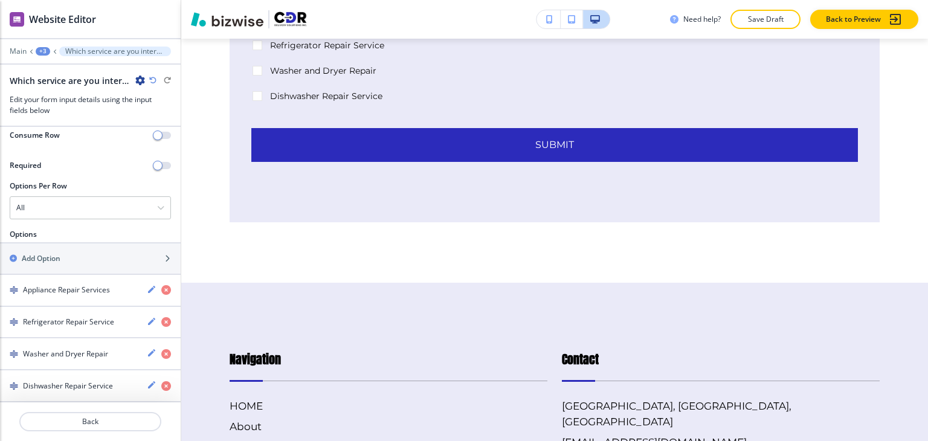
scroll to position [164, 0]
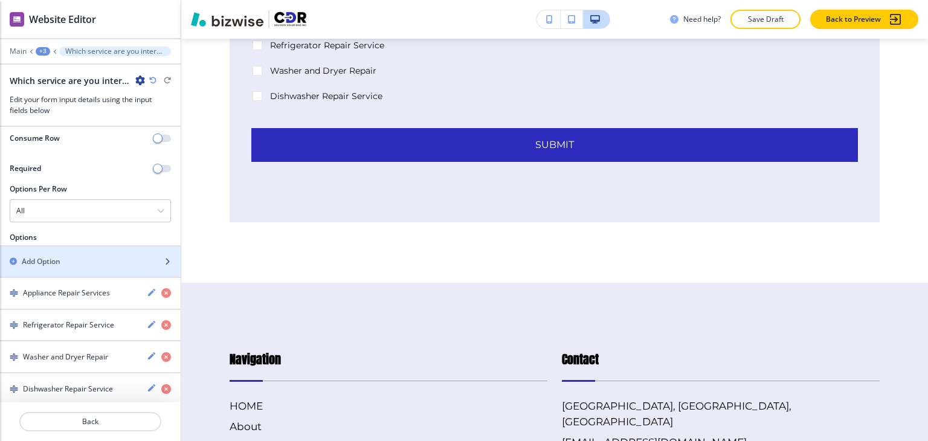
click at [70, 260] on div "Add Option" at bounding box center [77, 261] width 154 height 11
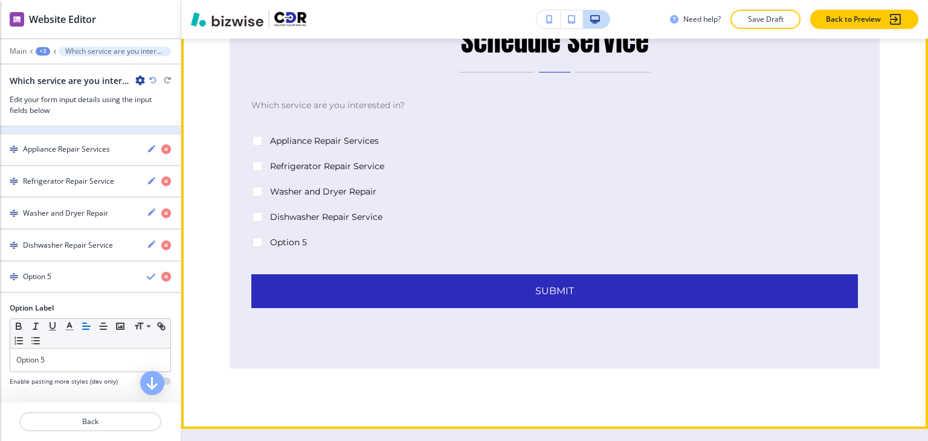
scroll to position [253, 0]
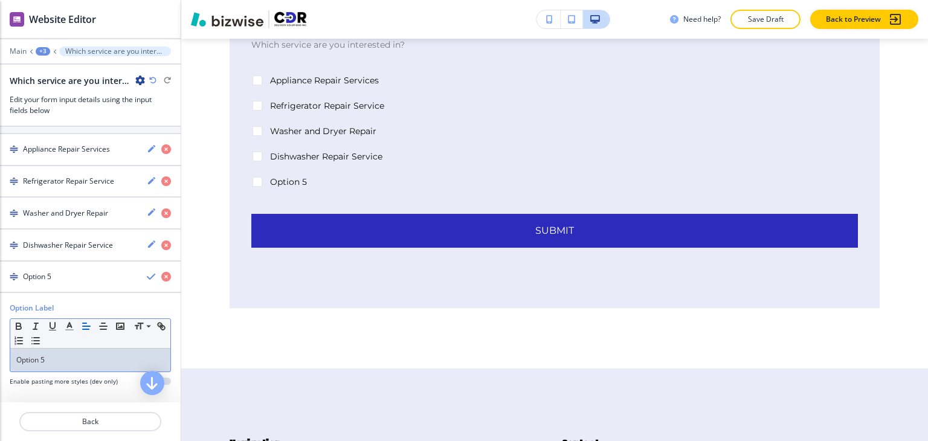
click at [85, 364] on div "Option 5" at bounding box center [90, 360] width 160 height 23
click at [85, 363] on div "Option 5" at bounding box center [90, 360] width 160 height 23
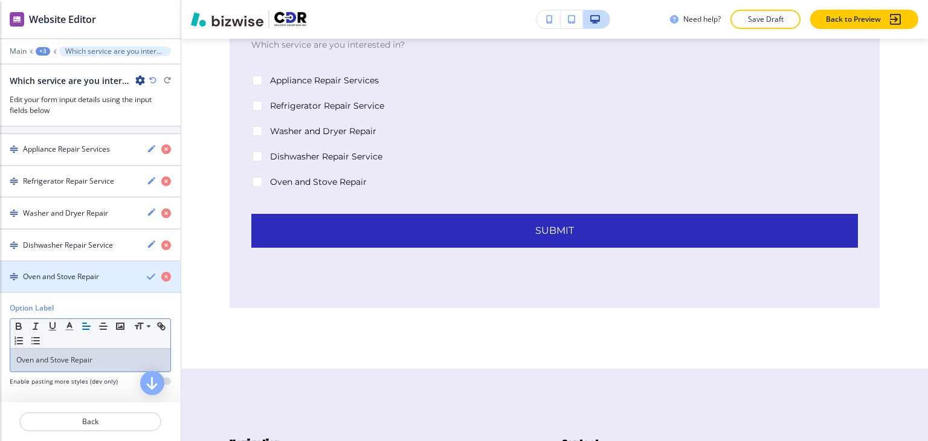
click at [89, 285] on div "button" at bounding box center [90, 287] width 181 height 10
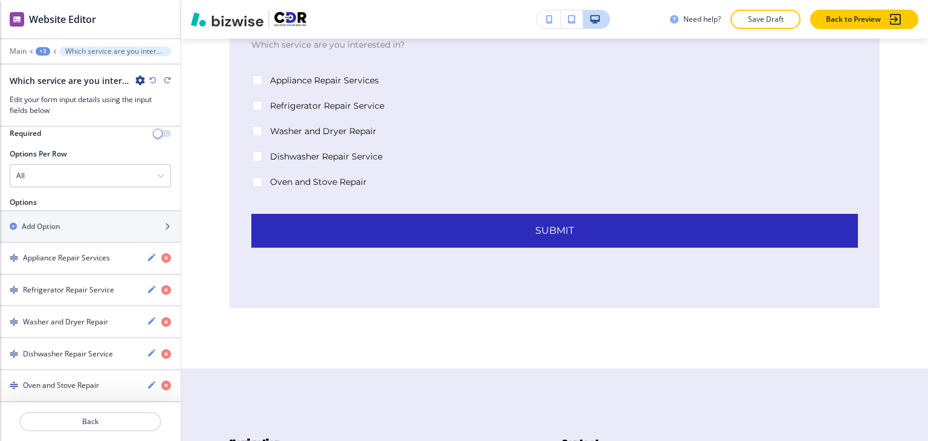
scroll to position [196, 0]
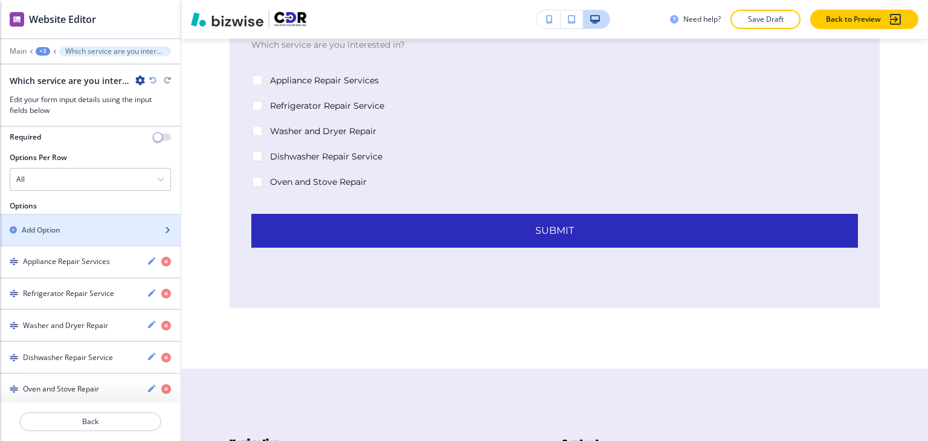
click at [100, 236] on div "button" at bounding box center [90, 241] width 181 height 10
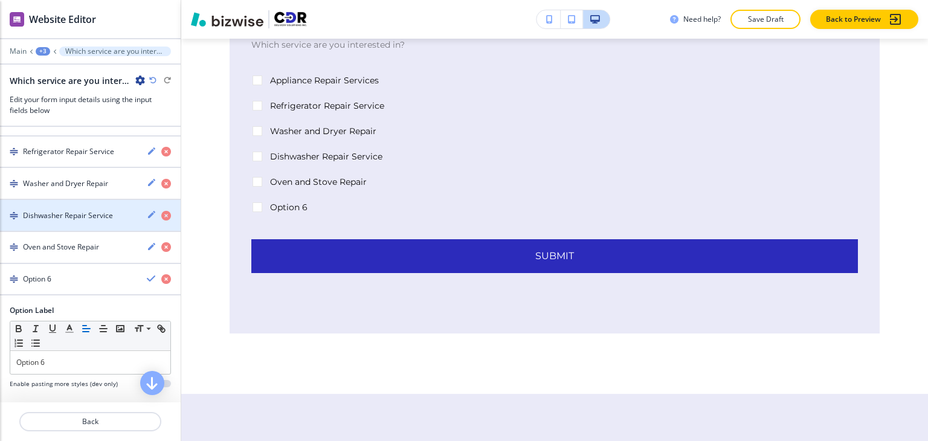
scroll to position [340, 0]
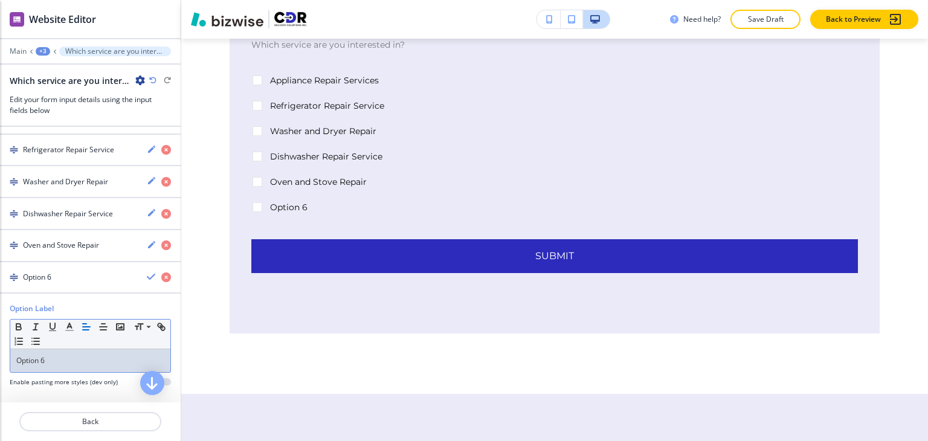
click at [74, 367] on div "Small Normal Large Huge Option 6" at bounding box center [90, 346] width 161 height 54
click at [76, 362] on div "Option 6" at bounding box center [90, 360] width 160 height 23
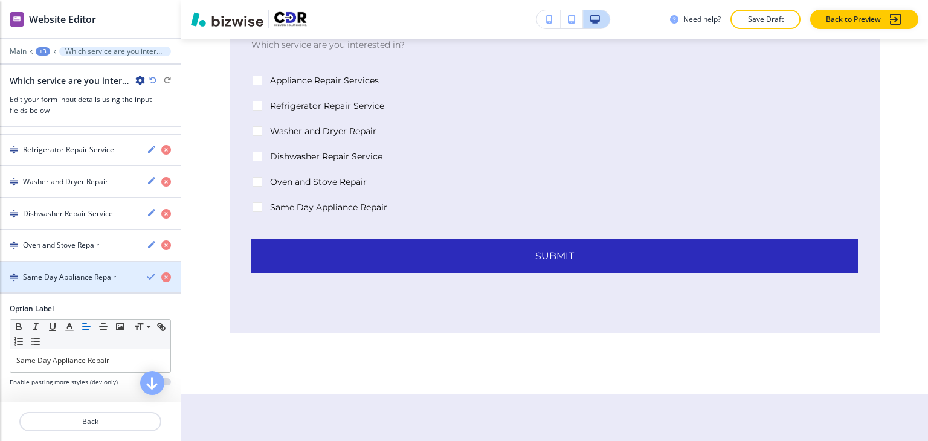
click at [89, 283] on div "button" at bounding box center [90, 288] width 181 height 10
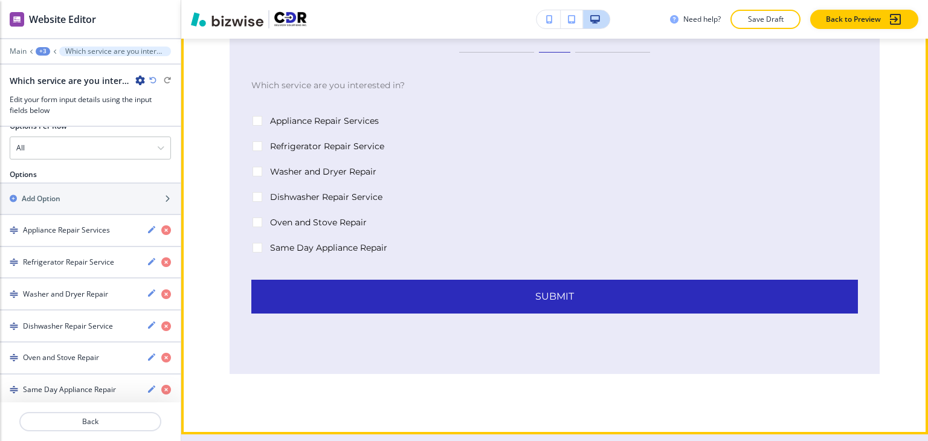
scroll to position [192, 0]
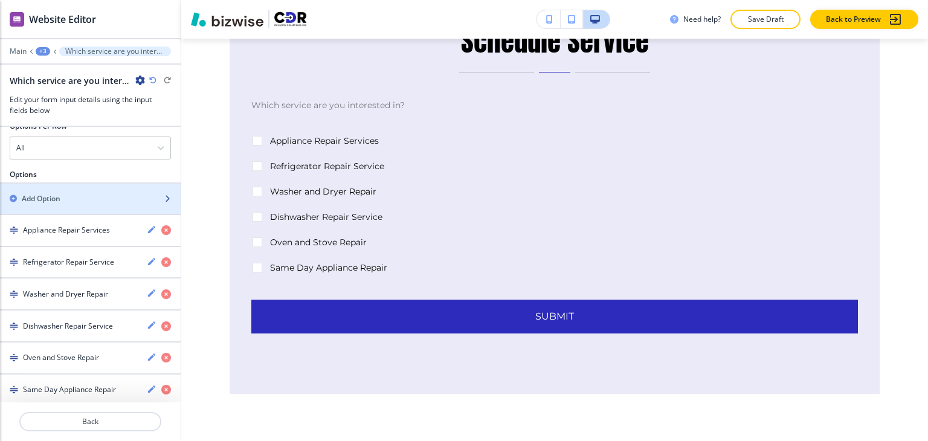
click at [81, 199] on div "Add Option" at bounding box center [77, 198] width 154 height 11
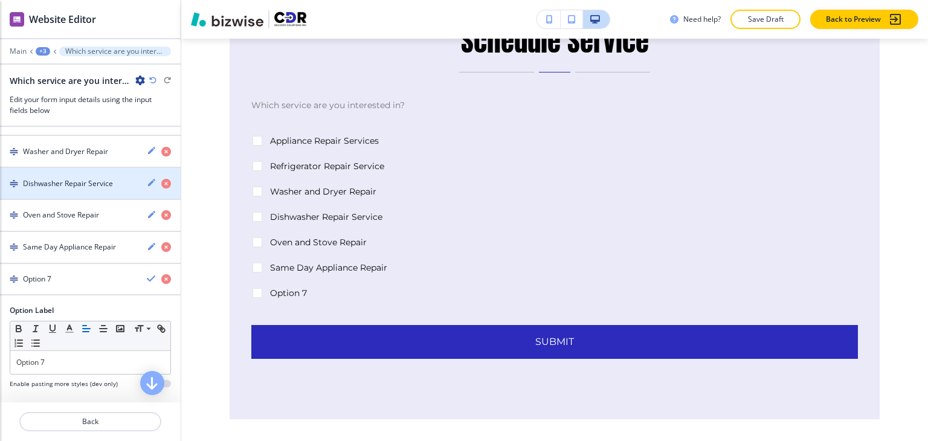
scroll to position [372, 0]
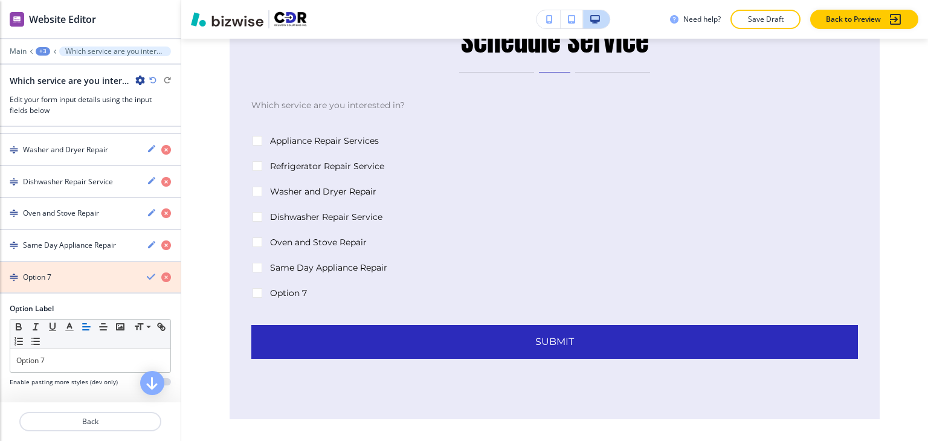
click at [161, 276] on icon "button" at bounding box center [166, 278] width 10 height 10
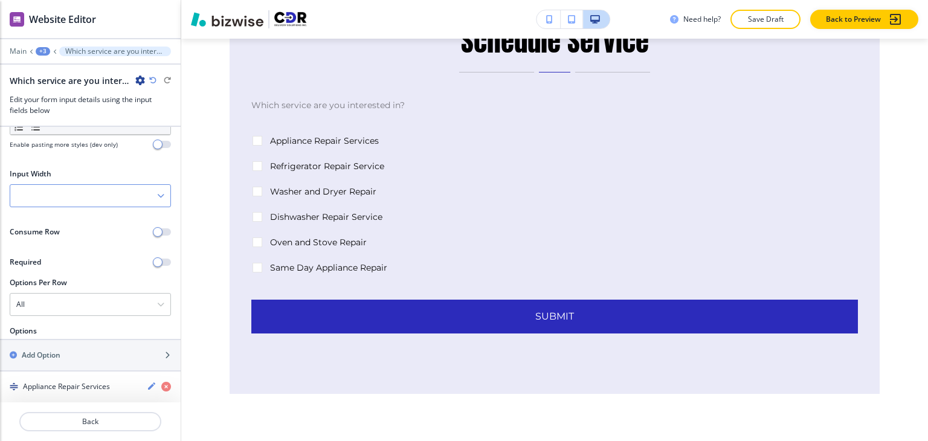
scroll to position [0, 0]
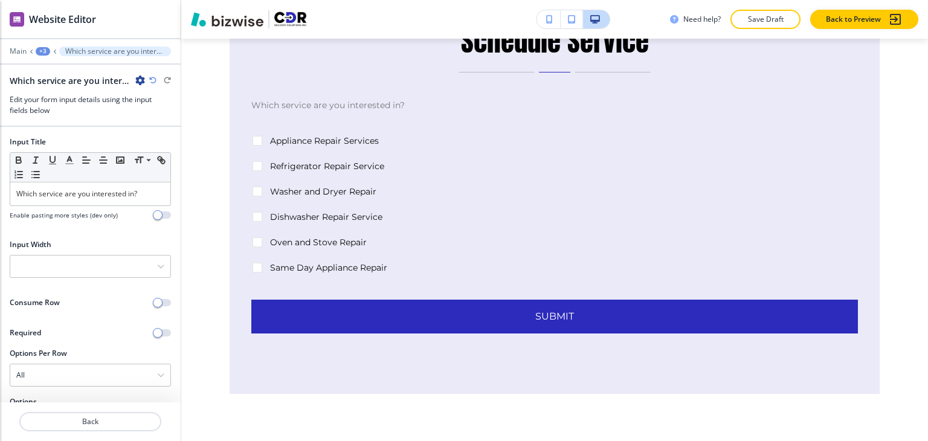
click at [44, 51] on div "+3" at bounding box center [43, 51] width 15 height 8
click at [54, 105] on button "Contact Form-1" at bounding box center [74, 113] width 77 height 22
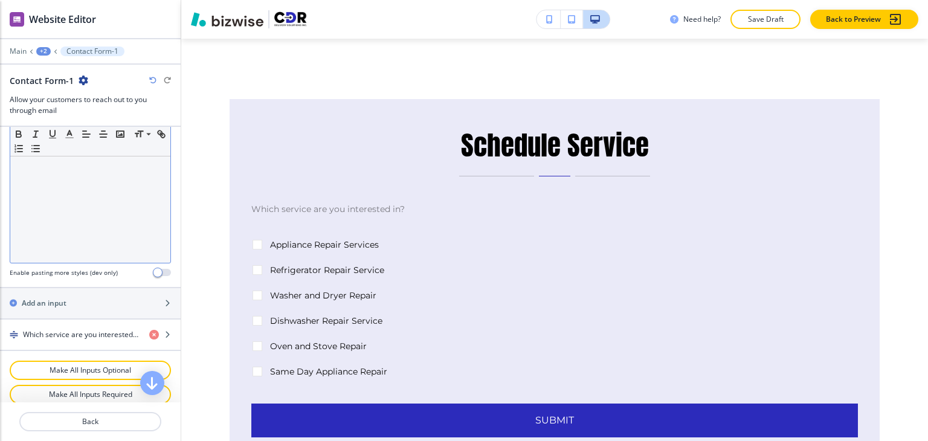
scroll to position [483, 0]
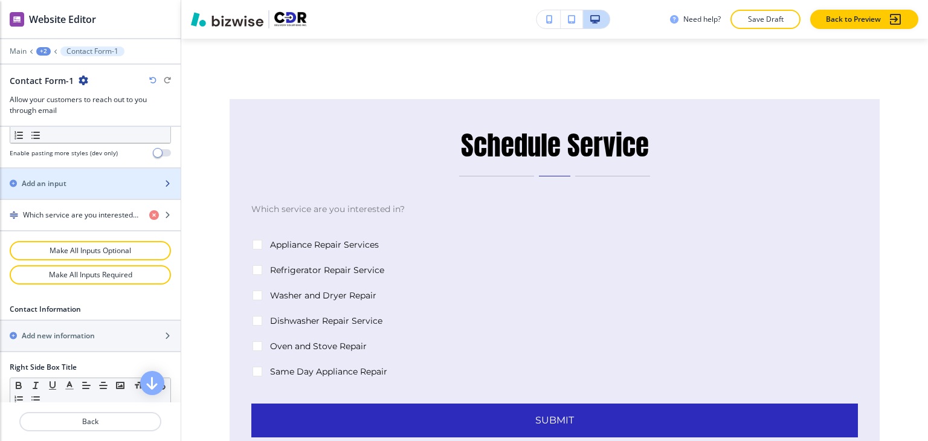
click at [91, 189] on div "button" at bounding box center [90, 194] width 181 height 10
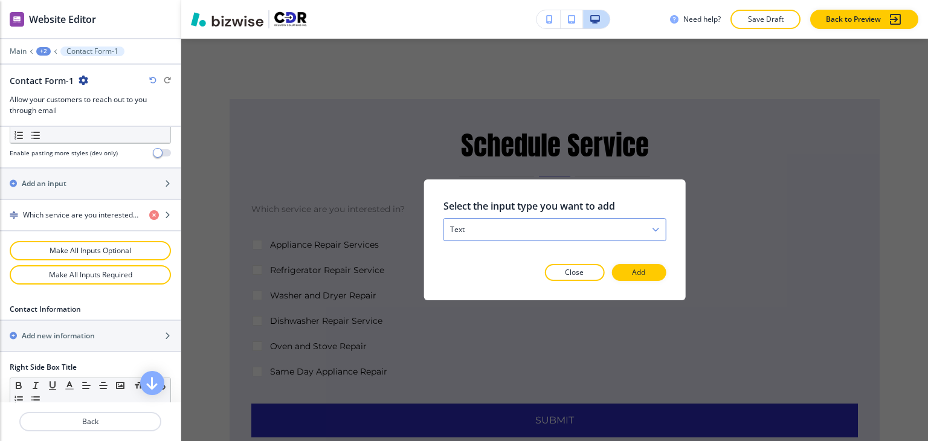
click at [592, 226] on div "text" at bounding box center [555, 230] width 222 height 22
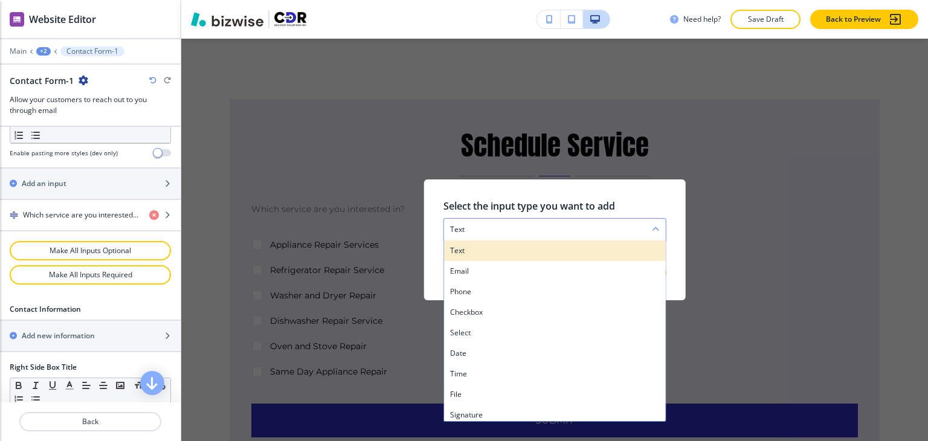
click at [564, 245] on h4 "text" at bounding box center [555, 250] width 210 height 11
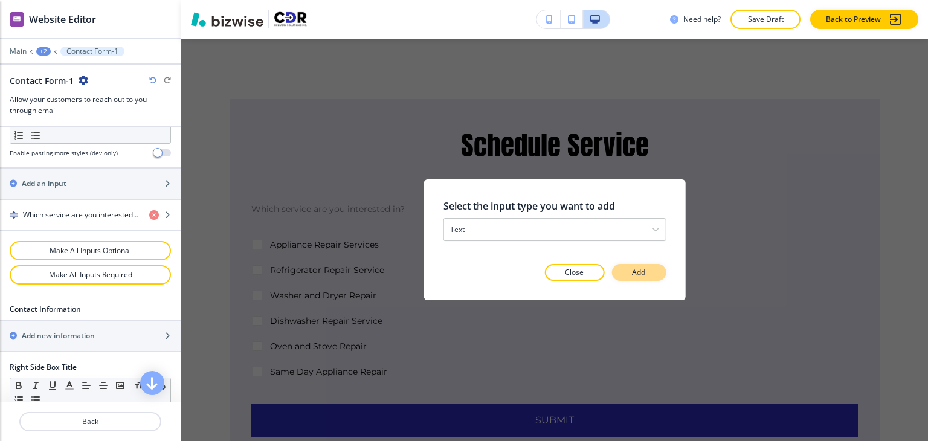
click at [634, 269] on p "Add" at bounding box center [638, 272] width 13 height 11
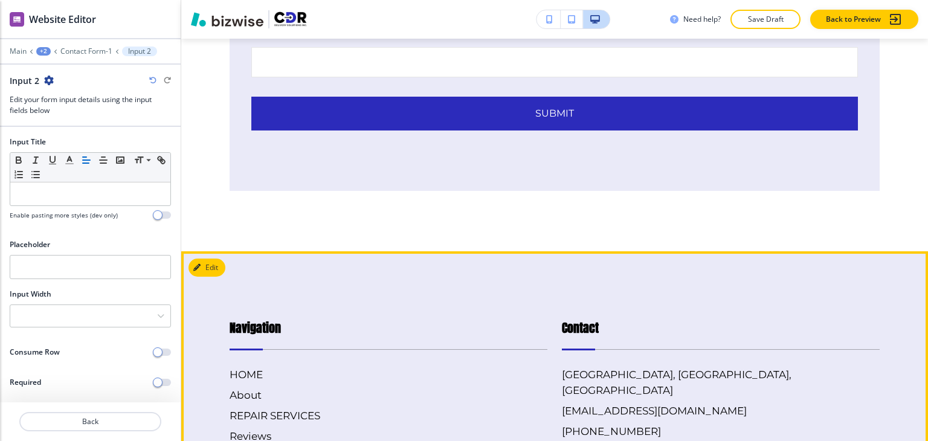
scroll to position [453, 0]
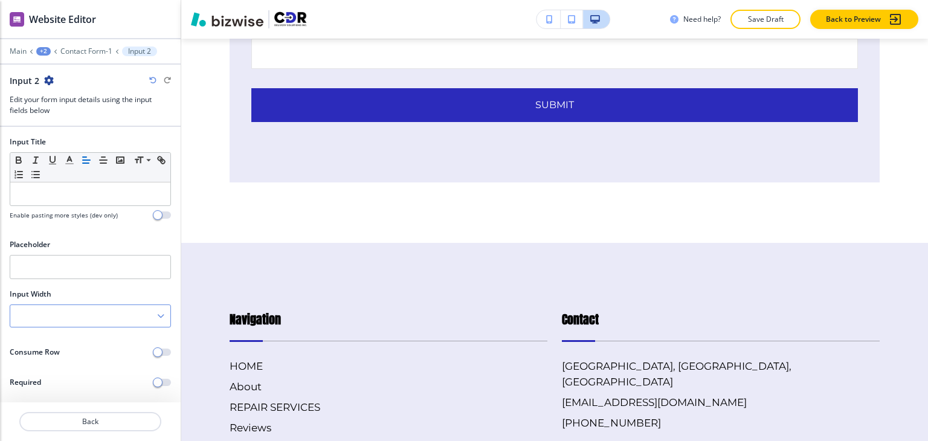
click at [84, 312] on div at bounding box center [90, 316] width 160 height 22
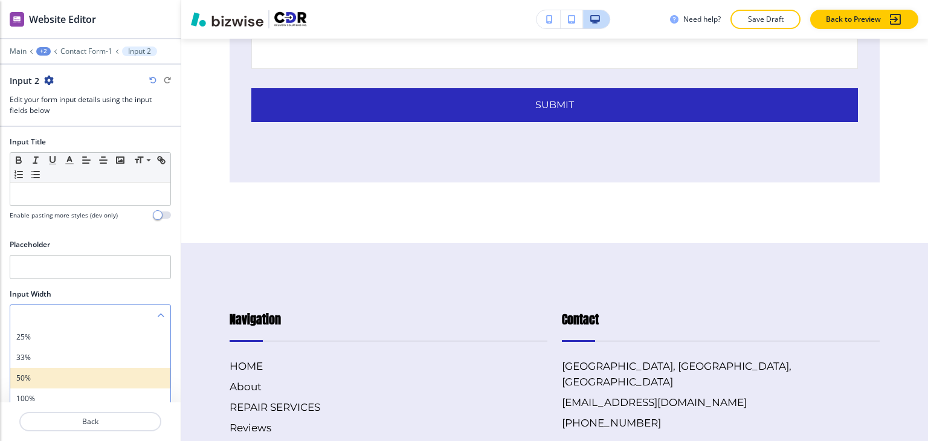
click at [71, 374] on h4 "50%" at bounding box center [90, 378] width 148 height 11
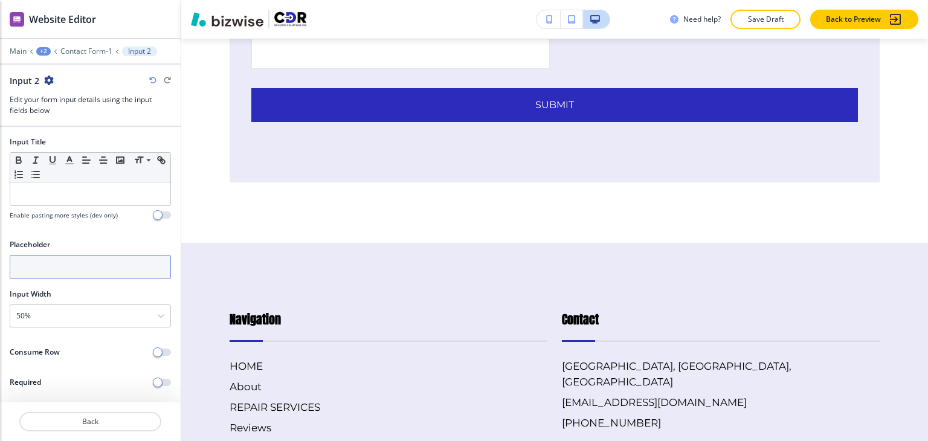
drag, startPoint x: 82, startPoint y: 266, endPoint x: 94, endPoint y: 235, distance: 32.9
click at [83, 264] on input "text" at bounding box center [90, 267] width 161 height 24
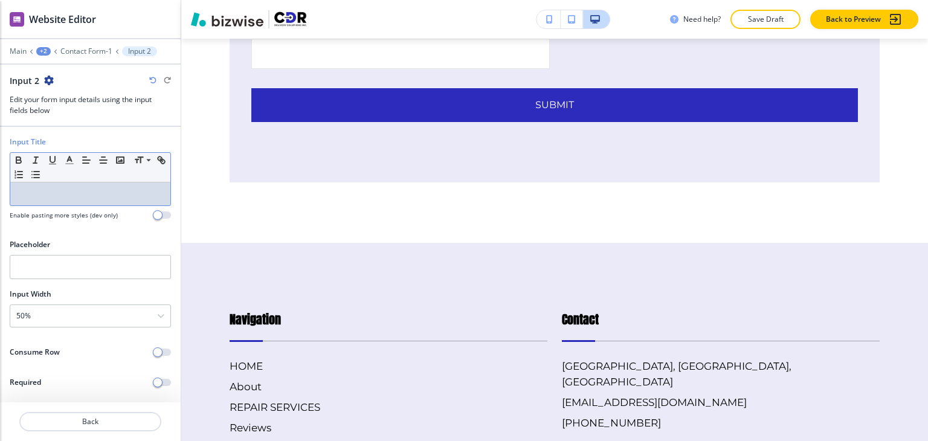
click at [105, 194] on p at bounding box center [90, 194] width 148 height 11
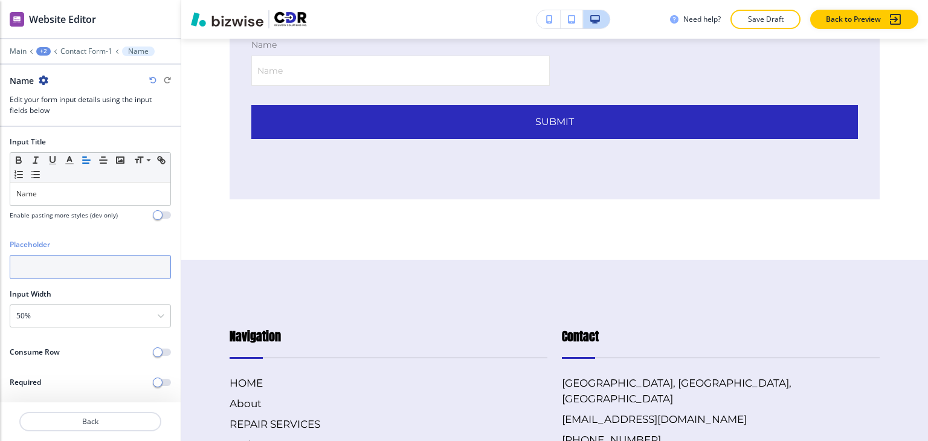
click at [48, 262] on input "text" at bounding box center [90, 267] width 161 height 24
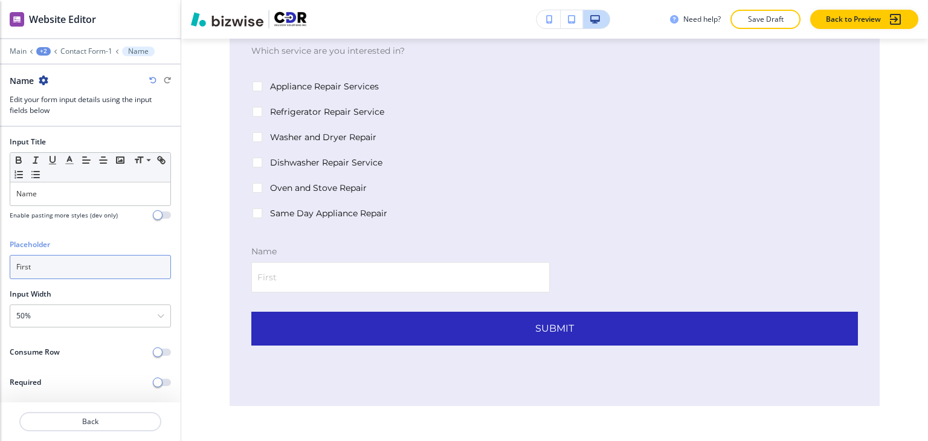
scroll to position [212, 0]
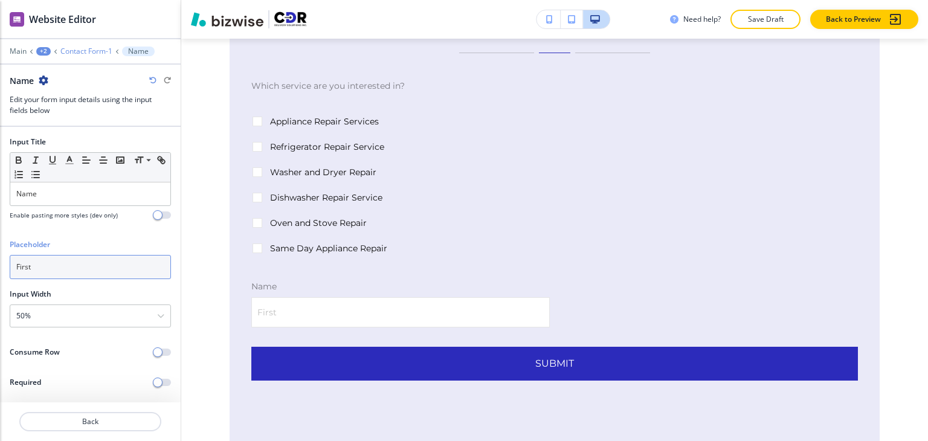
type input "First"
click at [99, 51] on p "Contact Form-1" at bounding box center [86, 51] width 52 height 8
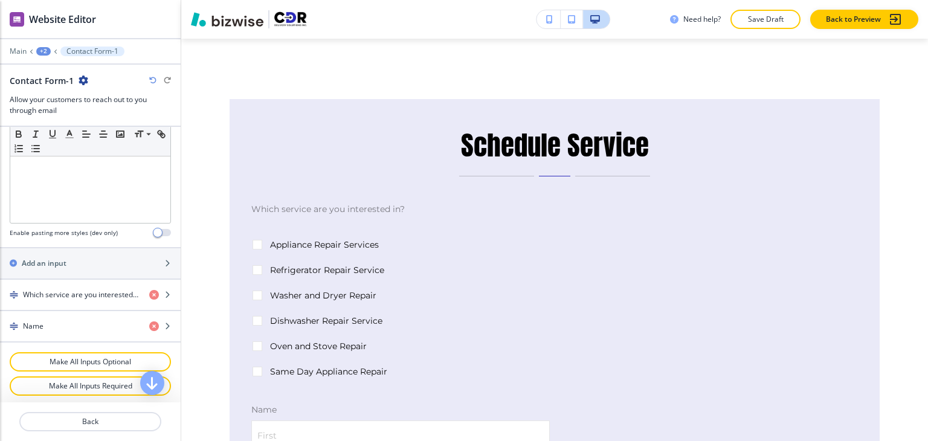
scroll to position [423, 0]
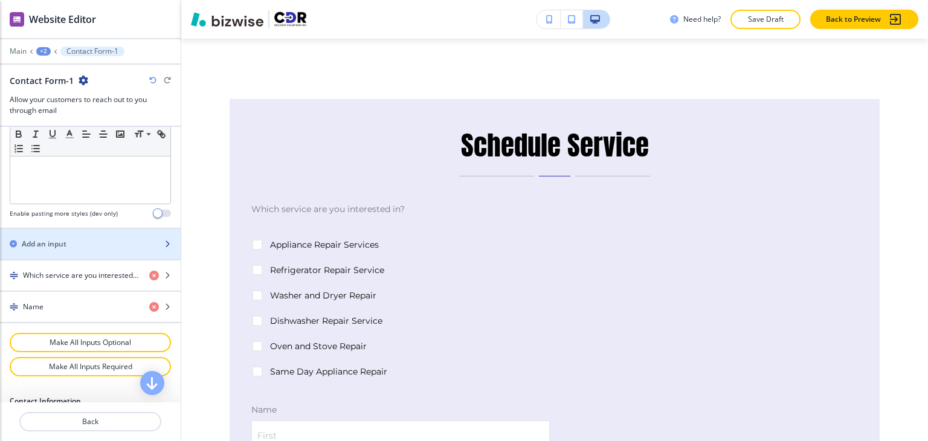
click at [92, 250] on div "button" at bounding box center [90, 255] width 181 height 10
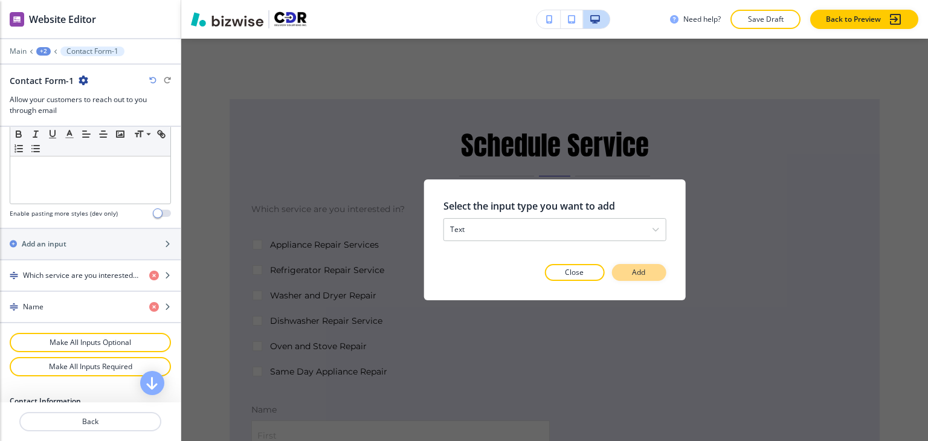
click at [639, 271] on p "Add" at bounding box center [638, 272] width 13 height 11
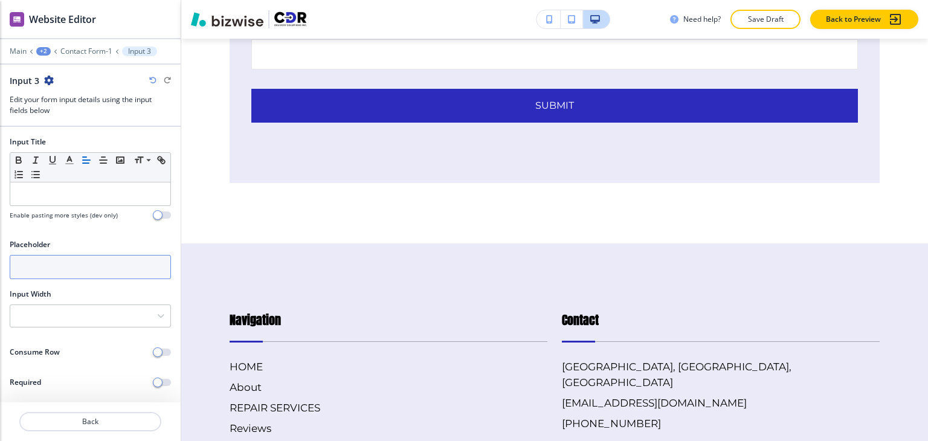
scroll to position [520, 0]
click at [82, 271] on input "text" at bounding box center [90, 267] width 161 height 24
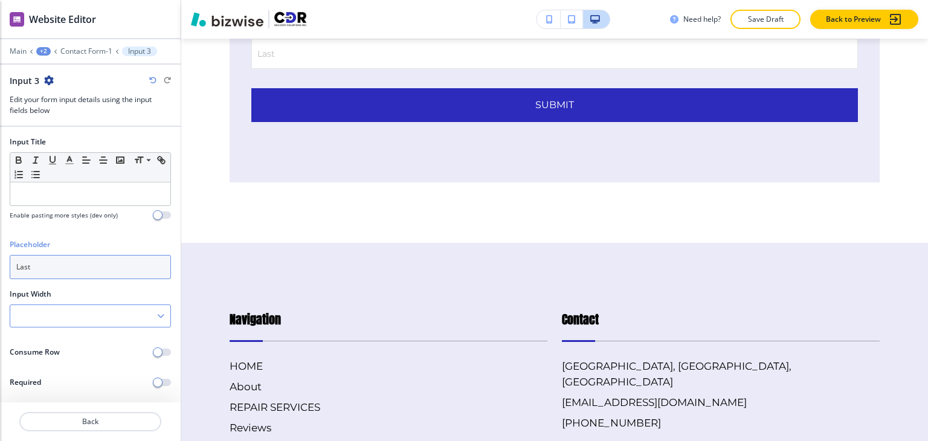
type input "Last"
click at [89, 317] on div at bounding box center [90, 316] width 160 height 22
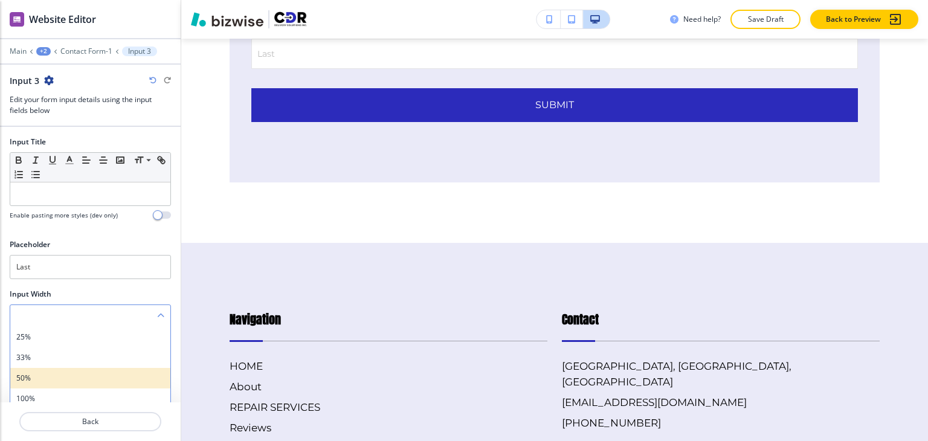
click at [73, 373] on h4 "50%" at bounding box center [90, 378] width 148 height 11
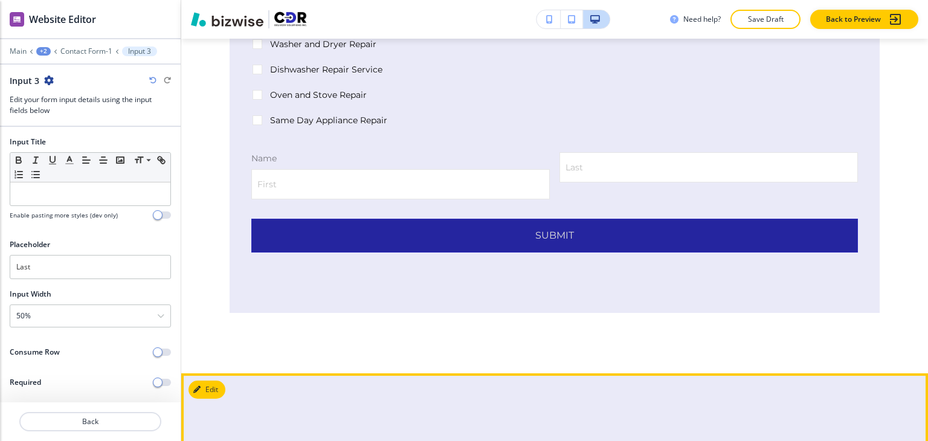
scroll to position [338, 0]
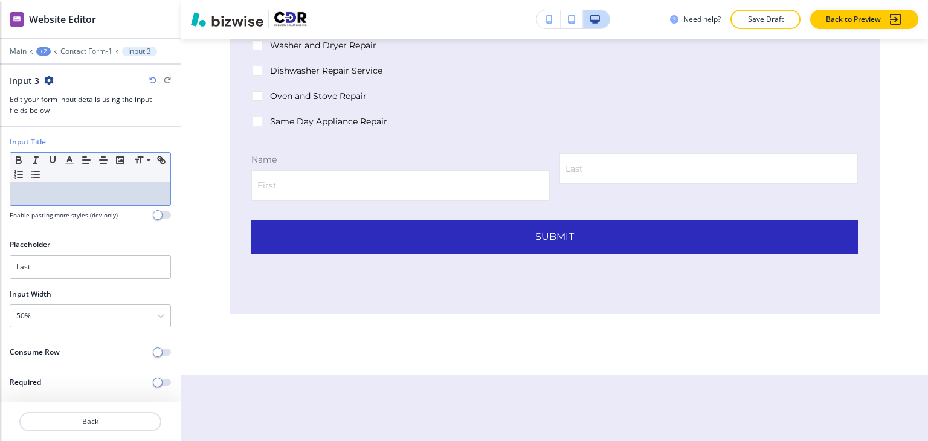
click at [66, 198] on p at bounding box center [90, 194] width 148 height 11
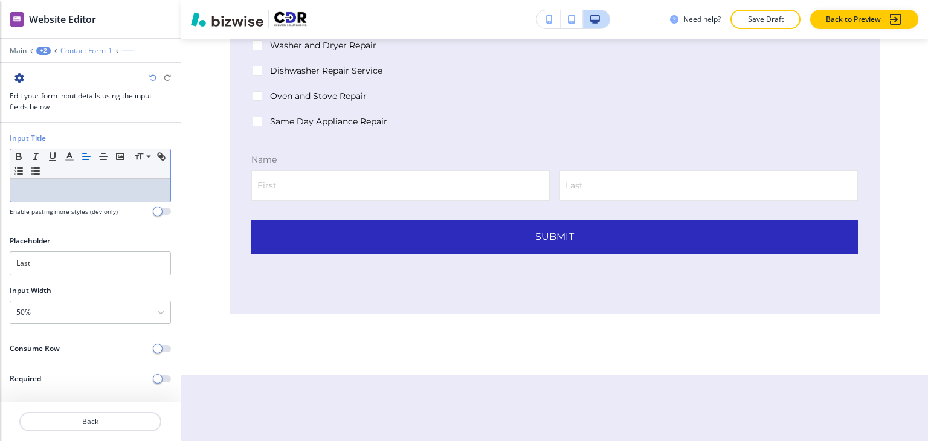
click at [81, 51] on p "Contact Form-1" at bounding box center [86, 51] width 52 height 8
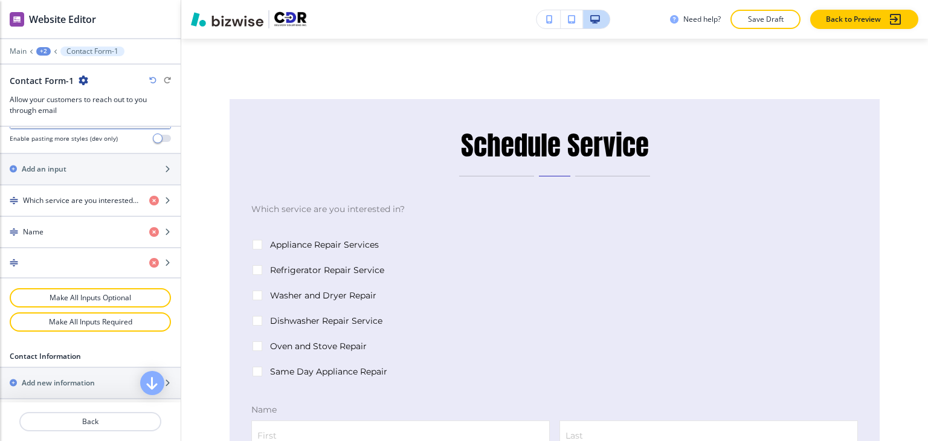
scroll to position [544, 0]
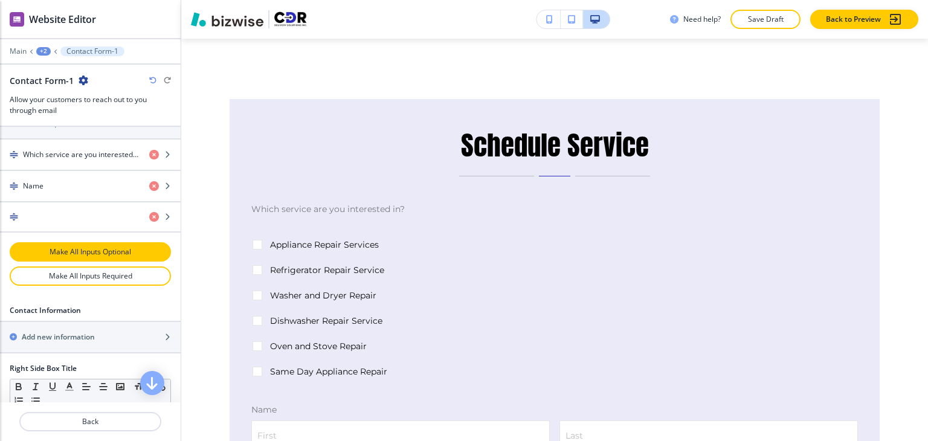
click at [82, 247] on p "Make All Inputs Optional" at bounding box center [90, 252] width 130 height 11
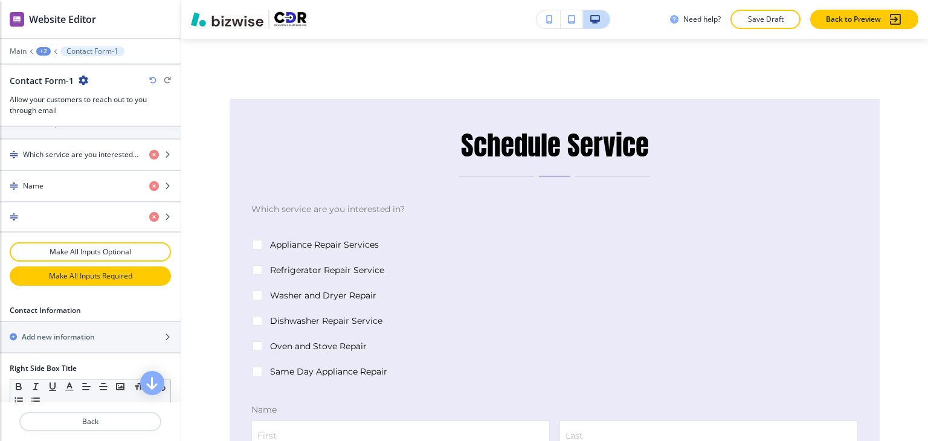
click at [92, 272] on p "Make All Inputs Required" at bounding box center [90, 276] width 130 height 11
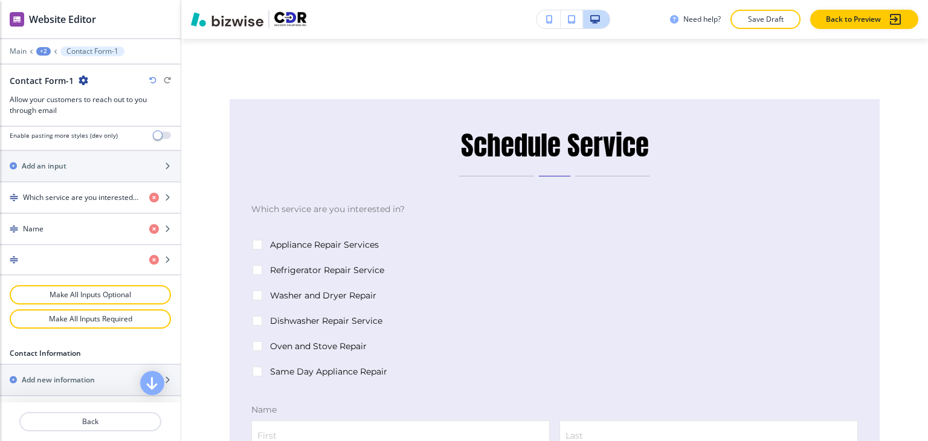
scroll to position [483, 0]
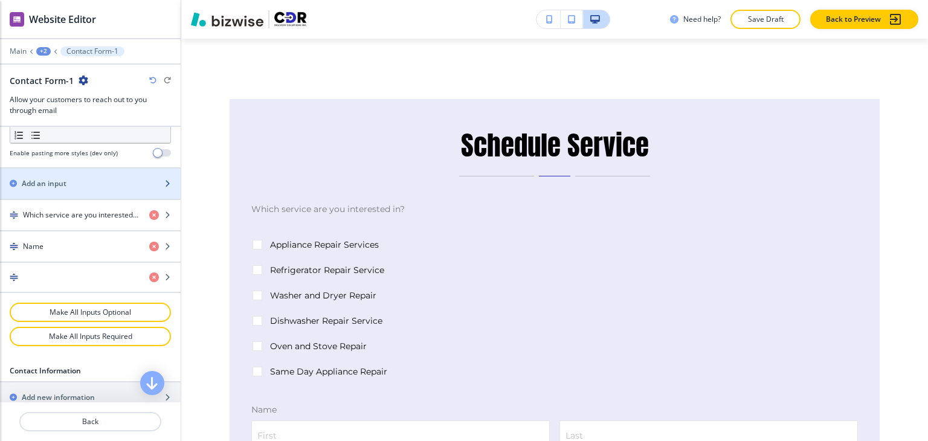
click at [95, 184] on div "Add an input" at bounding box center [77, 183] width 154 height 11
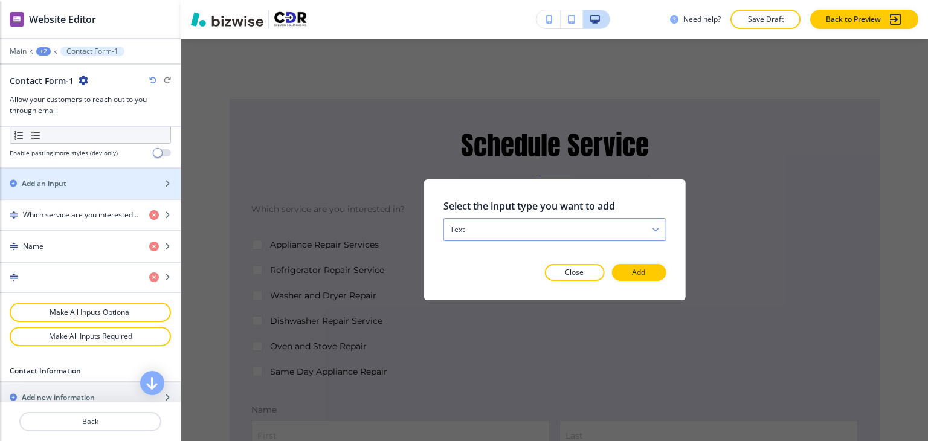
click at [562, 230] on div "text" at bounding box center [555, 230] width 222 height 22
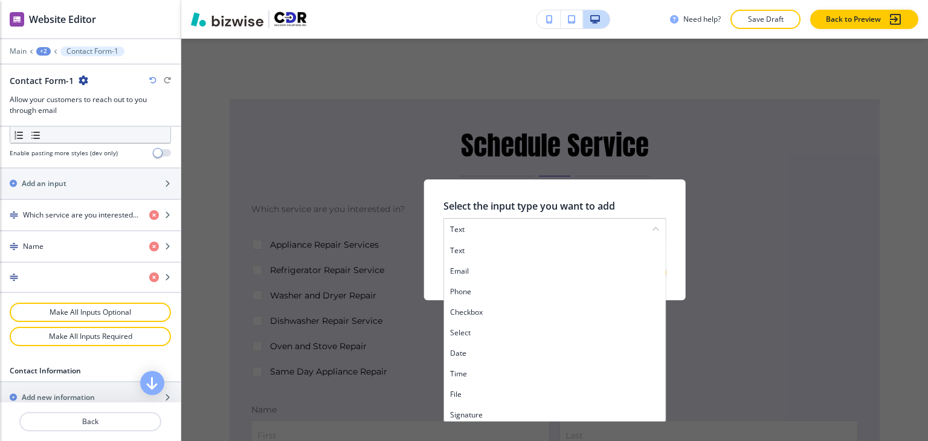
click at [524, 276] on h4 "email" at bounding box center [555, 271] width 210 height 11
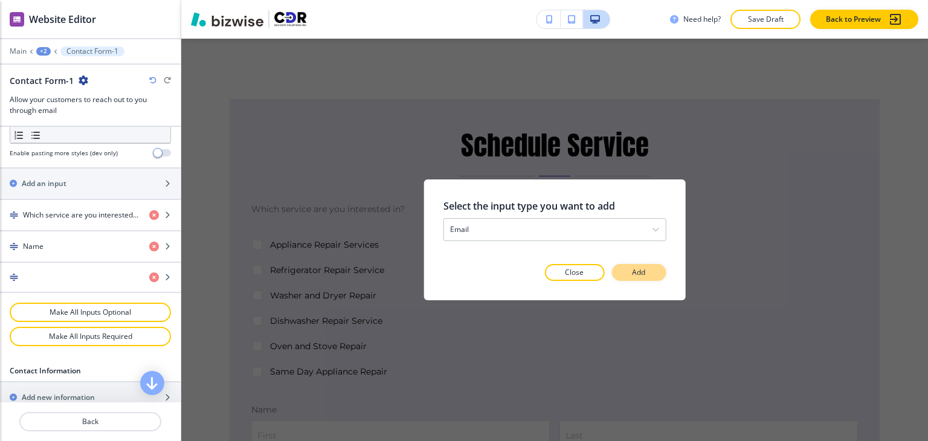
click at [639, 271] on p "Add" at bounding box center [638, 272] width 13 height 11
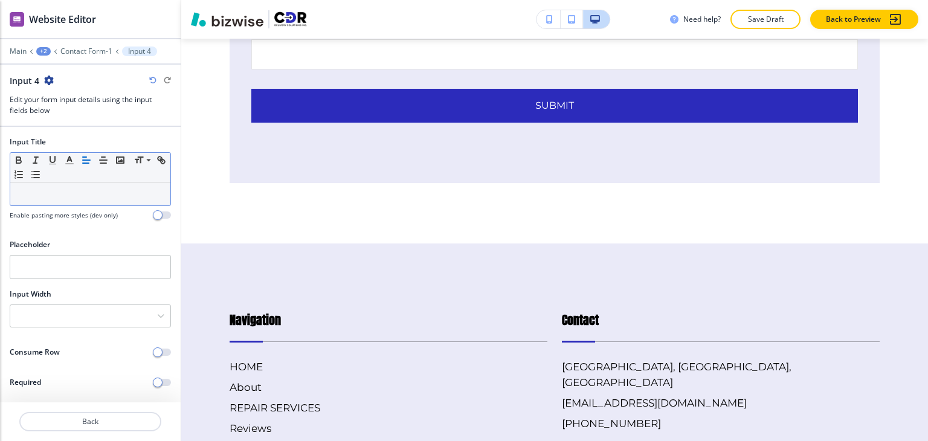
scroll to position [520, 0]
drag, startPoint x: 62, startPoint y: 198, endPoint x: 55, endPoint y: 196, distance: 7.5
click at [59, 198] on div at bounding box center [90, 194] width 160 height 23
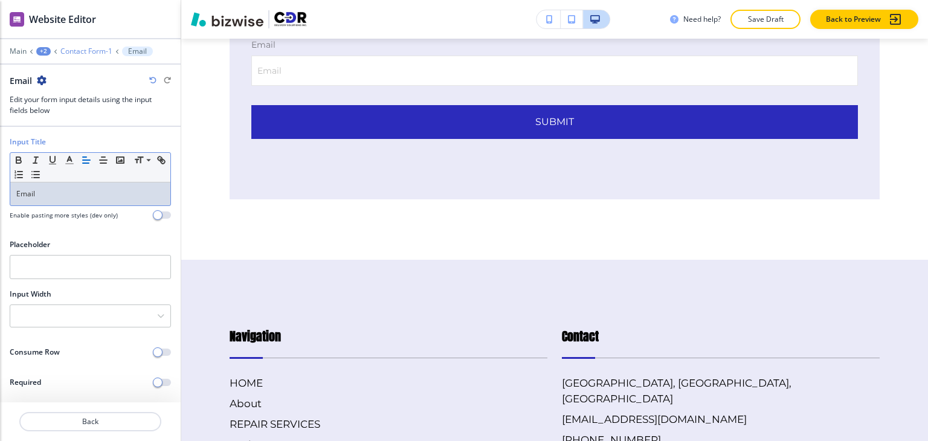
click at [88, 52] on p "Contact Form-1" at bounding box center [86, 51] width 52 height 8
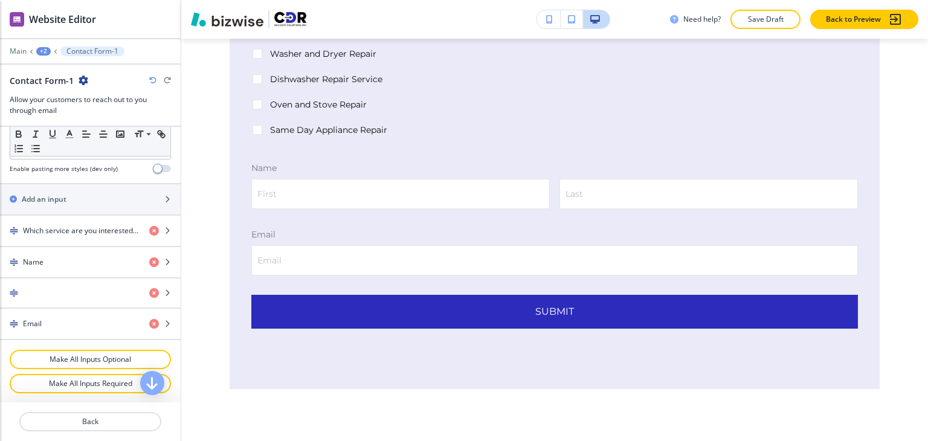
scroll to position [483, 0]
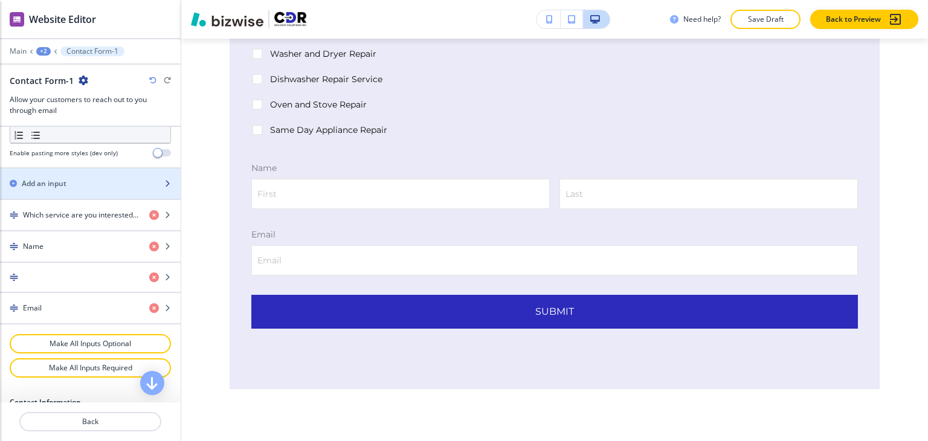
click at [66, 172] on div "button" at bounding box center [90, 174] width 181 height 10
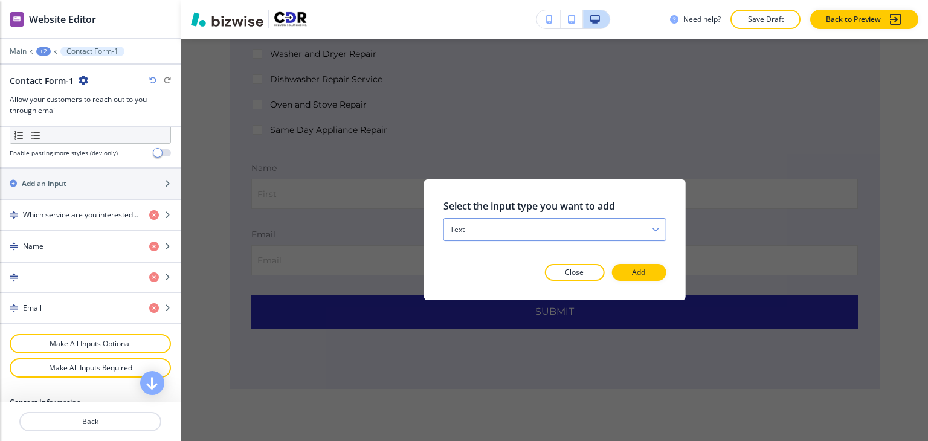
click at [560, 236] on div "text" at bounding box center [555, 230] width 222 height 22
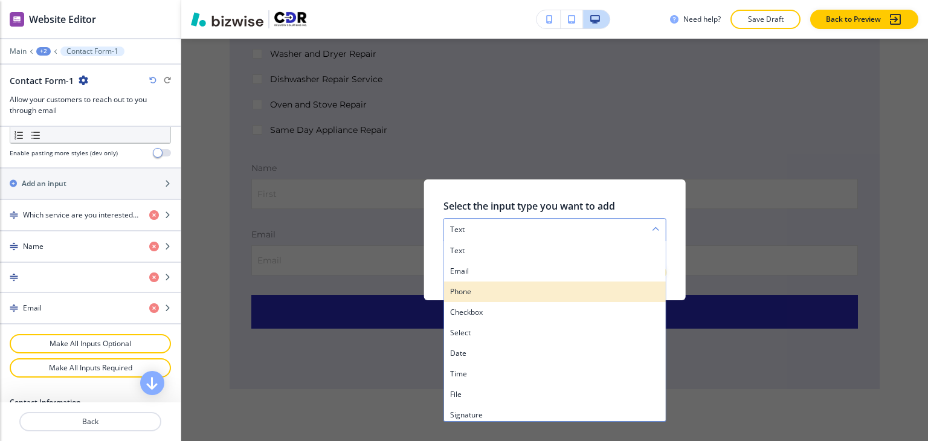
click at [531, 291] on h4 "phone" at bounding box center [555, 291] width 210 height 11
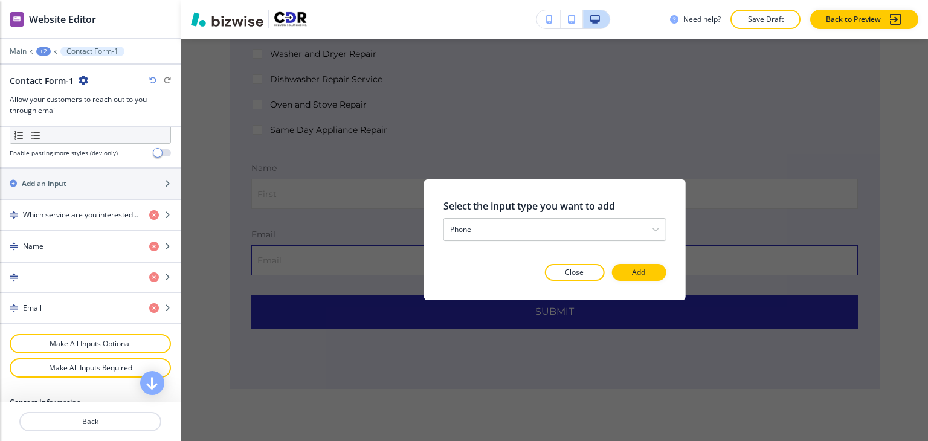
drag, startPoint x: 638, startPoint y: 274, endPoint x: 629, endPoint y: 273, distance: 9.7
click at [638, 274] on p "Add" at bounding box center [638, 272] width 13 height 11
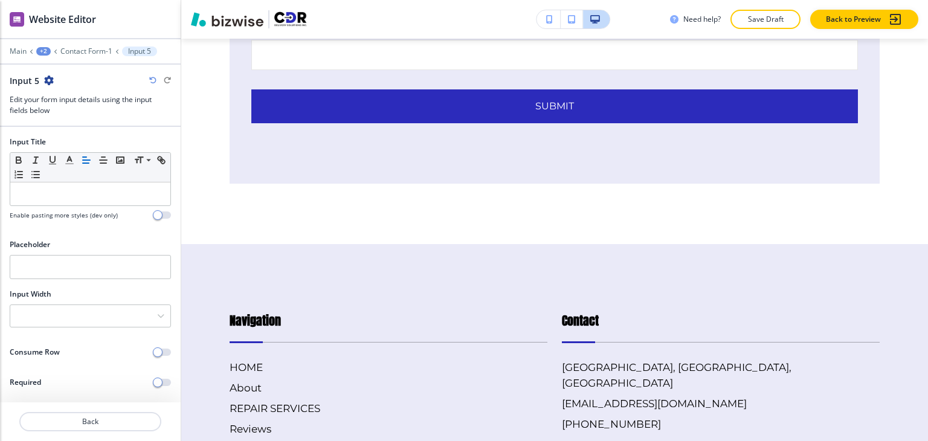
scroll to position [586, 0]
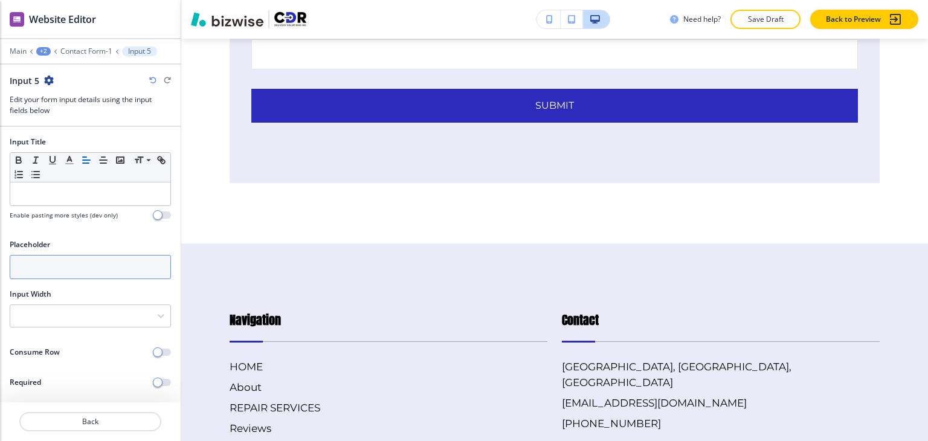
click at [62, 255] on input "text" at bounding box center [90, 267] width 161 height 24
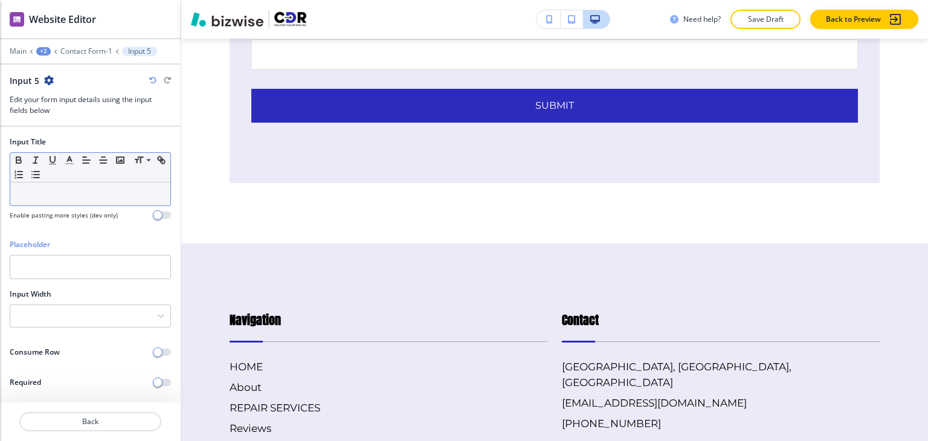
click at [76, 198] on div at bounding box center [90, 194] width 160 height 23
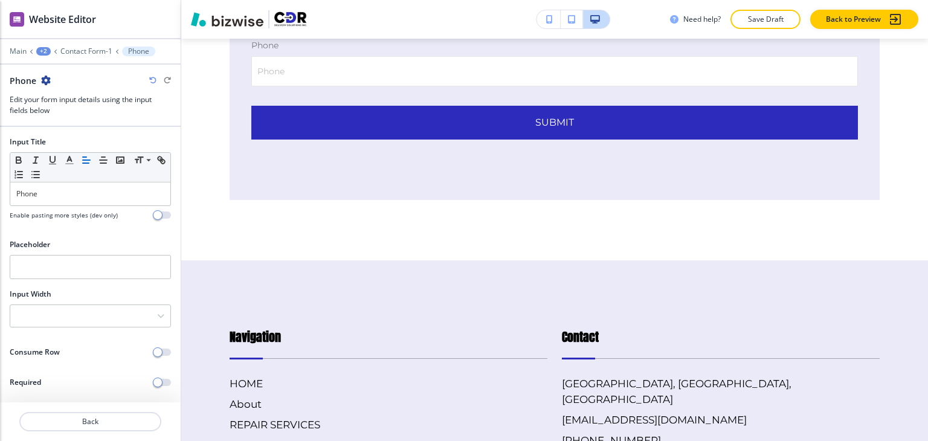
click at [91, 55] on div "Main +2 Contact Form-1 Phone" at bounding box center [90, 52] width 161 height 10
click at [92, 54] on p "Contact Form-1" at bounding box center [86, 51] width 52 height 8
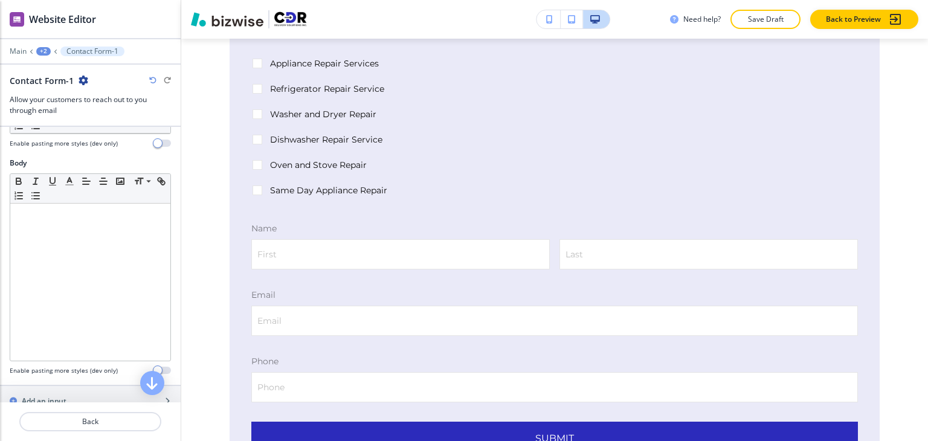
scroll to position [423, 0]
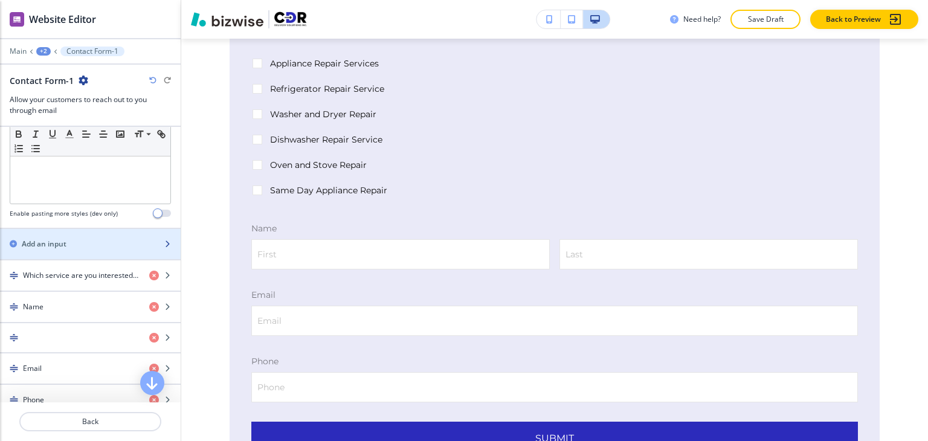
click at [95, 244] on div "Add an input" at bounding box center [77, 244] width 154 height 11
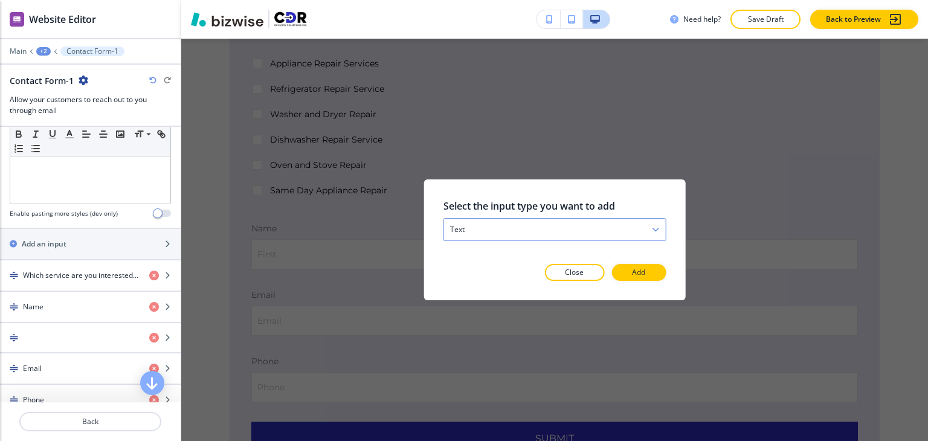
click at [548, 234] on div "text" at bounding box center [555, 230] width 222 height 22
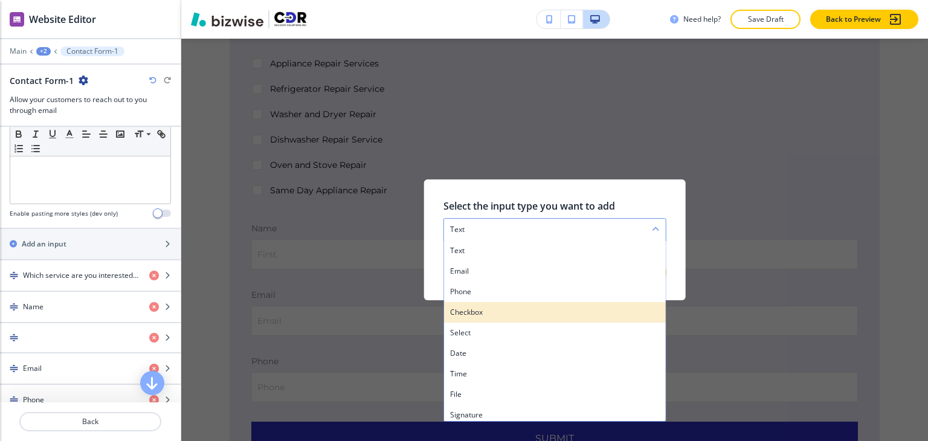
scroll to position [4, 0]
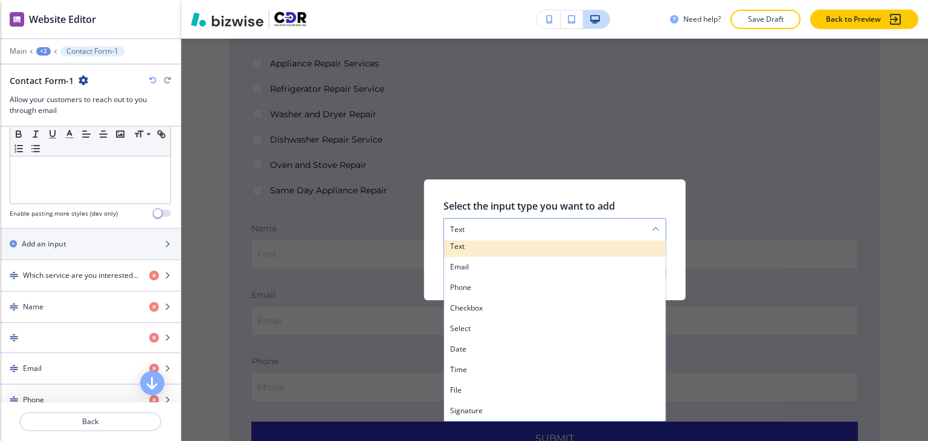
click at [535, 254] on div "text" at bounding box center [555, 246] width 222 height 21
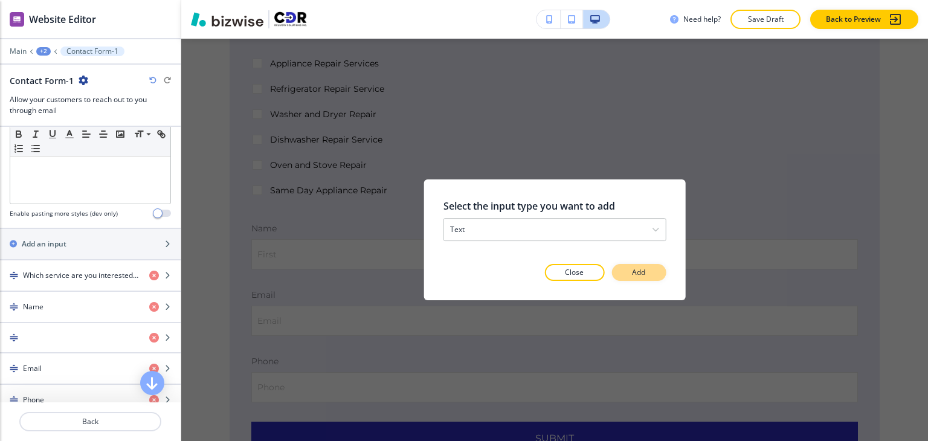
click at [633, 271] on p "Add" at bounding box center [638, 272] width 13 height 11
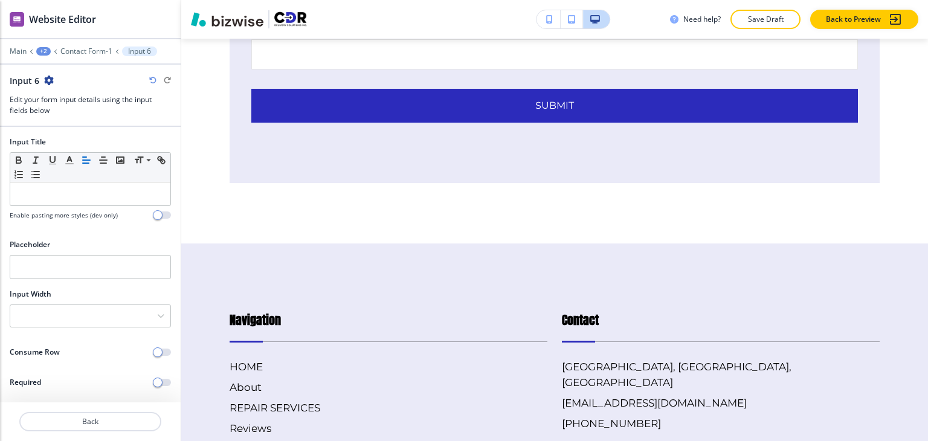
scroll to position [24, 0]
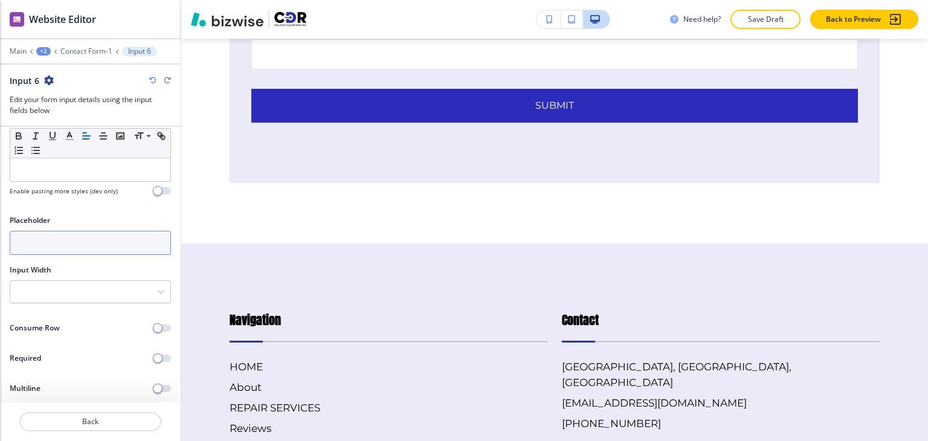
click at [132, 245] on input "text" at bounding box center [90, 243] width 161 height 24
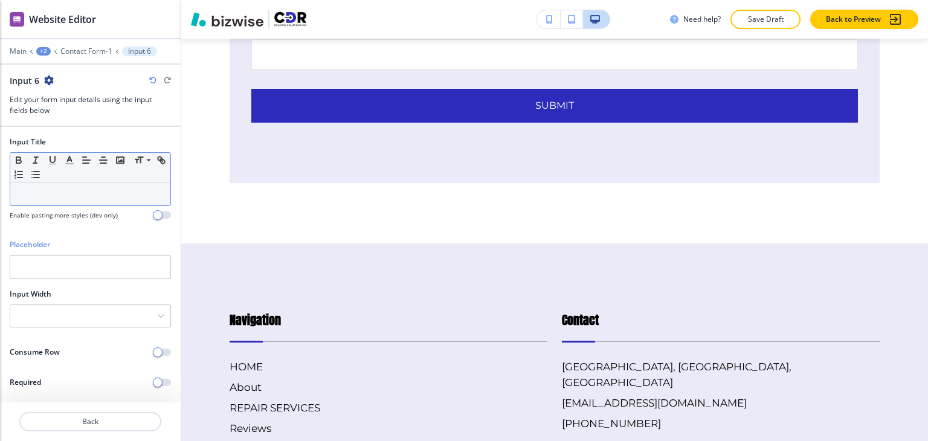
click at [123, 196] on p at bounding box center [90, 194] width 148 height 11
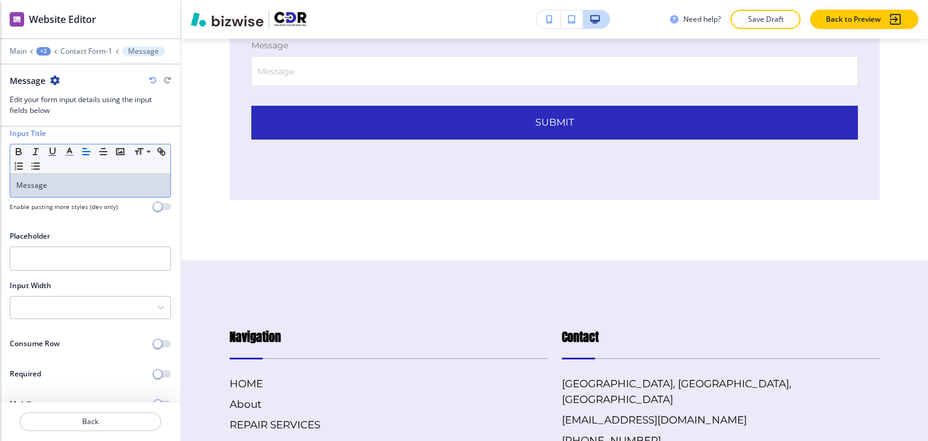
scroll to position [24, 0]
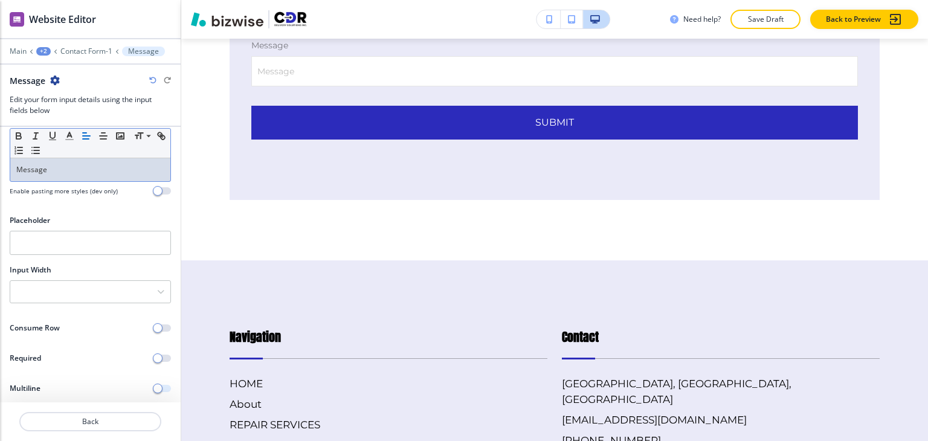
click at [153, 384] on span "button" at bounding box center [158, 389] width 10 height 10
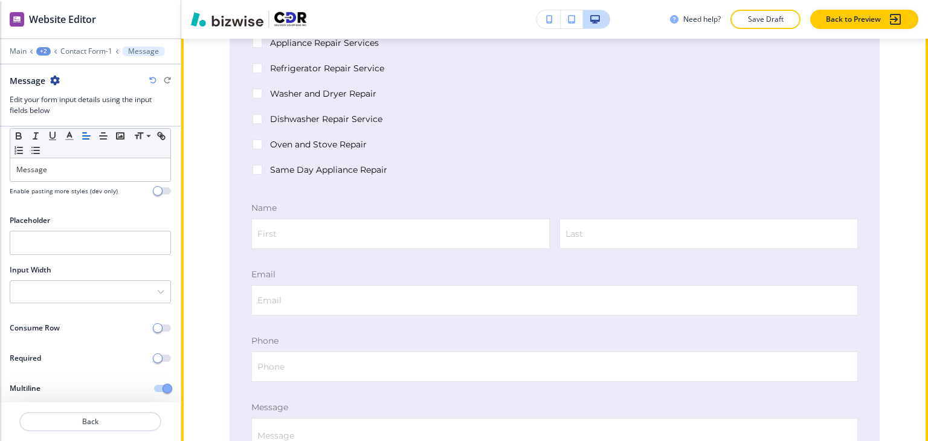
scroll to position [289, 0]
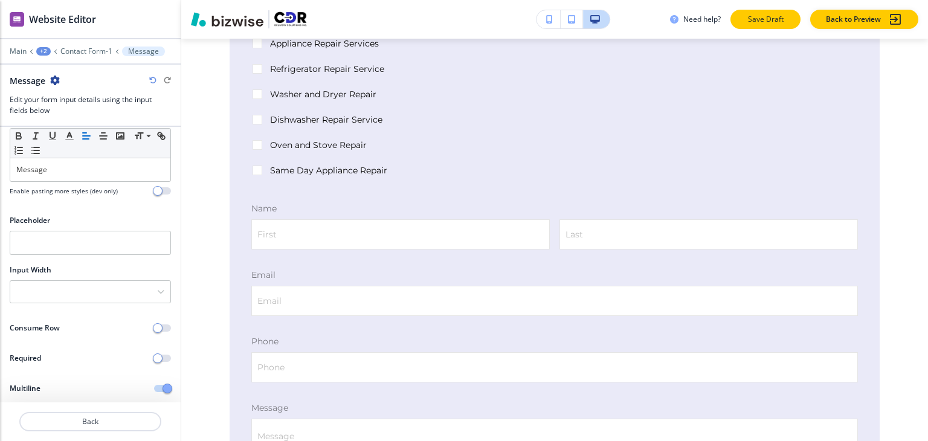
click at [766, 25] on button "Save Draft" at bounding box center [766, 19] width 70 height 19
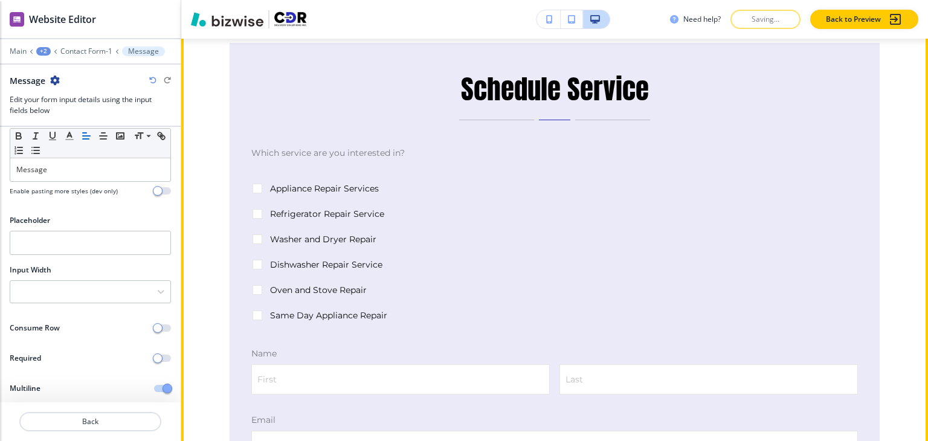
scroll to position [0, 0]
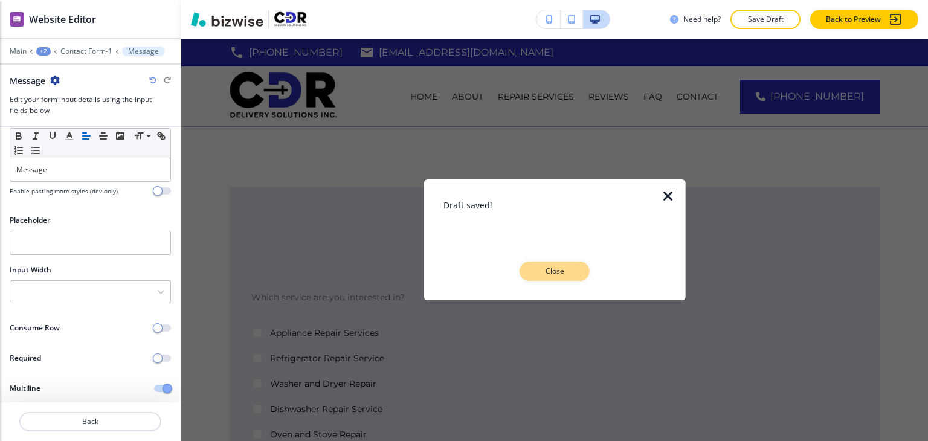
click at [565, 275] on p "Close" at bounding box center [554, 271] width 39 height 11
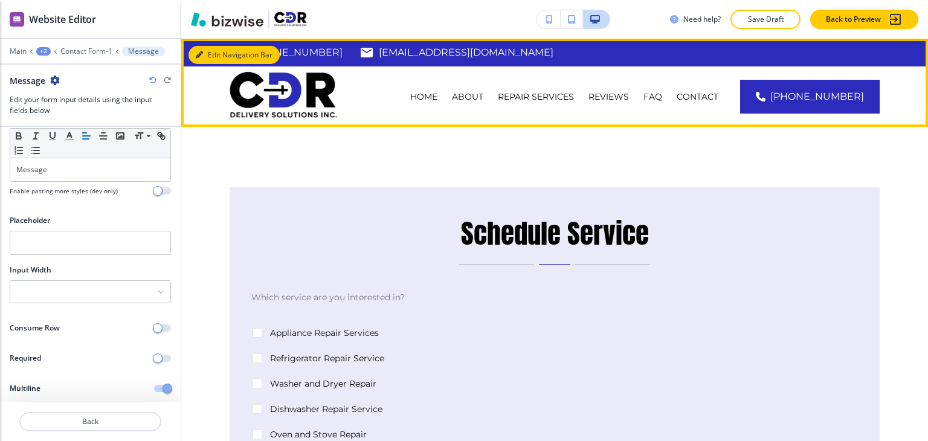
click at [218, 50] on button "Edit Navigation Bar" at bounding box center [234, 55] width 91 height 18
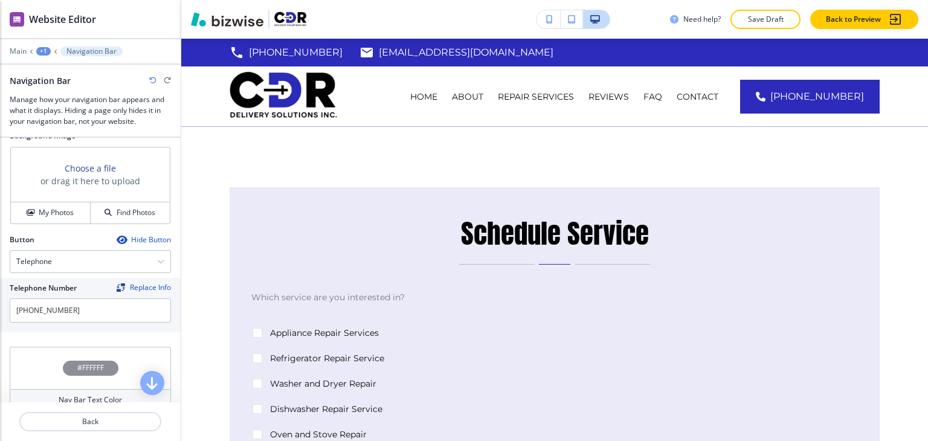
scroll to position [544, 0]
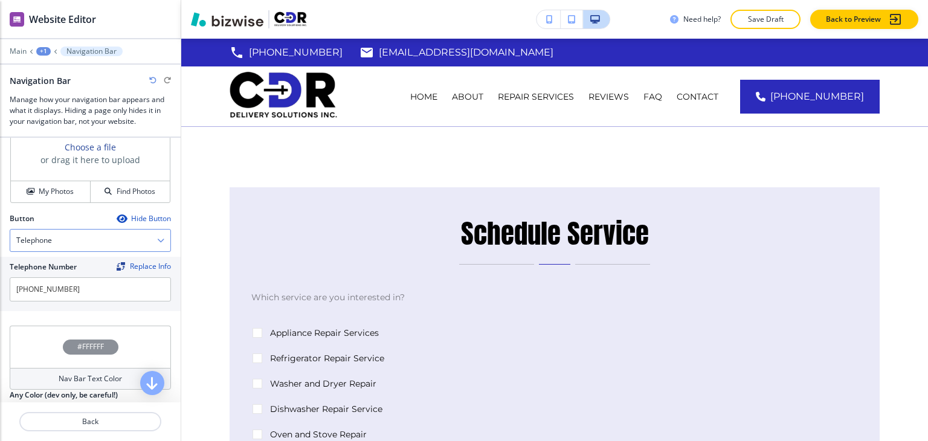
click at [102, 238] on div "Telephone" at bounding box center [90, 241] width 160 height 22
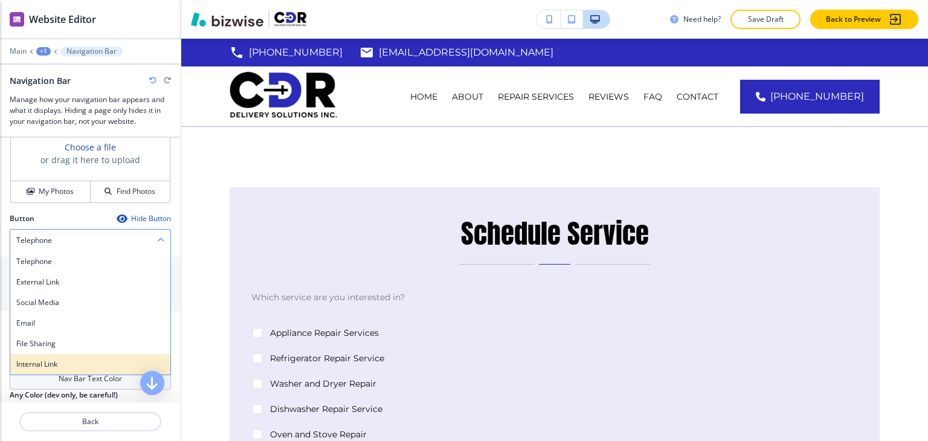
click at [70, 359] on h4 "Internal Link" at bounding box center [90, 364] width 148 height 11
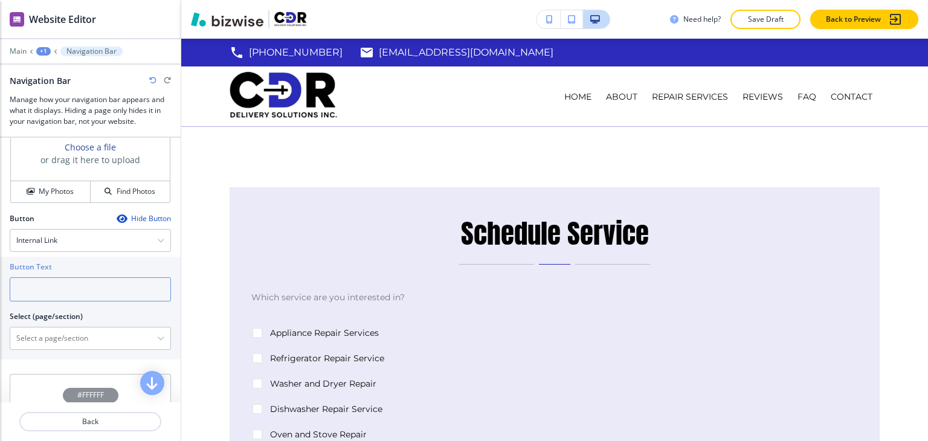
click at [69, 281] on input "text" at bounding box center [90, 289] width 161 height 24
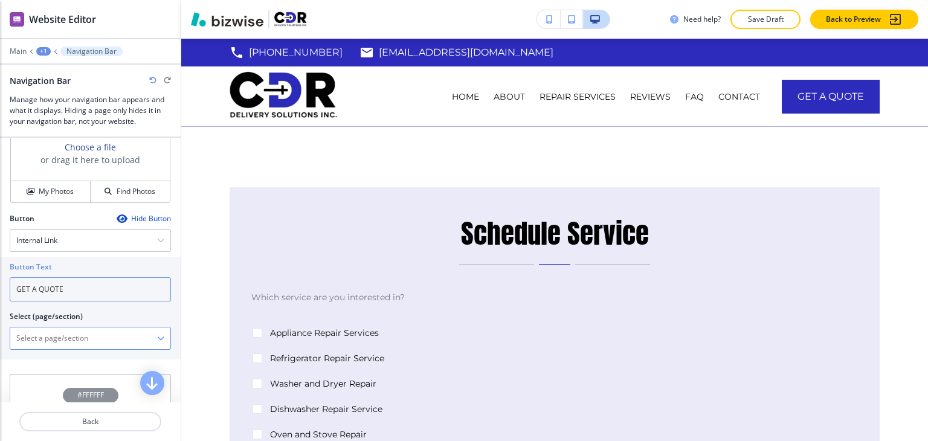
type input "GET A QUOTE"
click at [121, 332] on \(page\/section\) "Manual Input" at bounding box center [83, 338] width 147 height 21
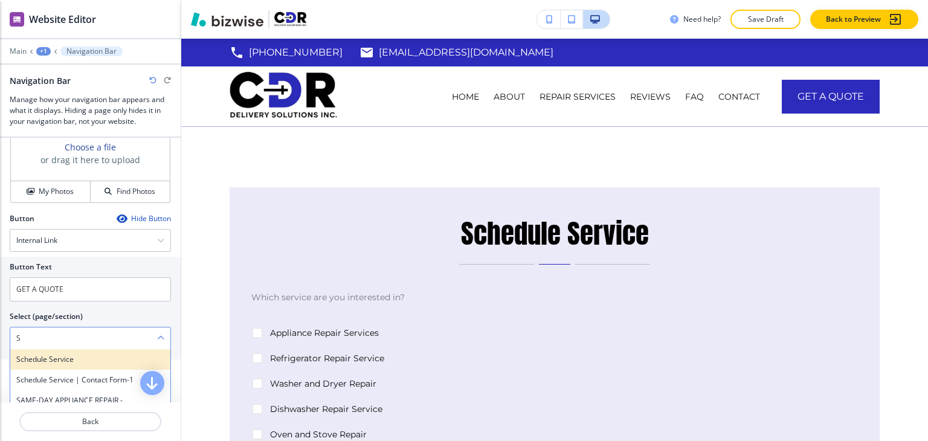
click at [48, 354] on h4 "Schedule Service" at bounding box center [90, 359] width 148 height 11
type \(page\/section\) "Schedule Service"
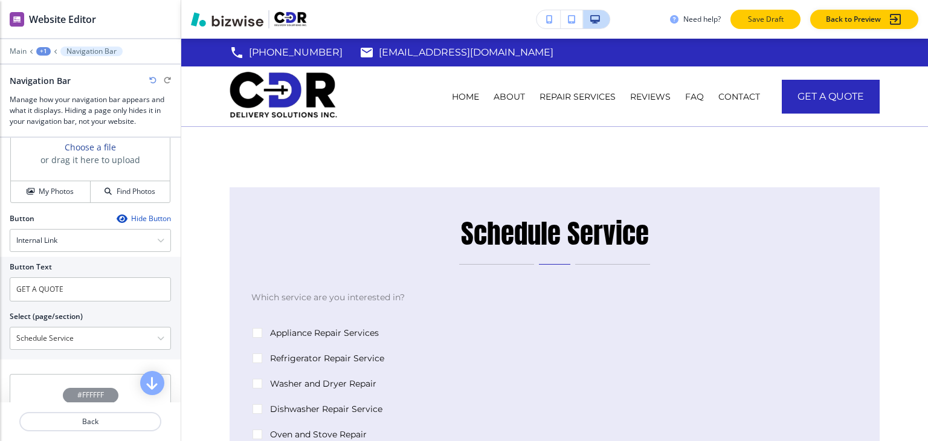
click at [745, 16] on button "Save Draft" at bounding box center [766, 19] width 70 height 19
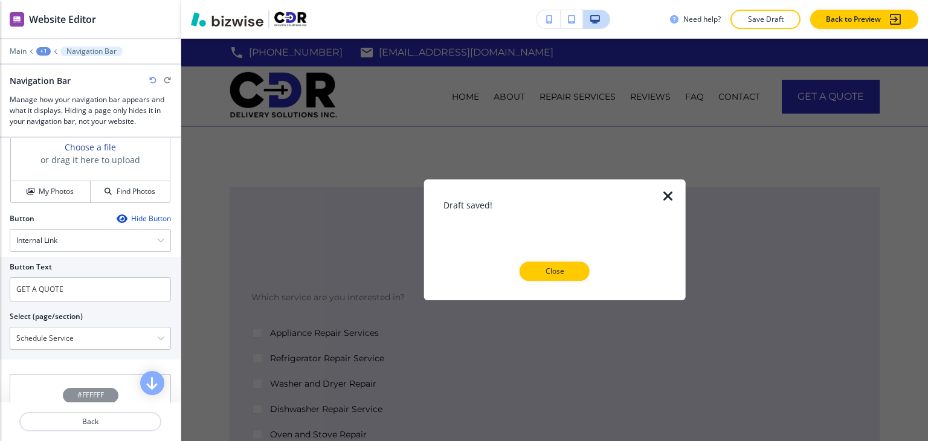
click at [557, 284] on div at bounding box center [555, 290] width 223 height 19
click at [557, 277] on button "Close" at bounding box center [555, 271] width 70 height 19
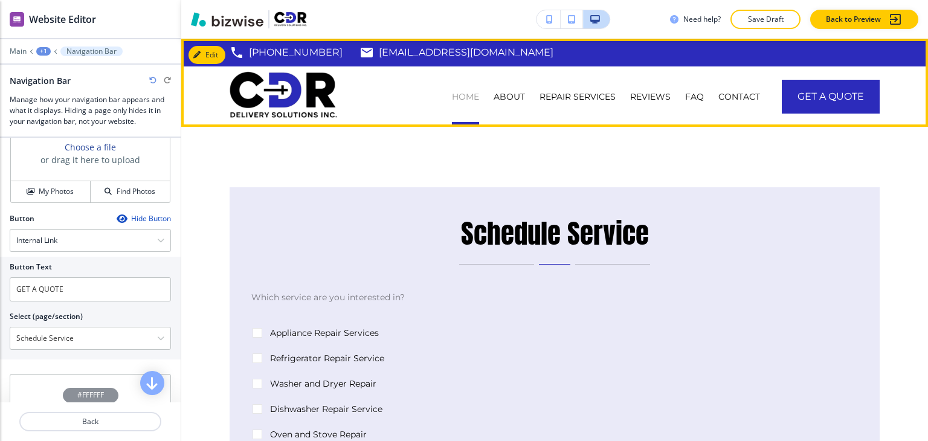
click at [464, 99] on p "HOME" at bounding box center [465, 97] width 27 height 12
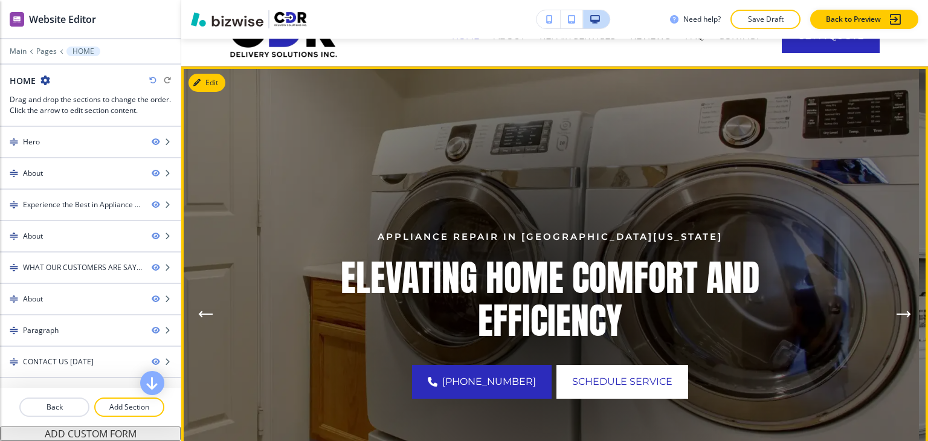
scroll to position [0, 0]
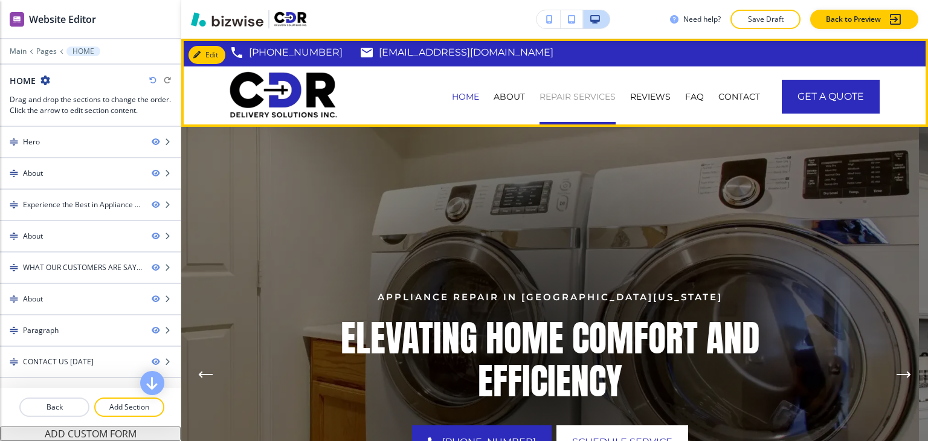
click at [572, 93] on p "REPAIR SERVICES" at bounding box center [578, 97] width 76 height 12
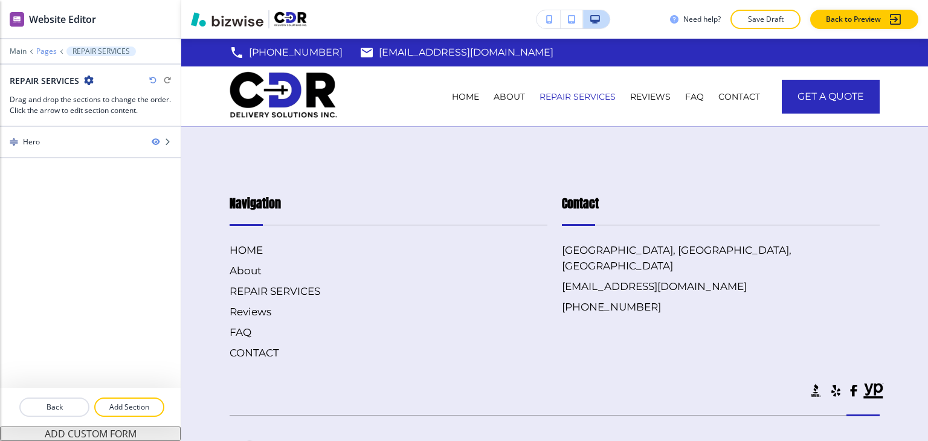
click at [50, 54] on p "Pages" at bounding box center [46, 51] width 21 height 8
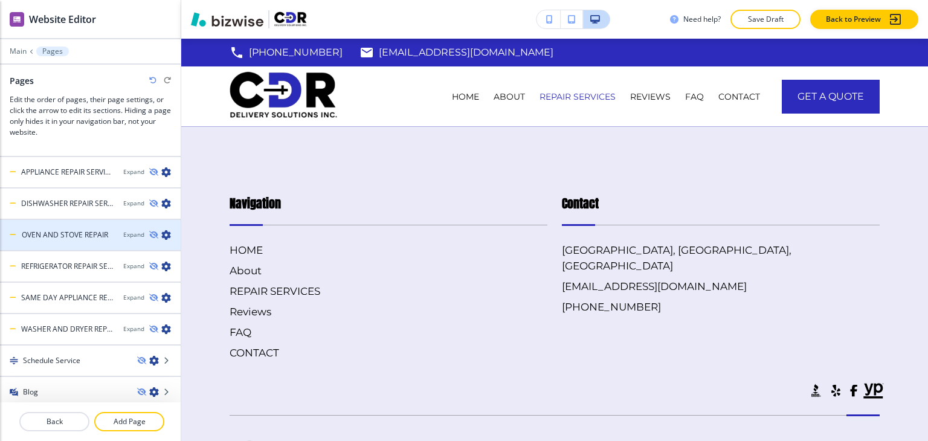
scroll to position [182, 0]
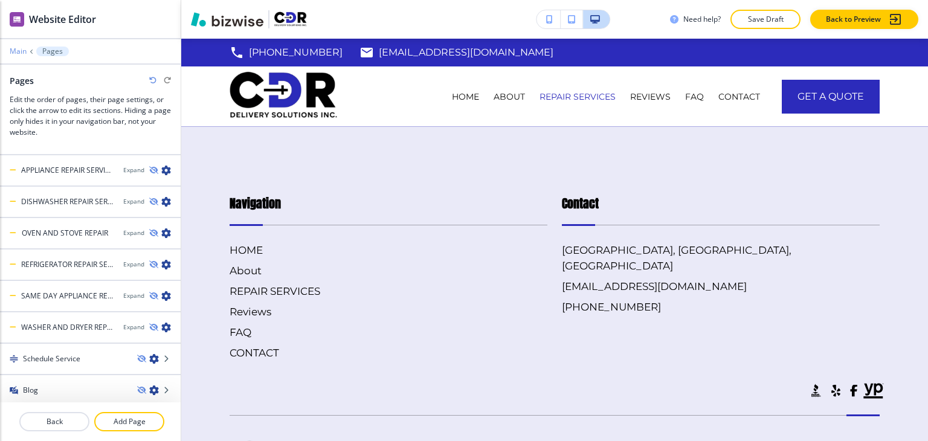
click at [21, 50] on p "Main" at bounding box center [18, 51] width 17 height 8
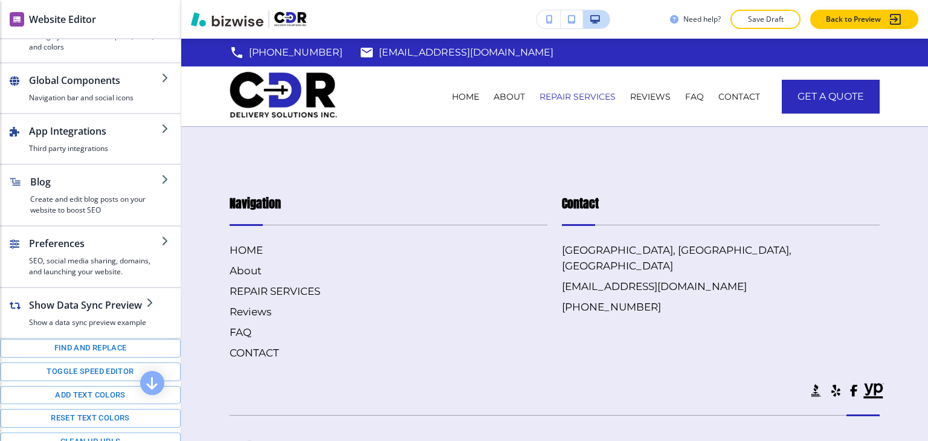
scroll to position [199, 0]
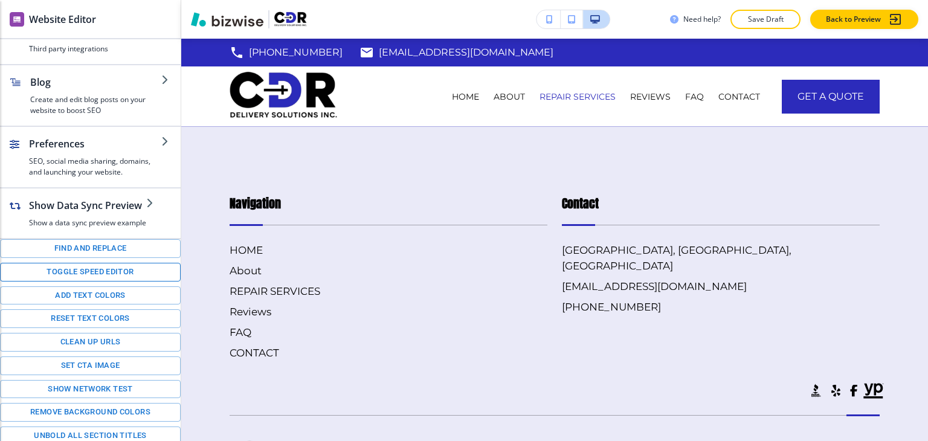
click at [103, 272] on button "Toggle speed editor" at bounding box center [90, 272] width 181 height 19
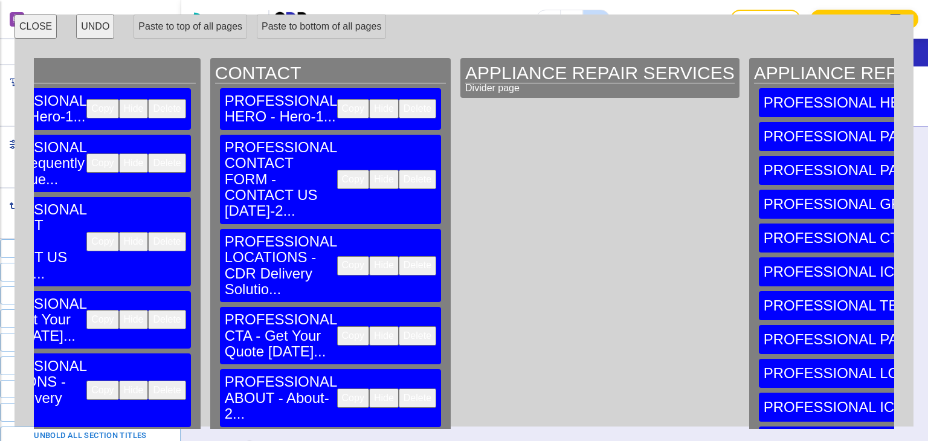
scroll to position [0, 1038]
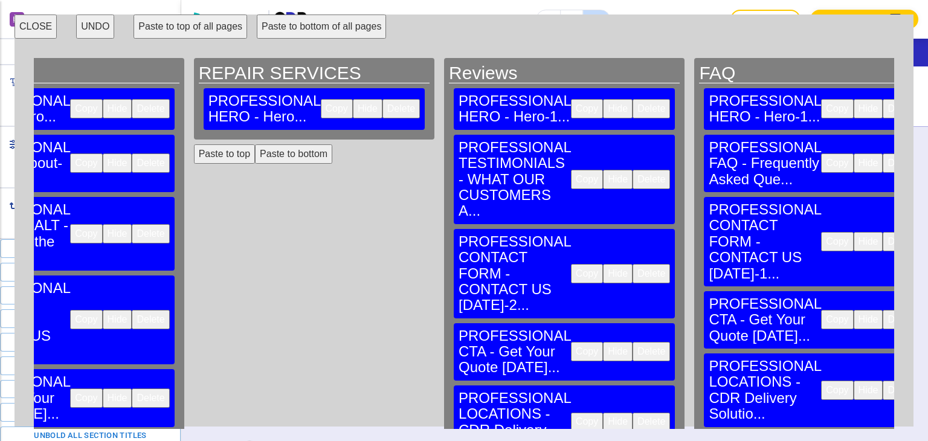
scroll to position [0, 302]
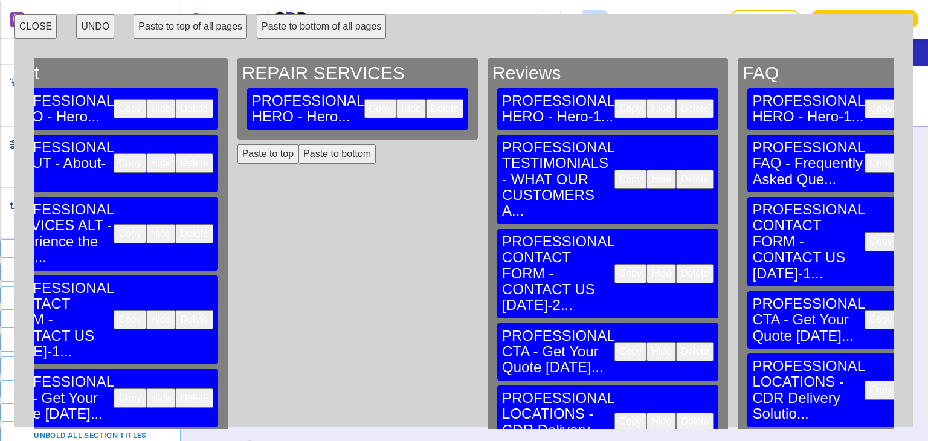
click at [299, 144] on button "Paste to bottom" at bounding box center [337, 153] width 77 height 19
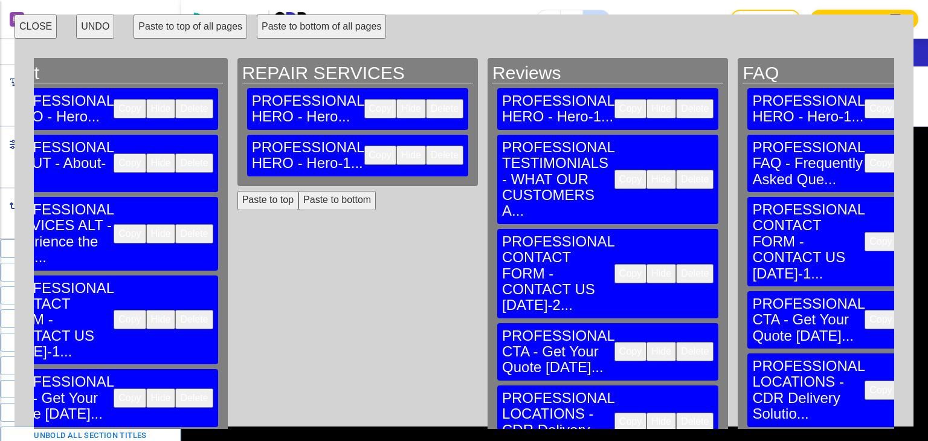
click at [426, 100] on button "Delete" at bounding box center [444, 108] width 37 height 19
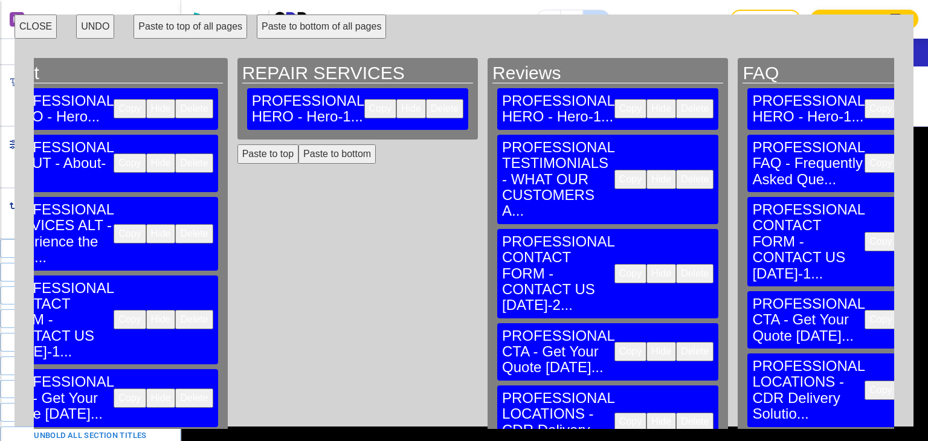
click at [334, 63] on h2 "REPAIR SERVICES" at bounding box center [357, 73] width 231 height 20
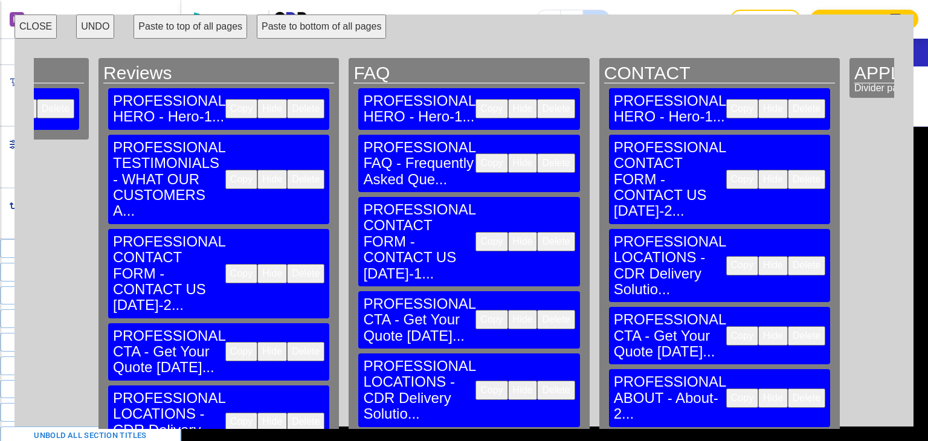
scroll to position [0, 648]
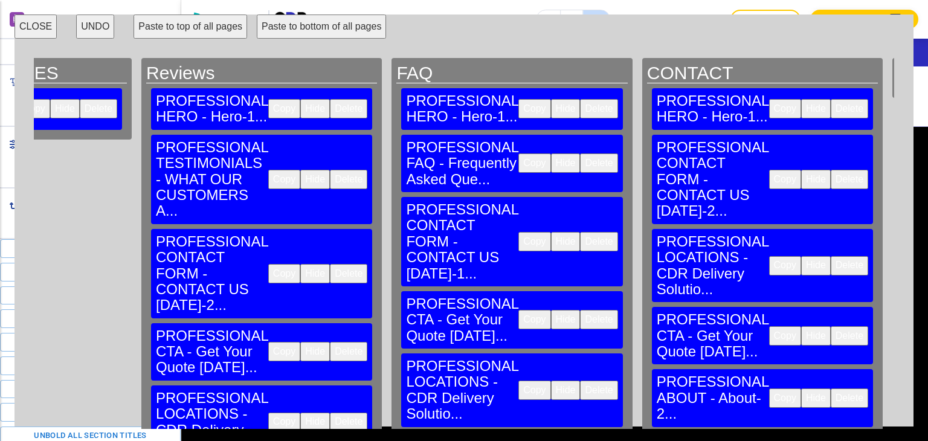
click at [22, 28] on button "CLOSE" at bounding box center [36, 27] width 42 height 24
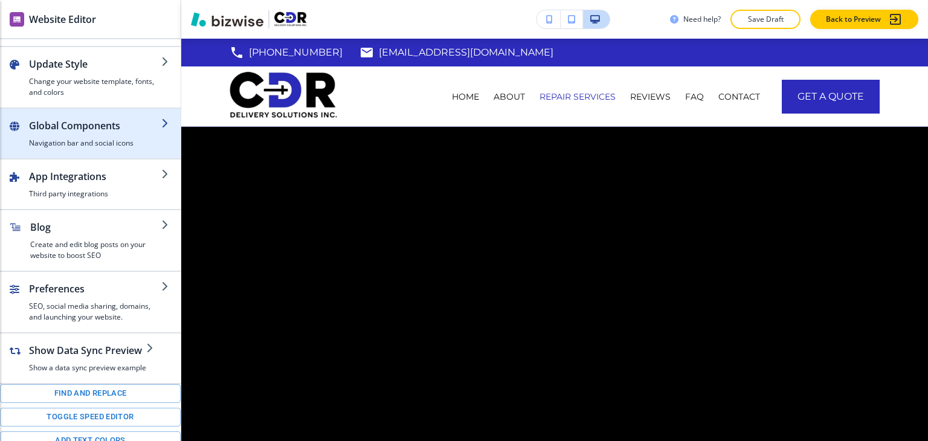
scroll to position [0, 0]
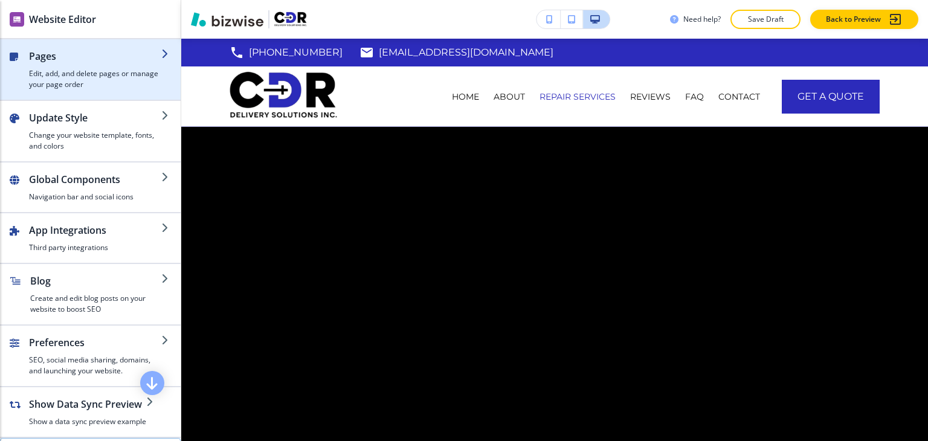
click at [90, 82] on h4 "Edit, add, and delete pages or manage your page order" at bounding box center [95, 79] width 132 height 22
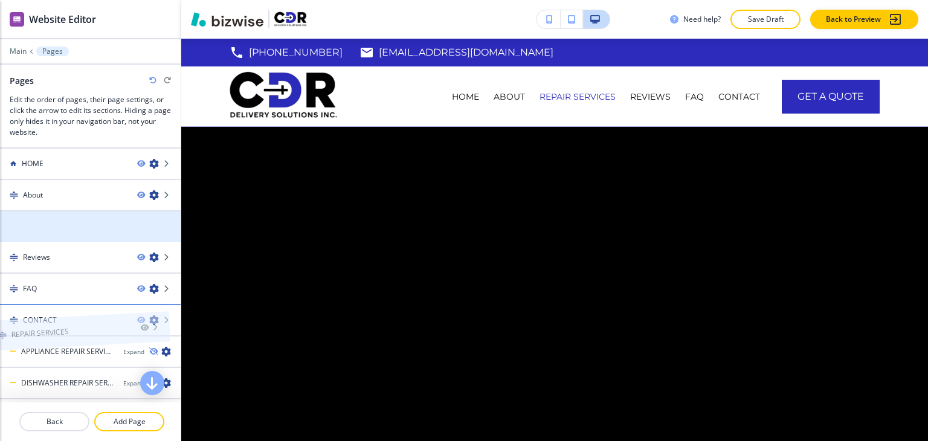
drag, startPoint x: 79, startPoint y: 234, endPoint x: 66, endPoint y: 320, distance: 87.3
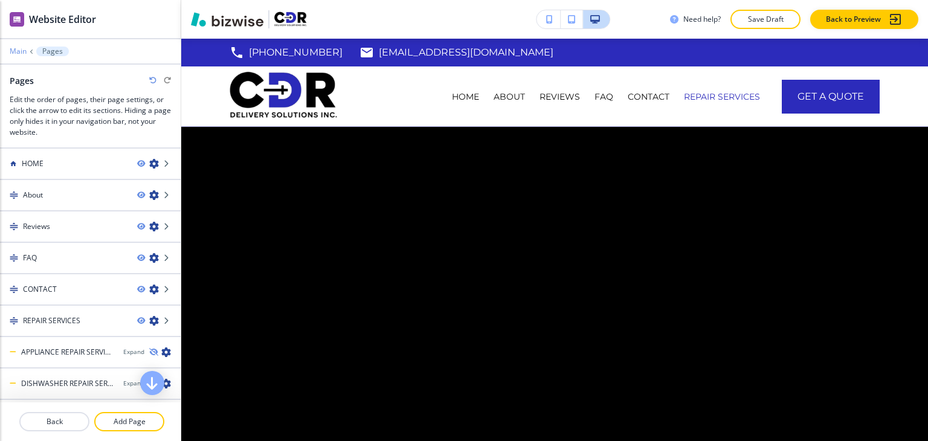
click at [22, 50] on p "Main" at bounding box center [18, 51] width 17 height 8
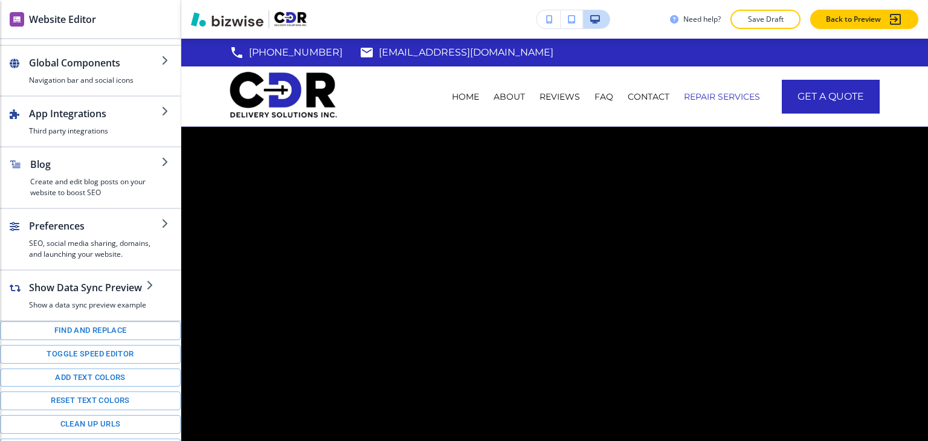
scroll to position [199, 0]
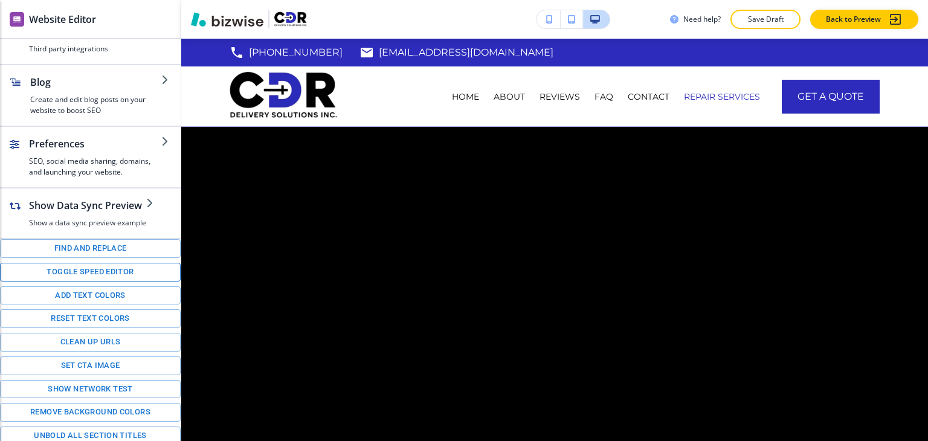
click at [114, 274] on button "Toggle speed editor" at bounding box center [90, 272] width 181 height 19
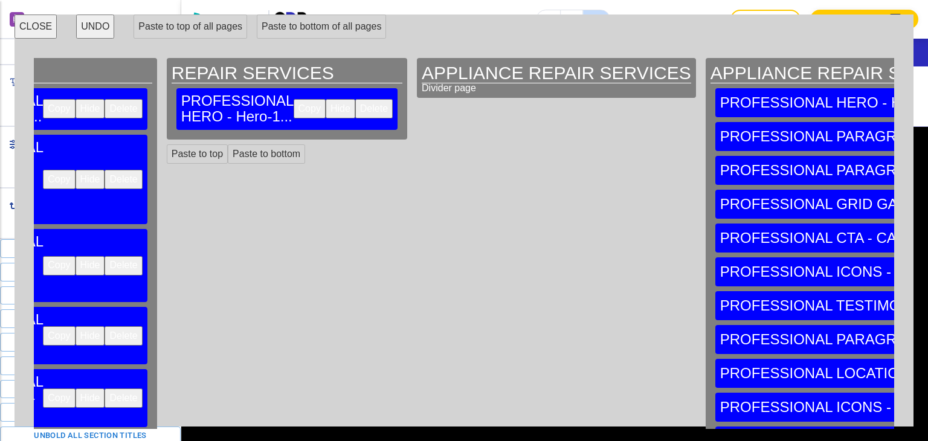
scroll to position [0, 1102]
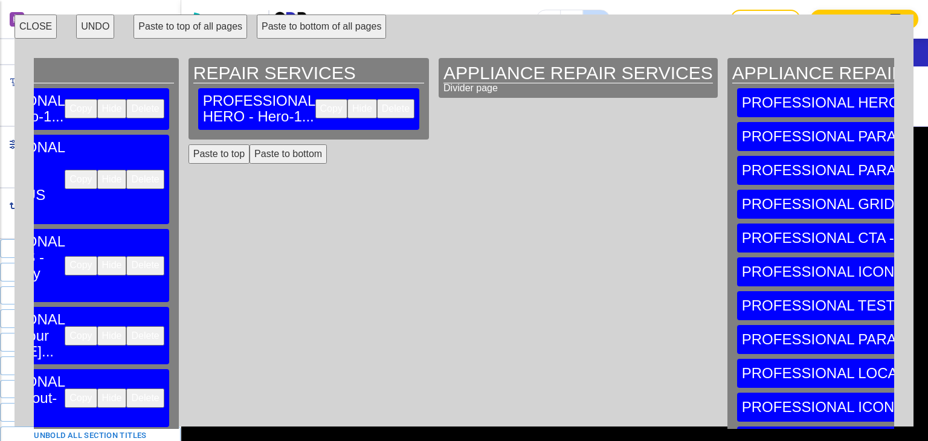
click at [250, 144] on button "Paste to bottom" at bounding box center [288, 153] width 77 height 19
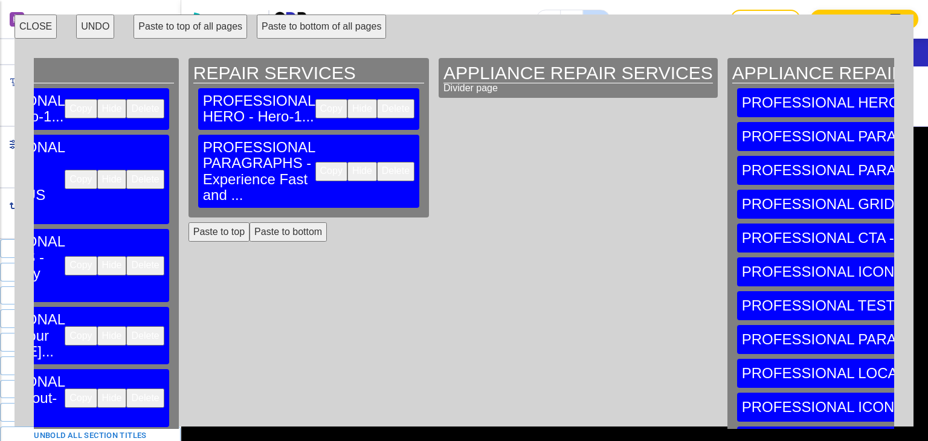
click at [250, 222] on button "Paste to bottom" at bounding box center [288, 231] width 77 height 19
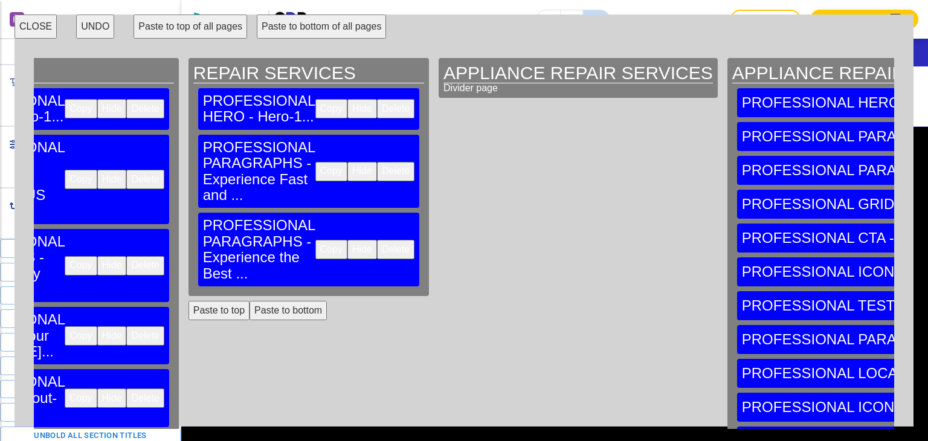
click at [250, 301] on button "Paste to bottom" at bounding box center [288, 310] width 77 height 19
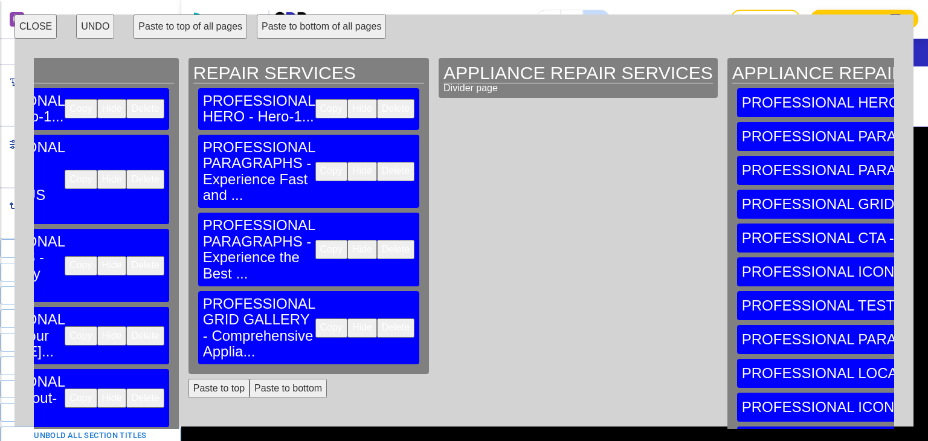
click at [250, 379] on button "Paste to bottom" at bounding box center [288, 388] width 77 height 19
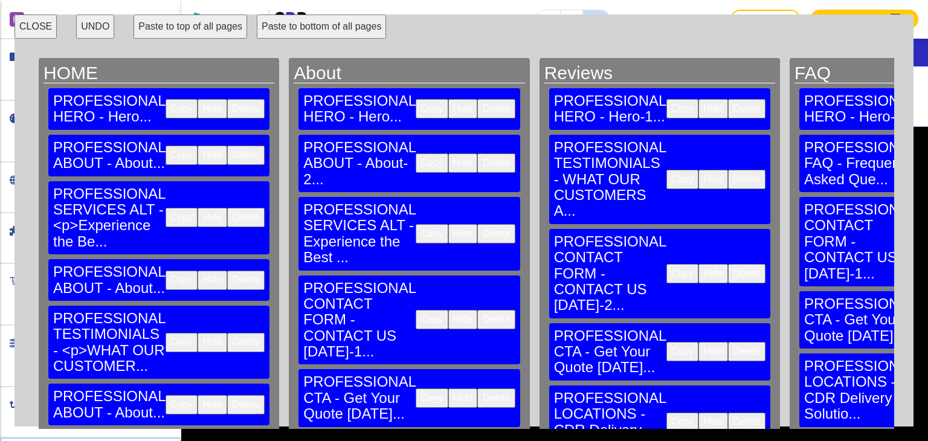
scroll to position [0, 1102]
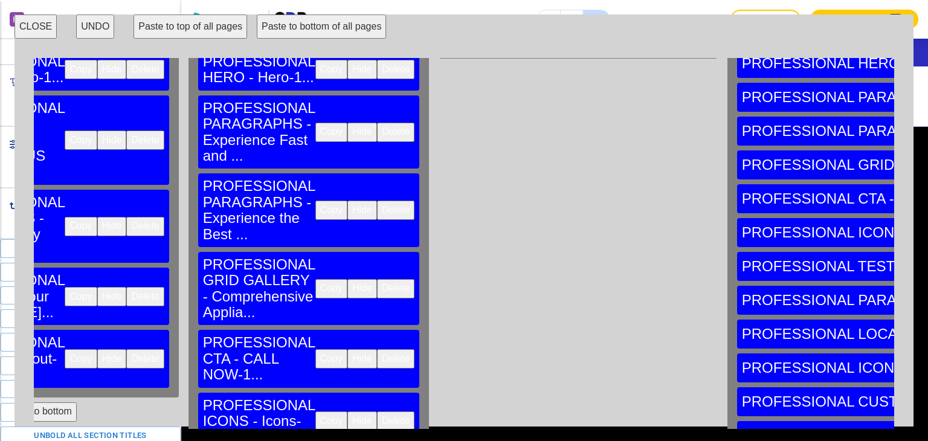
scroll to position [60, 1102]
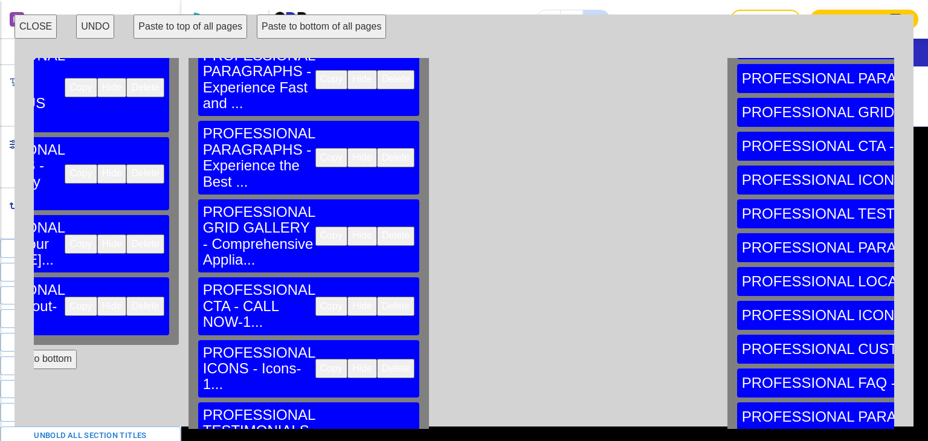
scroll to position [121, 1102]
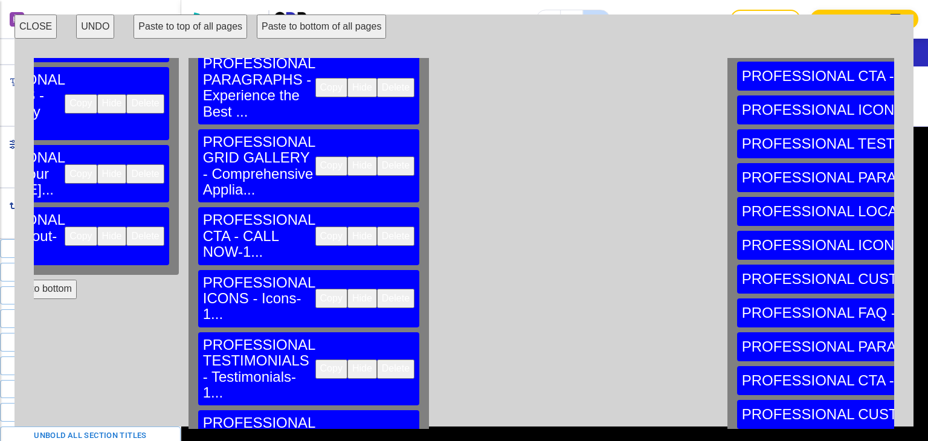
scroll to position [181, 1102]
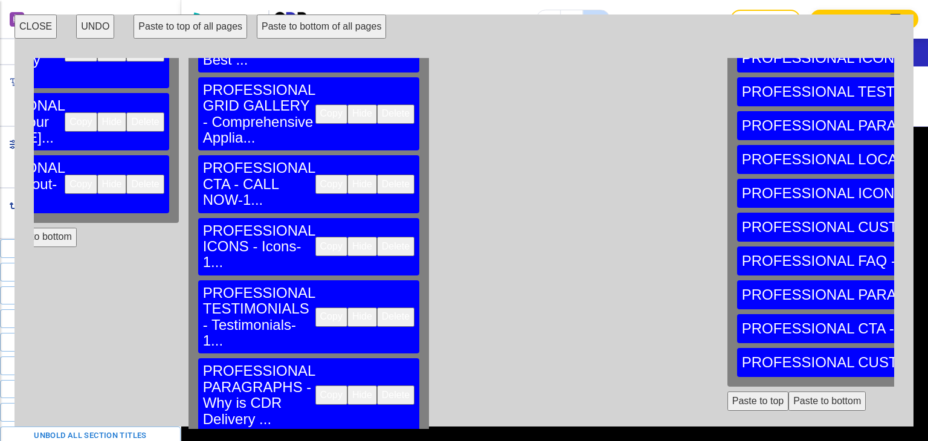
scroll to position [242, 1102]
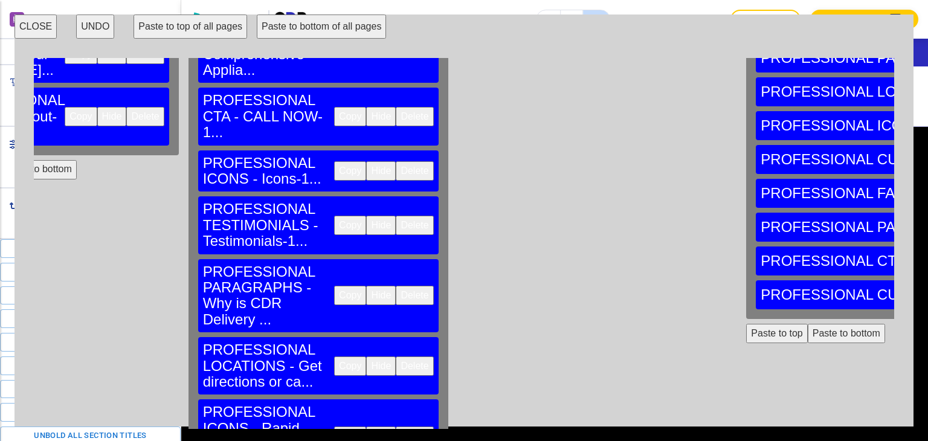
scroll to position [302, 1102]
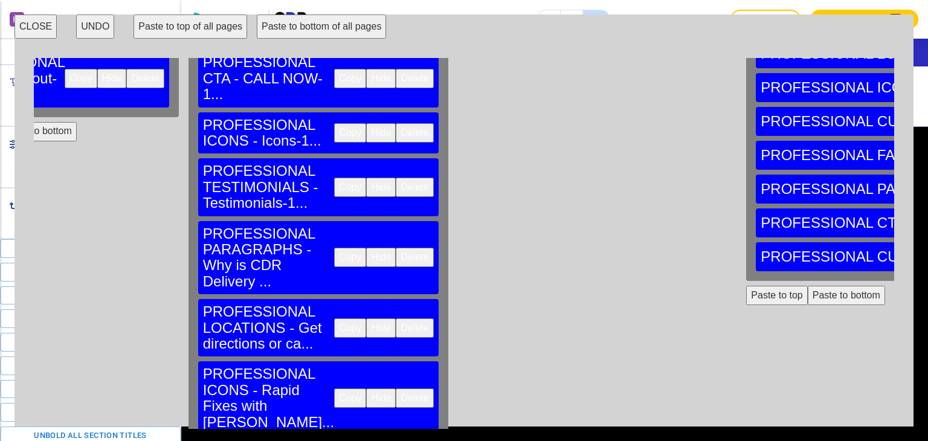
scroll to position [330, 1102]
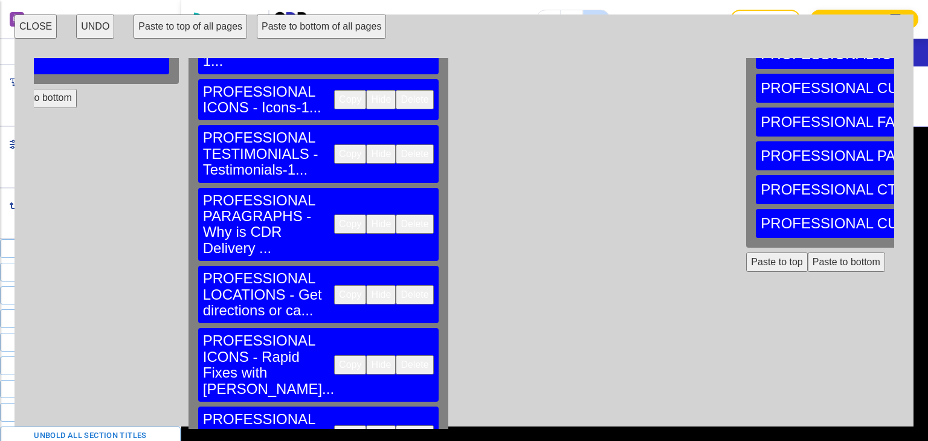
scroll to position [375, 1102]
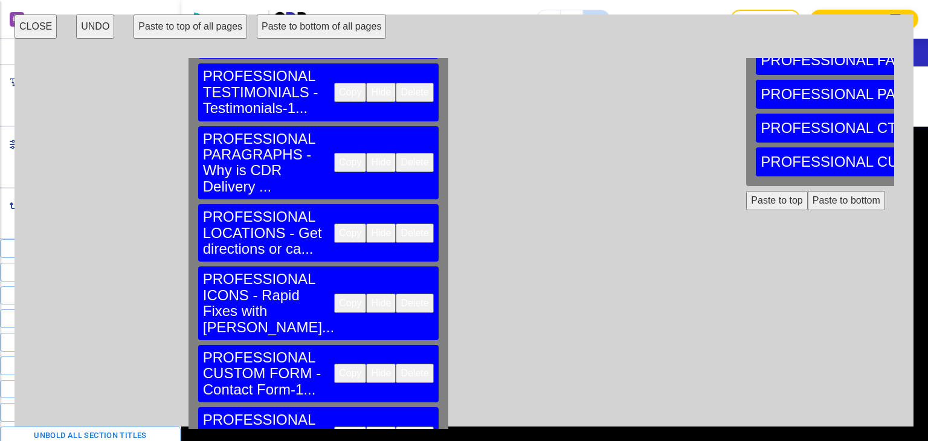
scroll to position [435, 1102]
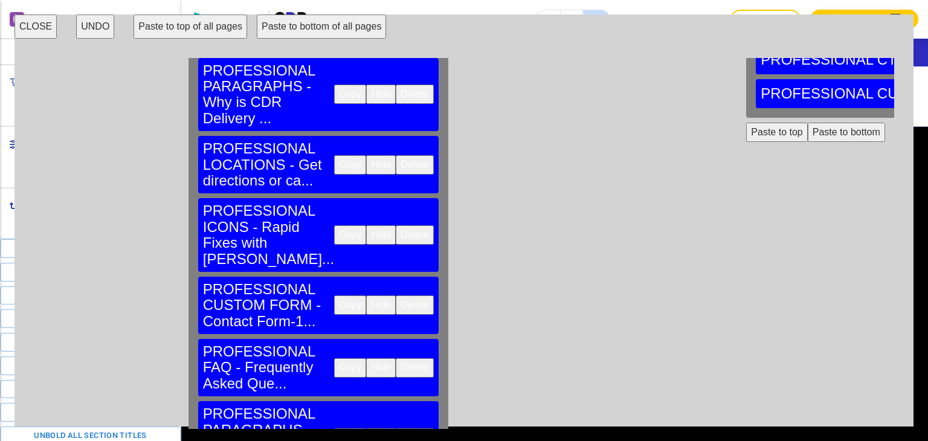
scroll to position [483, 1102]
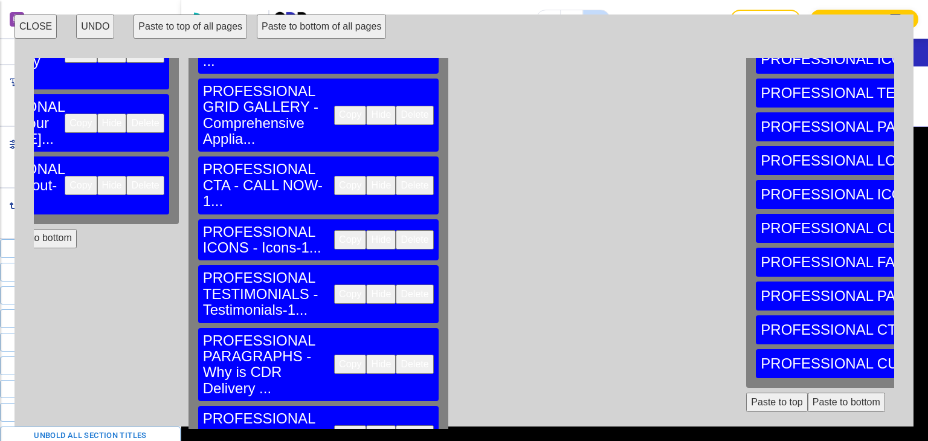
scroll to position [121, 1102]
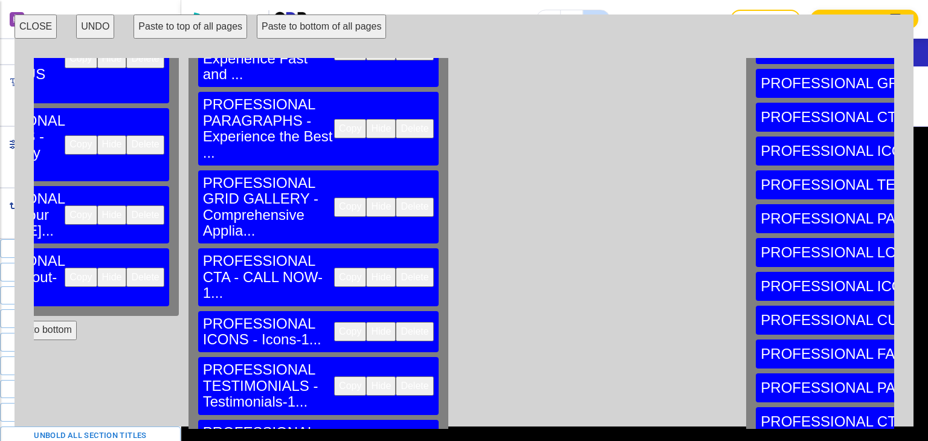
click at [32, 27] on button "CLOSE" at bounding box center [36, 27] width 42 height 24
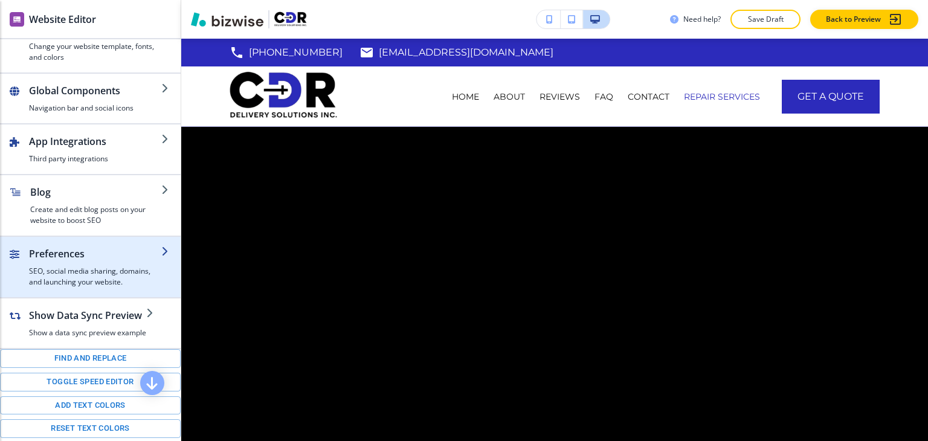
scroll to position [0, 0]
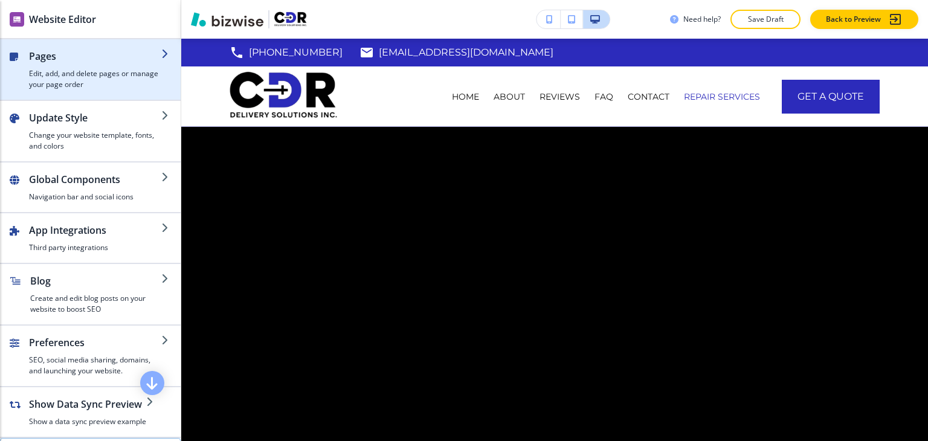
click at [104, 71] on h4 "Edit, add, and delete pages or manage your page order" at bounding box center [95, 79] width 132 height 22
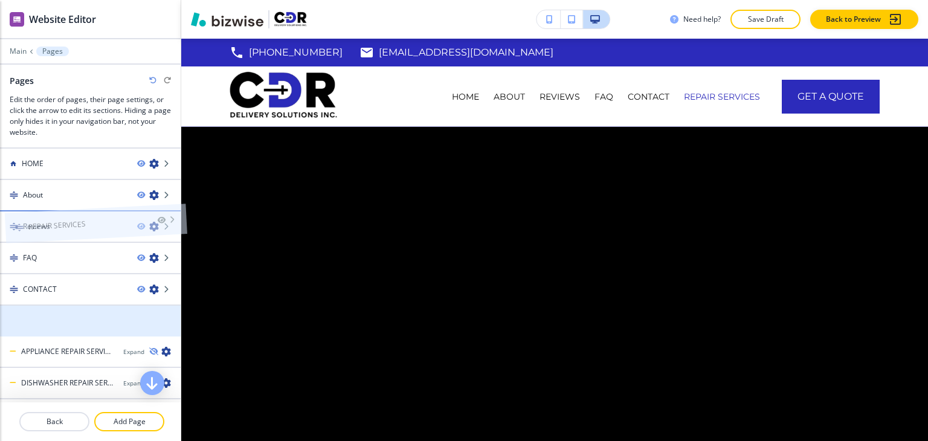
drag, startPoint x: 72, startPoint y: 317, endPoint x: 77, endPoint y: 202, distance: 114.9
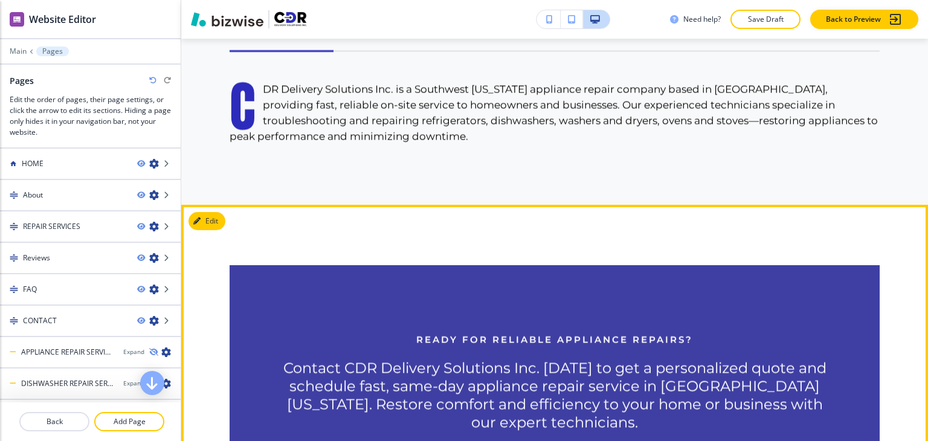
scroll to position [5662, 0]
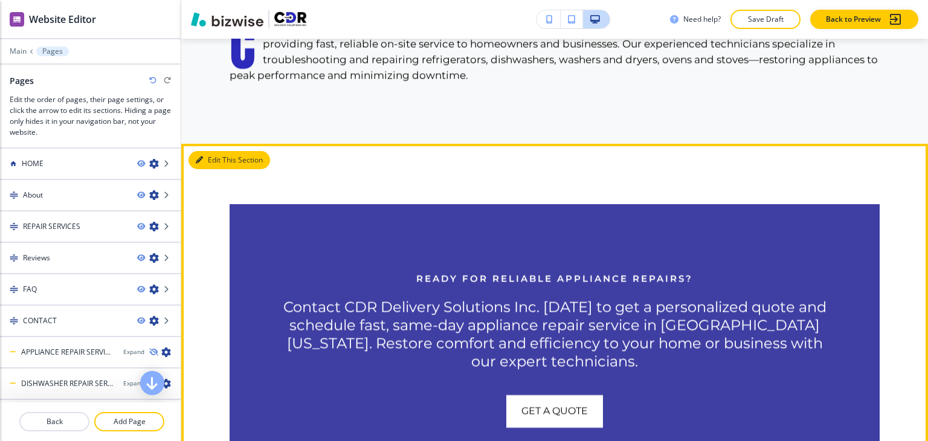
click at [210, 151] on button "Edit This Section" at bounding box center [230, 160] width 82 height 18
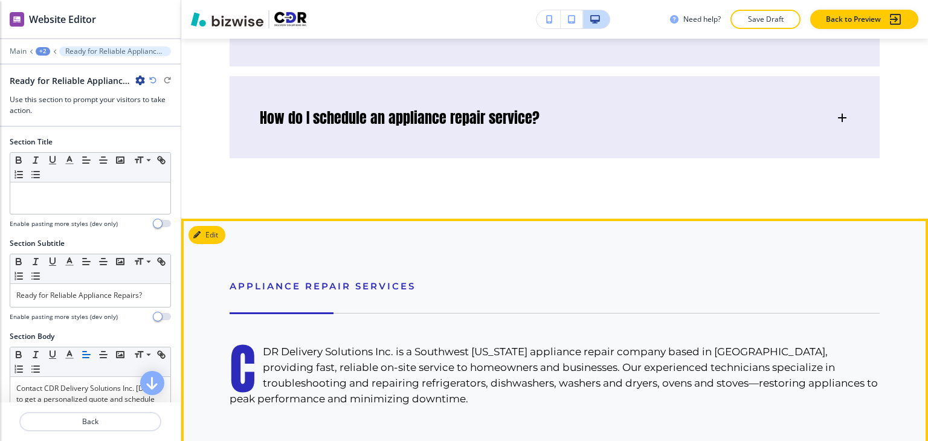
scroll to position [5288, 0]
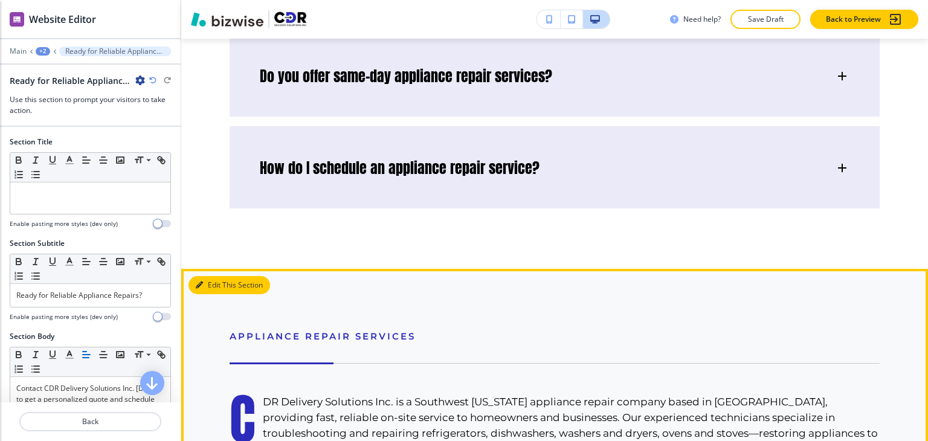
click at [219, 276] on button "Edit This Section" at bounding box center [230, 285] width 82 height 18
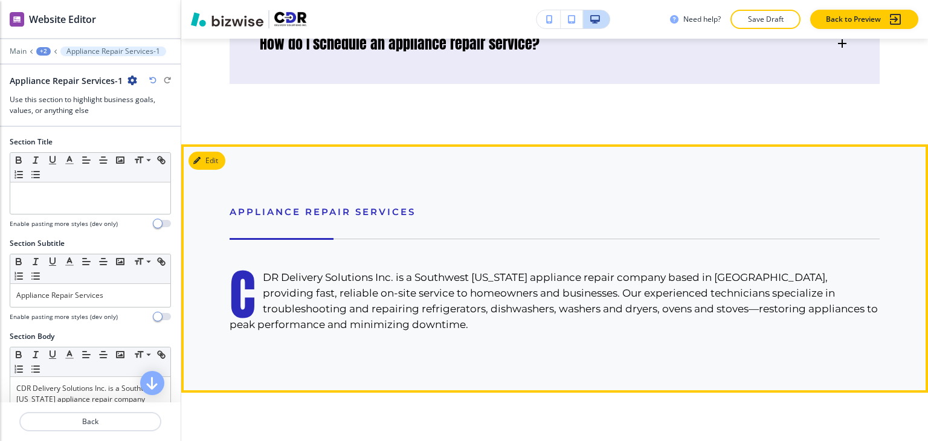
scroll to position [5463, 0]
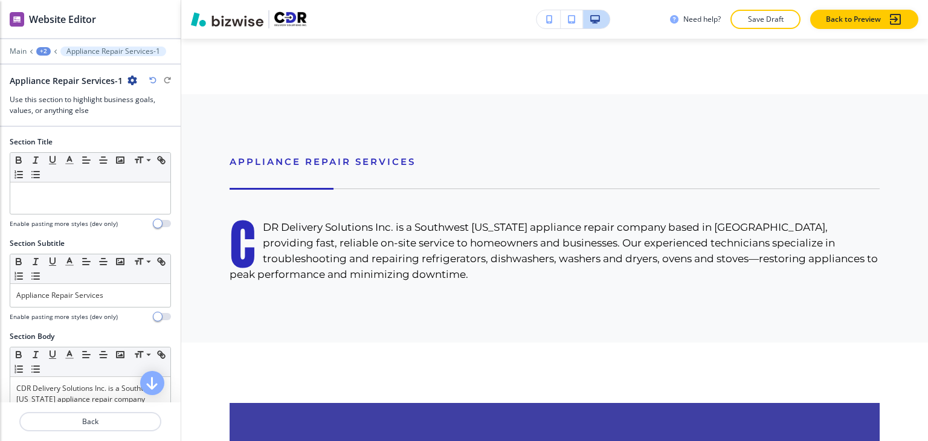
click at [135, 83] on icon "button" at bounding box center [133, 81] width 10 height 10
click at [192, 135] on button "Delete Section" at bounding box center [164, 143] width 77 height 22
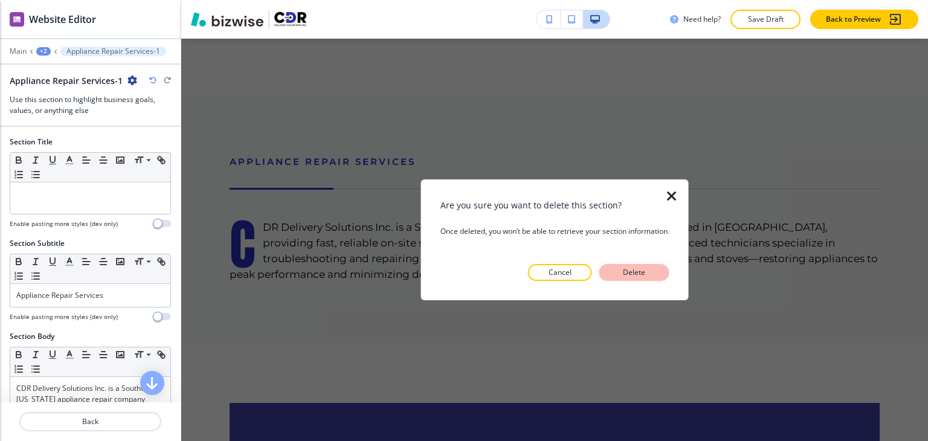
click at [636, 271] on p "Delete" at bounding box center [634, 272] width 29 height 11
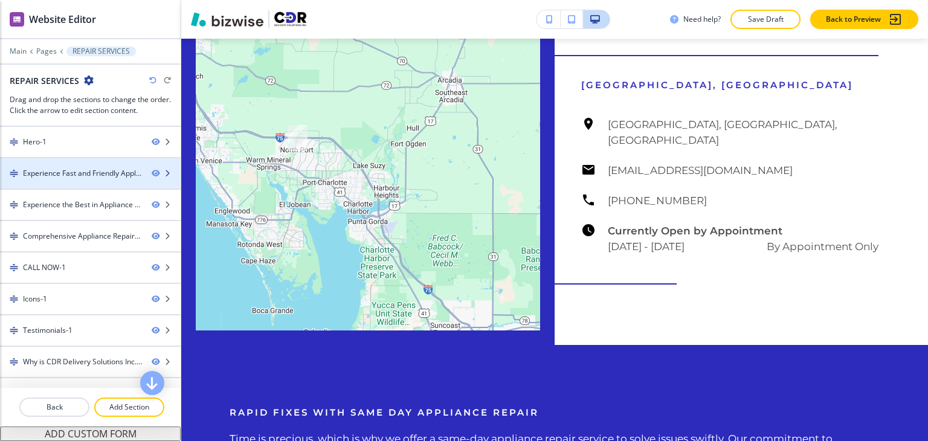
scroll to position [143, 0]
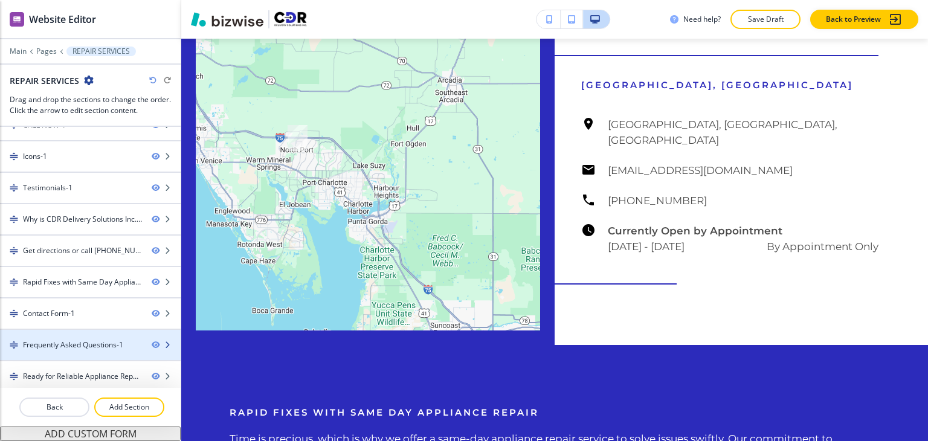
click at [105, 342] on div "Frequently Asked Questions-1" at bounding box center [73, 345] width 100 height 11
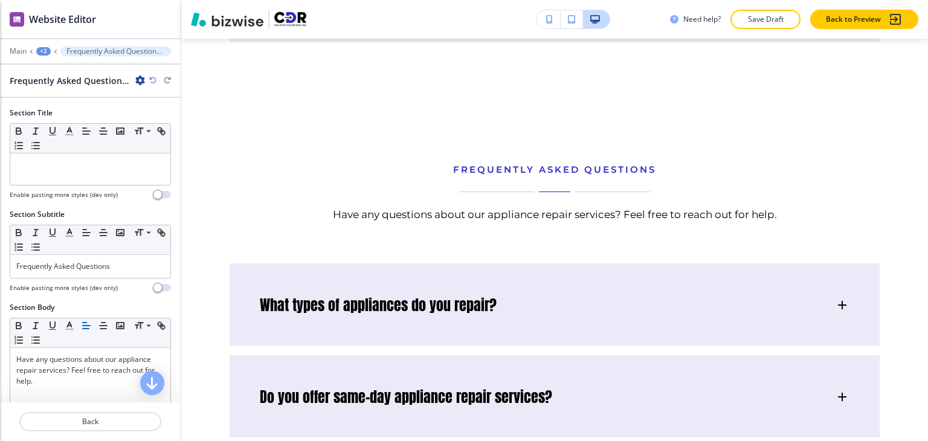
scroll to position [4975, 0]
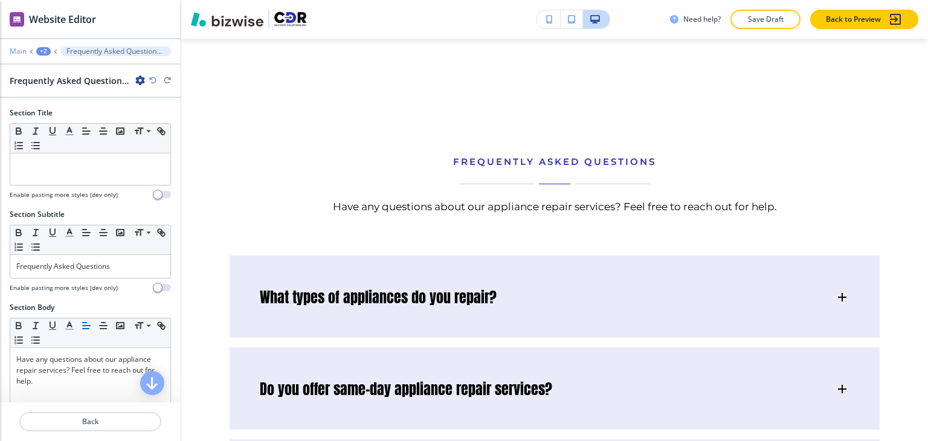
click at [22, 51] on p "Main" at bounding box center [18, 51] width 17 height 8
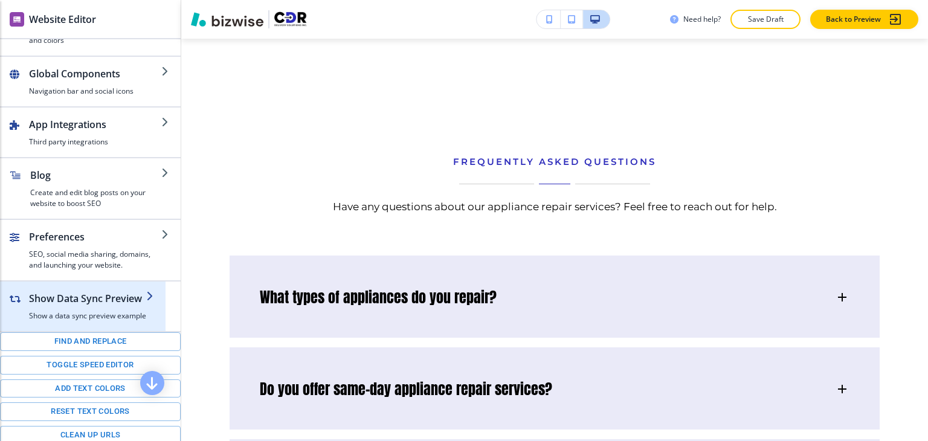
scroll to position [199, 0]
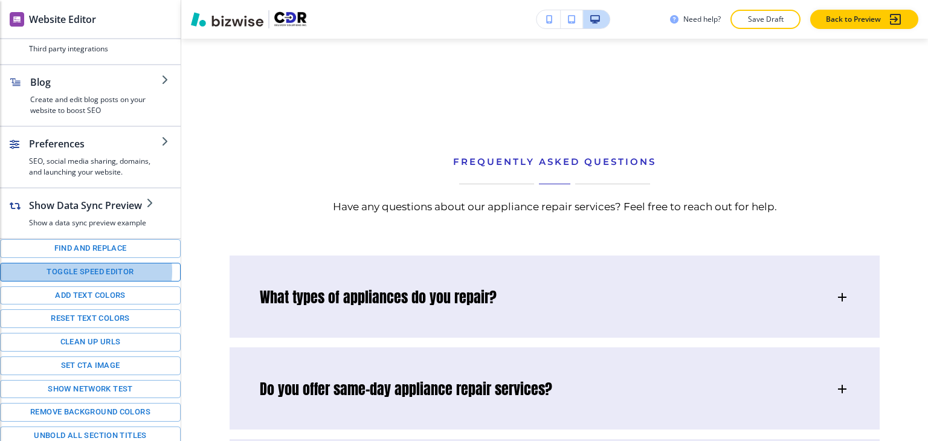
click at [84, 268] on button "Toggle speed editor" at bounding box center [90, 272] width 181 height 19
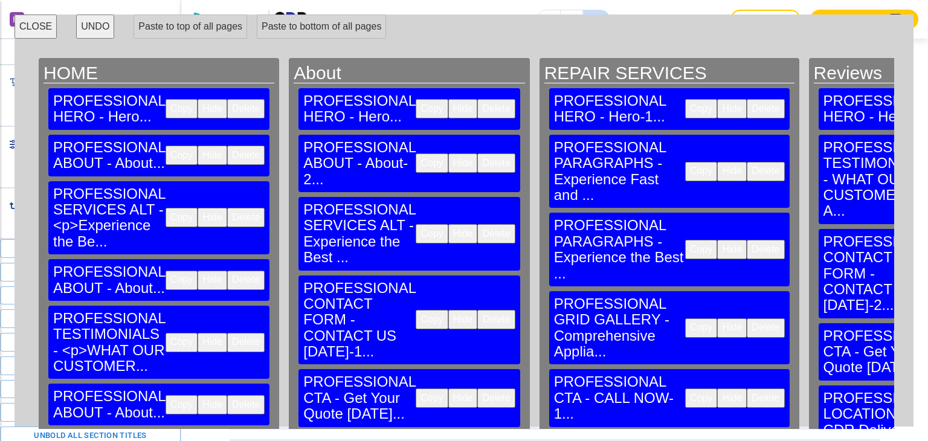
click at [747, 162] on button "Delete" at bounding box center [765, 171] width 37 height 19
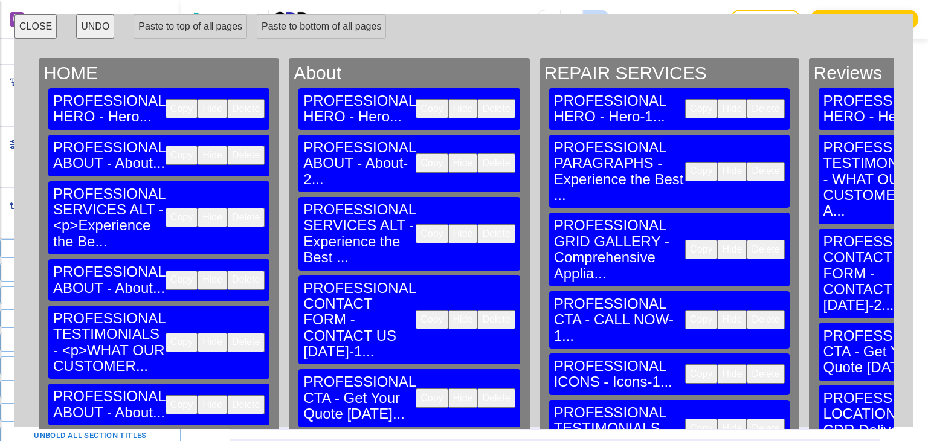
click at [747, 162] on button "Delete" at bounding box center [765, 171] width 37 height 19
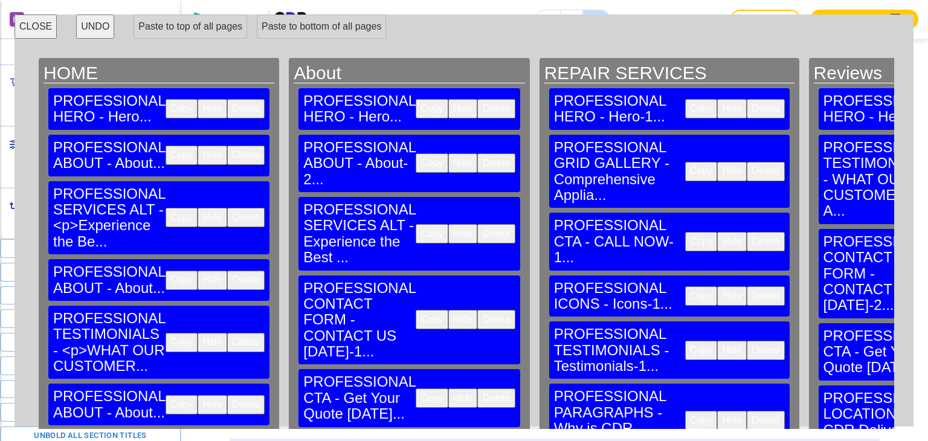
click at [747, 162] on button "Delete" at bounding box center [765, 171] width 37 height 19
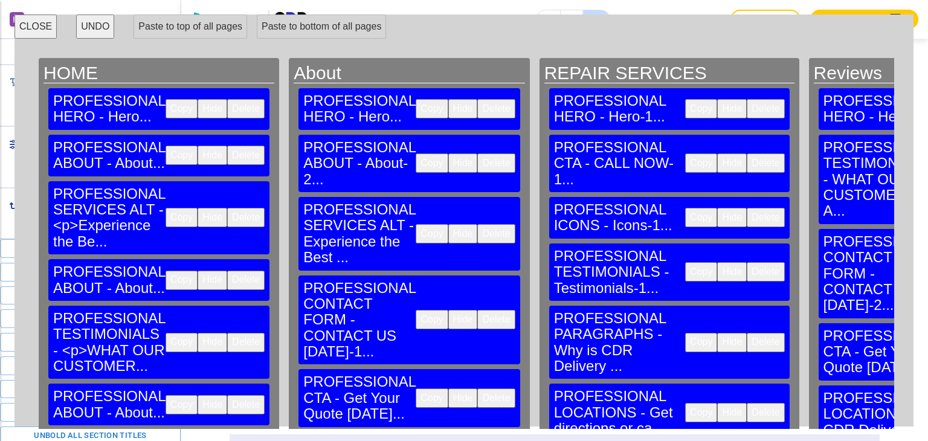
click at [747, 154] on button "Delete" at bounding box center [765, 163] width 37 height 19
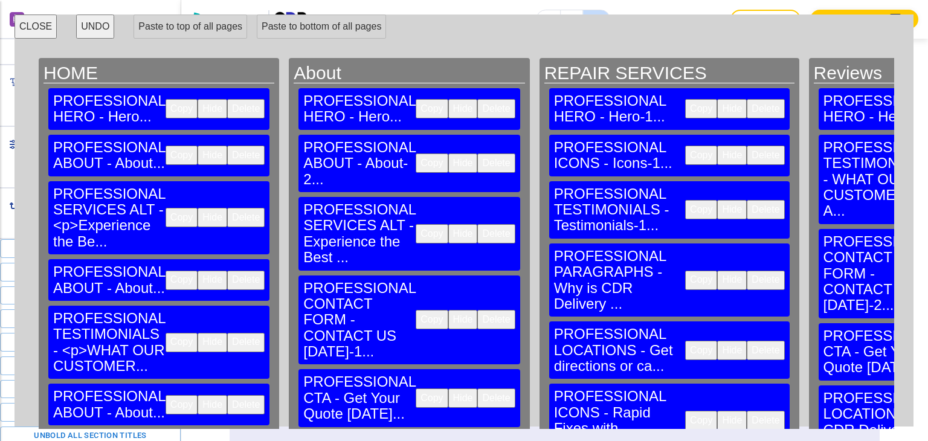
click at [747, 146] on button "Delete" at bounding box center [765, 155] width 37 height 19
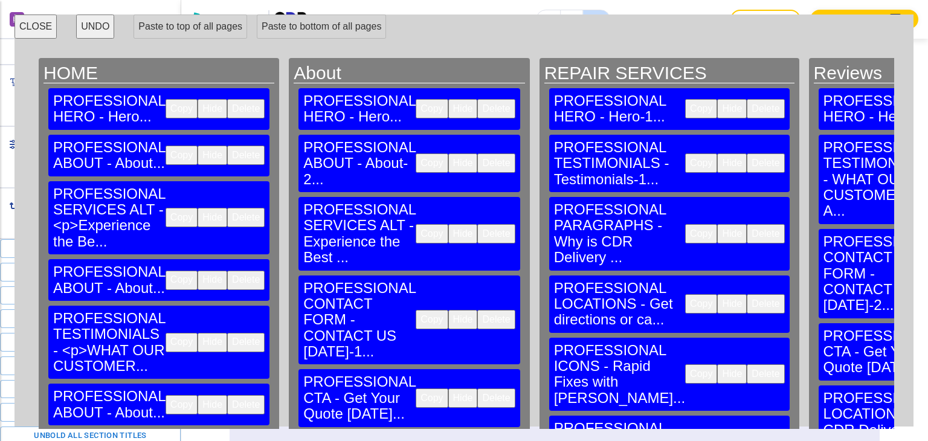
click at [747, 154] on button "Delete" at bounding box center [765, 163] width 37 height 19
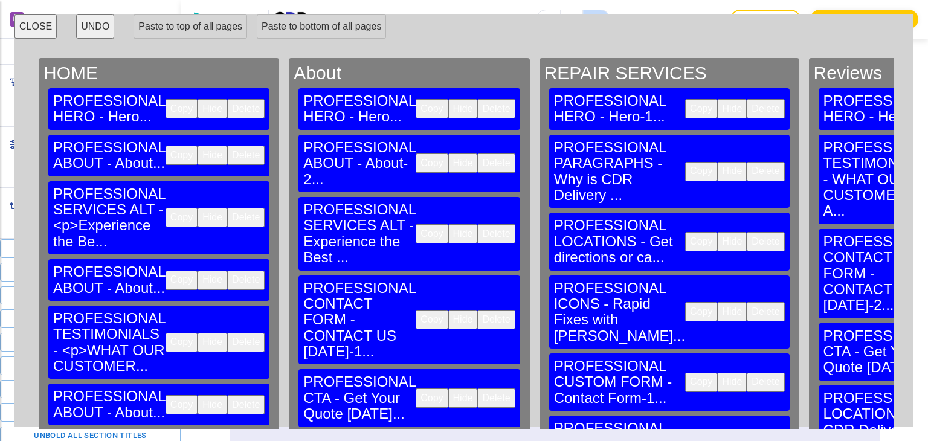
click at [747, 162] on button "Delete" at bounding box center [765, 171] width 37 height 19
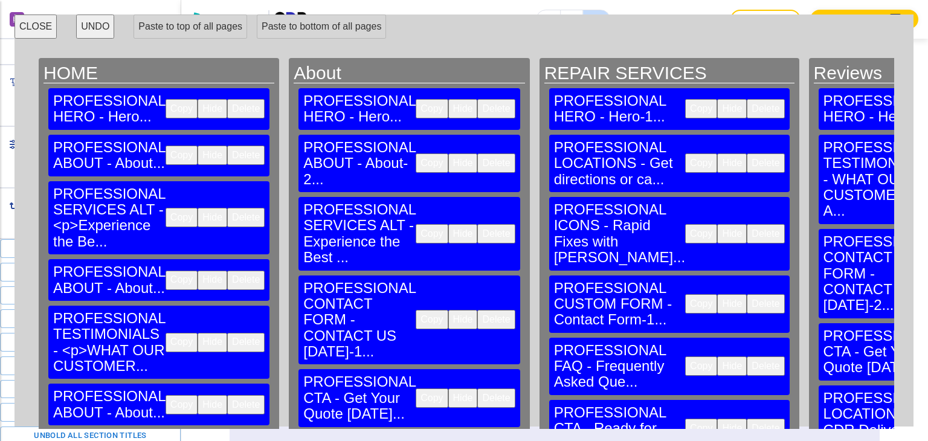
click at [747, 154] on button "Delete" at bounding box center [765, 163] width 37 height 19
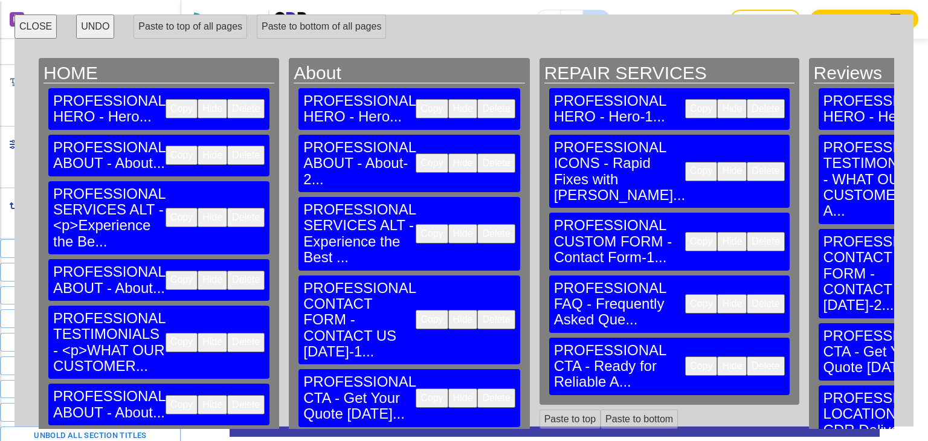
scroll to position [1838, 0]
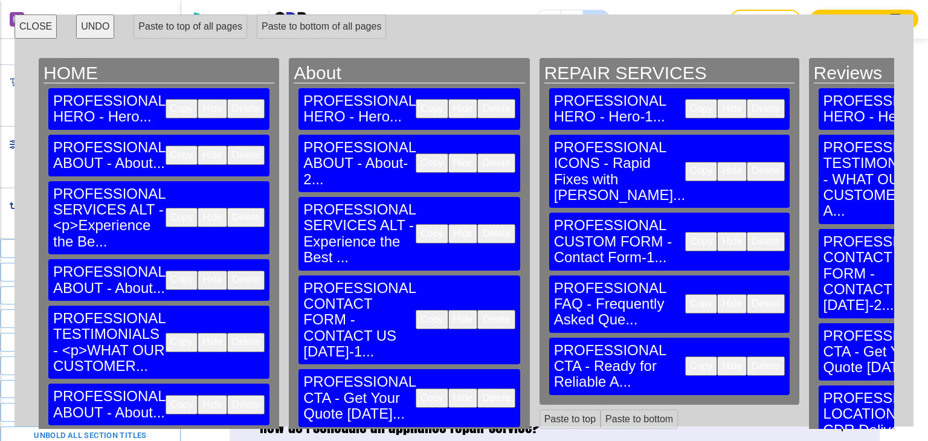
click at [747, 162] on button "Delete" at bounding box center [765, 171] width 37 height 19
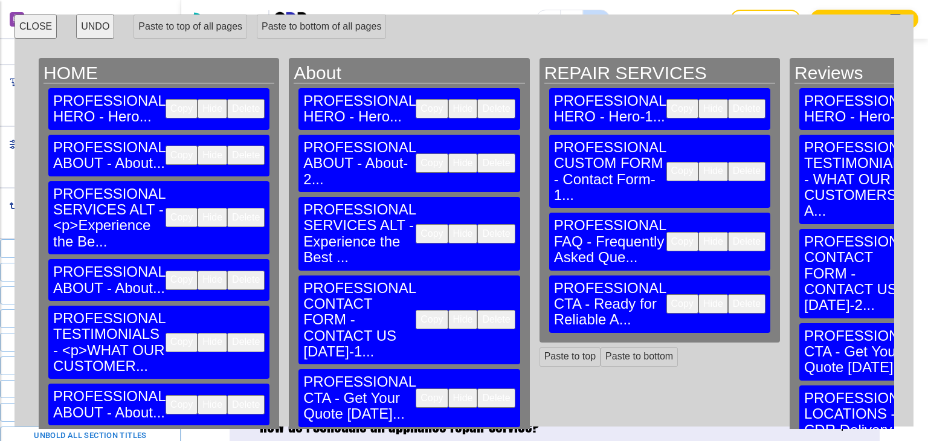
click at [728, 162] on button "Delete" at bounding box center [746, 171] width 37 height 19
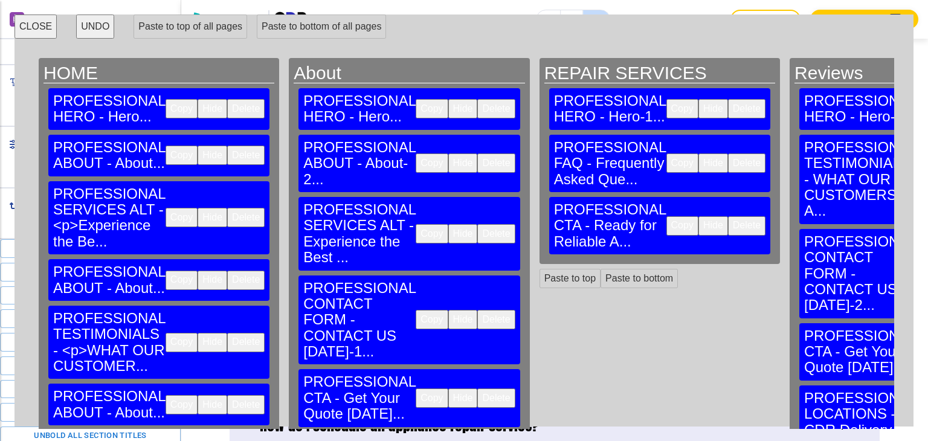
click at [728, 154] on button "Delete" at bounding box center [746, 163] width 37 height 19
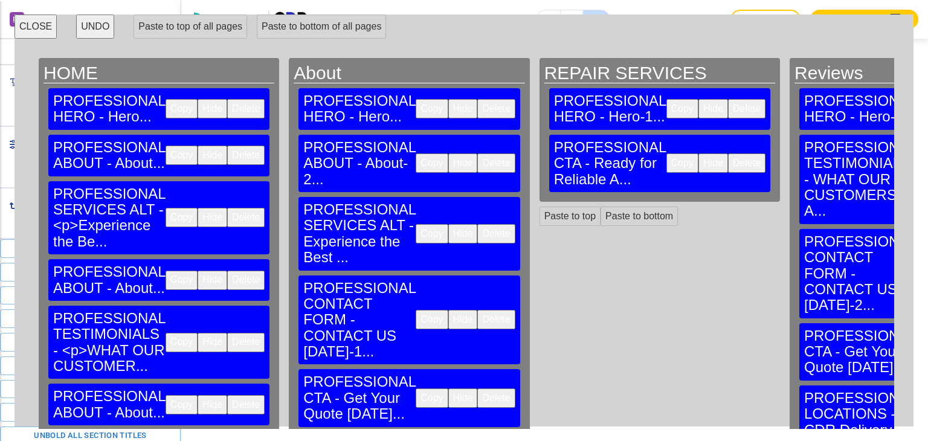
click at [728, 154] on button "Delete" at bounding box center [746, 163] width 37 height 19
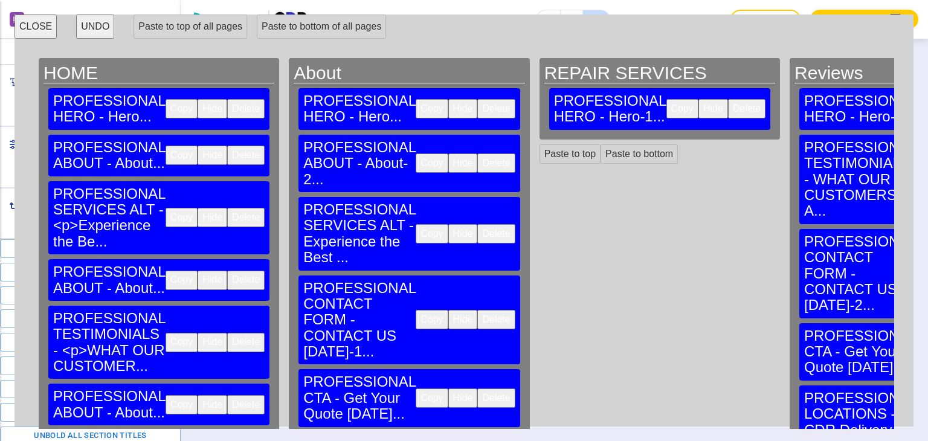
click at [36, 30] on button "CLOSE" at bounding box center [36, 27] width 42 height 24
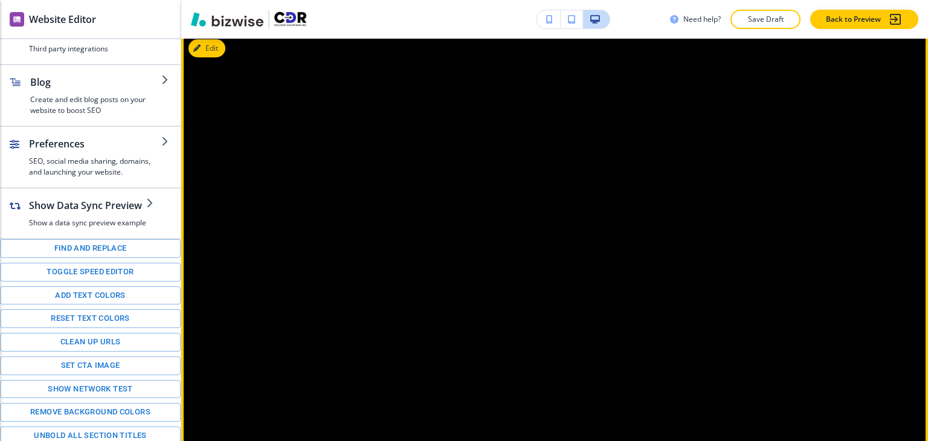
scroll to position [0, 0]
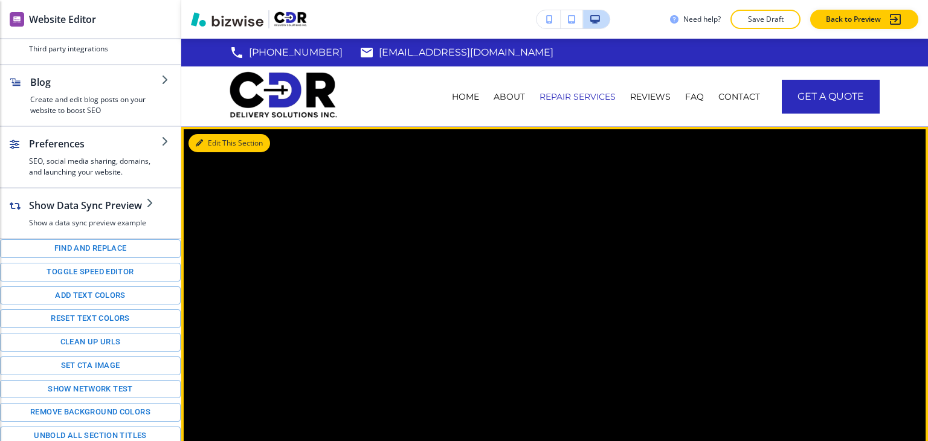
click at [210, 143] on button "Edit This Section" at bounding box center [230, 143] width 82 height 18
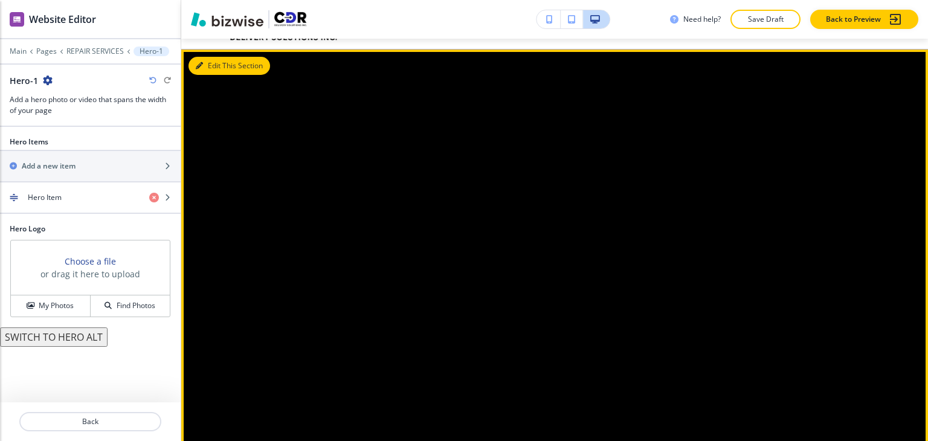
scroll to position [88, 0]
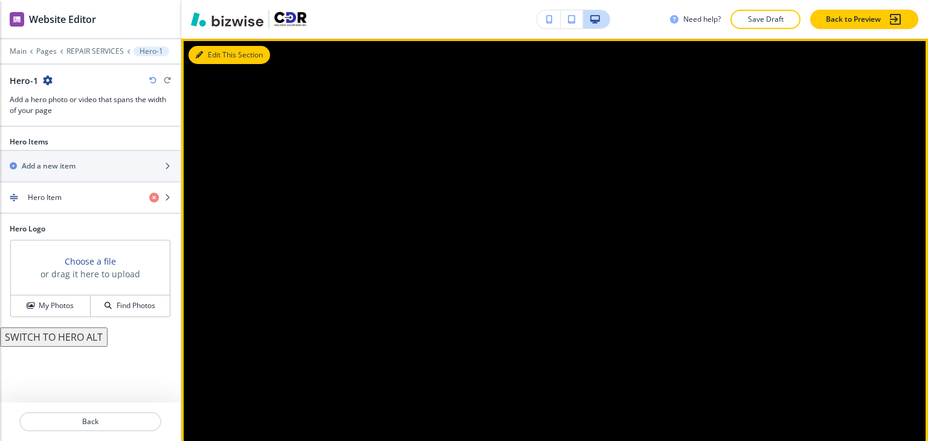
click at [202, 56] on icon "button" at bounding box center [199, 54] width 7 height 7
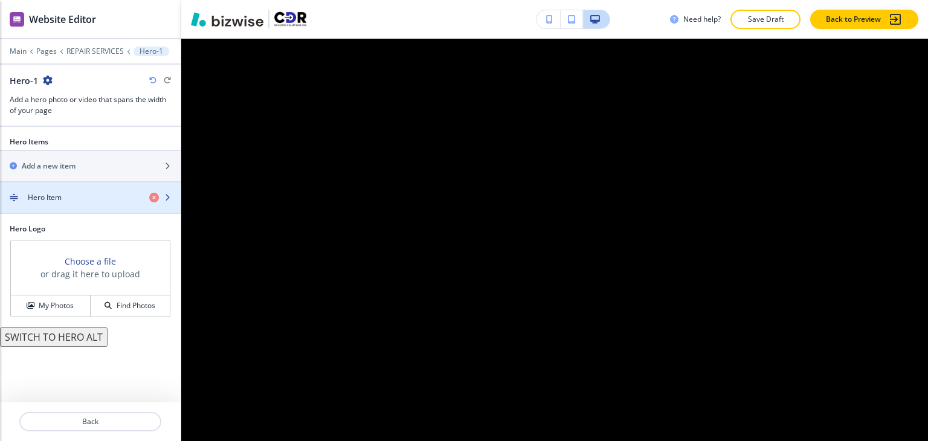
click at [70, 209] on div "button" at bounding box center [90, 208] width 181 height 10
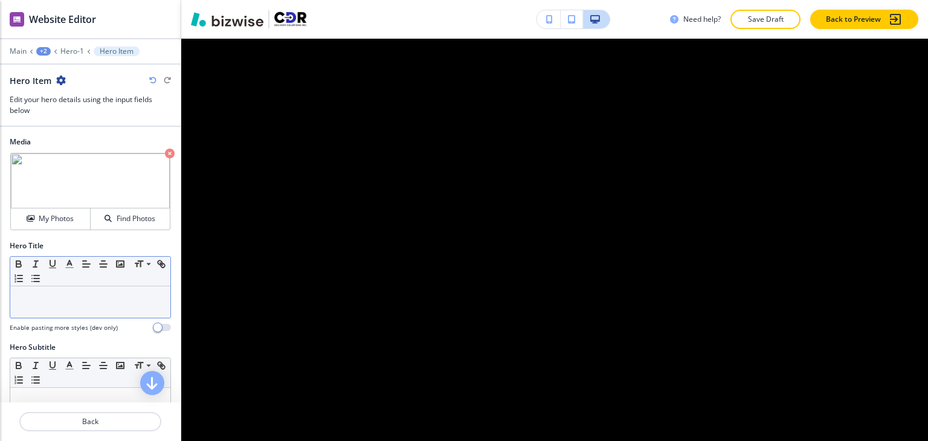
click at [73, 305] on div at bounding box center [90, 301] width 160 height 31
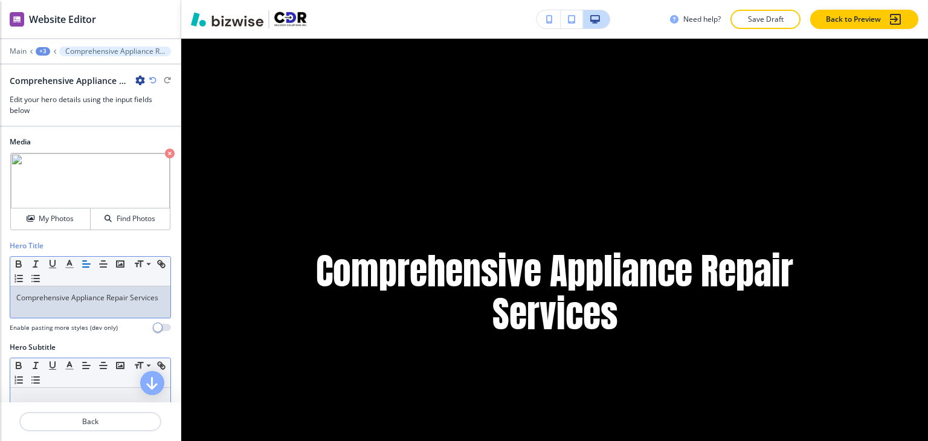
click at [103, 397] on p at bounding box center [90, 399] width 148 height 11
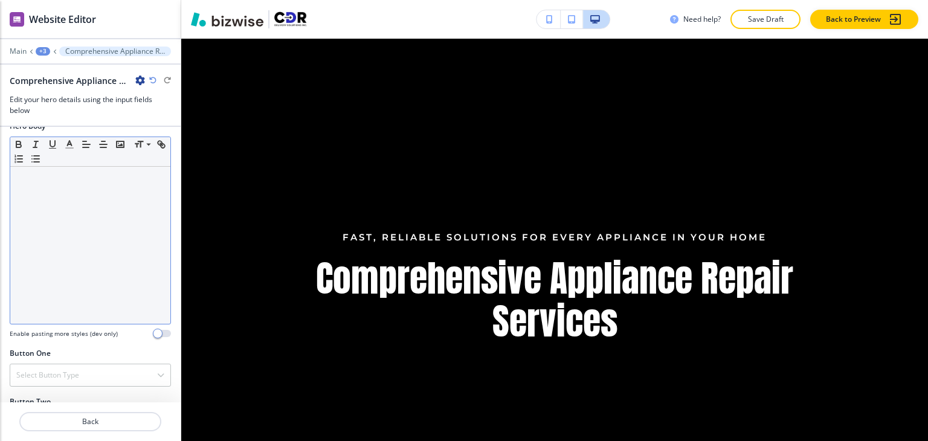
scroll to position [481, 0]
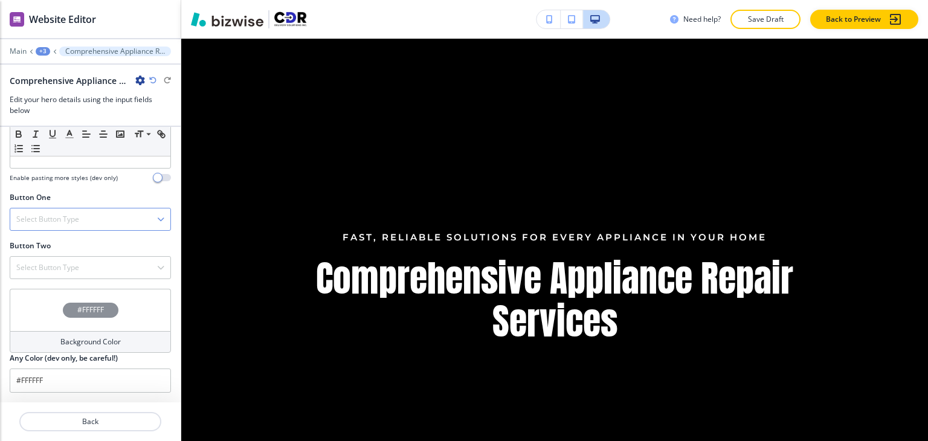
click at [96, 223] on div "Select Button Type" at bounding box center [90, 220] width 160 height 22
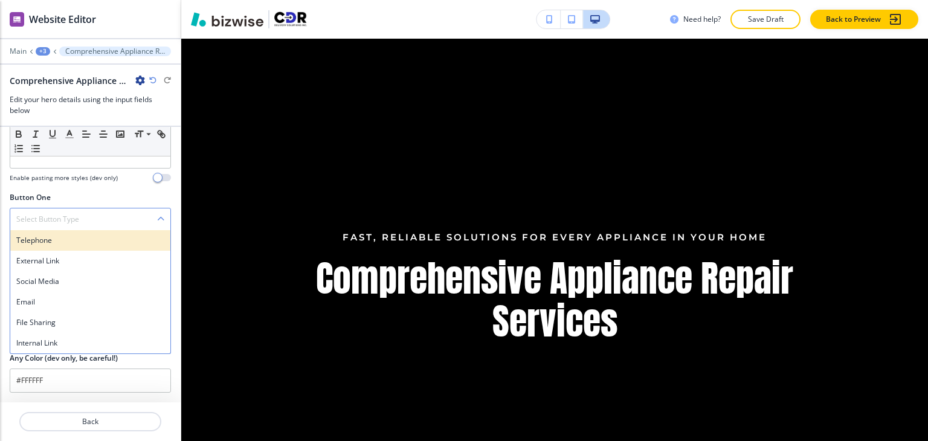
click at [84, 238] on h4 "Telephone" at bounding box center [90, 240] width 148 height 11
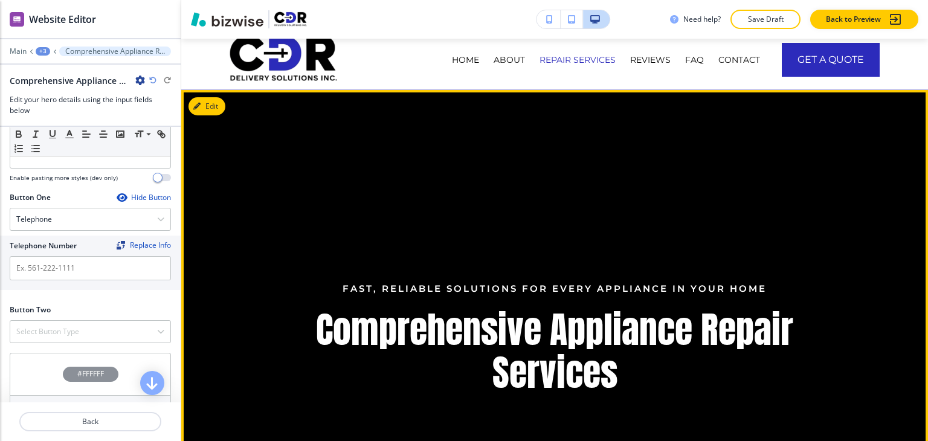
scroll to position [0, 0]
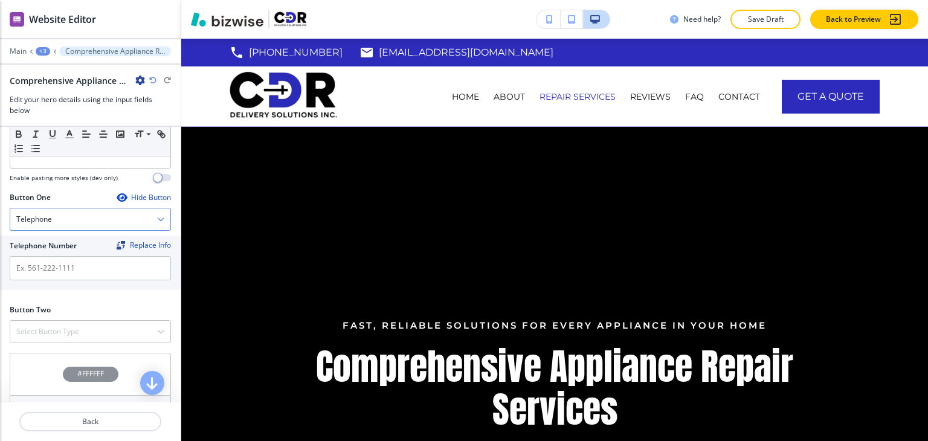
click at [94, 225] on div "Telephone" at bounding box center [90, 220] width 160 height 22
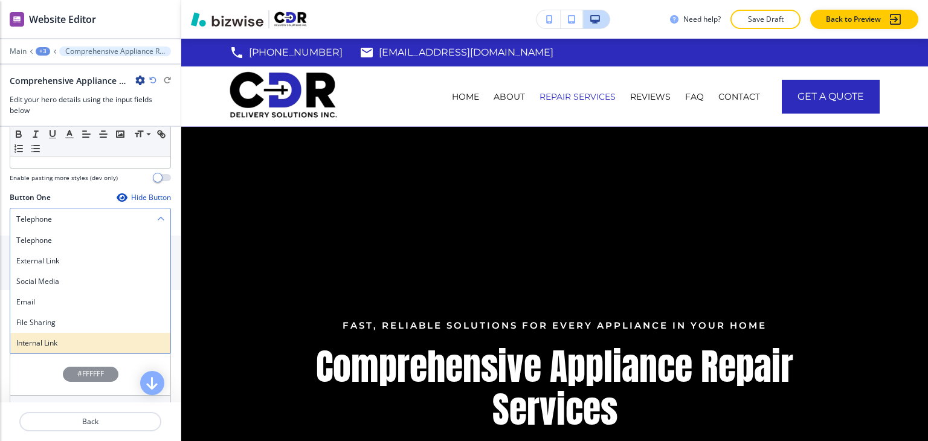
click at [73, 341] on h4 "Internal Link" at bounding box center [90, 343] width 148 height 11
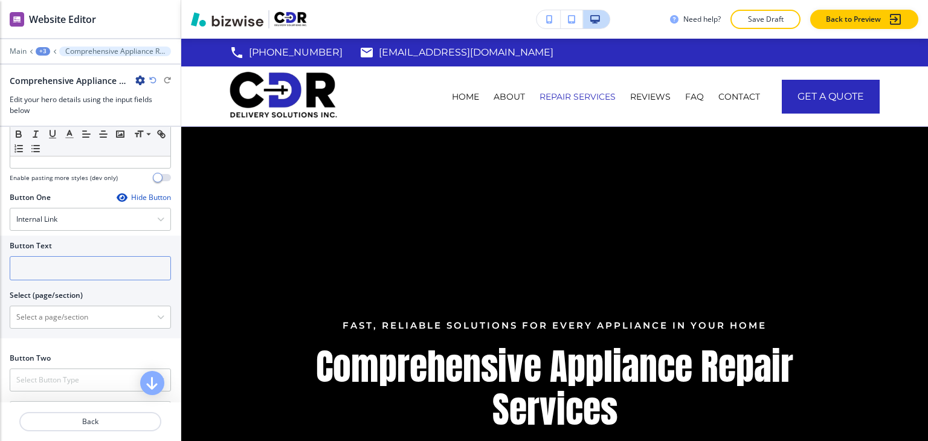
click at [73, 269] on input "text" at bounding box center [90, 268] width 161 height 24
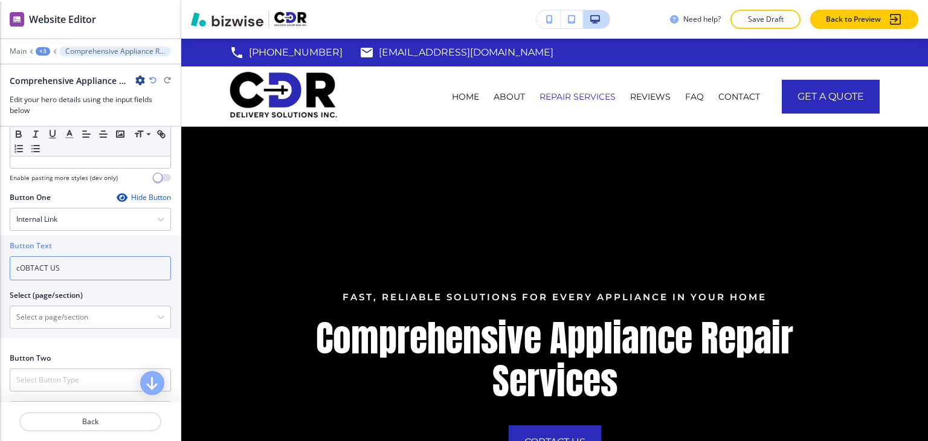
click at [63, 267] on input "cOBTACT US" at bounding box center [90, 268] width 161 height 24
type input "Contact us"
click at [63, 312] on \(page\/section\) "Manual Input" at bounding box center [83, 317] width 147 height 21
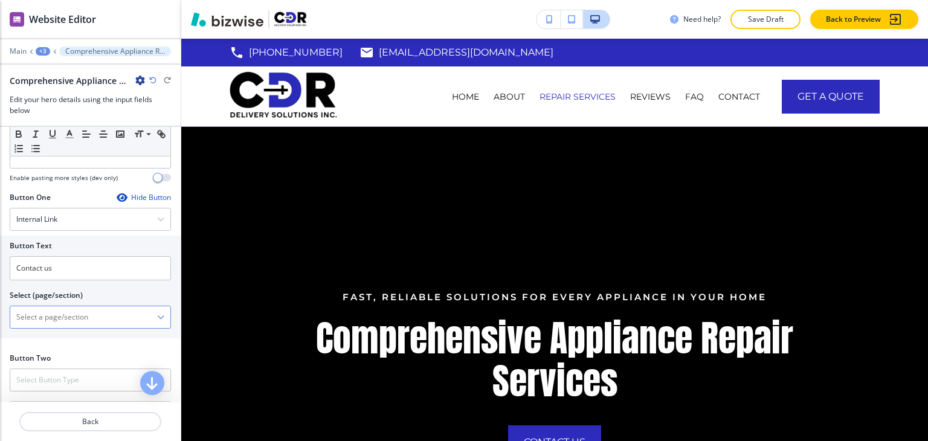
type \(page\/section\) "CONTACT"
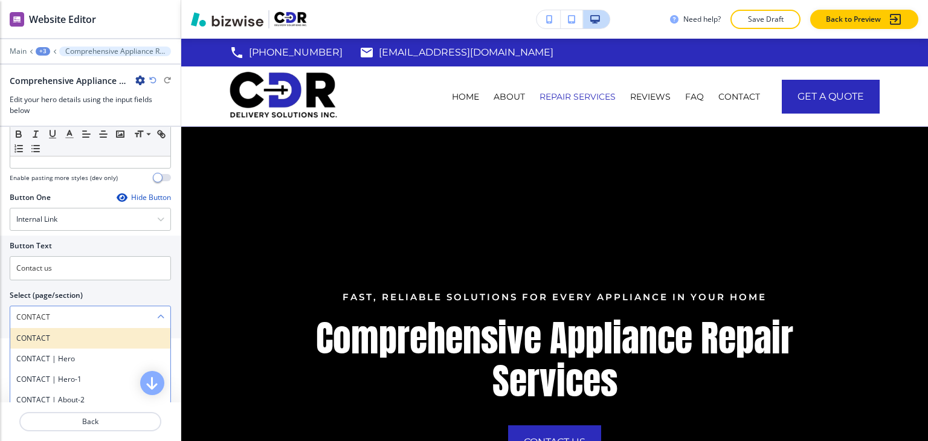
click at [79, 344] on div "CONTACT" at bounding box center [90, 338] width 160 height 21
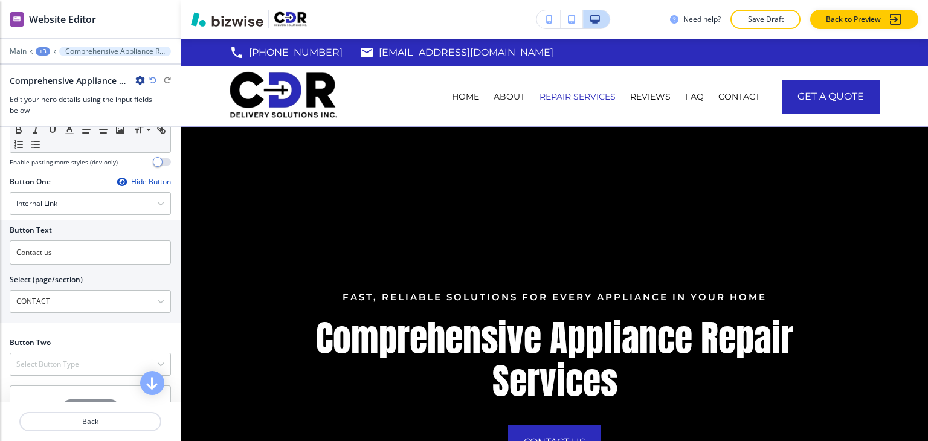
scroll to position [542, 0]
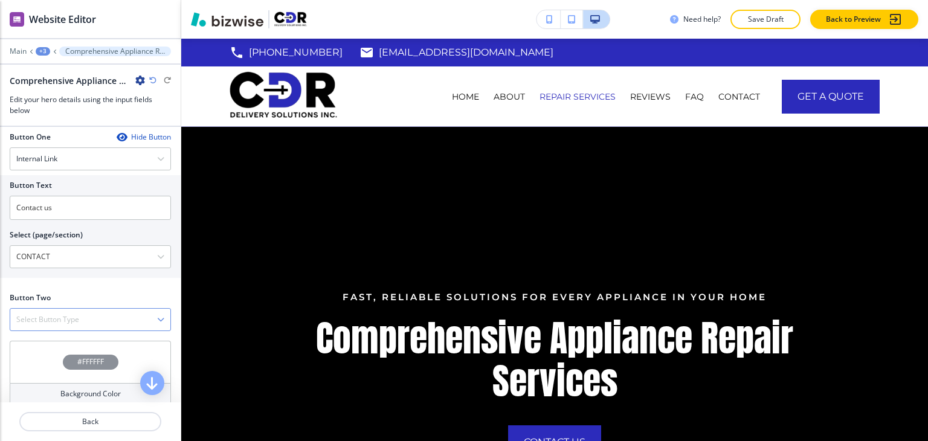
click at [77, 325] on div "Select Button Type" at bounding box center [90, 320] width 160 height 22
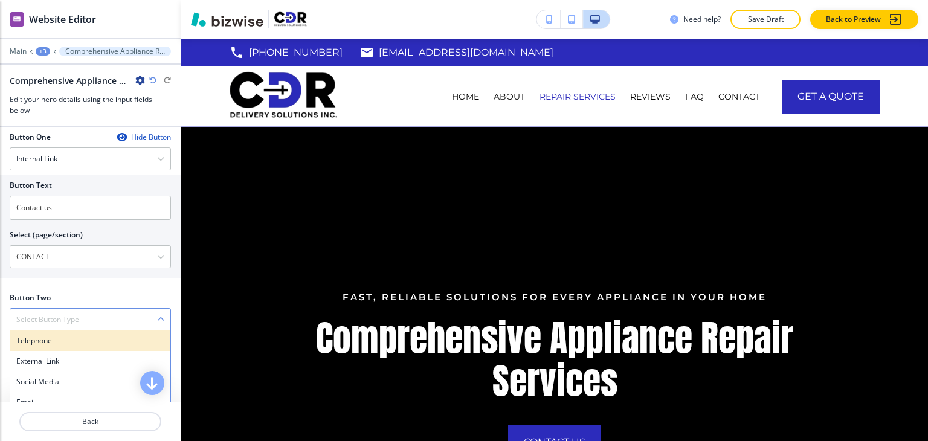
click at [76, 339] on h4 "Telephone" at bounding box center [90, 340] width 148 height 11
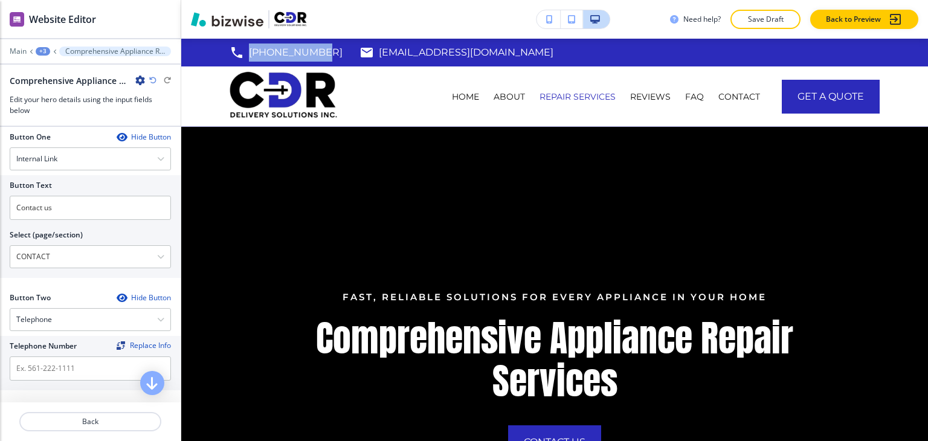
drag, startPoint x: 315, startPoint y: 50, endPoint x: 248, endPoint y: 50, distance: 67.1
click at [248, 50] on div "941-763-2884 jean003@aol.com North Port, FL, USA" at bounding box center [555, 53] width 650 height 18
copy p "[PHONE_NUMBER]"
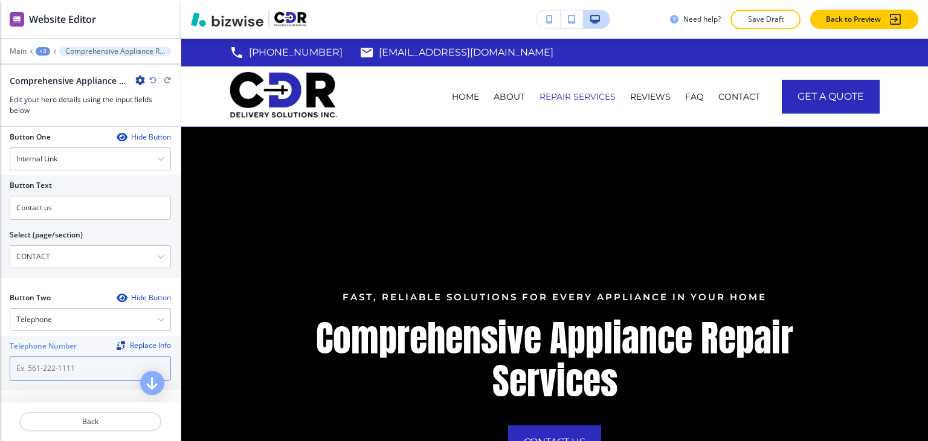
click at [81, 379] on input "text" at bounding box center [90, 369] width 161 height 24
paste input "[PHONE_NUMBER]"
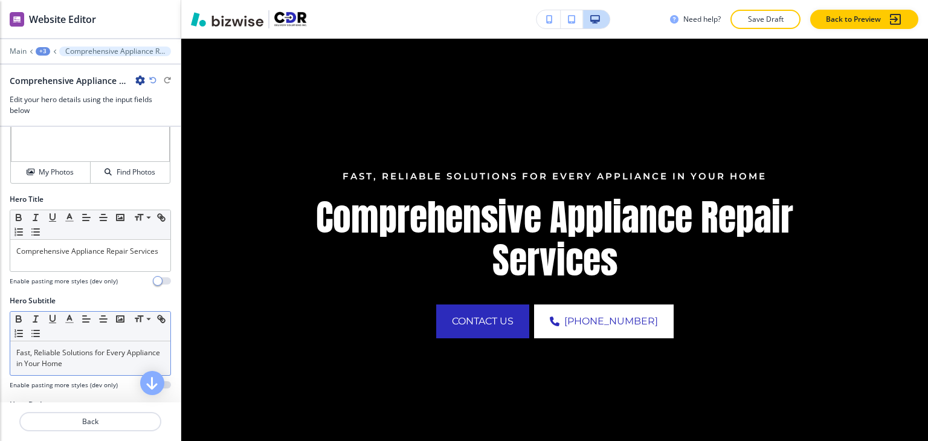
scroll to position [0, 0]
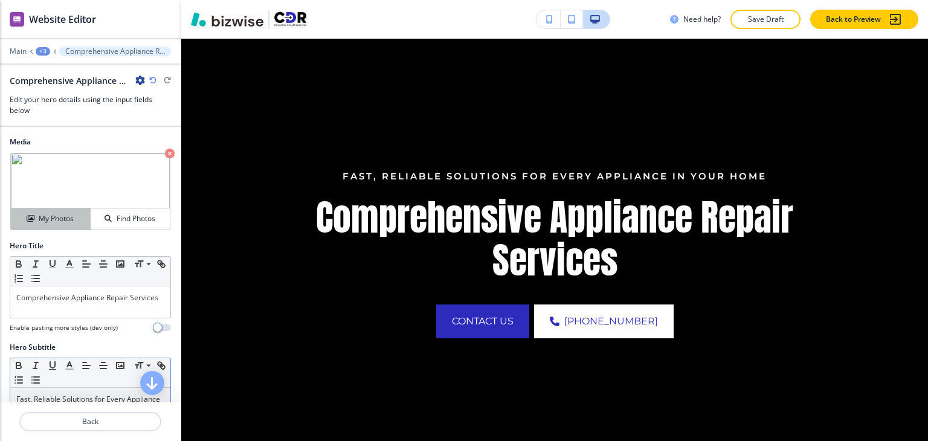
type input "[PHONE_NUMBER]"
click at [53, 215] on h4 "My Photos" at bounding box center [56, 218] width 35 height 11
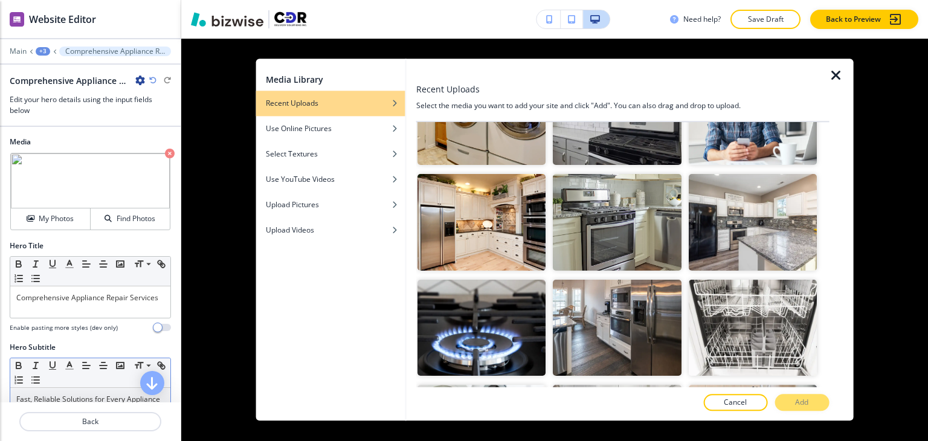
scroll to position [242, 0]
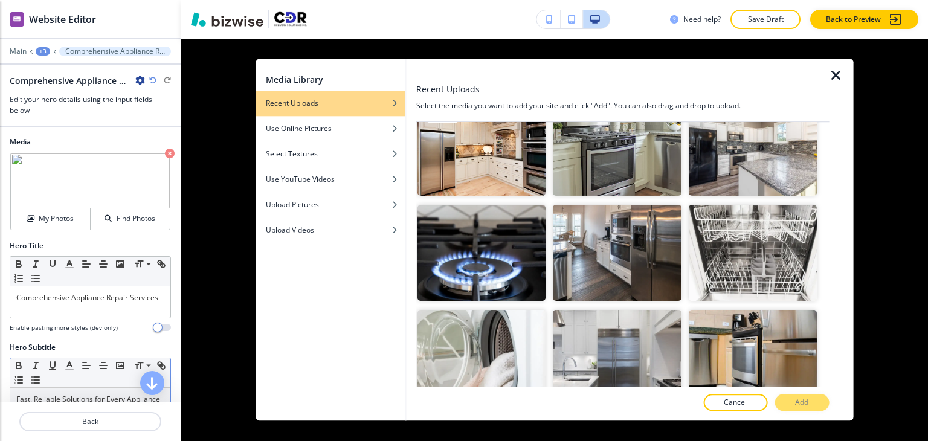
click at [514, 152] on img "button" at bounding box center [482, 148] width 128 height 96
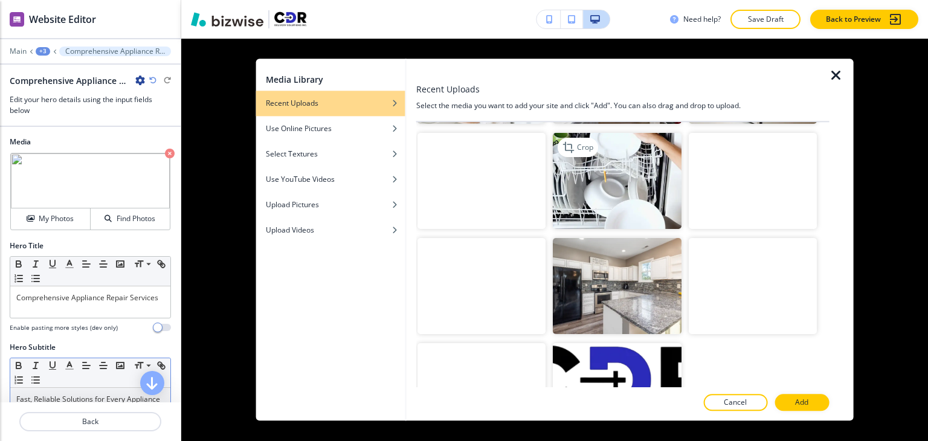
scroll to position [544, 0]
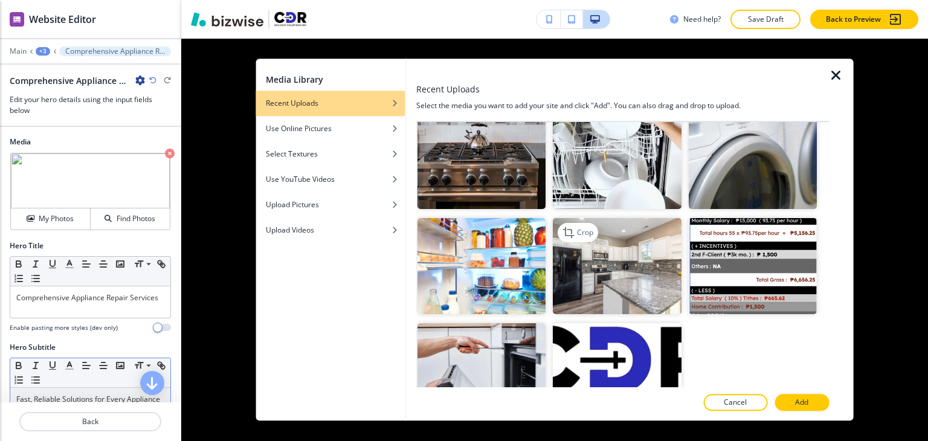
click at [635, 248] on img "button" at bounding box center [617, 266] width 128 height 96
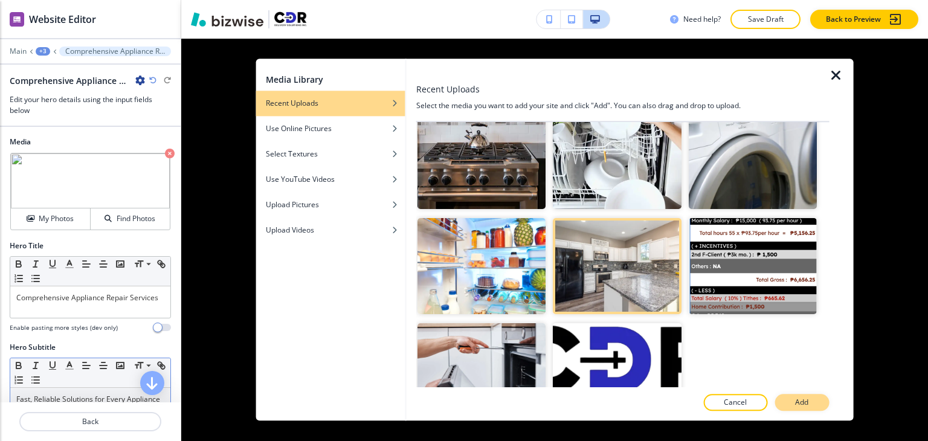
click at [809, 401] on p "Add" at bounding box center [801, 403] width 13 height 11
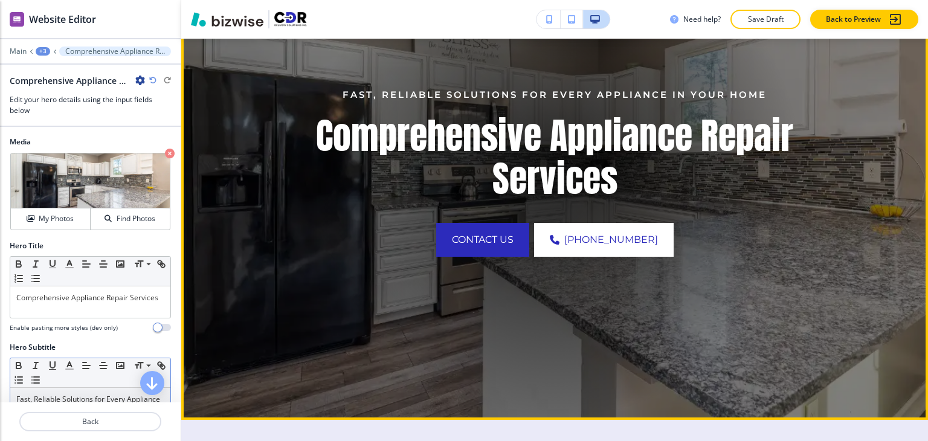
scroll to position [231, 0]
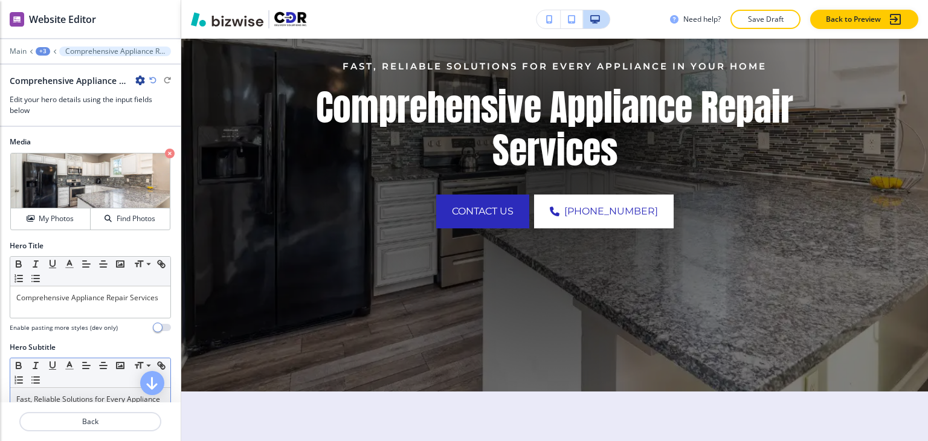
click at [48, 50] on div "+3" at bounding box center [43, 51] width 15 height 8
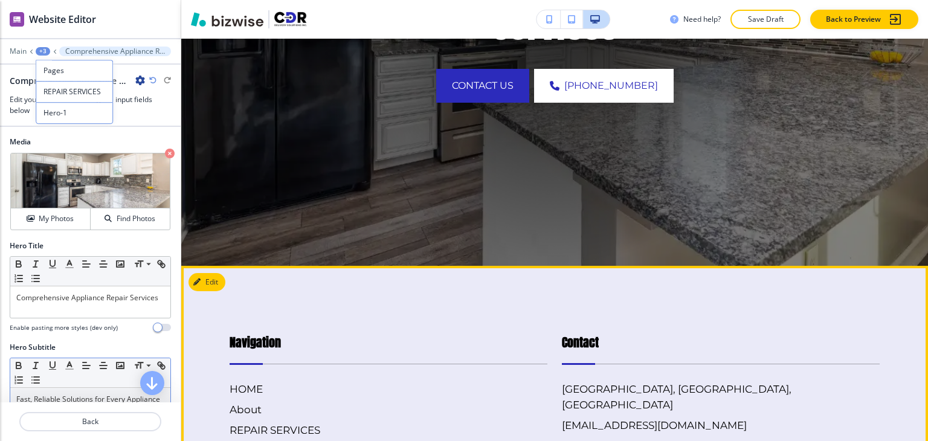
scroll to position [412, 0]
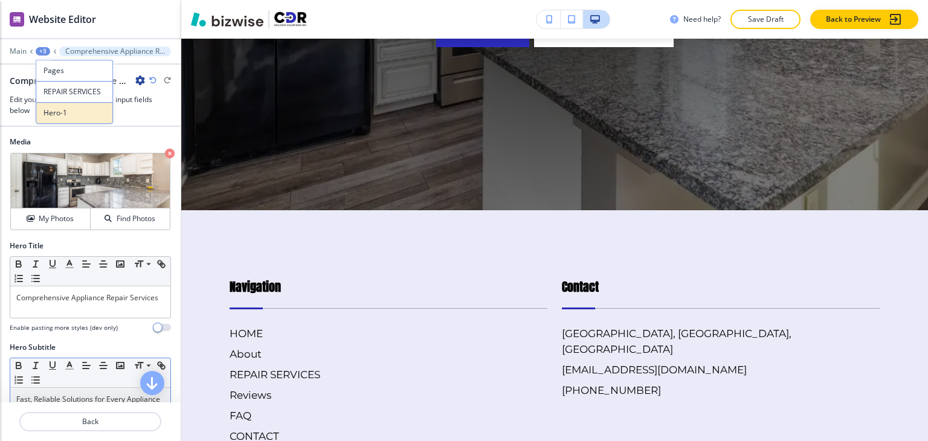
click at [58, 109] on p "Hero-1" at bounding box center [75, 113] width 62 height 11
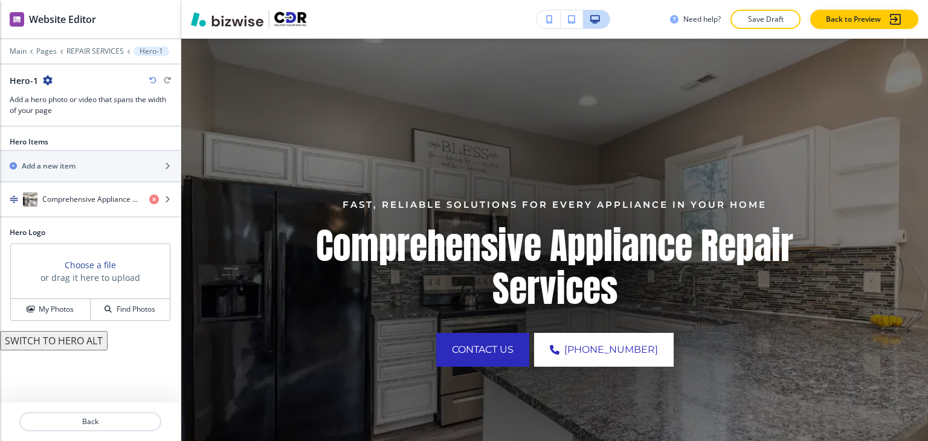
scroll to position [88, 0]
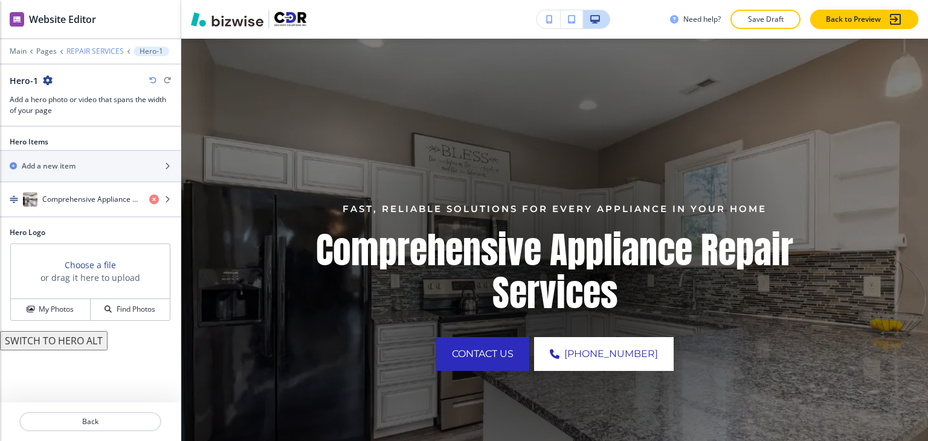
click at [87, 53] on p "REPAIR SERVICES" at bounding box center [94, 51] width 57 height 8
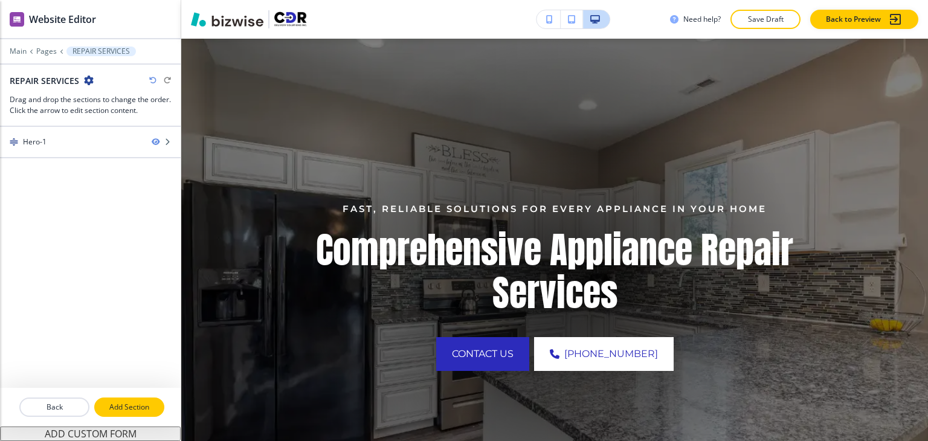
click at [116, 401] on button "Add Section" at bounding box center [129, 407] width 70 height 19
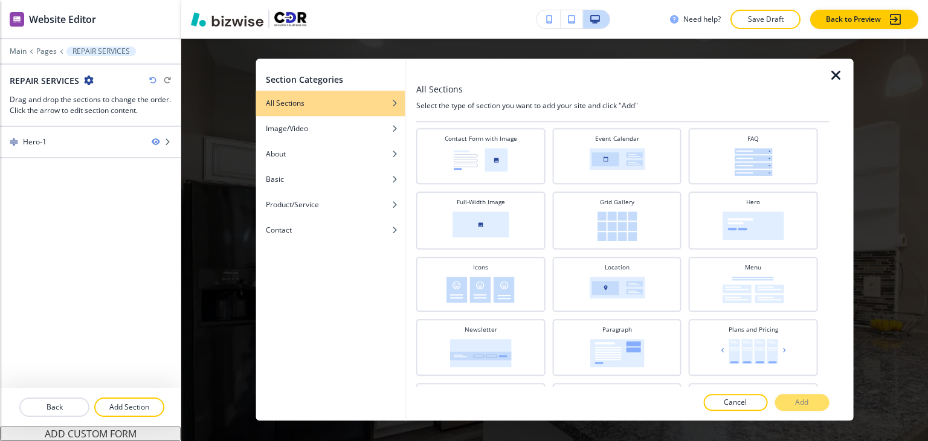
scroll to position [242, 0]
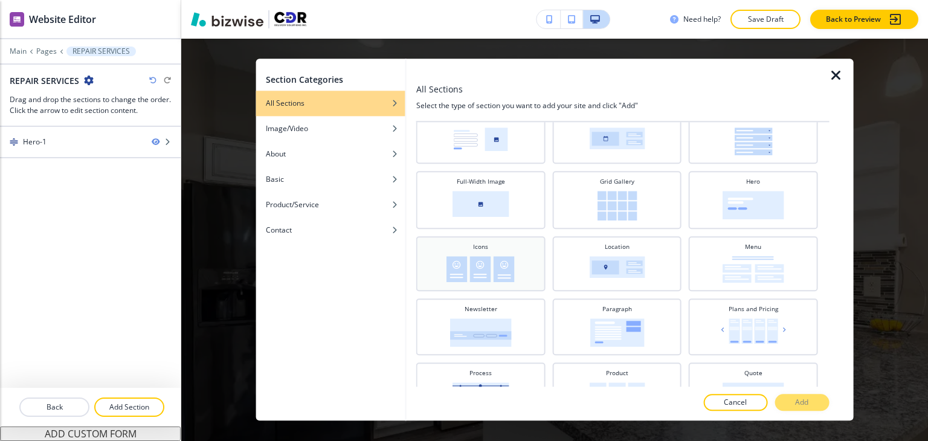
click at [535, 276] on div "Icons" at bounding box center [480, 262] width 117 height 40
click at [812, 398] on button "Add" at bounding box center [802, 403] width 54 height 17
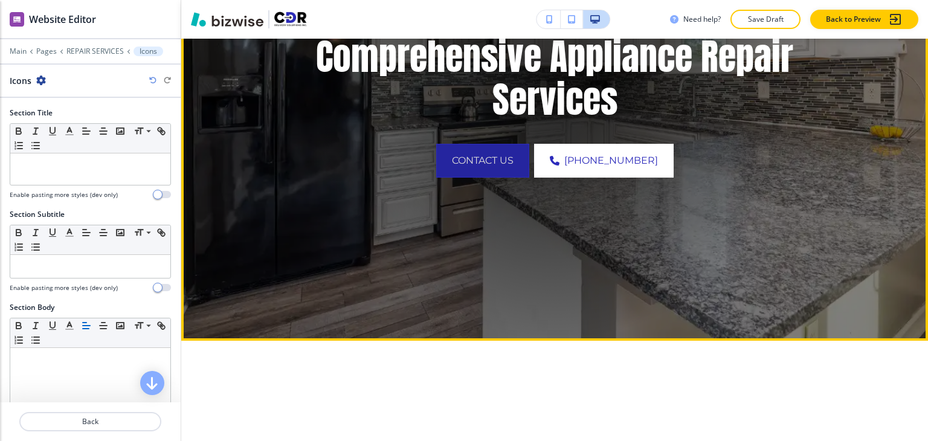
scroll to position [100, 0]
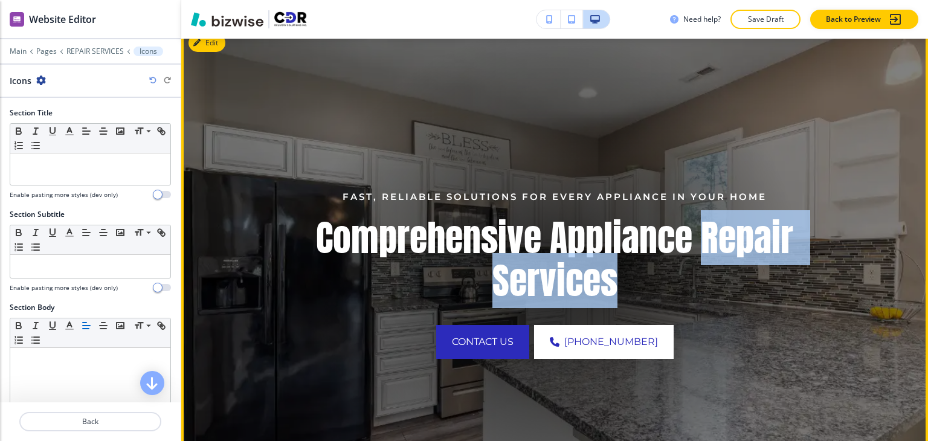
drag, startPoint x: 702, startPoint y: 238, endPoint x: 778, endPoint y: 282, distance: 88.2
click at [778, 282] on p "Comprehensive Appliance Repair Services" at bounding box center [554, 259] width 517 height 86
copy p "Repair Services"
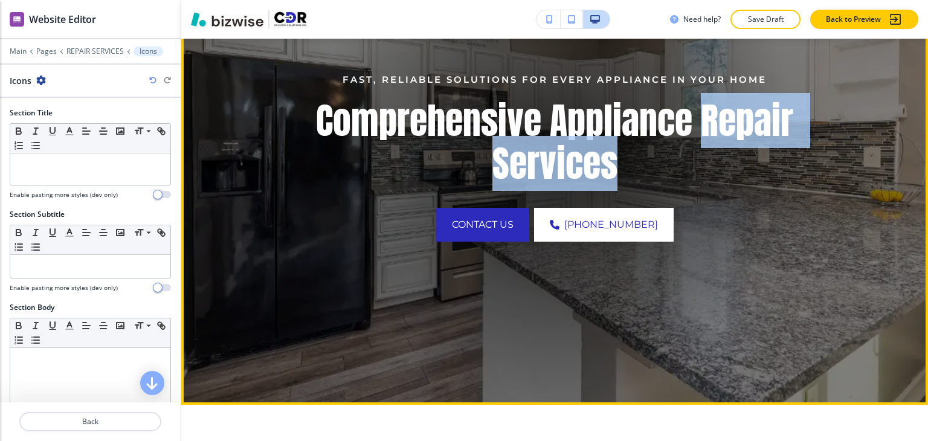
scroll to position [463, 0]
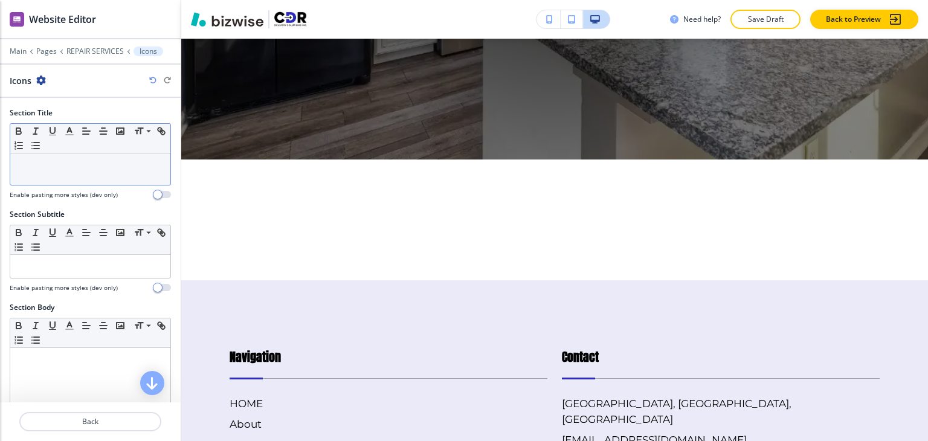
click at [51, 181] on div at bounding box center [90, 169] width 160 height 31
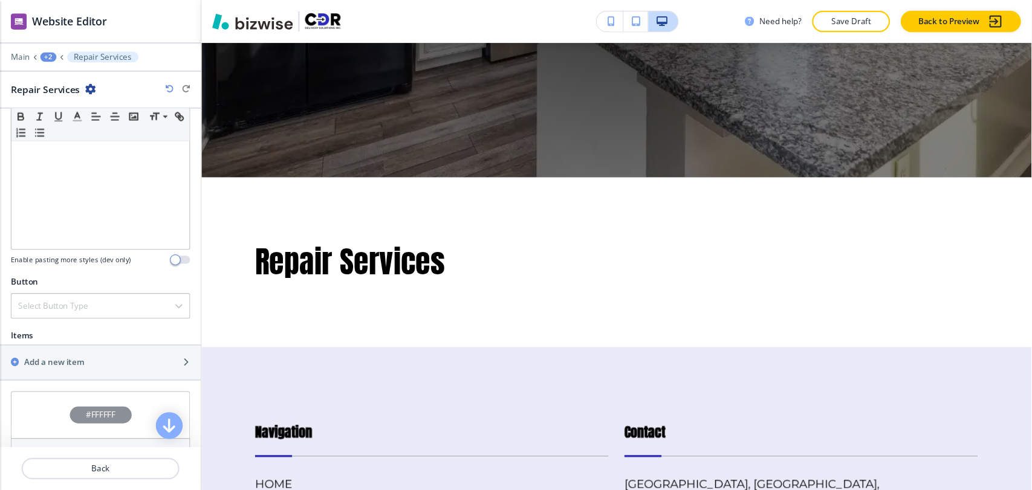
scroll to position [363, 0]
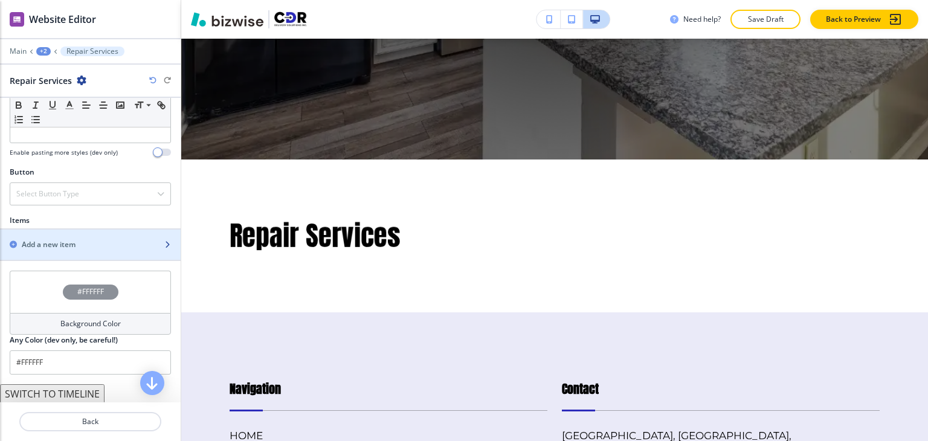
click at [74, 241] on h2 "Add a new item" at bounding box center [49, 244] width 54 height 11
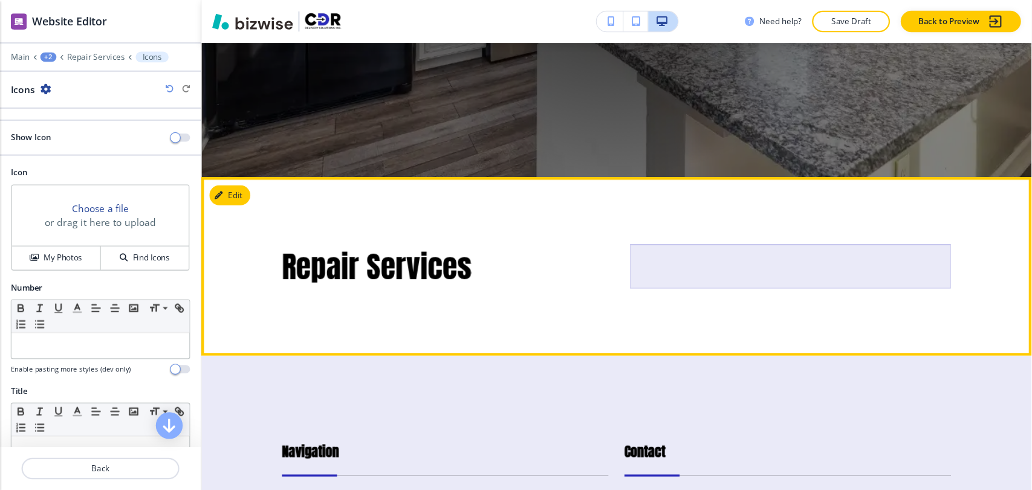
scroll to position [463, 0]
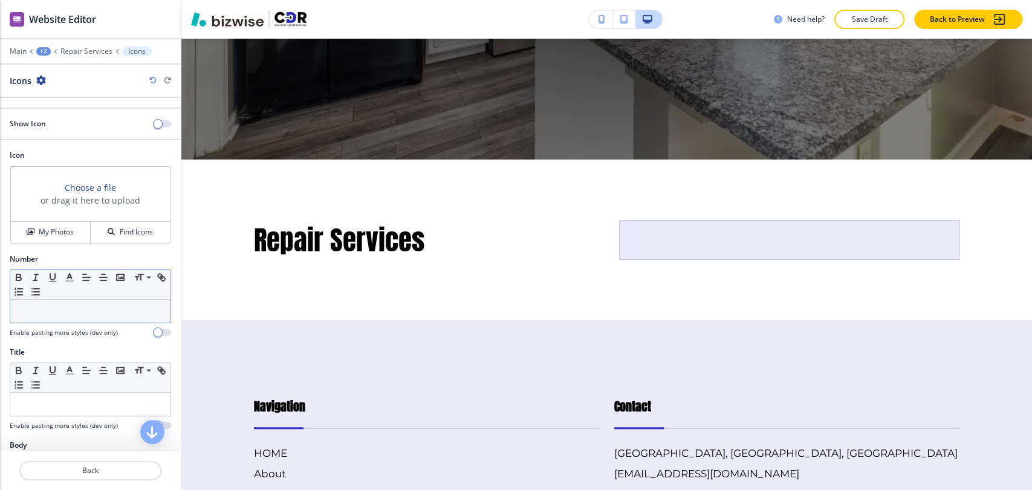
click at [77, 302] on div at bounding box center [90, 311] width 160 height 23
click at [59, 399] on p at bounding box center [90, 404] width 148 height 11
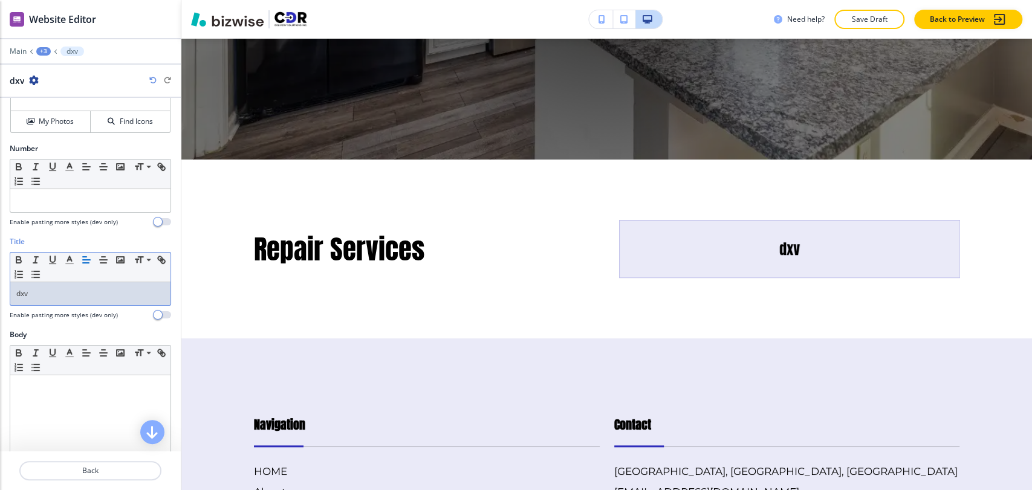
scroll to position [134, 0]
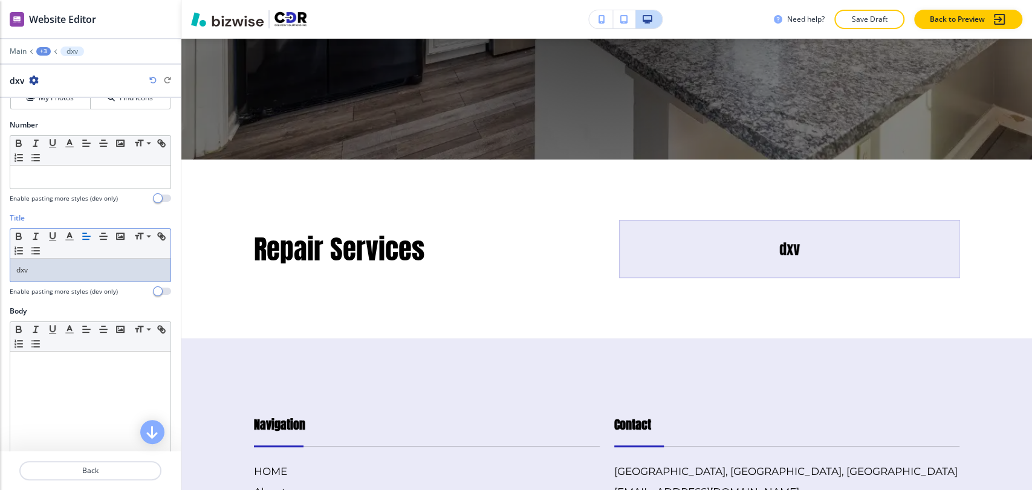
click at [44, 50] on div "+3" at bounding box center [43, 51] width 15 height 8
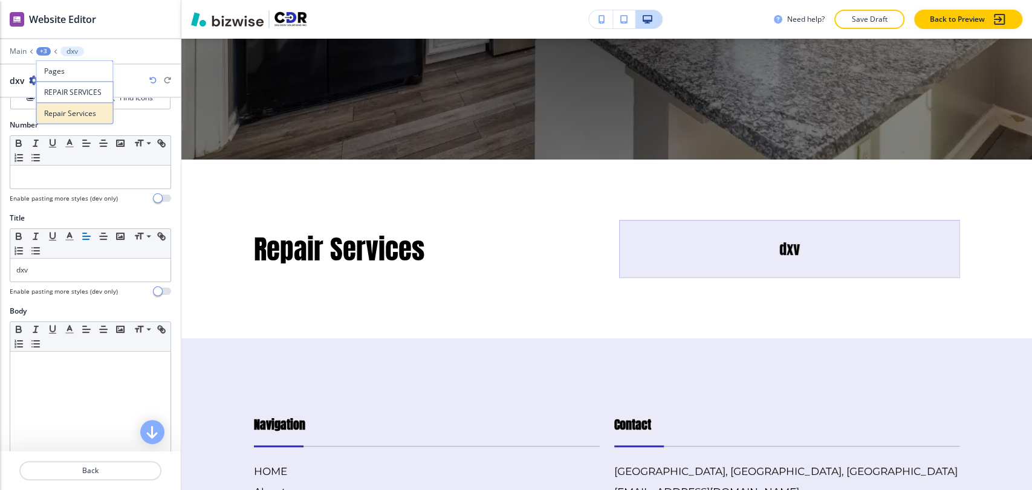
click at [58, 108] on p "Repair Services" at bounding box center [75, 113] width 62 height 11
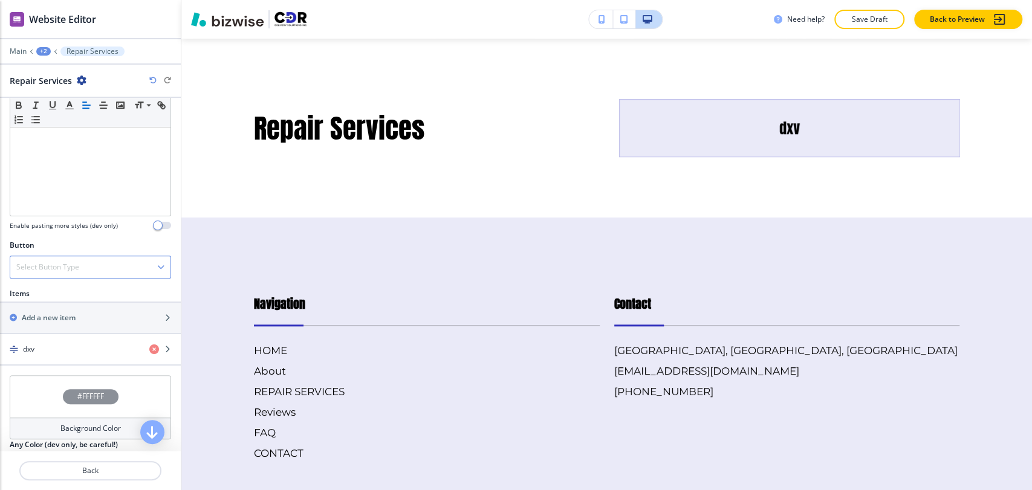
scroll to position [335, 0]
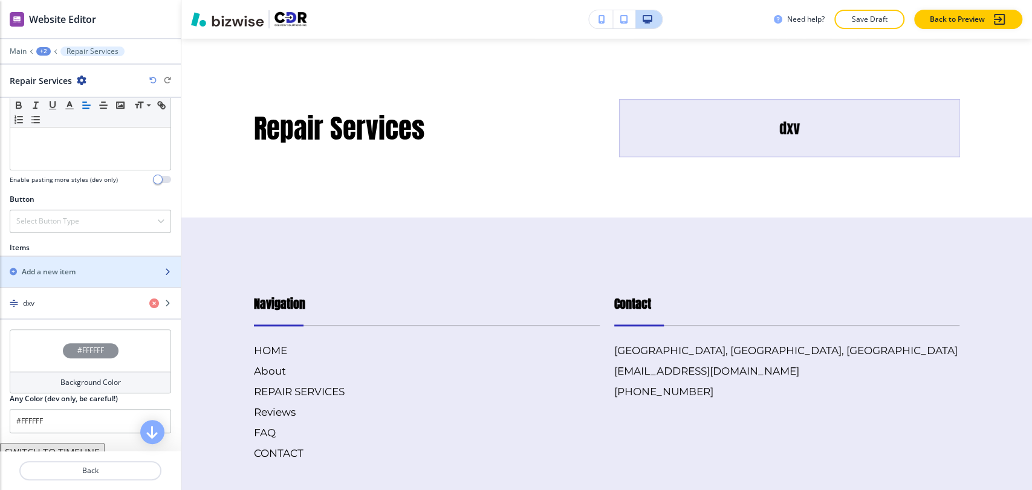
click at [83, 277] on div "button" at bounding box center [90, 282] width 181 height 10
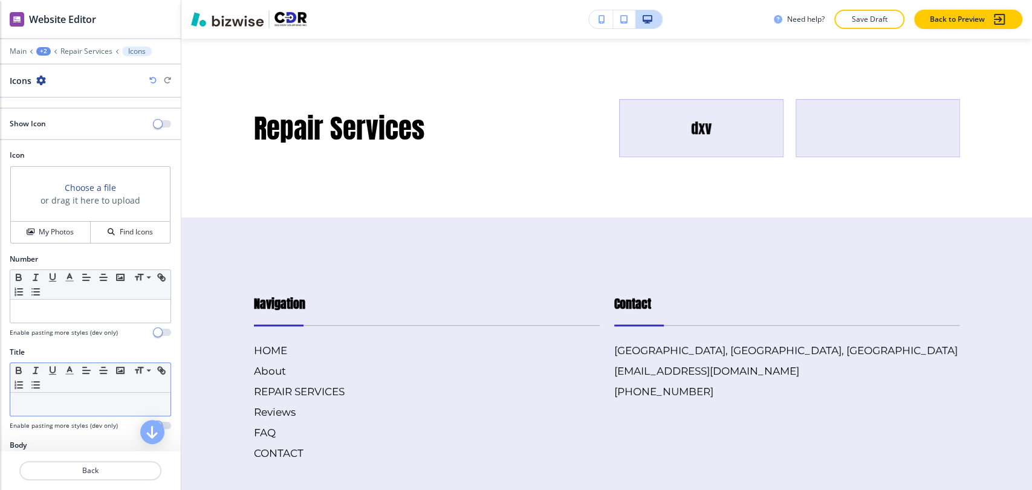
click at [65, 406] on p at bounding box center [90, 404] width 148 height 11
click at [47, 53] on div "+3" at bounding box center [43, 51] width 15 height 8
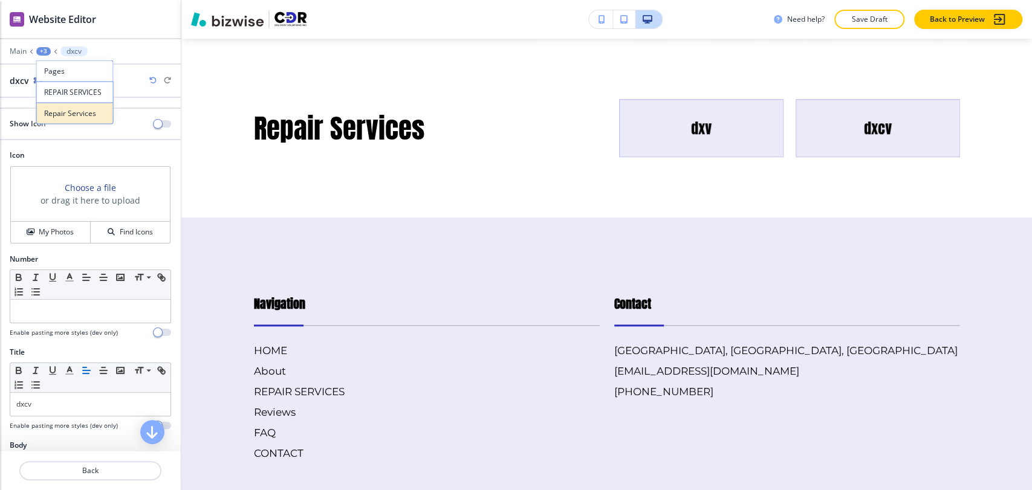
click at [60, 114] on p "Repair Services" at bounding box center [75, 113] width 62 height 11
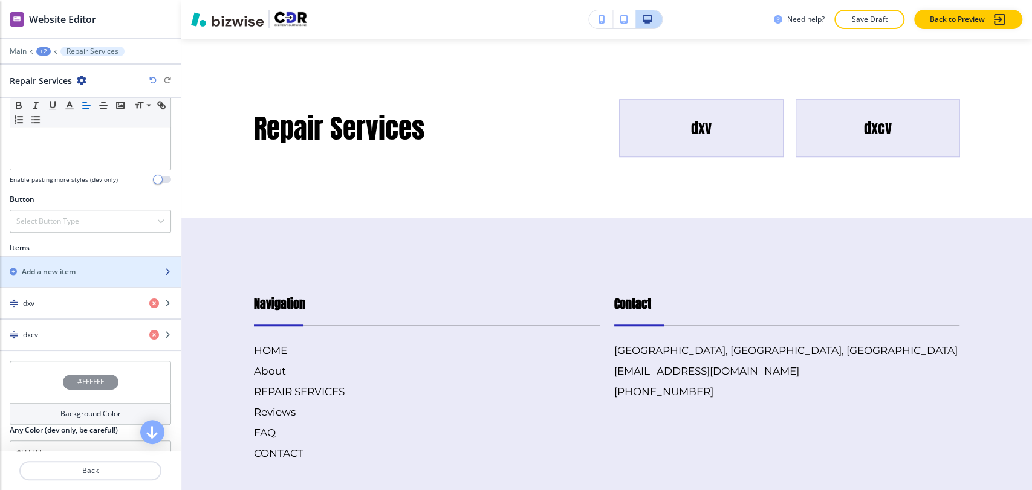
click at [111, 277] on div "button" at bounding box center [90, 282] width 181 height 10
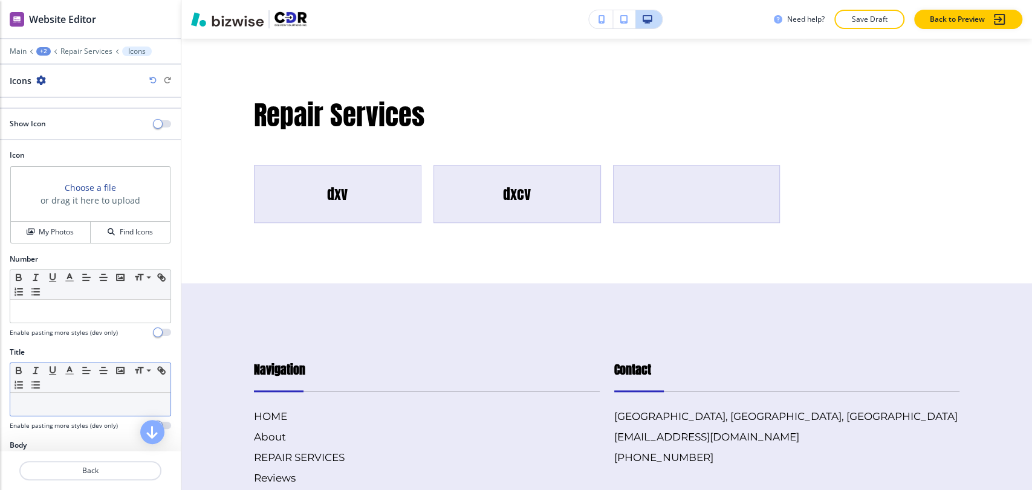
click at [63, 401] on p at bounding box center [90, 404] width 148 height 11
click at [45, 50] on div "+3" at bounding box center [43, 51] width 15 height 8
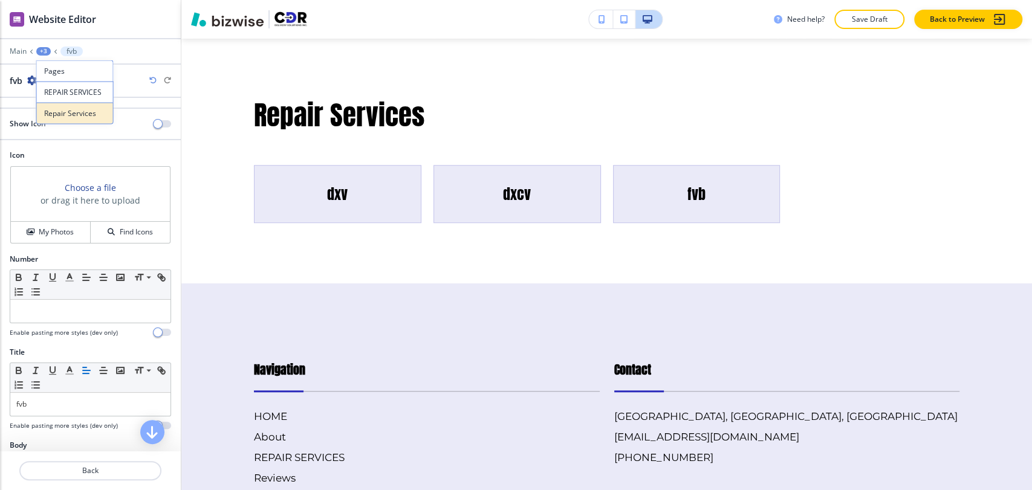
click at [65, 122] on button "Repair Services" at bounding box center [74, 114] width 77 height 22
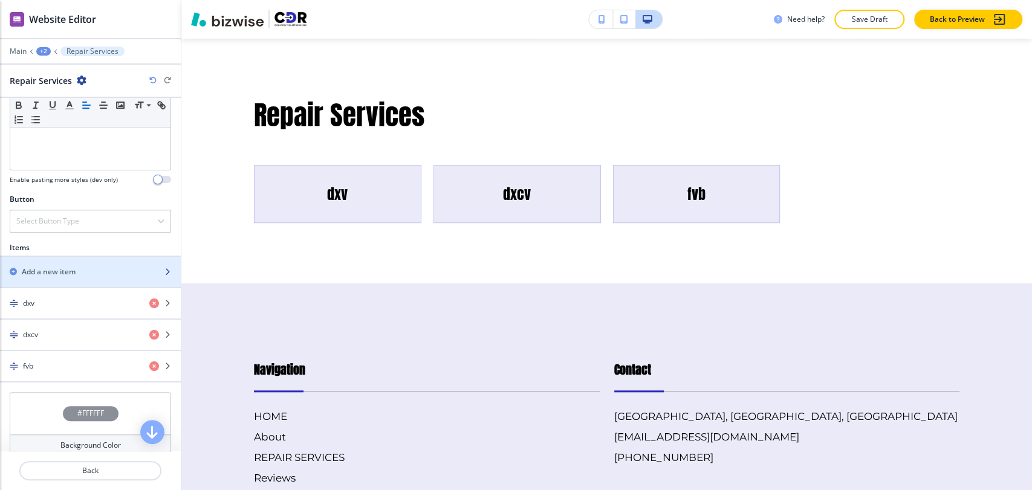
click at [73, 272] on h2 "Add a new item" at bounding box center [49, 272] width 54 height 11
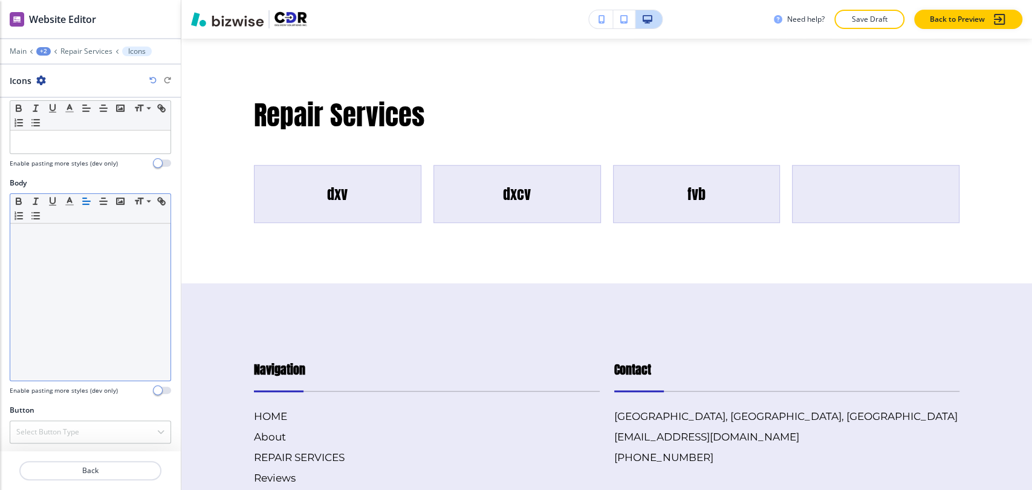
scroll to position [195, 0]
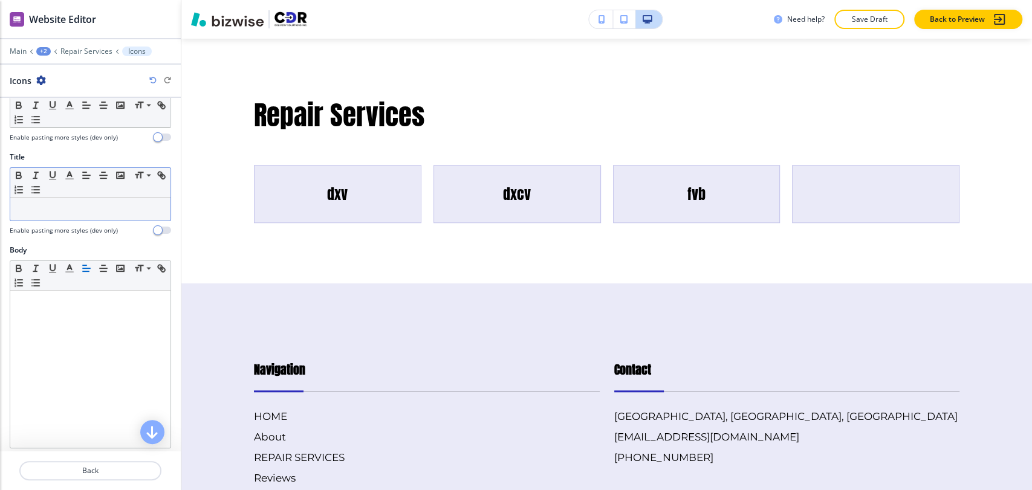
click at [74, 212] on p at bounding box center [90, 209] width 148 height 11
click at [43, 49] on div "+3" at bounding box center [43, 51] width 15 height 8
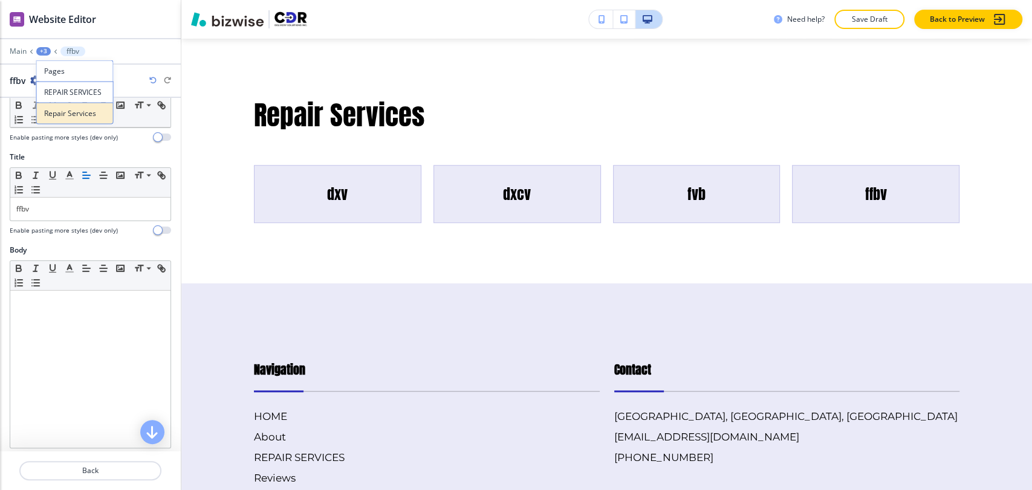
click at [65, 105] on button "Repair Services" at bounding box center [74, 114] width 77 height 22
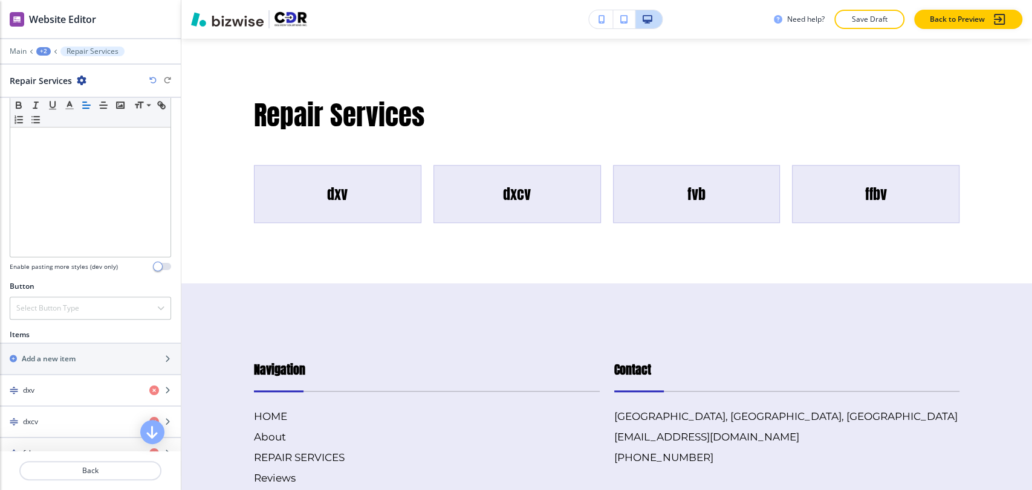
scroll to position [268, 0]
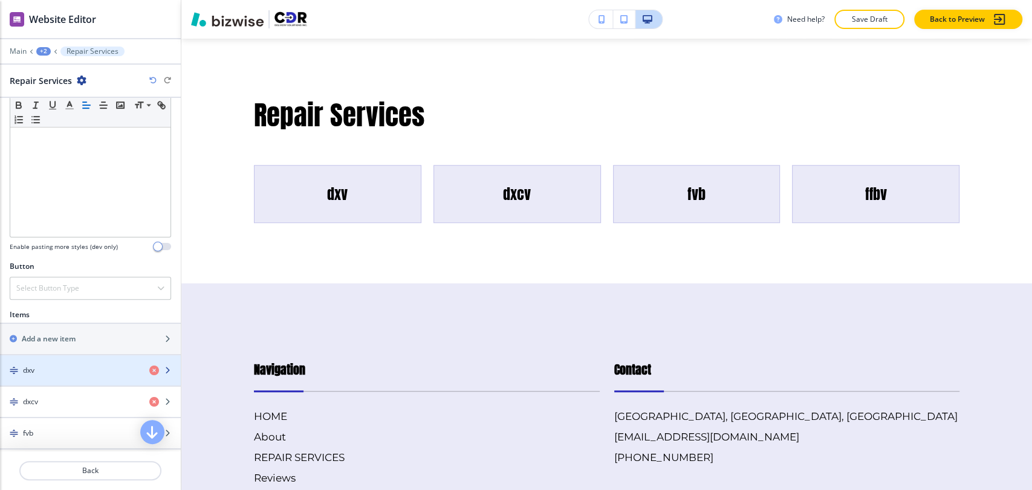
click at [65, 365] on div "dxv" at bounding box center [70, 370] width 140 height 11
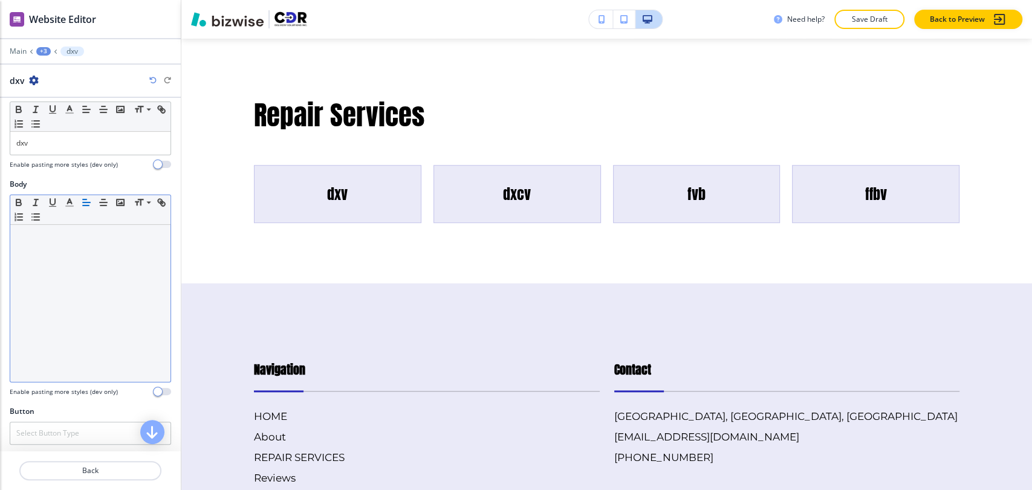
scroll to position [262, 0]
click at [63, 258] on div at bounding box center [90, 302] width 160 height 157
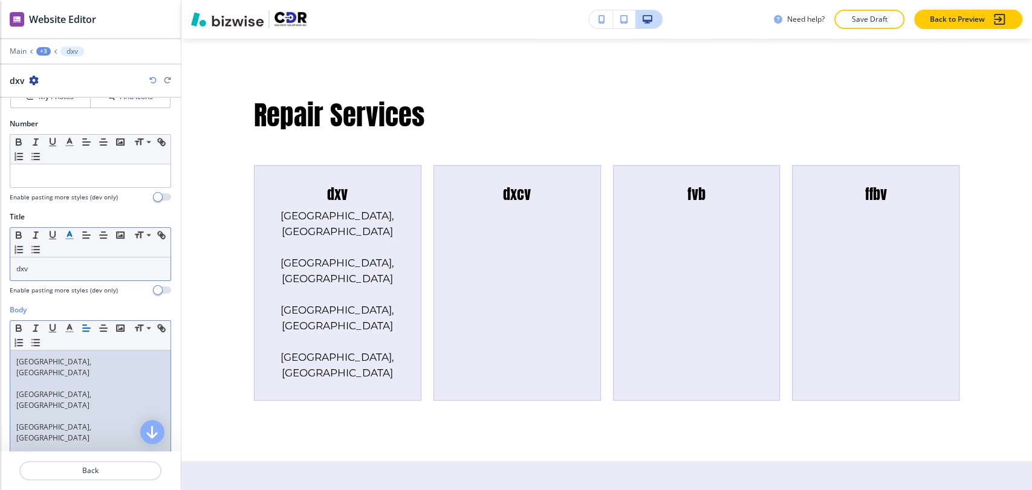
scroll to position [128, 0]
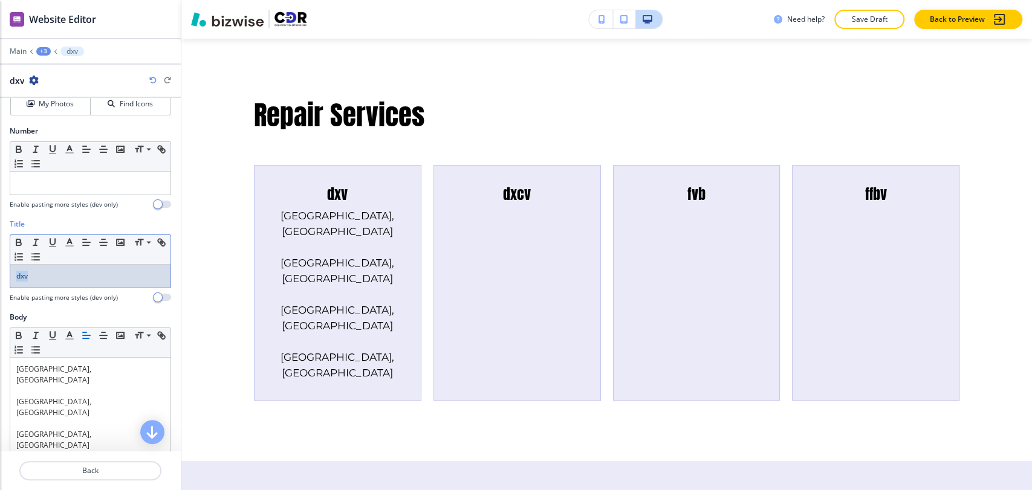
drag, startPoint x: 54, startPoint y: 274, endPoint x: 1, endPoint y: 274, distance: 52.6
click at [1, 274] on div "Title Small Normal Large Huge dxv Enable pasting more styles (dev only)" at bounding box center [90, 265] width 181 height 93
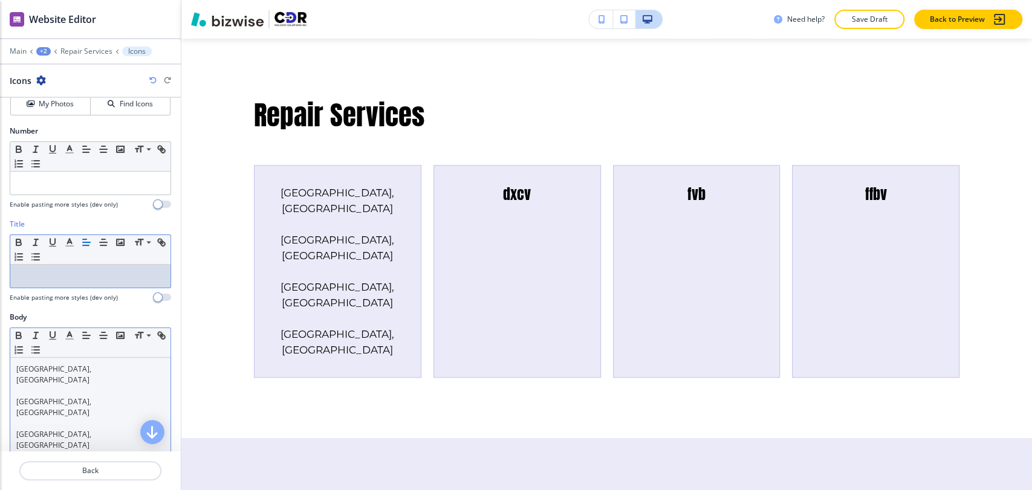
click at [25, 386] on p at bounding box center [90, 391] width 148 height 11
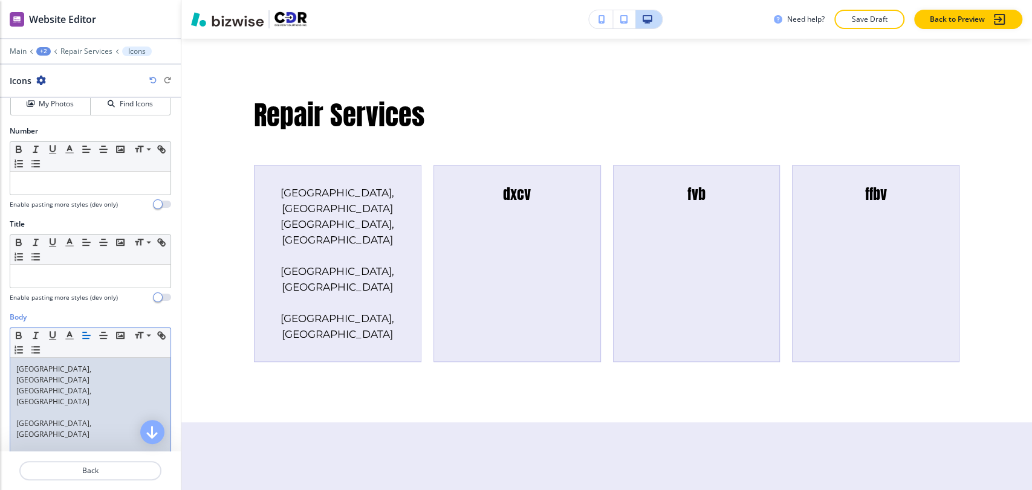
scroll to position [117, 0]
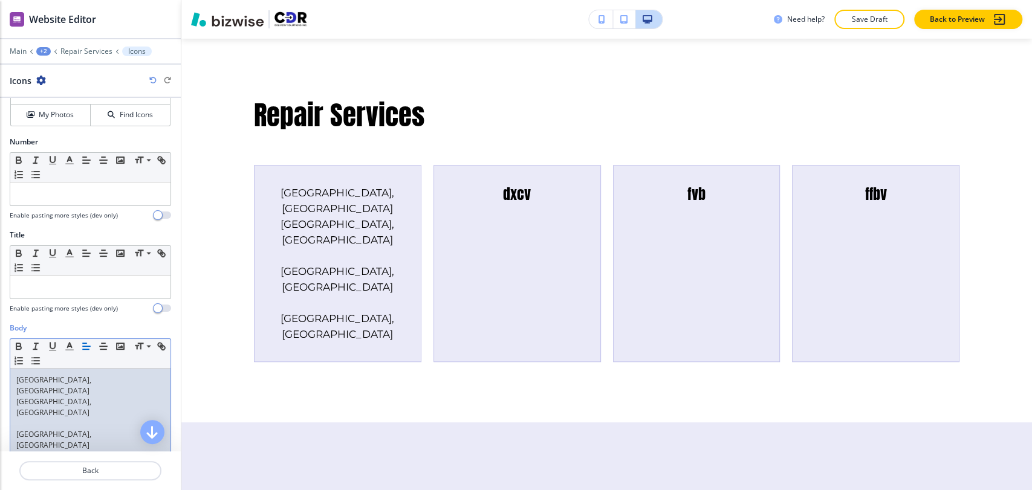
click at [28, 418] on p at bounding box center [90, 423] width 148 height 11
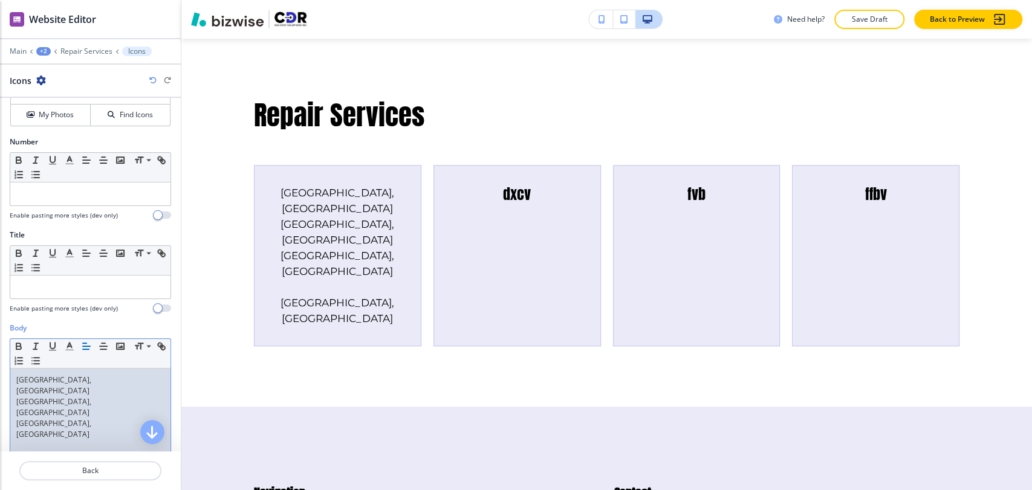
click at [31, 441] on p "[GEOGRAPHIC_DATA], [GEOGRAPHIC_DATA]" at bounding box center [90, 462] width 148 height 22
click at [34, 440] on p at bounding box center [90, 445] width 148 height 11
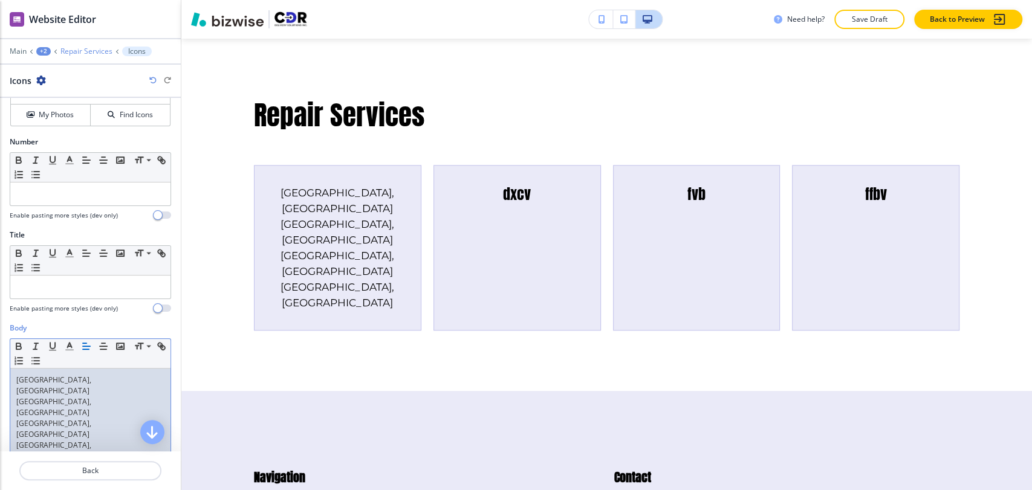
click at [92, 49] on p "Repair Services" at bounding box center [86, 51] width 52 height 8
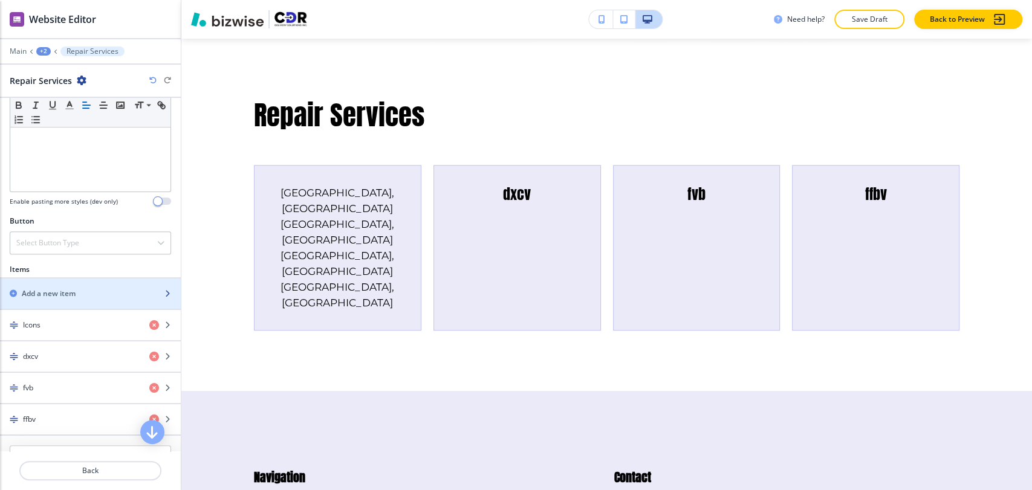
scroll to position [335, 0]
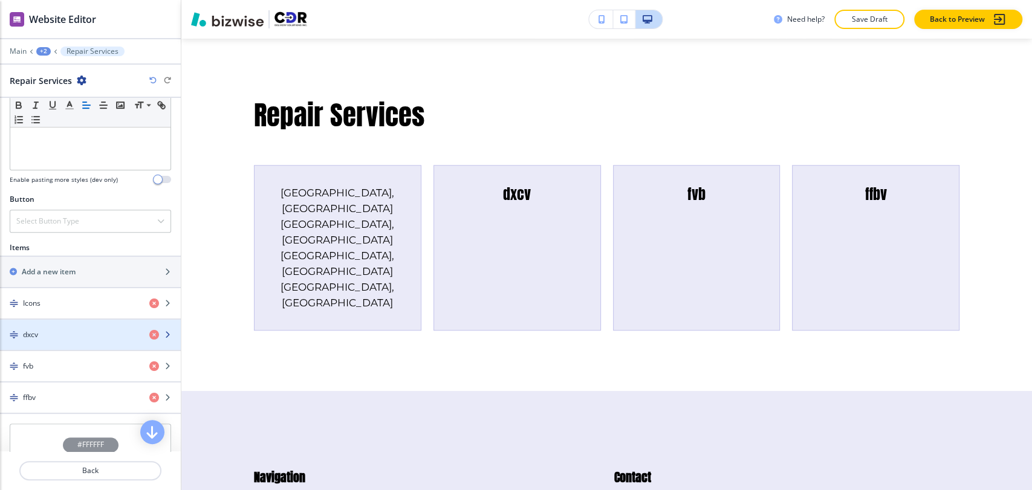
click at [73, 335] on div "dxcv" at bounding box center [70, 334] width 140 height 11
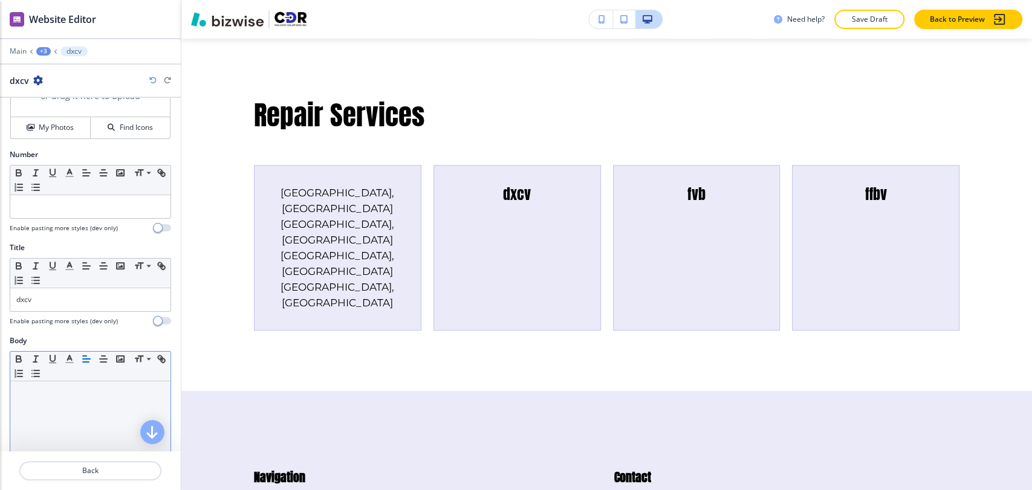
scroll to position [134, 0]
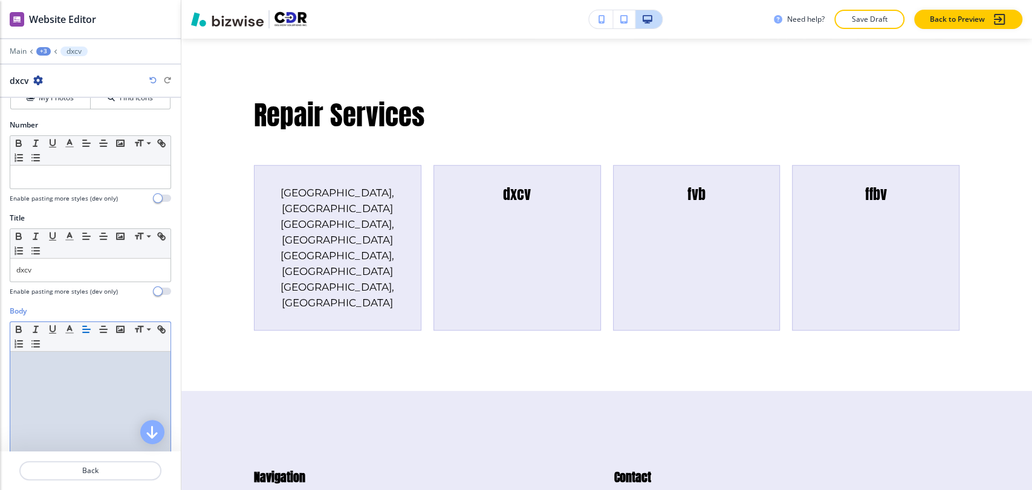
click at [68, 363] on p at bounding box center [90, 363] width 148 height 11
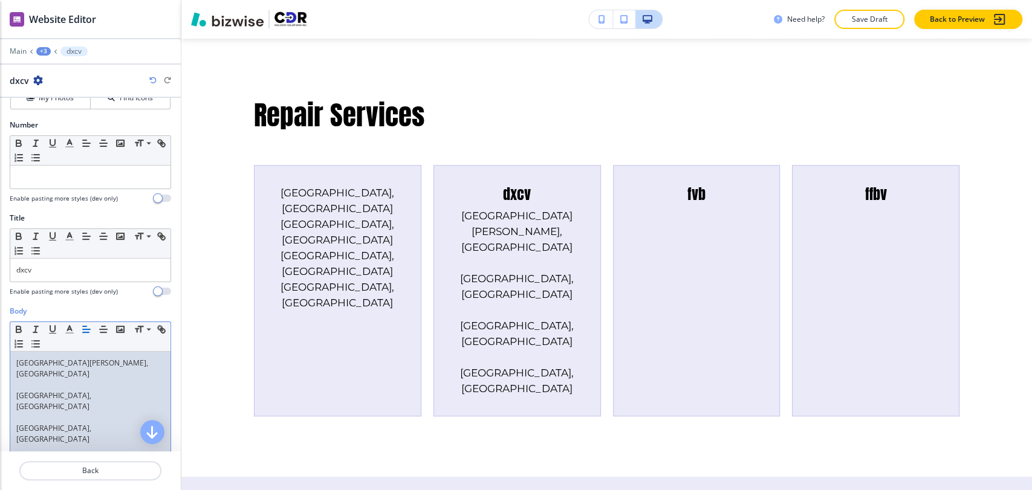
click at [52, 380] on p at bounding box center [90, 385] width 148 height 11
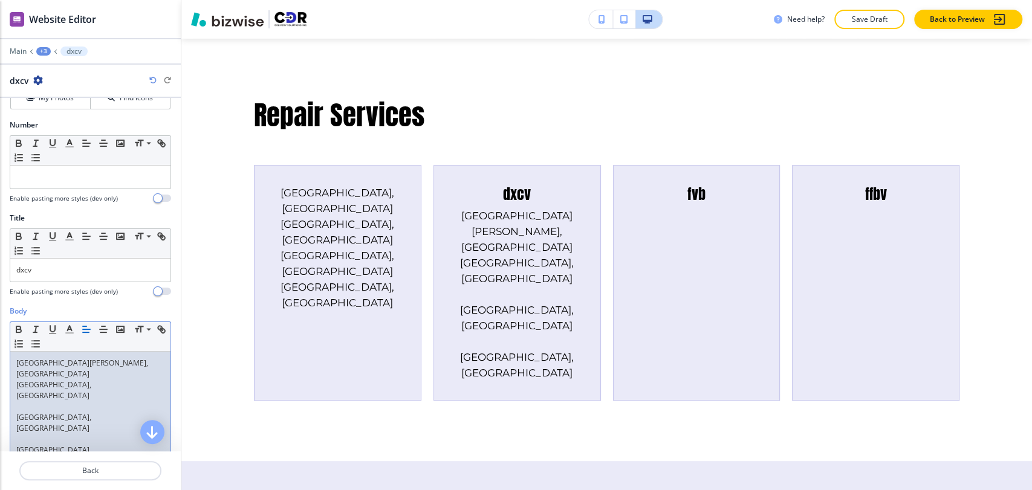
scroll to position [123, 0]
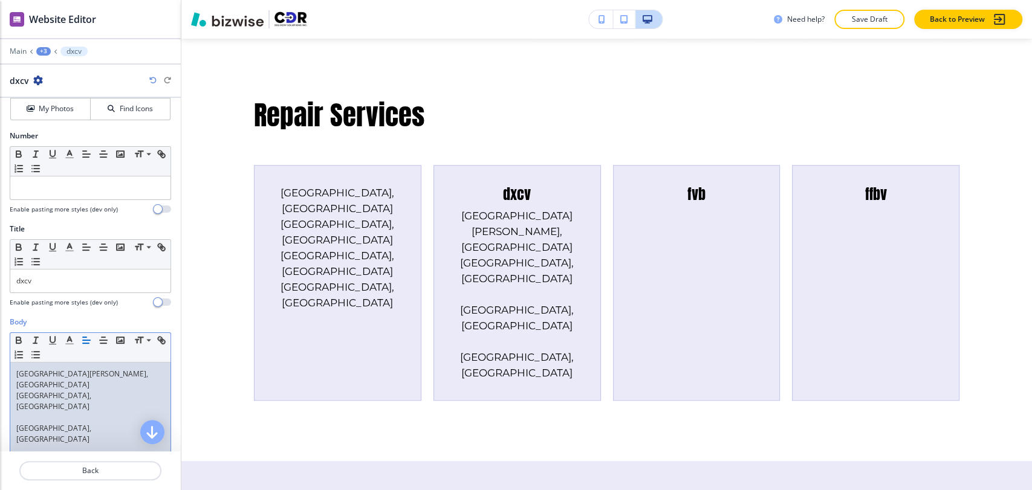
click at [36, 412] on p at bounding box center [90, 417] width 148 height 11
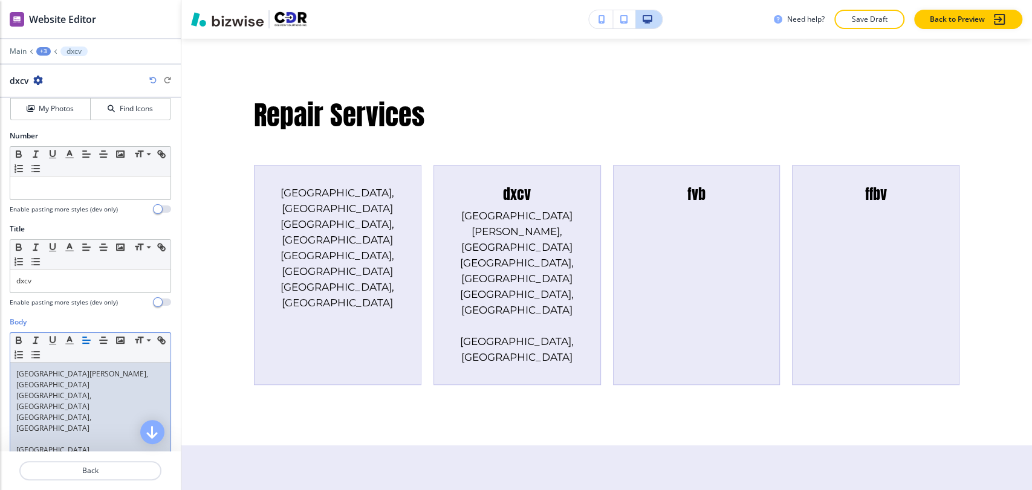
click at [43, 434] on p at bounding box center [90, 439] width 148 height 11
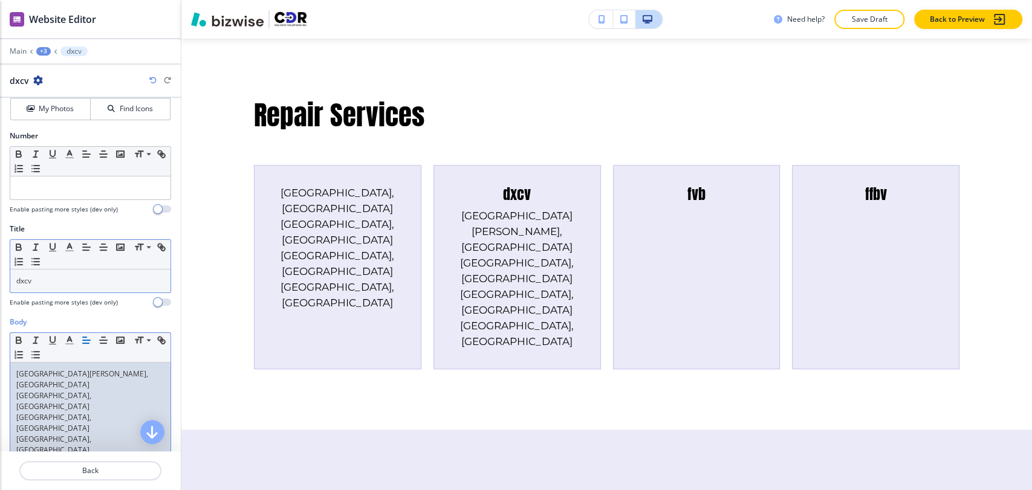
click at [63, 282] on p "dxcv" at bounding box center [90, 281] width 148 height 11
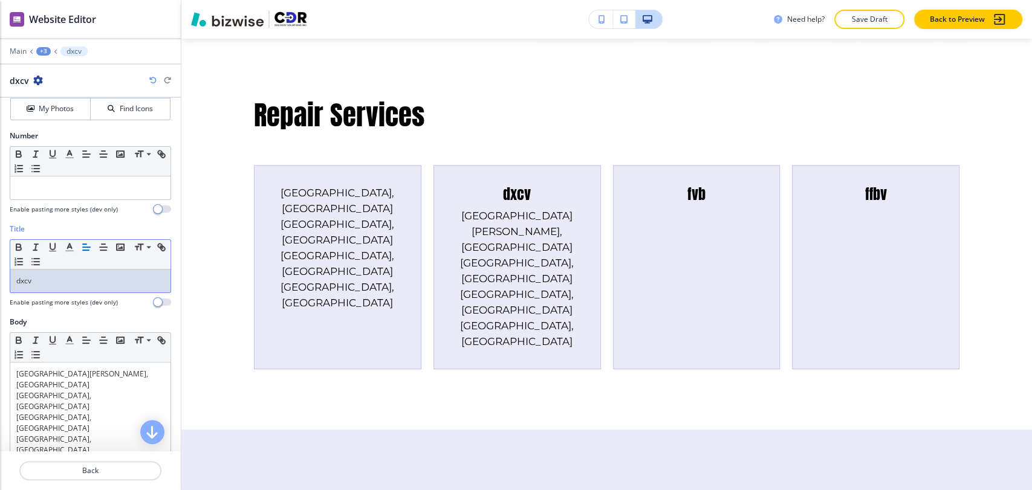
click at [63, 282] on p "dxcv" at bounding box center [90, 281] width 148 height 11
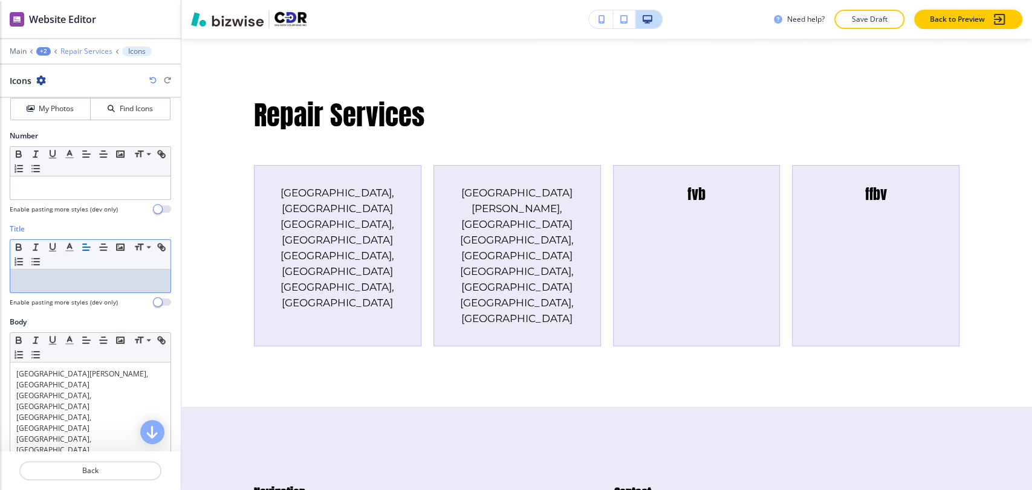
click at [85, 53] on p "Repair Services" at bounding box center [86, 51] width 52 height 8
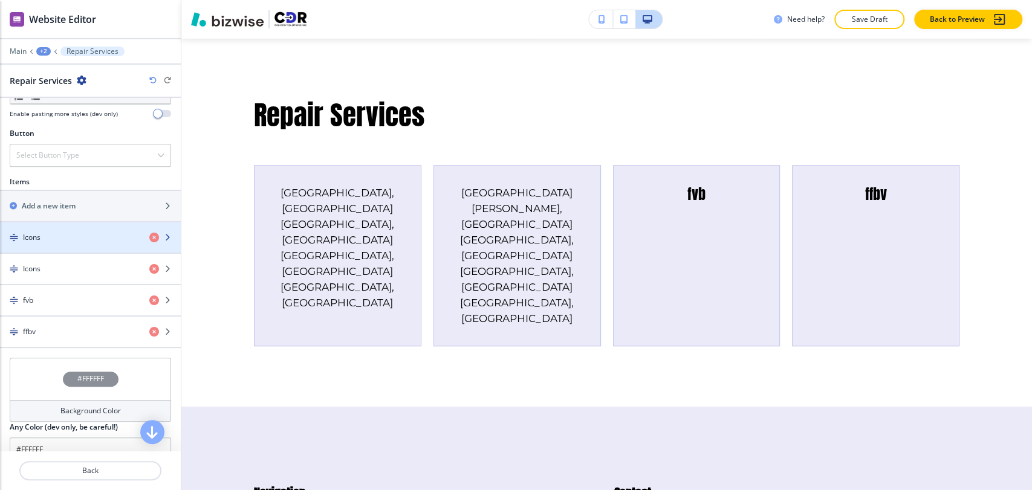
scroll to position [403, 0]
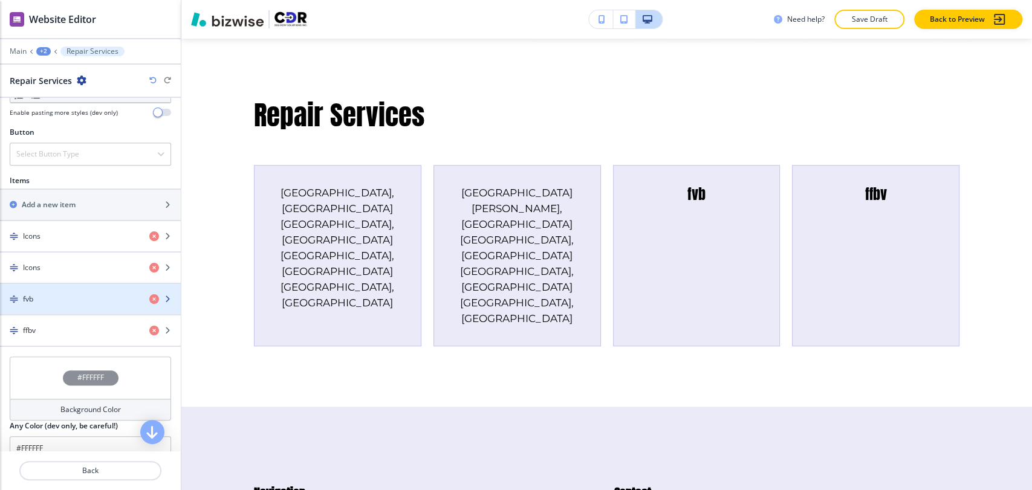
click at [73, 305] on div "button" at bounding box center [90, 310] width 181 height 10
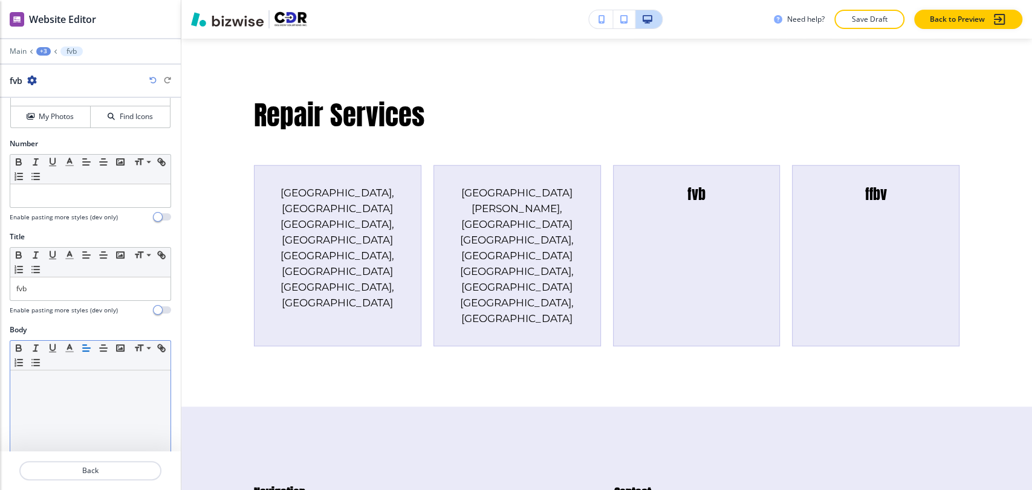
scroll to position [262, 0]
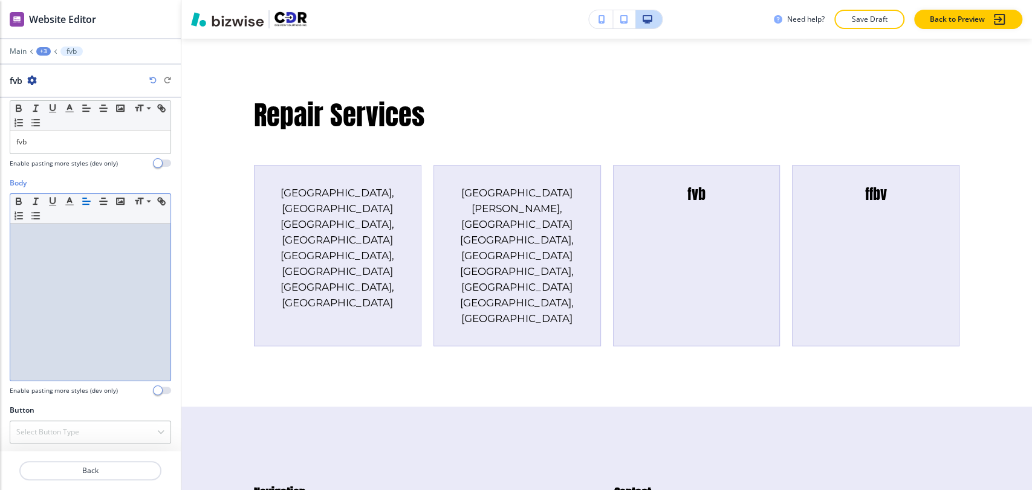
click at [79, 282] on div at bounding box center [90, 302] width 160 height 157
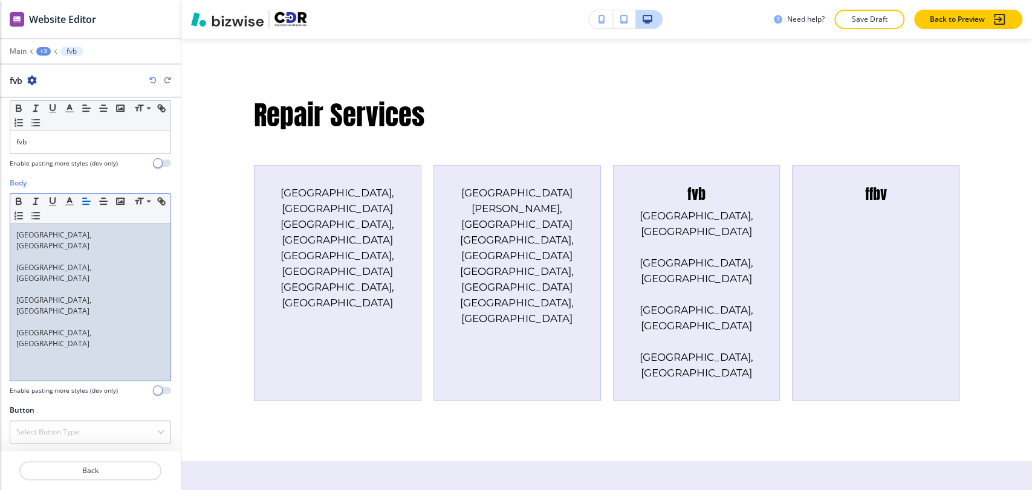
scroll to position [0, 0]
click at [65, 251] on p at bounding box center [90, 256] width 148 height 11
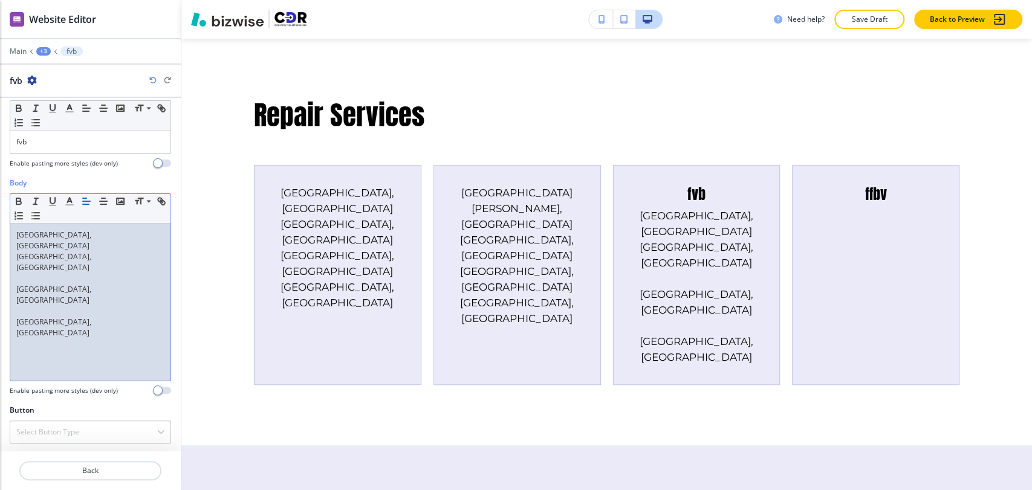
click at [58, 273] on p at bounding box center [90, 278] width 148 height 11
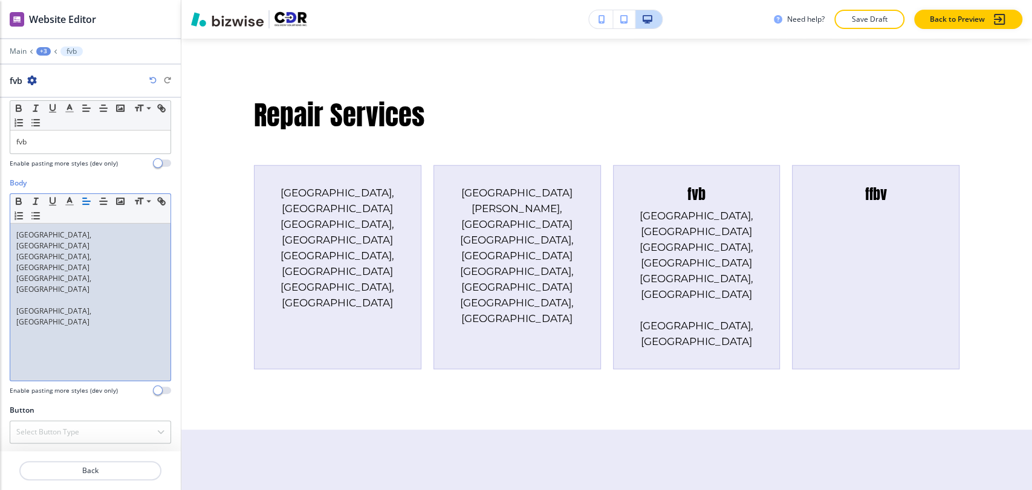
click at [61, 295] on p at bounding box center [90, 300] width 148 height 11
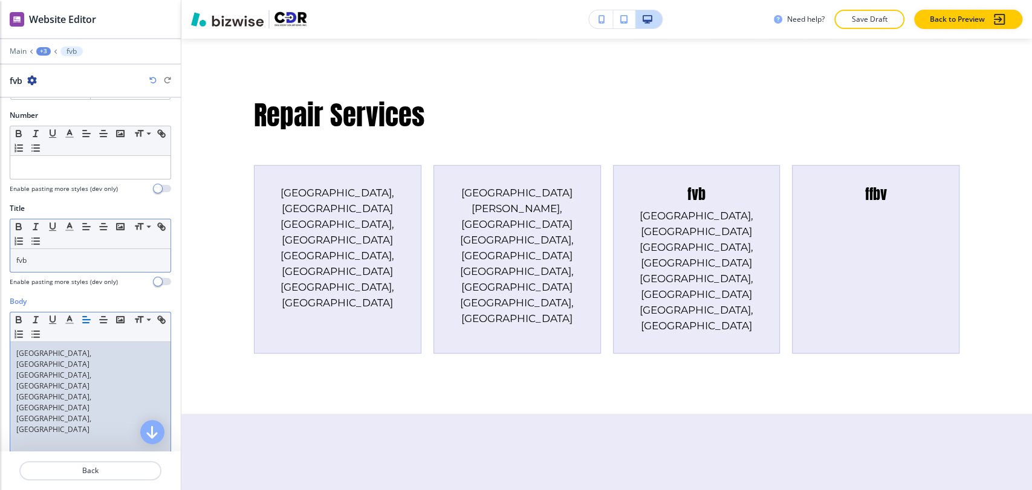
scroll to position [128, 0]
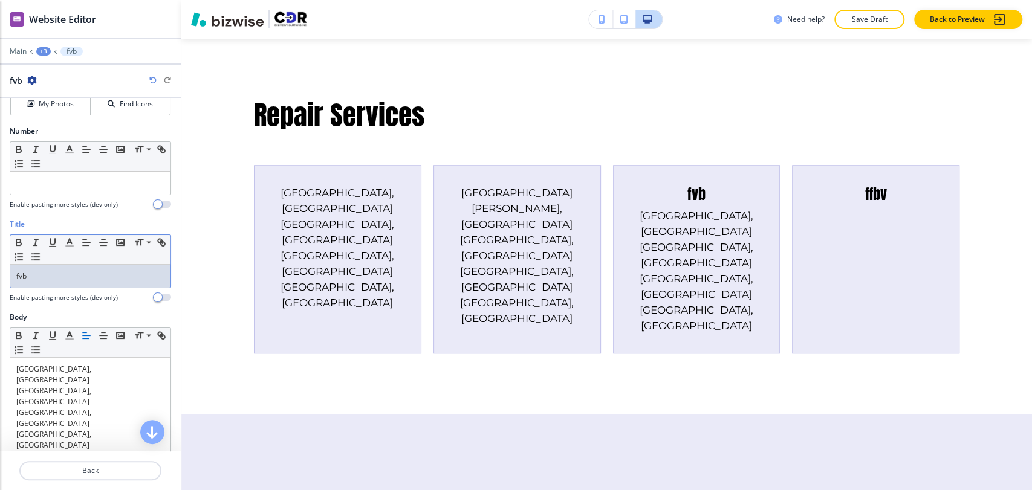
click at [67, 273] on p "fvb" at bounding box center [90, 276] width 148 height 11
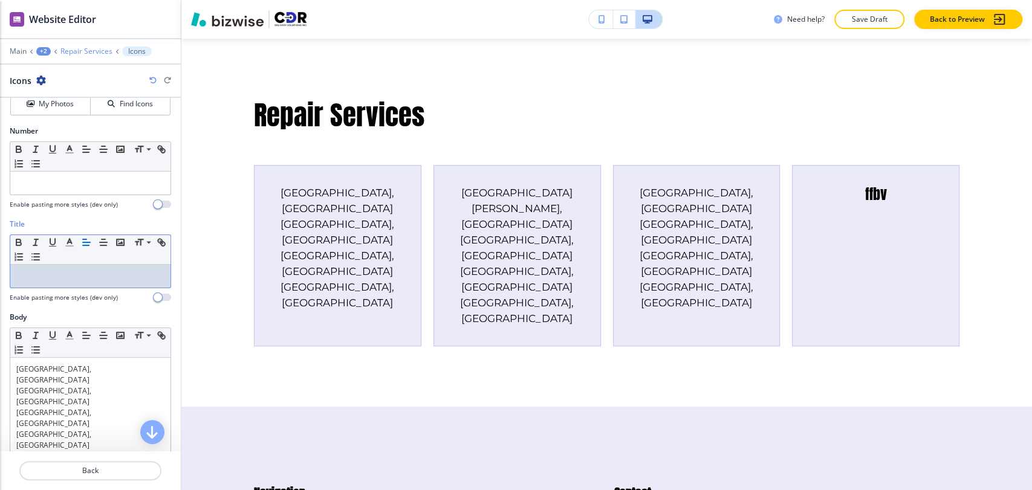
click at [90, 51] on p "Repair Services" at bounding box center [86, 51] width 52 height 8
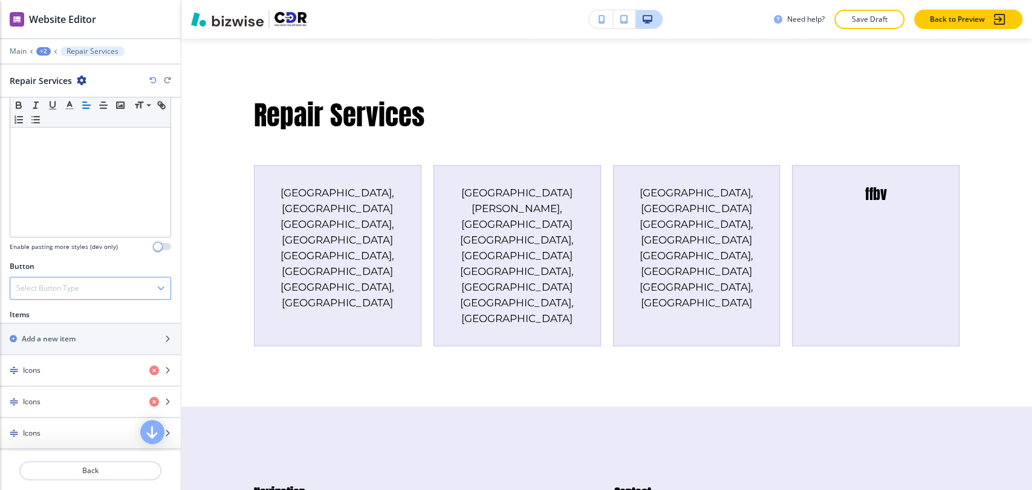
scroll to position [403, 0]
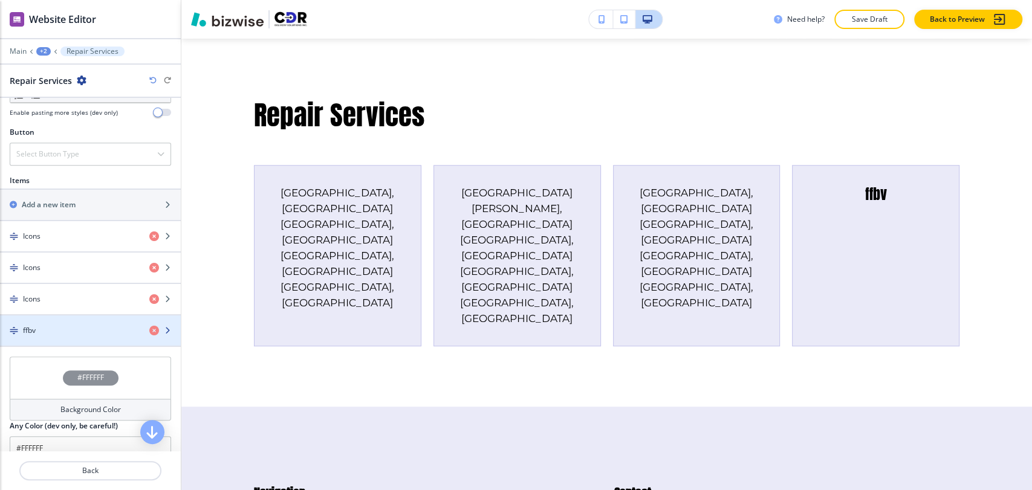
click at [73, 329] on div "ffbv" at bounding box center [70, 330] width 140 height 11
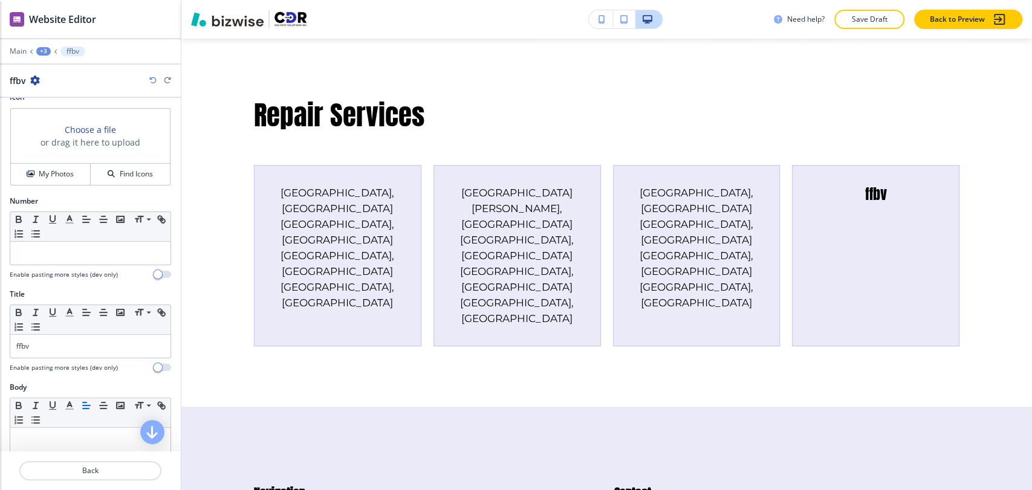
scroll to position [134, 0]
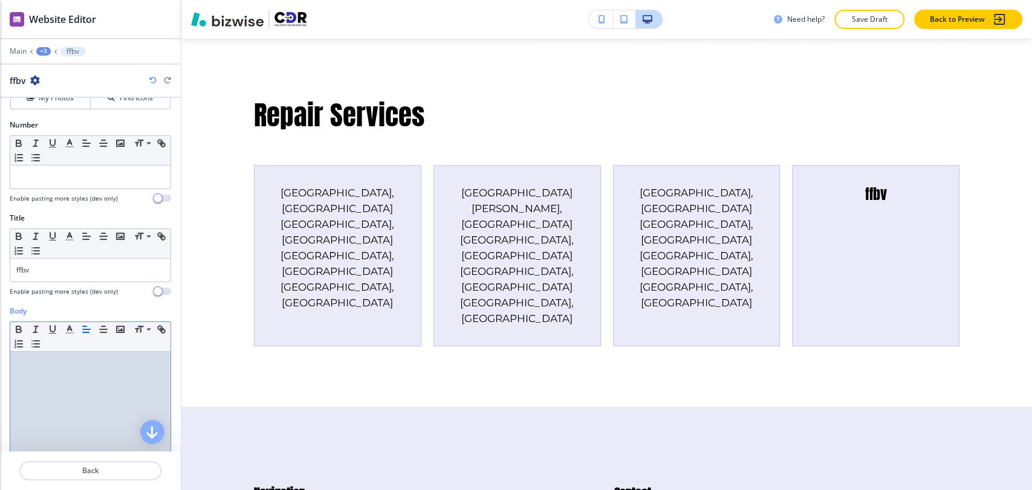
click at [82, 370] on div at bounding box center [90, 430] width 160 height 157
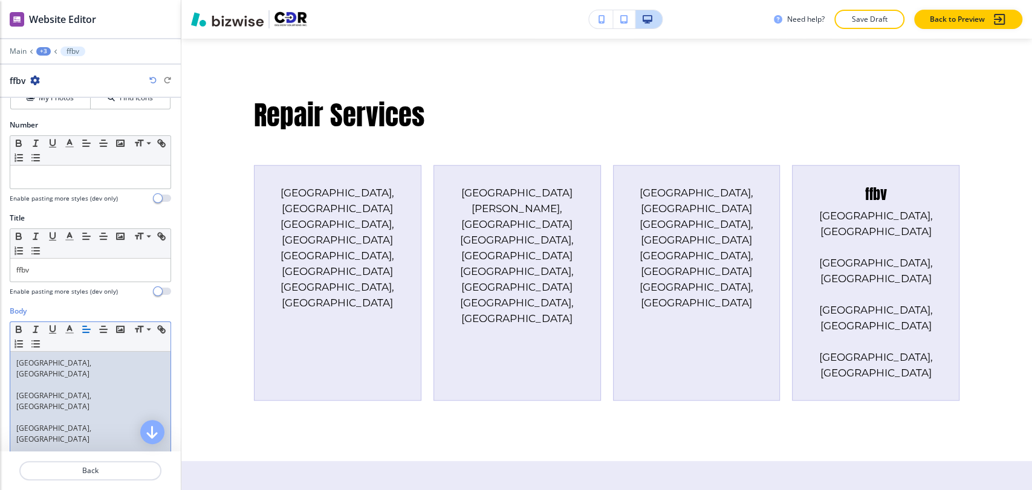
click at [67, 380] on p at bounding box center [90, 385] width 148 height 11
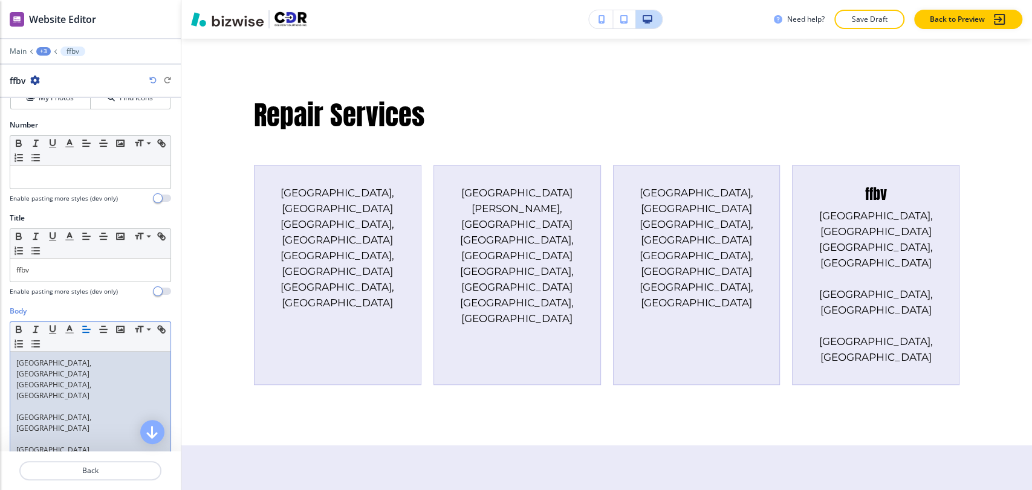
scroll to position [123, 0]
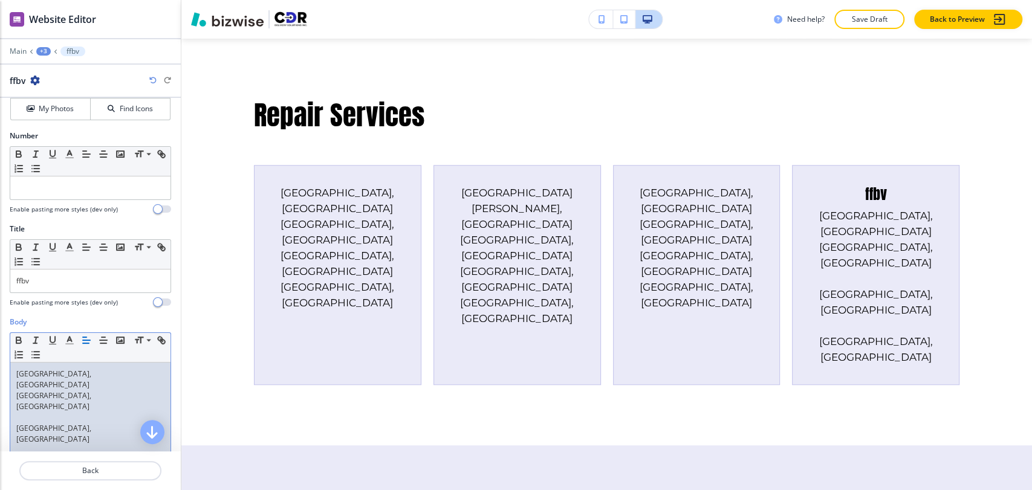
click at [48, 412] on p at bounding box center [90, 417] width 148 height 11
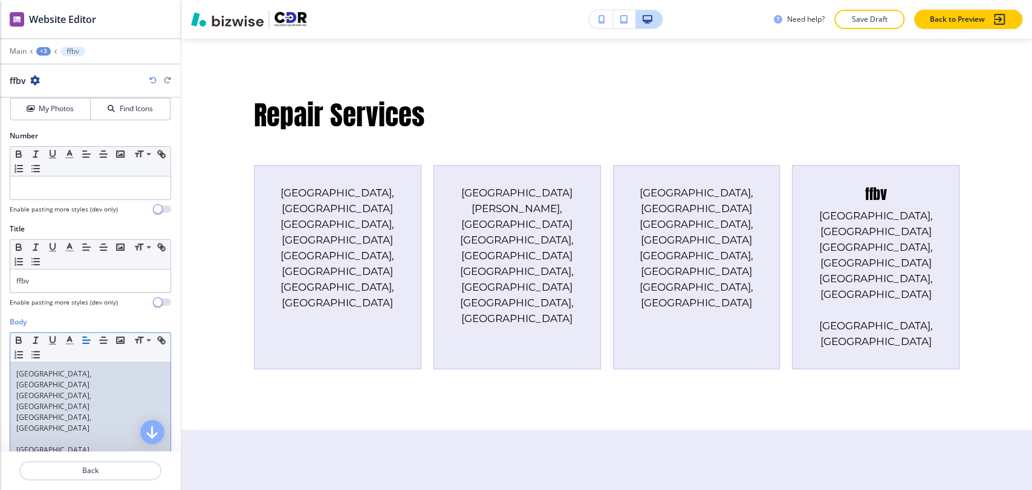
click at [52, 434] on p at bounding box center [90, 439] width 148 height 11
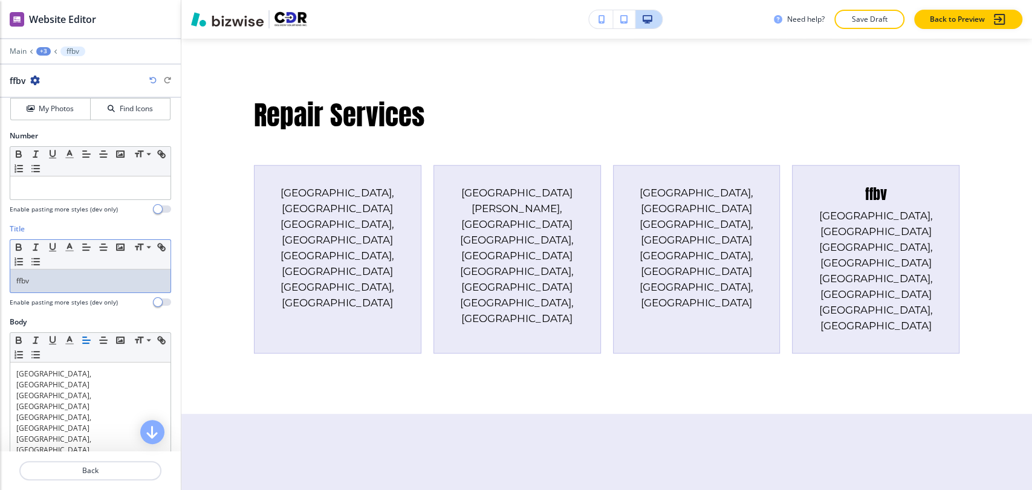
click at [68, 282] on p "ffbv" at bounding box center [90, 281] width 148 height 11
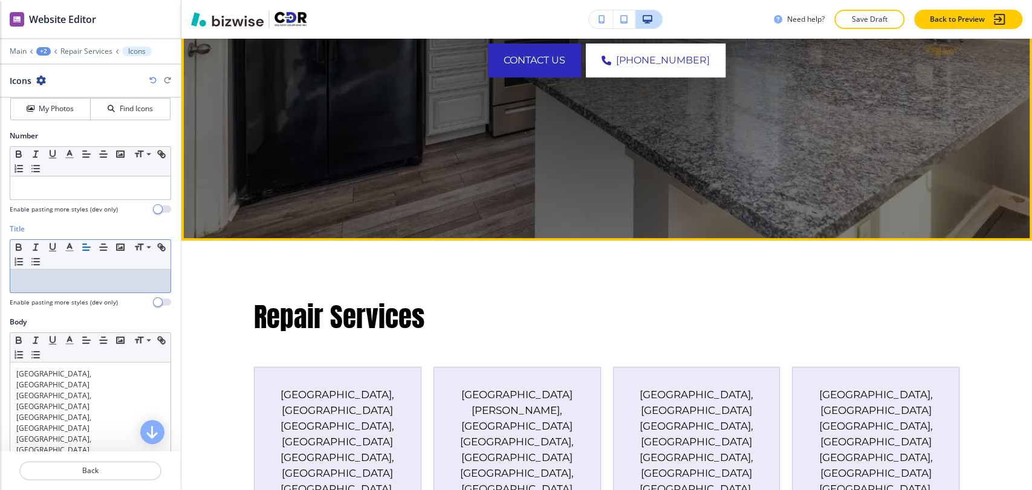
scroll to position [584, 0]
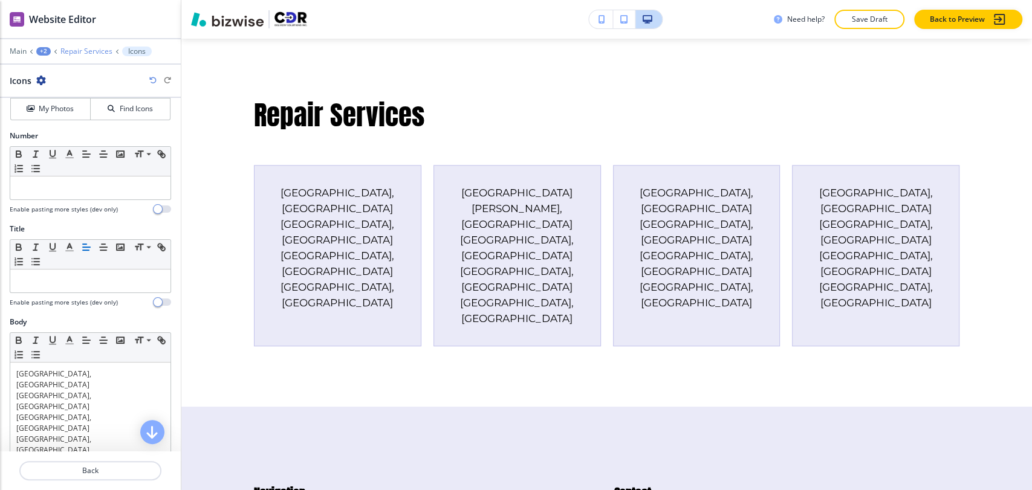
click at [80, 50] on p "Repair Services" at bounding box center [86, 51] width 52 height 8
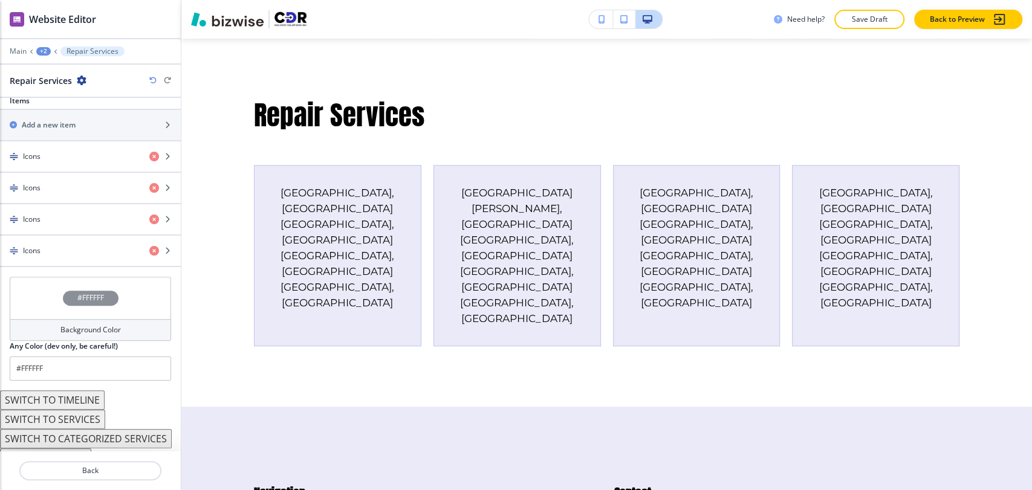
scroll to position [500, 0]
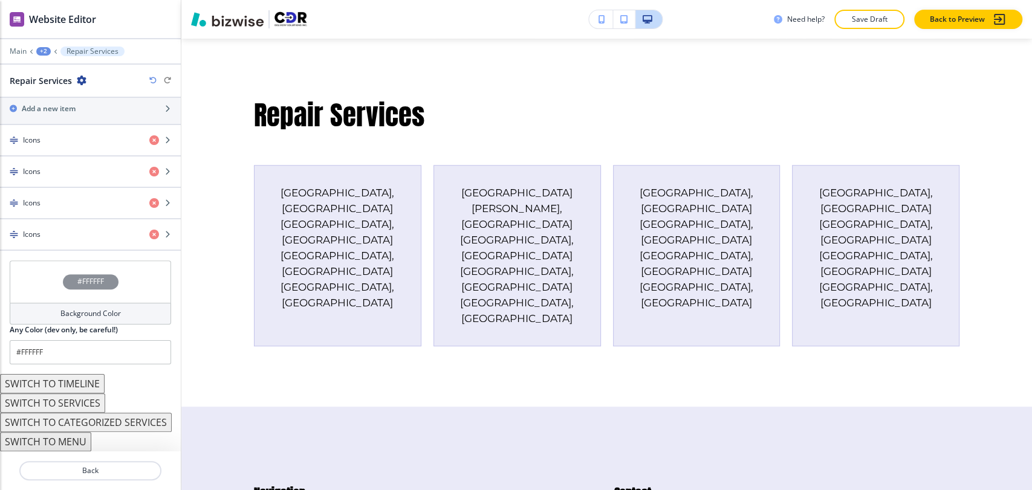
click at [44, 54] on div "+2" at bounding box center [43, 51] width 15 height 8
click at [59, 87] on p "REPAIR SERVICES" at bounding box center [75, 92] width 62 height 11
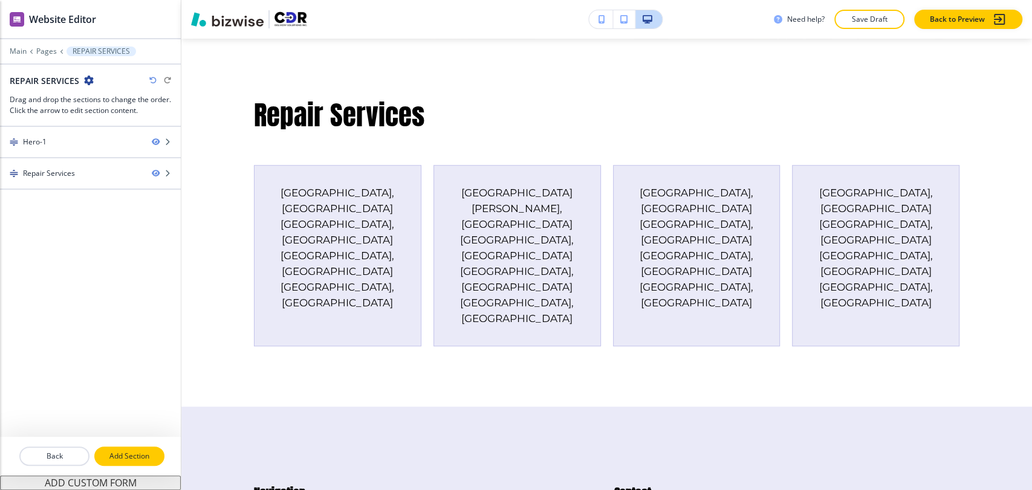
click at [126, 441] on p "Add Section" at bounding box center [129, 456] width 68 height 11
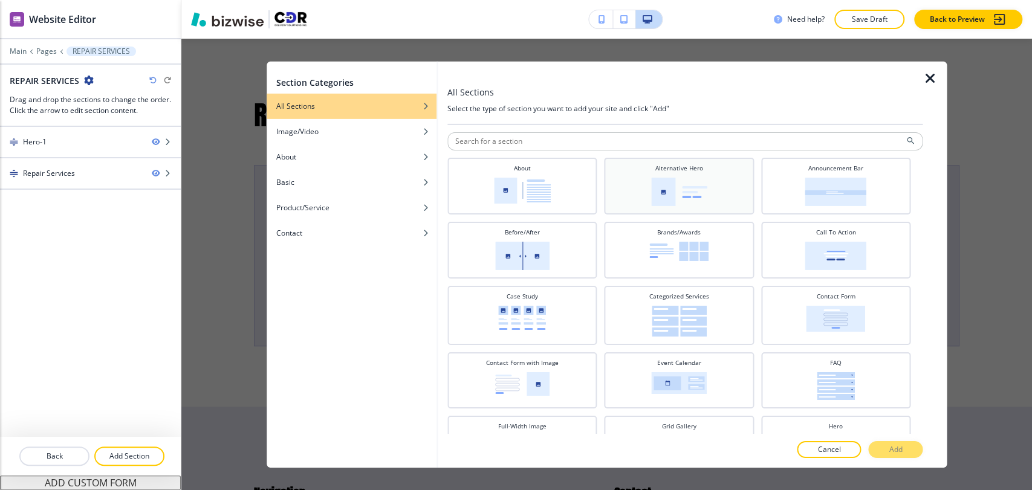
click at [638, 190] on div "Alternative Hero" at bounding box center [678, 184] width 137 height 42
click at [559, 190] on div "About" at bounding box center [521, 184] width 137 height 42
click at [886, 441] on button "Add" at bounding box center [895, 449] width 54 height 17
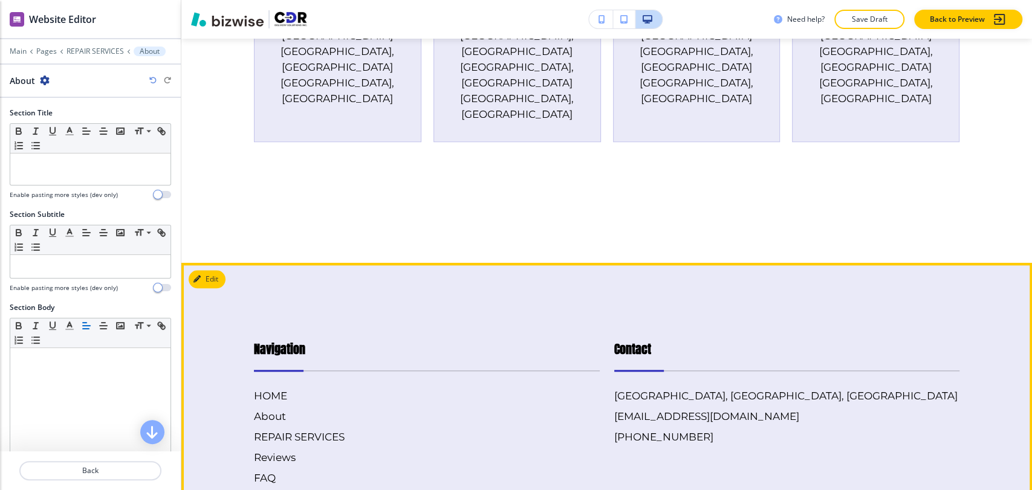
scroll to position [708, 0]
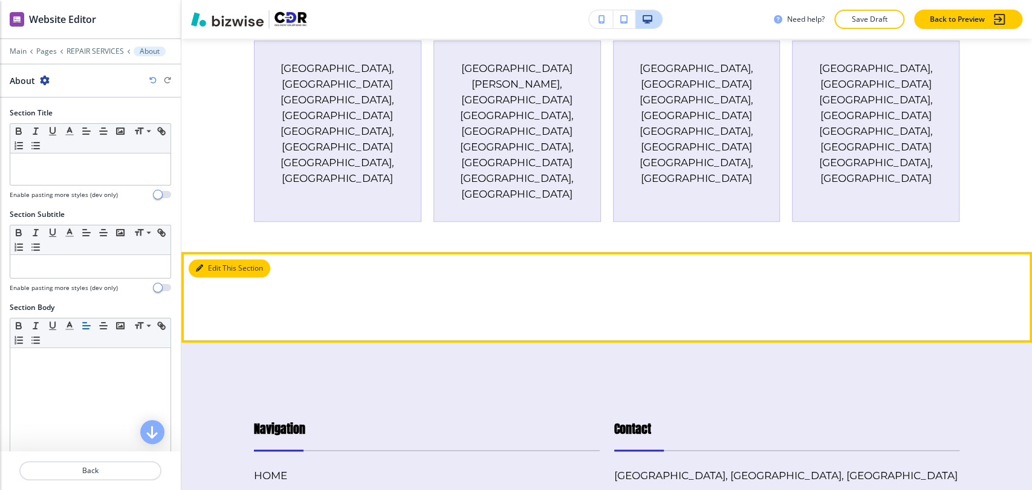
click at [222, 259] on button "Edit This Section" at bounding box center [230, 268] width 82 height 18
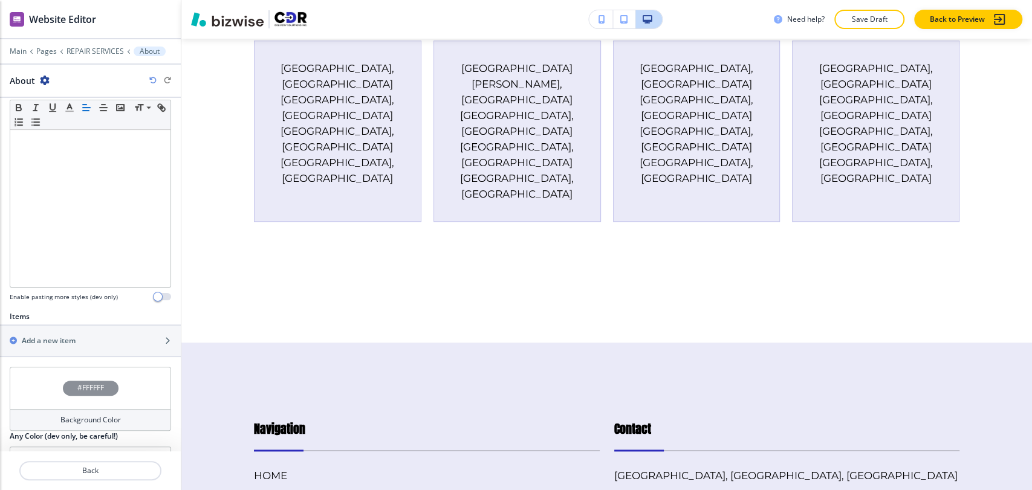
scroll to position [307, 0]
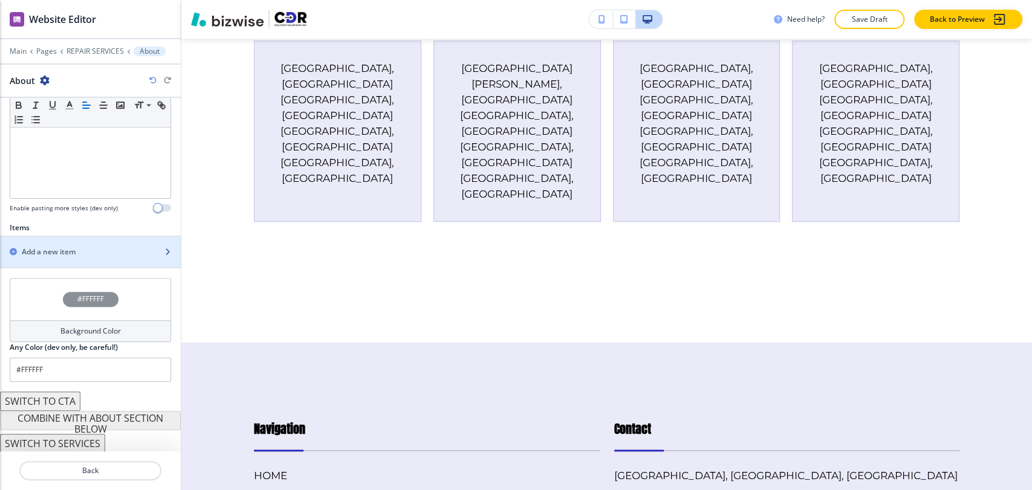
click at [65, 244] on div "button" at bounding box center [90, 242] width 181 height 10
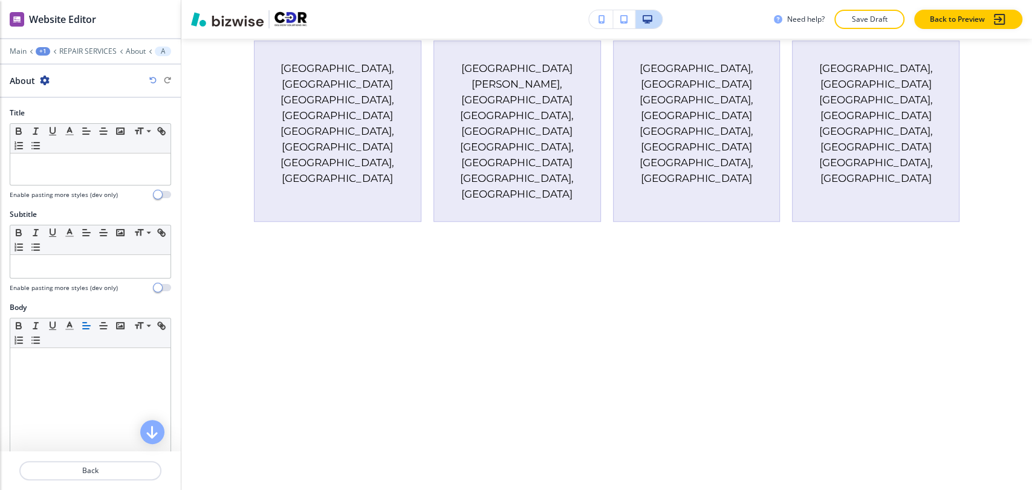
scroll to position [812, 0]
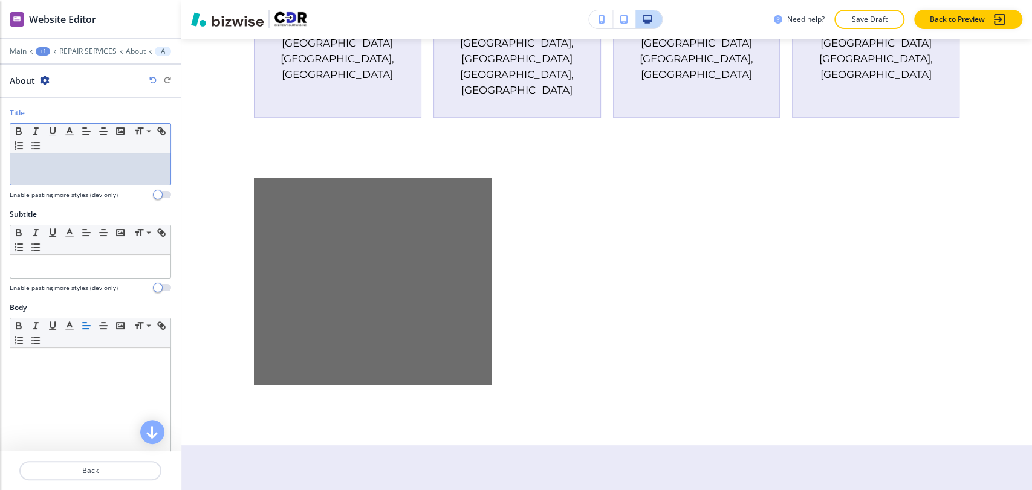
click at [78, 181] on div at bounding box center [90, 169] width 160 height 31
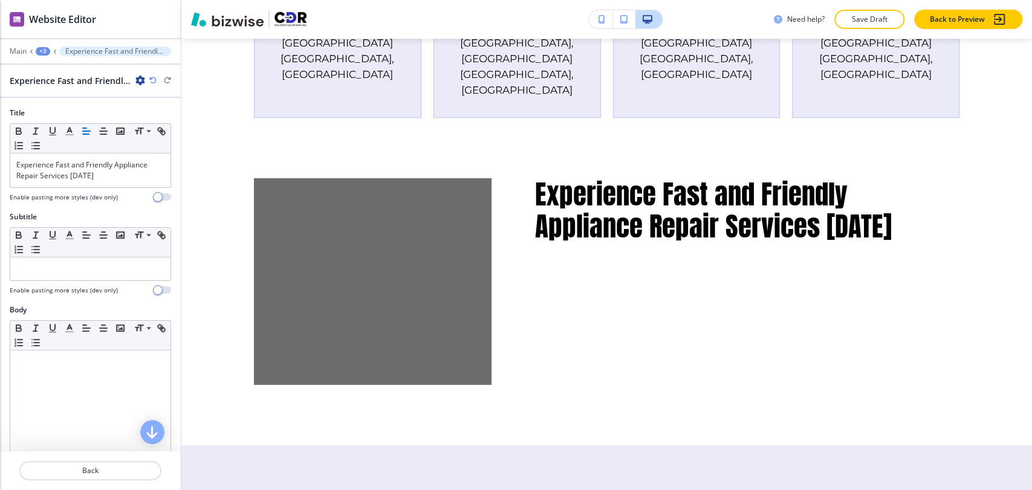
click at [108, 283] on div at bounding box center [90, 283] width 161 height 5
click at [111, 273] on p at bounding box center [90, 269] width 148 height 11
paste div
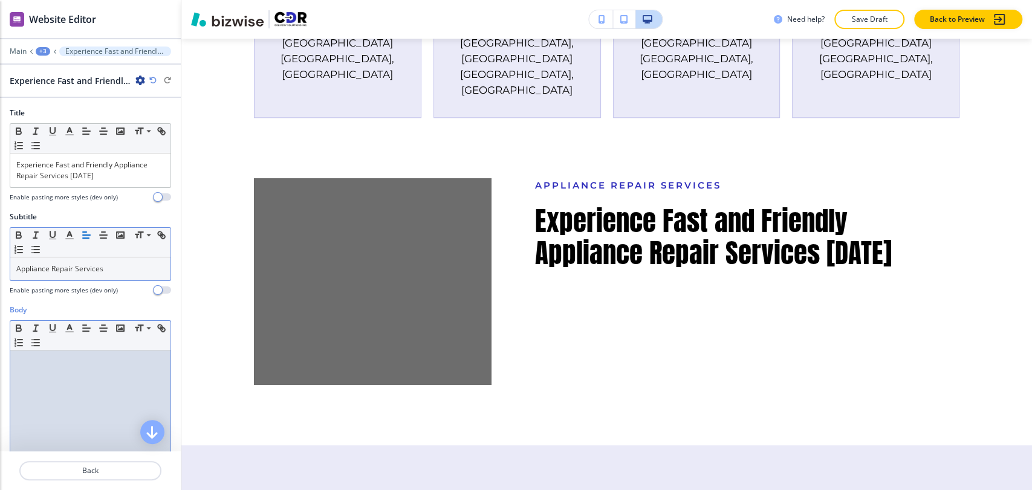
click at [82, 370] on div at bounding box center [90, 429] width 160 height 157
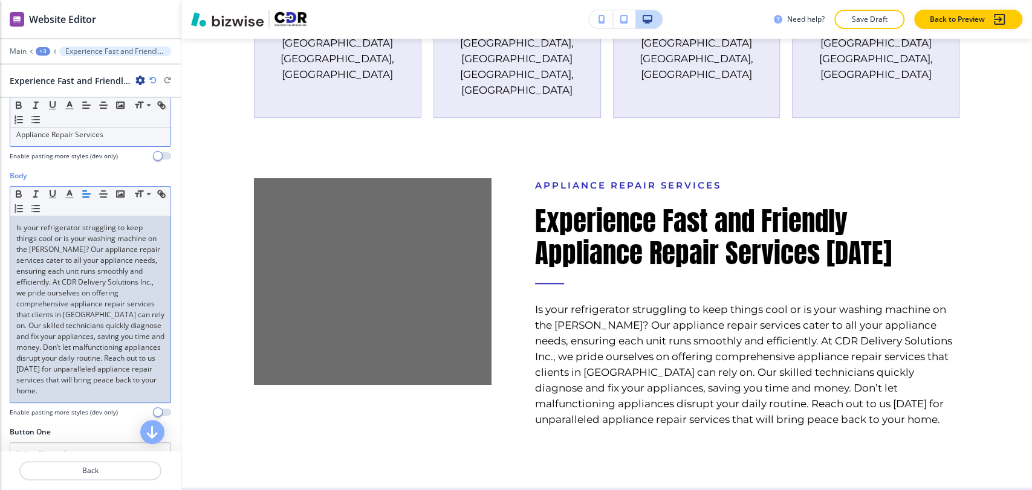
scroll to position [0, 0]
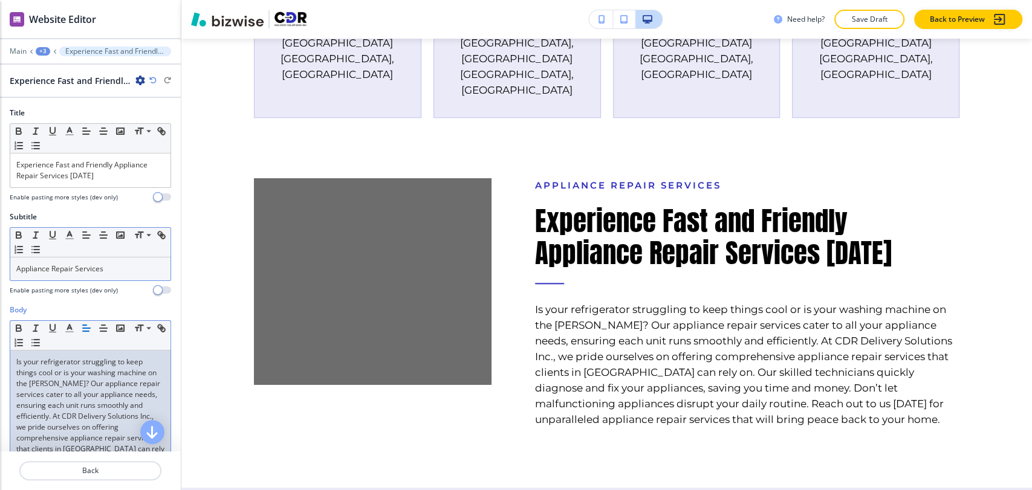
click at [131, 265] on p "Appliance Repair Services" at bounding box center [90, 269] width 148 height 11
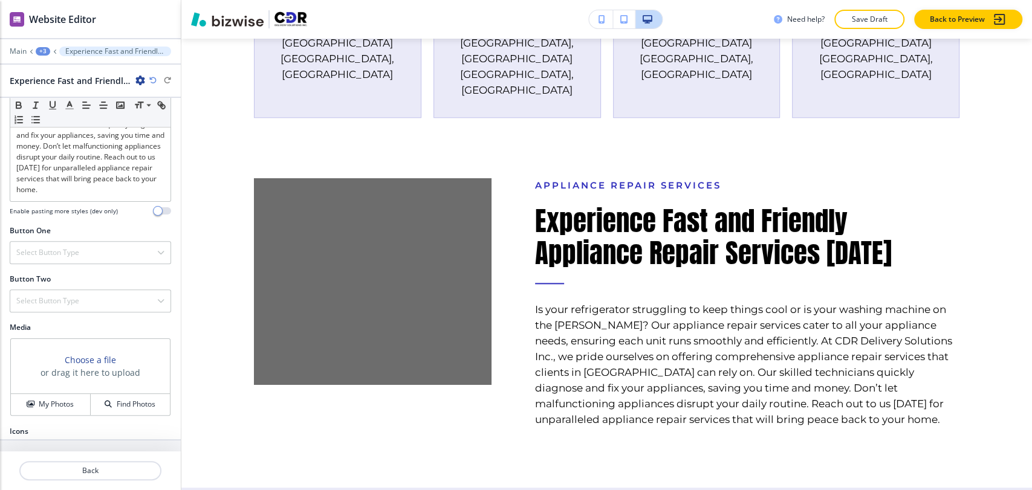
scroll to position [363, 0]
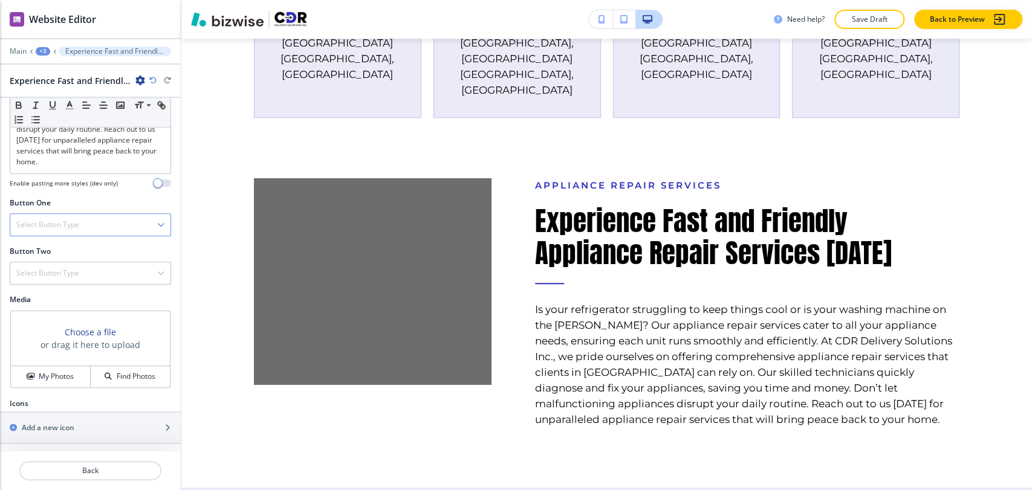
click at [112, 218] on div "Select Button Type" at bounding box center [90, 225] width 160 height 22
click at [104, 348] on h4 "Internal Link" at bounding box center [90, 348] width 148 height 11
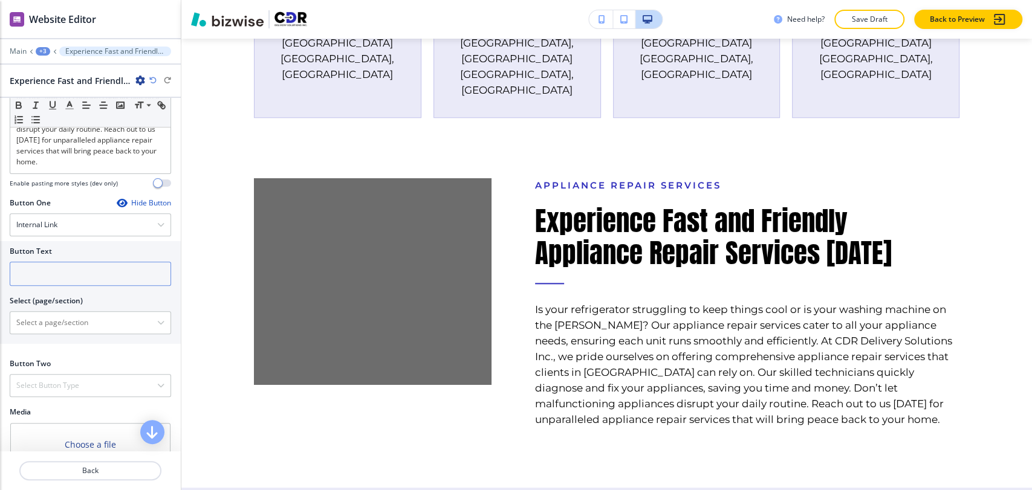
click at [97, 282] on input "text" at bounding box center [90, 274] width 161 height 24
paste input "CONTACT US [DATE]"
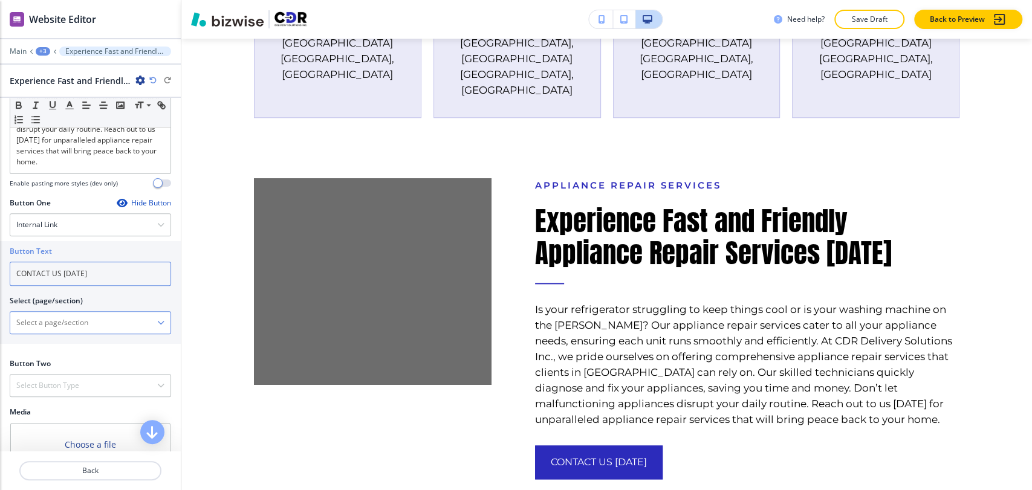
type input "CONTACT US [DATE]"
click at [97, 314] on \(page\/section\) "Manual Input" at bounding box center [83, 322] width 147 height 21
type \(page\/section\) "CONTACT"
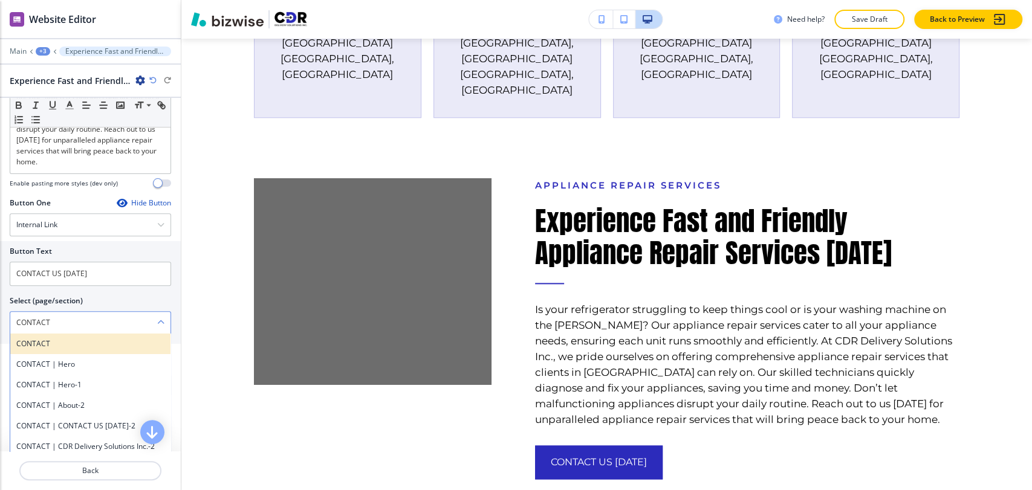
click at [82, 346] on h4 "CONTACT" at bounding box center [90, 343] width 148 height 11
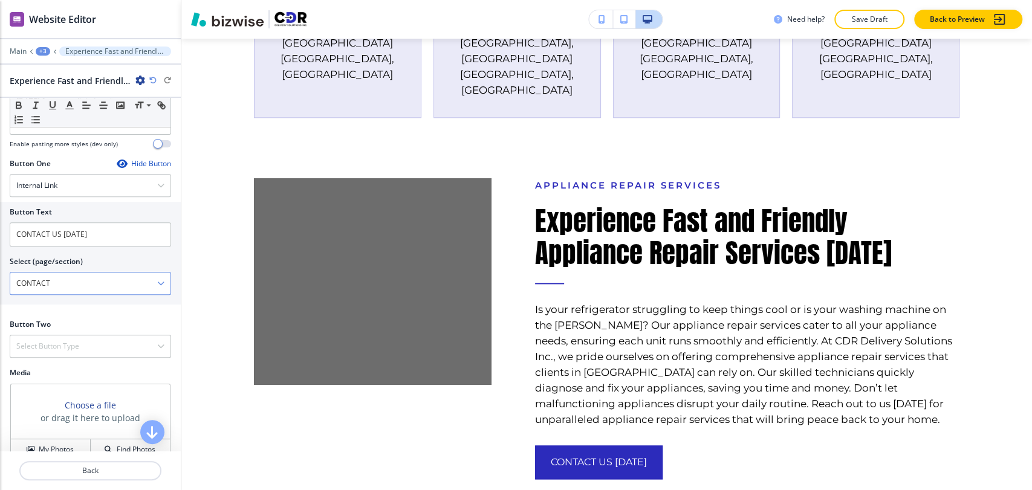
scroll to position [476, 0]
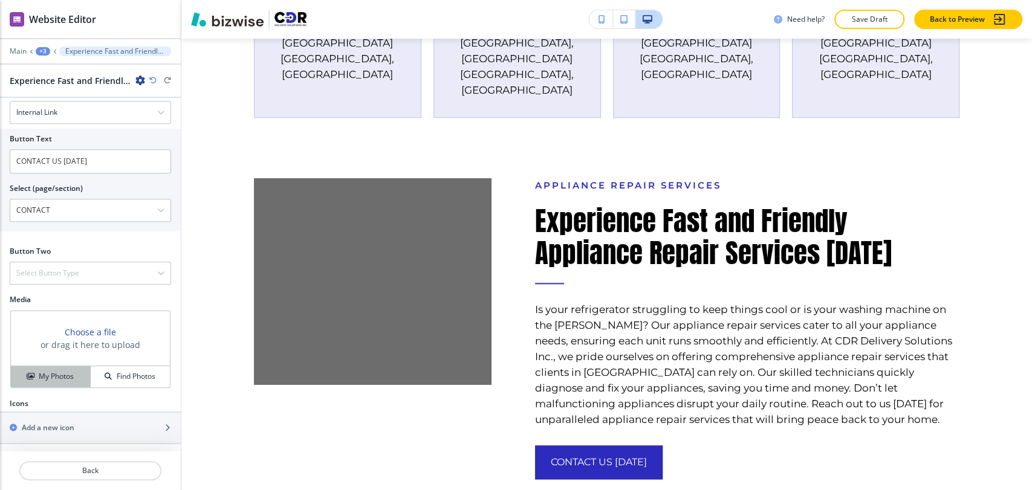
click at [71, 372] on h4 "My Photos" at bounding box center [56, 376] width 35 height 11
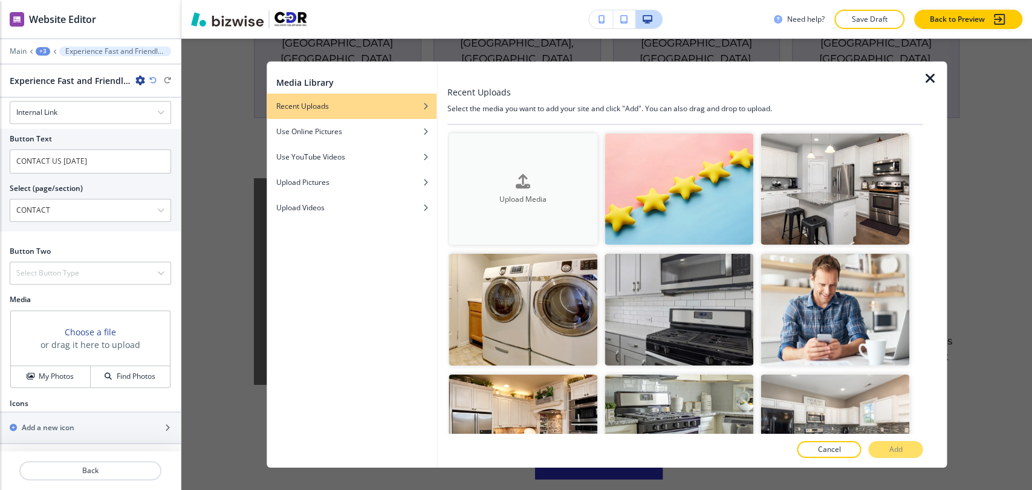
click at [518, 173] on icon "button" at bounding box center [523, 180] width 15 height 15
click at [928, 74] on icon "button" at bounding box center [929, 78] width 15 height 15
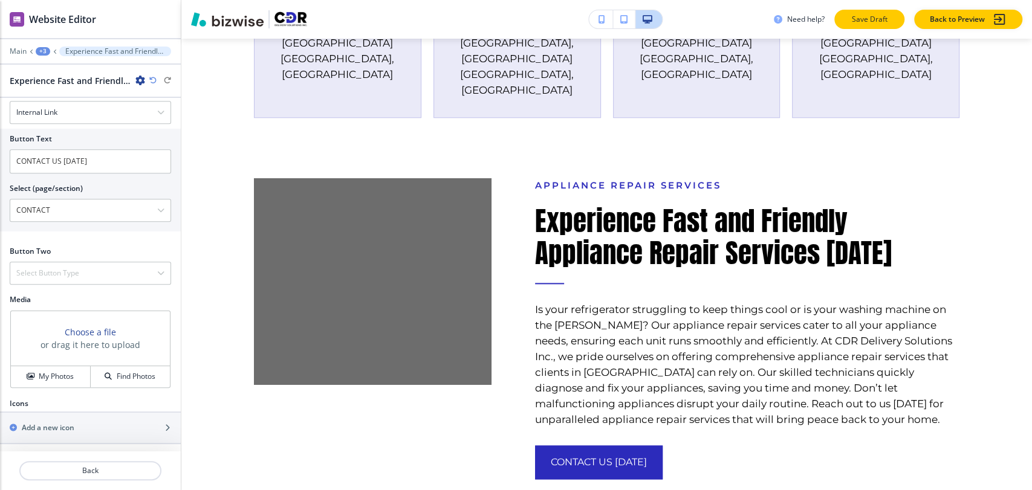
click at [875, 19] on p "Save Draft" at bounding box center [869, 19] width 39 height 11
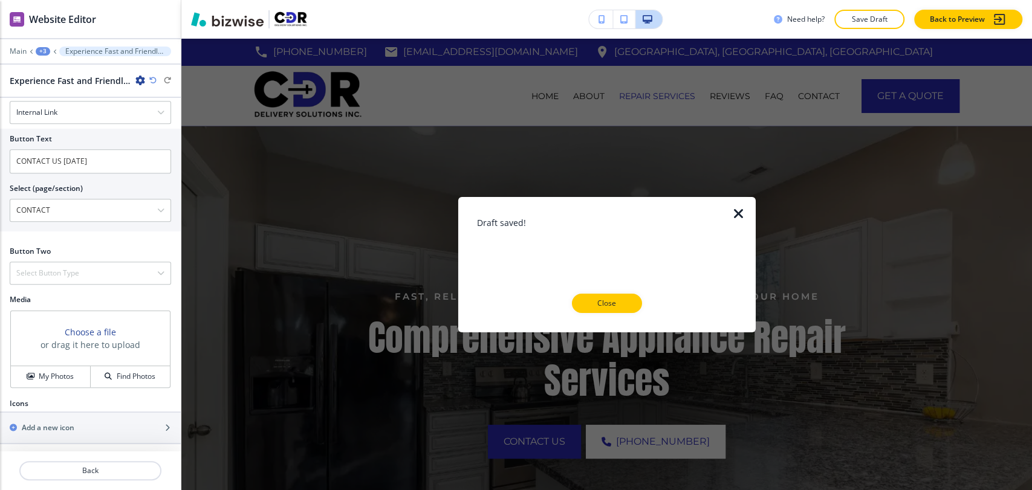
scroll to position [0, 0]
click at [607, 306] on p "Close" at bounding box center [606, 303] width 39 height 11
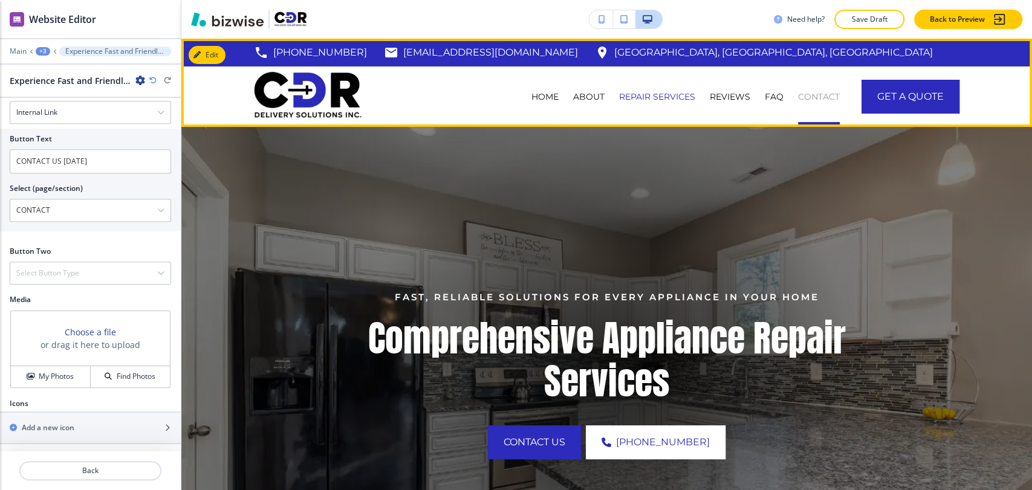
click at [801, 99] on p "CONTACT" at bounding box center [819, 97] width 42 height 12
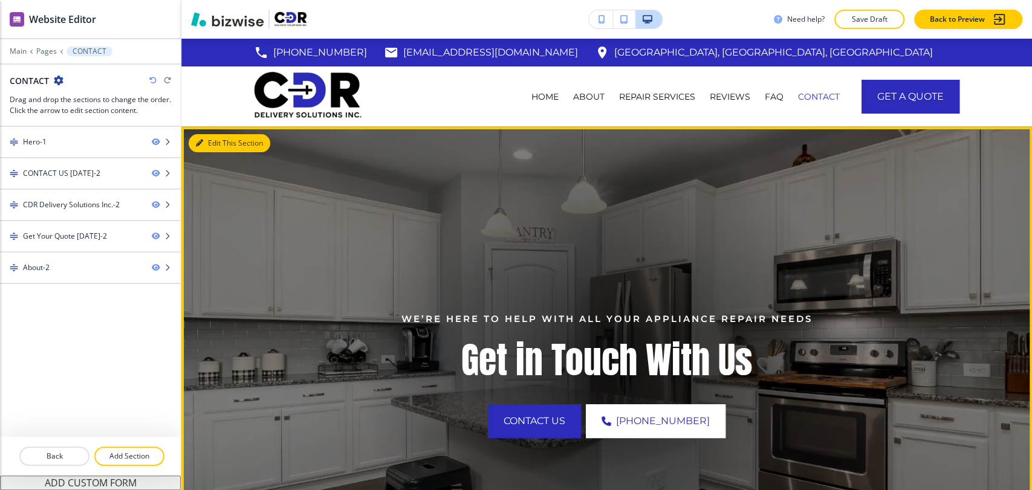
click at [206, 146] on button "Edit This Section" at bounding box center [230, 143] width 82 height 18
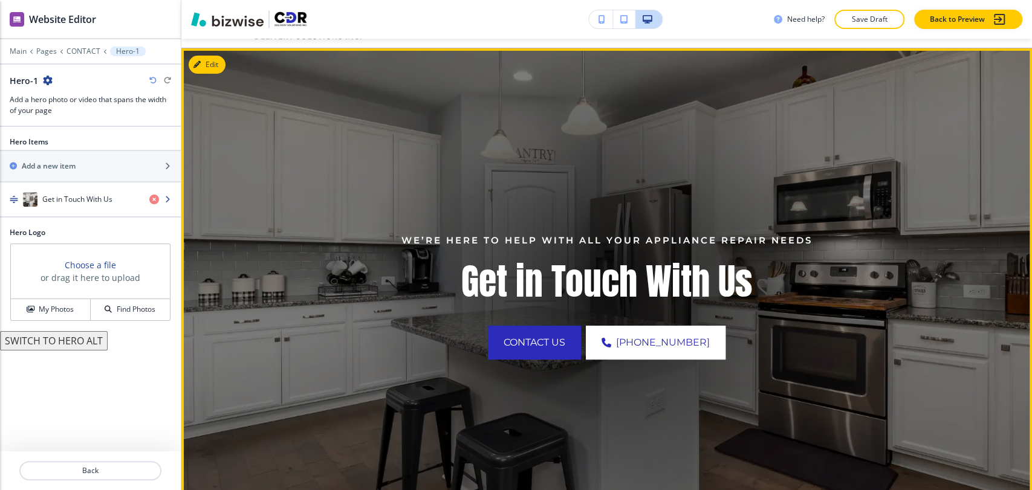
scroll to position [88, 0]
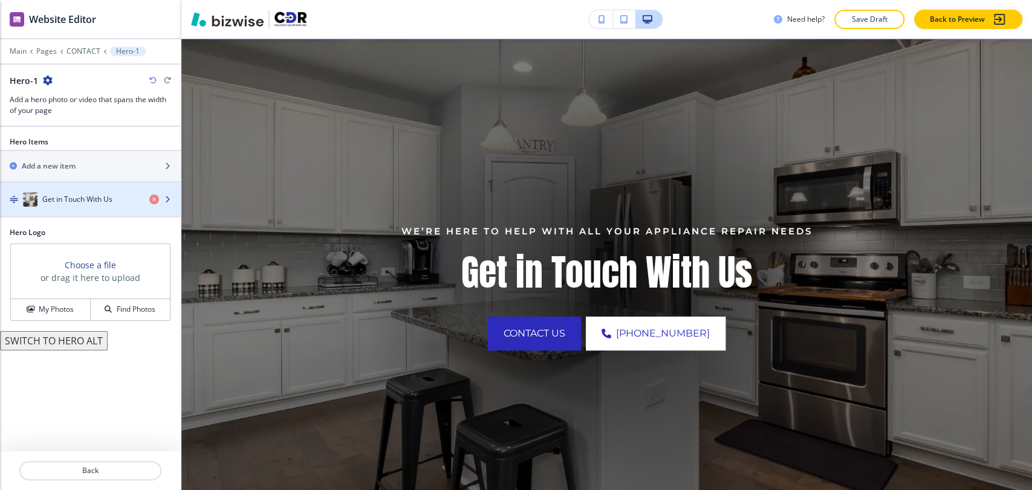
click at [59, 201] on h4 "Get in Touch With Us" at bounding box center [77, 199] width 70 height 11
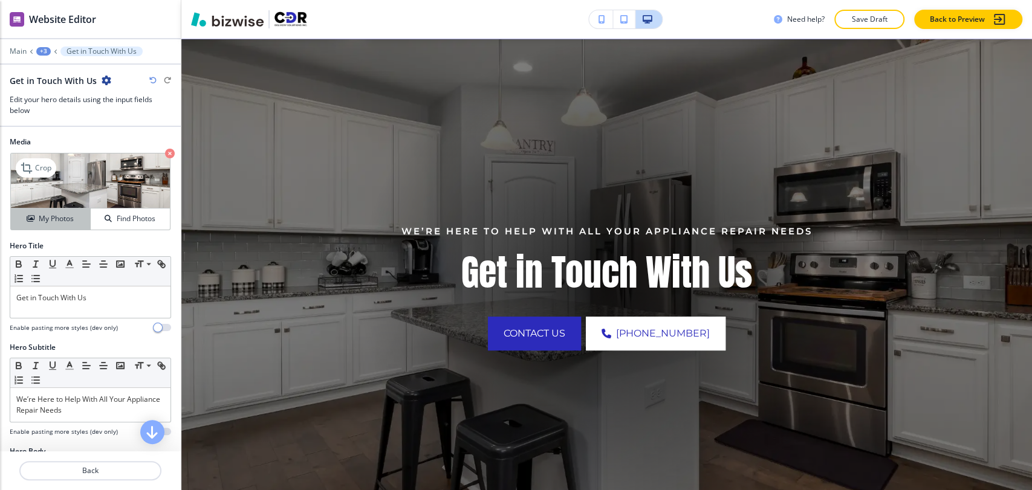
click at [73, 209] on button "My Photos" at bounding box center [51, 219] width 80 height 21
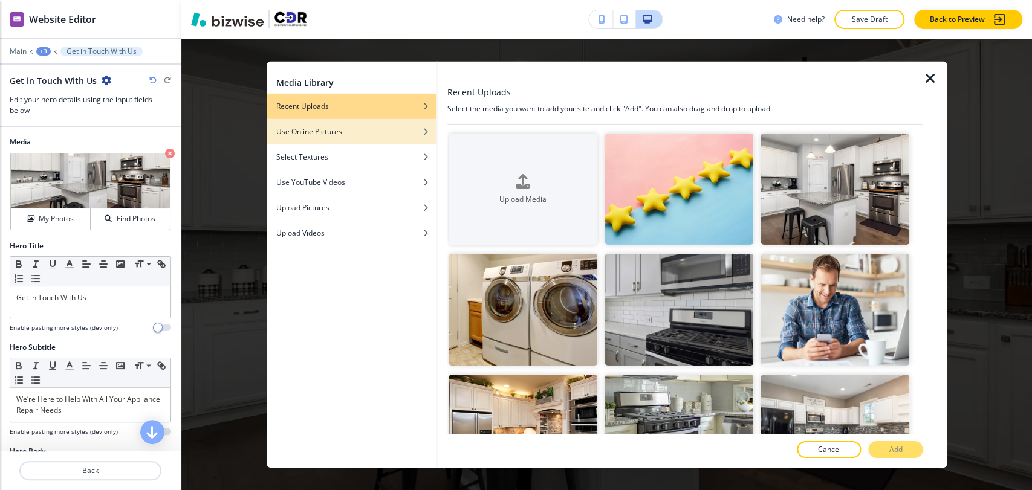
click at [332, 135] on h4 "Use Online Pictures" at bounding box center [309, 131] width 66 height 11
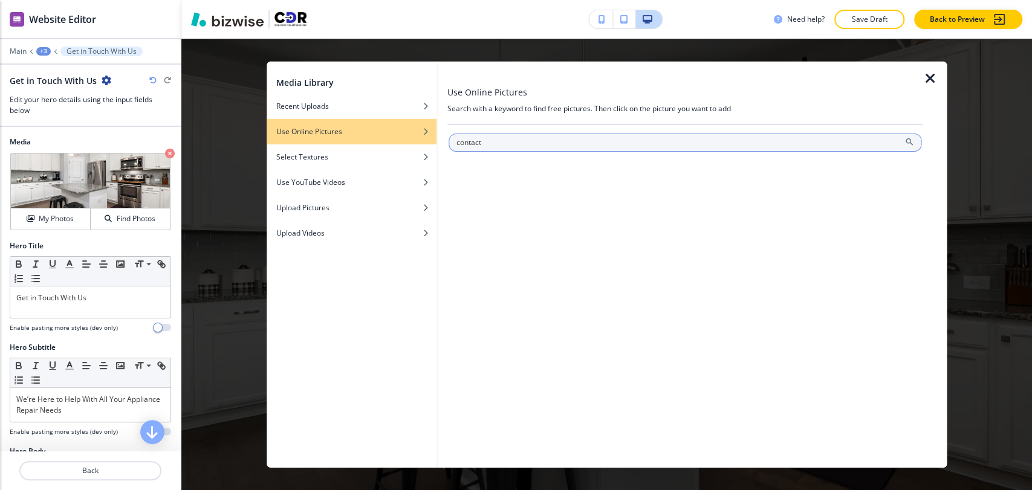
type input "contact"
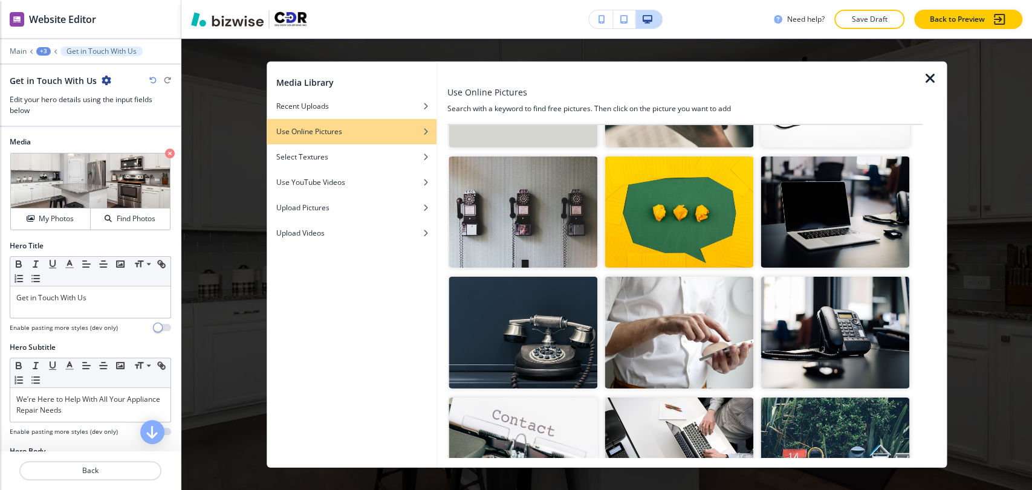
scroll to position [268, 0]
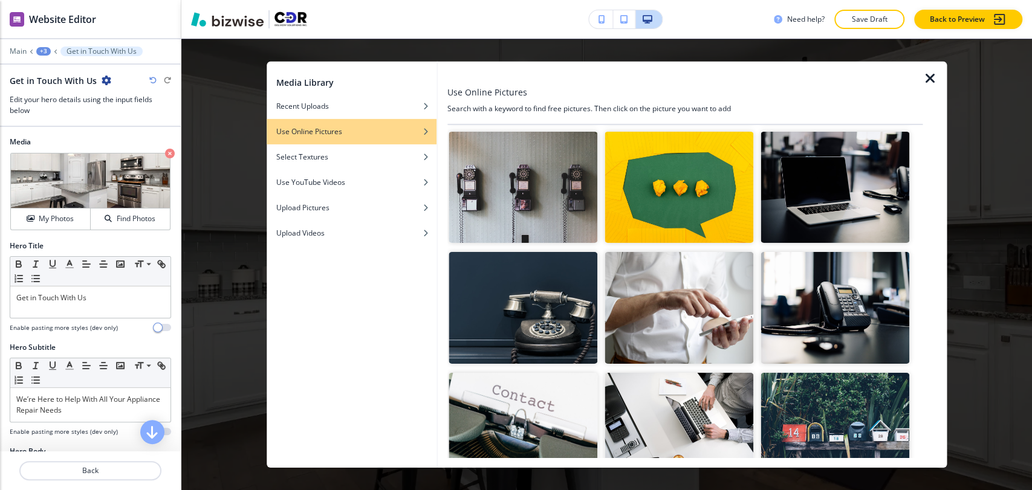
click at [514, 305] on img "button" at bounding box center [522, 308] width 149 height 112
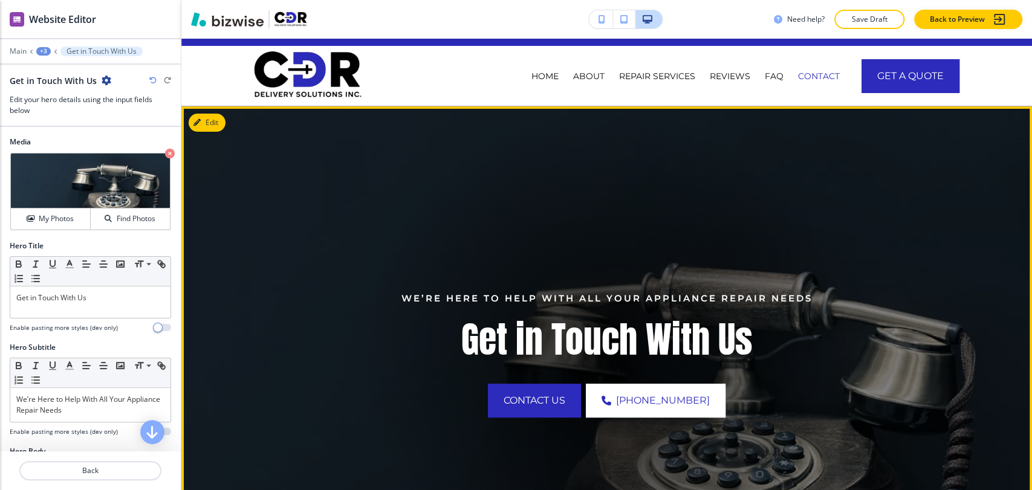
scroll to position [0, 0]
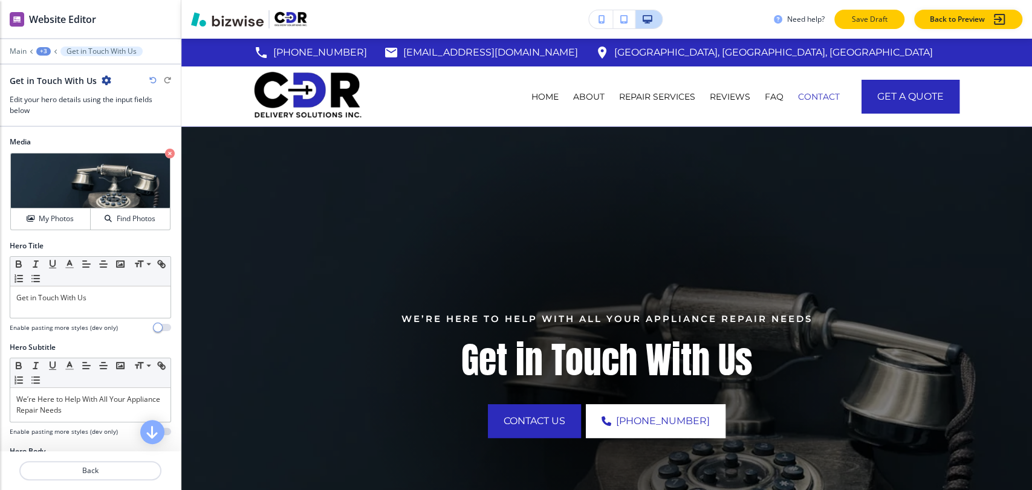
click at [887, 20] on p "Save Draft" at bounding box center [869, 19] width 39 height 11
click at [654, 97] on p "REPAIR SERVICES" at bounding box center [657, 97] width 76 height 12
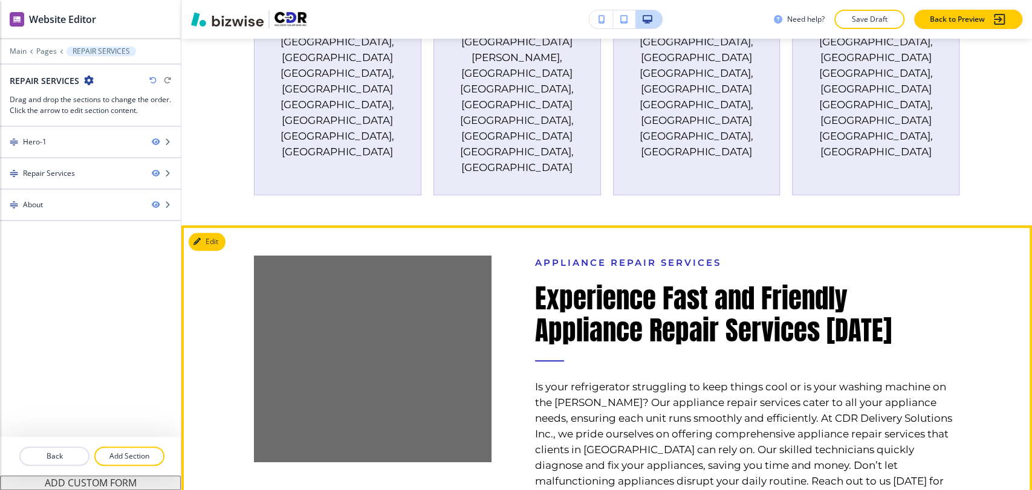
scroll to position [739, 0]
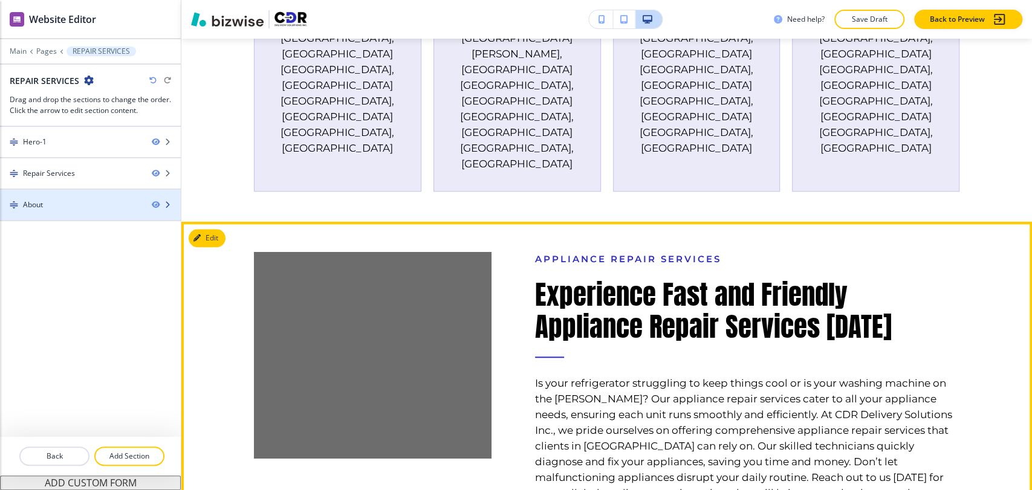
click at [80, 196] on div at bounding box center [90, 195] width 181 height 10
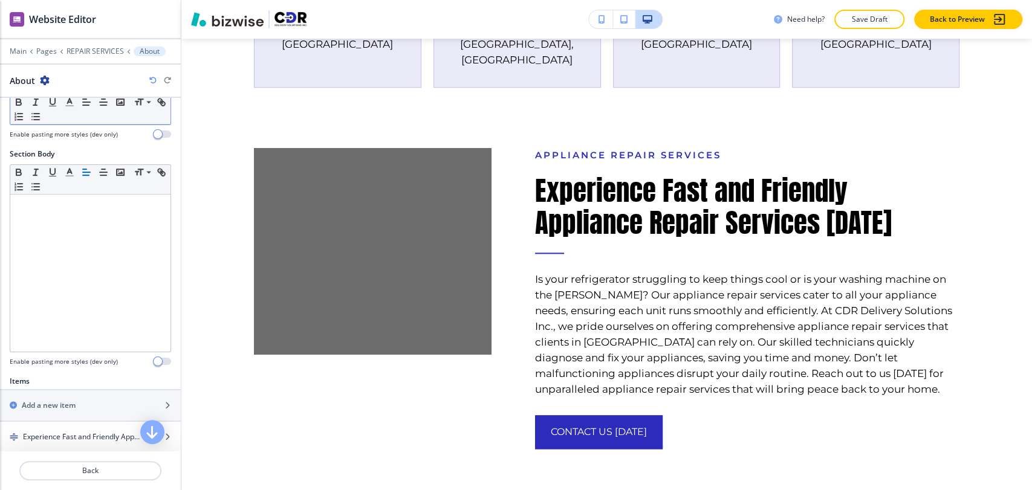
scroll to position [338, 0]
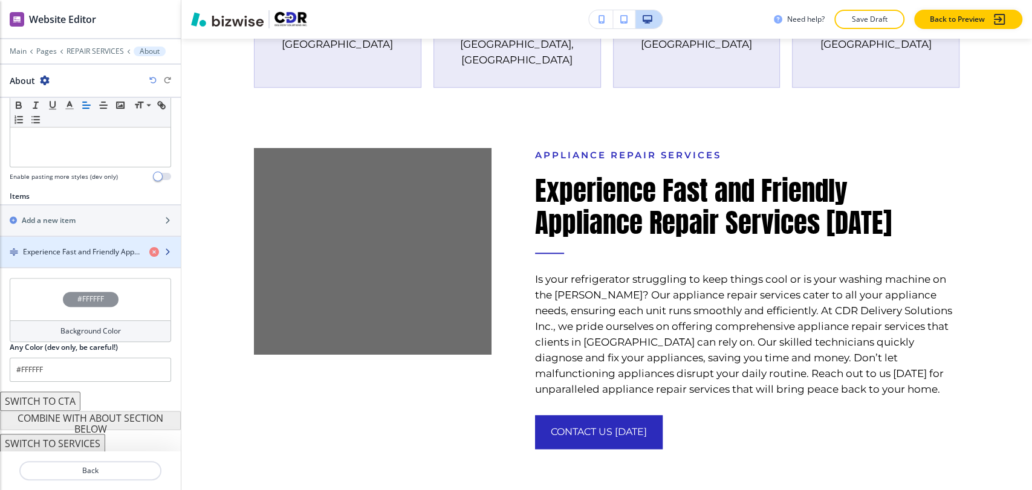
click at [82, 257] on div "button" at bounding box center [90, 262] width 181 height 10
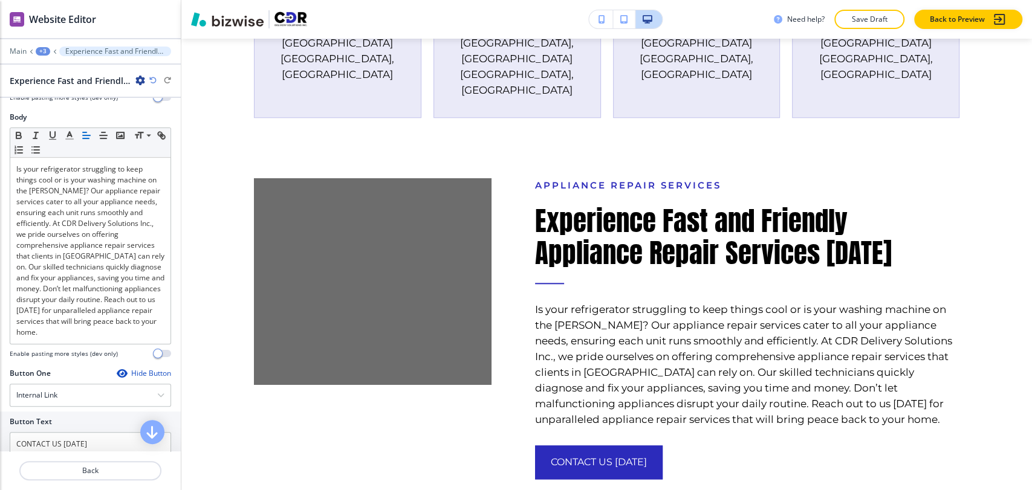
scroll to position [476, 0]
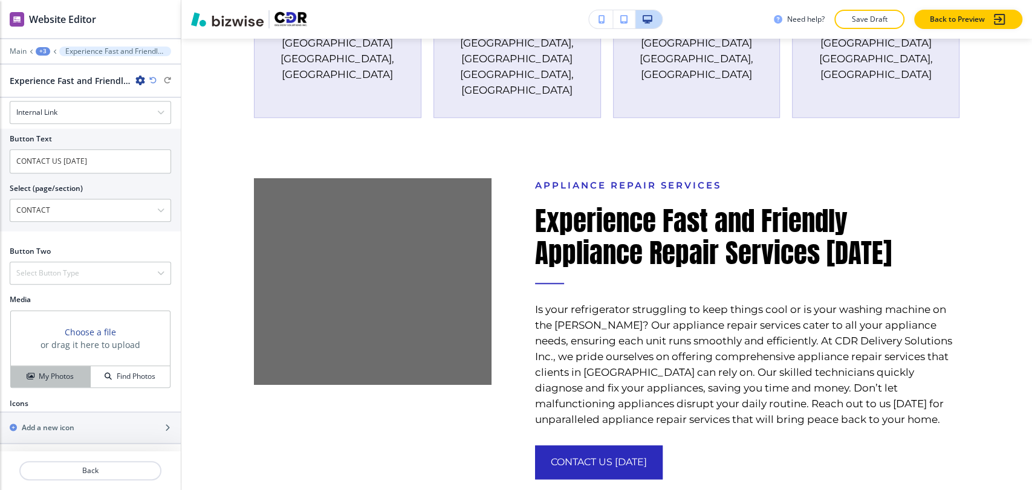
click at [41, 378] on h4 "My Photos" at bounding box center [56, 376] width 35 height 11
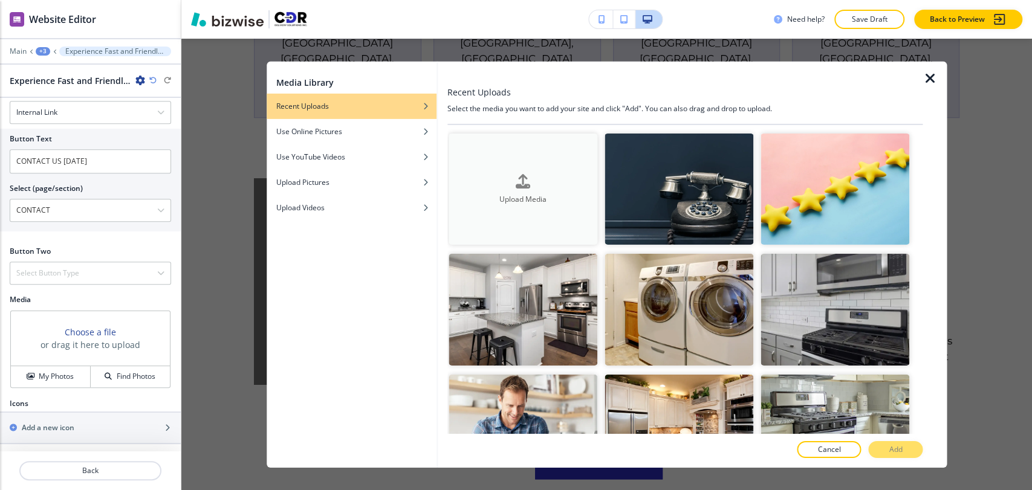
click at [578, 146] on button "Upload Media" at bounding box center [522, 189] width 149 height 112
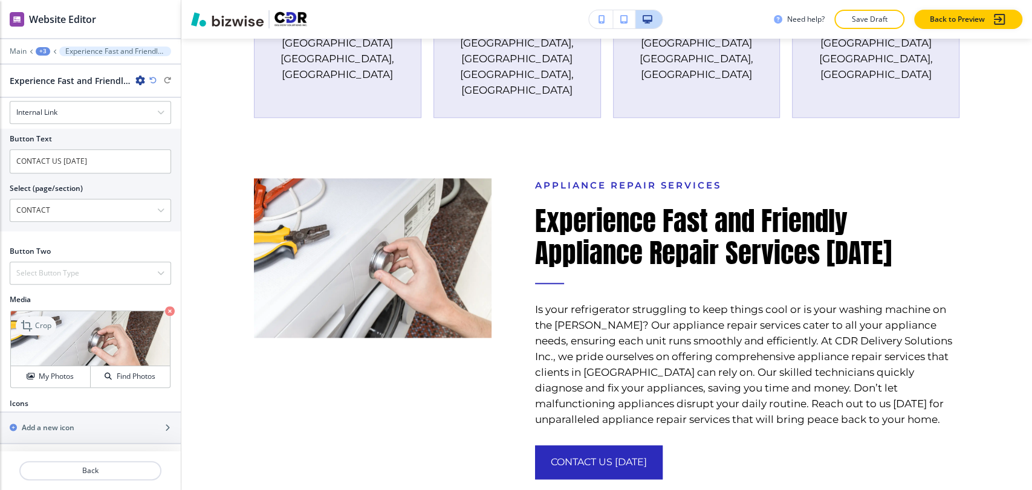
click at [49, 320] on p "Crop" at bounding box center [43, 325] width 16 height 11
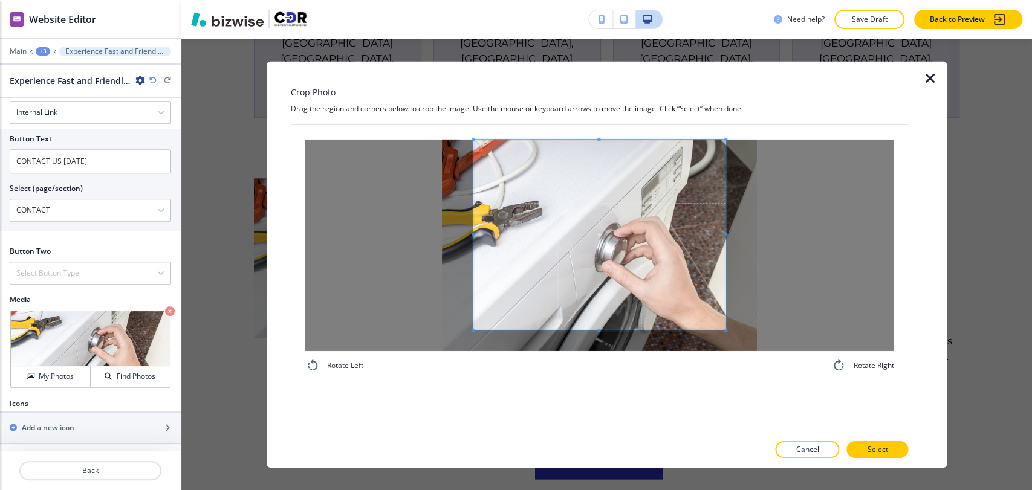
click at [599, 124] on div "Rotate Left Rotate Right" at bounding box center [600, 255] width 618 height 262
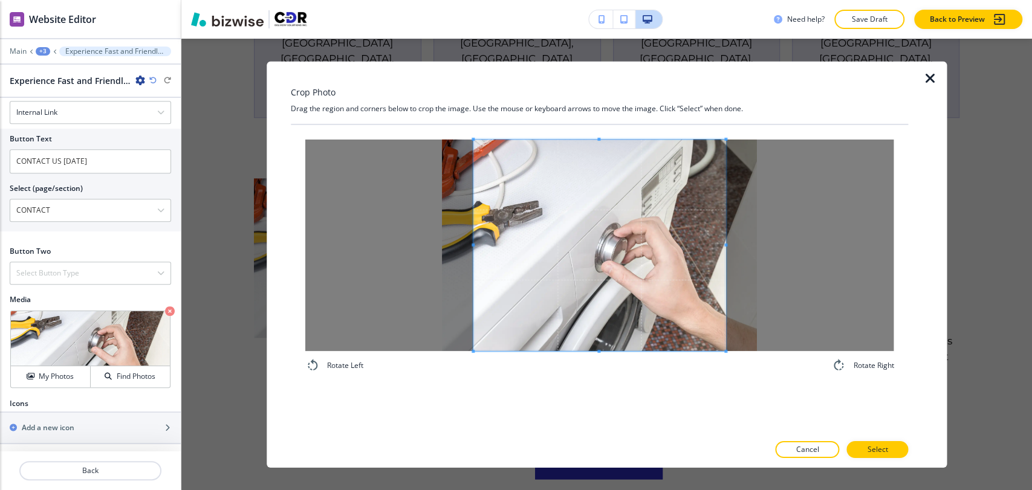
click at [597, 381] on div "Rotate Left Rotate Right" at bounding box center [600, 255] width 618 height 262
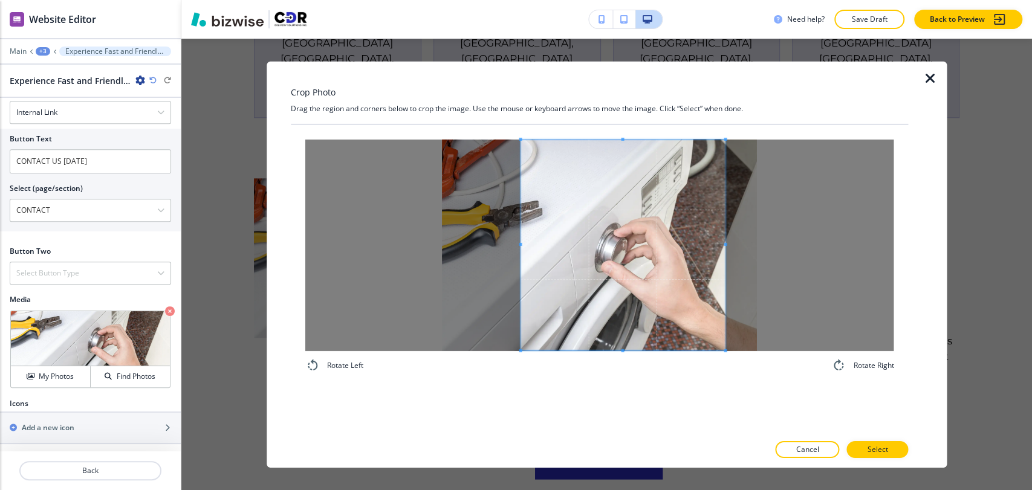
click at [522, 245] on span at bounding box center [520, 244] width 3 height 3
click at [584, 253] on span at bounding box center [630, 245] width 196 height 211
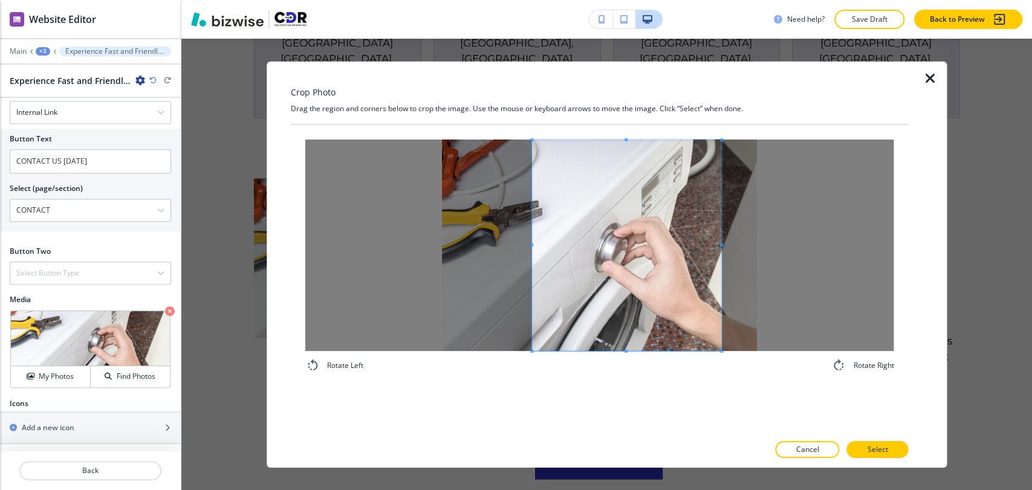
click at [720, 244] on span at bounding box center [721, 245] width 3 height 3
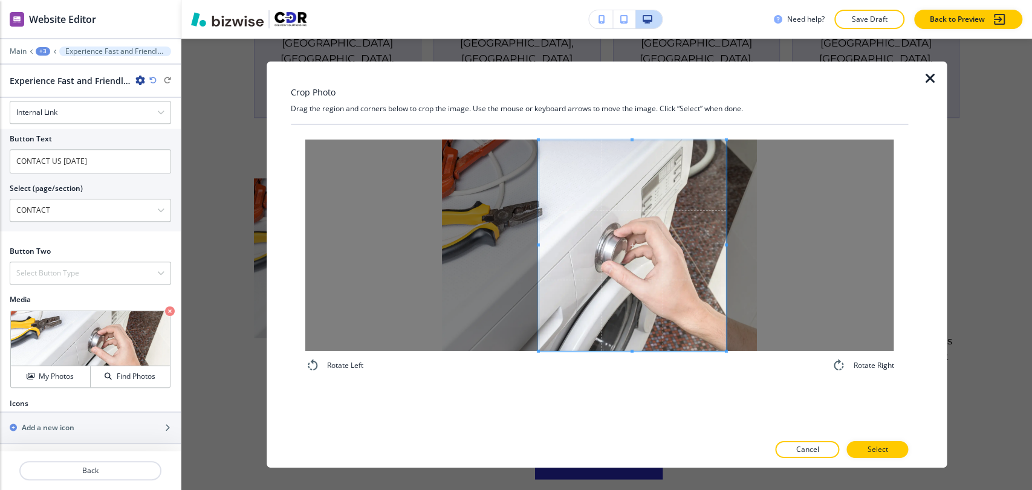
click at [658, 282] on span at bounding box center [631, 245] width 187 height 211
click at [865, 441] on button "Select" at bounding box center [877, 449] width 62 height 17
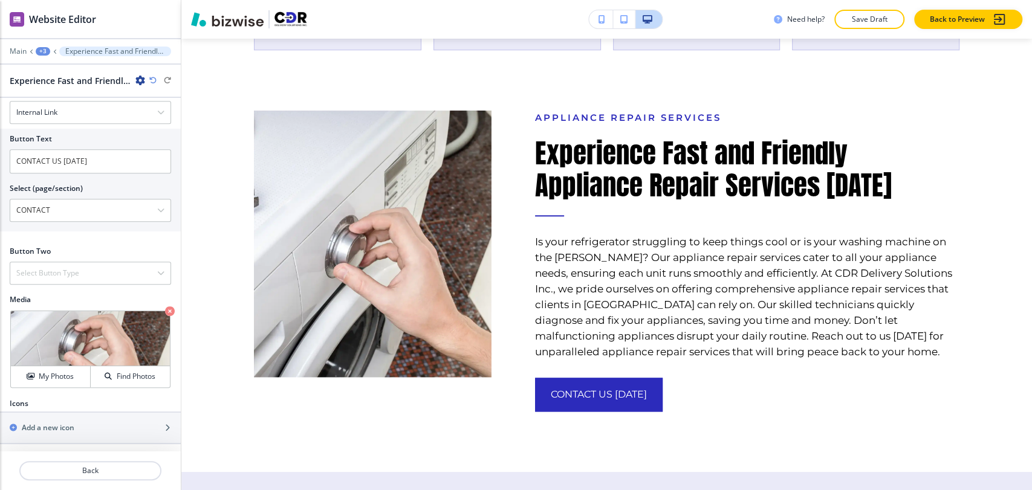
scroll to position [812, 0]
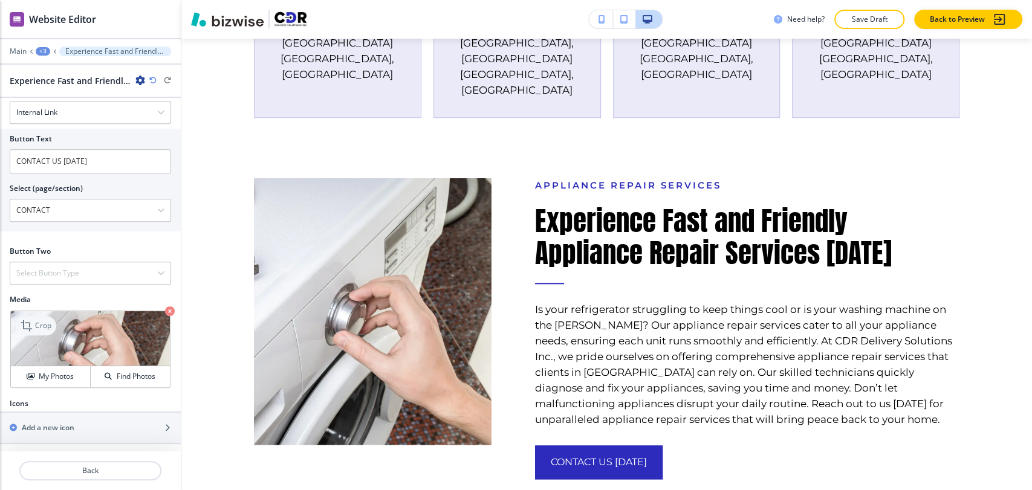
click at [47, 325] on p "Crop" at bounding box center [43, 325] width 16 height 11
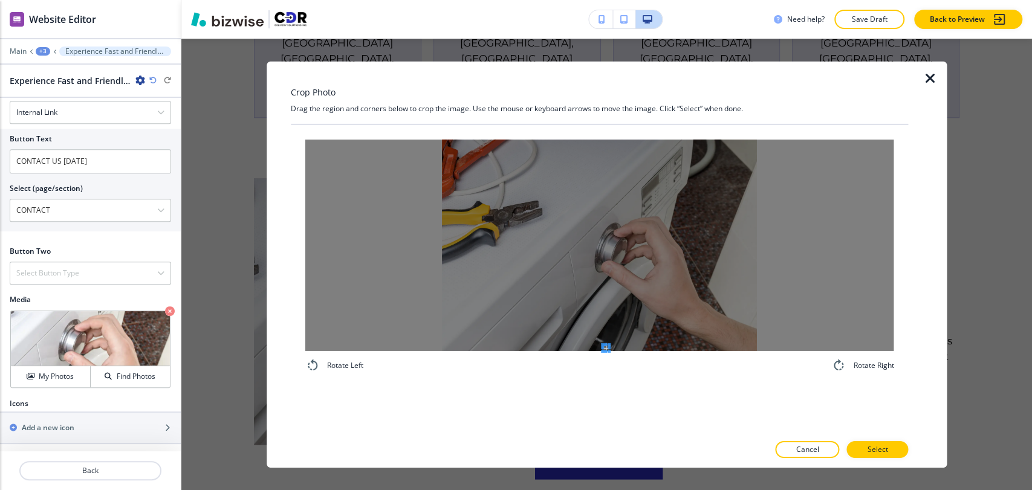
click at [605, 392] on div "Rotate Left Rotate Right" at bounding box center [600, 278] width 618 height 309
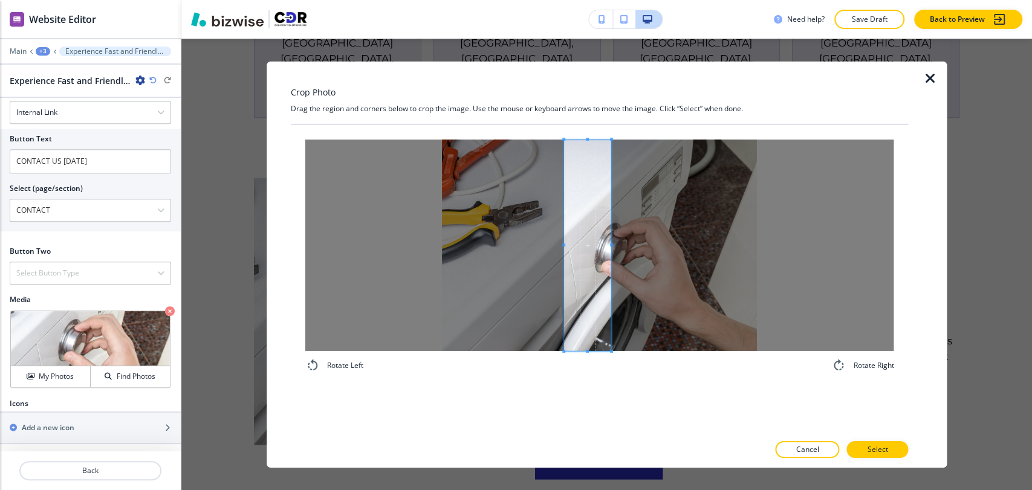
click at [563, 99] on div "Crop Photo Drag the region and corners below to crop the image. Use the mouse o…" at bounding box center [600, 264] width 618 height 406
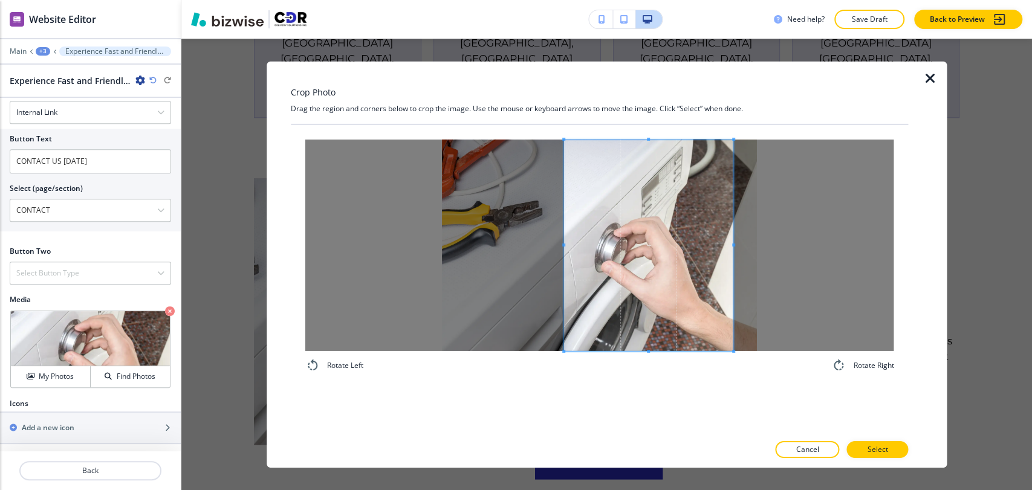
click at [734, 291] on span at bounding box center [733, 245] width 3 height 212
click at [746, 294] on span at bounding box center [746, 245] width 3 height 212
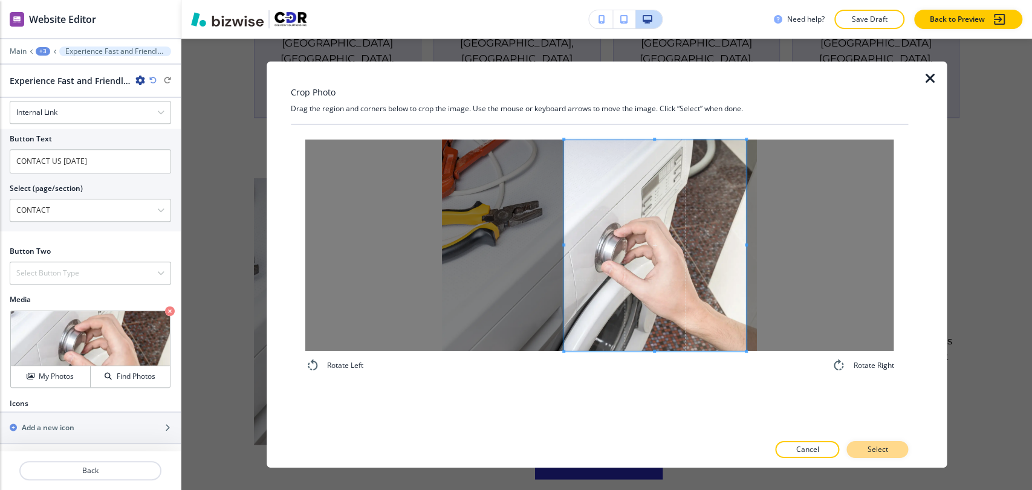
click at [858, 441] on button "Select" at bounding box center [877, 449] width 62 height 17
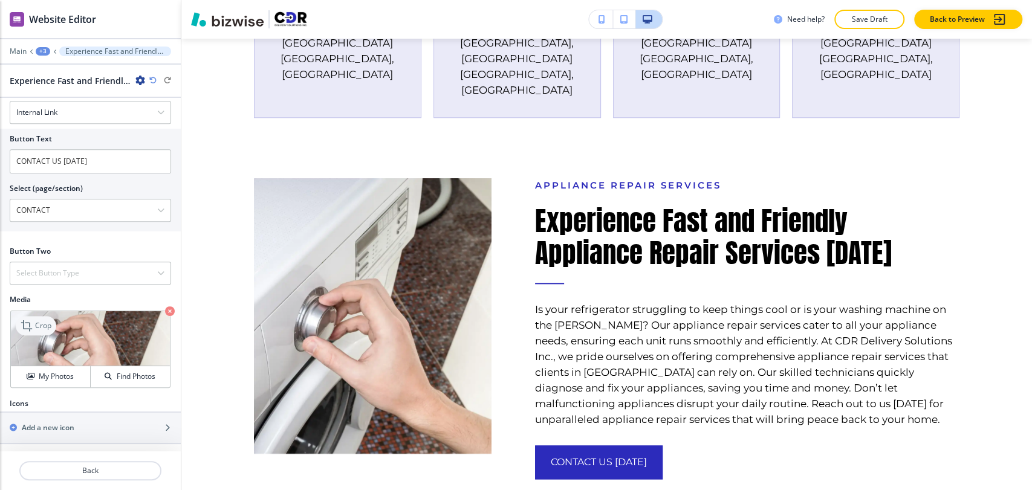
click at [37, 323] on p "Crop" at bounding box center [43, 325] width 16 height 11
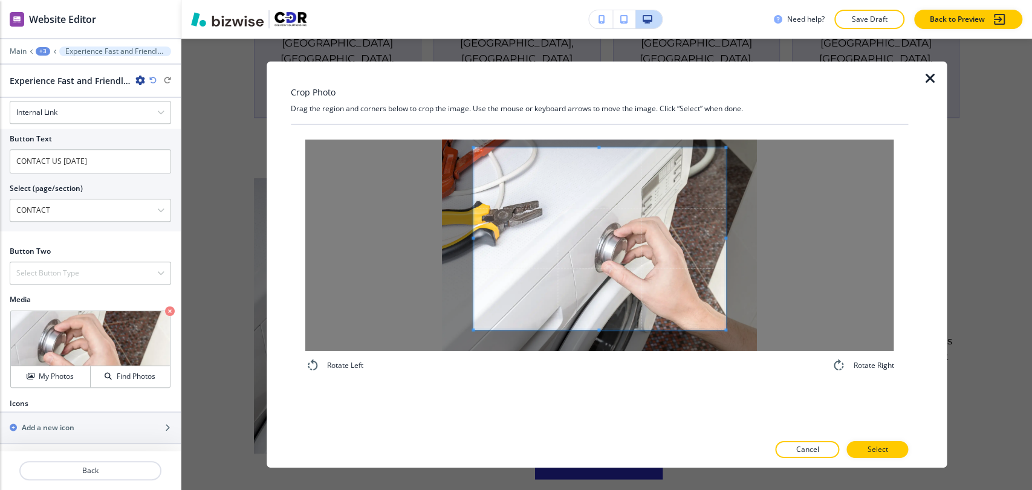
click at [598, 115] on div "Crop Photo Drag the region and corners below to crop the image. Use the mouse o…" at bounding box center [600, 264] width 618 height 406
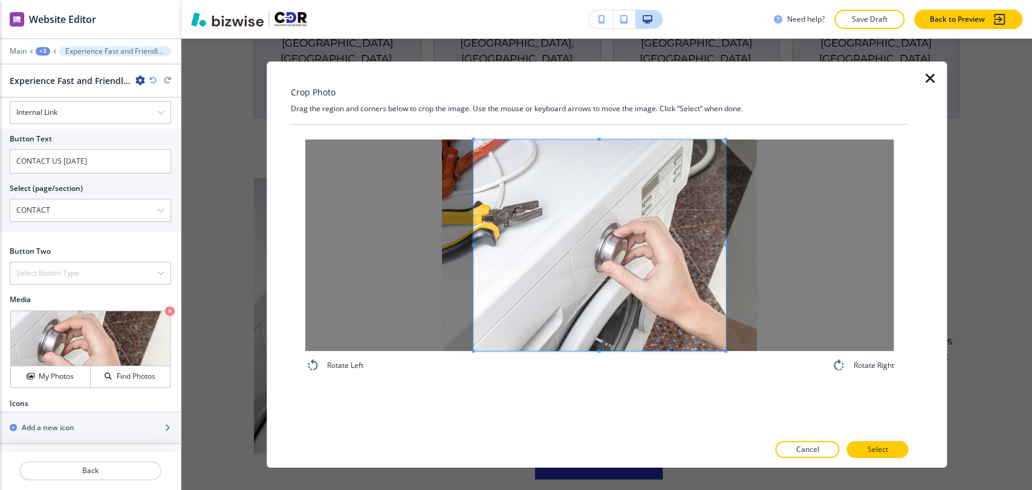
click at [604, 383] on div "Rotate Left Rotate Right" at bounding box center [600, 255] width 618 height 262
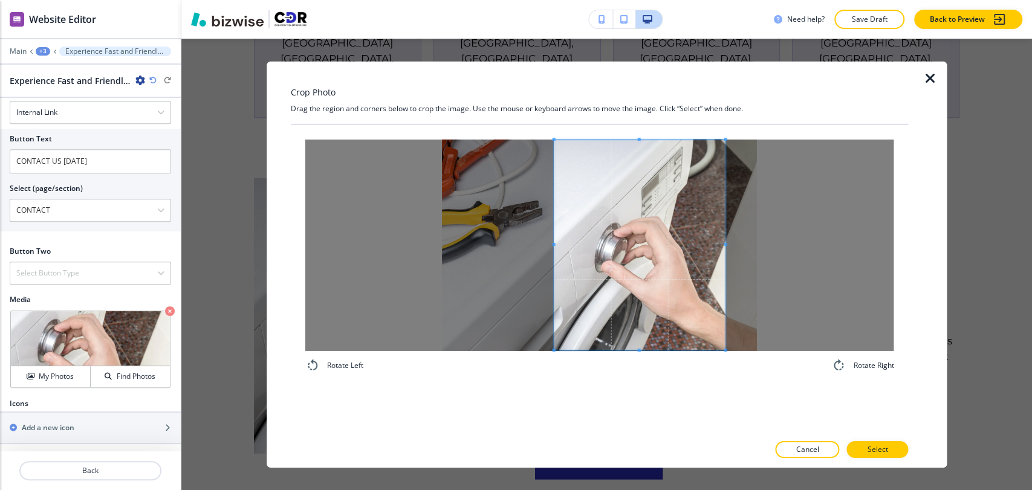
click at [552, 243] on span at bounding box center [553, 243] width 3 height 3
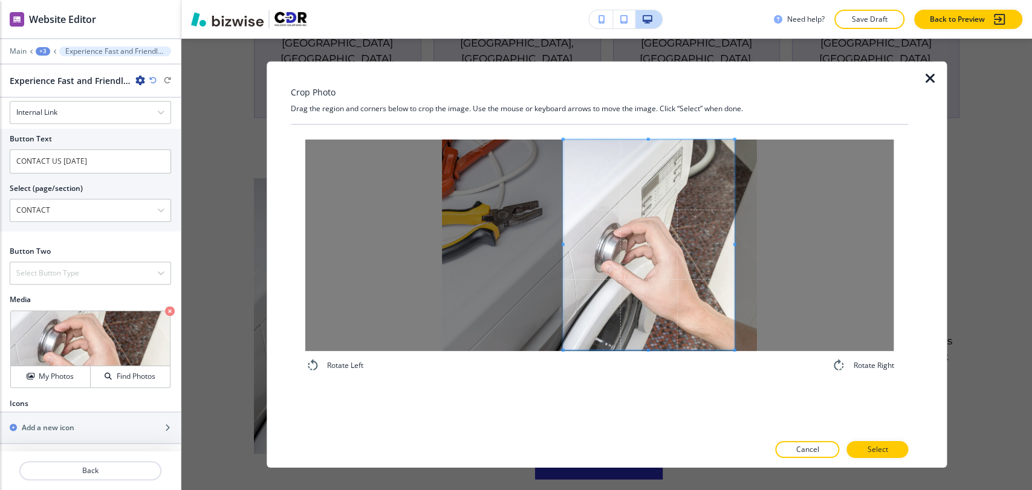
click at [649, 268] on span at bounding box center [649, 244] width 172 height 210
click at [651, 380] on div "Rotate Left Rotate Right" at bounding box center [600, 255] width 618 height 262
click at [886, 441] on p "Select" at bounding box center [877, 449] width 21 height 11
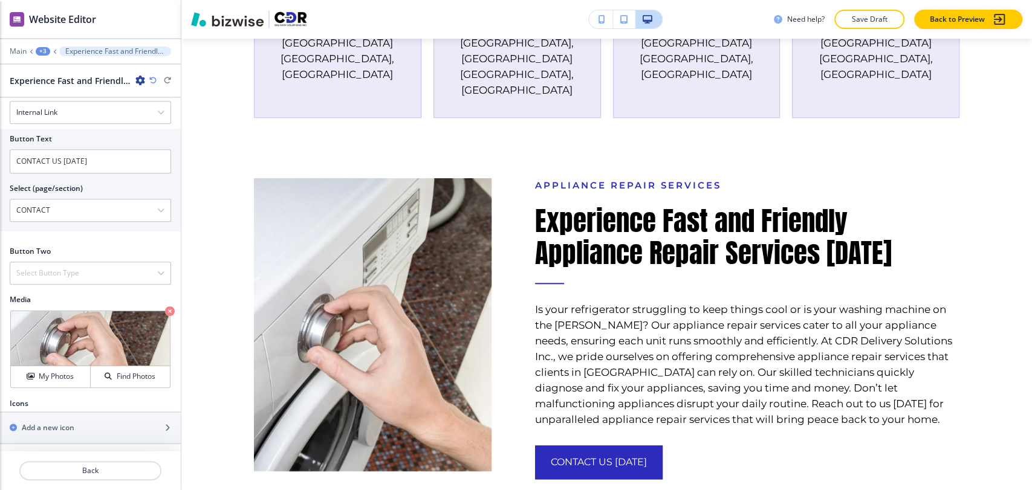
click at [44, 53] on div "+3" at bounding box center [43, 51] width 15 height 8
click at [60, 111] on p "About" at bounding box center [75, 113] width 62 height 11
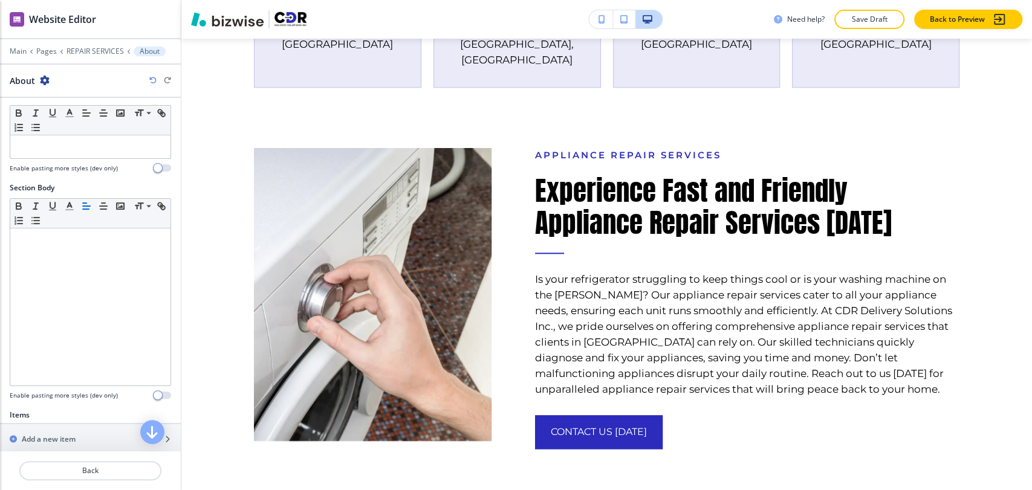
scroll to position [338, 0]
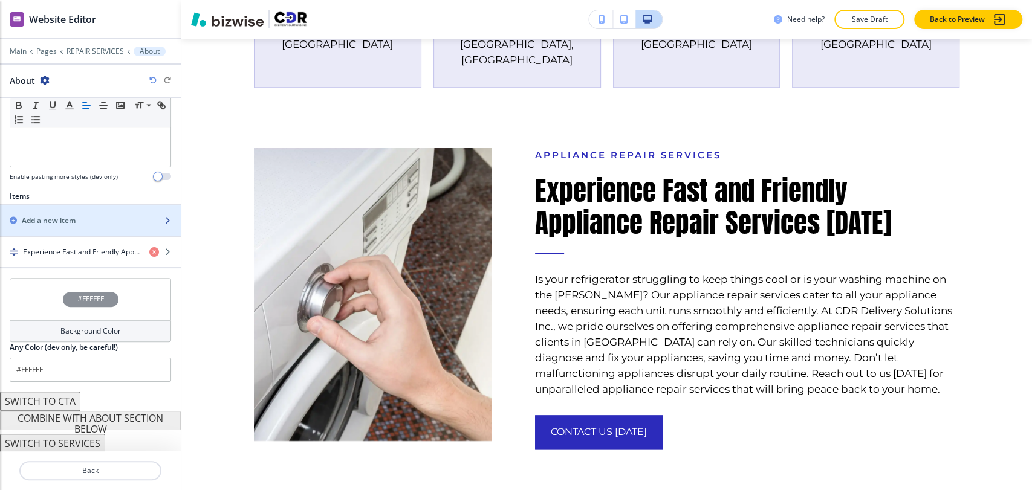
click at [92, 226] on div "button" at bounding box center [90, 231] width 181 height 10
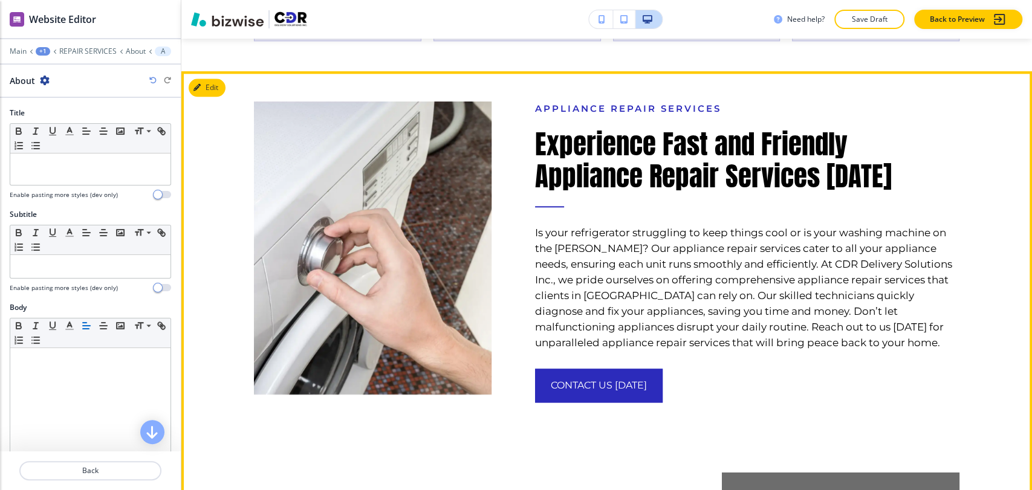
scroll to position [1183, 0]
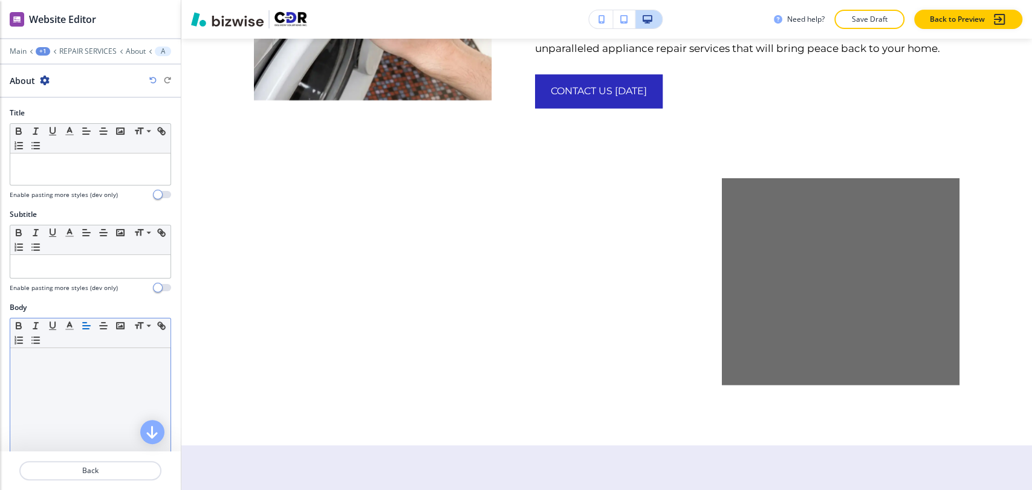
click at [57, 373] on div at bounding box center [90, 426] width 160 height 157
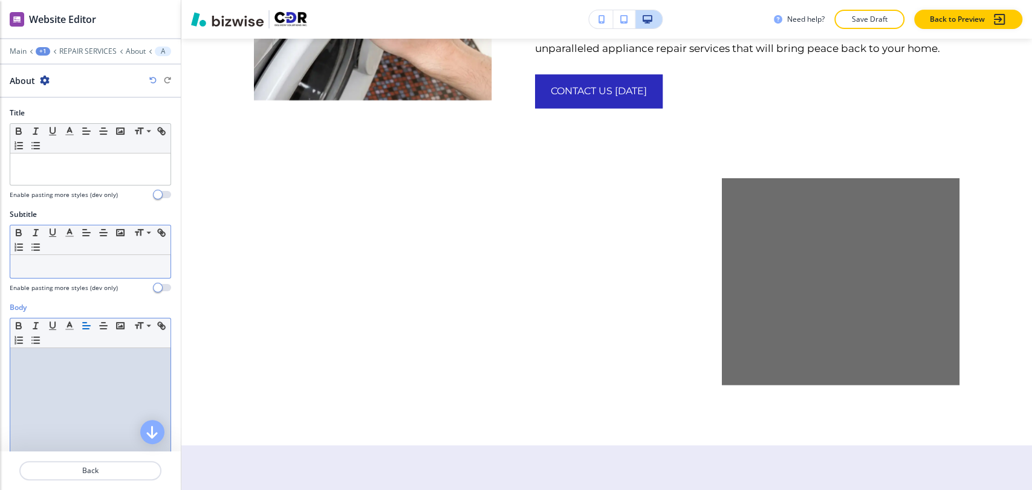
click at [76, 264] on p at bounding box center [90, 266] width 148 height 11
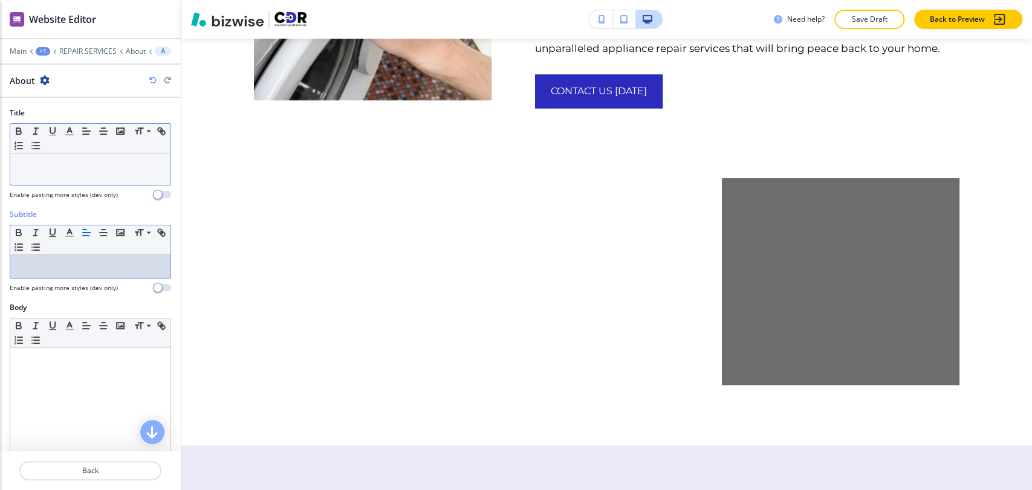
click at [79, 175] on div at bounding box center [90, 169] width 160 height 31
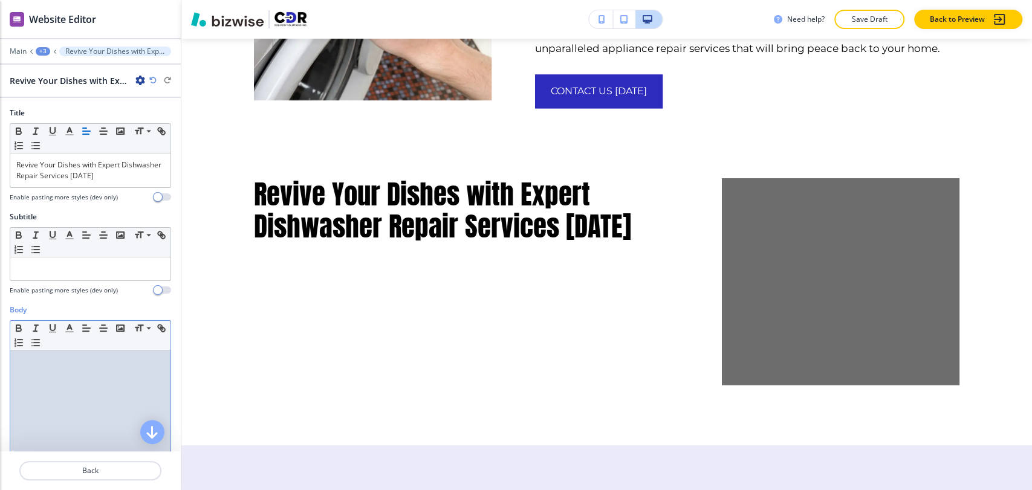
click at [56, 383] on div at bounding box center [90, 429] width 160 height 157
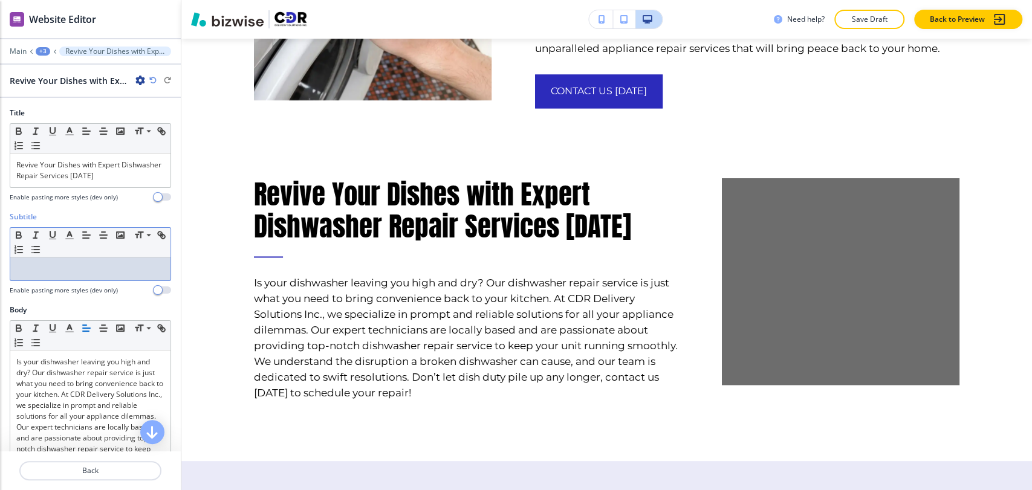
click at [111, 261] on div at bounding box center [90, 268] width 160 height 23
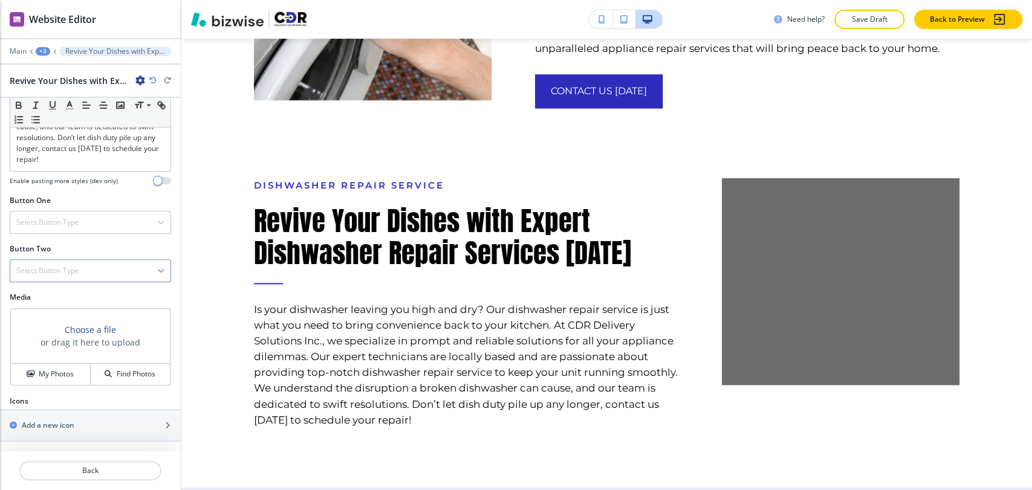
scroll to position [363, 0]
click at [85, 230] on div "Select Button Type" at bounding box center [90, 223] width 160 height 22
click at [47, 344] on h4 "Internal Link" at bounding box center [90, 346] width 148 height 11
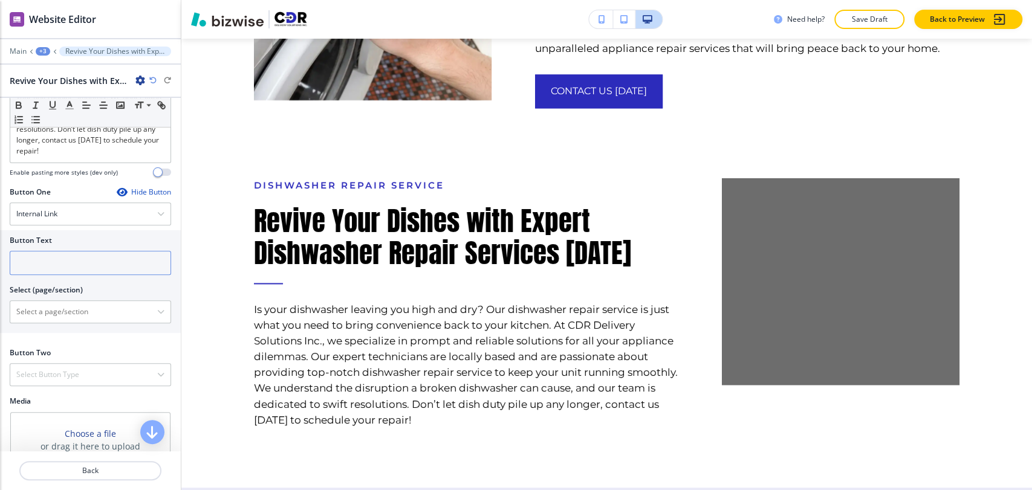
click at [89, 272] on input "text" at bounding box center [90, 263] width 161 height 24
paste input "CONTACT US [DATE]"
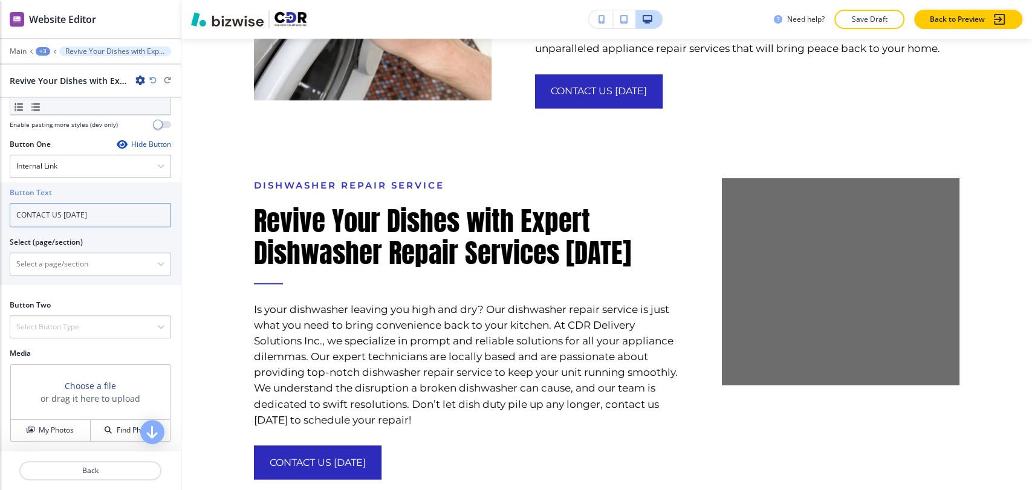
scroll to position [430, 0]
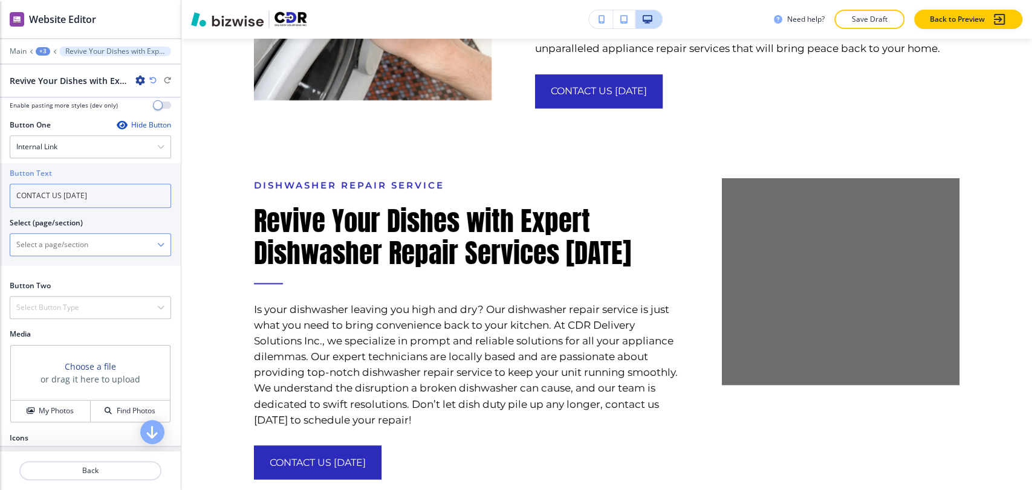
type input "CONTACT US [DATE]"
click at [101, 254] on \(page\/section\) "Manual Input" at bounding box center [83, 244] width 147 height 21
type \(page\/section\) "CONTACT"
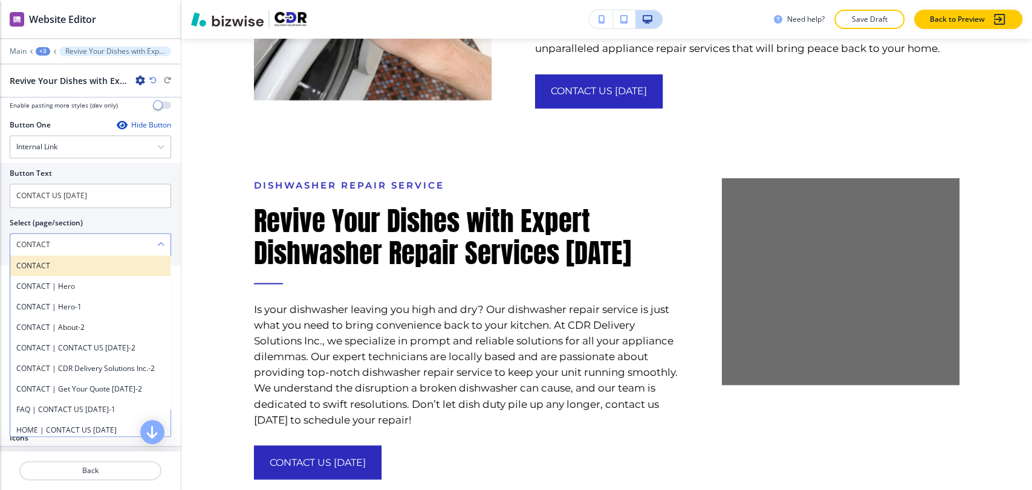
click at [97, 271] on h4 "CONTACT" at bounding box center [90, 265] width 148 height 11
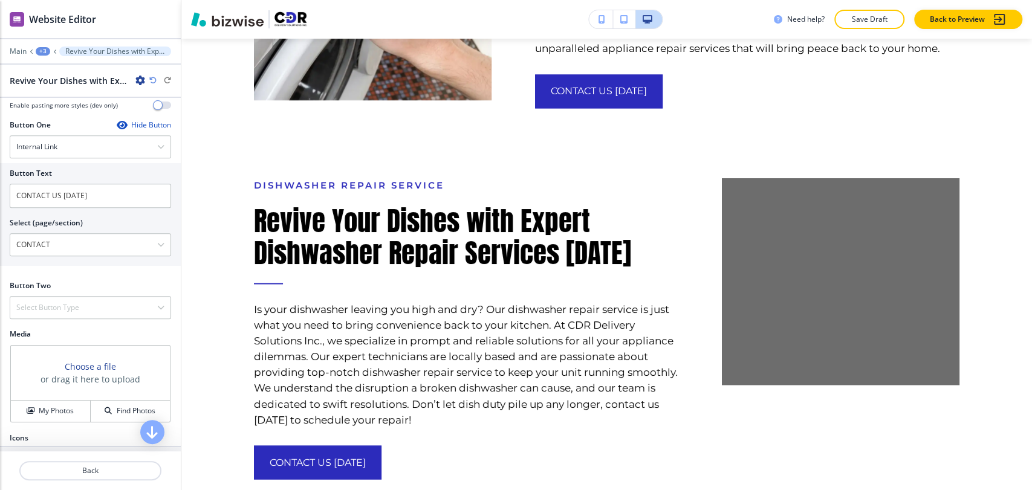
scroll to position [476, 0]
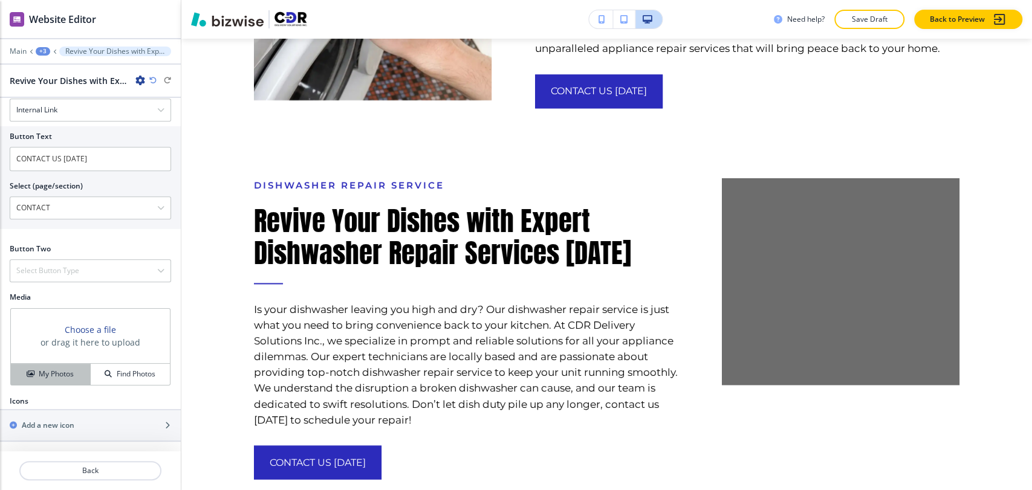
click at [71, 376] on h4 "My Photos" at bounding box center [56, 374] width 35 height 11
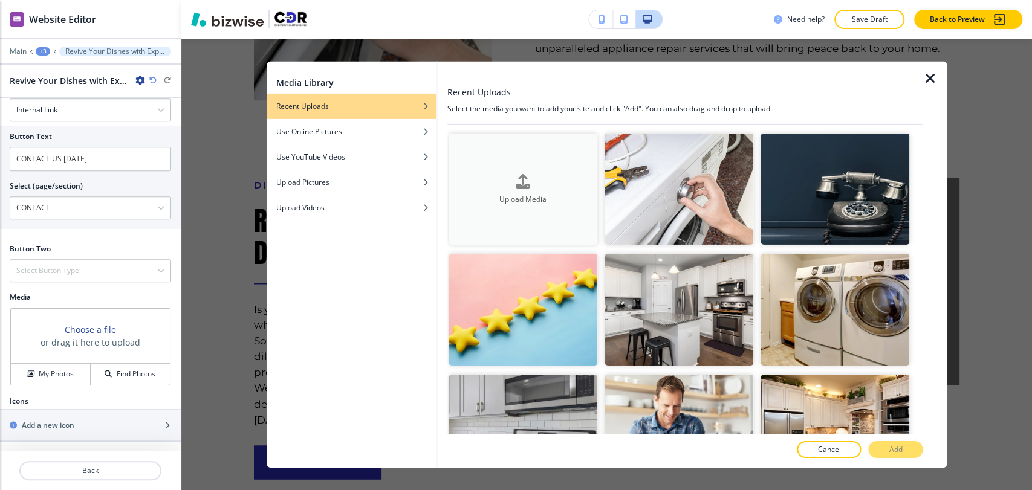
click at [493, 195] on h4 "Upload Media" at bounding box center [522, 198] width 149 height 11
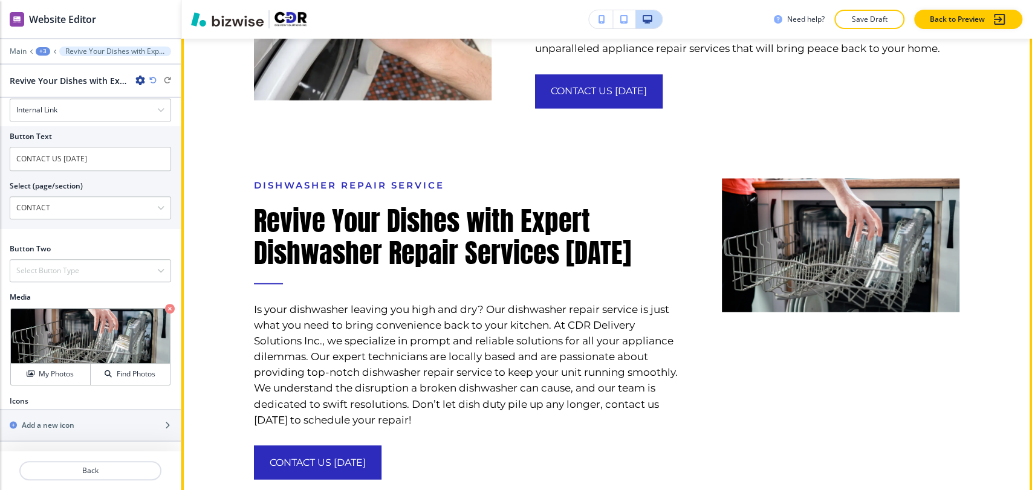
click at [928, 115] on div "Appliance Repair Services Experience Fast and Friendly Appliance Repair Service…" at bounding box center [606, 158] width 850 height 763
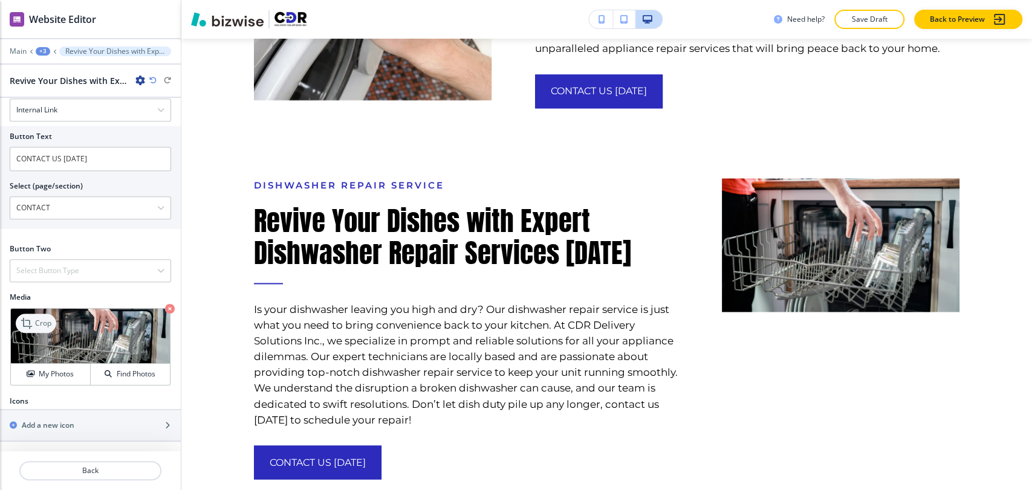
click at [36, 325] on p "Crop" at bounding box center [43, 323] width 16 height 11
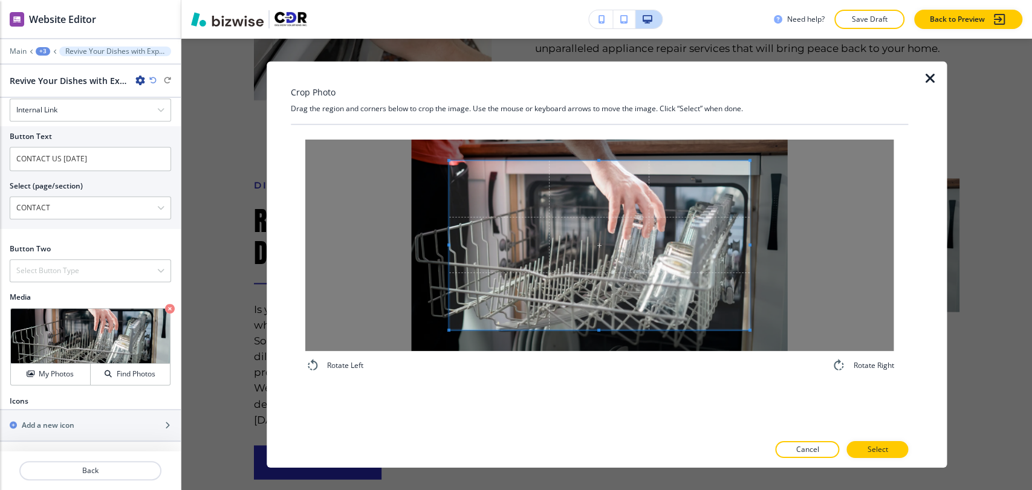
click at [603, 116] on div "Crop Photo Drag the region and corners below to crop the image. Use the mouse o…" at bounding box center [600, 264] width 618 height 406
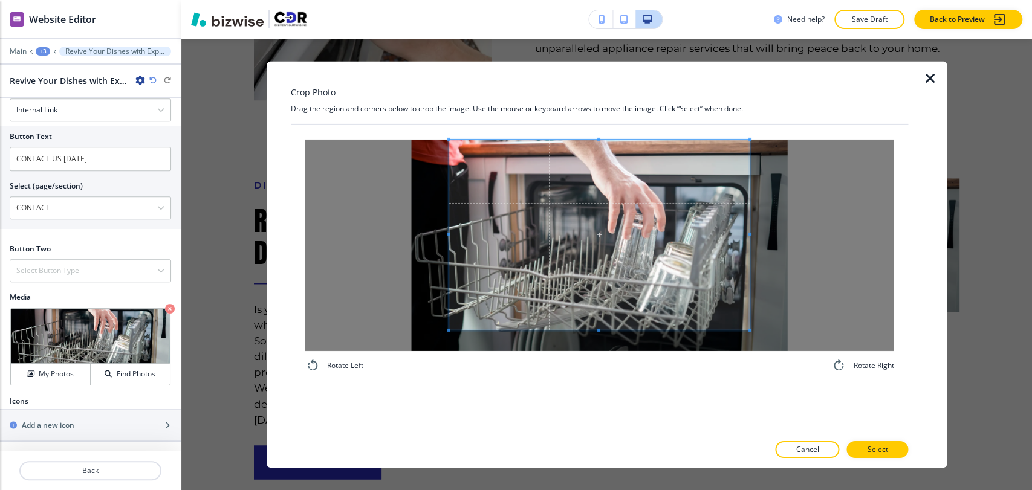
click at [599, 394] on div "Rotate Left Rotate Right" at bounding box center [600, 278] width 618 height 309
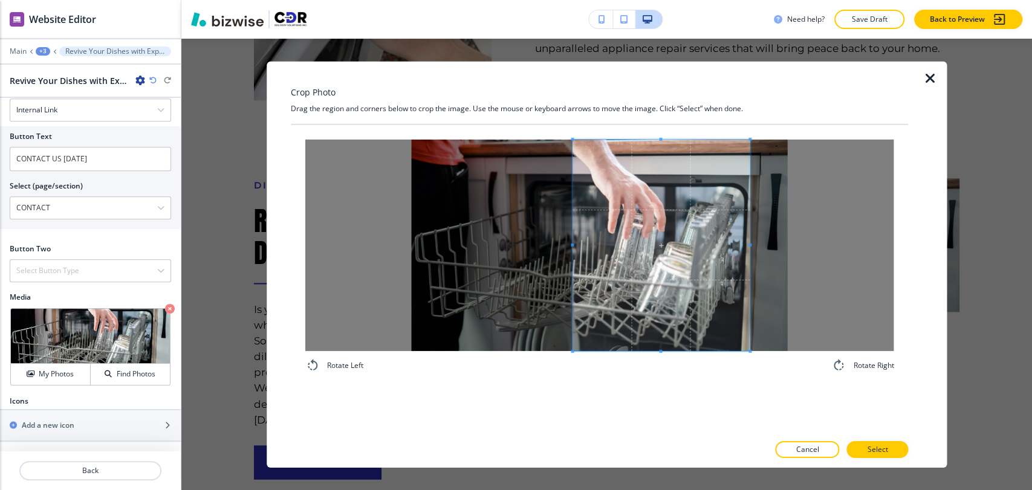
click at [572, 244] on div at bounding box center [660, 245] width 177 height 212
click at [650, 258] on span at bounding box center [656, 245] width 177 height 212
click at [581, 244] on span at bounding box center [580, 244] width 3 height 3
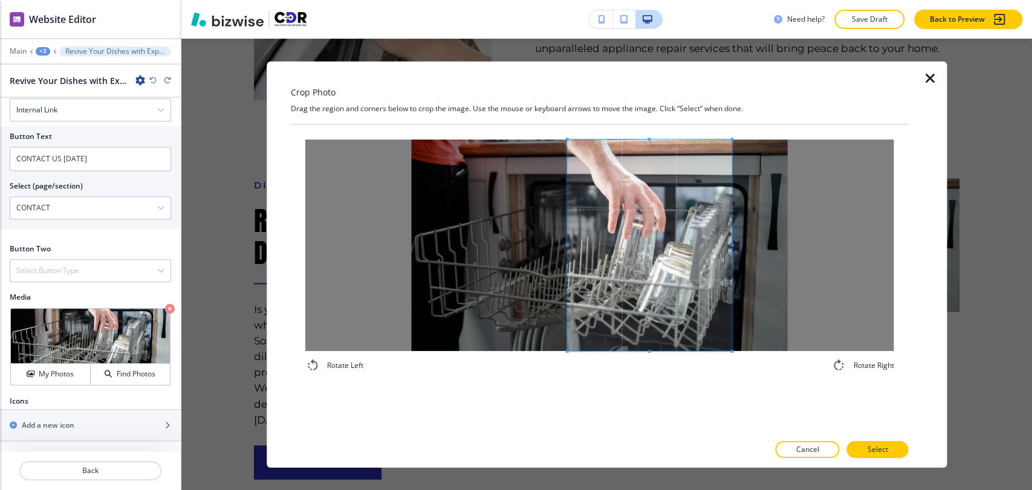
click at [638, 244] on span at bounding box center [649, 245] width 164 height 212
click at [877, 441] on p "Select" at bounding box center [877, 449] width 21 height 11
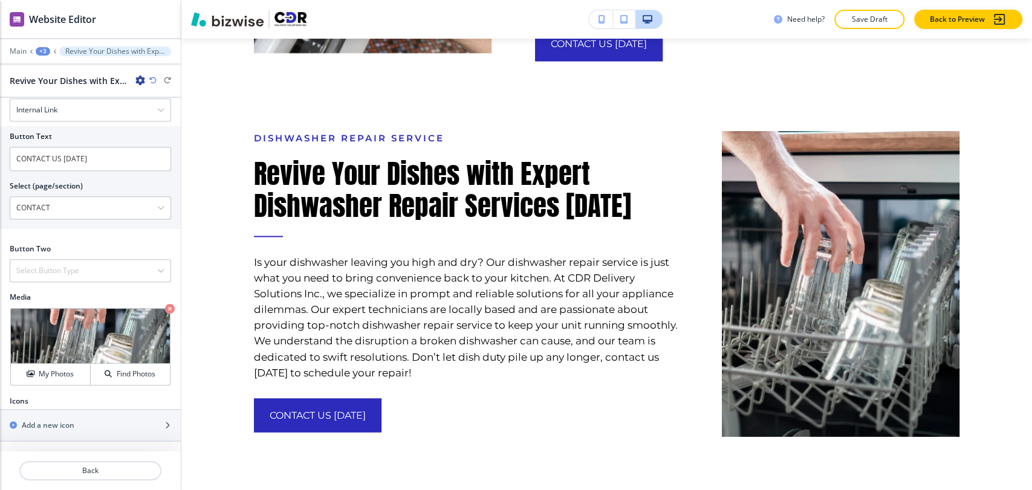
scroll to position [1250, 0]
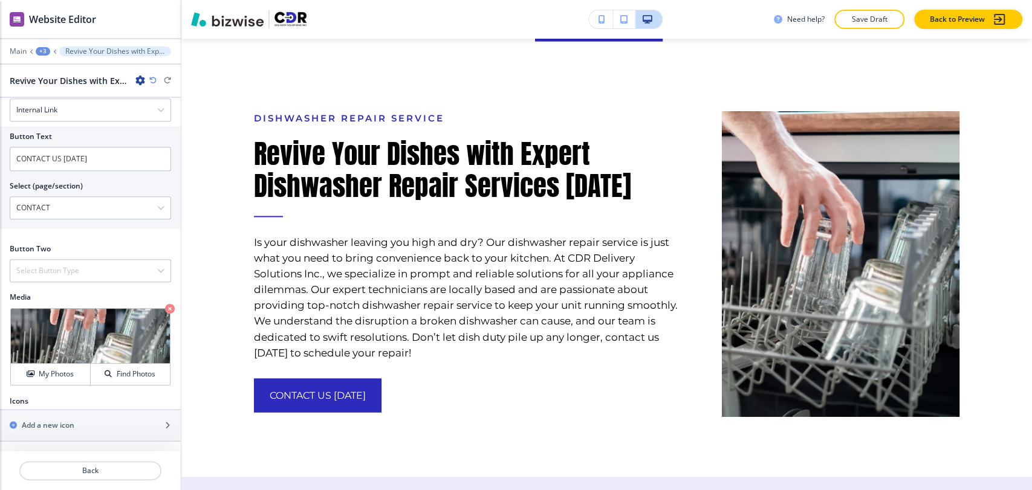
click at [45, 54] on div "+3" at bounding box center [43, 51] width 15 height 8
click at [66, 117] on p "About" at bounding box center [75, 113] width 62 height 11
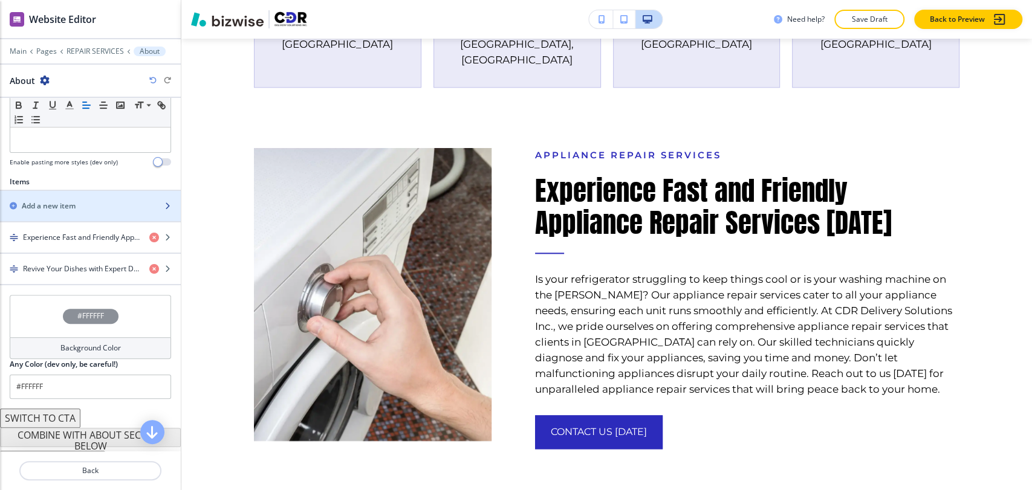
scroll to position [370, 0]
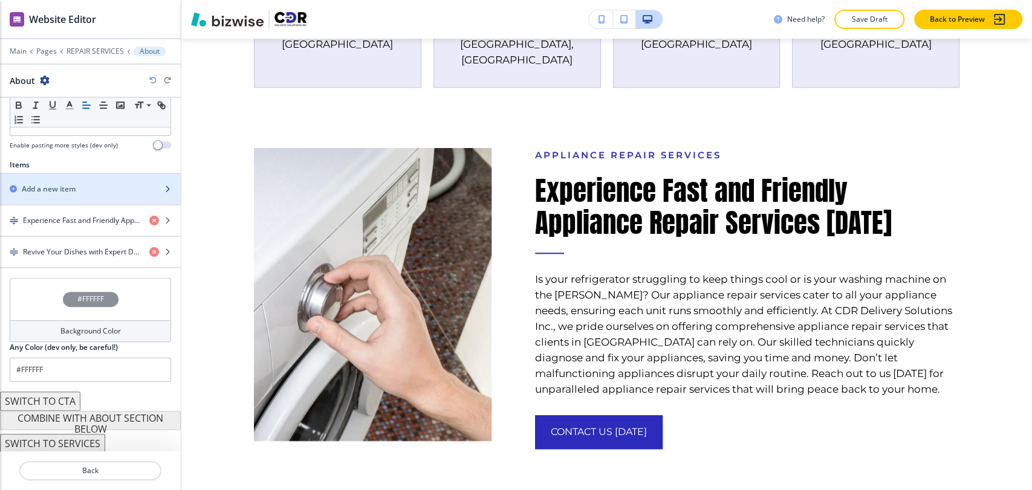
click at [97, 190] on div "Add a new item" at bounding box center [77, 189] width 154 height 11
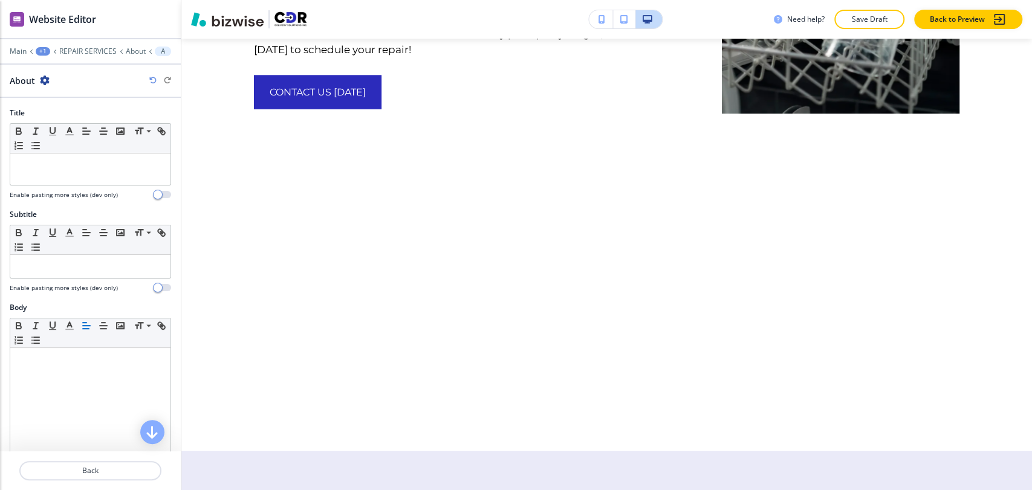
scroll to position [1554, 0]
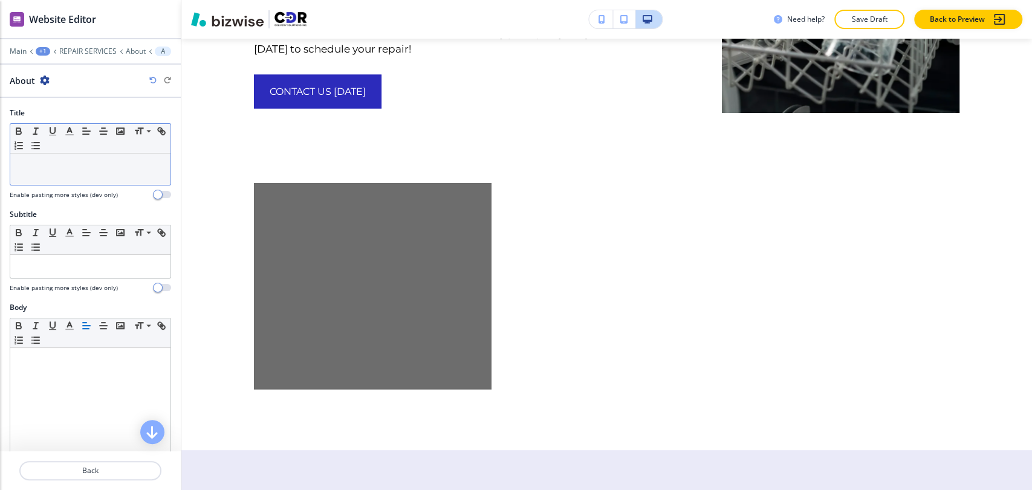
click at [84, 170] on div at bounding box center [90, 169] width 160 height 31
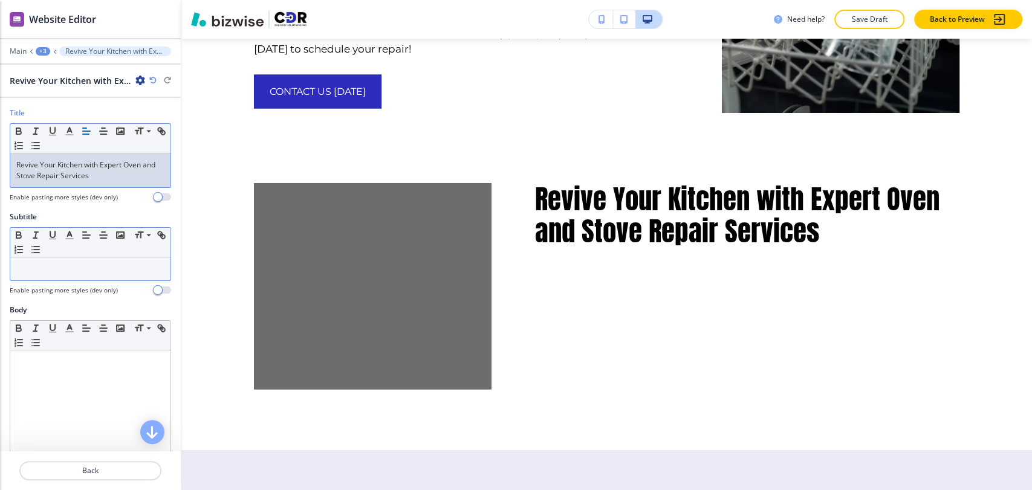
click at [96, 273] on p at bounding box center [90, 269] width 148 height 11
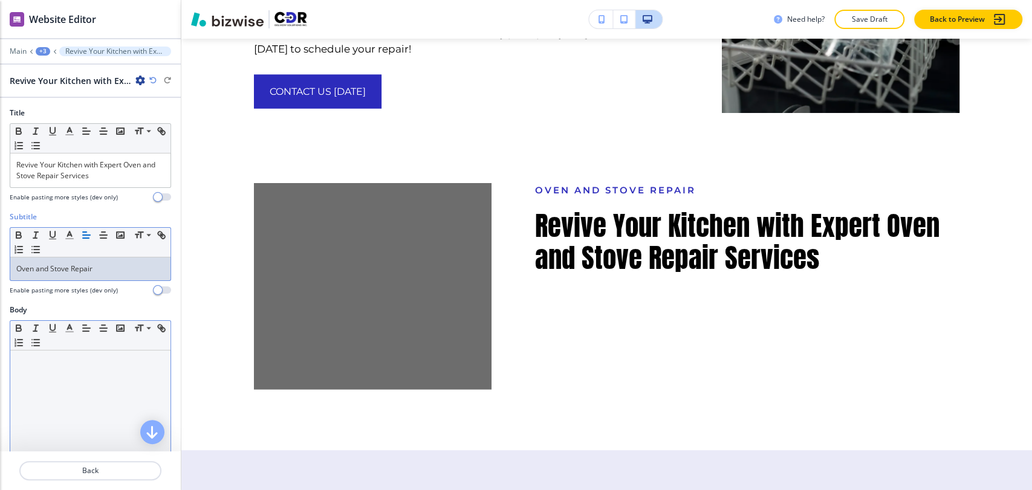
click at [60, 380] on div at bounding box center [90, 429] width 160 height 157
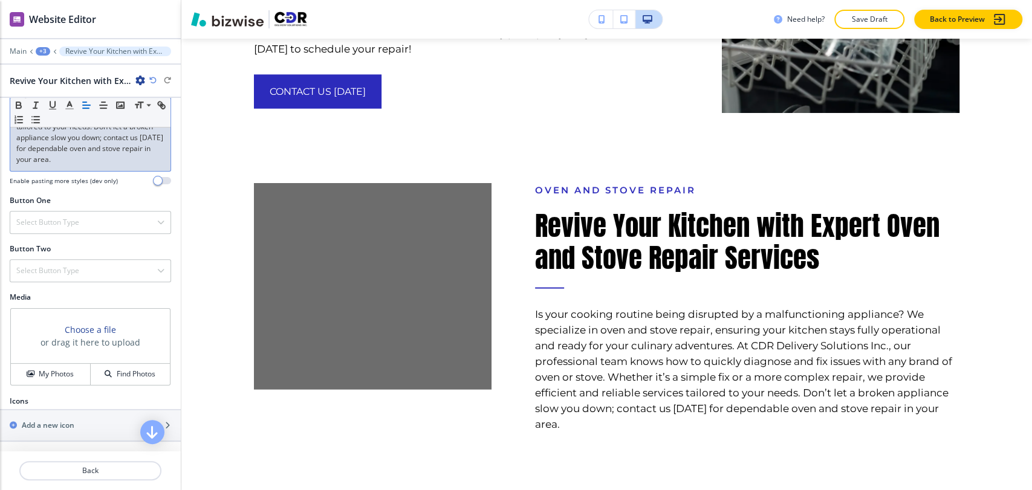
scroll to position [353, 0]
click at [92, 226] on div "Select Button Type" at bounding box center [90, 223] width 160 height 22
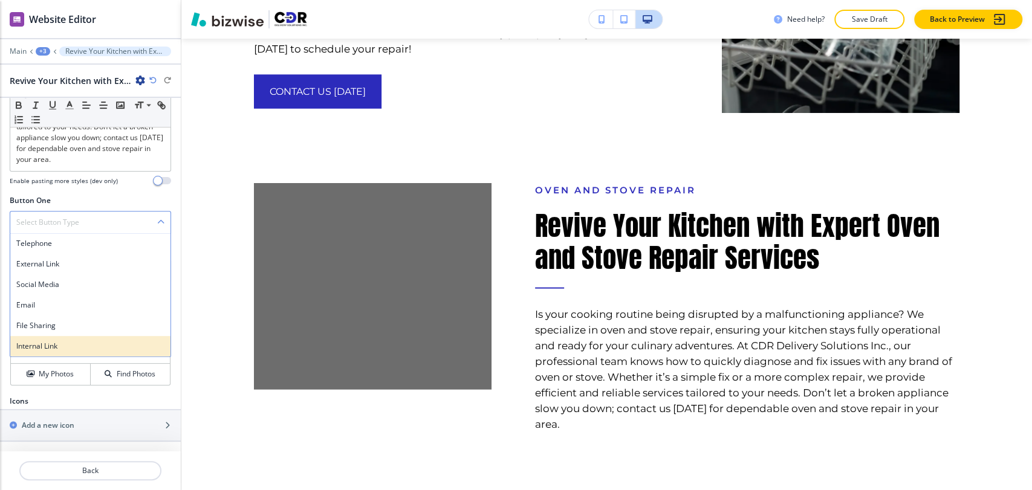
click at [88, 343] on h4 "Internal Link" at bounding box center [90, 346] width 148 height 11
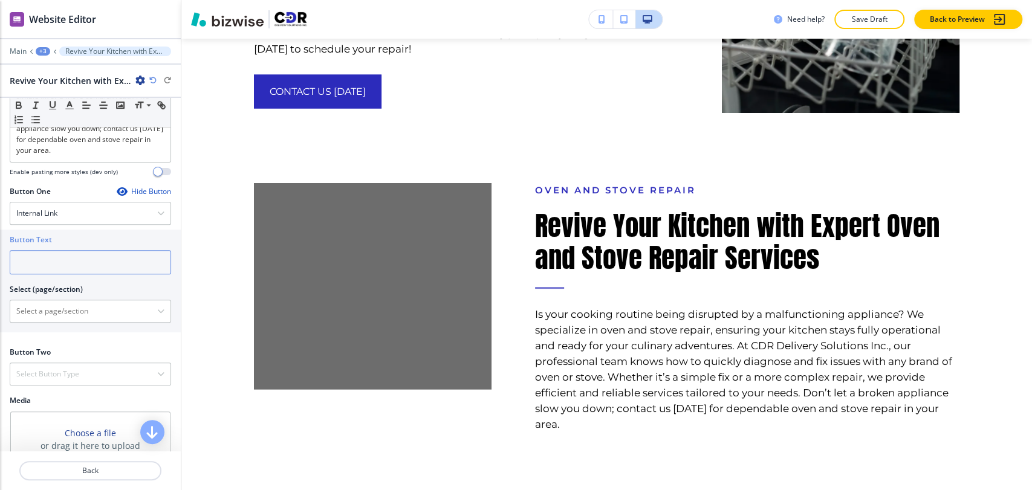
click at [93, 266] on input "text" at bounding box center [90, 262] width 161 height 24
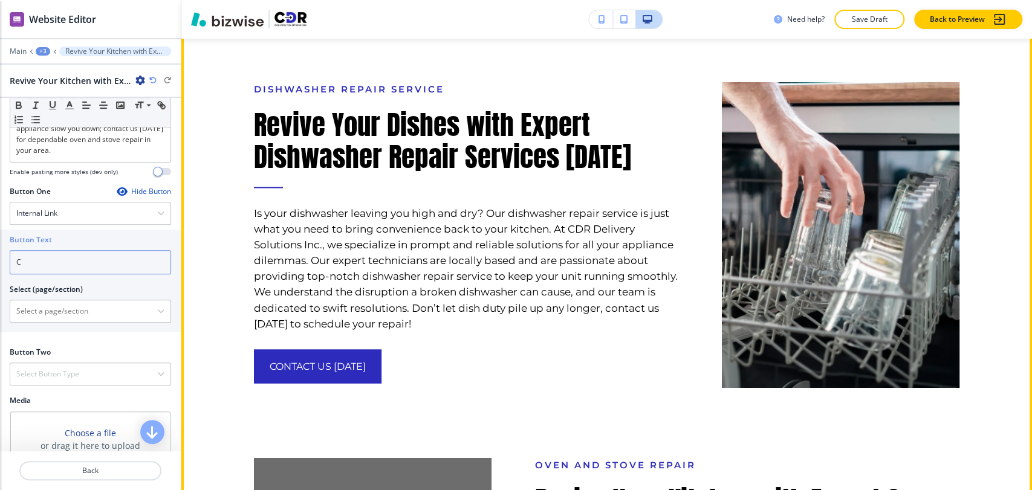
scroll to position [1218, 0]
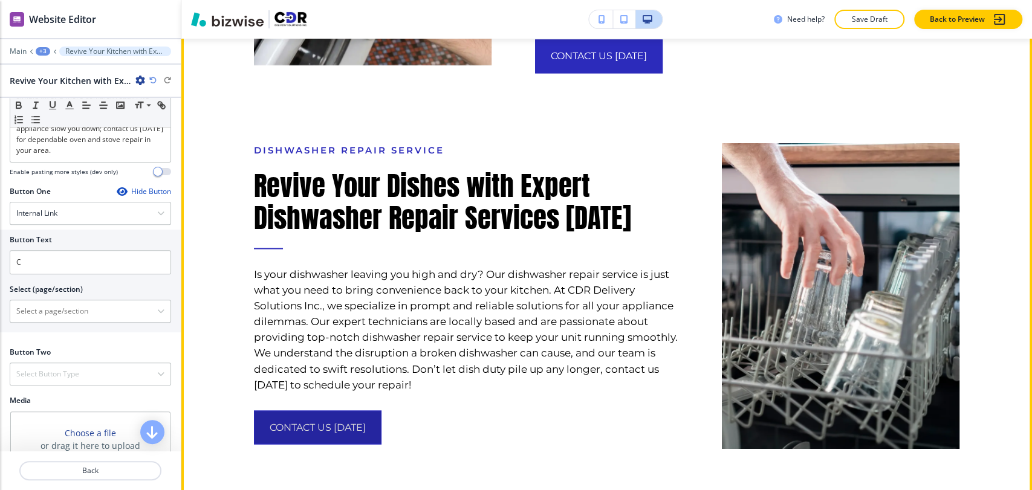
drag, startPoint x: 377, startPoint y: 342, endPoint x: 265, endPoint y: 342, distance: 111.8
click at [265, 410] on div "CONTACT US [DATE]" at bounding box center [466, 427] width 424 height 34
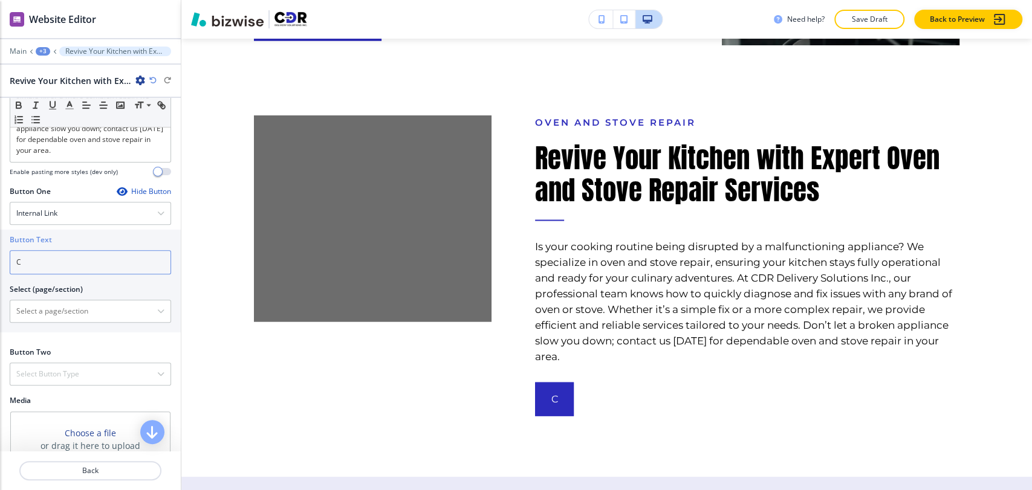
click at [106, 274] on input "C" at bounding box center [90, 262] width 161 height 24
type input "Contact us [DATE]"
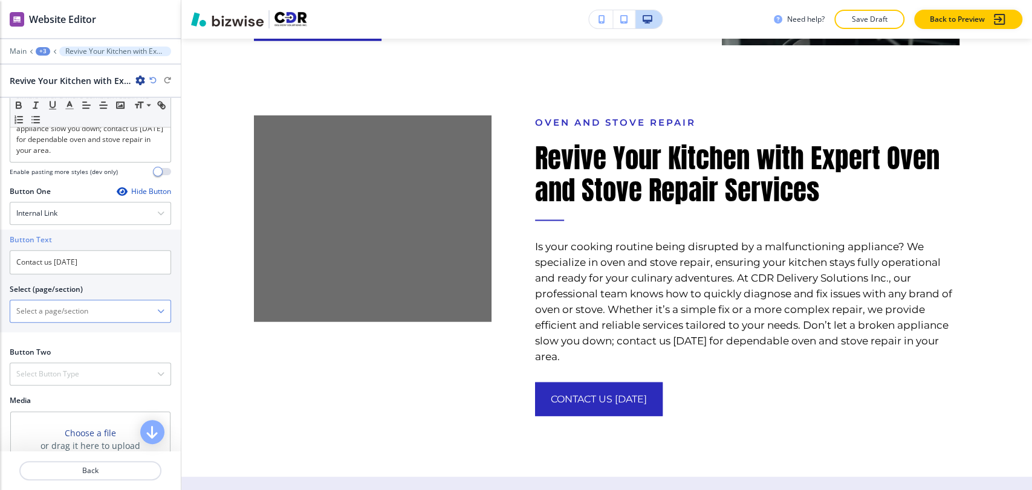
click at [106, 315] on \(page\/section\) "Manual Input" at bounding box center [83, 311] width 147 height 21
type \(page\/section\) "CONTACT"
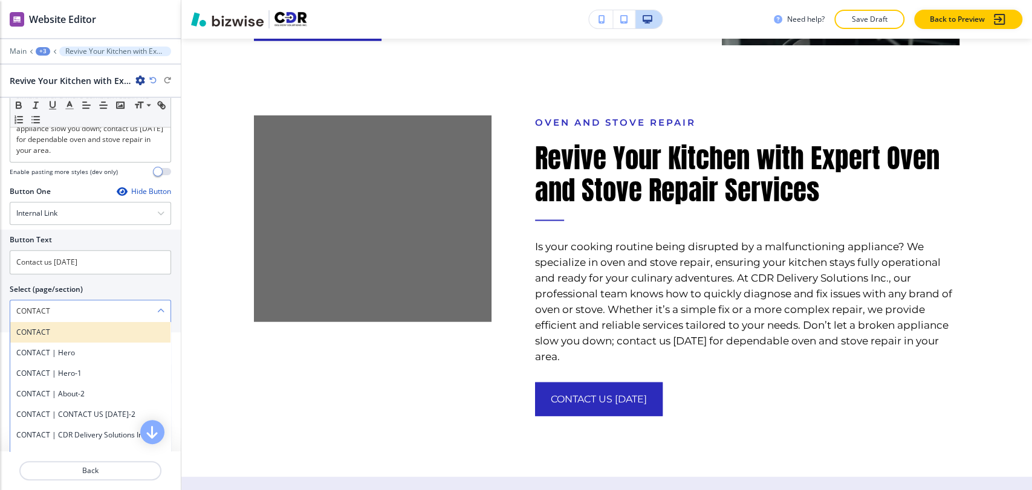
click at [71, 343] on div "CONTACT" at bounding box center [90, 332] width 160 height 21
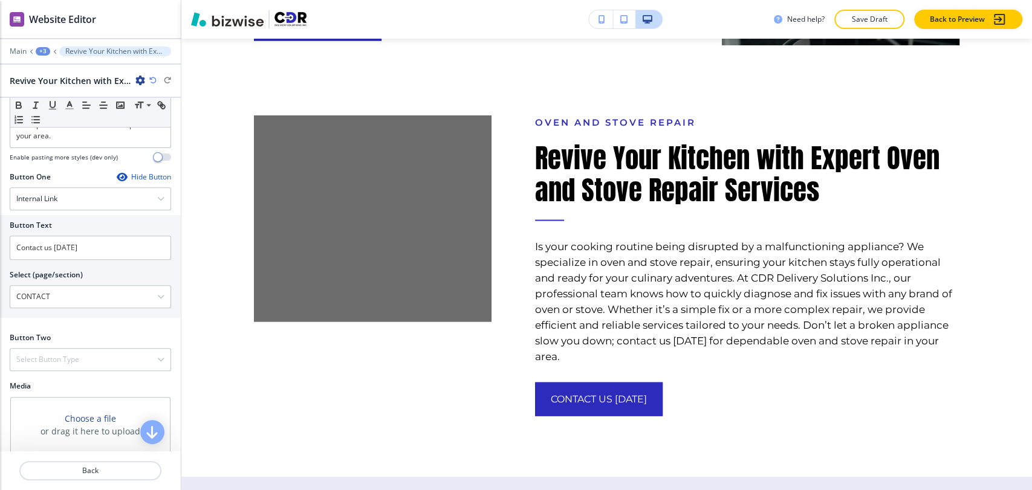
scroll to position [465, 0]
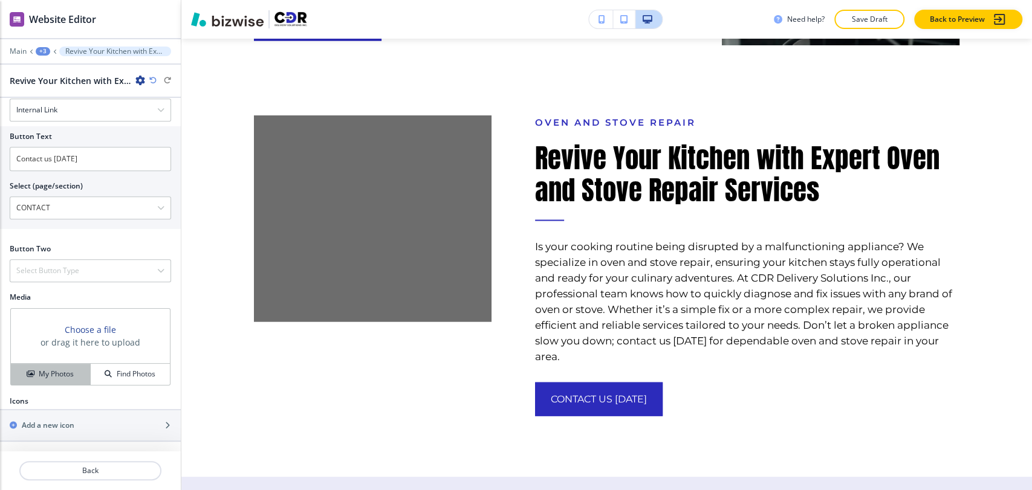
click at [58, 375] on h4 "My Photos" at bounding box center [56, 374] width 35 height 11
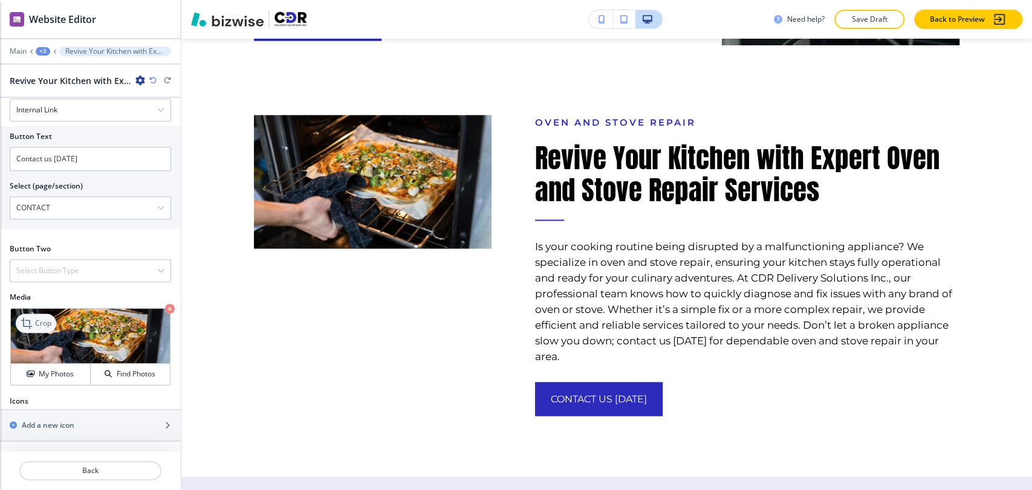
click at [51, 325] on p "Crop" at bounding box center [43, 323] width 16 height 11
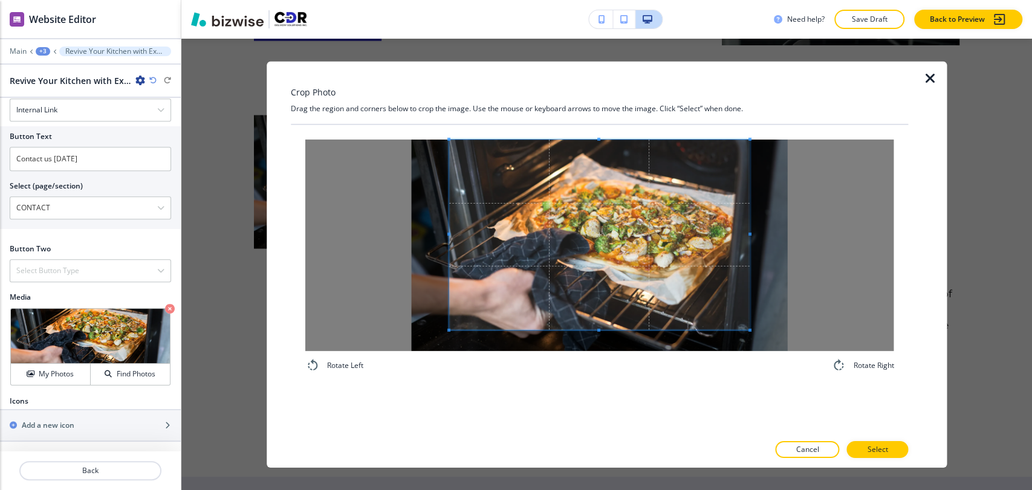
click at [602, 123] on div "Crop Photo Drag the region and corners below to crop the image. Use the mouse o…" at bounding box center [600, 264] width 618 height 406
click at [595, 387] on div "Rotate Left Rotate Right" at bounding box center [600, 278] width 618 height 309
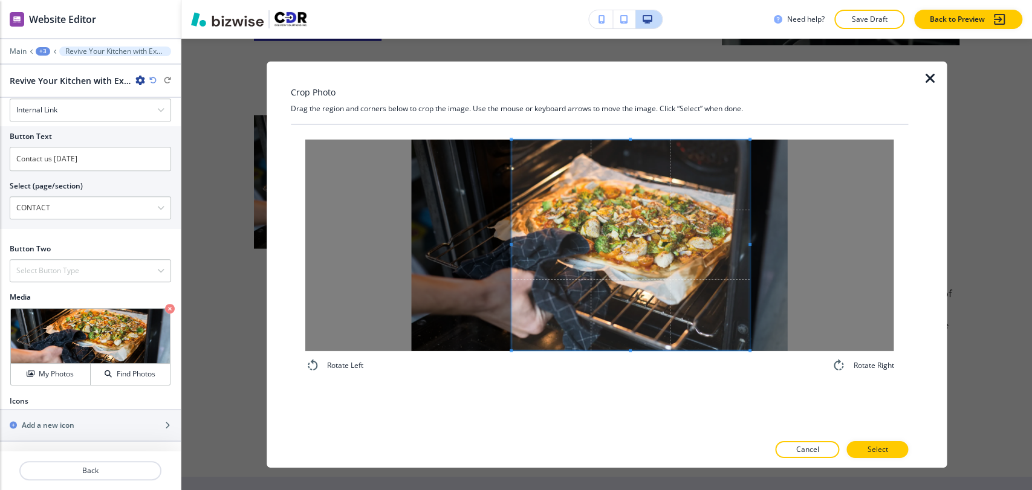
click at [511, 245] on span at bounding box center [510, 244] width 3 height 3
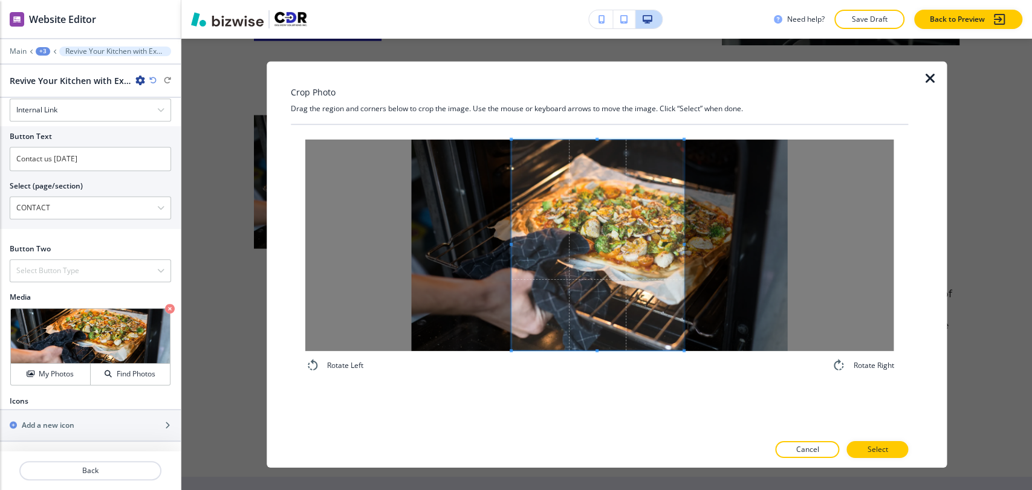
click at [683, 254] on div at bounding box center [597, 244] width 172 height 211
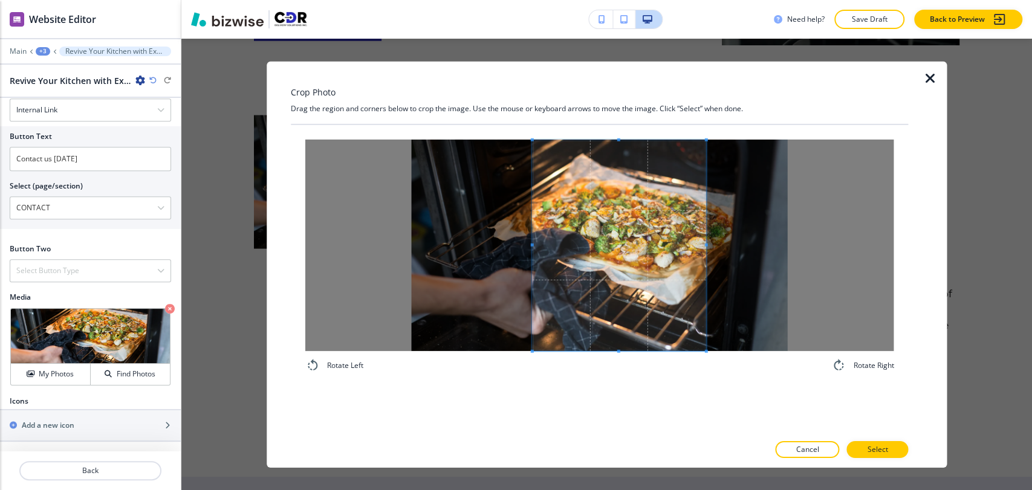
click at [653, 274] on span at bounding box center [618, 245] width 173 height 211
click at [873, 441] on p "Select" at bounding box center [877, 449] width 21 height 11
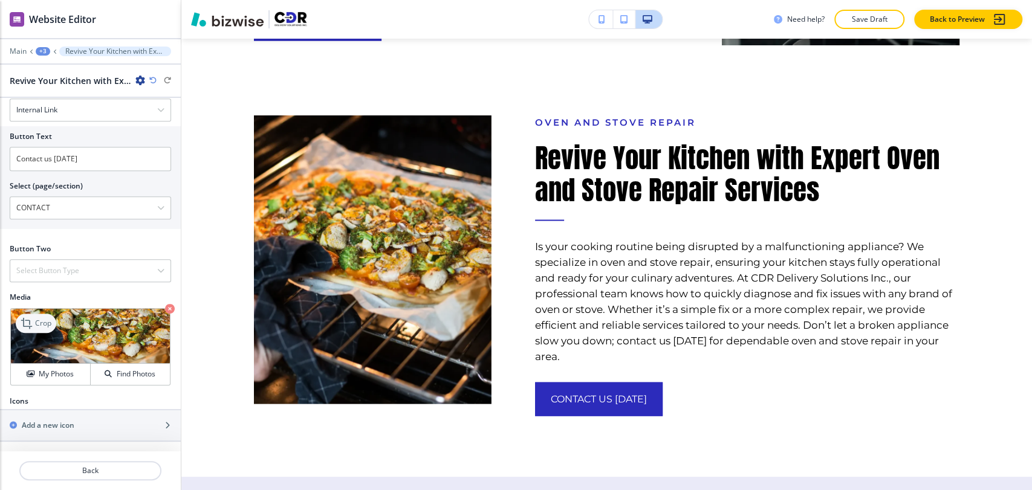
click at [44, 319] on p "Crop" at bounding box center [43, 323] width 16 height 11
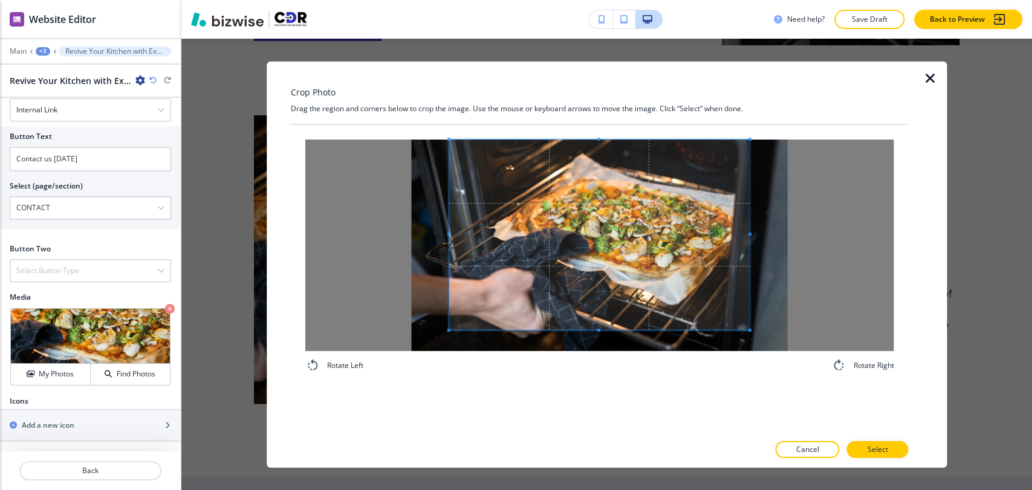
click at [604, 135] on div "Rotate Left Rotate Right" at bounding box center [600, 255] width 618 height 262
click at [598, 390] on div "Rotate Left Rotate Right" at bounding box center [600, 278] width 618 height 309
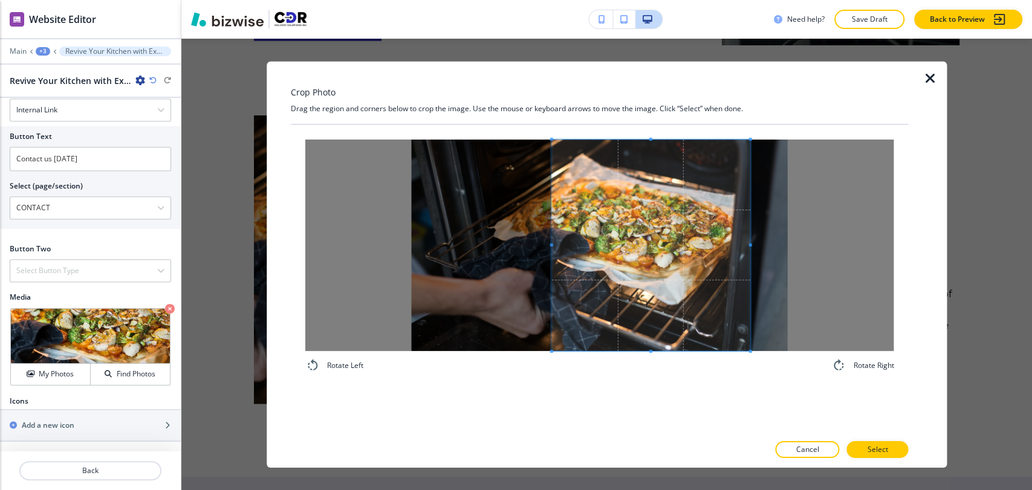
click at [550, 248] on span at bounding box center [550, 245] width 3 height 212
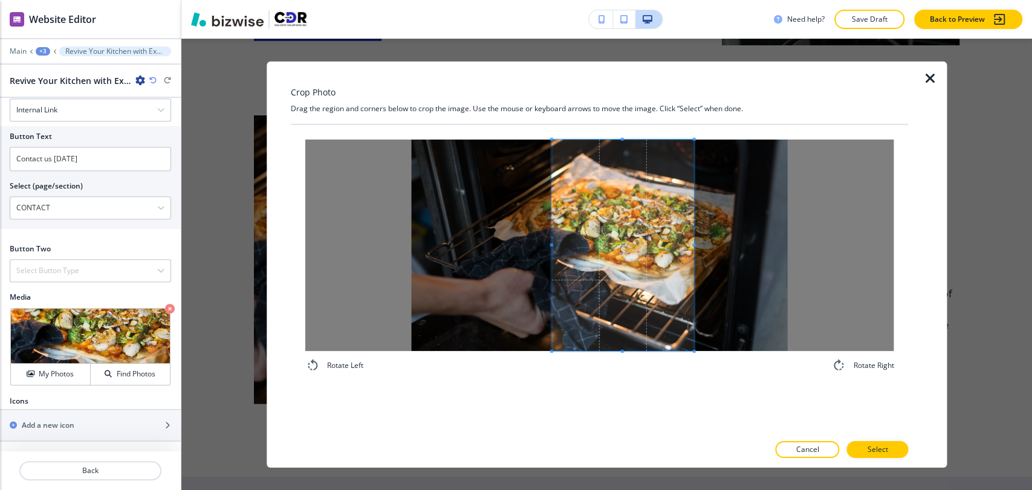
click at [693, 253] on div at bounding box center [622, 245] width 143 height 212
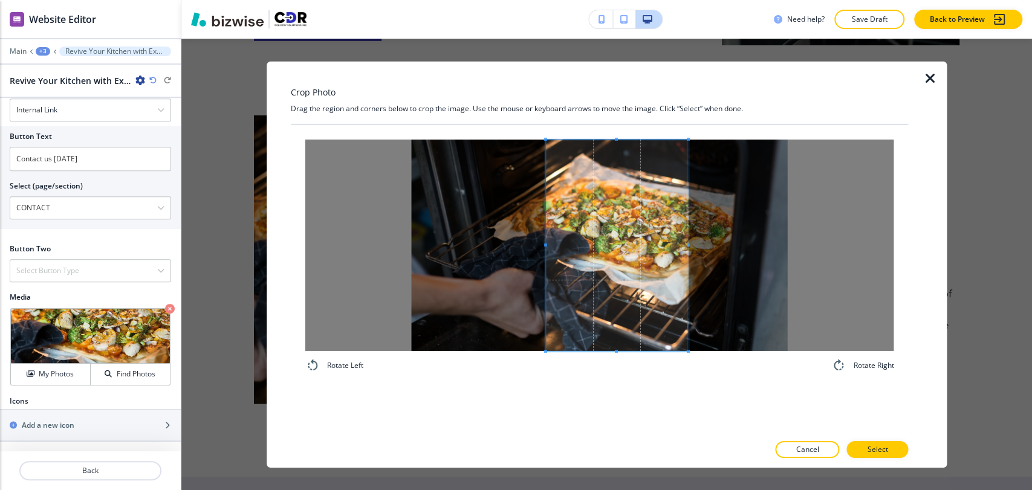
click at [654, 280] on span at bounding box center [616, 245] width 143 height 212
click at [875, 441] on p "Select" at bounding box center [877, 449] width 21 height 11
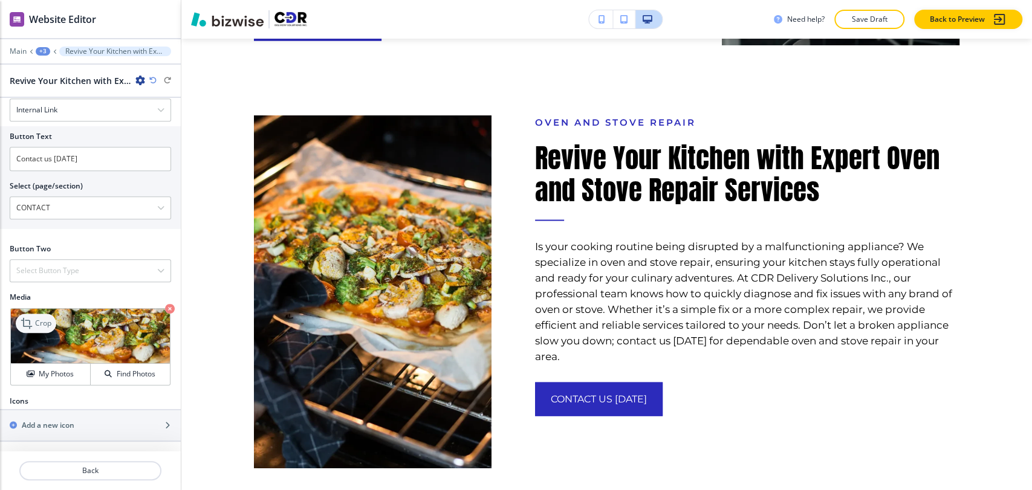
click at [47, 324] on p "Crop" at bounding box center [43, 323] width 16 height 11
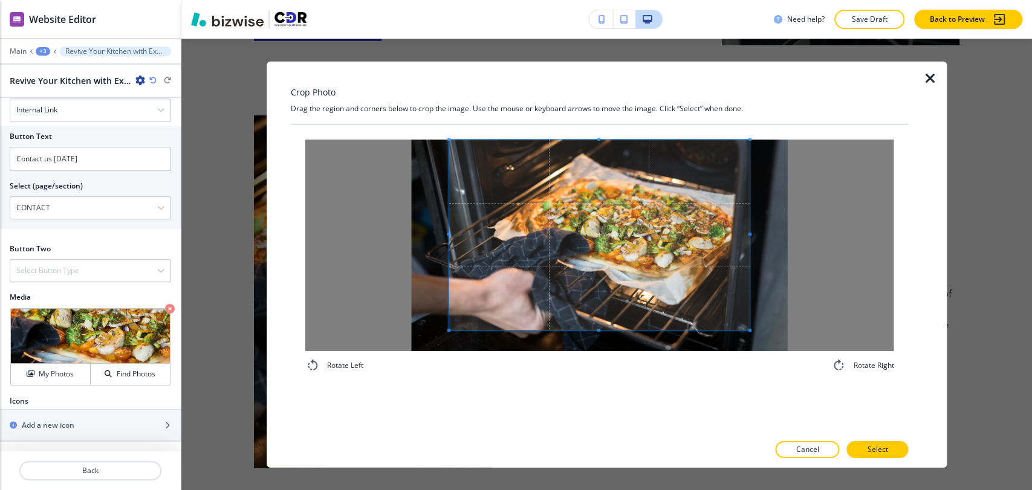
click at [594, 112] on div "Crop Photo Drag the region and corners below to crop the image. Use the mouse o…" at bounding box center [600, 264] width 618 height 406
click at [590, 381] on div "Rotate Left Rotate Right" at bounding box center [600, 255] width 618 height 262
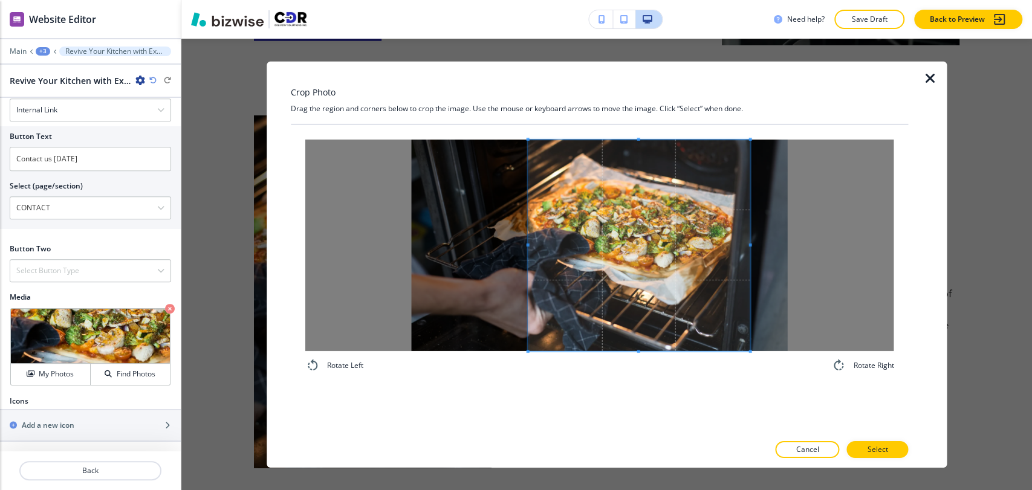
click at [528, 244] on span at bounding box center [527, 244] width 3 height 3
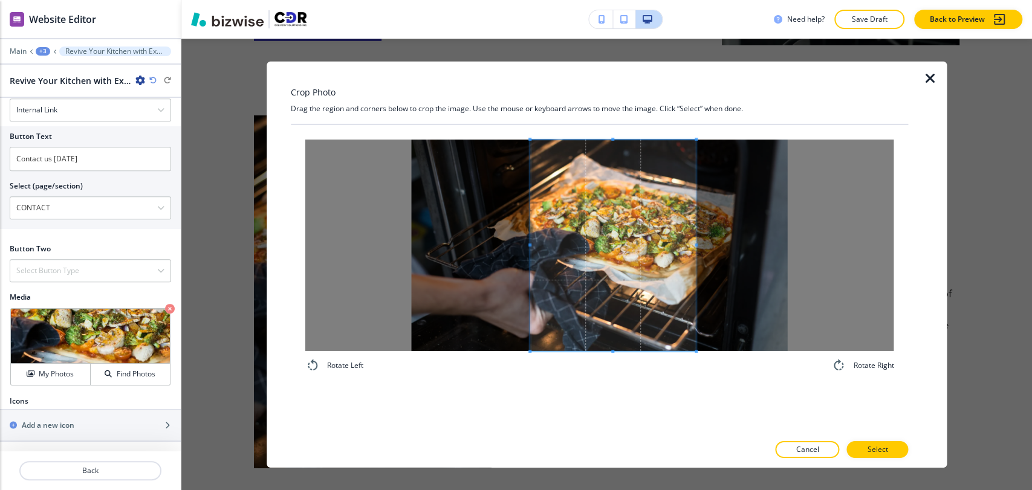
click at [696, 252] on div at bounding box center [613, 245] width 166 height 212
click at [654, 303] on span at bounding box center [618, 245] width 166 height 212
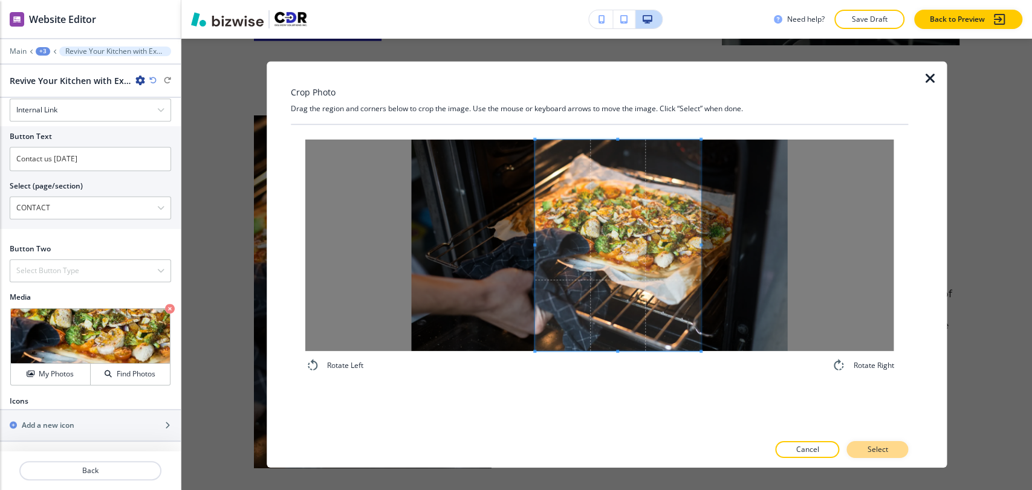
click at [875, 441] on p "Select" at bounding box center [877, 449] width 21 height 11
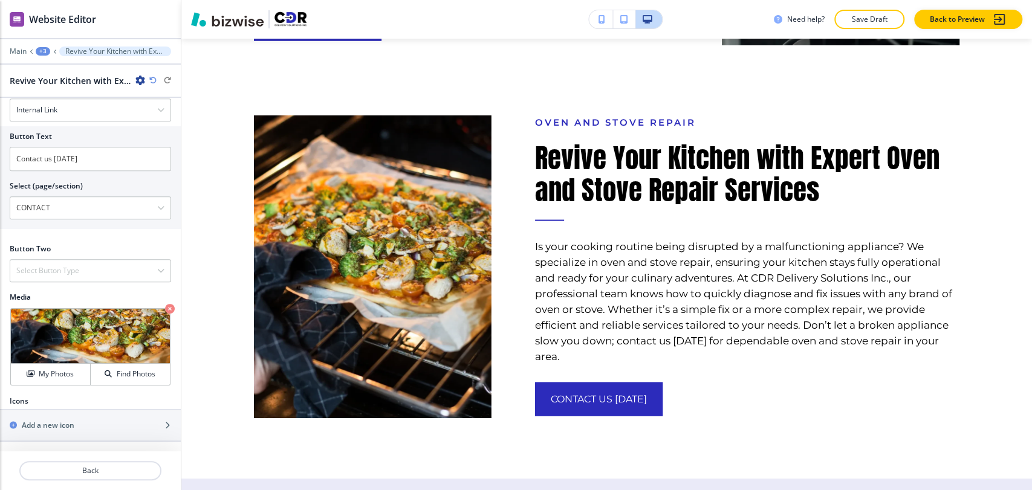
click at [43, 54] on div "+3" at bounding box center [43, 51] width 15 height 8
click at [69, 117] on p "About" at bounding box center [75, 113] width 62 height 11
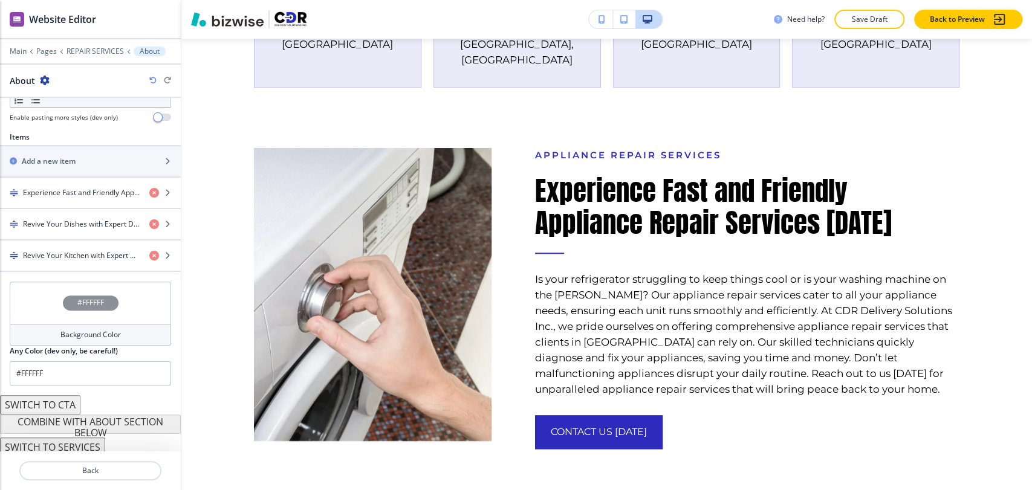
scroll to position [401, 0]
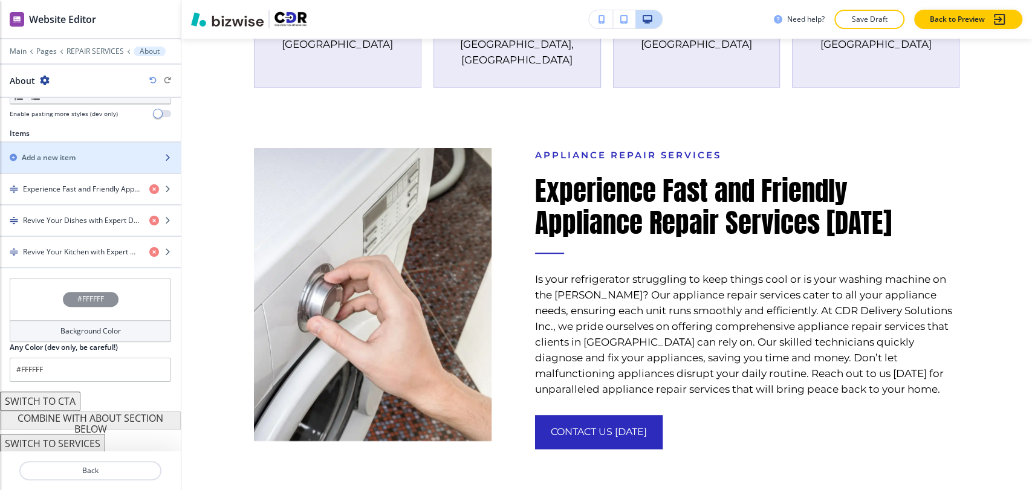
click at [108, 163] on div "button" at bounding box center [90, 168] width 181 height 10
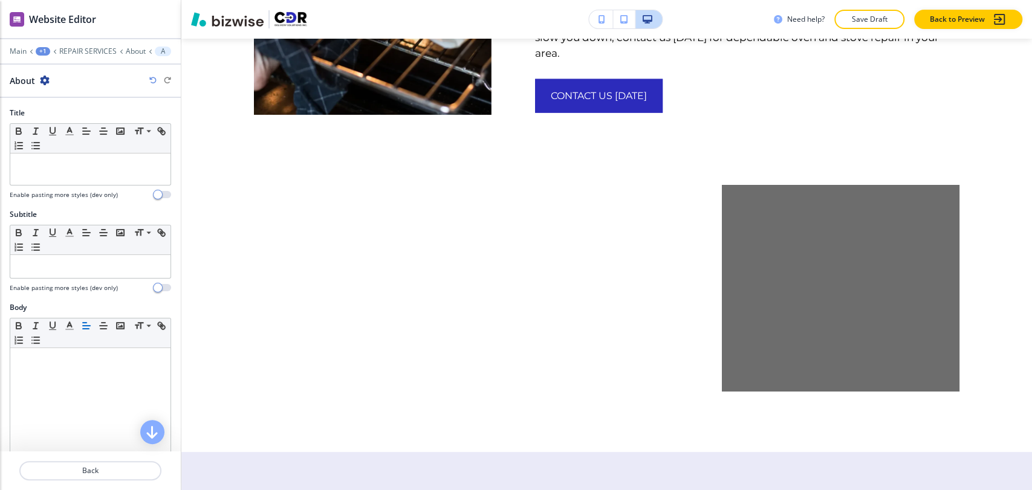
scroll to position [1925, 0]
click at [85, 151] on div "Small Normal Large Huge" at bounding box center [90, 139] width 160 height 30
click at [100, 179] on div at bounding box center [90, 169] width 160 height 31
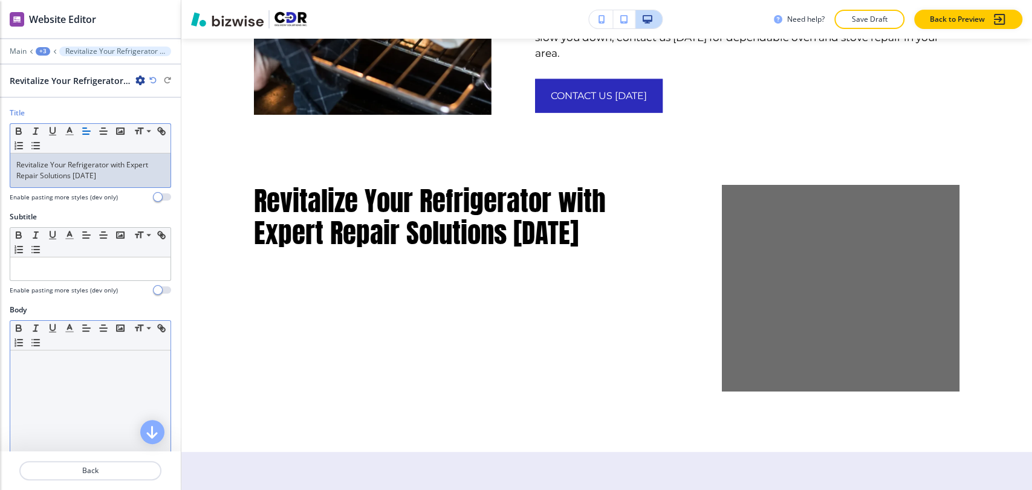
click at [66, 384] on div at bounding box center [90, 429] width 160 height 157
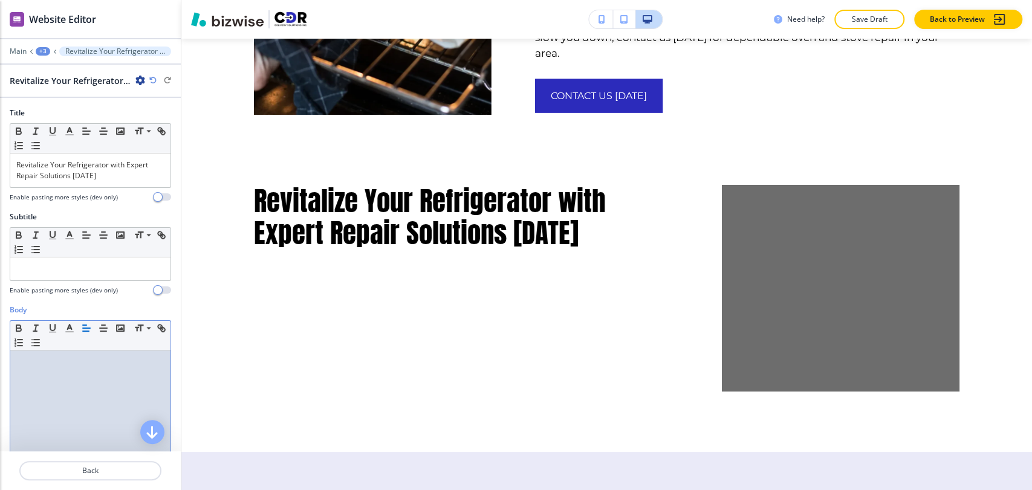
paste div
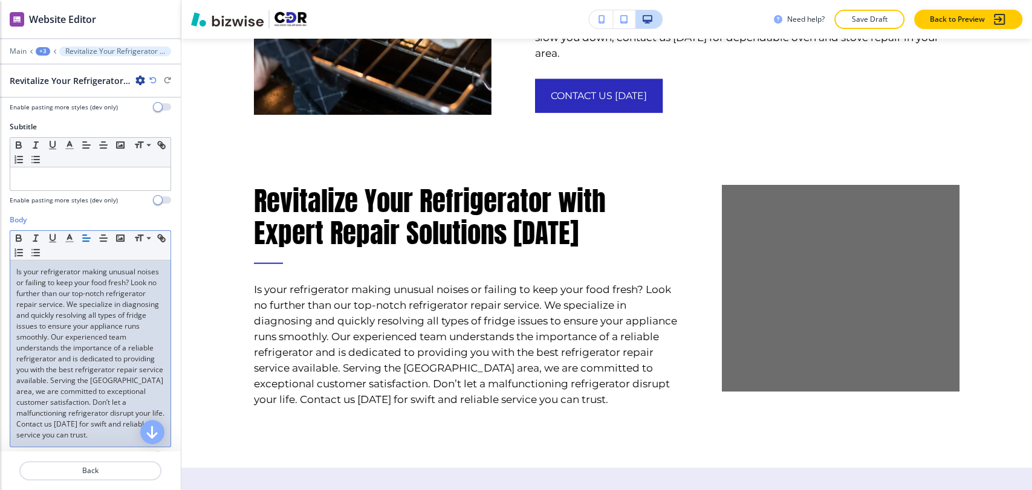
scroll to position [335, 0]
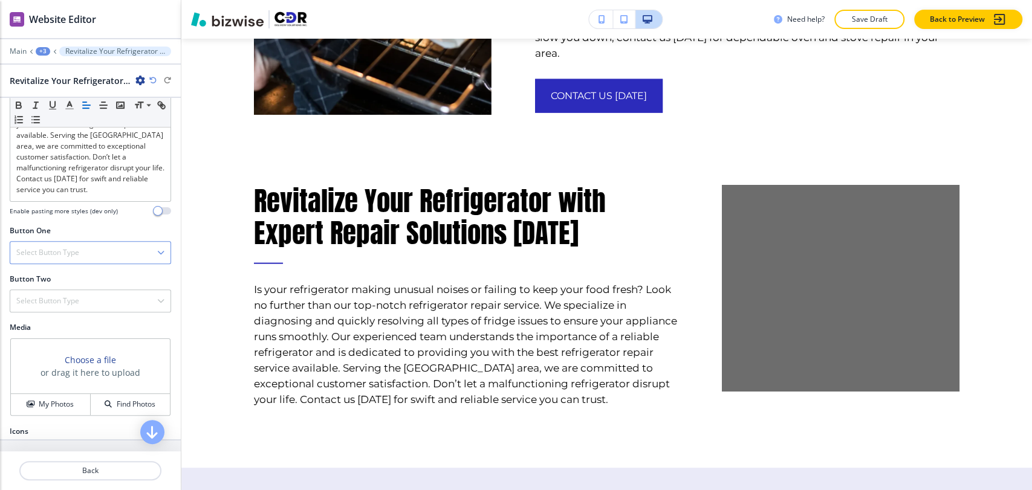
click at [63, 258] on h4 "Select Button Type" at bounding box center [47, 252] width 63 height 11
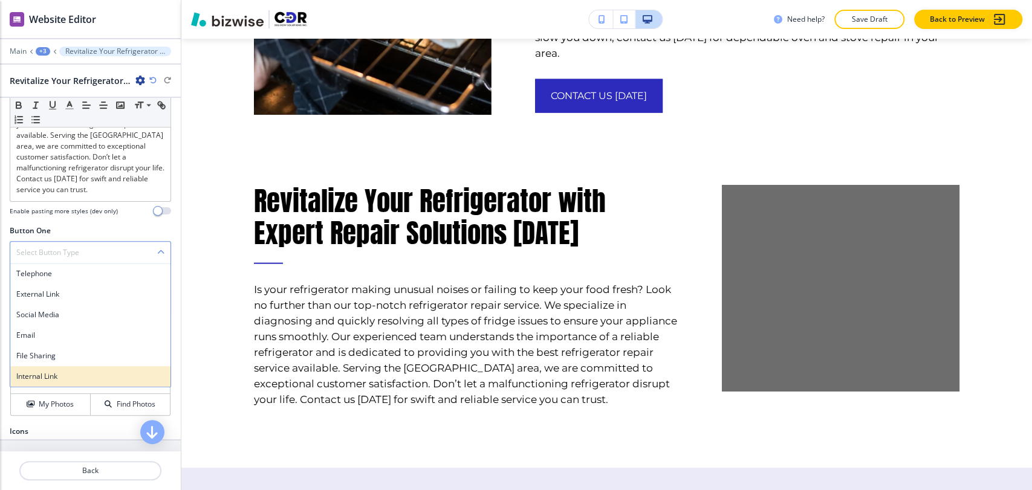
click at [66, 382] on h4 "Internal Link" at bounding box center [90, 376] width 148 height 11
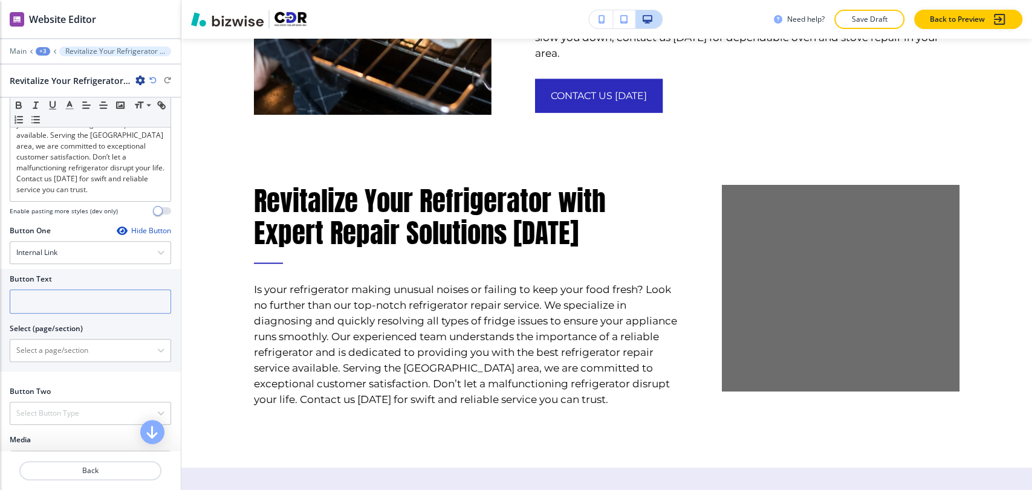
click at [71, 314] on input "text" at bounding box center [90, 301] width 161 height 24
paste input "CONTACT US [DATE]"
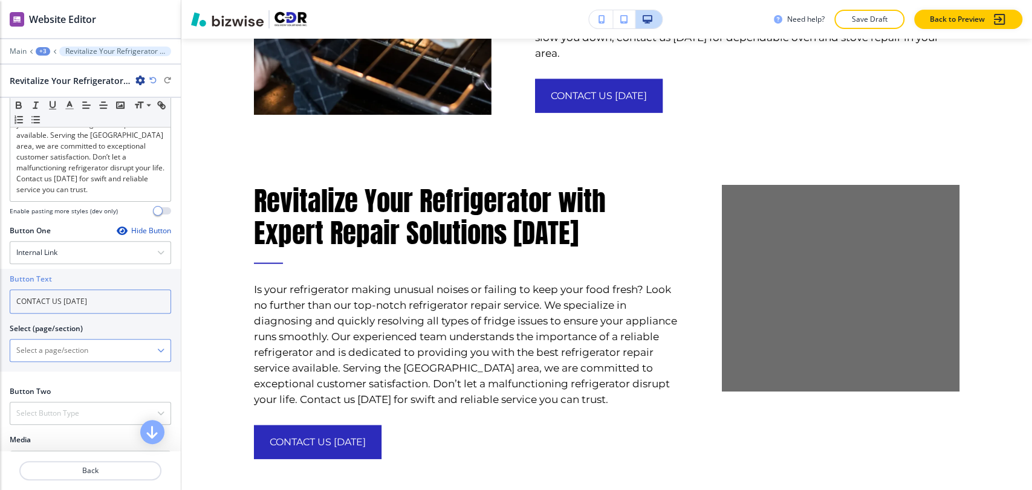
type input "CONTACT US [DATE]"
click at [71, 361] on \(page\/section\) "Manual Input" at bounding box center [83, 350] width 147 height 21
type \(page\/section\) "CONTACT"
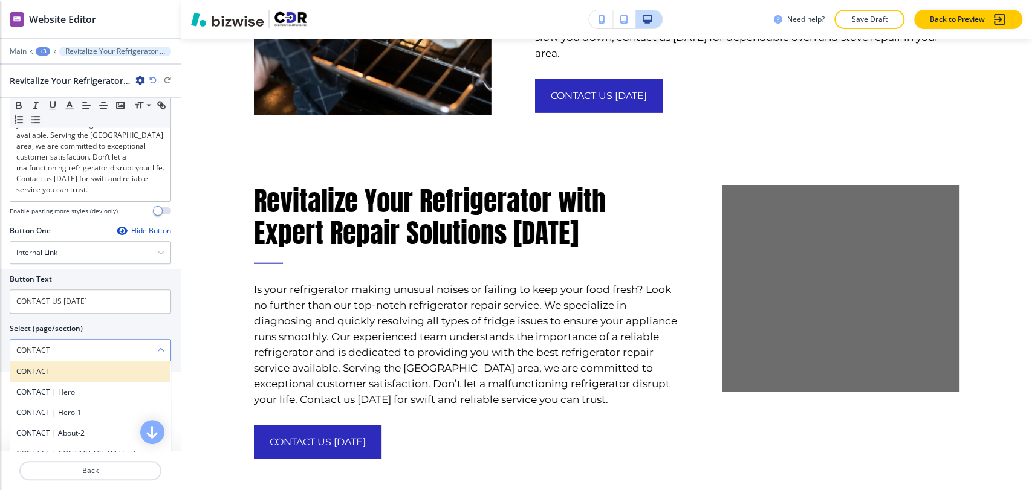
click at [76, 377] on h4 "CONTACT" at bounding box center [90, 371] width 148 height 11
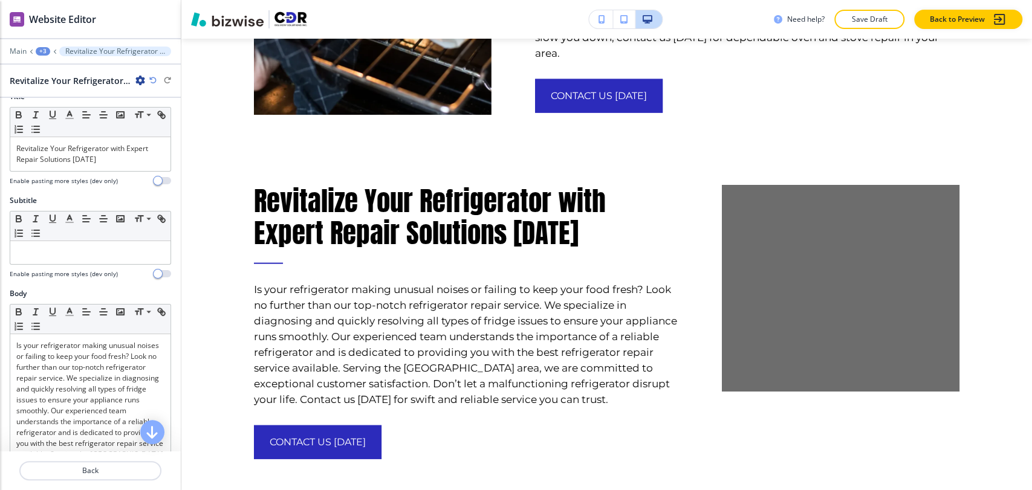
scroll to position [0, 0]
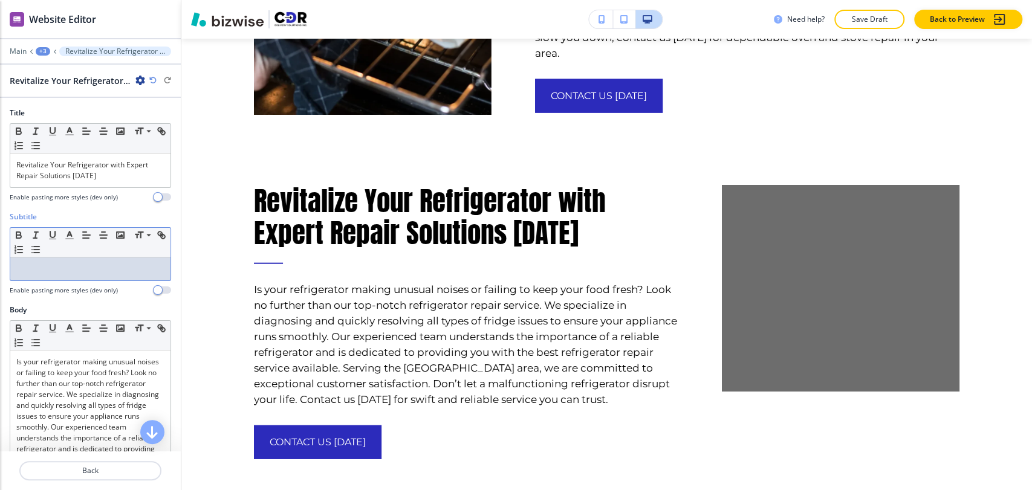
click at [91, 262] on div at bounding box center [90, 268] width 160 height 23
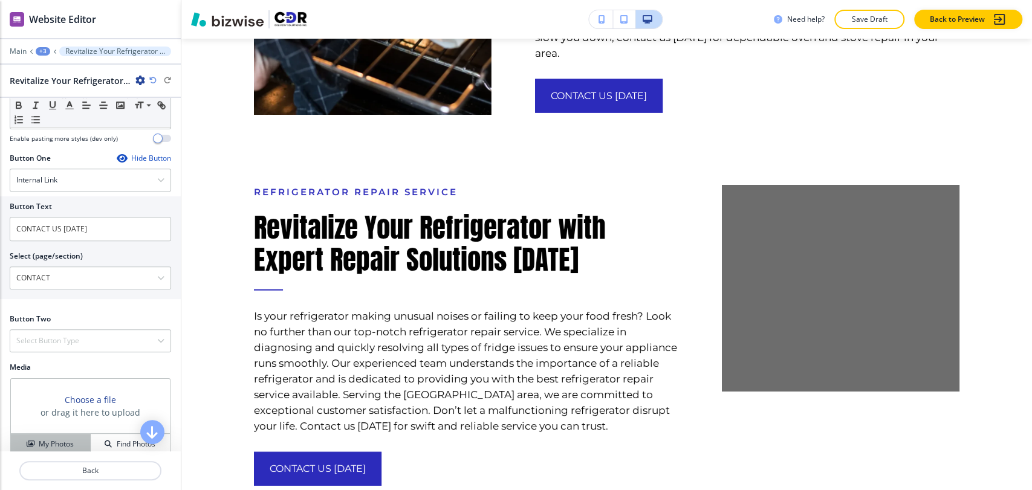
scroll to position [487, 0]
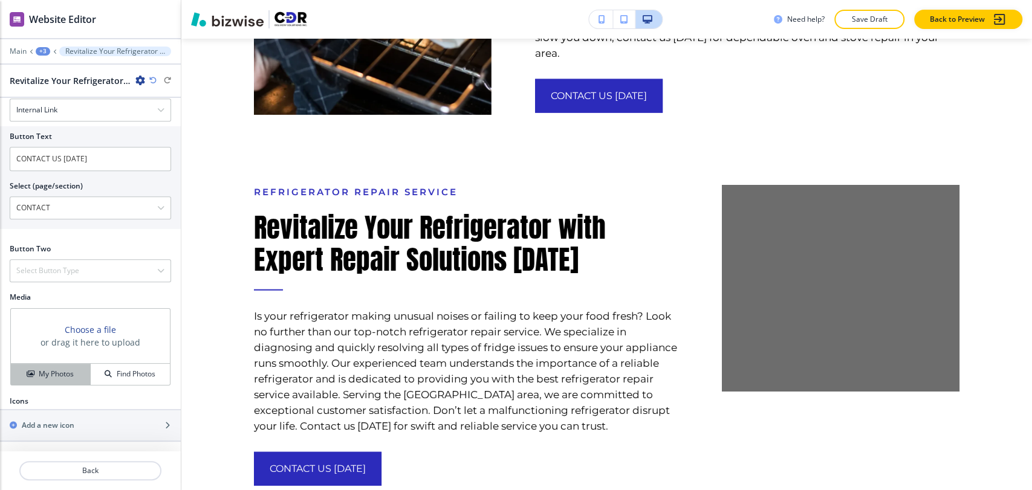
click at [45, 375] on h4 "My Photos" at bounding box center [56, 374] width 35 height 11
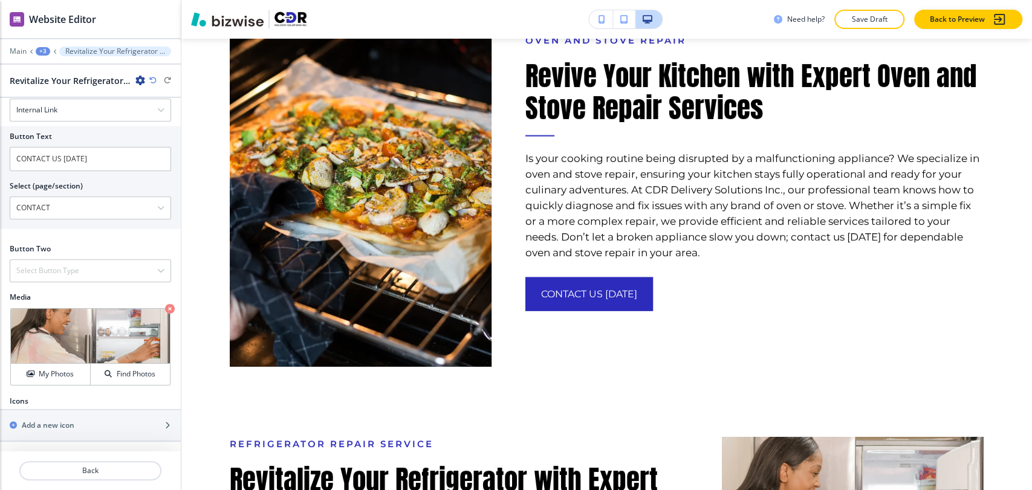
scroll to position [1925, 0]
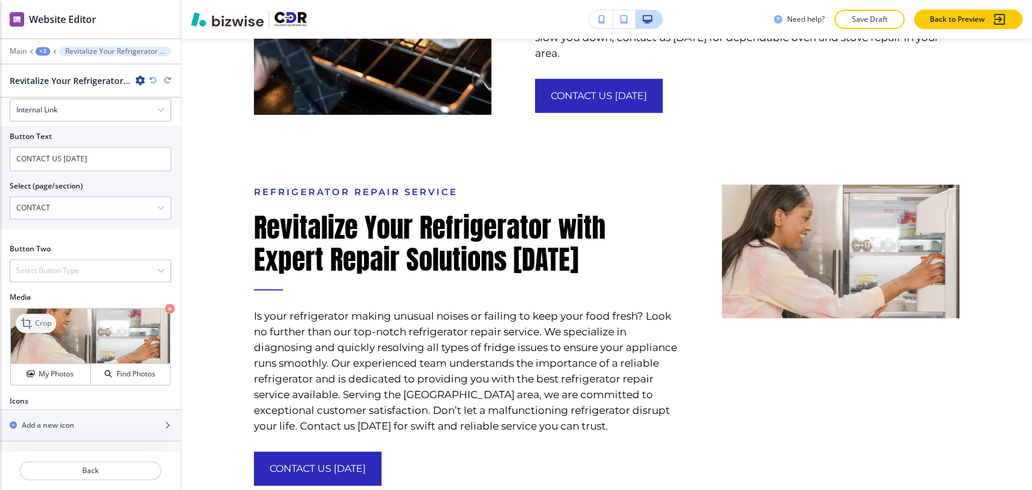
click at [39, 321] on p "Crop" at bounding box center [43, 323] width 16 height 11
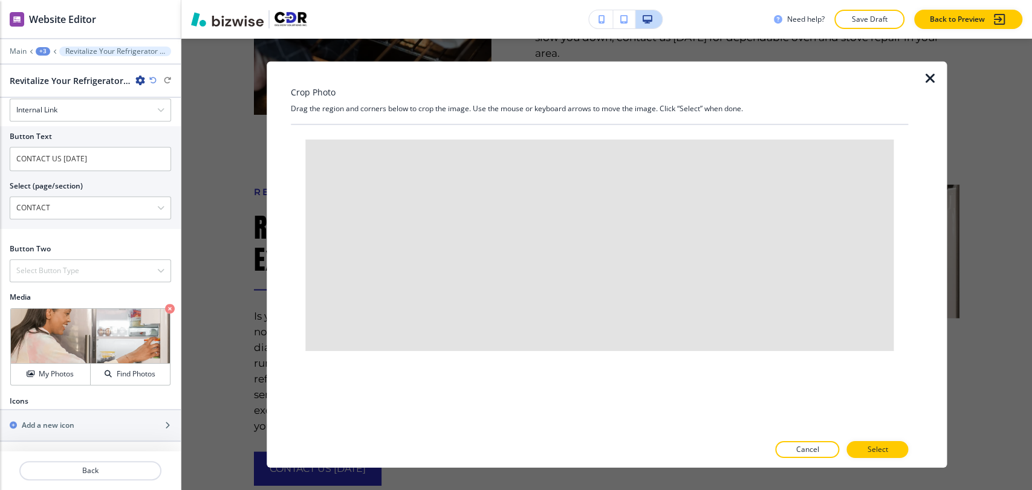
click at [924, 79] on icon "button" at bounding box center [929, 78] width 15 height 15
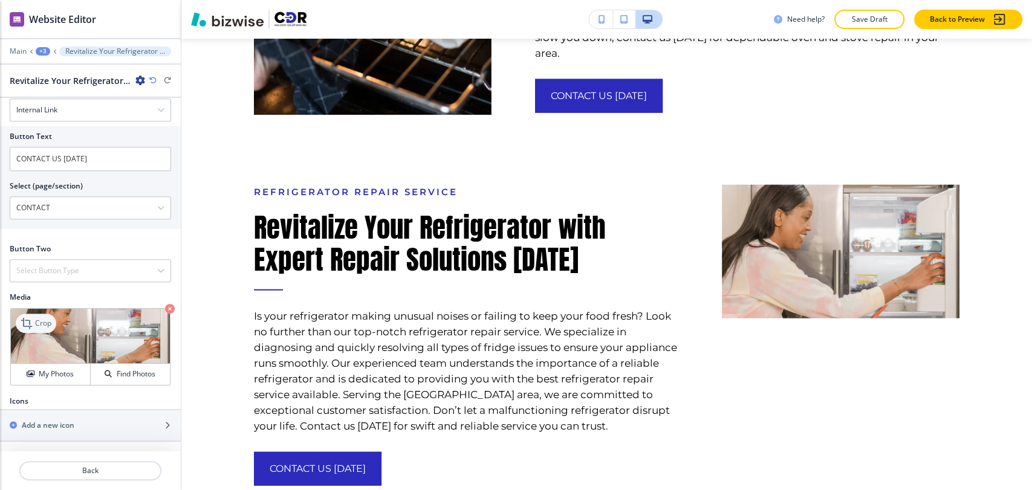
click at [51, 320] on p "Crop" at bounding box center [43, 323] width 16 height 11
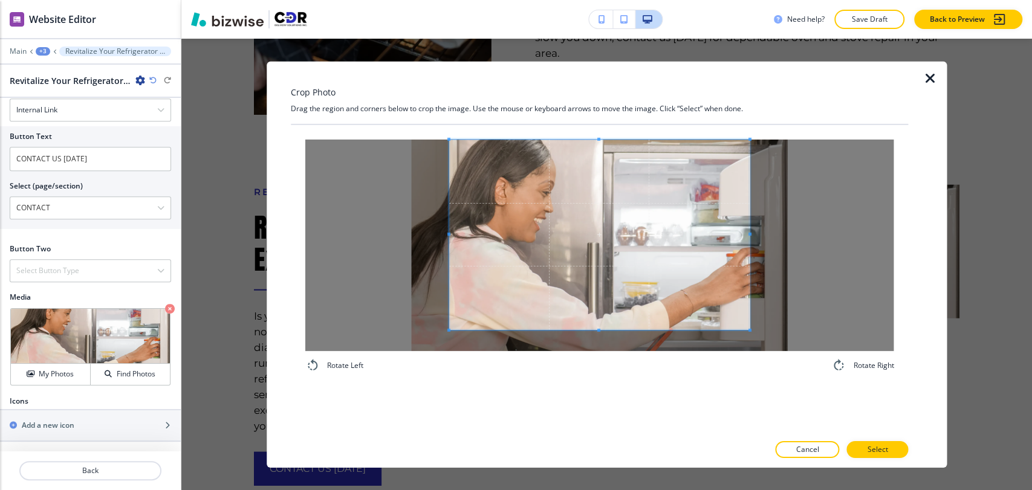
click at [598, 124] on div "Rotate Left Rotate Right" at bounding box center [600, 255] width 618 height 262
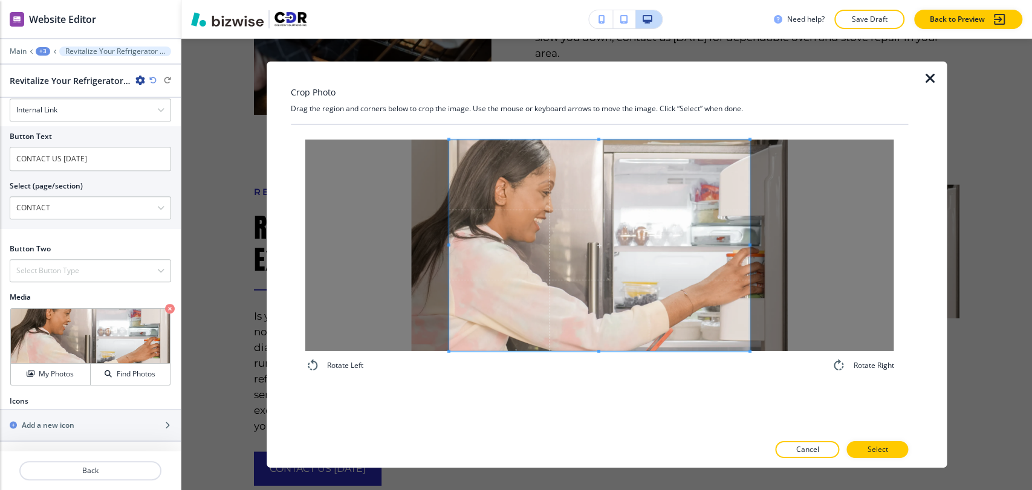
click at [600, 396] on div "Rotate Left Rotate Right" at bounding box center [600, 278] width 618 height 309
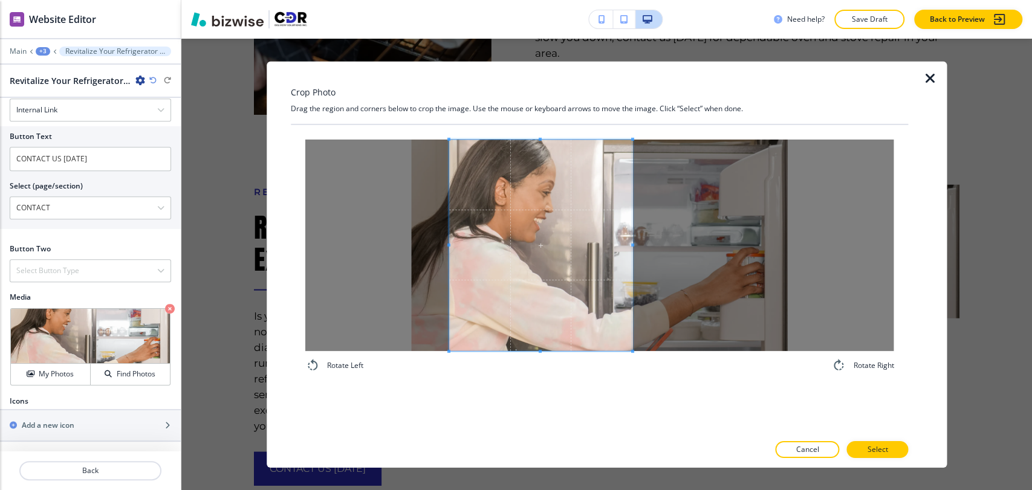
click at [630, 262] on div at bounding box center [539, 245] width 183 height 212
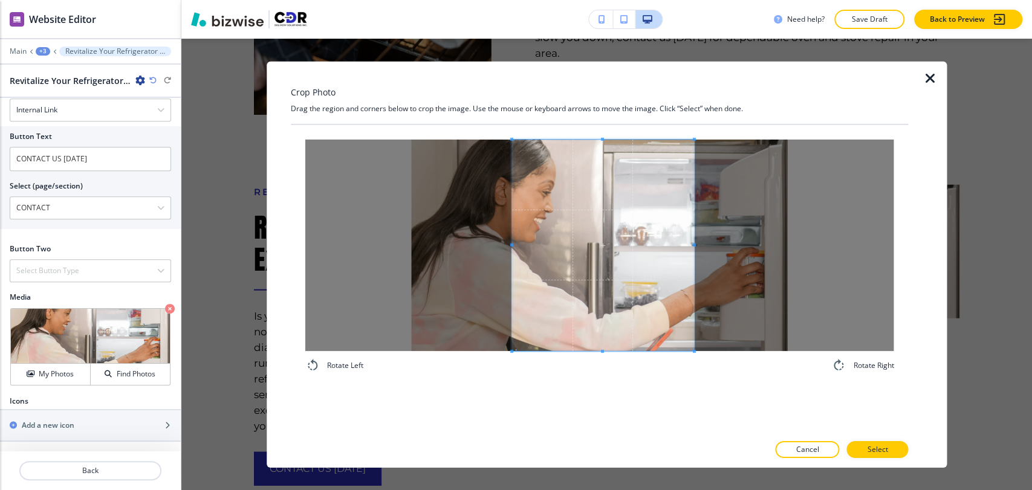
click at [674, 277] on span at bounding box center [602, 245] width 182 height 212
click at [496, 248] on span at bounding box center [495, 245] width 3 height 212
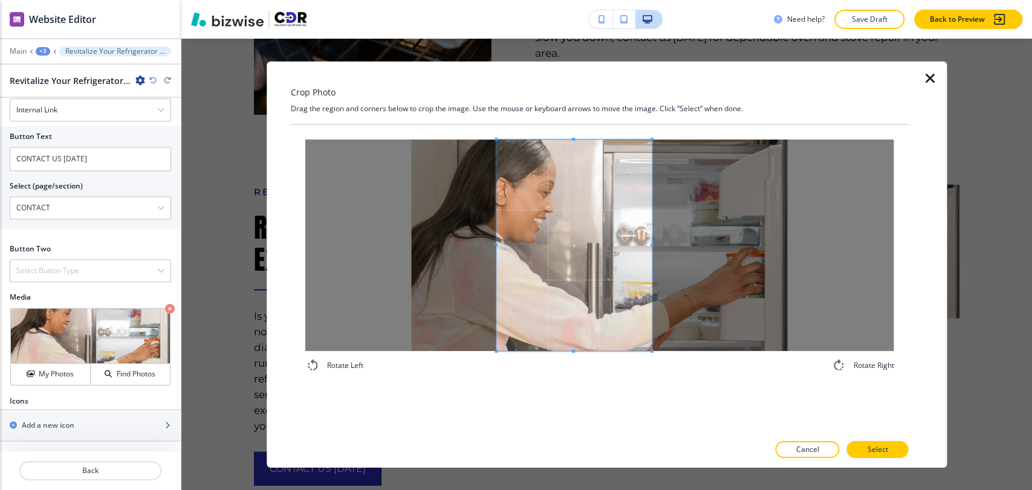
click at [652, 242] on span at bounding box center [651, 245] width 3 height 212
click at [866, 441] on button "Select" at bounding box center [877, 449] width 62 height 17
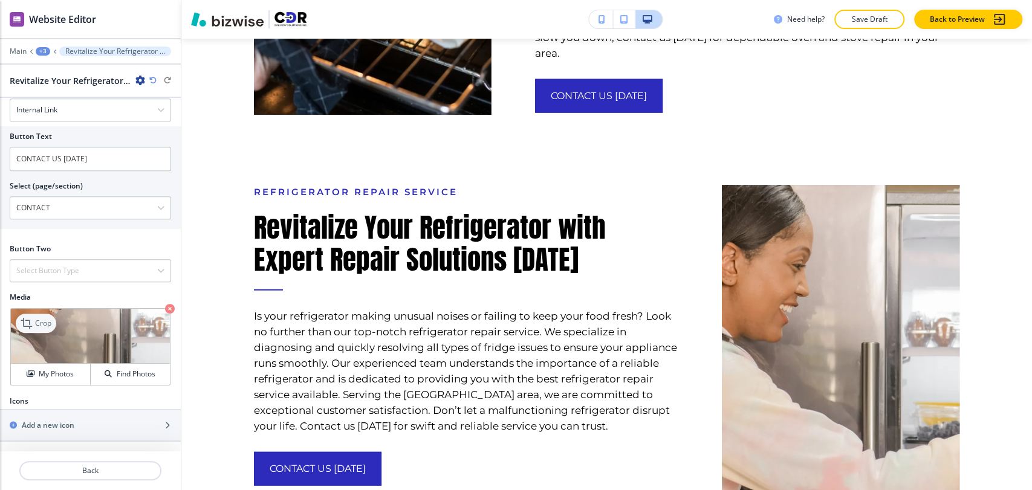
click at [44, 322] on p "Crop" at bounding box center [43, 323] width 16 height 11
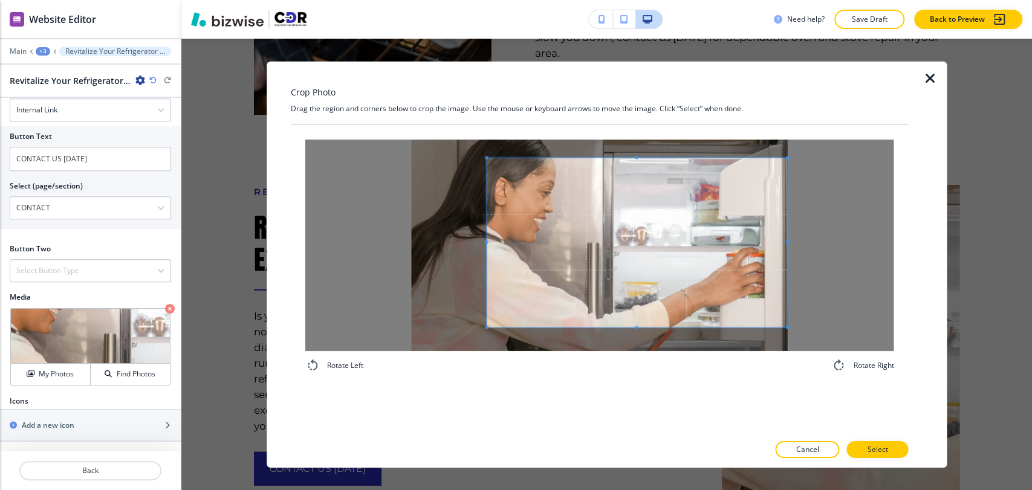
click at [684, 245] on span at bounding box center [637, 242] width 301 height 169
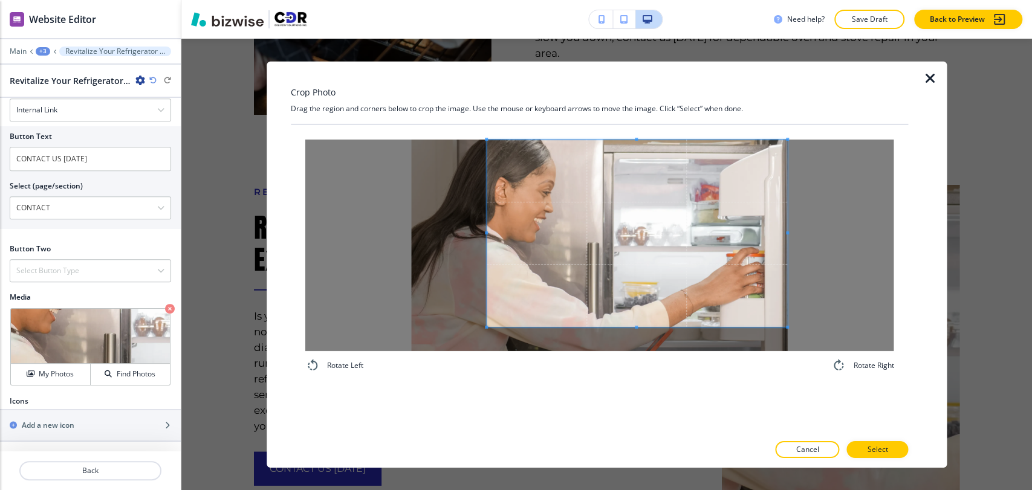
click at [639, 98] on div "Crop Photo Drag the region and corners below to crop the image. Use the mouse o…" at bounding box center [600, 264] width 618 height 406
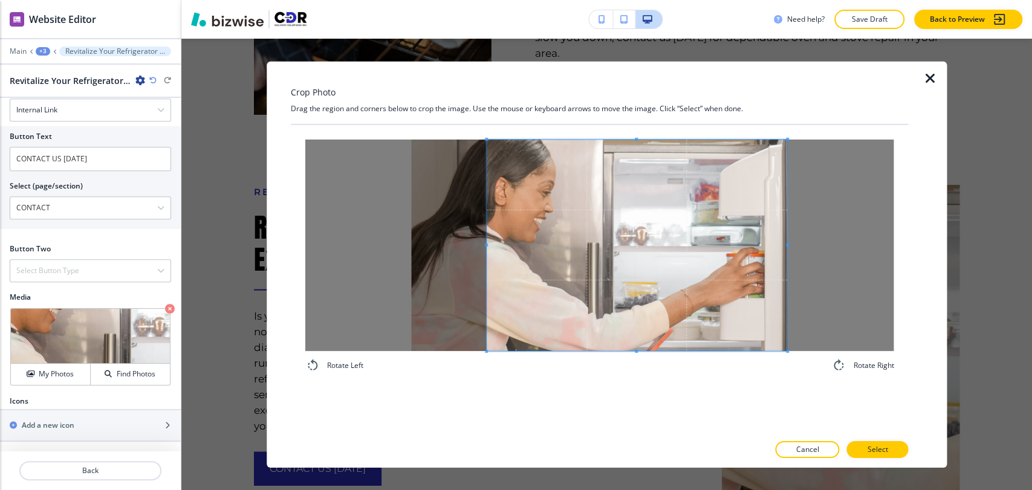
click at [636, 389] on div "Rotate Left Rotate Right" at bounding box center [600, 278] width 618 height 309
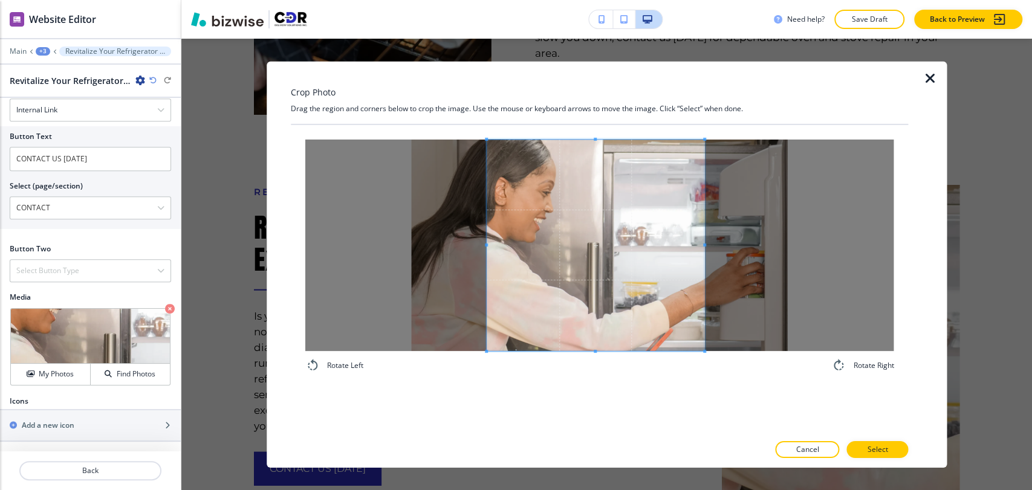
click at [704, 274] on span at bounding box center [704, 245] width 3 height 212
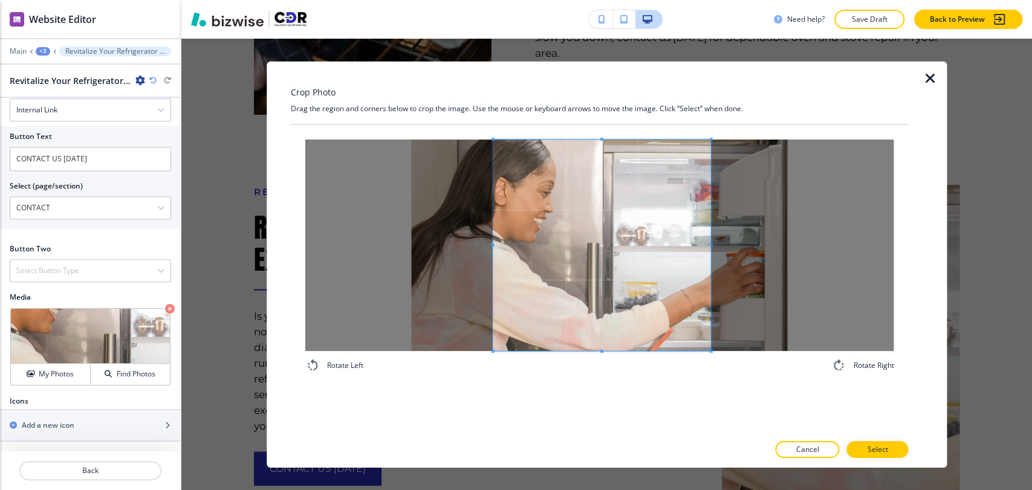
click at [673, 285] on span at bounding box center [602, 245] width 218 height 212
click at [875, 441] on p "Select" at bounding box center [877, 449] width 21 height 11
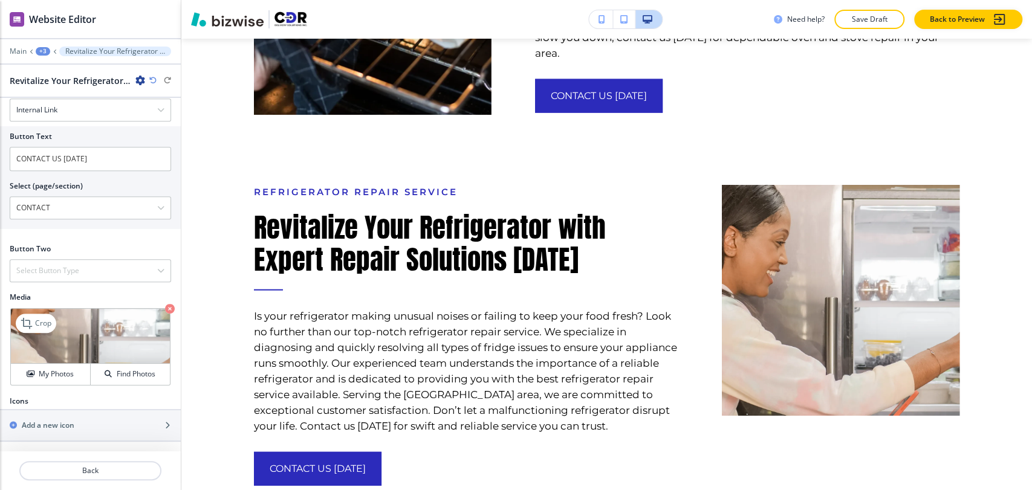
click at [62, 325] on img at bounding box center [90, 336] width 159 height 55
click at [42, 325] on p "Crop" at bounding box center [43, 323] width 16 height 11
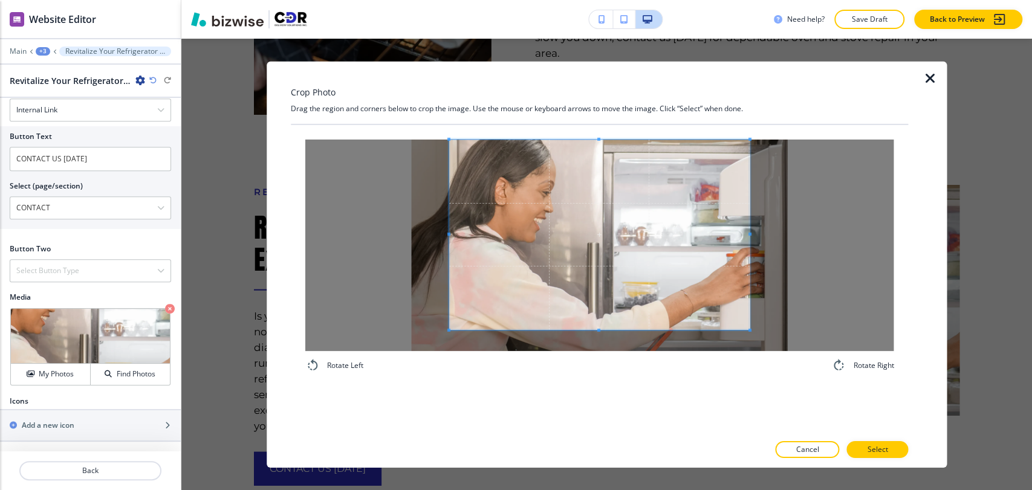
click at [597, 112] on div "Crop Photo Drag the region and corners below to crop the image. Use the mouse o…" at bounding box center [600, 264] width 618 height 406
click at [589, 381] on div "Rotate Left Rotate Right" at bounding box center [600, 255] width 618 height 262
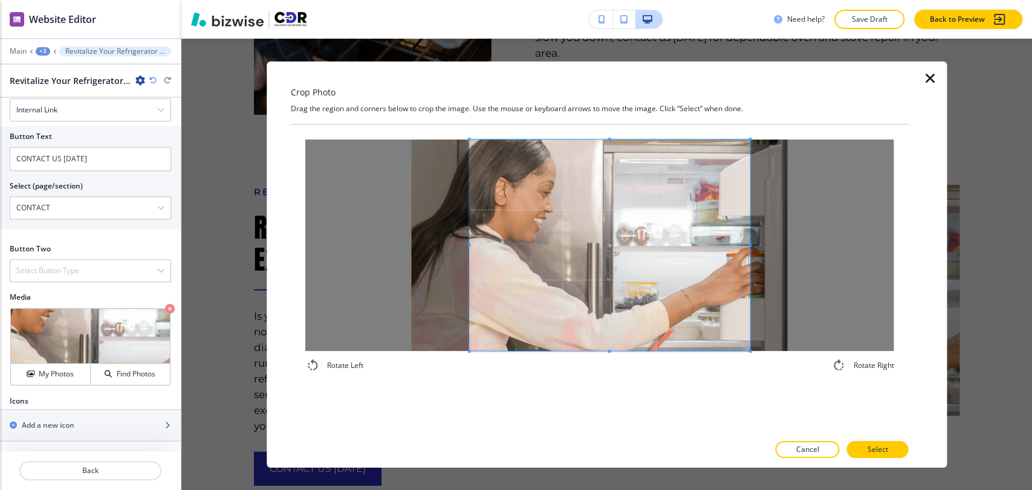
click at [467, 240] on span at bounding box center [468, 245] width 3 height 212
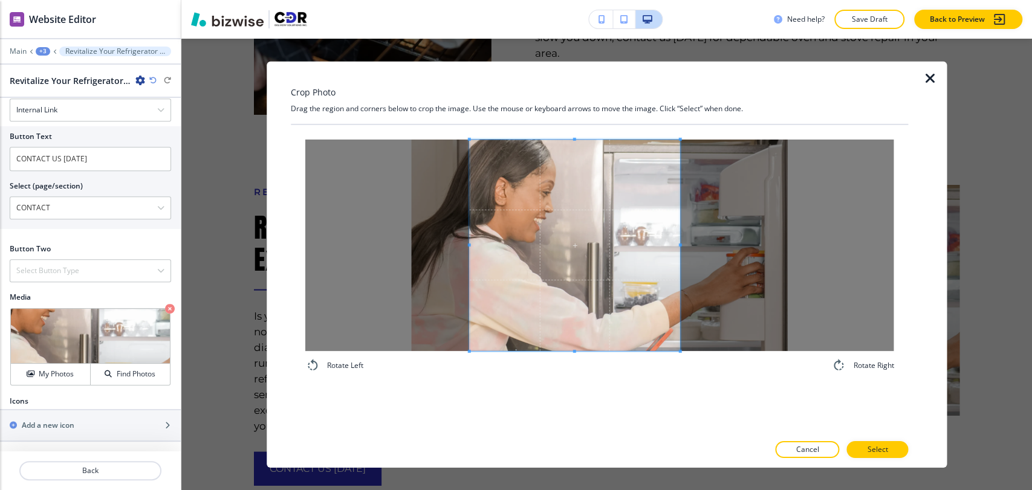
click at [679, 264] on span at bounding box center [680, 245] width 3 height 212
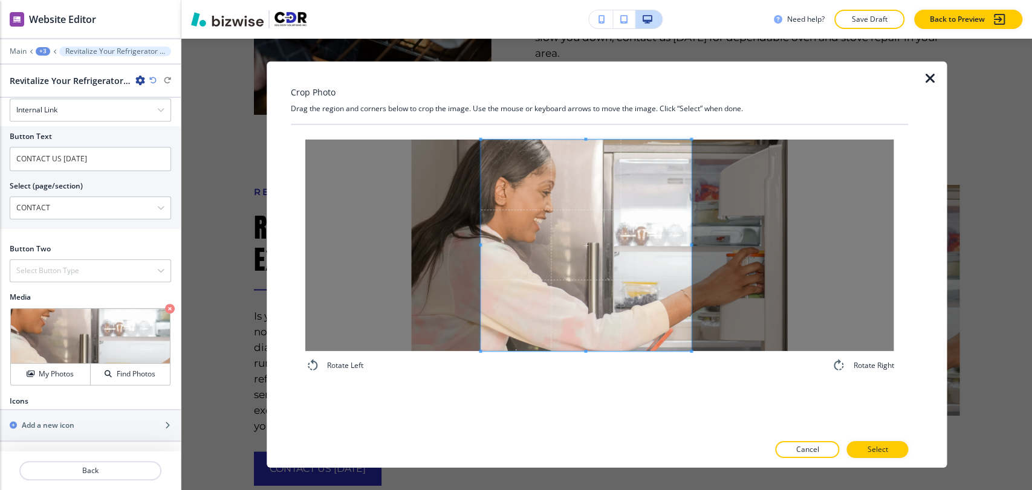
click at [593, 282] on span at bounding box center [585, 245] width 210 height 212
click at [679, 245] on span at bounding box center [678, 244] width 3 height 3
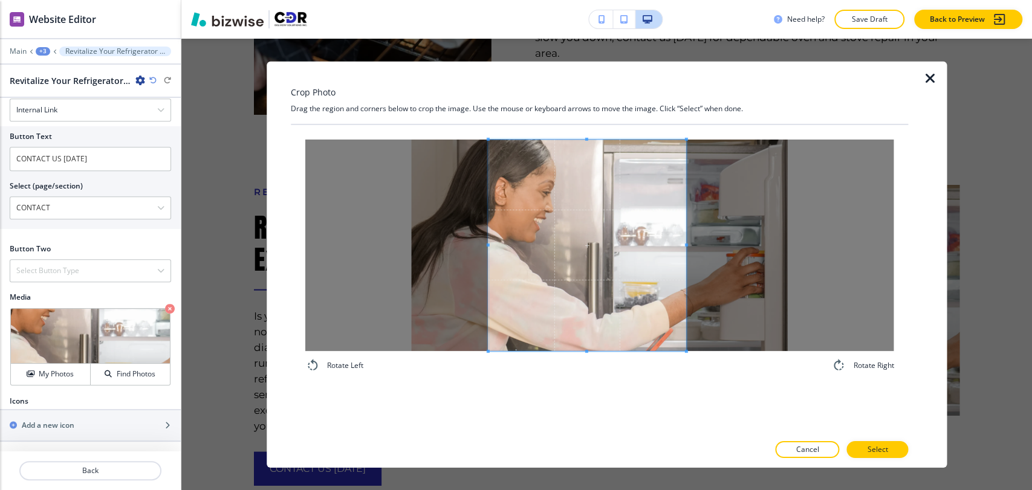
click at [630, 288] on span at bounding box center [587, 245] width 198 height 212
click at [633, 287] on span at bounding box center [590, 245] width 198 height 212
click at [686, 247] on div at bounding box center [599, 245] width 588 height 212
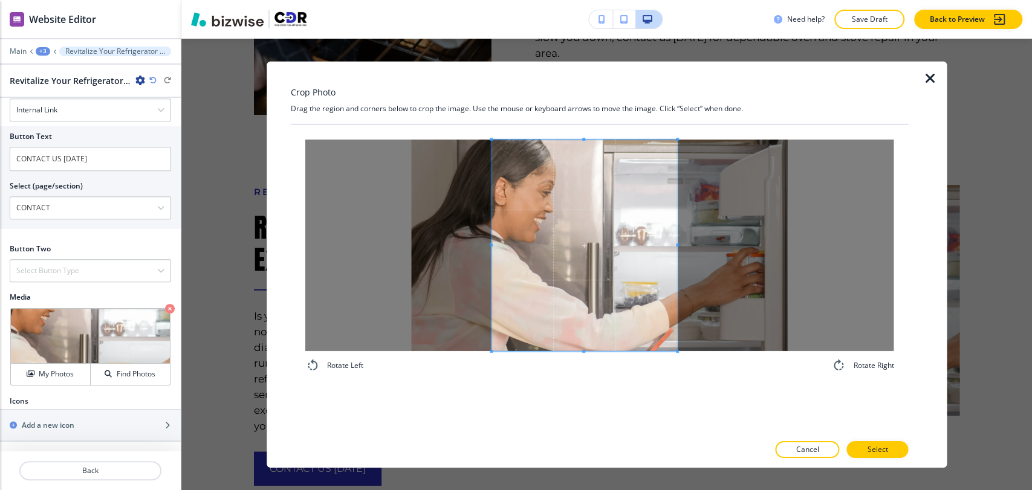
click at [677, 245] on span at bounding box center [677, 244] width 3 height 3
click at [616, 268] on span at bounding box center [583, 245] width 186 height 212
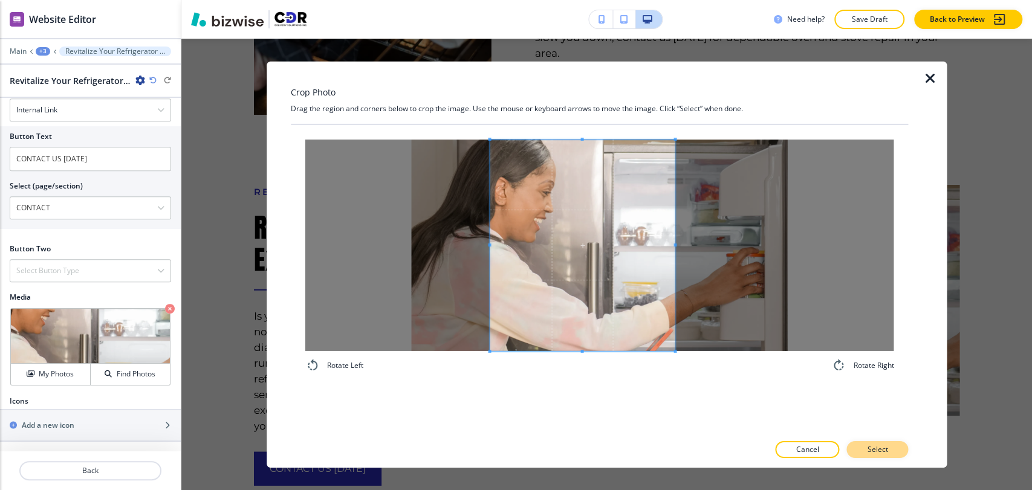
click at [877, 441] on p "Select" at bounding box center [877, 449] width 21 height 11
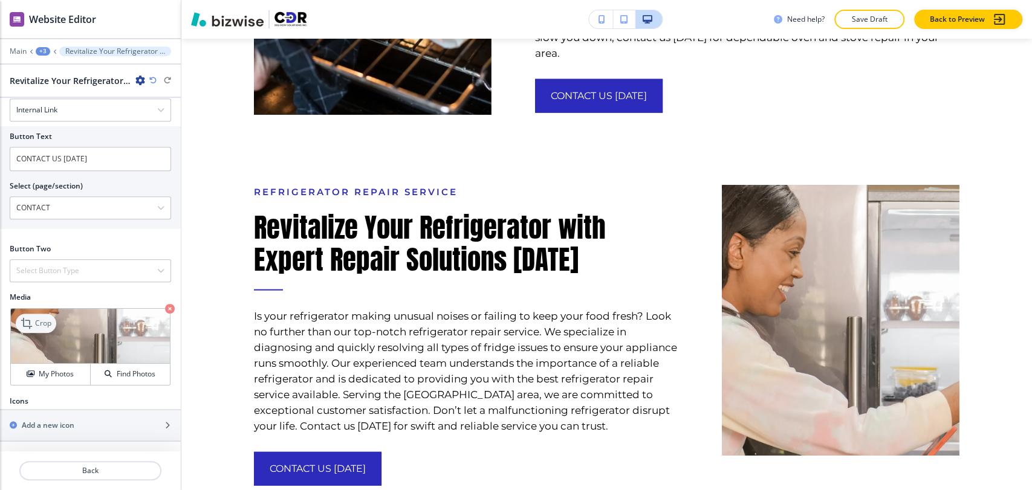
click at [37, 326] on p "Crop" at bounding box center [43, 323] width 16 height 11
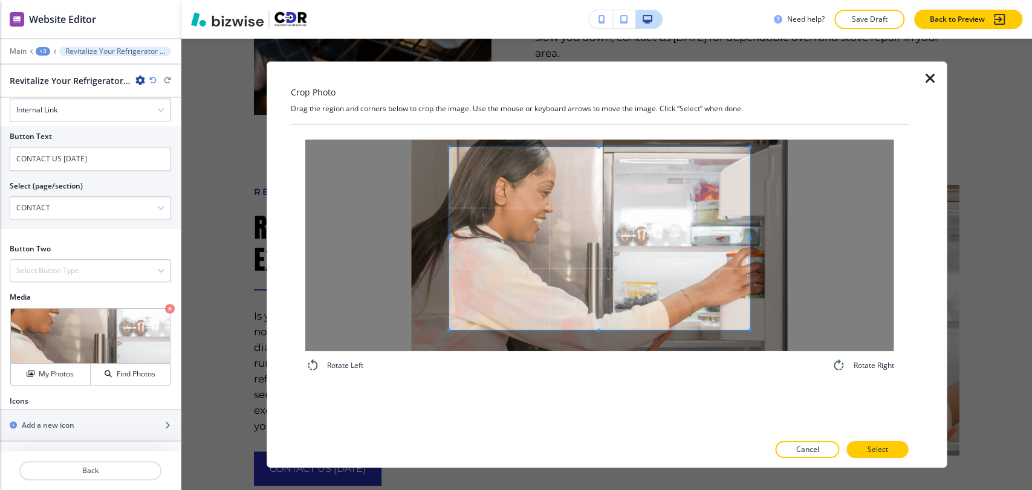
click at [600, 113] on div "Crop Photo Drag the region and corners below to crop the image. Use the mouse o…" at bounding box center [600, 264] width 618 height 406
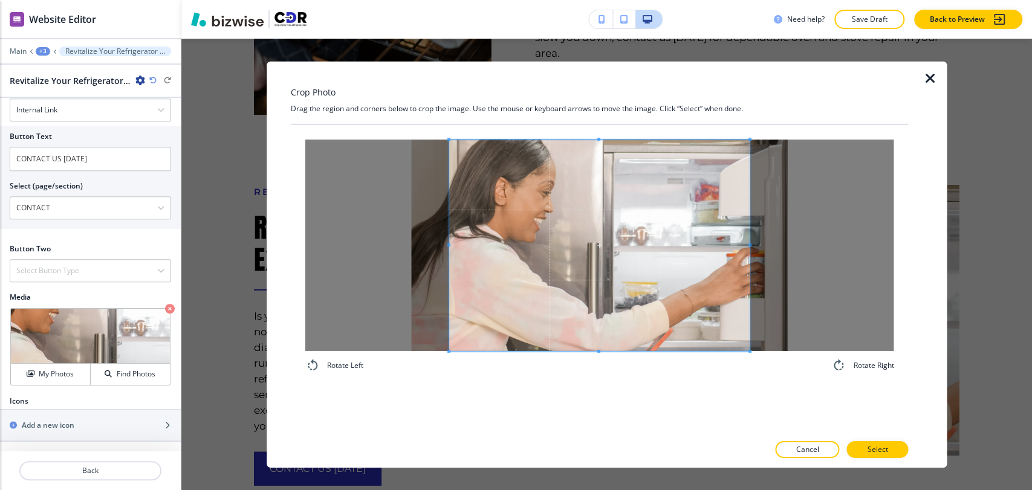
click at [587, 392] on div "Rotate Left Rotate Right" at bounding box center [600, 278] width 618 height 309
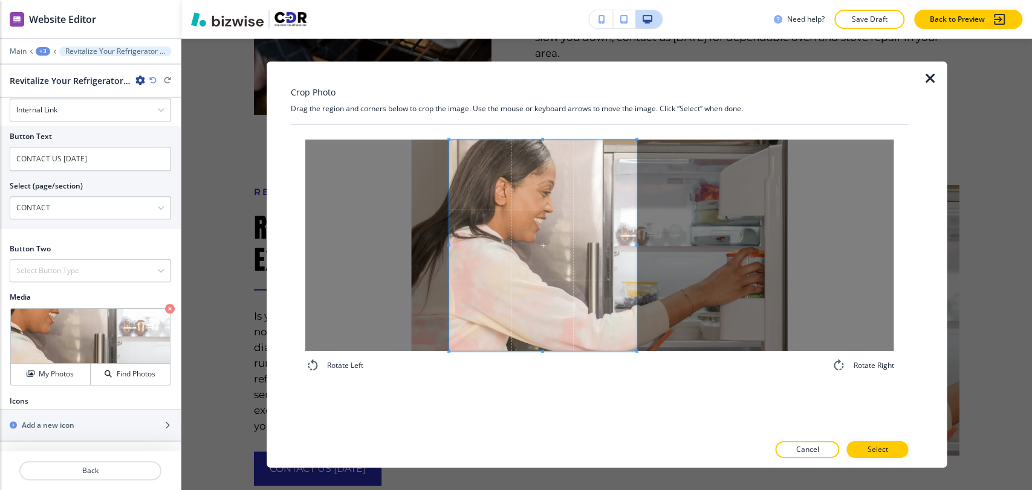
click at [635, 251] on div at bounding box center [541, 245] width 187 height 212
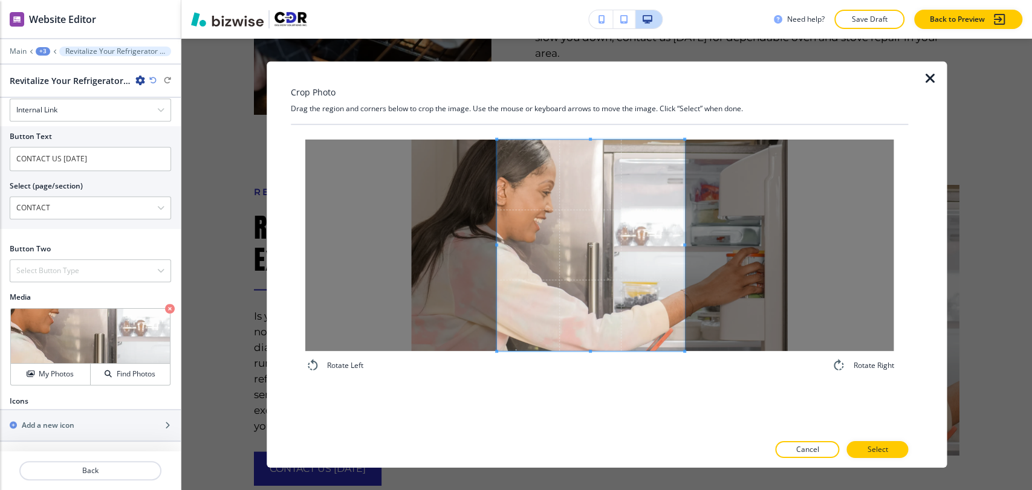
click at [607, 275] on span at bounding box center [589, 245] width 187 height 212
click at [662, 247] on span at bounding box center [663, 245] width 3 height 212
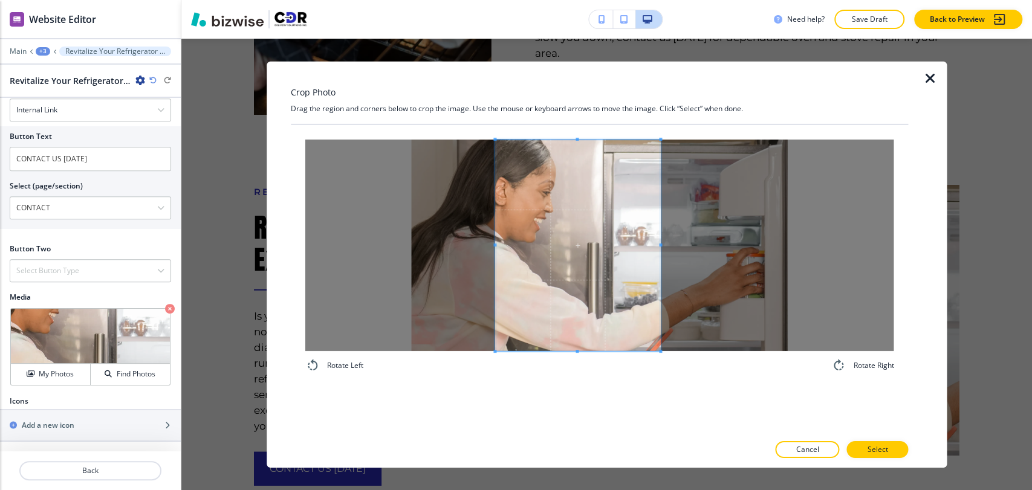
click at [604, 265] on span at bounding box center [578, 245] width 166 height 212
click at [872, 441] on p "Select" at bounding box center [877, 449] width 21 height 11
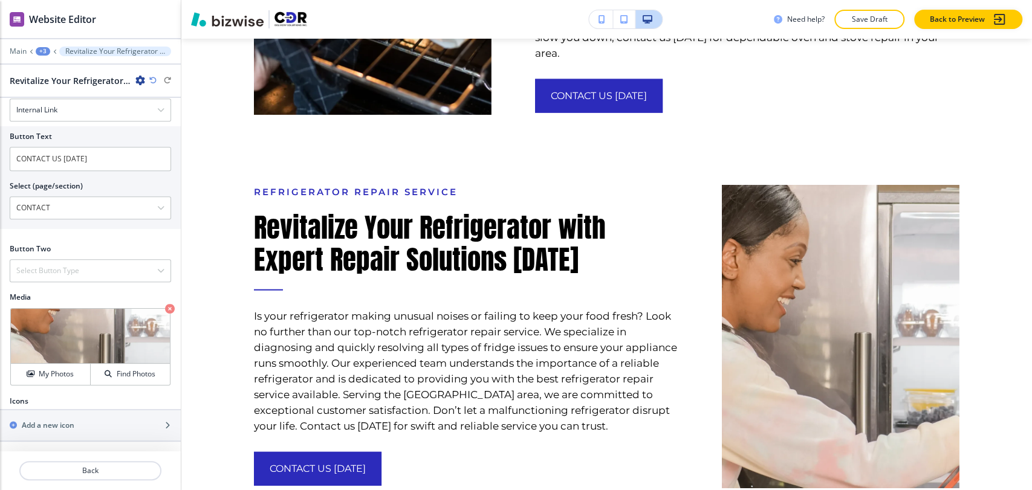
click at [43, 50] on div "+3" at bounding box center [43, 51] width 15 height 8
click at [77, 108] on p "About" at bounding box center [75, 113] width 62 height 11
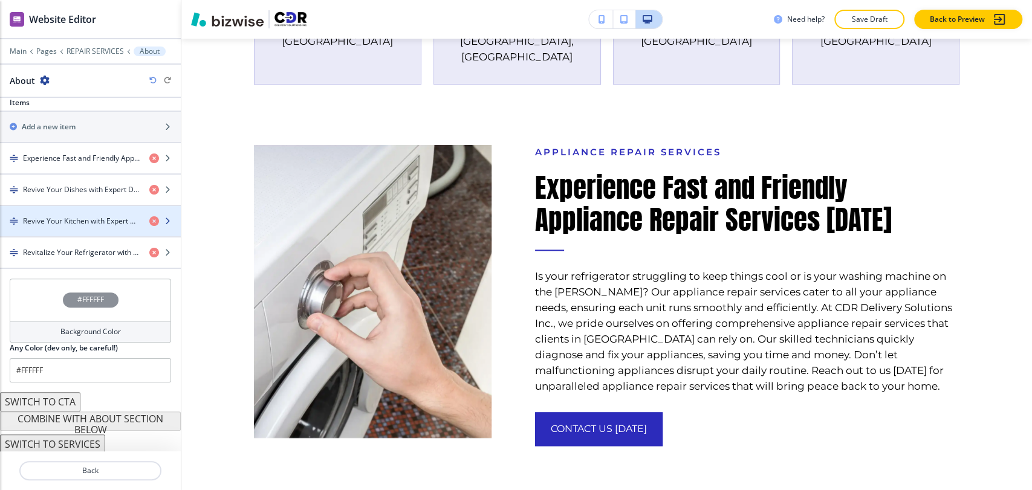
scroll to position [842, 0]
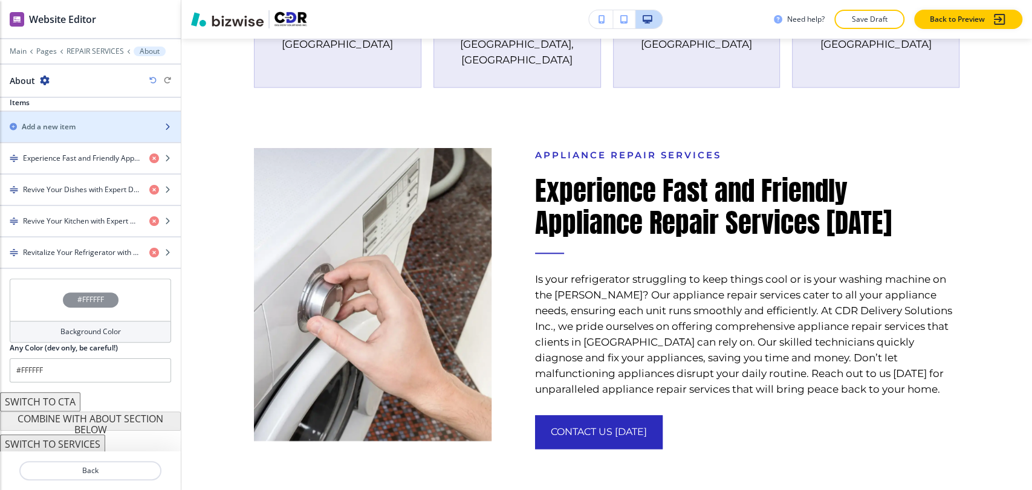
click at [91, 128] on div "Add a new item" at bounding box center [77, 126] width 154 height 11
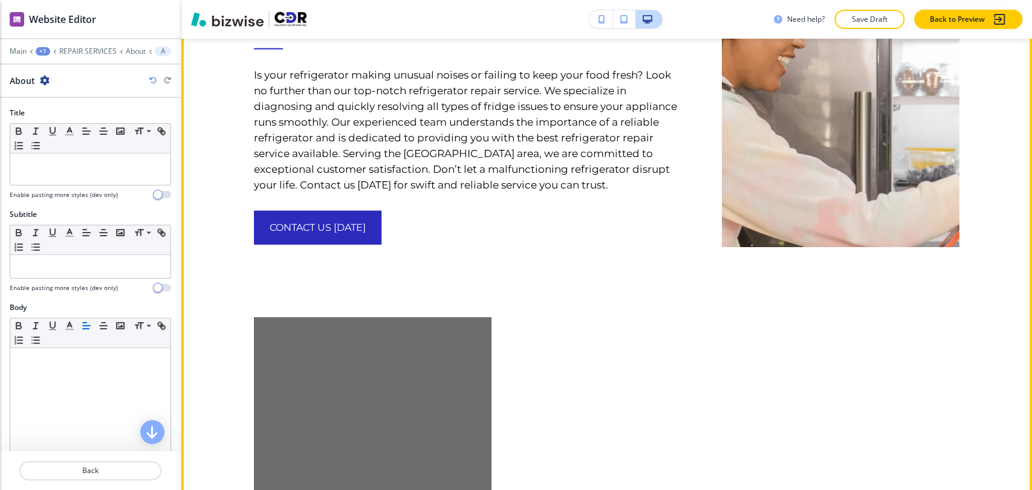
scroll to position [2162, 0]
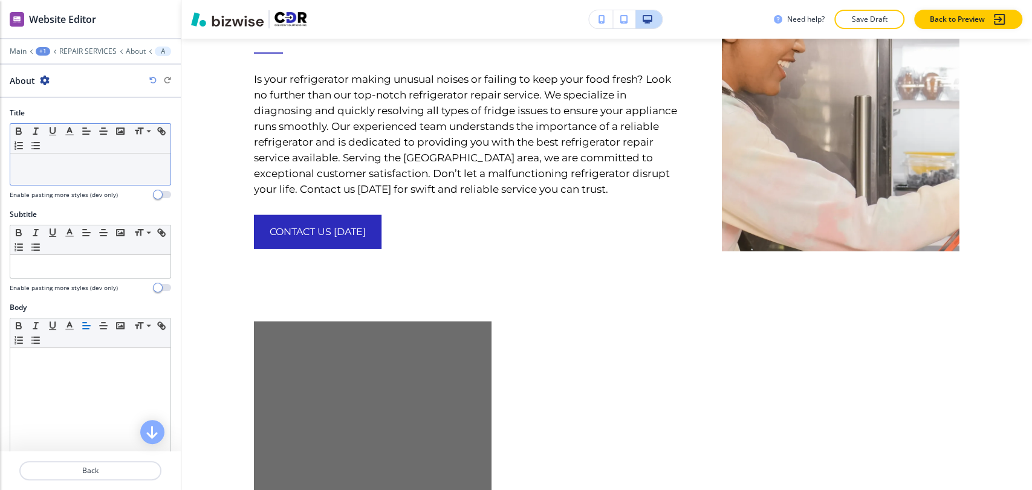
click at [72, 169] on p at bounding box center [90, 165] width 148 height 11
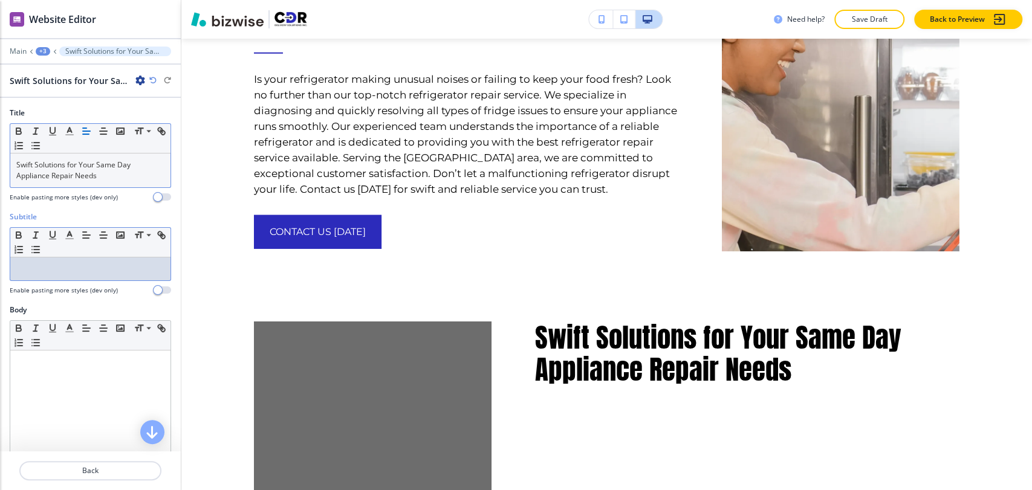
click at [66, 266] on p at bounding box center [90, 269] width 148 height 11
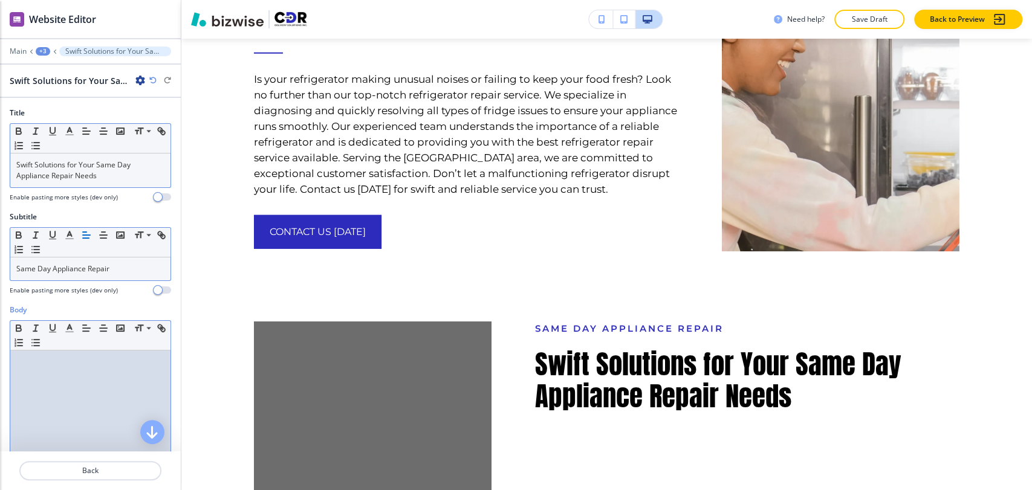
click at [108, 373] on div at bounding box center [90, 429] width 160 height 157
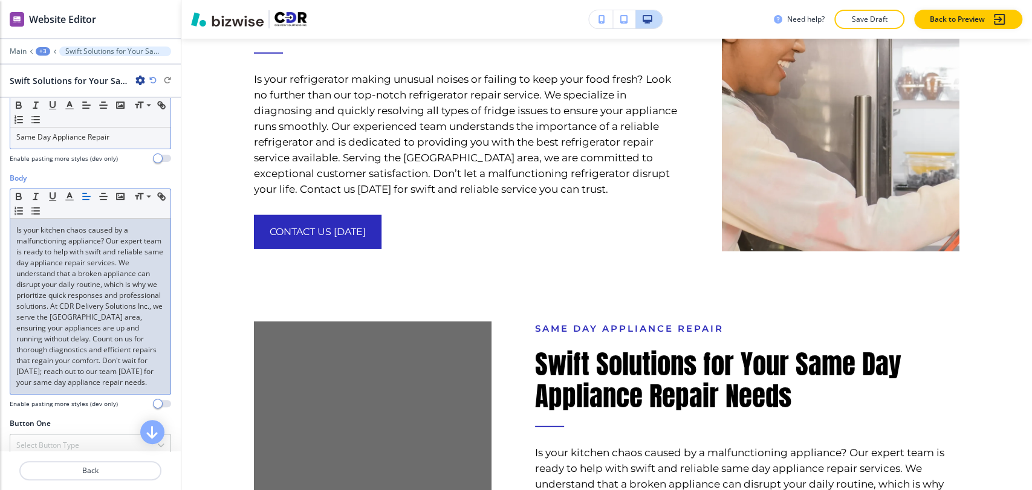
scroll to position [268, 0]
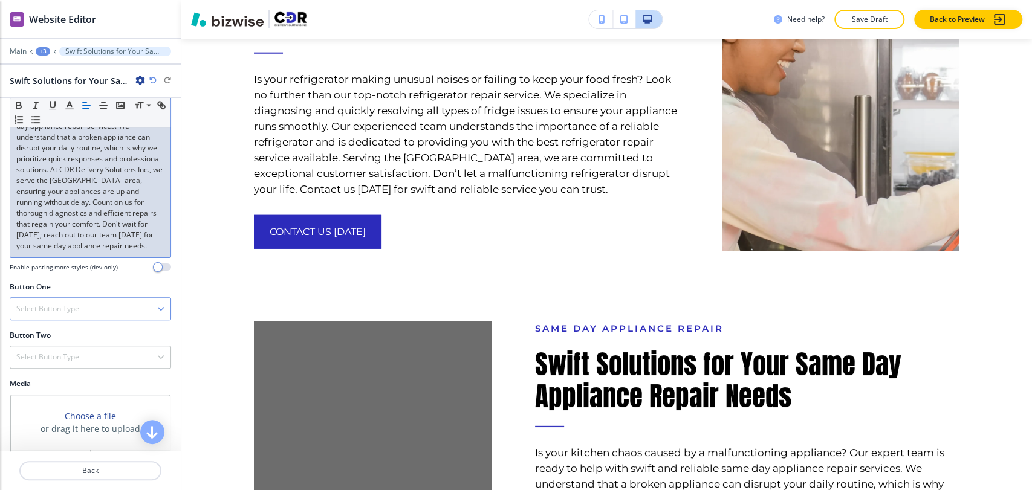
click at [83, 320] on div "Select Button Type" at bounding box center [90, 309] width 160 height 22
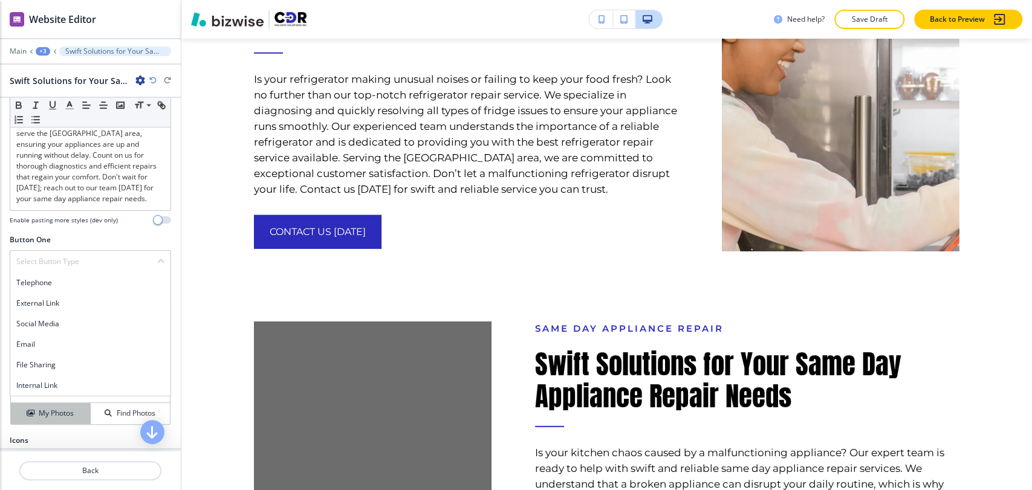
scroll to position [335, 0]
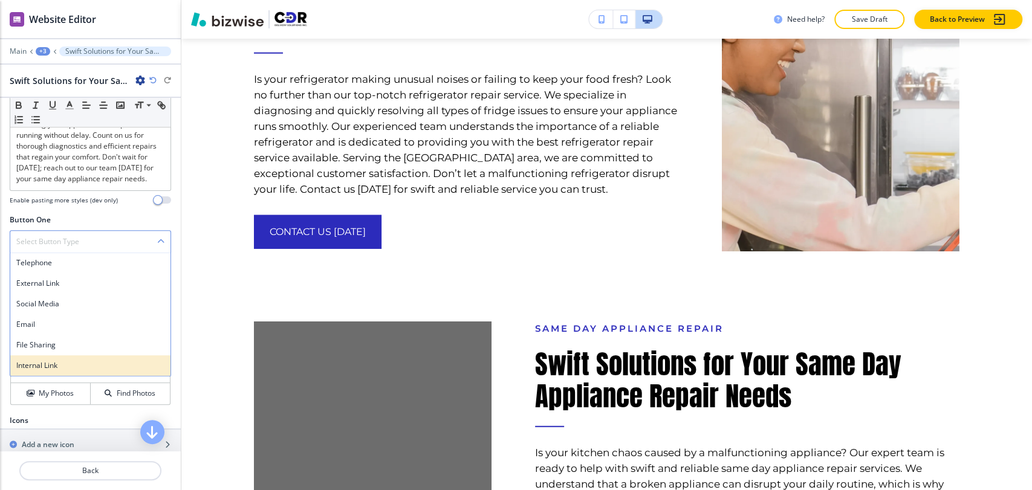
click at [73, 371] on h4 "Internal Link" at bounding box center [90, 365] width 148 height 11
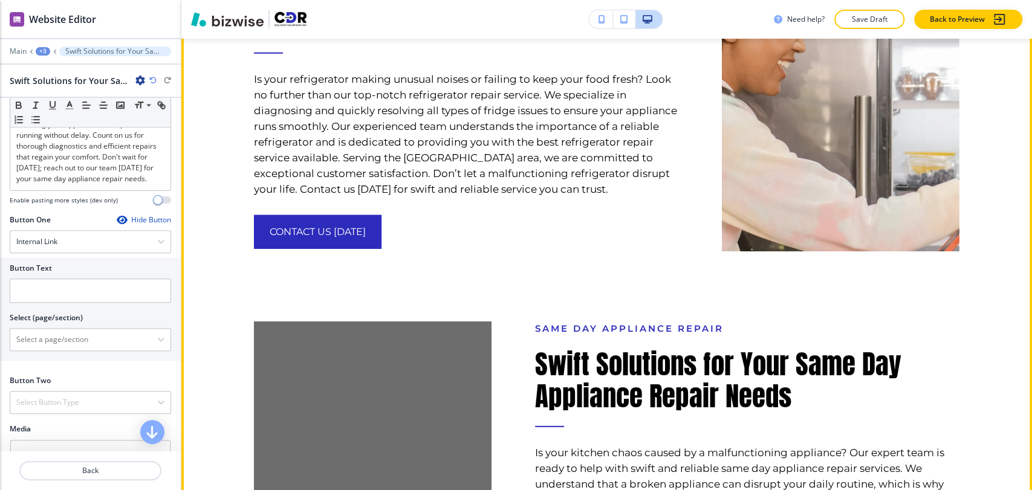
drag, startPoint x: 234, startPoint y: 146, endPoint x: 402, endPoint y: 169, distance: 169.1
click at [416, 155] on div "Refrigerator Repair Service Revitalize Your Refrigerator with Expert Repair Sol…" at bounding box center [444, 70] width 468 height 364
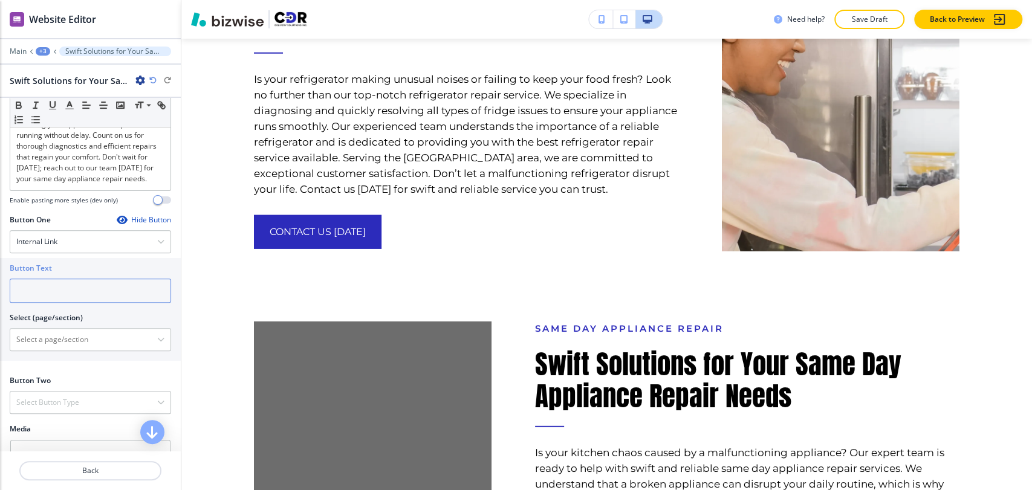
click at [83, 302] on input "text" at bounding box center [90, 291] width 161 height 24
type input "c"
type input "Contact us [DATE]"
click at [88, 350] on \(page\/section\) "Manual Input" at bounding box center [83, 339] width 147 height 21
type \(page\/section\) "CONTACT"
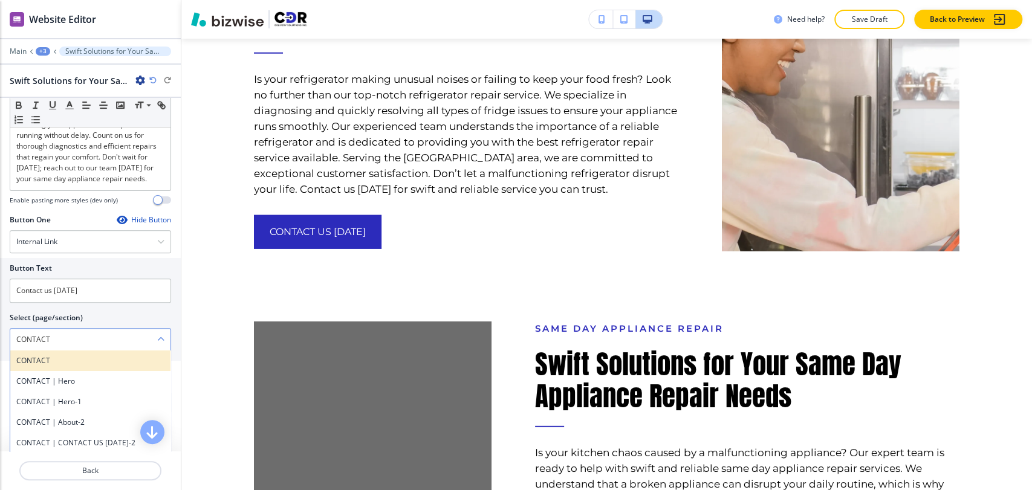
click at [75, 366] on h4 "CONTACT" at bounding box center [90, 360] width 148 height 11
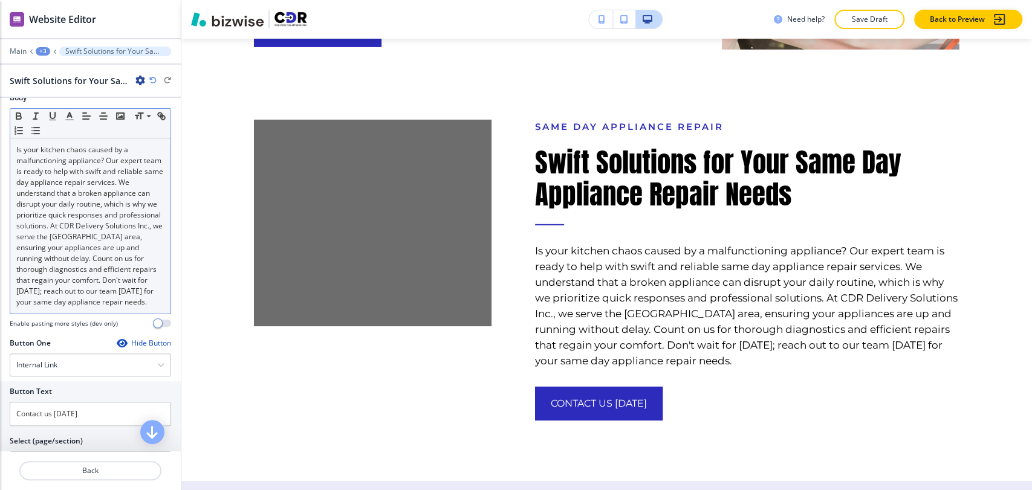
scroll to position [487, 0]
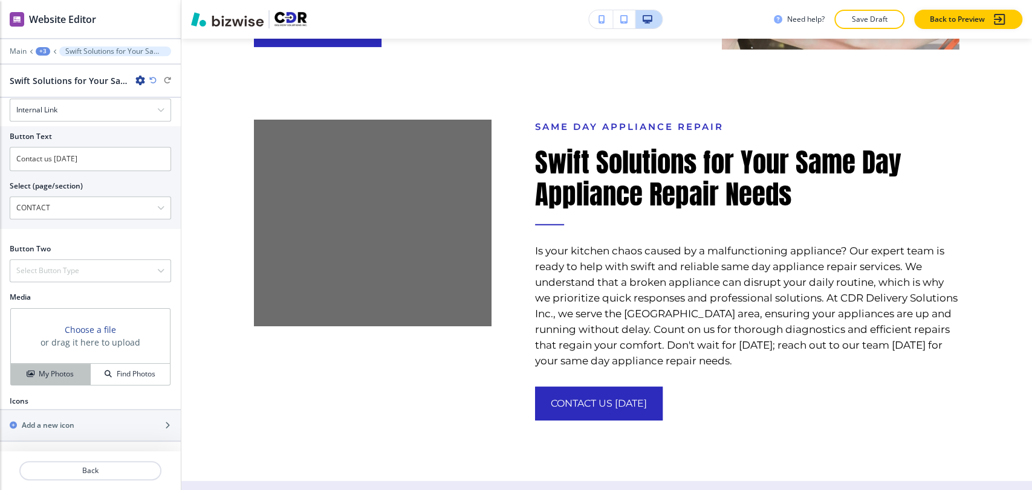
click at [65, 373] on h4 "My Photos" at bounding box center [56, 374] width 35 height 11
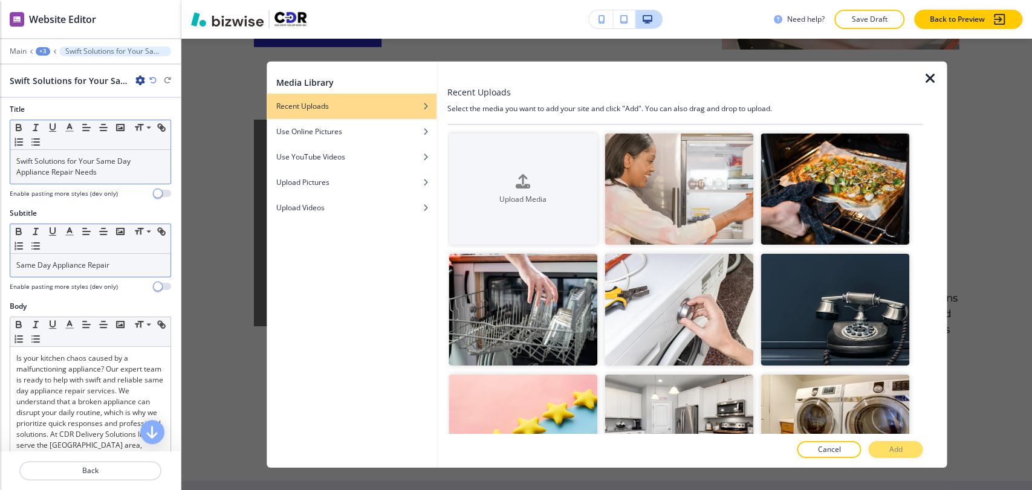
scroll to position [0, 0]
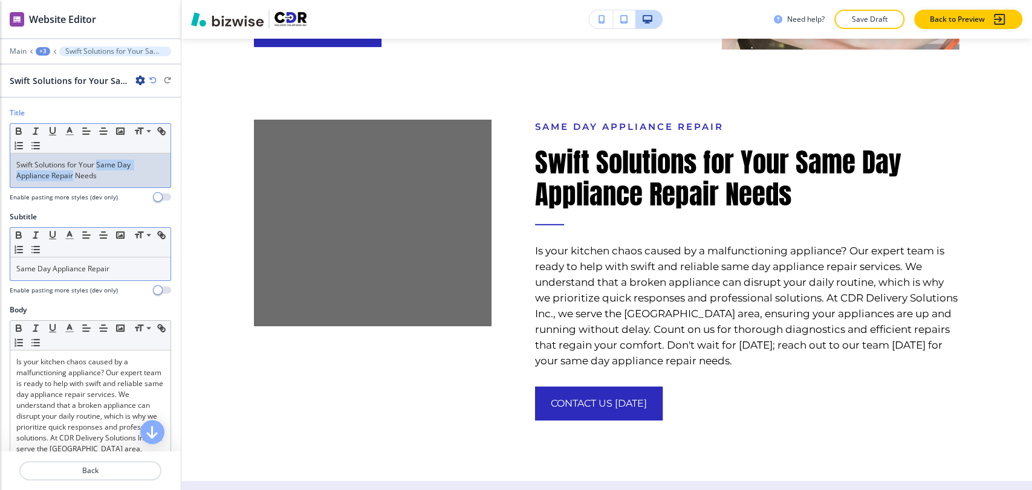
drag, startPoint x: 97, startPoint y: 162, endPoint x: 73, endPoint y: 175, distance: 28.1
click at [73, 175] on p "Swift Solutions for Your Same Day Appliance Repair Needs" at bounding box center [90, 171] width 148 height 22
copy p "Same Day Appliance Repair"
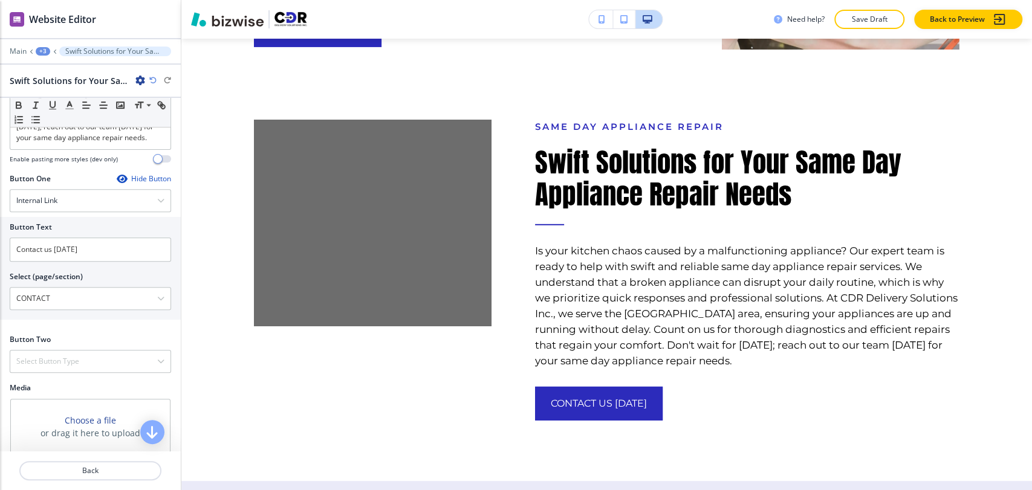
scroll to position [487, 0]
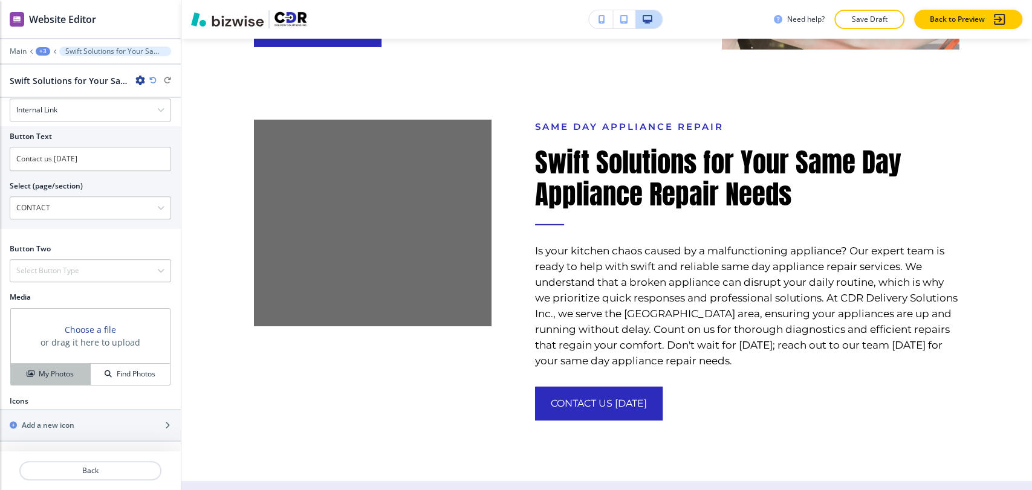
click at [58, 372] on h4 "My Photos" at bounding box center [56, 374] width 35 height 11
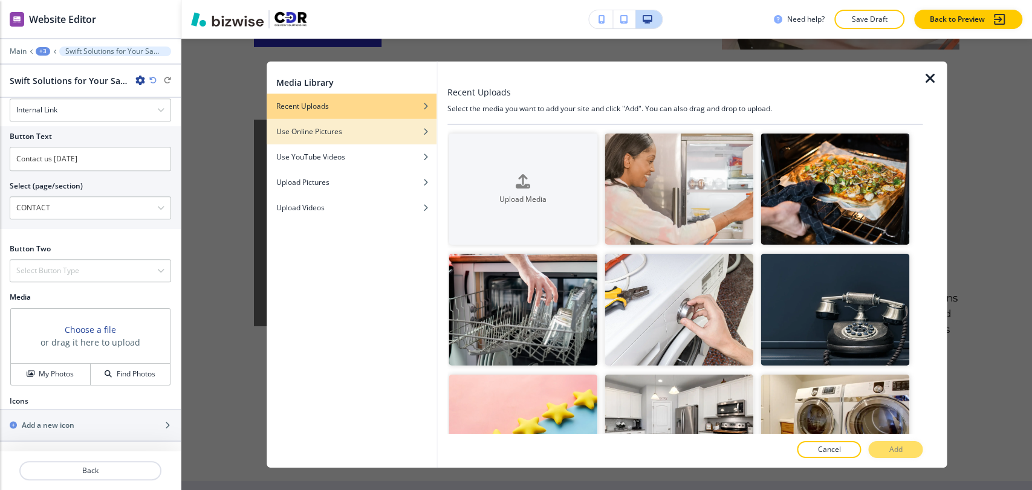
click at [320, 132] on h4 "Use Online Pictures" at bounding box center [309, 131] width 66 height 11
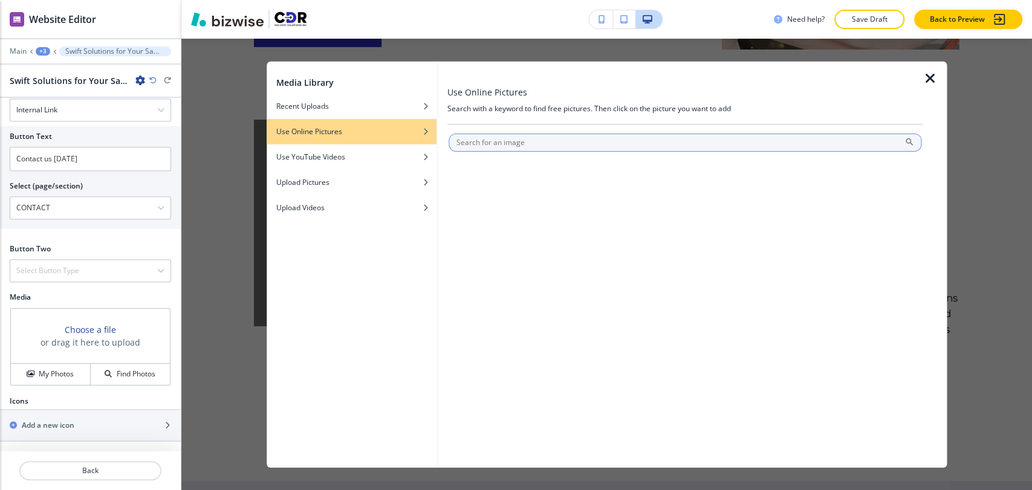
click at [502, 141] on input "text" at bounding box center [684, 142] width 473 height 18
type input "Same Day Appliance Repair"
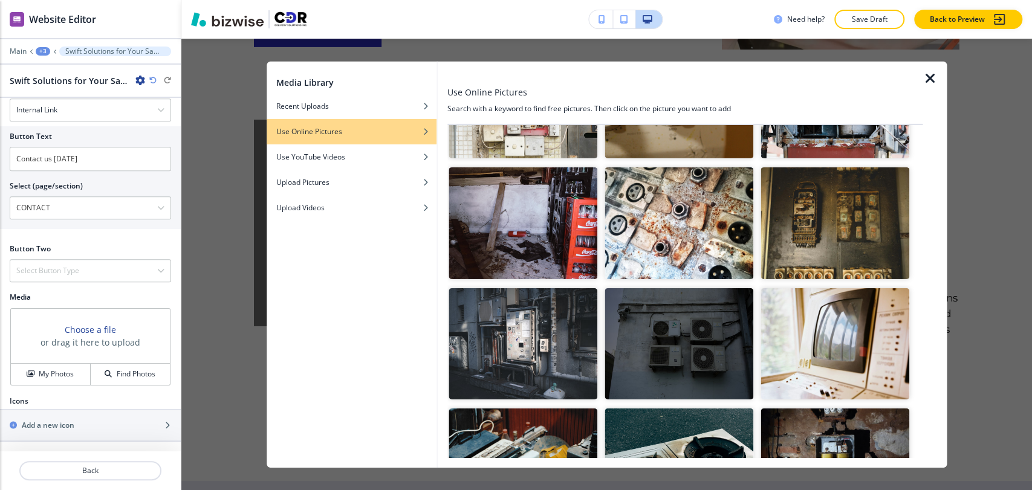
scroll to position [0, 0]
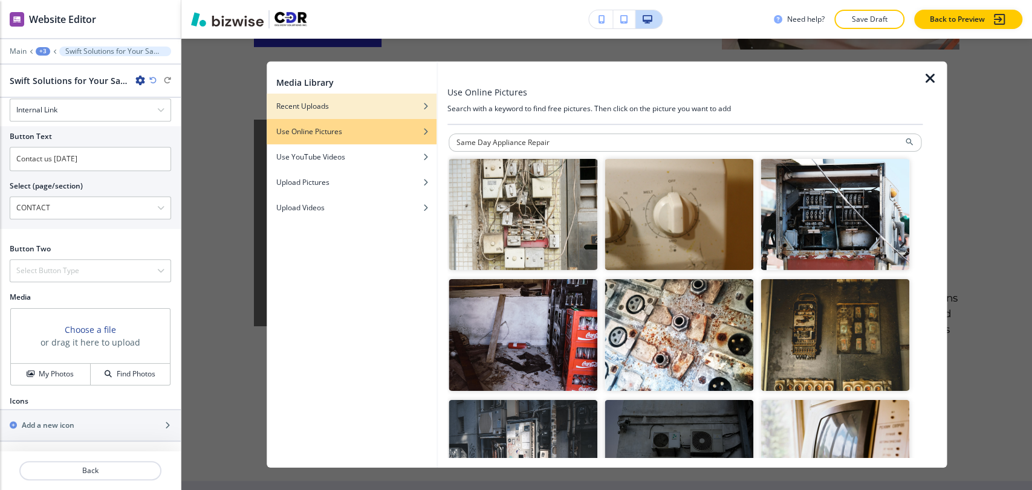
click at [315, 108] on h4 "Recent Uploads" at bounding box center [302, 105] width 53 height 11
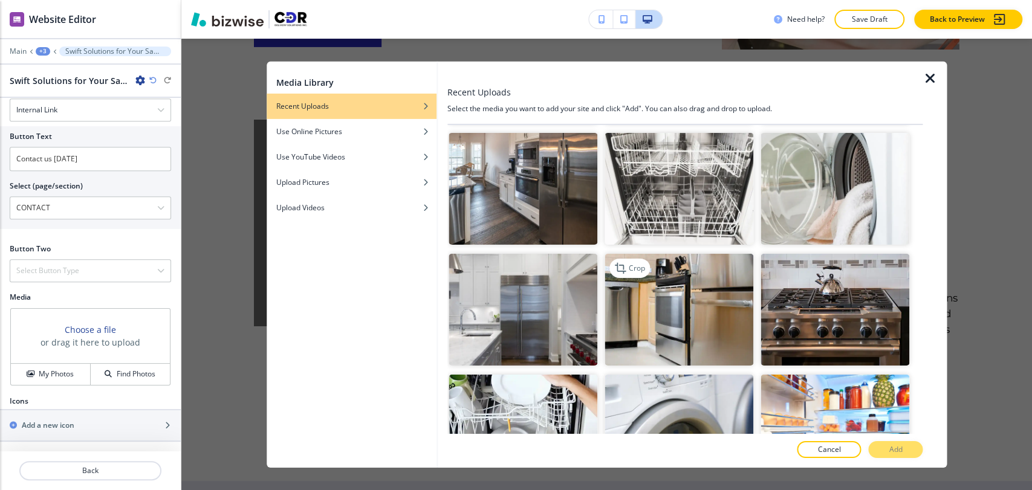
scroll to position [604, 0]
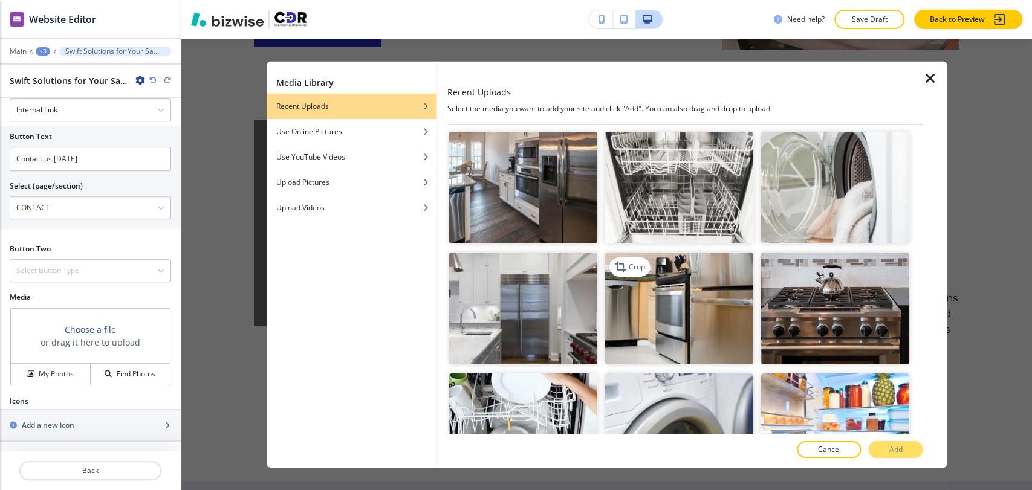
click at [671, 283] on img "button" at bounding box center [678, 309] width 149 height 112
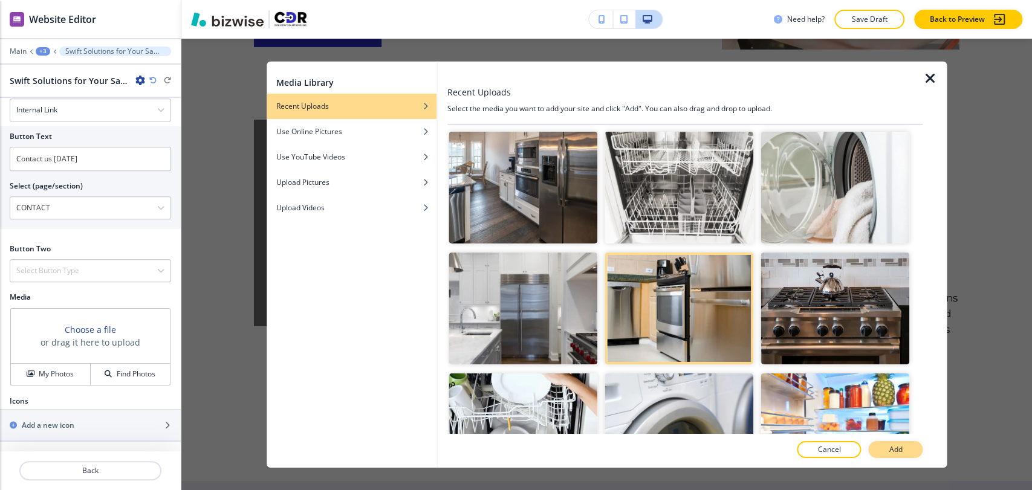
click at [917, 441] on button "Add" at bounding box center [895, 449] width 54 height 17
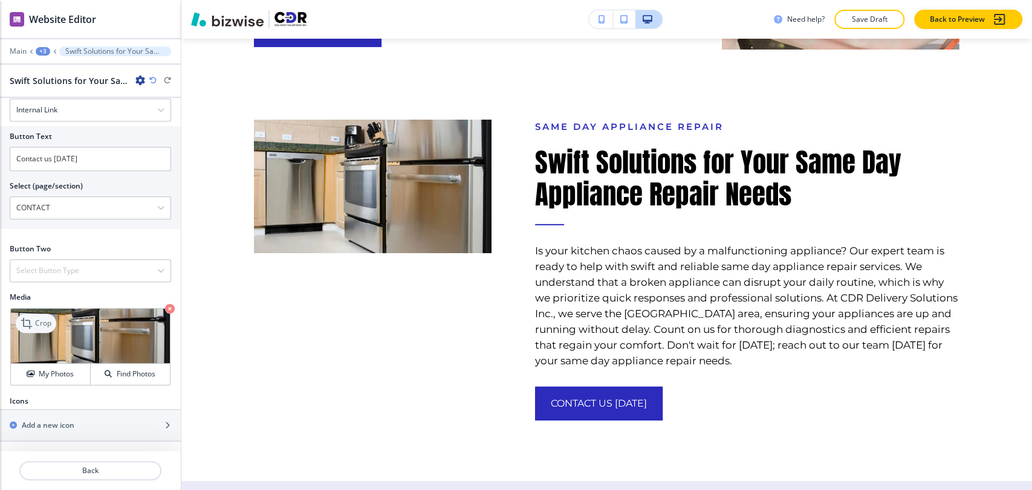
click at [37, 322] on p "Crop" at bounding box center [43, 323] width 16 height 11
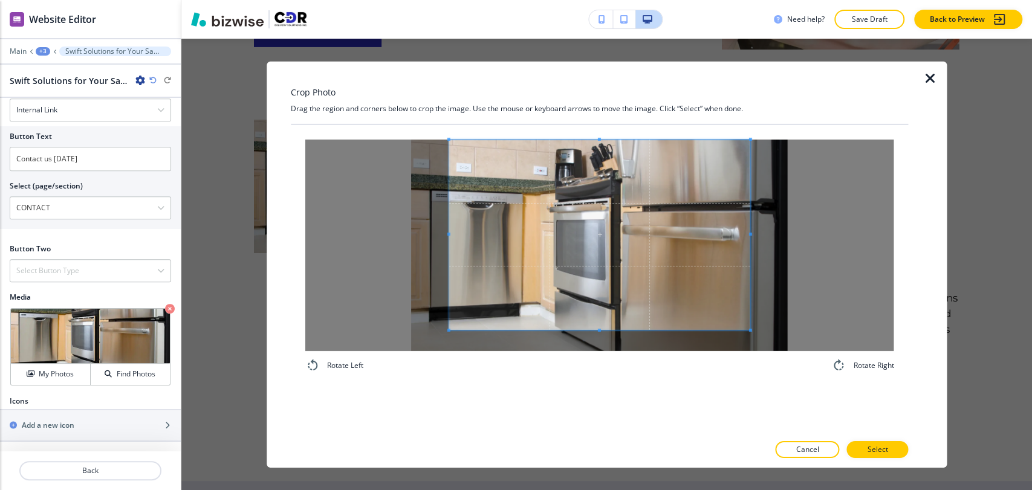
click at [604, 112] on div "Crop Photo Drag the region and corners below to crop the image. Use the mouse o…" at bounding box center [600, 264] width 618 height 406
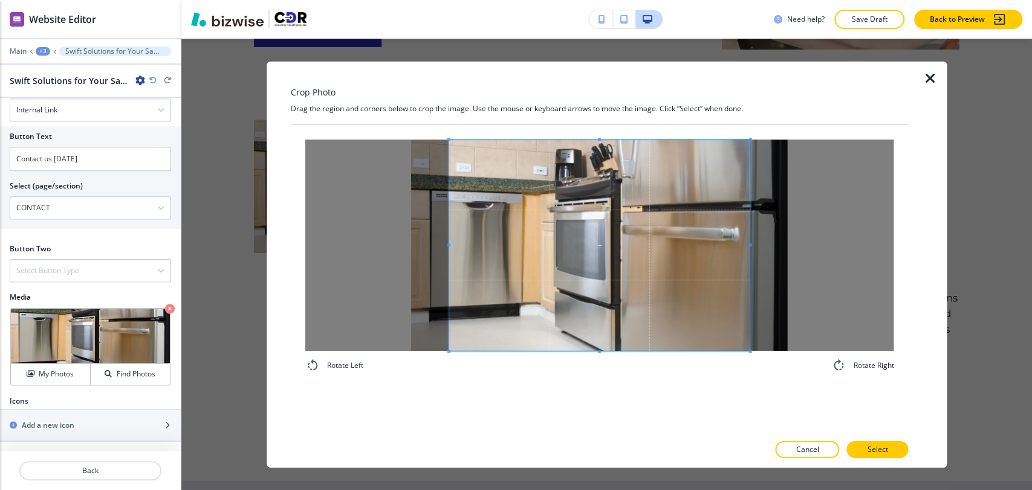
click at [594, 383] on div "Rotate Left Rotate Right" at bounding box center [600, 255] width 618 height 262
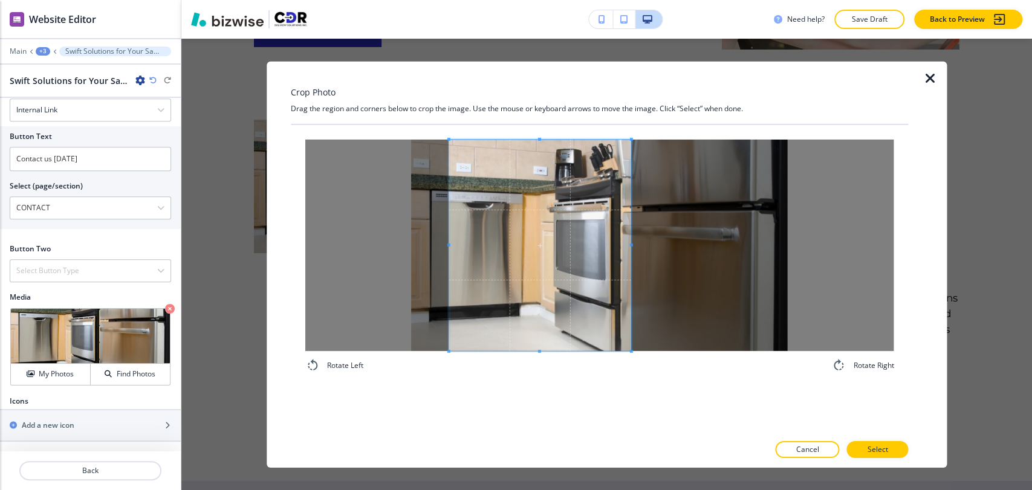
click at [630, 243] on span at bounding box center [631, 244] width 3 height 3
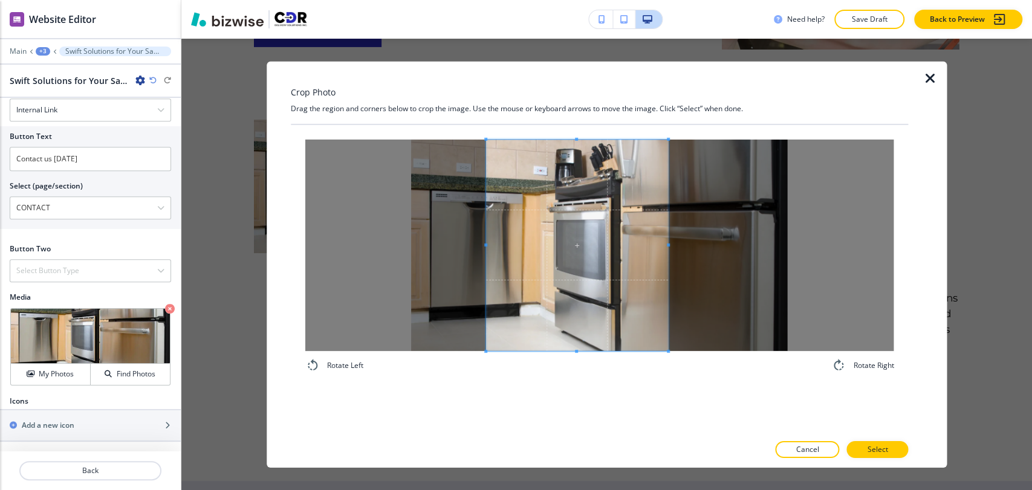
click at [614, 257] on span at bounding box center [577, 245] width 183 height 212
click at [888, 441] on button "Select" at bounding box center [877, 449] width 62 height 17
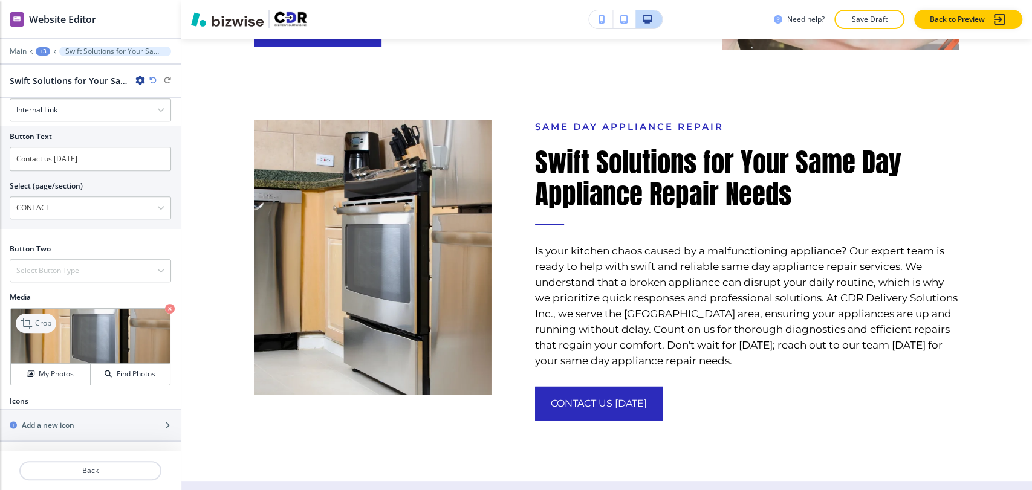
click at [46, 325] on p "Crop" at bounding box center [43, 323] width 16 height 11
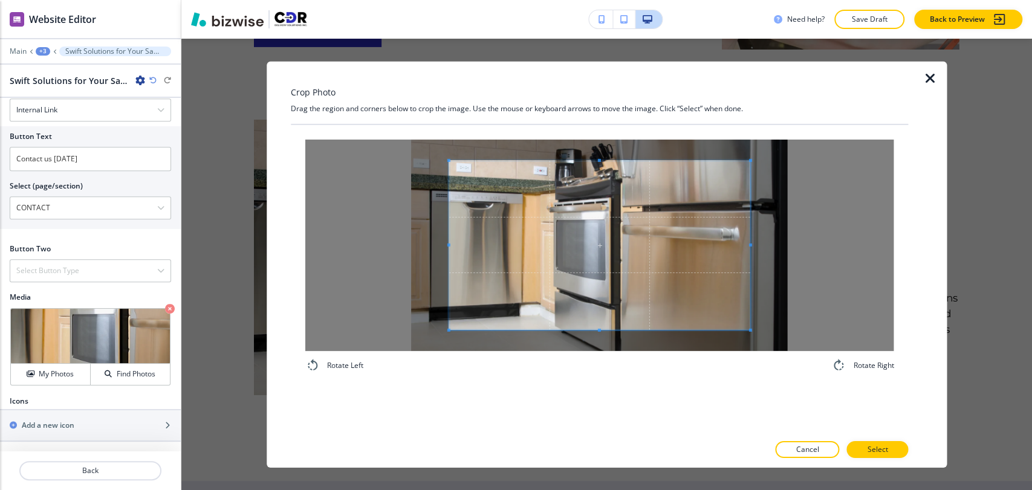
click at [610, 115] on div "Crop Photo Drag the region and corners below to crop the image. Use the mouse o…" at bounding box center [600, 264] width 618 height 406
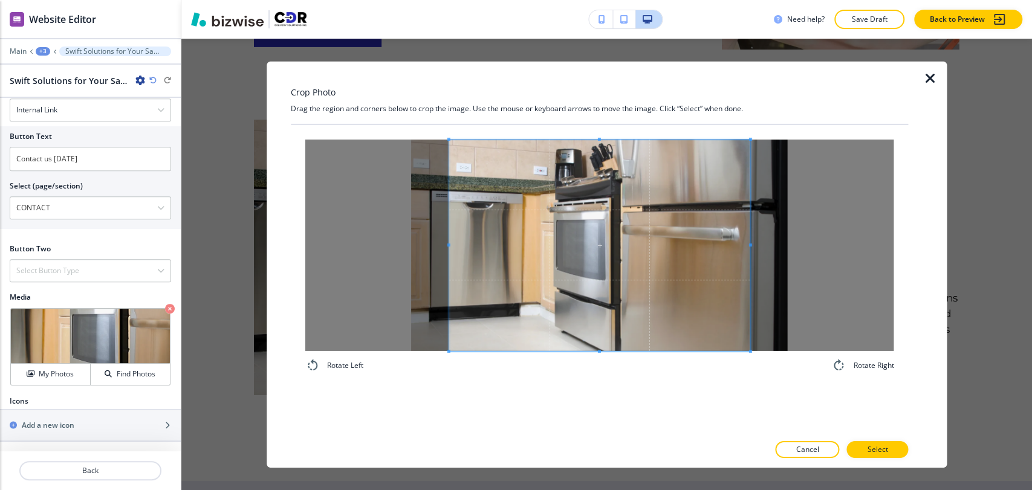
click at [587, 389] on div "Rotate Left Rotate Right" at bounding box center [600, 278] width 618 height 309
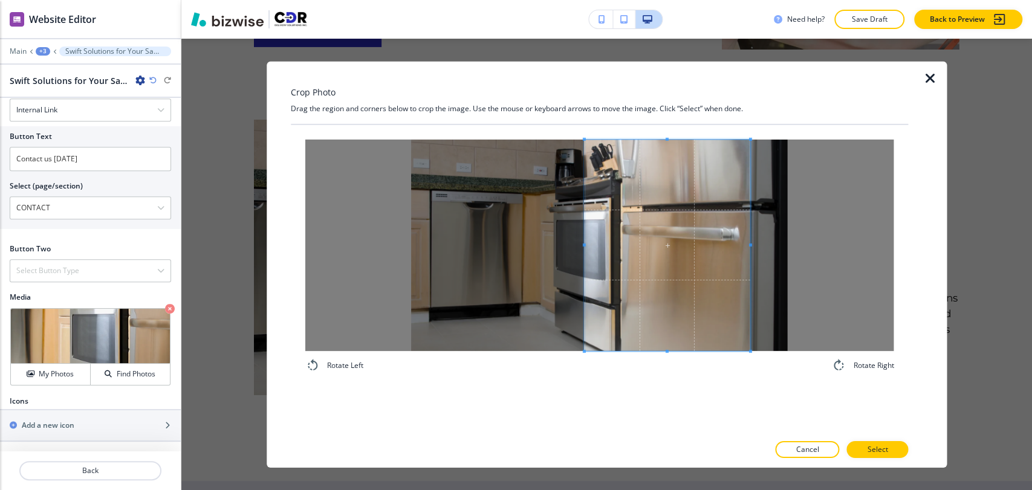
click at [584, 256] on span at bounding box center [583, 245] width 3 height 212
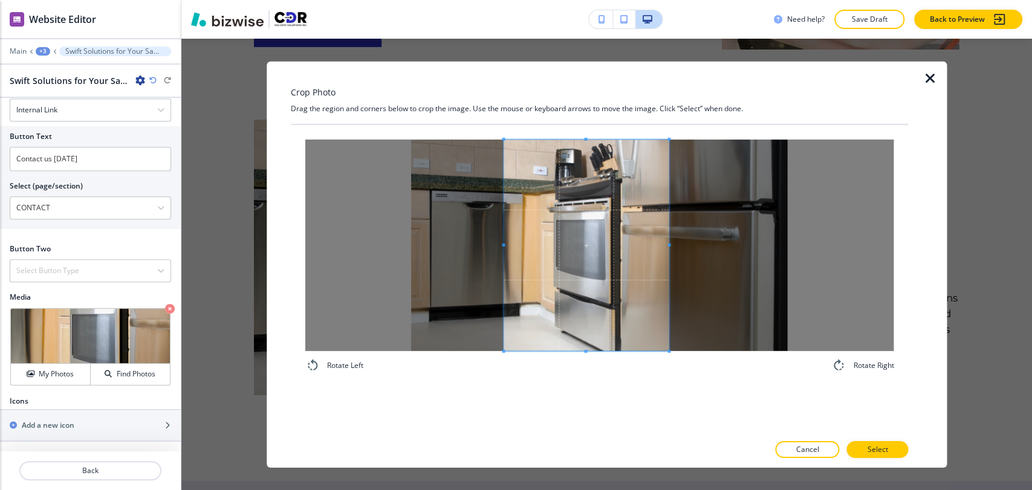
click at [584, 262] on span at bounding box center [585, 245] width 165 height 212
click at [871, 441] on p "Select" at bounding box center [877, 449] width 21 height 11
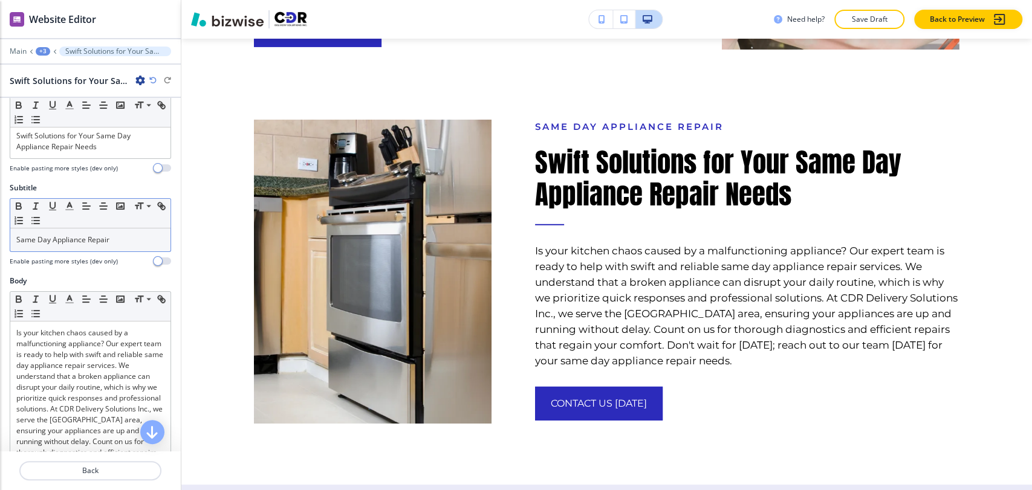
scroll to position [0, 0]
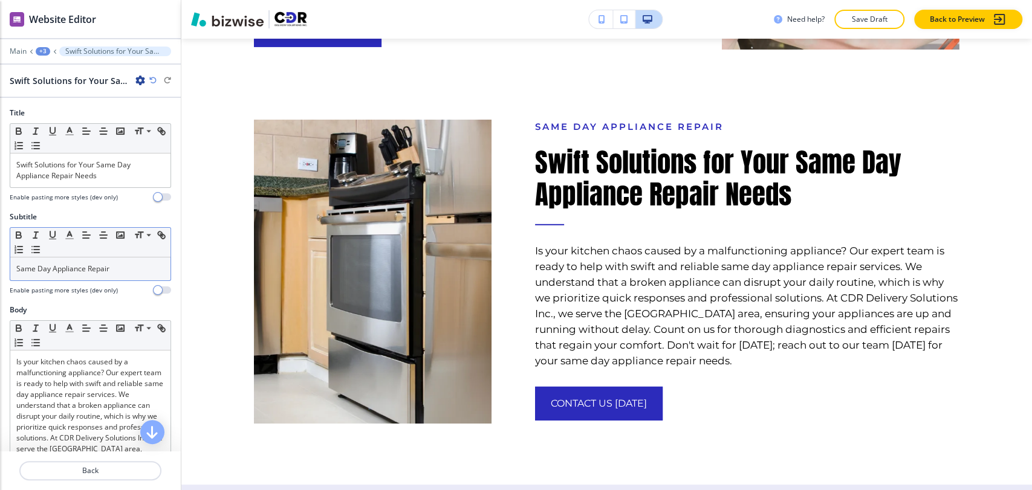
click at [43, 54] on div "+3" at bounding box center [43, 51] width 15 height 8
click at [60, 115] on p "About" at bounding box center [75, 113] width 62 height 11
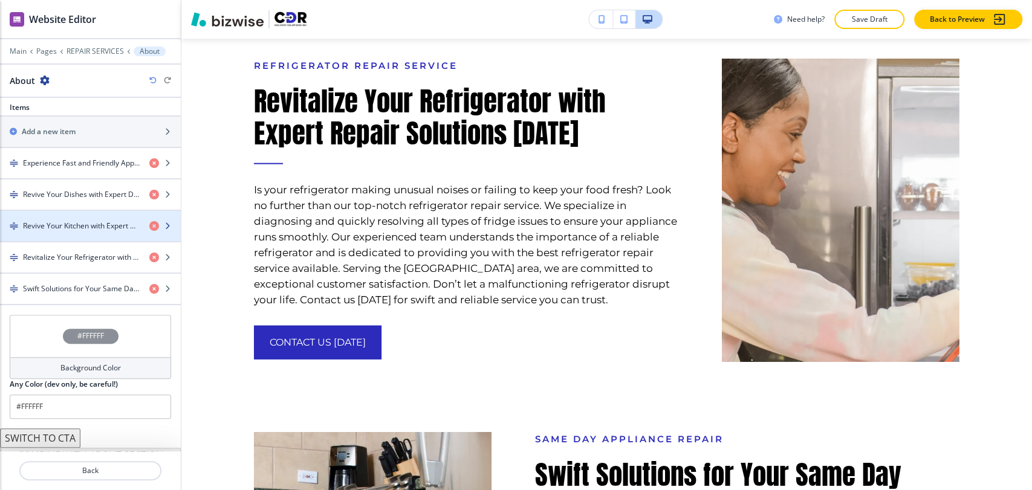
scroll to position [396, 0]
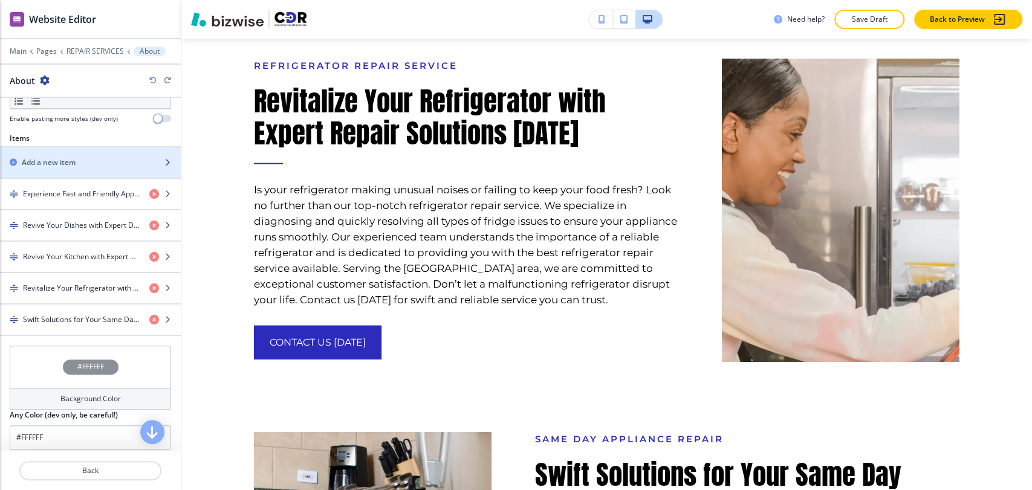
click at [97, 164] on div "Add a new item" at bounding box center [77, 162] width 154 height 11
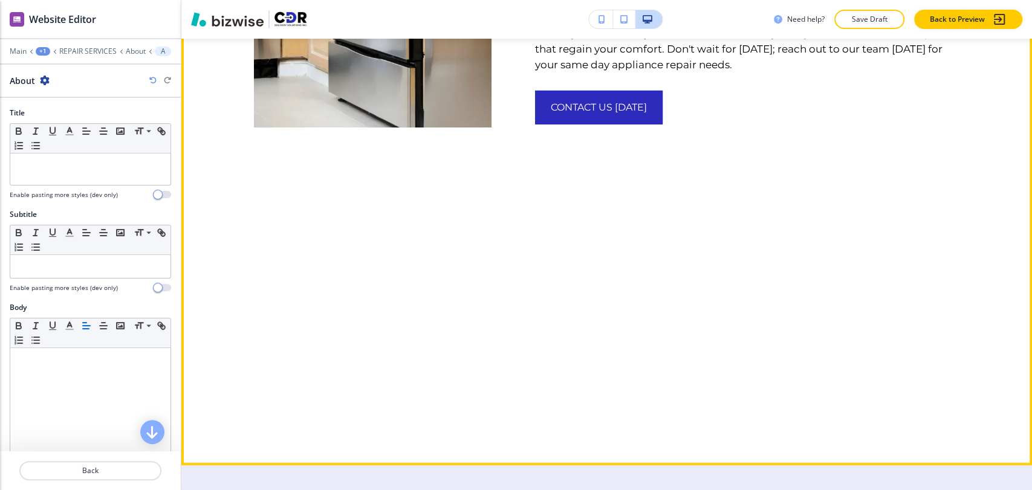
scroll to position [2667, 0]
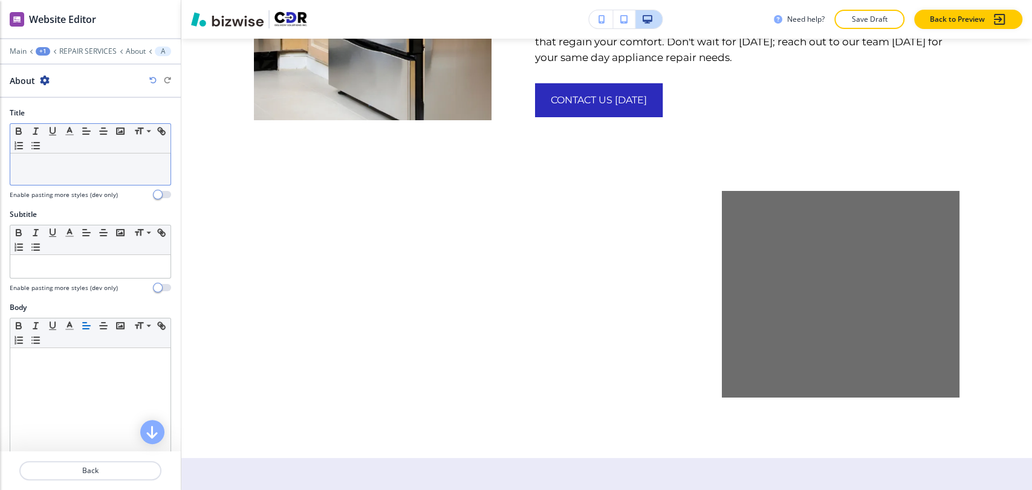
click at [79, 178] on div at bounding box center [90, 169] width 160 height 31
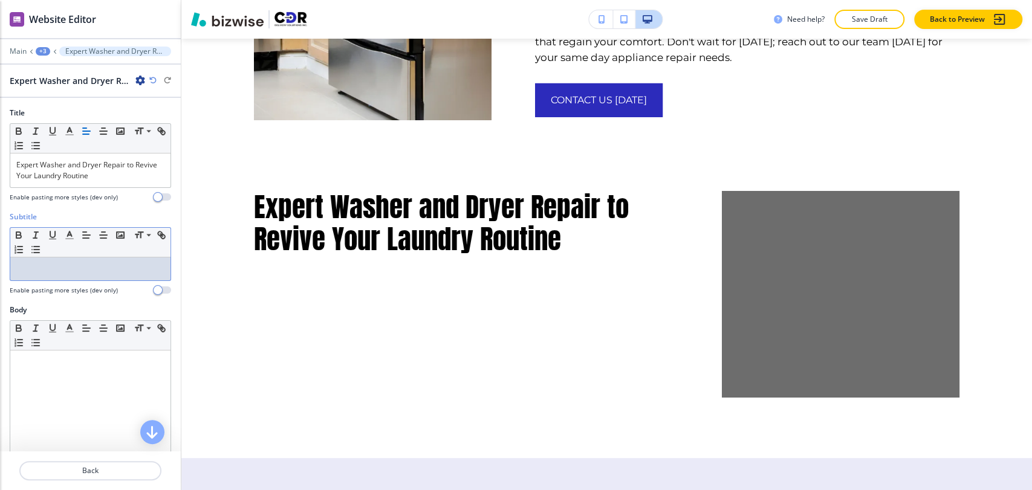
click at [114, 267] on p at bounding box center [90, 269] width 148 height 11
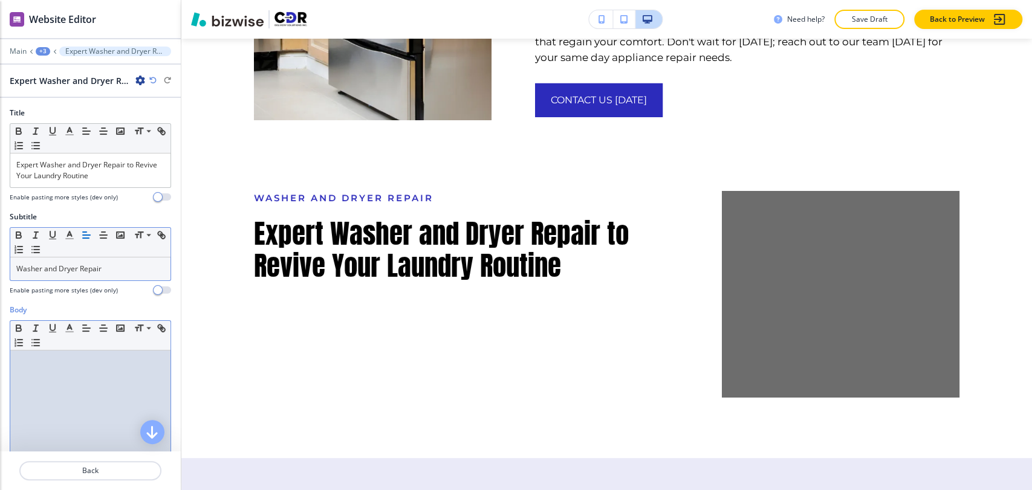
click at [38, 360] on p at bounding box center [90, 362] width 148 height 11
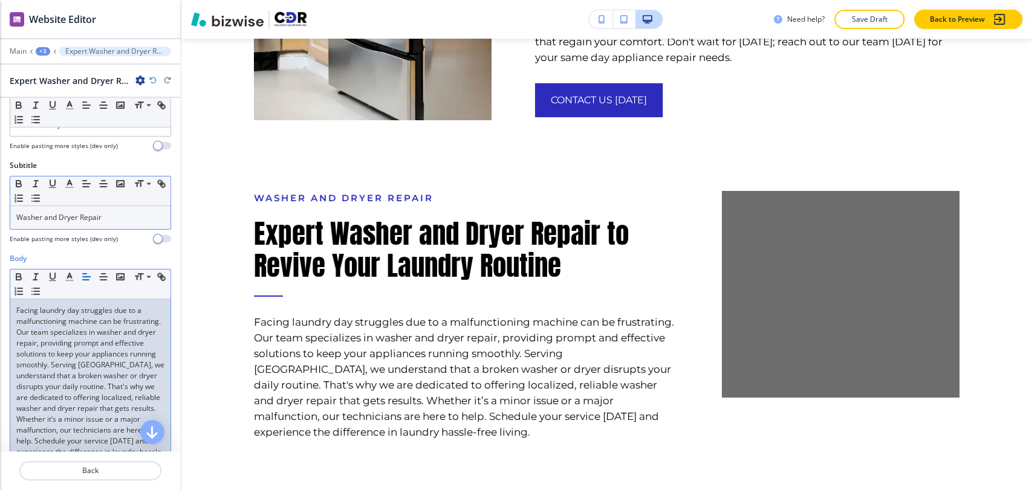
scroll to position [201, 0]
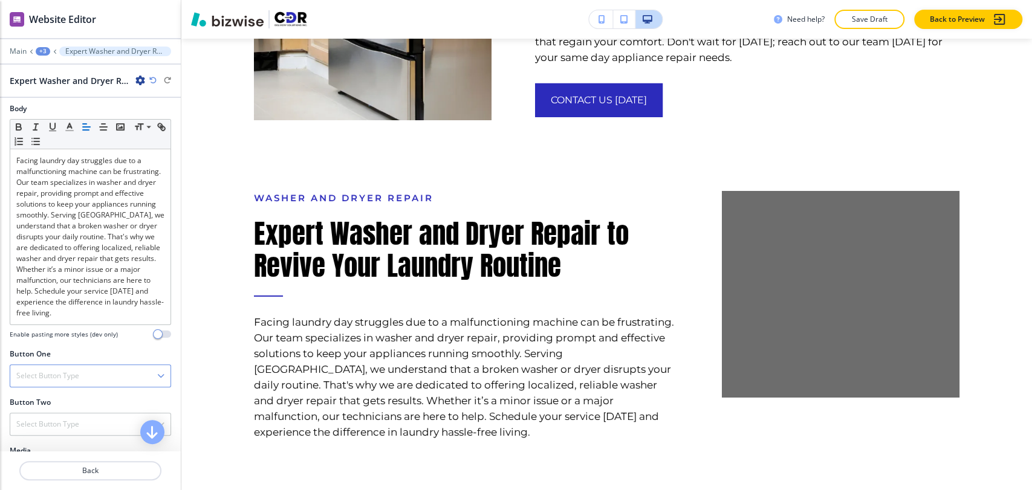
click at [64, 381] on h4 "Select Button Type" at bounding box center [47, 375] width 63 height 11
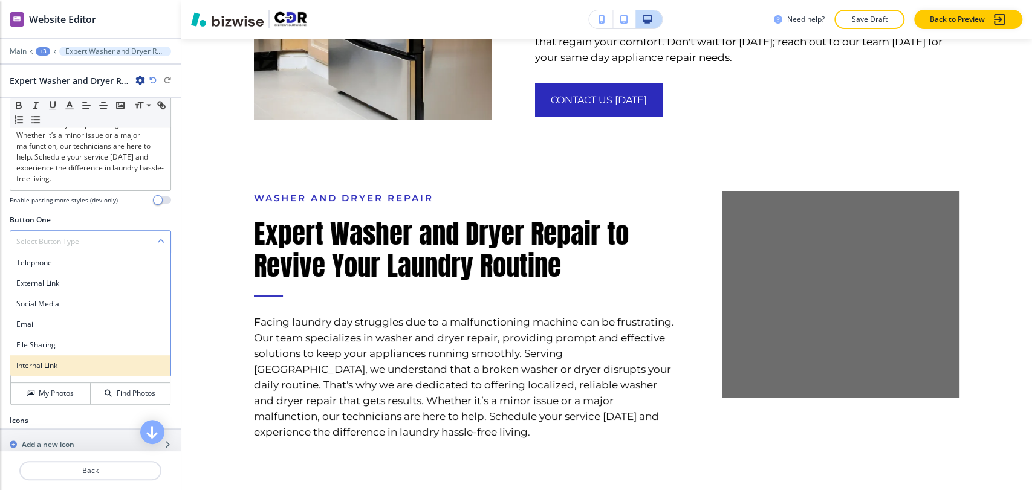
click at [64, 371] on h4 "Internal Link" at bounding box center [90, 365] width 148 height 11
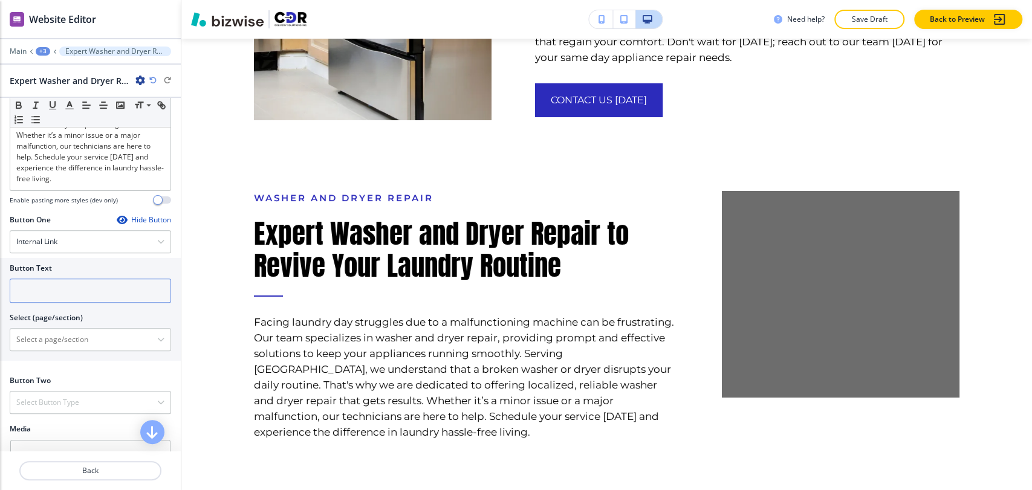
click at [88, 303] on input "text" at bounding box center [90, 291] width 161 height 24
paste input "CONTACT US [DATE]"
type input "CONTACT US [DATE]"
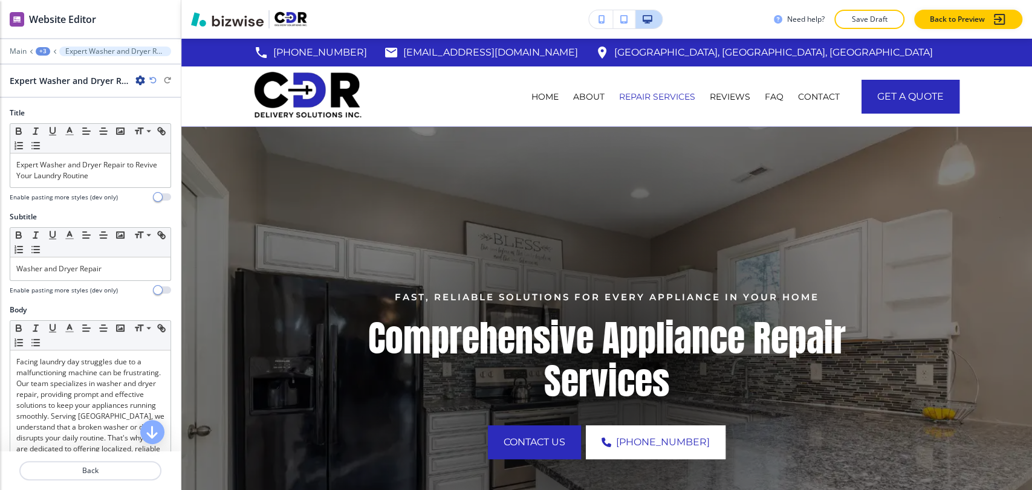
type input "CONTACT US [DATE]"
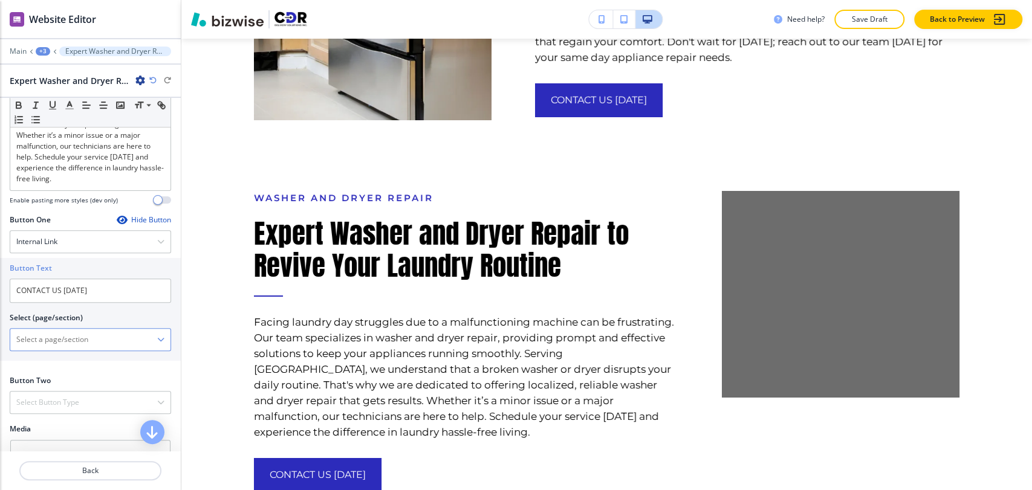
click at [91, 349] on \(page\/section\) "Manual Input" at bounding box center [83, 339] width 147 height 21
type \(page\/section\) "CONTACT"
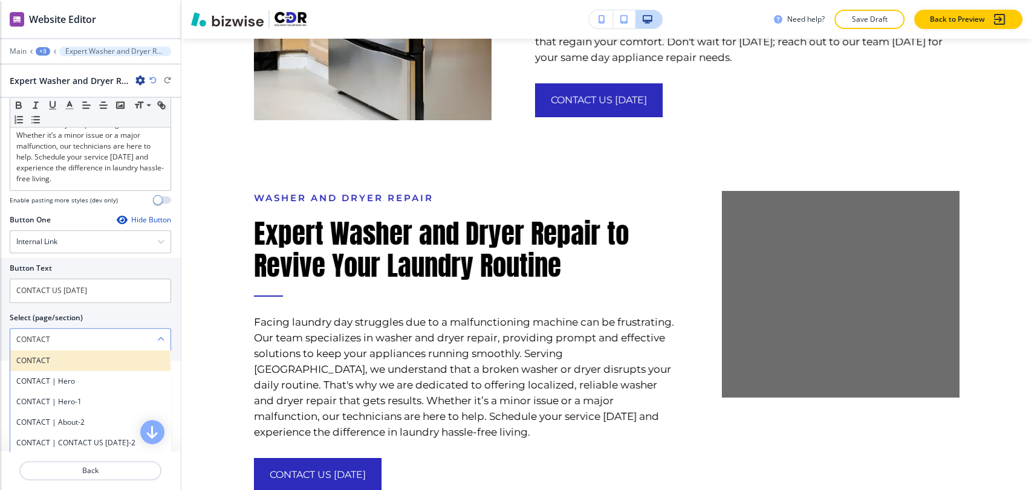
click at [67, 366] on h4 "CONTACT" at bounding box center [90, 360] width 148 height 11
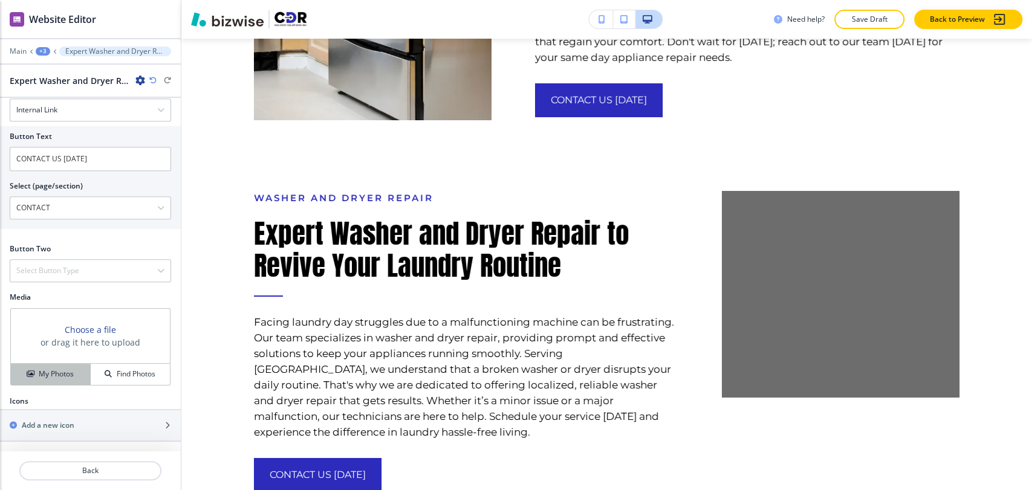
scroll to position [476, 0]
click at [64, 373] on h4 "My Photos" at bounding box center [56, 374] width 35 height 11
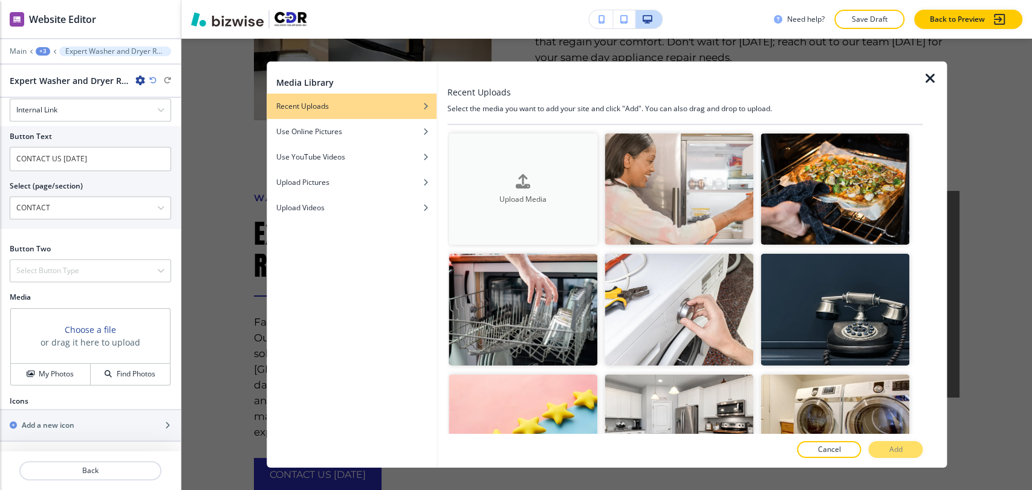
click at [502, 207] on button "Upload Media" at bounding box center [522, 189] width 149 height 112
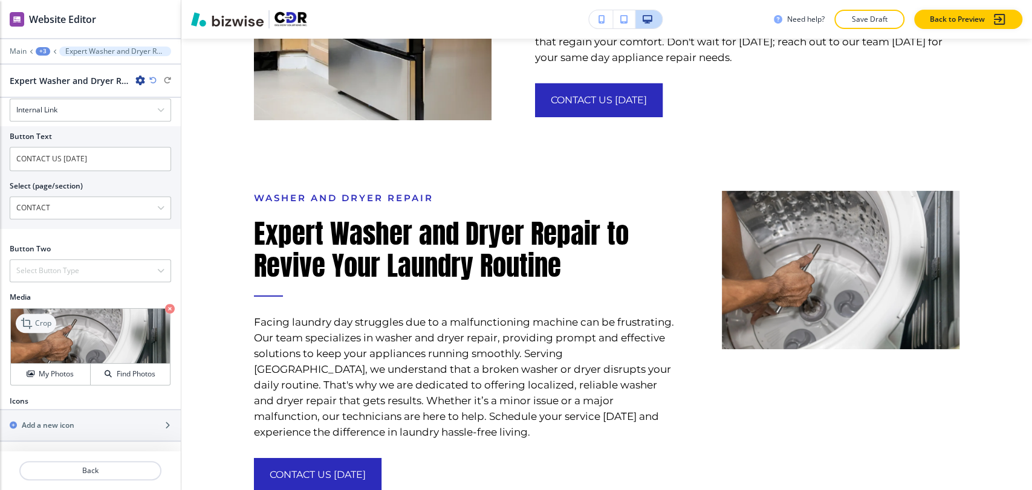
click at [44, 328] on p "Crop" at bounding box center [43, 323] width 16 height 11
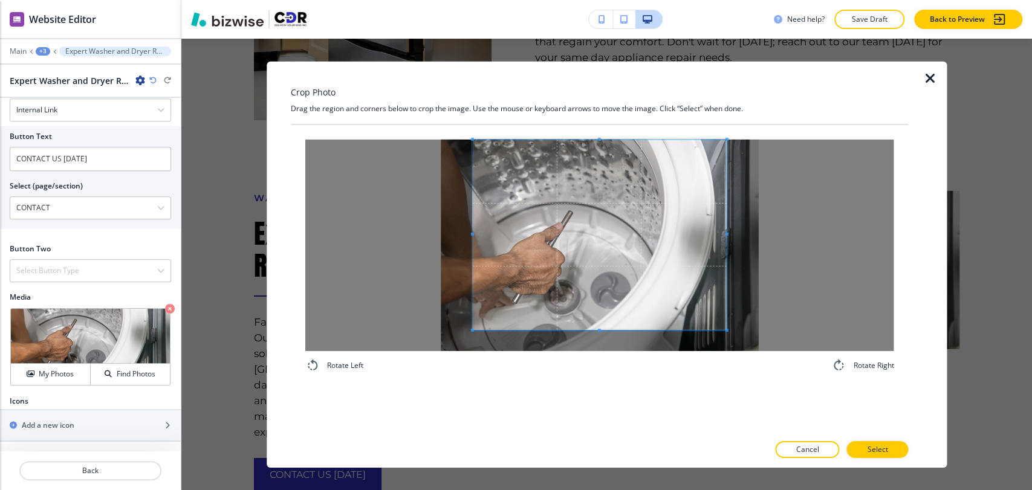
click at [596, 117] on div "Crop Photo Drag the region and corners below to crop the image. Use the mouse o…" at bounding box center [600, 264] width 618 height 406
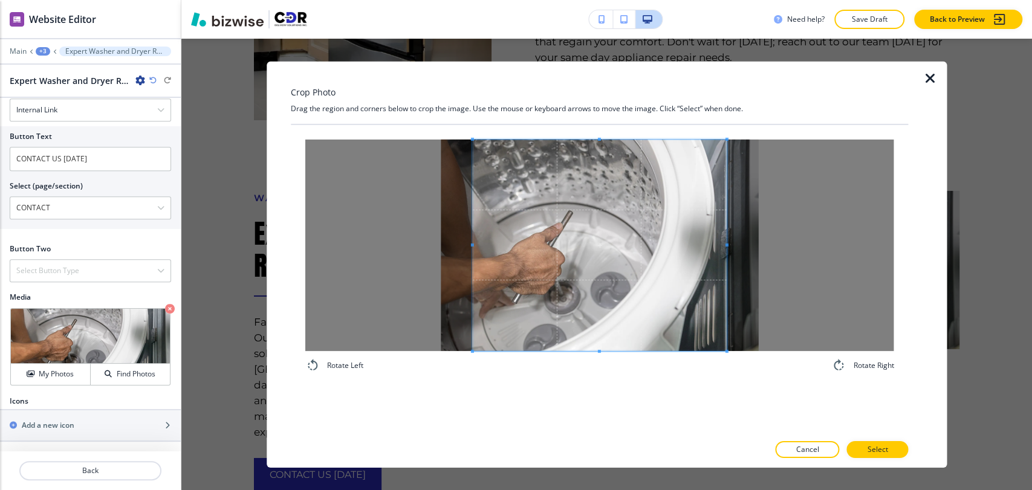
click at [595, 383] on div "Rotate Left Rotate Right" at bounding box center [600, 255] width 618 height 262
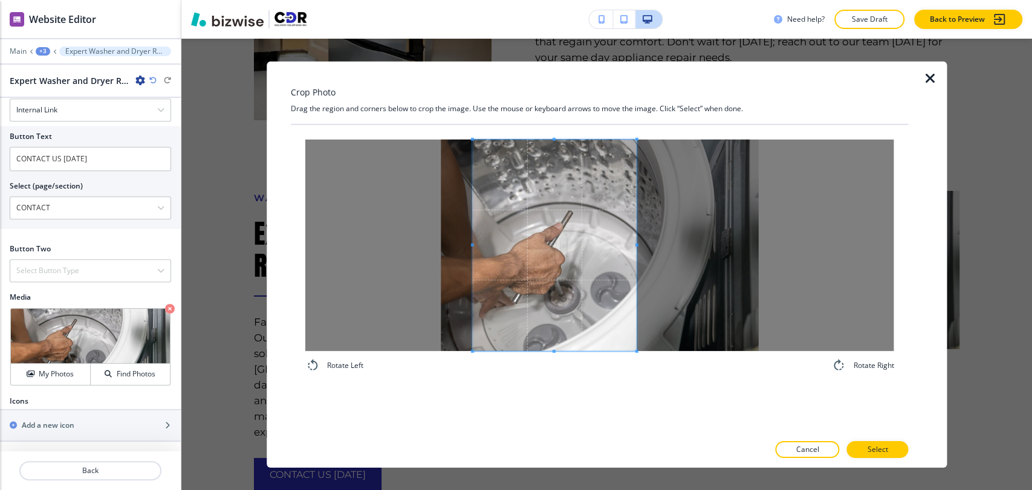
click at [636, 248] on div at bounding box center [554, 245] width 164 height 212
click at [860, 444] on button "Select" at bounding box center [877, 449] width 62 height 17
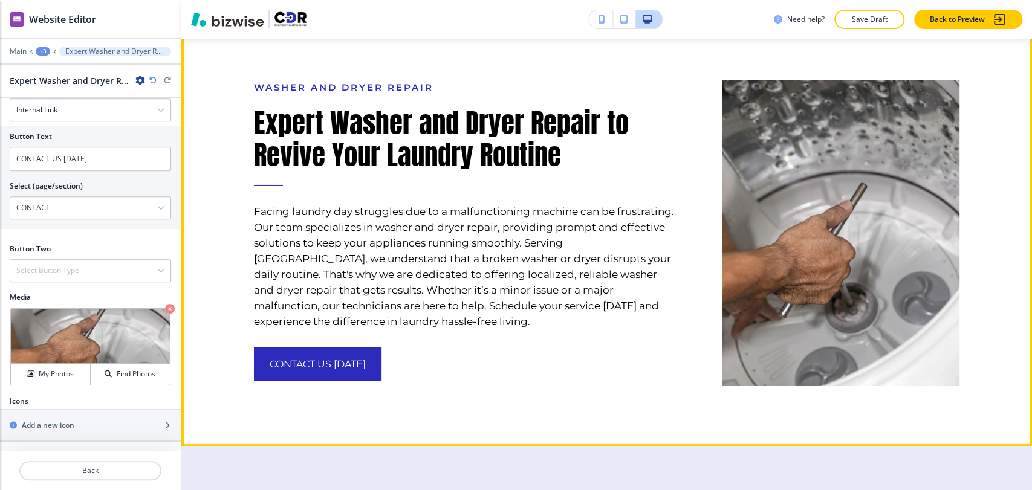
scroll to position [2801, 0]
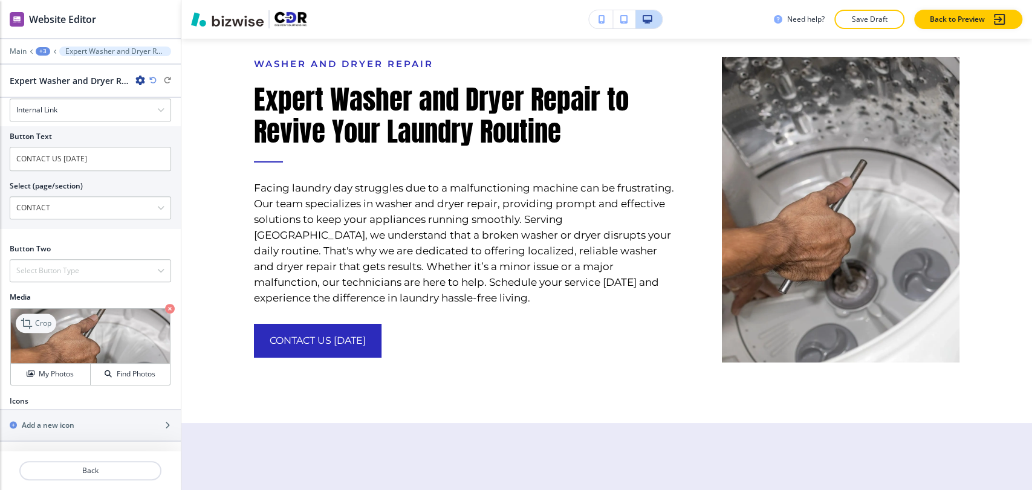
click at [50, 326] on p "Crop" at bounding box center [43, 323] width 16 height 11
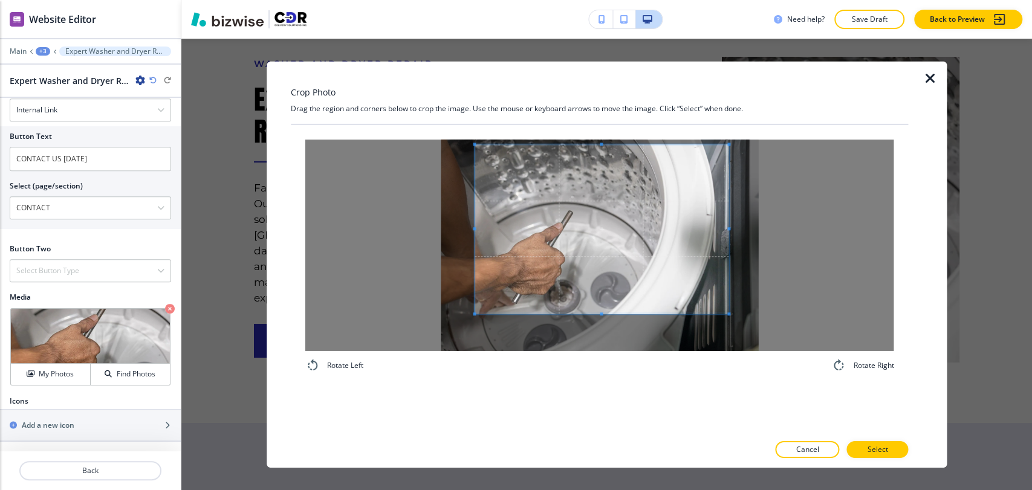
click at [602, 132] on div "Rotate Left Rotate Right" at bounding box center [600, 255] width 618 height 262
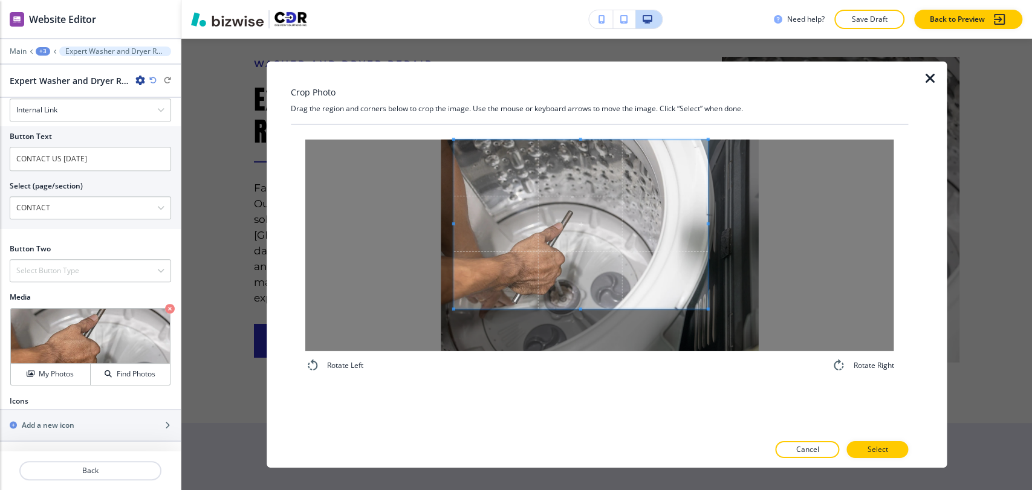
click at [571, 187] on span at bounding box center [580, 223] width 254 height 169
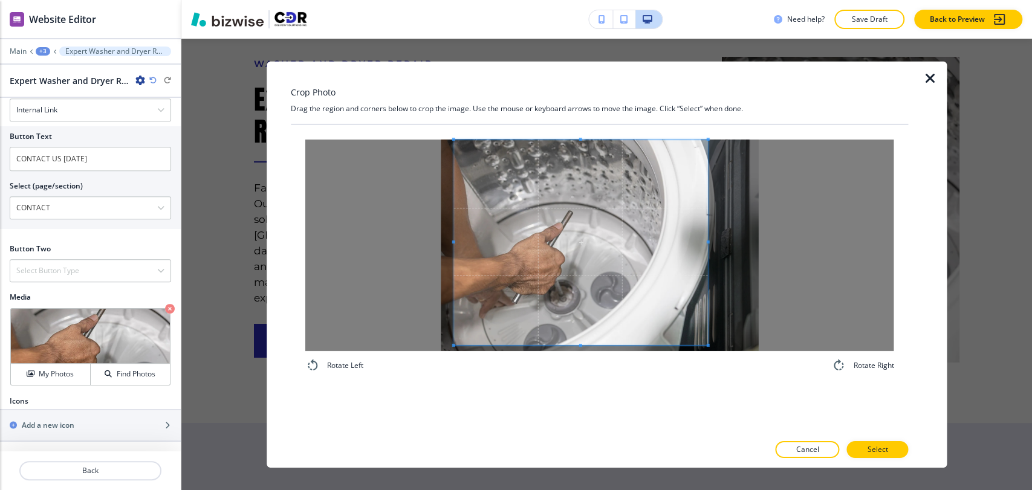
click at [583, 392] on div "Rotate Left Rotate Right" at bounding box center [600, 278] width 618 height 309
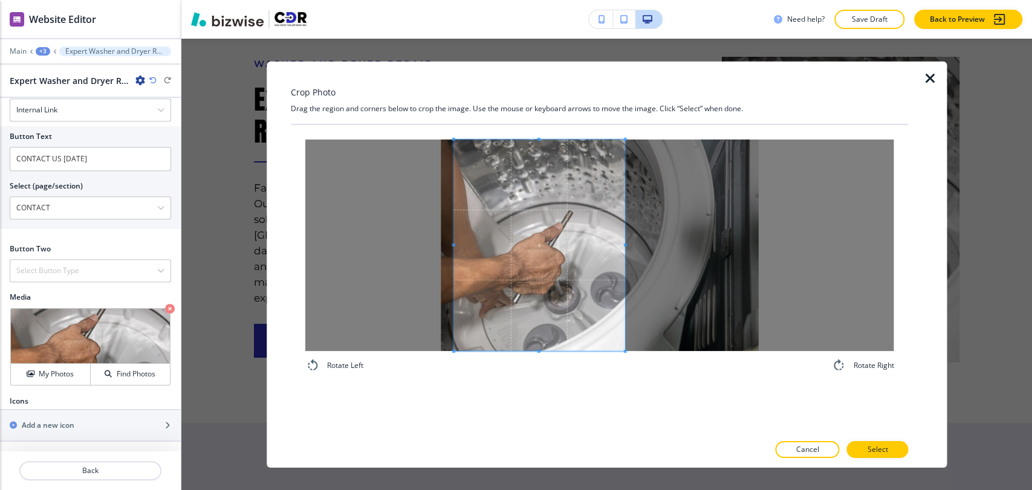
click at [623, 246] on span at bounding box center [624, 245] width 3 height 212
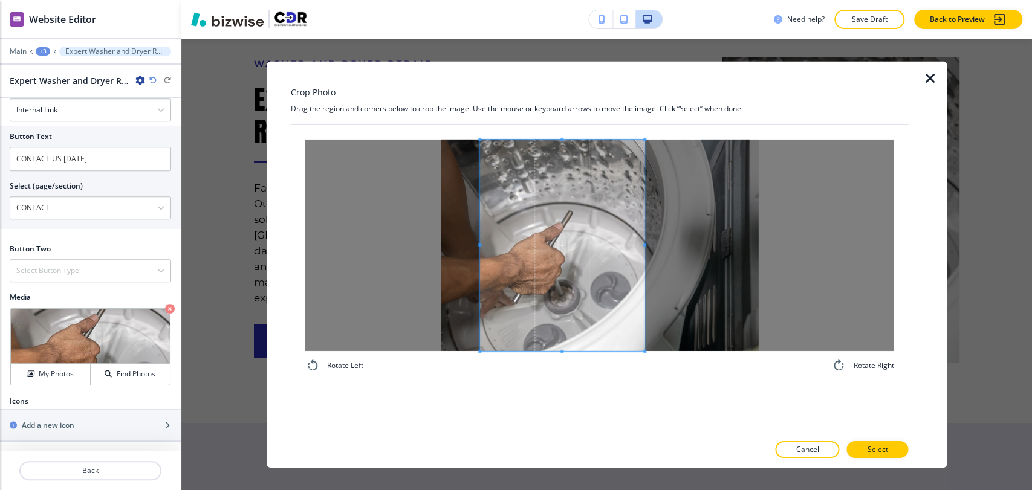
click at [590, 259] on span at bounding box center [562, 245] width 164 height 212
click at [863, 446] on button "Select" at bounding box center [877, 449] width 62 height 17
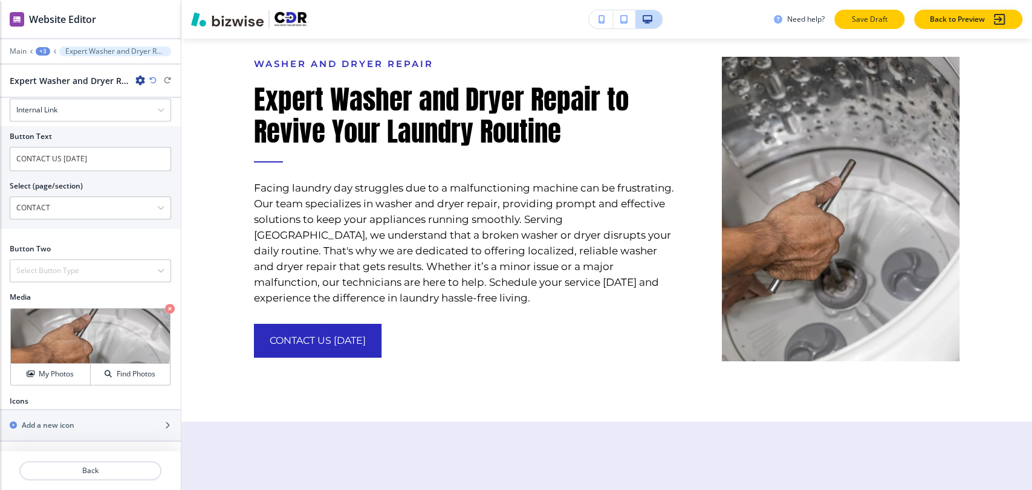
click at [865, 16] on p "Save Draft" at bounding box center [869, 19] width 39 height 11
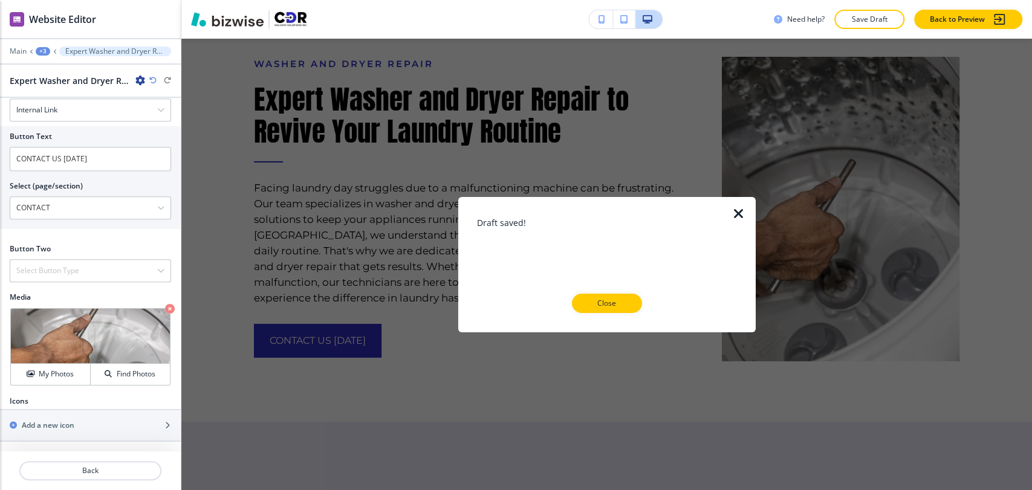
drag, startPoint x: 603, startPoint y: 300, endPoint x: 524, endPoint y: 279, distance: 81.9
click at [604, 300] on p "Close" at bounding box center [606, 303] width 39 height 11
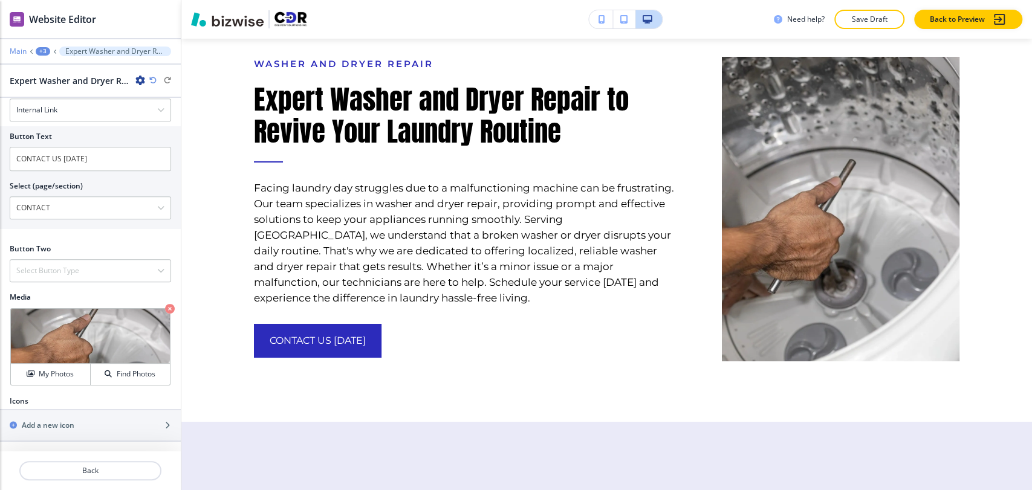
click at [14, 47] on div "Main +3 Expert Washer and Dryer Repair to Revive Your Laundry Routine" at bounding box center [90, 52] width 161 height 10
click at [19, 51] on p "Main" at bounding box center [18, 51] width 17 height 8
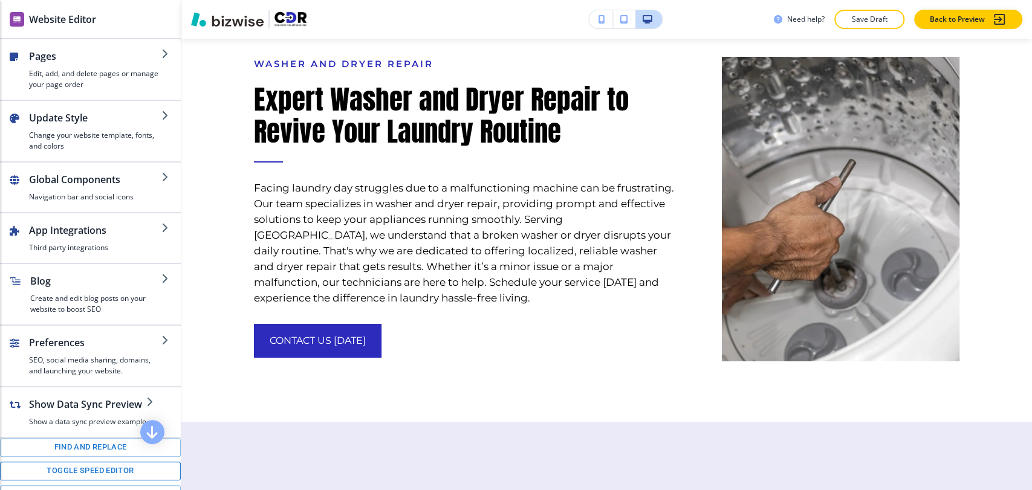
click at [91, 465] on button "Toggle speed editor" at bounding box center [90, 471] width 181 height 19
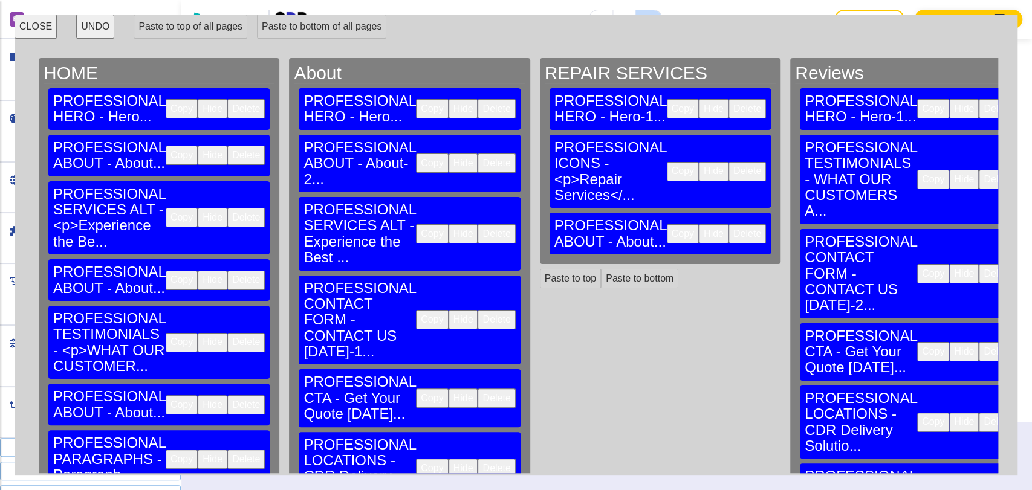
click at [166, 208] on button "Copy" at bounding box center [182, 217] width 32 height 19
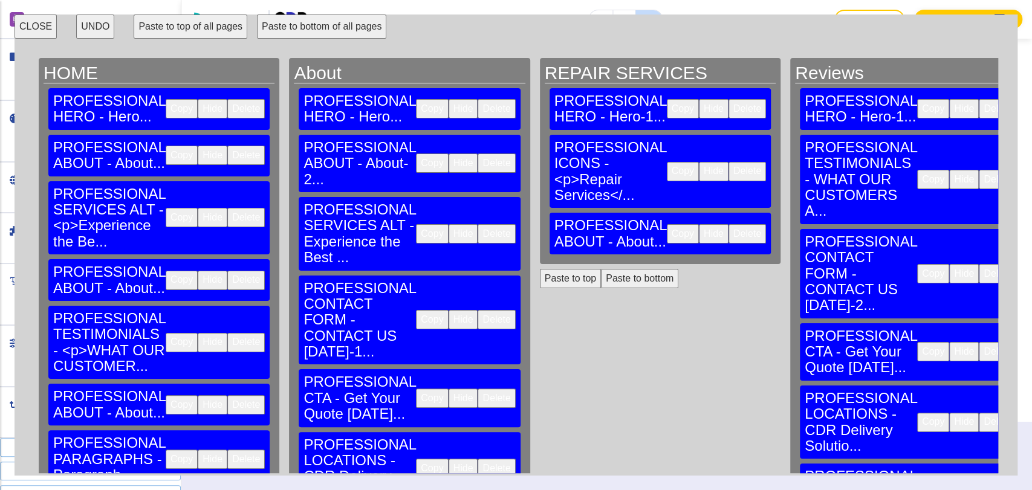
click at [601, 269] on button "Paste to bottom" at bounding box center [639, 278] width 77 height 19
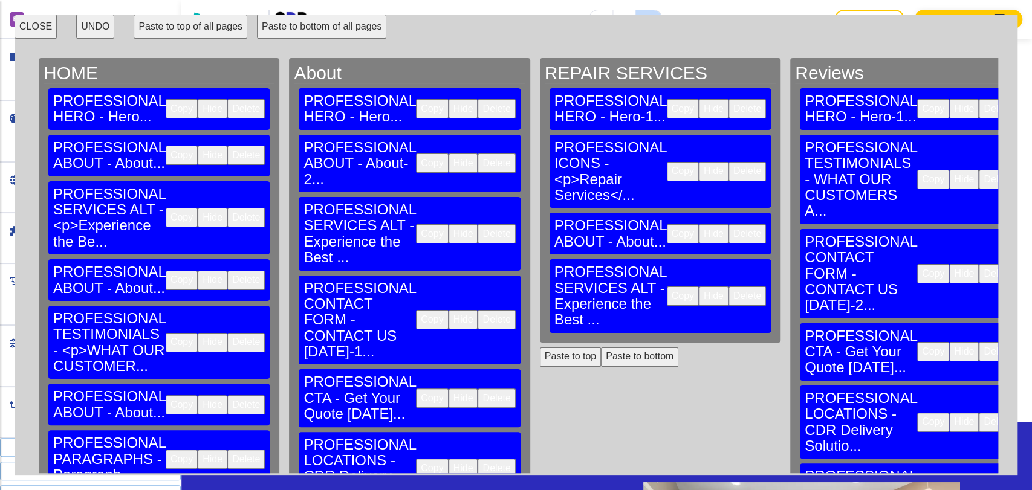
click at [166, 271] on button "Copy" at bounding box center [182, 280] width 32 height 19
click at [601, 348] on button "Paste to bottom" at bounding box center [639, 357] width 77 height 19
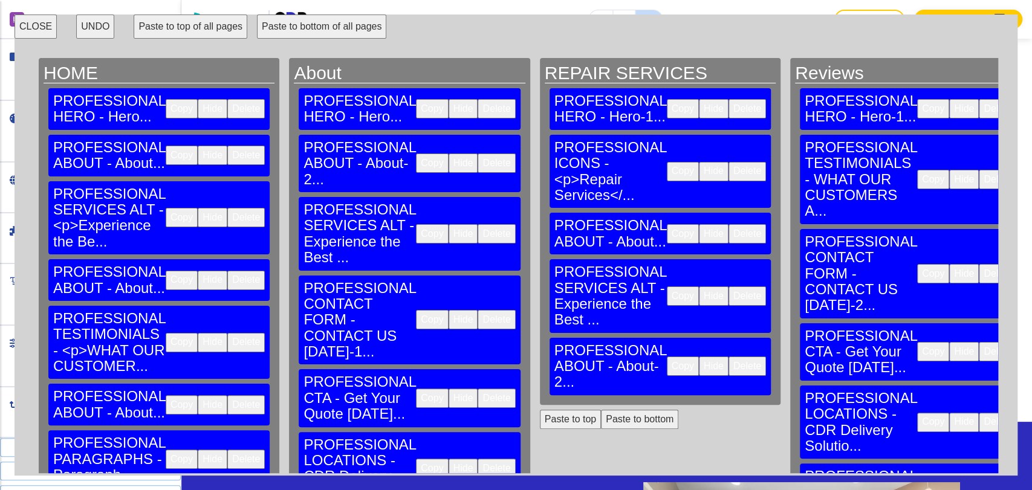
click at [166, 333] on button "Copy" at bounding box center [182, 342] width 32 height 19
click at [601, 410] on button "Paste to bottom" at bounding box center [639, 419] width 77 height 19
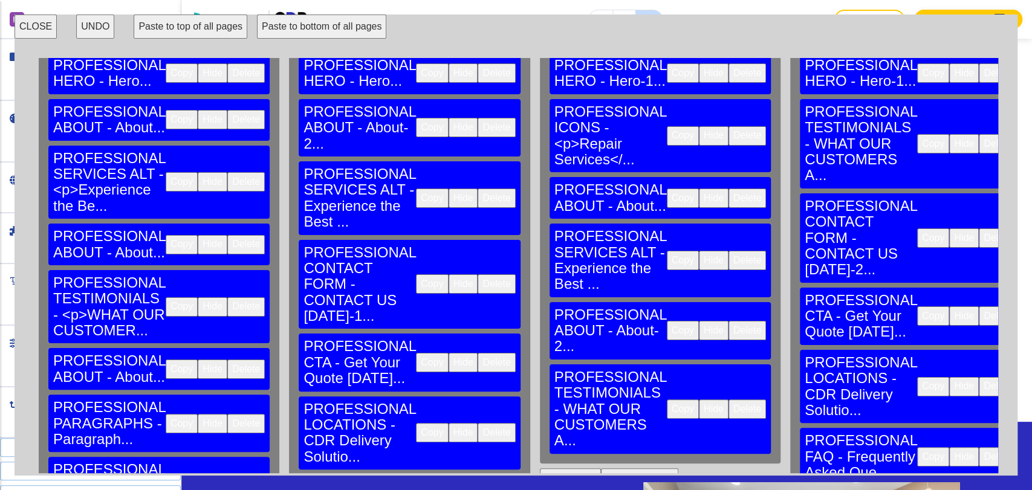
scroll to position [67, 0]
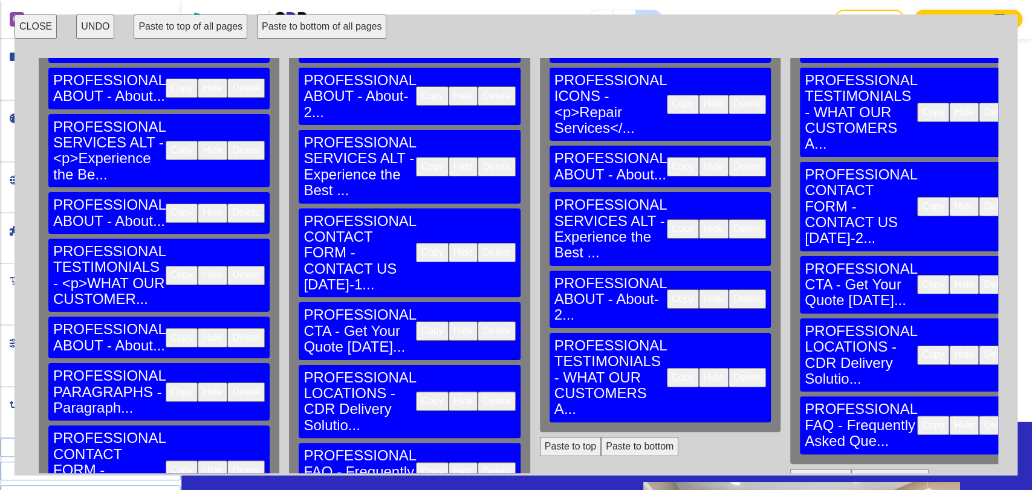
click at [166, 328] on button "Copy" at bounding box center [182, 337] width 32 height 19
click at [601, 437] on button "Paste to bottom" at bounding box center [639, 446] width 77 height 19
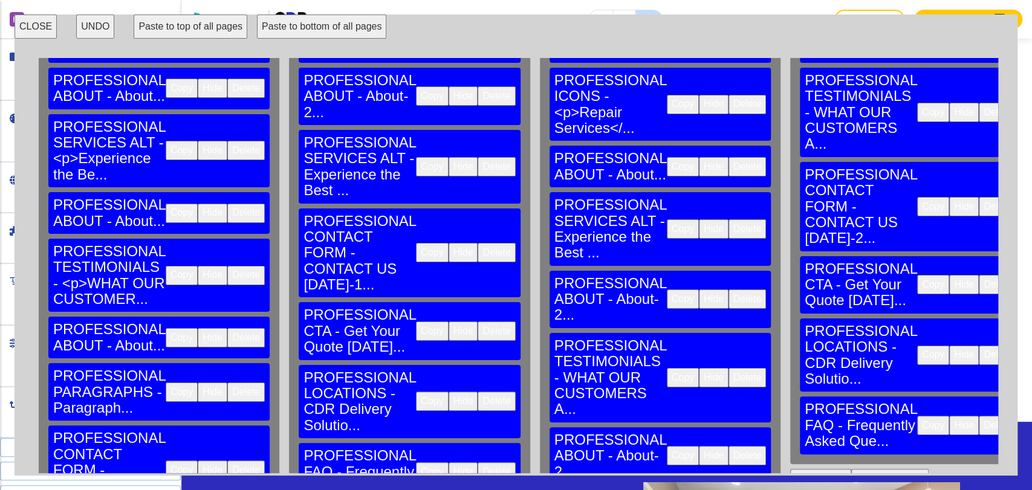
click at [166, 383] on button "Copy" at bounding box center [182, 392] width 32 height 19
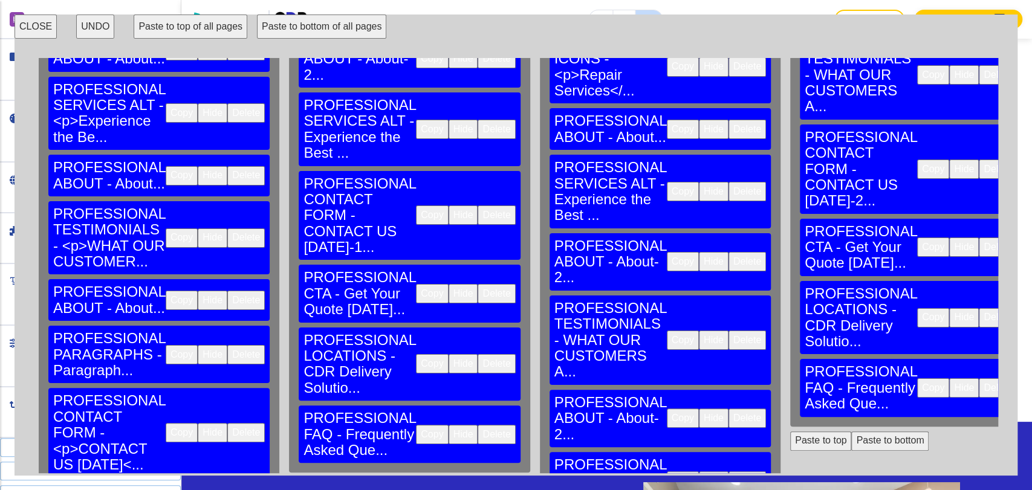
scroll to position [134, 0]
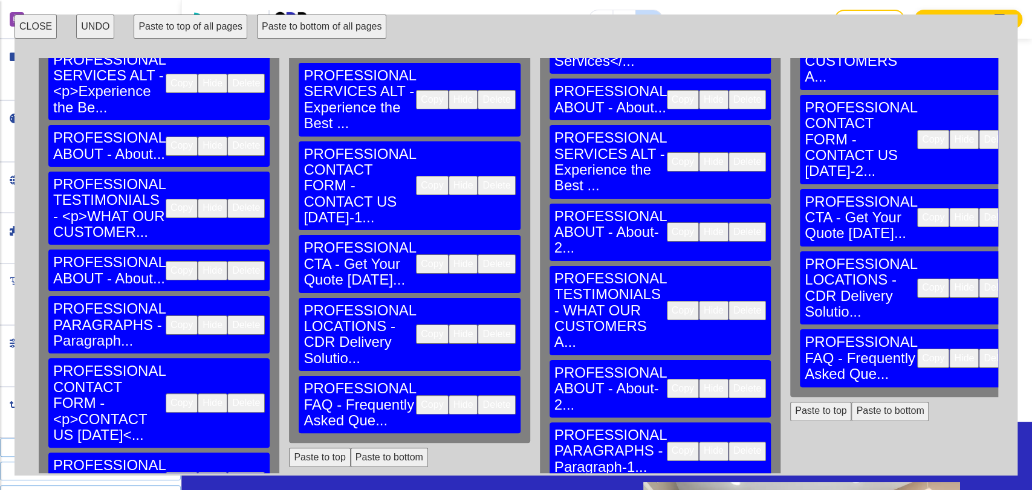
click at [166, 393] on button "Copy" at bounding box center [182, 402] width 32 height 19
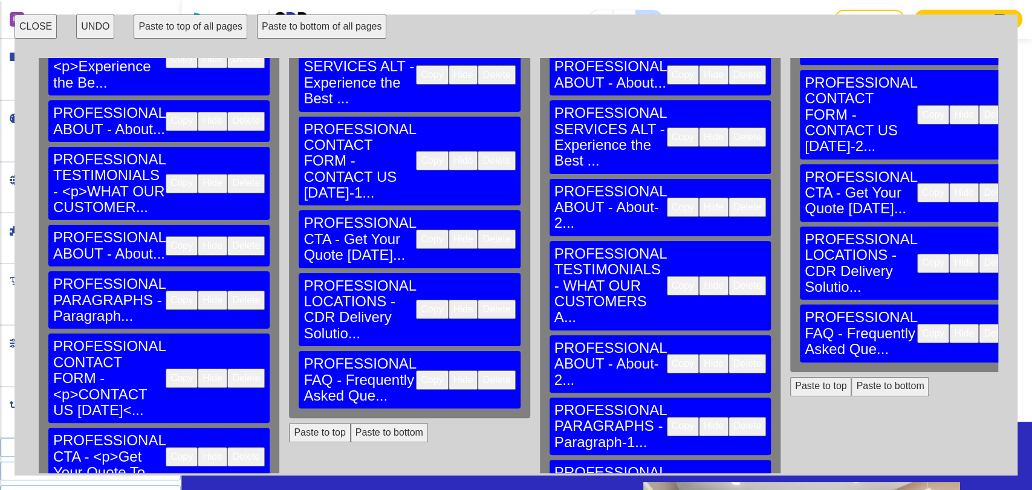
scroll to position [201, 0]
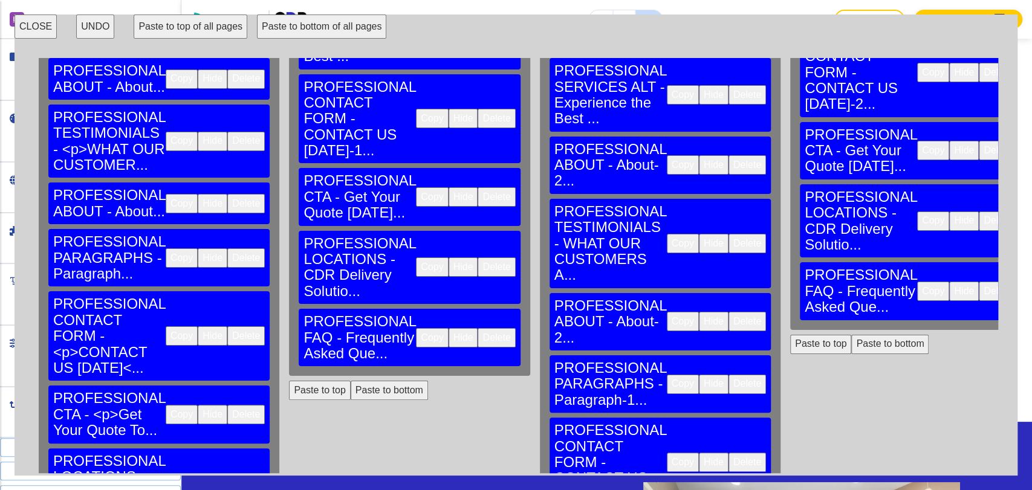
click at [166, 405] on button "Copy" at bounding box center [182, 414] width 32 height 19
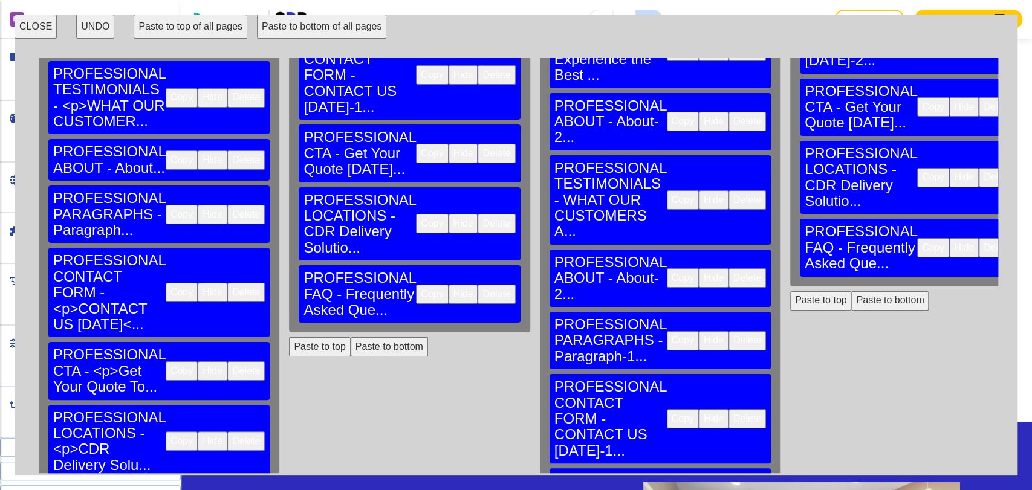
scroll to position [268, 0]
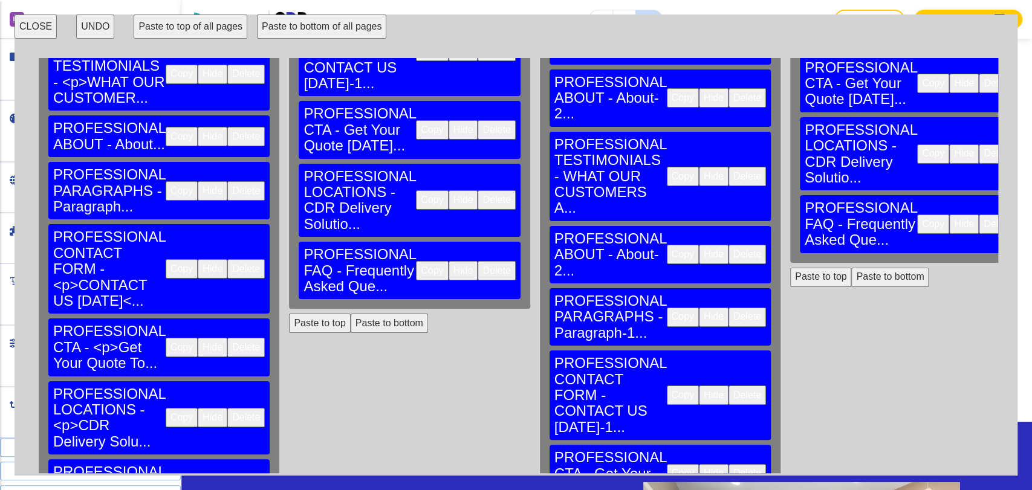
click at [166, 408] on button "Copy" at bounding box center [182, 417] width 32 height 19
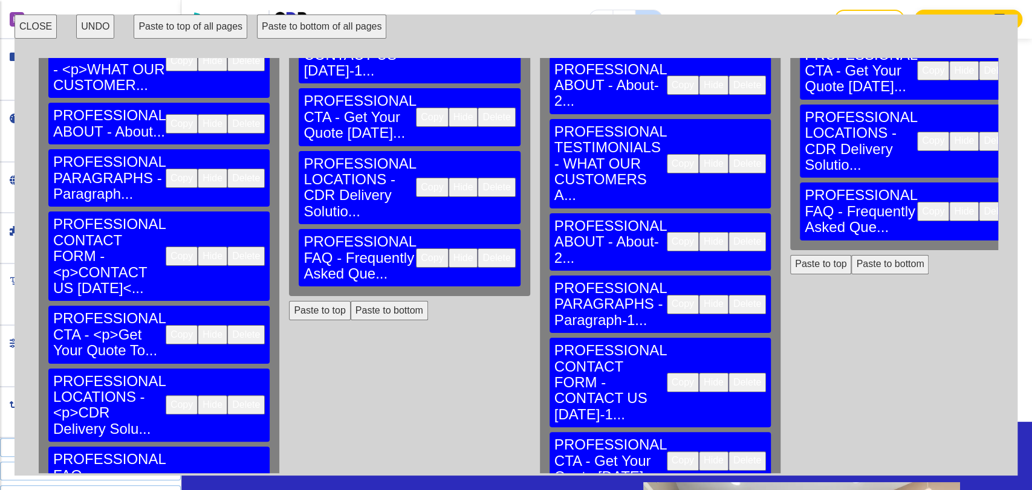
scroll to position [287, 0]
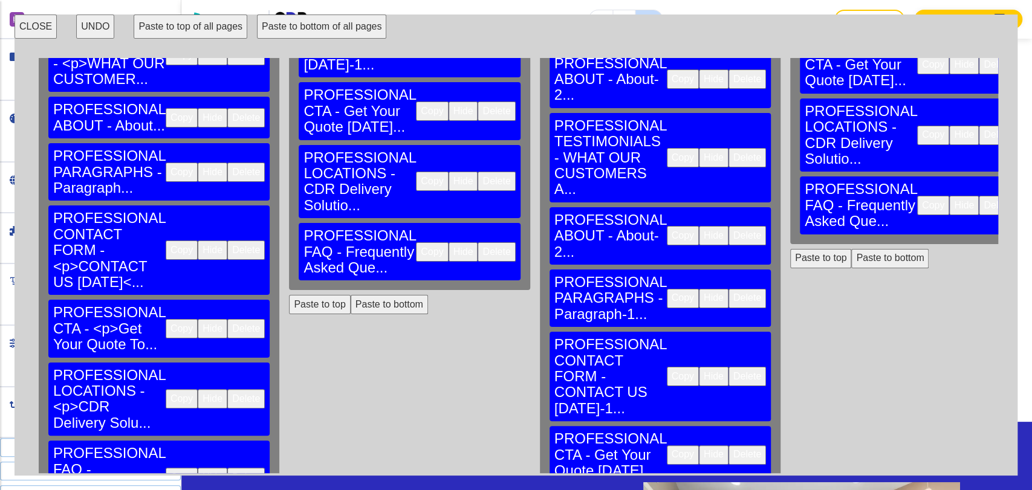
click at [166, 468] on button "Copy" at bounding box center [182, 477] width 32 height 19
click at [44, 31] on button "CLOSE" at bounding box center [36, 27] width 42 height 24
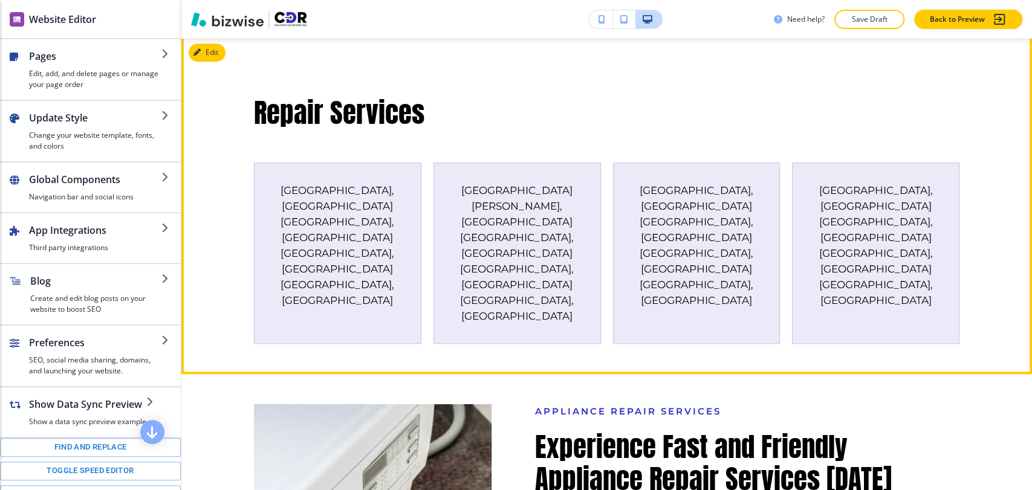
scroll to position [531, 0]
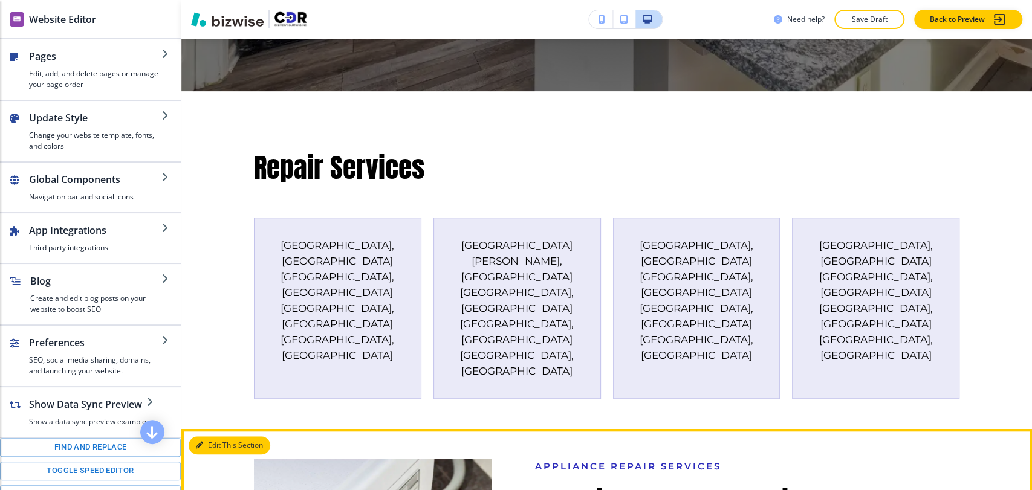
click at [218, 436] on button "Edit This Section" at bounding box center [230, 445] width 82 height 18
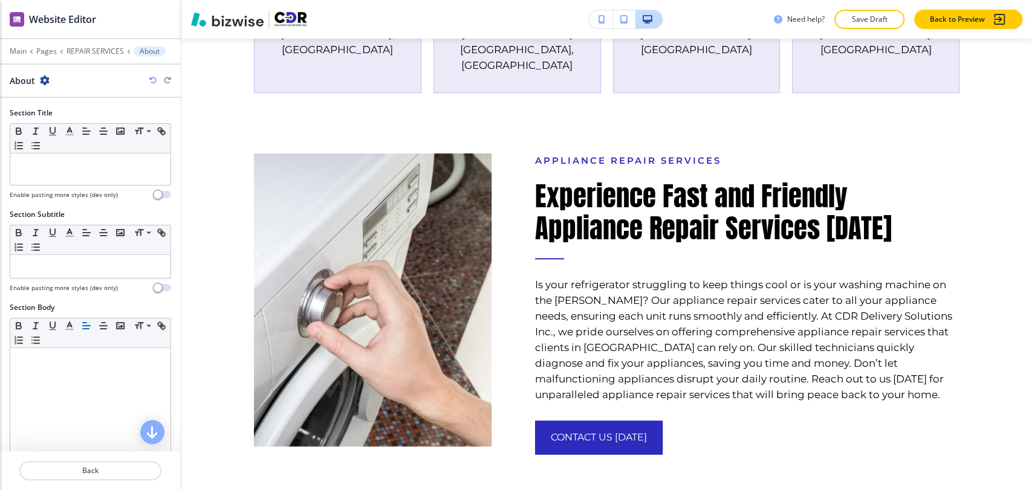
scroll to position [842, 0]
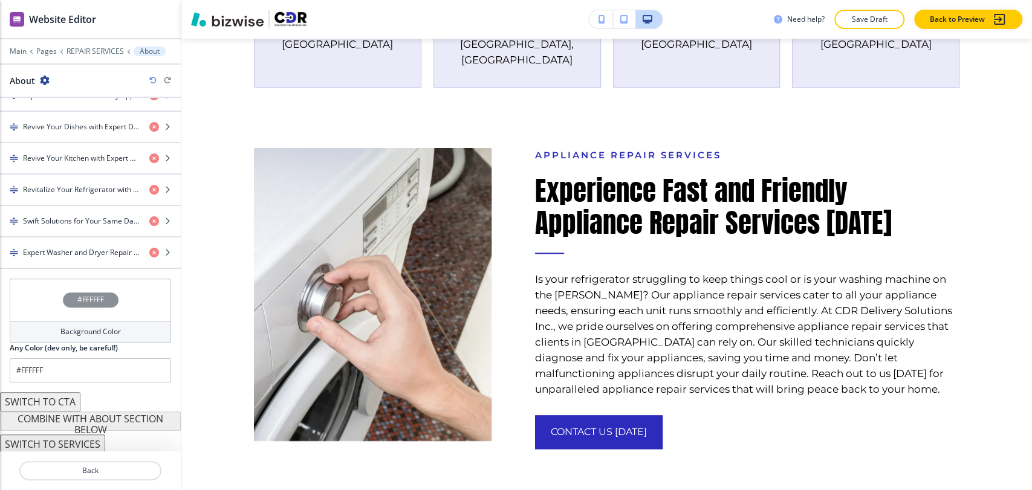
click at [76, 334] on h4 "Background Color" at bounding box center [90, 331] width 60 height 11
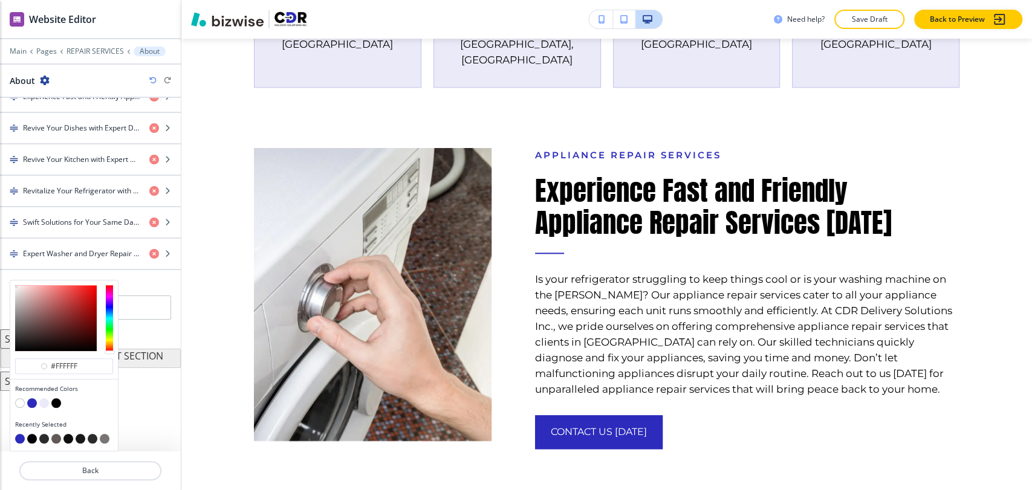
scroll to position [491, 0]
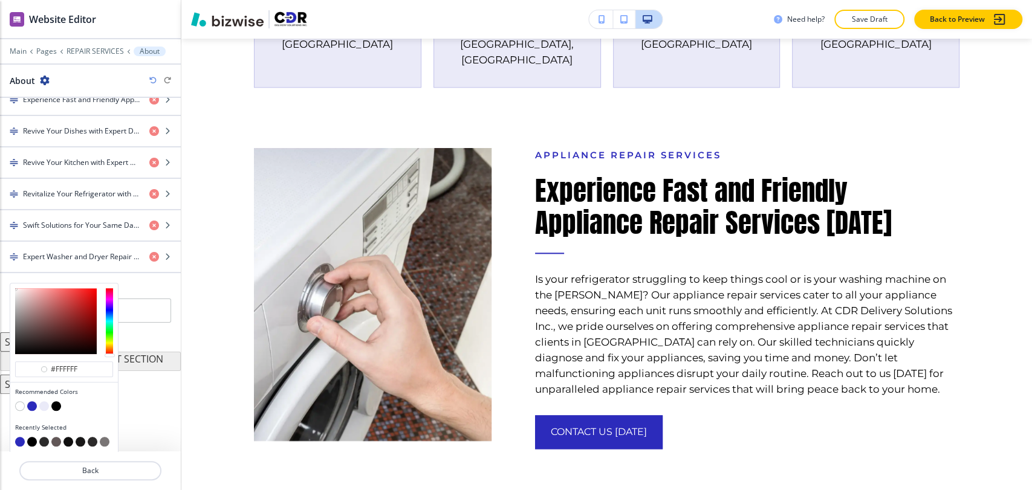
click at [45, 403] on button "button" at bounding box center [44, 406] width 10 height 10
type input "#eaeaf8"
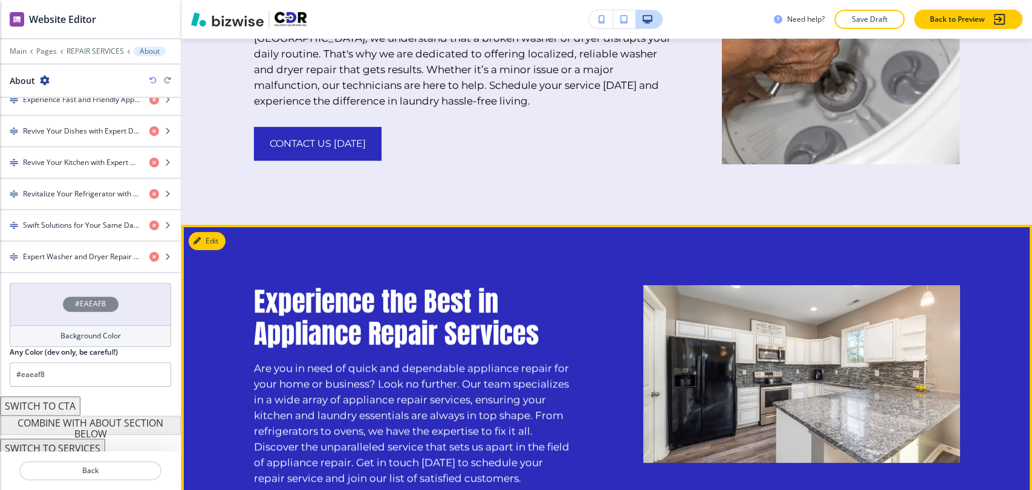
scroll to position [2857, 0]
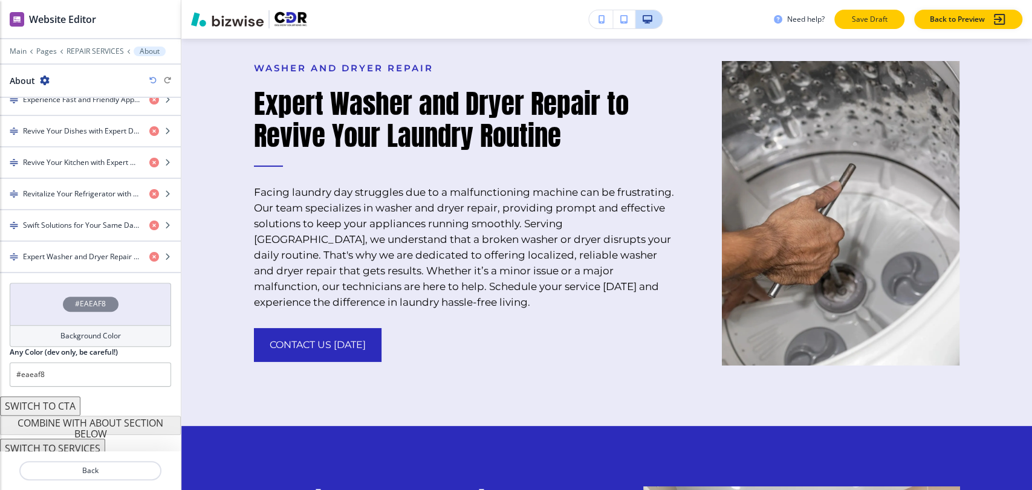
click at [887, 19] on p "Save Draft" at bounding box center [869, 19] width 39 height 11
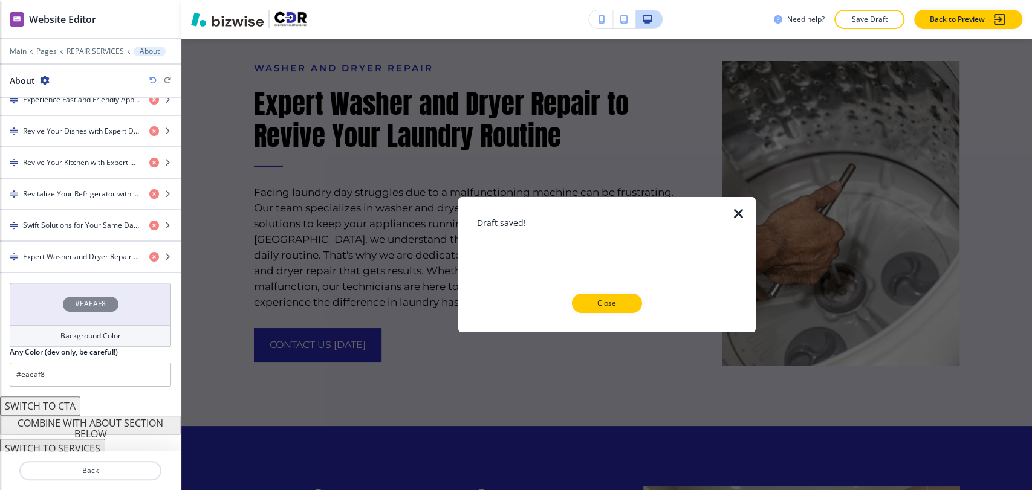
drag, startPoint x: 614, startPoint y: 298, endPoint x: 577, endPoint y: 209, distance: 96.4
click at [611, 294] on button "Close" at bounding box center [607, 303] width 70 height 19
